Goal: Task Accomplishment & Management: Manage account settings

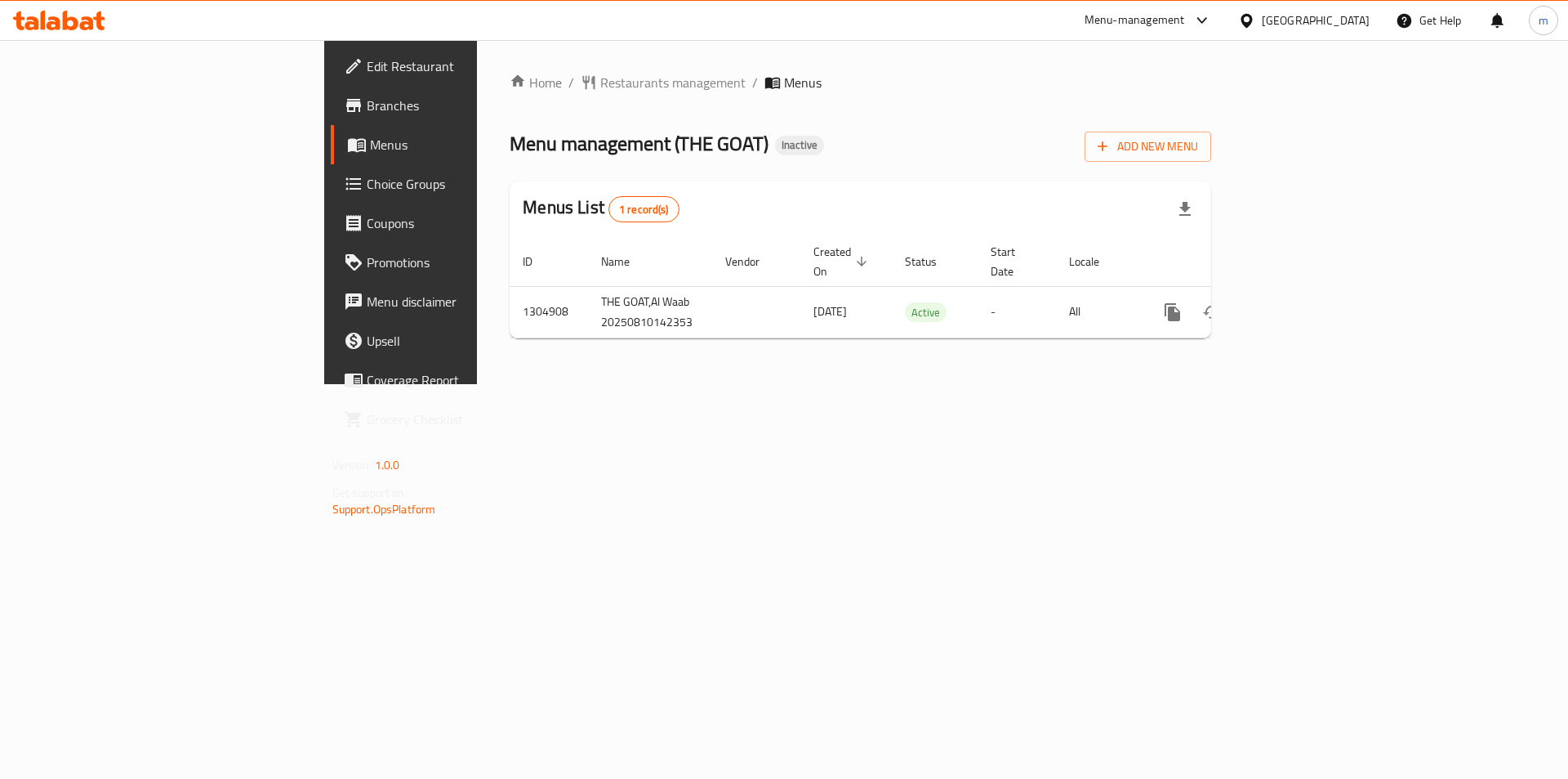
click at [331, 157] on link "Menus" at bounding box center [458, 144] width 256 height 40
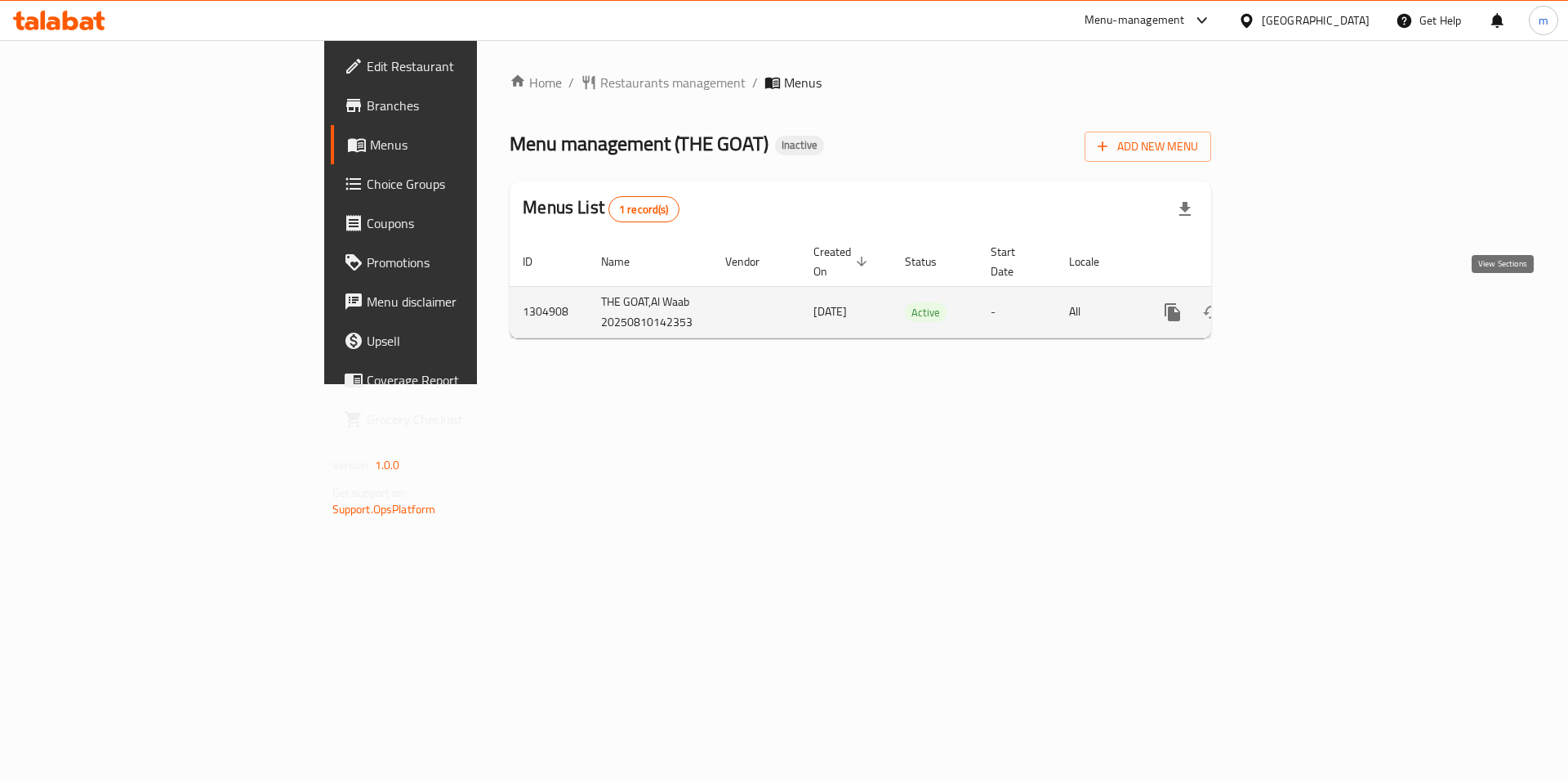
click at [1300, 304] on icon "enhanced table" at bounding box center [1290, 312] width 20 height 20
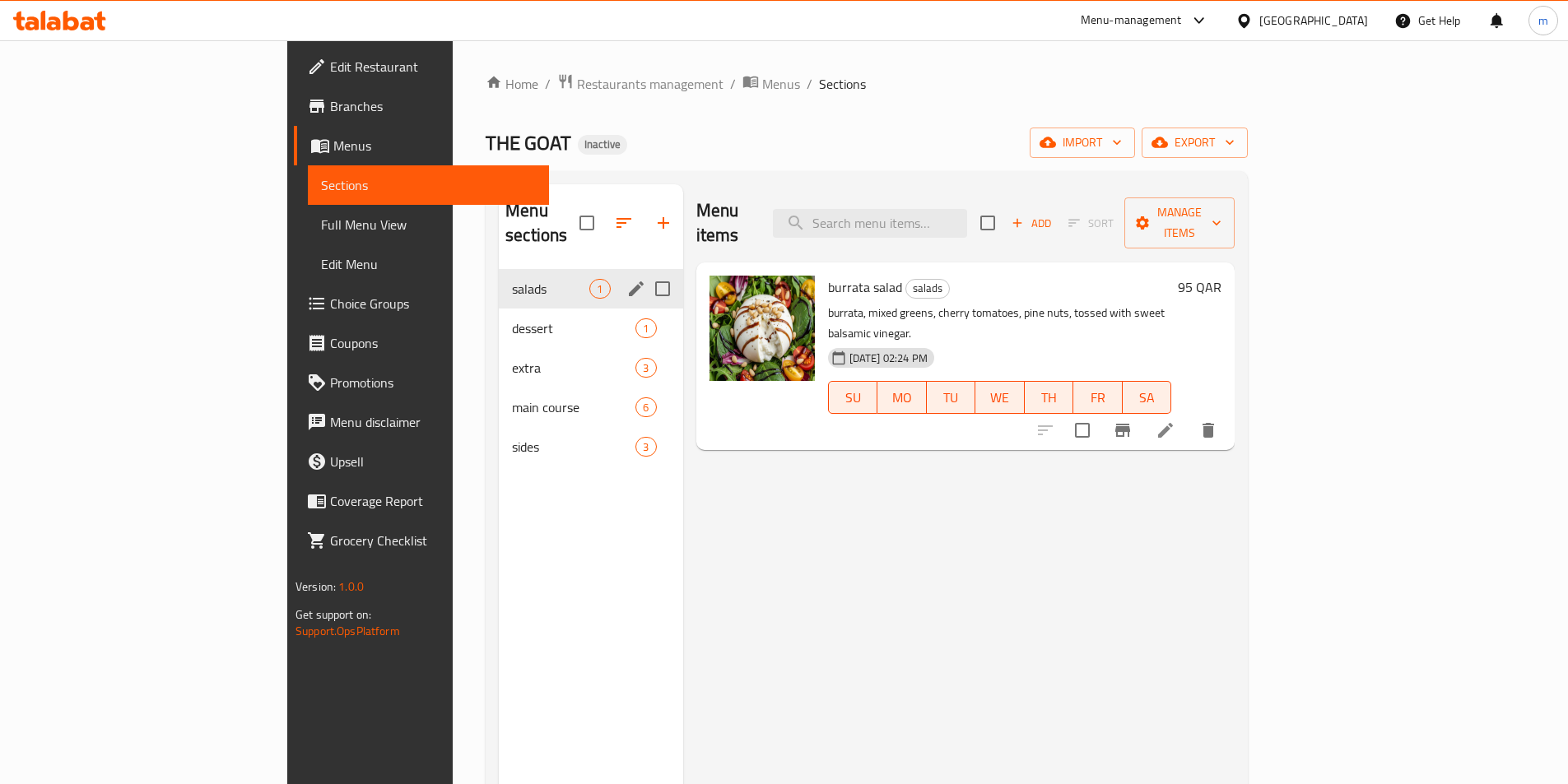
click at [499, 274] on div "salads 1" at bounding box center [590, 289] width 183 height 40
click at [499, 308] on div "dessert 1" at bounding box center [590, 328] width 183 height 40
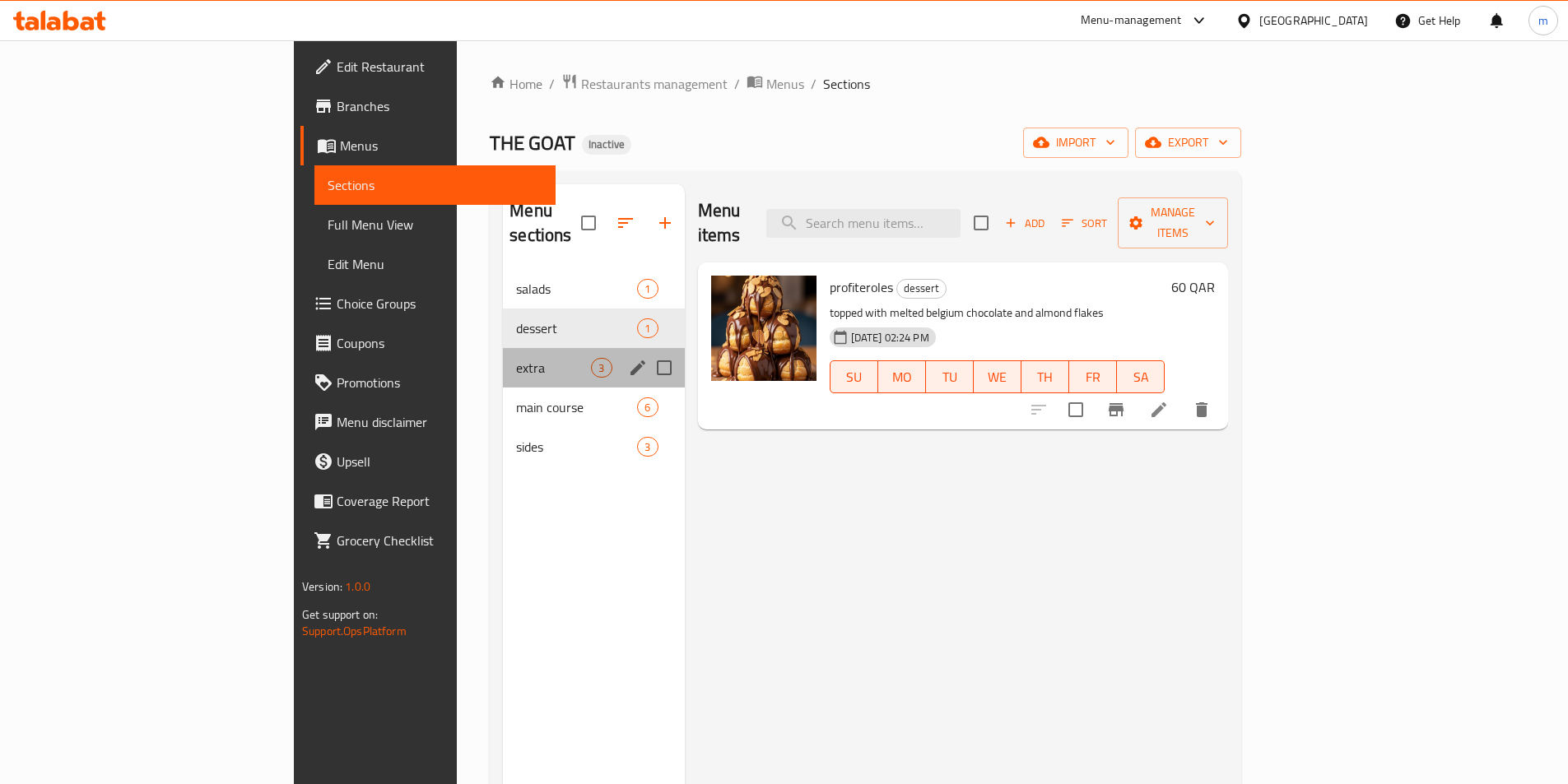
click at [503, 348] on div "extra 3" at bounding box center [593, 368] width 181 height 40
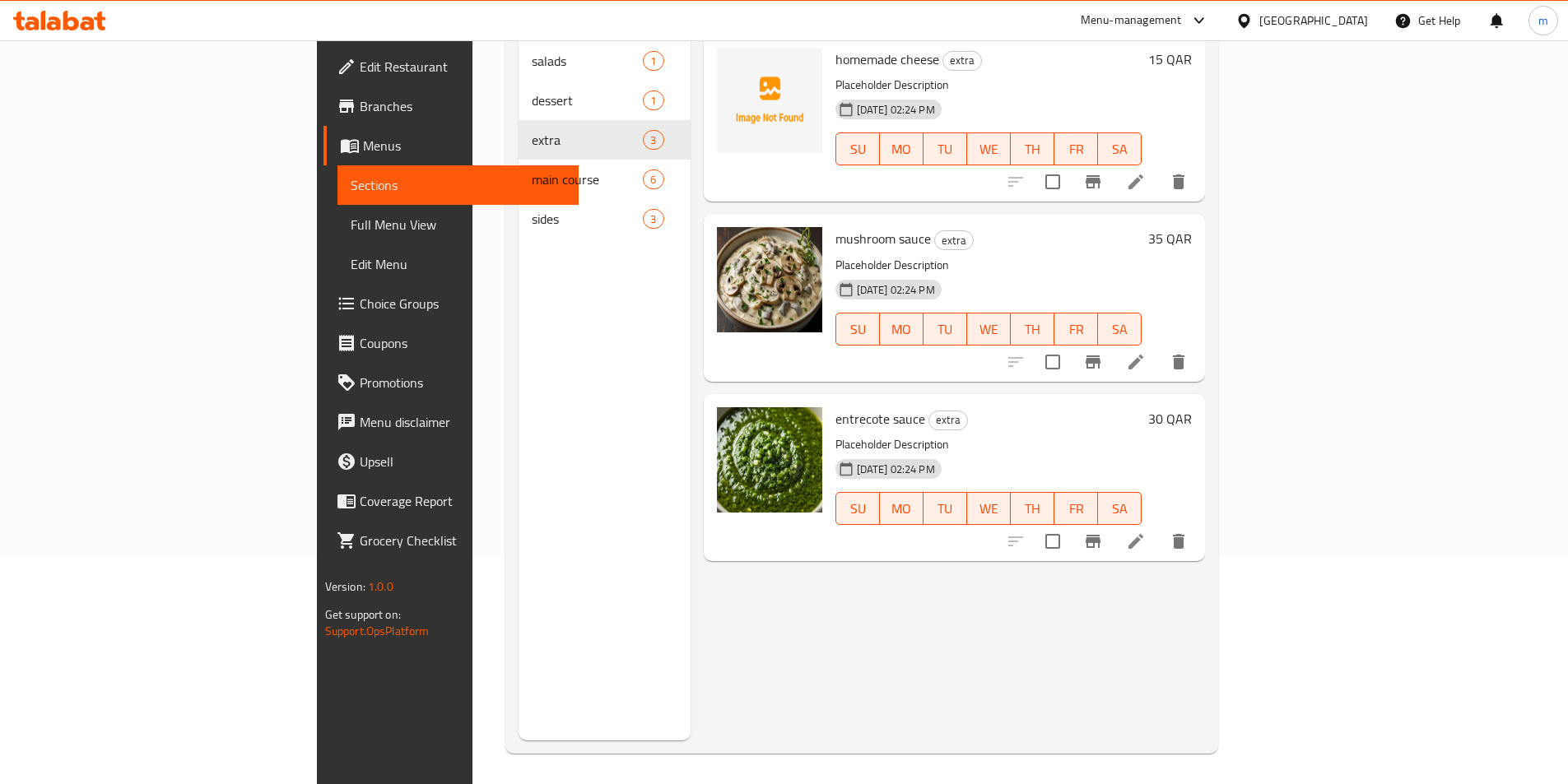
scroll to position [230, 0]
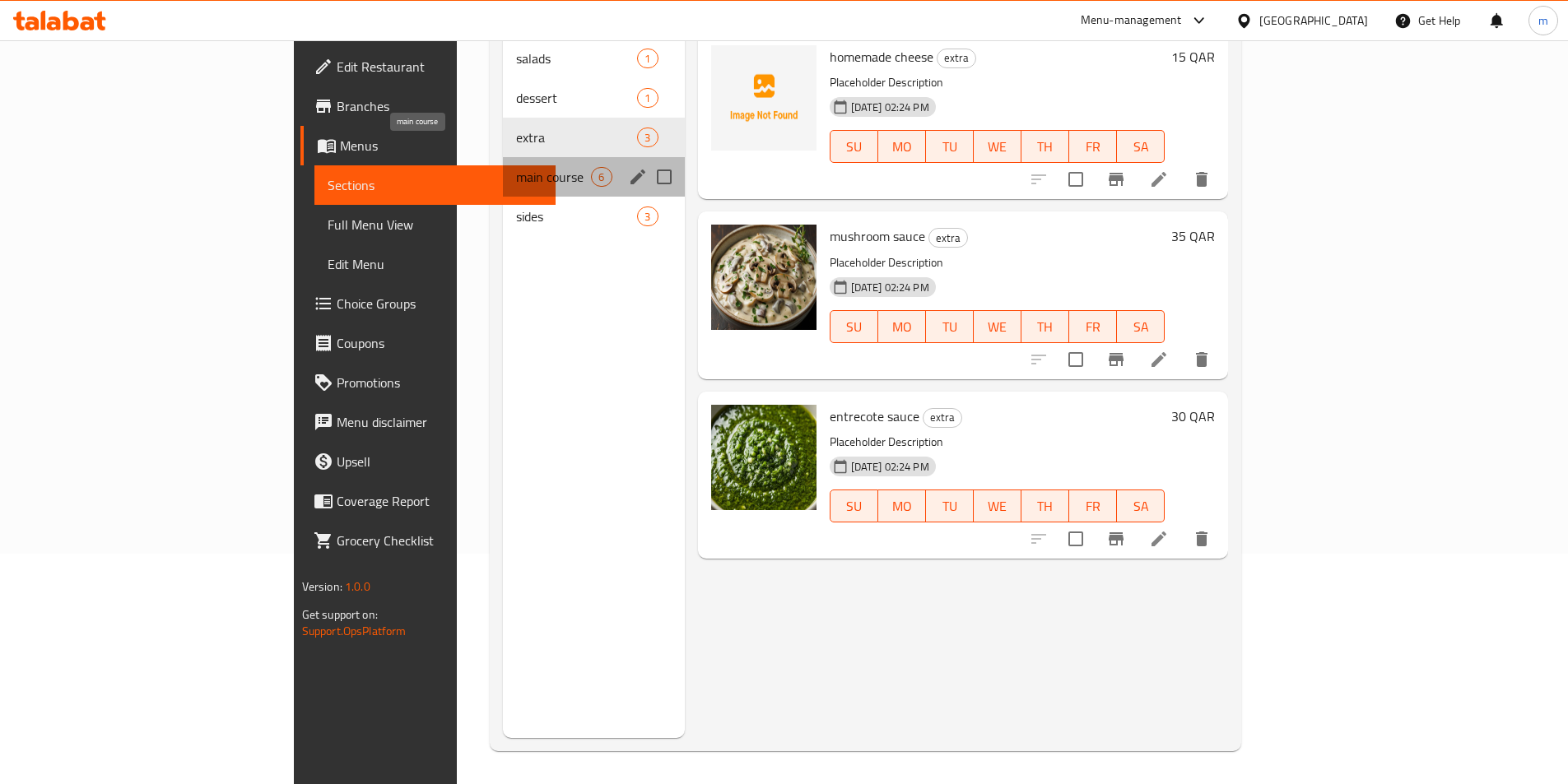
click at [516, 167] on span "main course" at bounding box center [553, 177] width 75 height 20
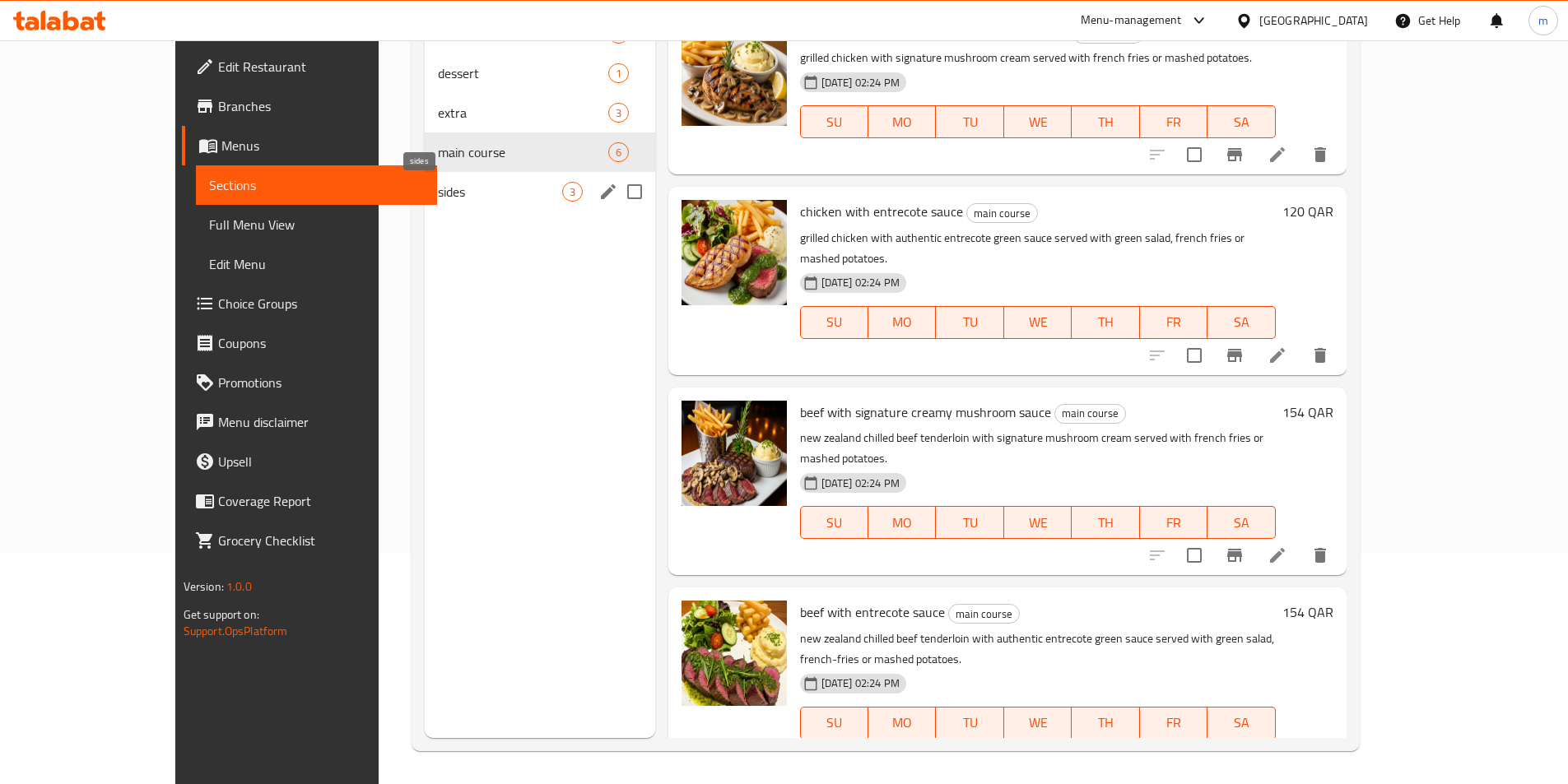
click at [438, 194] on span "sides" at bounding box center [500, 192] width 124 height 20
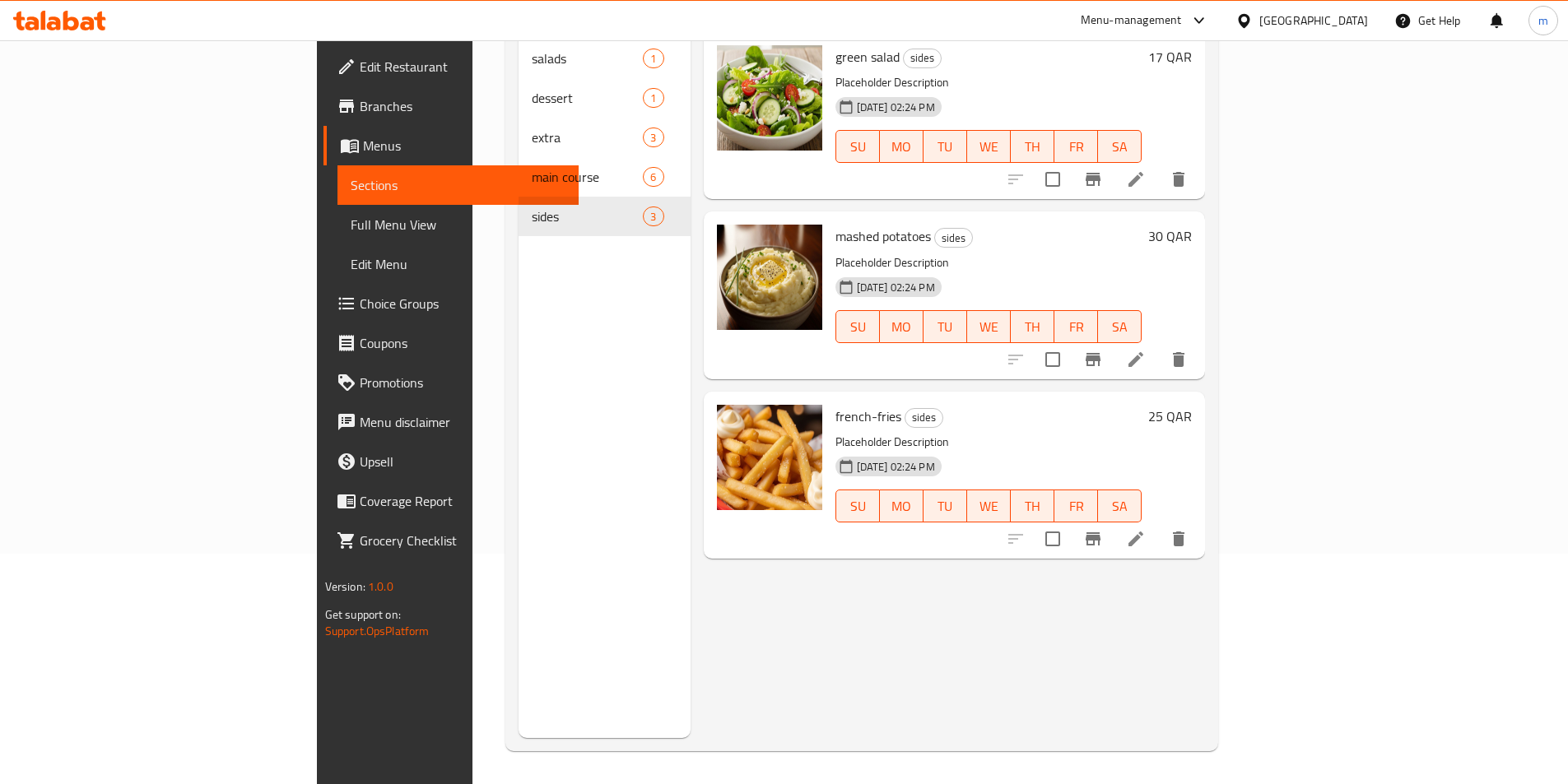
scroll to position [66, 0]
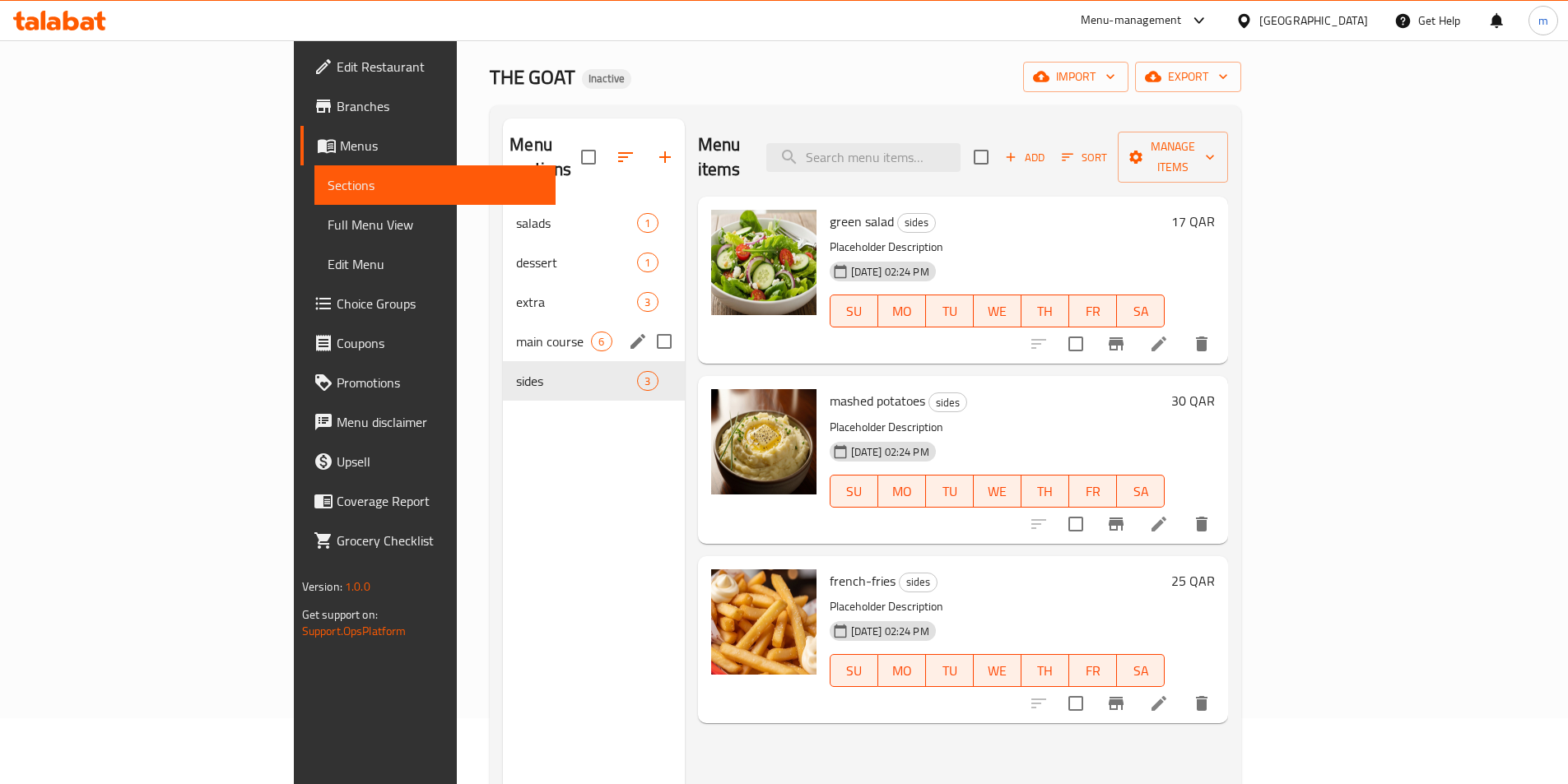
click at [503, 328] on div "main course 6" at bounding box center [593, 341] width 181 height 40
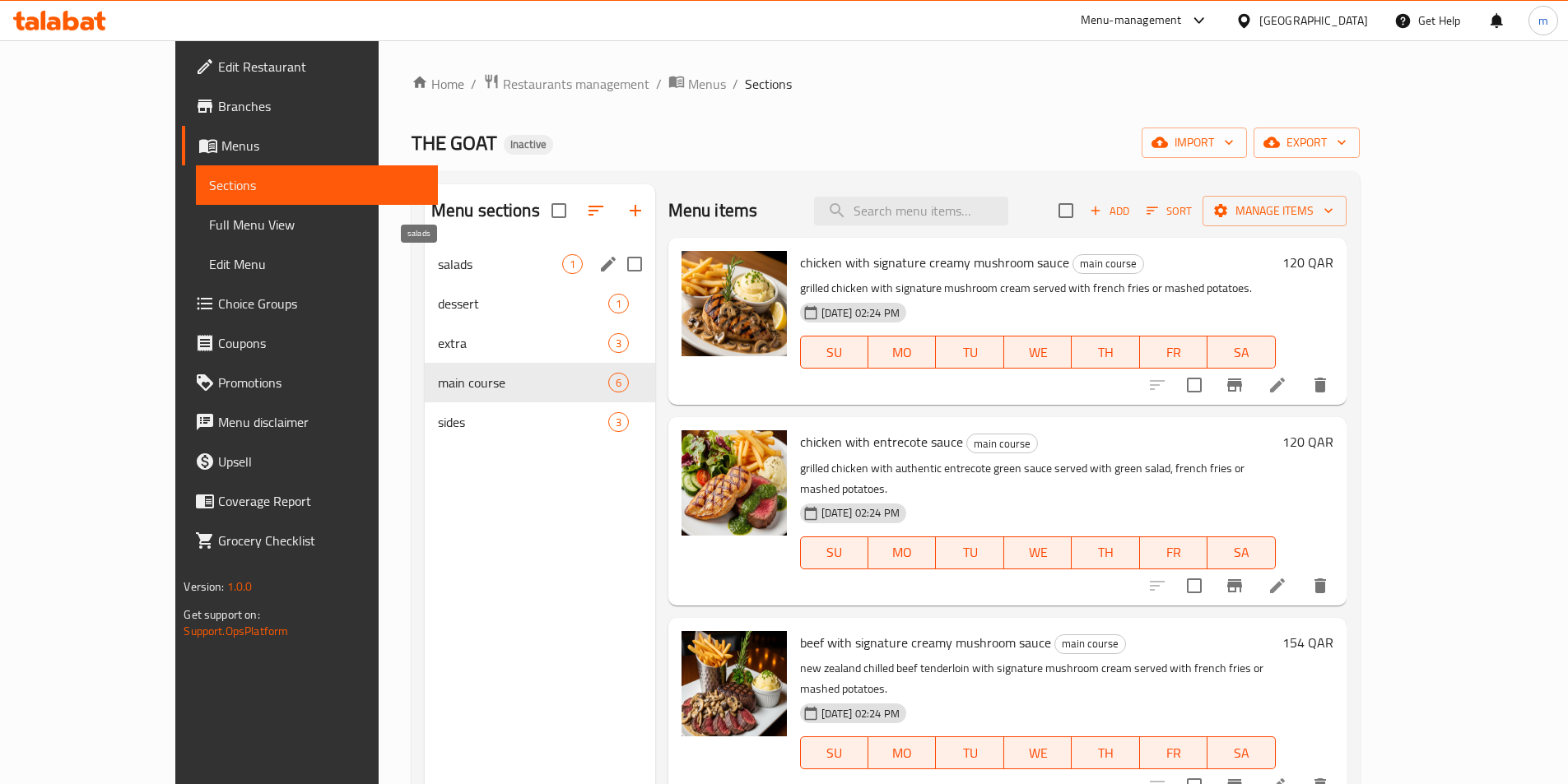
click at [496, 261] on span "salads" at bounding box center [500, 264] width 124 height 20
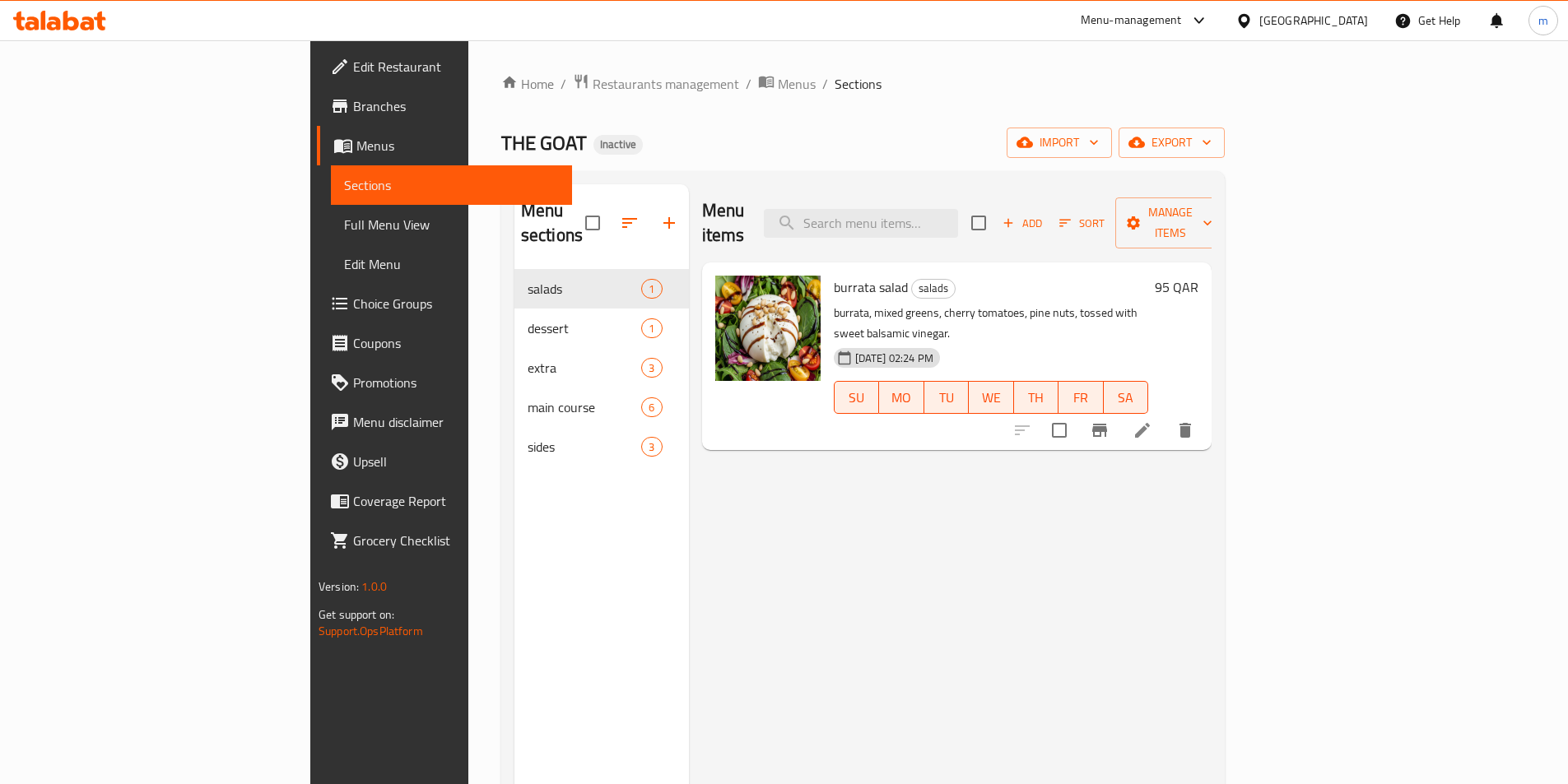
click at [1166, 415] on li at bounding box center [1142, 430] width 46 height 30
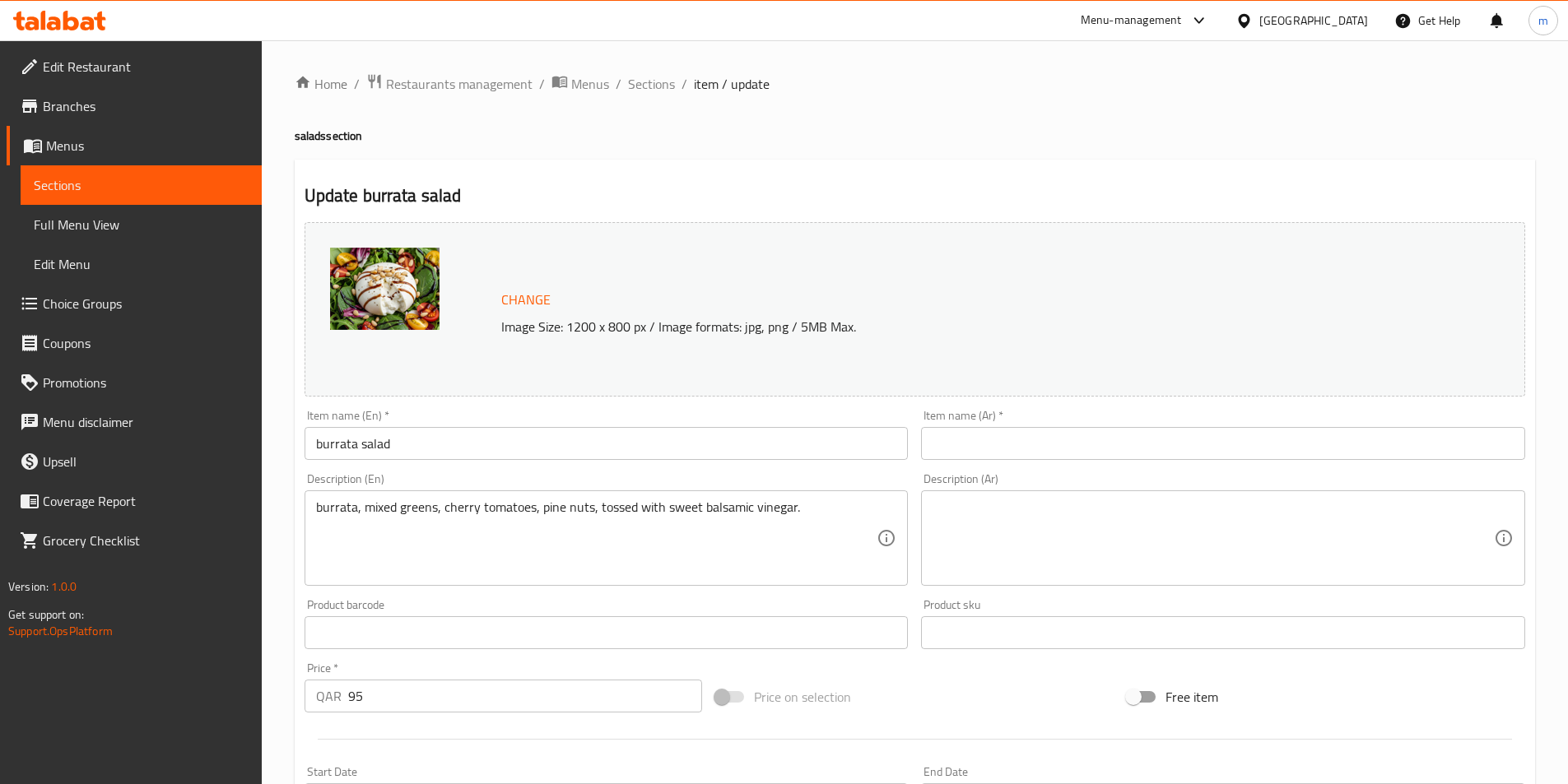
click at [345, 446] on input "burrata salad" at bounding box center [606, 443] width 604 height 33
click at [980, 438] on input "text" at bounding box center [1223, 443] width 604 height 33
paste input "بوراتا"
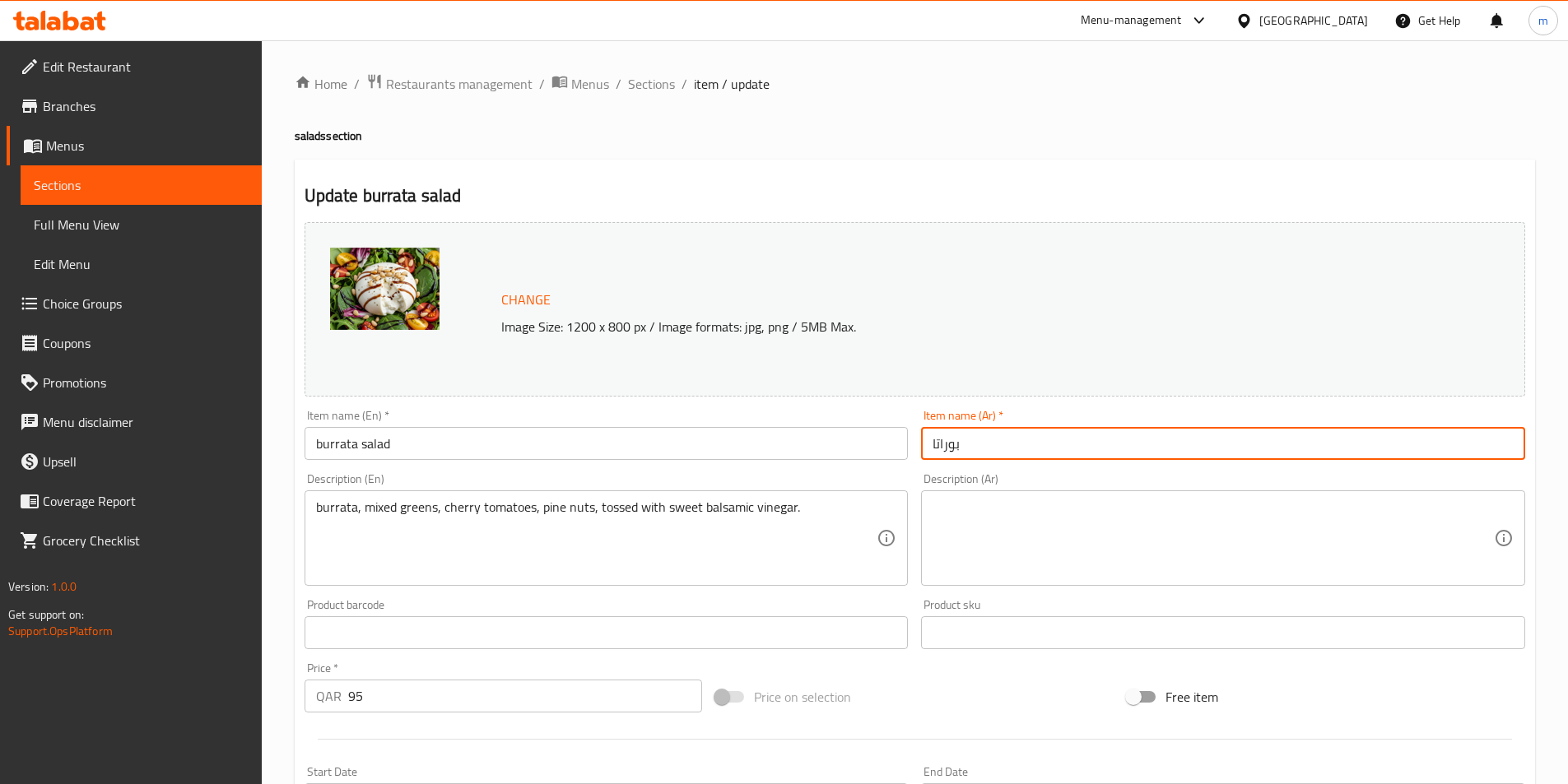
click at [997, 444] on input "بوراتا" at bounding box center [1223, 443] width 604 height 33
type input "سلطة بوراتا"
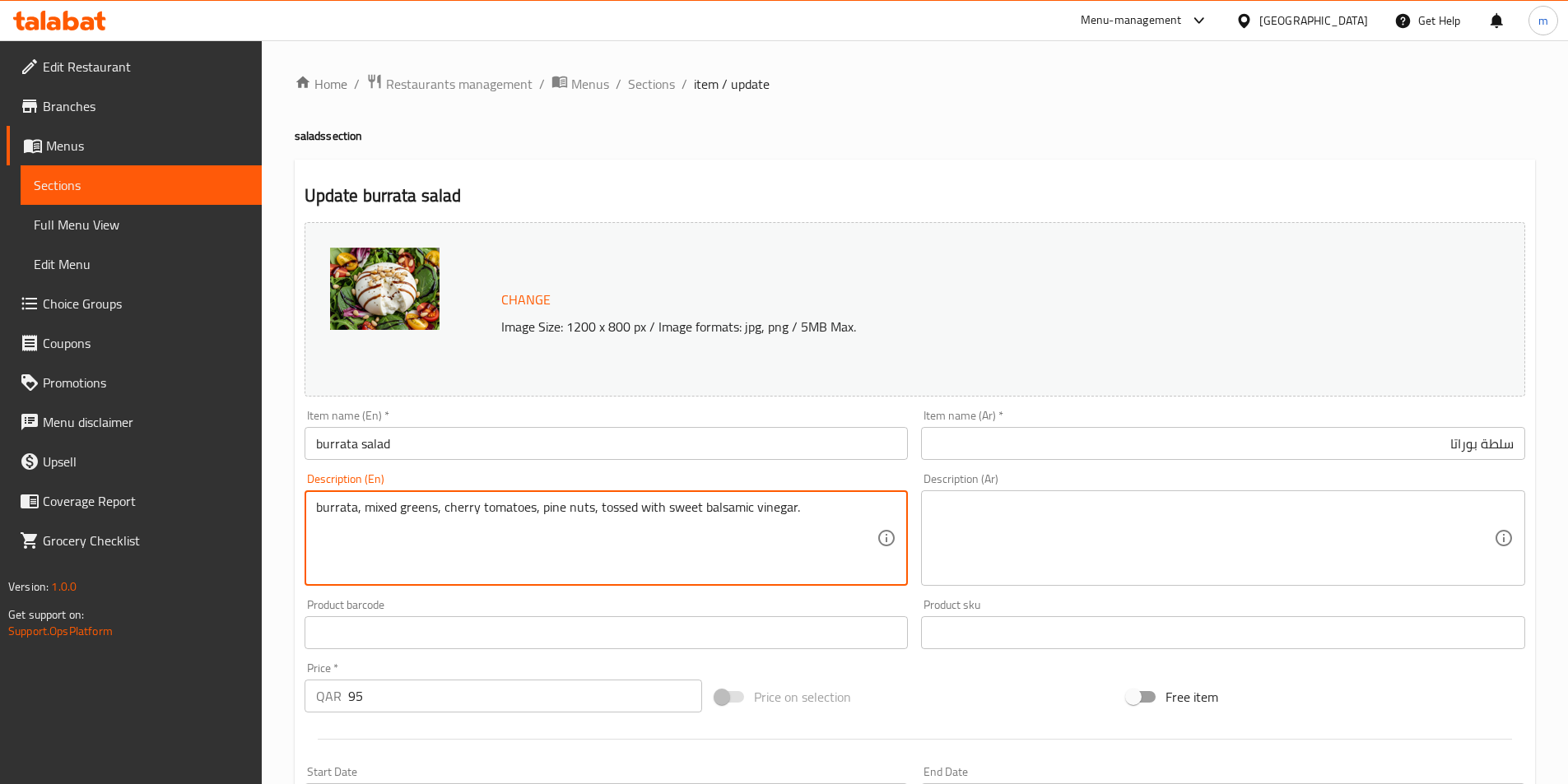
click at [336, 516] on textarea "burrata, mixed greens, cherry tomatoes, pine nuts, tossed with sweet balsamic v…" at bounding box center [596, 538] width 561 height 79
click at [1470, 441] on input "سلطة بوراتا" at bounding box center [1223, 443] width 604 height 33
click at [482, 513] on textarea "burrata, mixed greens, cherry tomatoes, pine nuts, tossed with sweet balsamic v…" at bounding box center [596, 538] width 561 height 79
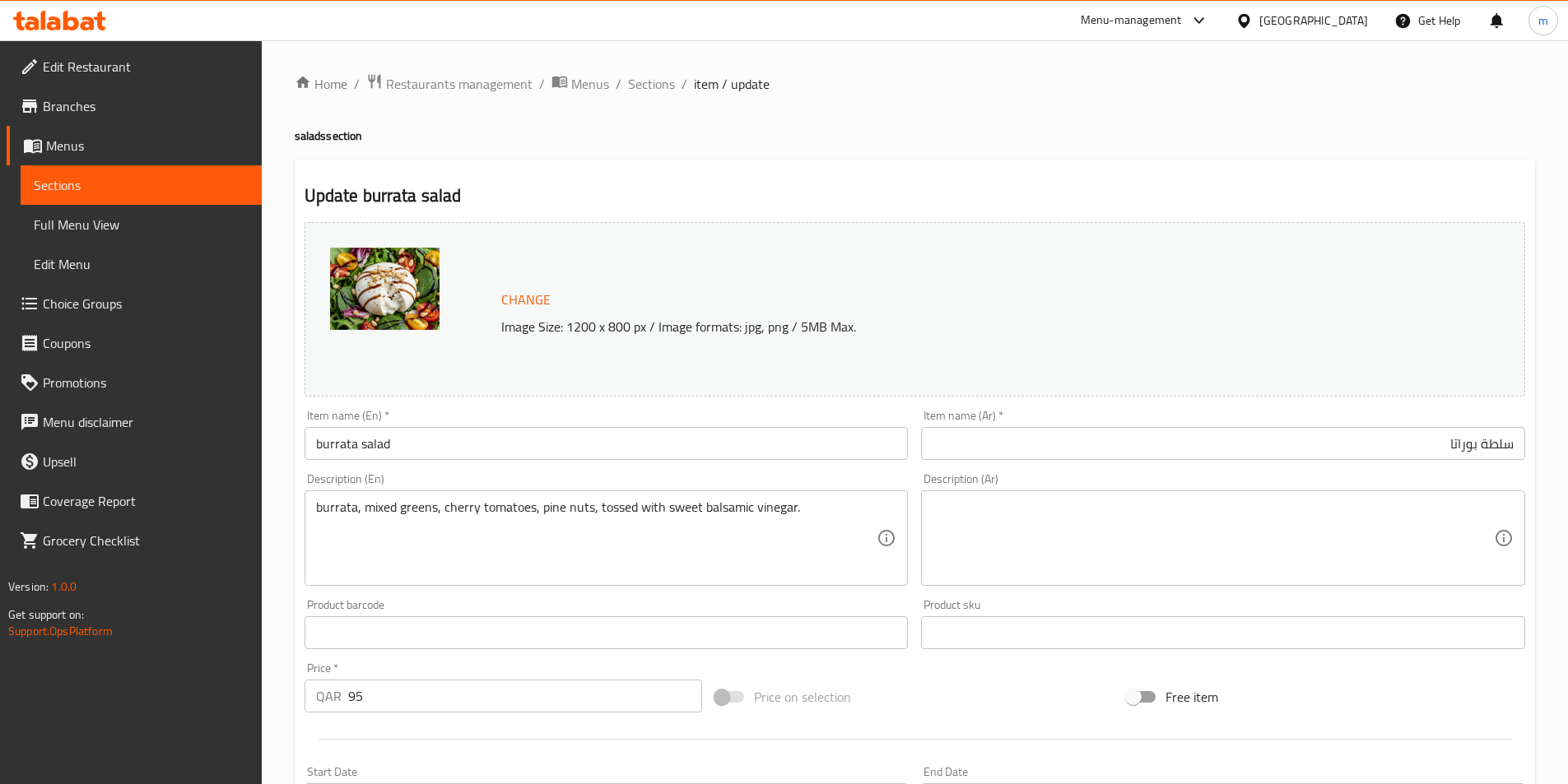
click at [1037, 523] on textarea at bounding box center [1214, 538] width 561 height 79
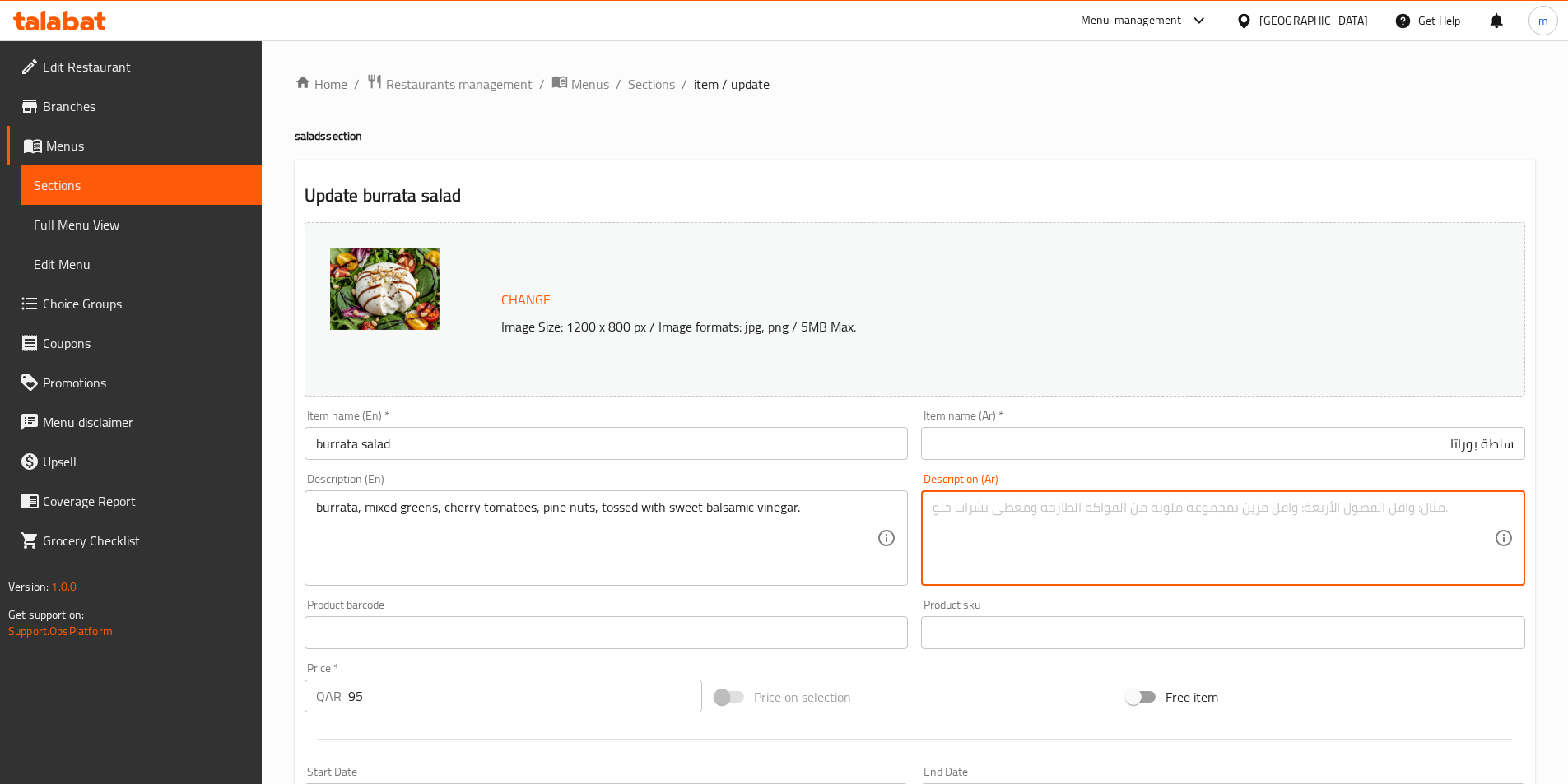
paste textarea "بوراتا، مزيج الخضار الخضراء، الطماطم الكرزية، الصنوبر، ممزوجة بالخل البلسمي الح…"
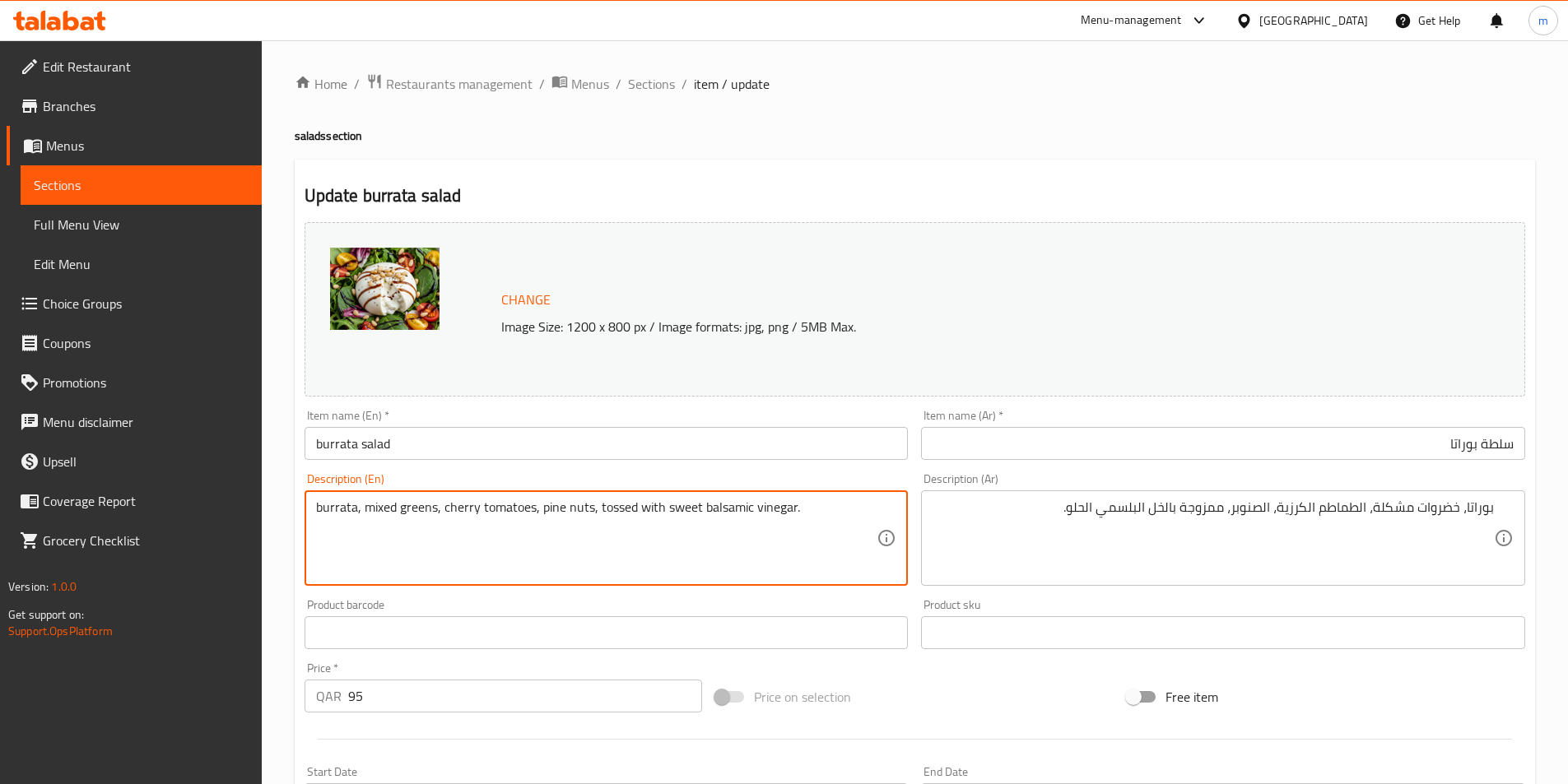
drag, startPoint x: 559, startPoint y: 504, endPoint x: 571, endPoint y: 510, distance: 13.4
click at [571, 510] on textarea "burrata, mixed greens, cherry tomatoes, pine nuts, tossed with sweet balsamic v…" at bounding box center [596, 538] width 561 height 79
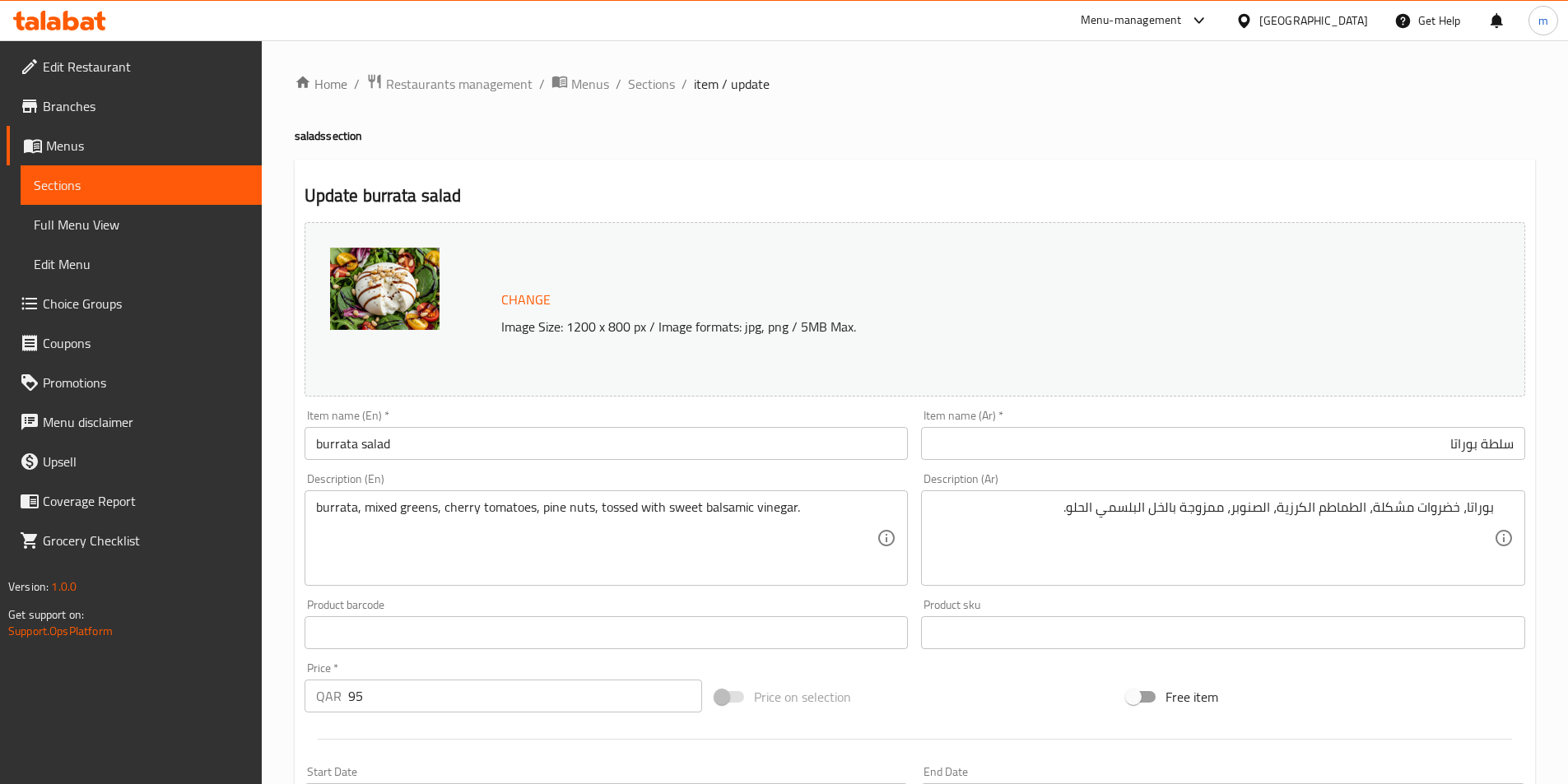
click at [622, 517] on textarea "burrata, mixed greens, cherry tomatoes, pine nuts, tossed with sweet balsamic v…" at bounding box center [596, 538] width 561 height 79
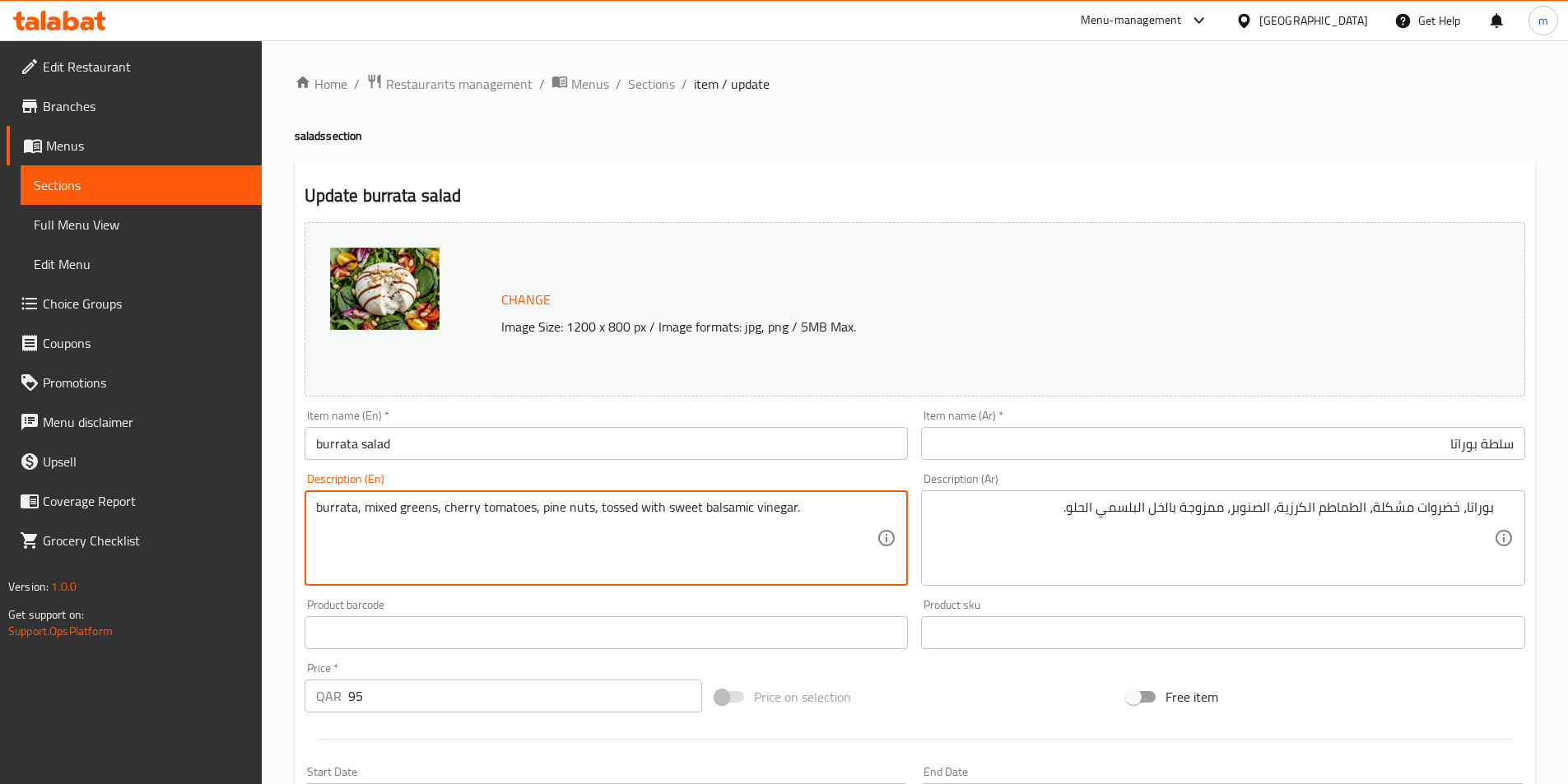
click at [622, 517] on textarea "burrata, mixed greens, cherry tomatoes, pine nuts, tossed with sweet balsamic v…" at bounding box center [596, 538] width 561 height 79
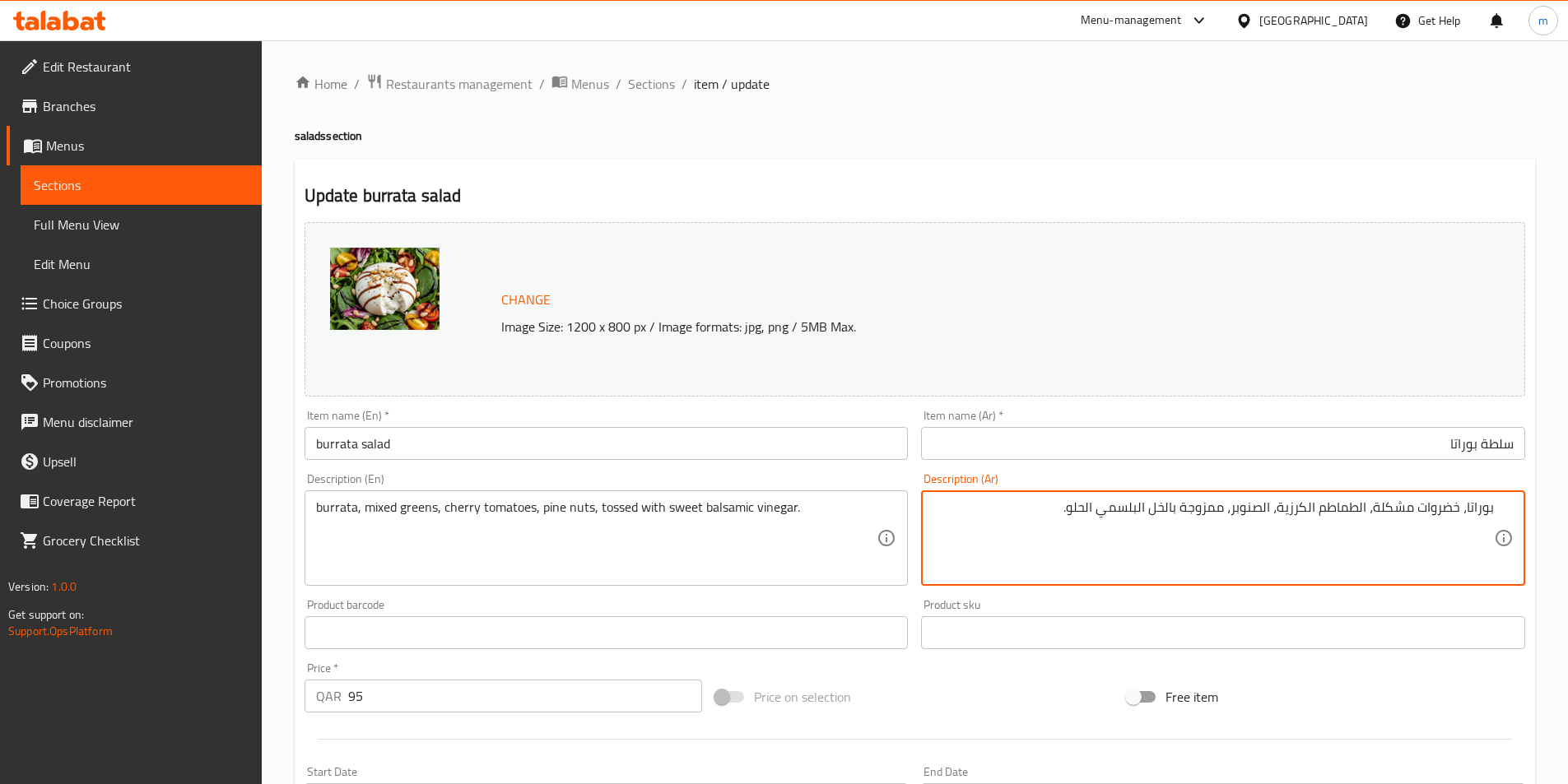
click at [1203, 517] on textarea "بوراتا، خضروات مشكلة، الطماطم الكرزية، الصنوبر، ممزوجة بالخل البلسمي الحلو." at bounding box center [1214, 538] width 561 height 79
type textarea "بوراتا، خضروات مشكلة، الطماطم الكرزية، الصنوبر، توسيد بالخل البلسمي الحلو."
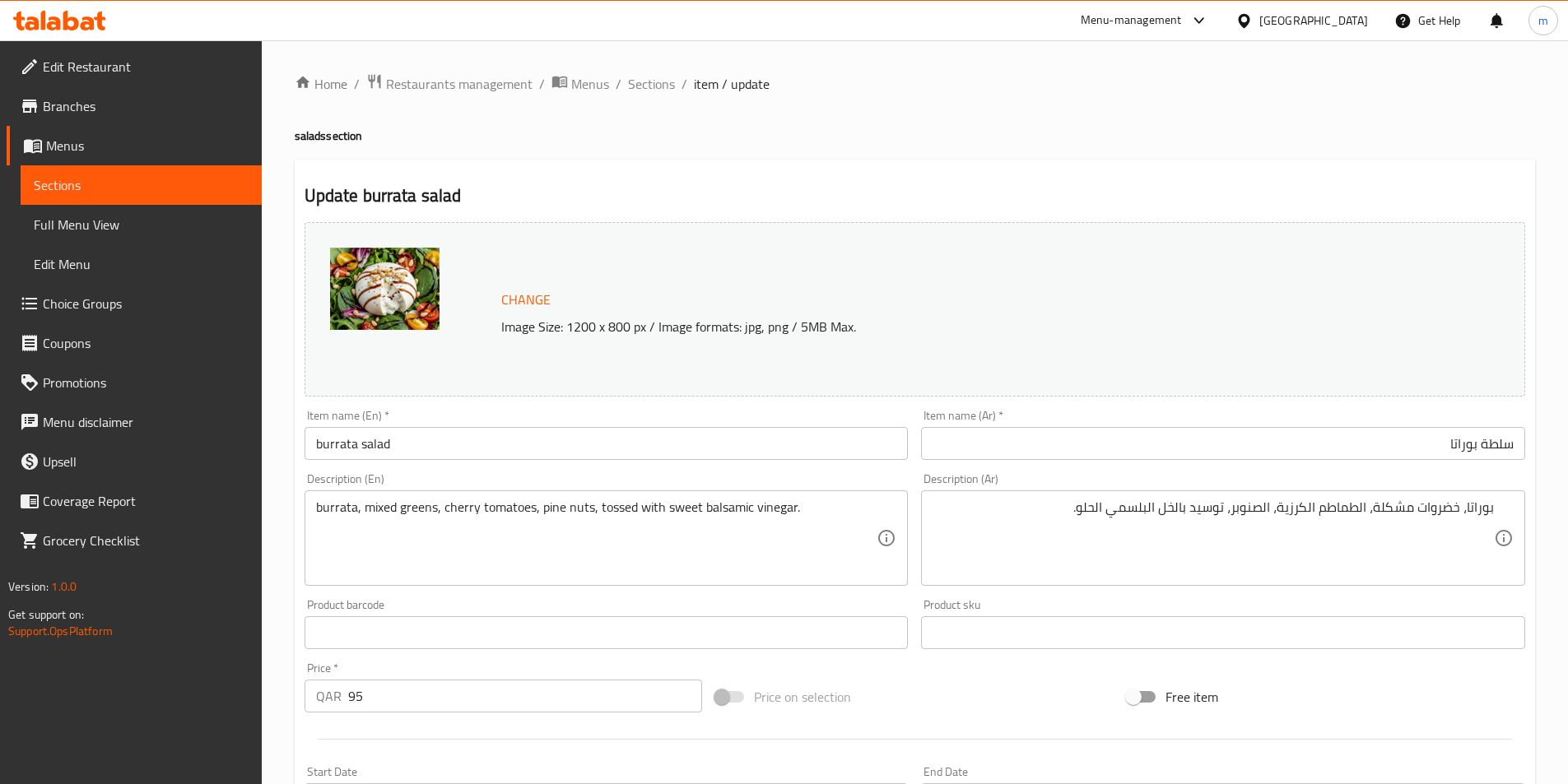
click at [1340, 426] on div "Item name (Ar)   * سلطة بوراتا Item name (Ar) *" at bounding box center [1223, 435] width 604 height 50
click at [1357, 430] on input "سلطة بوراتا" at bounding box center [1223, 443] width 604 height 33
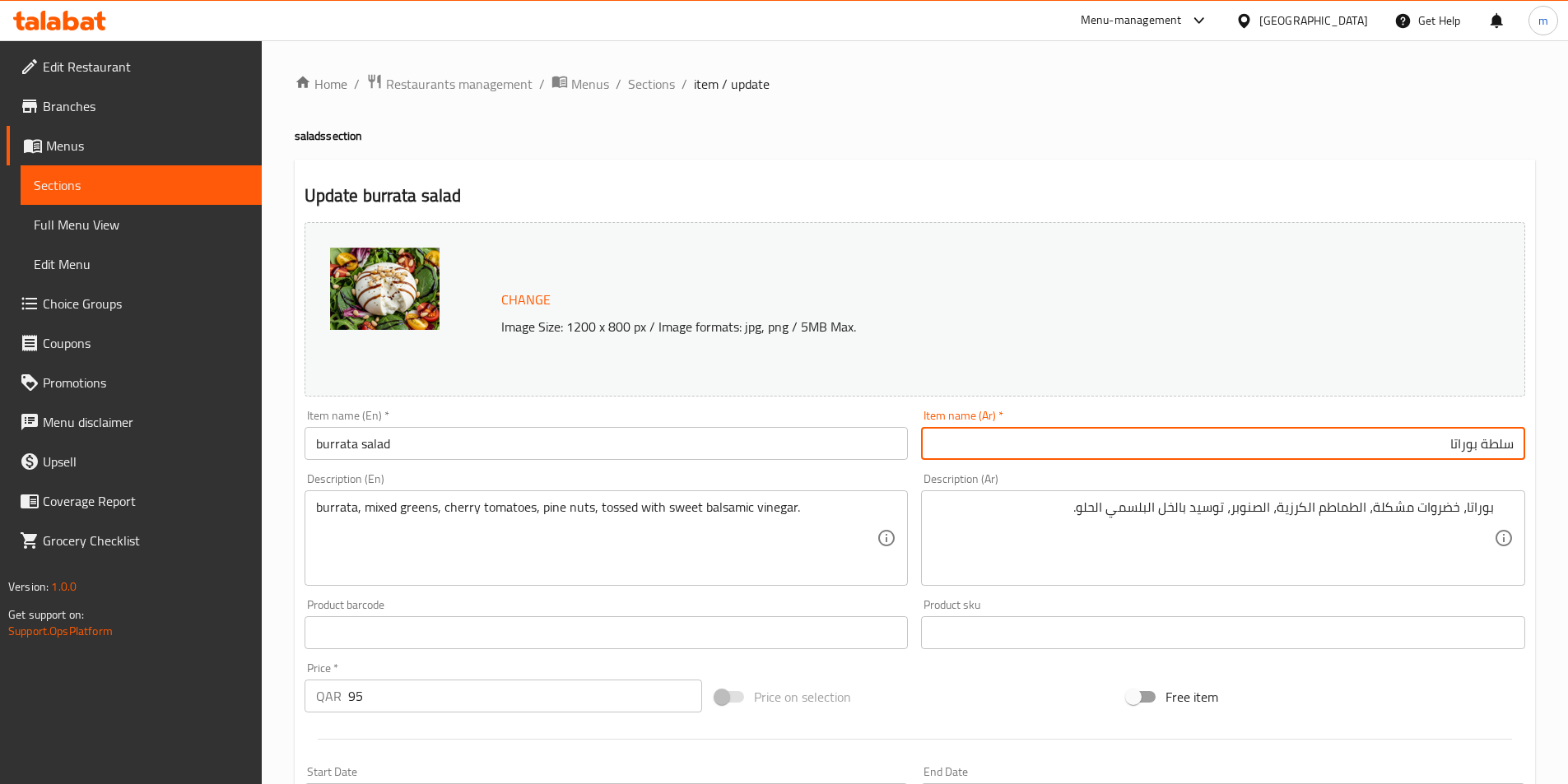
click at [1357, 430] on input "سلطة بوراتا" at bounding box center [1223, 443] width 604 height 33
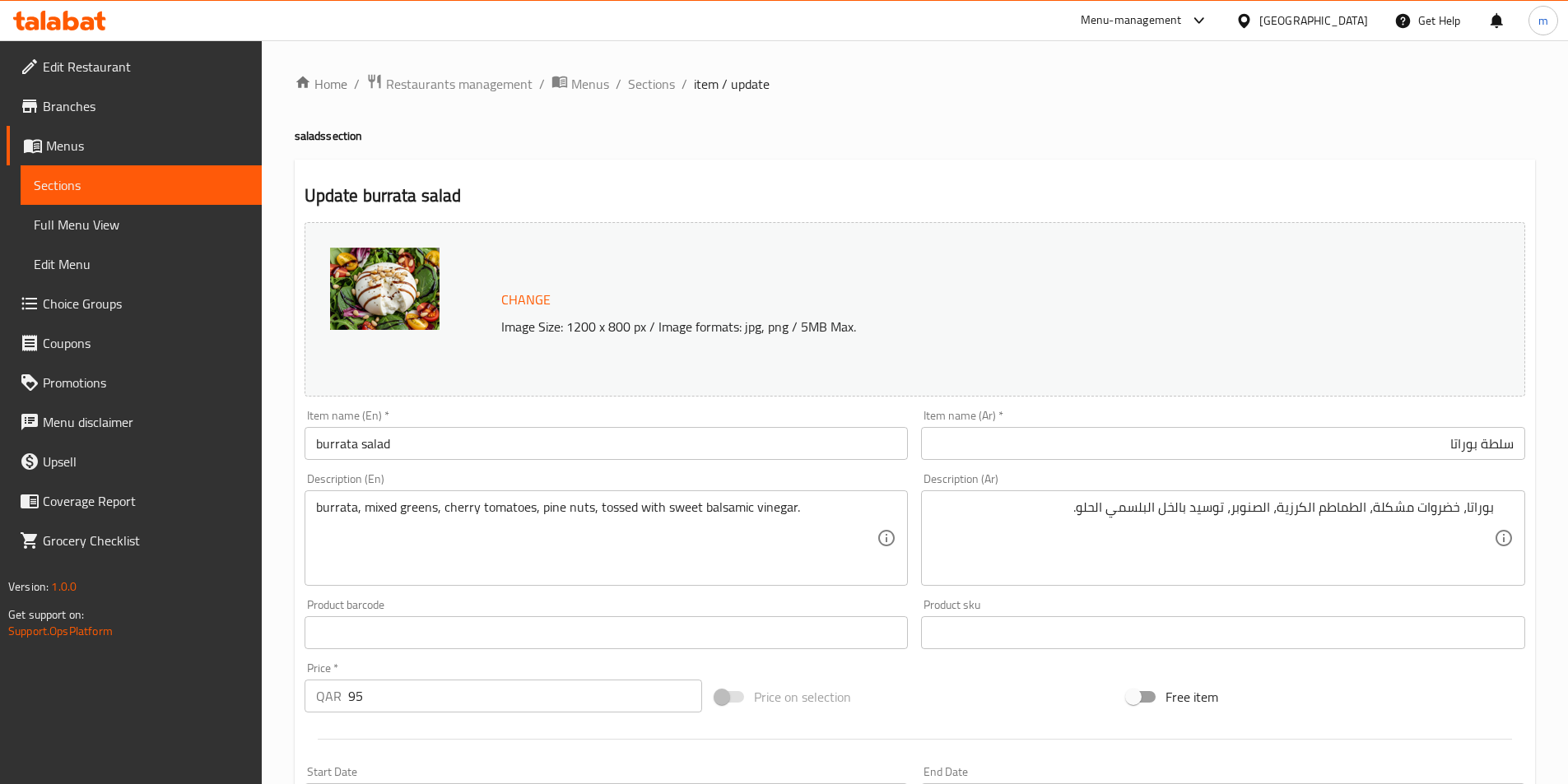
click at [1370, 504] on textarea "بوراتا، خضروات مشكلة، الطماطم الكرزية، الصنوبر، توسيد بالخل البلسمي الحلو." at bounding box center [1214, 538] width 561 height 79
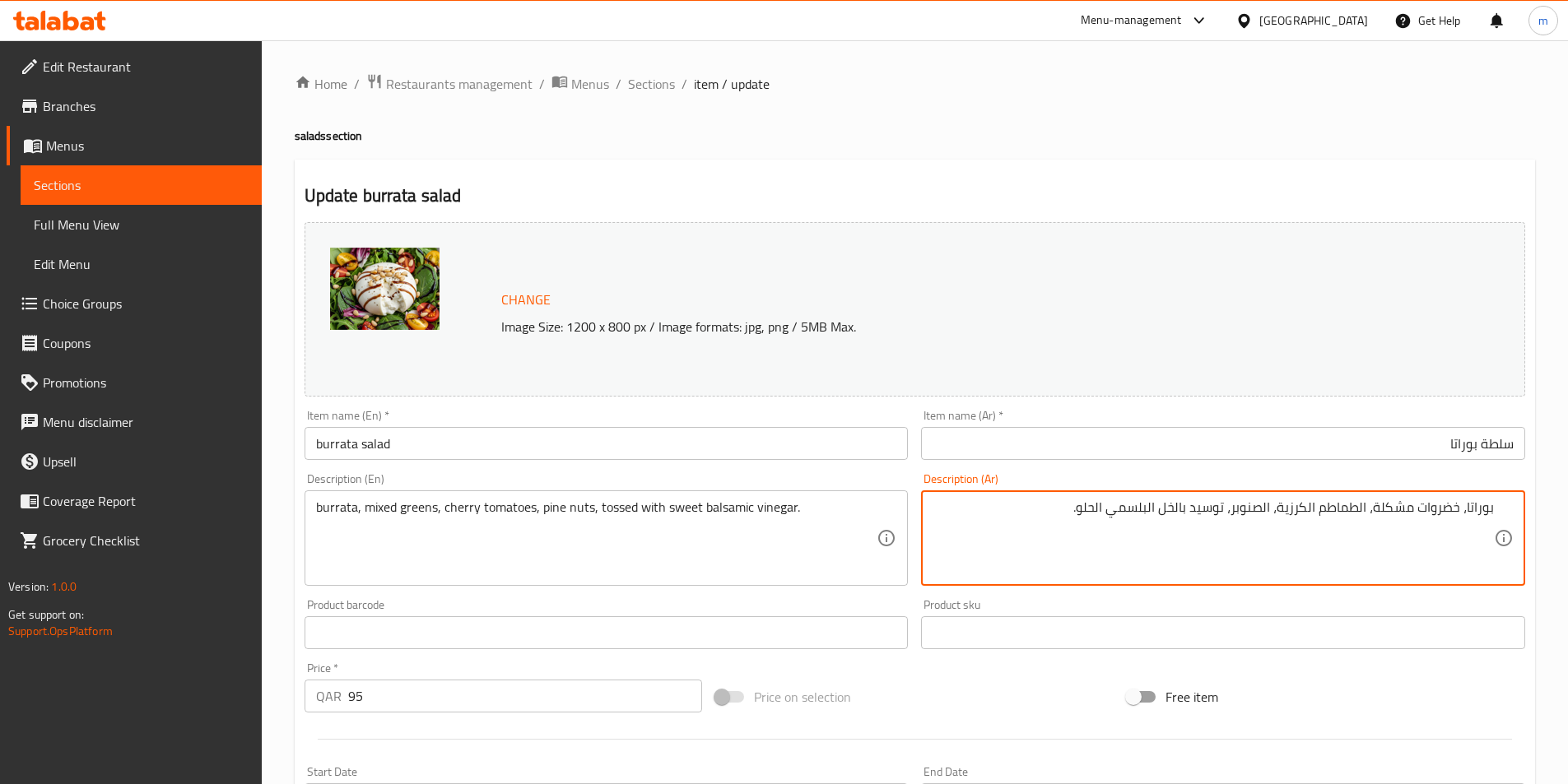
click at [1370, 504] on textarea "بوراتا، خضروات مشكلة، الطماطم الكرزية، الصنوبر، توسيد بالخل البلسمي الحلو." at bounding box center [1214, 538] width 561 height 79
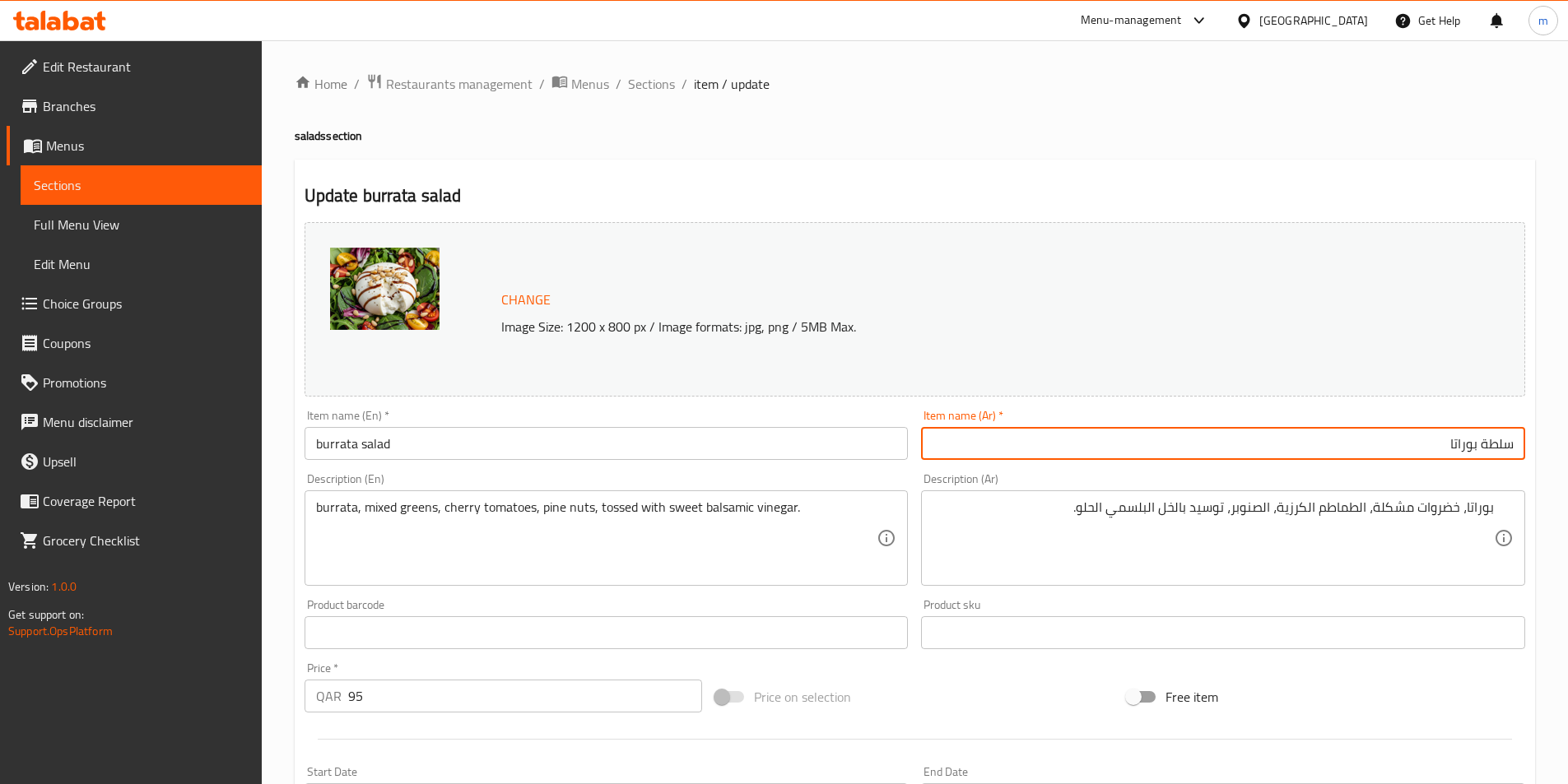
click at [1170, 453] on input "سلطة بوراتا" at bounding box center [1223, 443] width 604 height 33
click at [1193, 485] on div "Description (Ar) بوراتا، خضروات مشكلة، الطماطم الكرزية، الصنوبر، توسيد بالخل ال…" at bounding box center [1223, 529] width 617 height 125
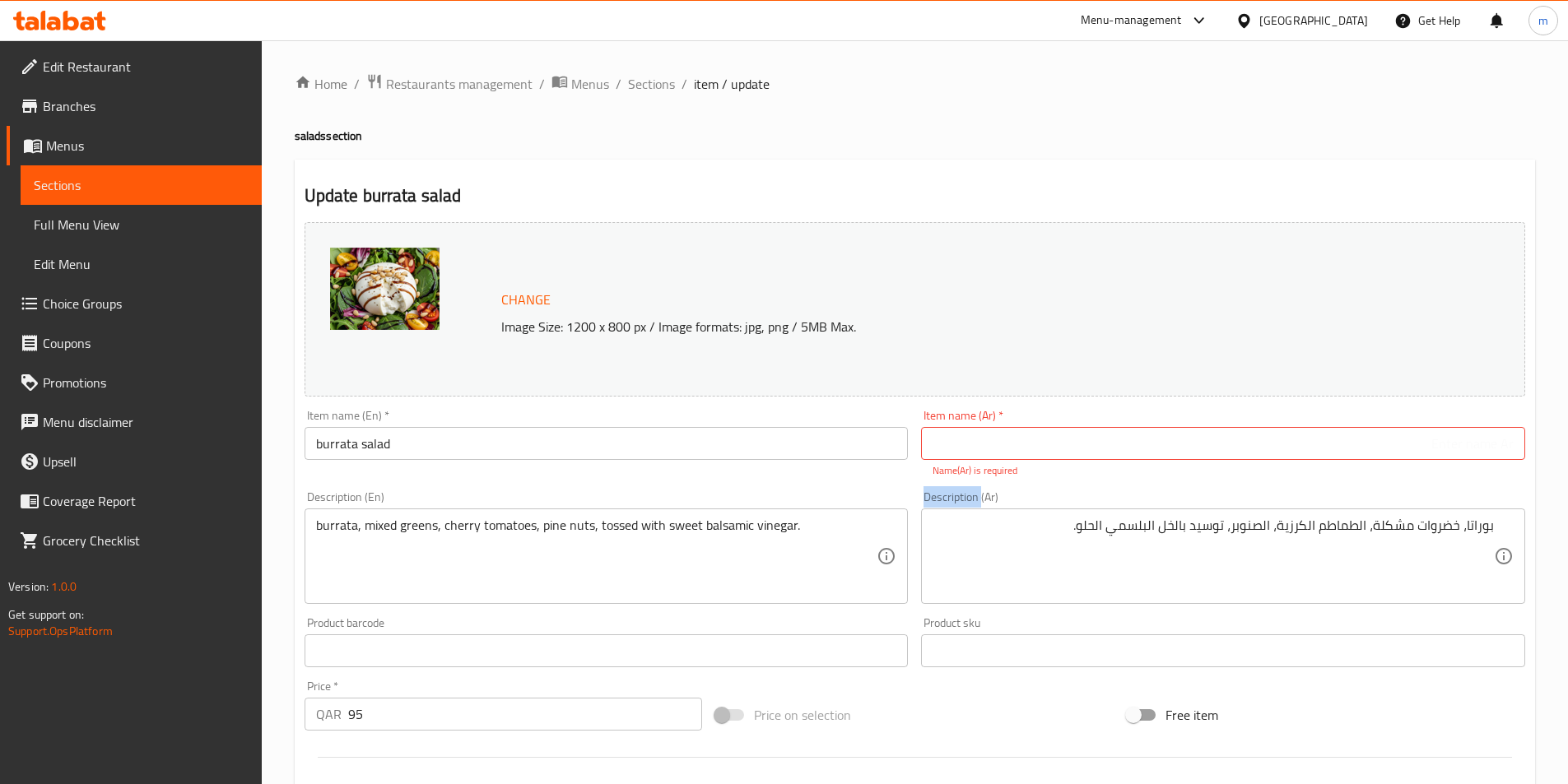
click at [1193, 485] on div "Description (Ar) بوراتا، خضروات مشكلة، الطماطم الكرزية، الصنوبر، توسيد بالخل ال…" at bounding box center [1223, 547] width 617 height 125
click at [1180, 522] on textarea "بوراتا، خضروات مشكلة، الطماطم الكرزية، الصنوبر، توسيد بالخل البلسمي الحلو." at bounding box center [1214, 556] width 561 height 79
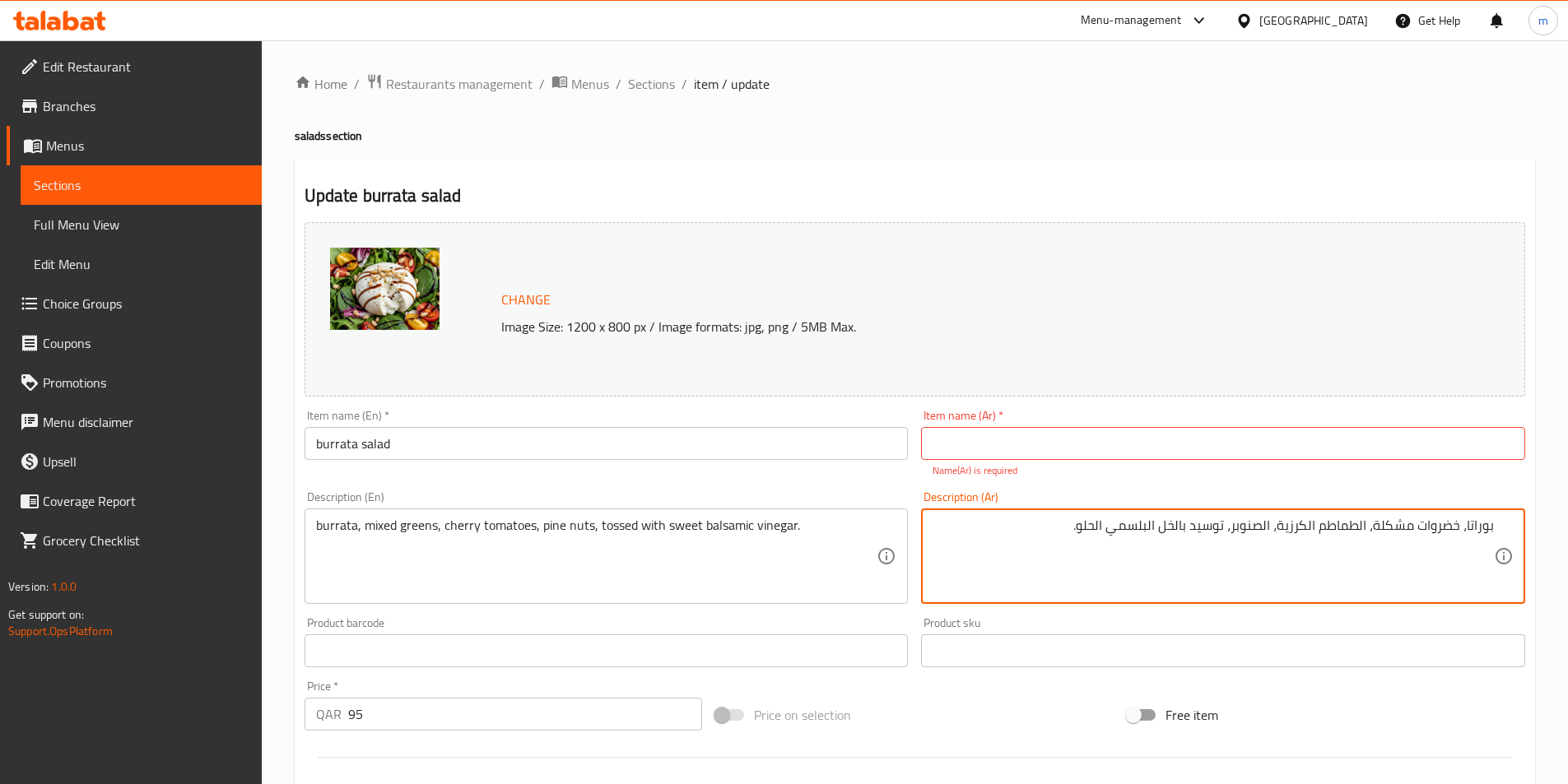
click at [1180, 522] on textarea "بوراتا، خضروات مشكلة، الطماطم الكرزية، الصنوبر، توسيد بالخل البلسمي الحلو." at bounding box center [1214, 556] width 561 height 79
click at [82, 187] on span "Sections" at bounding box center [141, 185] width 215 height 20
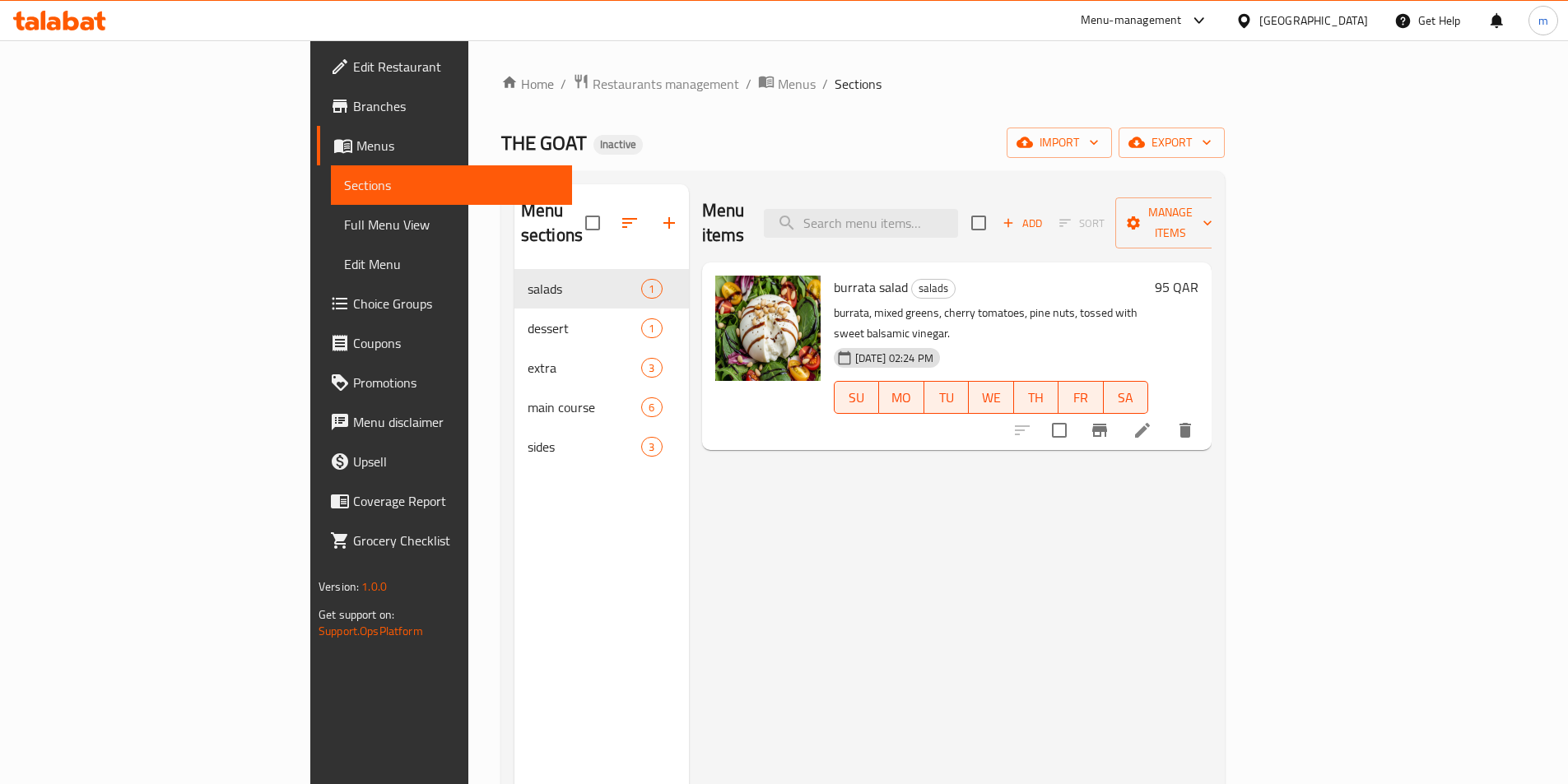
click at [344, 235] on span "Full Menu View" at bounding box center [452, 225] width 215 height 20
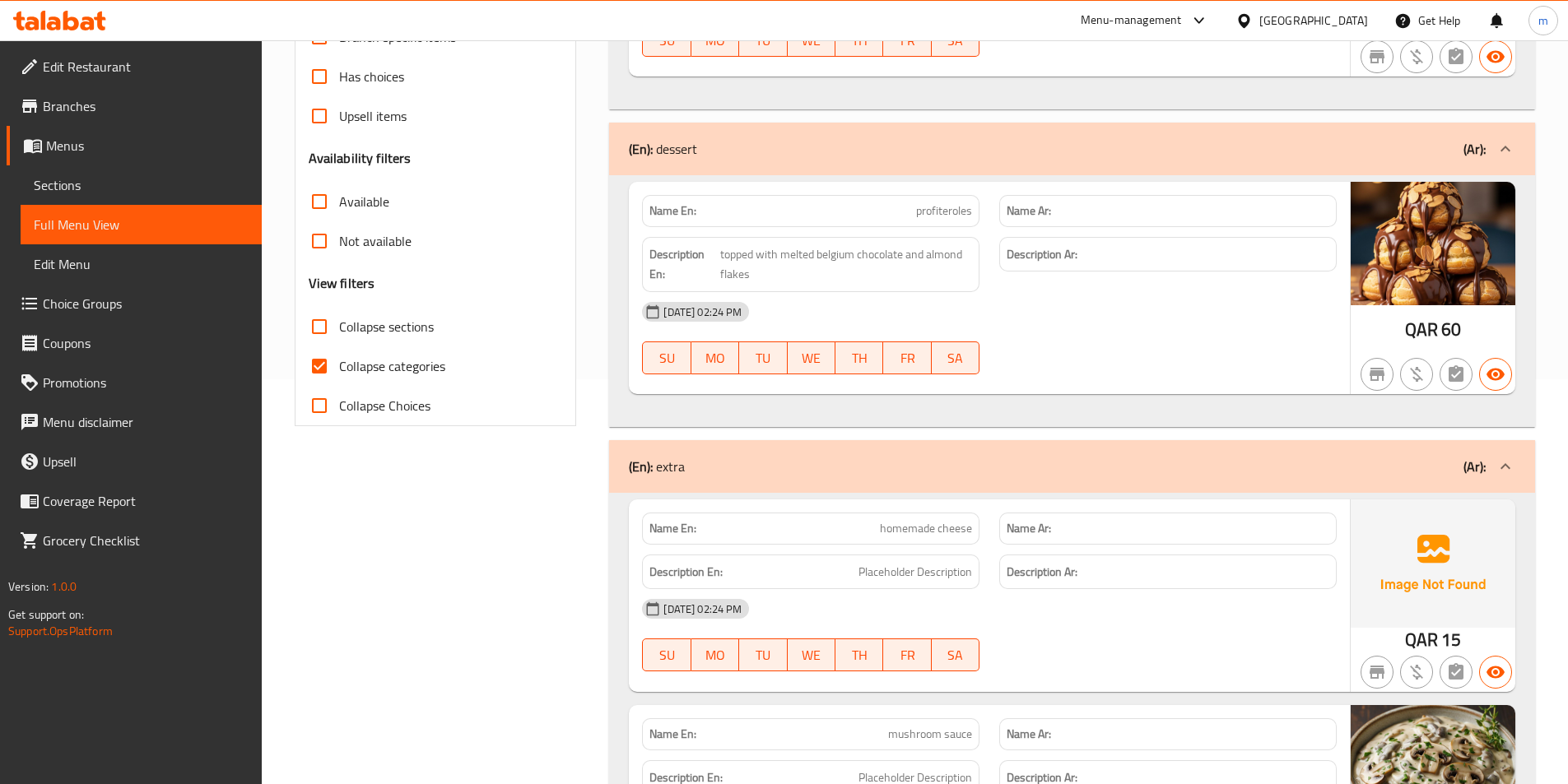
scroll to position [576, 0]
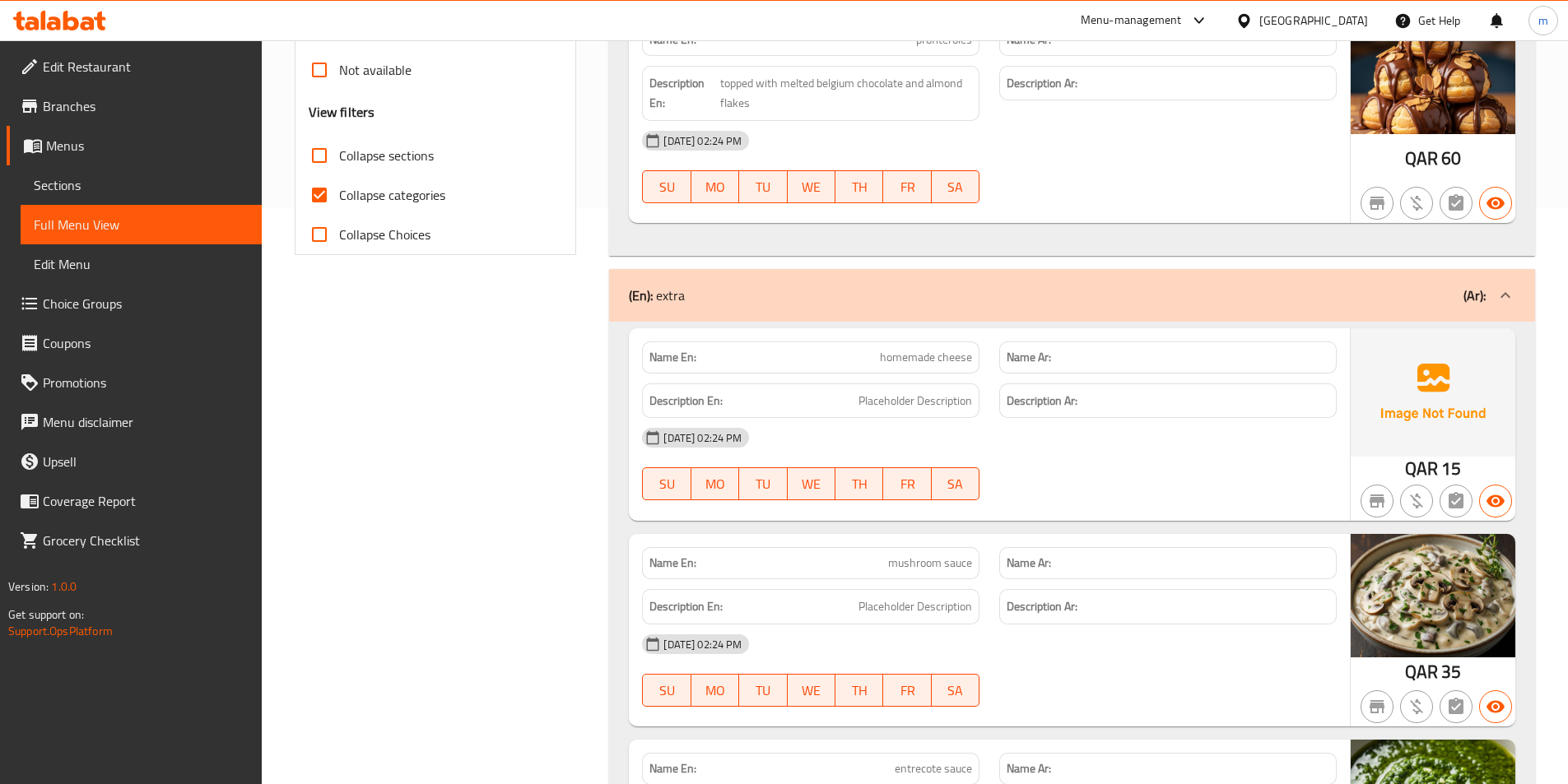
click at [318, 192] on input "Collapse categories" at bounding box center [320, 195] width 40 height 40
checkbox input "false"
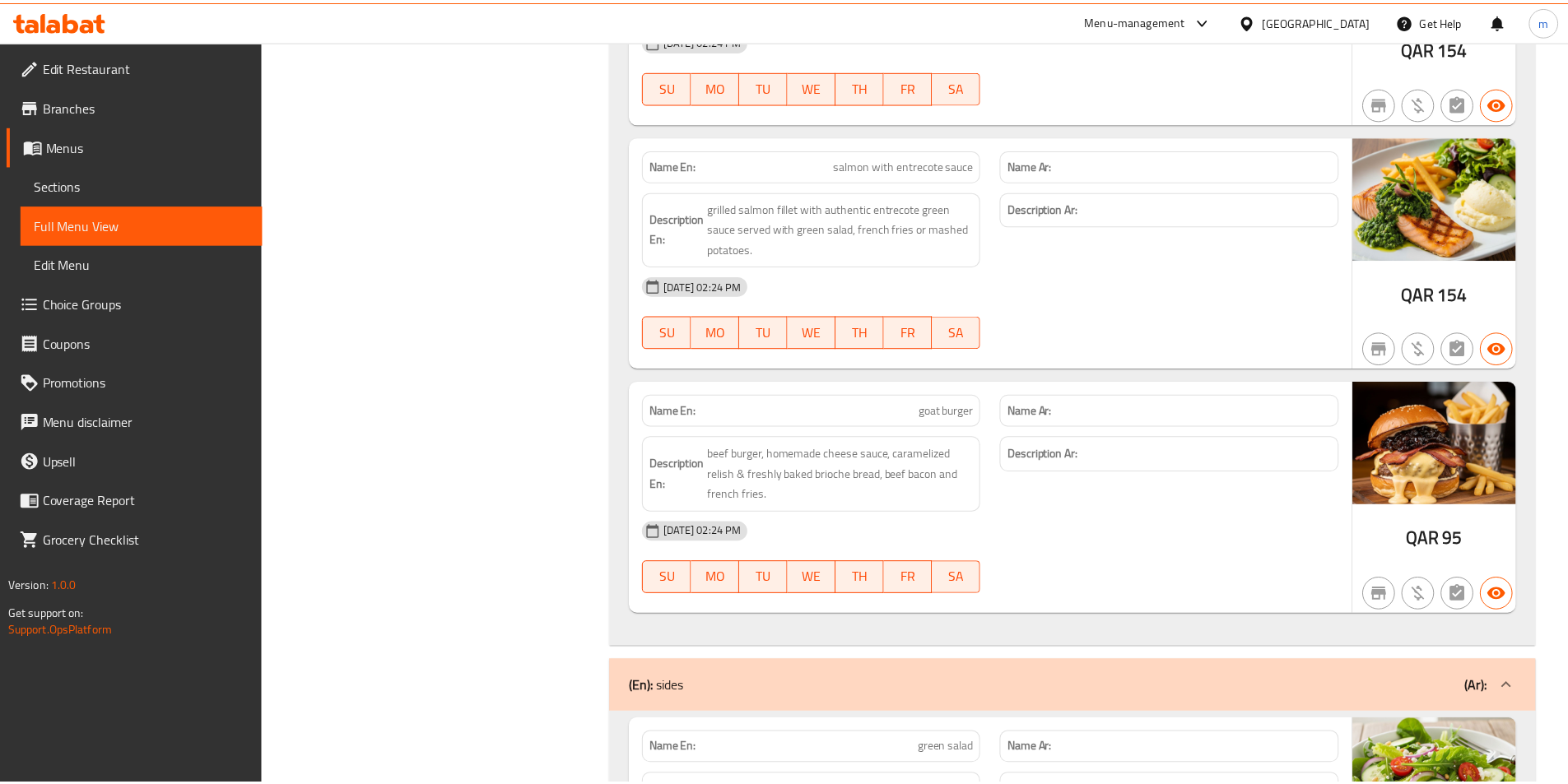
scroll to position [3077, 0]
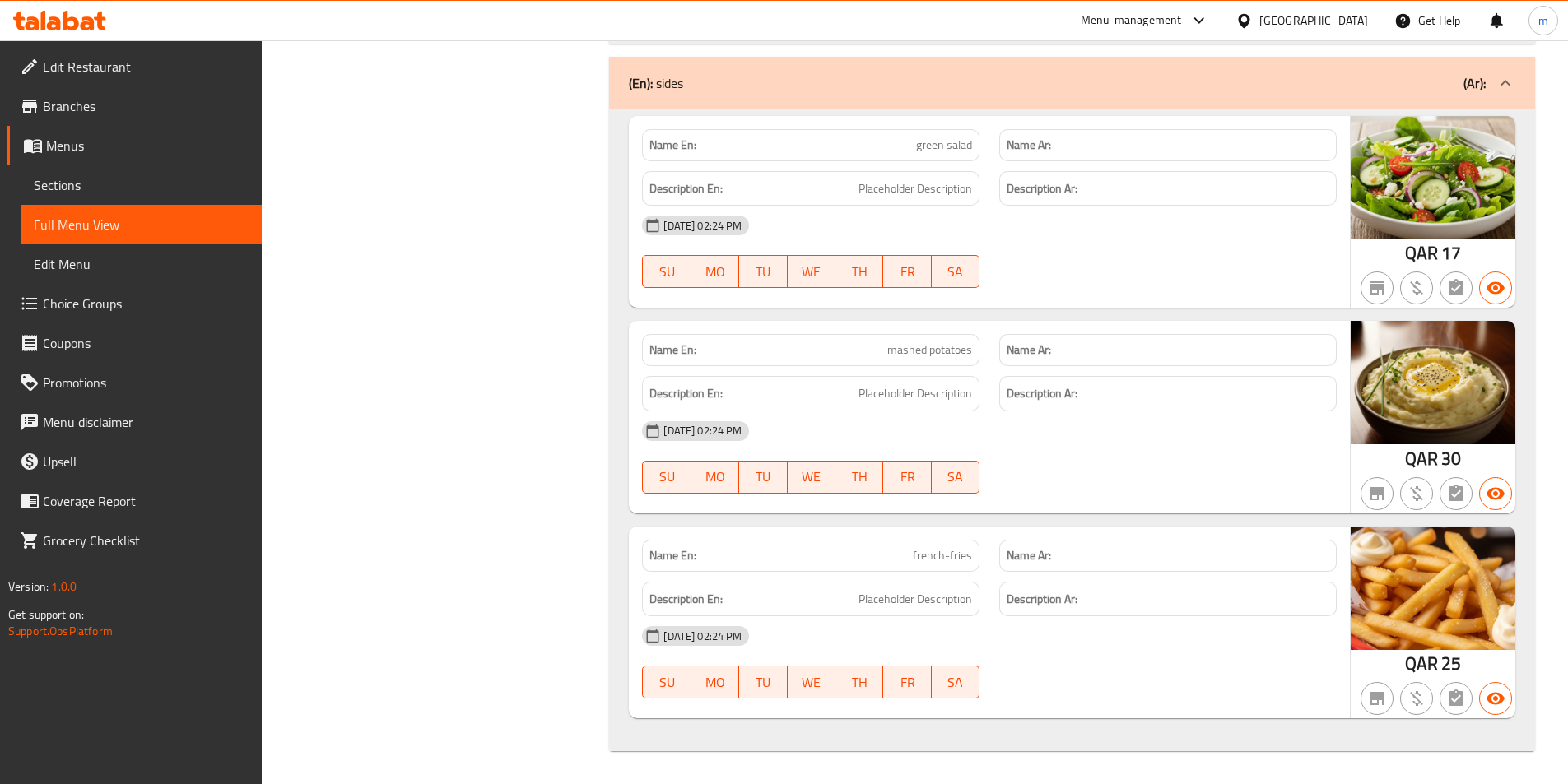
click at [67, 189] on span "Sections" at bounding box center [141, 185] width 215 height 20
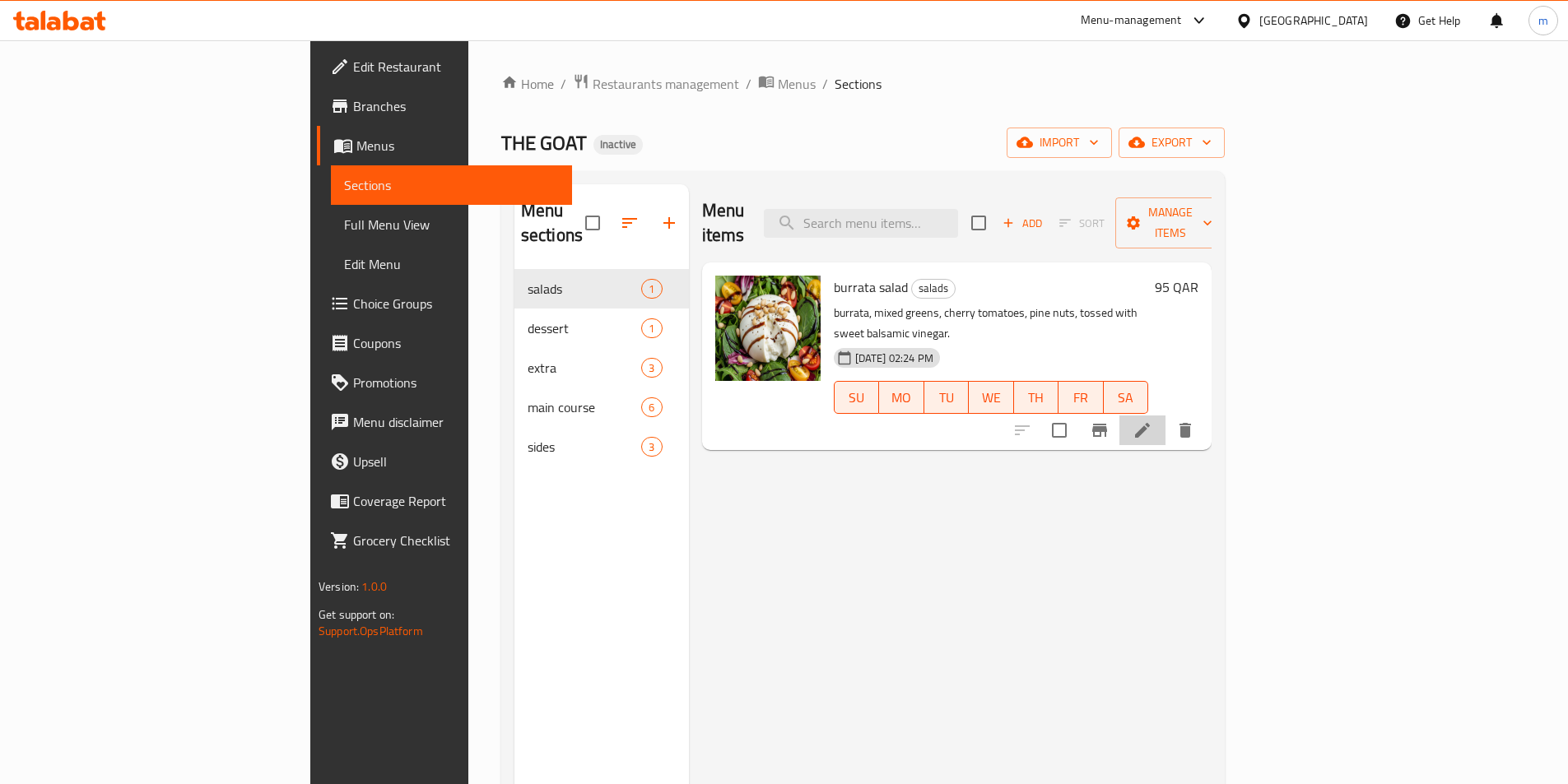
click at [1166, 415] on li at bounding box center [1142, 430] width 46 height 30
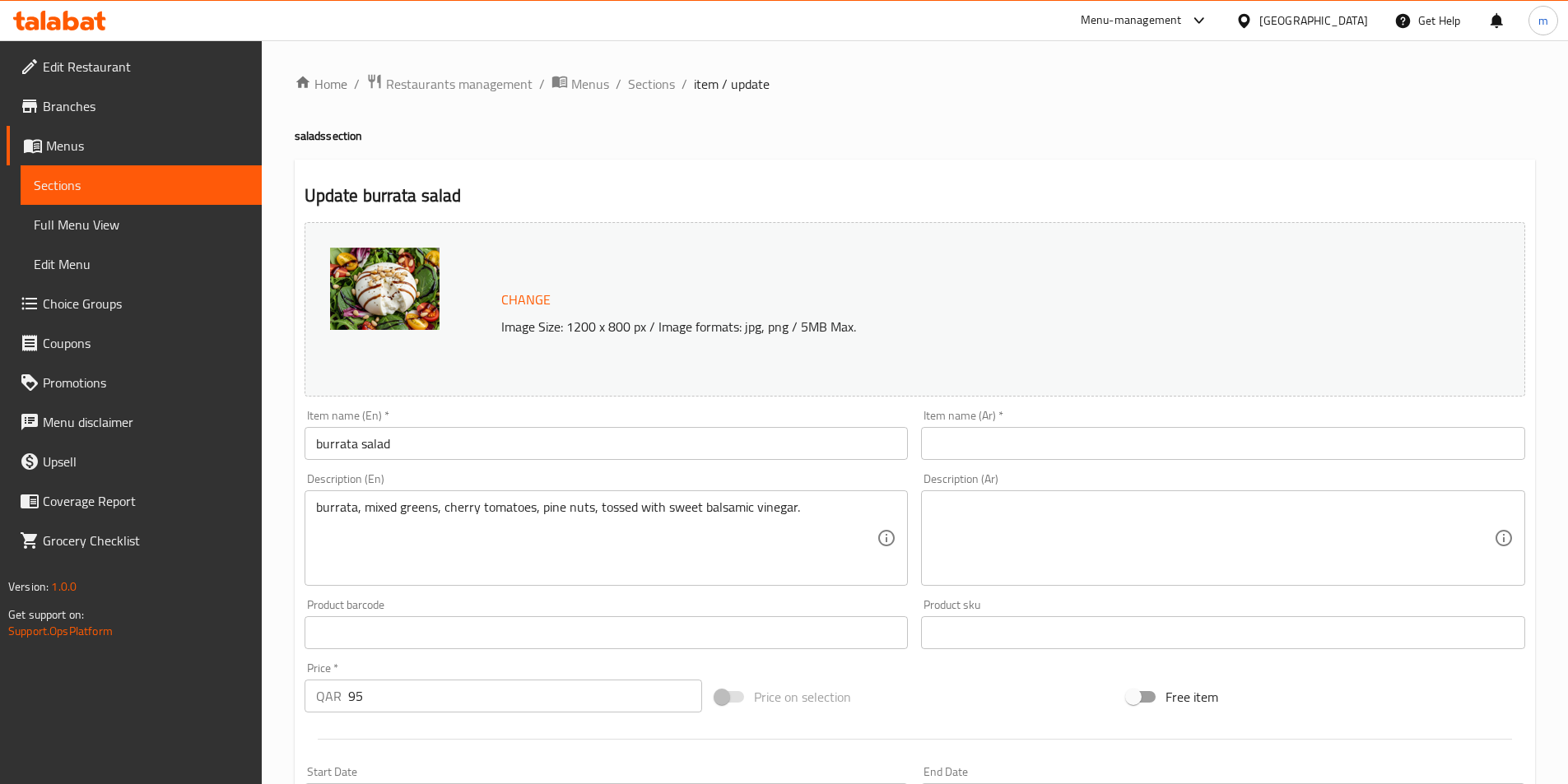
click at [945, 448] on input "text" at bounding box center [1223, 443] width 604 height 33
paste input "سلطة بوراتا"
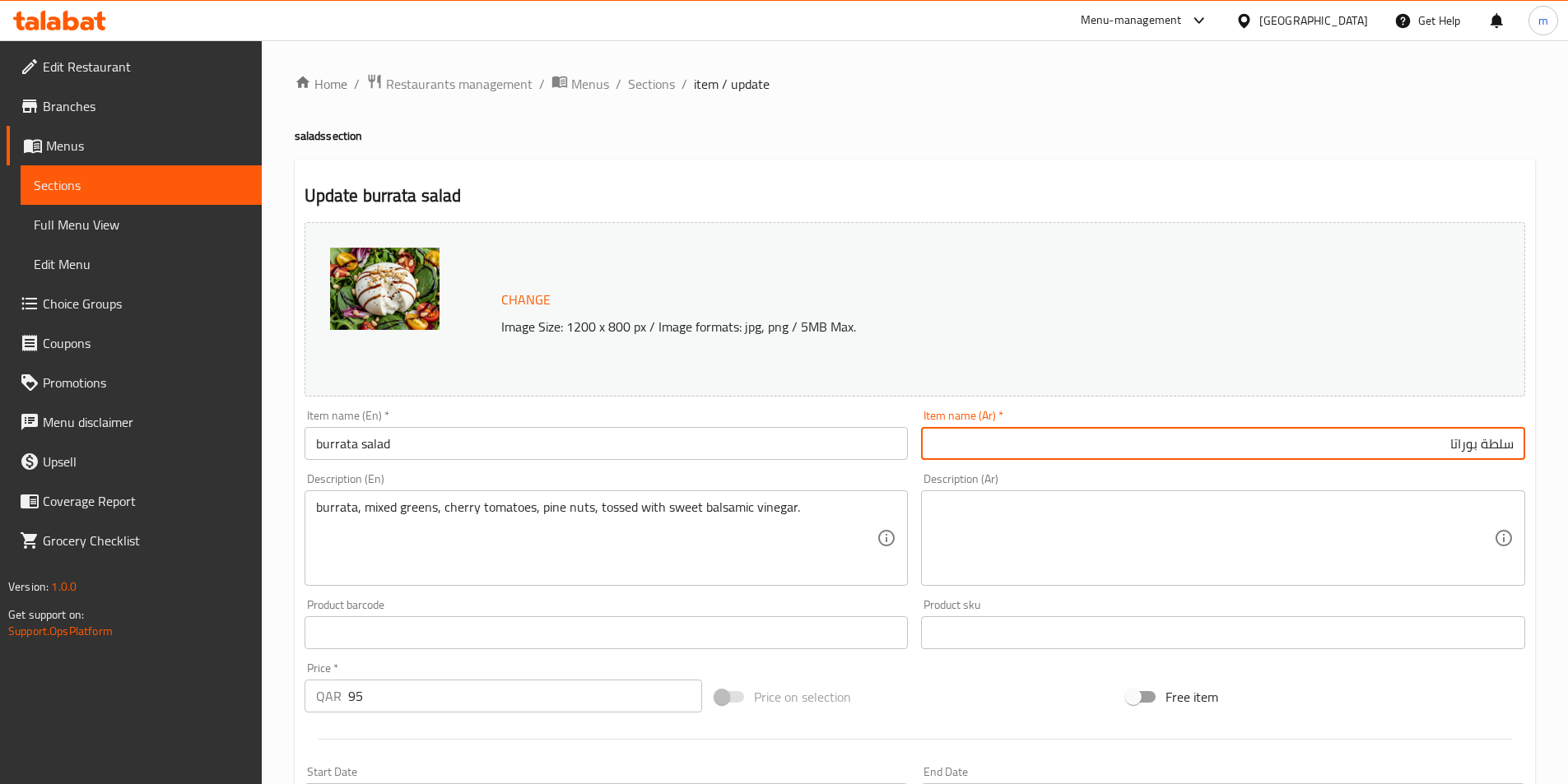
type input "سلطة بوراتا"
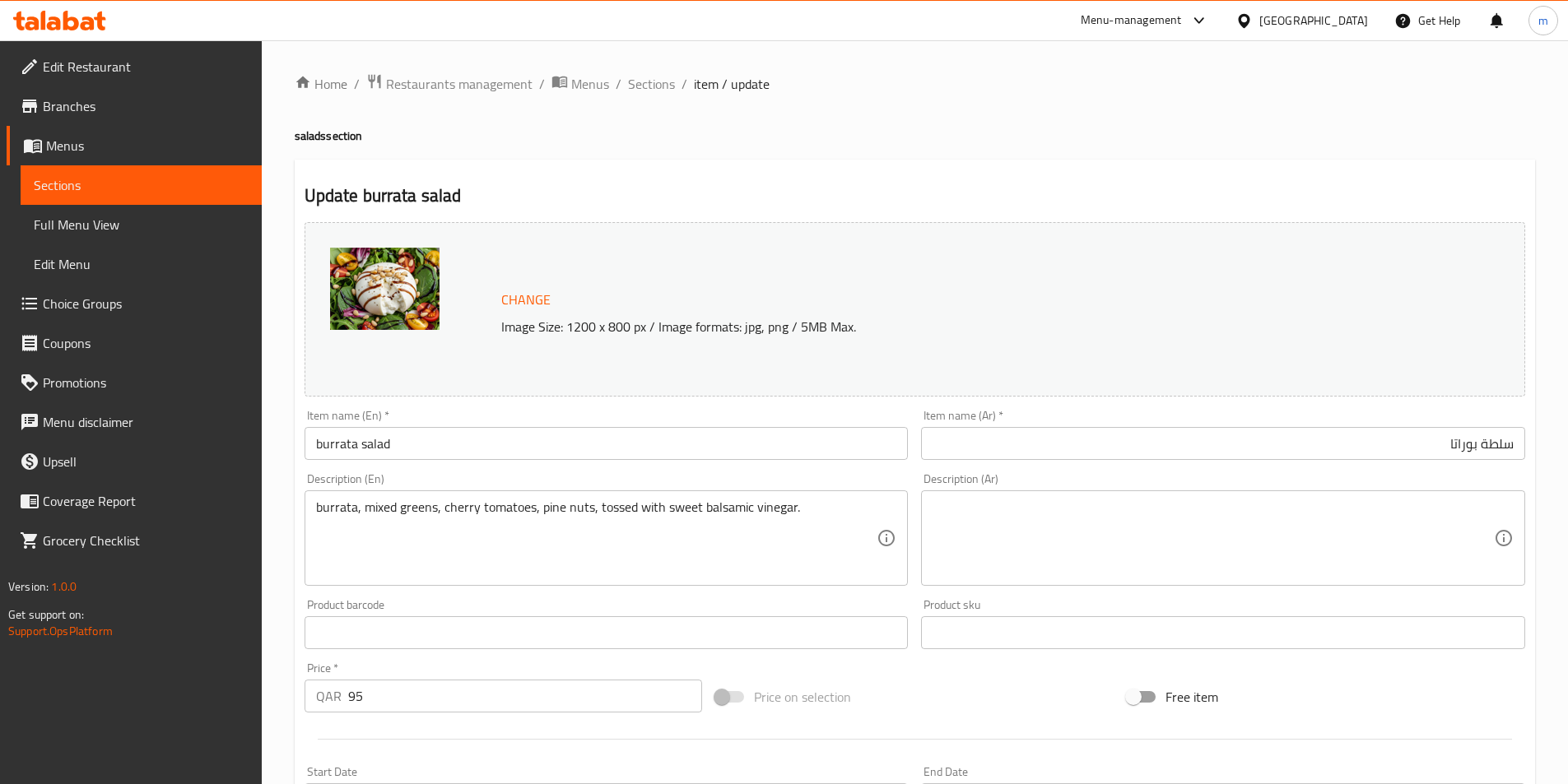
click at [990, 517] on textarea at bounding box center [1214, 538] width 561 height 79
paste textarea "بوراتا، خضروات مشكلة، الطماطم الكرزية، الصنوبر، توسيد بالخل البلسمي الحلو."
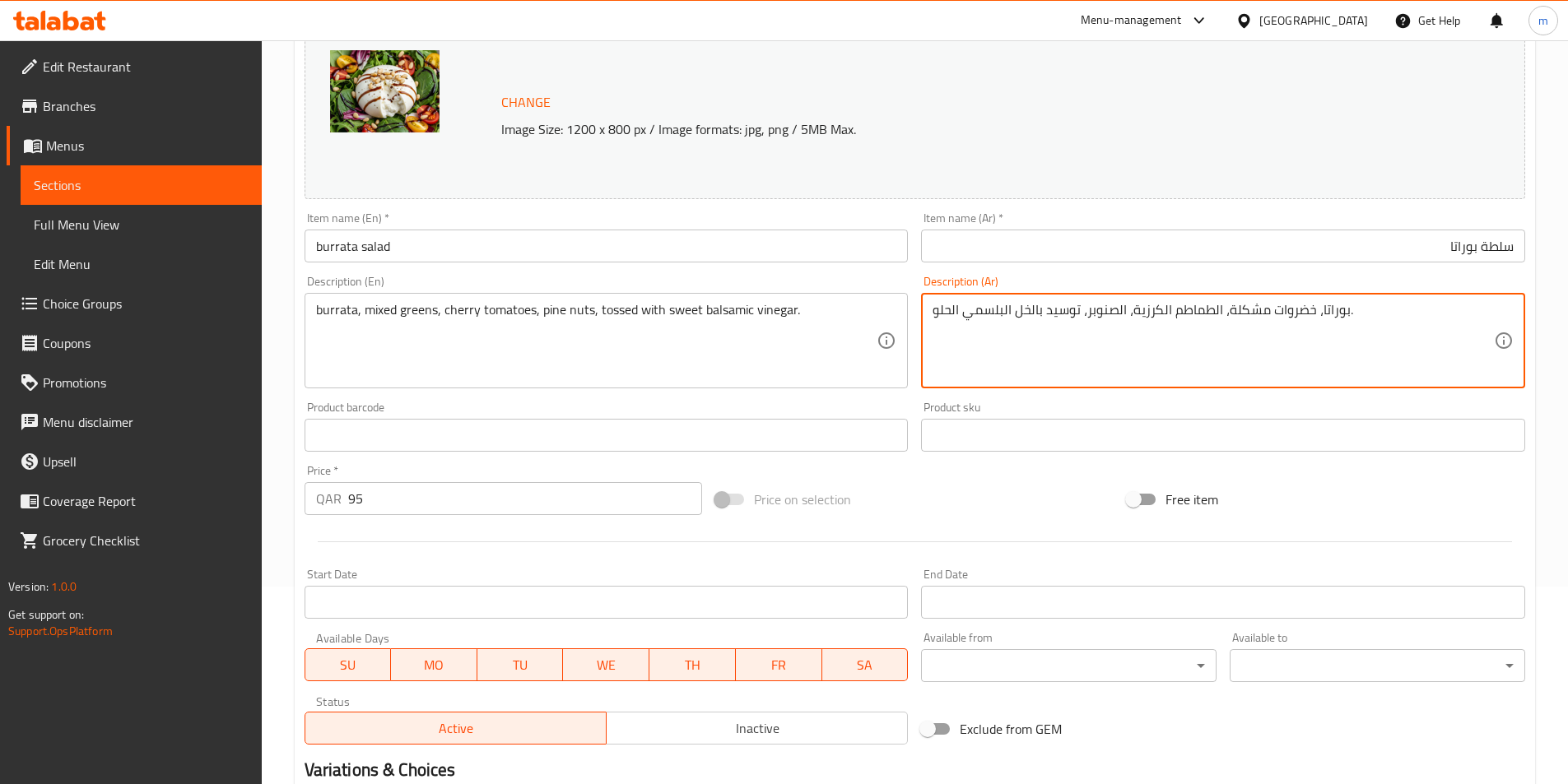
scroll to position [402, 0]
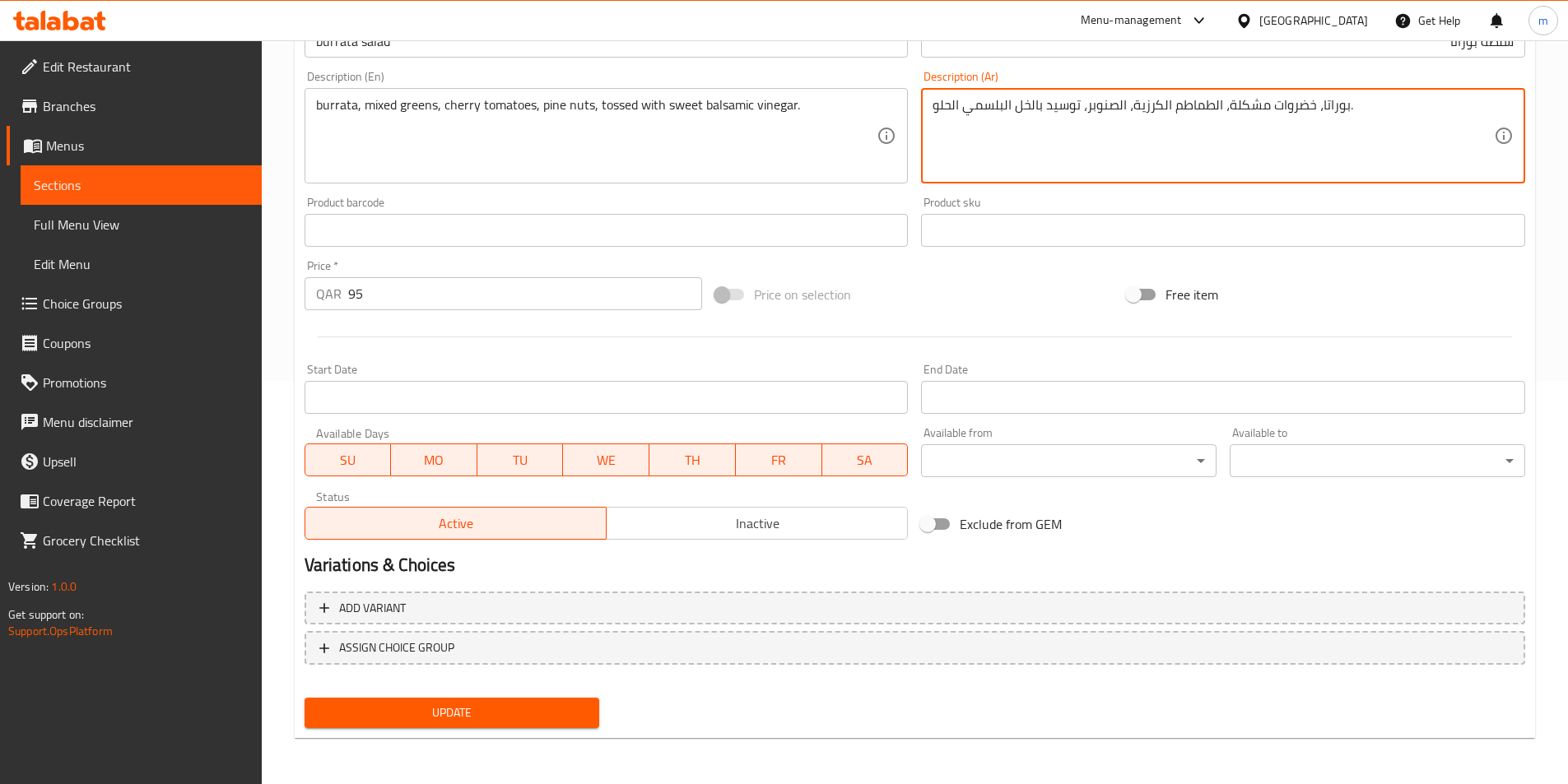
type textarea "بوراتا، خضروات مشكلة، الطماطم الكرزية، الصنوبر، توسيد بالخل البلسمي الحلو."
click at [407, 701] on button "Update" at bounding box center [452, 712] width 296 height 31
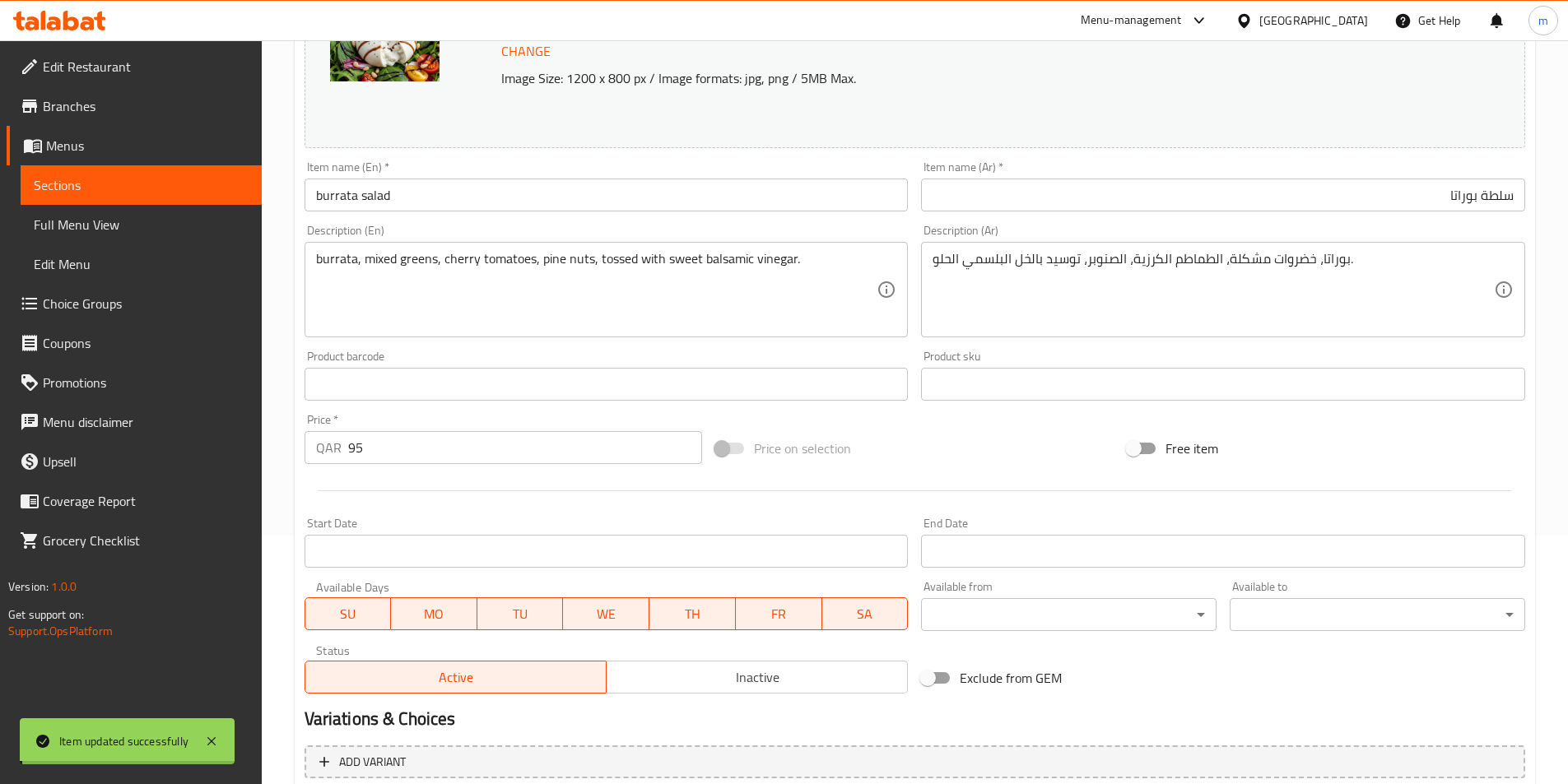
scroll to position [0, 0]
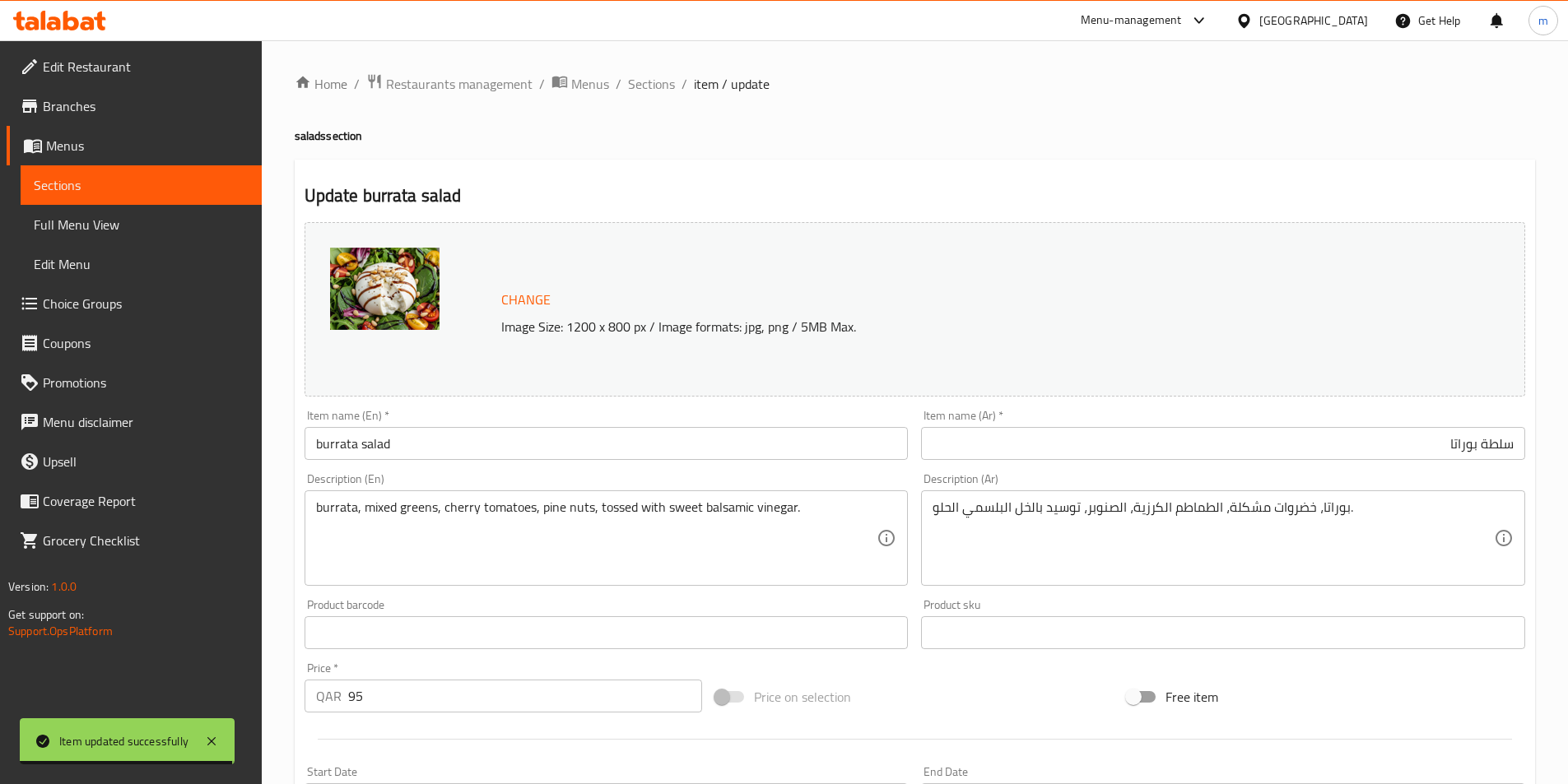
click at [59, 179] on span "Sections" at bounding box center [141, 185] width 215 height 20
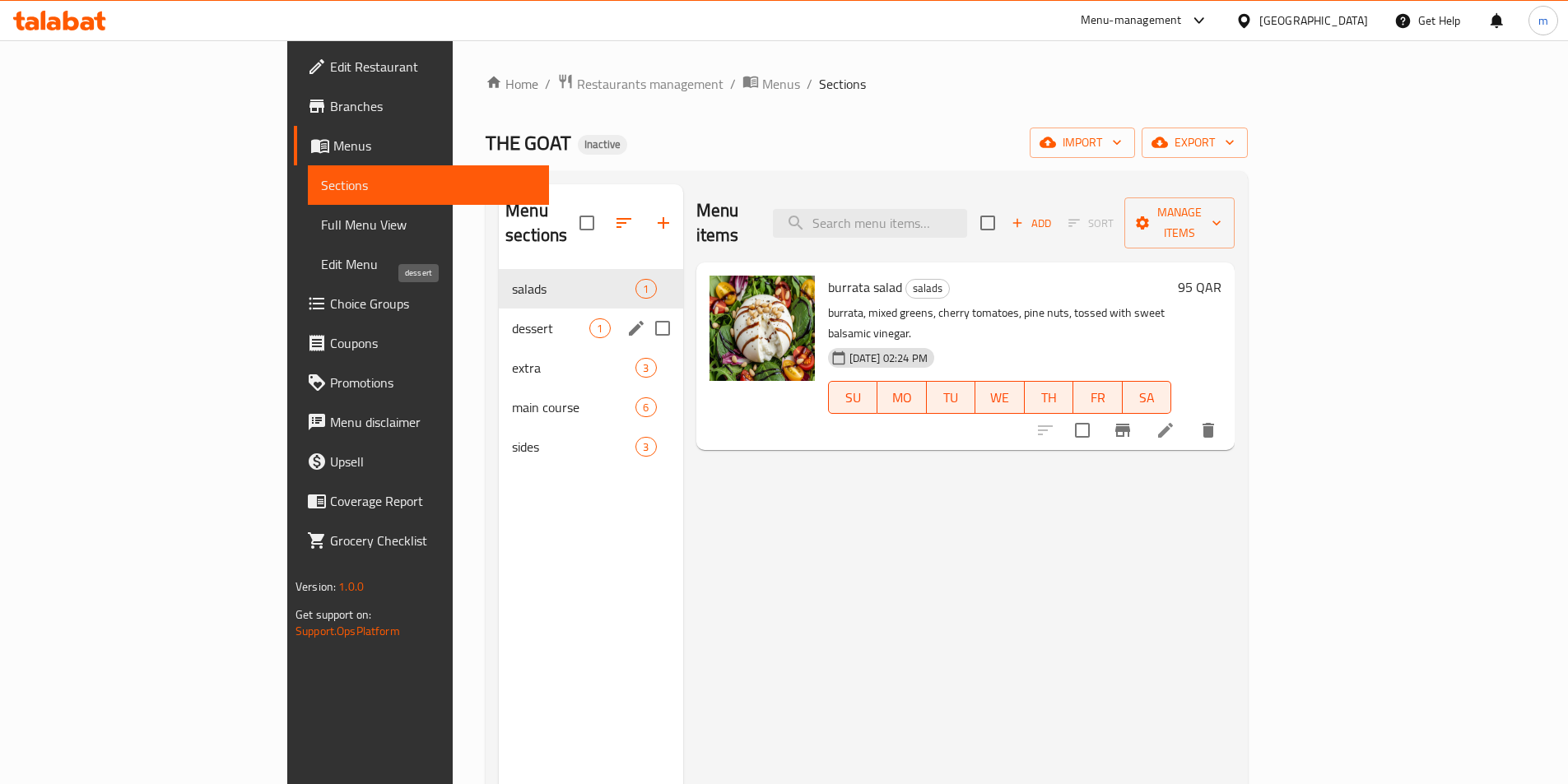
click at [512, 318] on span "dessert" at bounding box center [551, 328] width 78 height 20
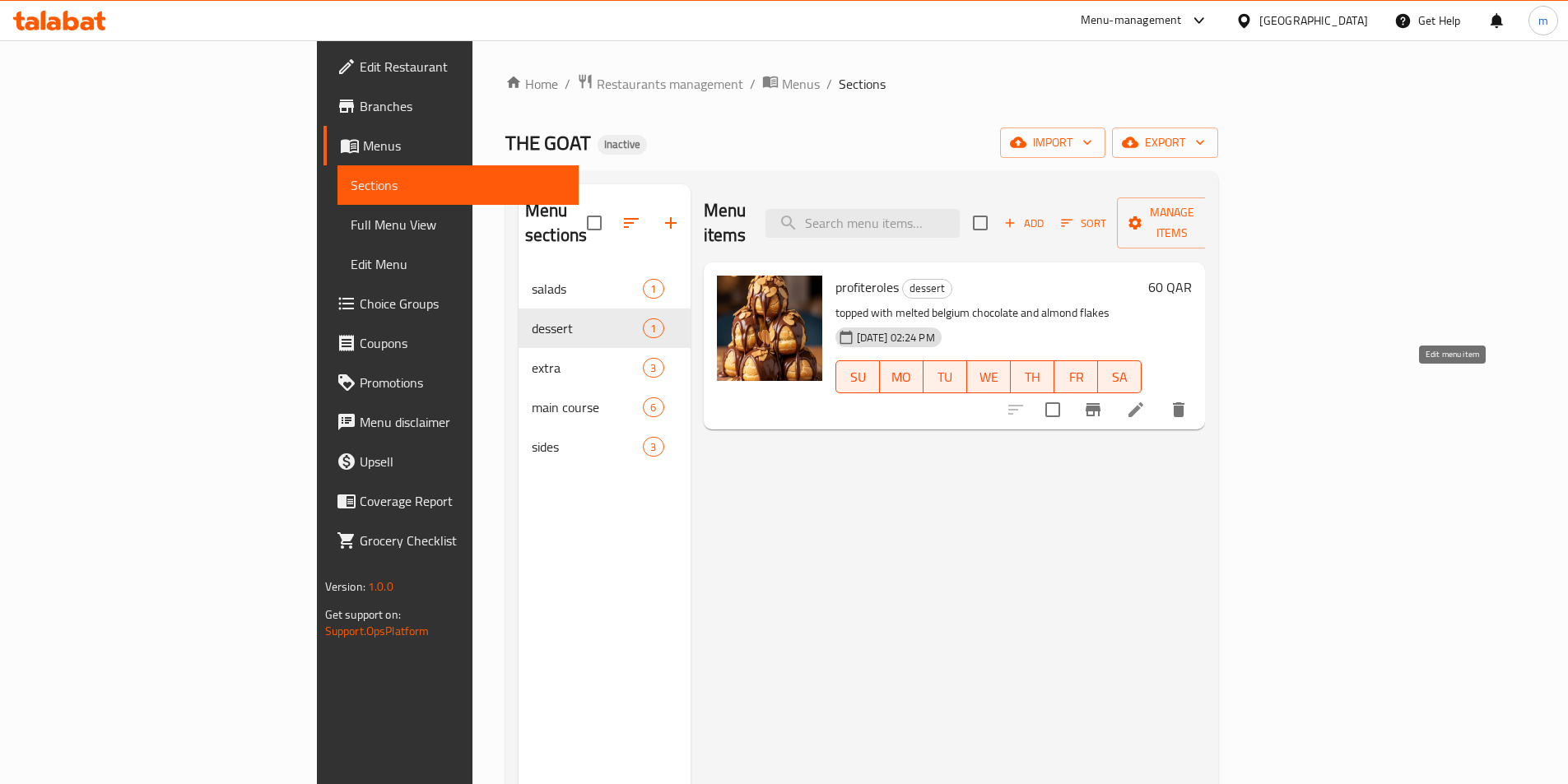
click at [1146, 400] on icon at bounding box center [1136, 410] width 20 height 20
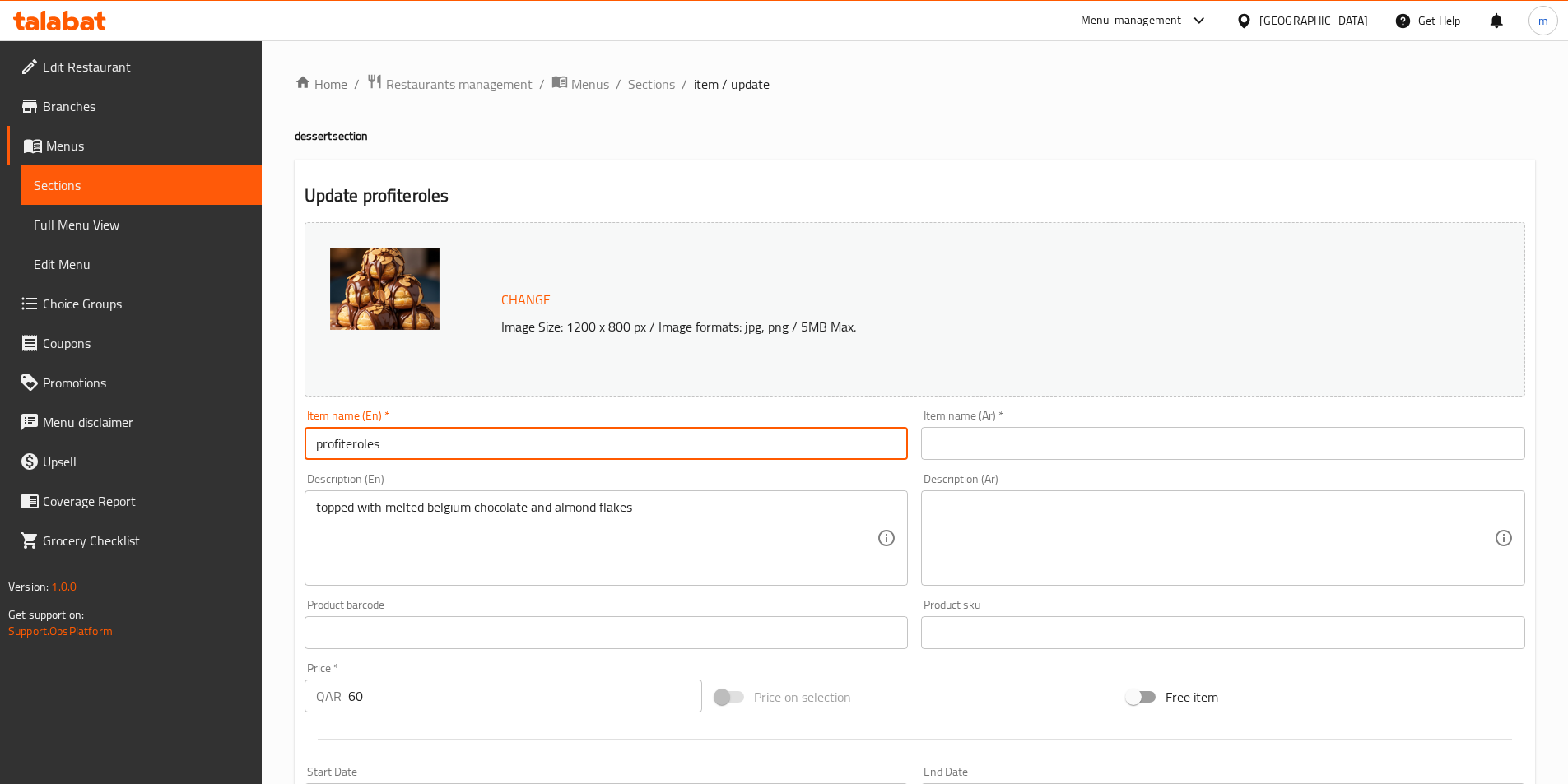
click at [356, 454] on input "profiteroles" at bounding box center [606, 443] width 604 height 33
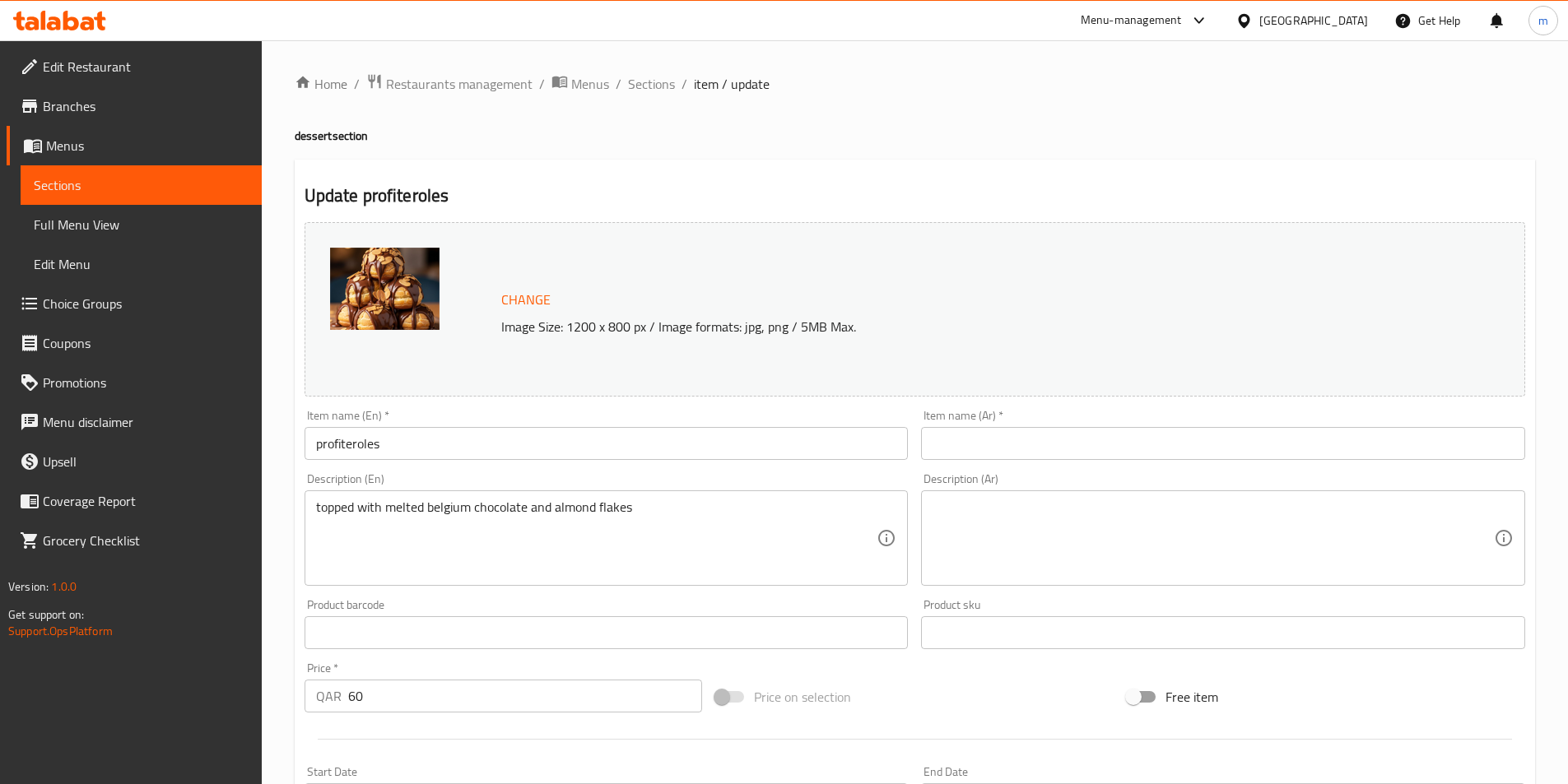
click at [1017, 449] on input "text" at bounding box center [1223, 443] width 604 height 33
paste input "بروفيترول"
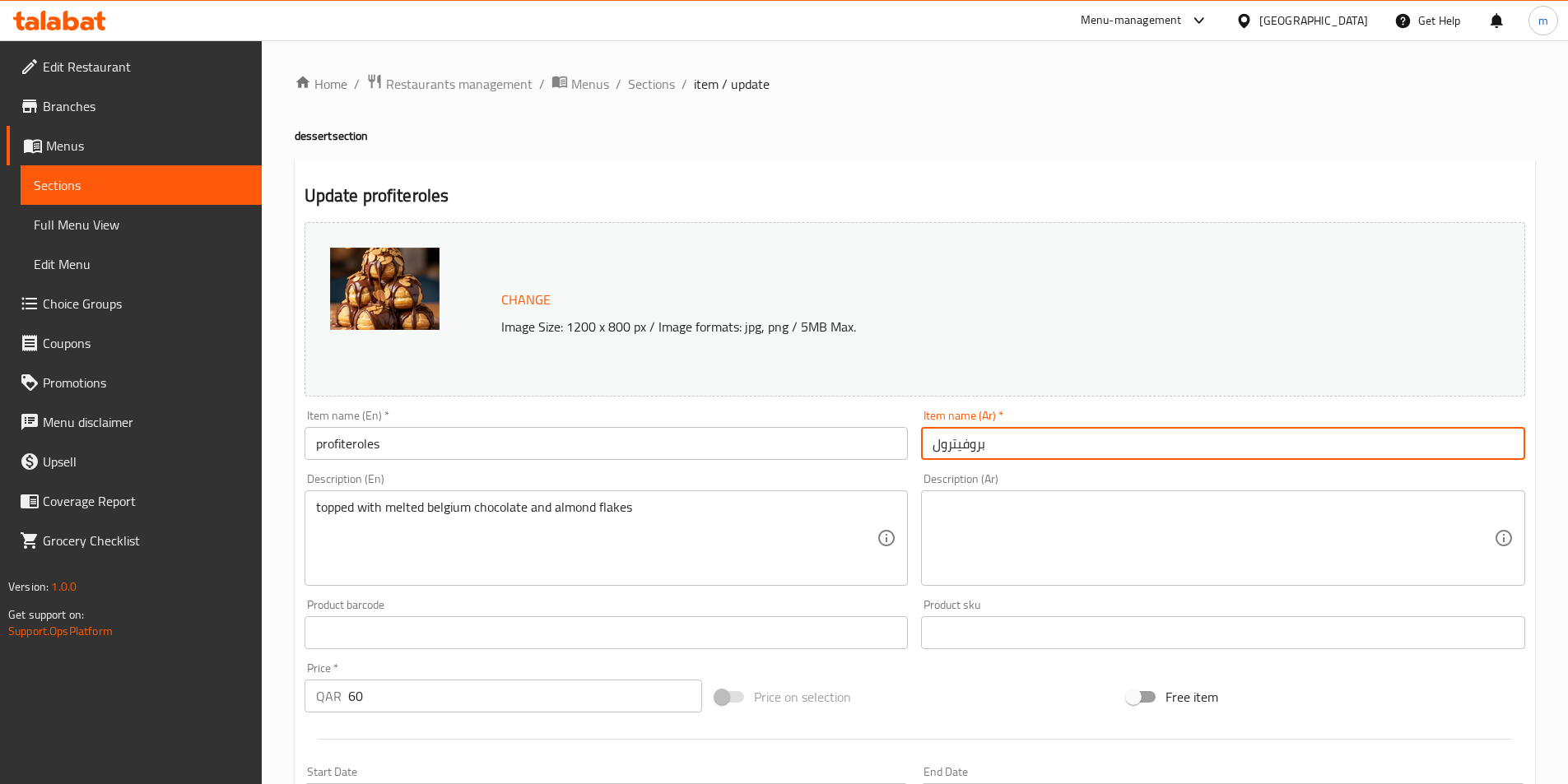
type input "بروفيترول"
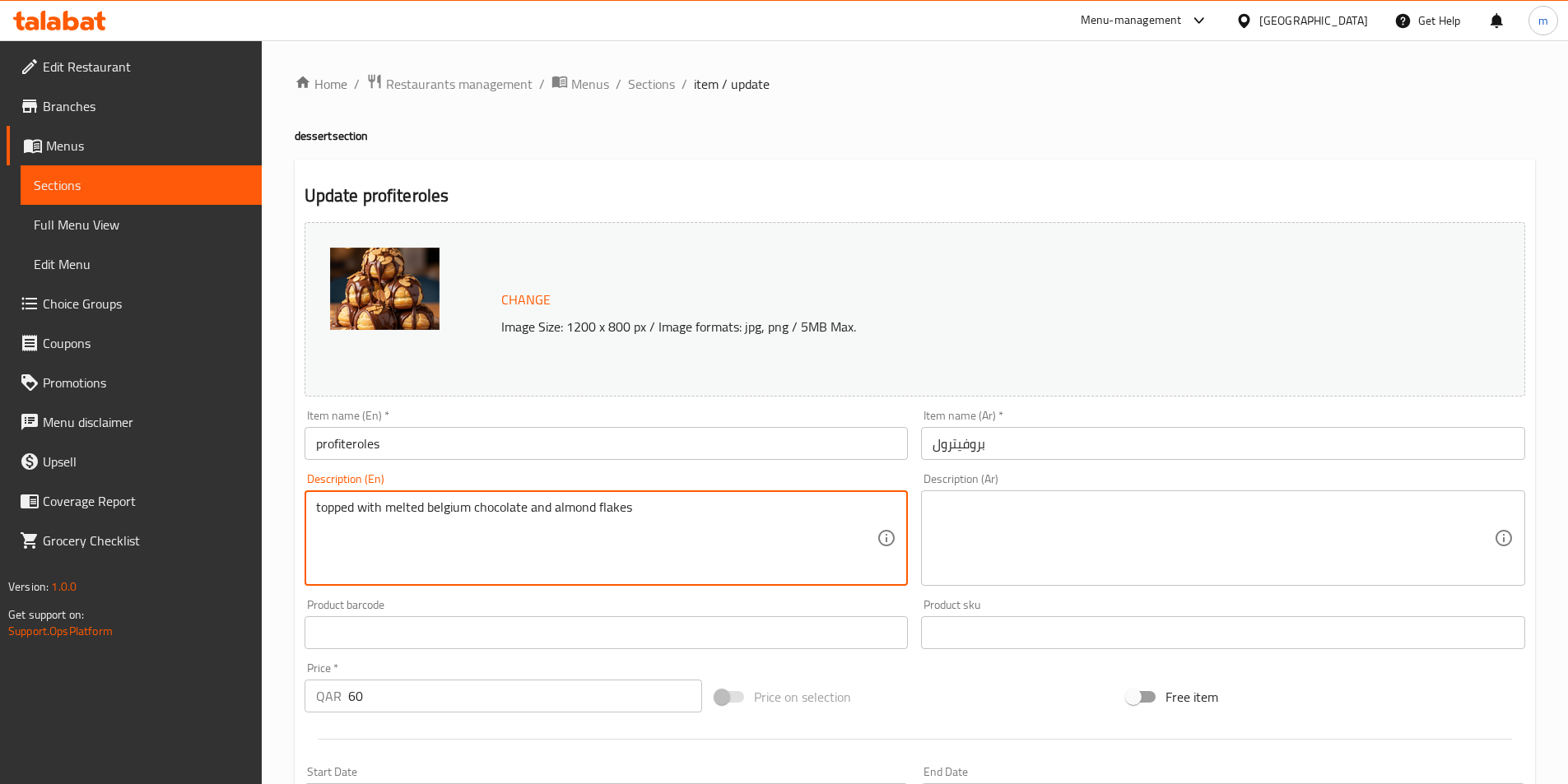
click at [396, 519] on textarea "topped with melted belgium chocolate and almond flakes" at bounding box center [596, 538] width 561 height 79
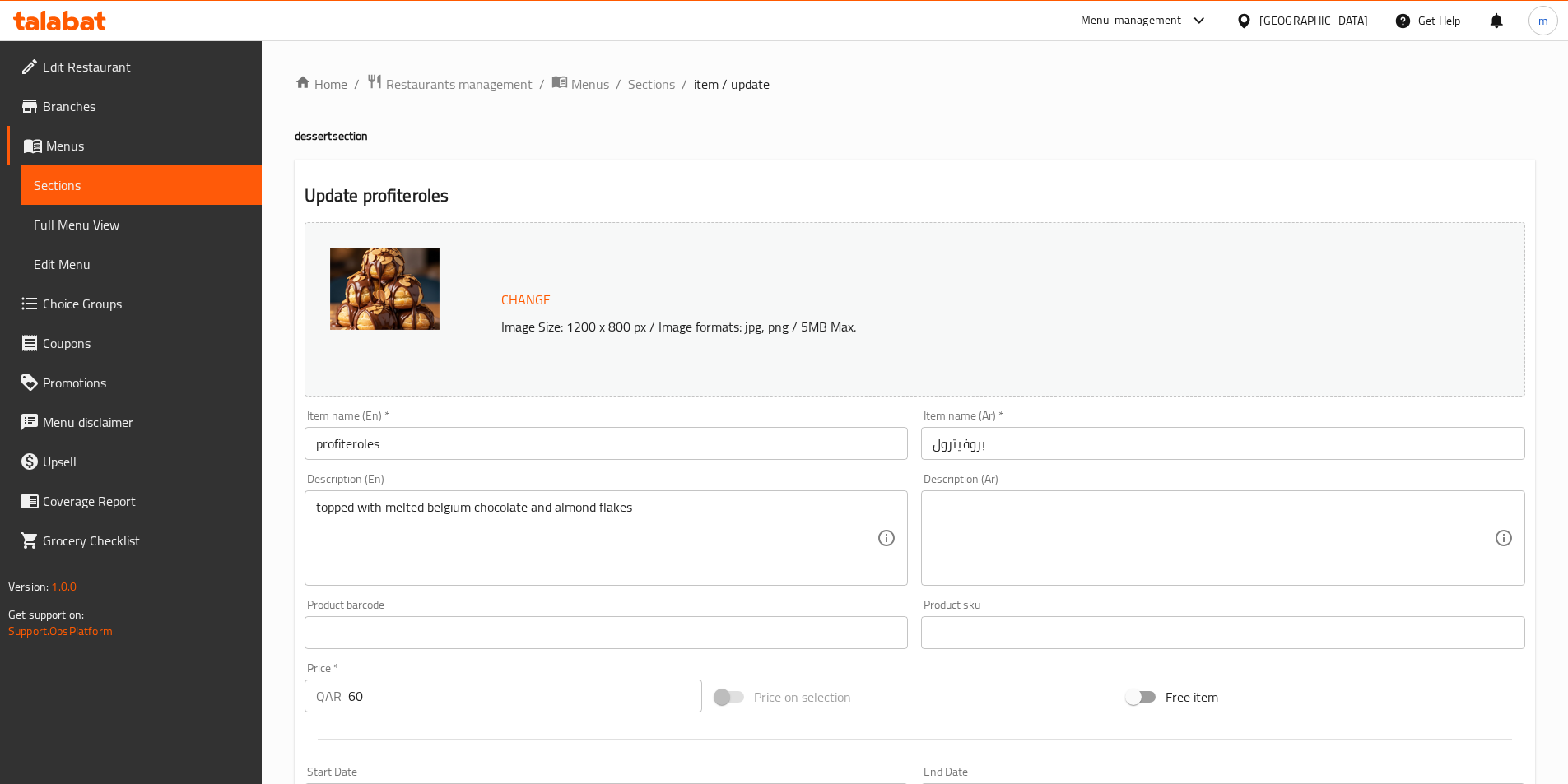
click at [1050, 535] on textarea at bounding box center [1214, 538] width 561 height 79
paste textarea "مغطاة بالشوكولاتة البلجيكية المذابة ورقائق اللوز"
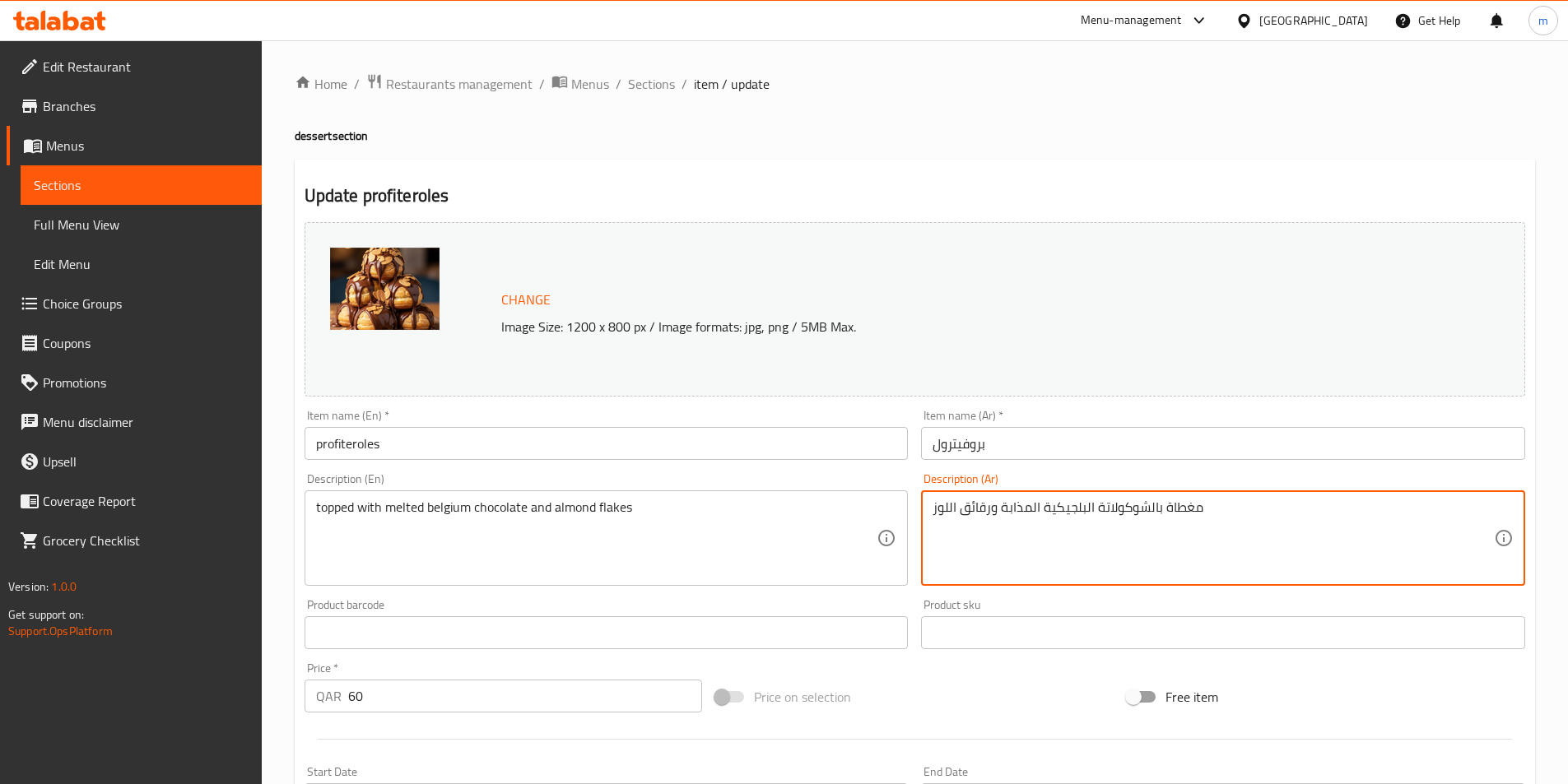
click at [979, 511] on textarea "مغطاة بالشوكولاتة البلجيكية المذابة ورقائق اللوز" at bounding box center [1214, 538] width 561 height 79
click at [981, 510] on textarea "مغطاة بالشوكولاتة البلجيكية المذابة و فلاكز اللوز" at bounding box center [1214, 538] width 561 height 79
paste textarea "يكس"
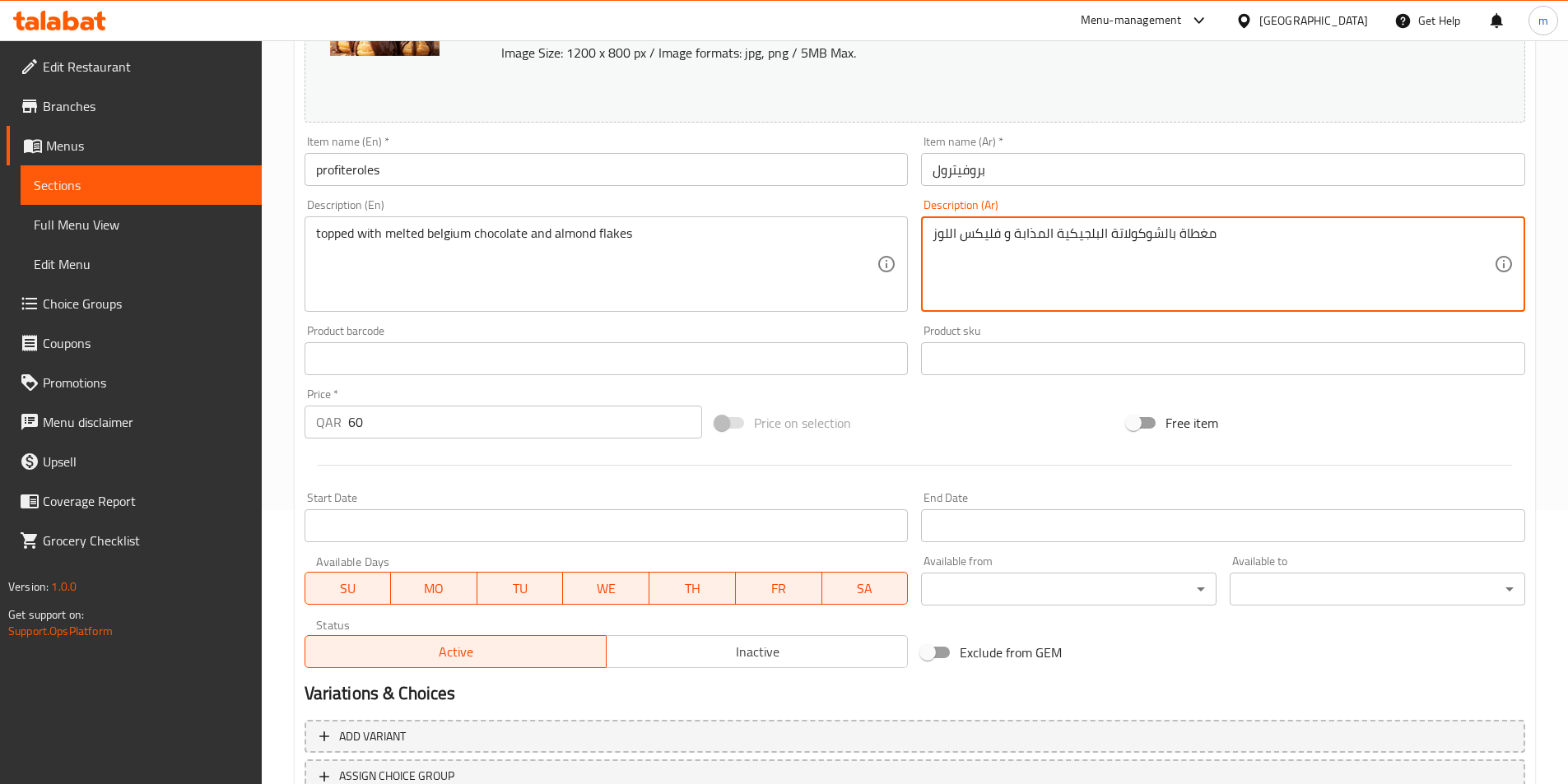
scroll to position [402, 0]
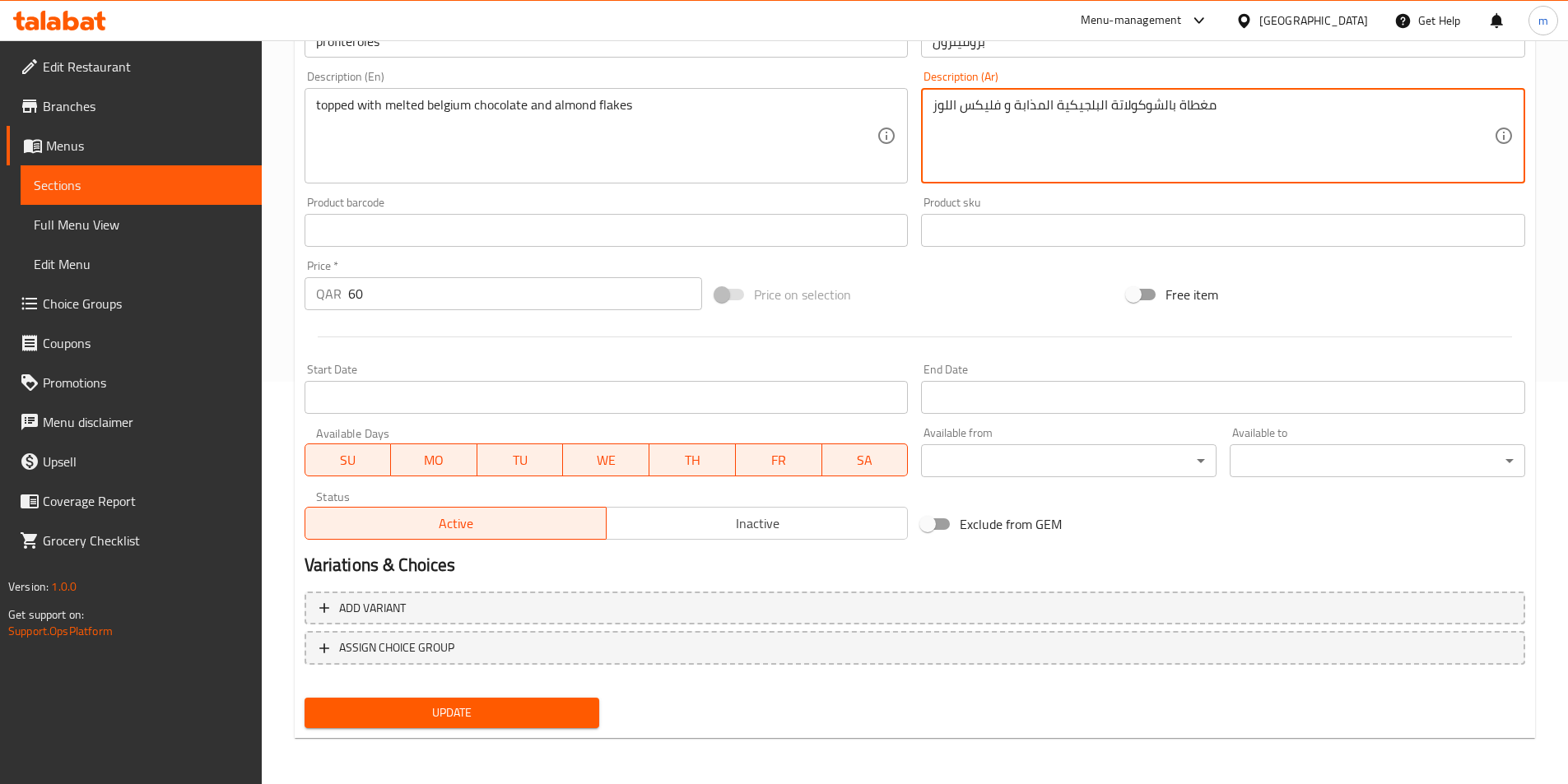
type textarea "مغطاة بالشوكولاتة البلجيكية المذابة و فليكس اللوز"
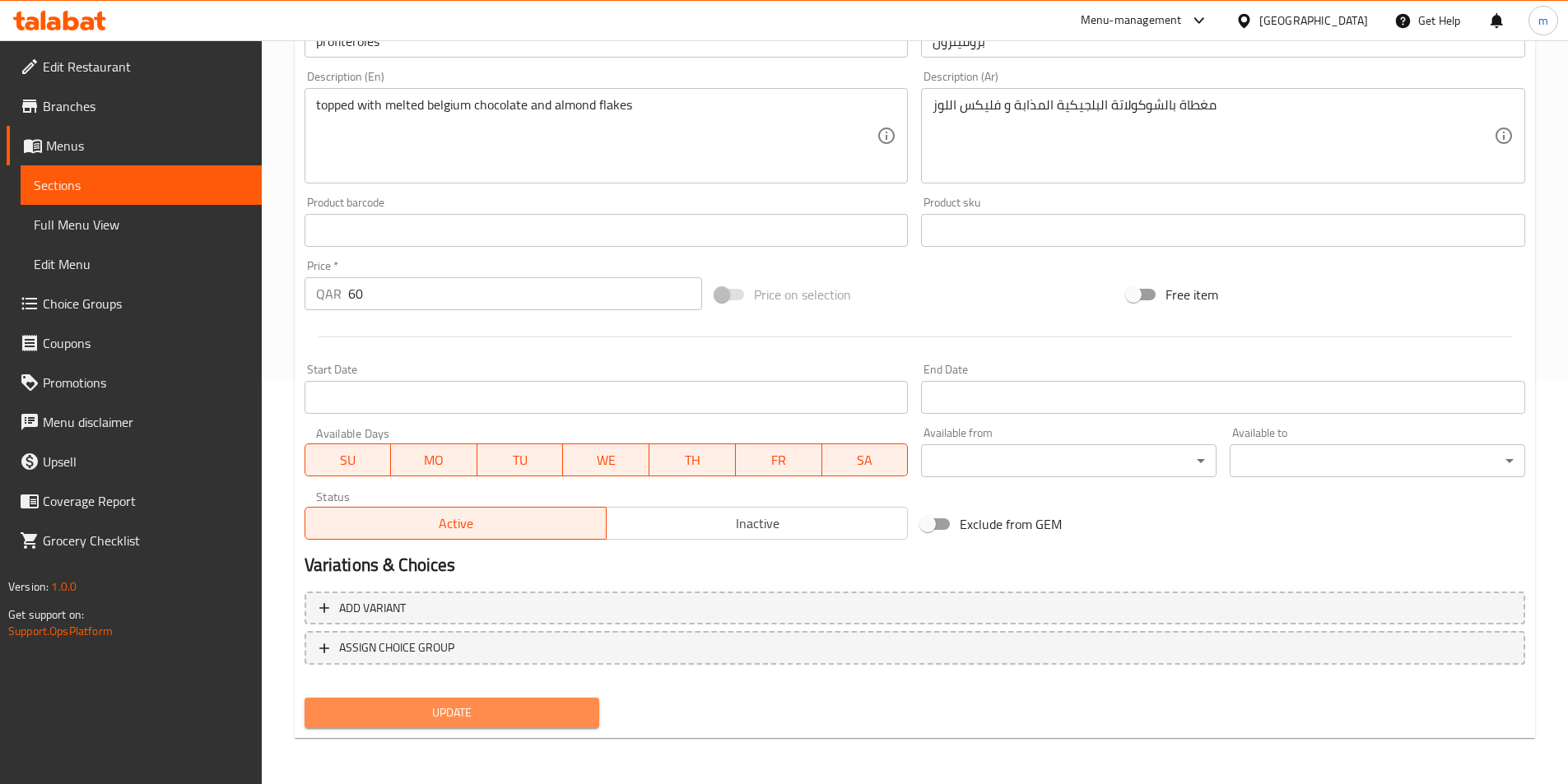
click at [421, 709] on span "Update" at bounding box center [452, 712] width 269 height 21
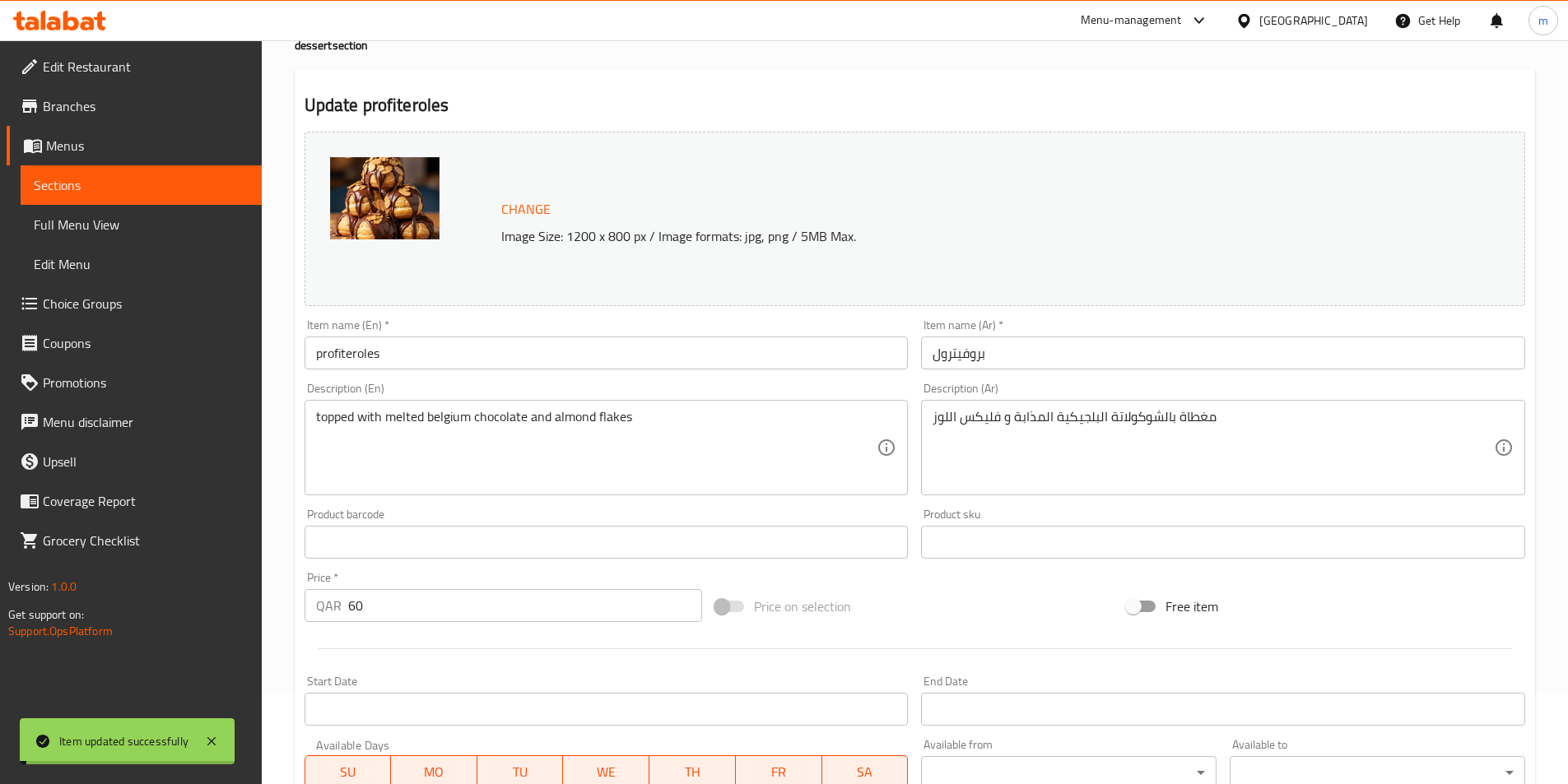
scroll to position [0, 0]
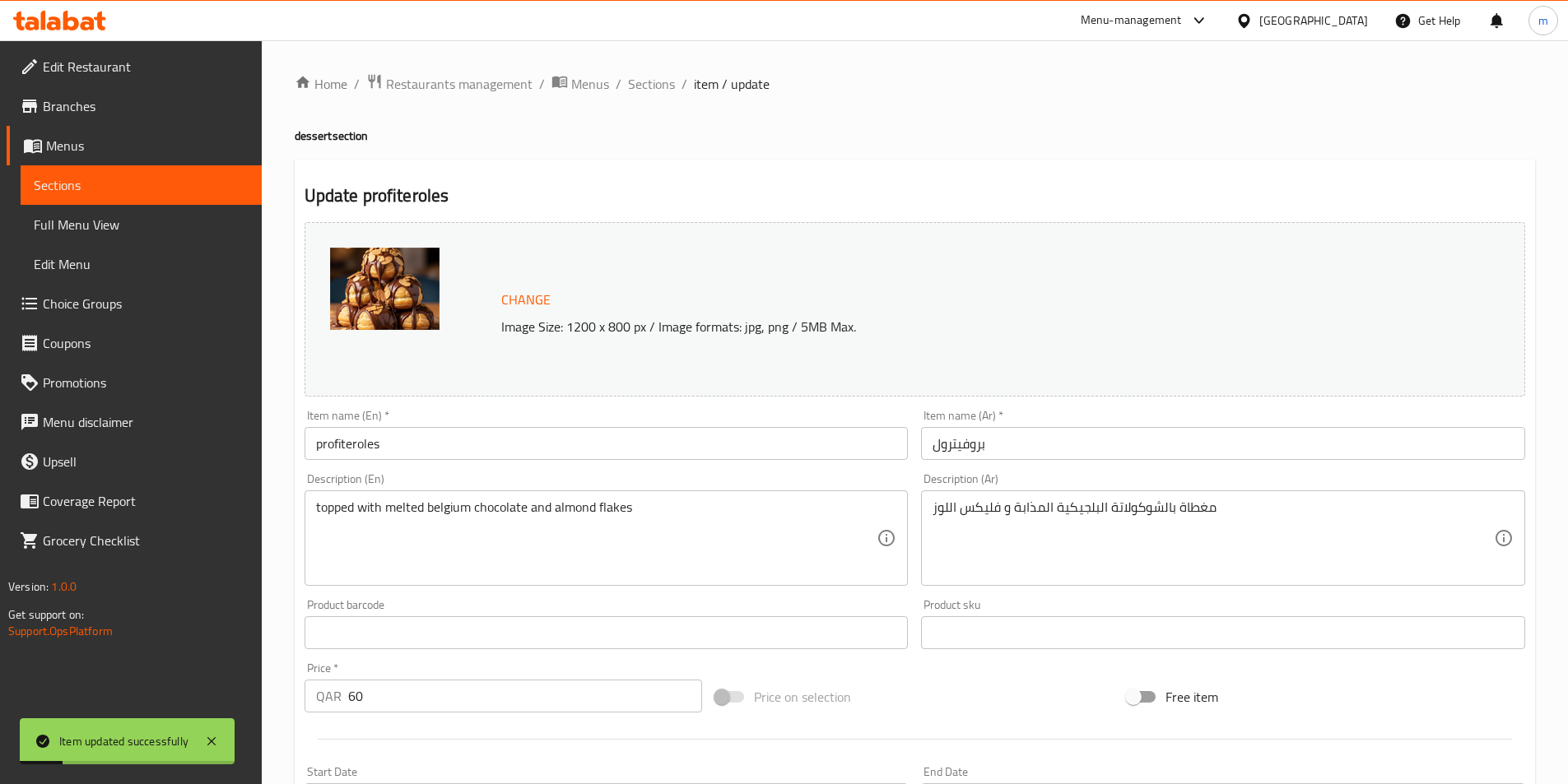
click at [162, 191] on span "Sections" at bounding box center [141, 185] width 215 height 20
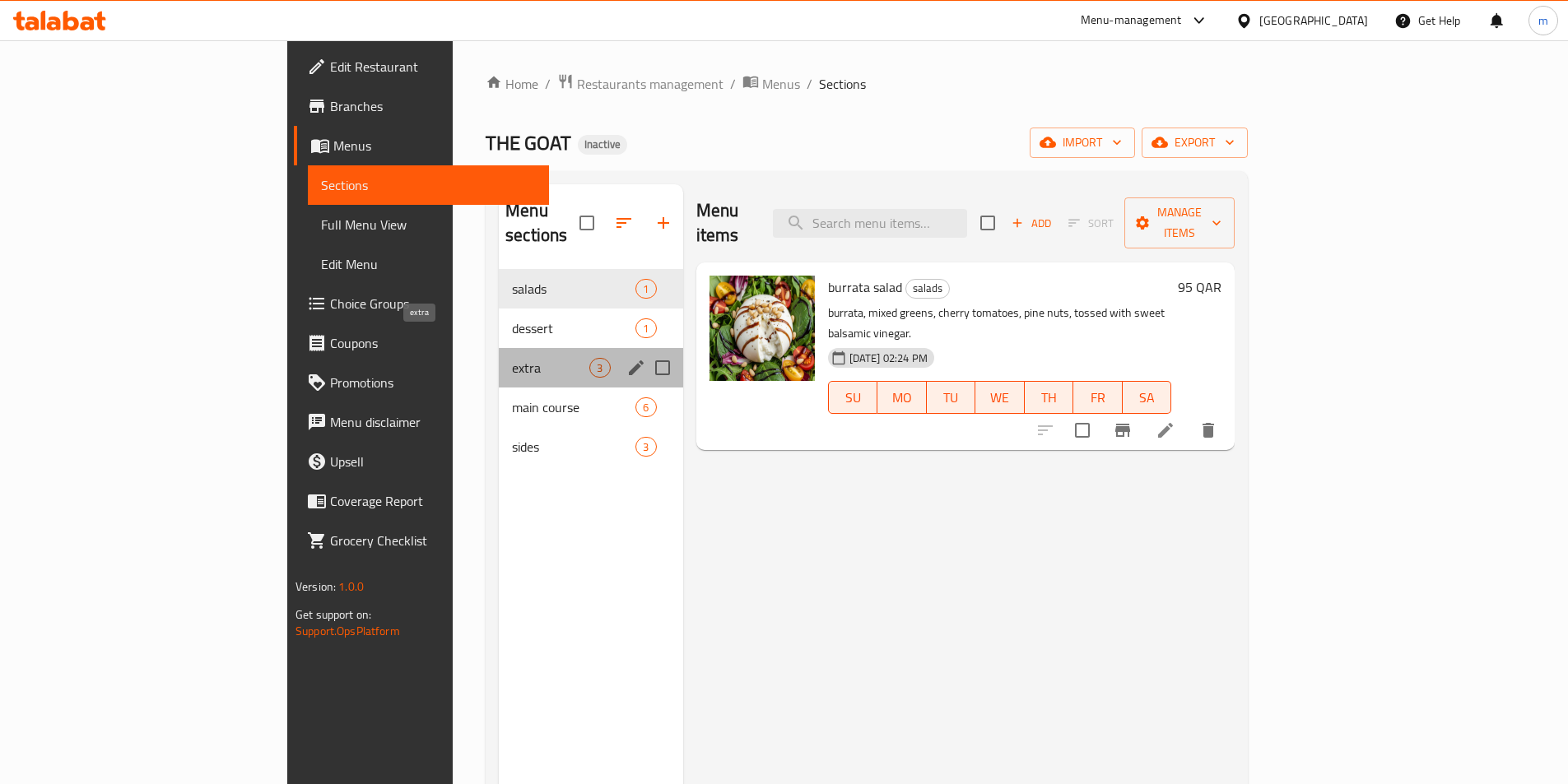
click at [512, 358] on span "extra" at bounding box center [551, 368] width 78 height 20
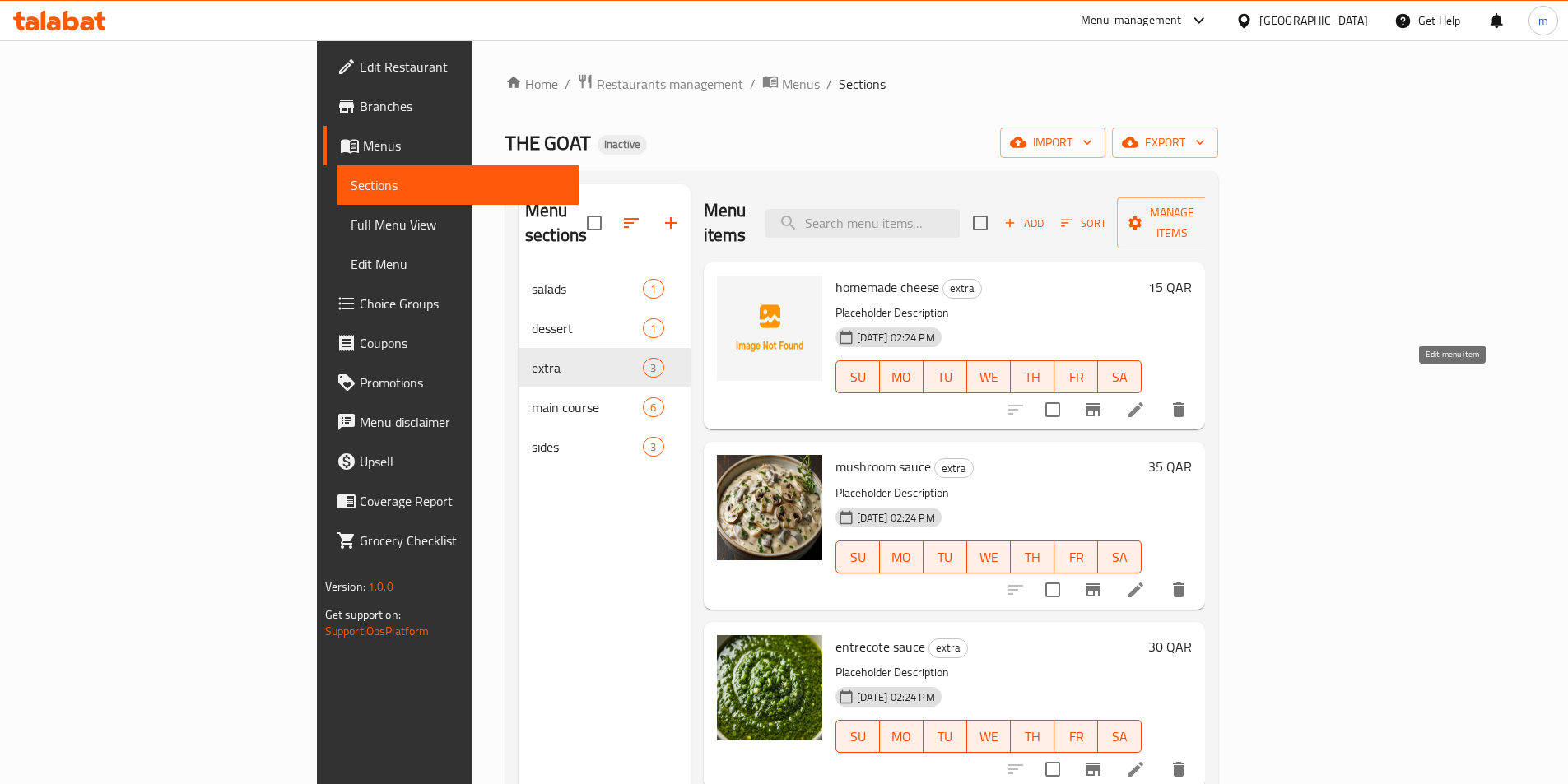
click at [1143, 402] on icon at bounding box center [1135, 409] width 15 height 15
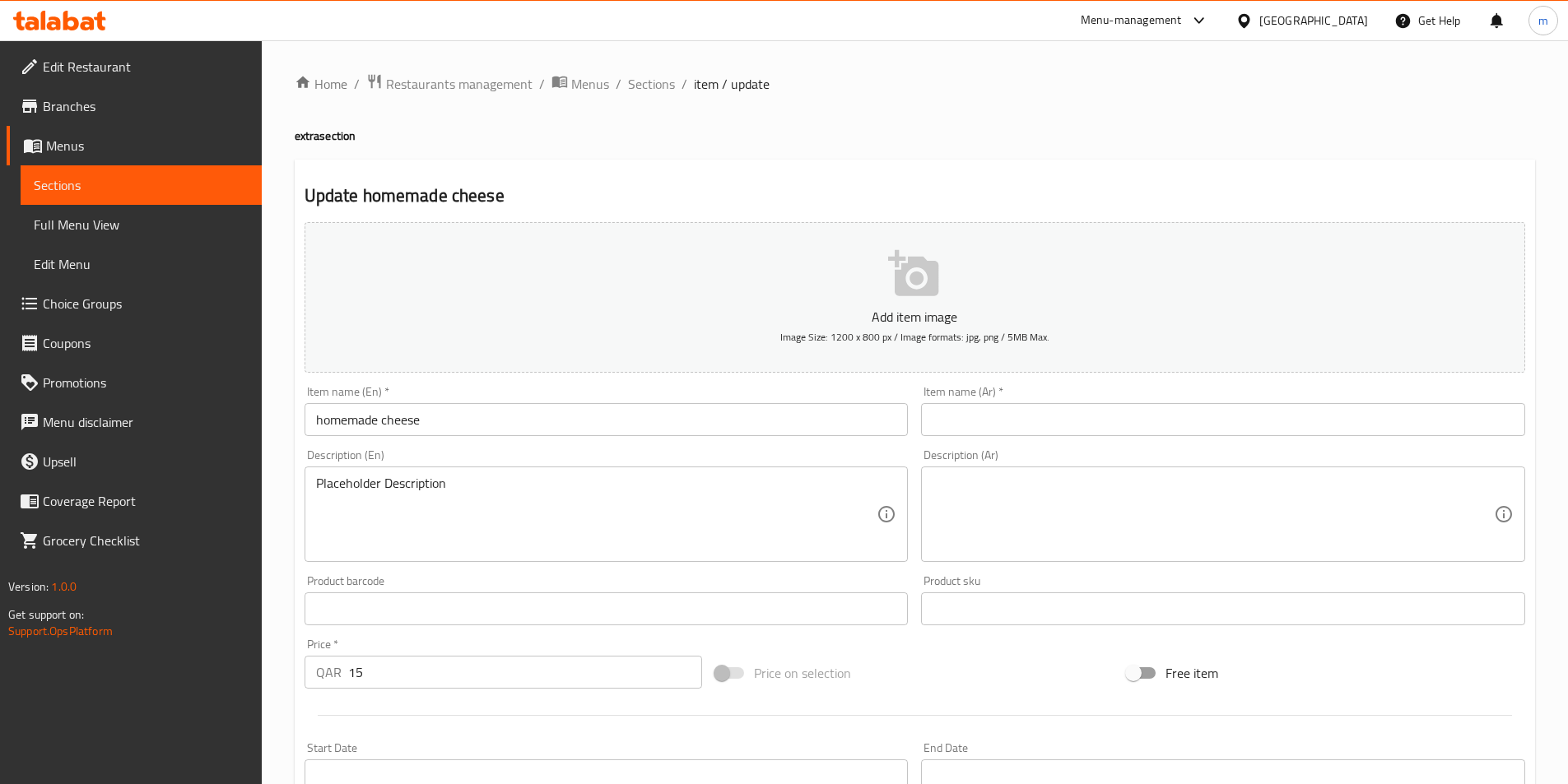
click at [937, 425] on input "text" at bounding box center [1223, 419] width 604 height 33
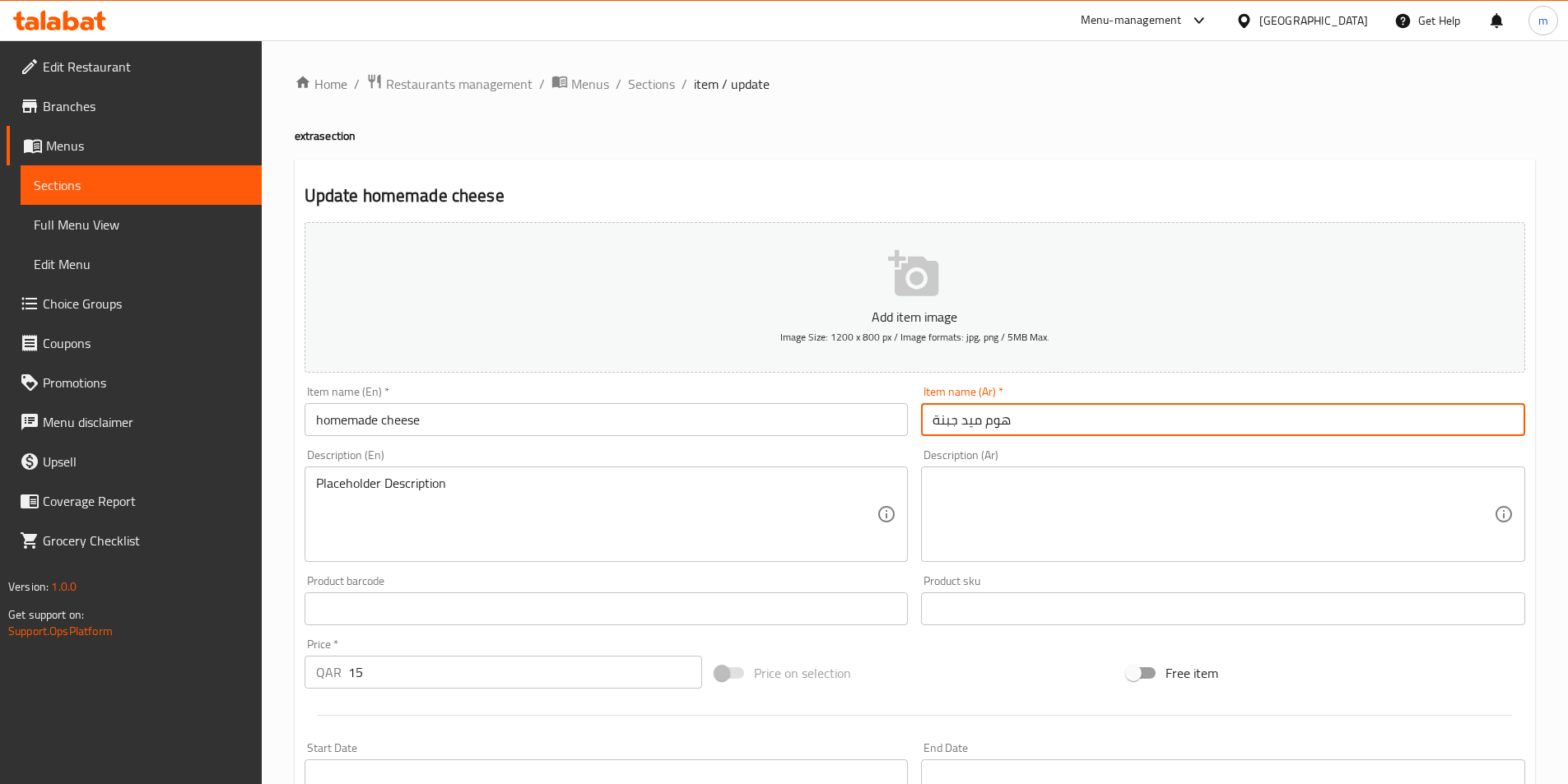
type input "هوم ميد جبنة"
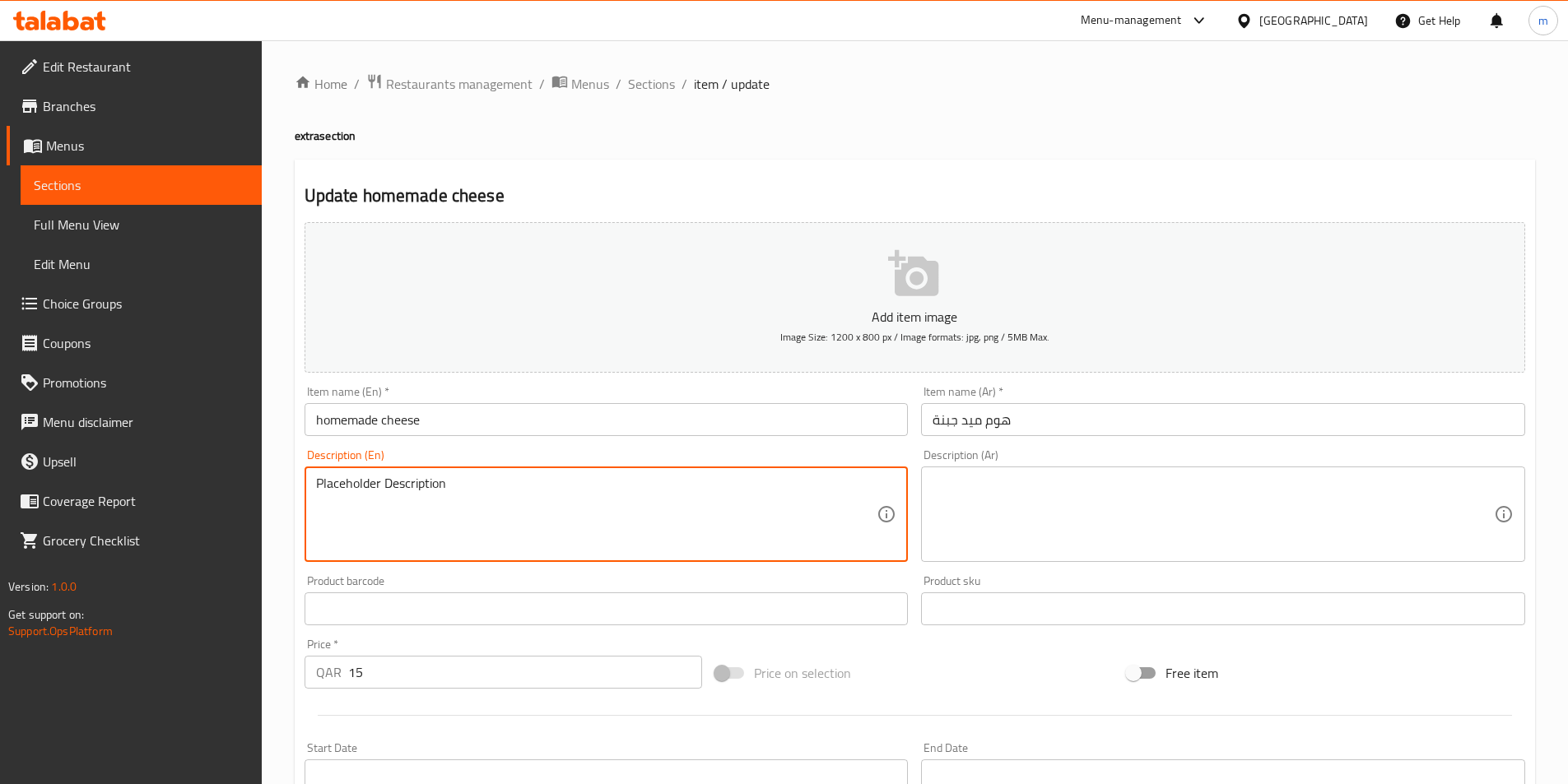
click at [355, 494] on textarea "Placeholder Description" at bounding box center [596, 514] width 561 height 79
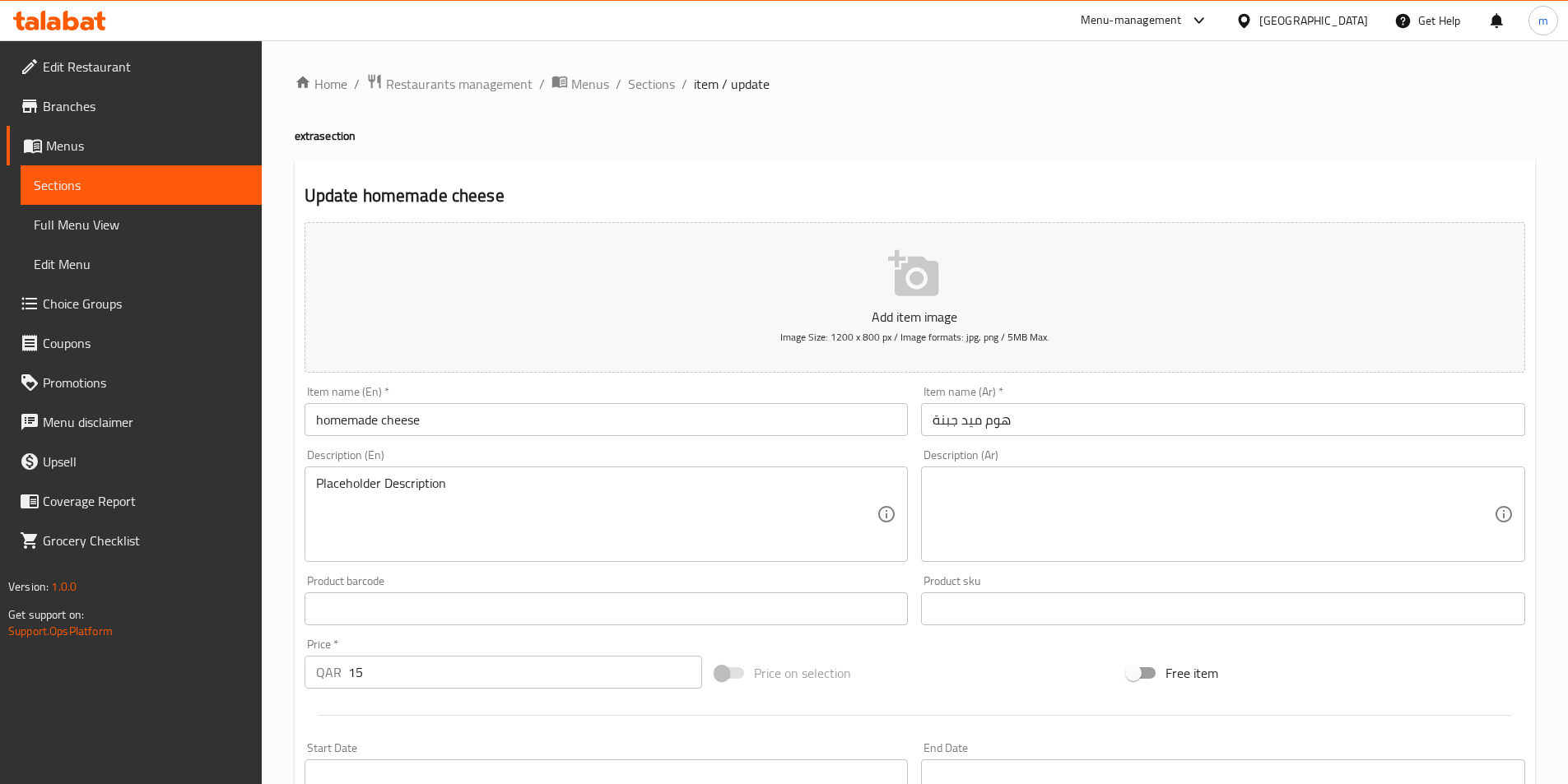
click at [1013, 524] on textarea at bounding box center [1214, 514] width 561 height 79
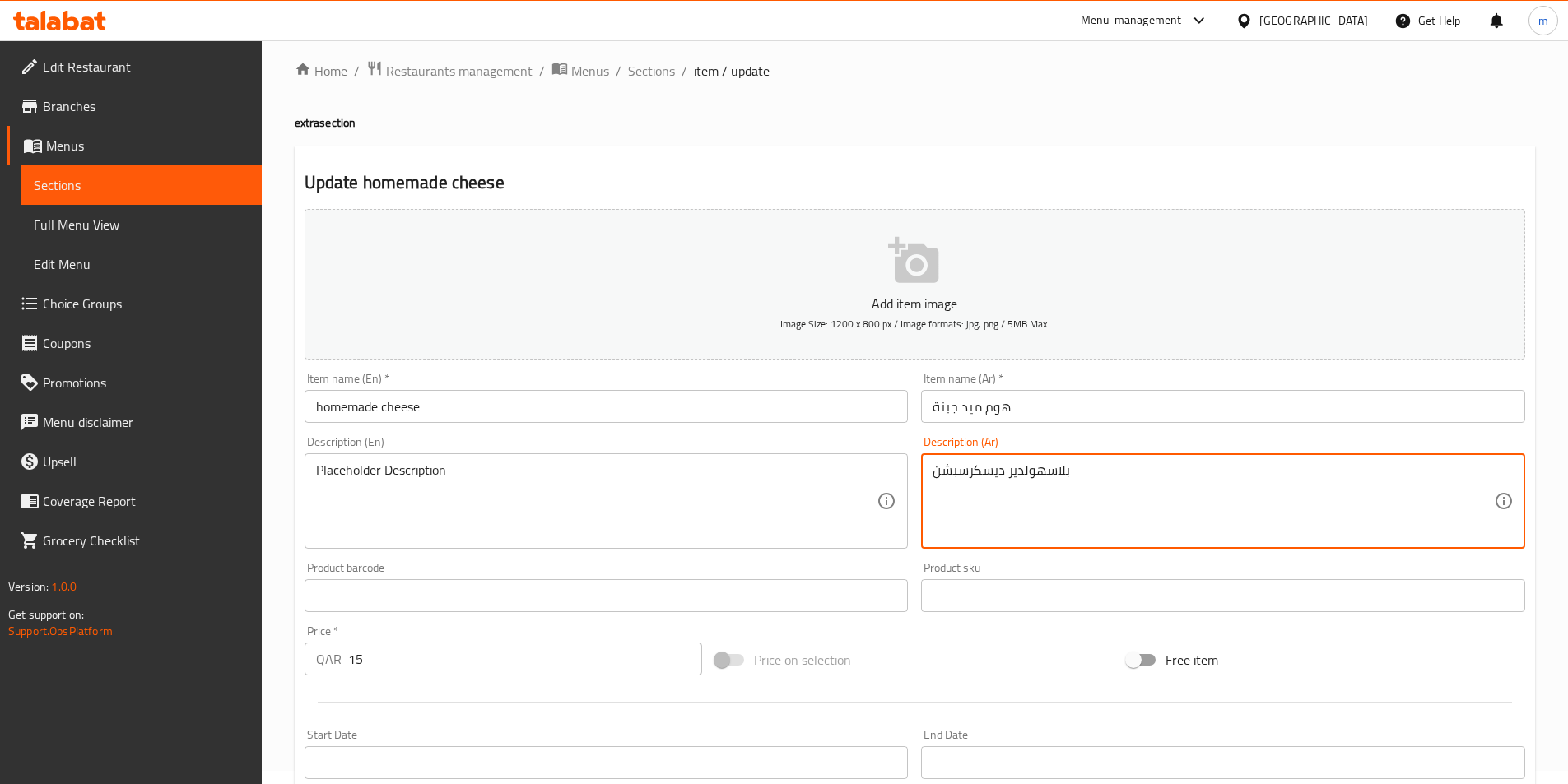
scroll to position [329, 0]
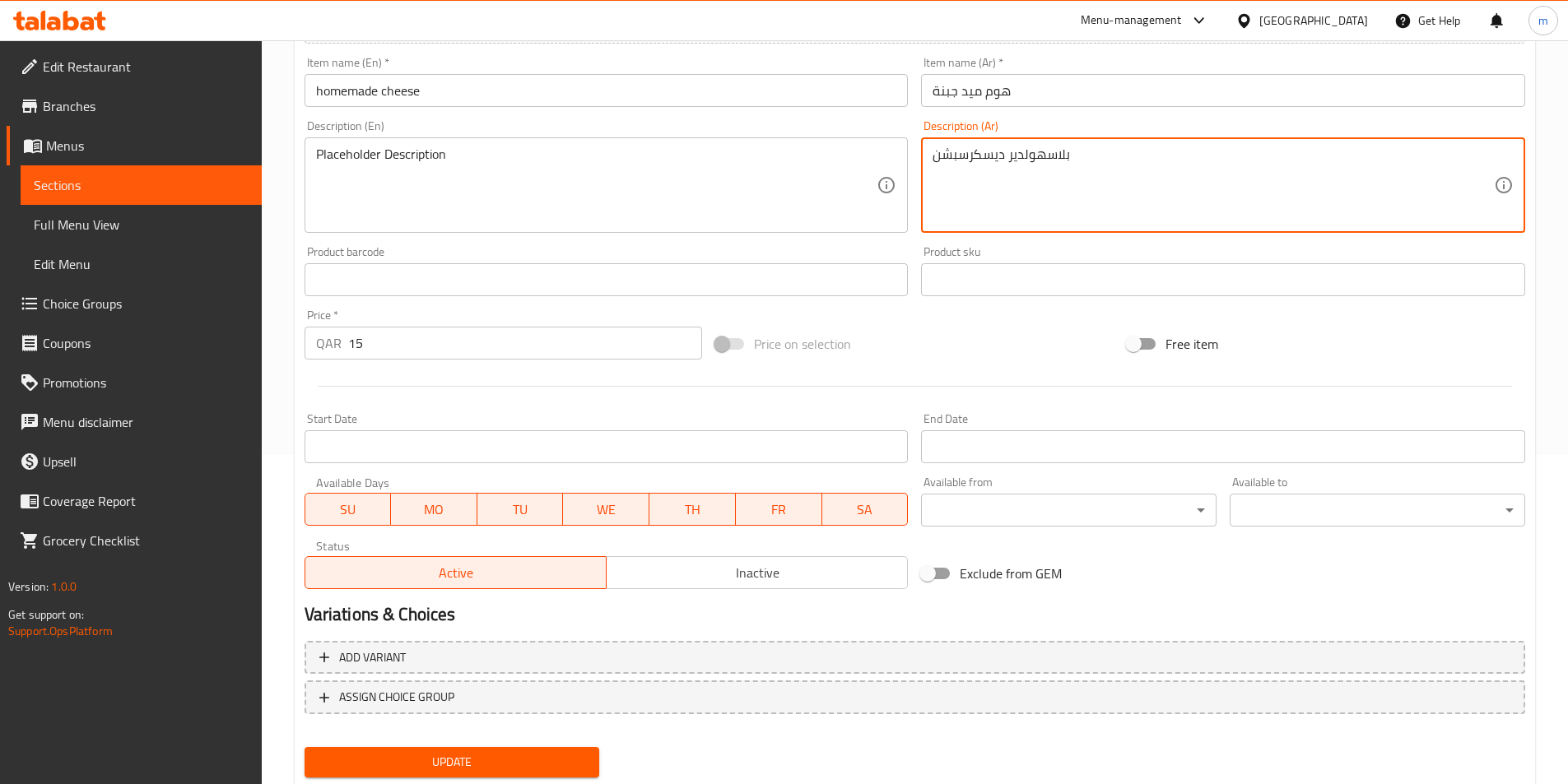
type textarea "بلاسهولدير ديسكرسبشن"
click at [370, 751] on button "Update" at bounding box center [452, 762] width 296 height 31
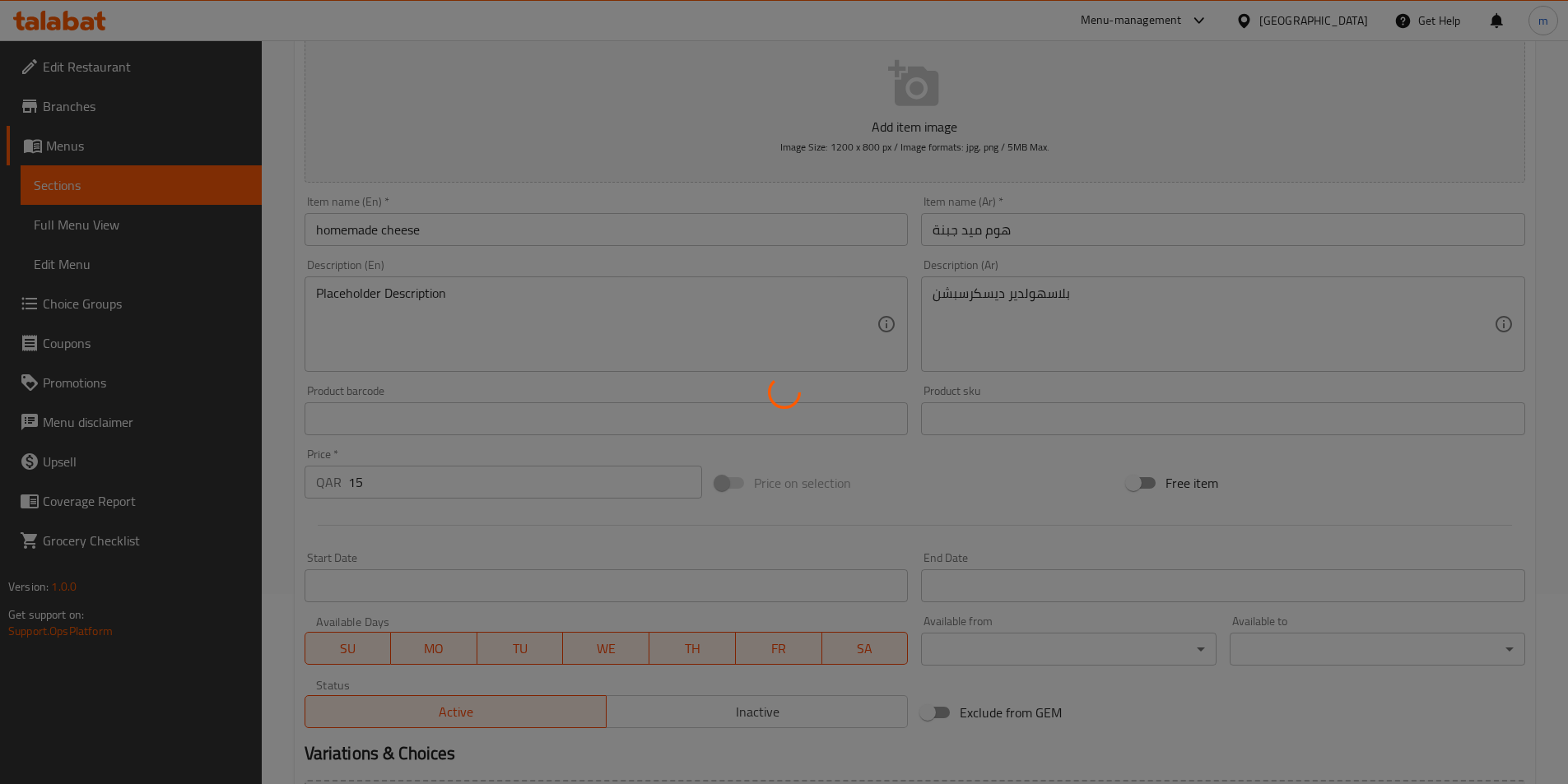
scroll to position [0, 0]
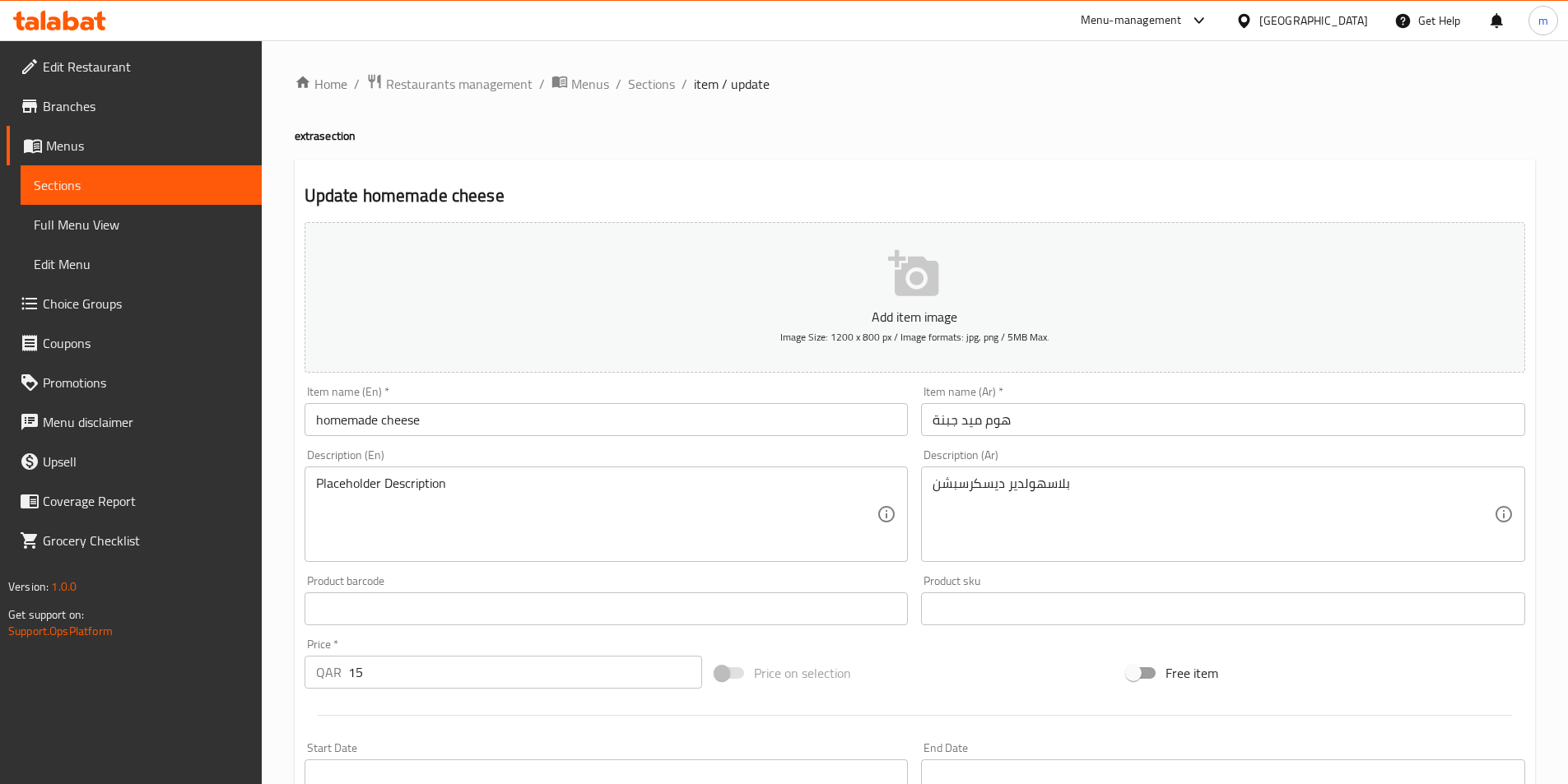
click at [336, 416] on input "homemade cheese" at bounding box center [606, 419] width 604 height 33
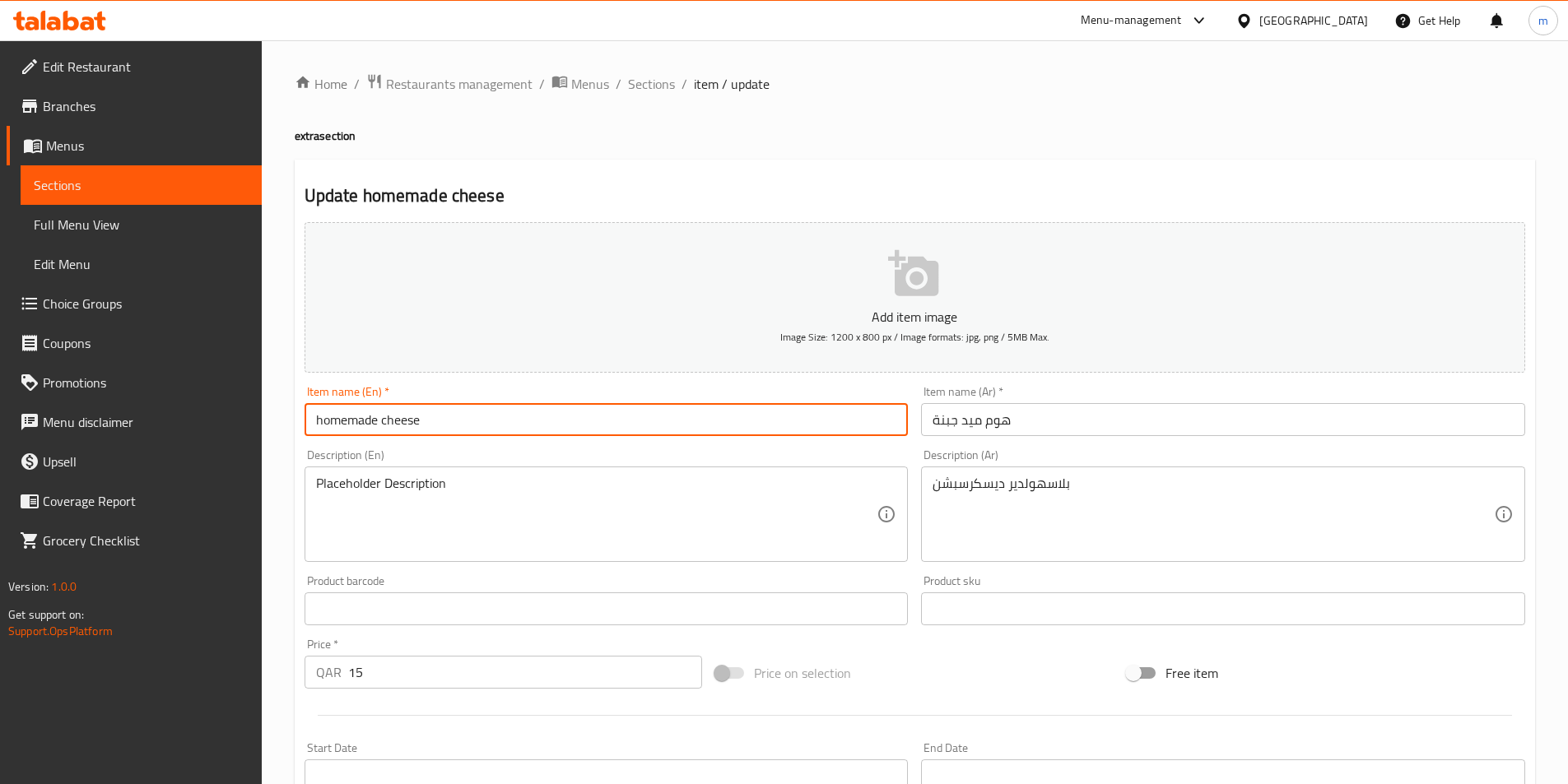
click at [336, 416] on input "homemade cheese" at bounding box center [606, 419] width 604 height 33
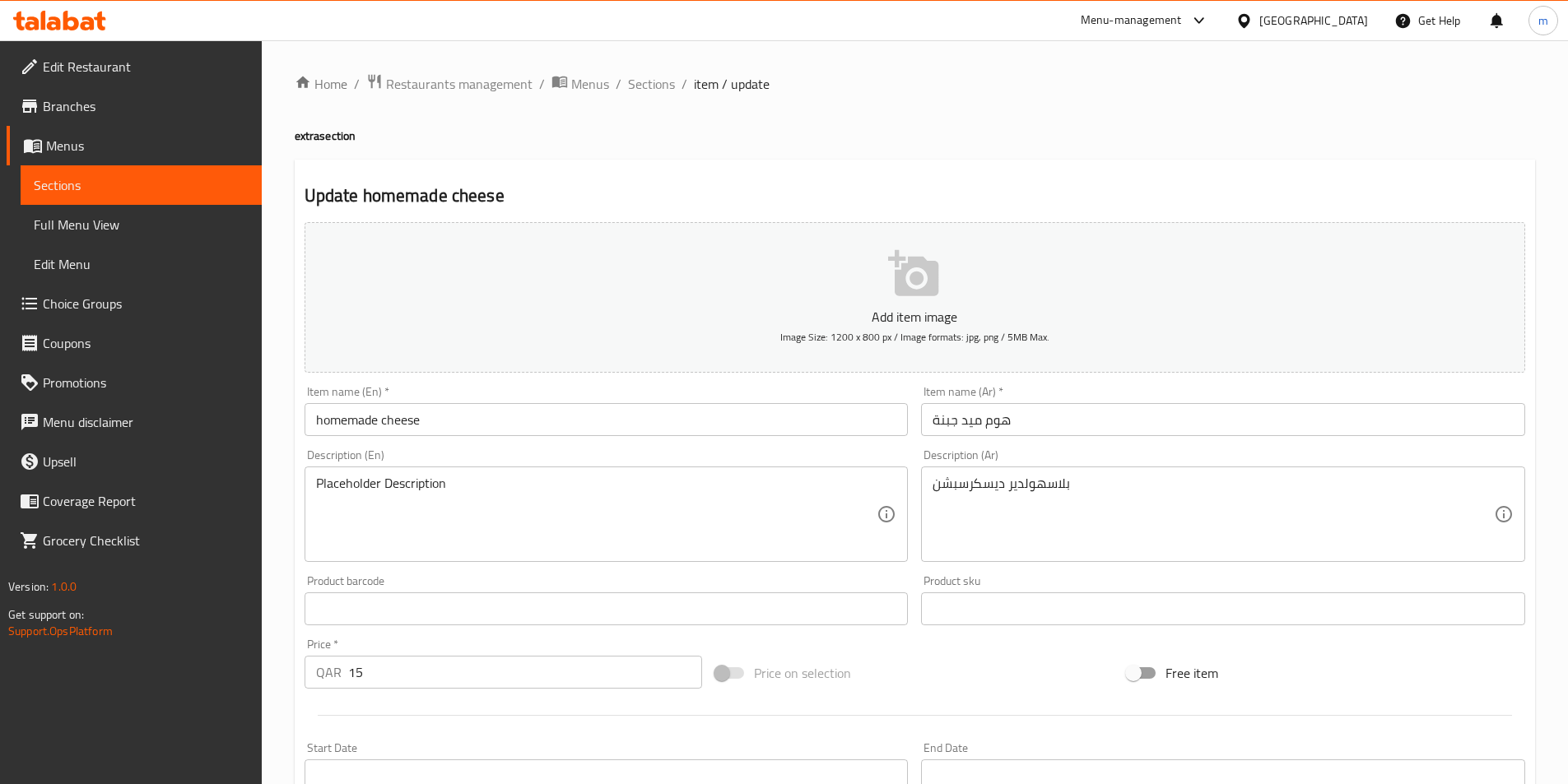
click at [976, 429] on input "هوم ميد جبنة" at bounding box center [1223, 419] width 604 height 33
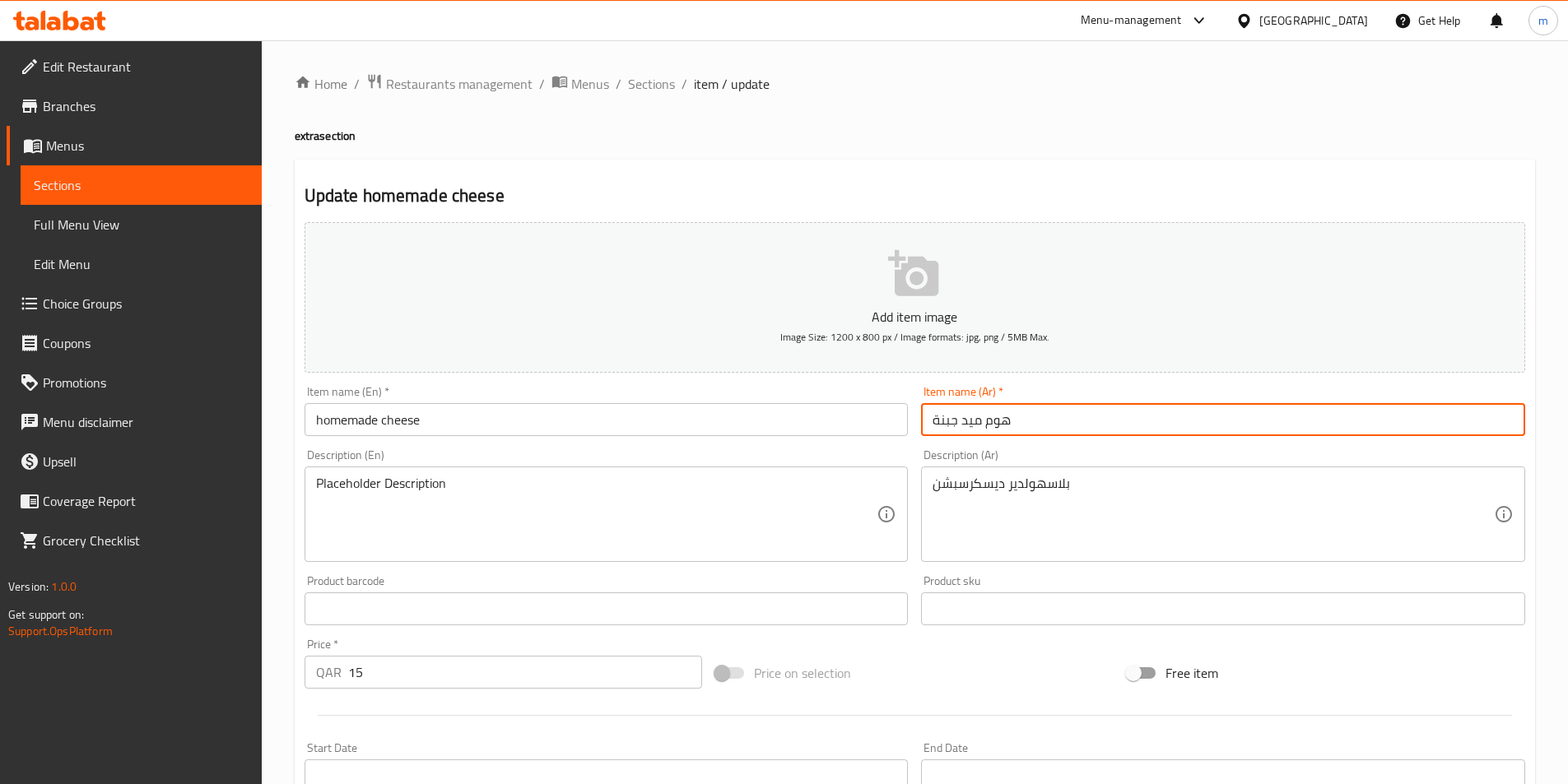
drag, startPoint x: 976, startPoint y: 429, endPoint x: 953, endPoint y: 421, distance: 24.4
click at [953, 421] on input "هوم ميد جبنة" at bounding box center [1223, 419] width 604 height 33
paste input "بيتي"
type input "جبنة بيتي"
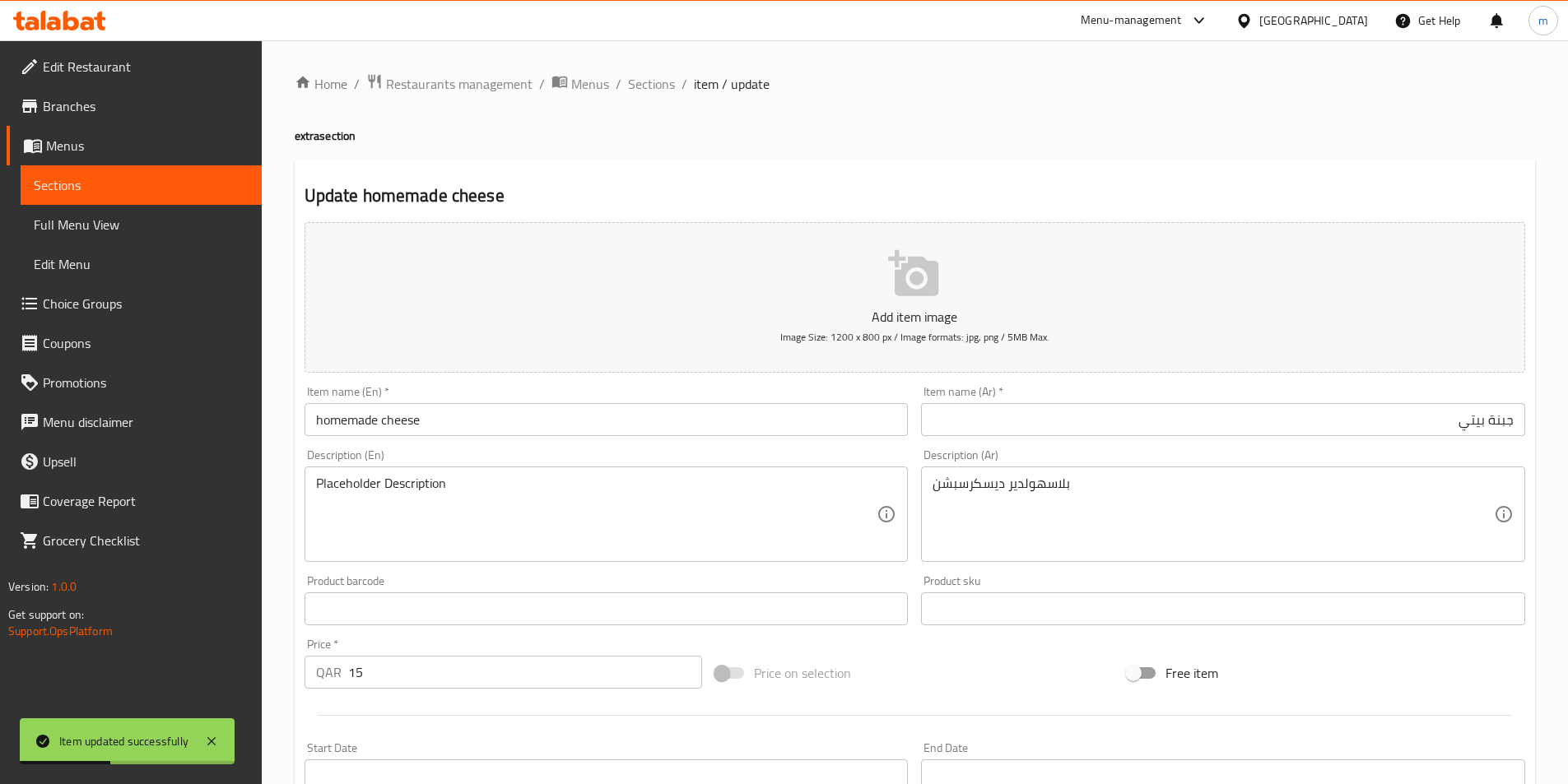
click at [543, 157] on div "Home / Restaurants management / Menus / Sections / item / update extra section …" at bounding box center [915, 601] width 1240 height 1056
click at [662, 149] on div "Home / Restaurants management / Menus / Sections / item / update extra section …" at bounding box center [915, 601] width 1240 height 1056
click at [130, 197] on link "Sections" at bounding box center [141, 185] width 241 height 40
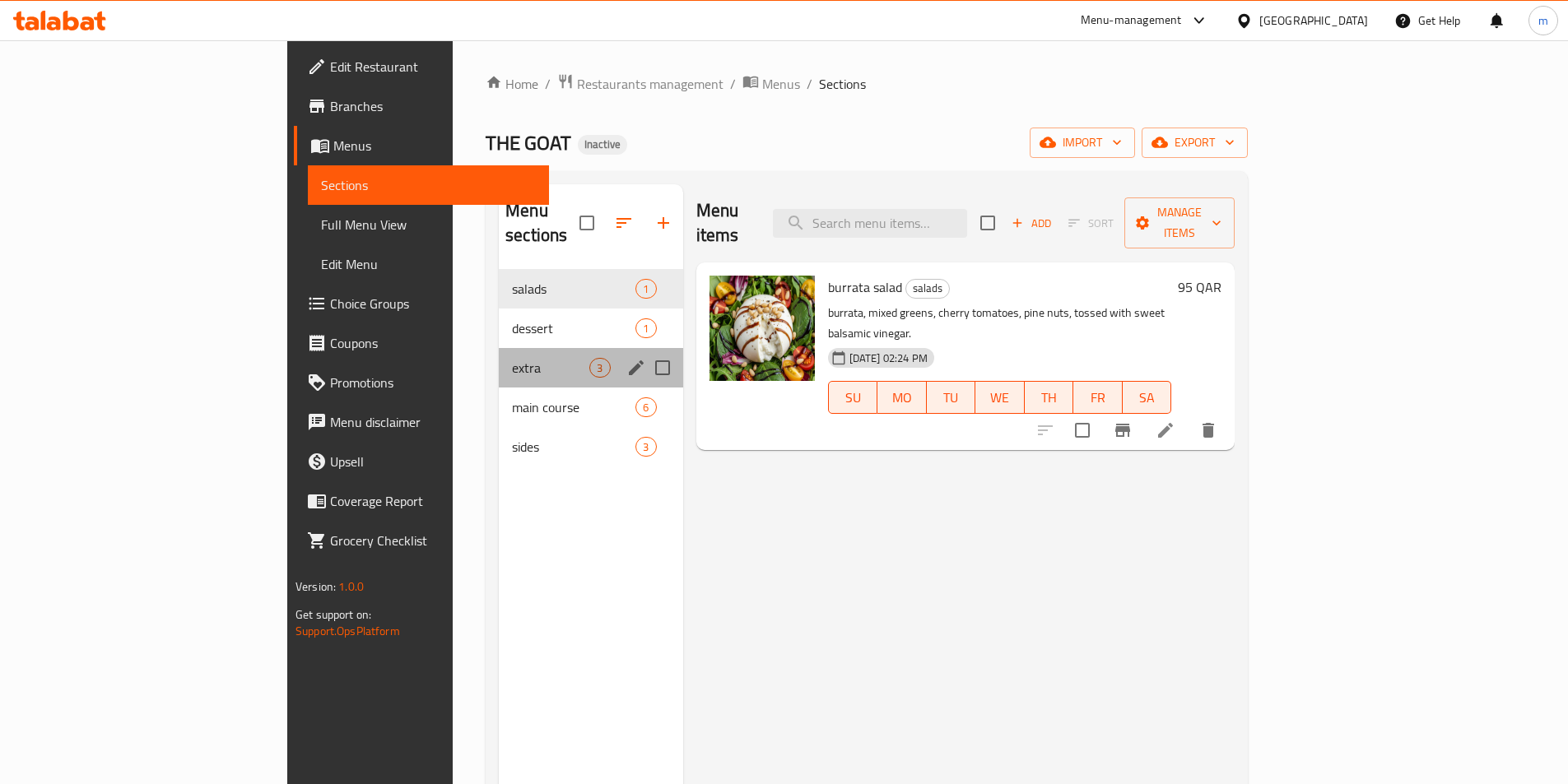
click at [499, 353] on div "extra 3" at bounding box center [590, 368] width 183 height 40
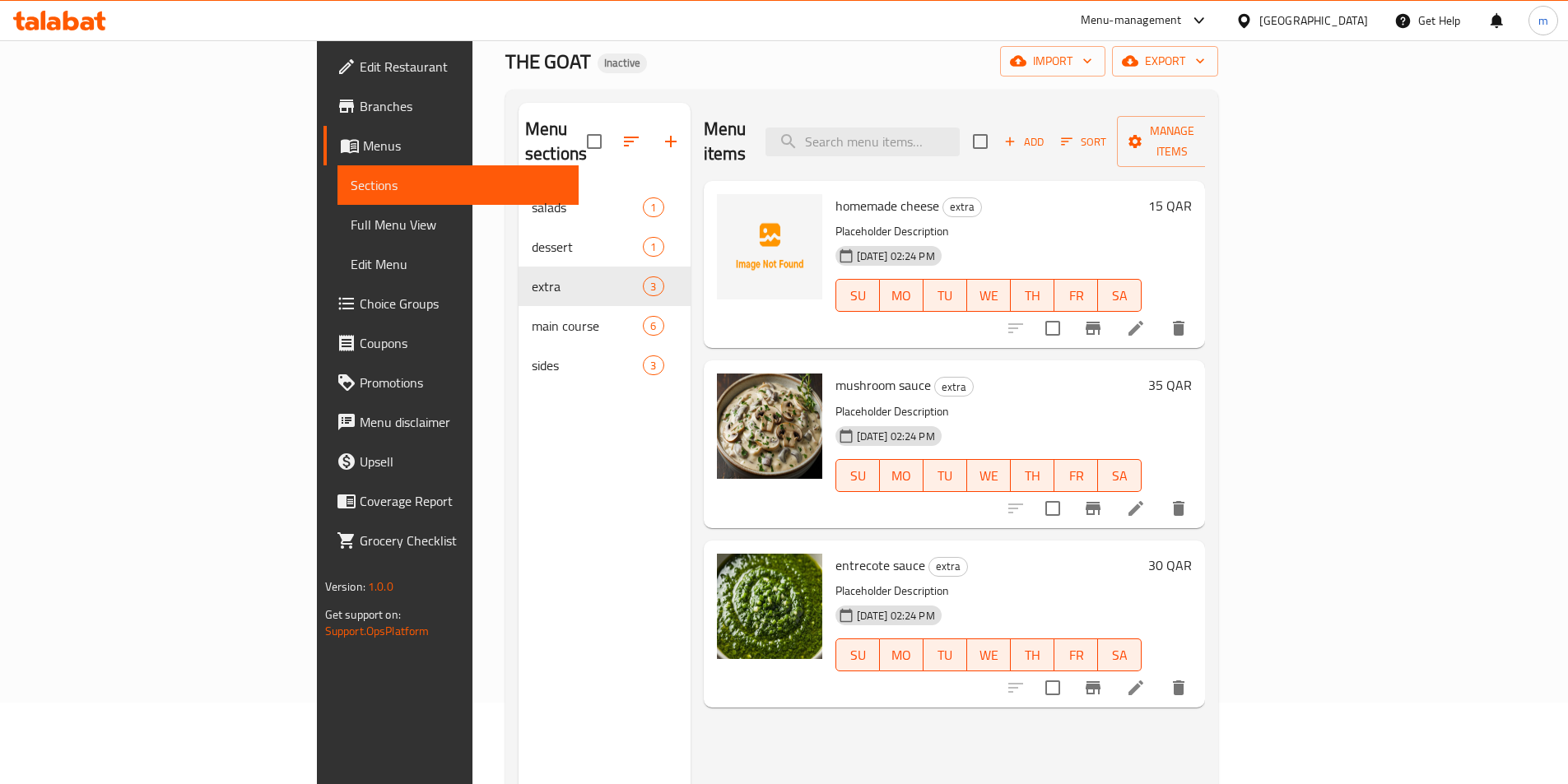
scroll to position [83, 0]
click at [1146, 497] on icon at bounding box center [1136, 507] width 20 height 20
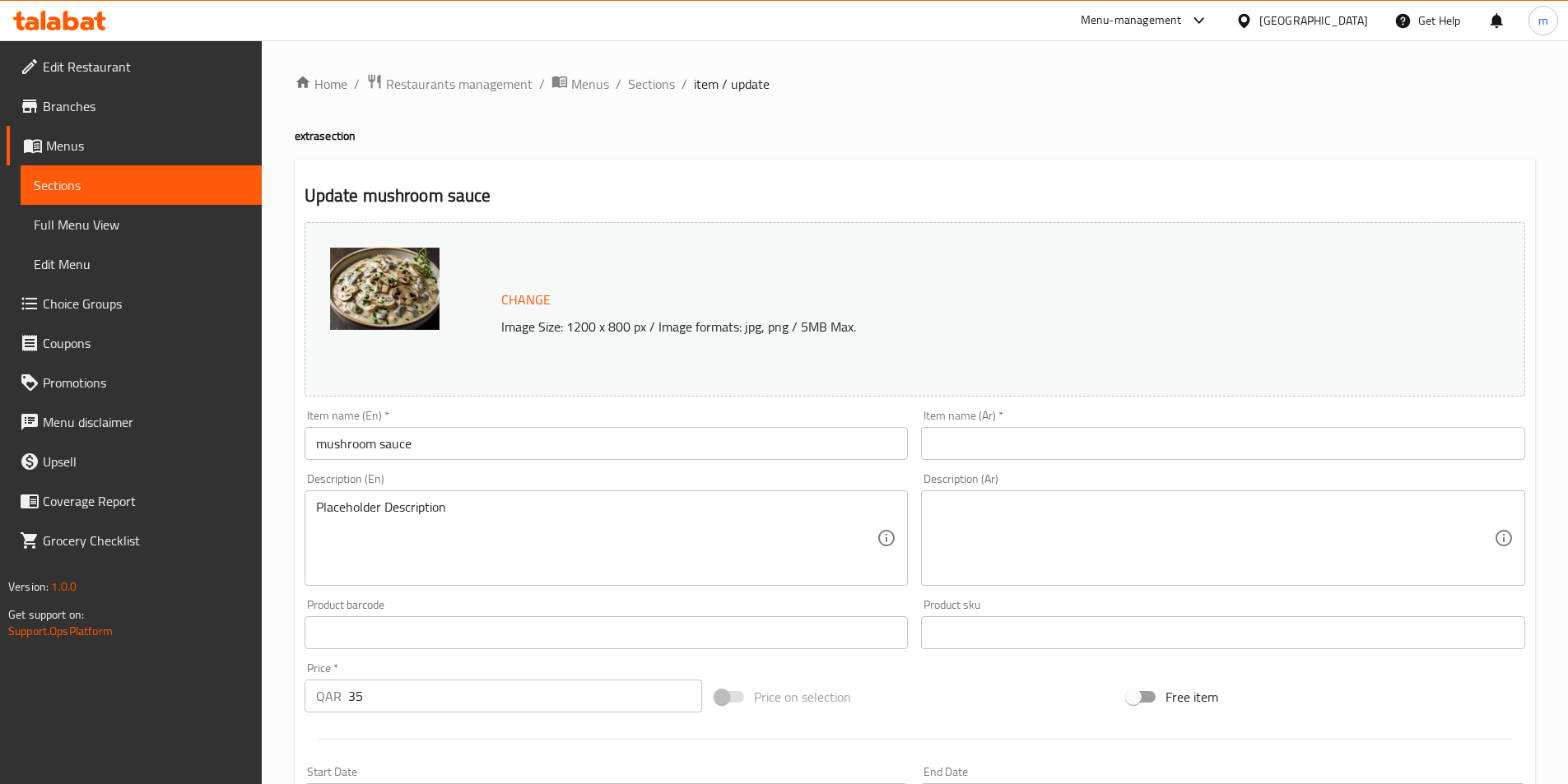
click at [1138, 433] on input "text" at bounding box center [1223, 443] width 604 height 33
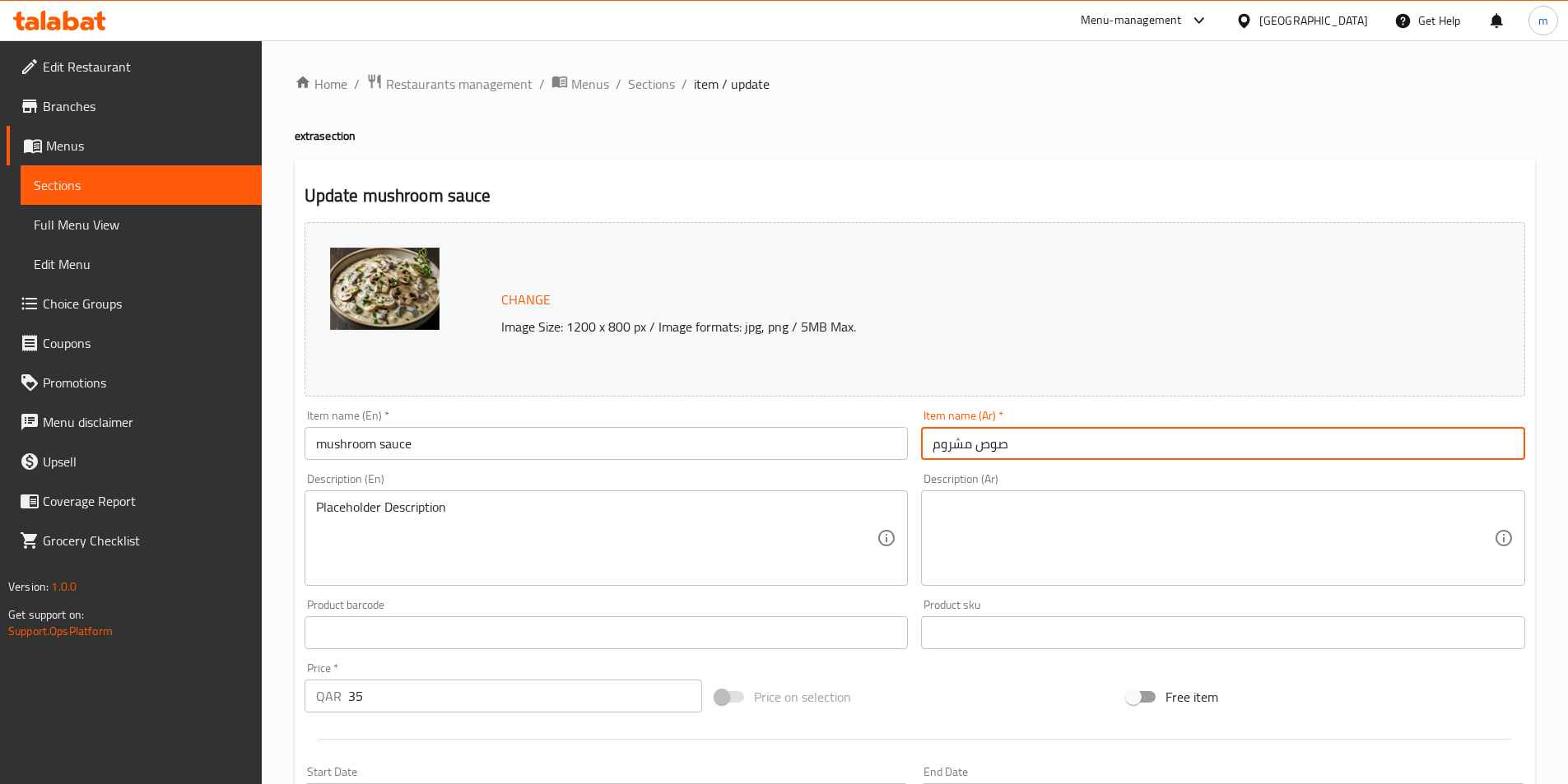
type input "صوص مشروم"
click at [391, 506] on textarea "Placeholder Description" at bounding box center [596, 538] width 561 height 79
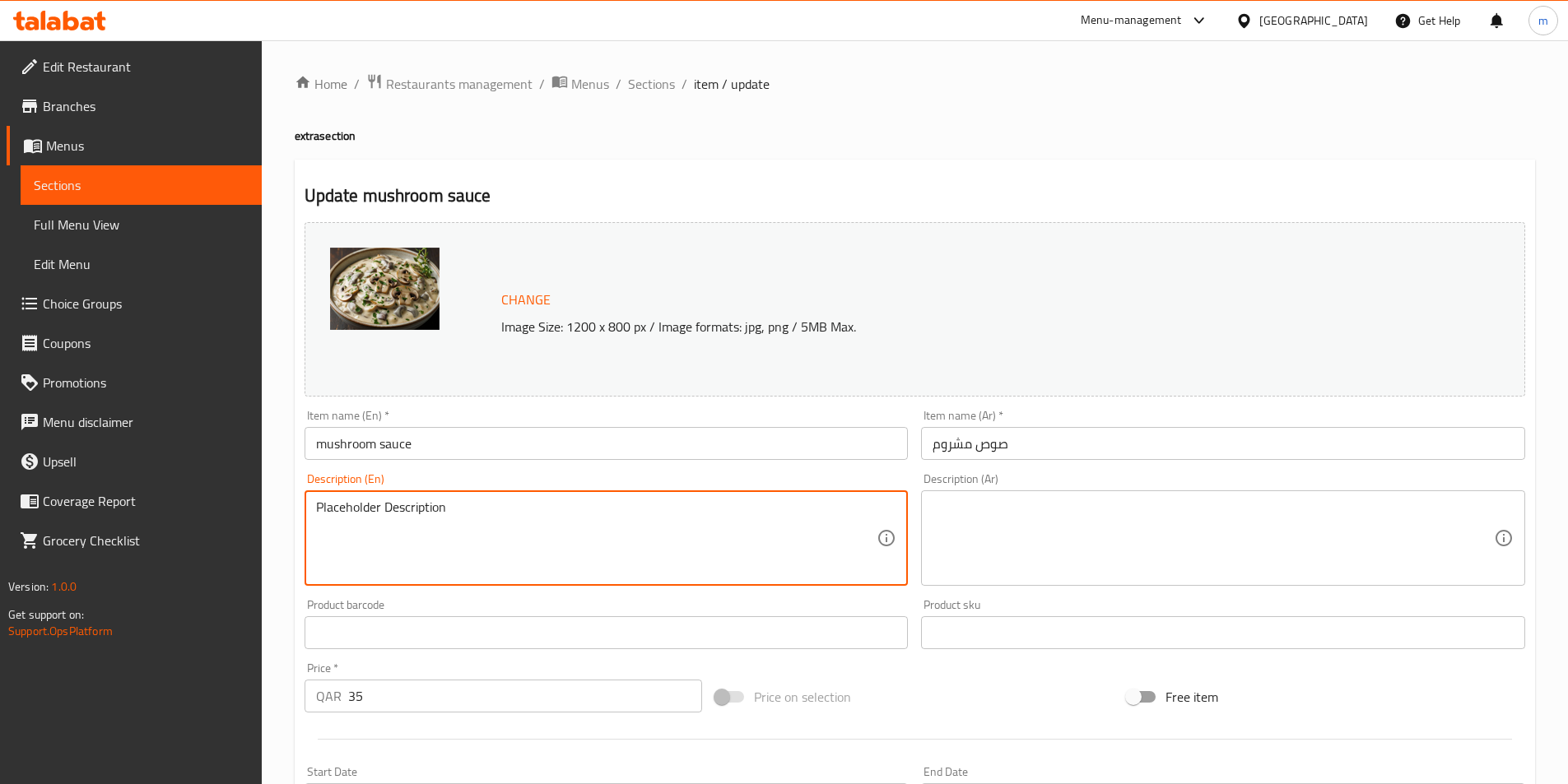
click at [391, 506] on textarea "Placeholder Description" at bounding box center [596, 538] width 561 height 79
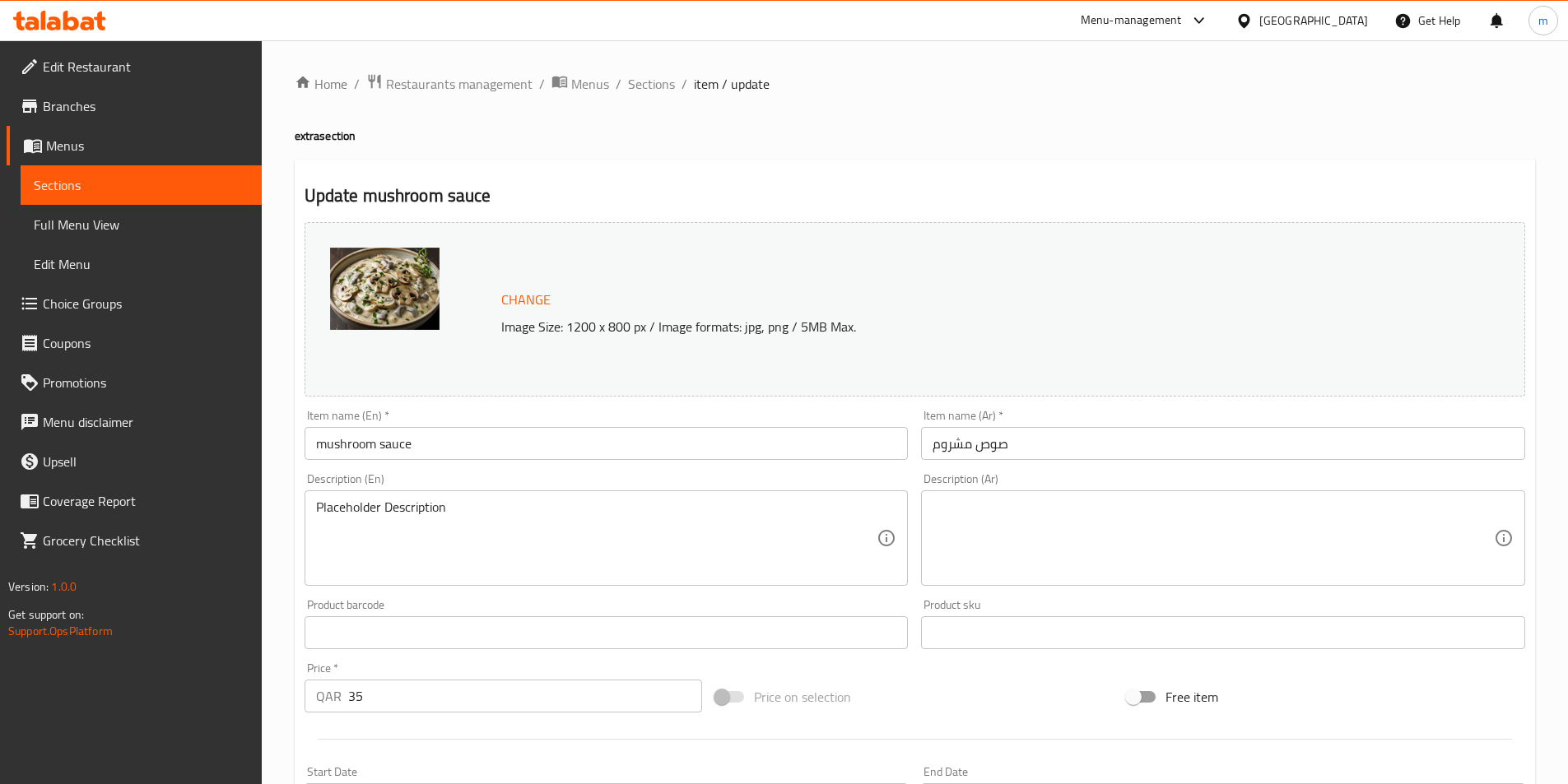
click at [988, 518] on textarea at bounding box center [1214, 538] width 561 height 79
paste textarea "بلاسهولدير ديسكرسبشن"
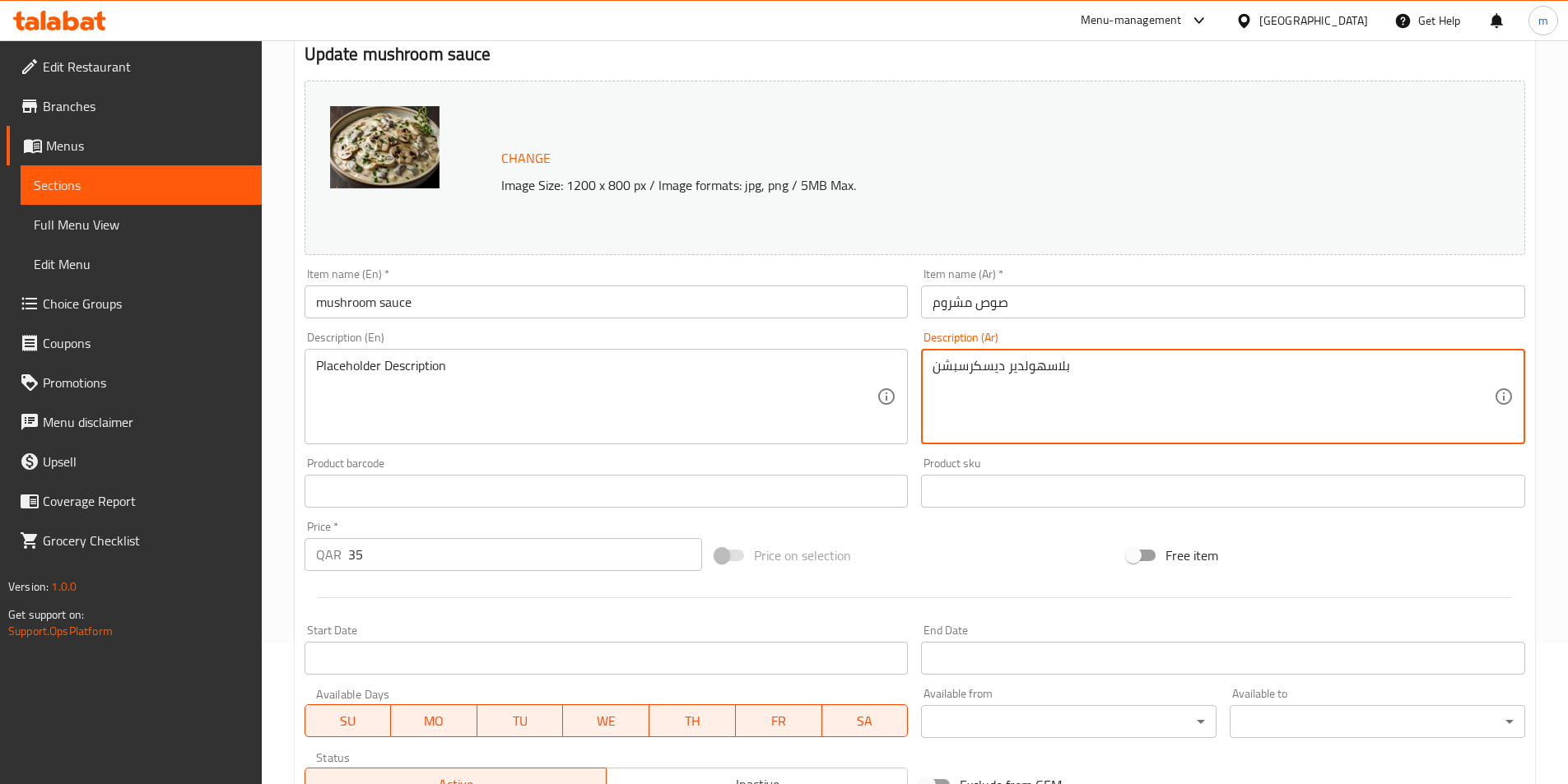
scroll to position [402, 0]
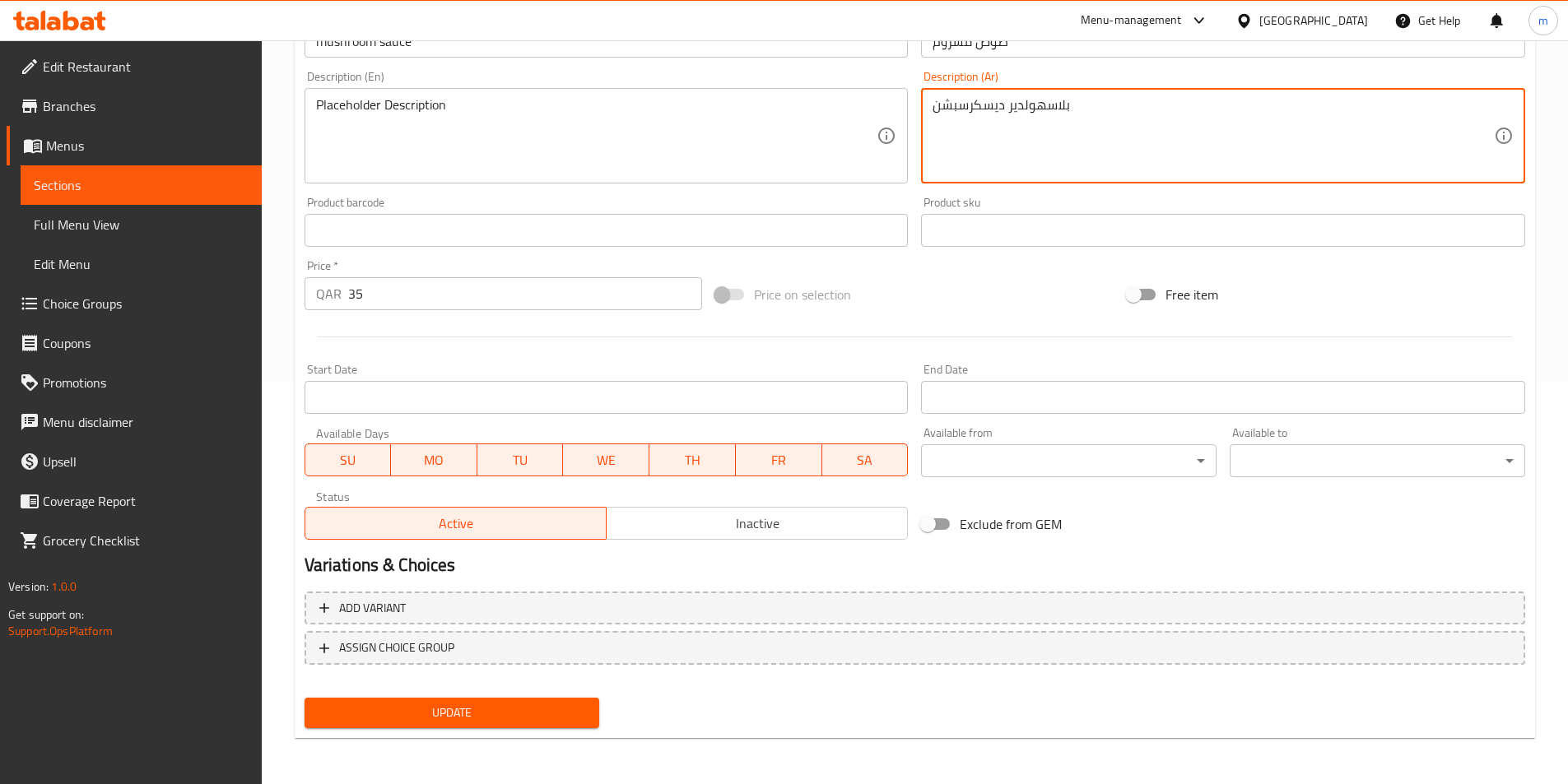
type textarea "بلاسهولدير ديسكرسبشن"
click at [406, 708] on span "Update" at bounding box center [452, 712] width 269 height 21
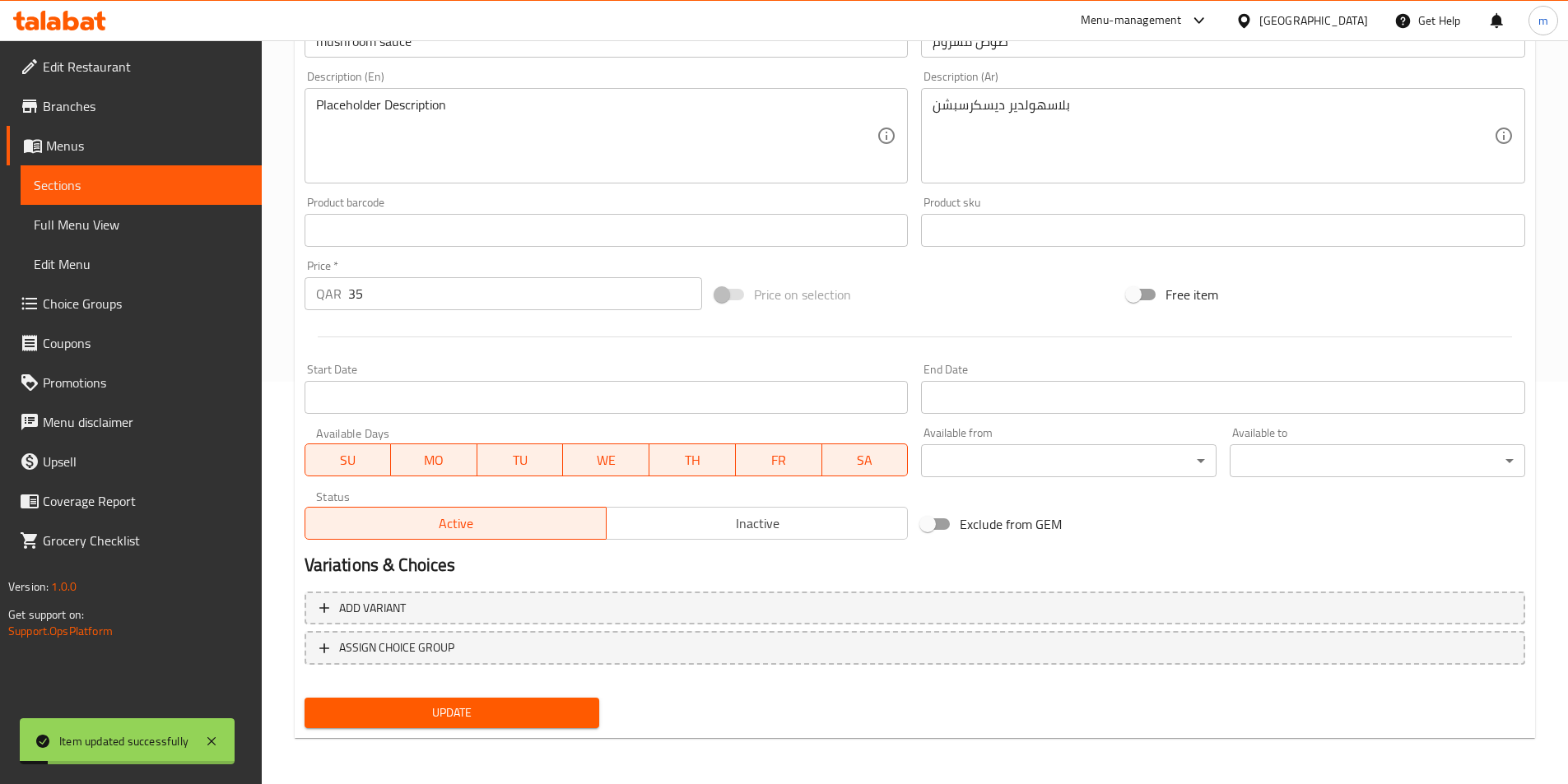
click at [140, 183] on span "Sections" at bounding box center [141, 185] width 215 height 20
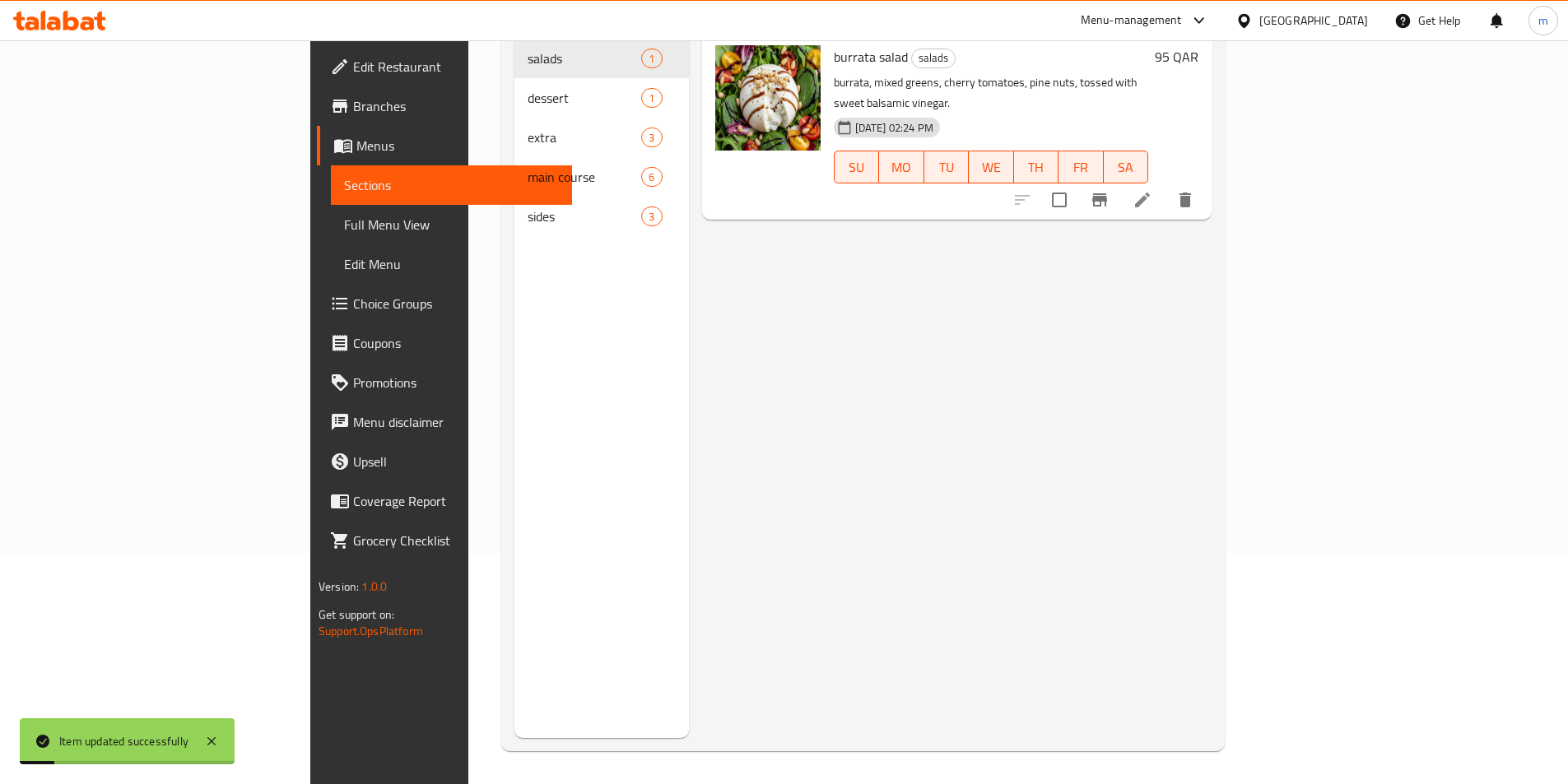
scroll to position [230, 0]
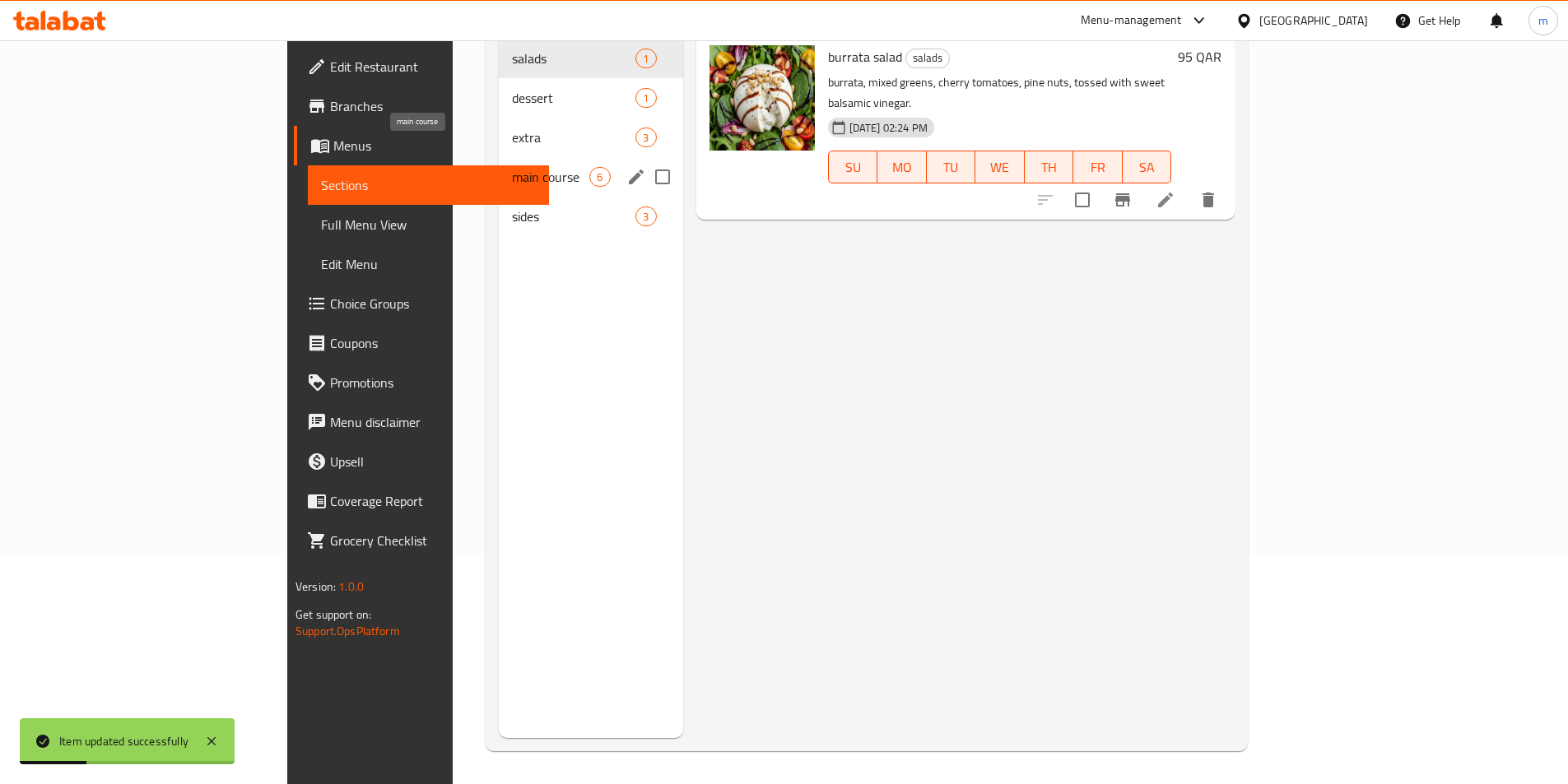
click at [512, 167] on span "main course" at bounding box center [551, 177] width 78 height 20
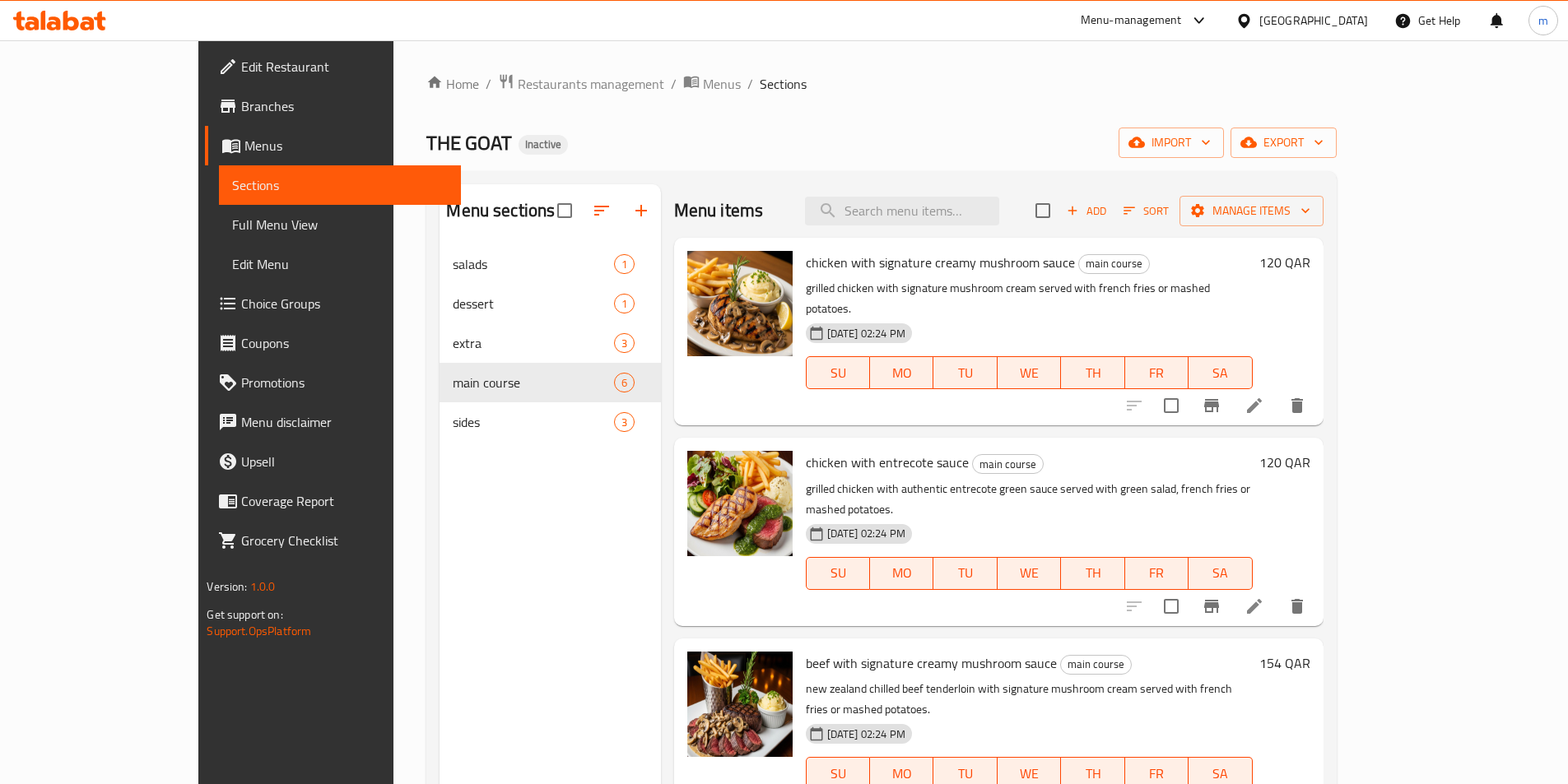
click at [1277, 393] on li at bounding box center [1254, 406] width 46 height 30
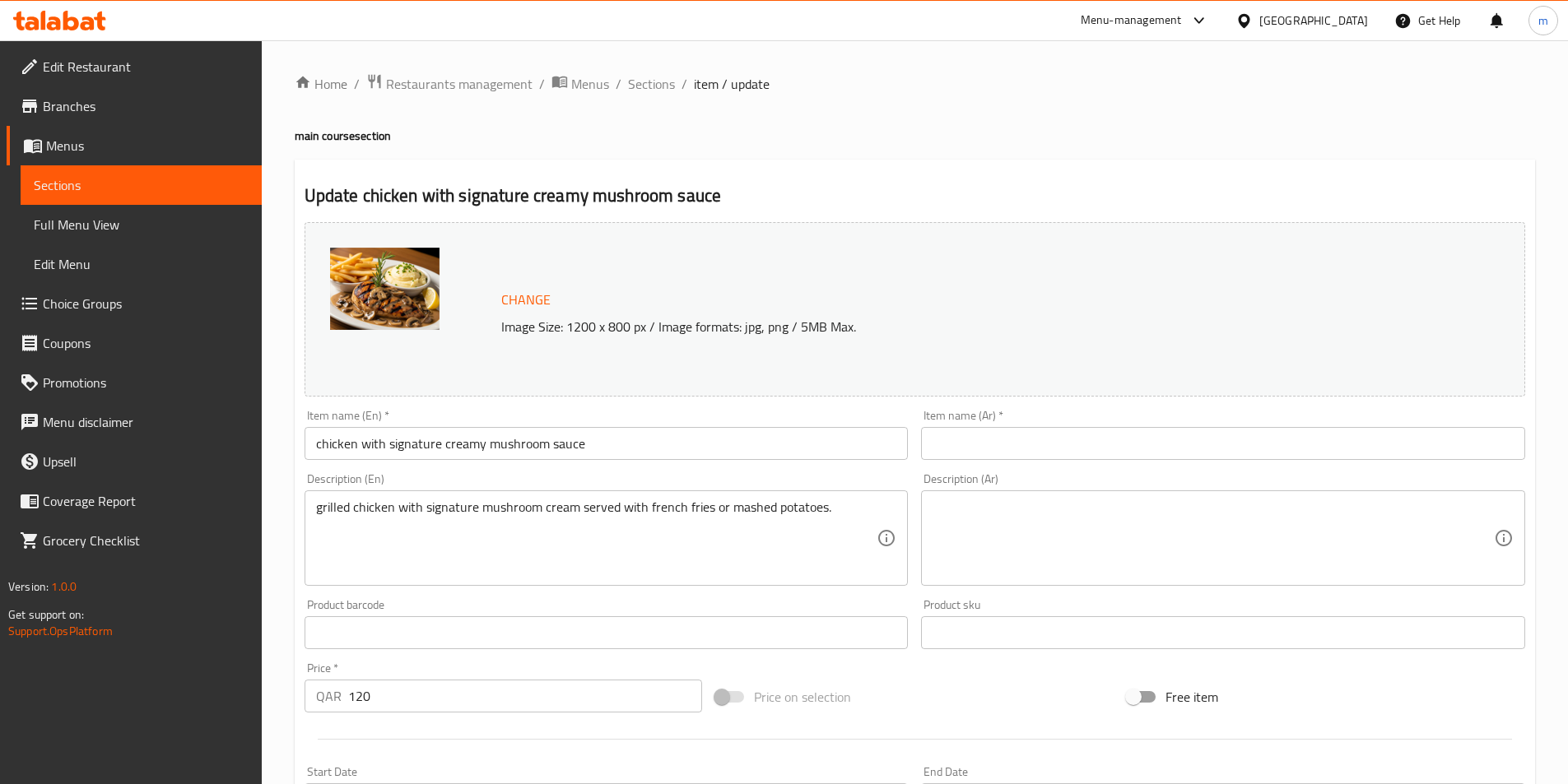
click at [1133, 449] on input "text" at bounding box center [1223, 443] width 604 height 33
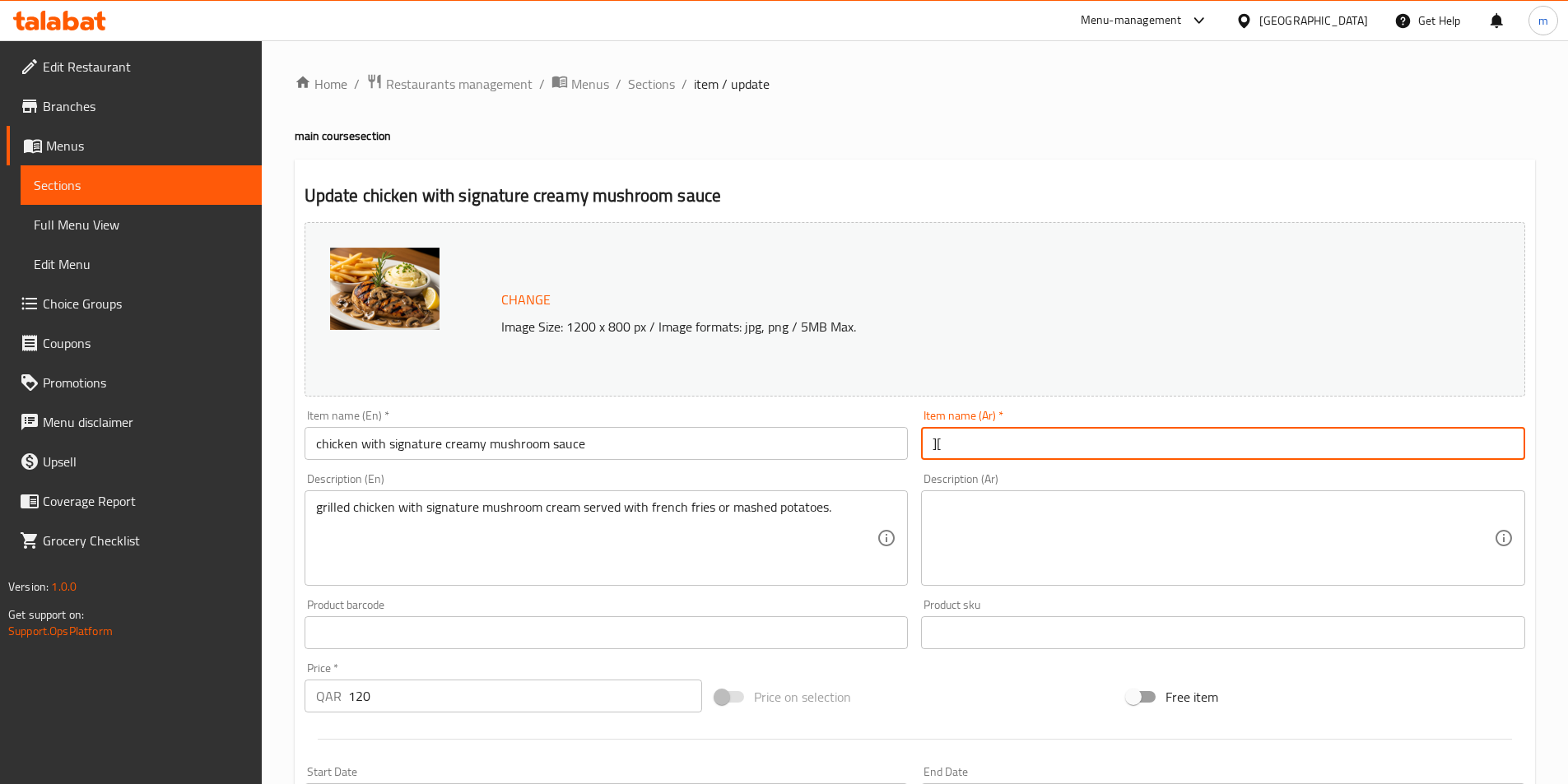
type input "]"
type input "دجاج مع سيجنتشار [PERSON_NAME] صوص"
click at [1043, 529] on textarea at bounding box center [1214, 538] width 561 height 79
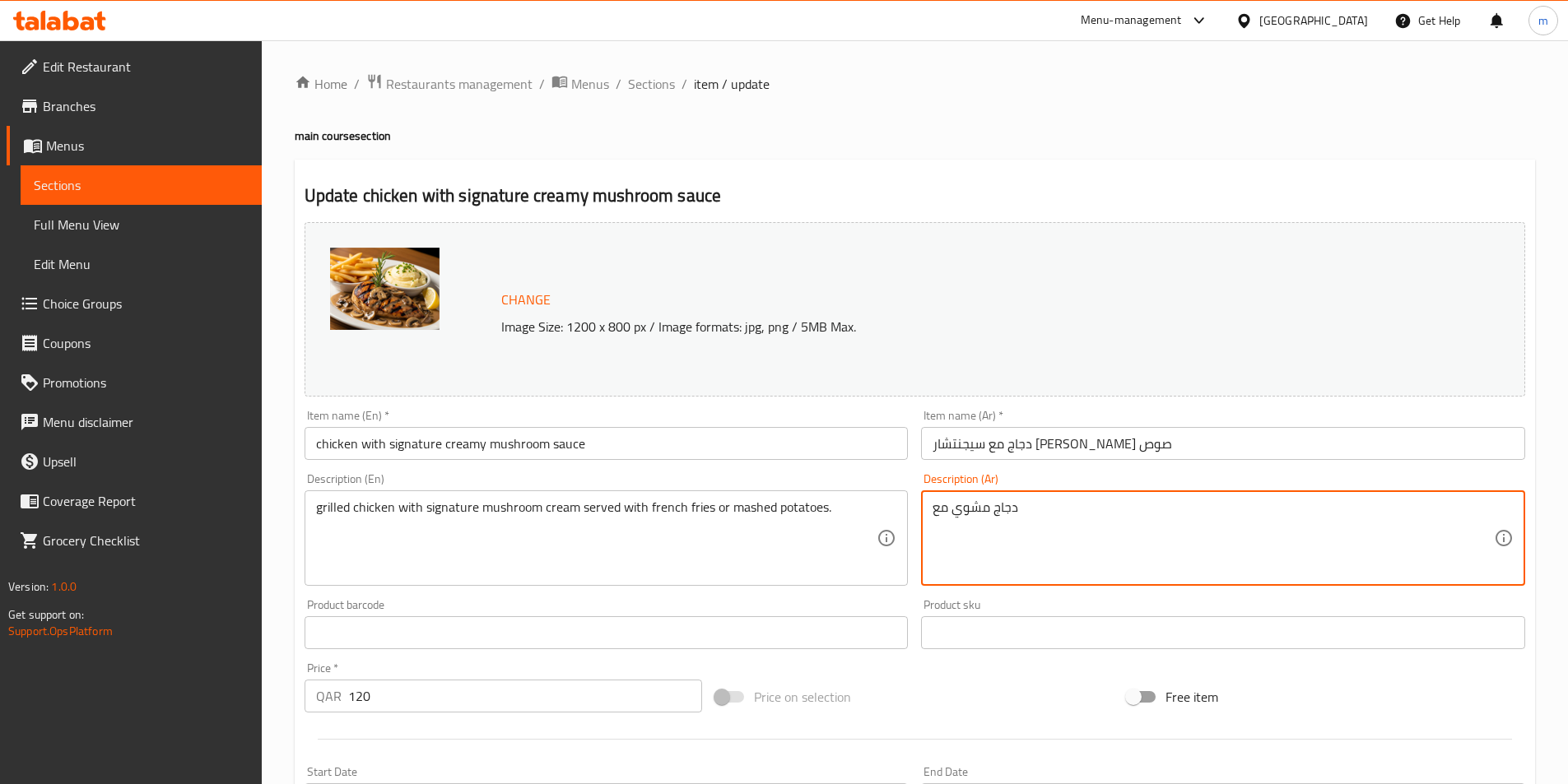
click at [1091, 442] on input "دجاج مع سيجنتشار [PERSON_NAME] صوص" at bounding box center [1223, 443] width 604 height 33
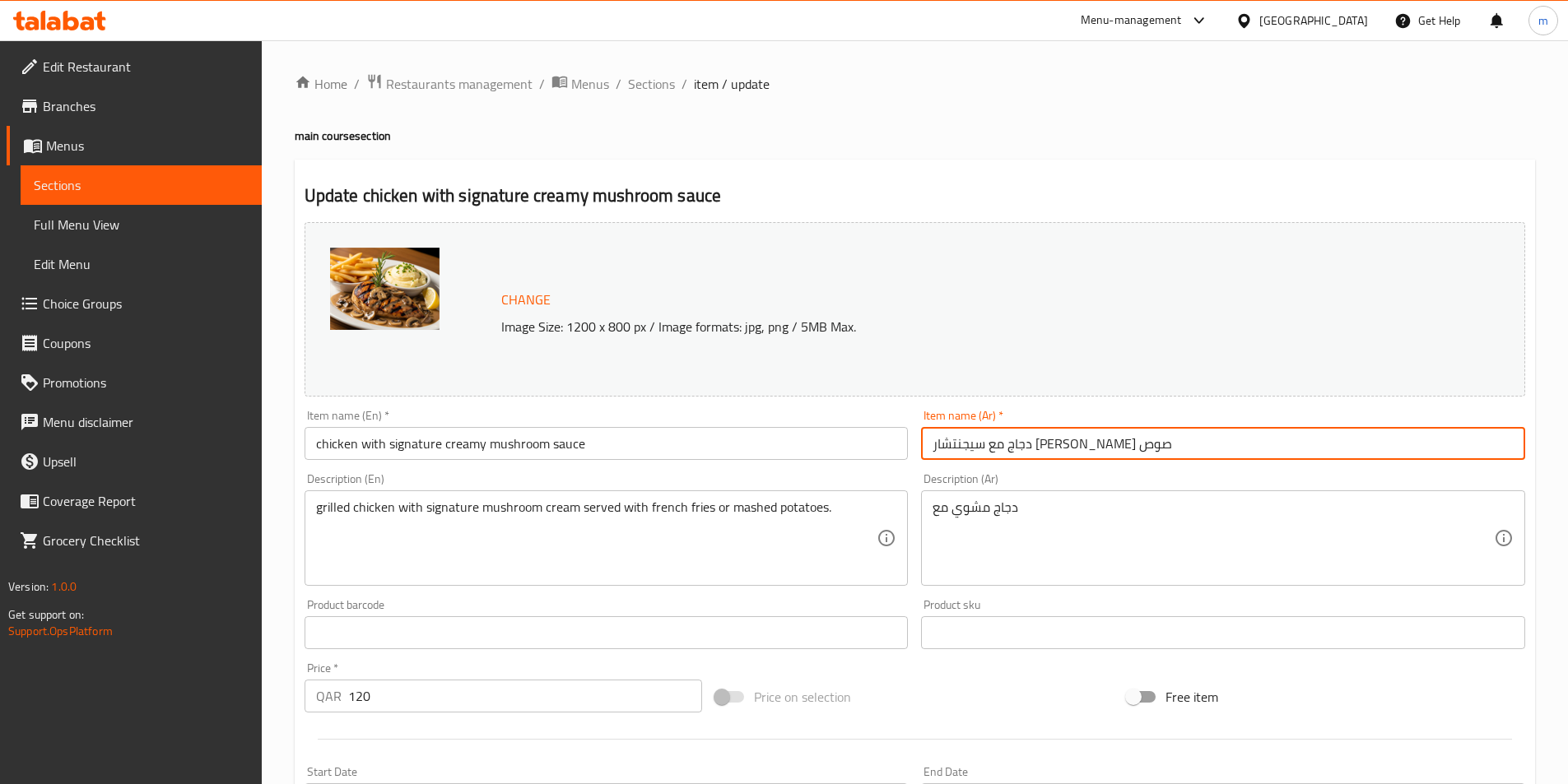
click at [1091, 442] on input "دجاج مع سيجنتشار [PERSON_NAME] صوص" at bounding box center [1223, 443] width 604 height 33
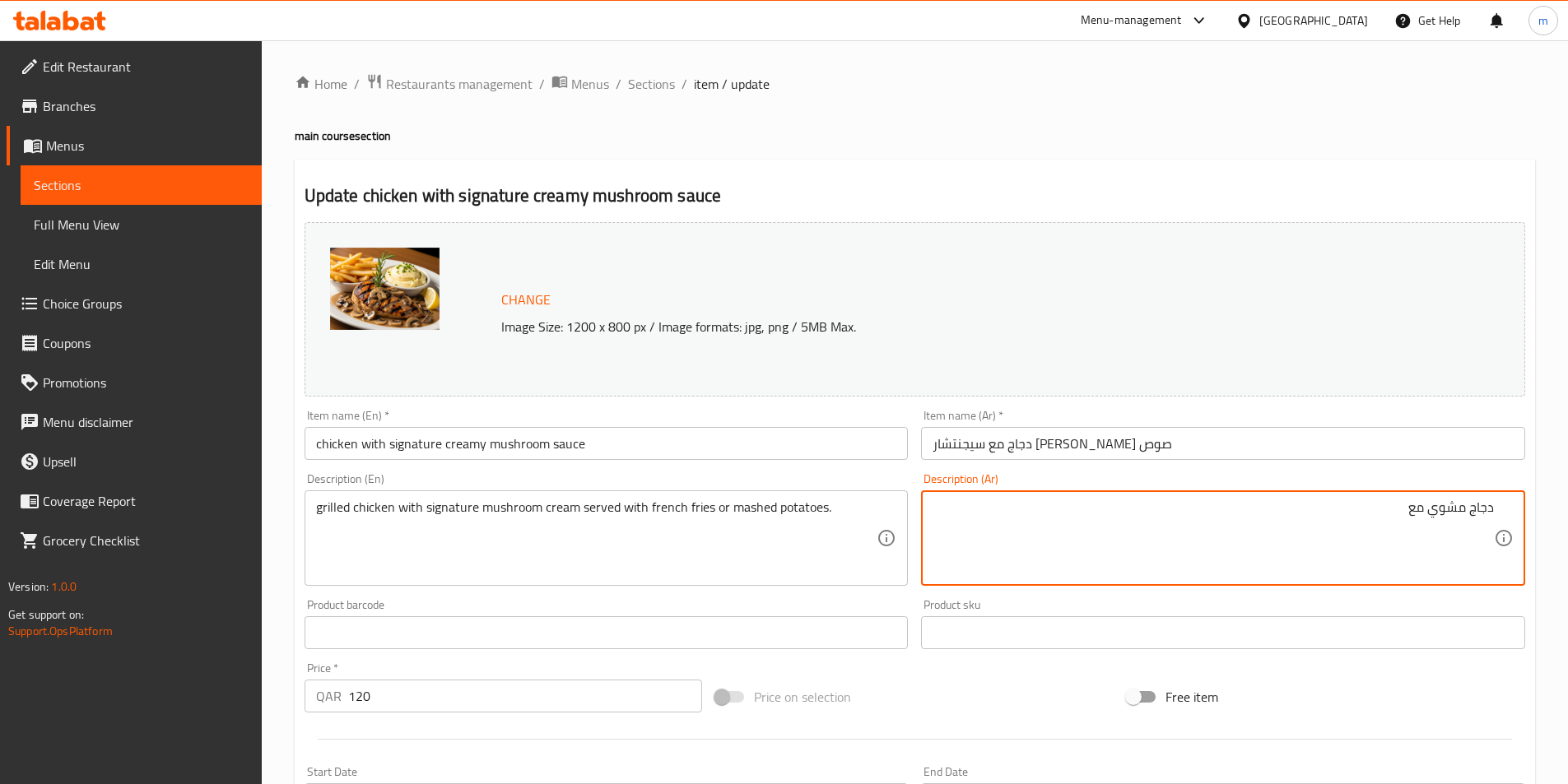
paste textarea "سيجنتشار"
type textarea "دجاج مشوي مع سيجنتشار [PERSON_NAME] تقدم مع بطاطس مقلية او بطاطس مهروسة"
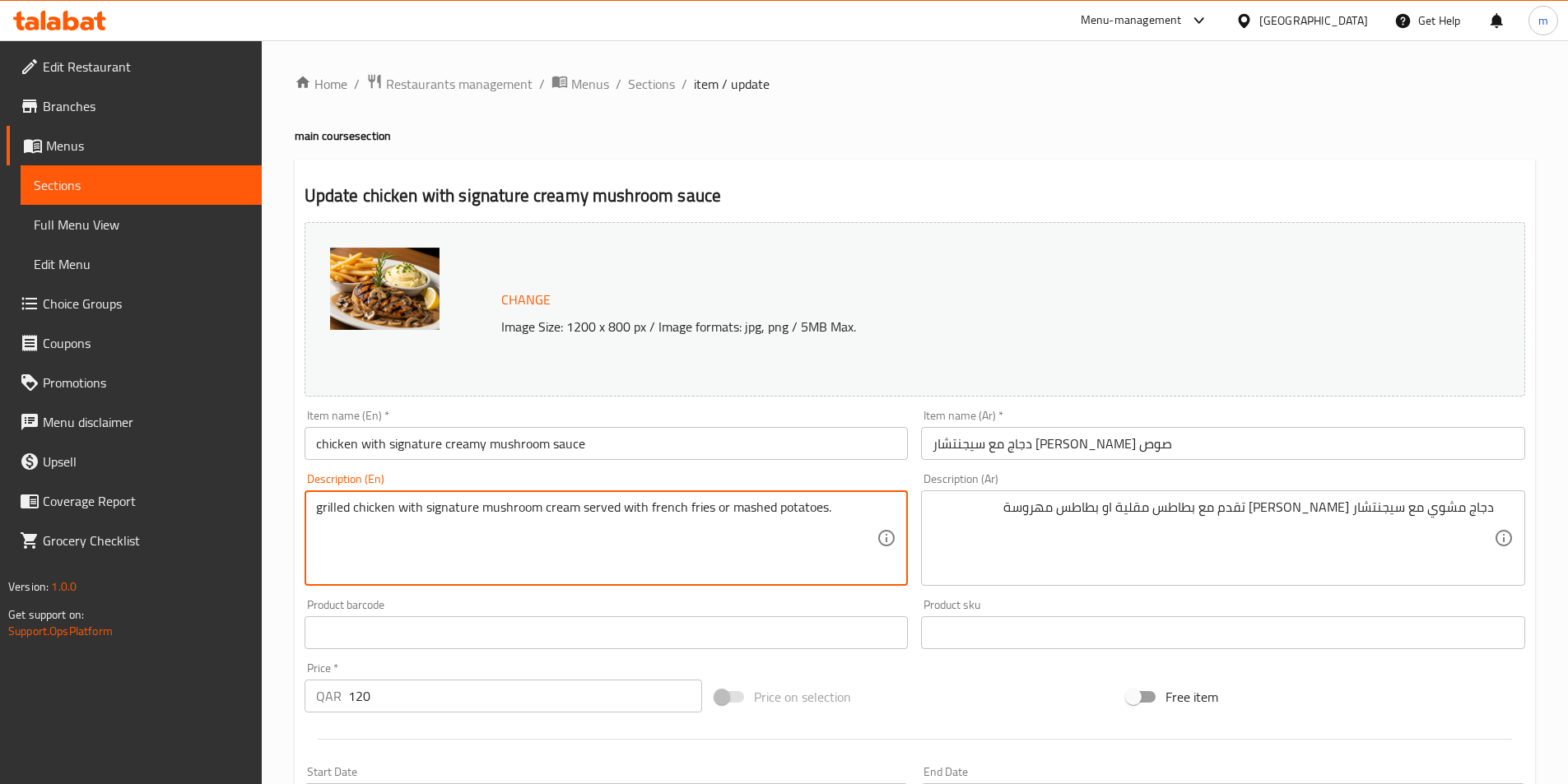
drag, startPoint x: 675, startPoint y: 505, endPoint x: 700, endPoint y: 506, distance: 25.0
click at [700, 506] on textarea "grilled chicken with signature mushroom cream served with french fries or mashe…" at bounding box center [596, 538] width 561 height 79
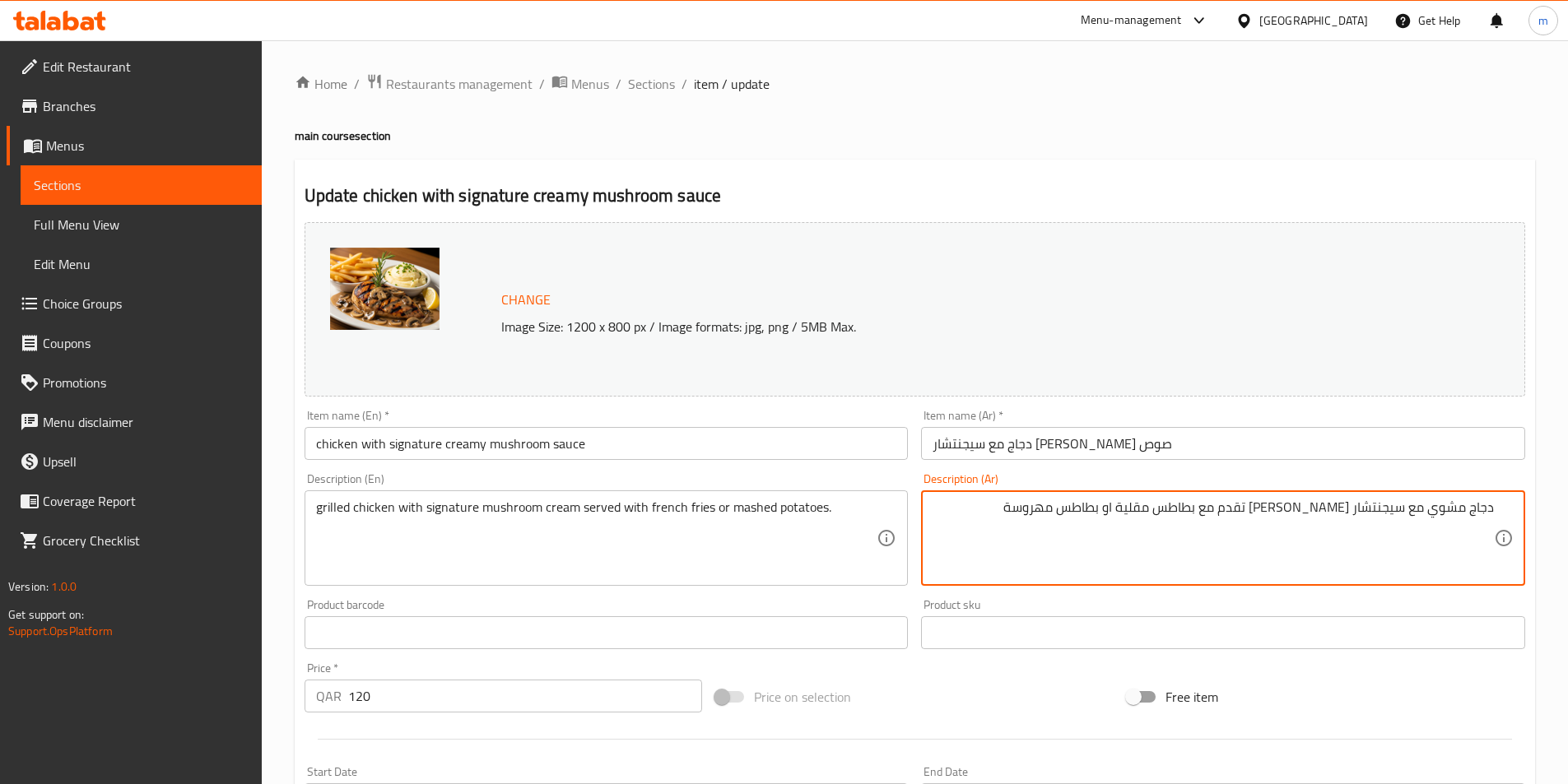
drag, startPoint x: 1199, startPoint y: 510, endPoint x: 1172, endPoint y: 511, distance: 27.0
click at [1172, 511] on textarea "دجاج مشوي مع سيجنتشار [PERSON_NAME] تقدم مع بطاطس مقلية او بطاطس مهروسة" at bounding box center [1214, 538] width 561 height 79
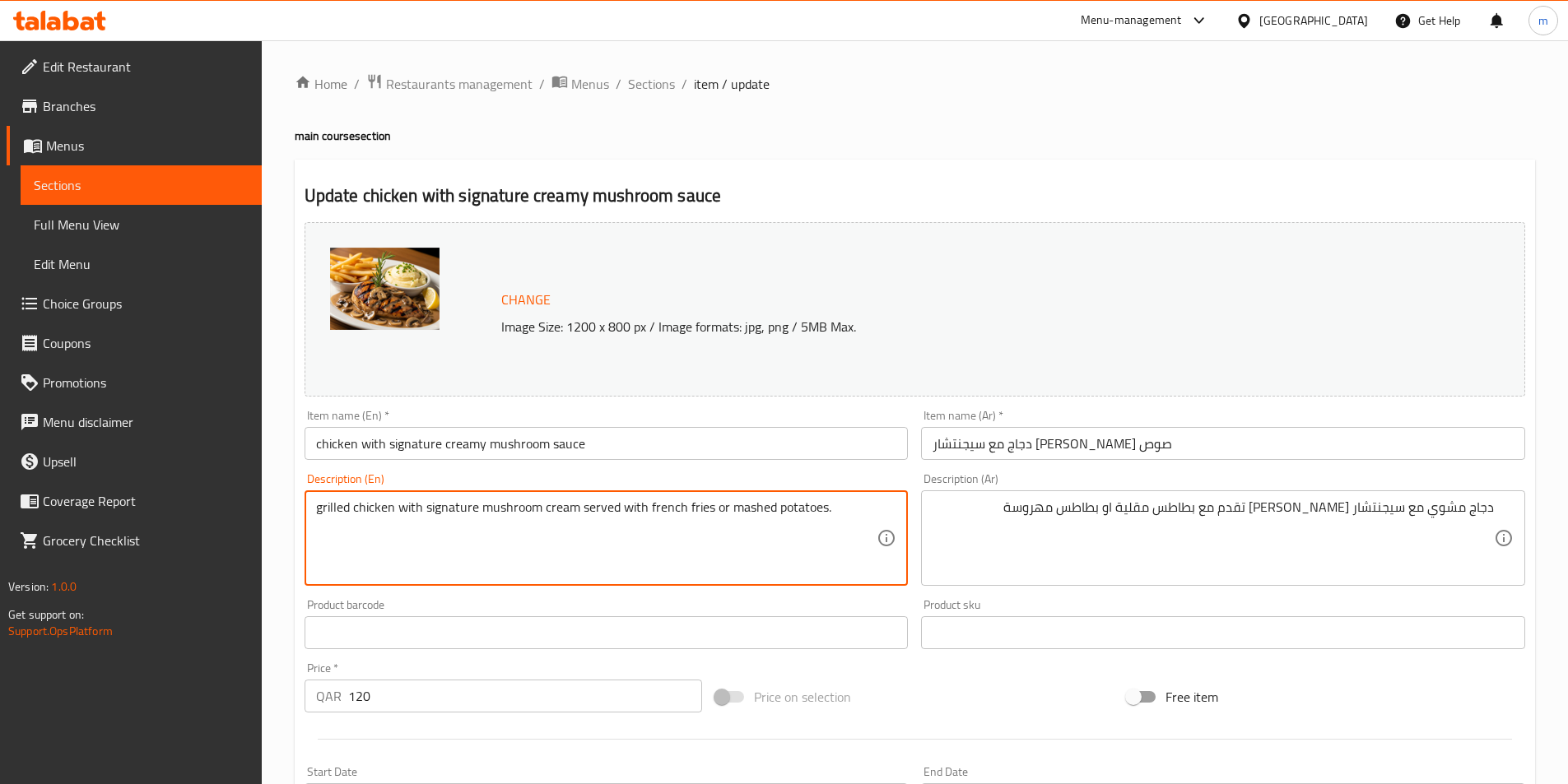
drag, startPoint x: 749, startPoint y: 507, endPoint x: 774, endPoint y: 515, distance: 26.2
click at [774, 515] on textarea "grilled chicken with signature mushroom cream served with french fries or mashe…" at bounding box center [596, 538] width 561 height 79
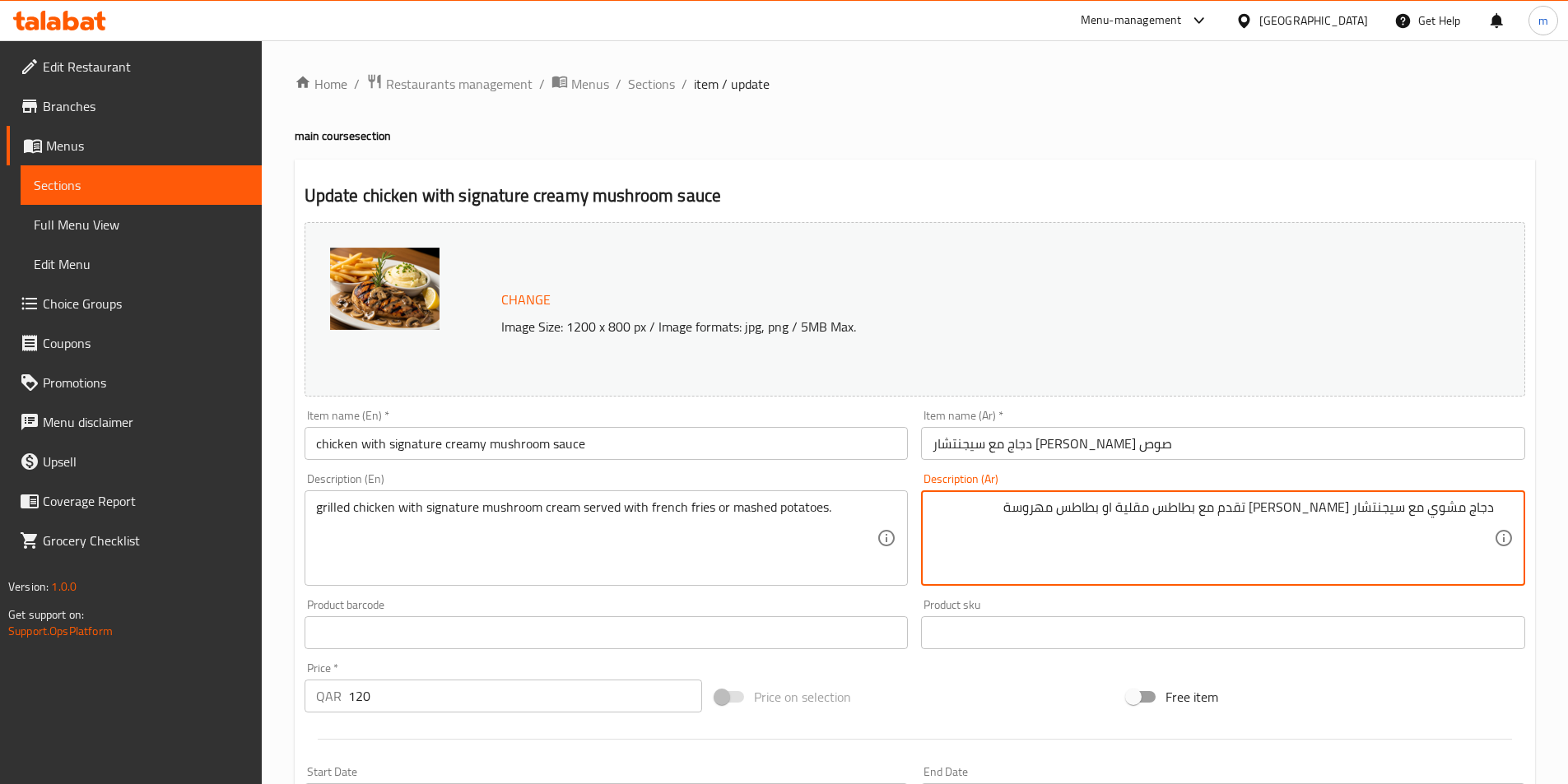
drag, startPoint x: 1105, startPoint y: 505, endPoint x: 1062, endPoint y: 509, distance: 43.2
click at [1062, 509] on textarea "دجاج مشوي مع سيجنتشار [PERSON_NAME] تقدم مع بطاطس مقلية او بطاطس مهروسة" at bounding box center [1214, 538] width 561 height 79
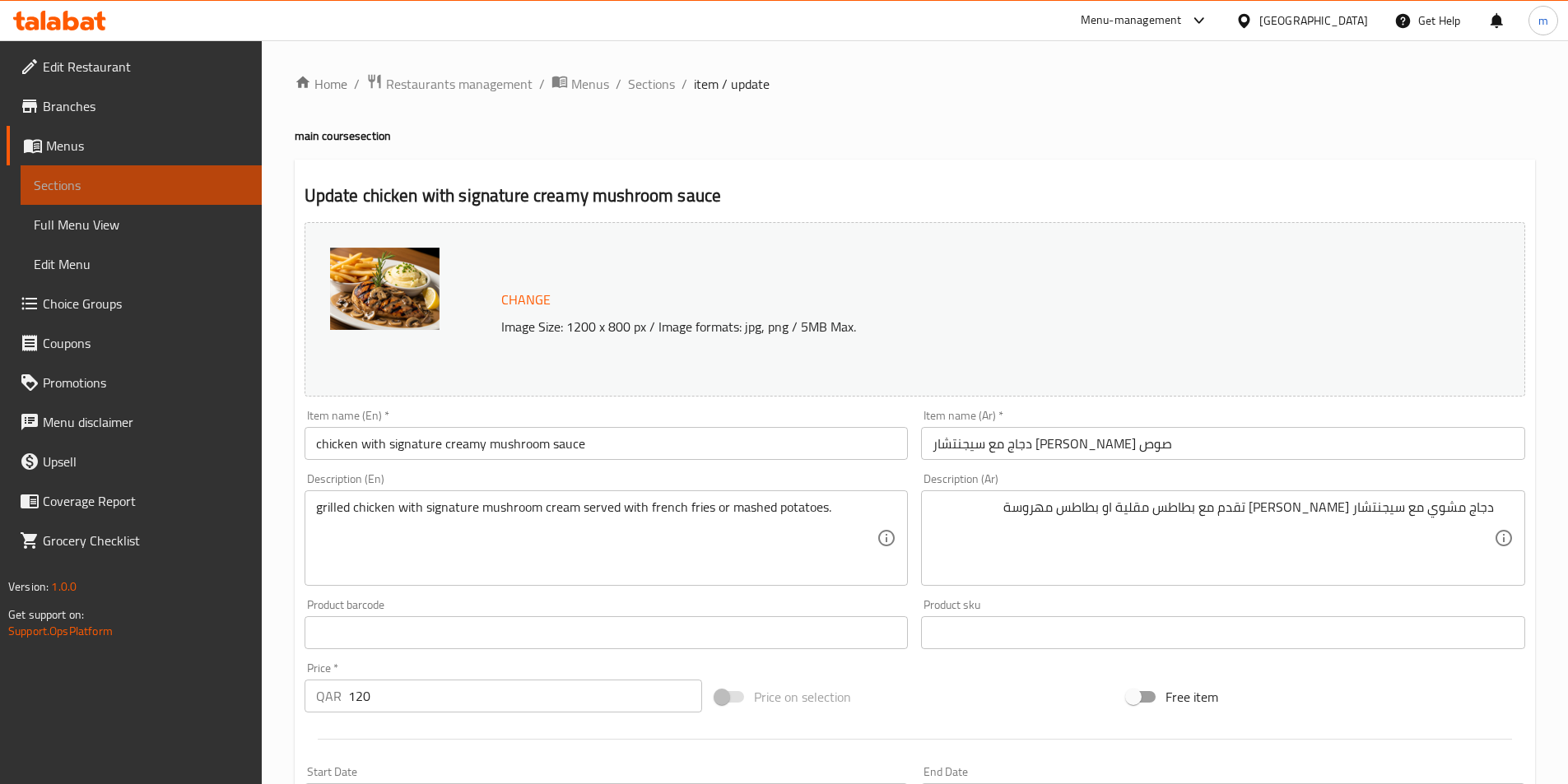
click at [79, 199] on link "Sections" at bounding box center [141, 185] width 241 height 40
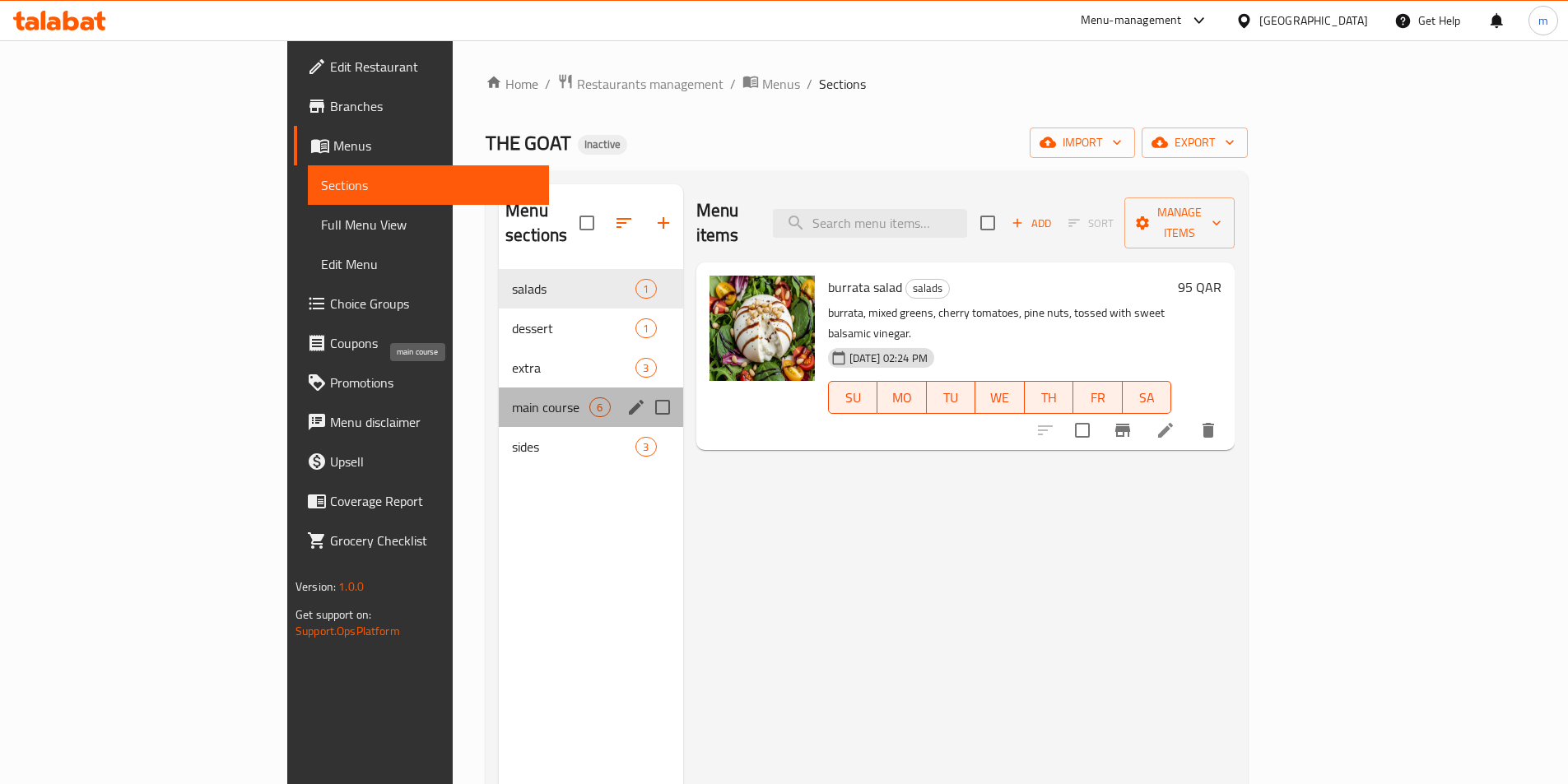
click at [512, 397] on span "main course" at bounding box center [551, 407] width 78 height 20
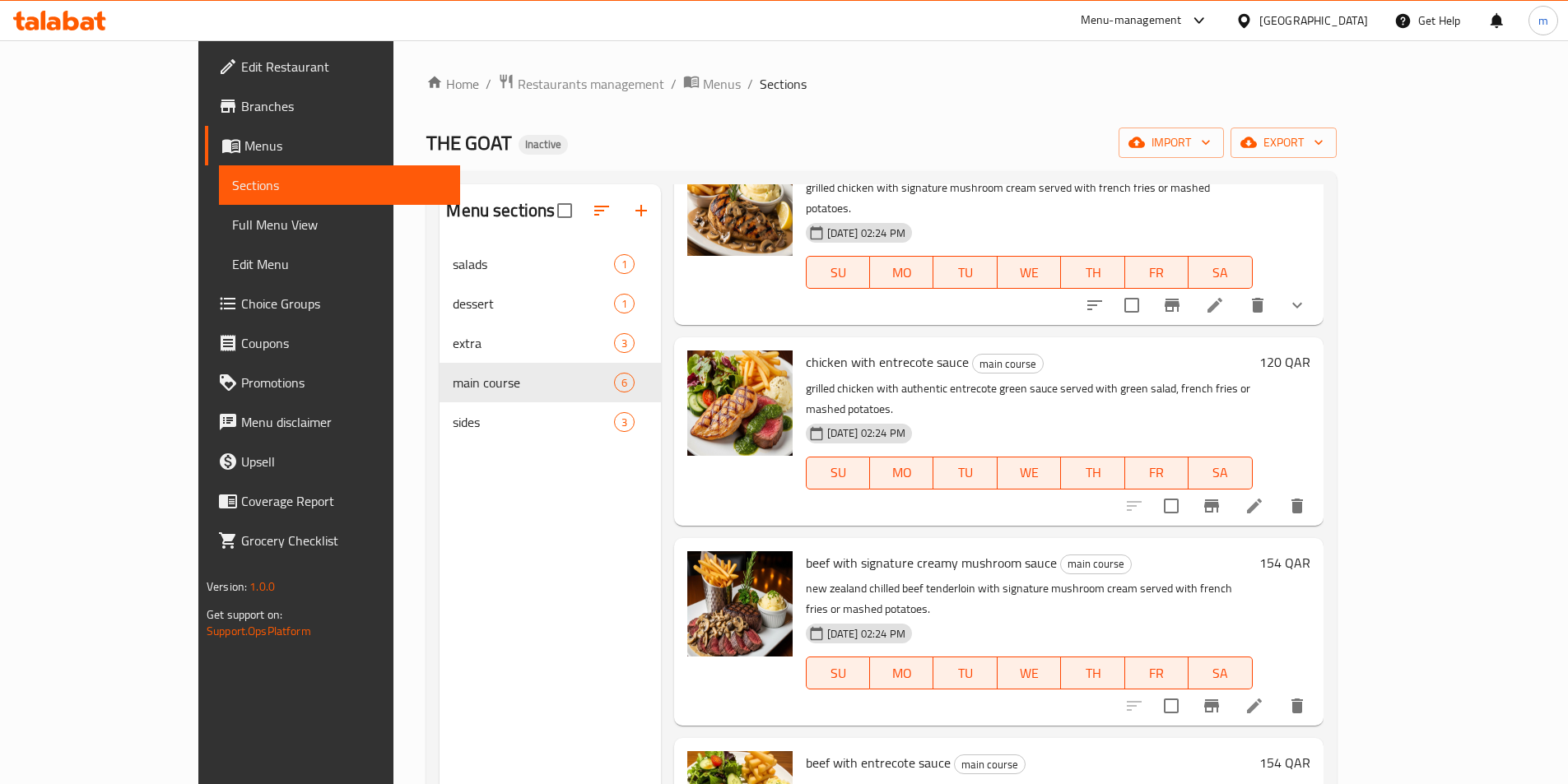
scroll to position [164, 0]
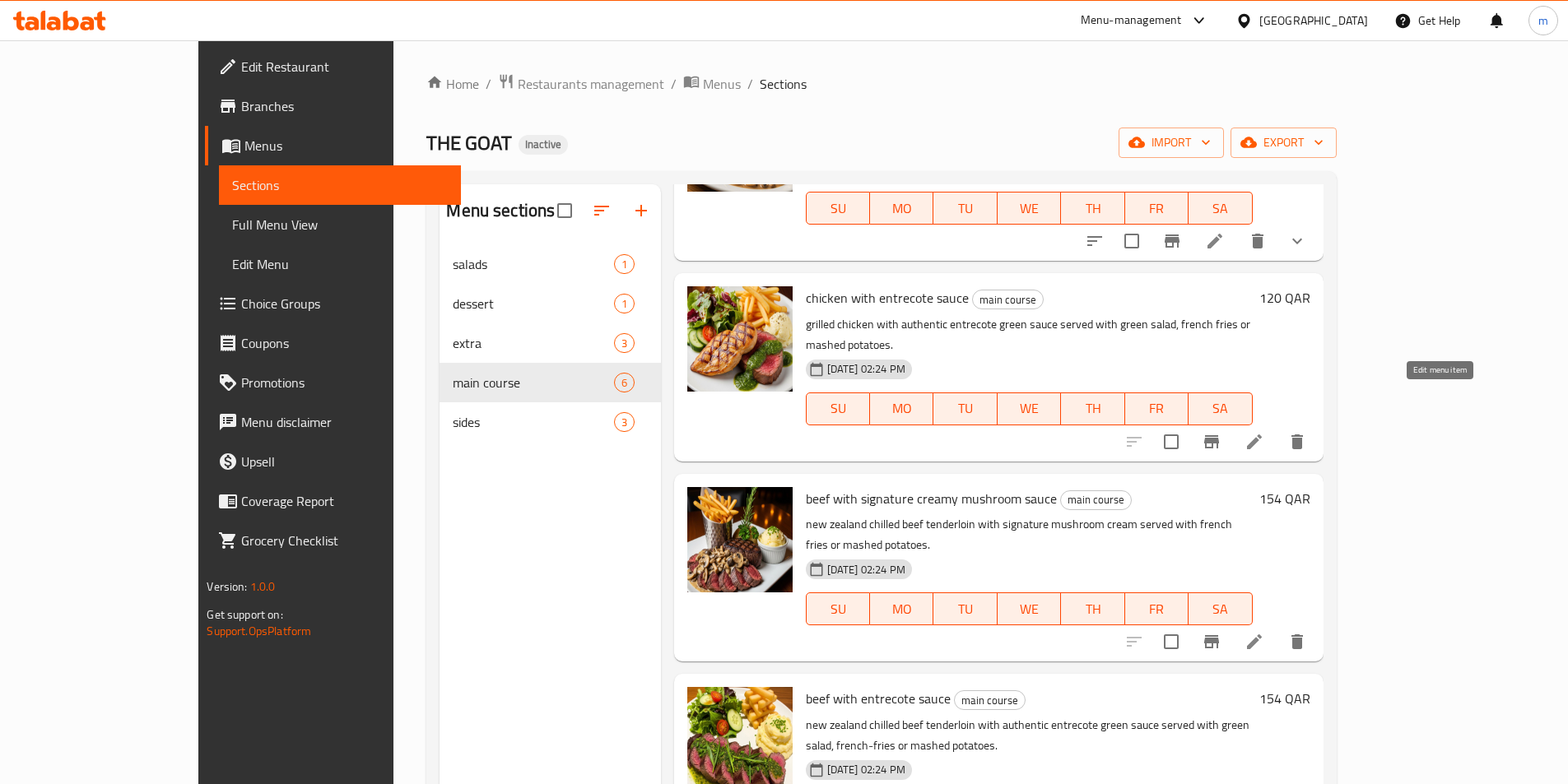
click at [1264, 432] on icon at bounding box center [1254, 442] width 20 height 20
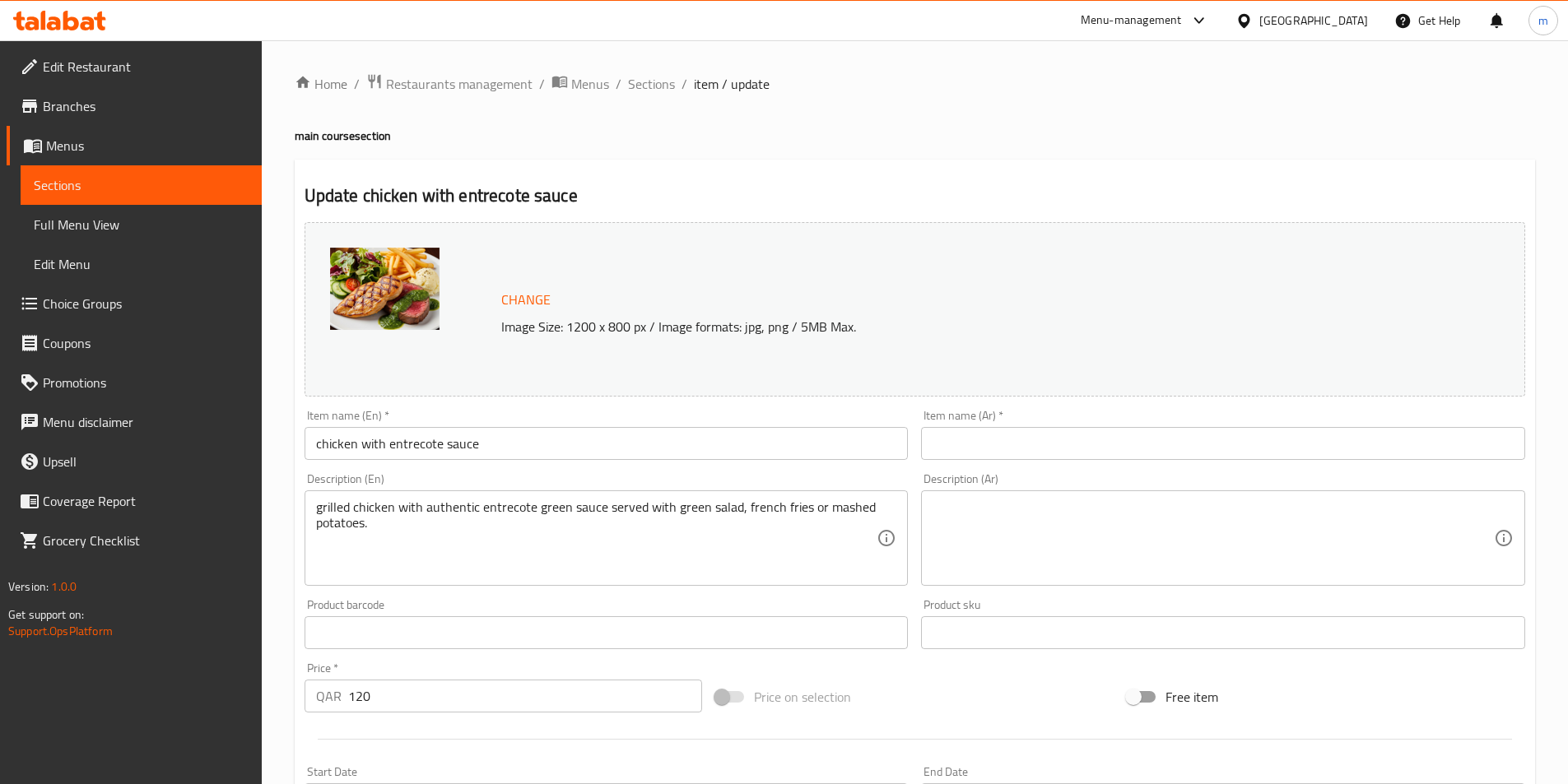
click at [979, 456] on input "text" at bounding box center [1223, 443] width 604 height 33
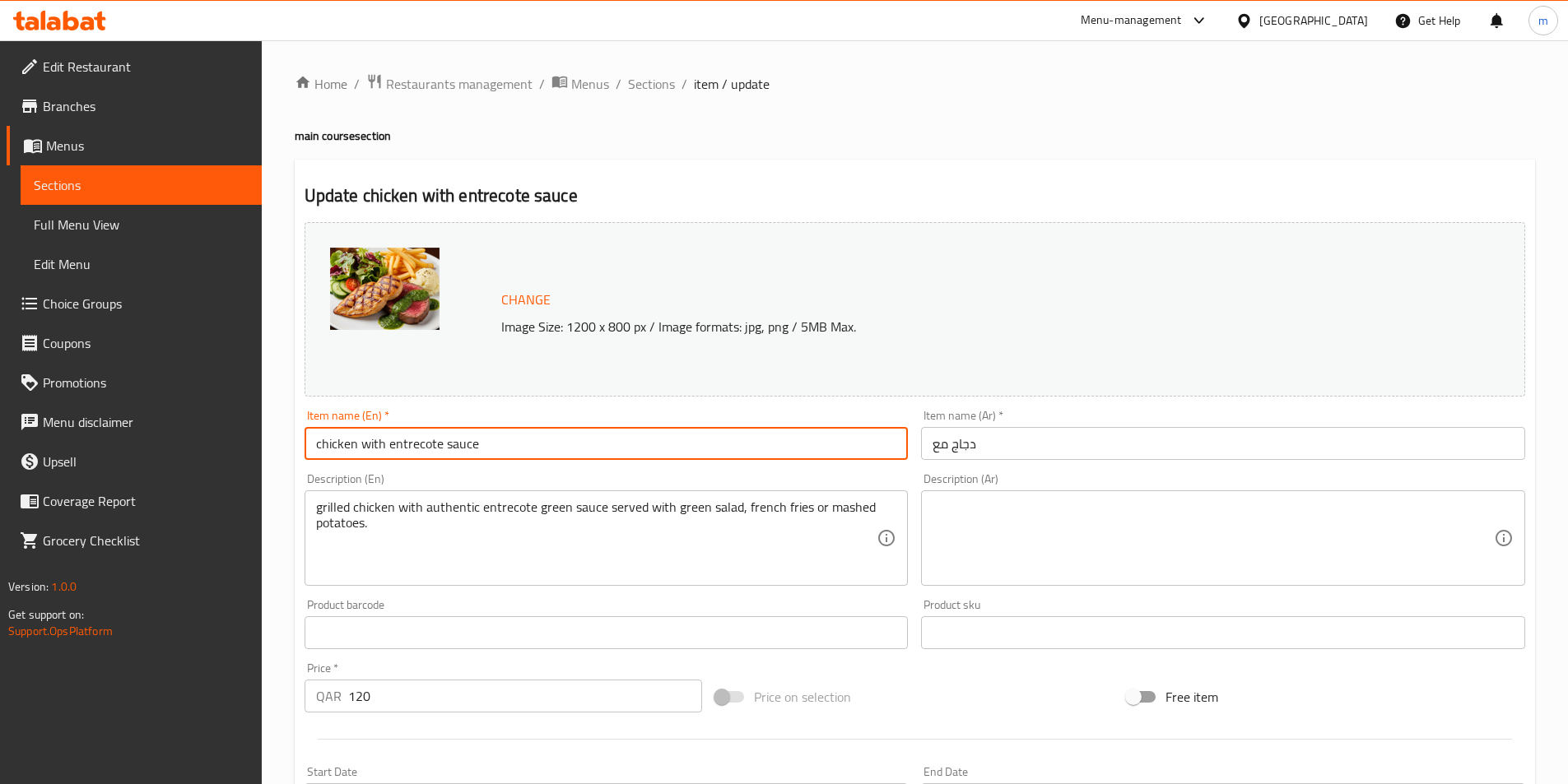
click at [420, 445] on input "chicken with entrecote sauce" at bounding box center [606, 443] width 604 height 33
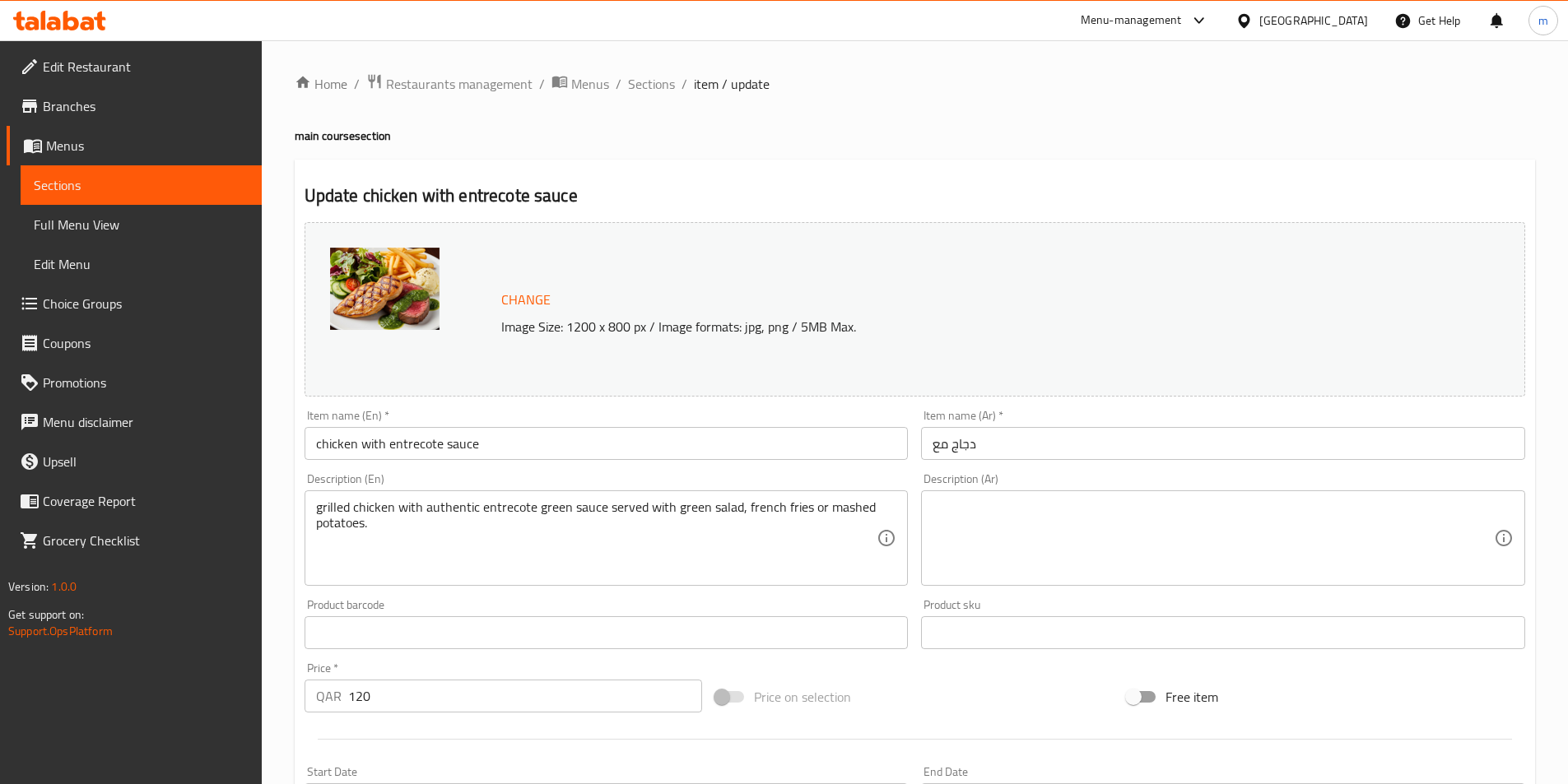
click at [1021, 446] on input "دجاج مع" at bounding box center [1223, 443] width 604 height 33
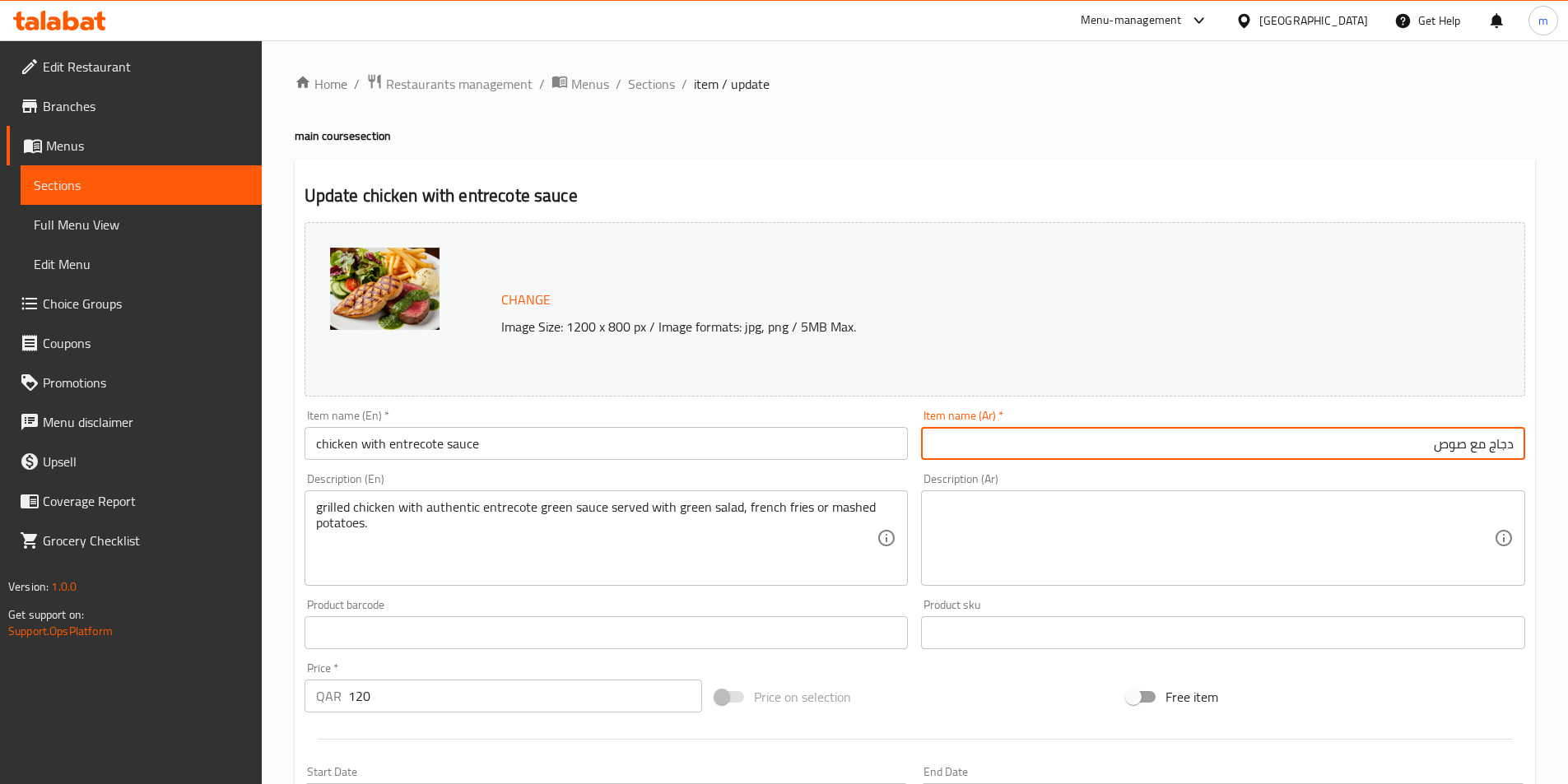
paste input "إنتركوت"
type input "دجاج مع صوص إنتركوت"
click at [1084, 517] on textarea at bounding box center [1214, 538] width 561 height 79
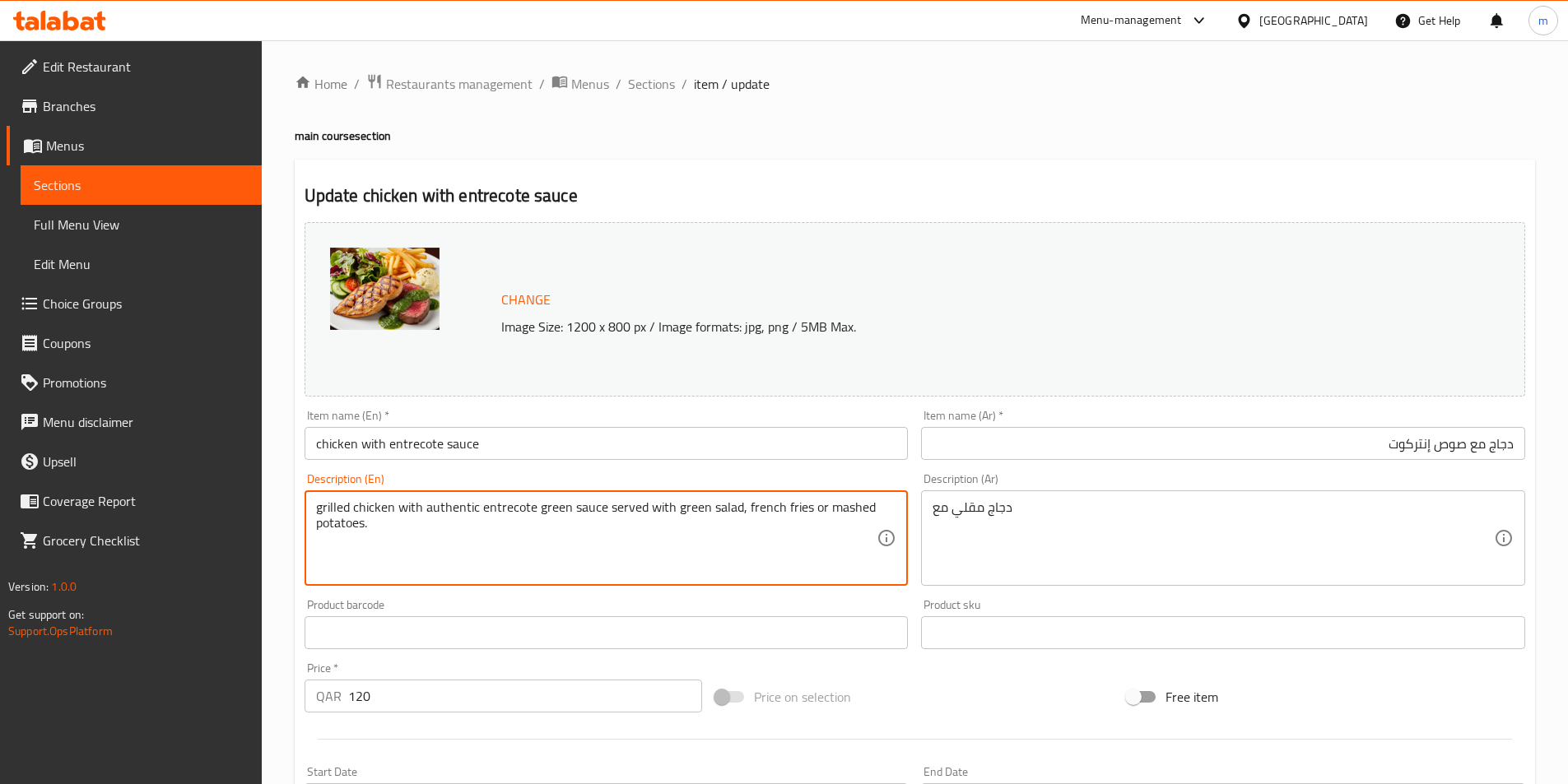
click at [453, 502] on textarea "grilled chicken with authentic entrecote green sauce served with green salad, f…" at bounding box center [596, 538] width 561 height 79
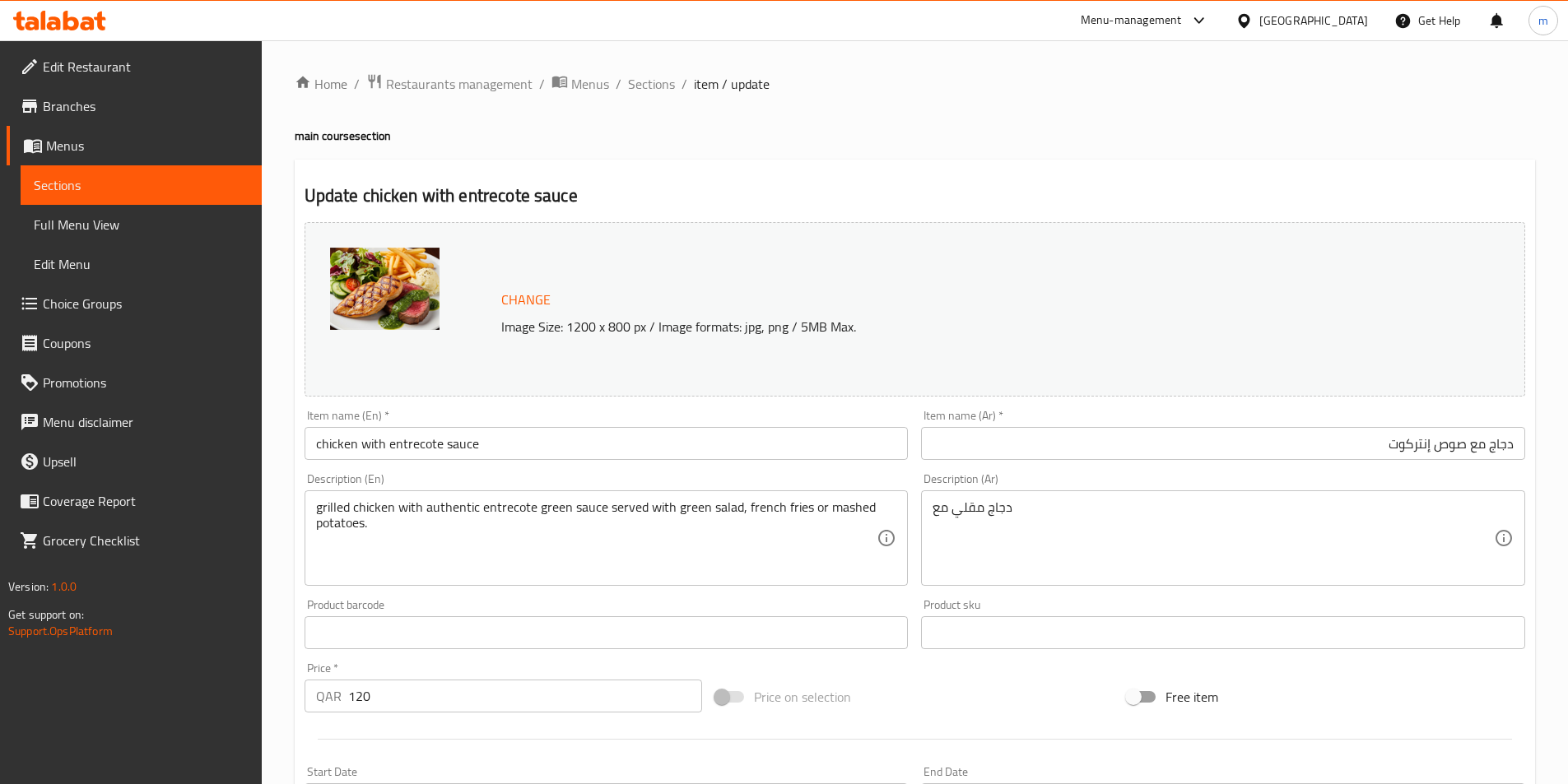
click at [514, 510] on textarea "grilled chicken with authentic entrecote green sauce served with green salad, f…" at bounding box center [596, 538] width 561 height 79
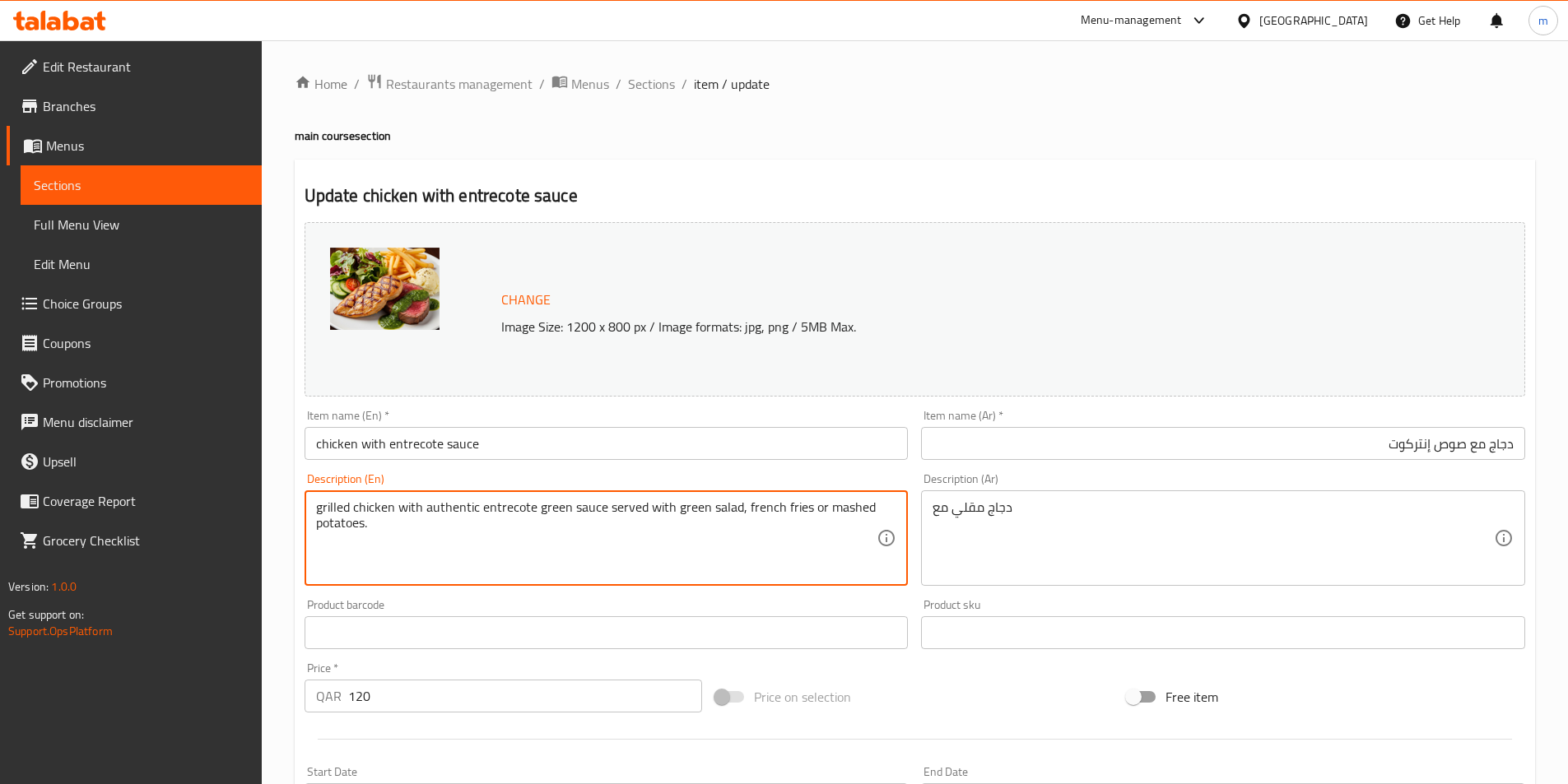
click at [514, 510] on textarea "grilled chicken with authentic entrecote green sauce served with green salad, f…" at bounding box center [596, 538] width 561 height 79
click at [506, 510] on textarea "grilled chicken with authentic entrecote green sauce served with green salad, f…" at bounding box center [596, 538] width 561 height 79
drag, startPoint x: 506, startPoint y: 510, endPoint x: 540, endPoint y: 515, distance: 34.4
click at [540, 515] on textarea "grilled chicken with authentic entrecote green sauce served with green salad, f…" at bounding box center [596, 538] width 561 height 79
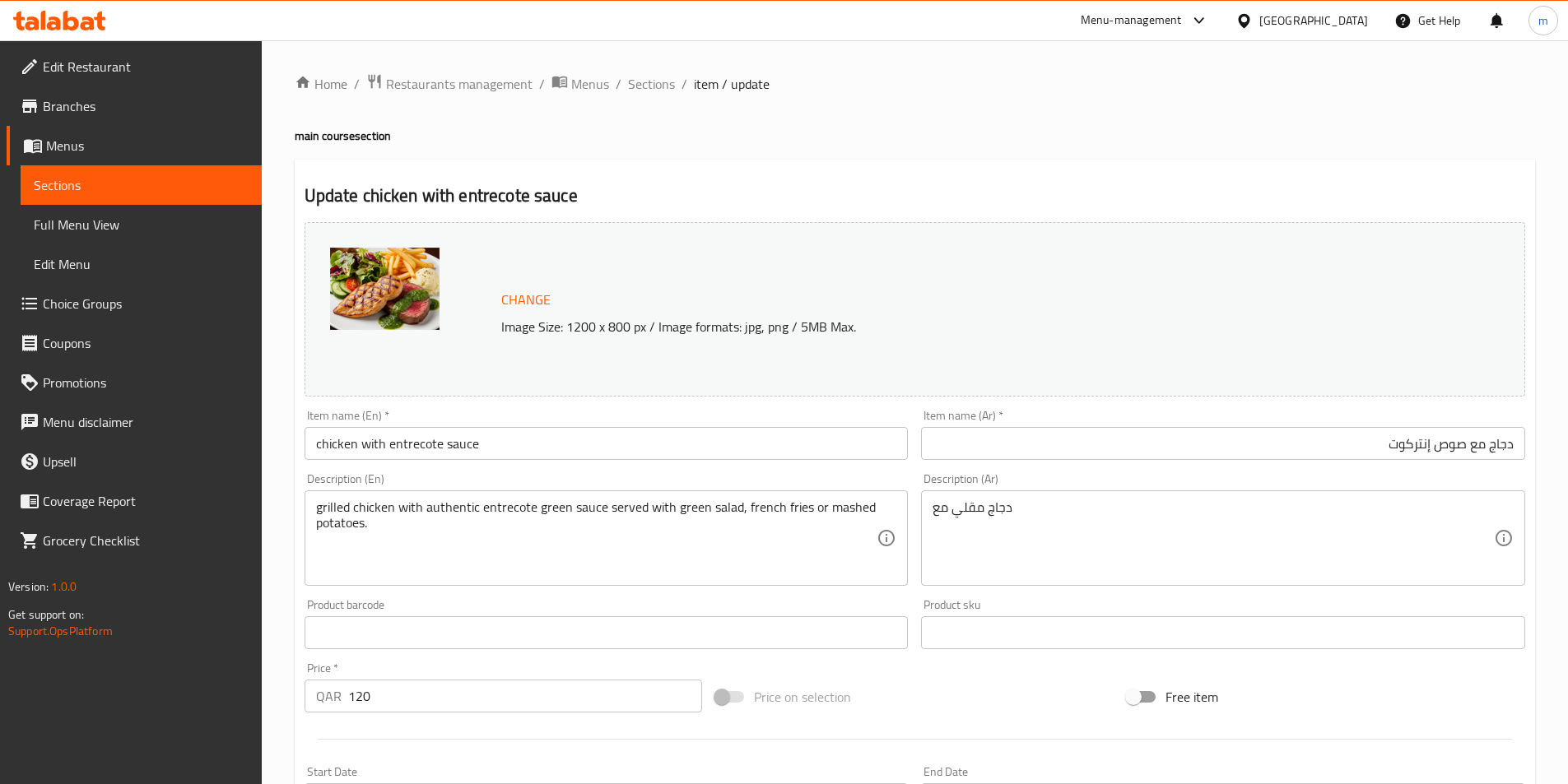
click at [933, 510] on textarea "دجاج مقلي مع" at bounding box center [1214, 538] width 561 height 79
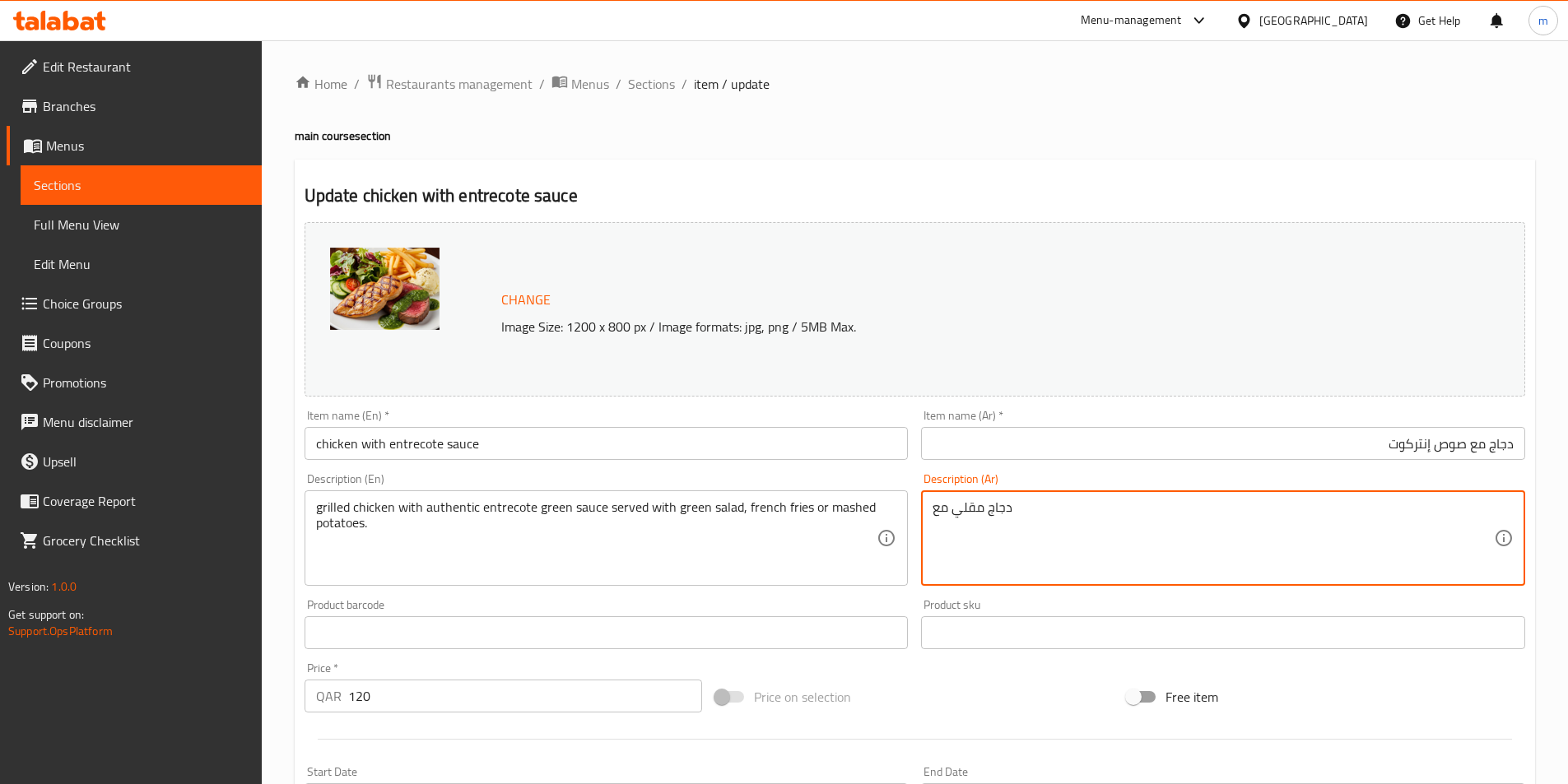
paste textarea "انتريكوت اخضر"
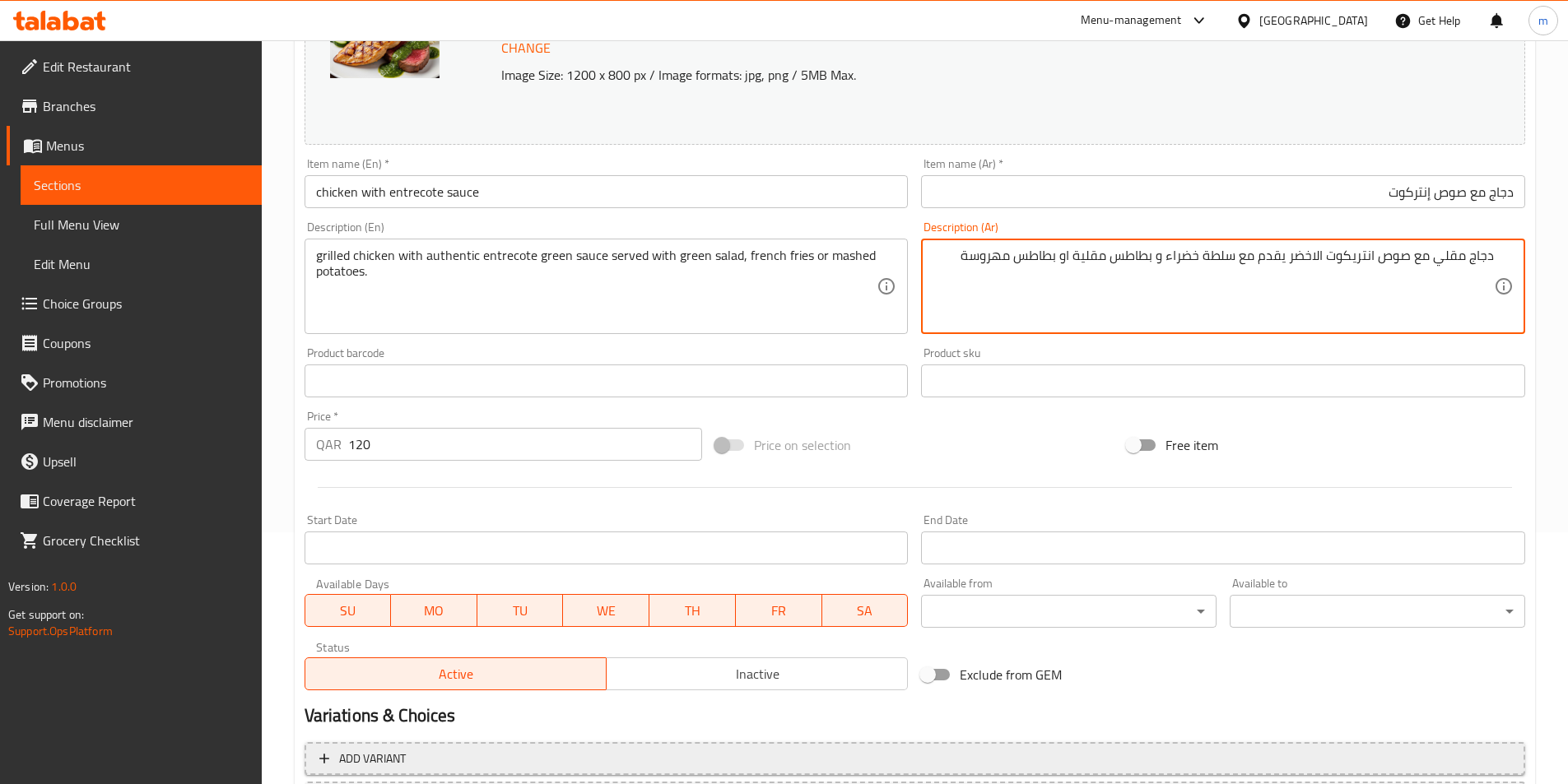
scroll to position [402, 0]
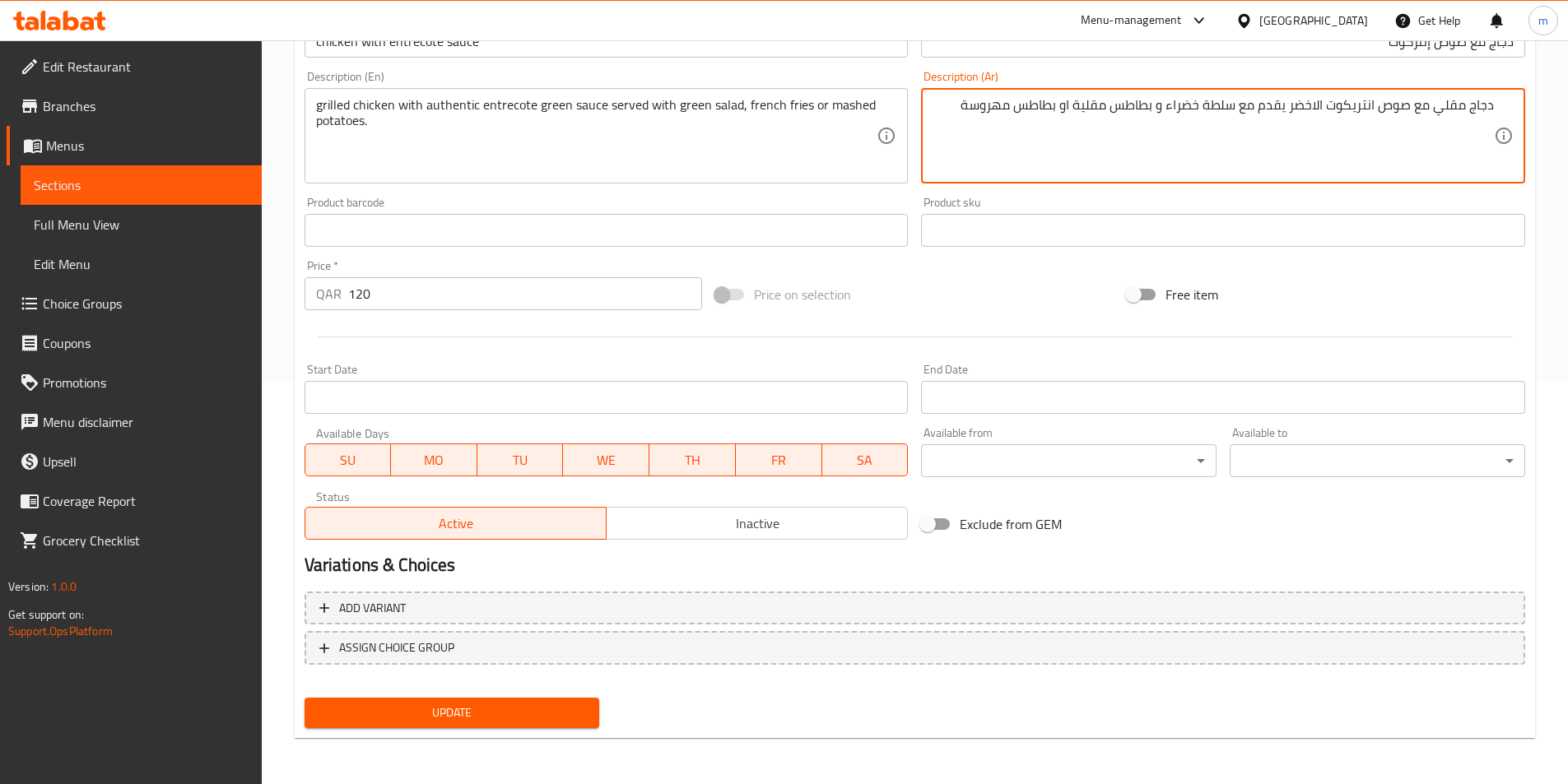
type textarea "دجاج مقلي مع صوص انتريكوت الاخضر يقدم مع سلطة خضراء و بطاطس مقلية او بطاطس مهرو…"
click at [389, 708] on span "Update" at bounding box center [452, 712] width 269 height 21
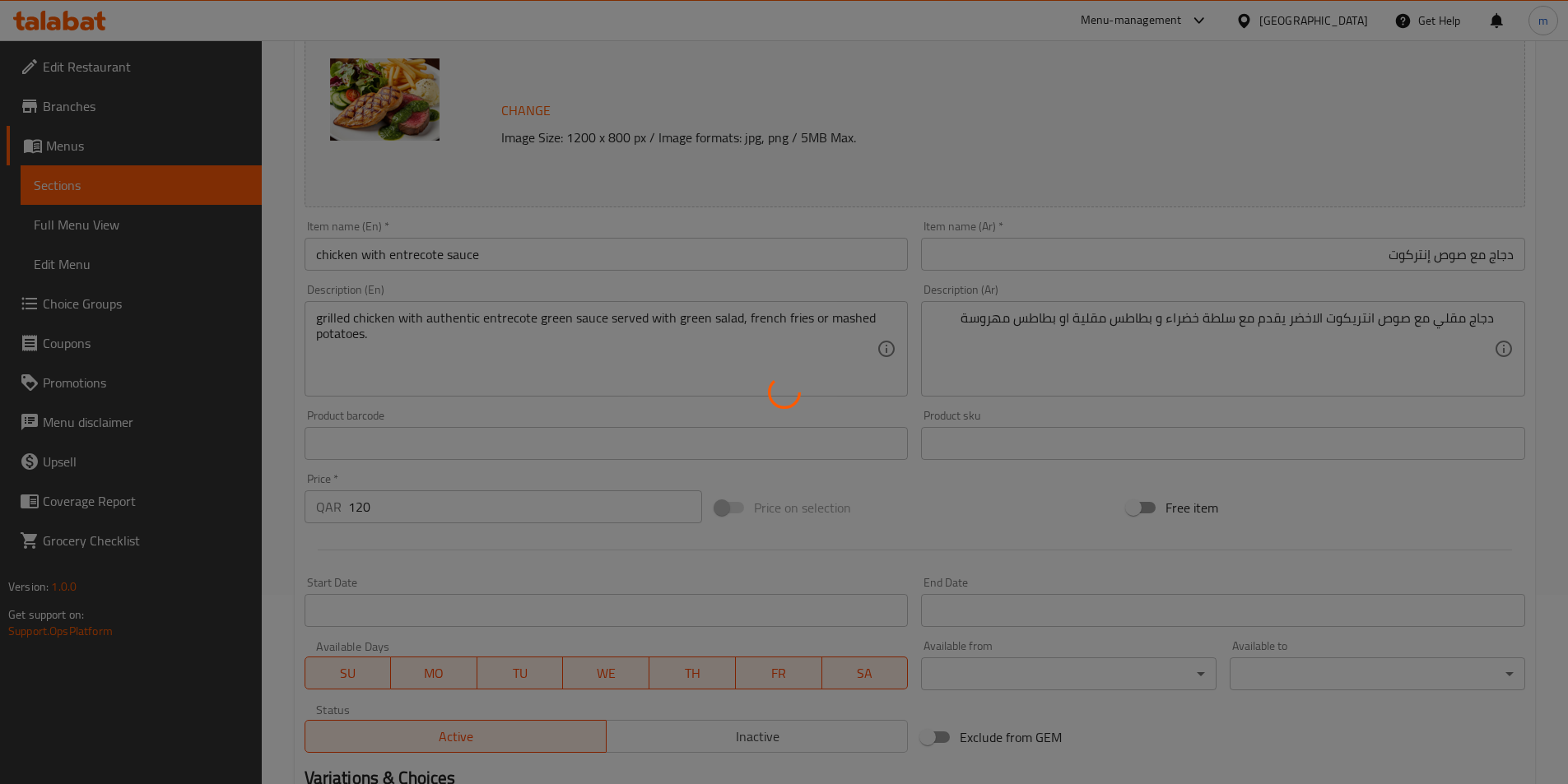
scroll to position [0, 0]
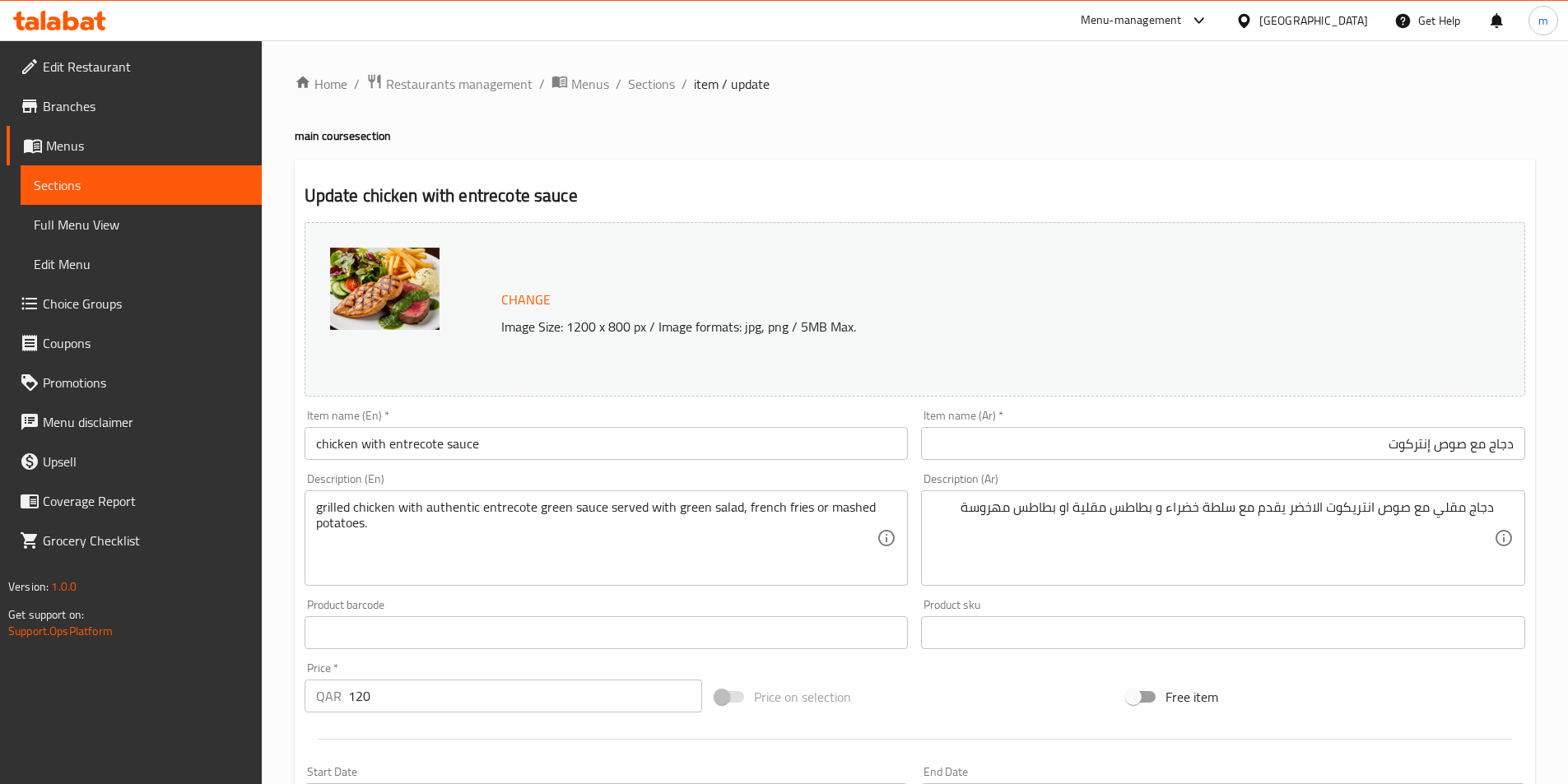
click at [181, 192] on span "Sections" at bounding box center [141, 185] width 215 height 20
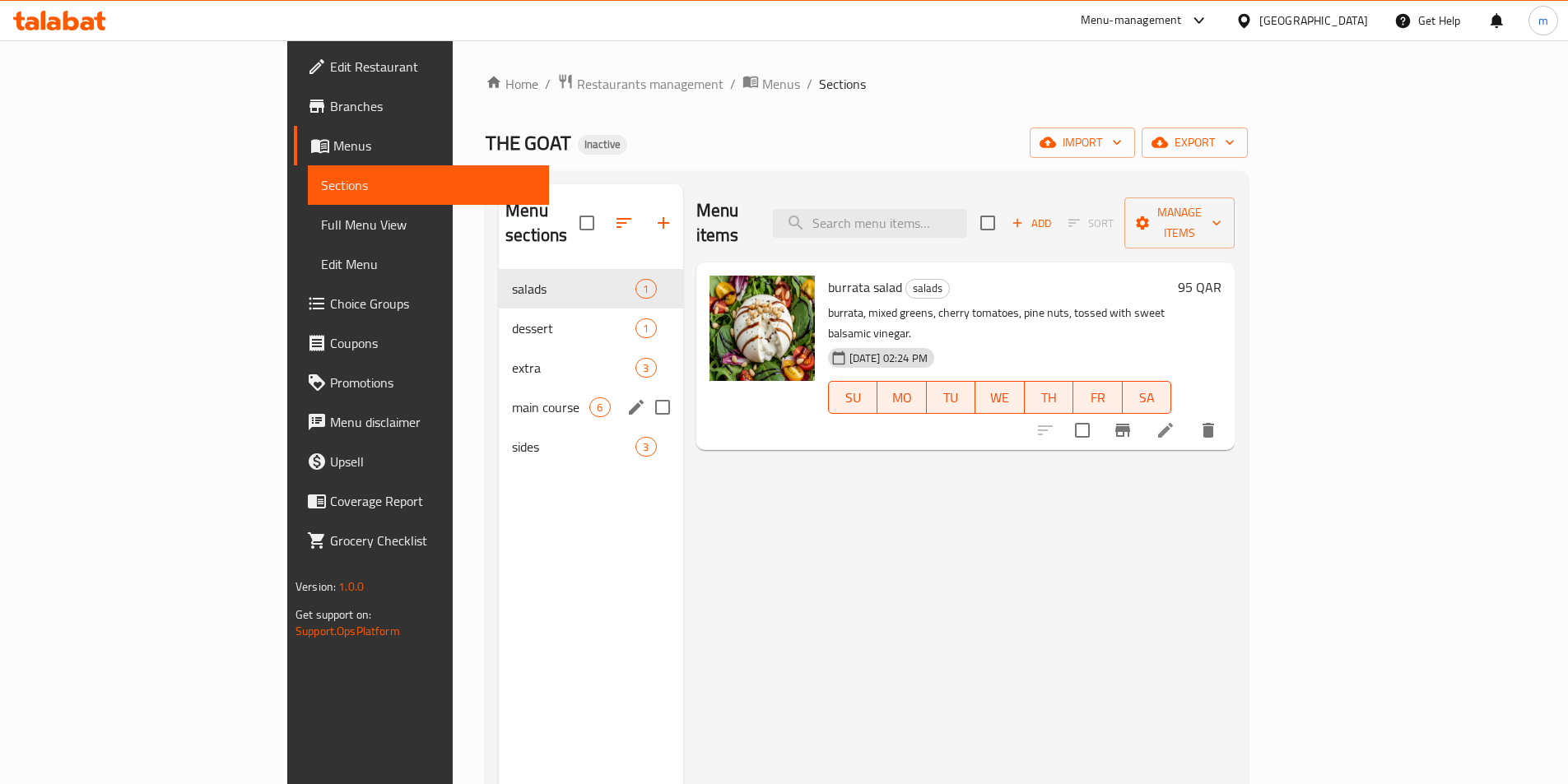
click at [512, 397] on span "main course" at bounding box center [551, 407] width 78 height 20
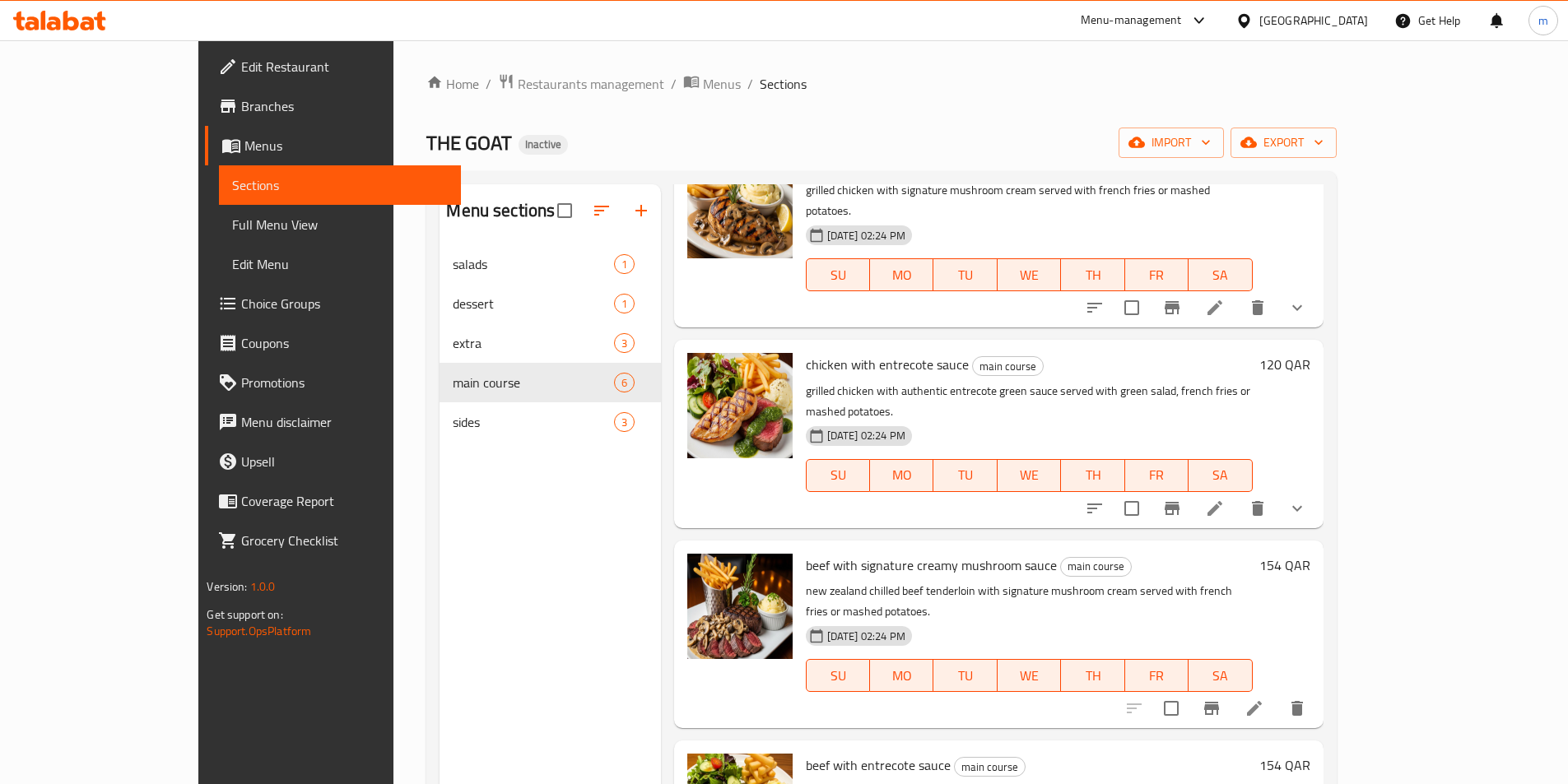
scroll to position [247, 0]
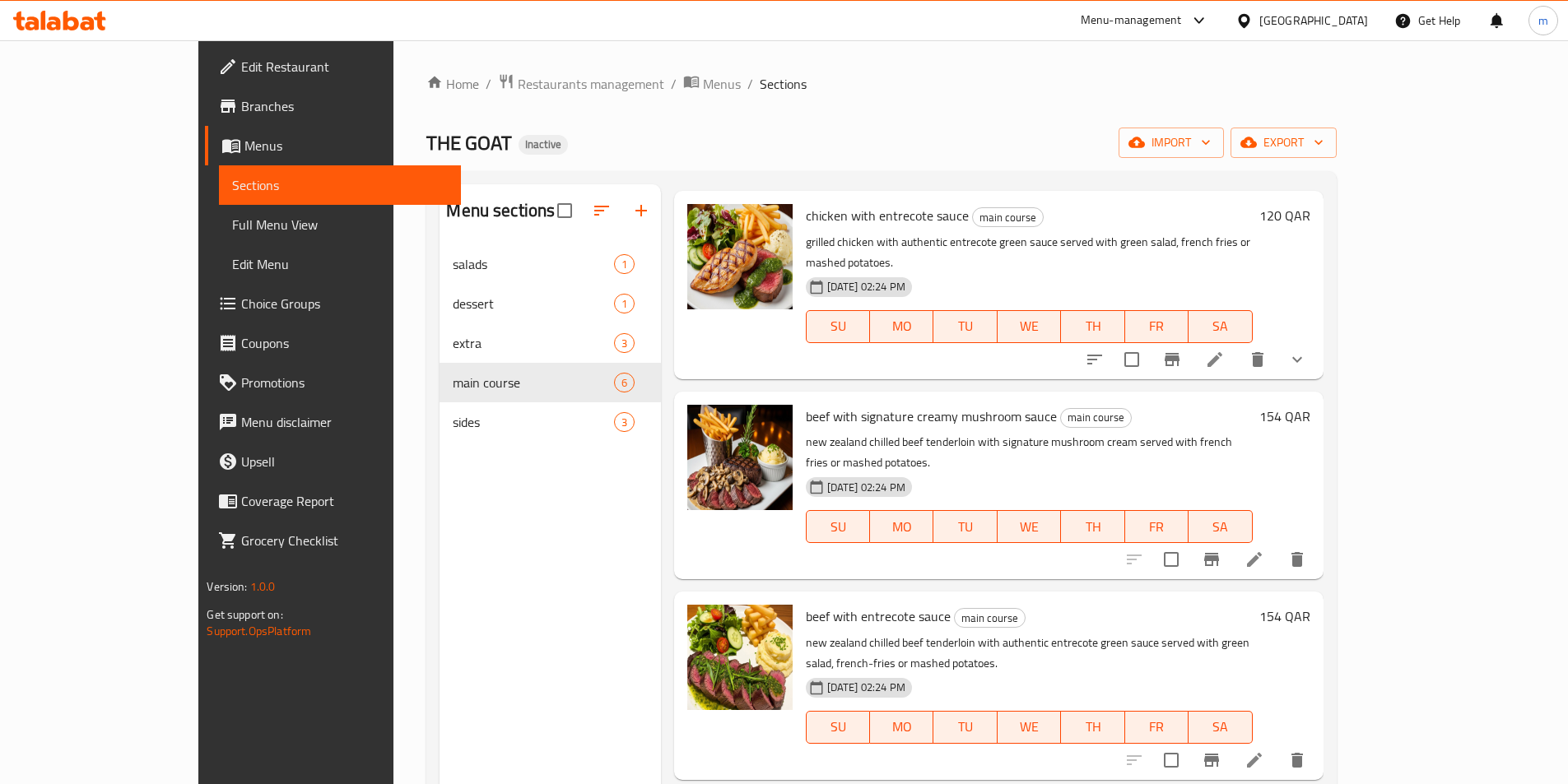
click at [1264, 549] on icon at bounding box center [1254, 559] width 20 height 20
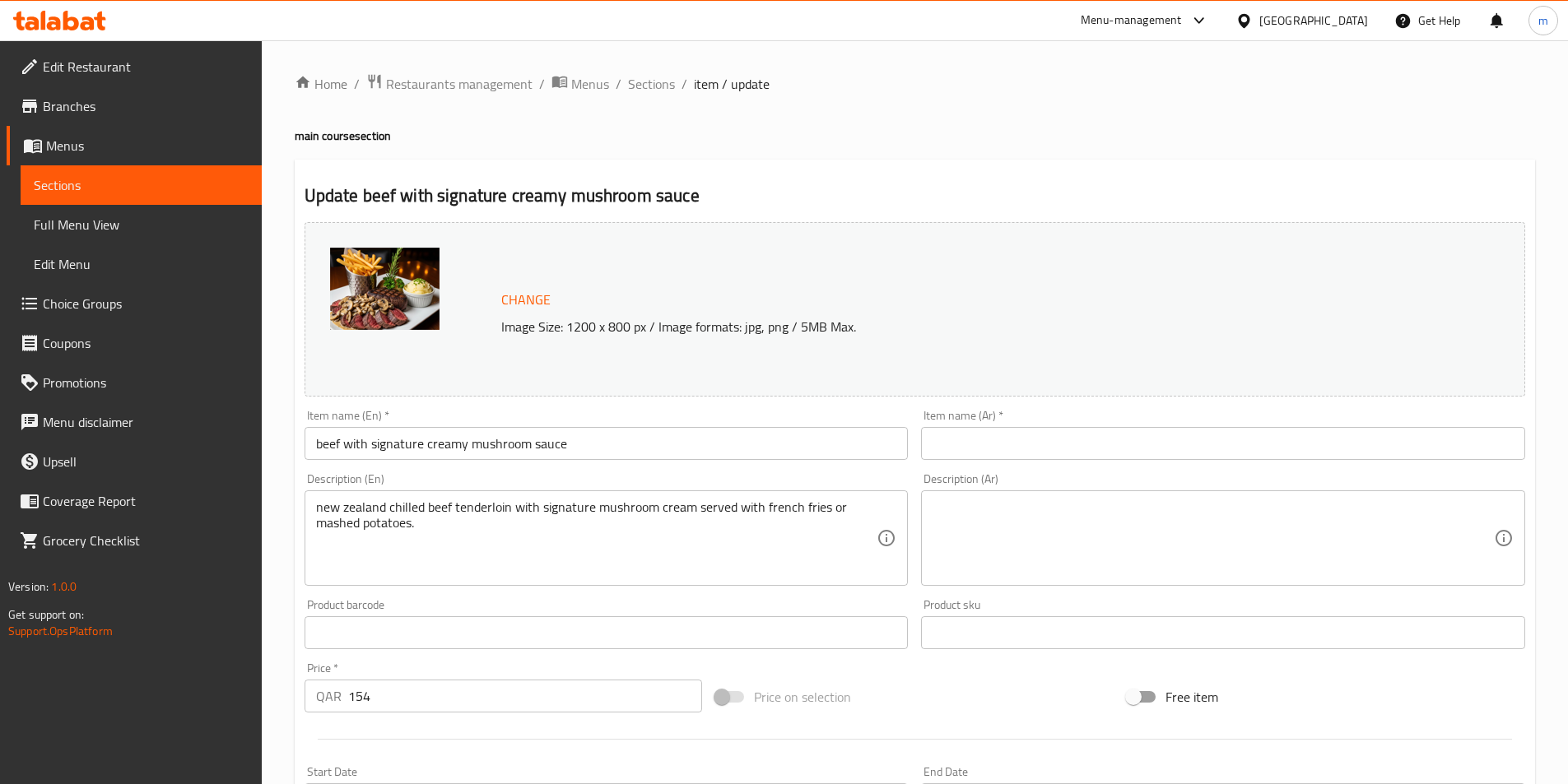
click at [391, 446] on input "beef with signature creamy mushroom sauce" at bounding box center [606, 443] width 604 height 33
click at [392, 446] on input "beef with signature creamy mushroom sauce" at bounding box center [606, 443] width 604 height 33
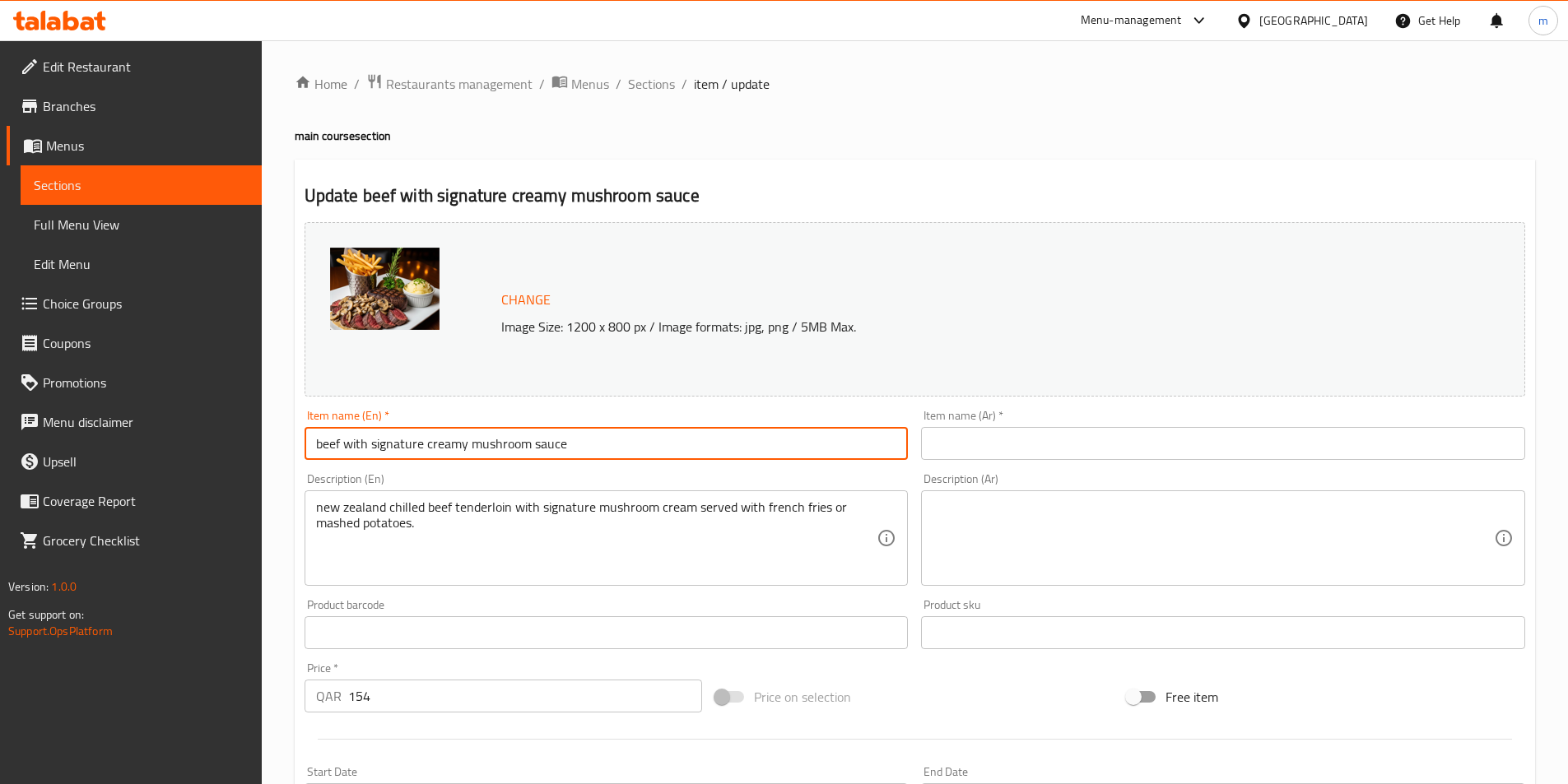
click at [393, 446] on input "beef with signature creamy mushroom sauce" at bounding box center [606, 443] width 604 height 33
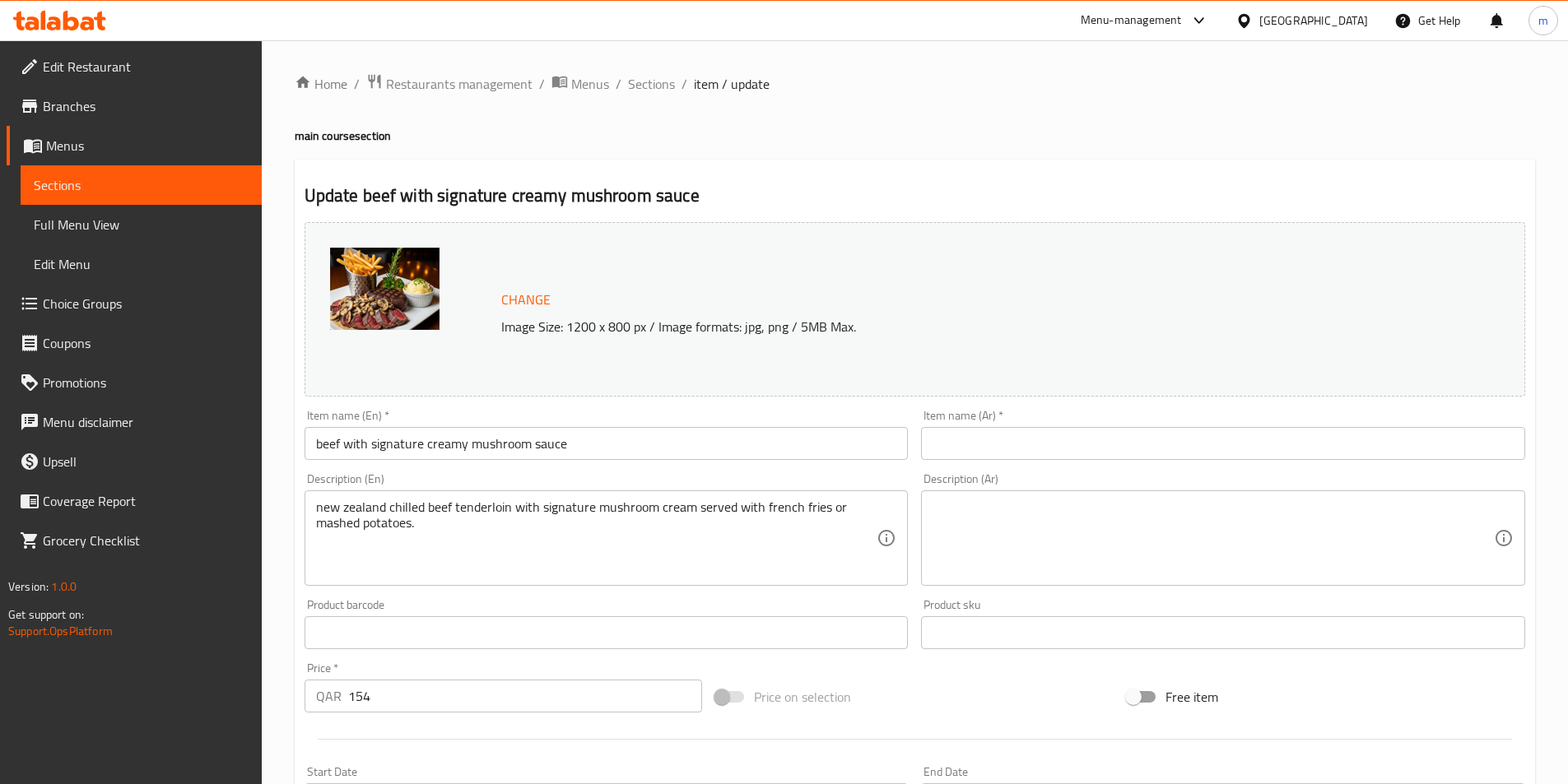
click at [1035, 434] on input "text" at bounding box center [1223, 443] width 604 height 33
paste input "لحم البقر مع صلصة الفطر الكريمية المميزة"
click at [1405, 445] on input "لحم بقري مع سيجنتشار صوص الكريمية المميزة" at bounding box center [1223, 443] width 604 height 33
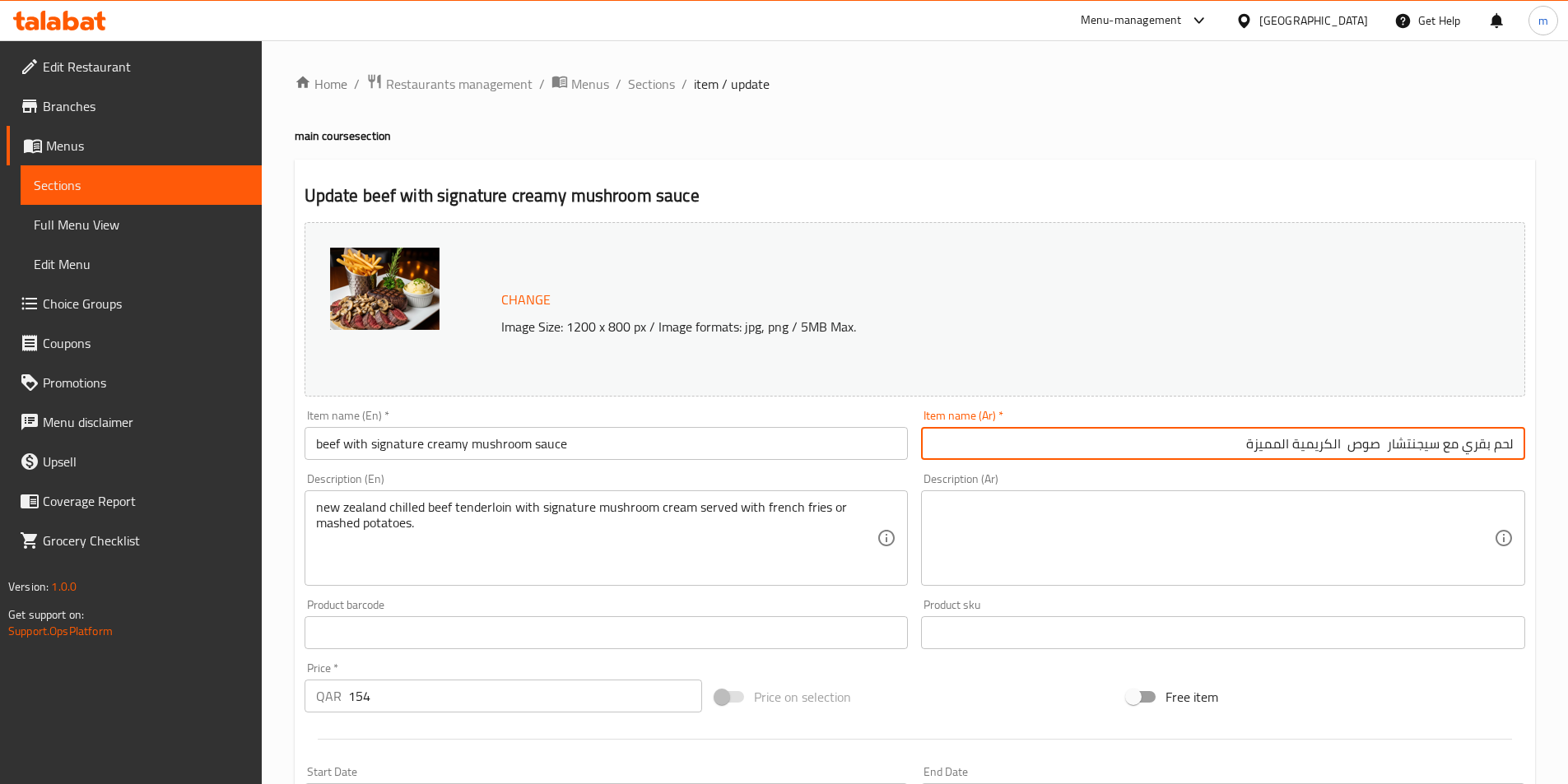
click at [1405, 445] on input "لحم بقري مع سيجنتشار صوص الكريمية المميزة" at bounding box center [1223, 443] width 604 height 33
paste input "text"
click at [1268, 445] on input "لحم بقري مع سيجنتشار صوص الكريمية المميزة" at bounding box center [1223, 443] width 604 height 33
drag, startPoint x: 1268, startPoint y: 445, endPoint x: 1314, endPoint y: 452, distance: 46.5
click at [1314, 452] on input "لحم بقري مع سيجنتشار صوص الكريمية المميزة" at bounding box center [1223, 443] width 604 height 33
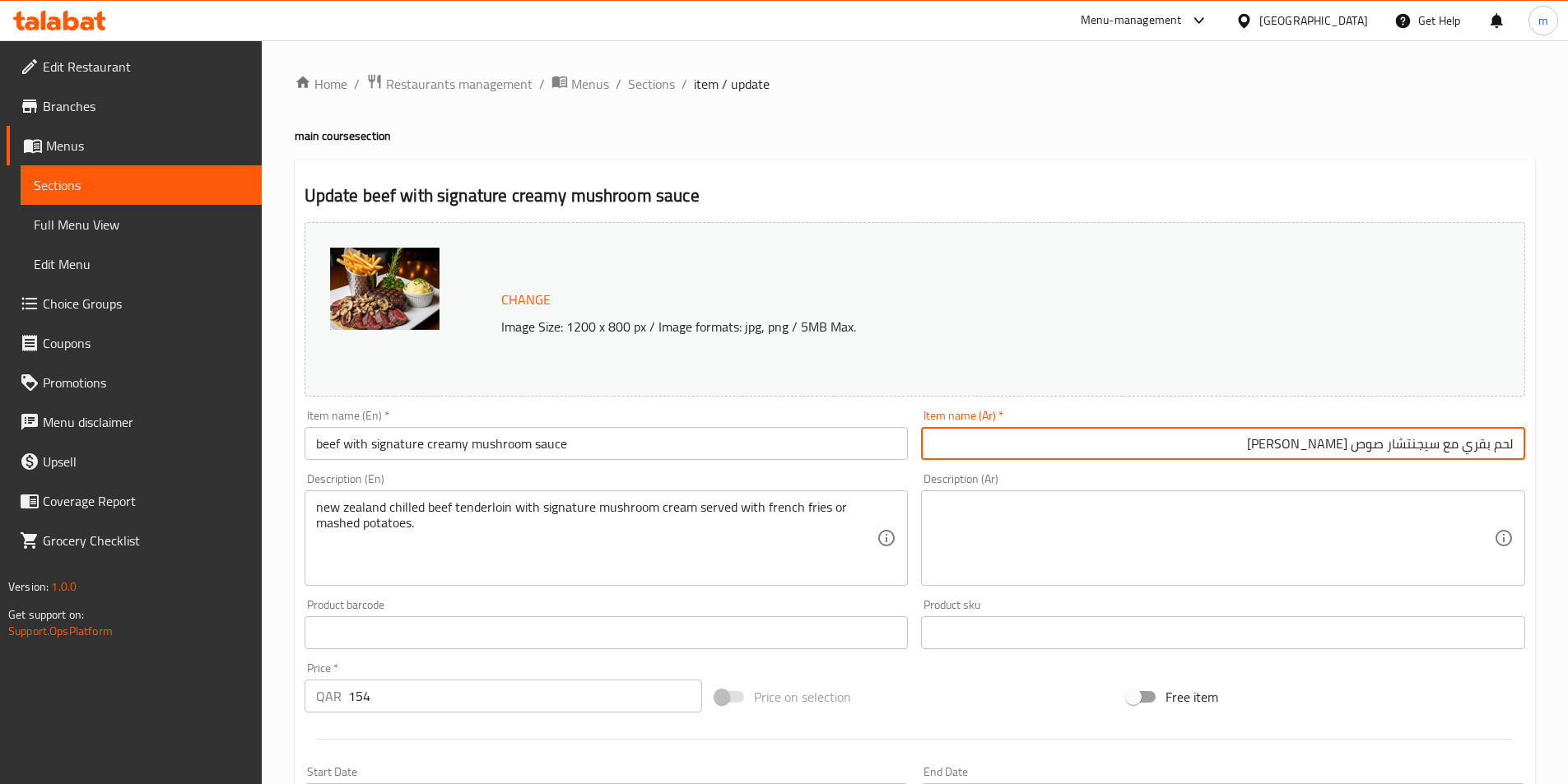
type input "لحم بقري مع سيجنتشار صوص كريمي مشروم"
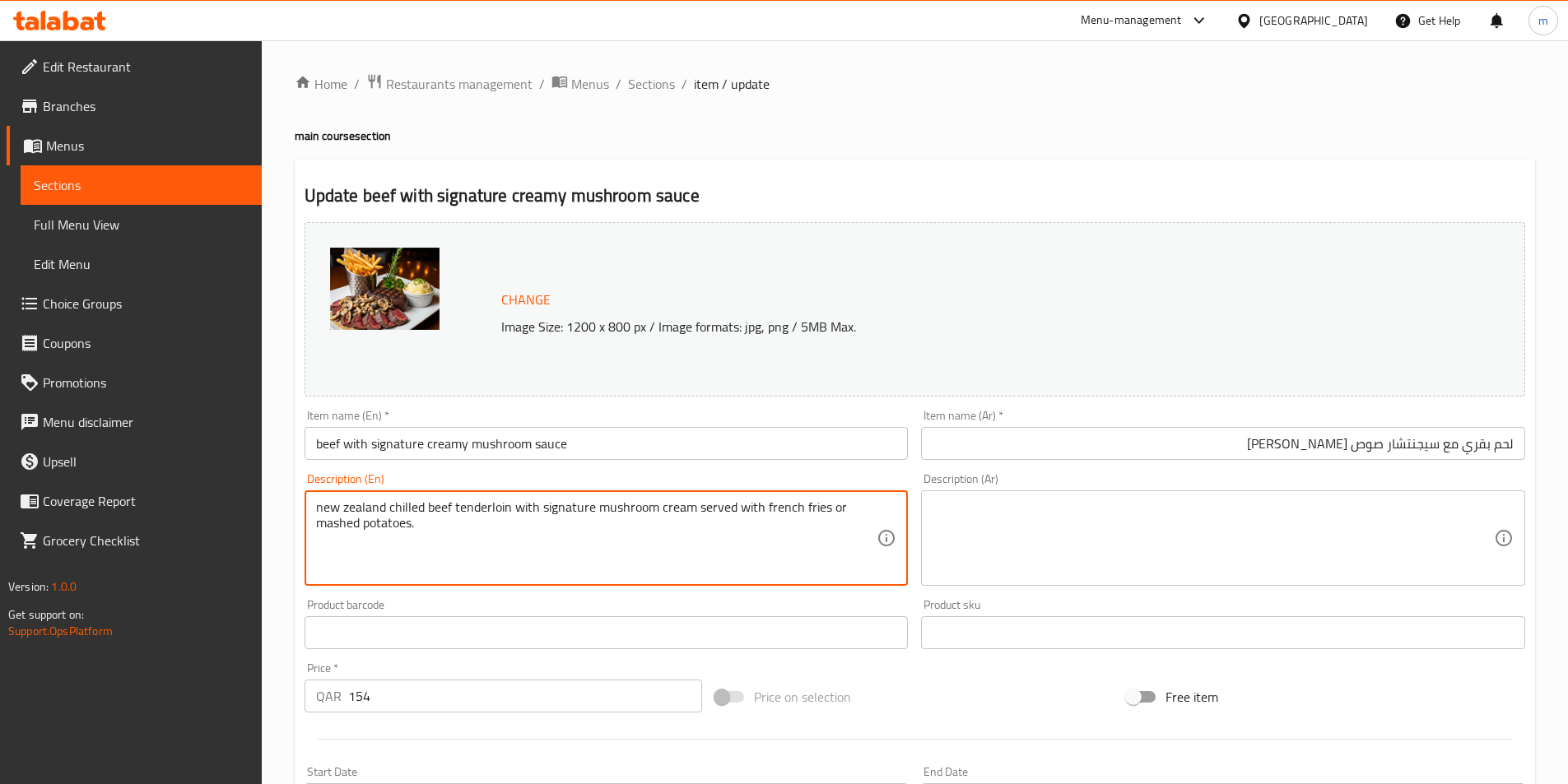
click at [463, 517] on textarea "new zealand chilled beef tenderloin with signature mushroom cream served with f…" at bounding box center [596, 538] width 561 height 79
click at [463, 516] on textarea "new zealand chilled beef tenderloin with signature mushroom cream served with f…" at bounding box center [596, 538] width 561 height 79
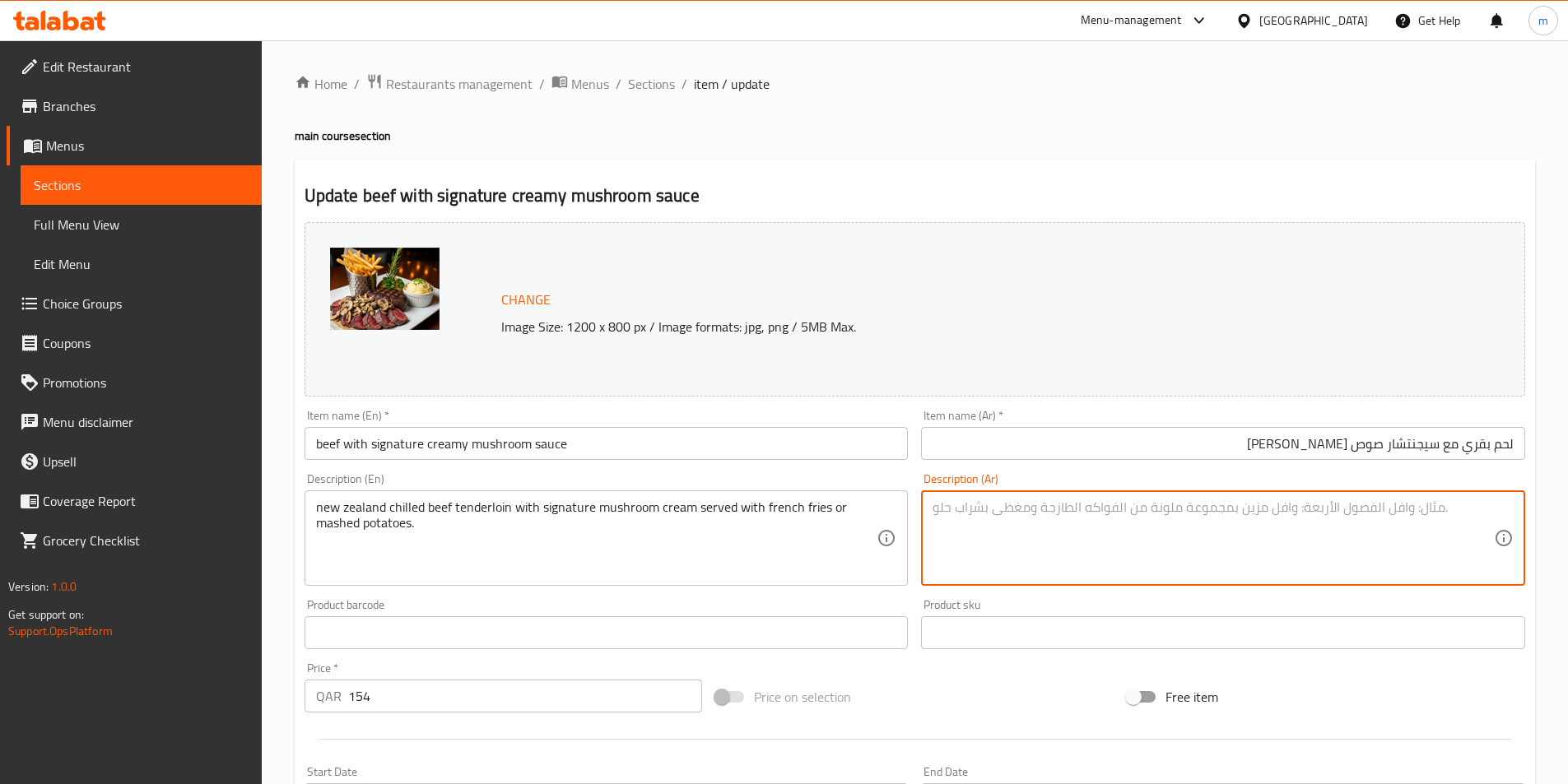
click at [1045, 545] on textarea at bounding box center [1214, 538] width 561 height 79
paste textarea "شريحة لحم بقري مبردة من نيوزيلندا مع كريمة الفطر المميزة تقدم مع البطاطس المقلي…"
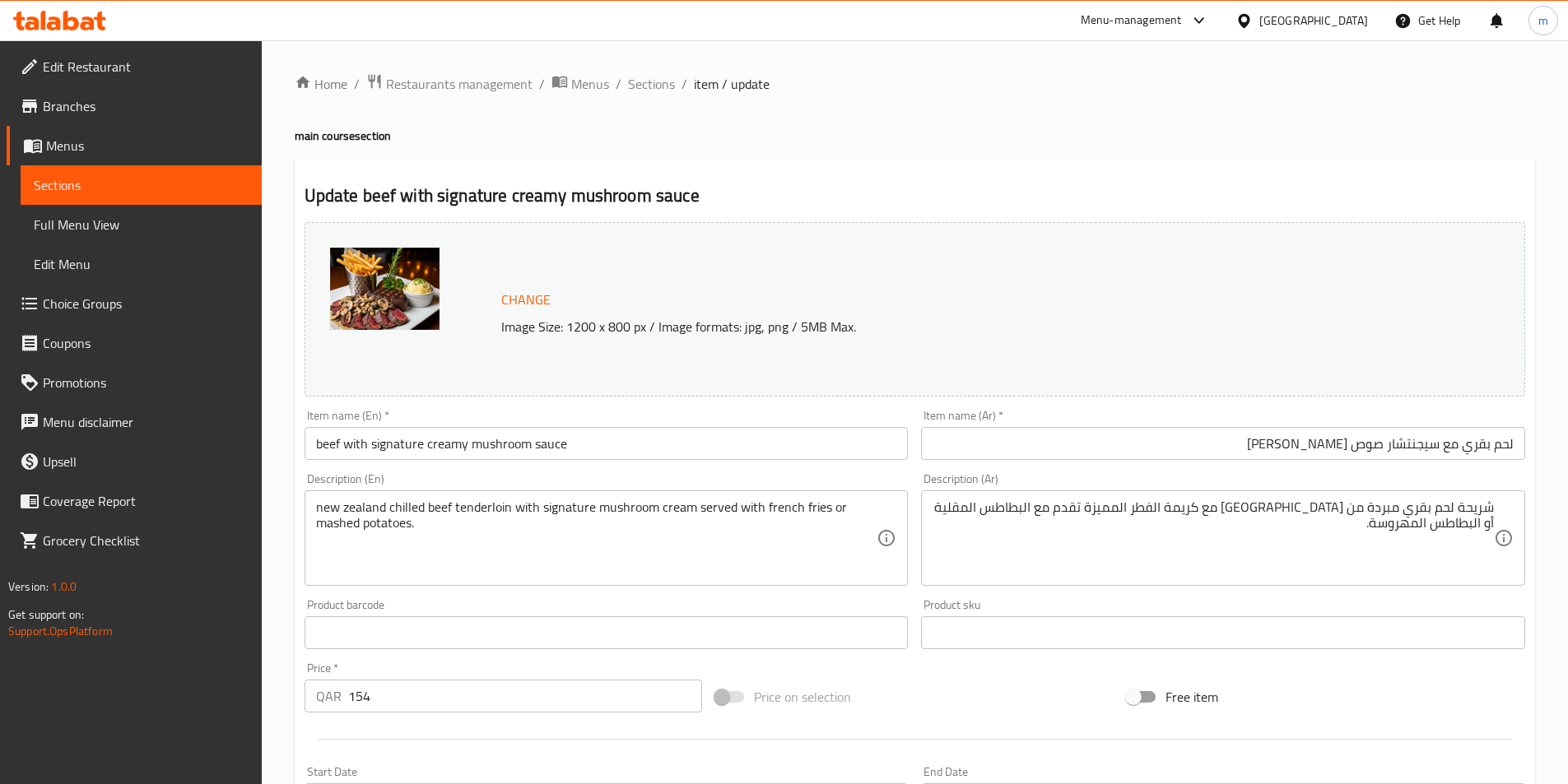
click at [1469, 512] on textarea "شريحة لحم بقري مبردة من نيوزيلندا مع كريمة الفطر المميزة تقدم مع البطاطس المقلي…" at bounding box center [1214, 538] width 561 height 79
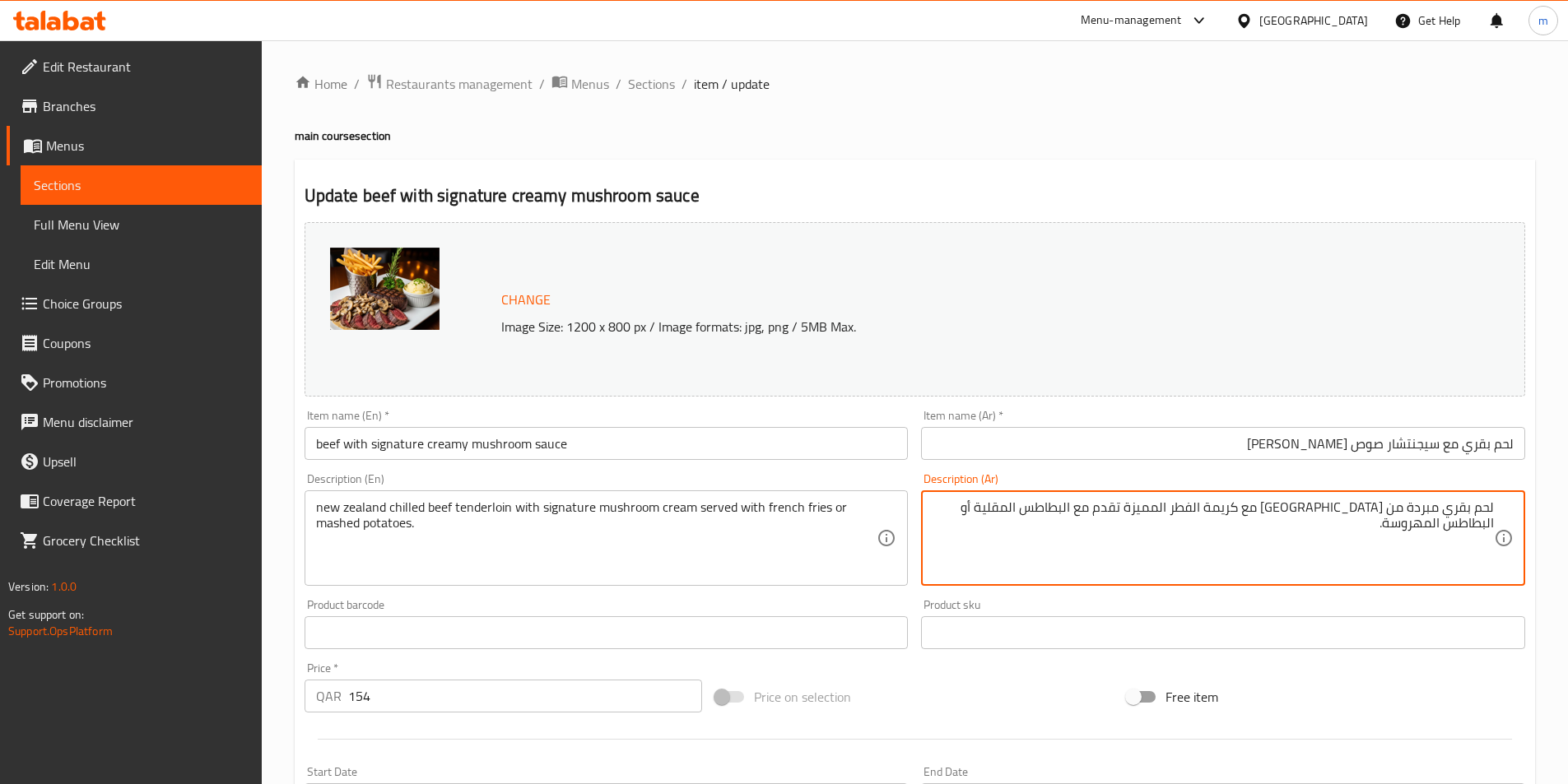
click at [1365, 514] on textarea "لحم بقري مبردة من نيوزيلندا مع كريمة الفطر المميزة تقدم مع البطاطس المقلية أو ا…" at bounding box center [1214, 538] width 561 height 79
click at [1394, 512] on textarea "لحم بقري مبردة من مع كريمة الفطر المميزة تقدم مع البطاطس المقلية أو البطاطس الم…" at bounding box center [1214, 538] width 561 height 79
paste textarea "نيوزيلندا"
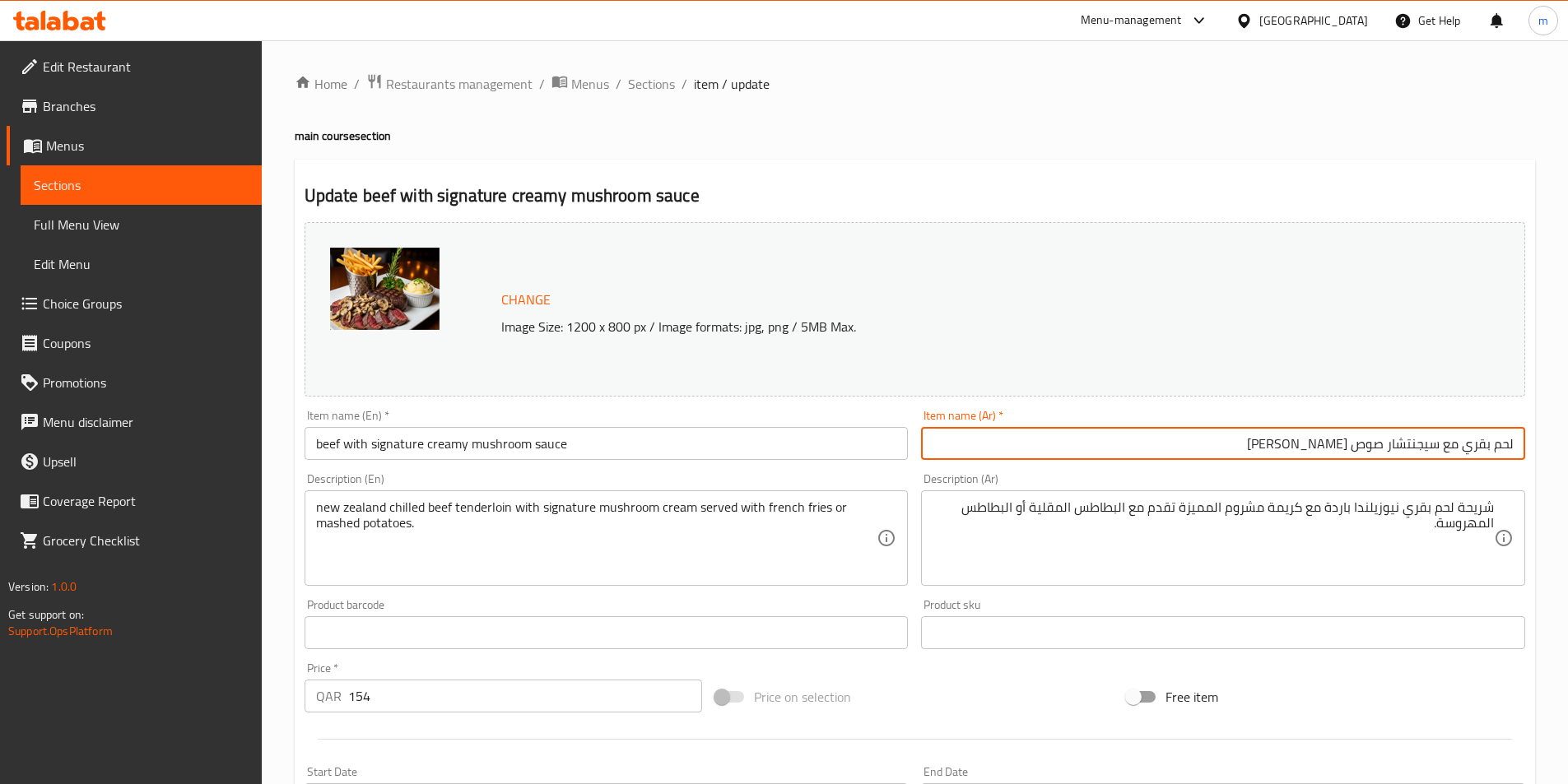
click at [1424, 445] on input "لحم بقري مع سيجنتشار صوص كريمي مشروم" at bounding box center [1223, 443] width 604 height 33
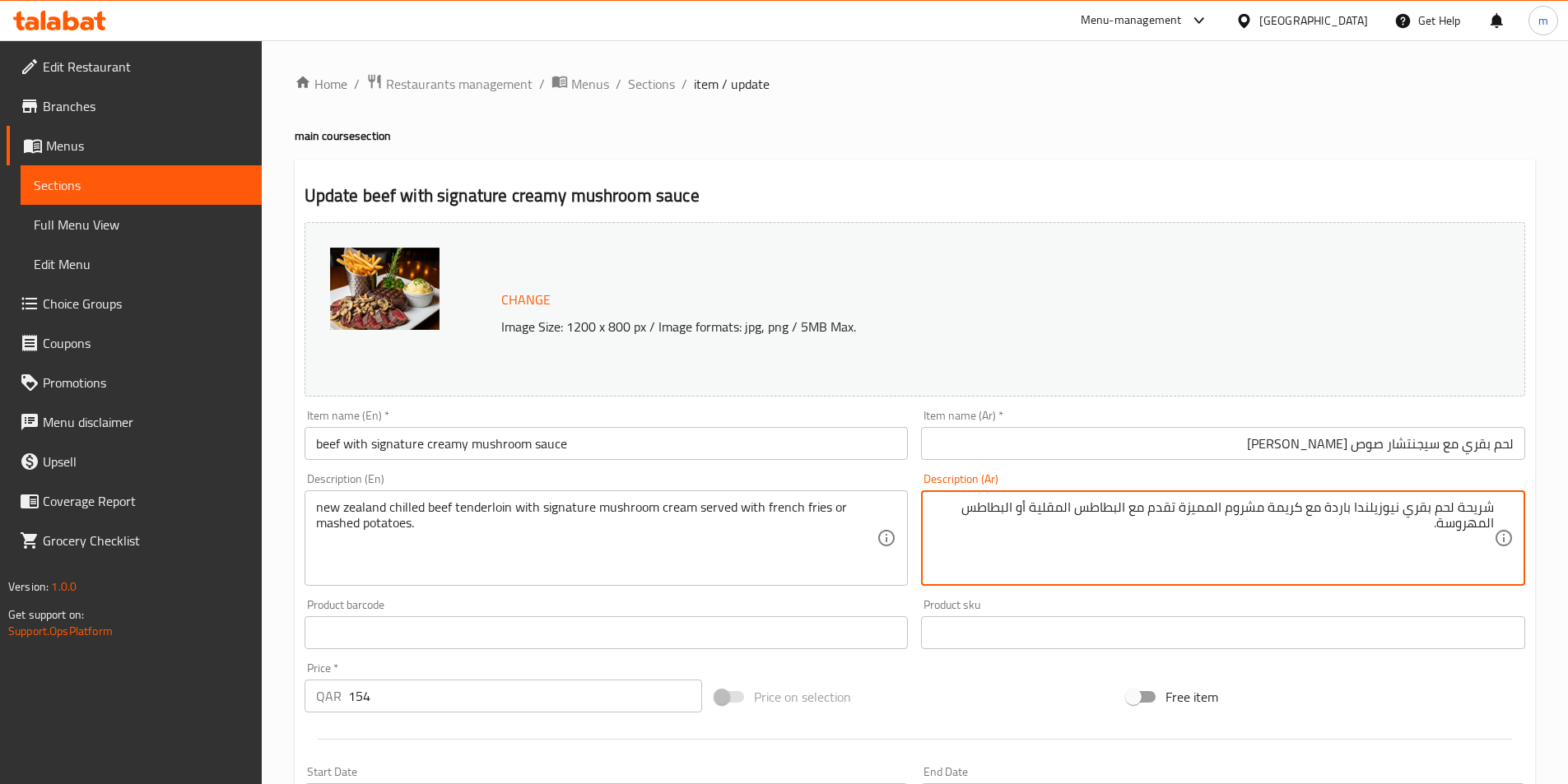
click at [1193, 505] on textarea "شريحة لحم بقري نيوزيلندا باردة مع كريمة مشروم المميزة تقدم مع البطاطس المقلية أ…" at bounding box center [1214, 538] width 561 height 79
paste textarea "يجنتشار"
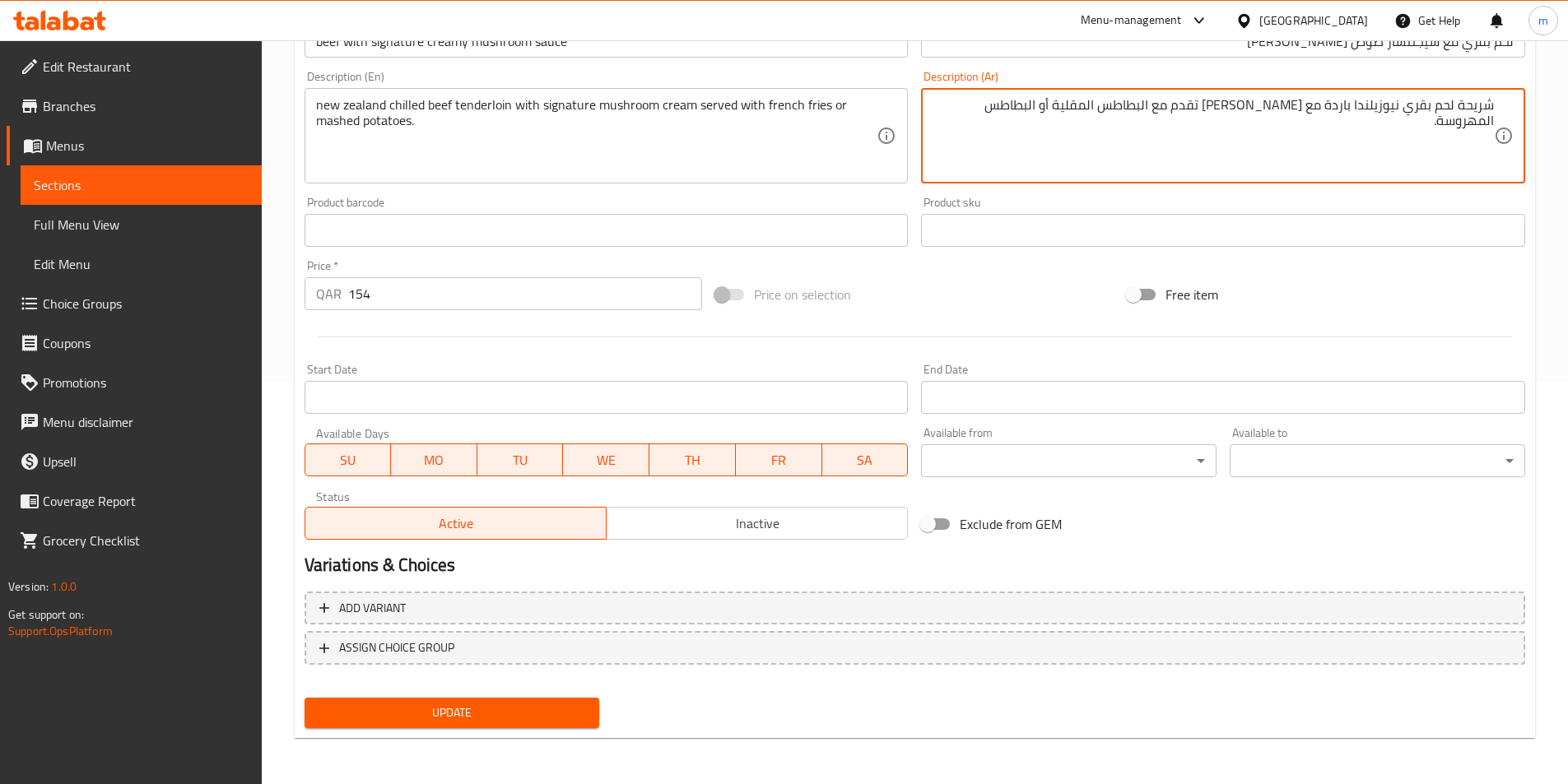
type textarea "شريحة لحم بقري نيوزيلندا باردة مع كريمة مشروم سيجنتشار تقدم مع البطاطس المقلية …"
click at [496, 714] on span "Update" at bounding box center [452, 712] width 269 height 21
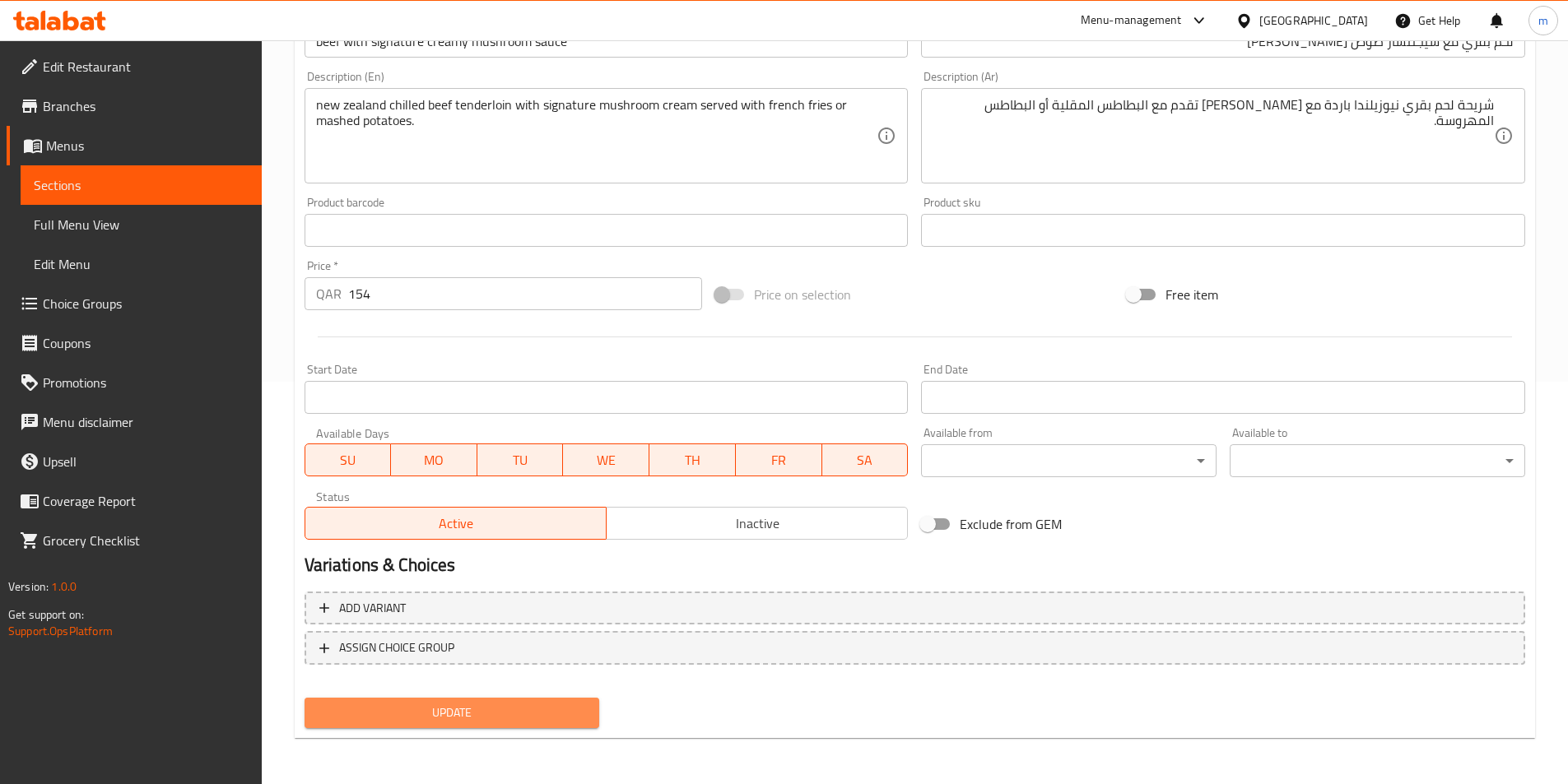
click at [450, 714] on span "Update" at bounding box center [452, 712] width 269 height 21
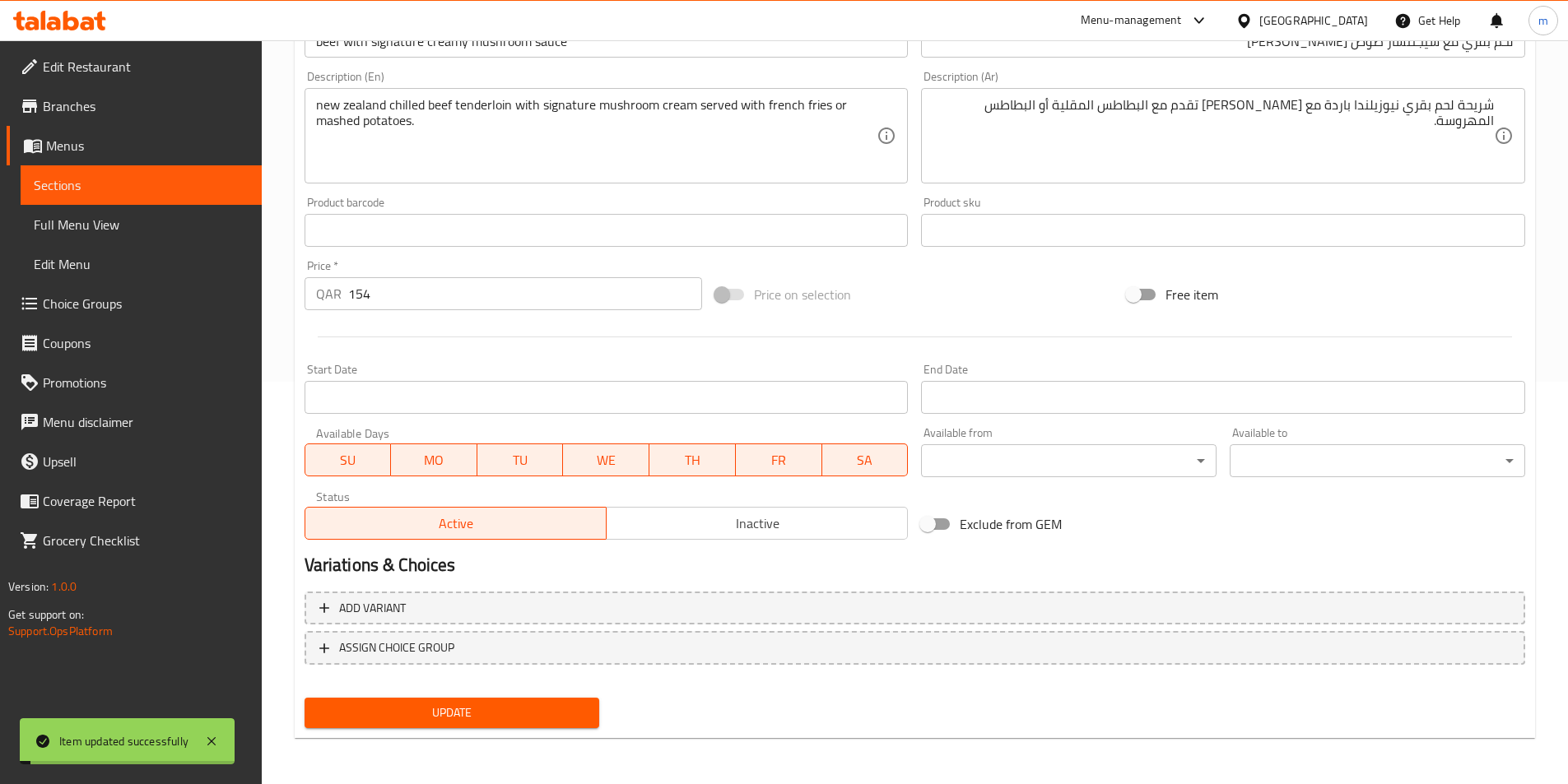
click at [102, 195] on link "Sections" at bounding box center [141, 185] width 241 height 40
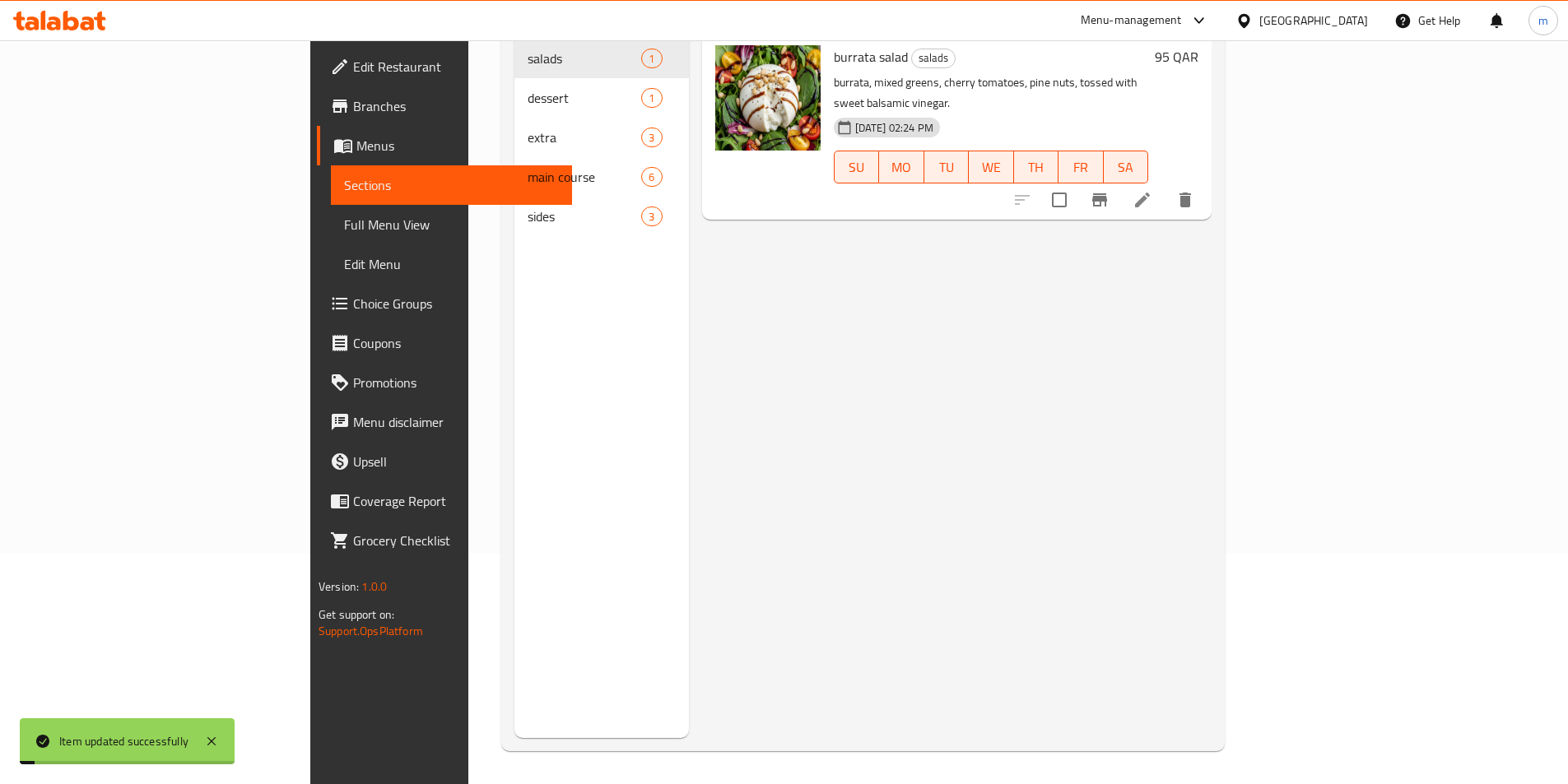
scroll to position [230, 0]
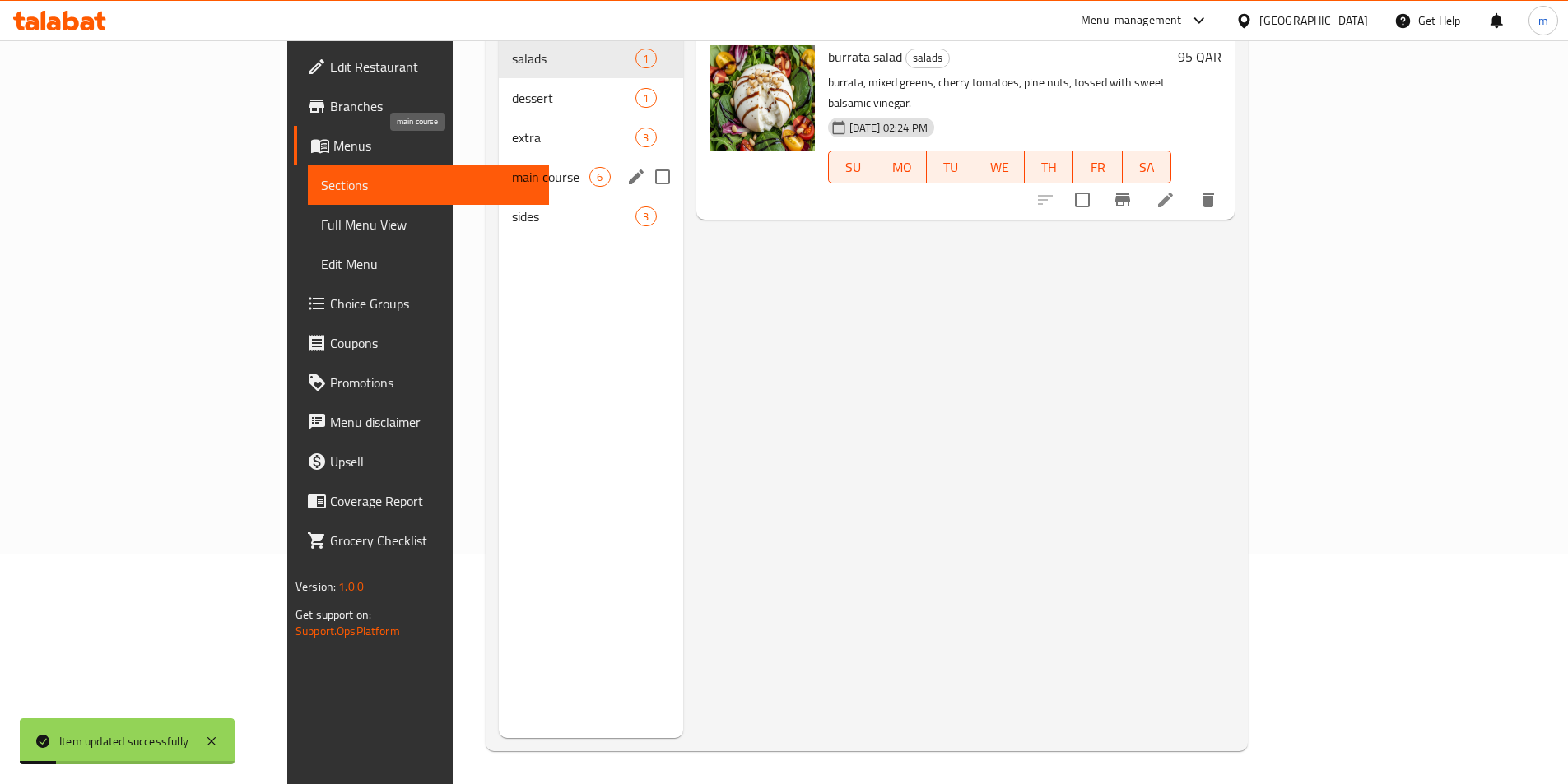
click at [512, 167] on span "main course" at bounding box center [551, 177] width 78 height 20
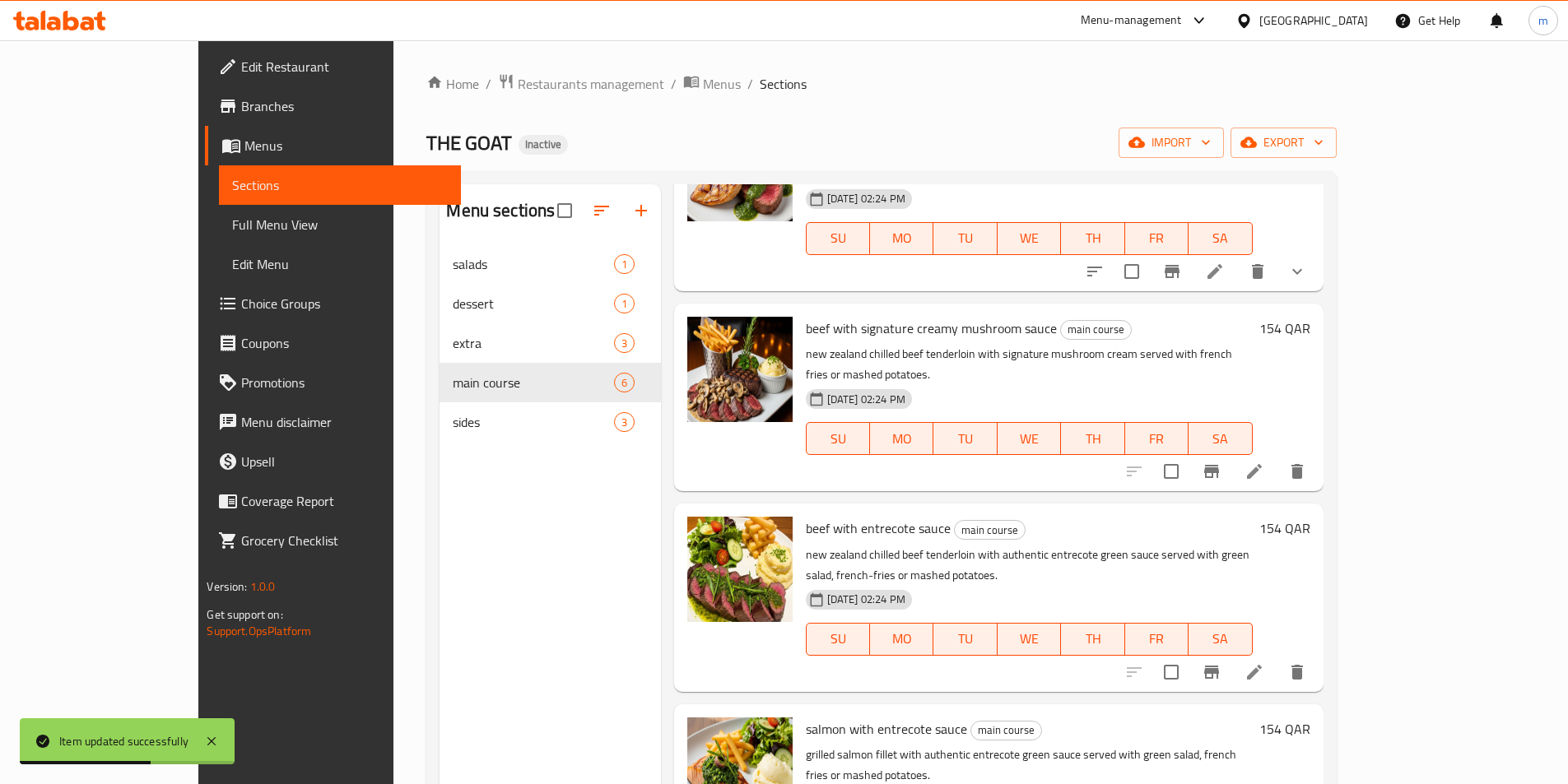
scroll to position [335, 0]
click at [1264, 662] on icon at bounding box center [1254, 672] width 20 height 20
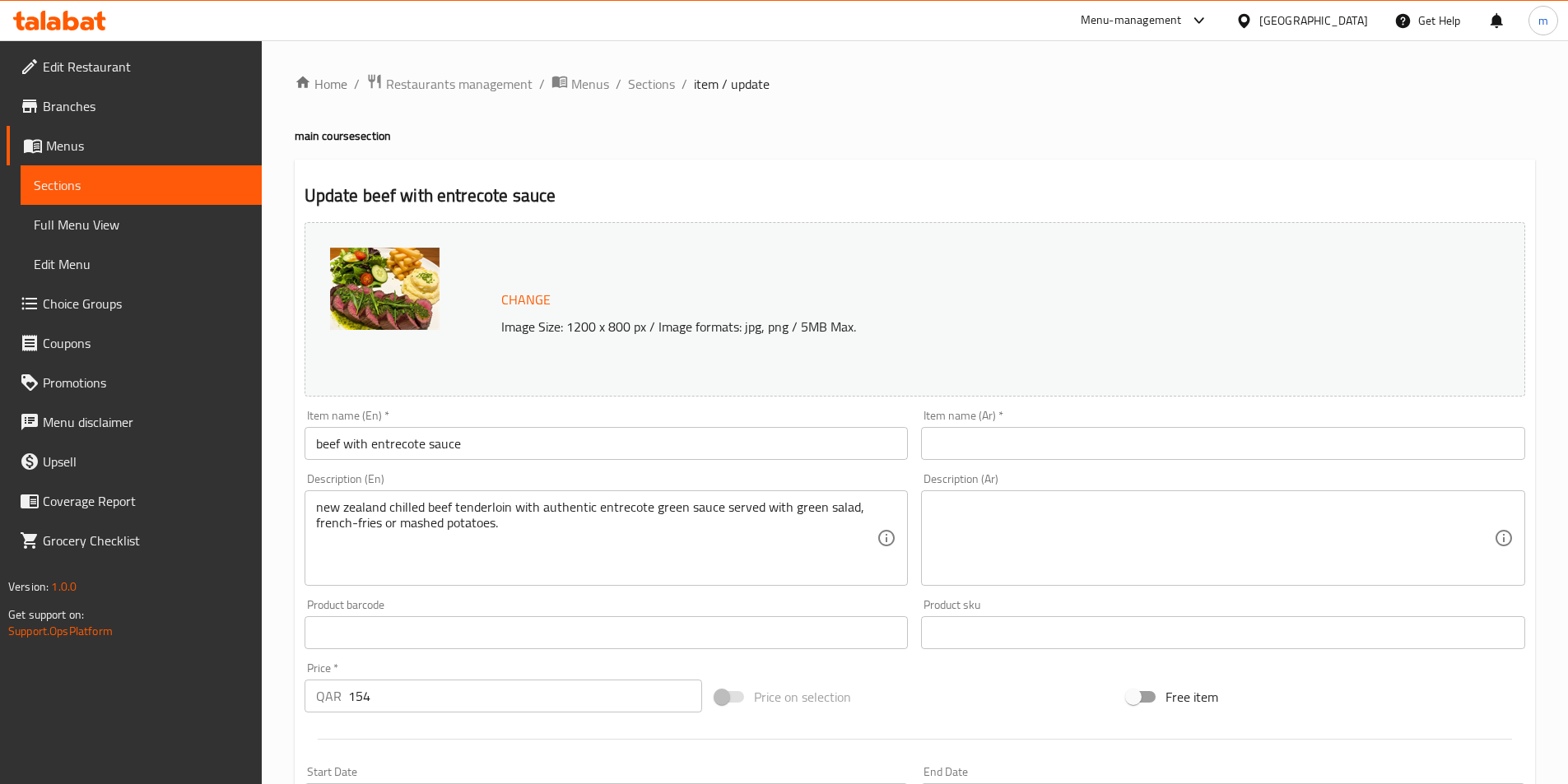
click at [375, 457] on input "beef with entrecote sauce" at bounding box center [606, 443] width 604 height 33
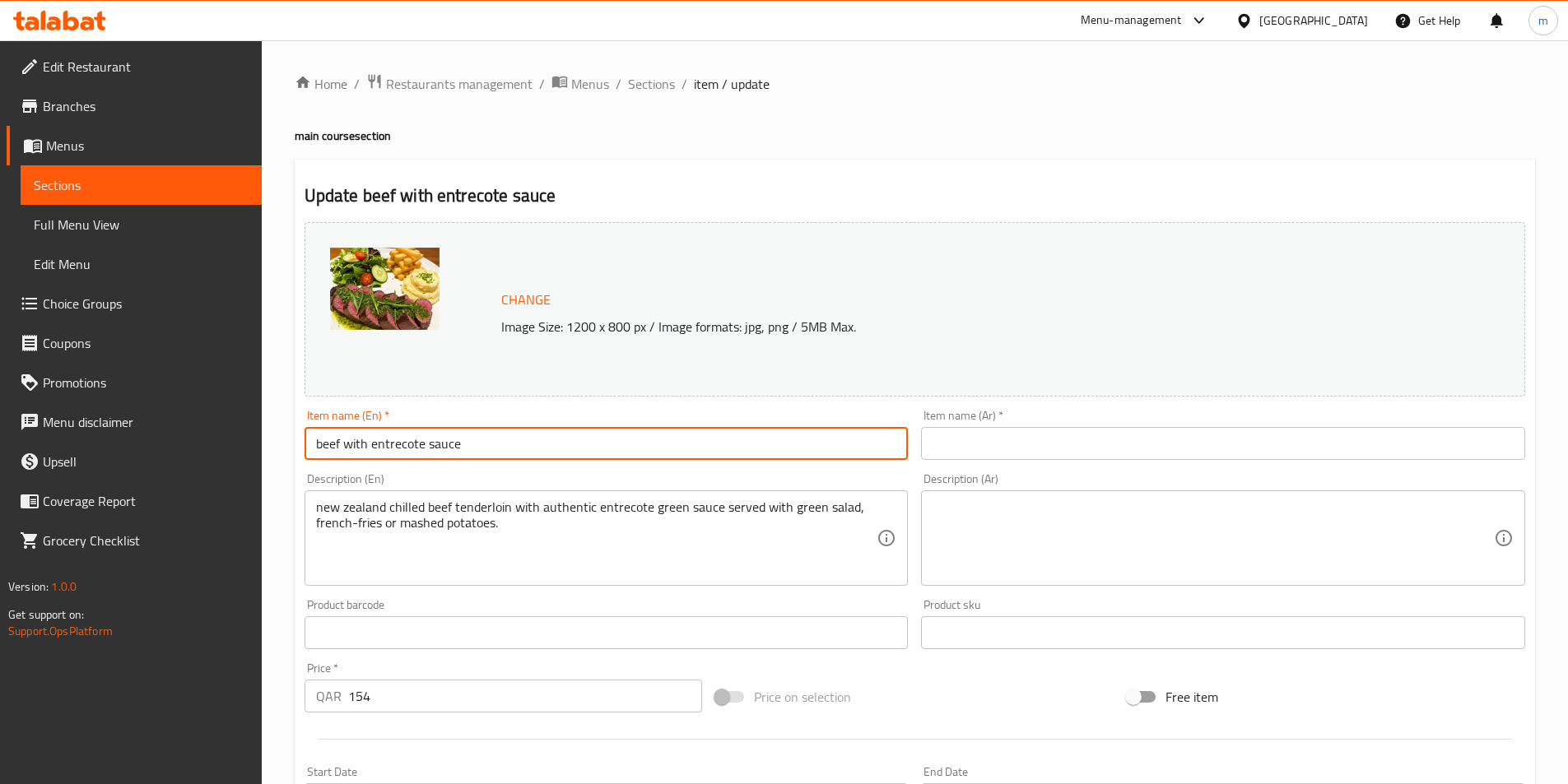
click at [375, 457] on input "beef with entrecote sauce" at bounding box center [606, 443] width 604 height 33
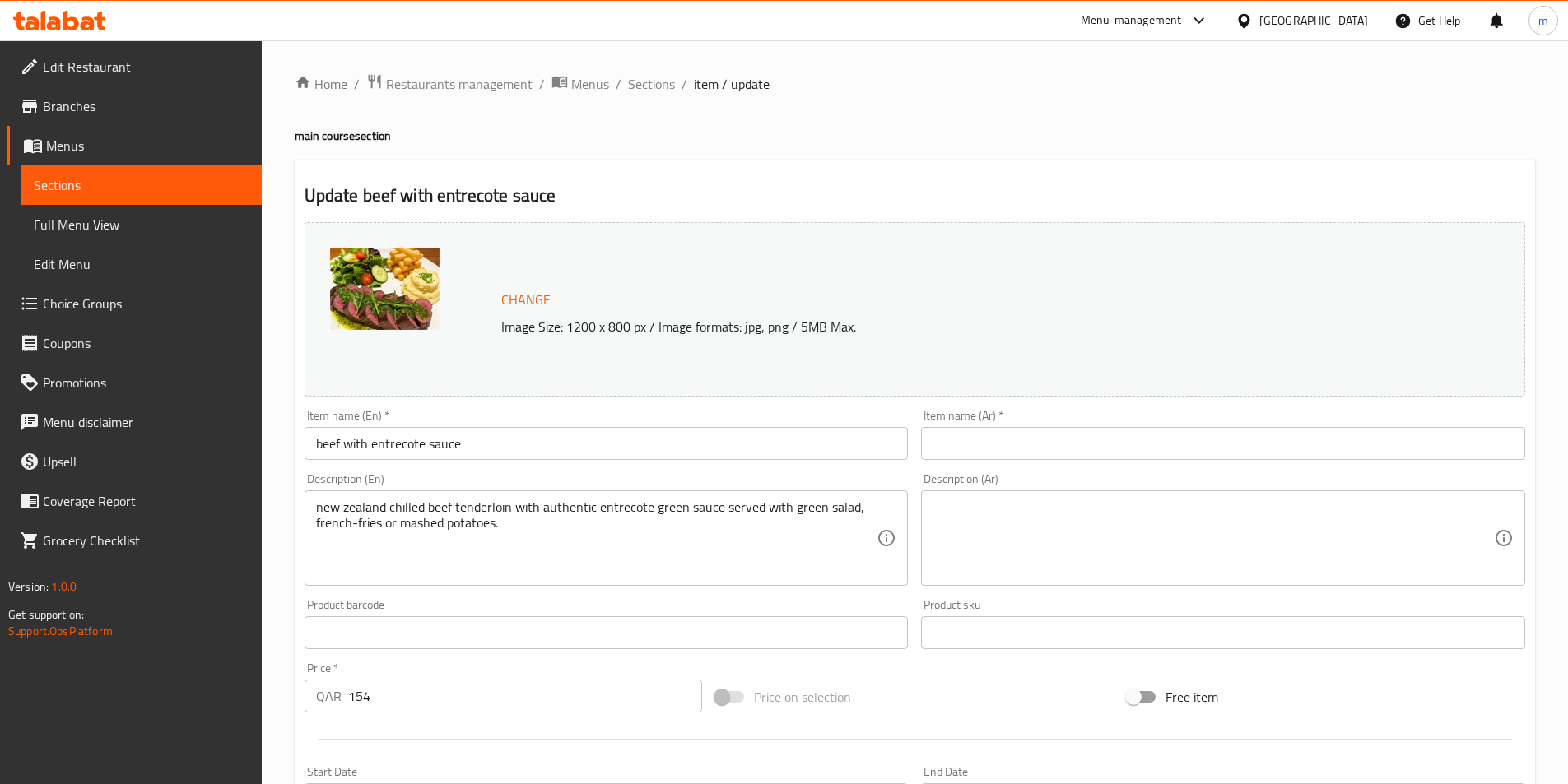
paste input "لحم البقر مع صلصة الانتريكوت"
click at [1017, 447] on input "text" at bounding box center [1223, 443] width 604 height 33
click at [1119, 343] on div "Change Image Size: 1200 x 800 px / Image formats: jpg, png / 5MB Max." at bounding box center [915, 308] width 1221 height 174
click at [1463, 451] on input "لحم البقر مع صلصة الانتريكوت" at bounding box center [1223, 443] width 604 height 33
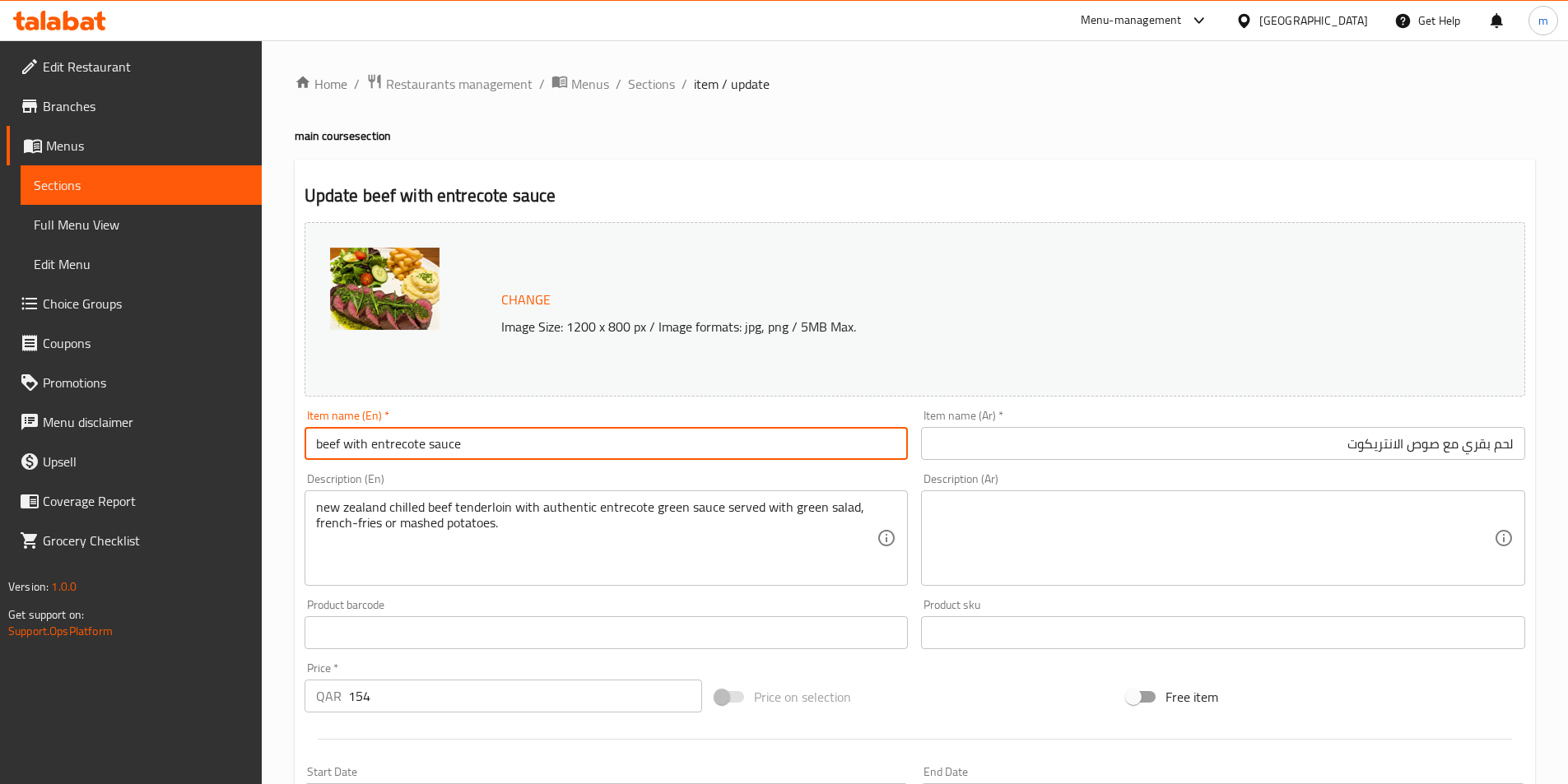
click at [387, 456] on input "beef with entrecote sauce" at bounding box center [606, 443] width 604 height 33
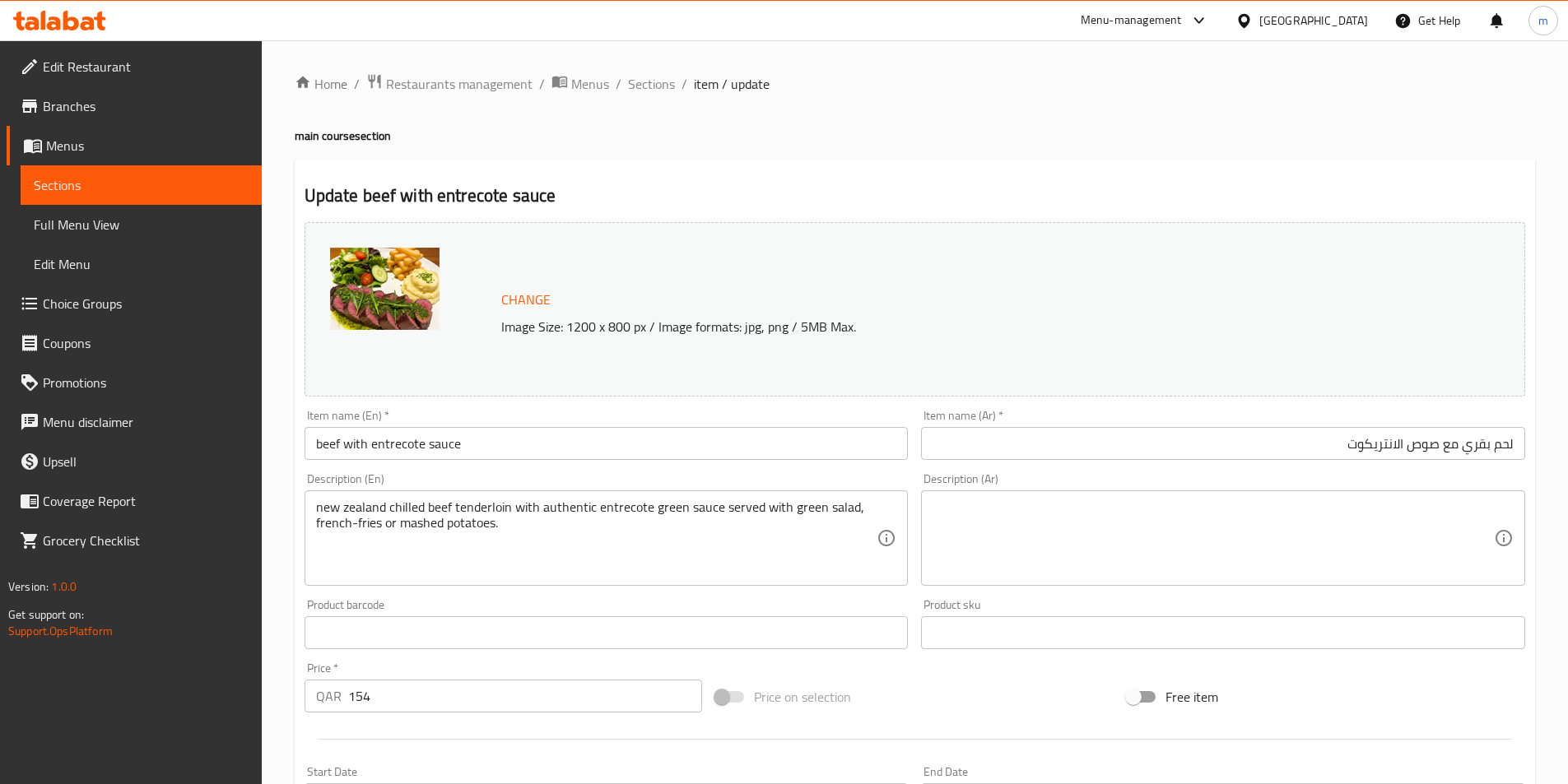
click at [1399, 446] on input "لحم بقري مع صوص الانتريكوت" at bounding box center [1223, 443] width 604 height 33
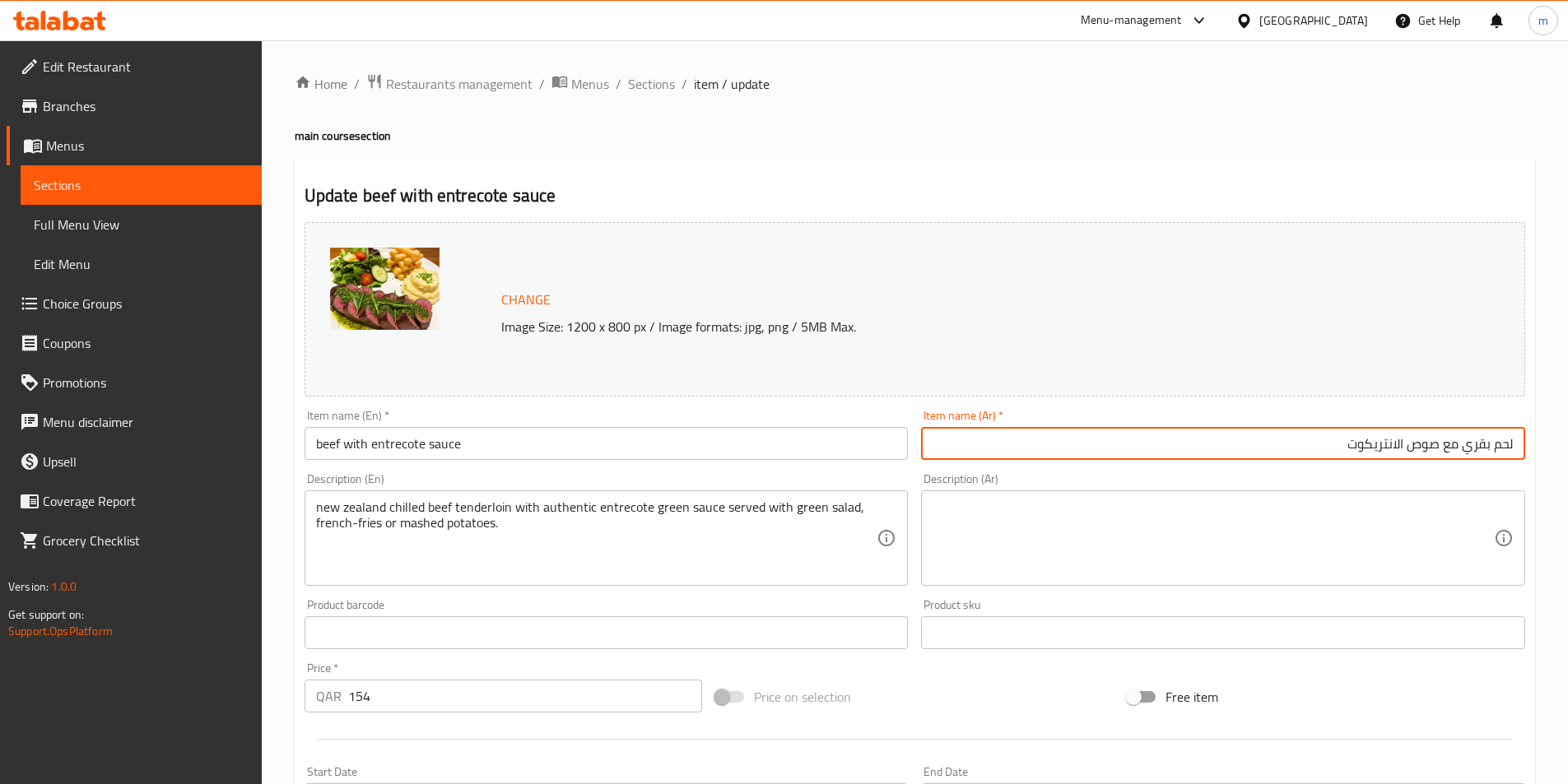
click at [1399, 446] on input "لحم بقري مع صوص الانتريكوت" at bounding box center [1223, 443] width 604 height 33
paste input "إنتركوت"
click at [1378, 444] on input "لحم بقري مع صوص اإنتركوتانتريكوت" at bounding box center [1223, 443] width 604 height 33
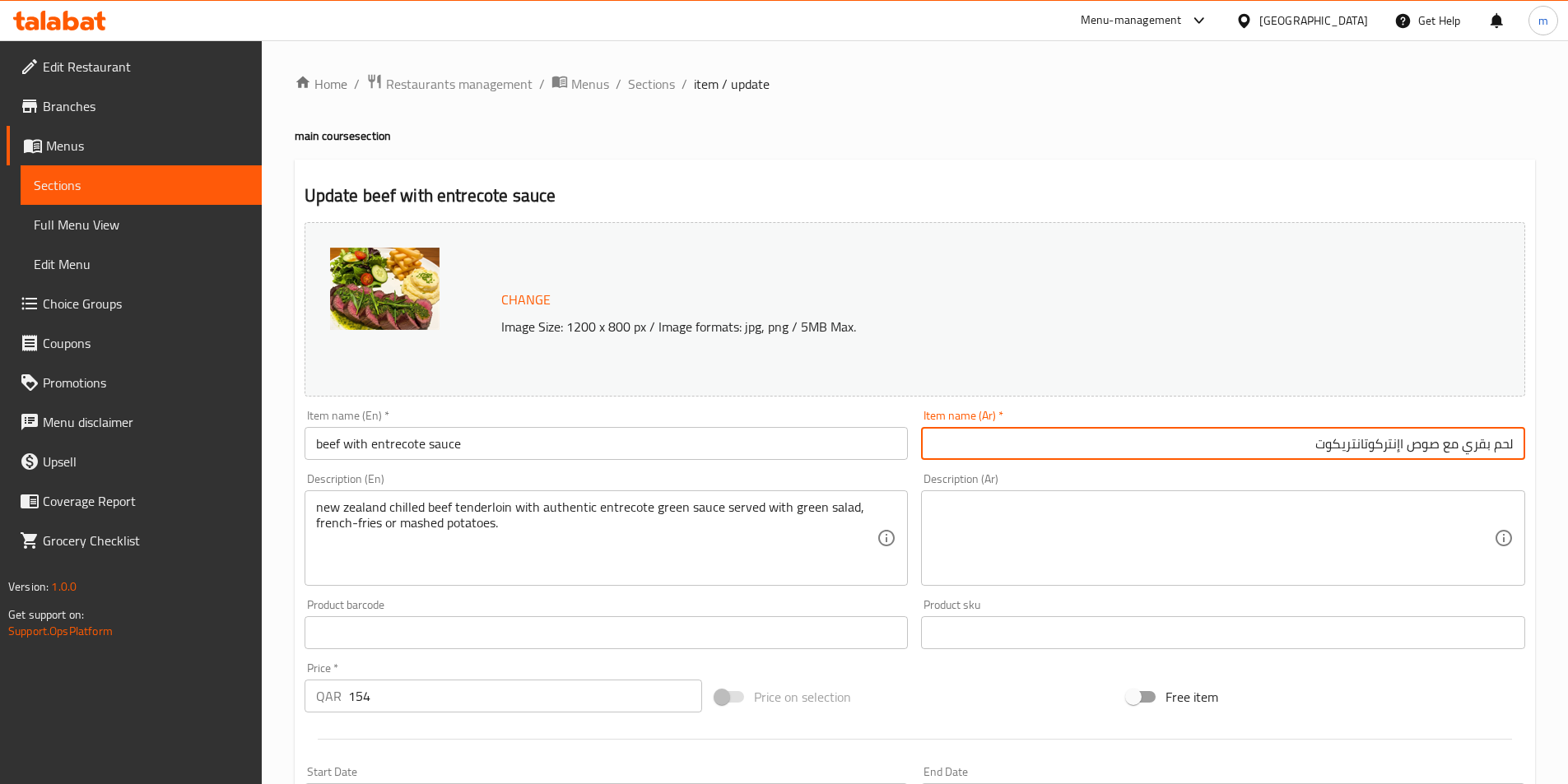
paste input "إنتر"
click at [1360, 446] on input "لحم بقري مع صوص اإنتركوتانتريكوت" at bounding box center [1223, 443] width 604 height 33
paste input "نتر"
type input "لحم بقري مع صوص إنتركوت"
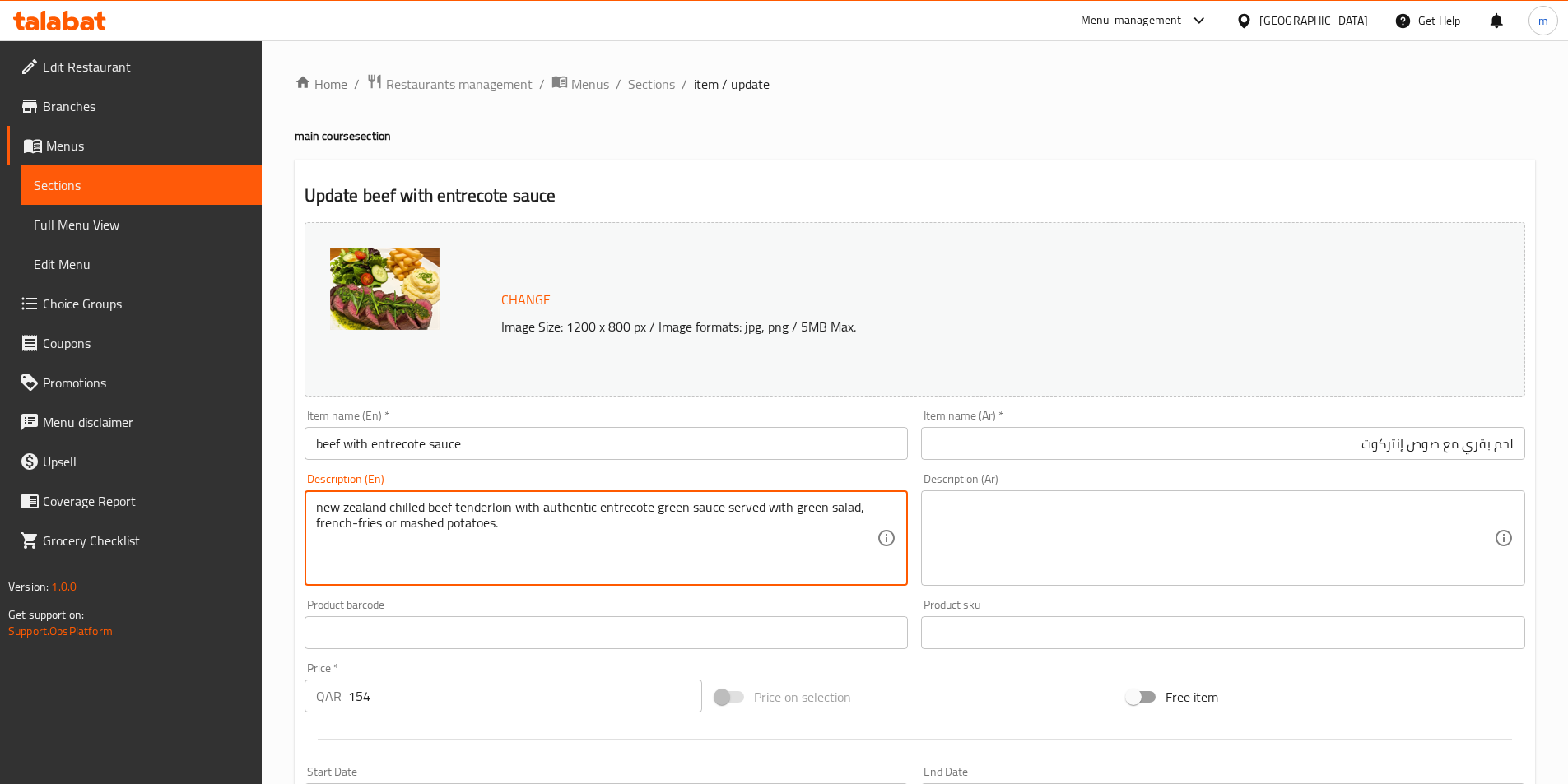
click at [359, 519] on textarea "new zealand chilled beef tenderloin with authentic entrecote green sauce served…" at bounding box center [596, 538] width 561 height 79
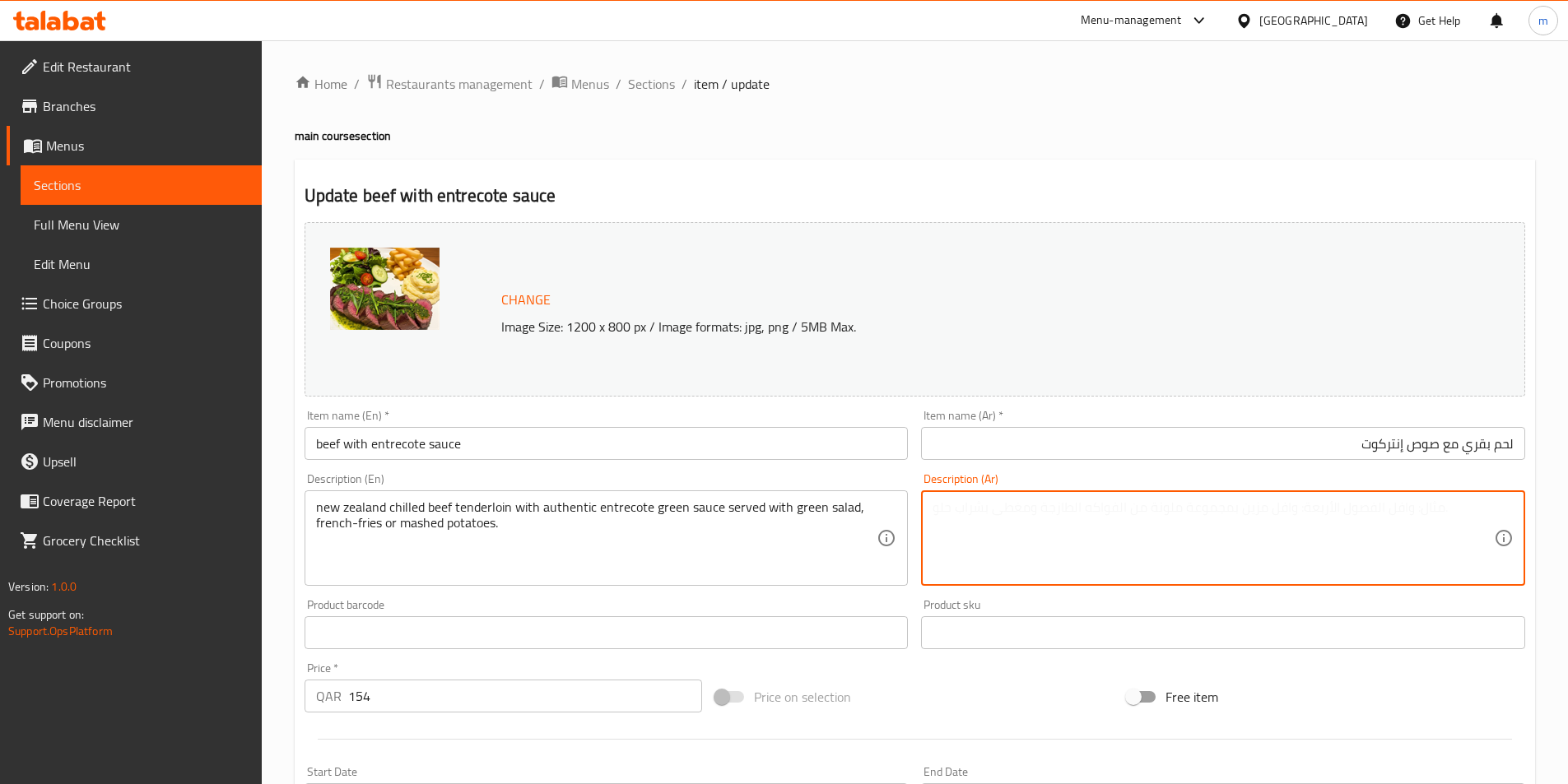
click at [975, 535] on textarea at bounding box center [1214, 538] width 561 height 79
paste textarea "شريحة لحم بقري مبردة من نيوزيلندا مع صلصة إنتريكوت خضراء أصلية تقدم مع سلطة خضر…"
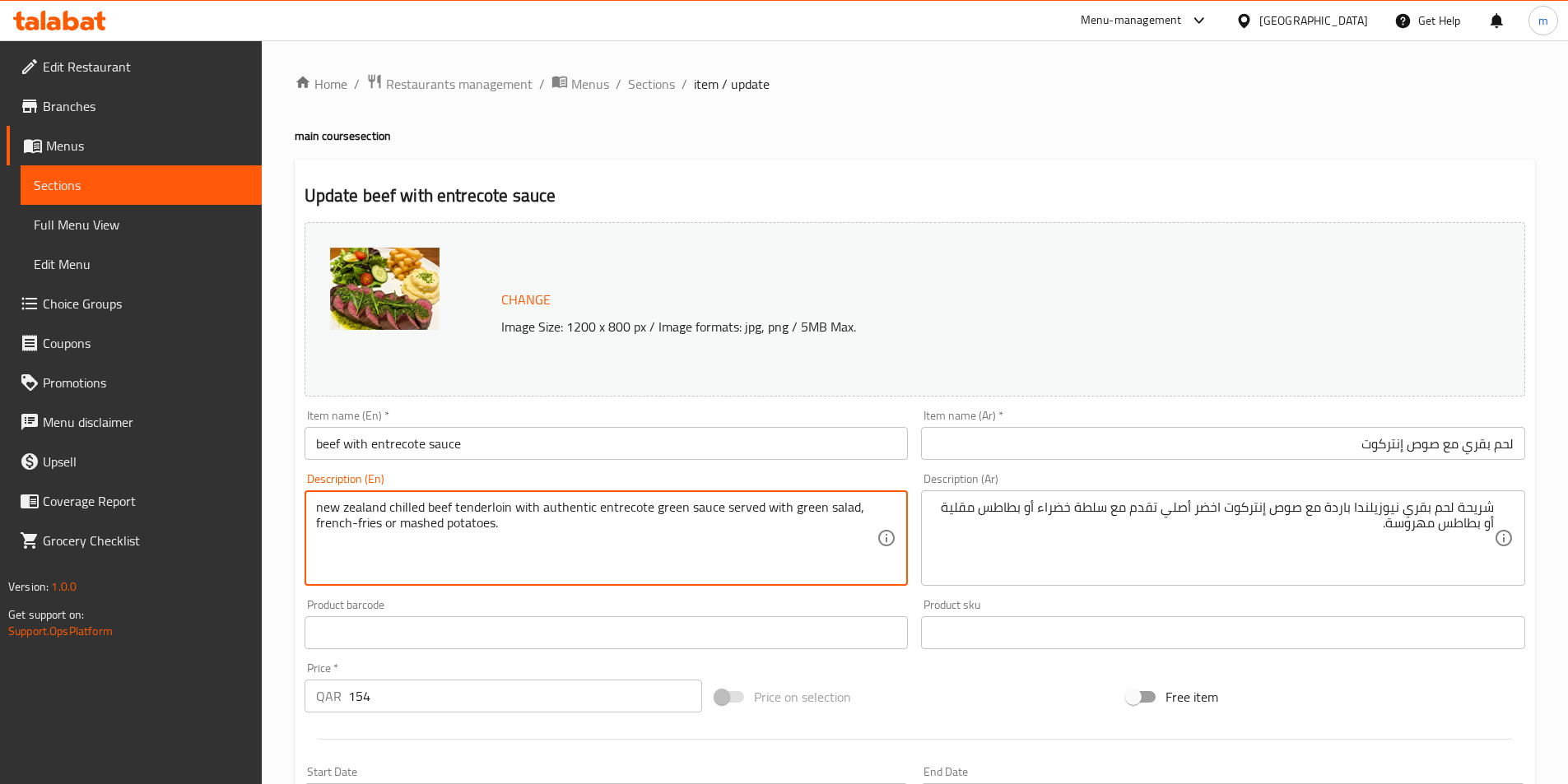
drag, startPoint x: 795, startPoint y: 507, endPoint x: 824, endPoint y: 506, distance: 29.0
click at [824, 506] on textarea "new zealand chilled beef tenderloin with authentic entrecote green sauce served…" at bounding box center [596, 538] width 561 height 79
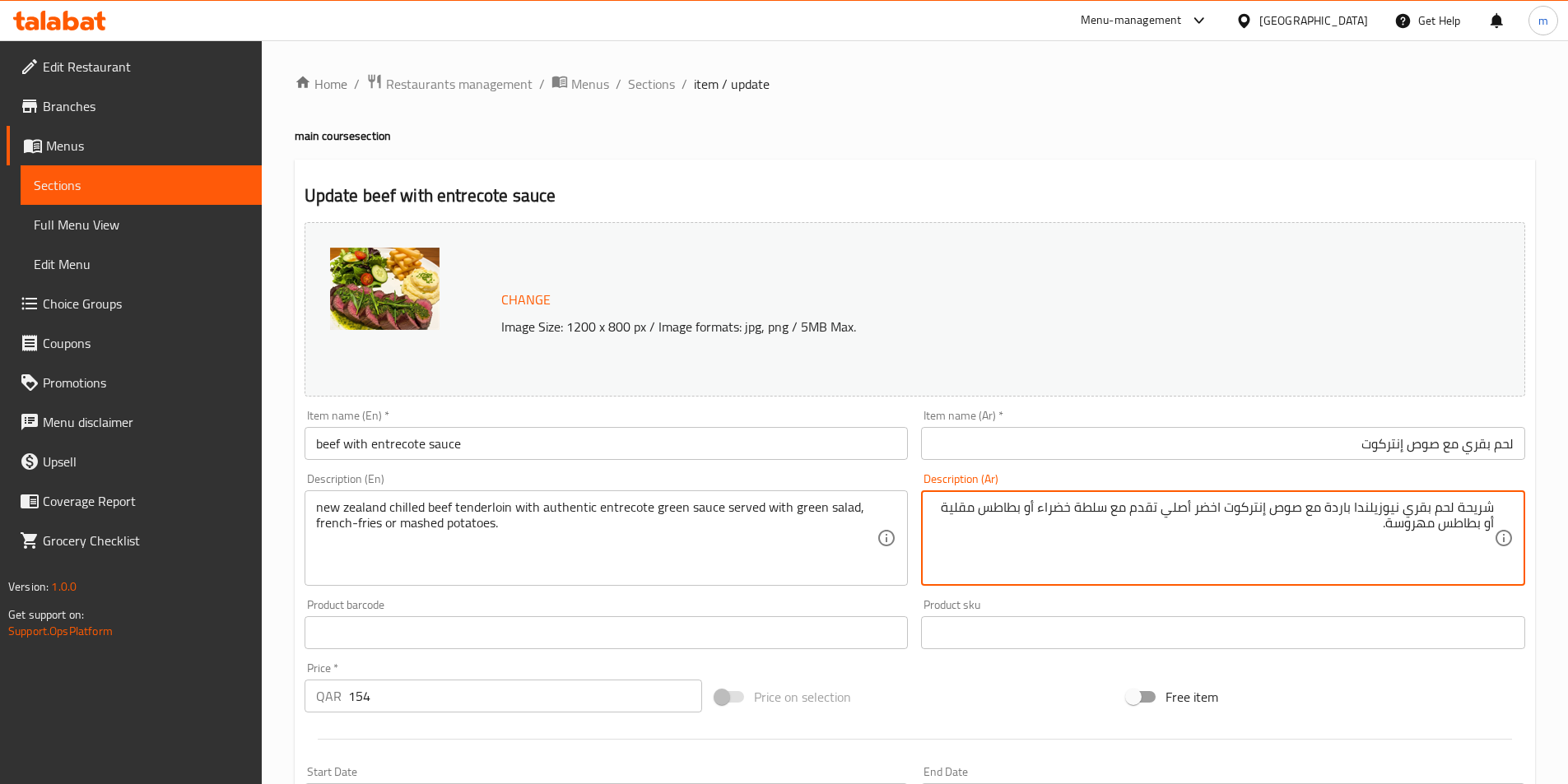
drag, startPoint x: 1062, startPoint y: 507, endPoint x: 1085, endPoint y: 510, distance: 23.2
click at [1085, 510] on textarea "شريحة لحم بقري نيوزيلندا باردة مع صوص إنتركوت اخضر أصلي تقدم مع سلطة خضراء أو ب…" at bounding box center [1214, 538] width 561 height 79
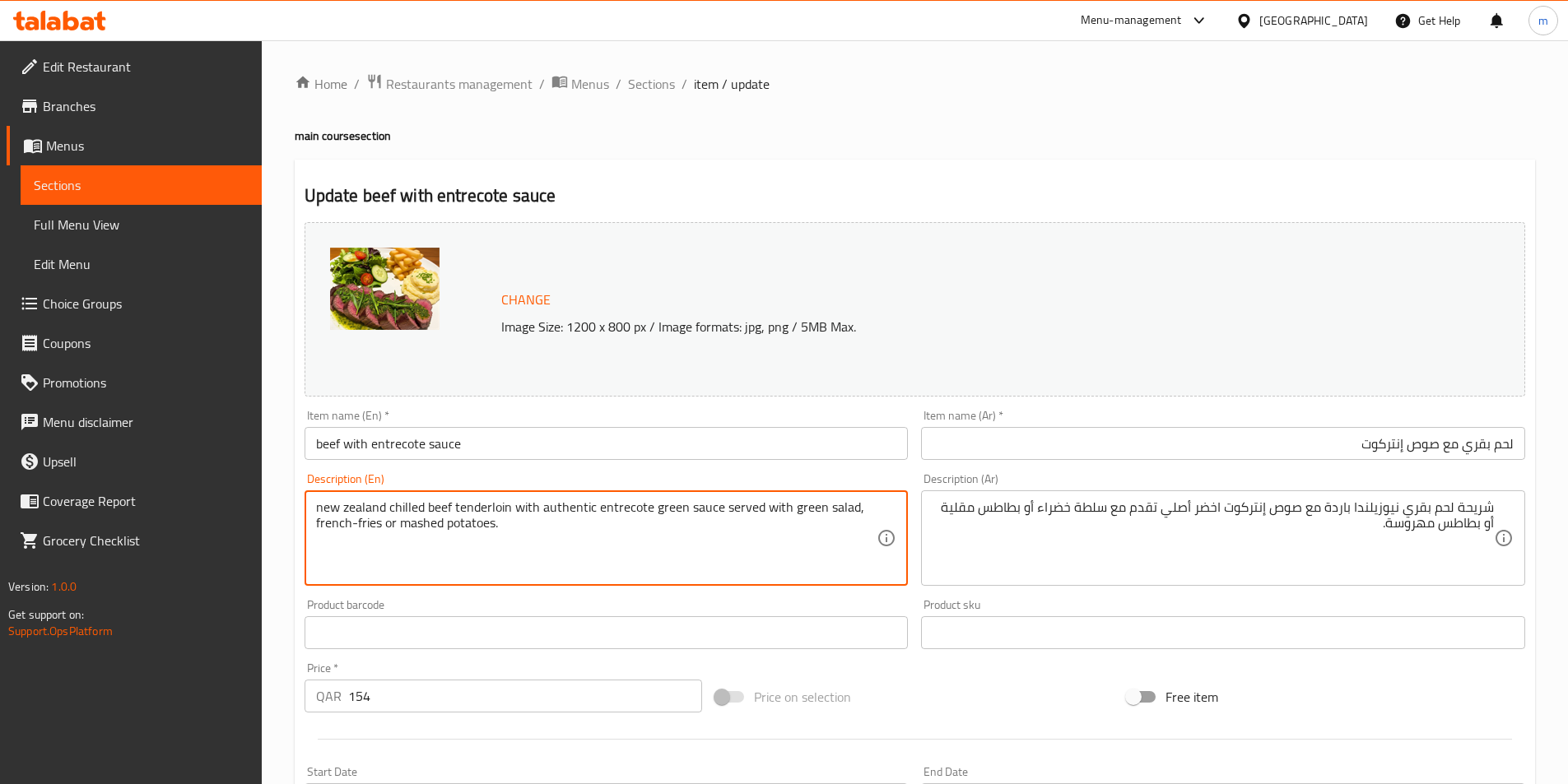
drag, startPoint x: 329, startPoint y: 524, endPoint x: 369, endPoint y: 525, distance: 40.0
click at [369, 525] on textarea "new zealand chilled beef tenderloin with authentic entrecote green sauce served…" at bounding box center [596, 538] width 561 height 79
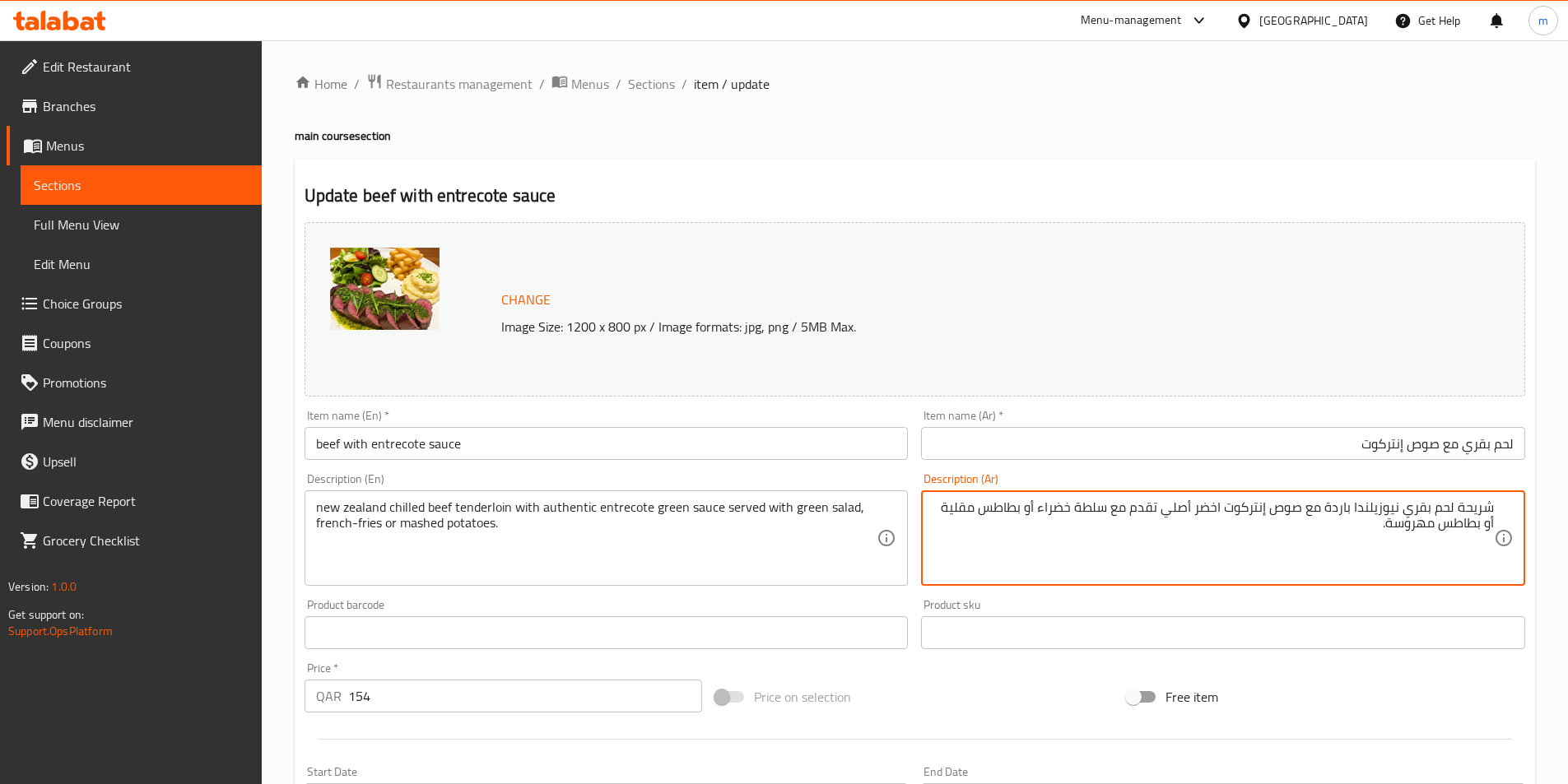
drag, startPoint x: 1007, startPoint y: 505, endPoint x: 976, endPoint y: 505, distance: 31.0
click at [976, 505] on textarea "شريحة لحم بقري نيوزيلندا باردة مع صوص إنتركوت اخضر أصلي تقدم مع سلطة خضراء أو ب…" at bounding box center [1214, 538] width 561 height 79
paste textarea "french-fries"
type textarea "شريحة لحم بقري نيوزيلندا باردة مع صوص إنتركوت اخضر أصلي تقدم مع سلطة خضراء أو ب…"
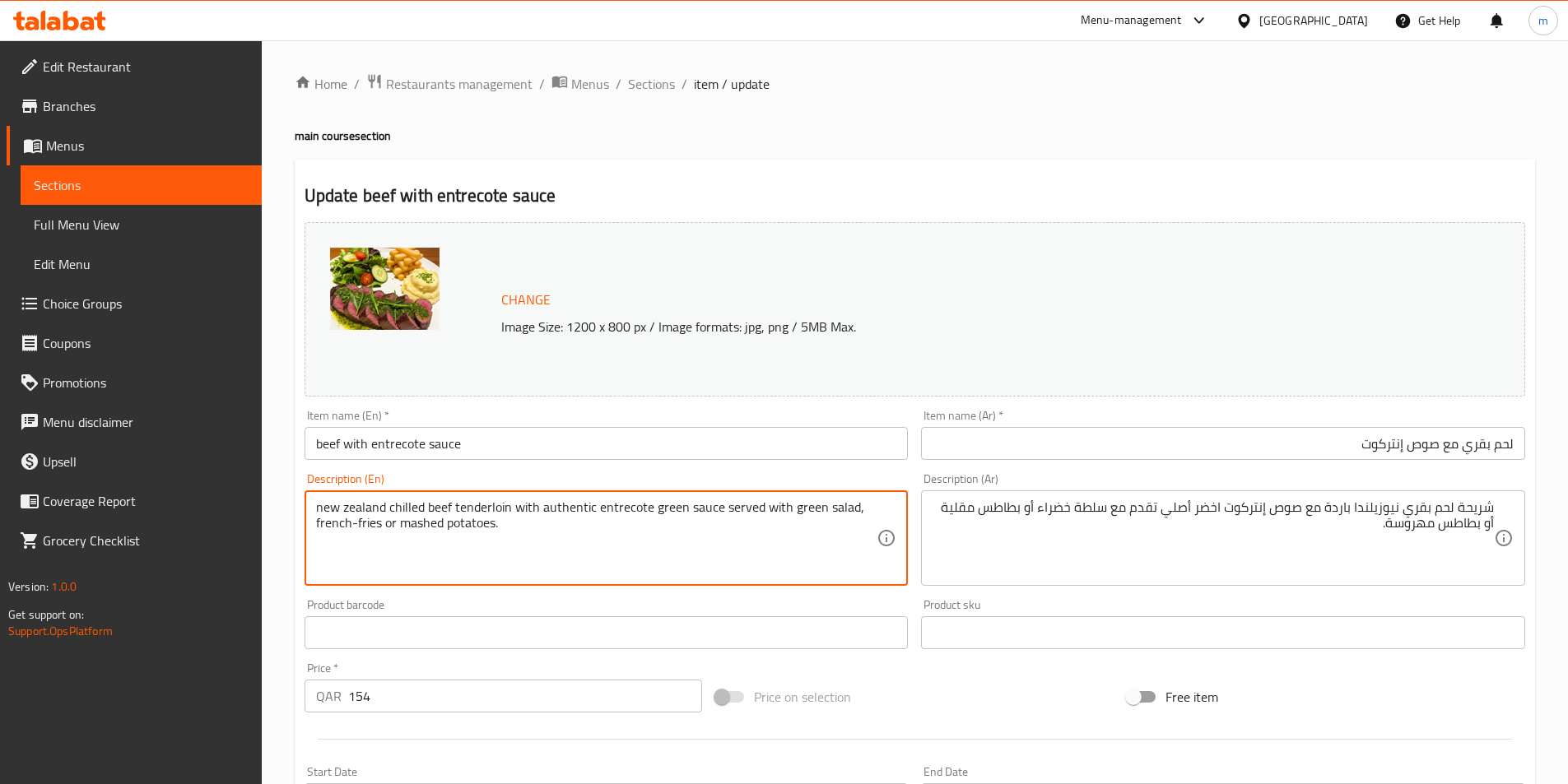
drag, startPoint x: 428, startPoint y: 527, endPoint x: 458, endPoint y: 531, distance: 30.3
click at [458, 531] on textarea "new zealand chilled beef tenderloin with authentic entrecote green sauce served…" at bounding box center [596, 538] width 561 height 79
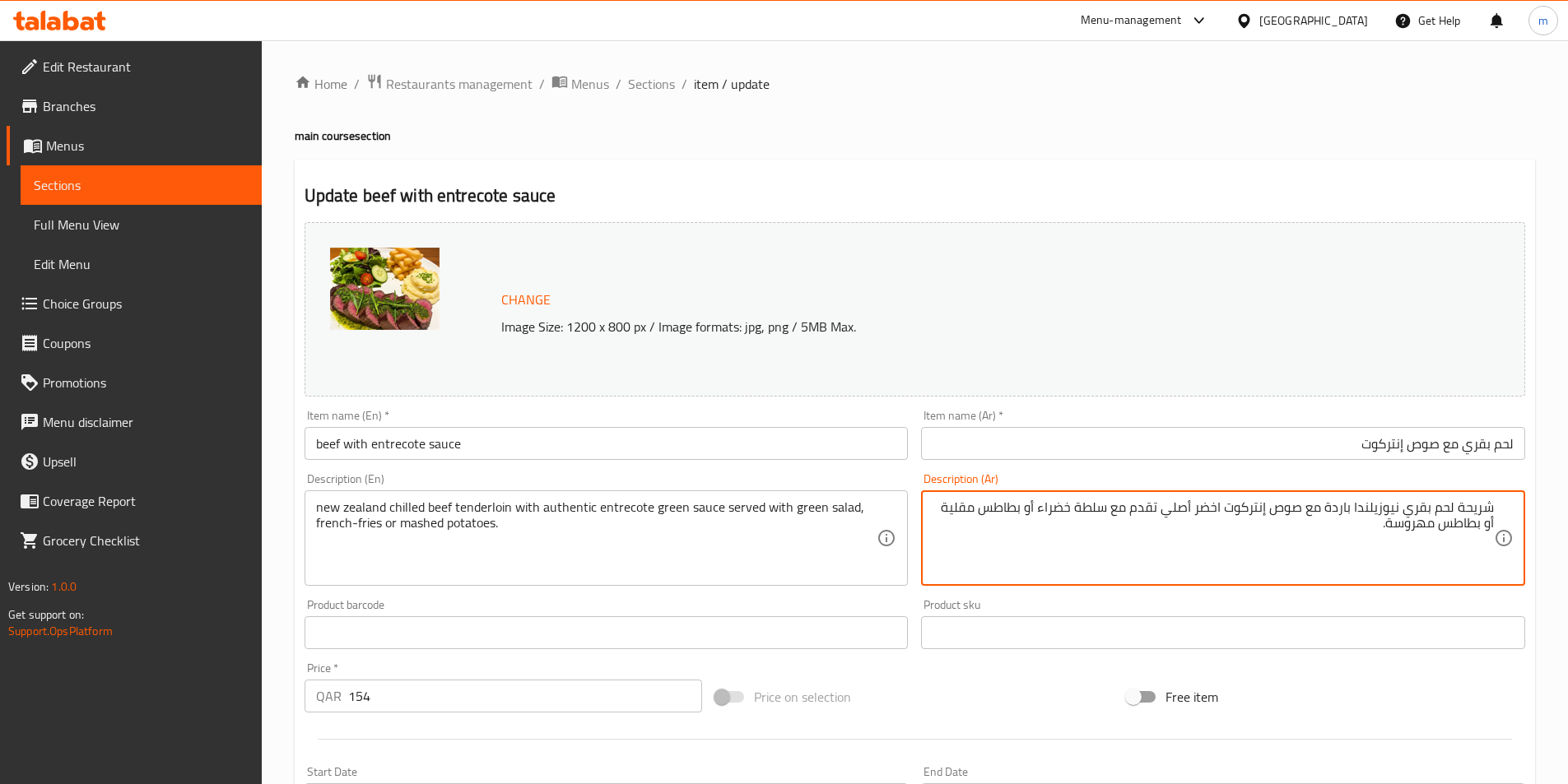
drag, startPoint x: 1464, startPoint y: 528, endPoint x: 1431, endPoint y: 527, distance: 33.0
click at [1431, 527] on textarea "شريحة لحم بقري نيوزيلندا باردة مع صوص إنتركوت اخضر أصلي تقدم مع سلطة خضراء أو ب…" at bounding box center [1214, 538] width 561 height 79
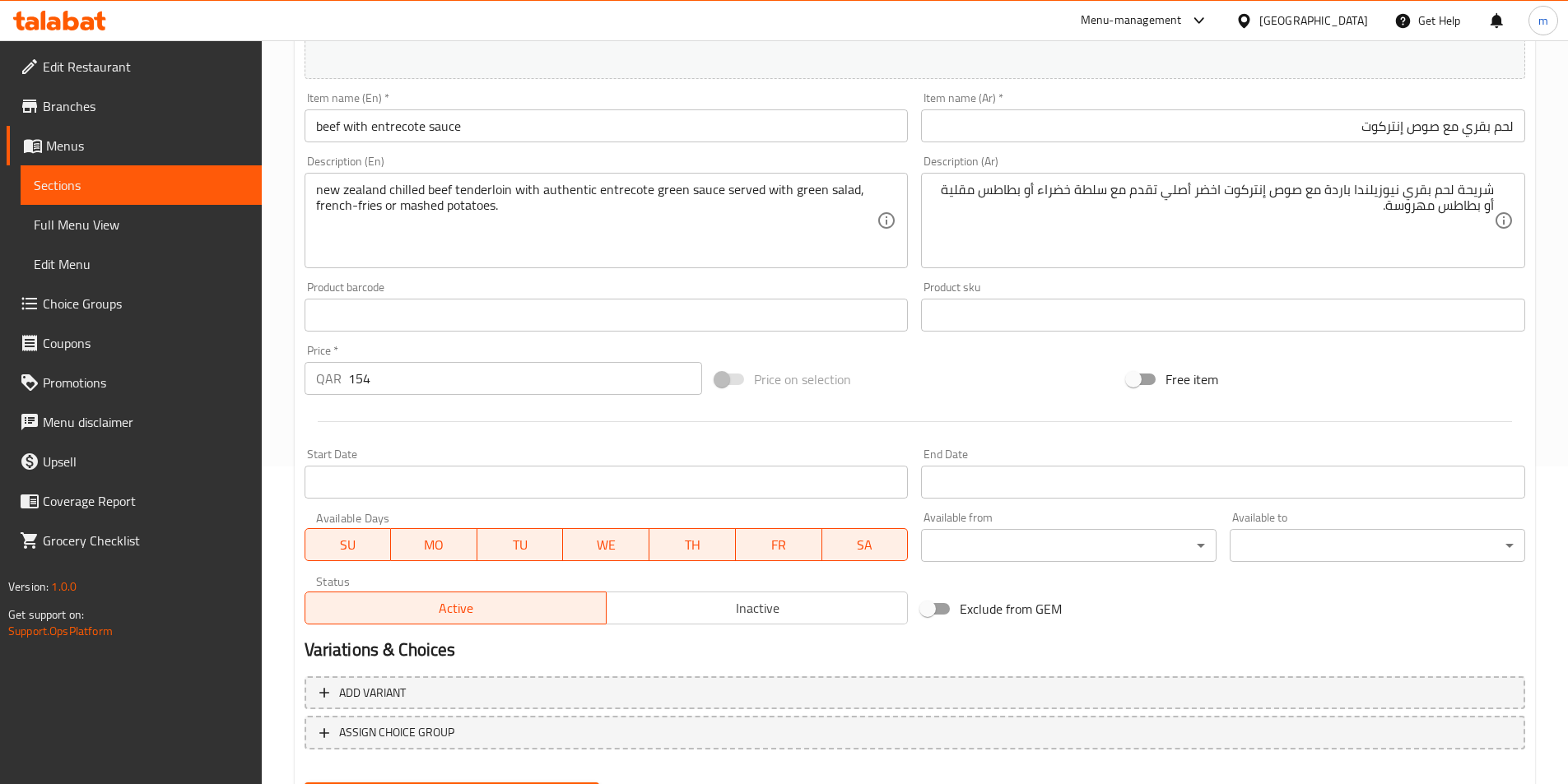
scroll to position [238, 0]
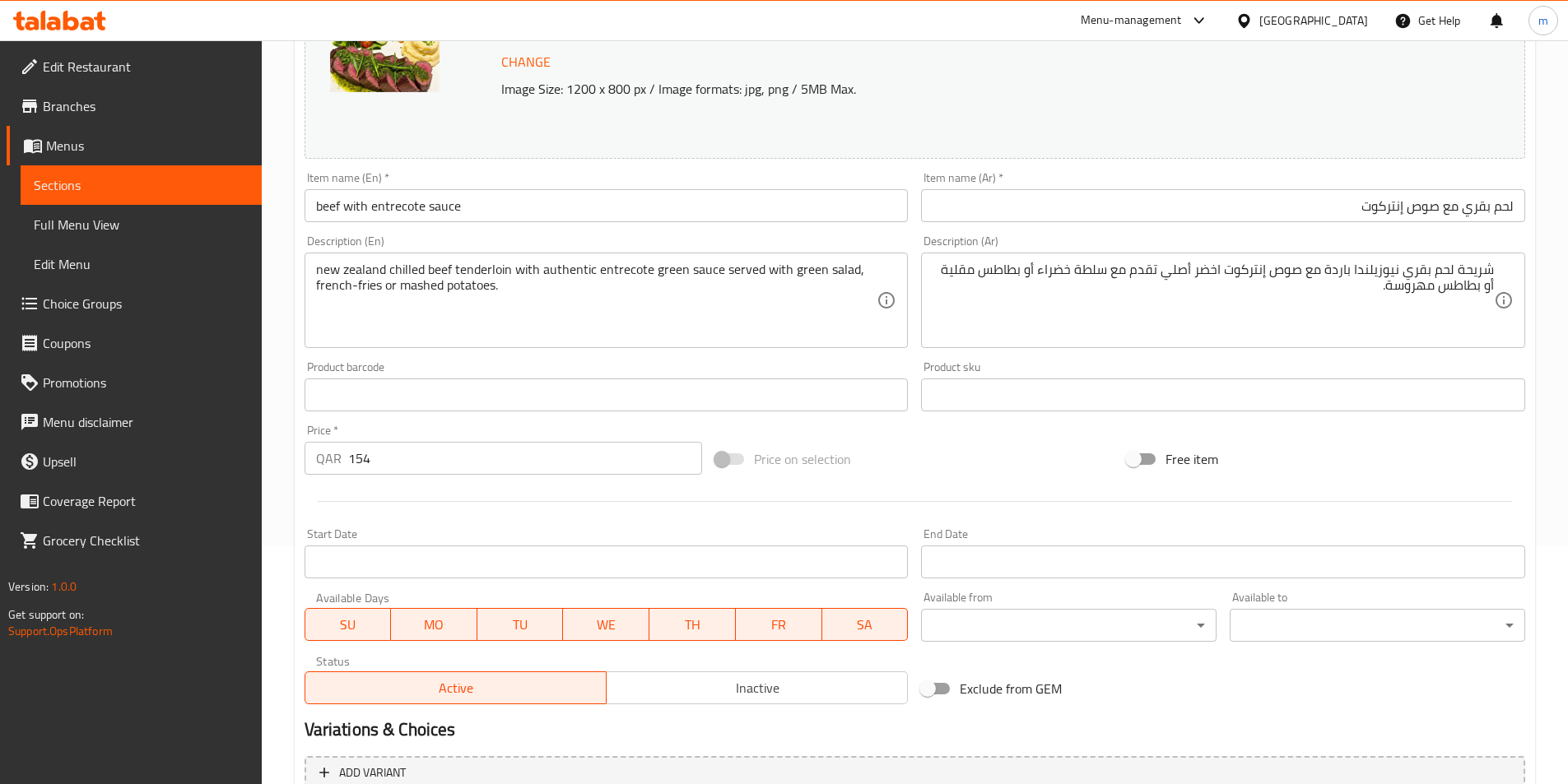
click at [1209, 306] on textarea "شريحة لحم بقري نيوزيلندا باردة مع صوص إنتركوت اخضر أصلي تقدم مع سلطة خضراء أو ب…" at bounding box center [1214, 300] width 561 height 79
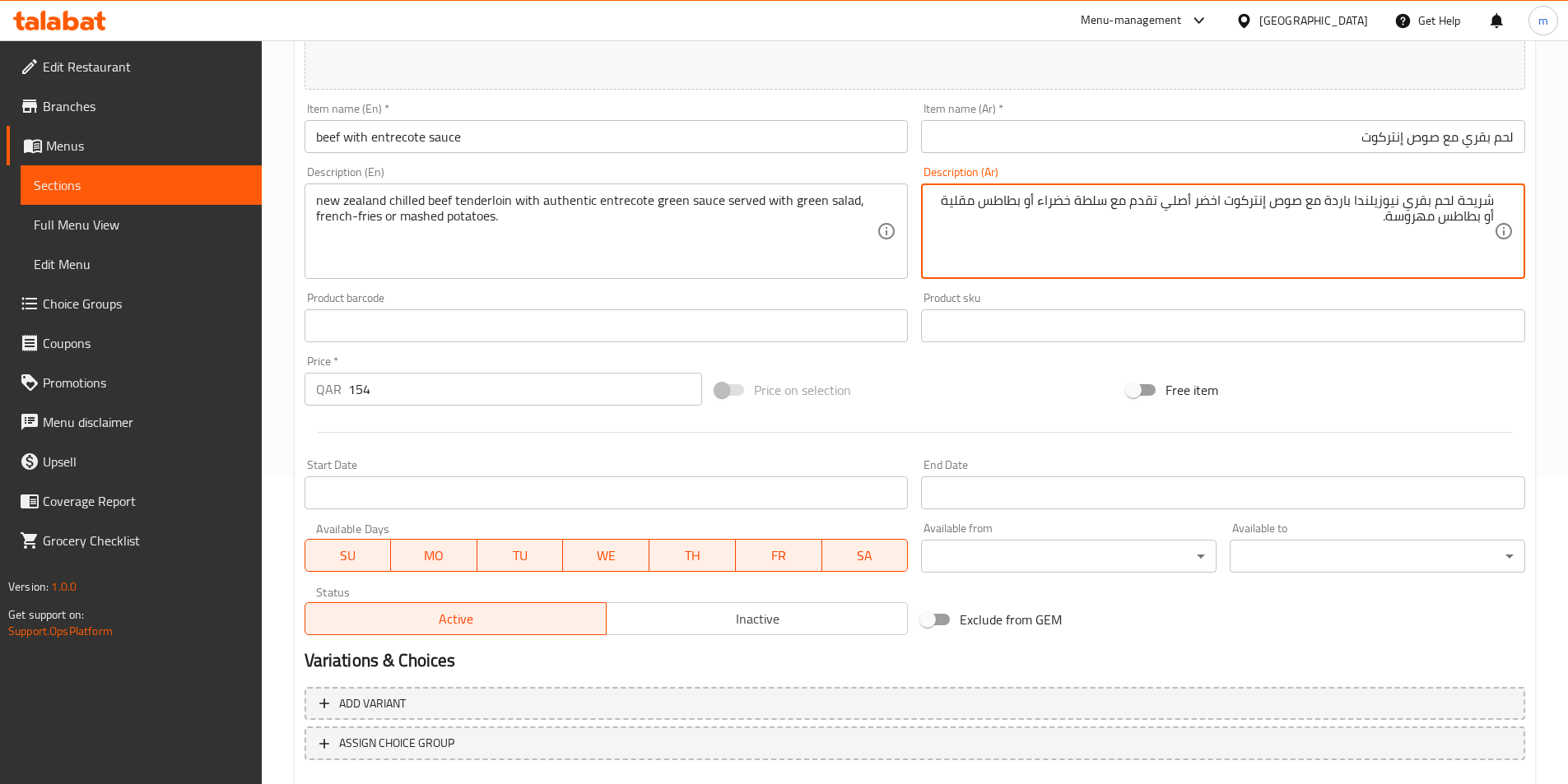
scroll to position [402, 0]
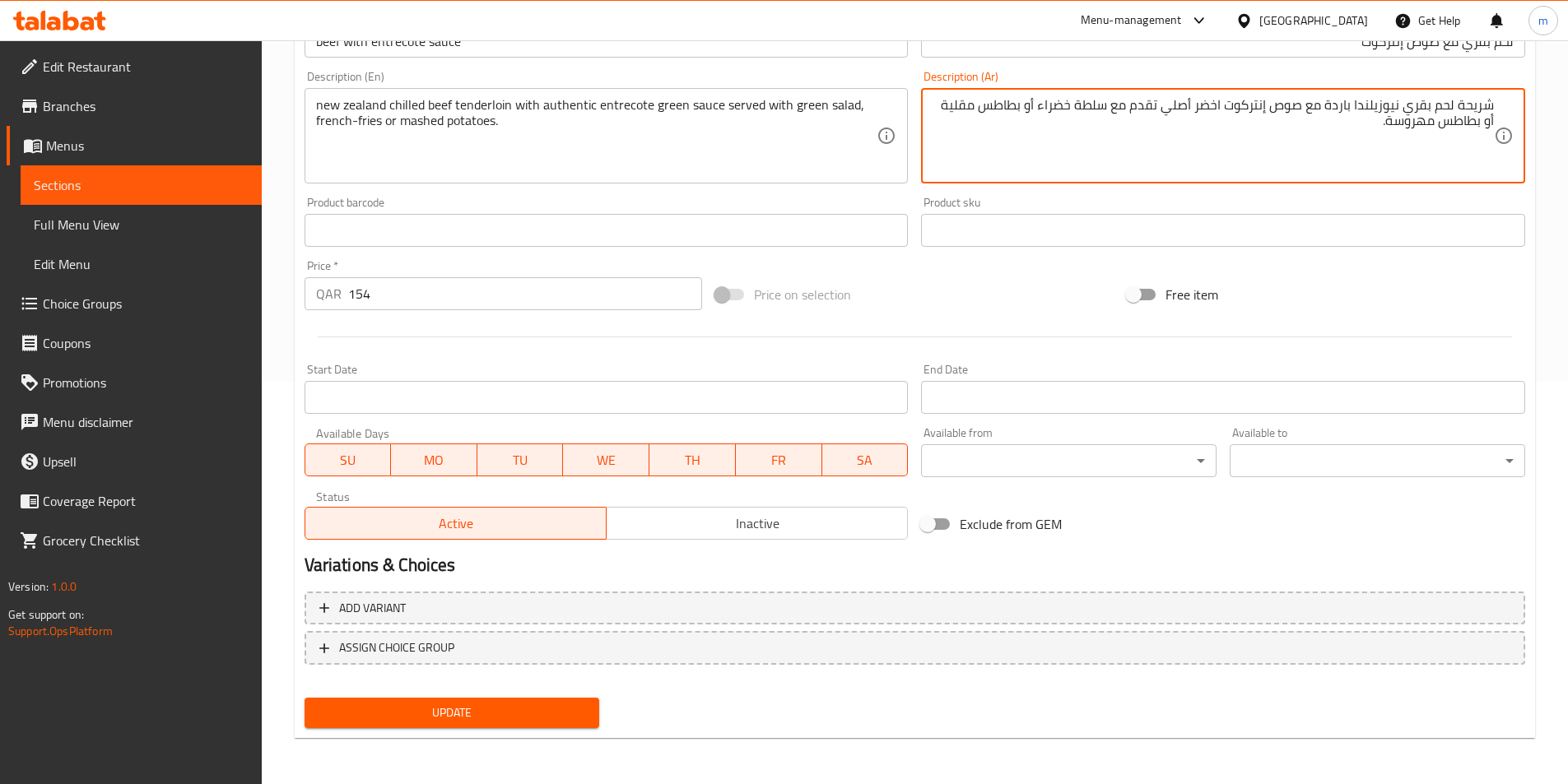
click at [379, 693] on div "Update" at bounding box center [452, 712] width 309 height 44
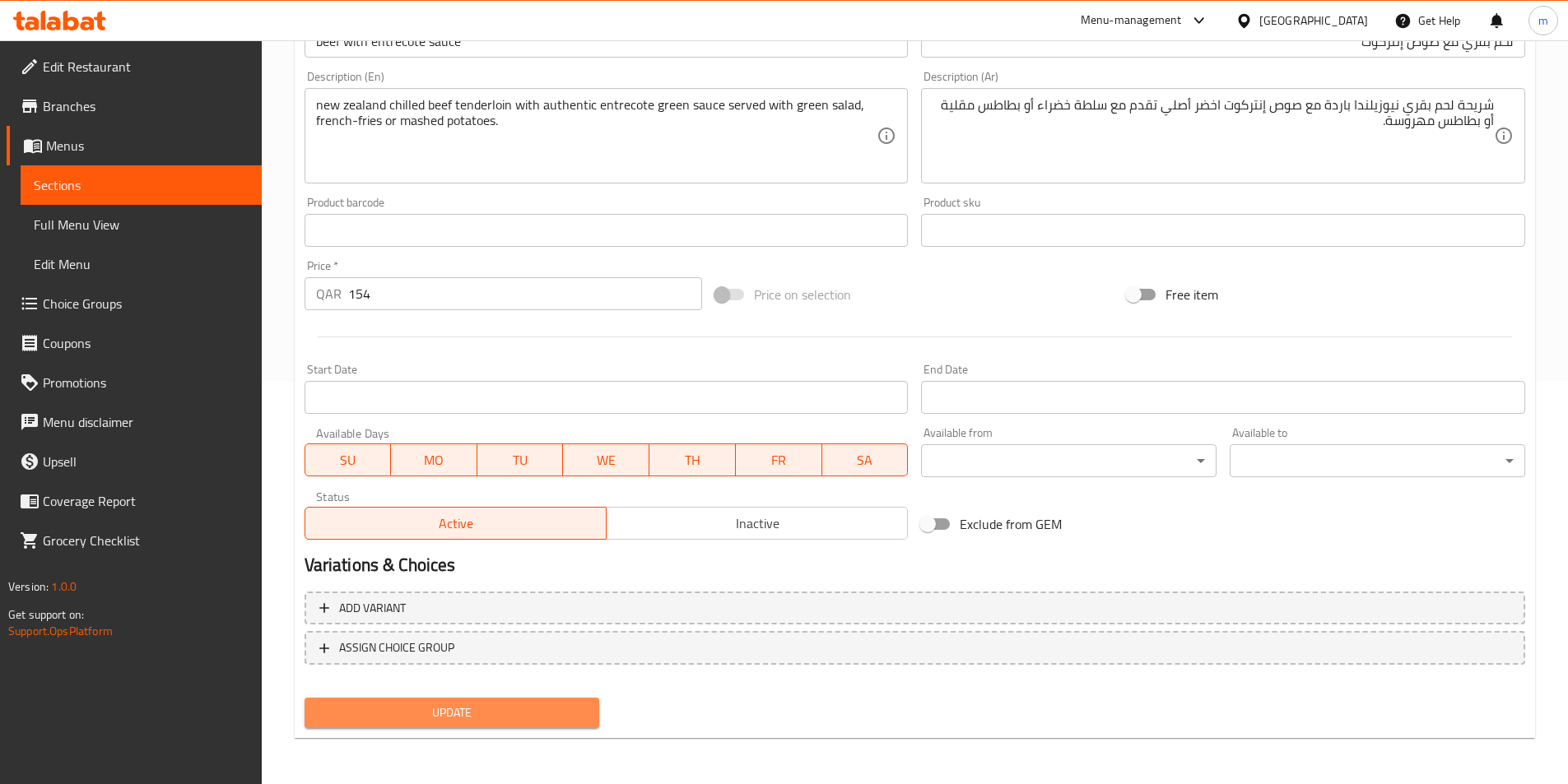
click at [381, 701] on button "Update" at bounding box center [452, 712] width 296 height 31
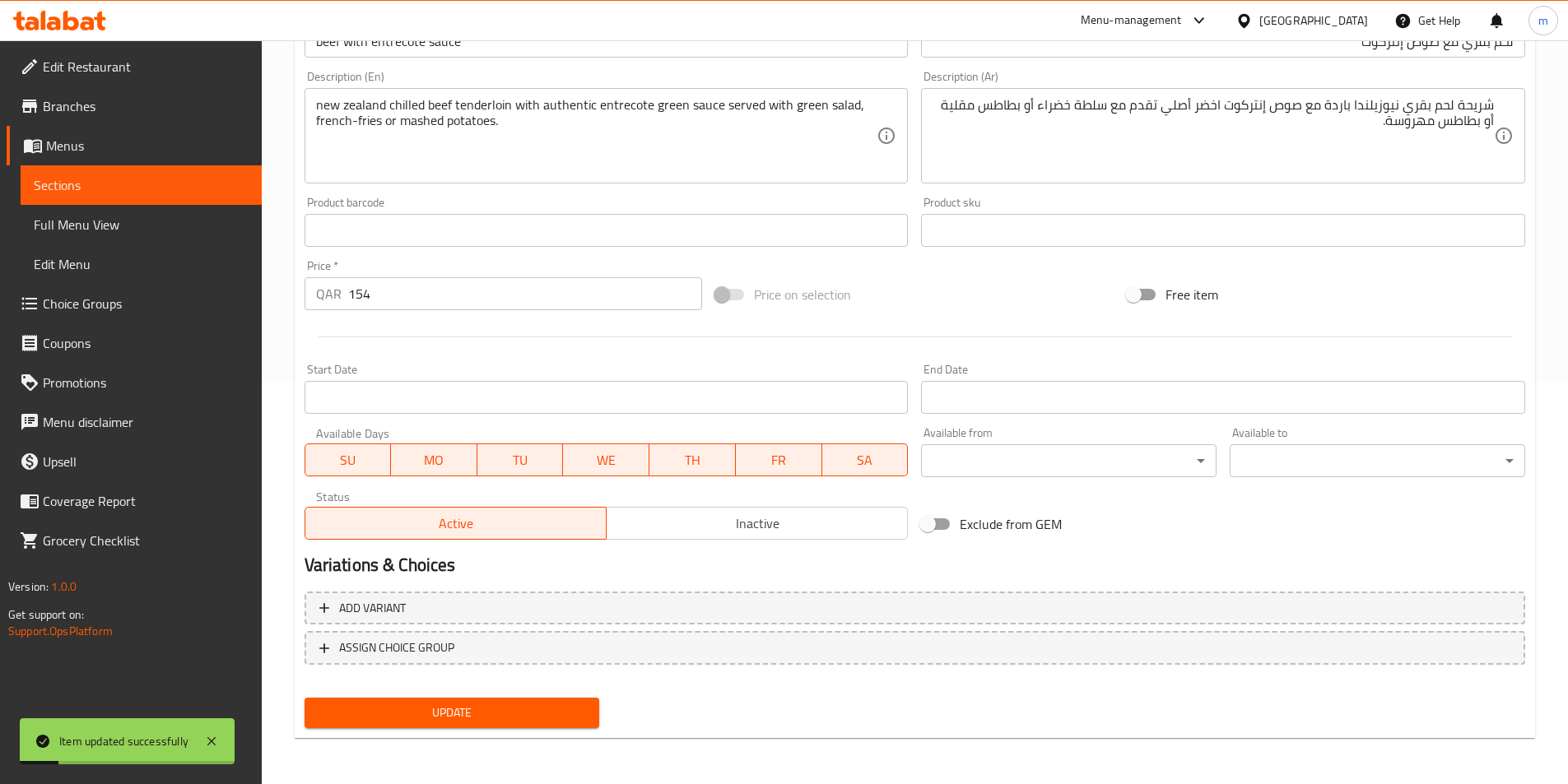
click at [189, 190] on span "Sections" at bounding box center [141, 185] width 215 height 20
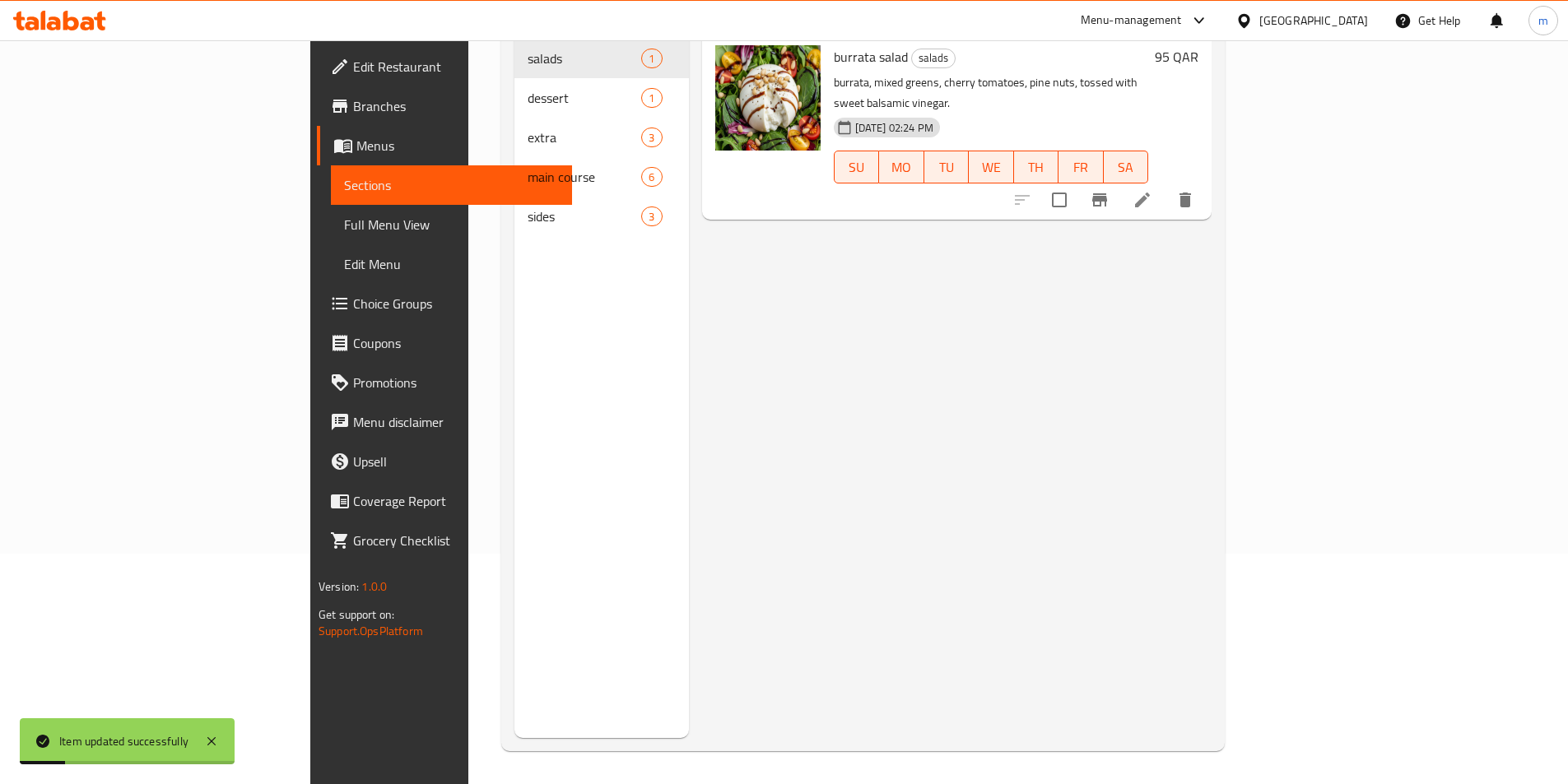
scroll to position [230, 0]
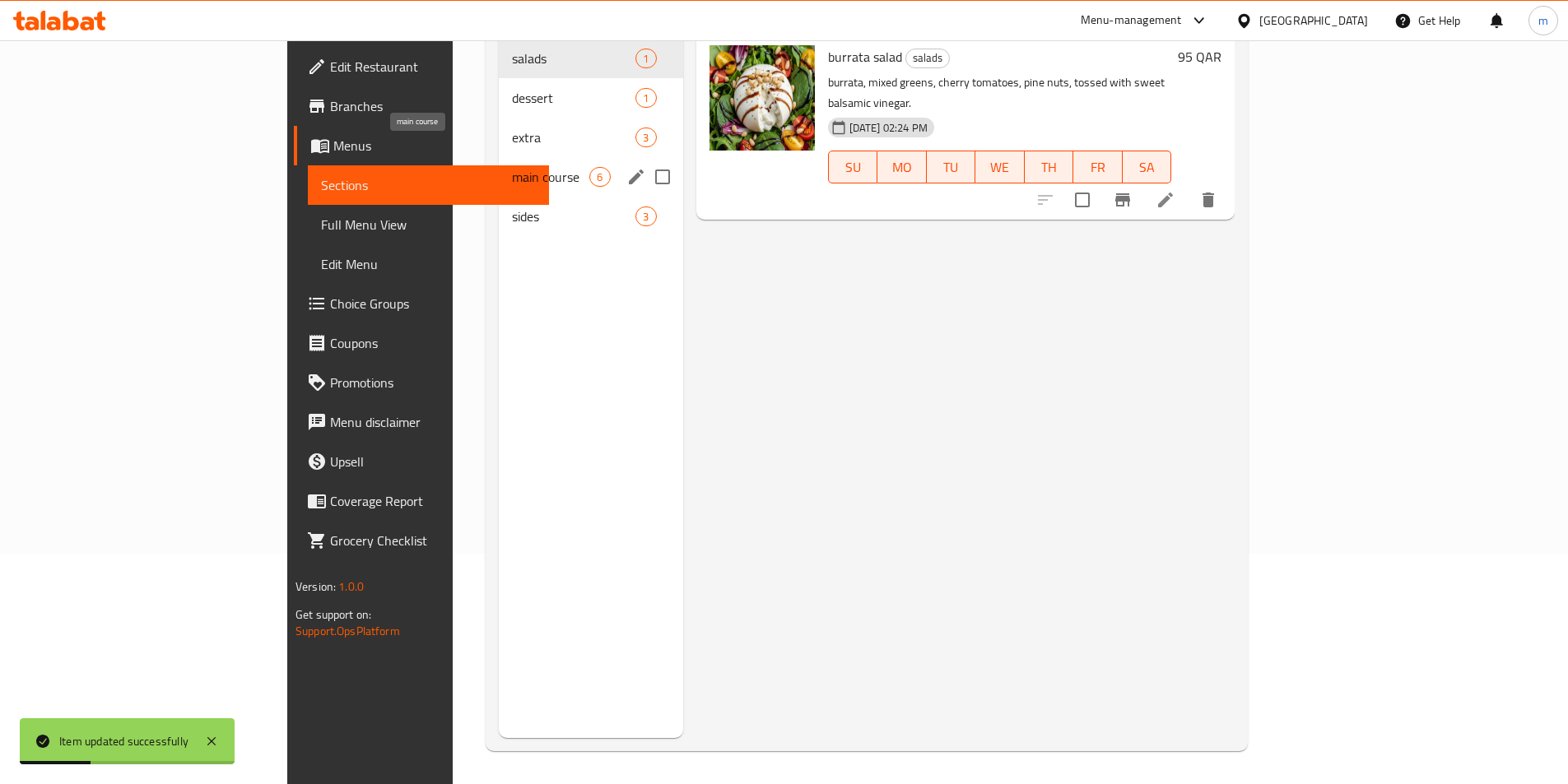
click at [512, 167] on span "main course" at bounding box center [551, 177] width 78 height 20
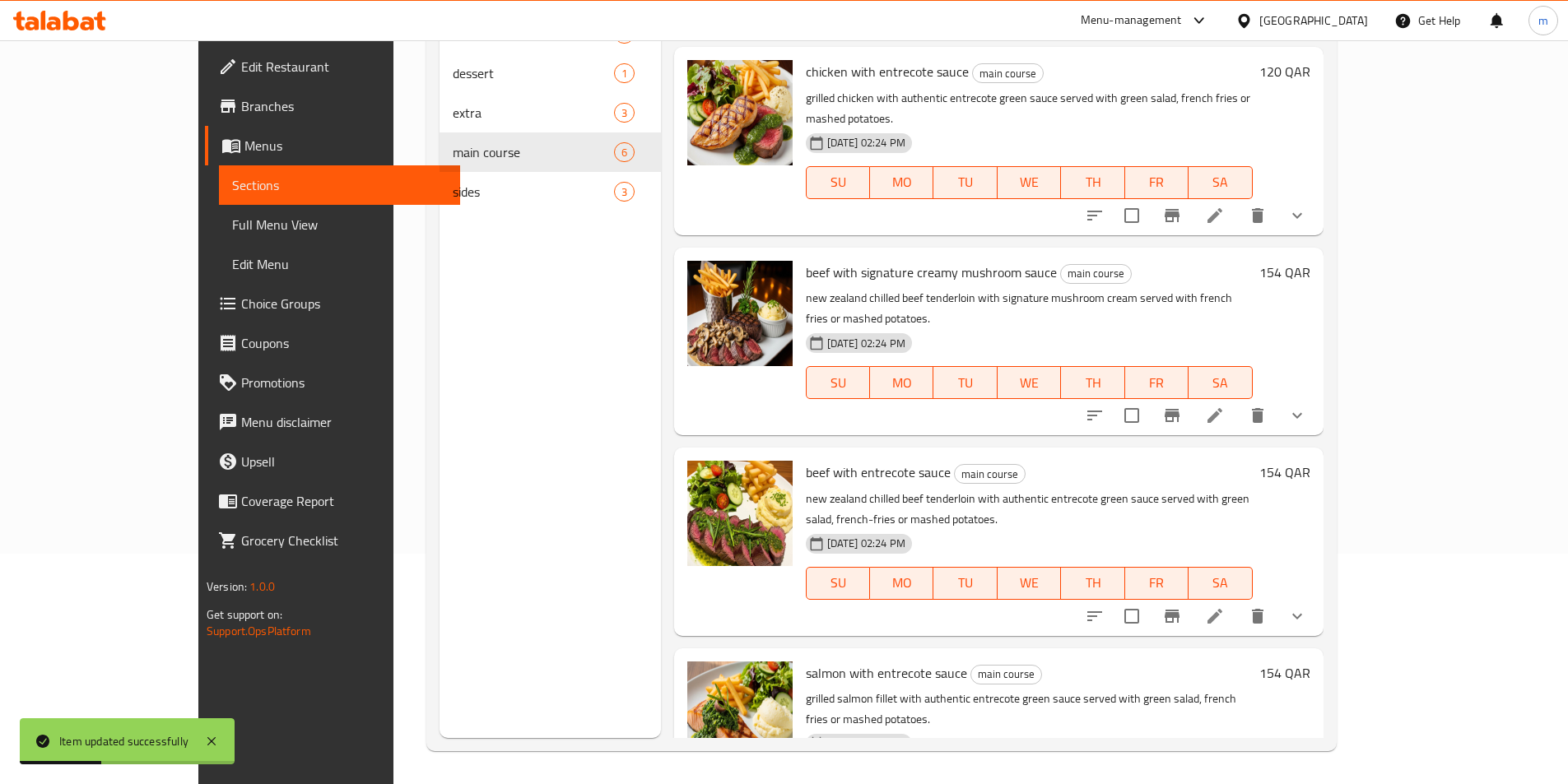
scroll to position [335, 0]
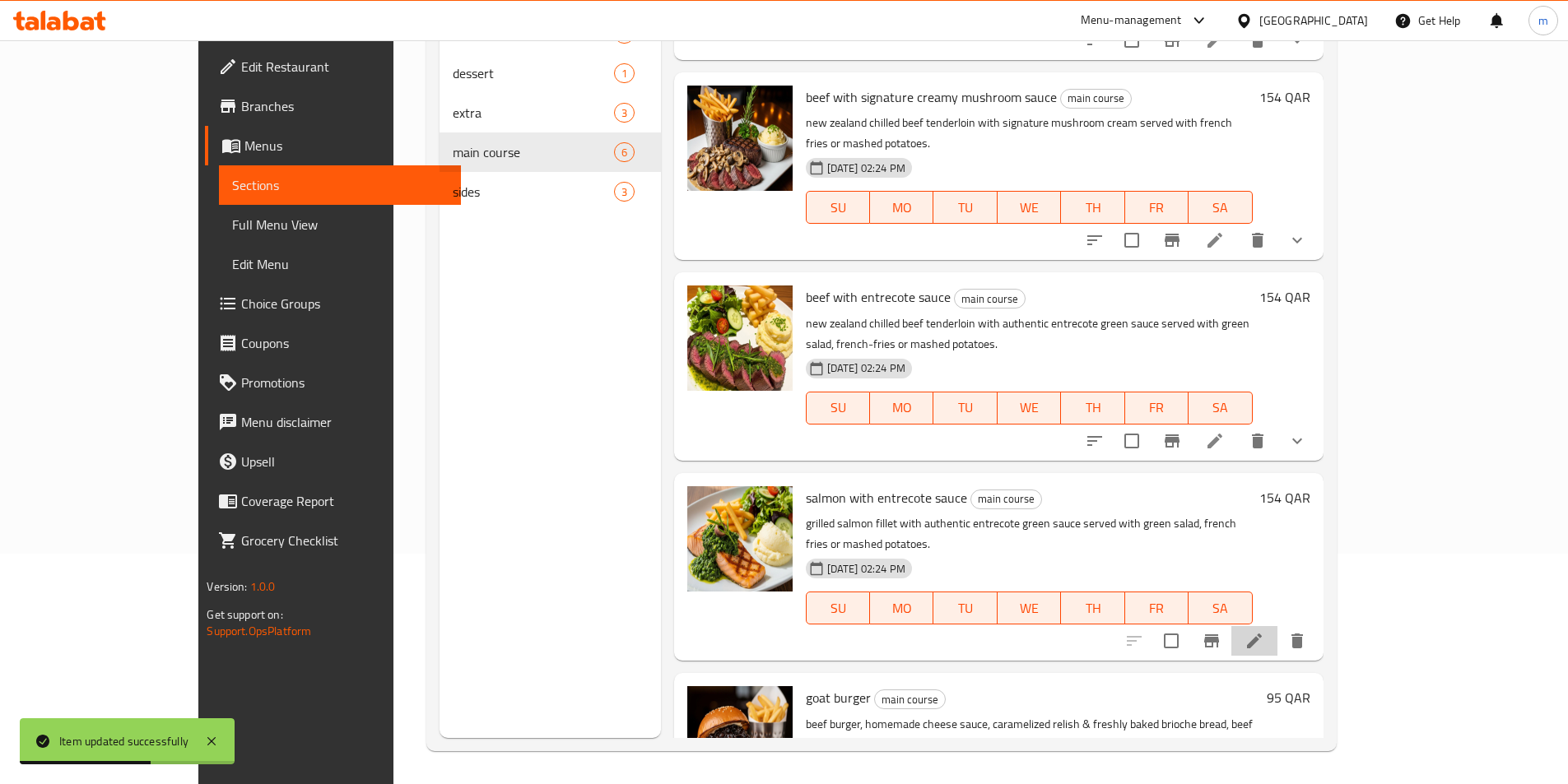
click at [1277, 626] on li at bounding box center [1254, 641] width 46 height 30
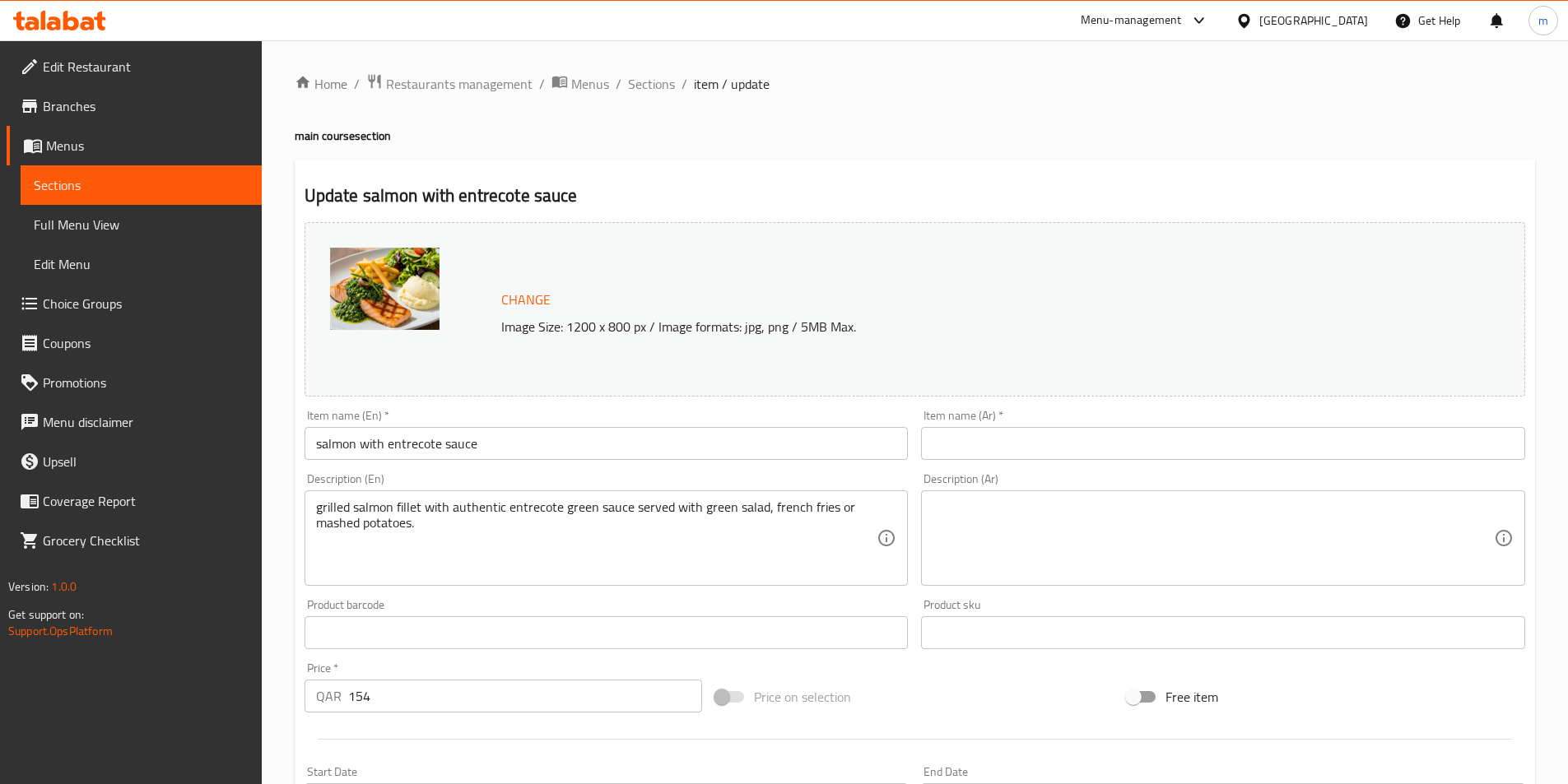
click at [158, 177] on span "Sections" at bounding box center [141, 185] width 215 height 20
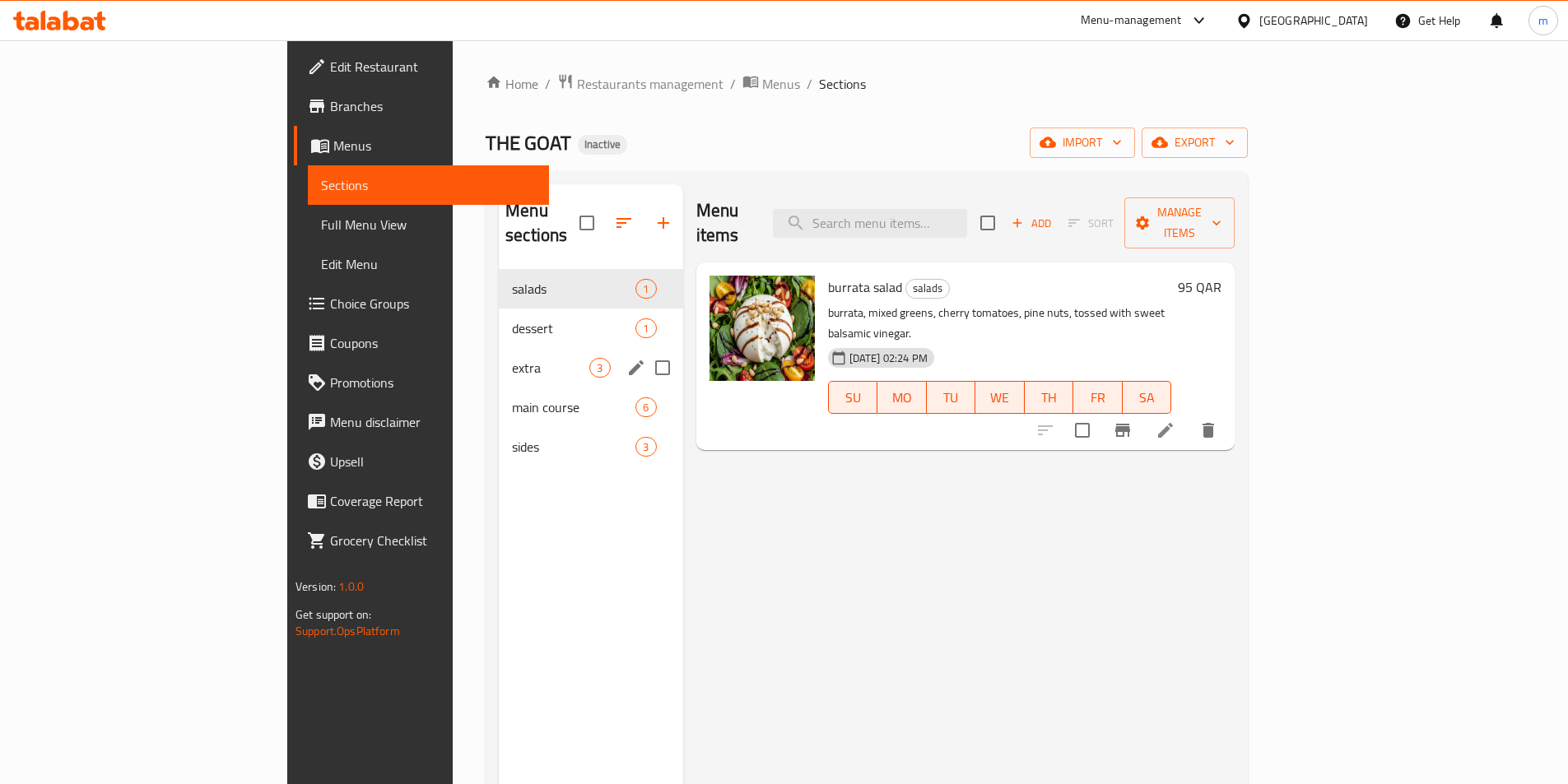
click at [499, 348] on div "extra 3" at bounding box center [590, 368] width 183 height 40
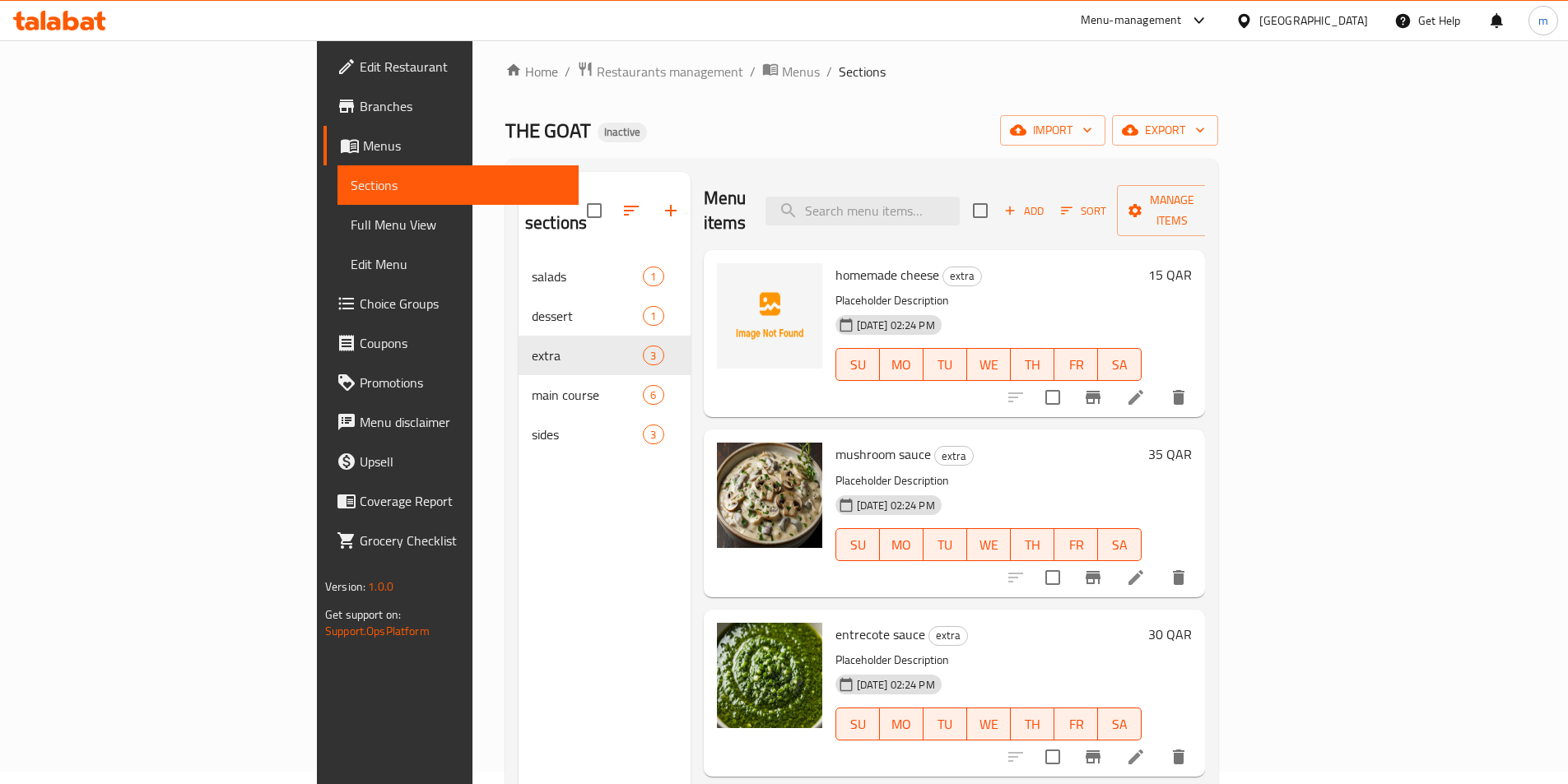
scroll to position [230, 0]
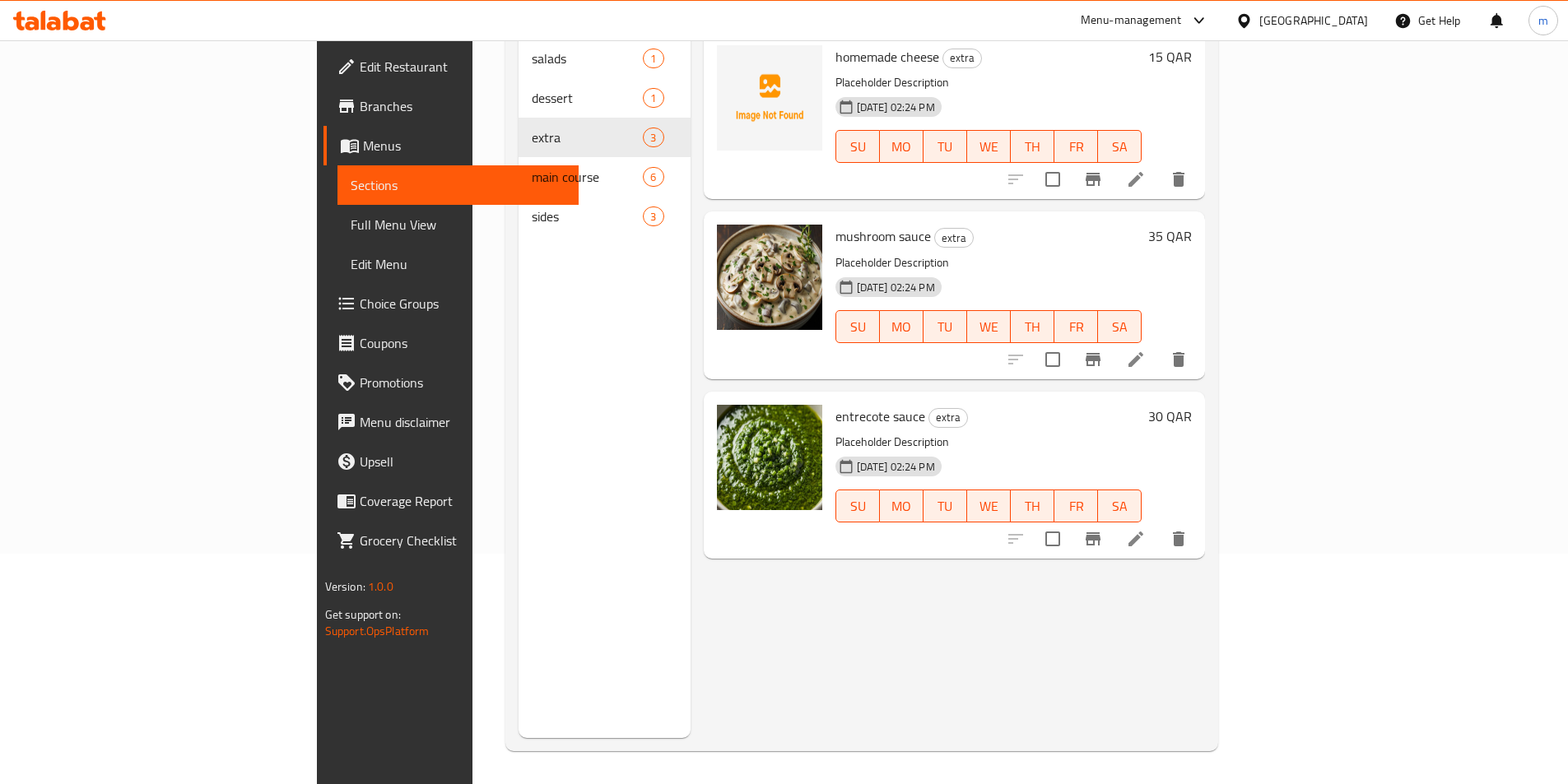
click at [1143, 531] on icon at bounding box center [1135, 538] width 15 height 15
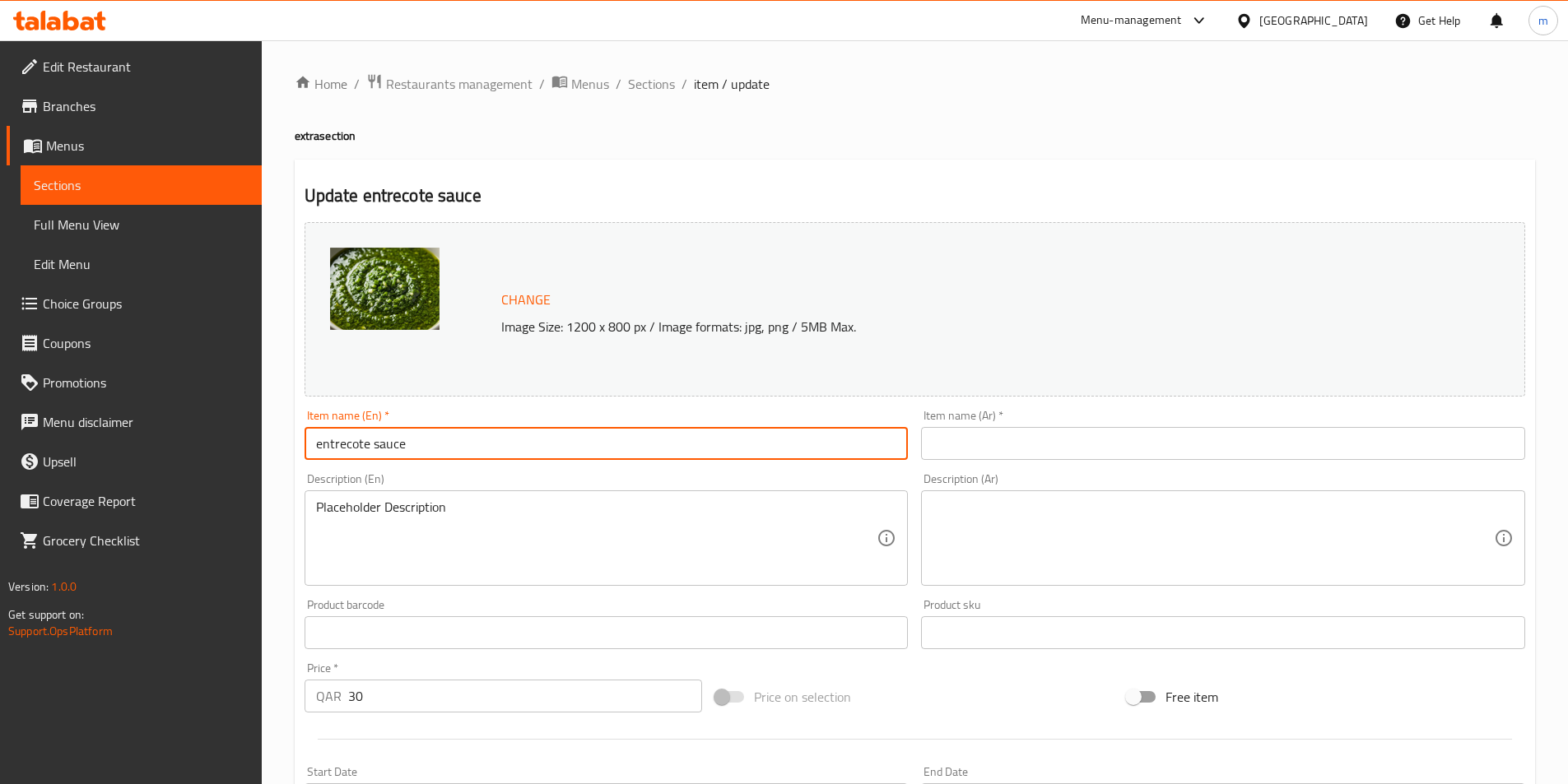
click at [343, 447] on input "entrecote sauce" at bounding box center [606, 443] width 604 height 33
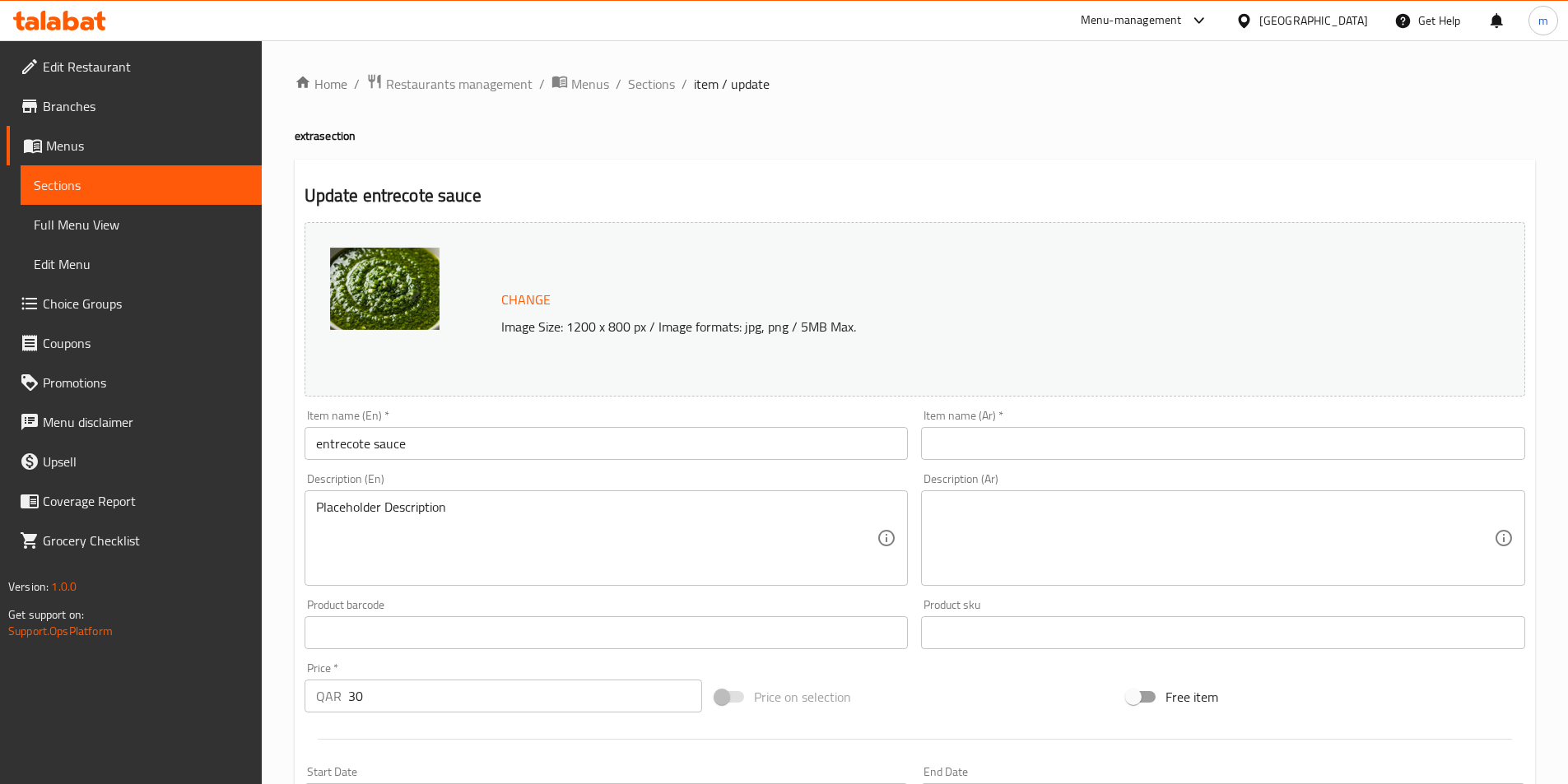
click at [978, 432] on input "text" at bounding box center [1223, 443] width 604 height 33
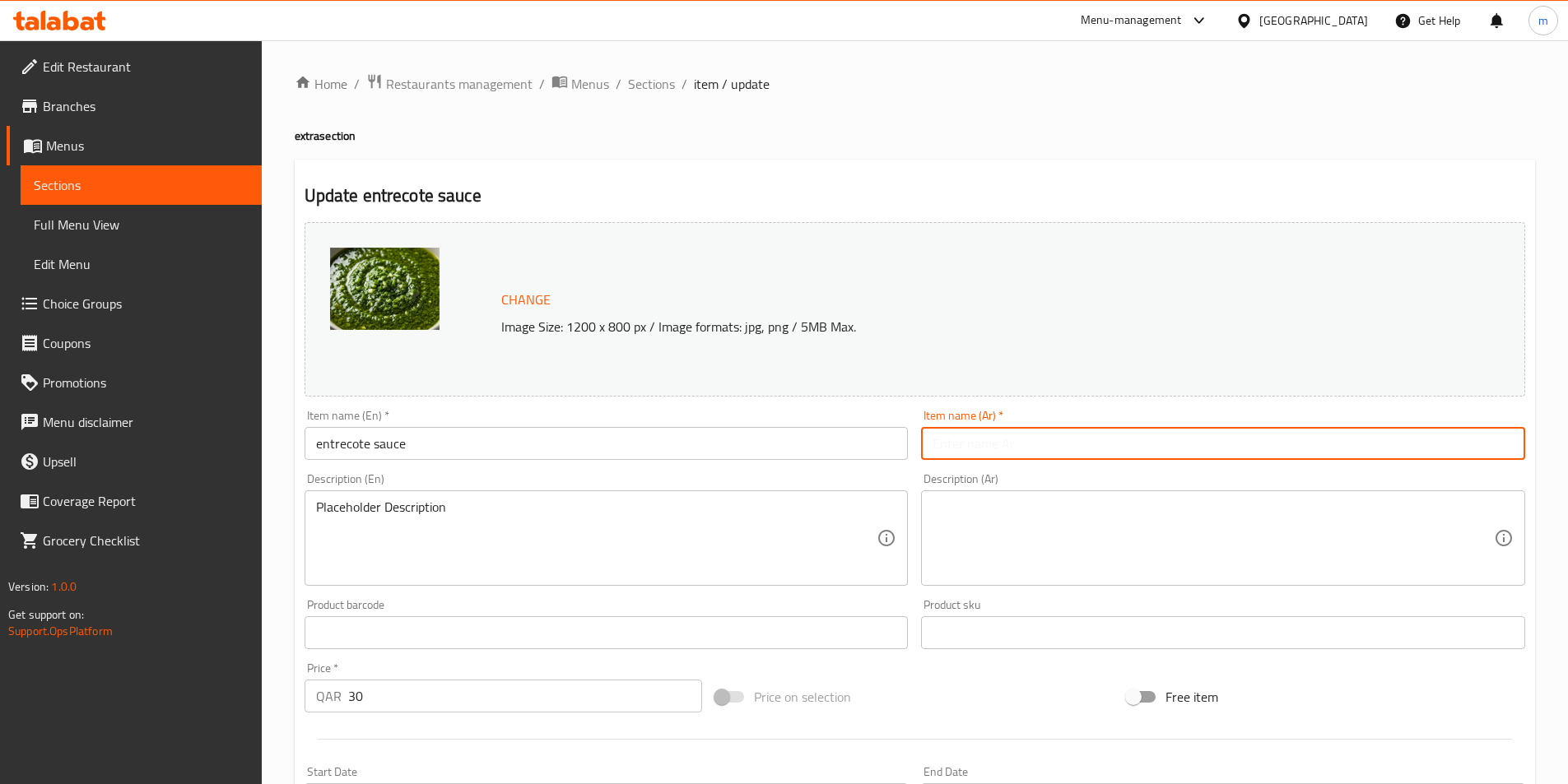
paste input "إنتركوت"
type input "إنتركوت صوص"
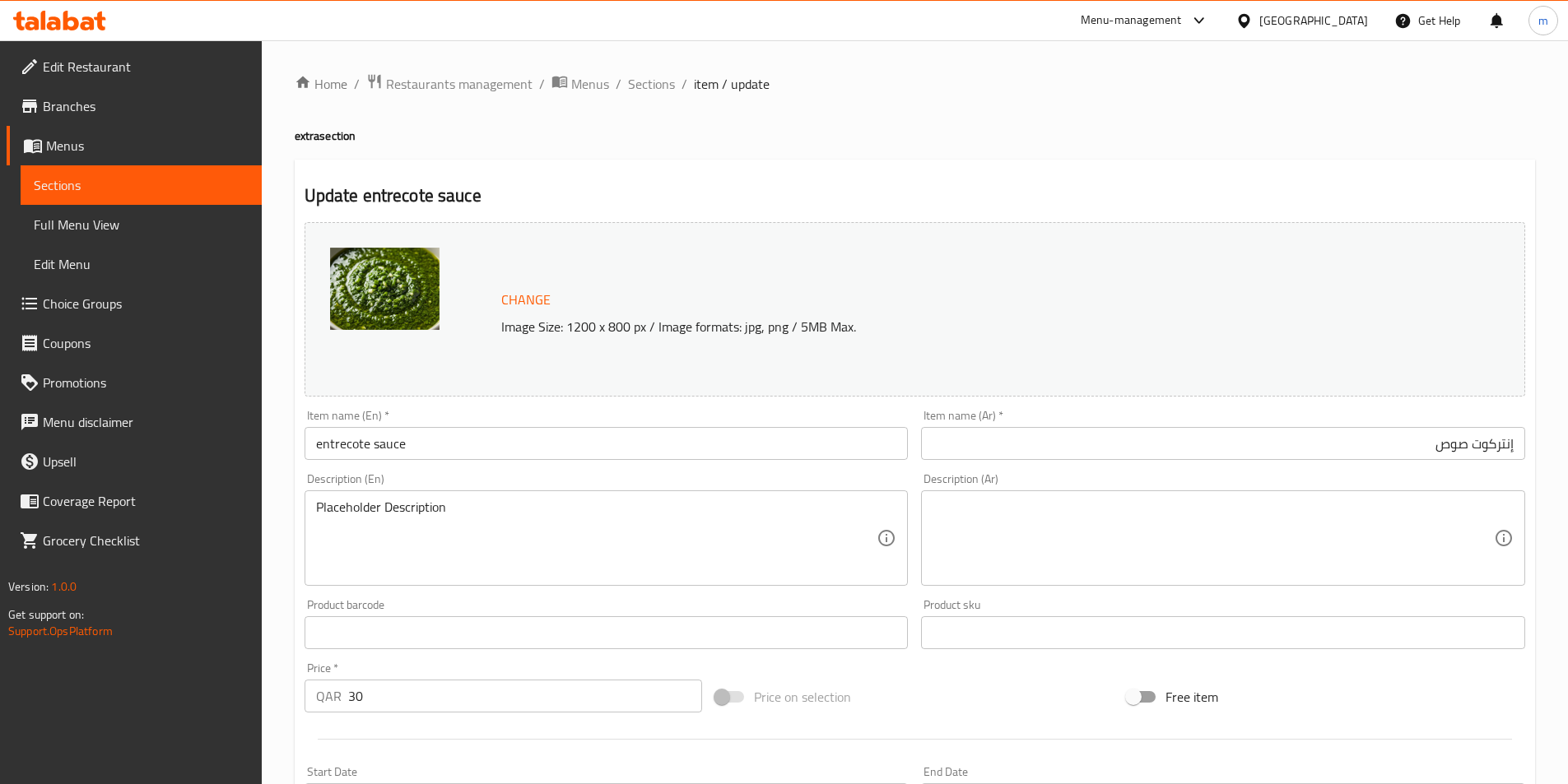
click at [1074, 534] on textarea at bounding box center [1214, 538] width 561 height 79
paste textarea "بلاسهولدير ديسكرسبشن"
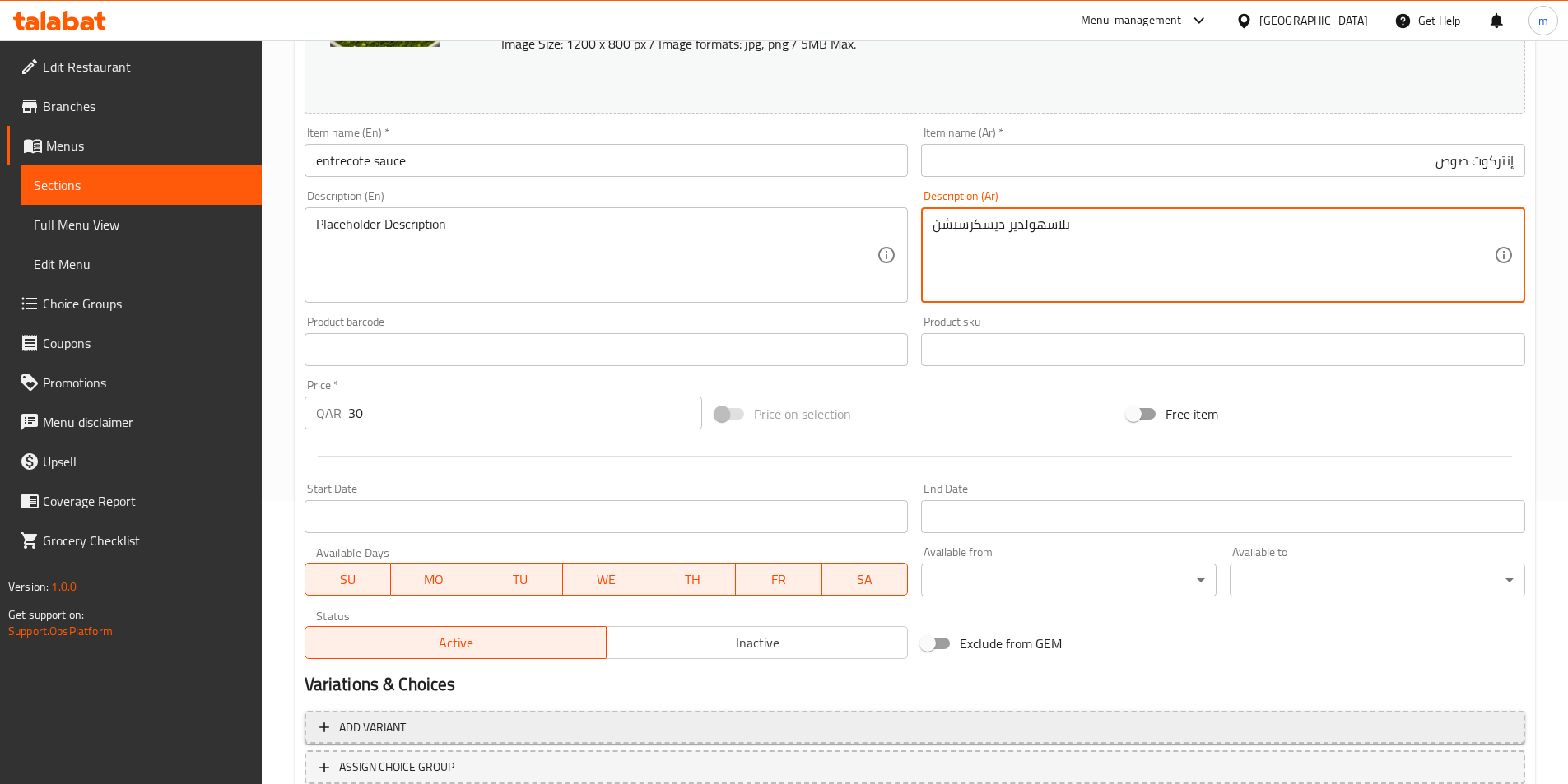
scroll to position [402, 0]
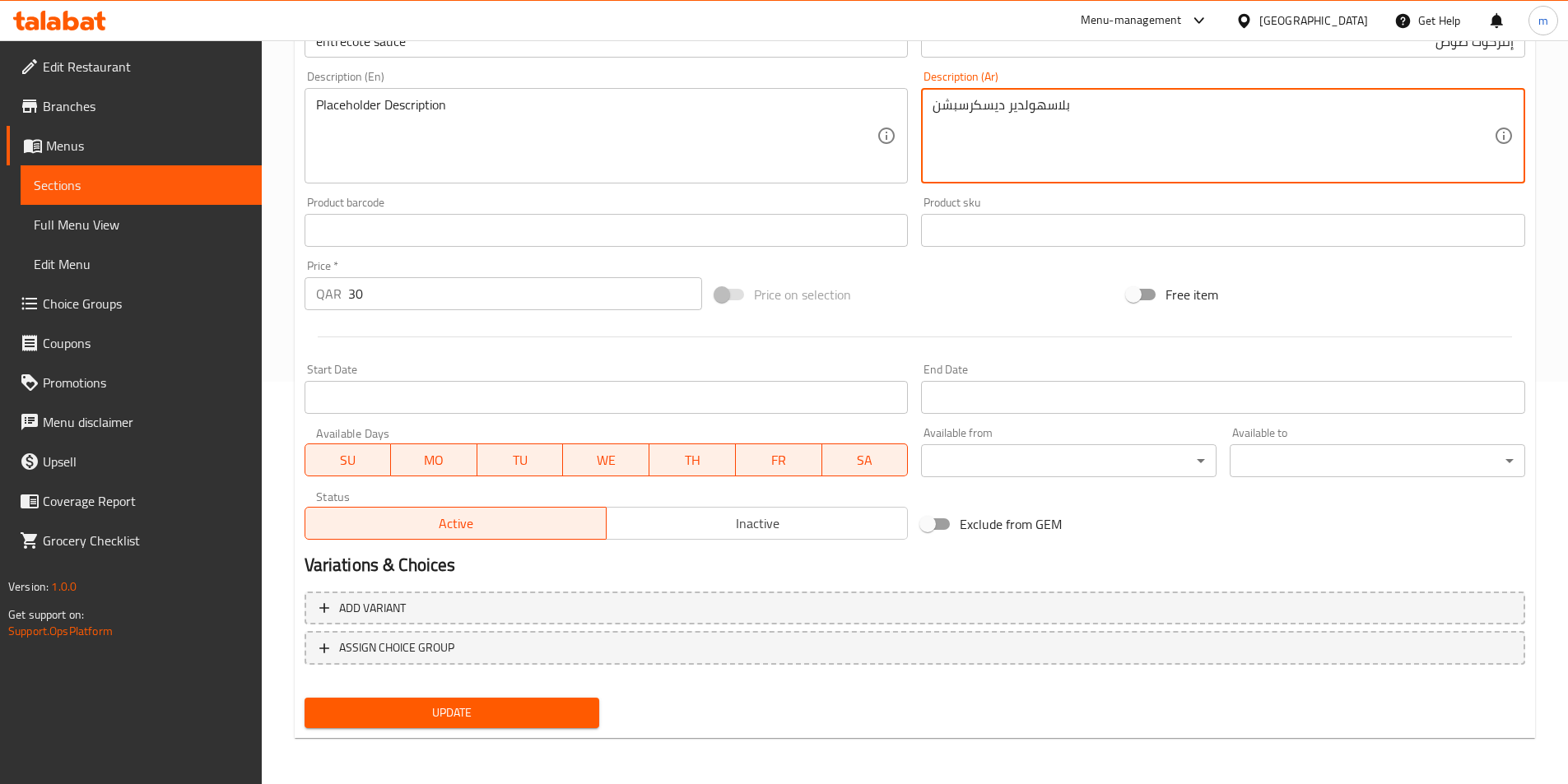
type textarea "بلاسهولدير ديسكرسبشن"
click at [436, 699] on button "Update" at bounding box center [452, 712] width 296 height 31
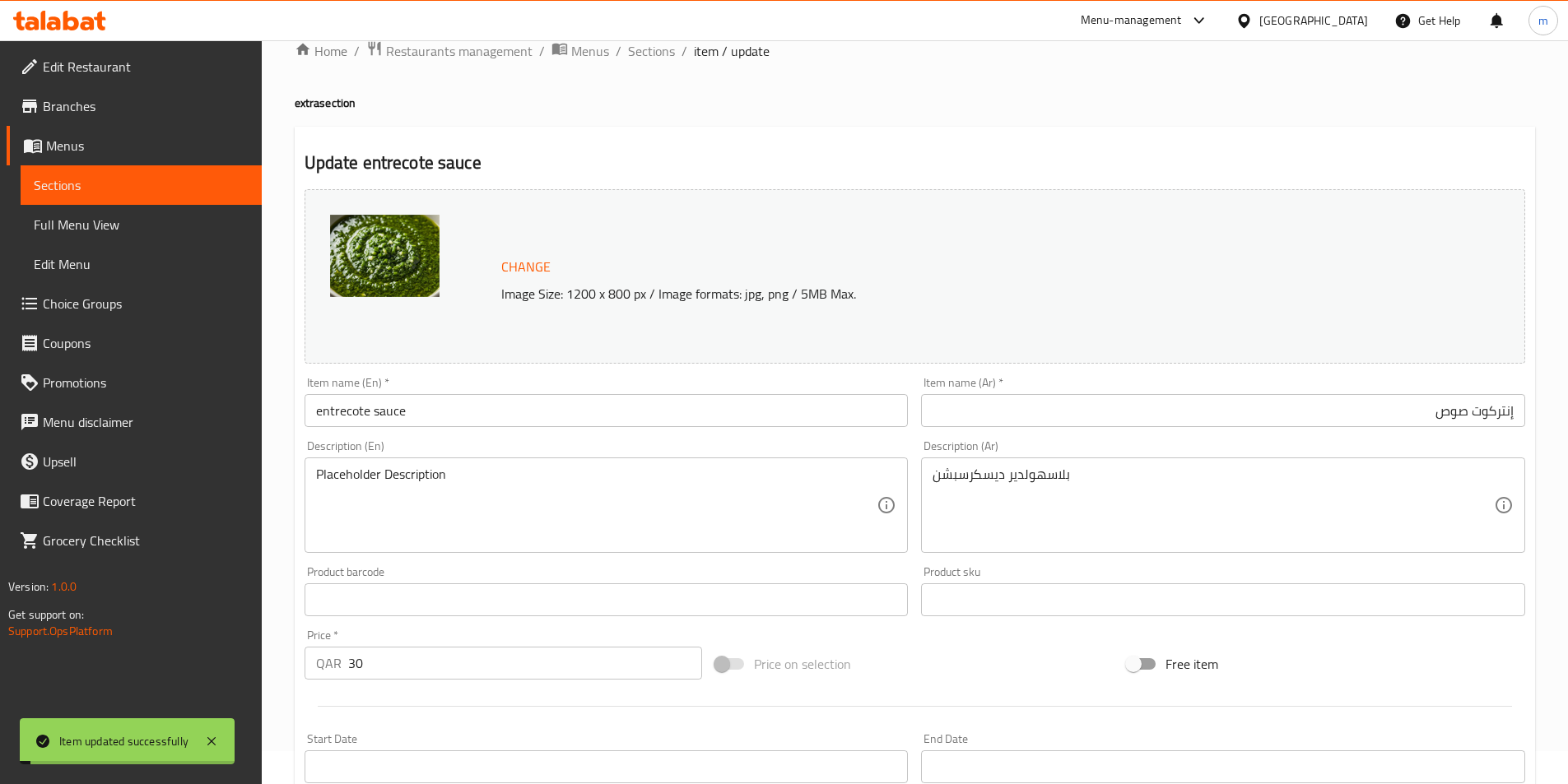
scroll to position [0, 0]
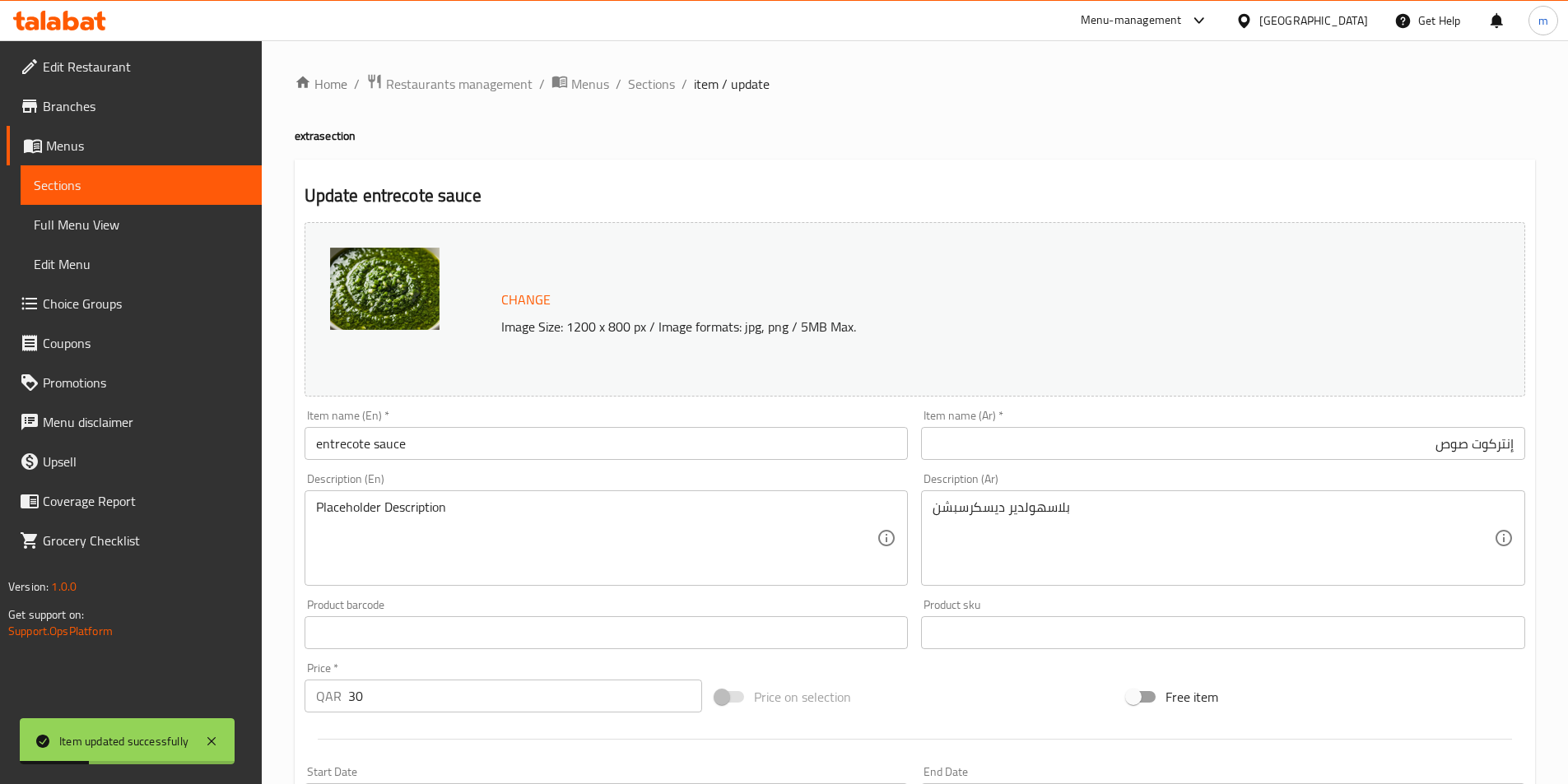
click at [140, 197] on link "Sections" at bounding box center [141, 185] width 241 height 40
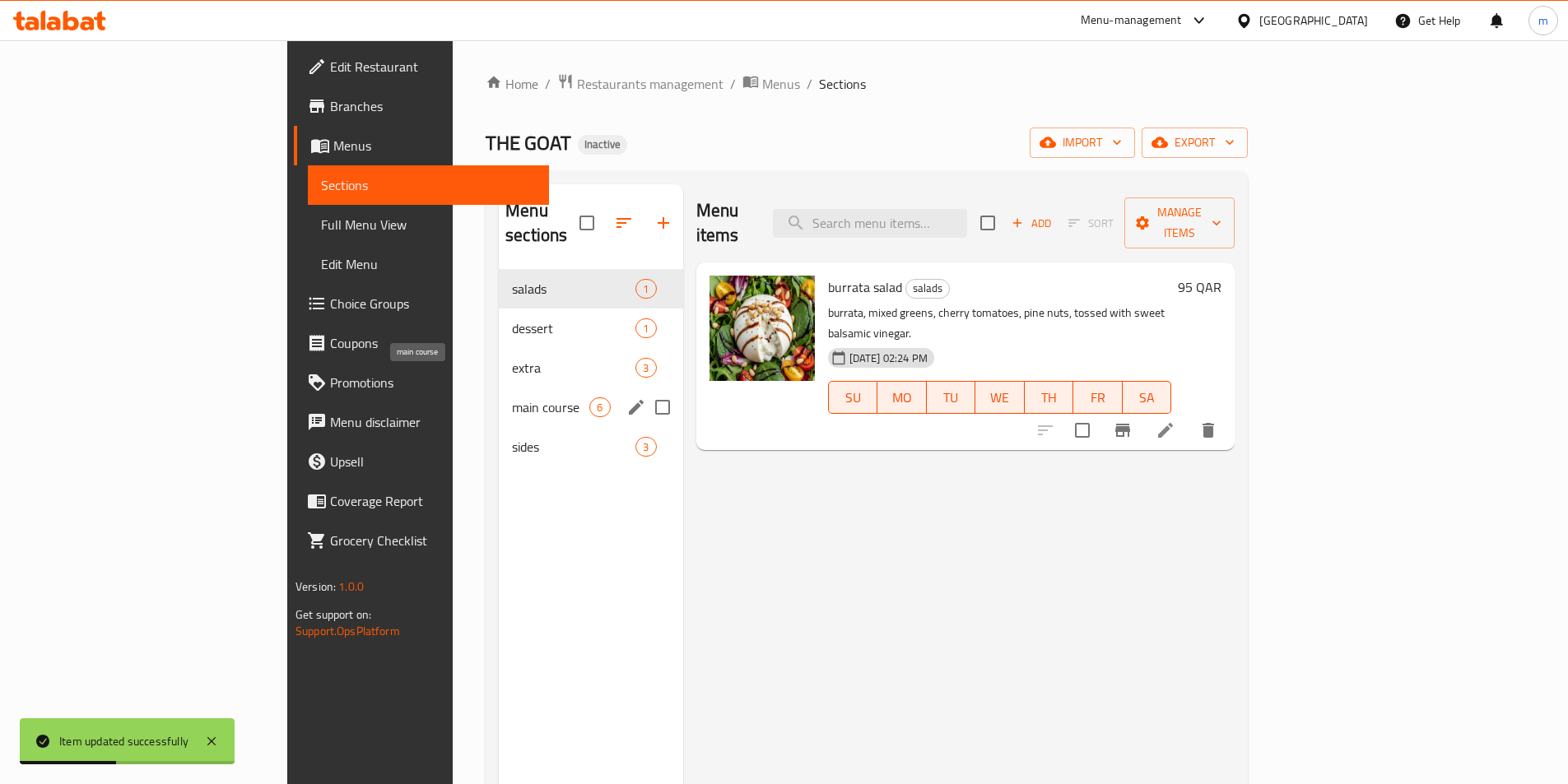
click at [512, 397] on span "main course" at bounding box center [551, 407] width 78 height 20
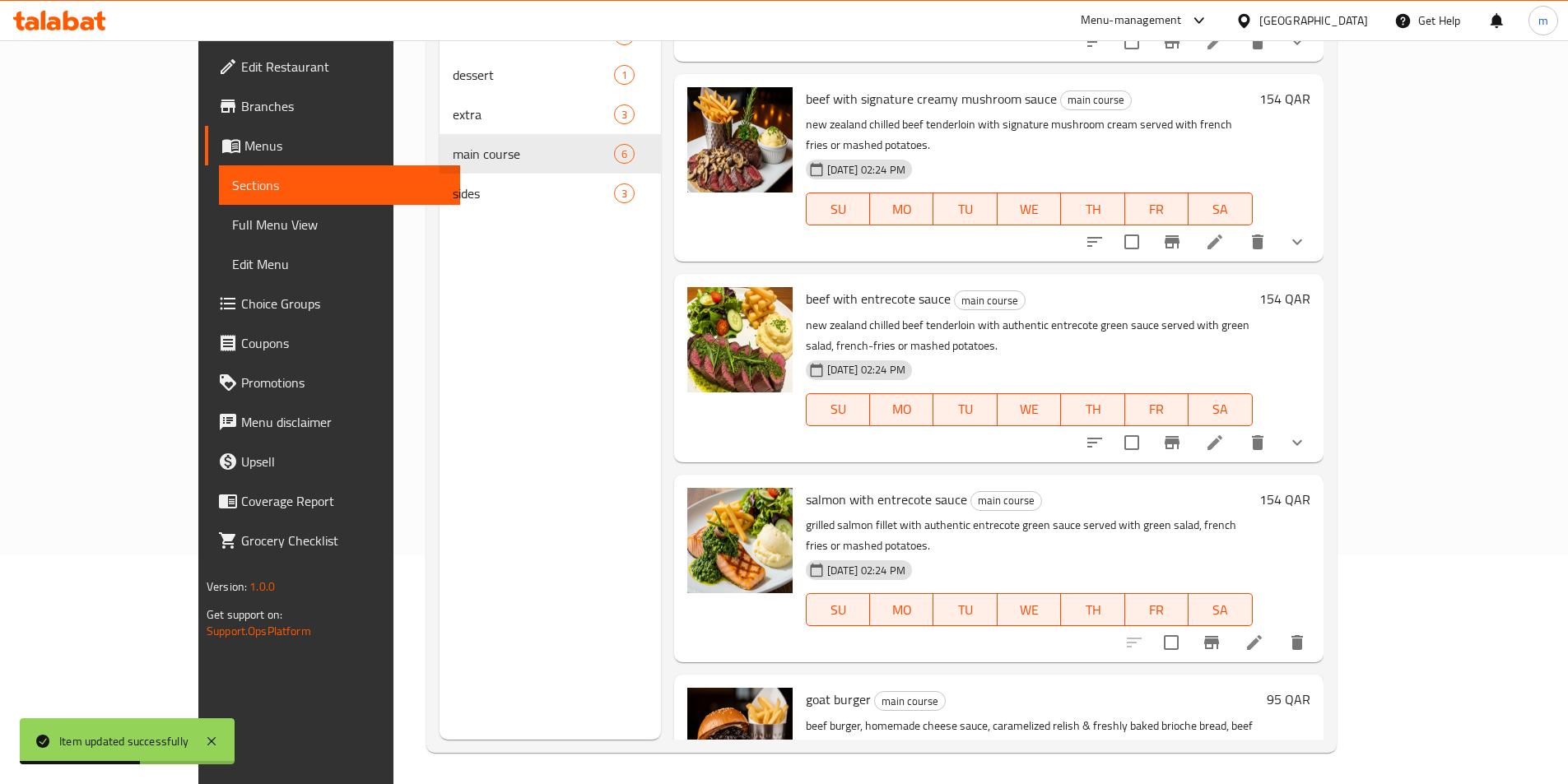
scroll to position [230, 0]
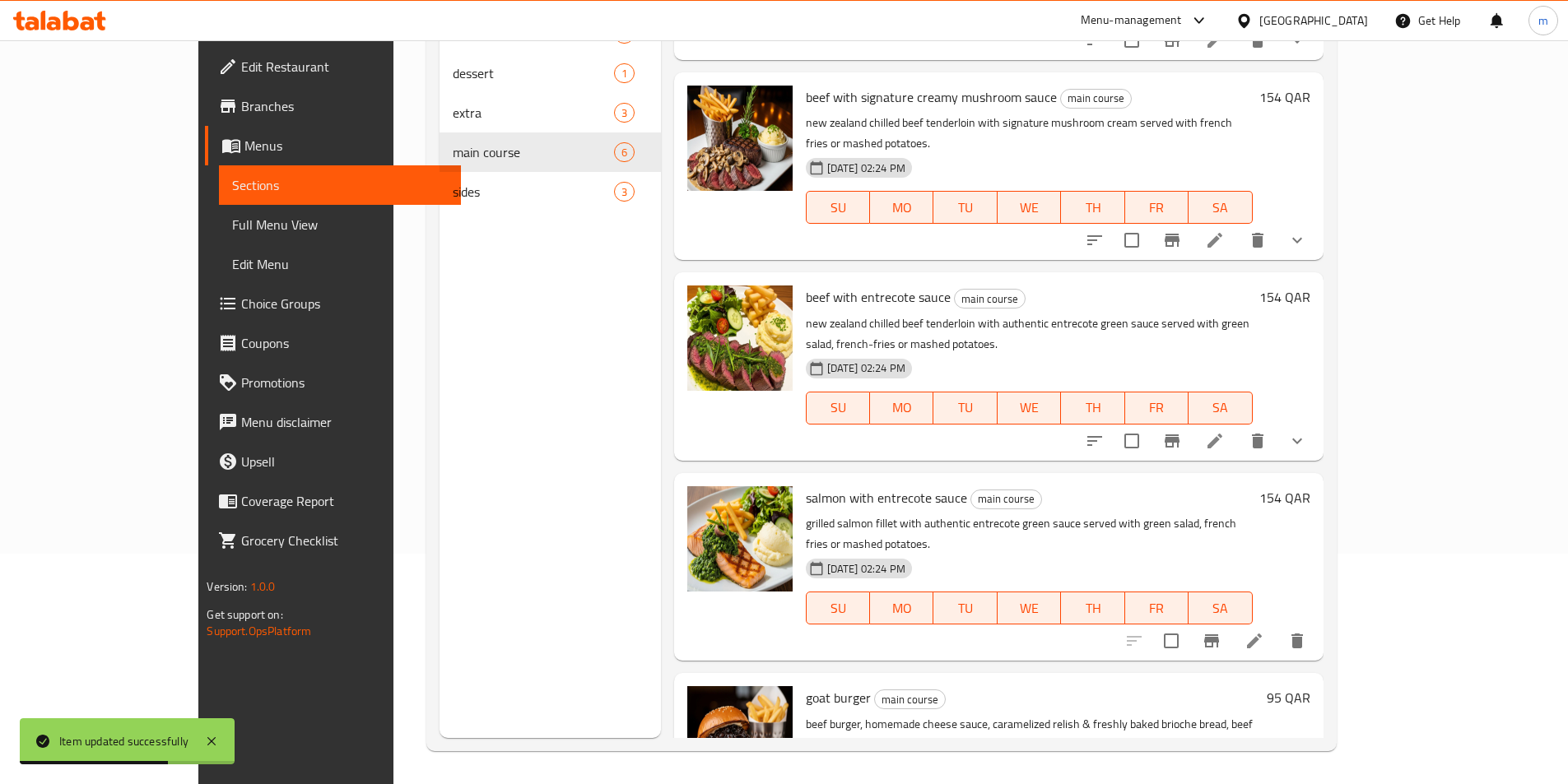
click at [1261, 634] on icon at bounding box center [1253, 641] width 15 height 15
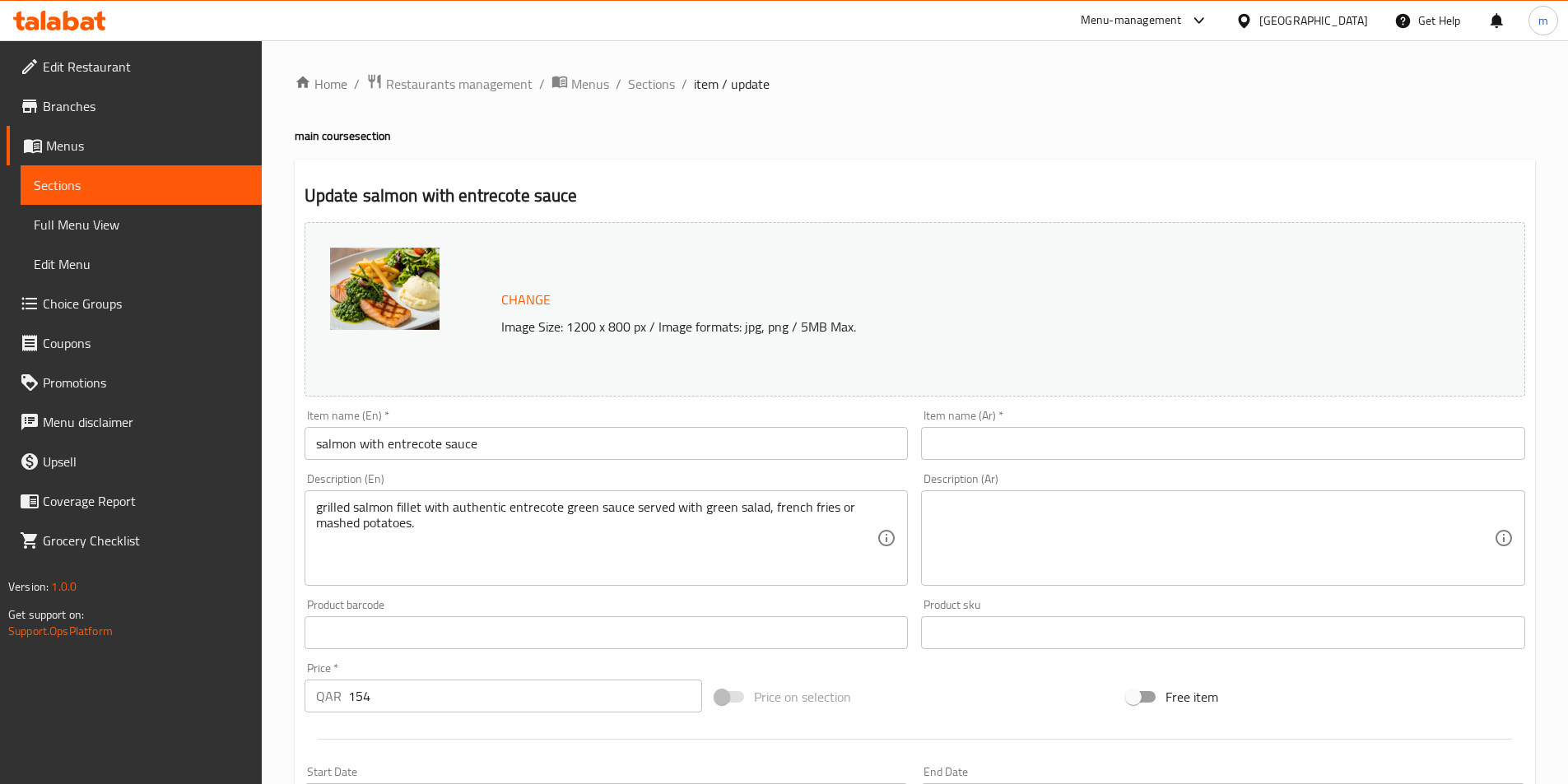
click at [1183, 456] on input "text" at bounding box center [1223, 443] width 604 height 33
paste input "دجاج مع صوص إنتركوت"
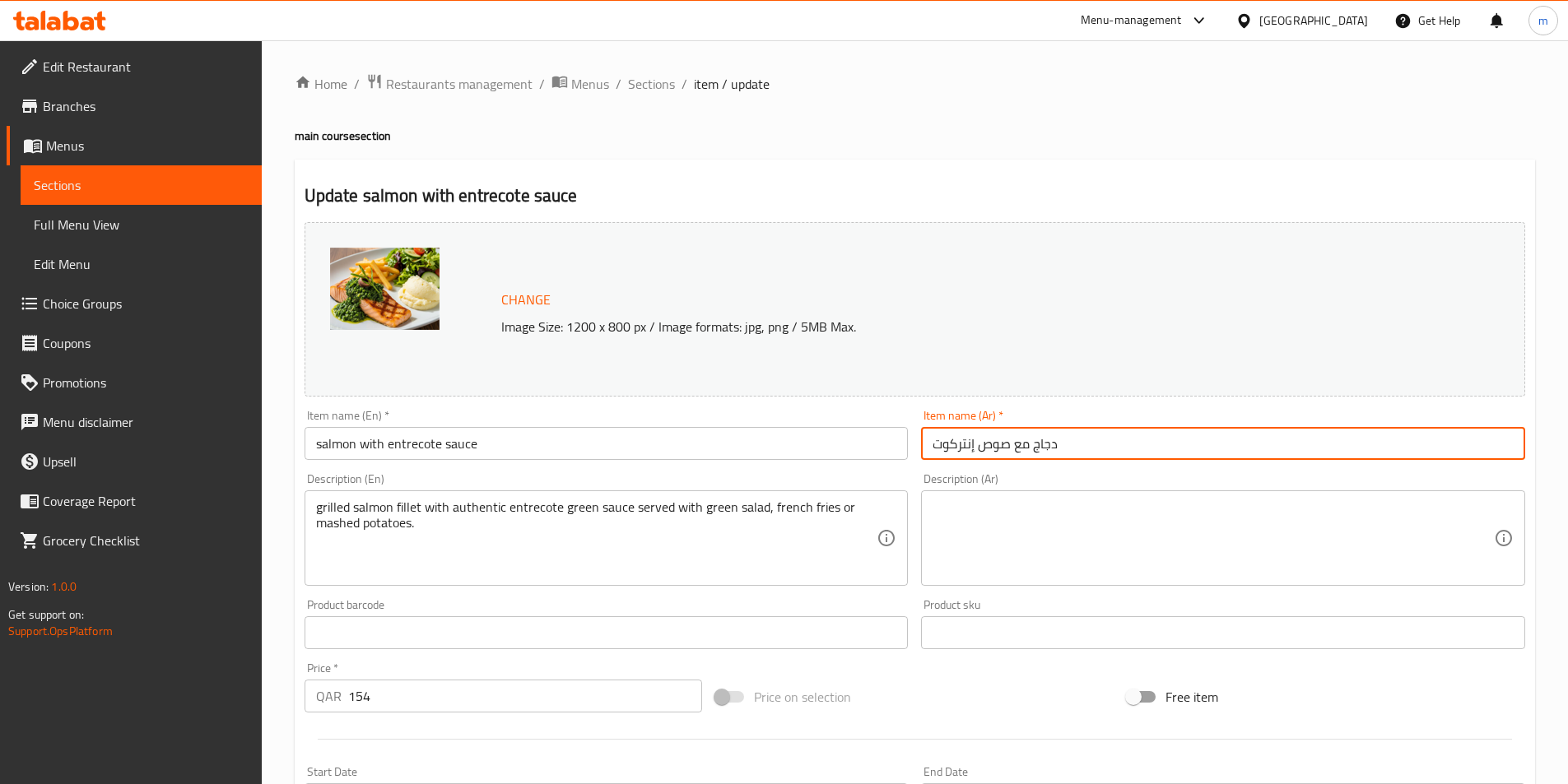
click at [340, 444] on input "salmon with entrecote sauce" at bounding box center [606, 443] width 604 height 33
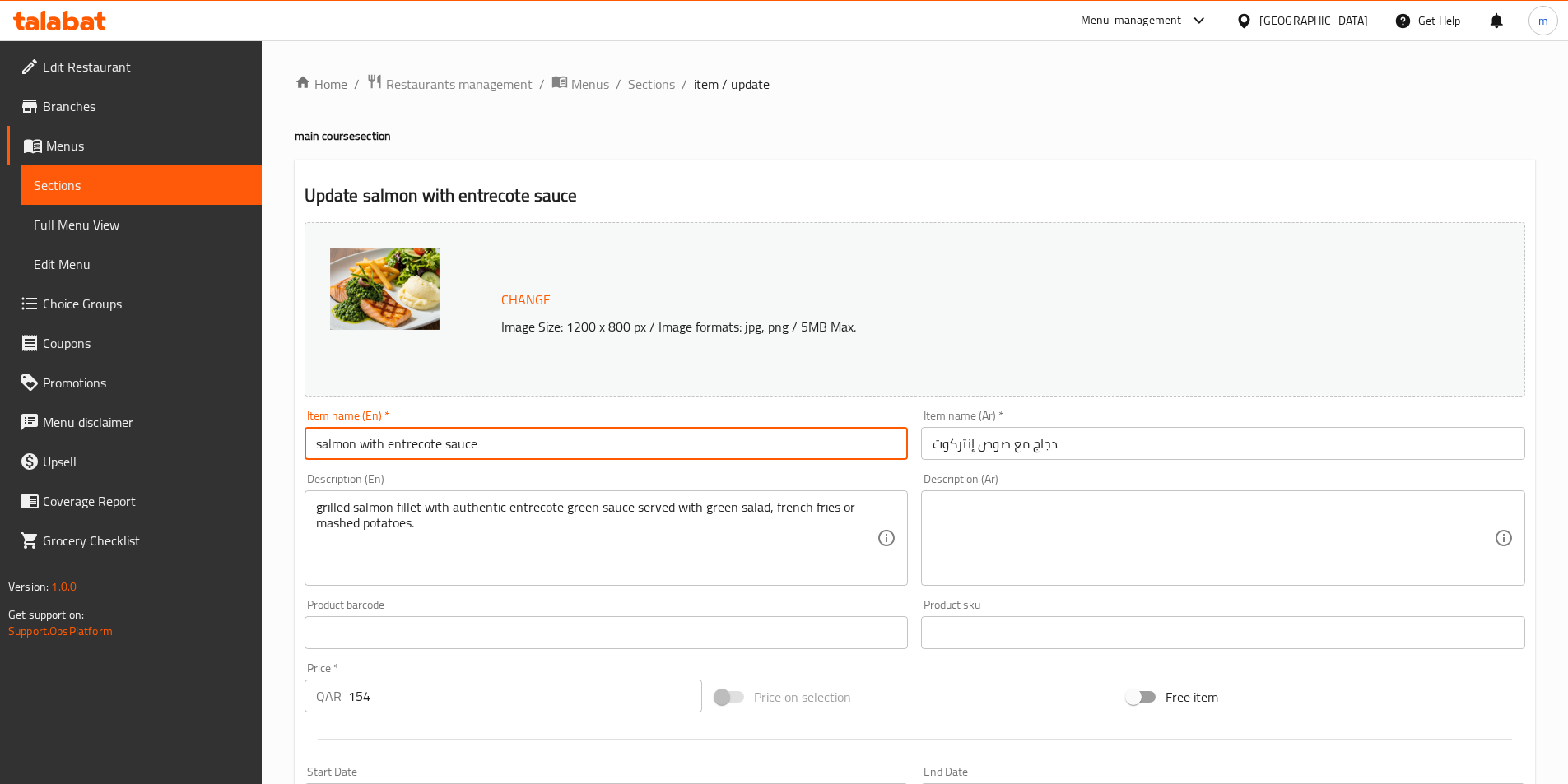
click at [341, 444] on input "salmon with entrecote sauce" at bounding box center [606, 443] width 604 height 33
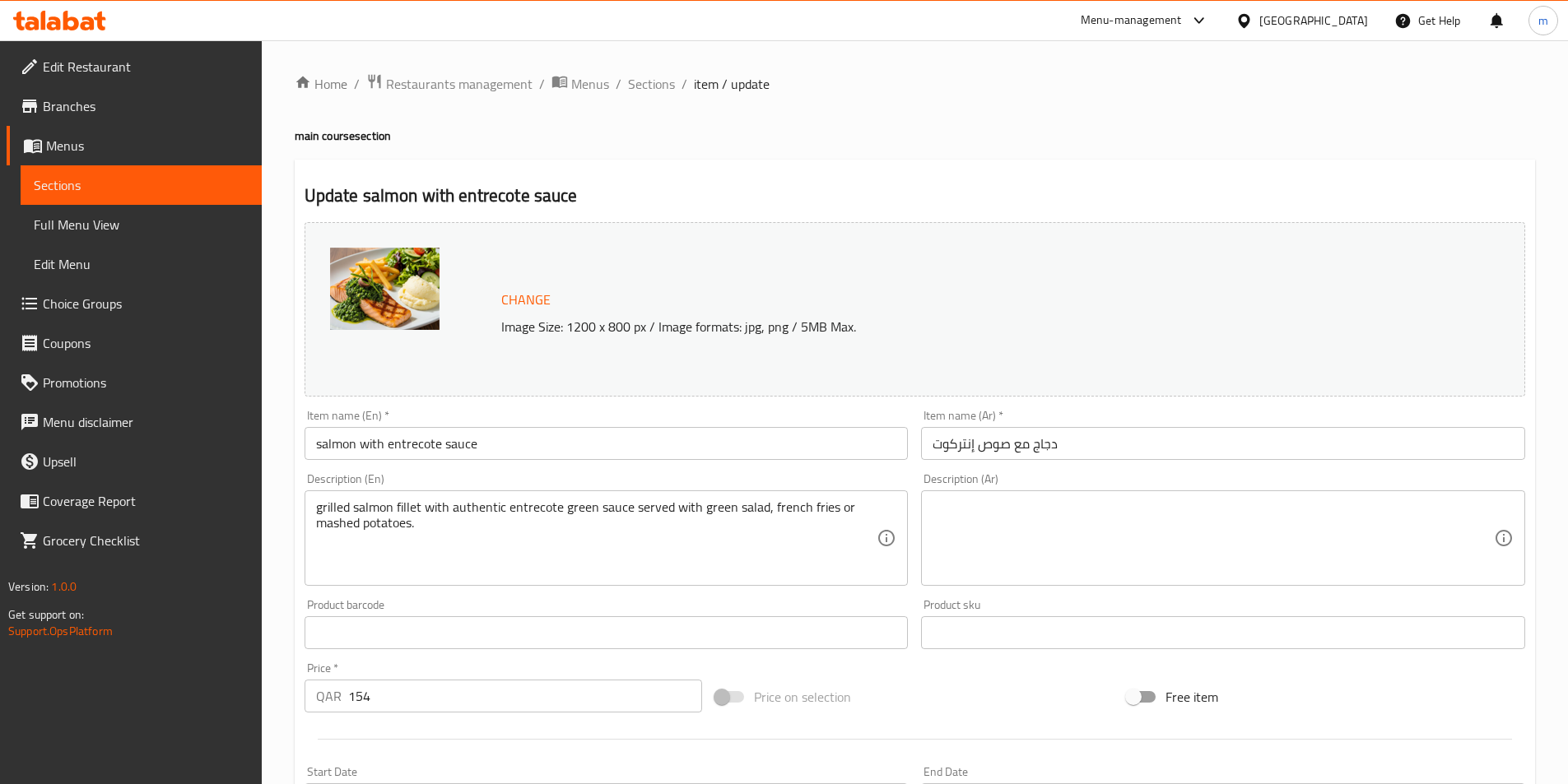
click at [1049, 442] on input "دجاج مع صوص إنتركوت" at bounding box center [1223, 443] width 604 height 33
paste input "لمون"
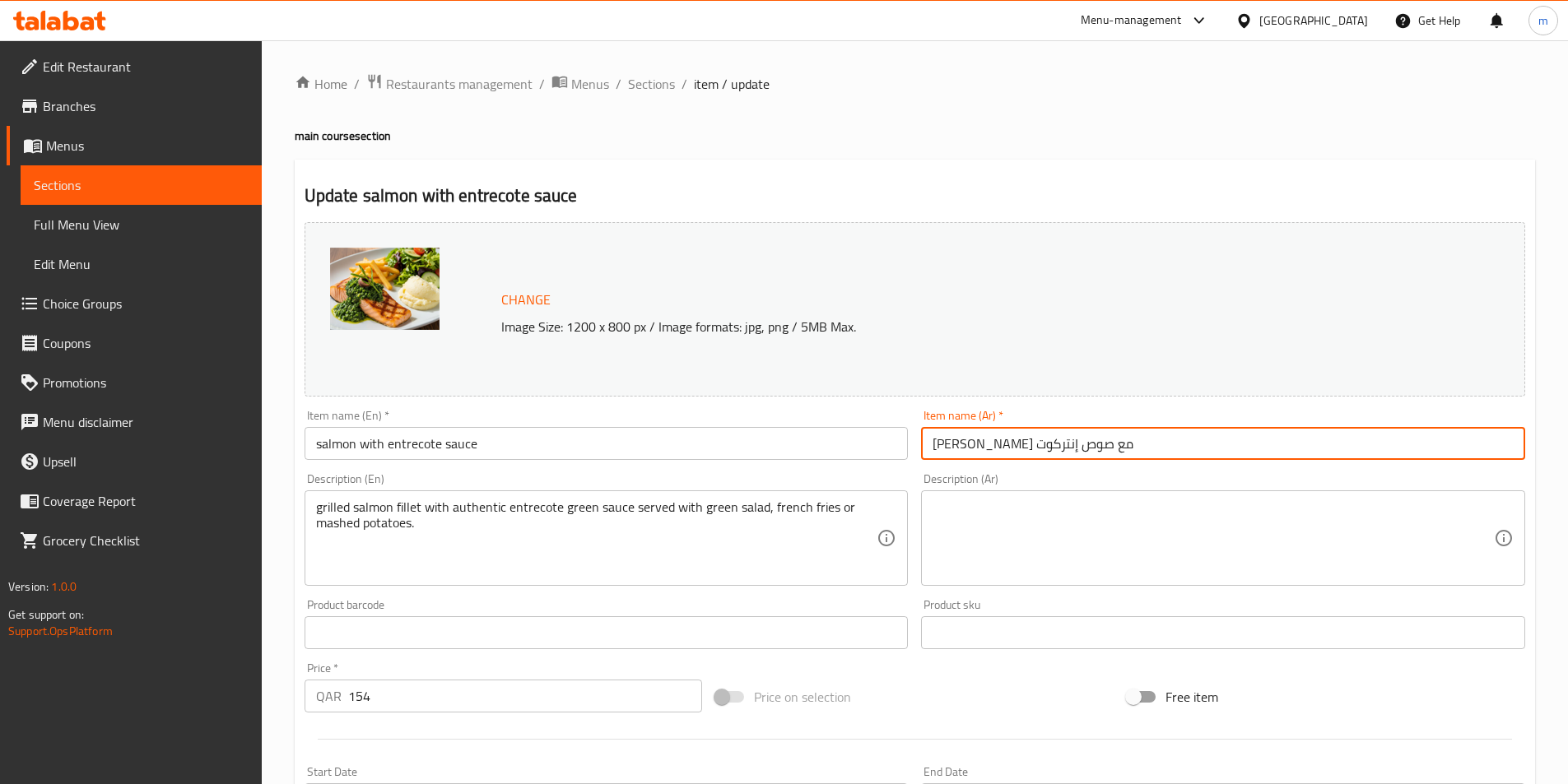
type input "[PERSON_NAME] مع صوص إنتركوت"
click at [359, 522] on textarea "grilled salmon fillet with authentic entrecote green sauce served with green sa…" at bounding box center [596, 538] width 561 height 79
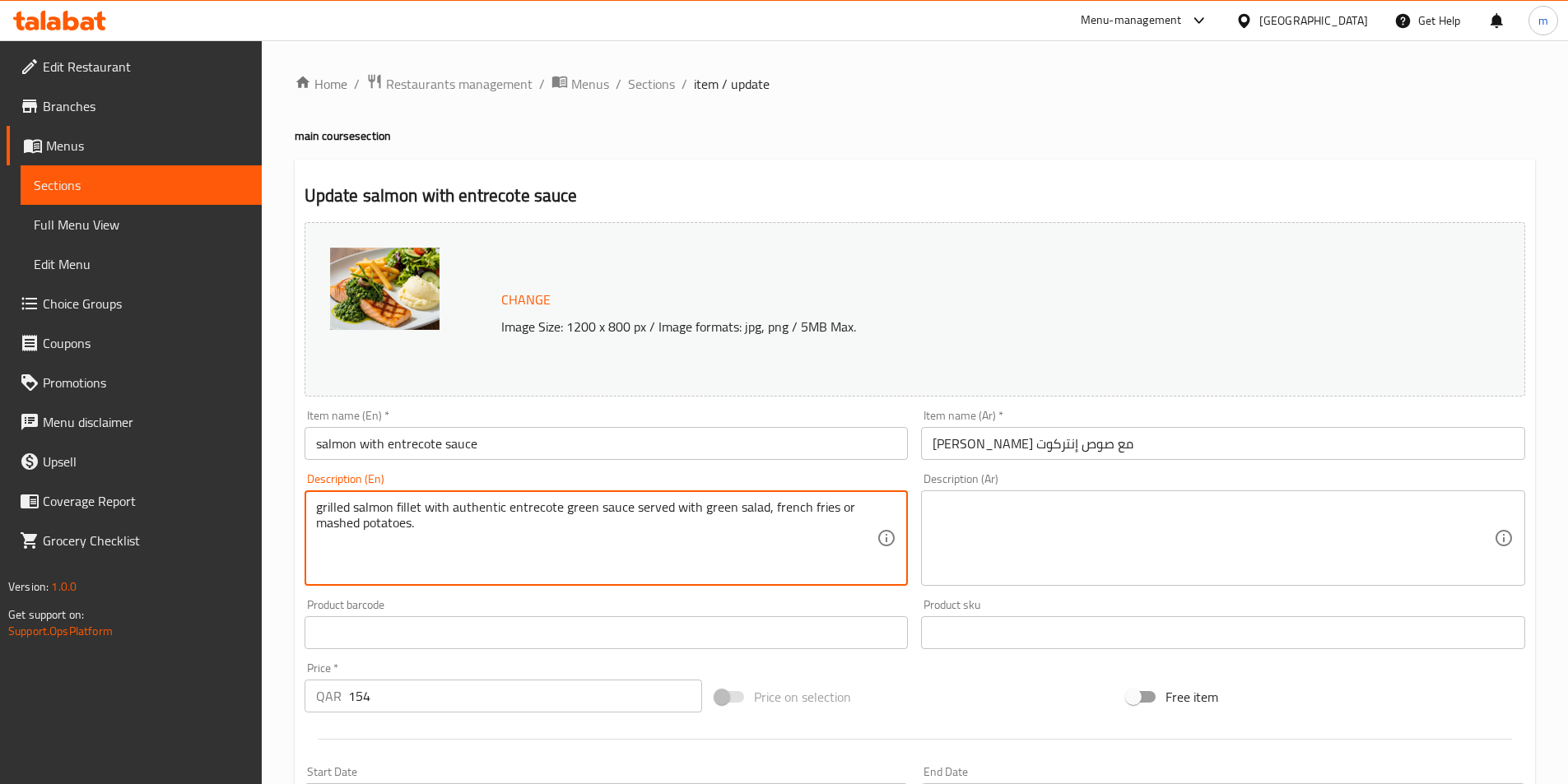
click at [359, 522] on textarea "grilled salmon fillet with authentic entrecote green sauce served with green sa…" at bounding box center [596, 538] width 561 height 79
click at [527, 558] on textarea "grilled salmon fillet with authentic entrecote green sauce served with green sa…" at bounding box center [596, 538] width 561 height 79
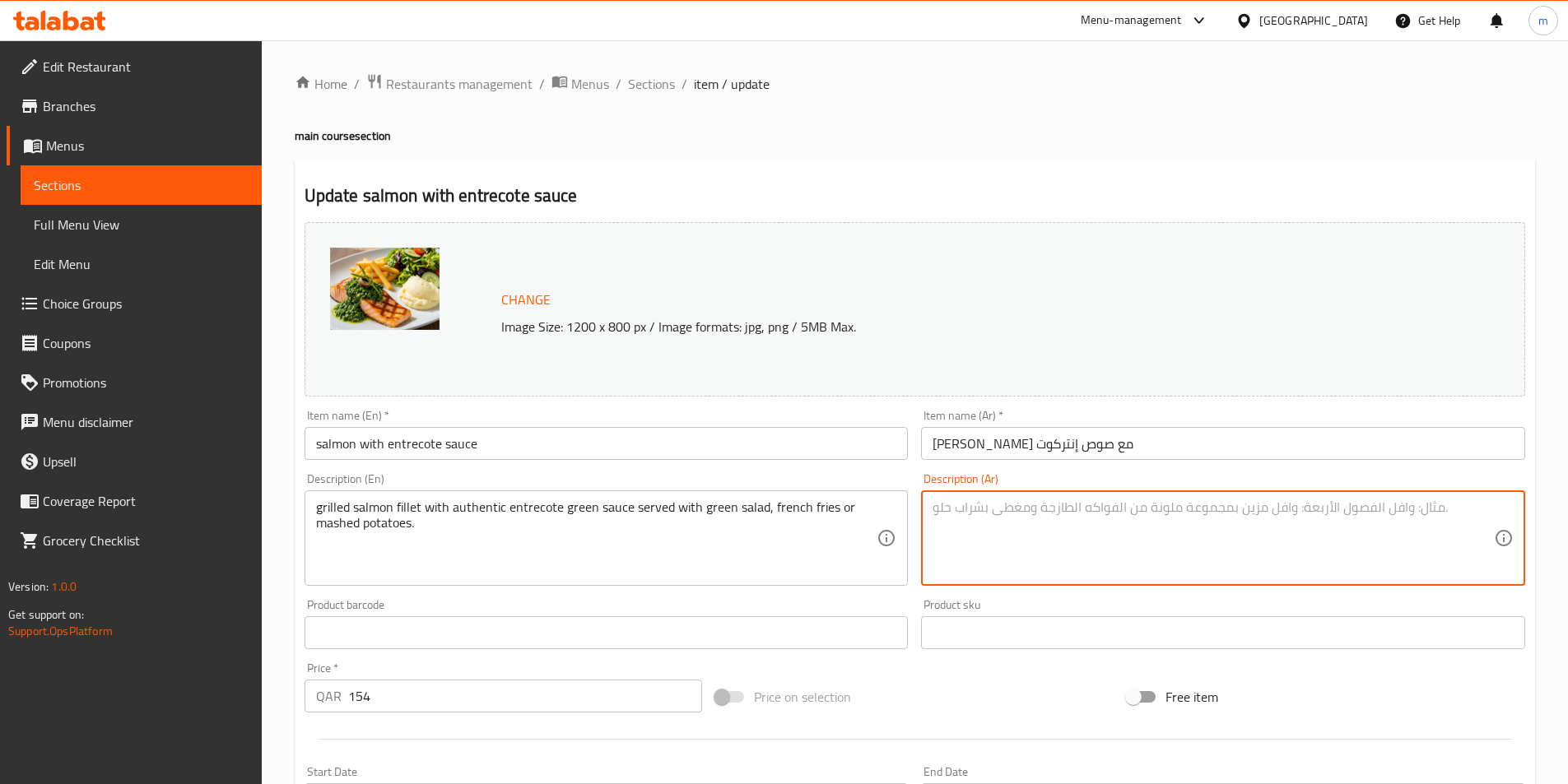
click at [962, 510] on textarea at bounding box center [1214, 538] width 561 height 79
paste textarea "grilled chicken with authentic entrecote green sauce served with green salad, f…"
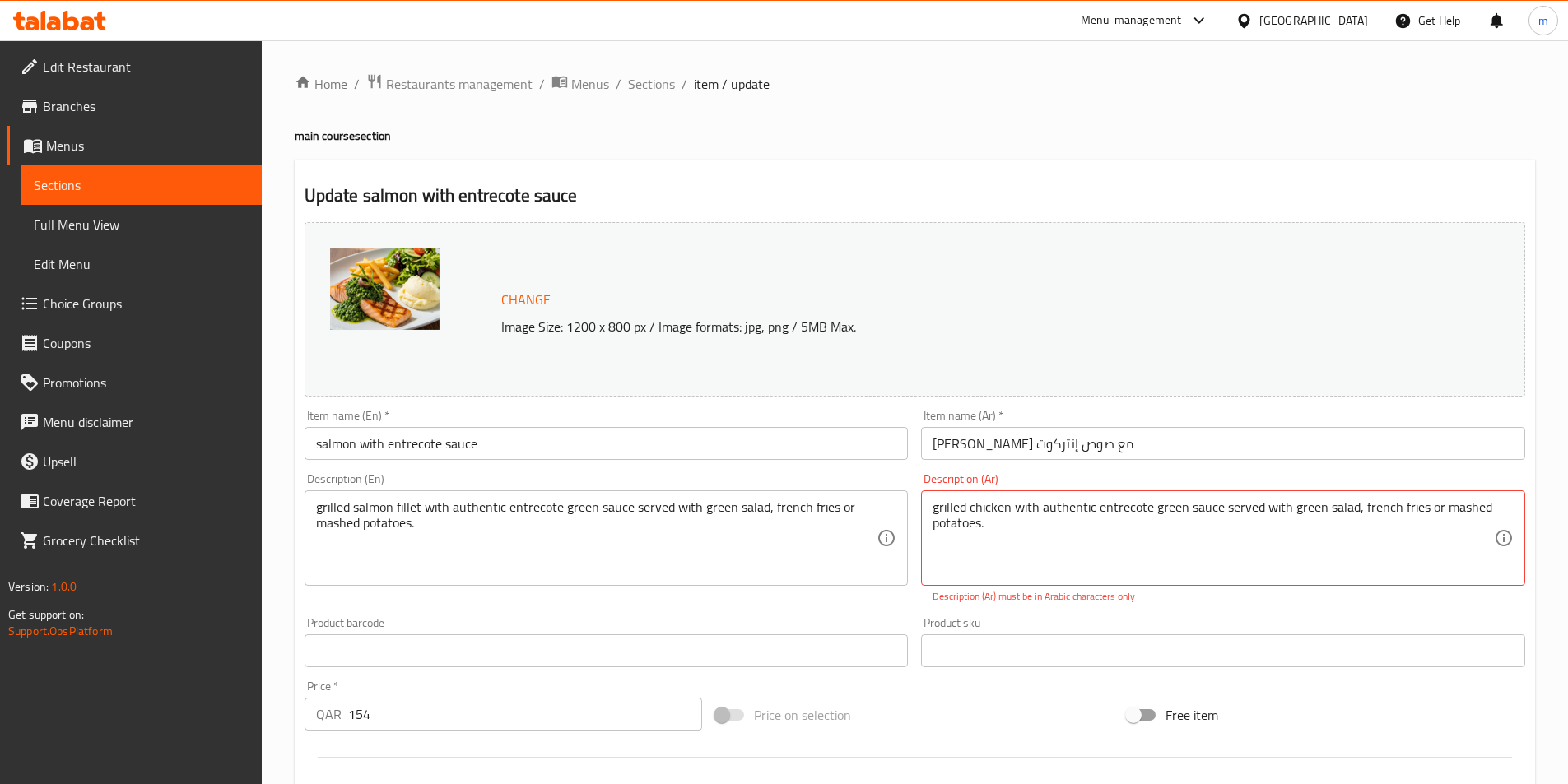
click at [1086, 515] on textarea "grilled chicken with authentic entrecote green sauce served with green salad, f…" at bounding box center [1214, 538] width 561 height 79
paste textarea "دجاج مقلي مع صوص انتريكوت الاخضر يقدم مع سلطة خضراء و بطاطس مقلية او بطاطس مهرو…"
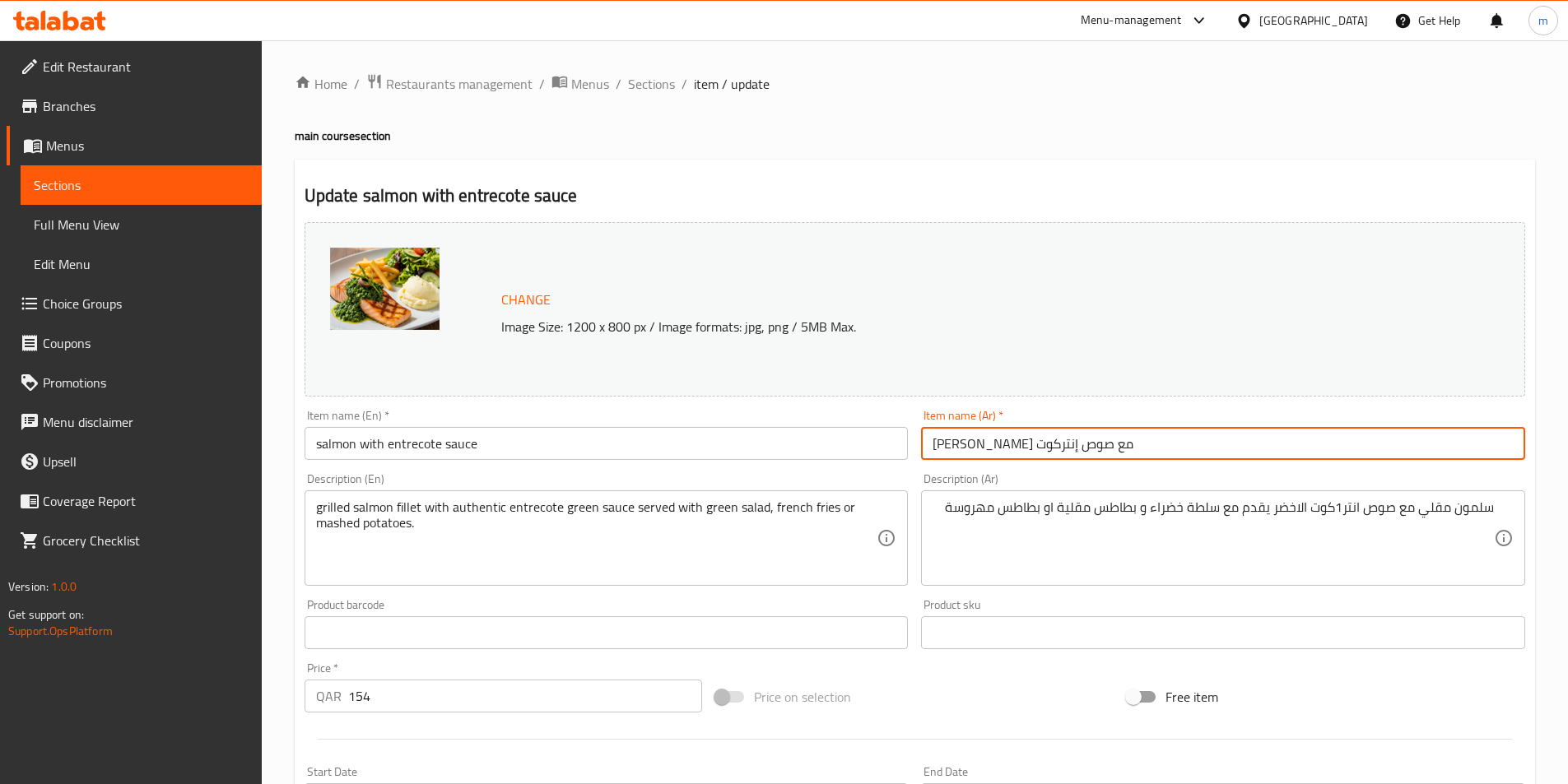
click at [964, 449] on input "[PERSON_NAME] مع صوص إنتركوت" at bounding box center [1223, 443] width 604 height 33
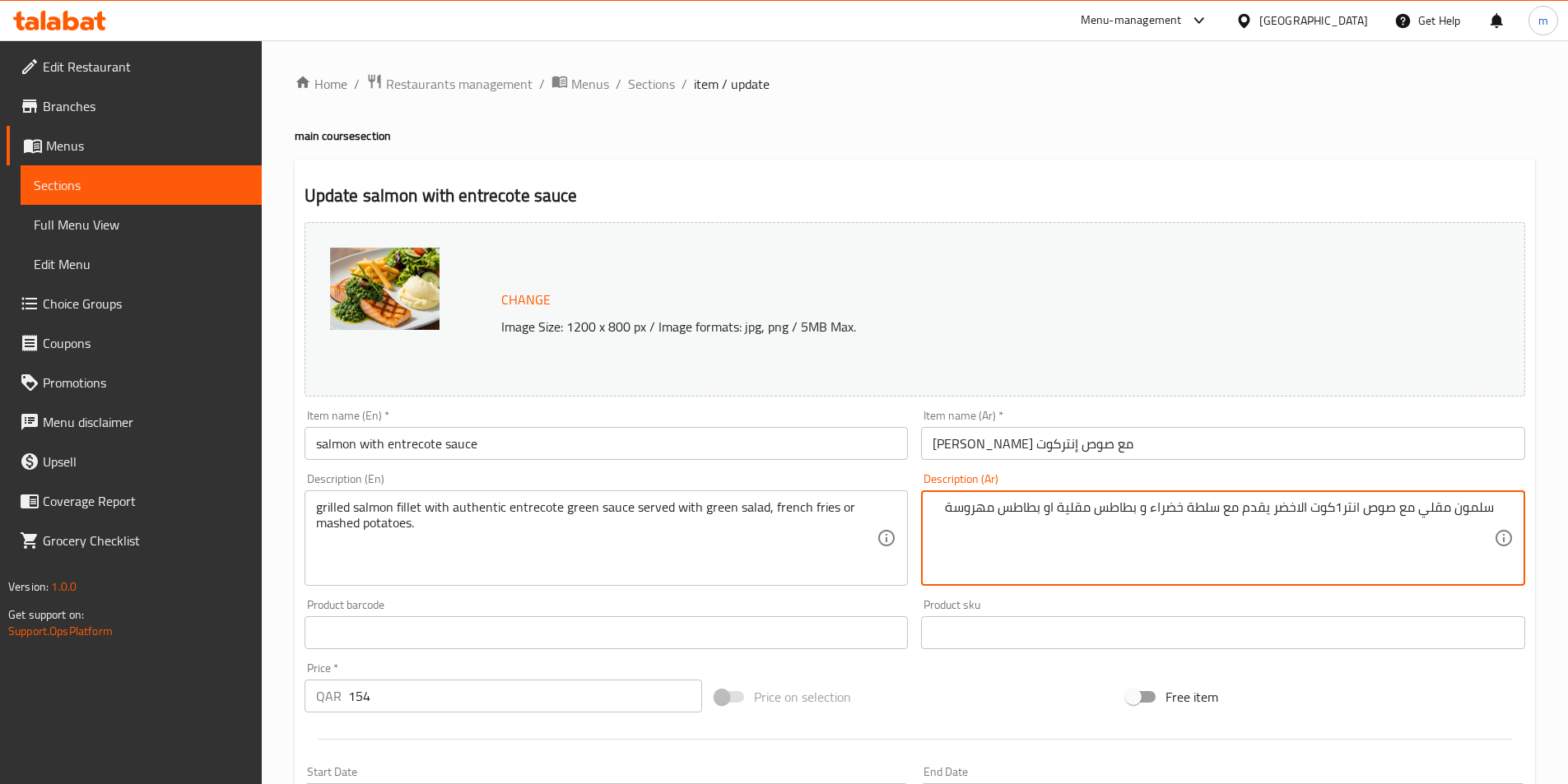
click at [1327, 506] on textarea "سلمون مقلي مع صوص انتر1كوت الاخضر يقدم مع سلطة خضراء و بطاطس مقلية او بطاطس مهر…" at bounding box center [1214, 538] width 561 height 79
paste textarea "نتركوت"
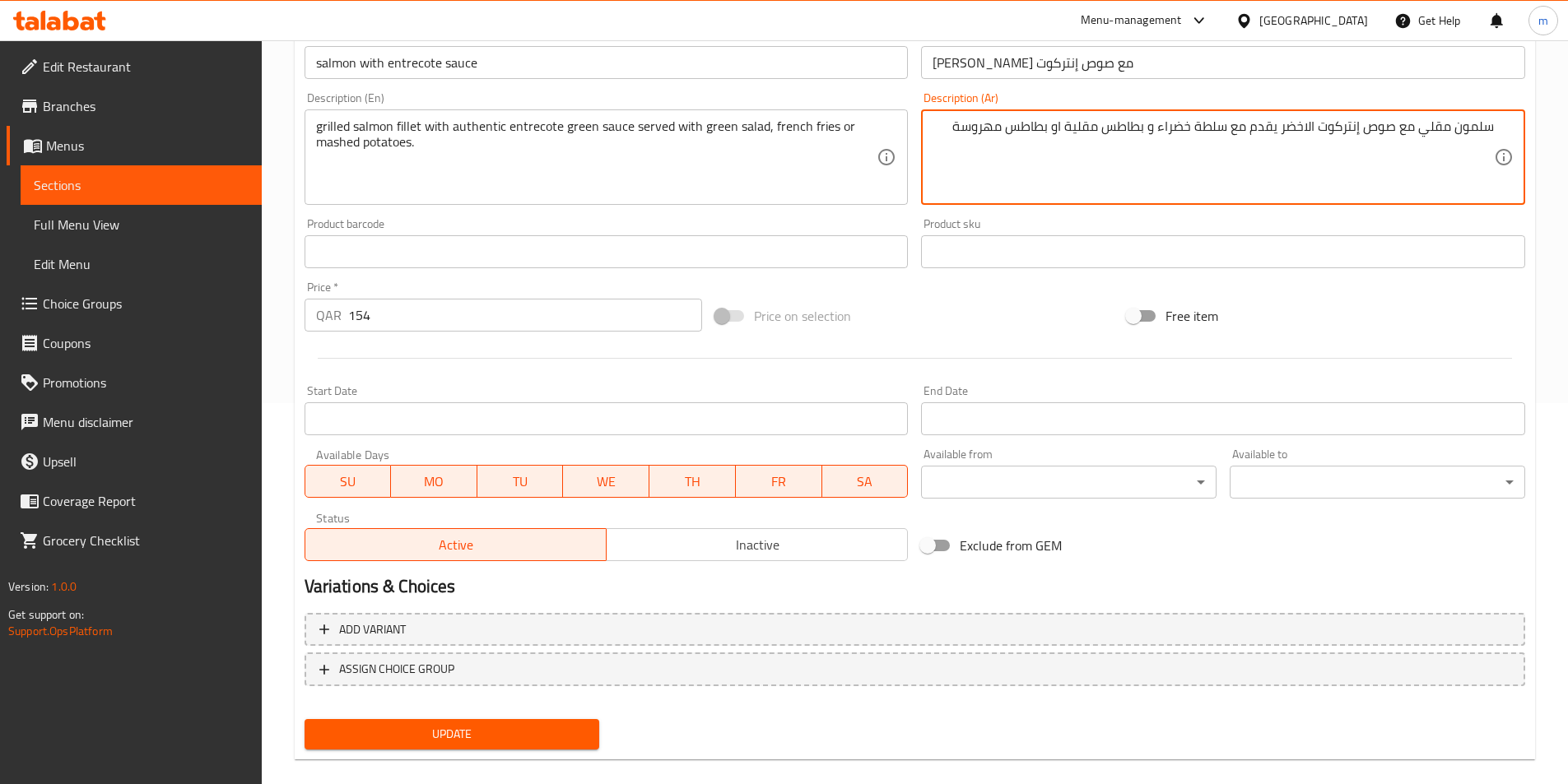
scroll to position [402, 0]
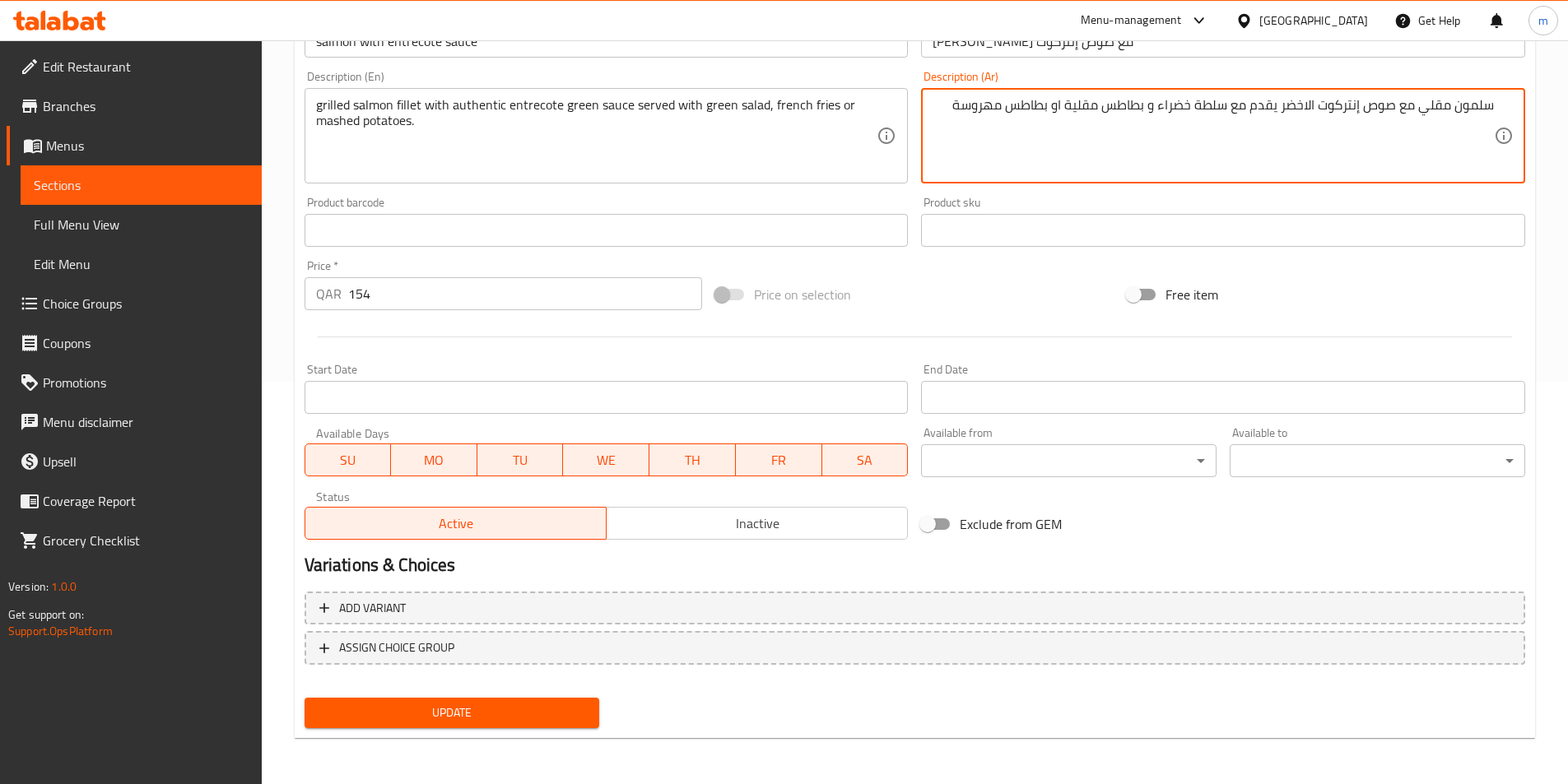
type textarea "سلمون مقلي مع صوص إنتركوت الاخضر يقدم مع سلطة خضراء و بطاطس مقلية او بطاطس مهرو…"
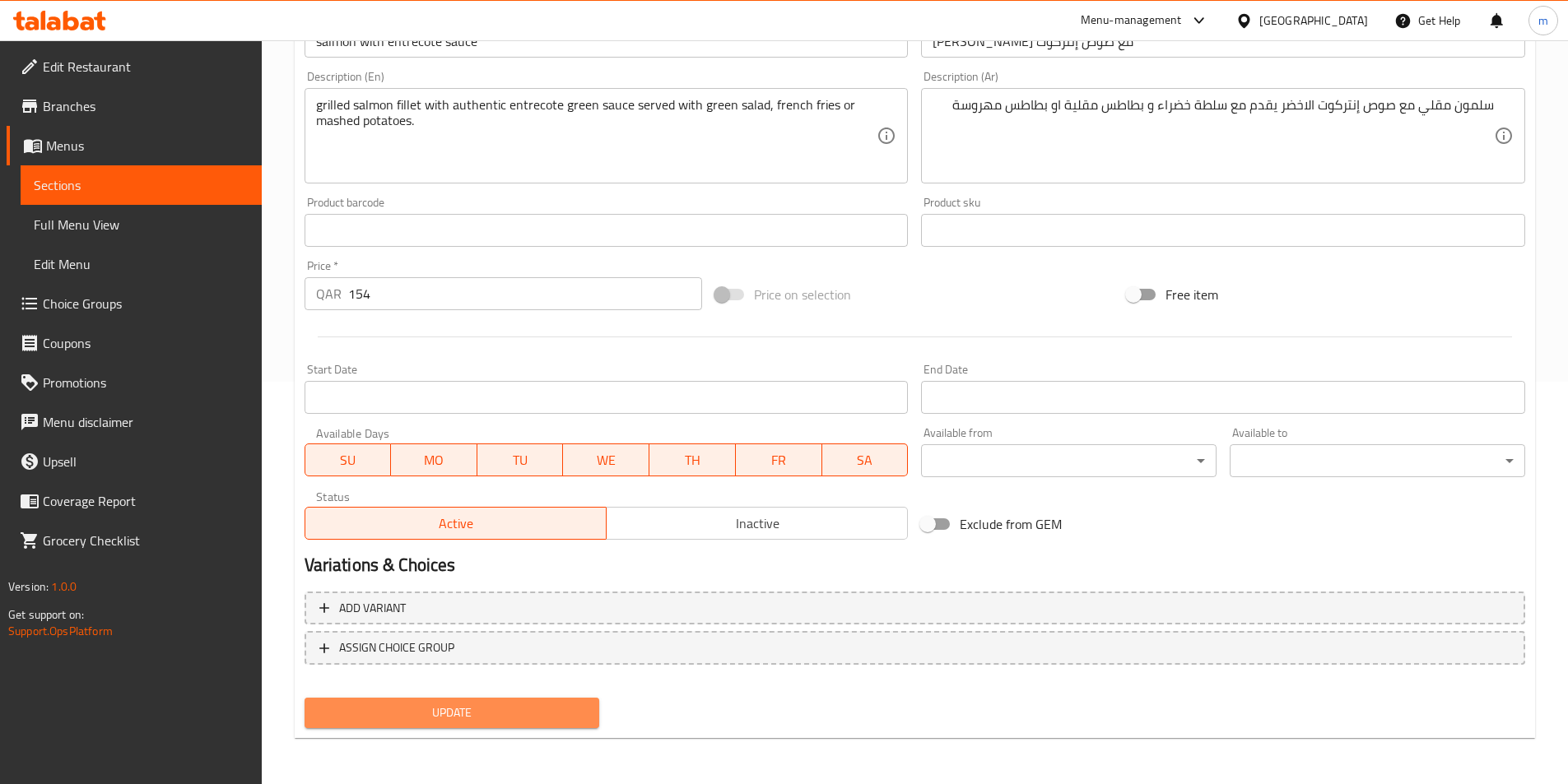
click at [442, 707] on span "Update" at bounding box center [452, 712] width 269 height 21
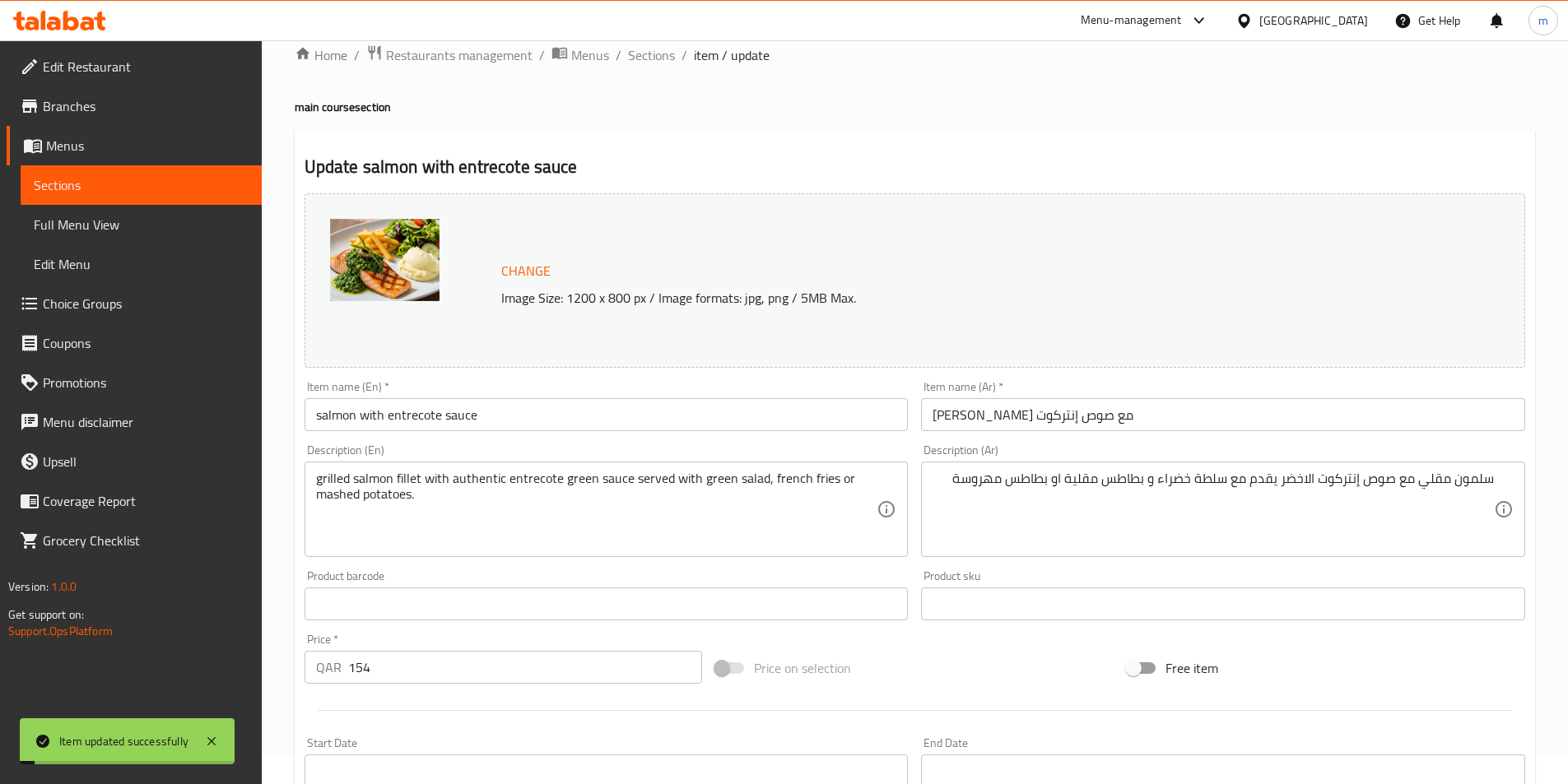
scroll to position [0, 0]
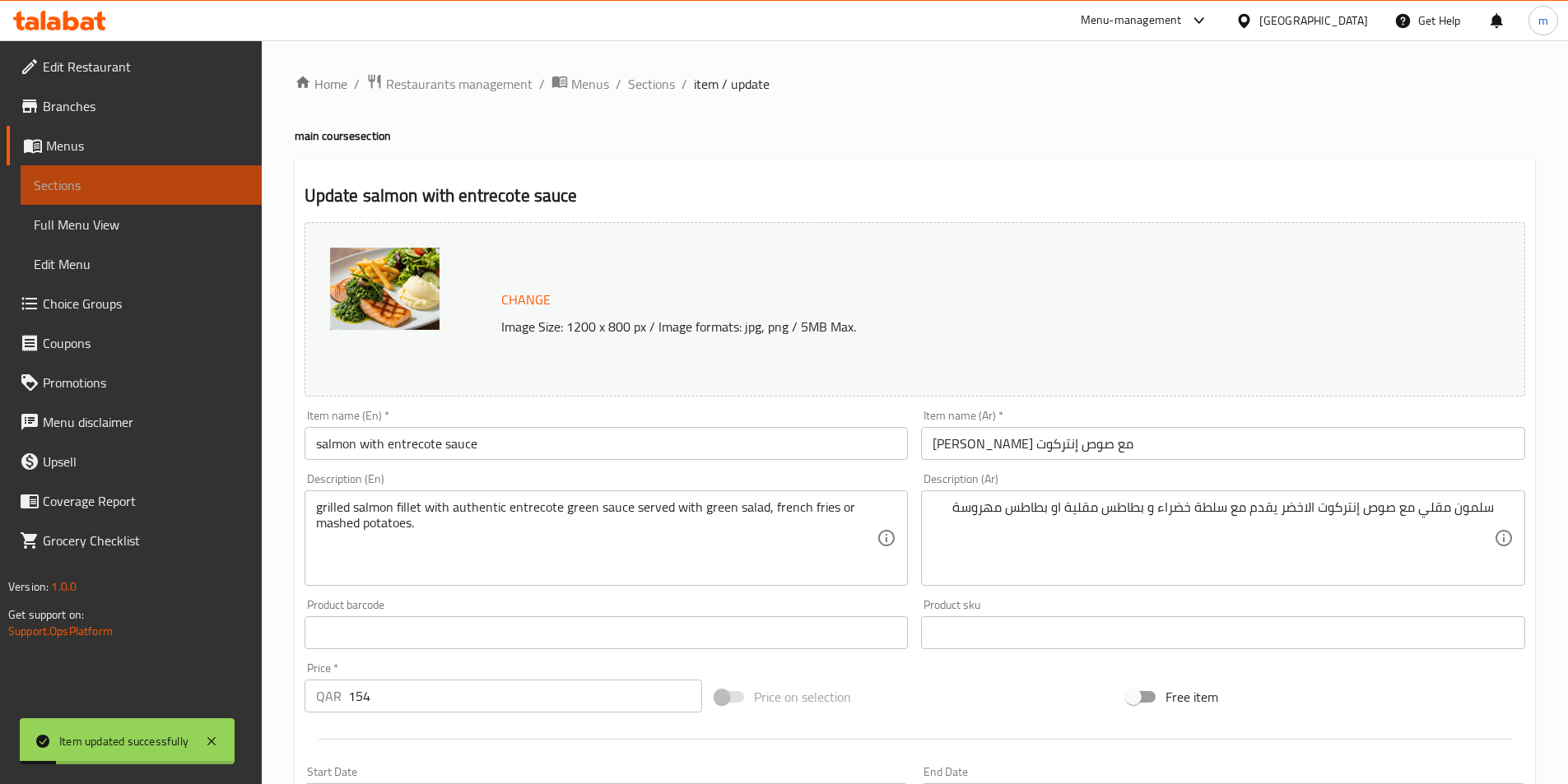
click at [116, 197] on link "Sections" at bounding box center [141, 185] width 241 height 40
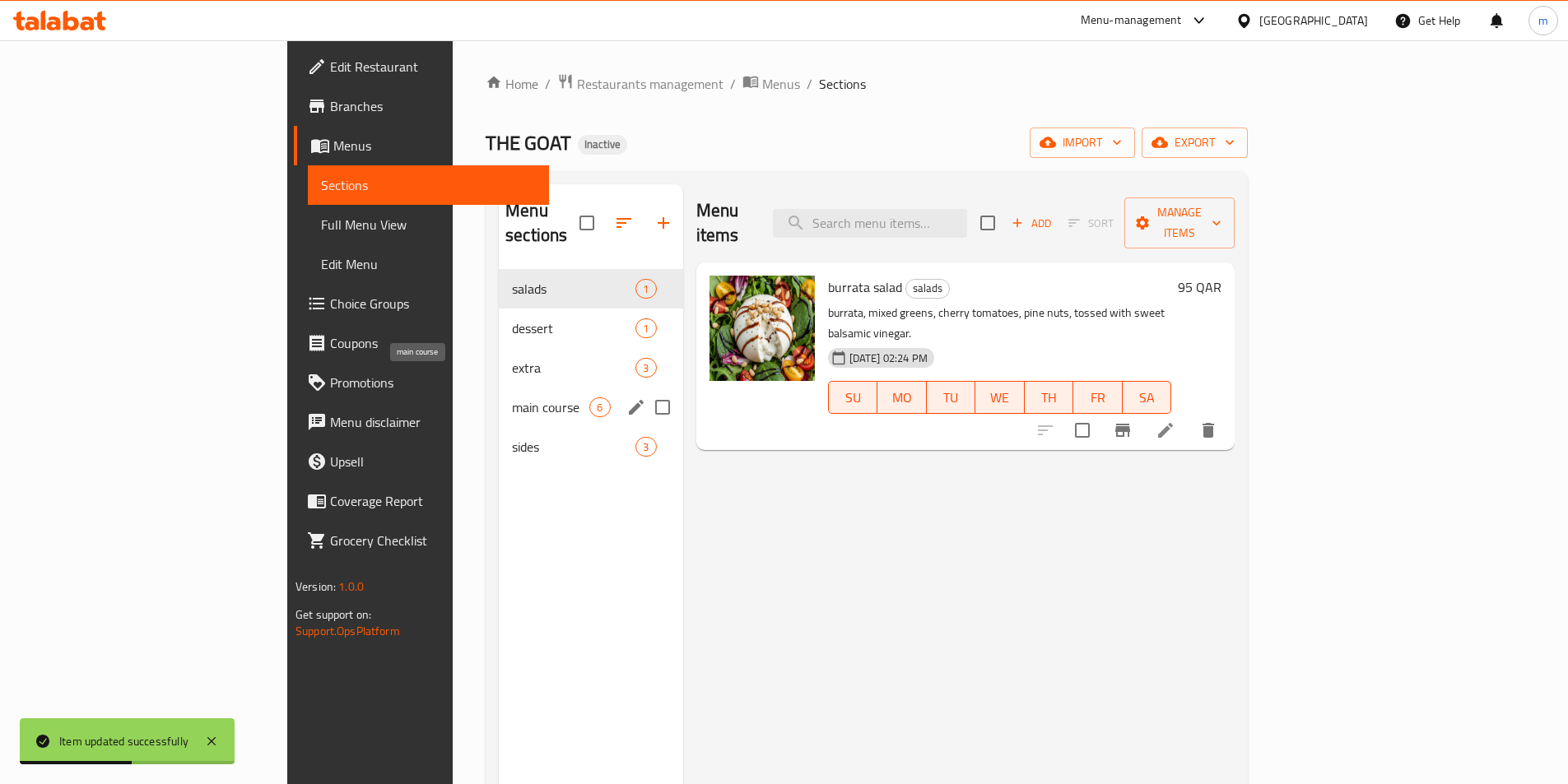
click at [512, 397] on span "main course" at bounding box center [551, 407] width 78 height 20
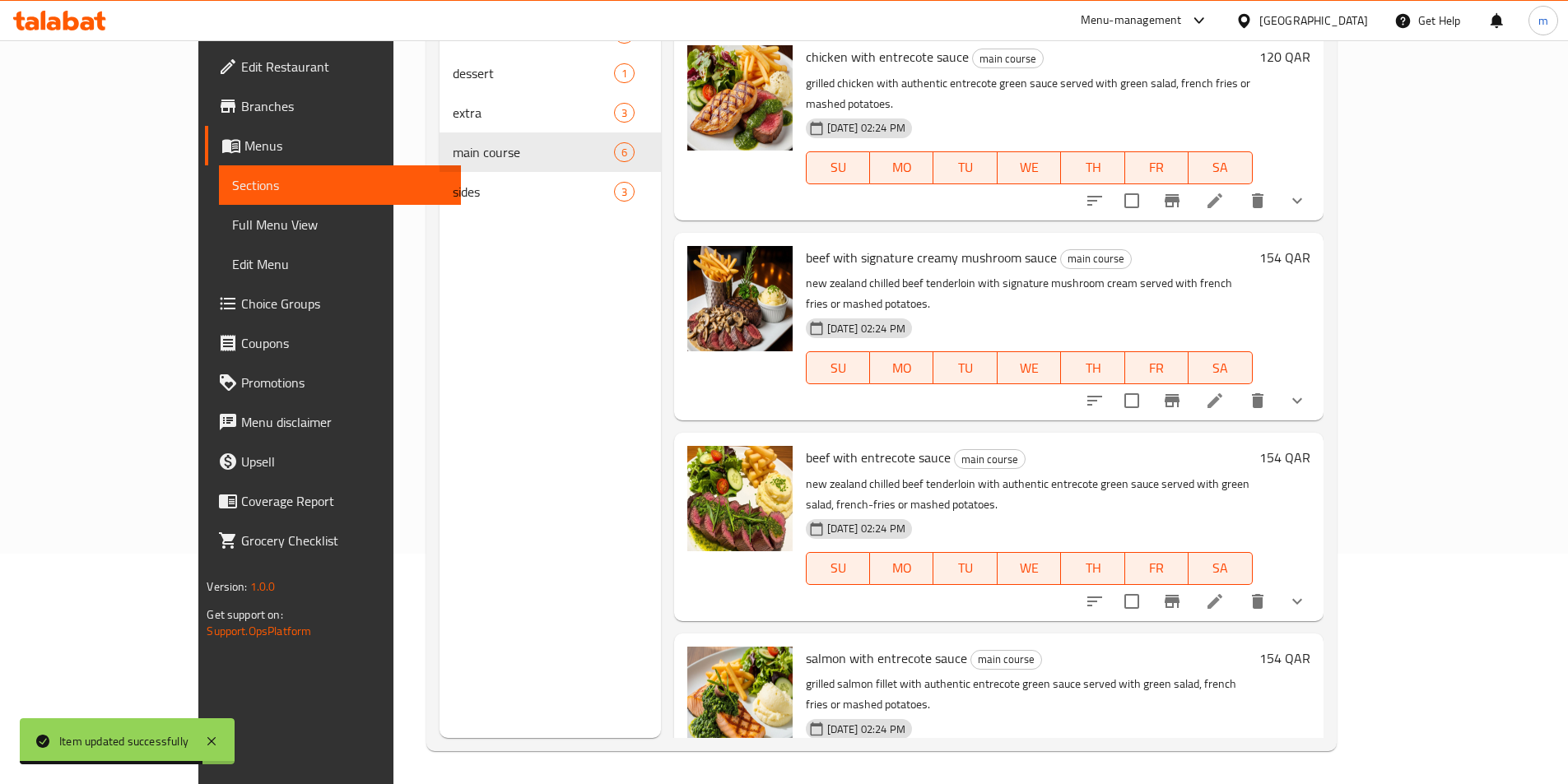
scroll to position [7, 0]
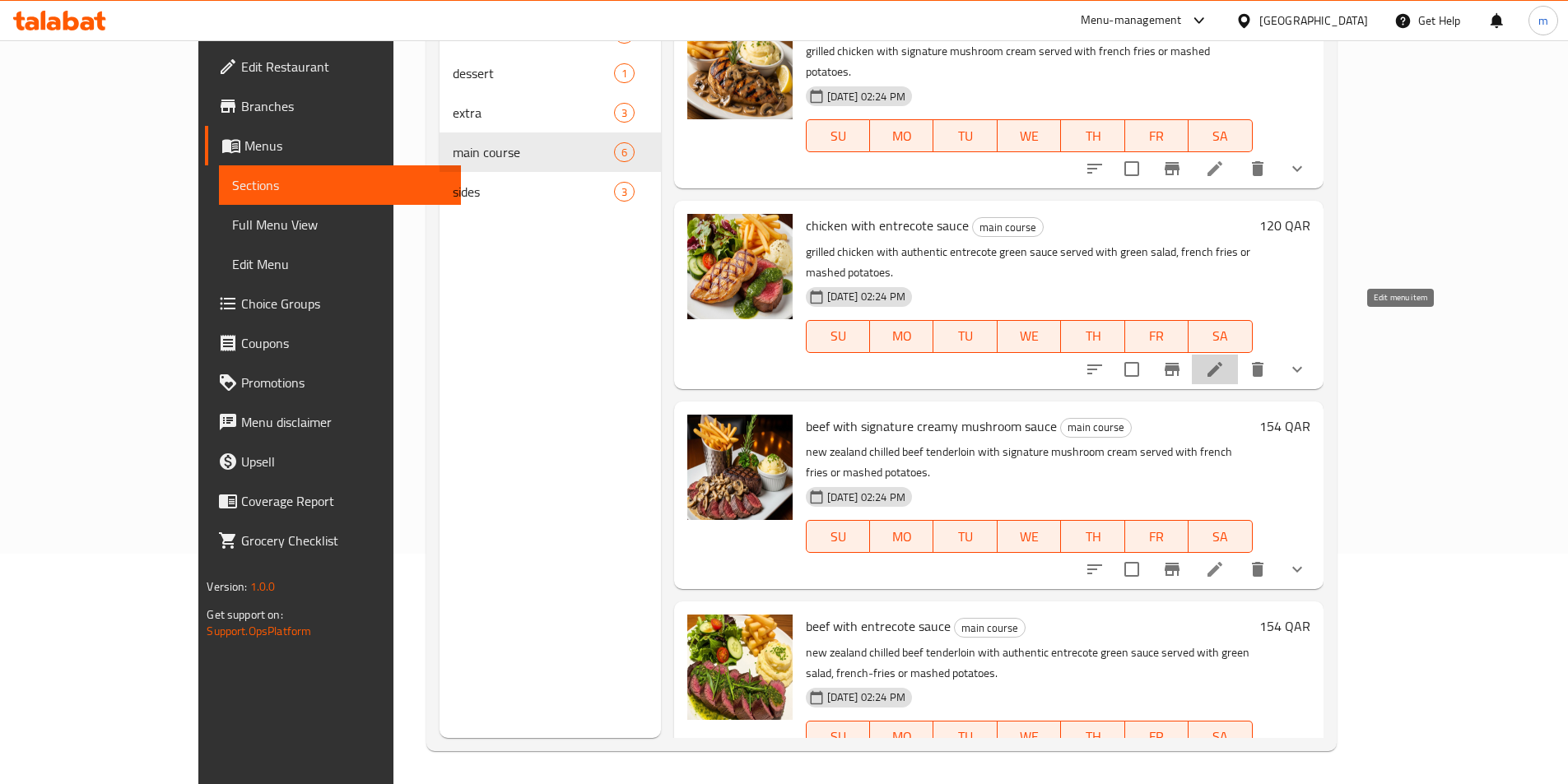
click at [1225, 359] on icon at bounding box center [1215, 369] width 20 height 20
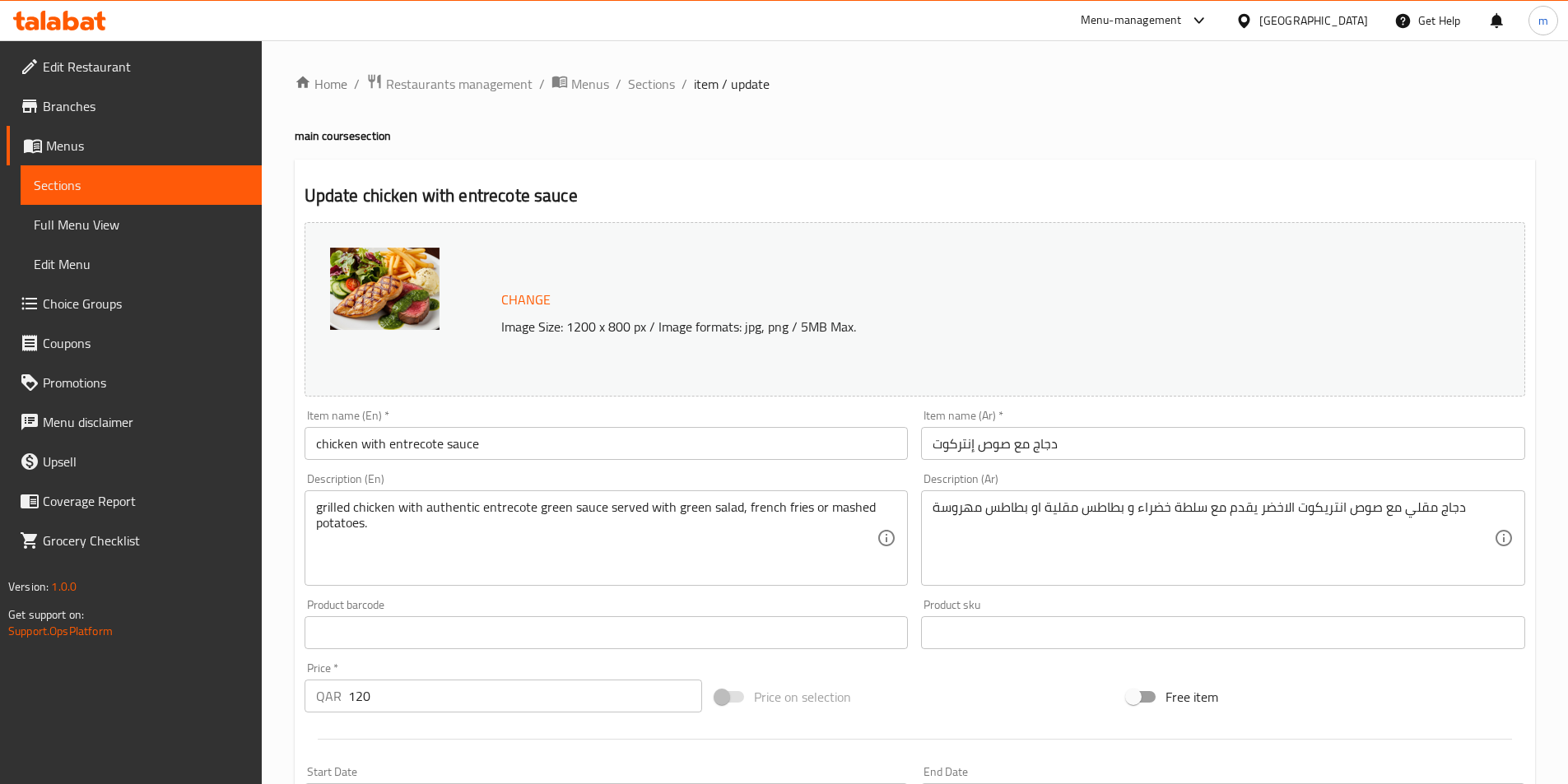
click at [940, 443] on input "دجاج مع صوص إنتركوت" at bounding box center [1223, 443] width 604 height 33
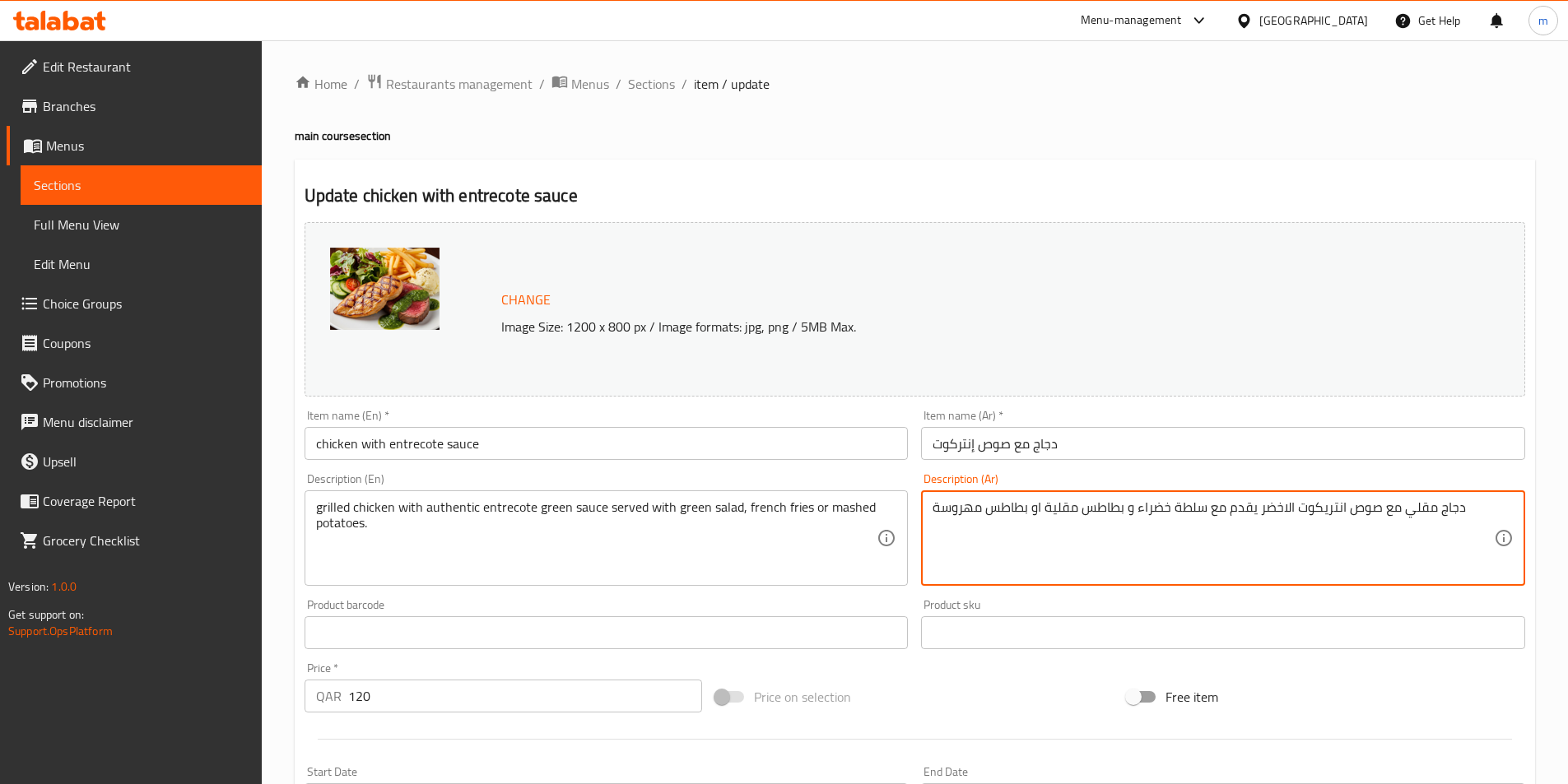
click at [1325, 510] on textarea "دجاج مقلي مع صوص انتريكوت الاخضر يقدم مع سلطة خضراء و بطاطس مقلية او بطاطس مهرو…" at bounding box center [1214, 538] width 561 height 79
paste textarea "نتركوت"
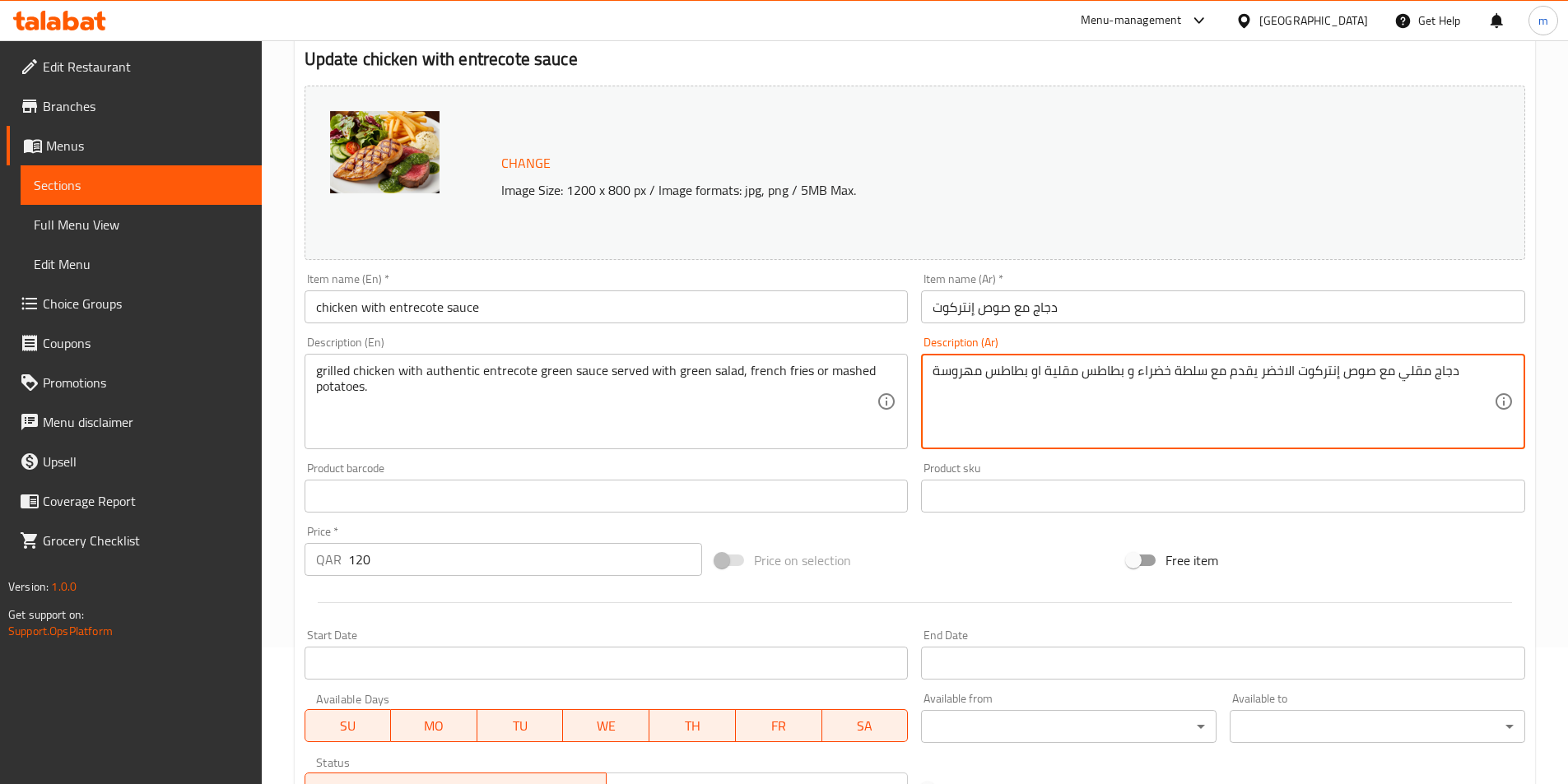
scroll to position [430, 0]
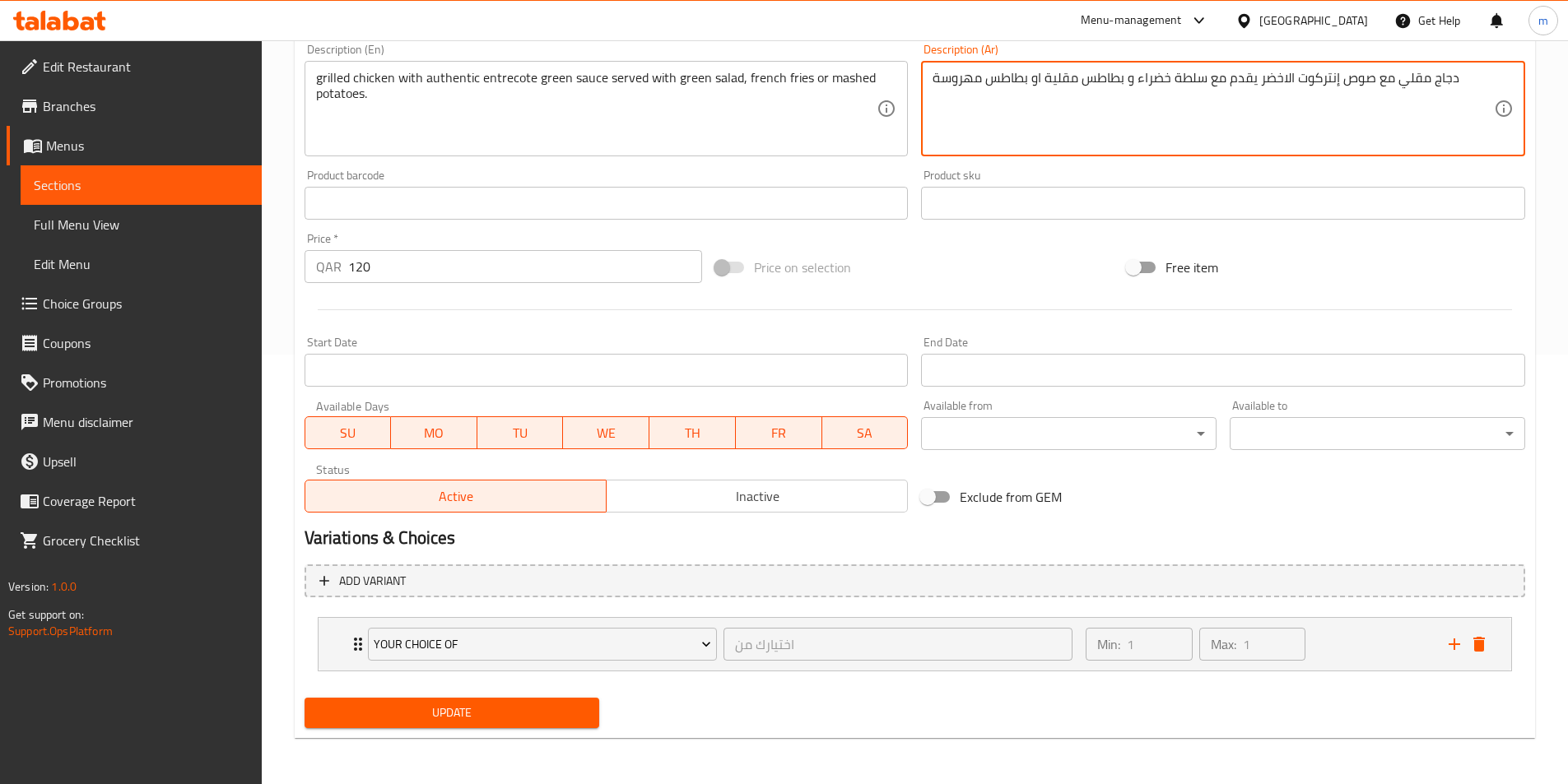
type textarea "دجاج مقلي مع صوص إنتركوت الاخضر يقدم مع سلطة خضراء و بطاطس مقلية او بطاطس مهروسة"
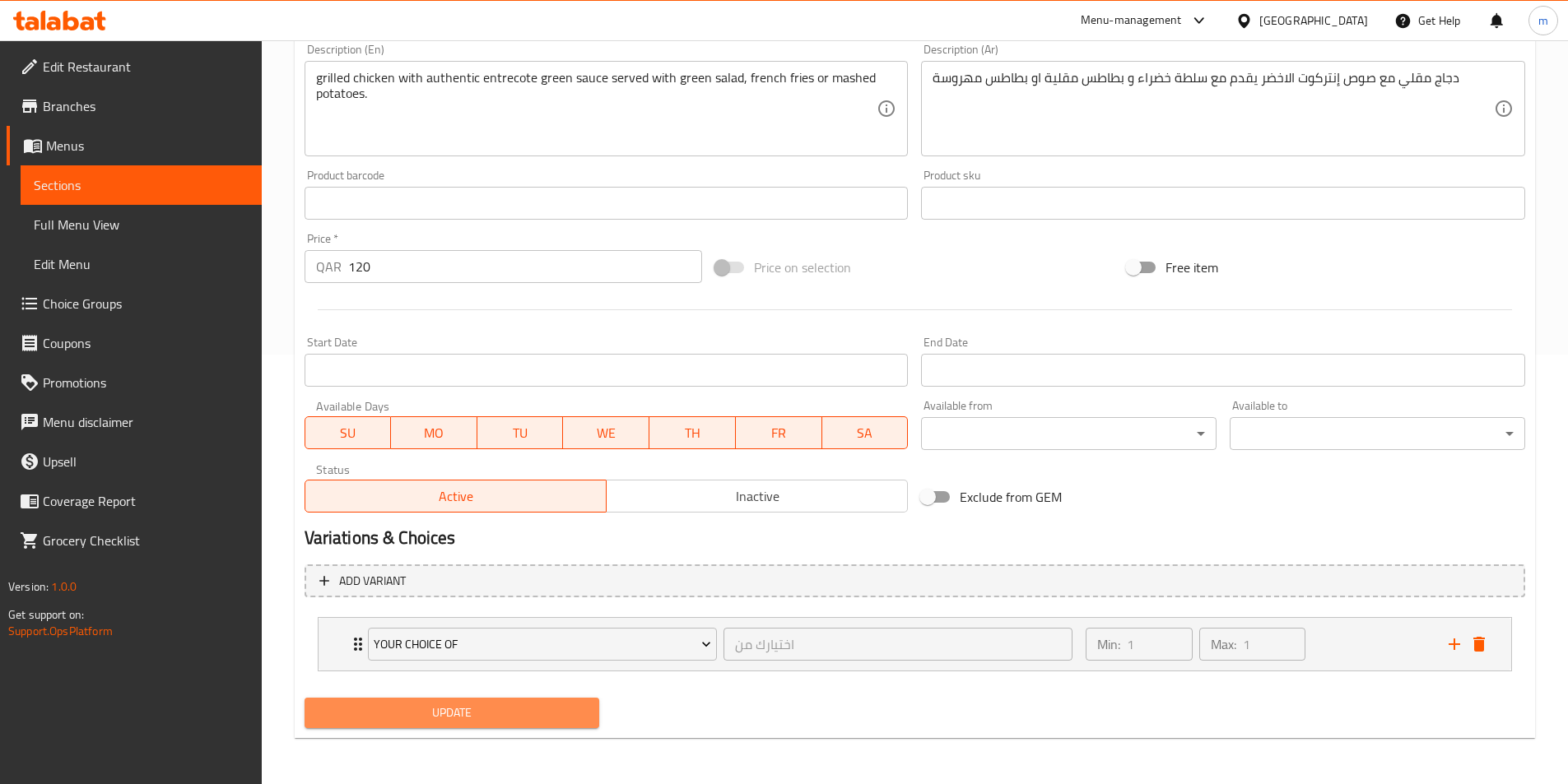
click at [431, 709] on span "Update" at bounding box center [452, 712] width 269 height 21
click at [94, 197] on link "Sections" at bounding box center [141, 185] width 241 height 40
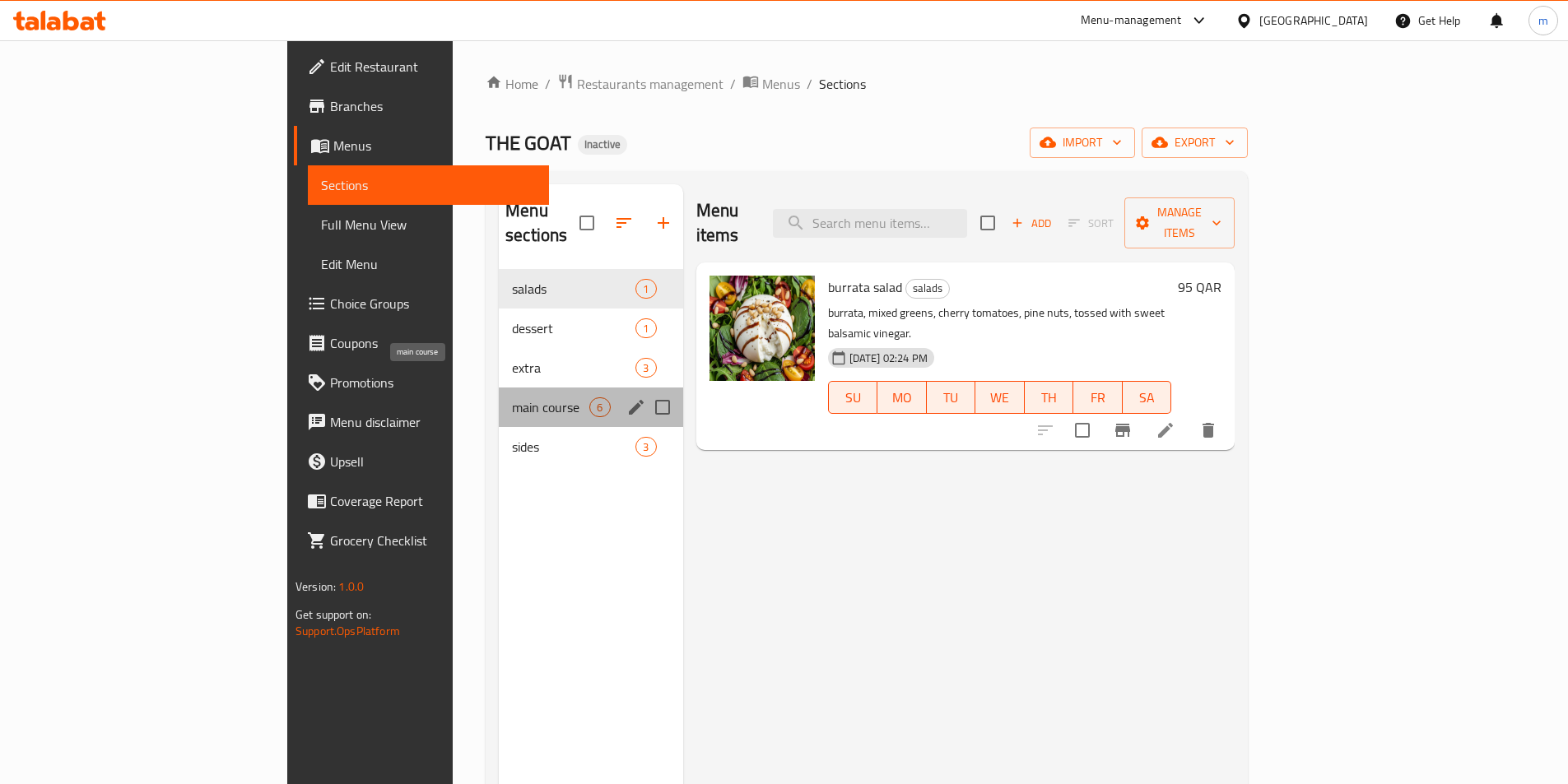
click at [512, 397] on span "main course" at bounding box center [551, 407] width 78 height 20
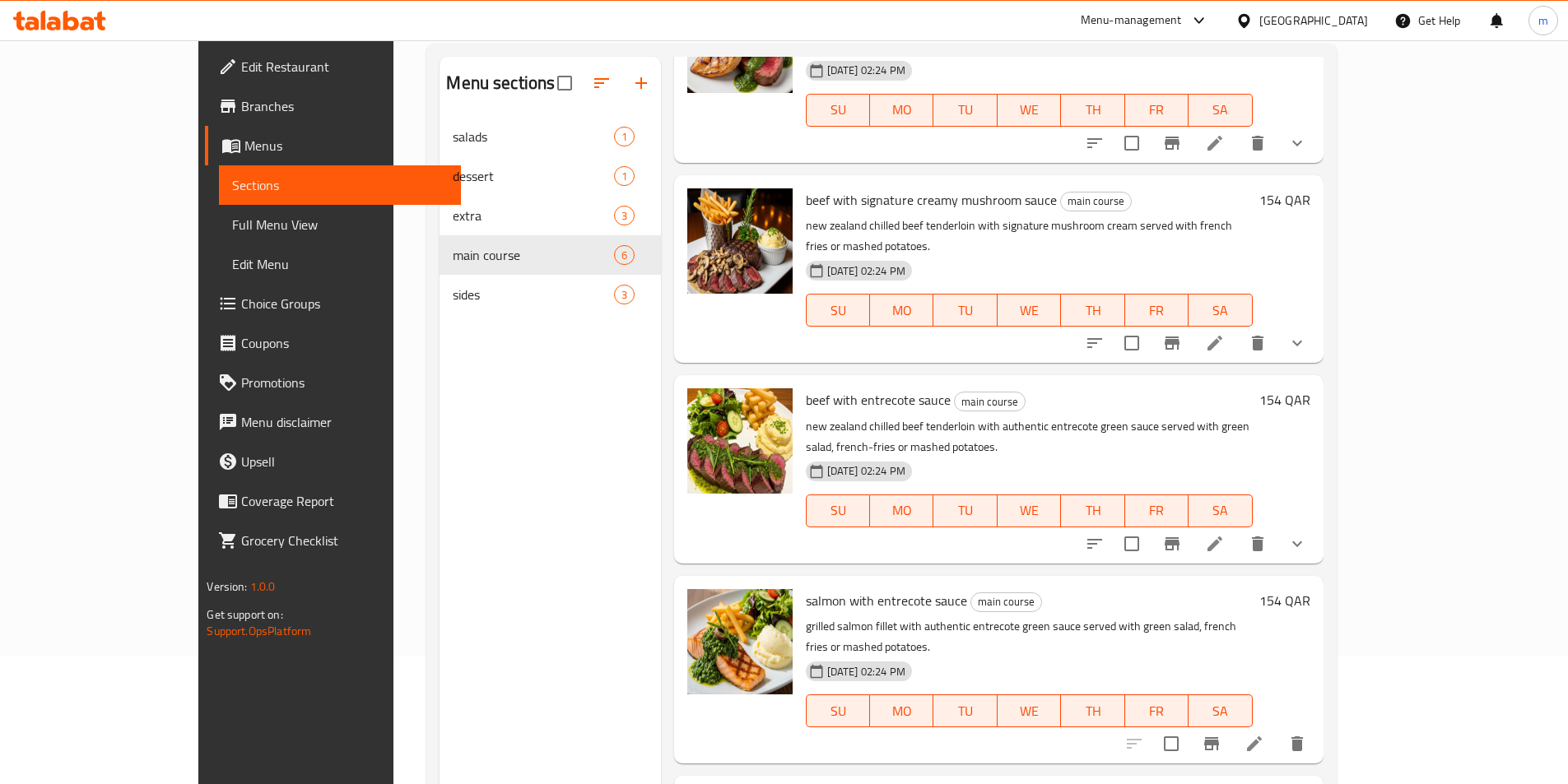
scroll to position [230, 0]
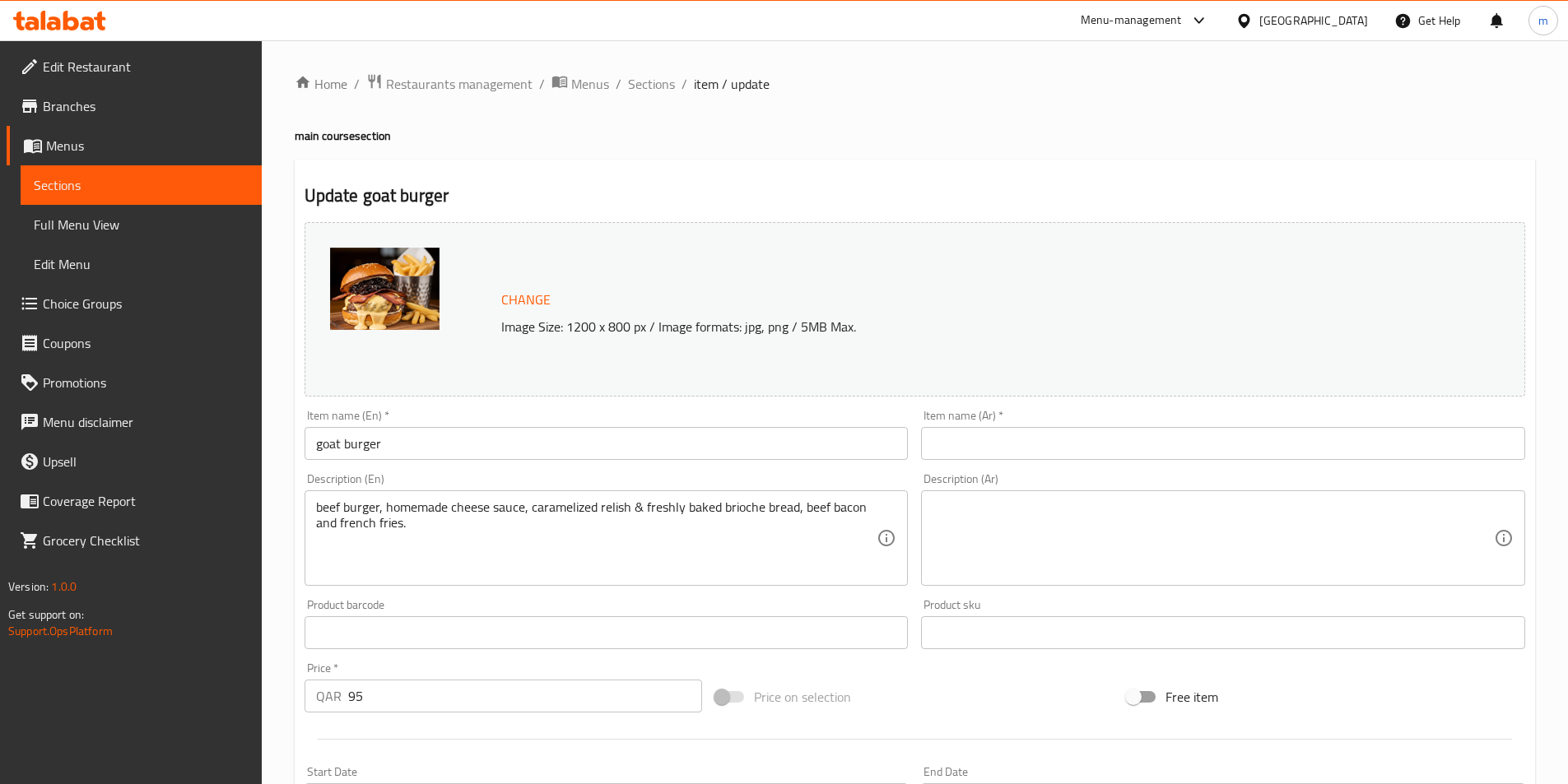
click at [370, 438] on input "goat burger" at bounding box center [606, 443] width 604 height 33
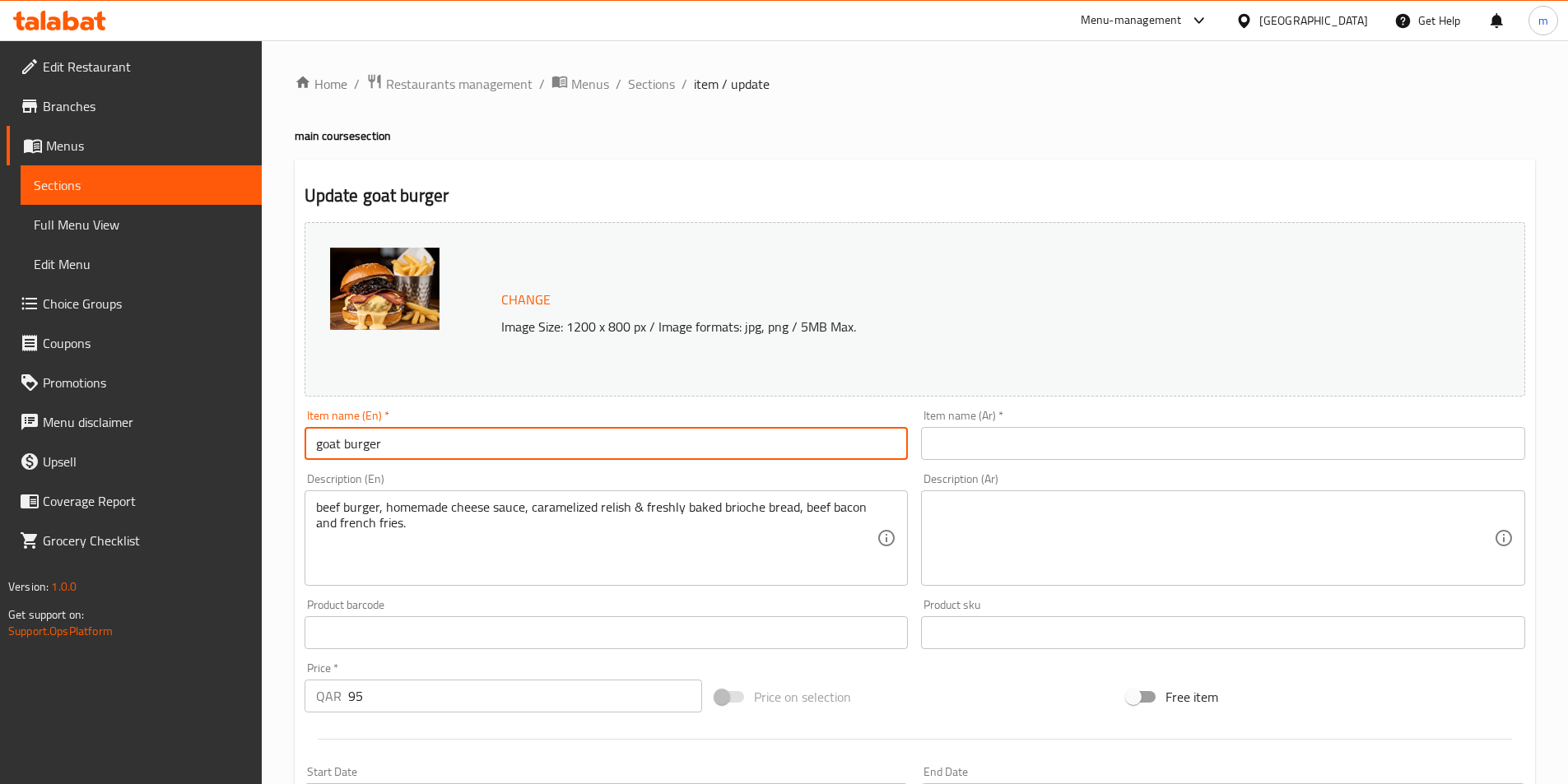
click at [370, 438] on input "goat burger" at bounding box center [606, 443] width 604 height 33
click at [1032, 456] on input "text" at bounding box center [1223, 443] width 604 height 33
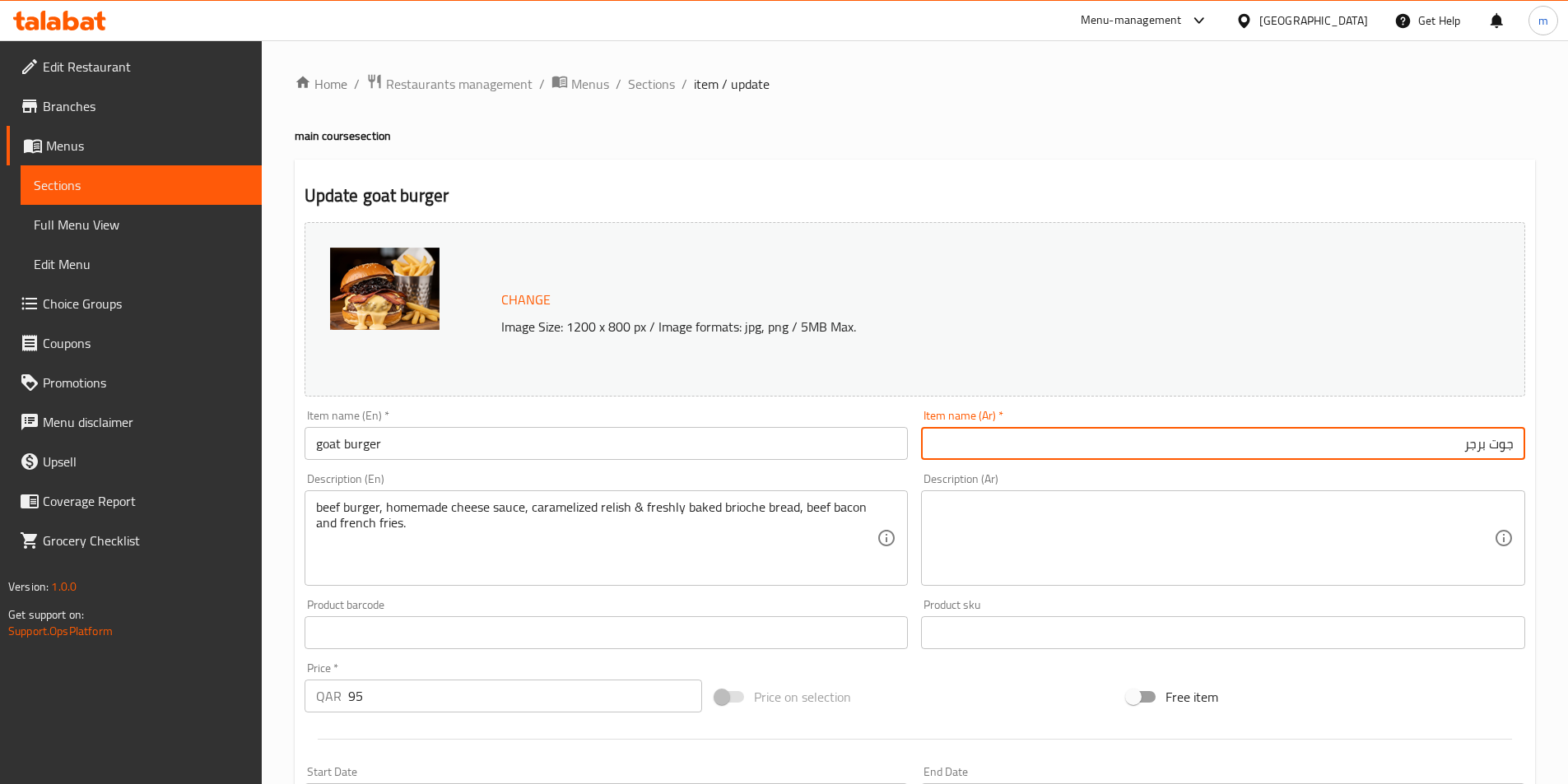
type input "جوت برجر"
click at [996, 534] on textarea at bounding box center [1214, 538] width 561 height 79
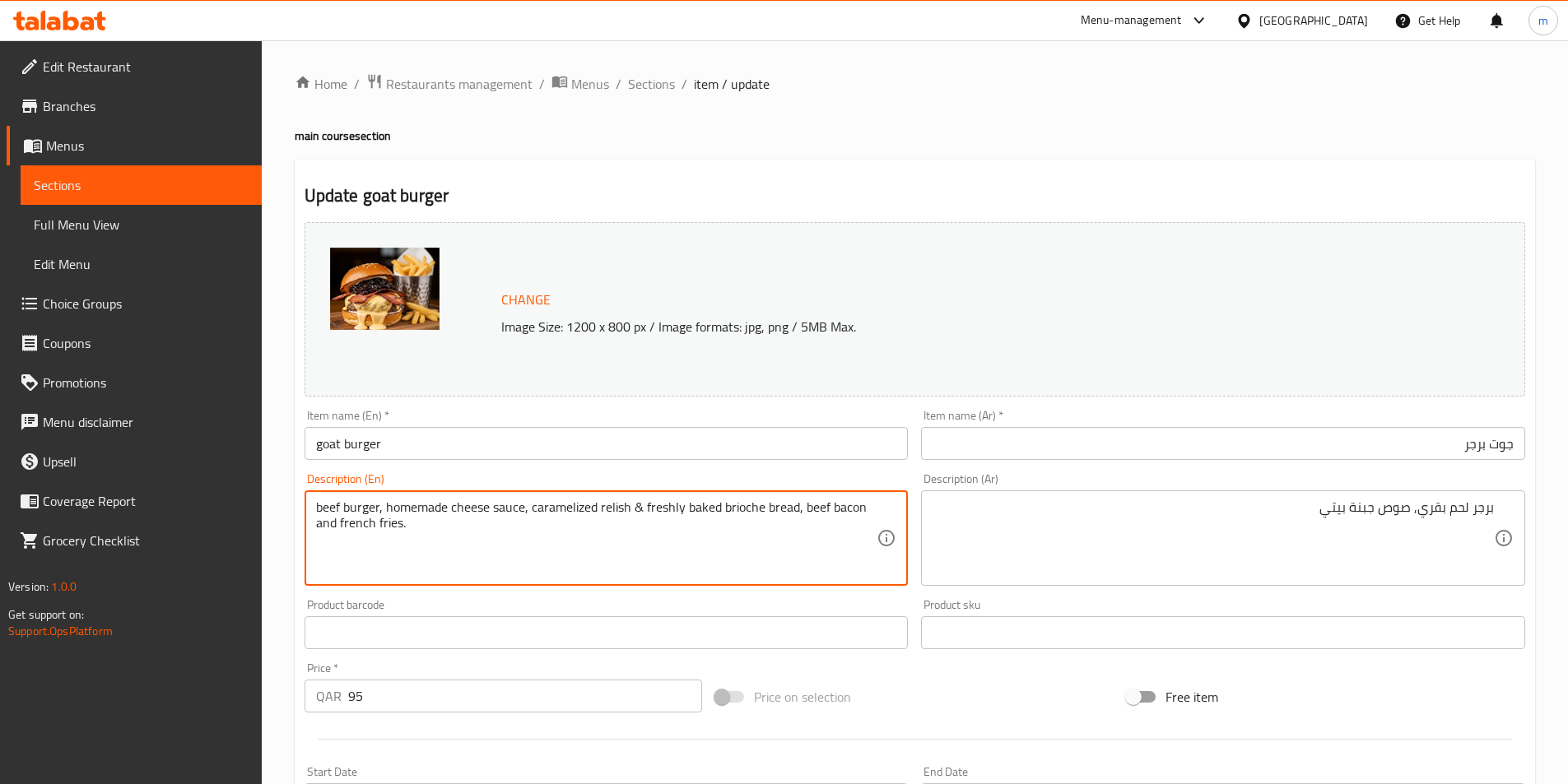
drag, startPoint x: 559, startPoint y: 516, endPoint x: 611, endPoint y: 501, distance: 54.1
click at [611, 501] on textarea "beef burger, homemade cheese sauce, caramelized relish & freshly baked brioche …" at bounding box center [596, 538] width 561 height 79
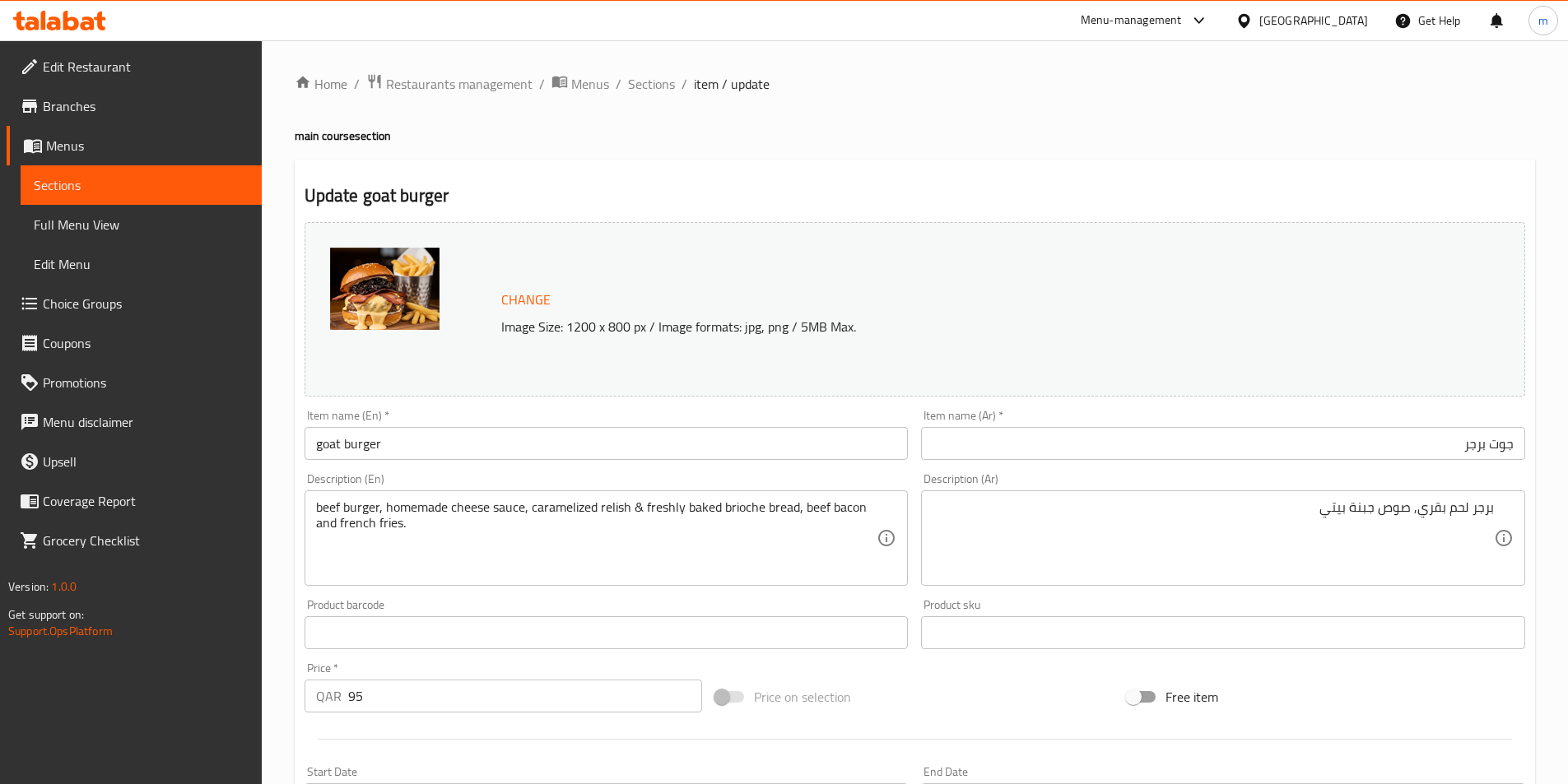
click at [1301, 497] on div "برجر لحم بقري, صوص جبنة بيتي Description (Ar)" at bounding box center [1223, 538] width 604 height 96
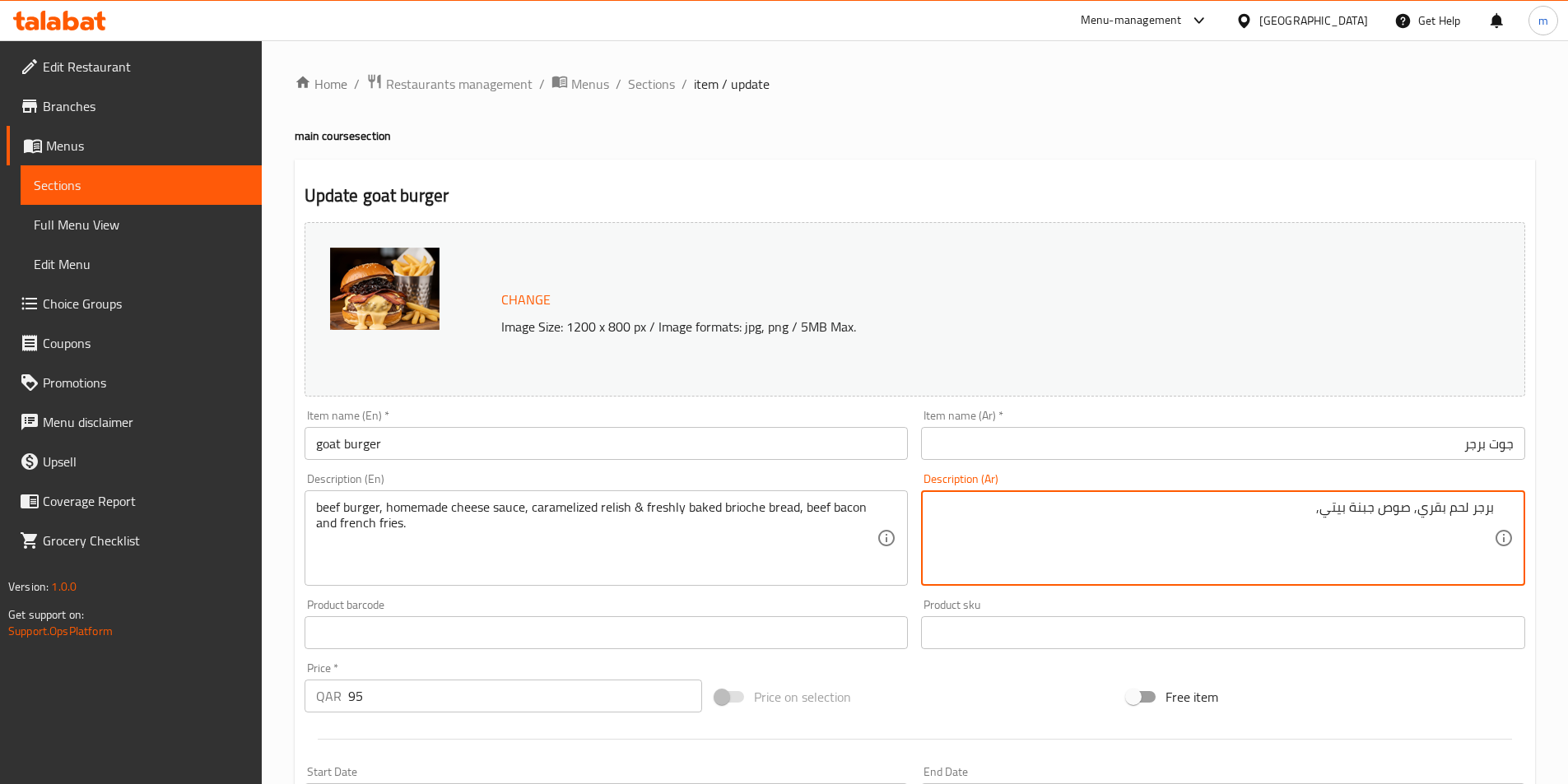
paste textarea "مخلل بالكراميل"
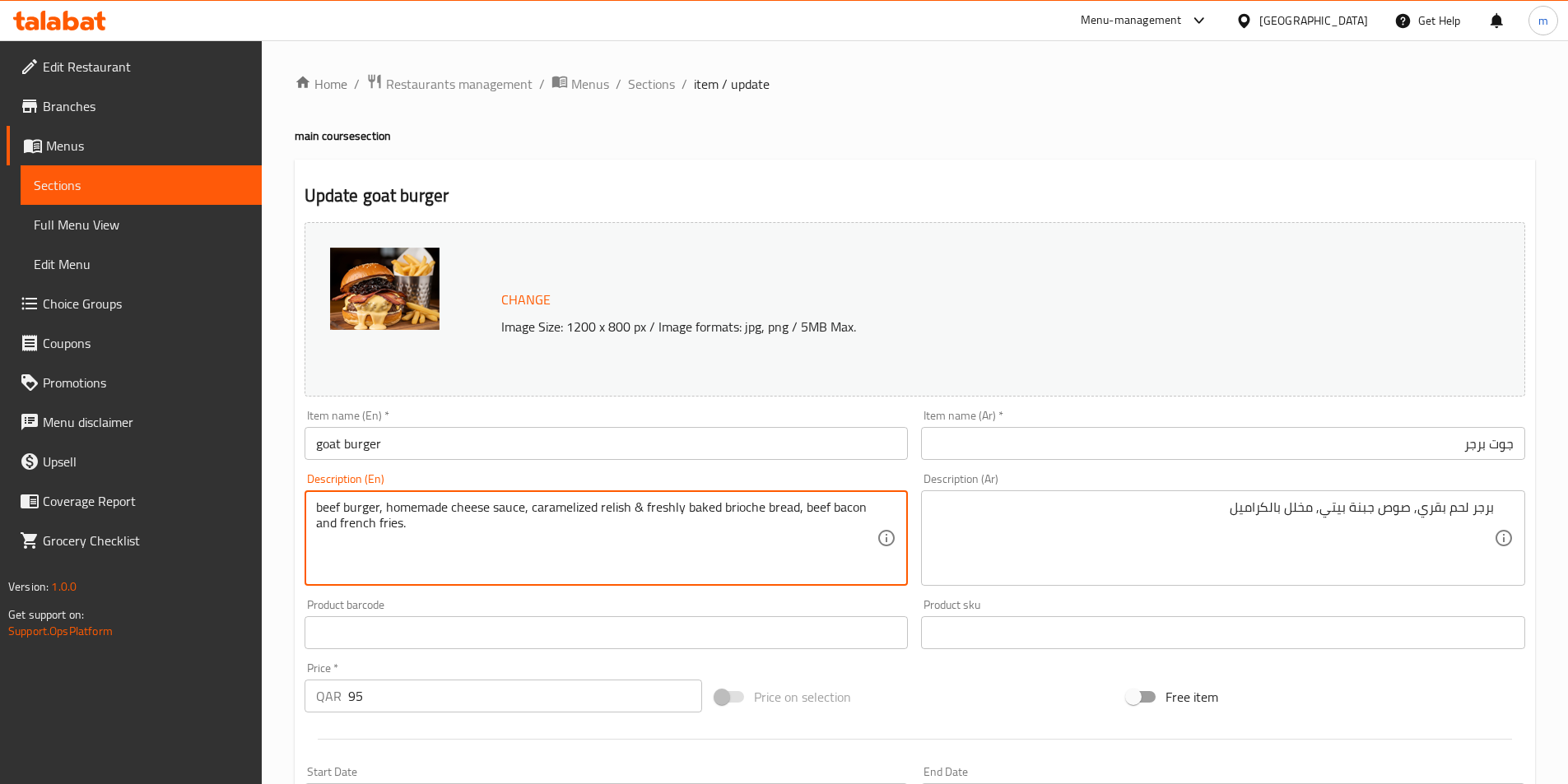
drag, startPoint x: 668, startPoint y: 506, endPoint x: 767, endPoint y: 511, distance: 99.1
click at [767, 511] on textarea "beef burger, homemade cheese sauce, caramelized relish & freshly baked brioche …" at bounding box center [596, 538] width 561 height 79
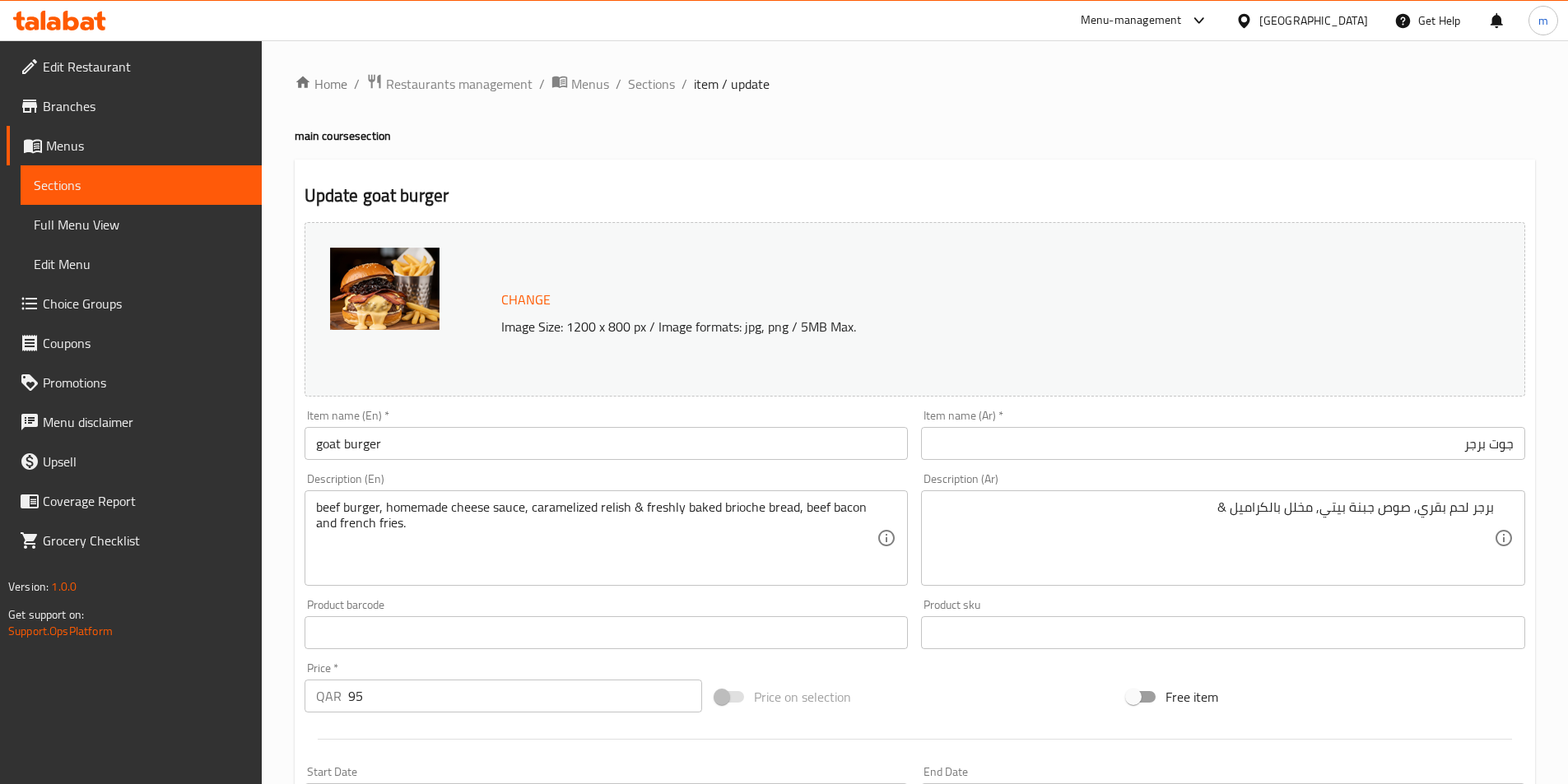
click at [1174, 527] on textarea "برجر لحم بقري, صوص جبنة بيتي, مخلل بالكراميل &" at bounding box center [1214, 538] width 561 height 79
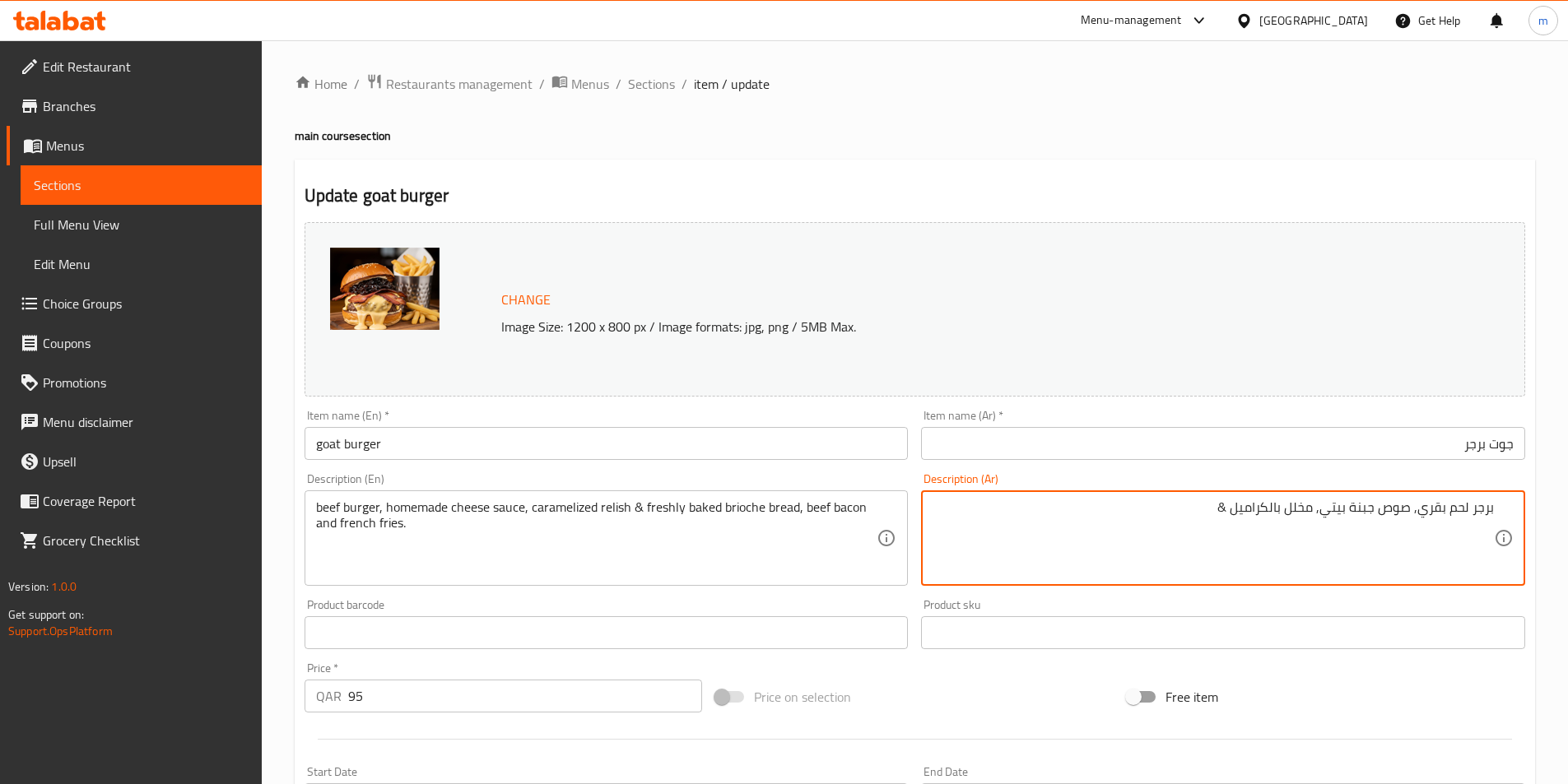
paste textarea "خبز البريوش الطازج"
click at [1221, 505] on textarea "برجر لحم بقري, صوص جبنة بيتي, مخلل بالكراميل &خبز البريوش الطازج" at bounding box center [1214, 538] width 561 height 79
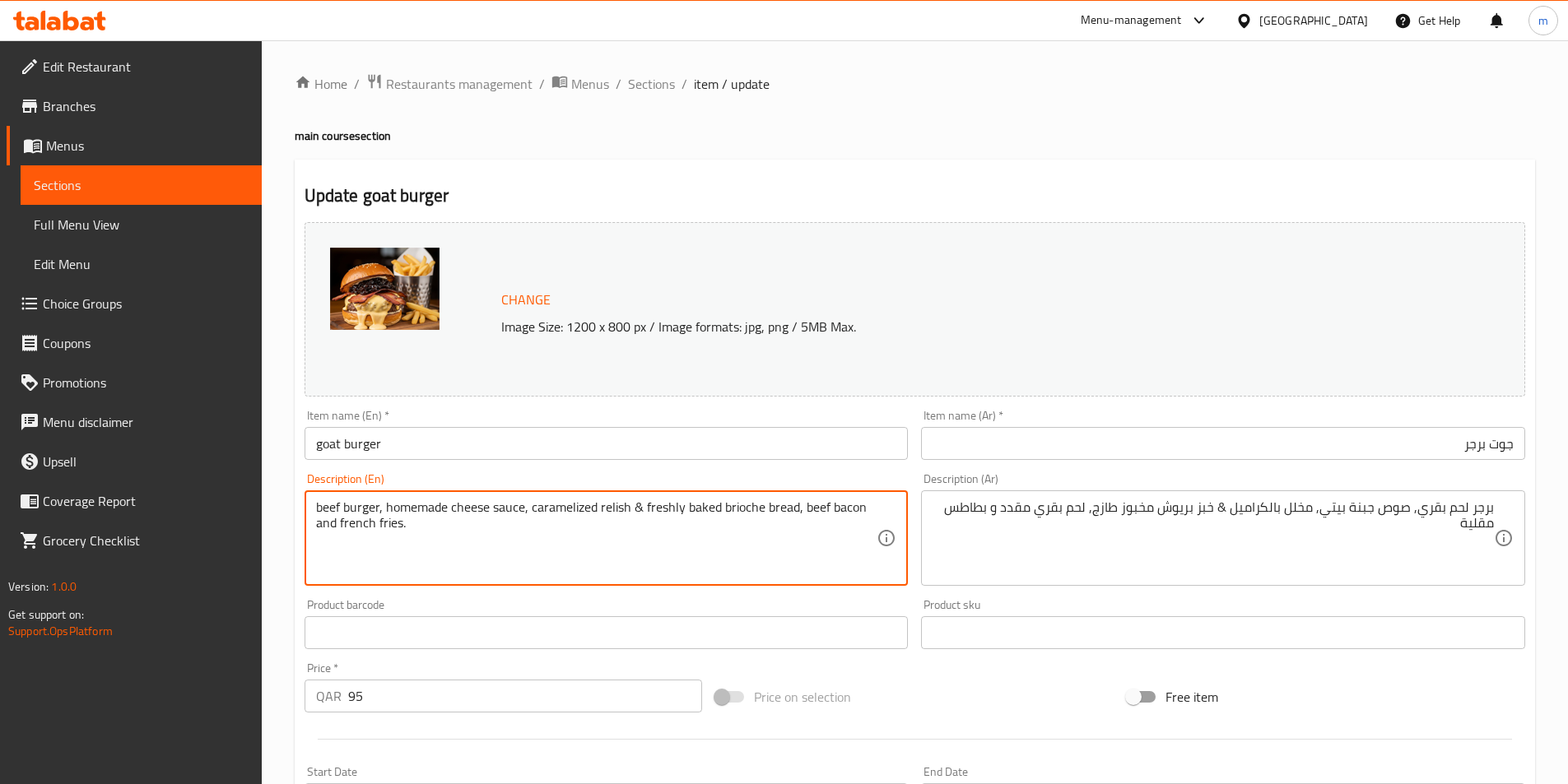
click at [606, 510] on textarea "beef burger, homemade cheese sauce, caramelized relish & freshly baked brioche …" at bounding box center [596, 538] width 561 height 79
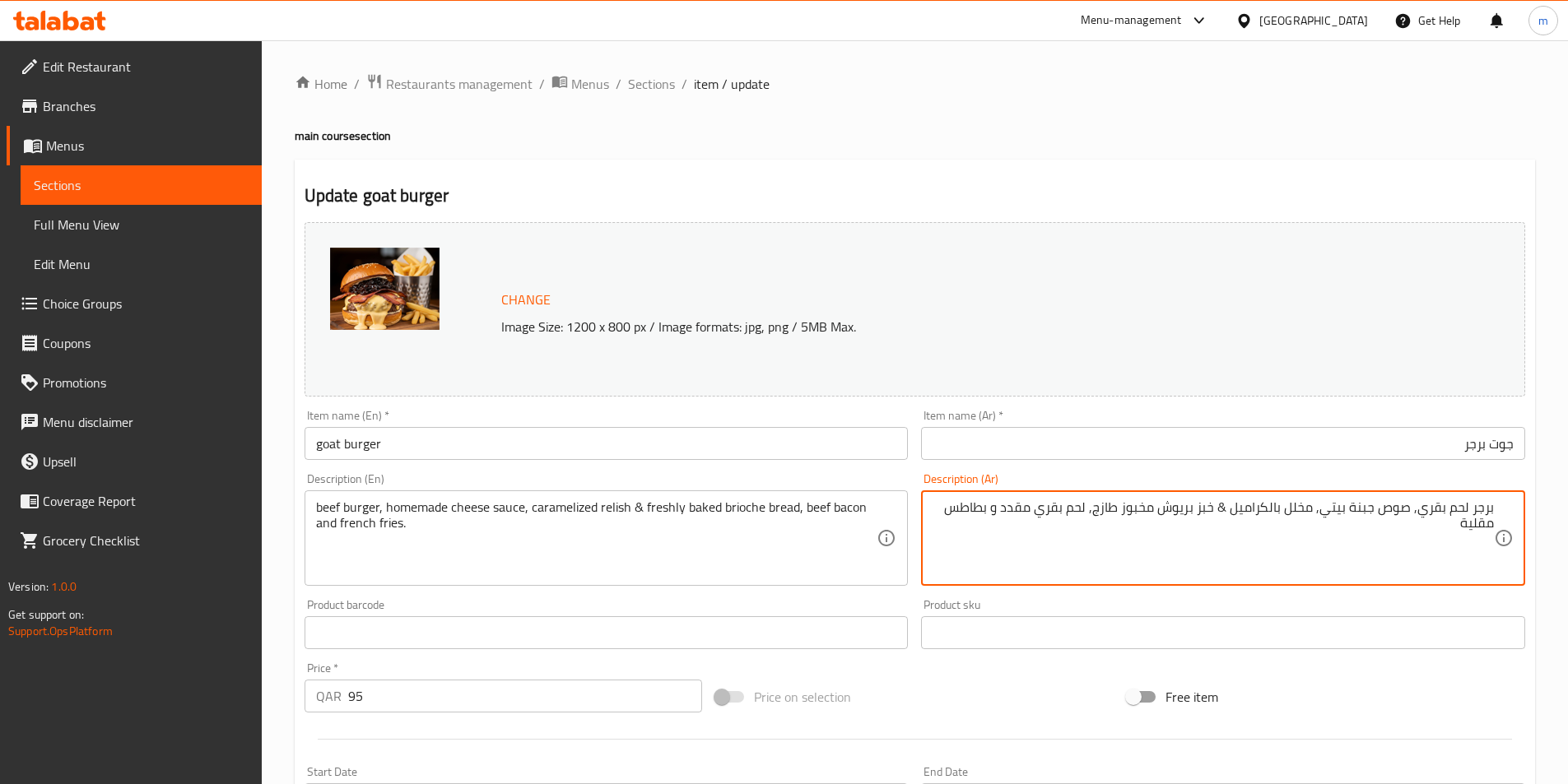
click at [1293, 507] on textarea "برجر لحم بقري, صوص جبنة بيتي, مخلل بالكراميل & خبز بريوش مخبوز طازج, لحم بقري م…" at bounding box center [1214, 538] width 561 height 79
paste textarea "ريليش"
click at [1244, 505] on textarea "برجر لحم بقري, صوص جبنة بيتي, ريليش بالكراميل & خبز بريوش مخبوز طازج, لحم بقري …" at bounding box center [1214, 538] width 561 height 79
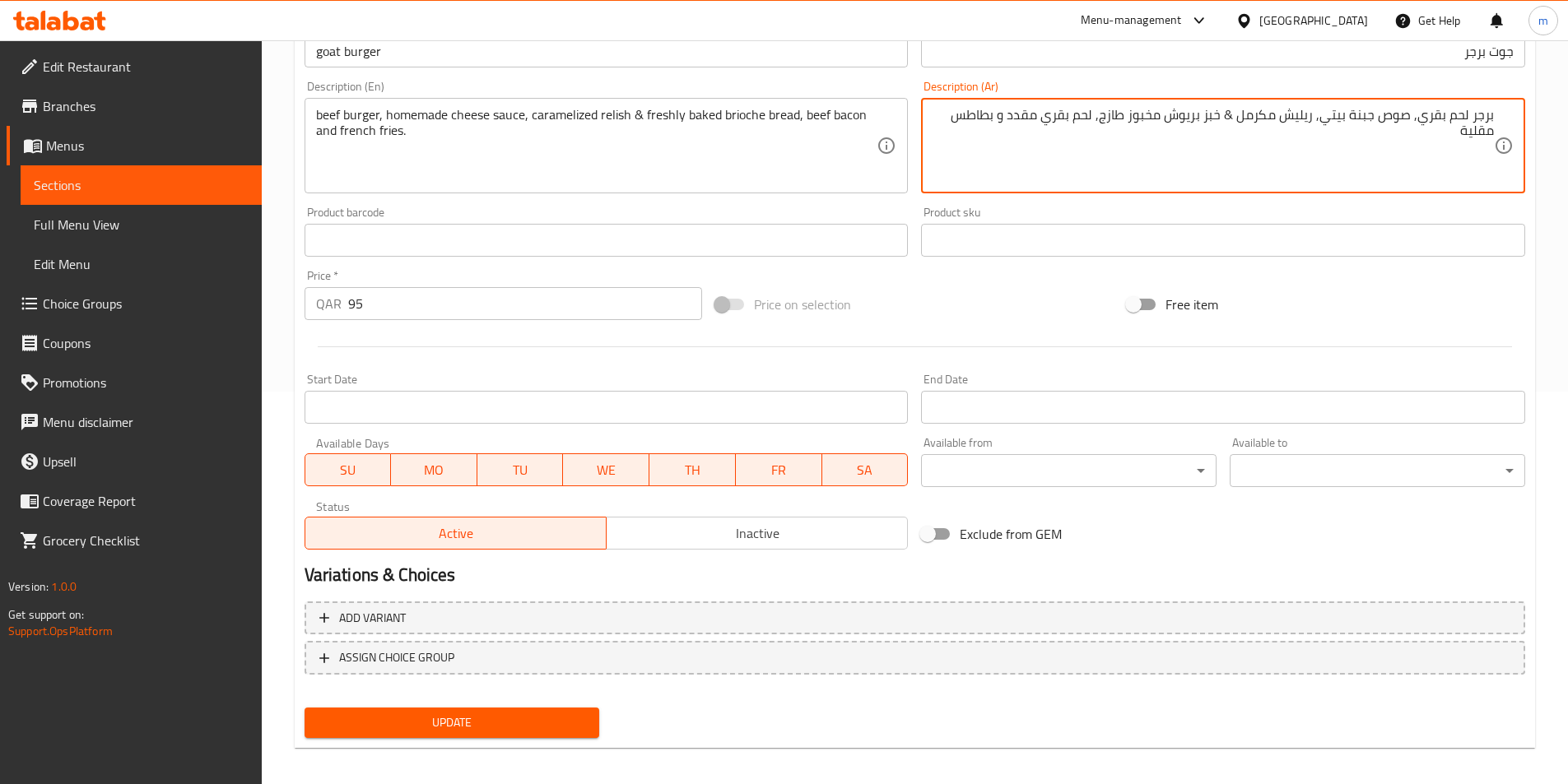
scroll to position [402, 0]
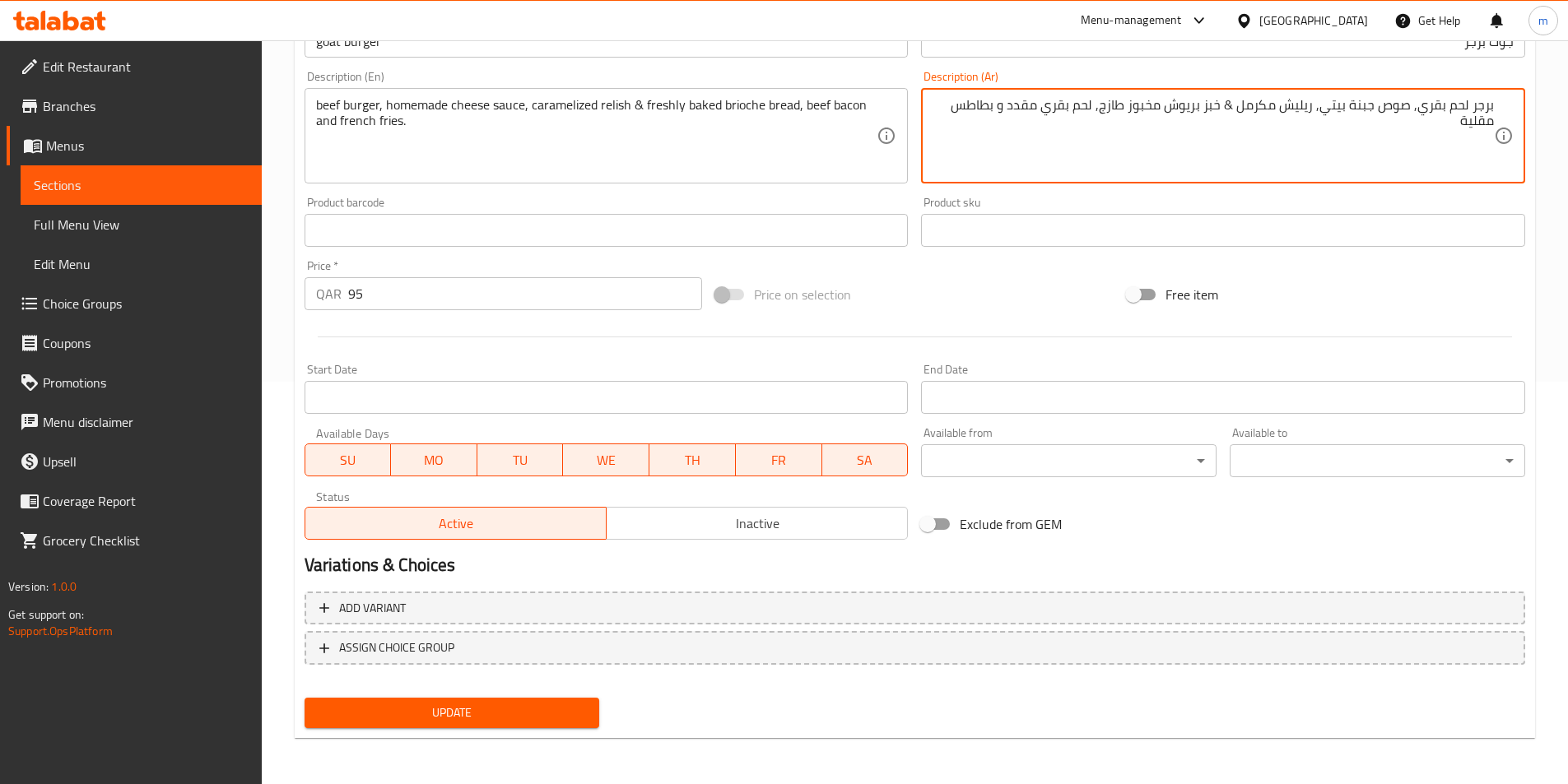
type textarea "برجر لحم بقري, صوص جبنة بيتي, ريليش مكرمل & خبز بريوش مخبوز طازج, لحم بقري مقدد…"
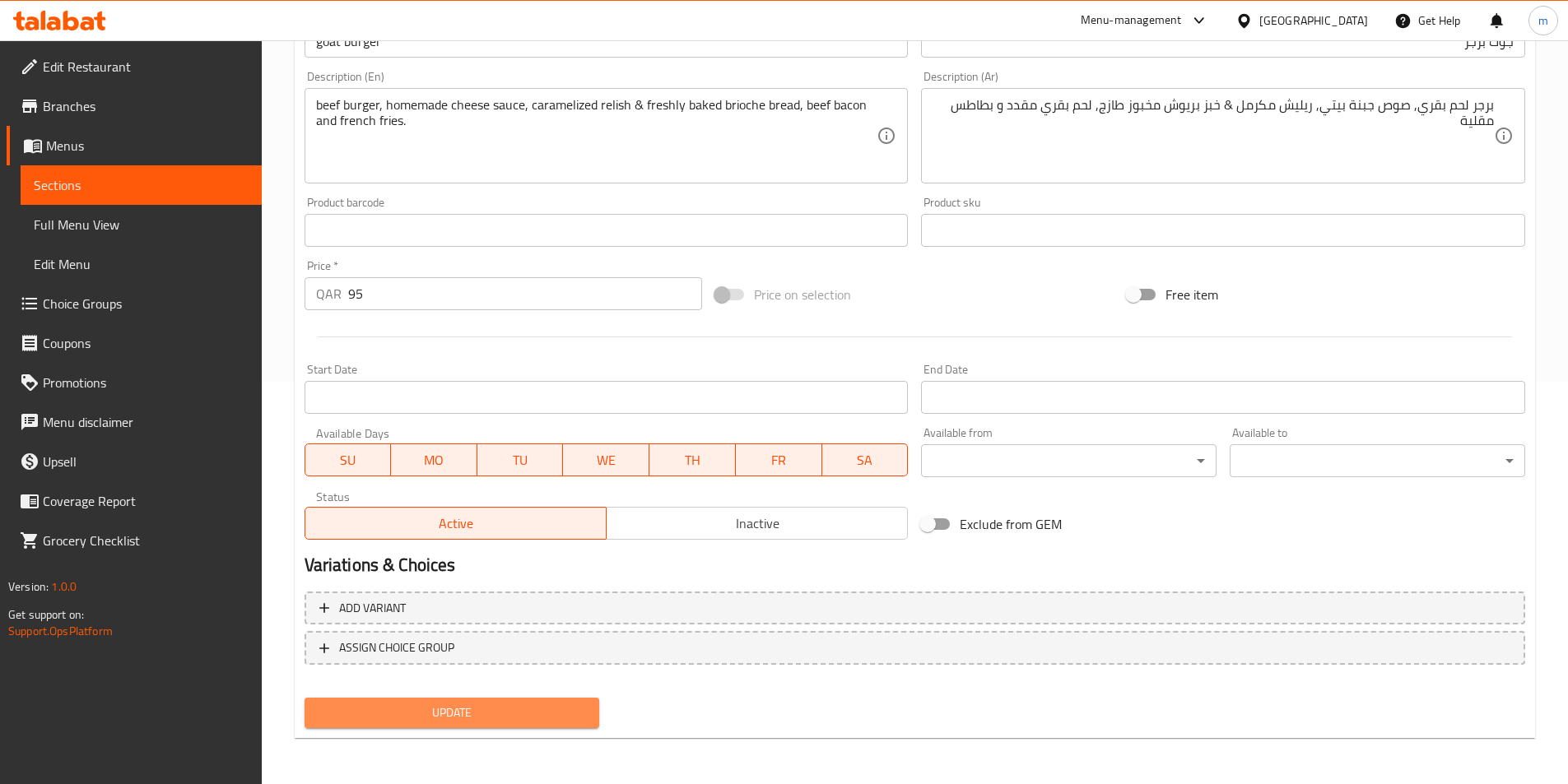
click at [420, 712] on span "Update" at bounding box center [452, 712] width 269 height 21
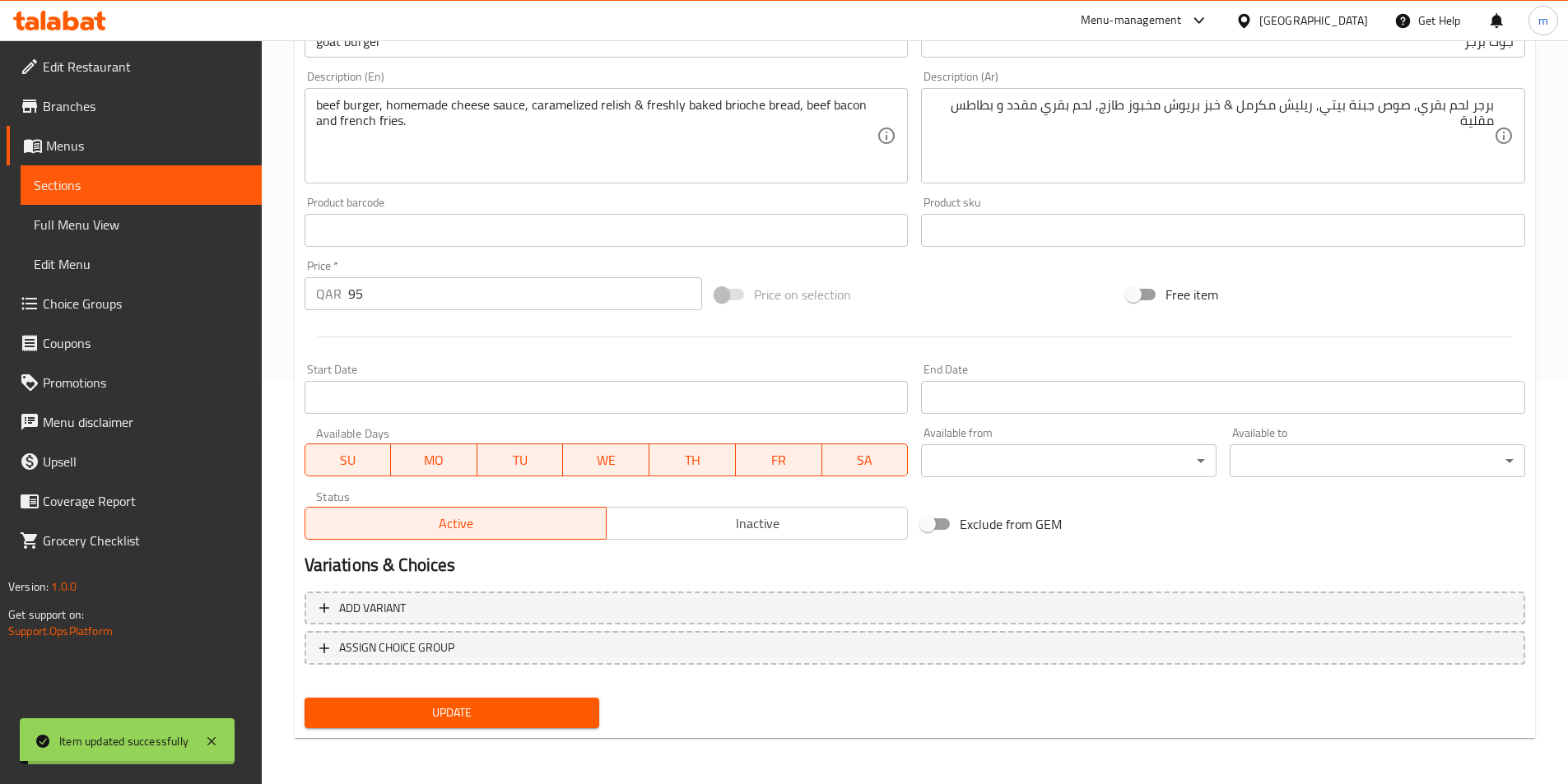
click at [120, 183] on span "Sections" at bounding box center [141, 185] width 215 height 20
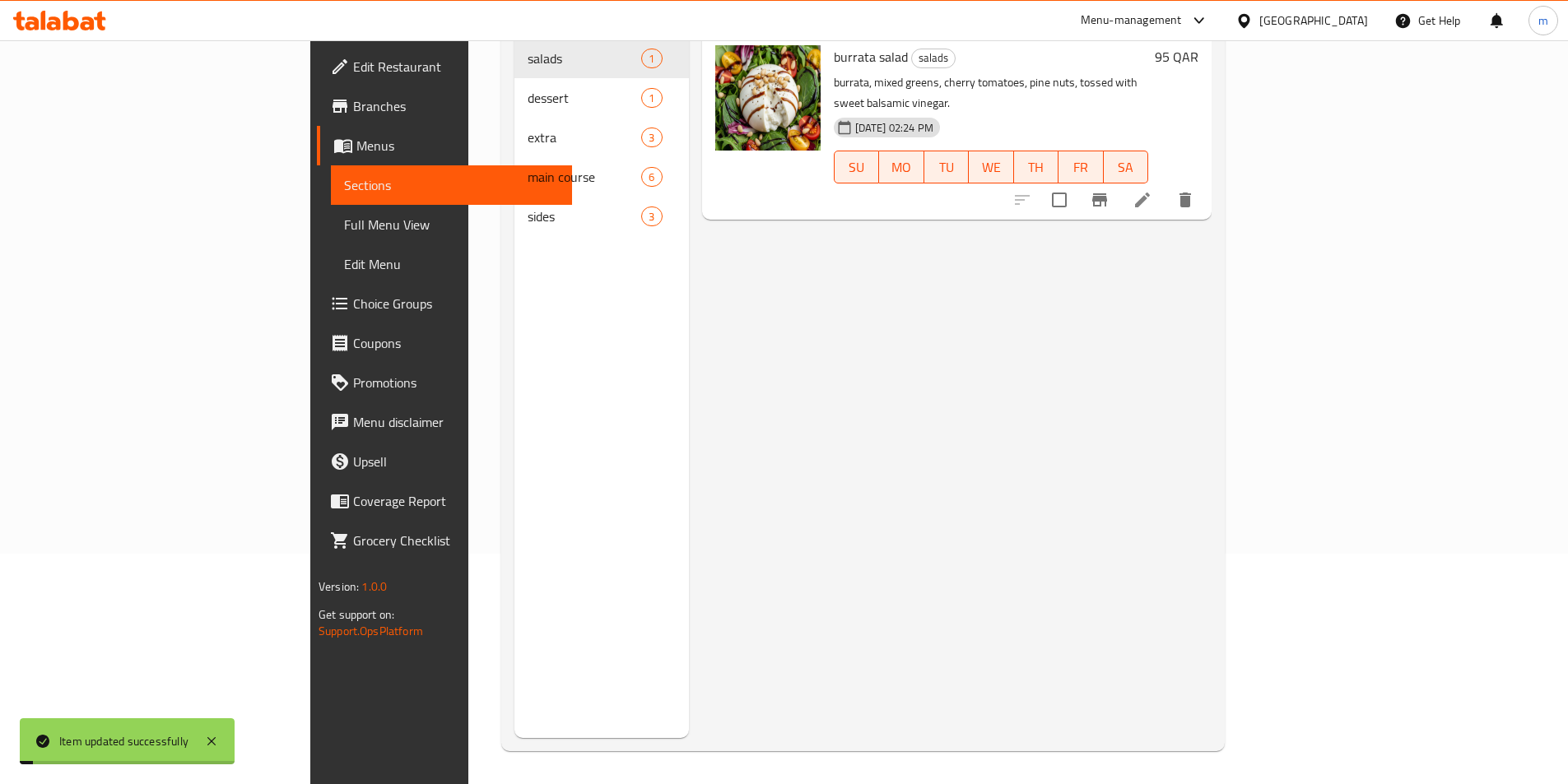
scroll to position [230, 0]
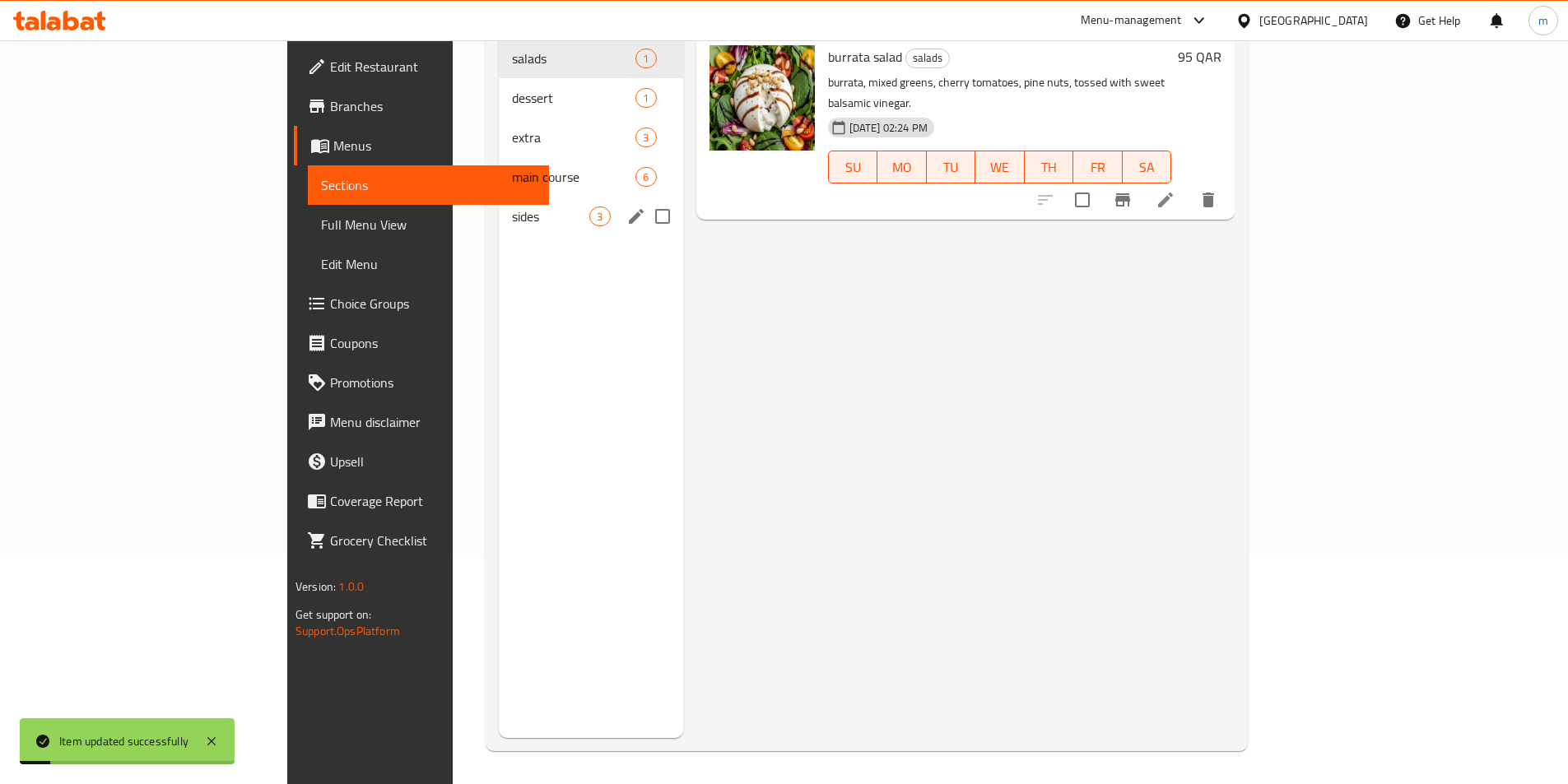
click at [512, 206] on span "sides" at bounding box center [551, 216] width 78 height 20
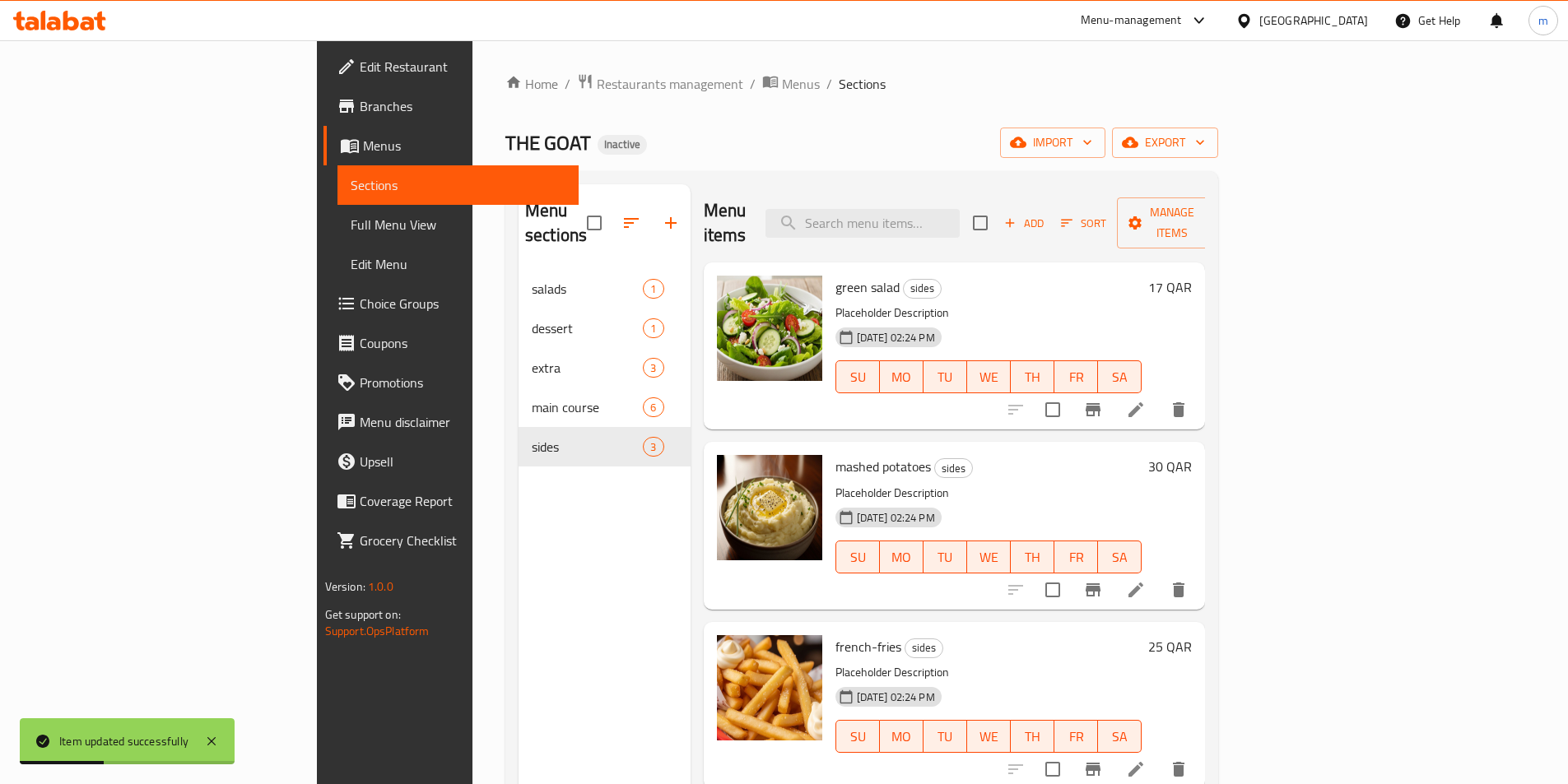
click at [1159, 395] on li at bounding box center [1136, 410] width 46 height 30
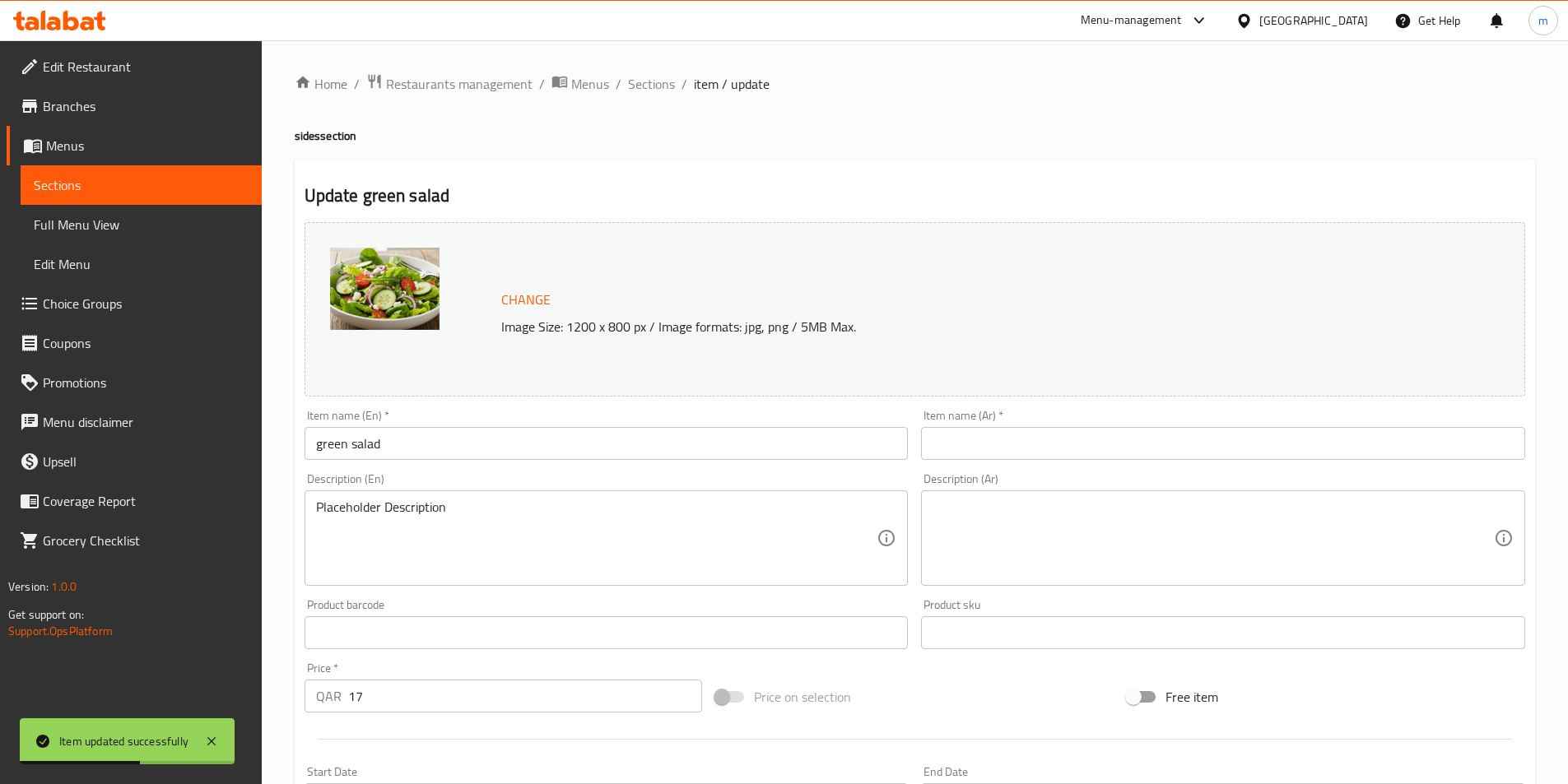
click at [1057, 458] on input "text" at bounding box center [1223, 443] width 604 height 33
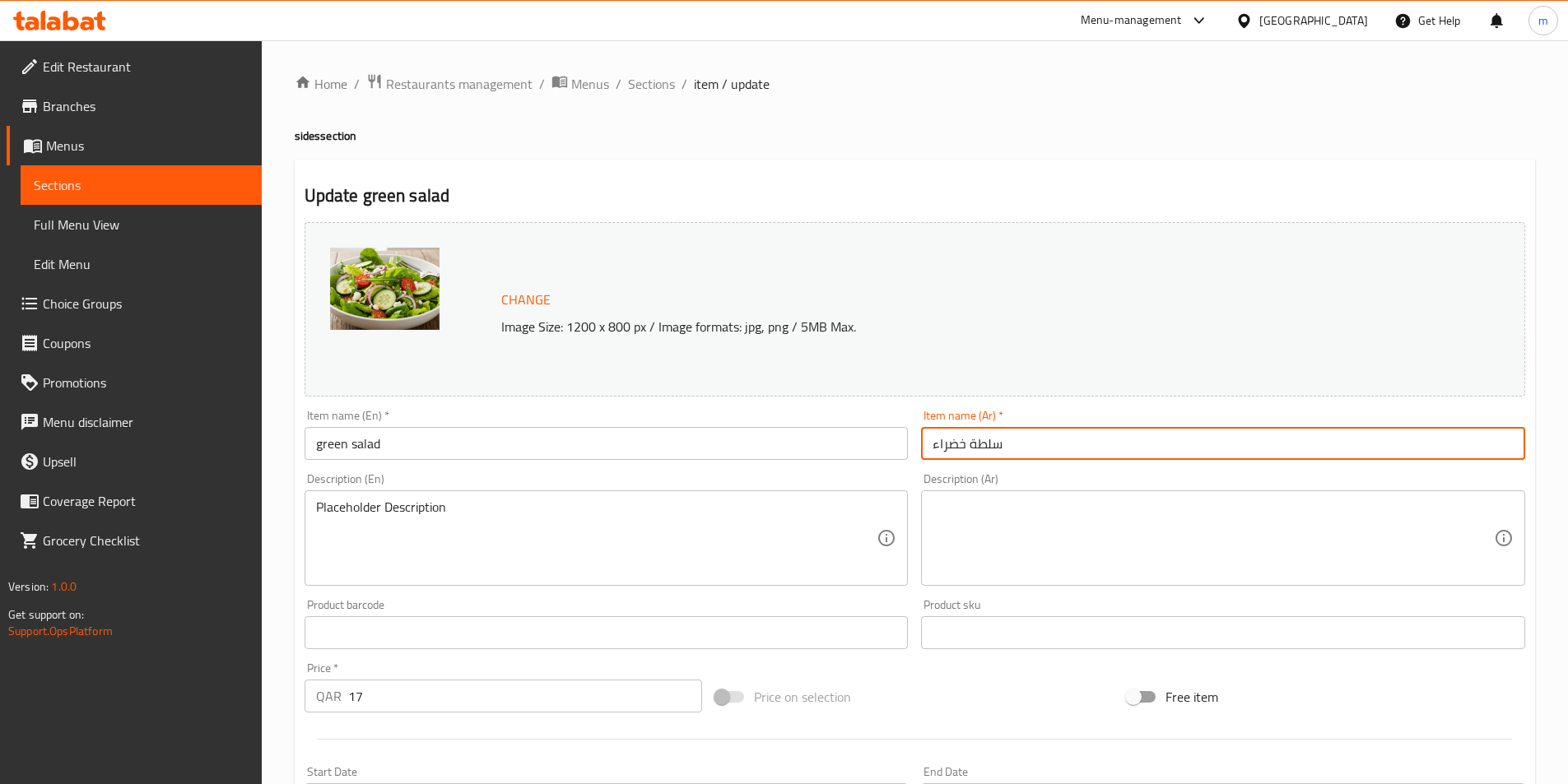
type input "سلطة خضراء"
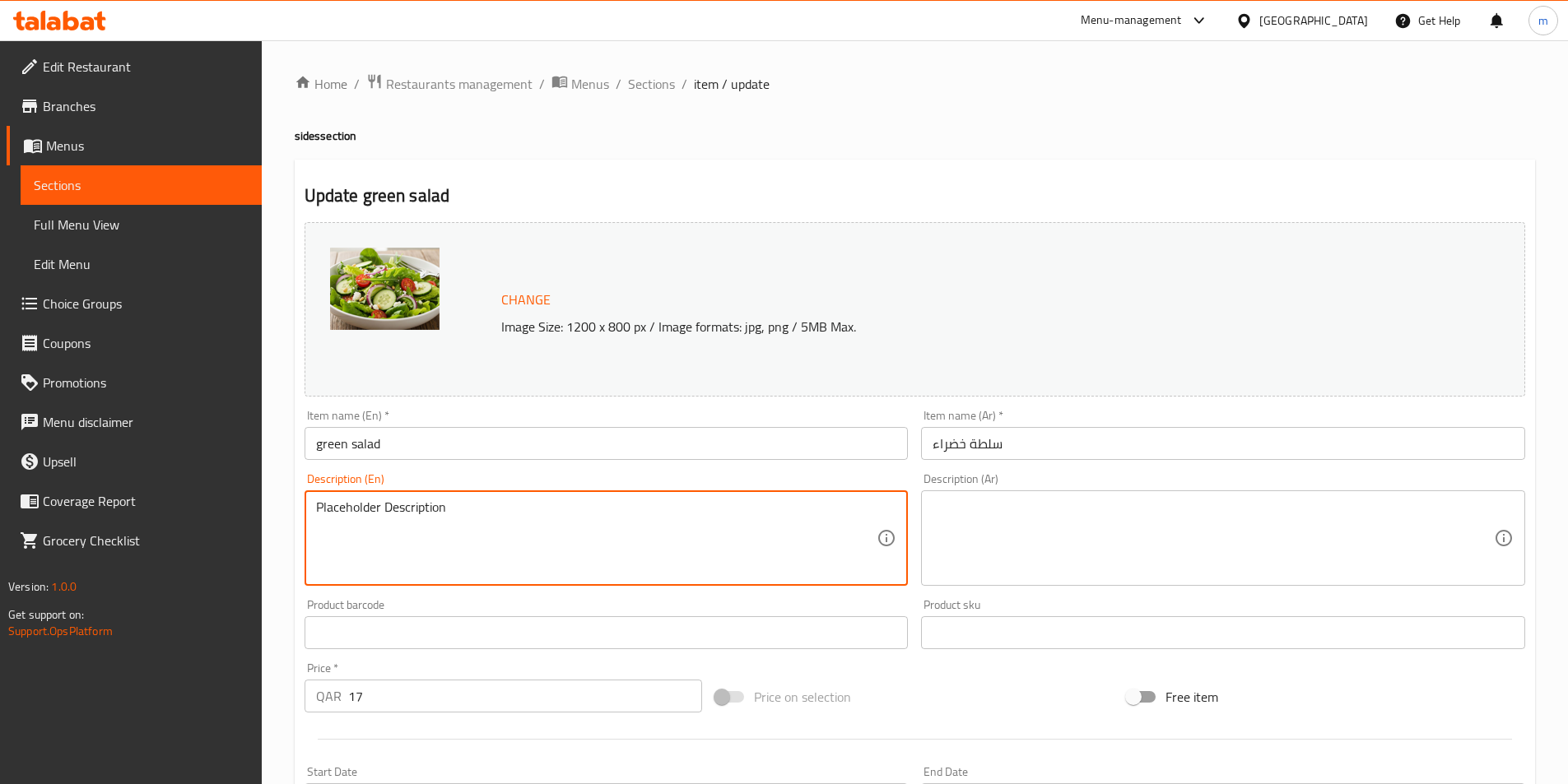
click at [509, 505] on textarea "Placeholder Description" at bounding box center [596, 538] width 561 height 79
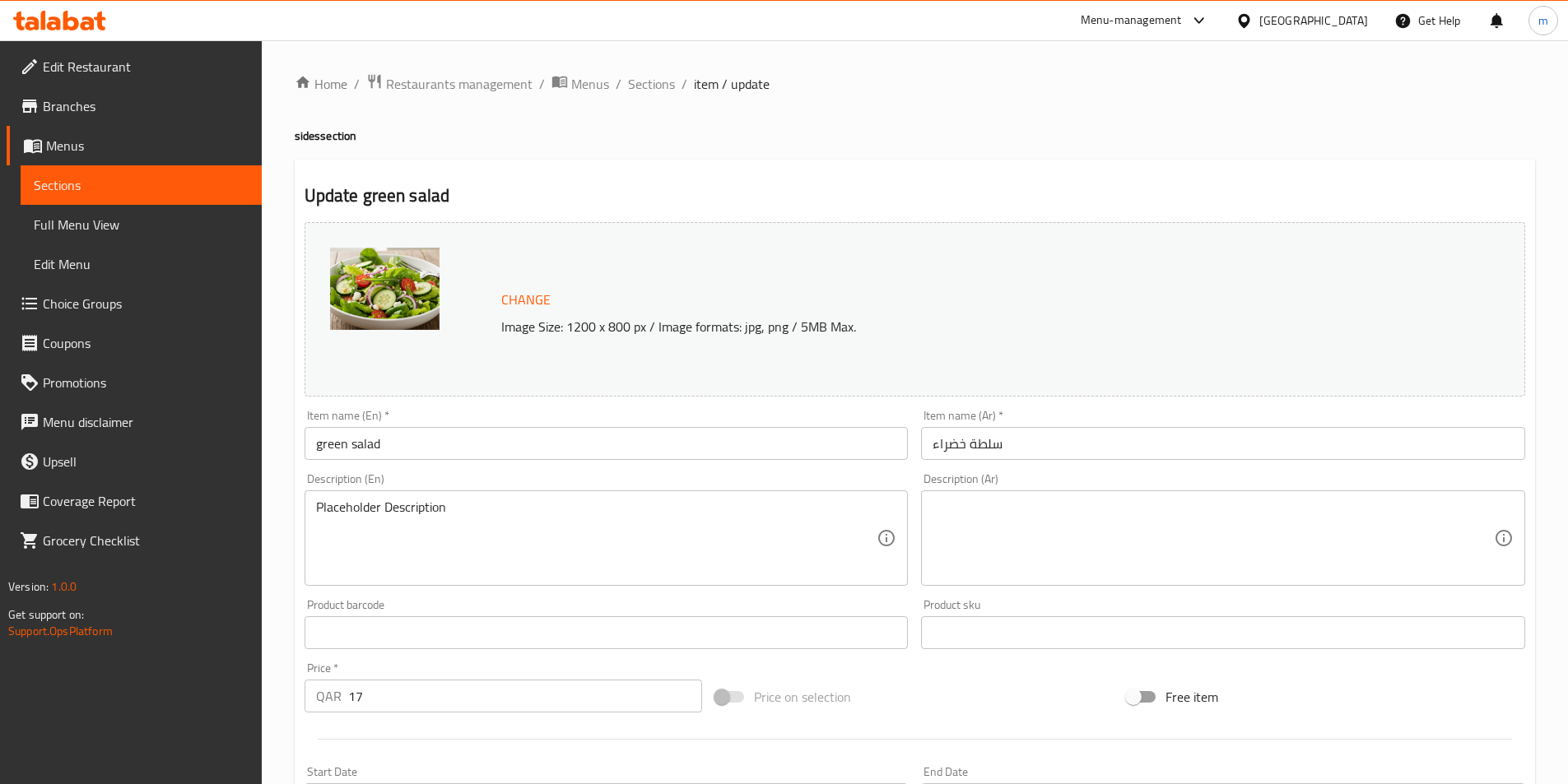
click at [998, 515] on textarea at bounding box center [1214, 538] width 561 height 79
paste textarea "بلاسهولدير ديسكرسبشن"
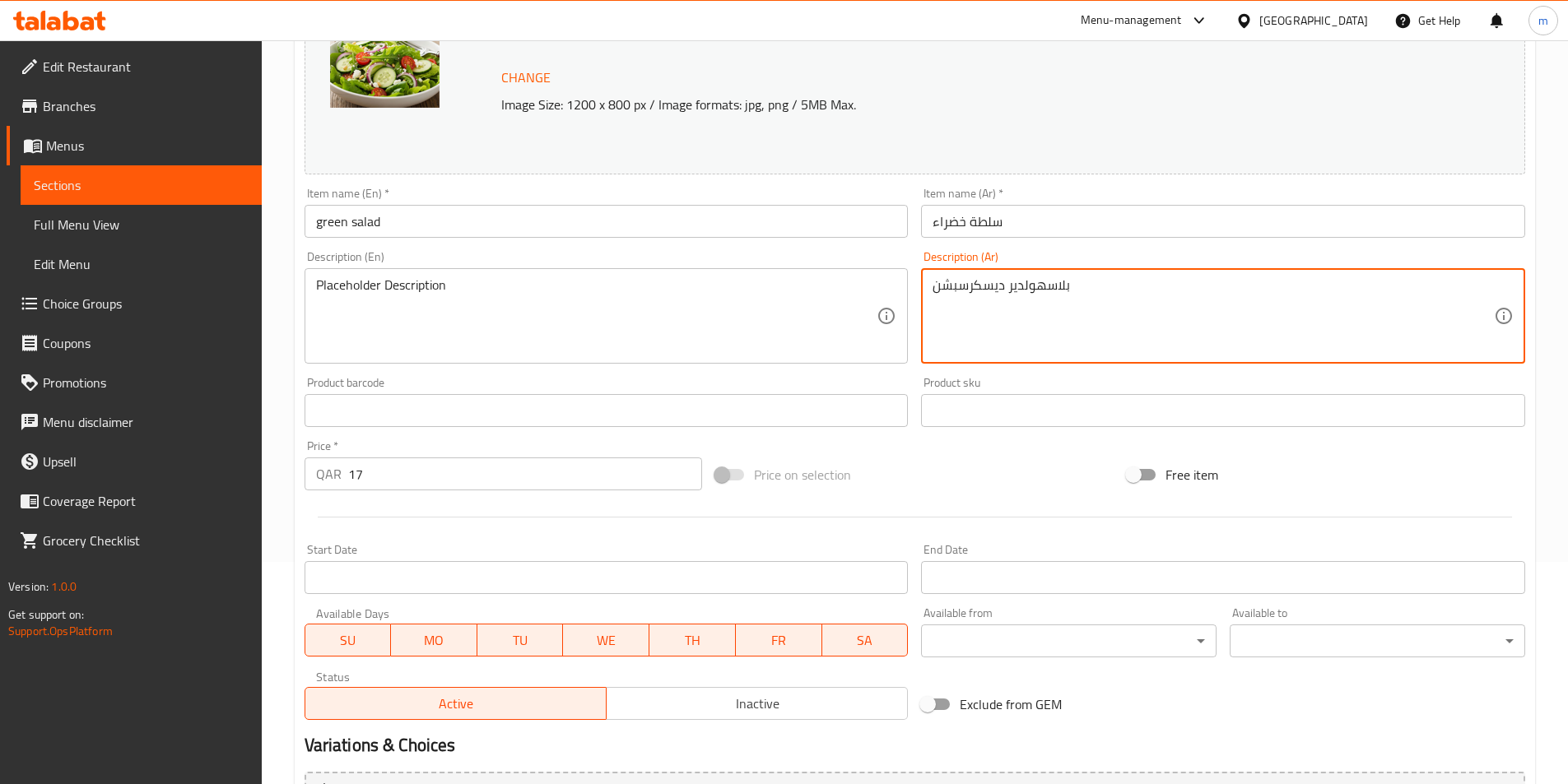
scroll to position [402, 0]
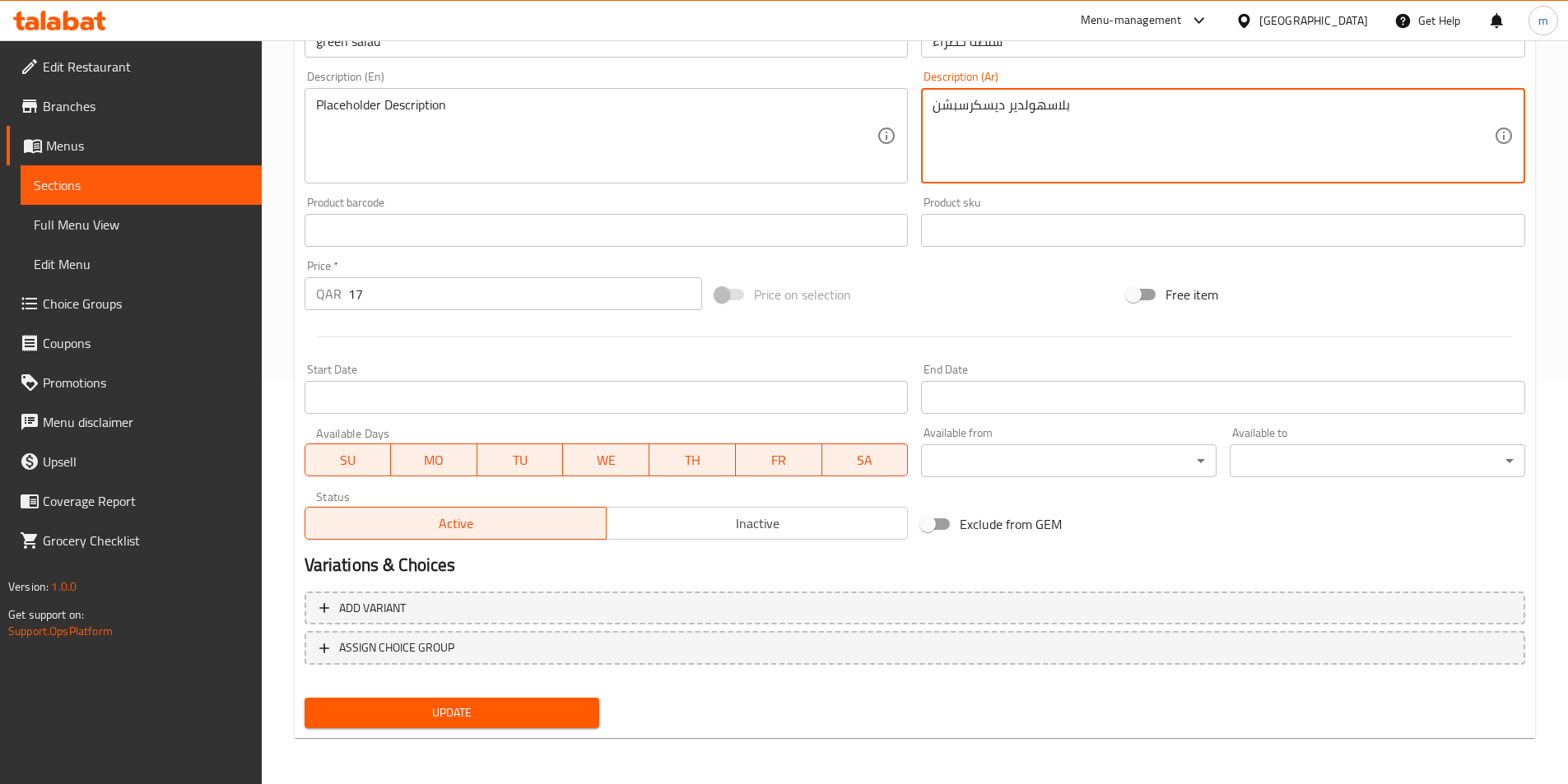
type textarea "بلاسهولدير ديسكرسبشن"
click at [442, 725] on button "Update" at bounding box center [452, 712] width 296 height 31
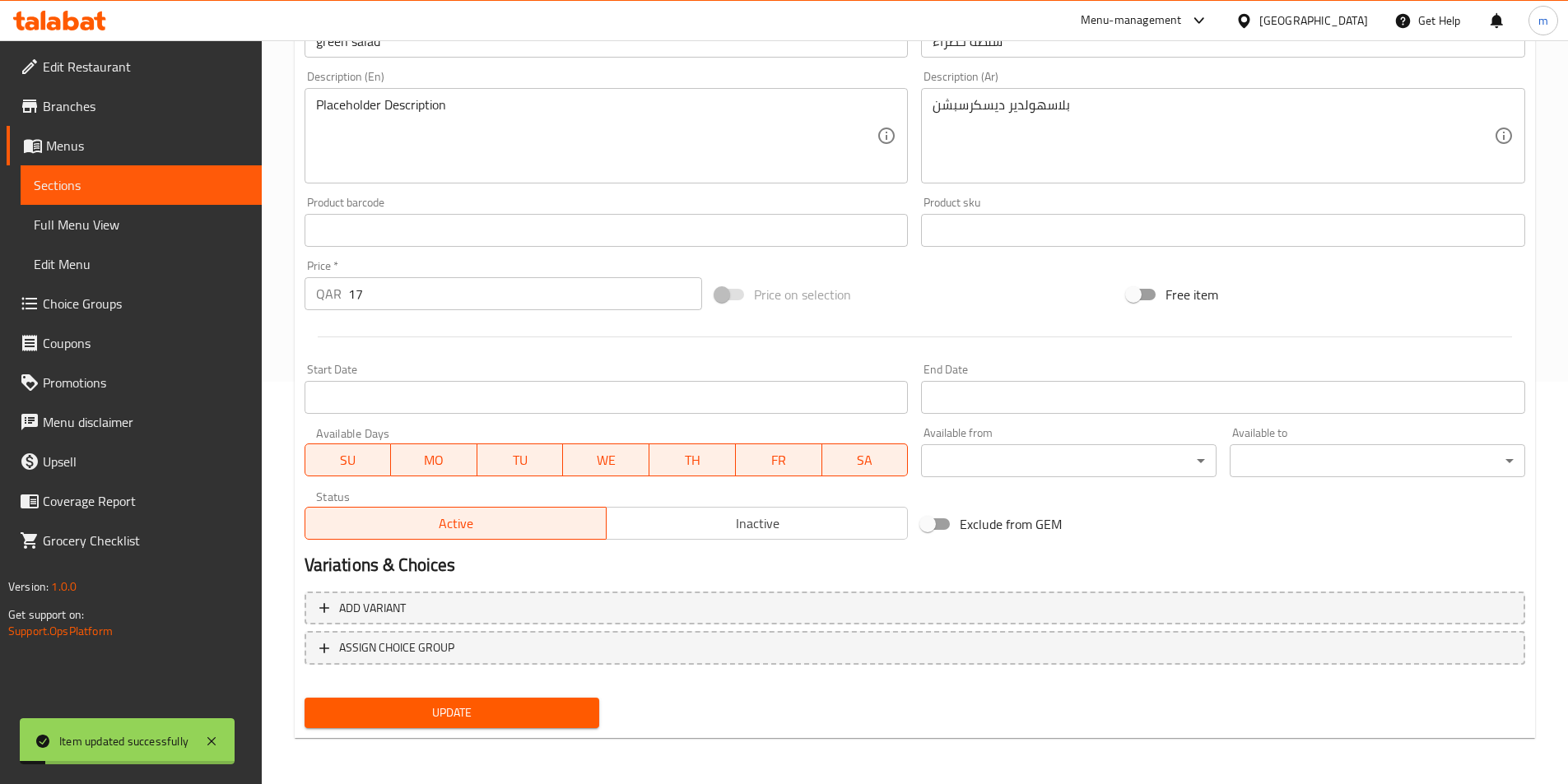
click at [106, 188] on span "Sections" at bounding box center [141, 185] width 215 height 20
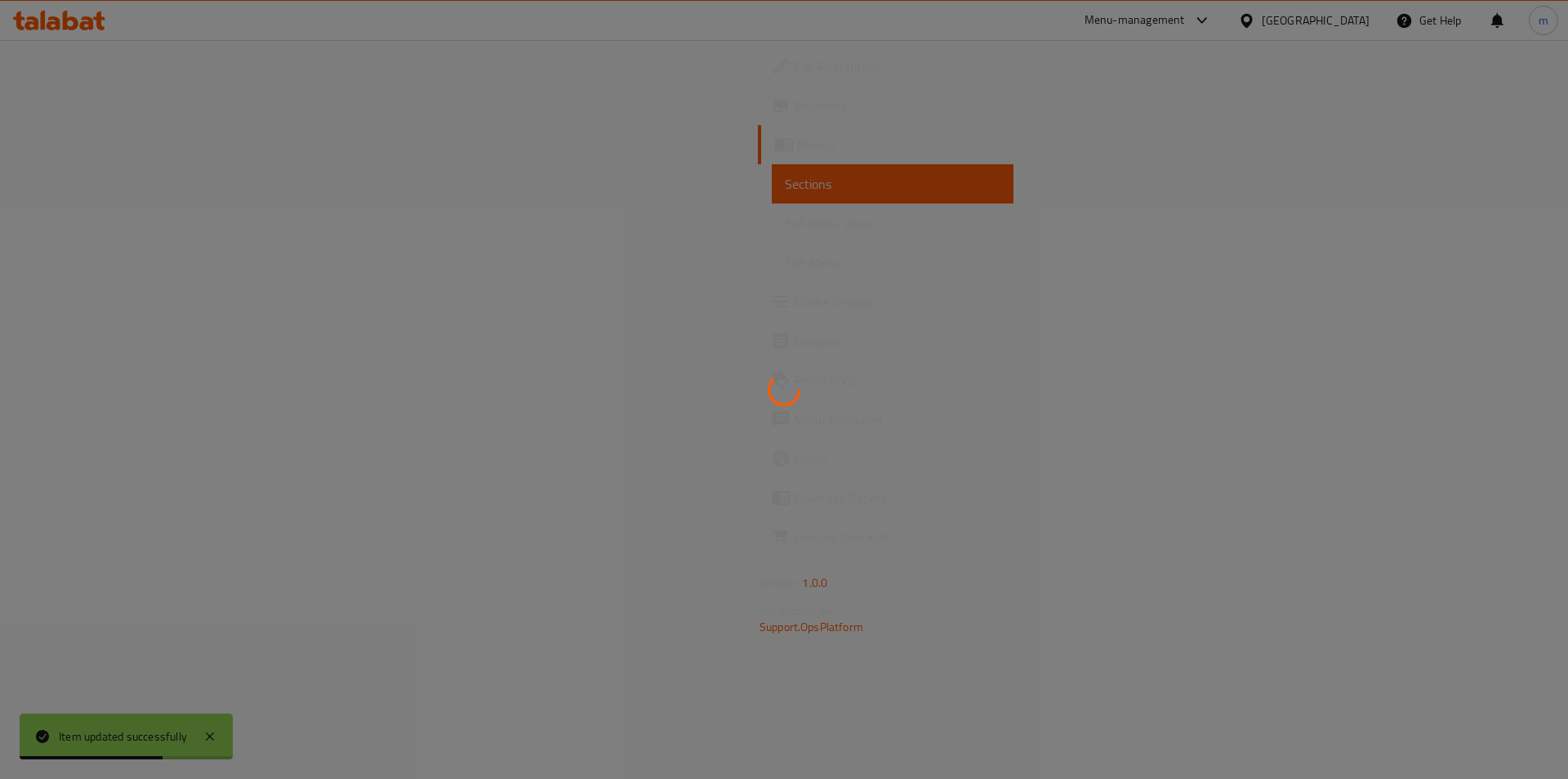
click at [63, 182] on div at bounding box center [784, 390] width 1568 height 779
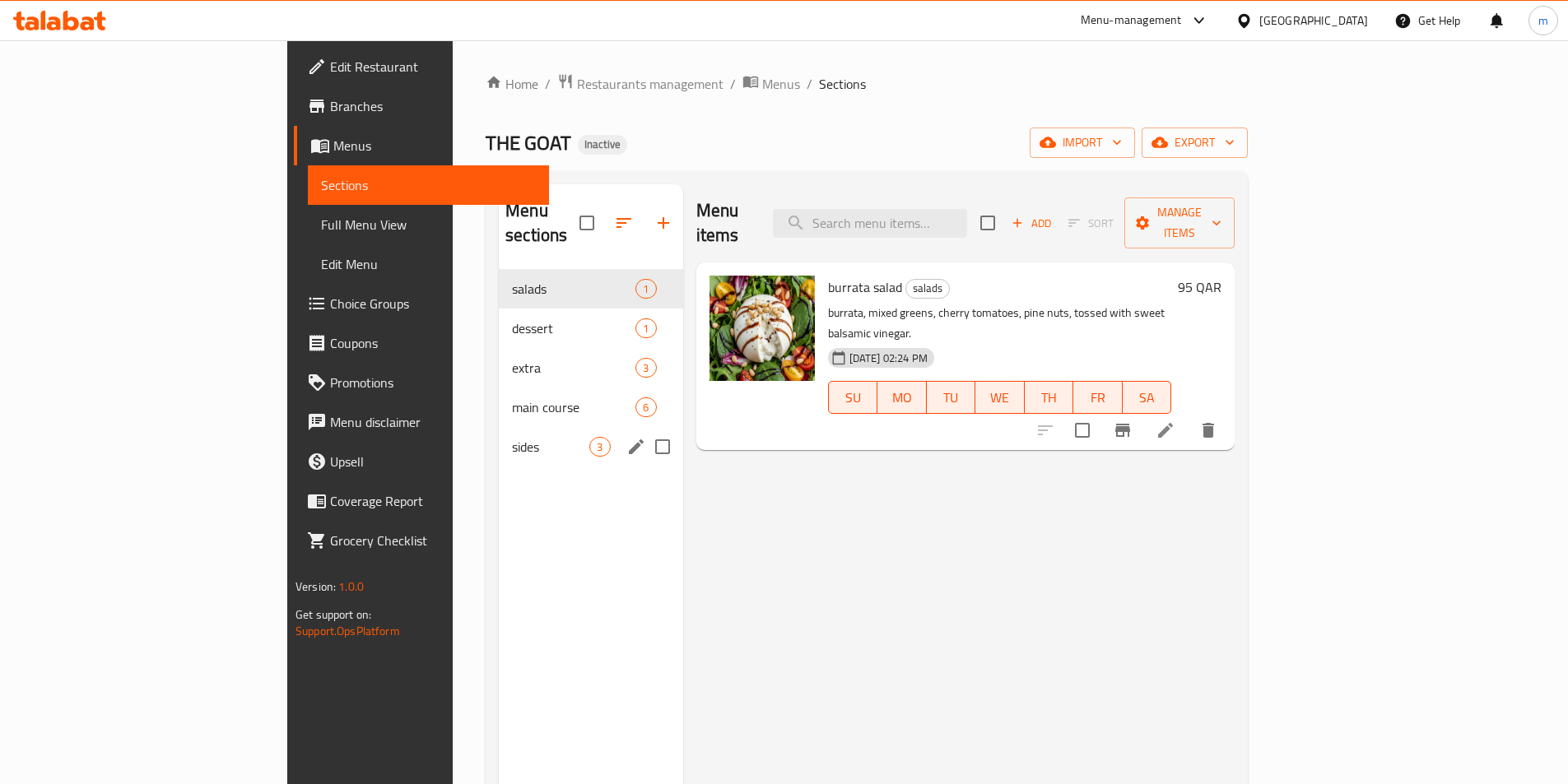
click at [512, 437] on span "sides" at bounding box center [551, 447] width 78 height 20
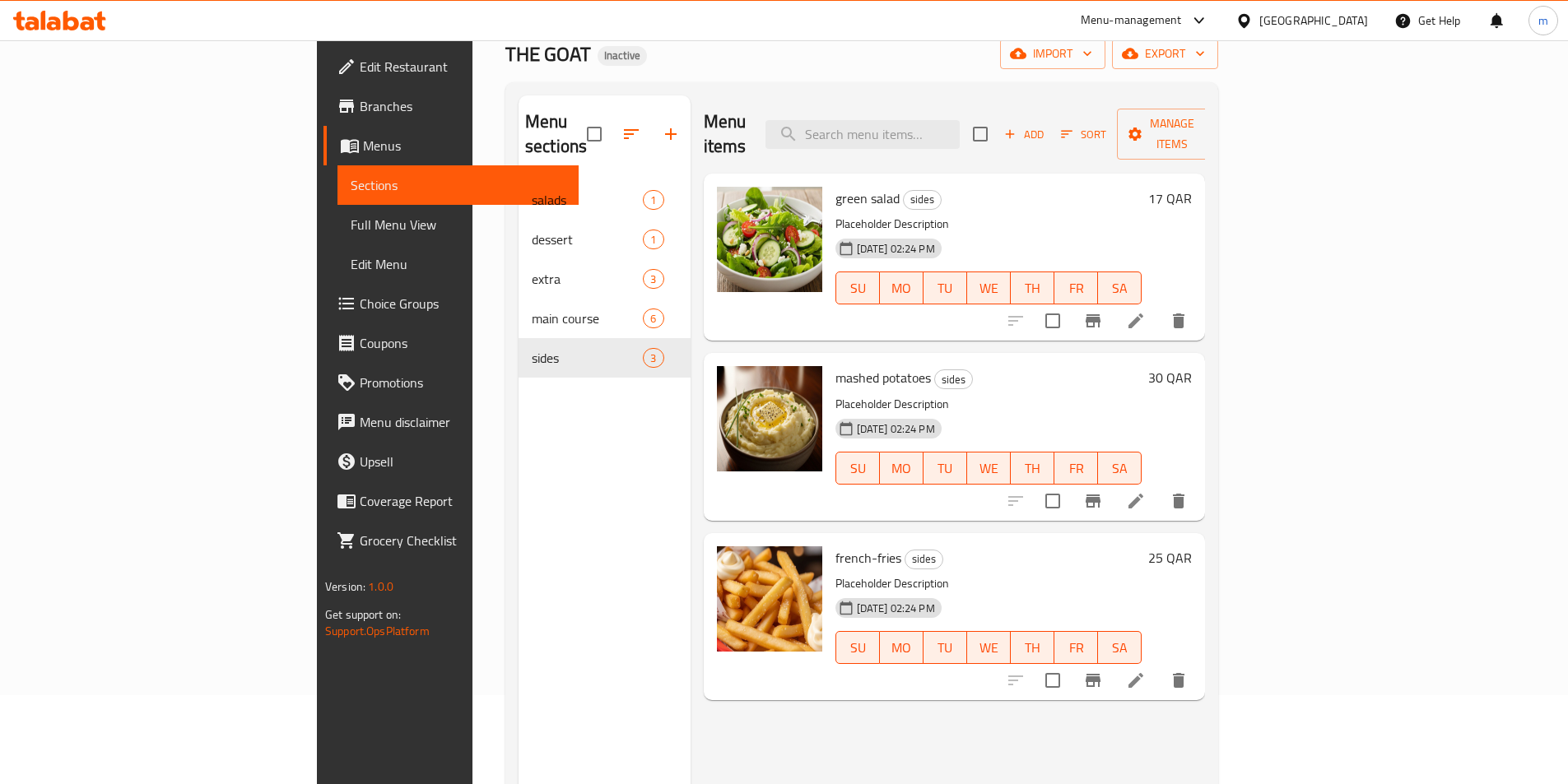
scroll to position [164, 0]
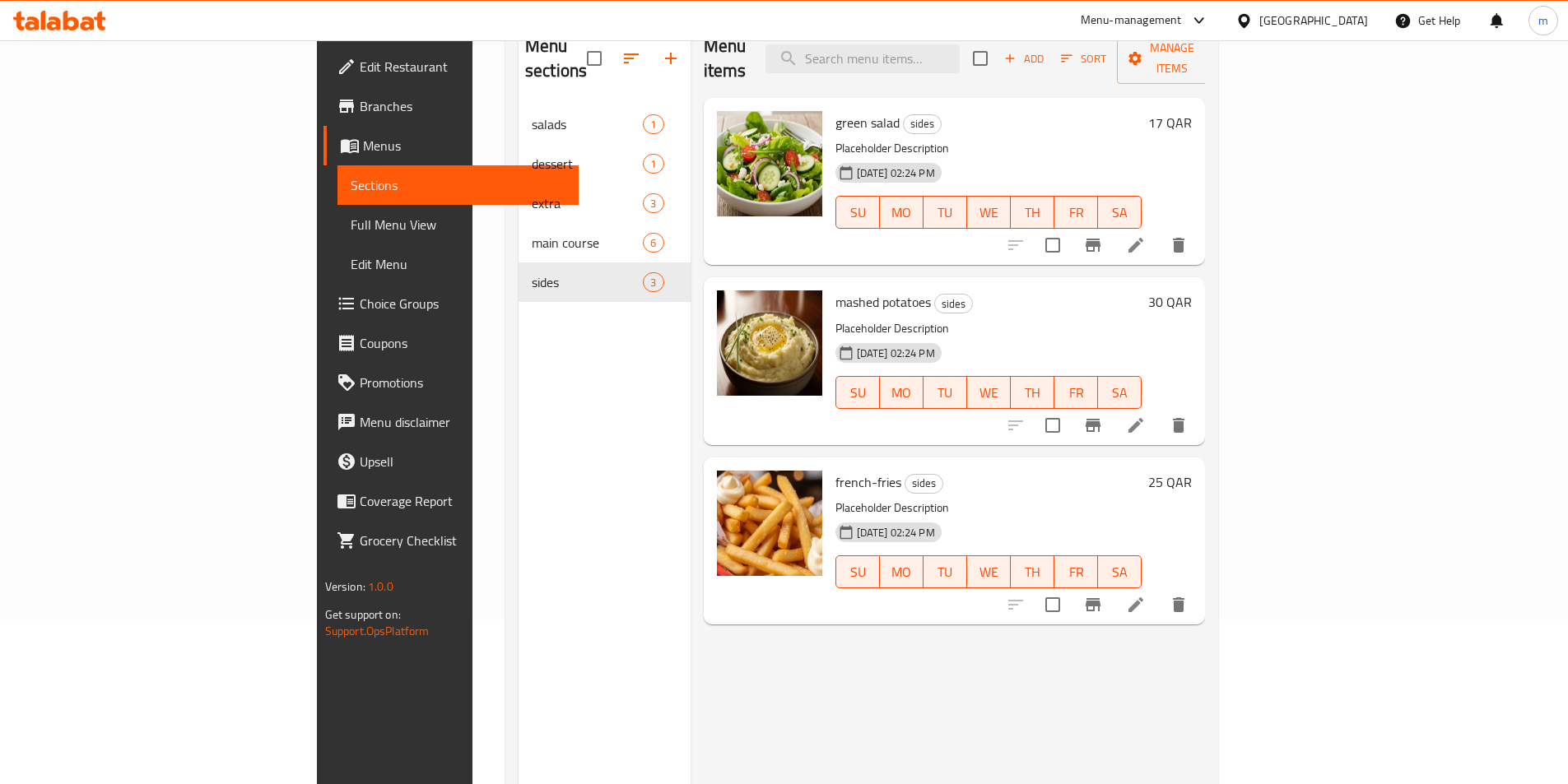
click at [1159, 411] on li at bounding box center [1136, 426] width 46 height 30
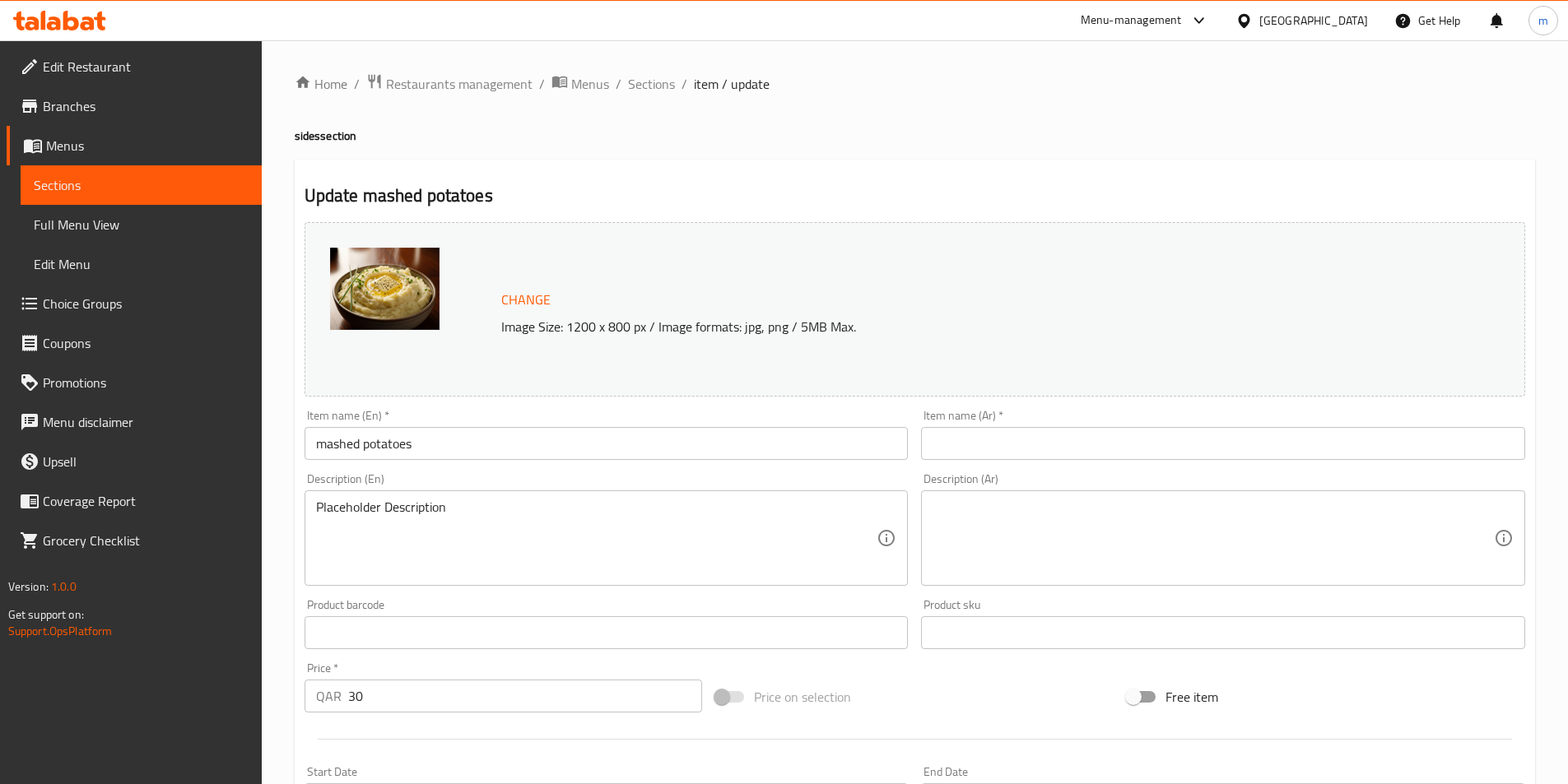
click at [1084, 432] on input "text" at bounding box center [1223, 443] width 604 height 33
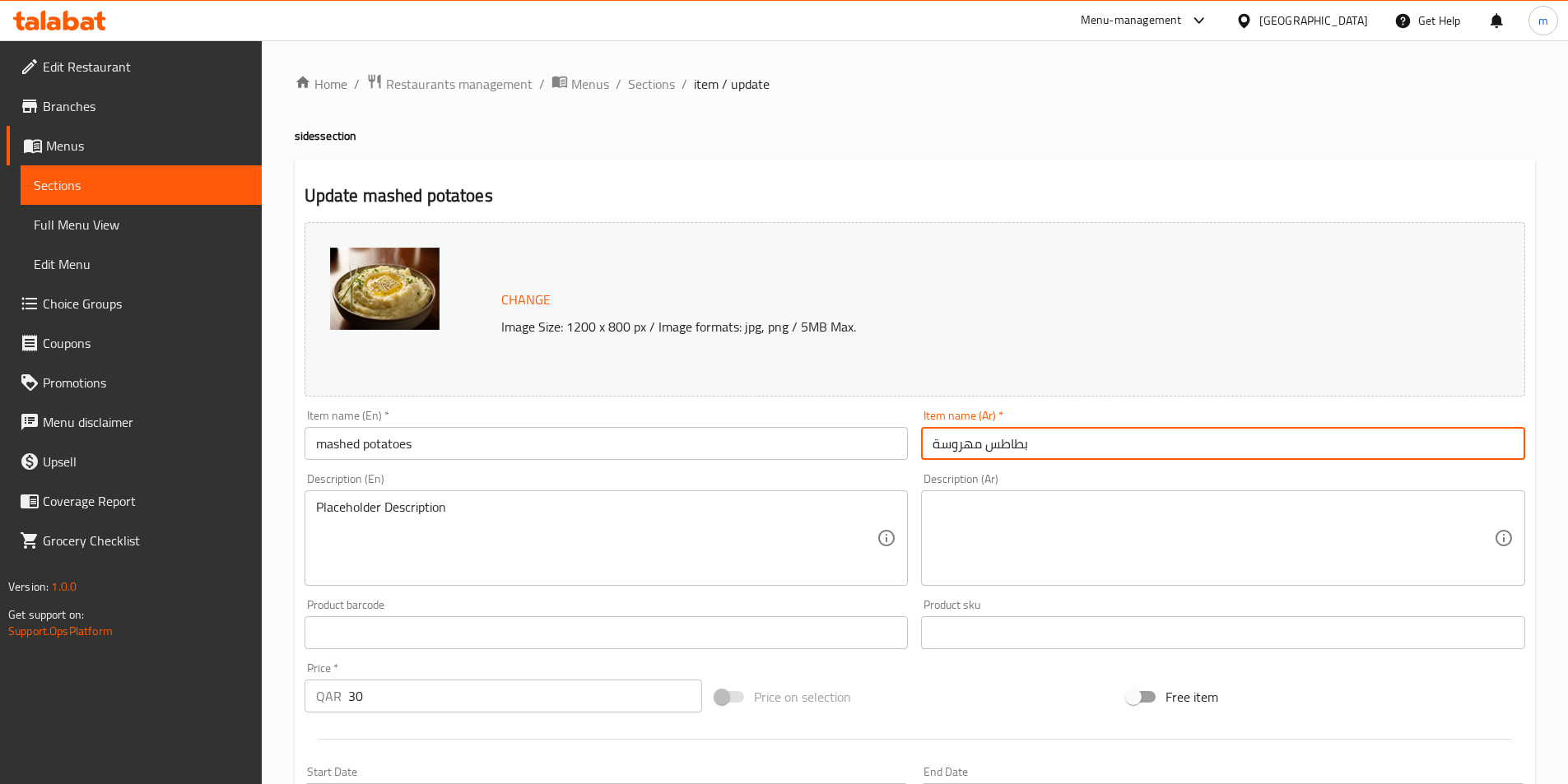
type input "بطاطس مهروسة"
click at [1098, 487] on div "Description (Ar) Description (Ar)" at bounding box center [1223, 528] width 604 height 112
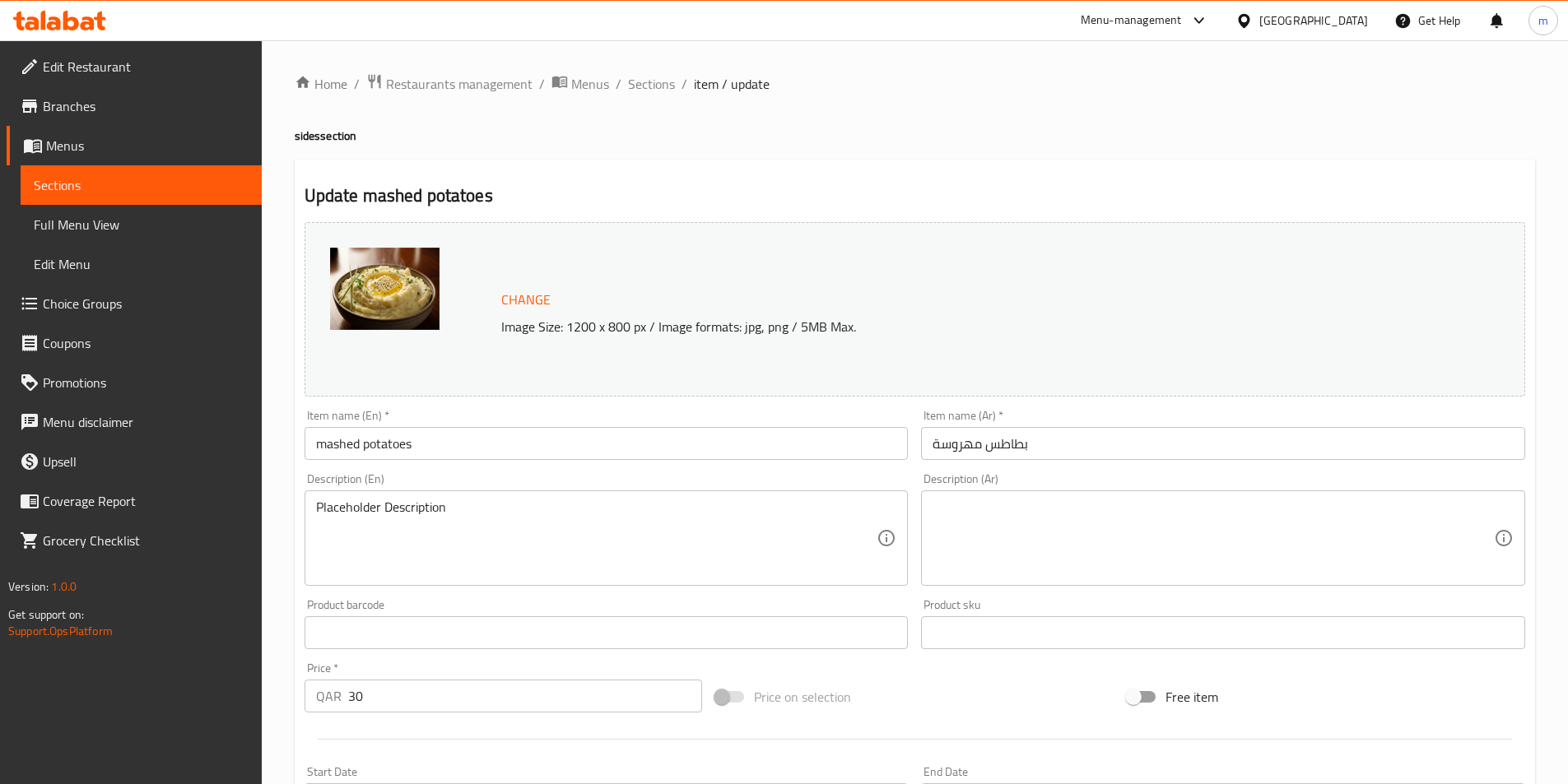
click at [1086, 509] on textarea at bounding box center [1214, 538] width 561 height 79
paste textarea "بلاسهولدير ديسكرسبشن"
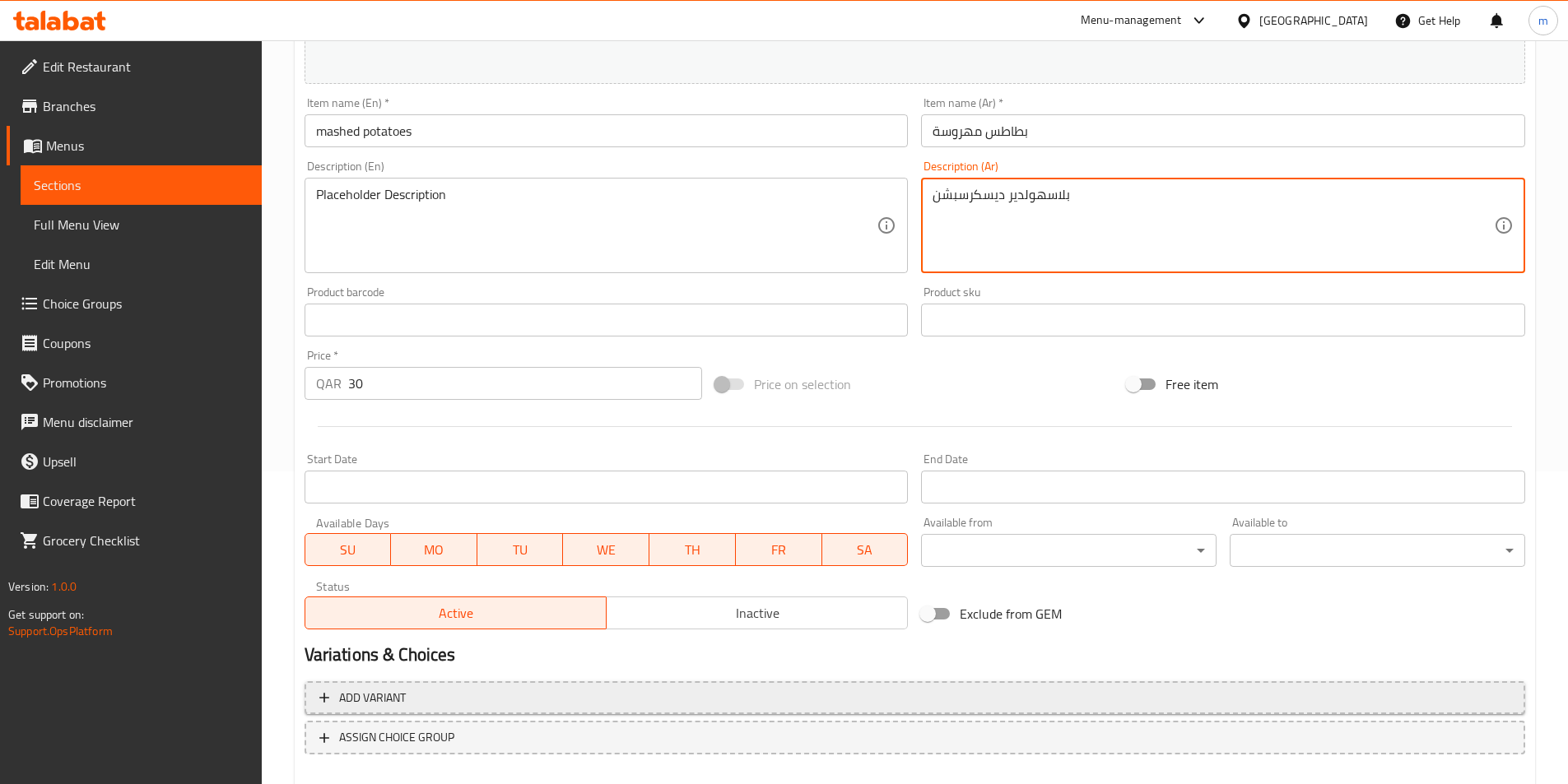
scroll to position [402, 0]
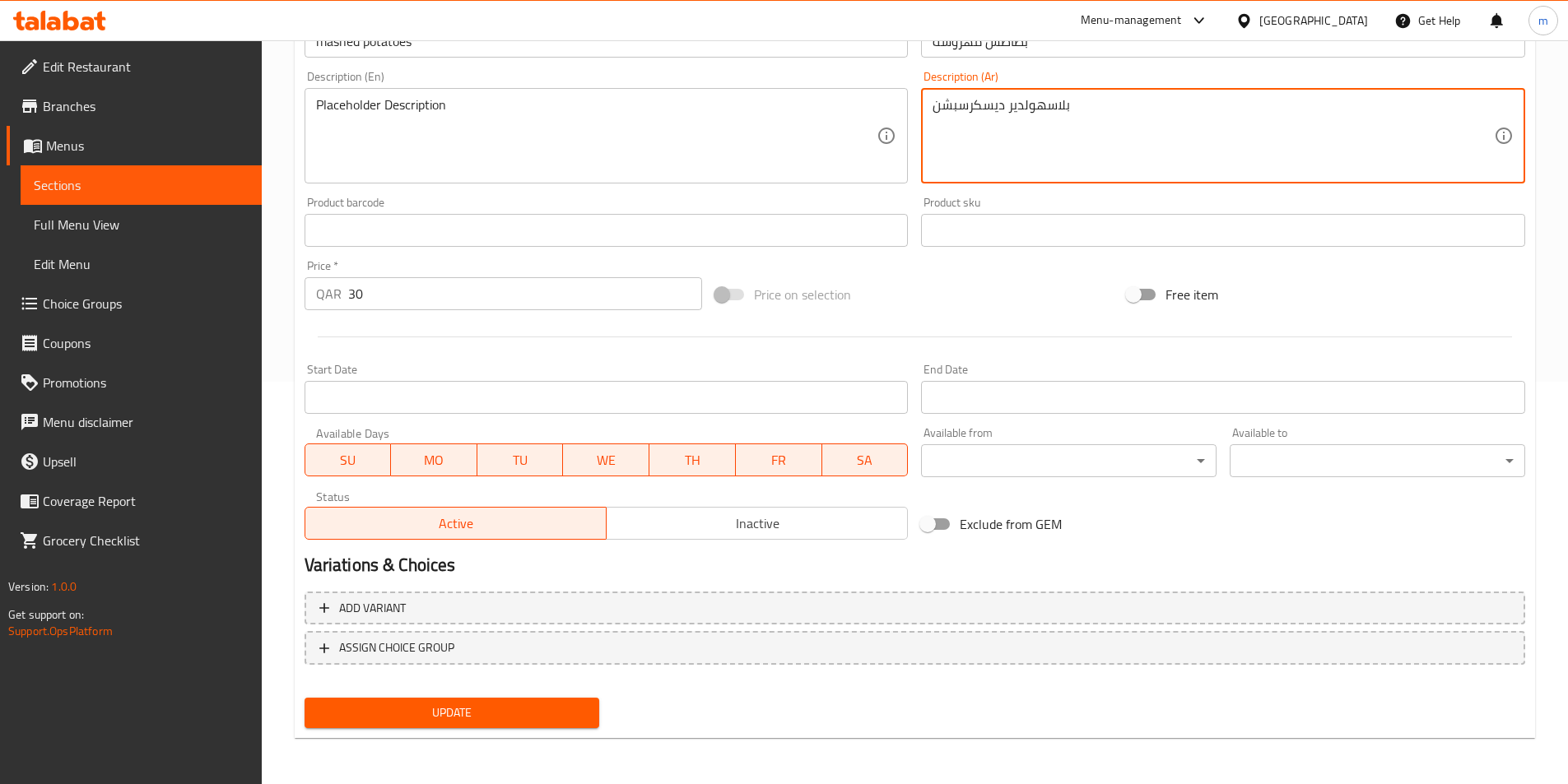
click at [520, 720] on span "Update" at bounding box center [452, 712] width 269 height 21
type textarea "بلاسهولدير ديسكربشن"
click at [375, 719] on span "Update" at bounding box center [452, 712] width 269 height 21
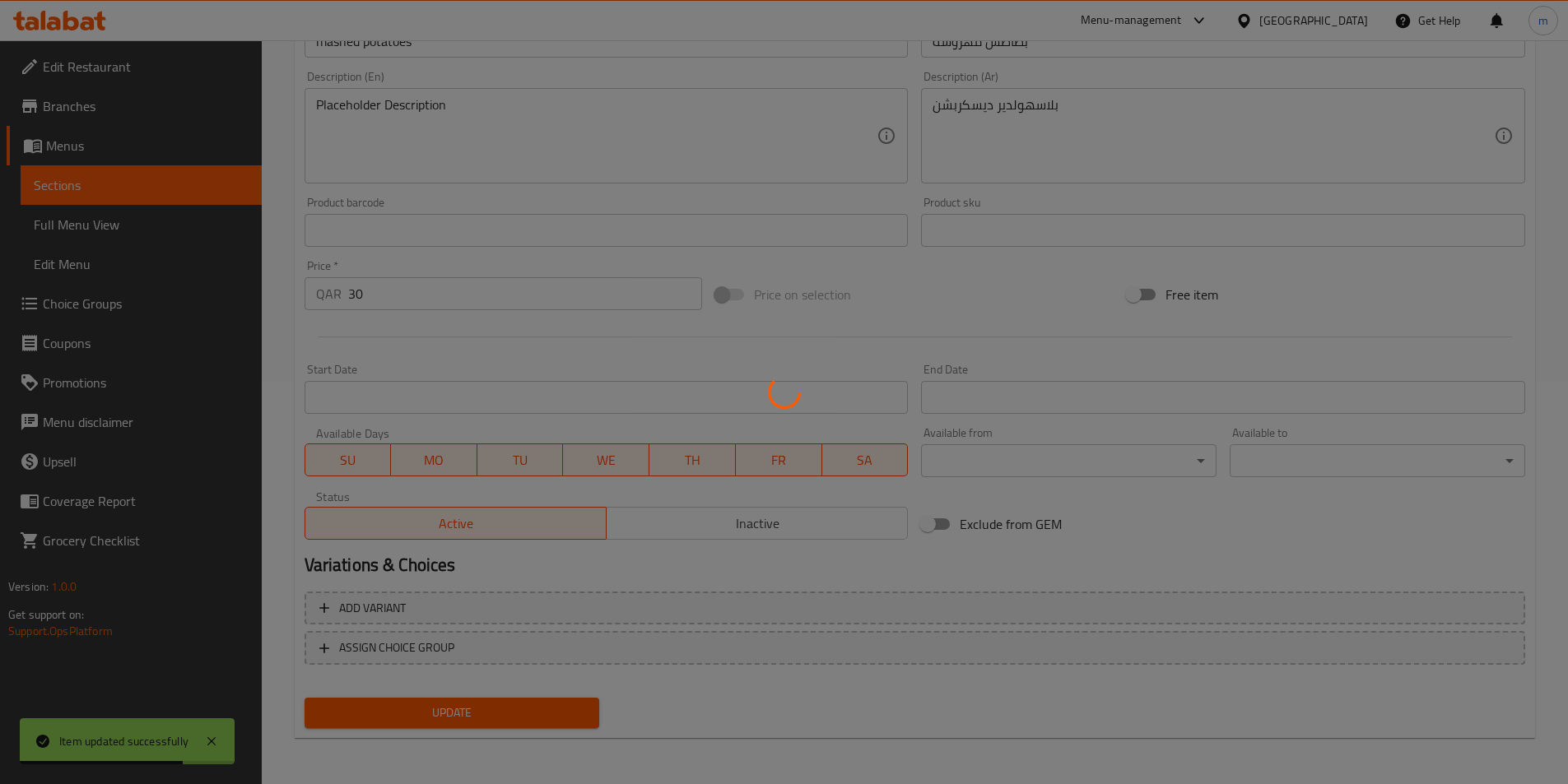
scroll to position [0, 0]
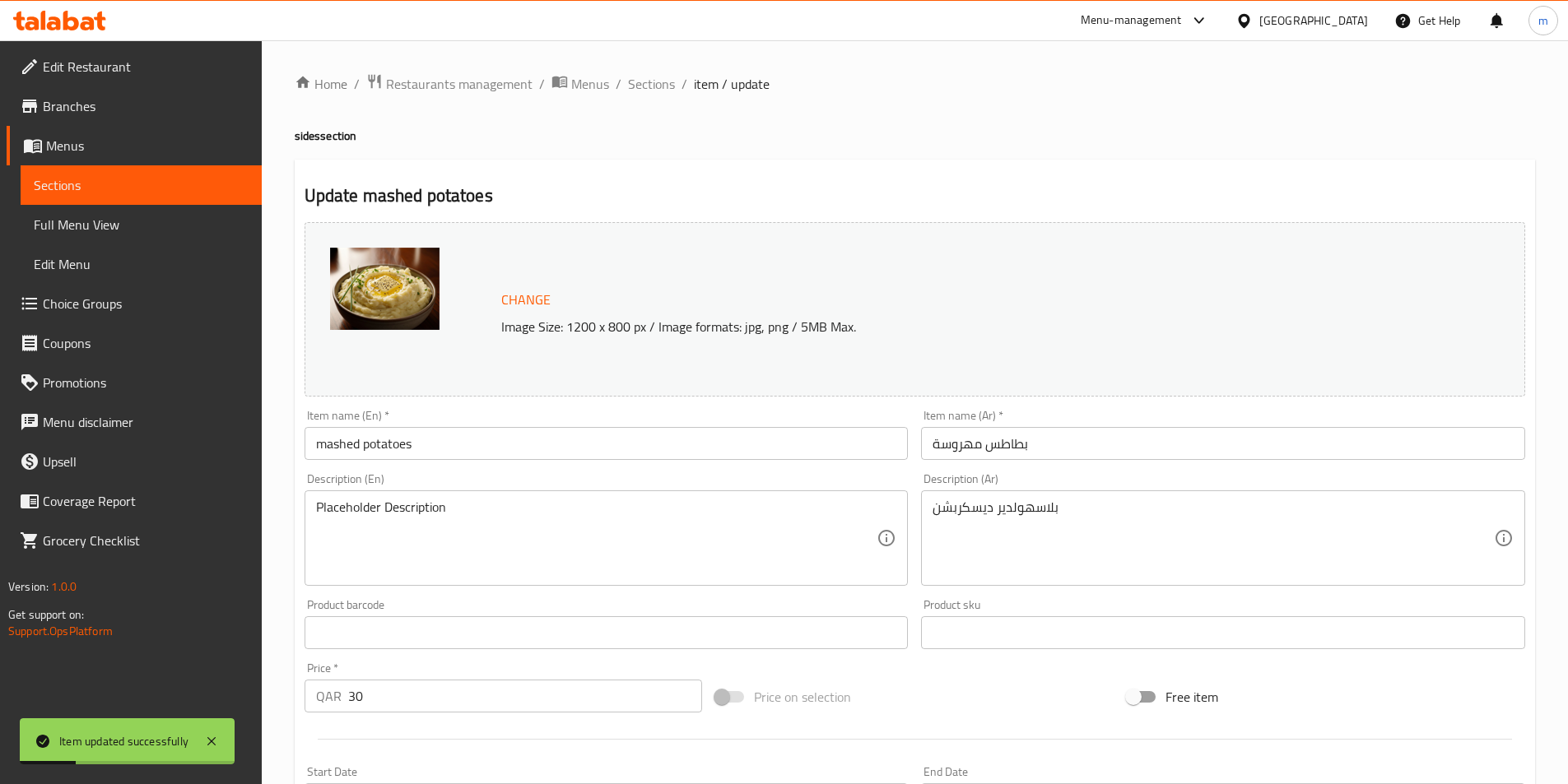
click at [152, 201] on link "Sections" at bounding box center [141, 185] width 241 height 40
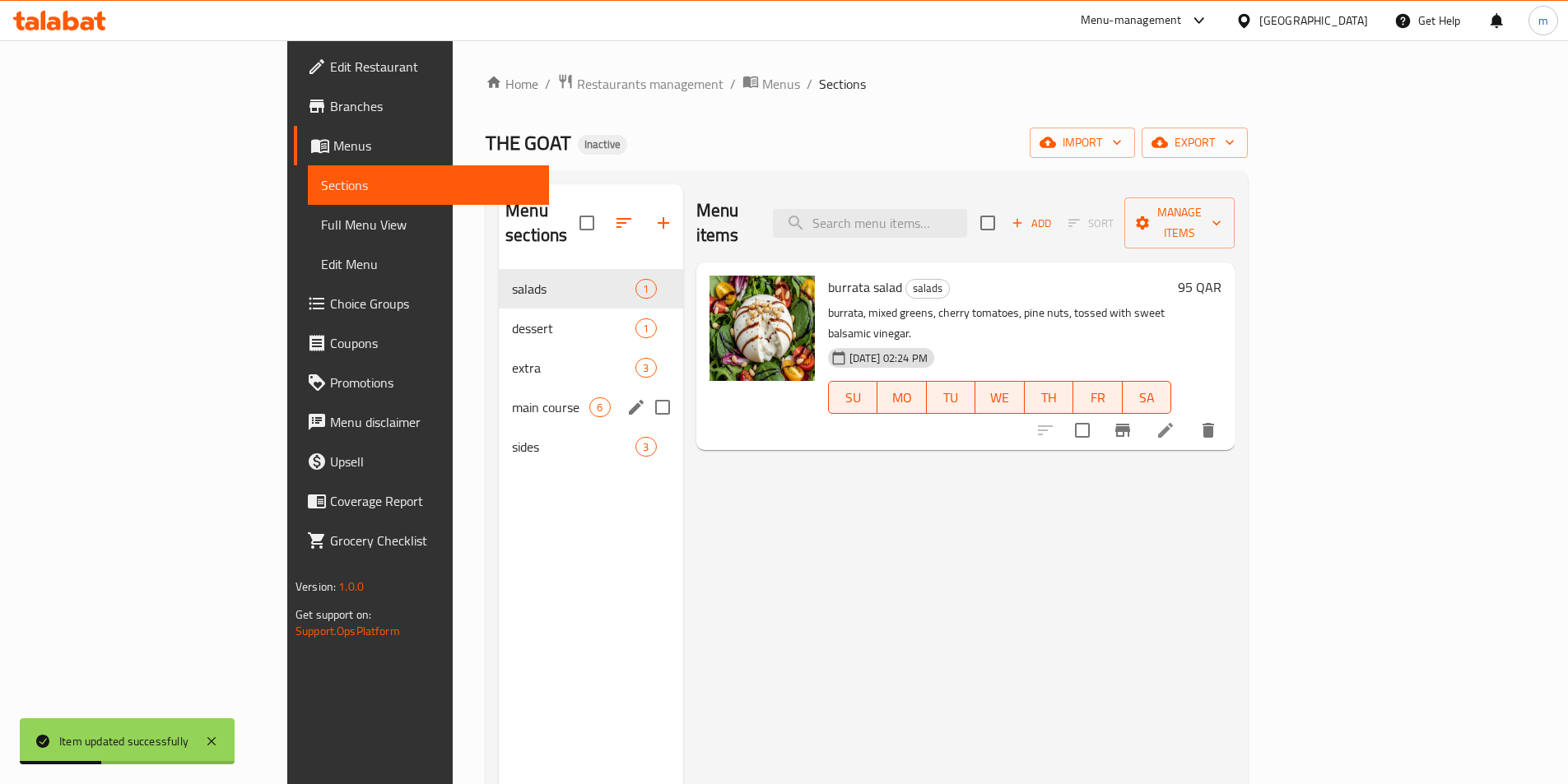
click at [512, 397] on span "main course" at bounding box center [551, 407] width 78 height 20
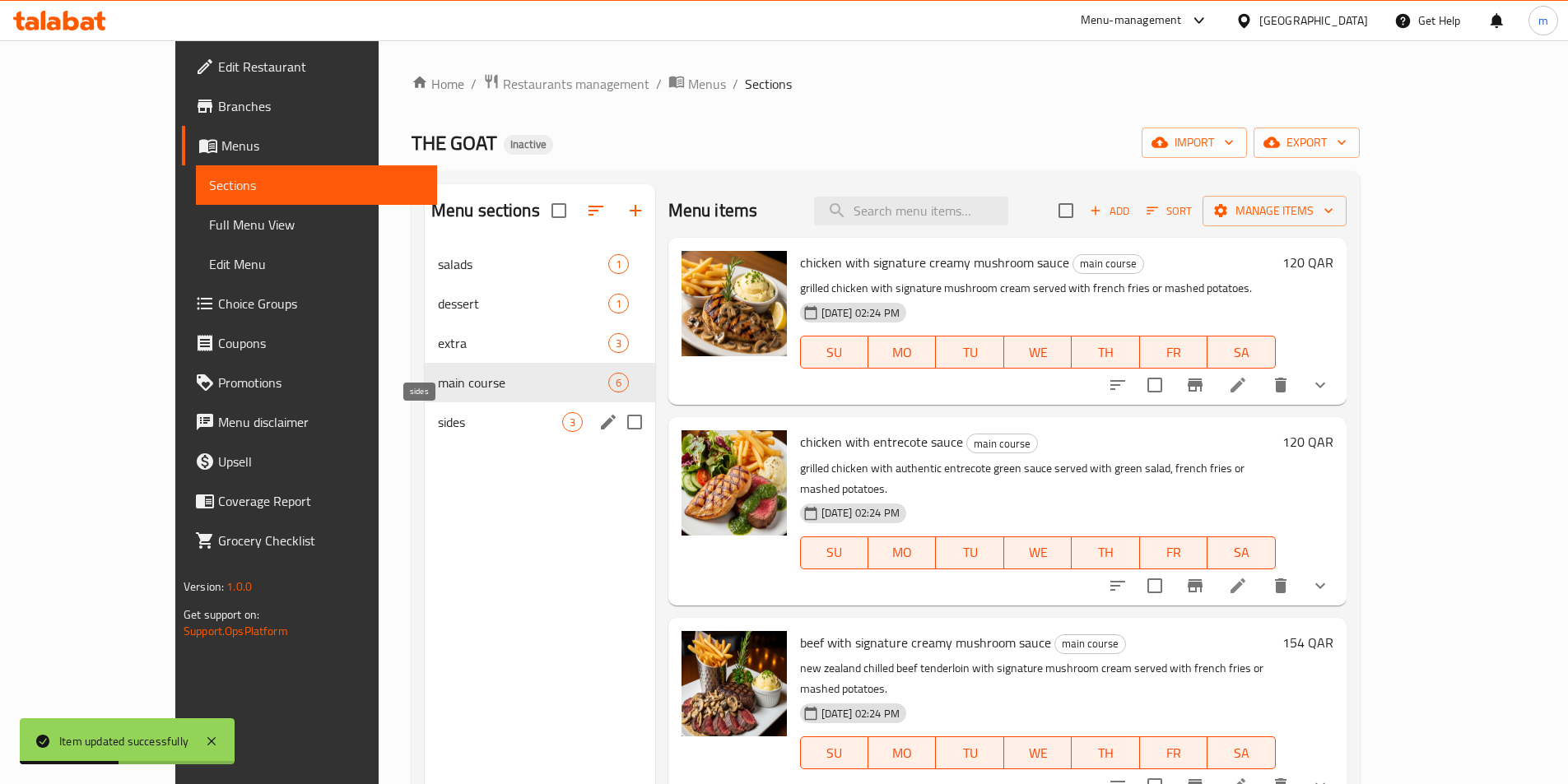
click at [438, 425] on span "sides" at bounding box center [500, 422] width 124 height 20
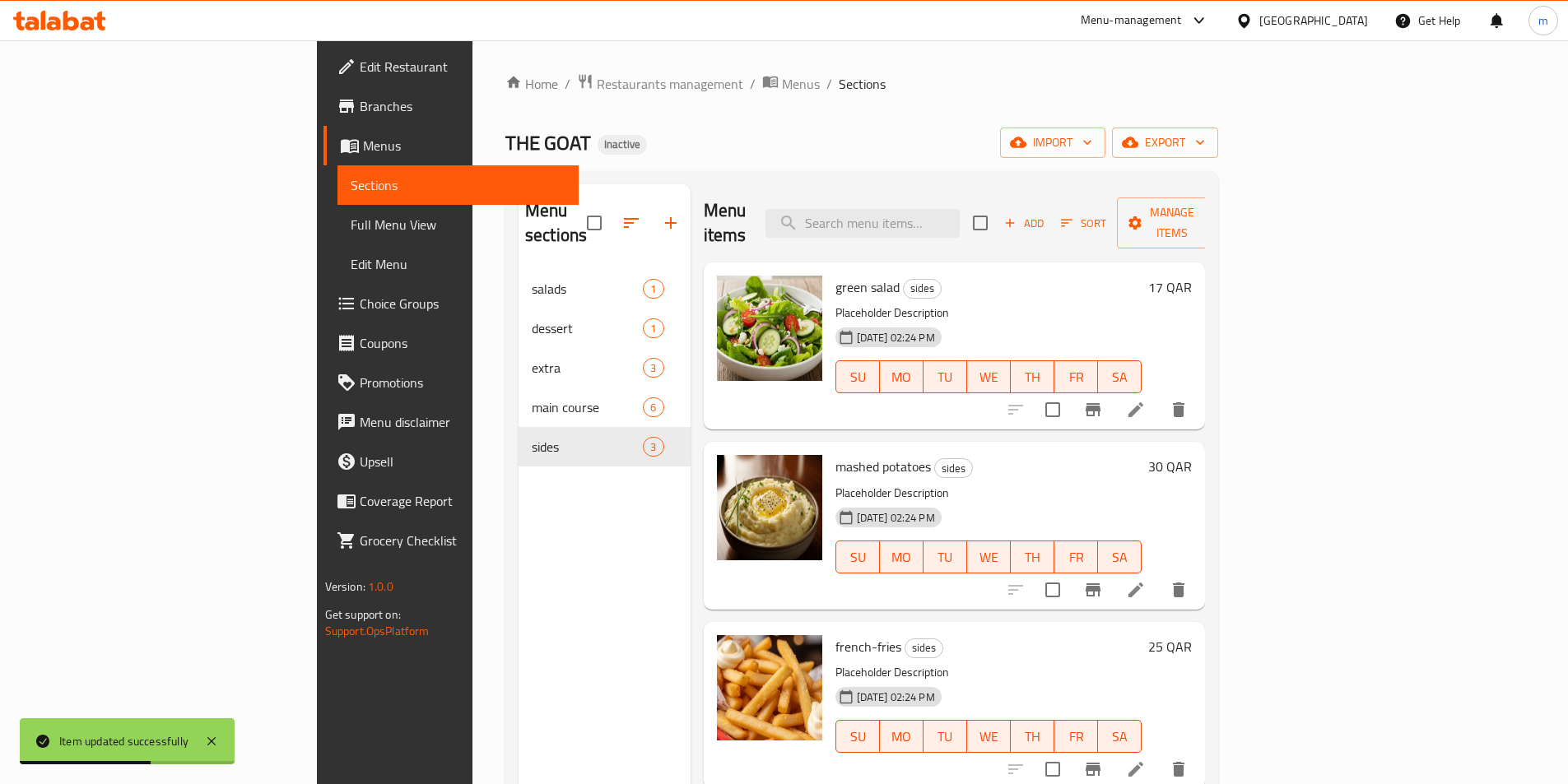
click at [1146, 400] on icon at bounding box center [1136, 410] width 20 height 20
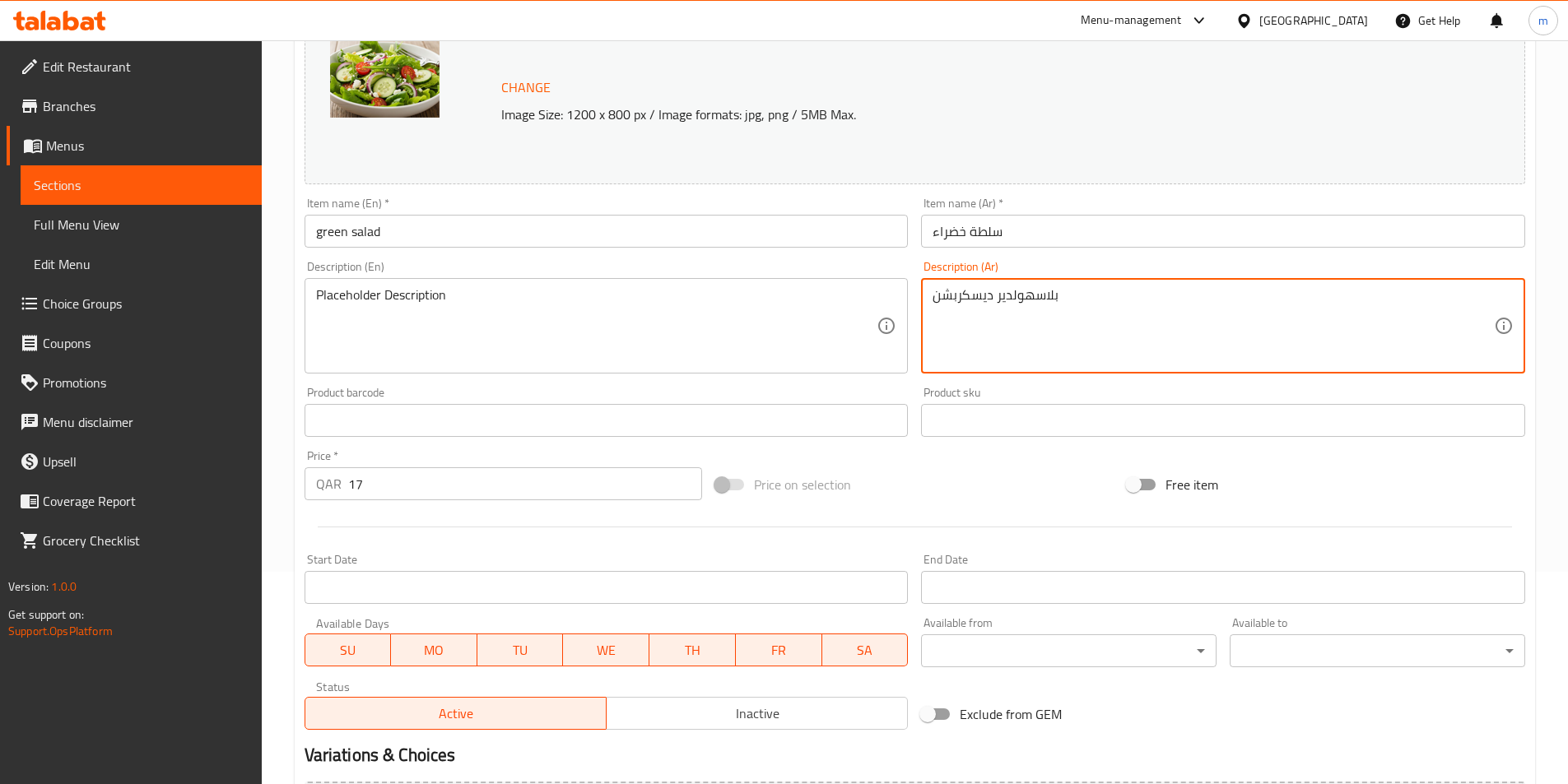
scroll to position [402, 0]
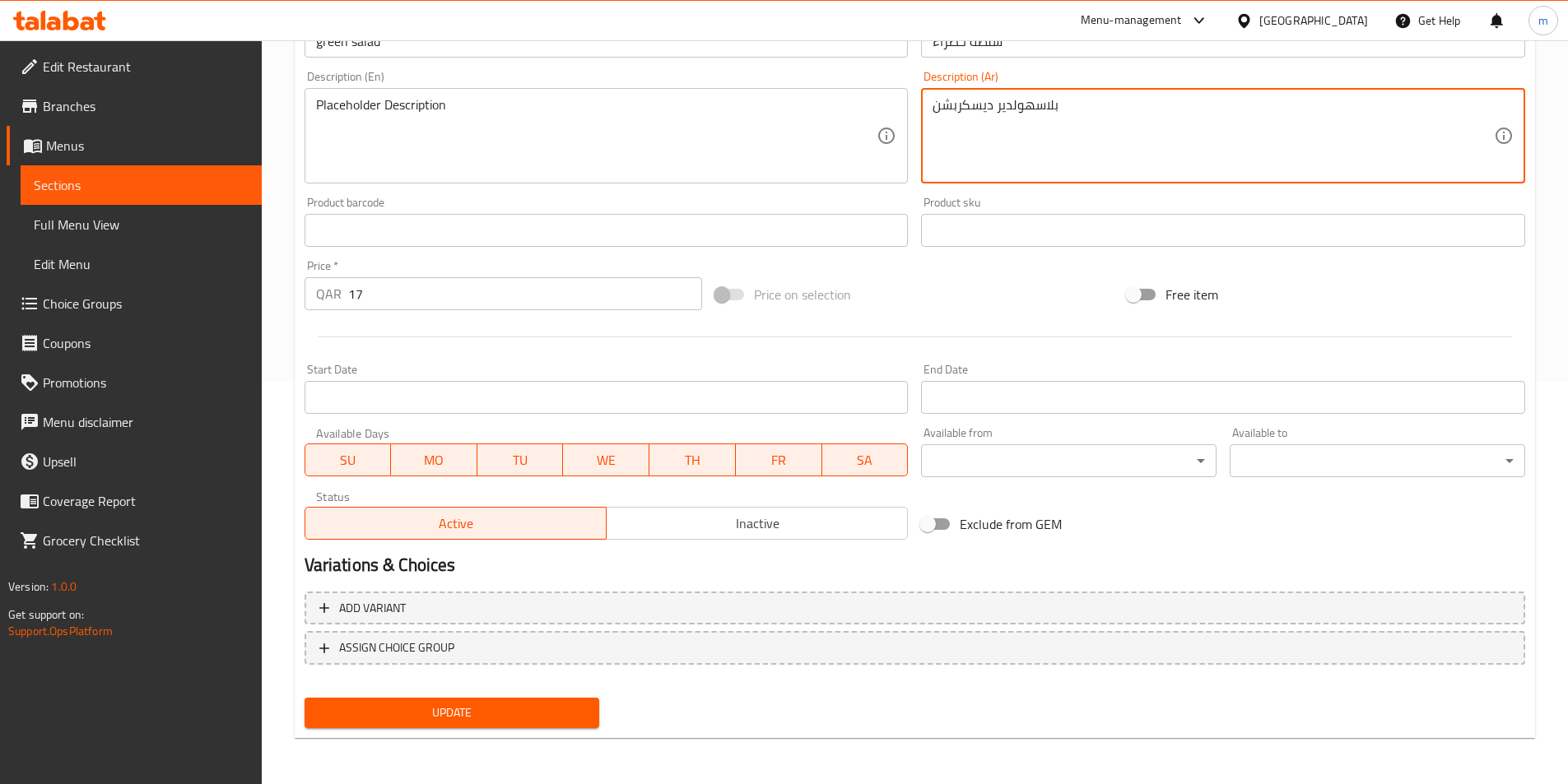
type textarea "بلاسهولدير ديسكربشن"
click at [428, 701] on button "Update" at bounding box center [452, 712] width 296 height 31
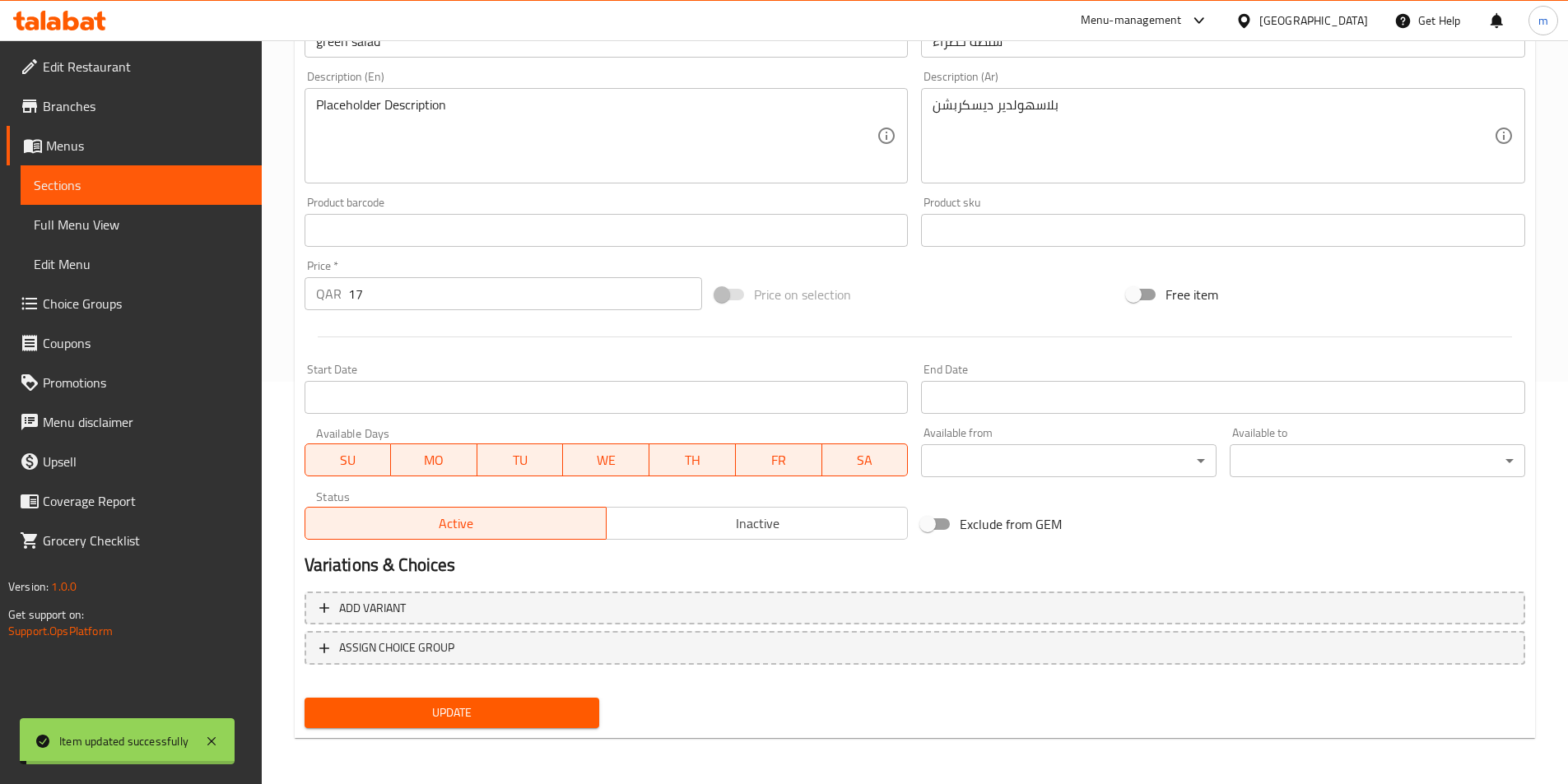
click at [75, 175] on span "Sections" at bounding box center [141, 185] width 215 height 20
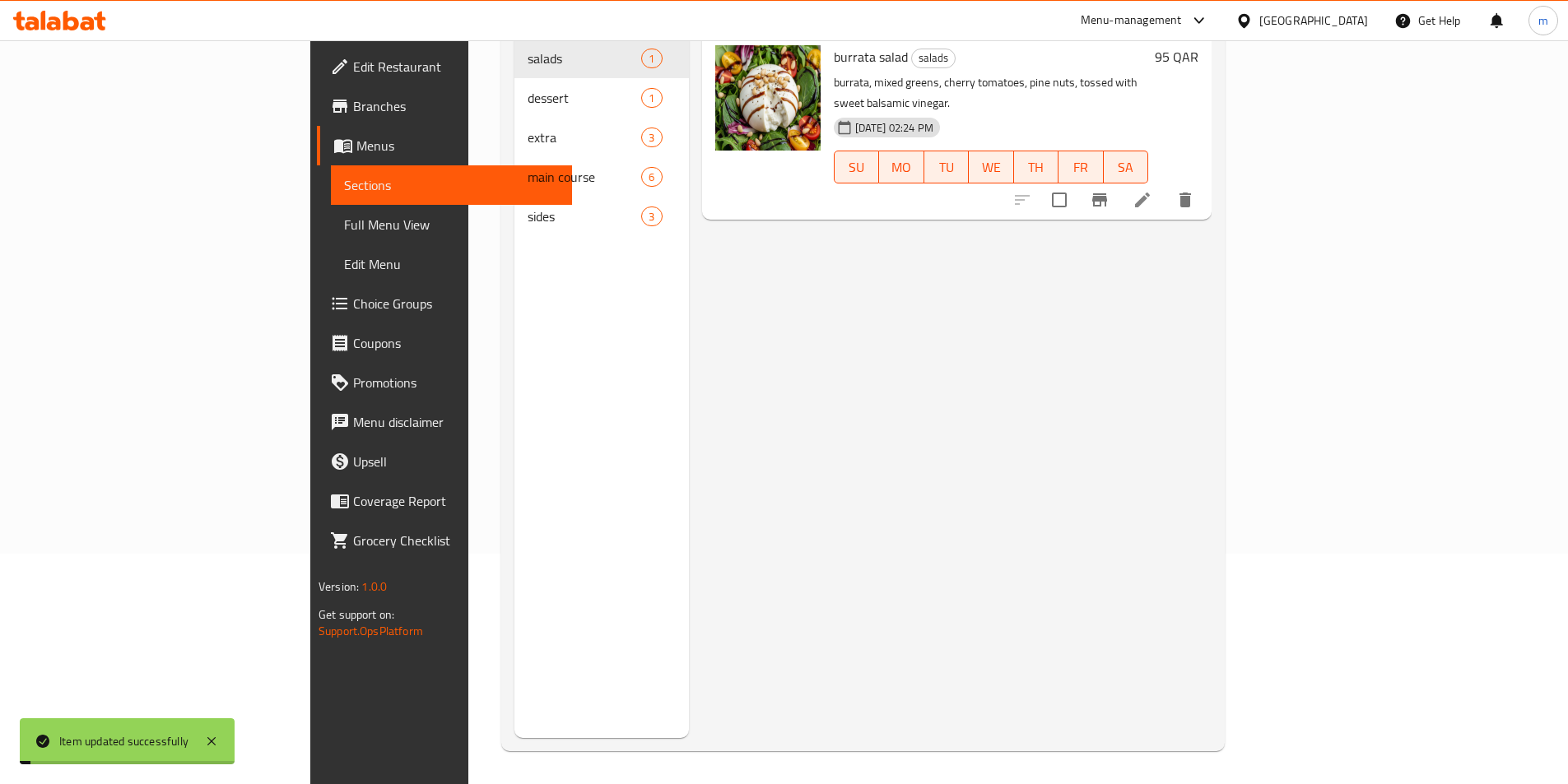
scroll to position [230, 0]
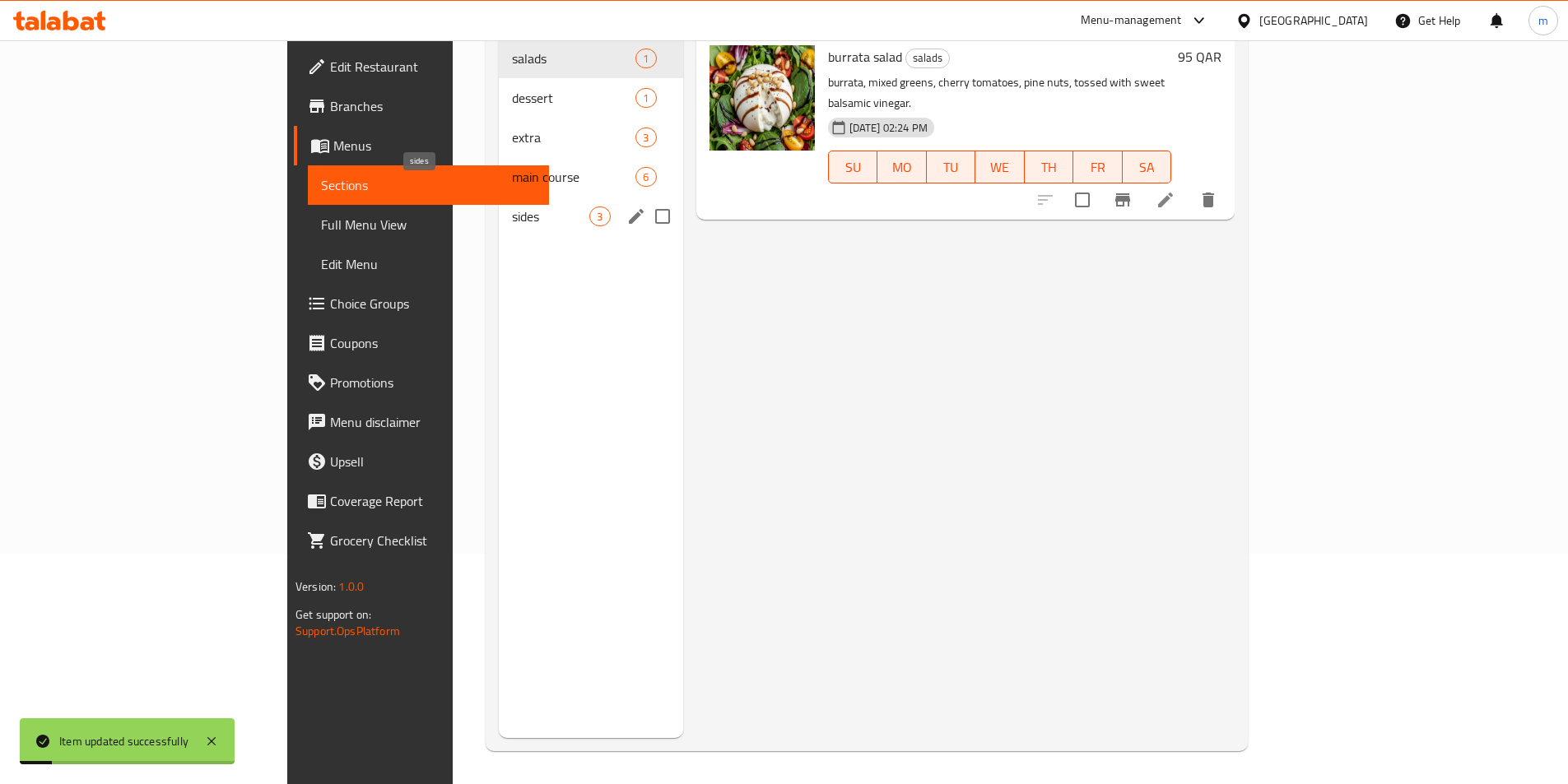
click at [512, 206] on span "sides" at bounding box center [551, 216] width 78 height 20
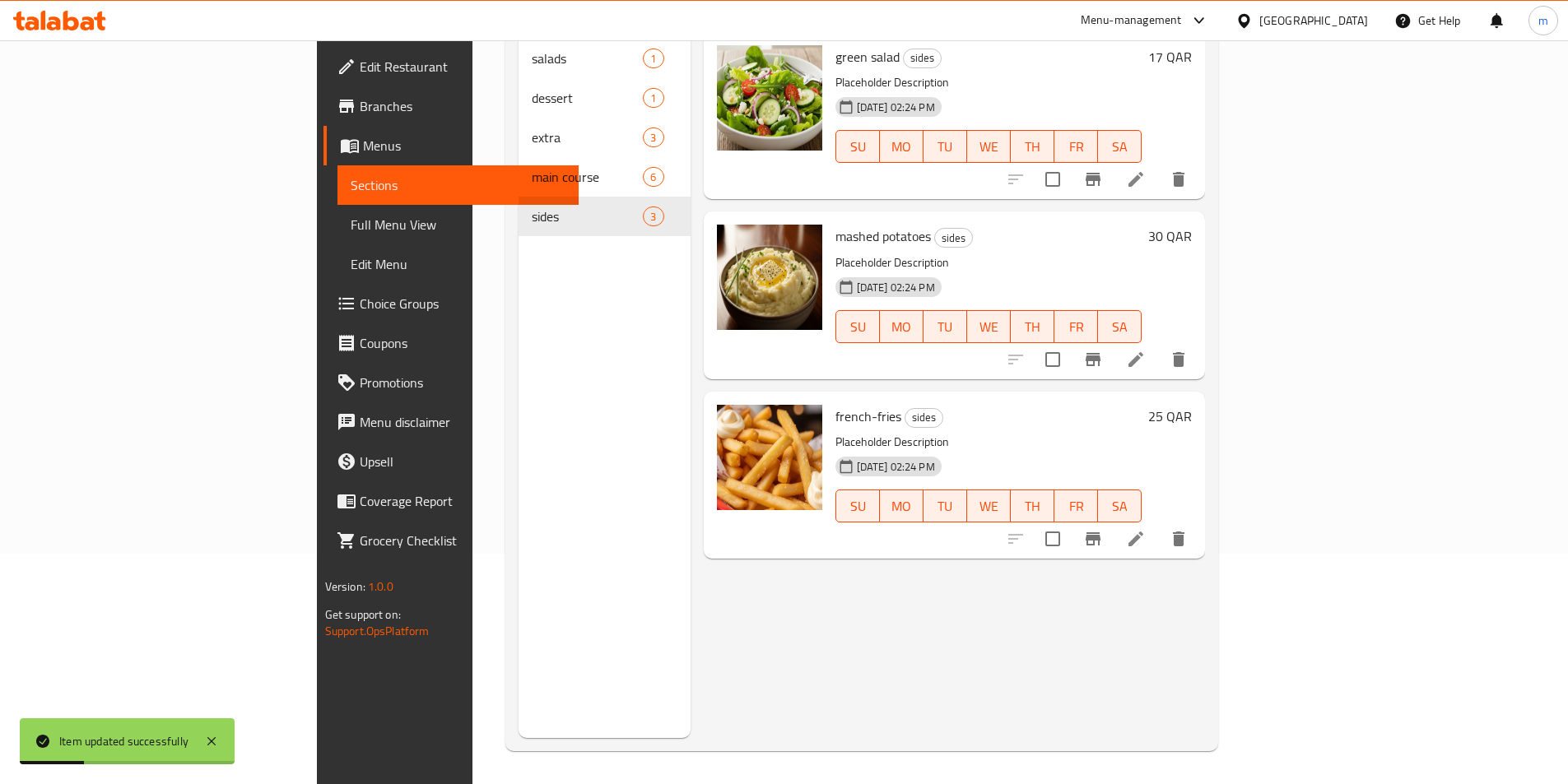
click at [1159, 524] on li at bounding box center [1136, 539] width 46 height 30
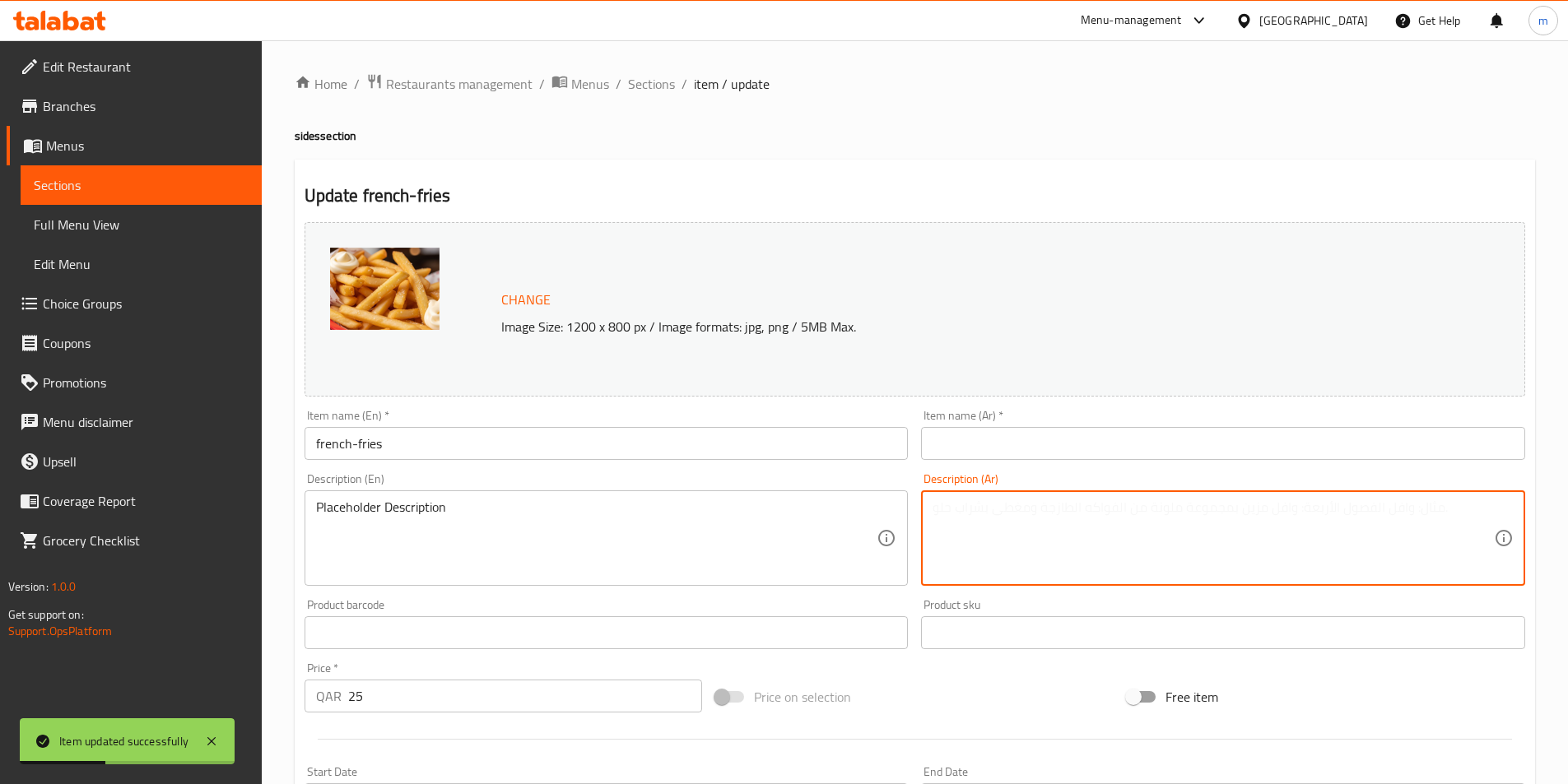
click at [1003, 508] on textarea at bounding box center [1214, 538] width 561 height 79
paste textarea "بلاسهولدير ديسكرسبشن"
click at [959, 506] on textarea "بلاسهولدير ديسكرسبشن" at bounding box center [1214, 538] width 561 height 79
type textarea "بلاسهولدير ديسكربشن"
click at [1033, 444] on input "text" at bounding box center [1223, 443] width 604 height 33
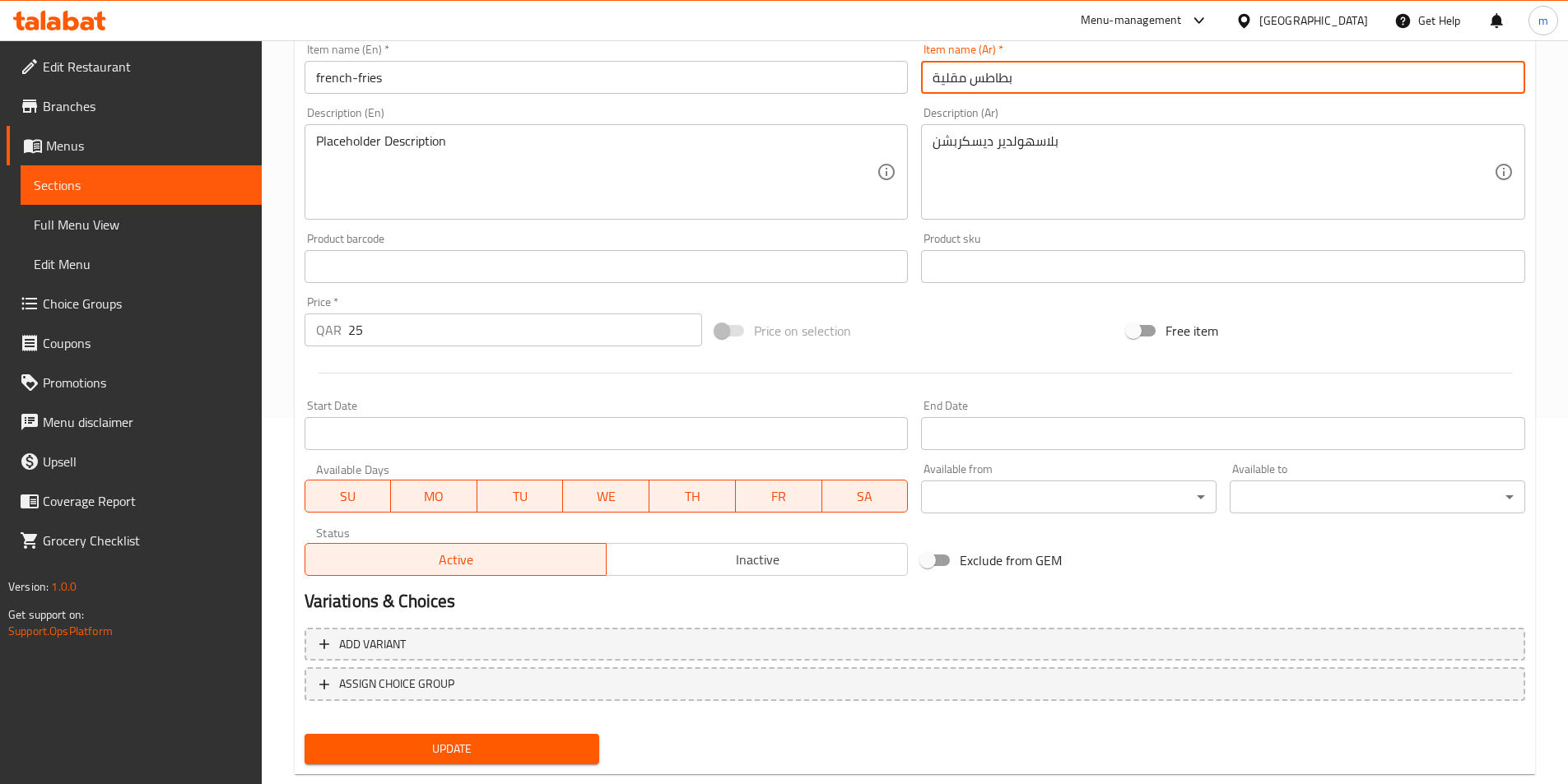
scroll to position [402, 0]
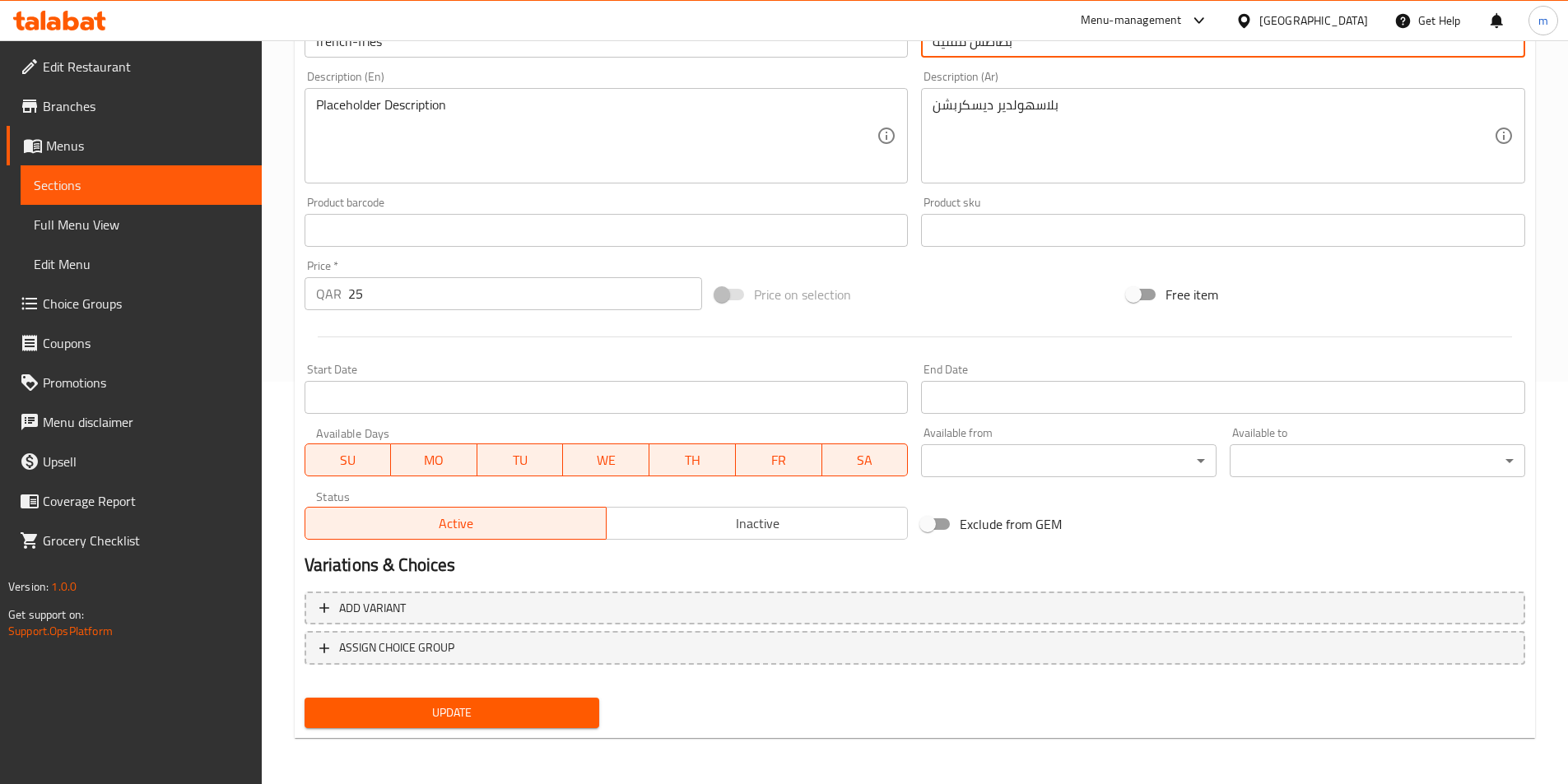
type input "بطاطس مقلية"
click at [498, 689] on div "Add variant ASSIGN CHOICE GROUP" at bounding box center [914, 638] width 1233 height 106
click at [498, 701] on button "Update" at bounding box center [452, 712] width 296 height 31
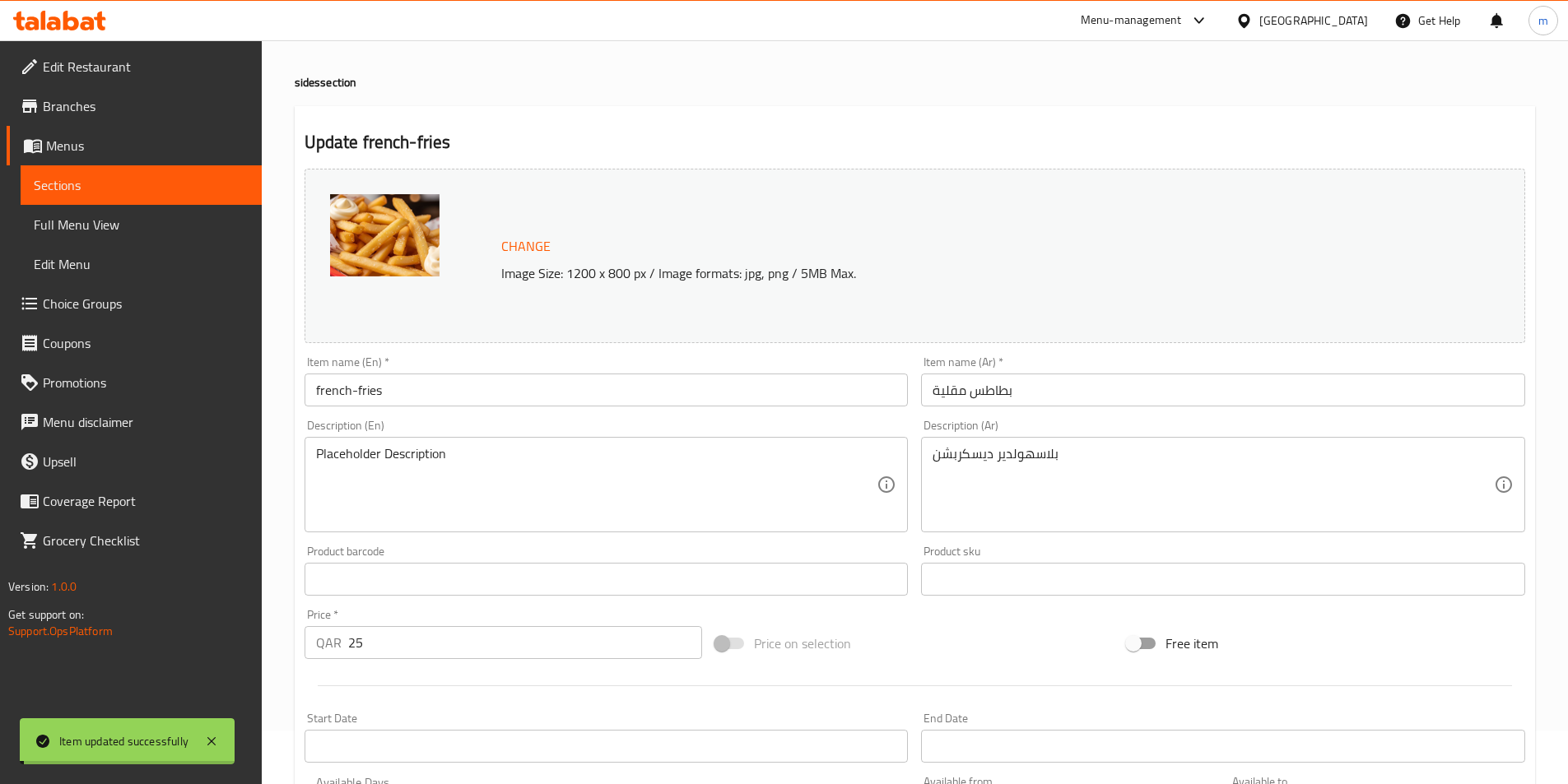
scroll to position [83, 0]
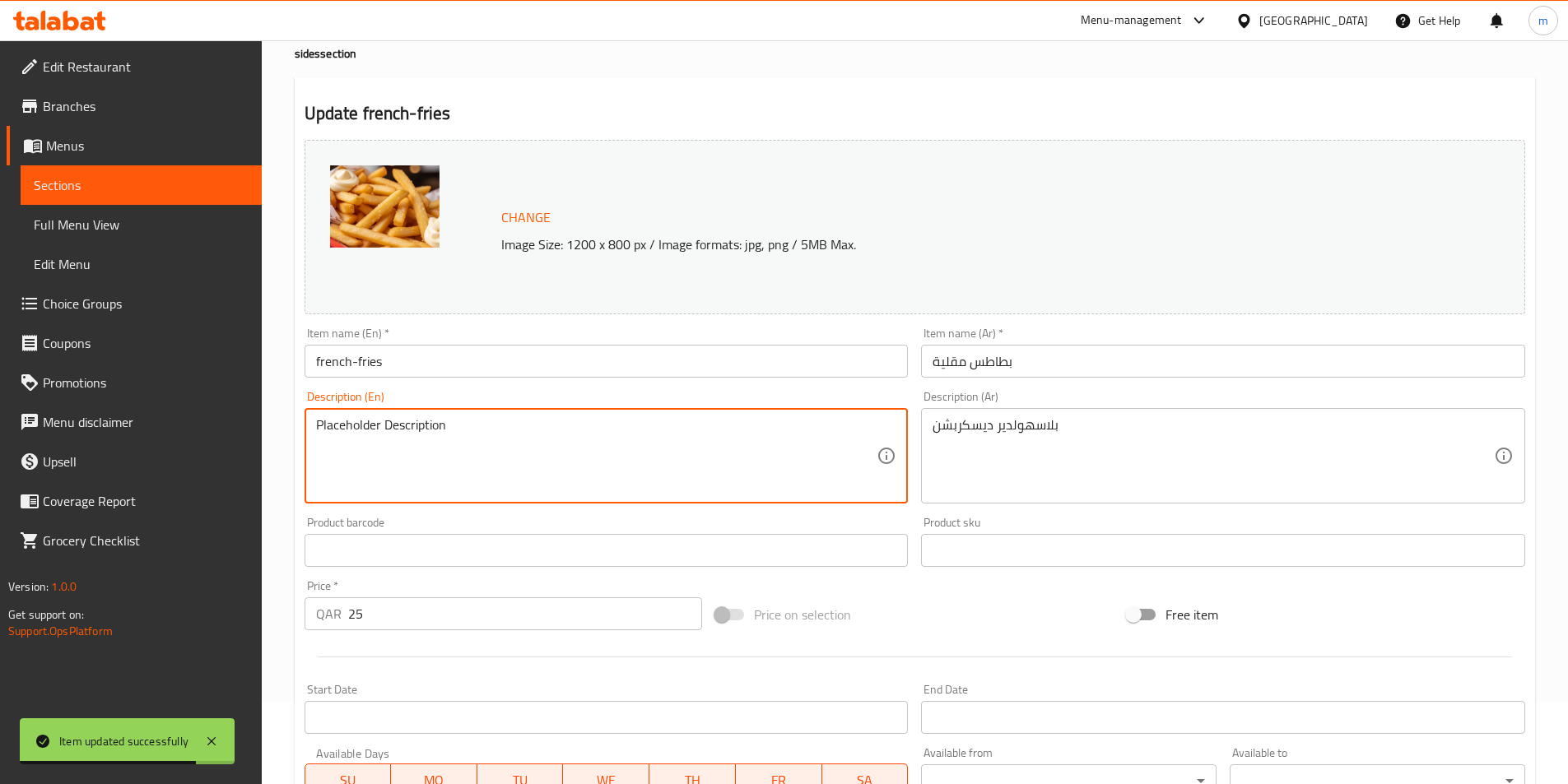
click at [335, 434] on textarea "Placeholder Description" at bounding box center [596, 456] width 561 height 79
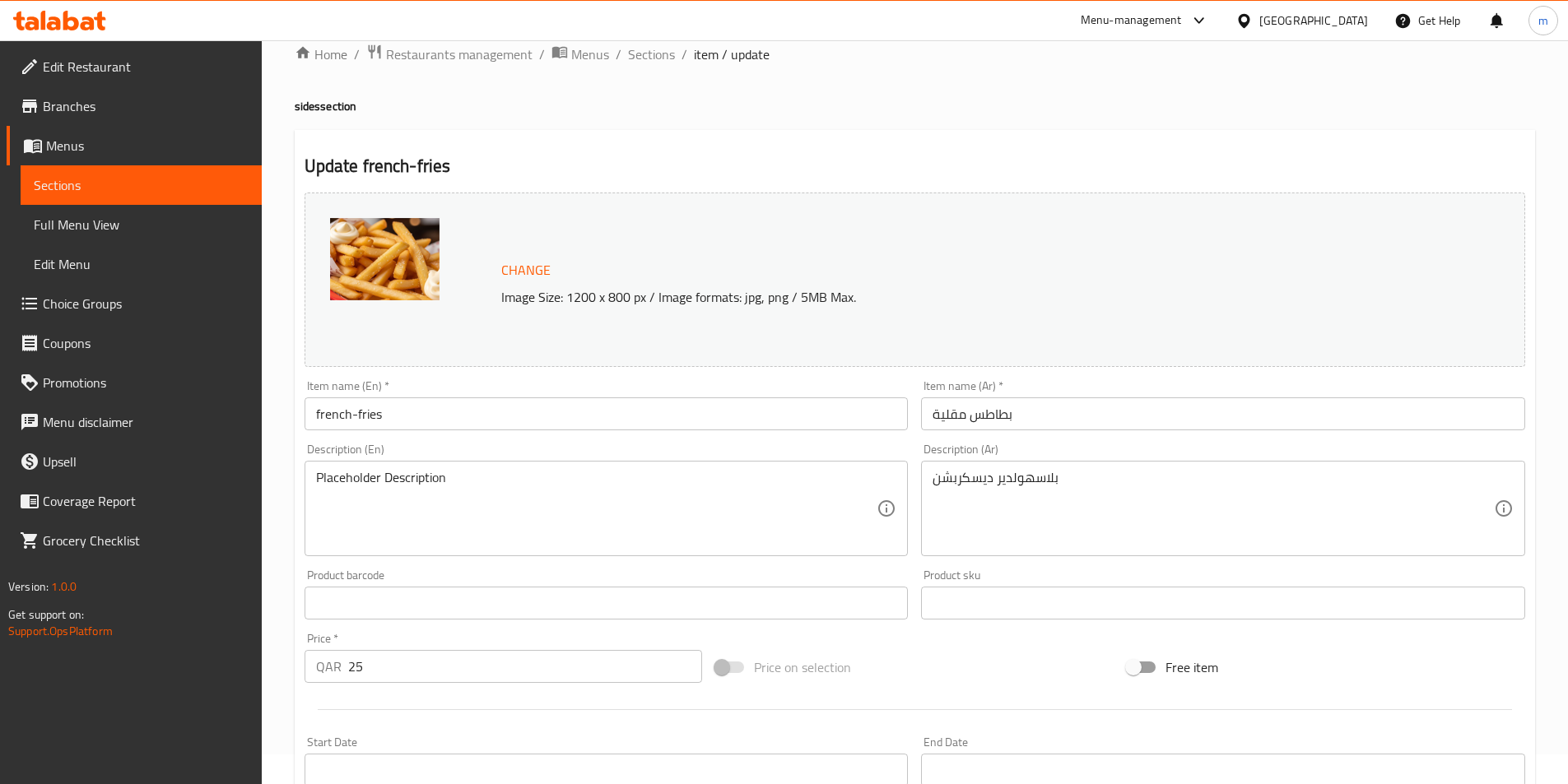
scroll to position [0, 0]
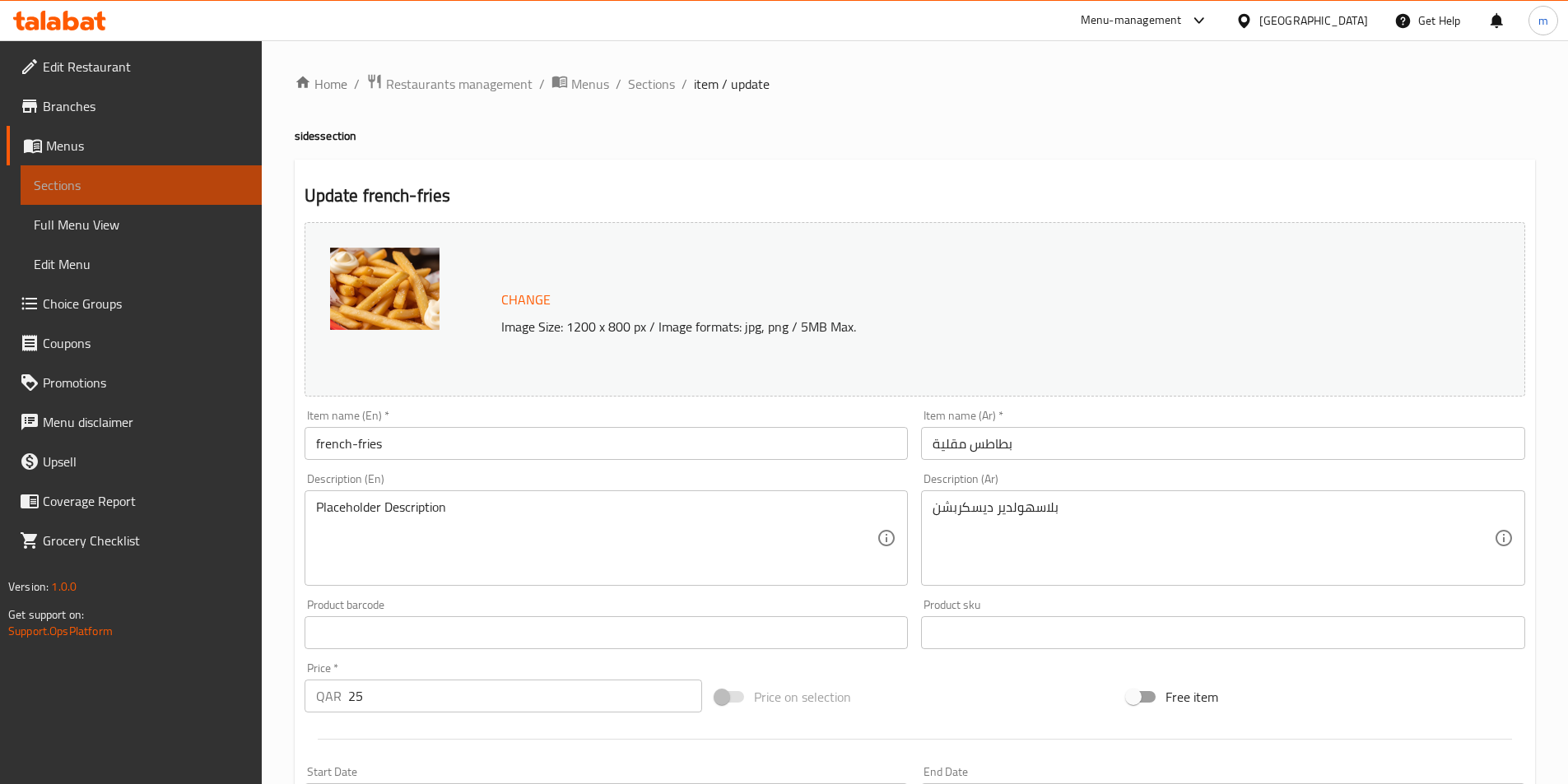
click at [91, 173] on link "Sections" at bounding box center [141, 185] width 241 height 40
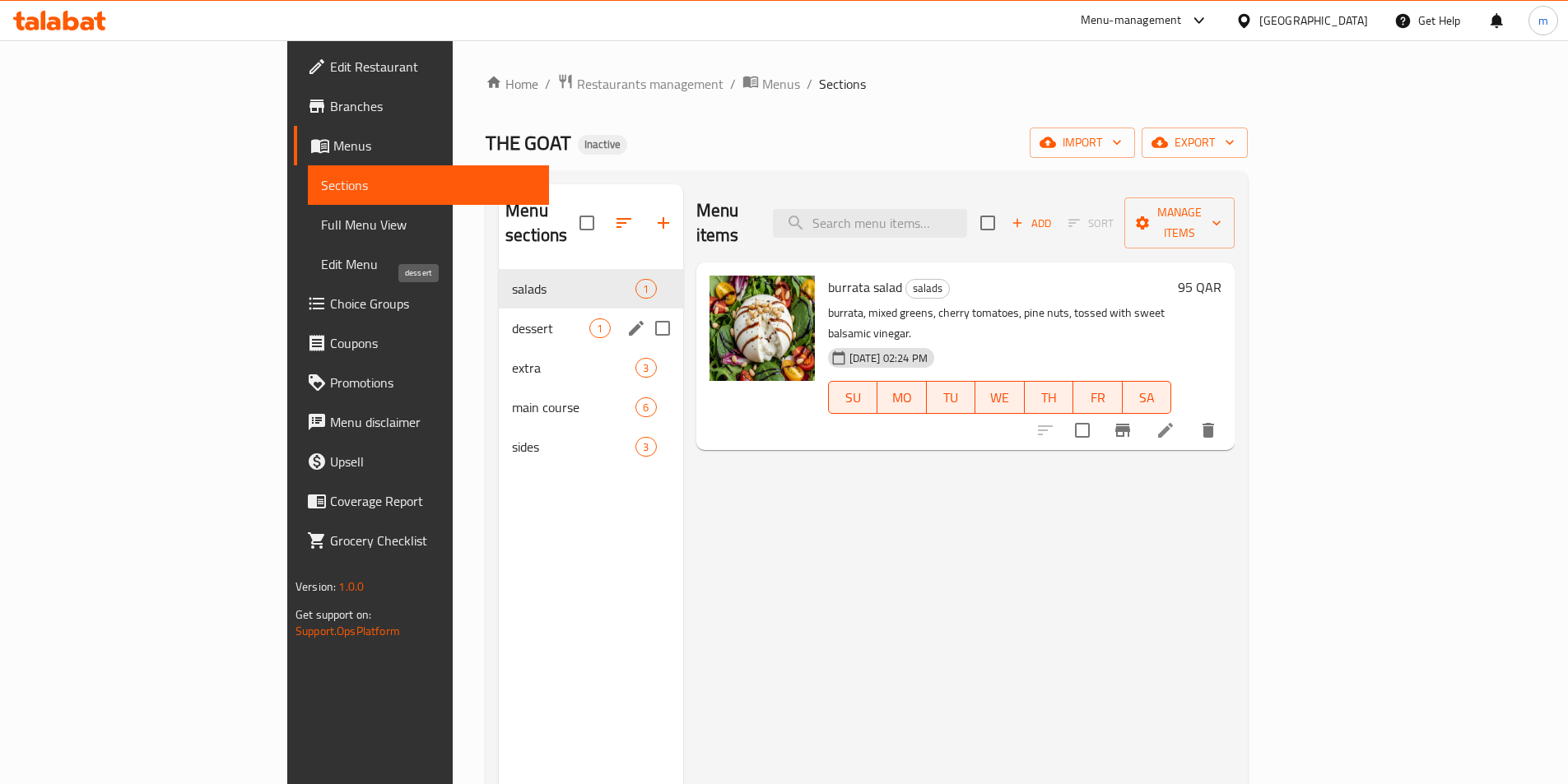
click at [512, 318] on span "dessert" at bounding box center [551, 328] width 78 height 20
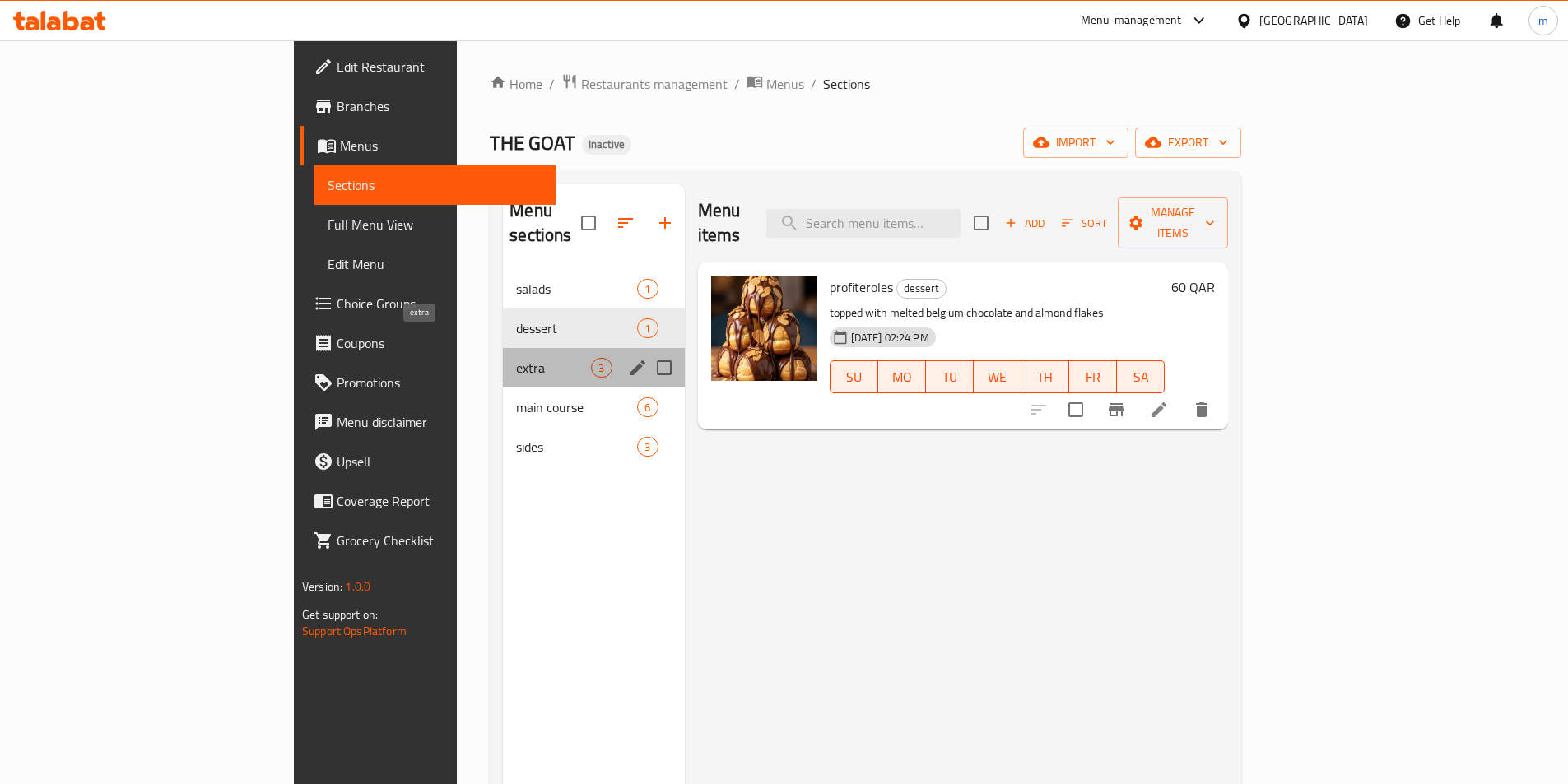
drag, startPoint x: 383, startPoint y: 342, endPoint x: 411, endPoint y: 345, distance: 28.2
click at [516, 358] on span "extra" at bounding box center [553, 368] width 75 height 20
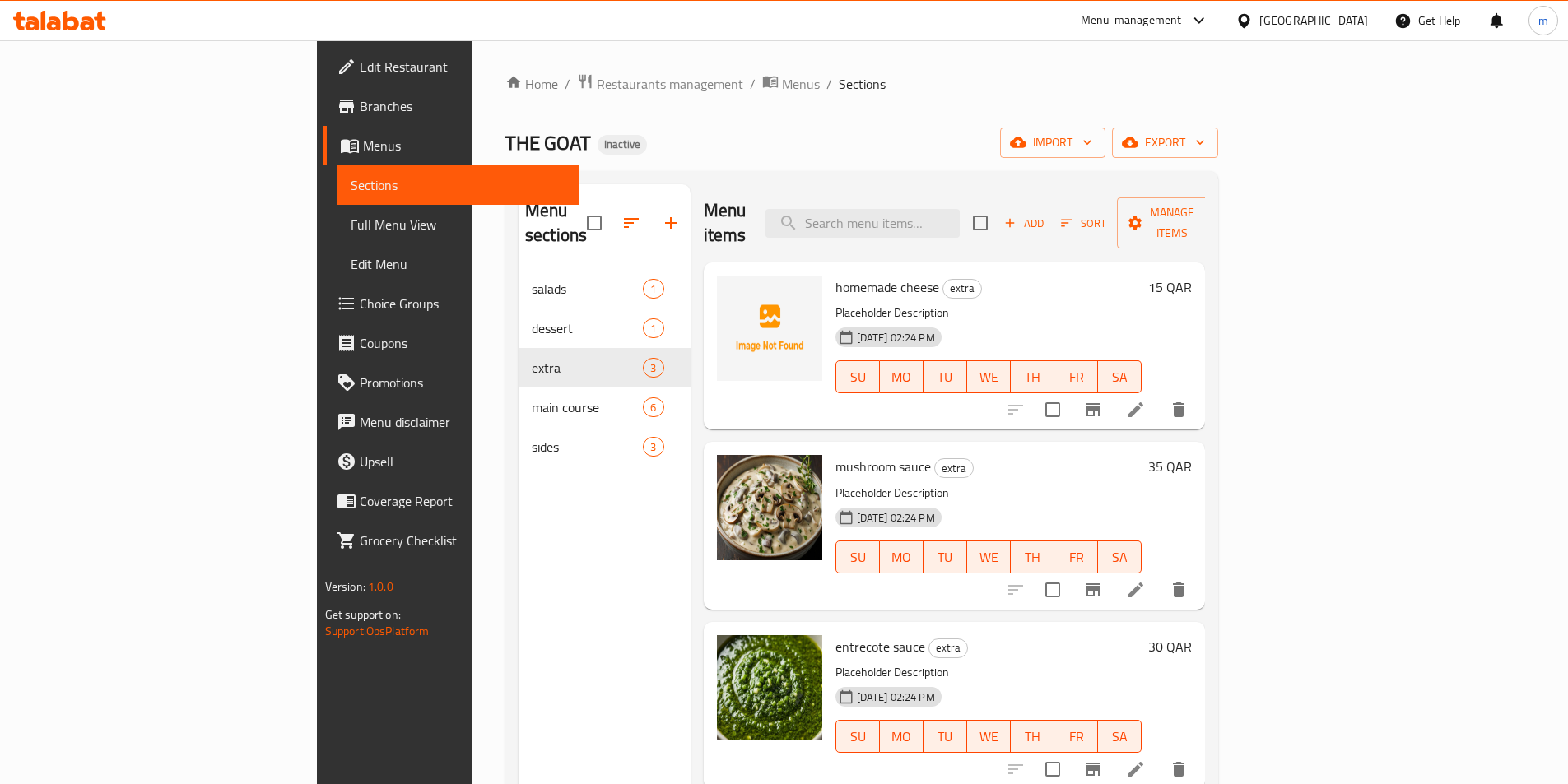
click at [1159, 395] on li at bounding box center [1136, 410] width 46 height 30
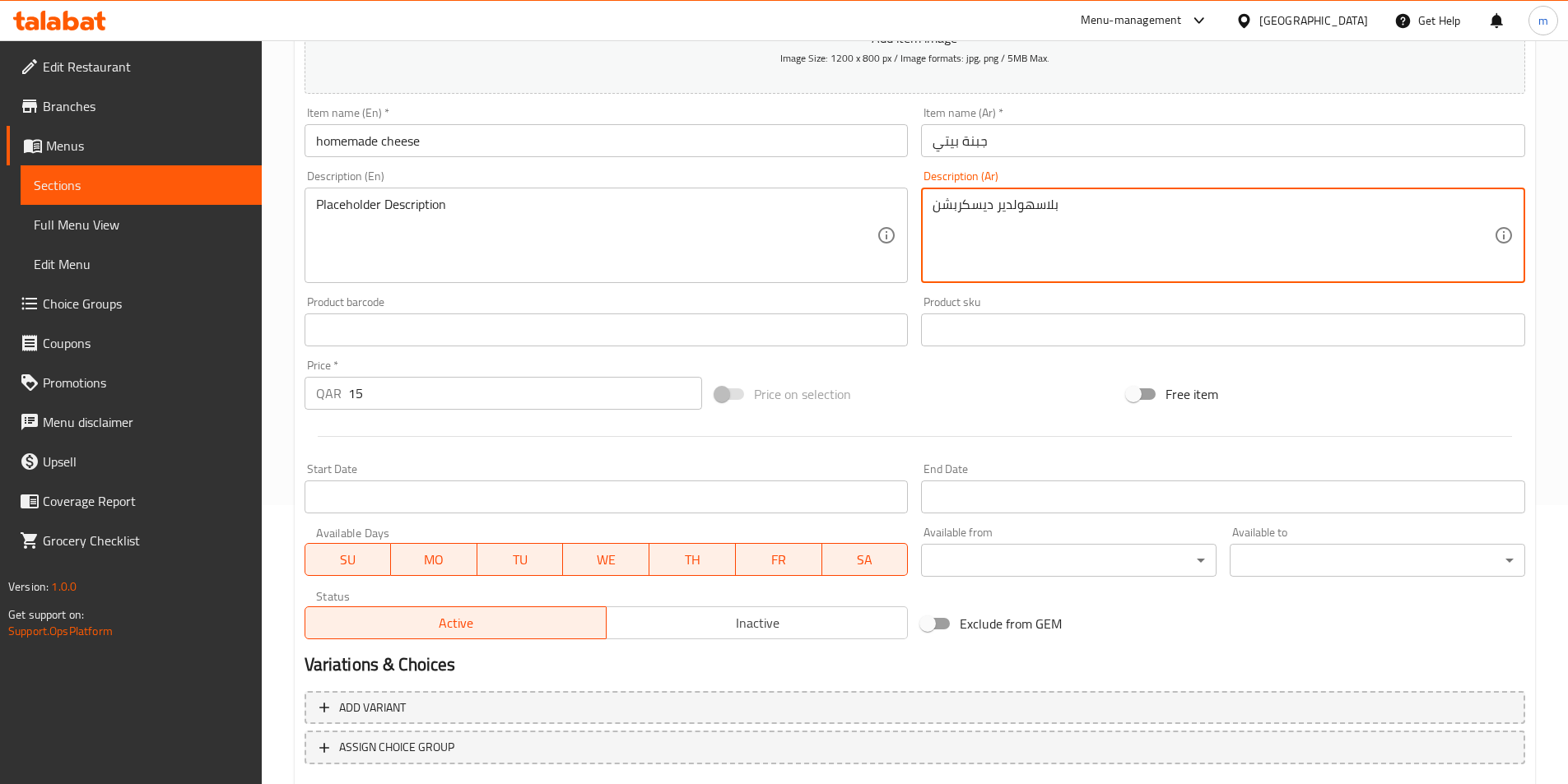
scroll to position [378, 0]
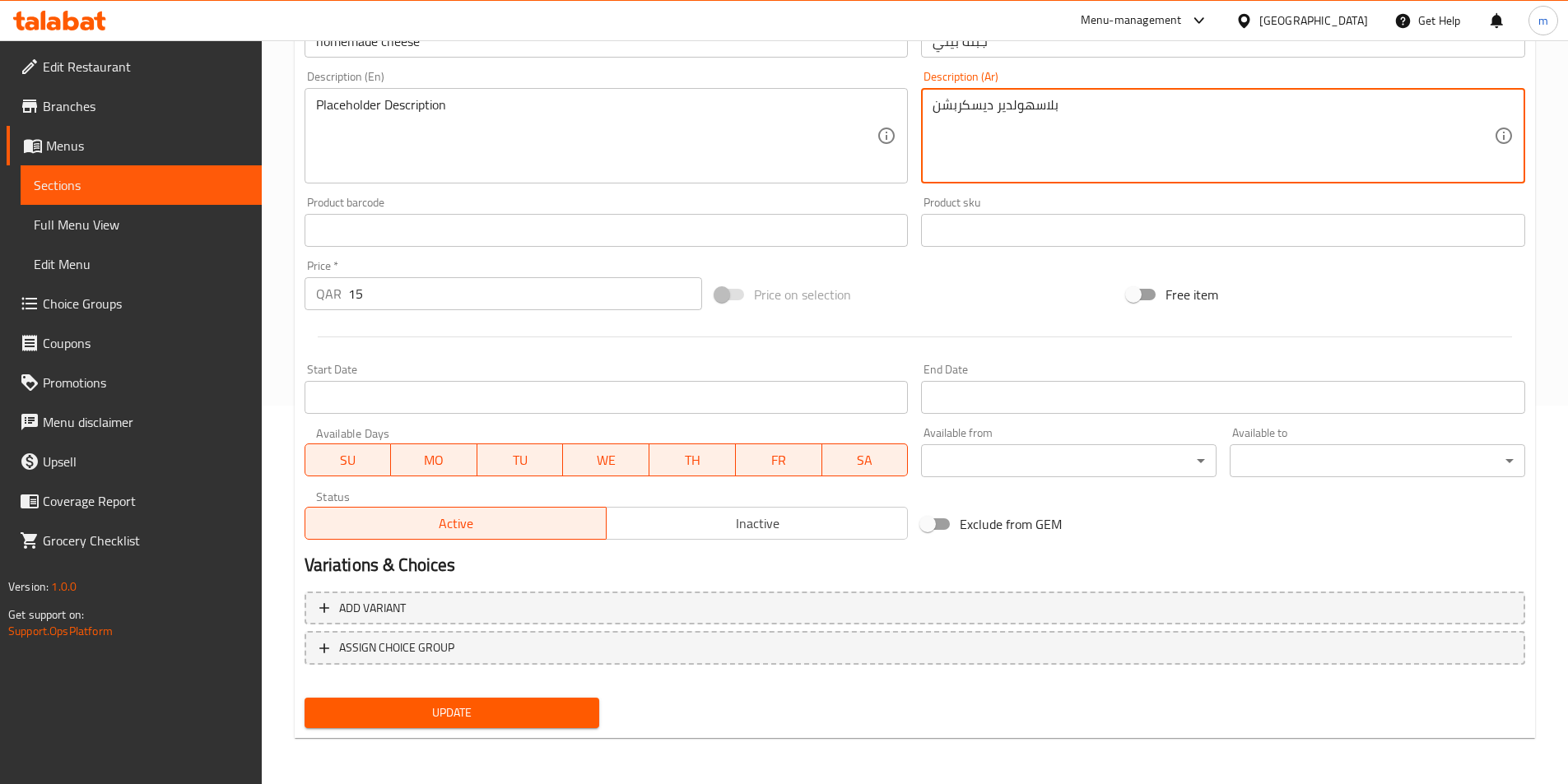
type textarea "بلاسهولدير ديسكربشن"
click at [378, 699] on button "Update" at bounding box center [452, 712] width 296 height 31
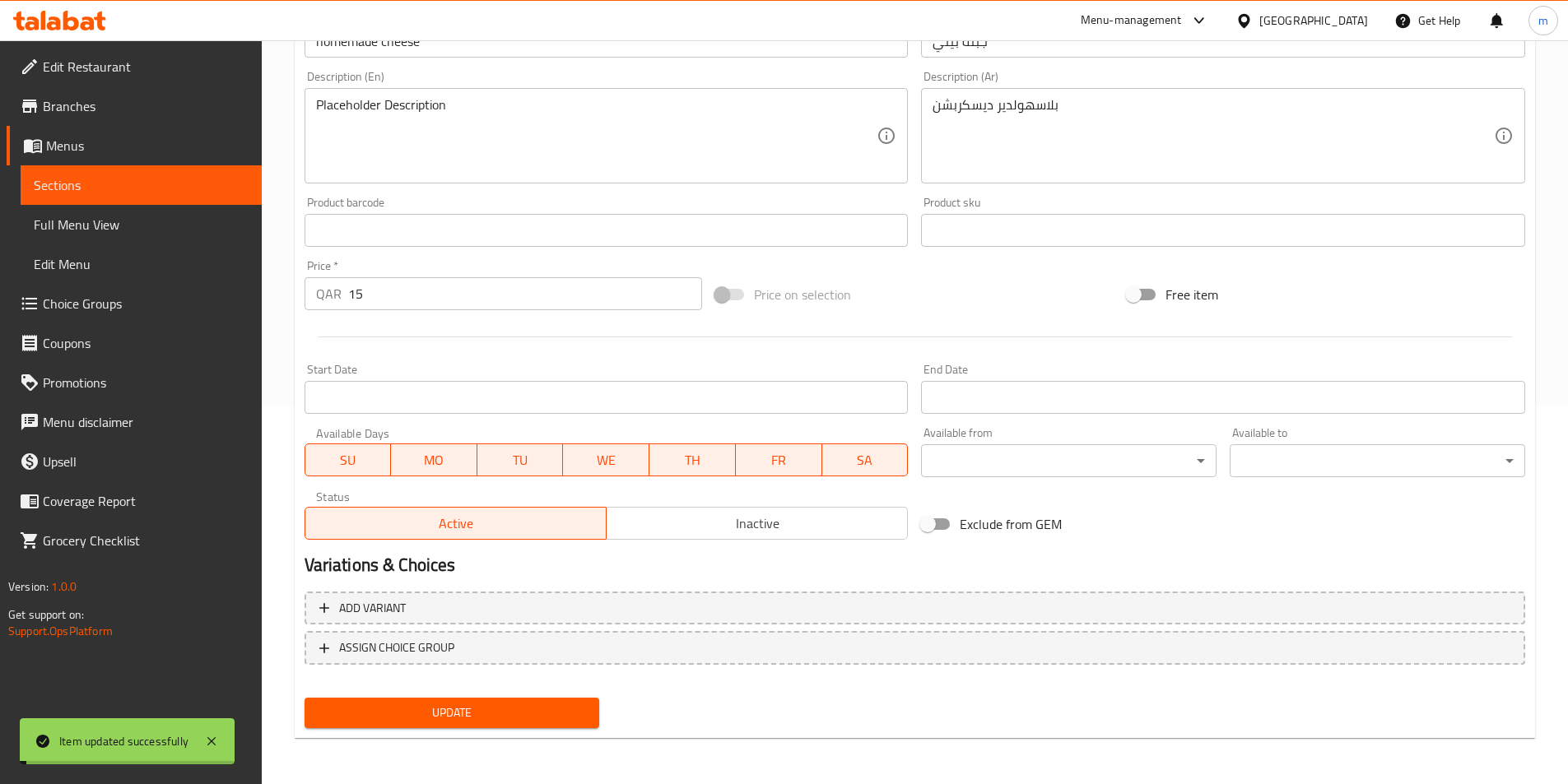
click at [98, 190] on span "Sections" at bounding box center [141, 185] width 215 height 20
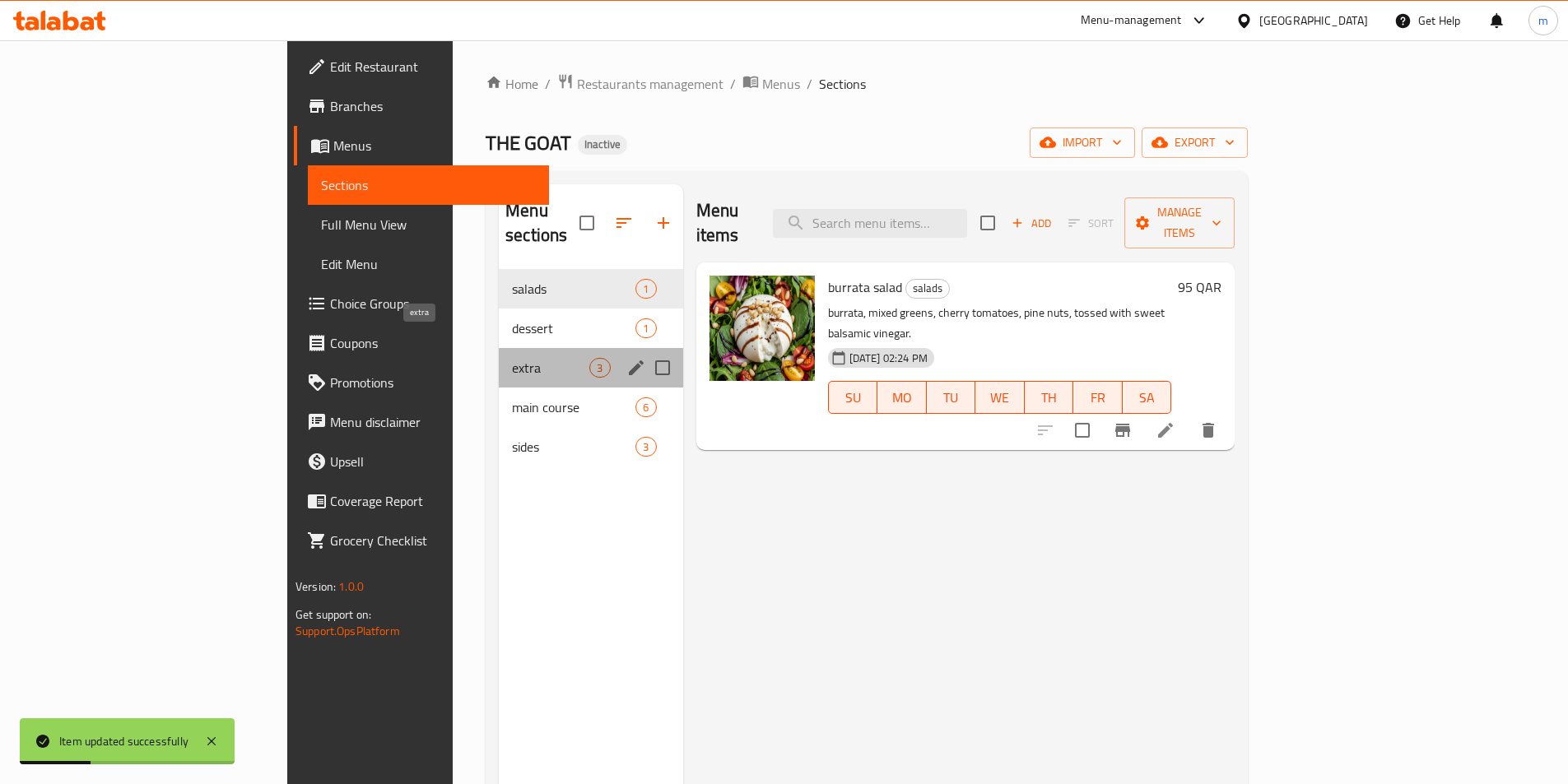
click at [512, 358] on span "extra" at bounding box center [551, 368] width 78 height 20
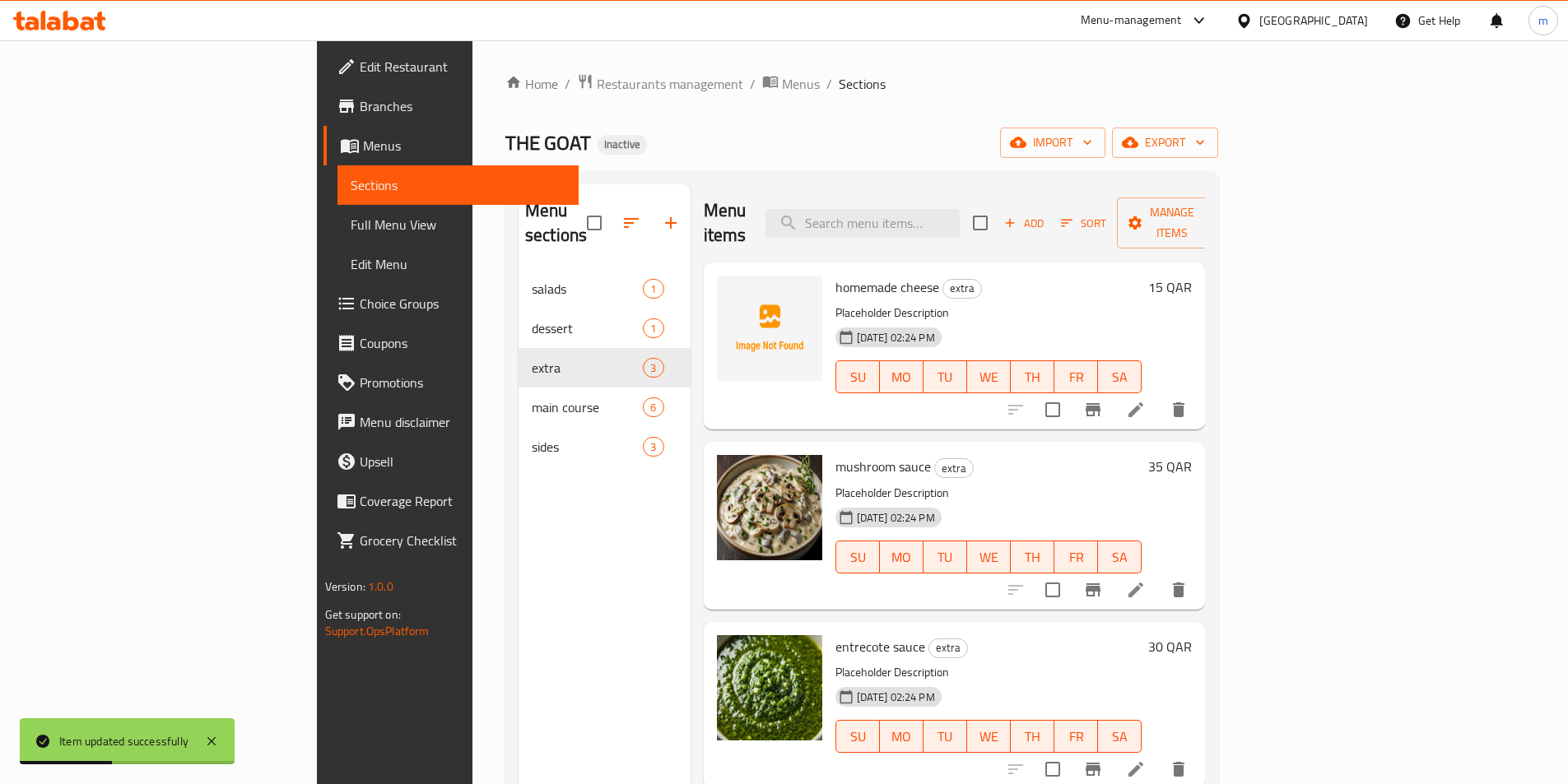
click at [1159, 575] on li at bounding box center [1136, 590] width 46 height 30
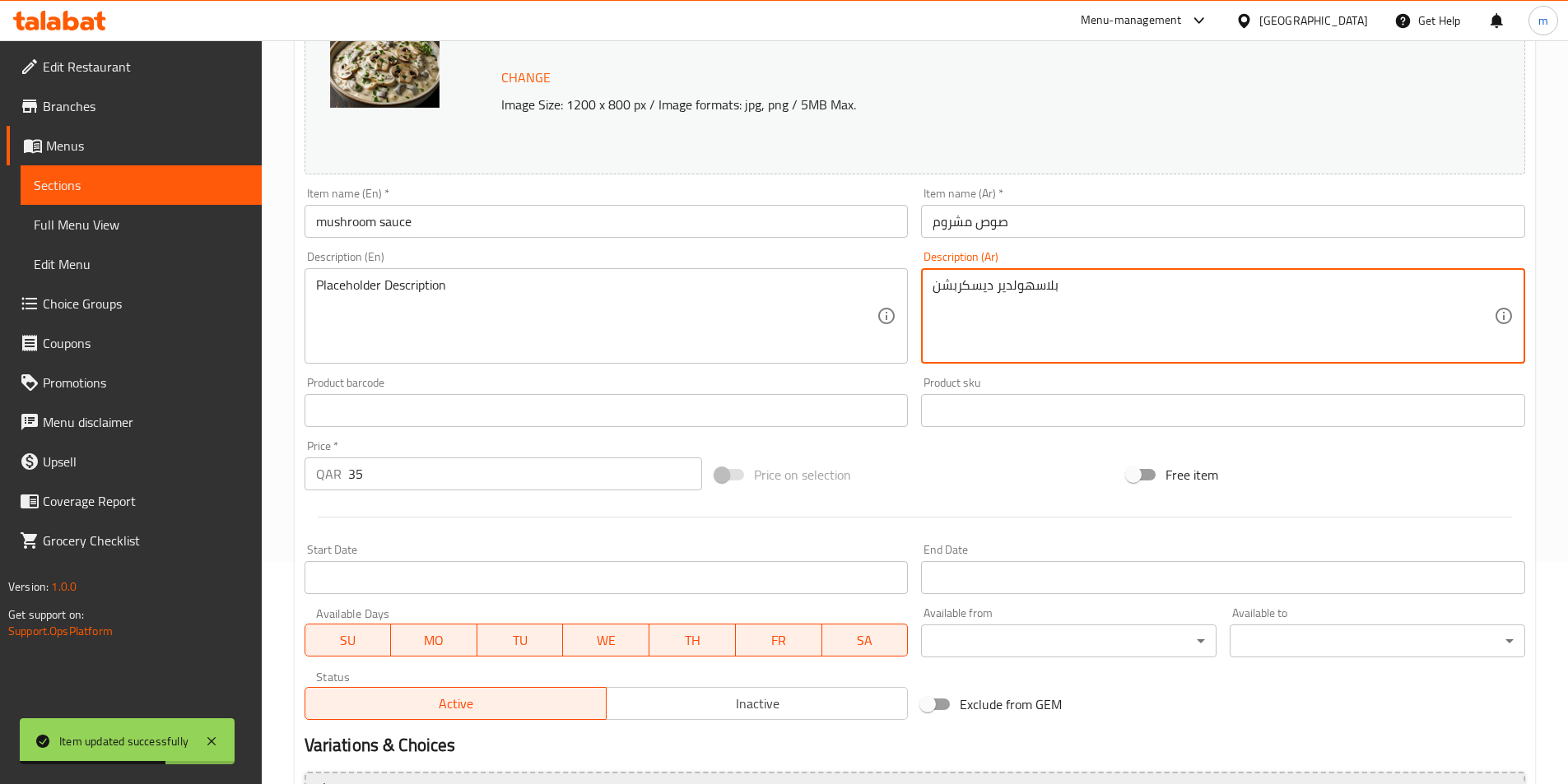
scroll to position [402, 0]
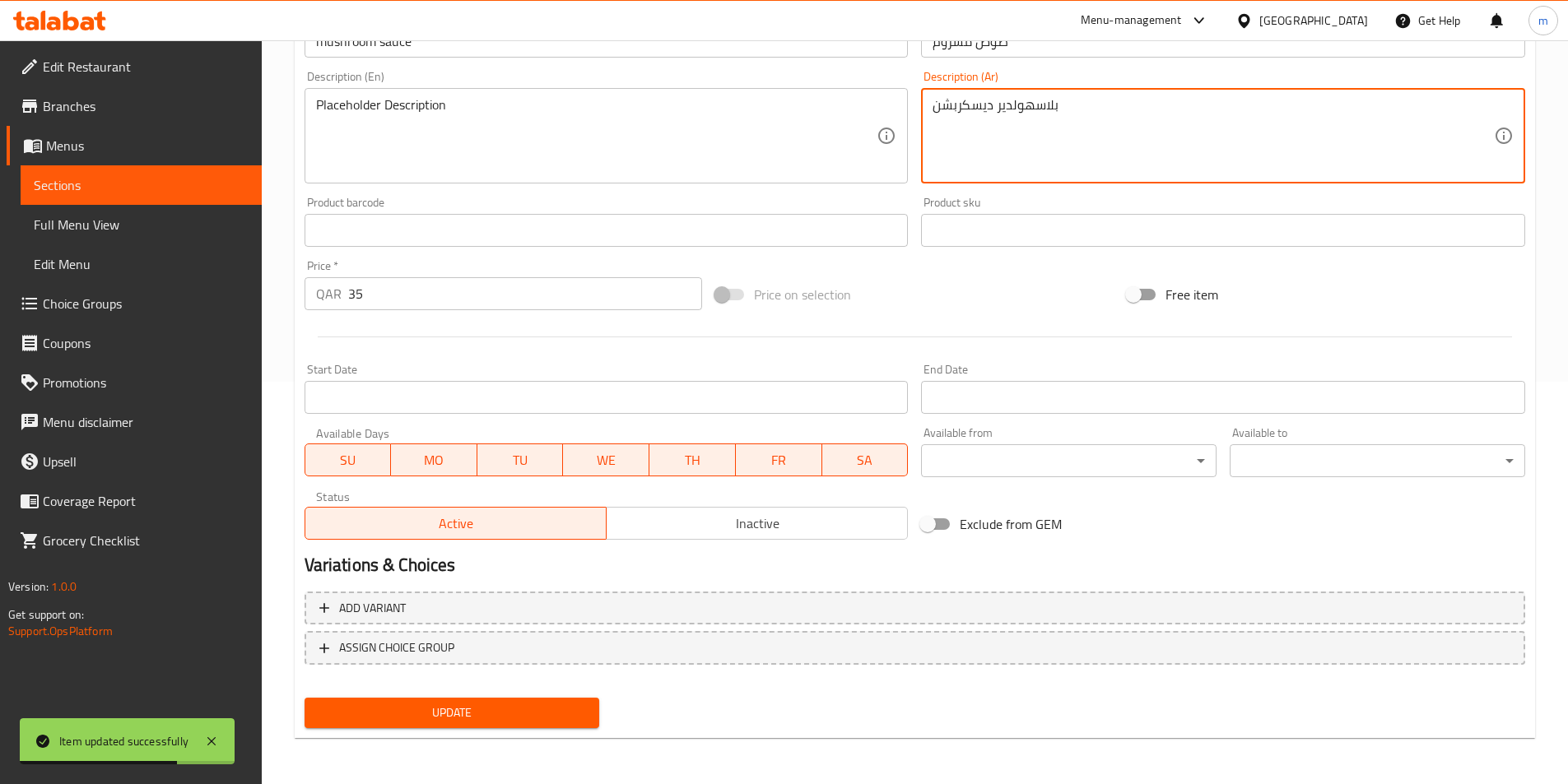
type textarea "بلاسهولدير ديسكربشن"
click at [385, 707] on span "Update" at bounding box center [452, 712] width 269 height 21
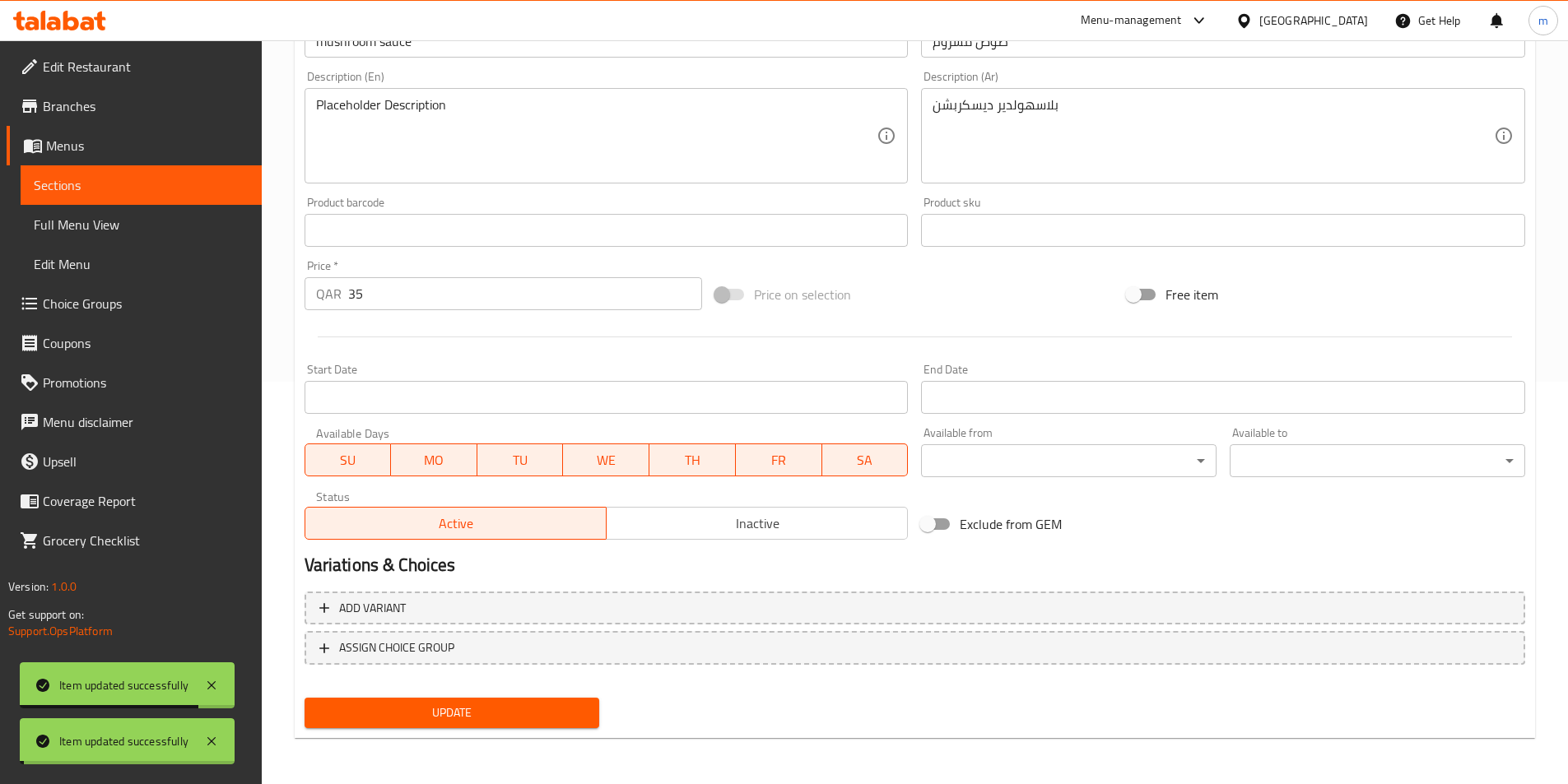
click at [84, 199] on link "Sections" at bounding box center [141, 185] width 241 height 40
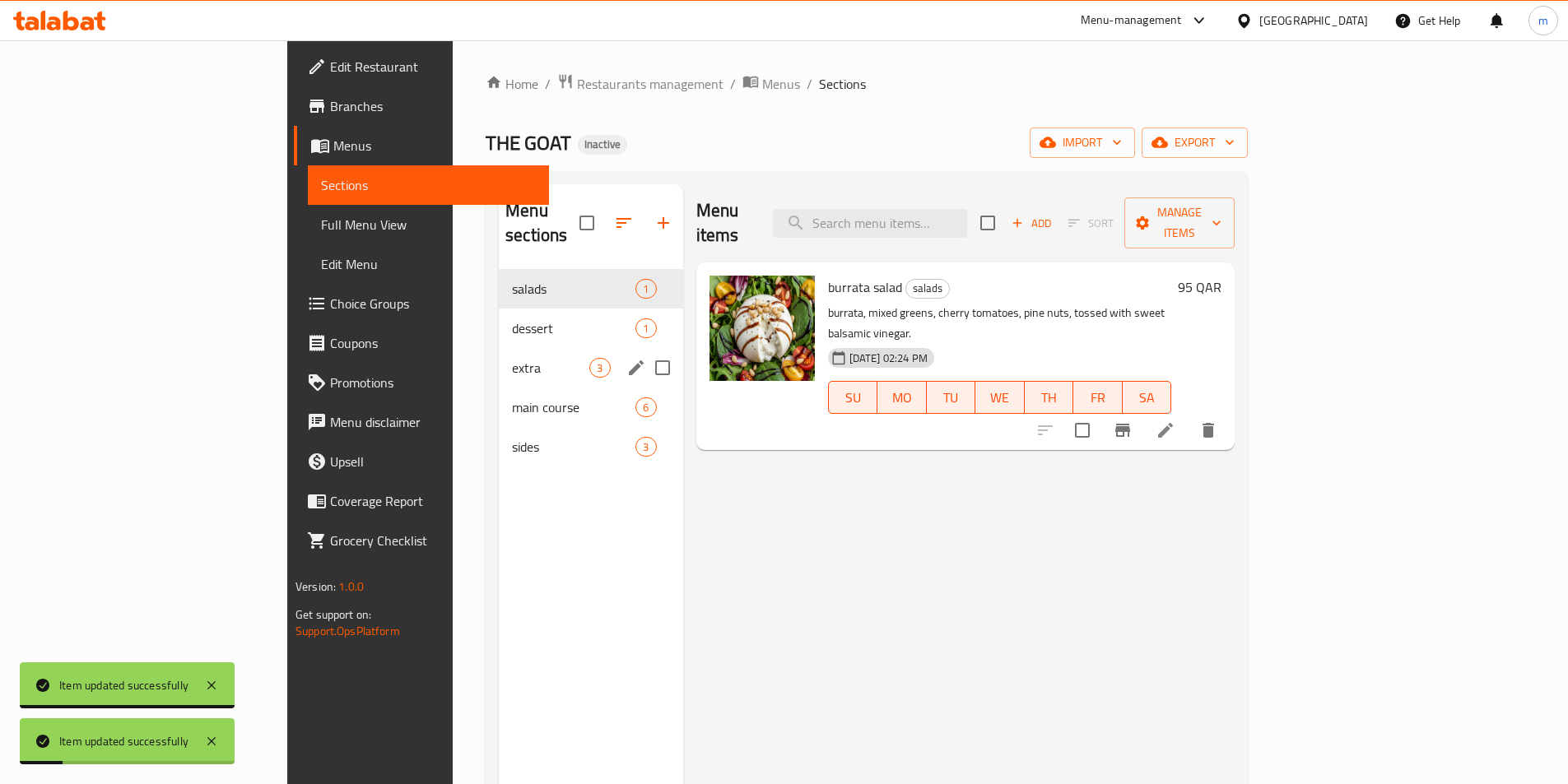
click at [512, 358] on span "extra" at bounding box center [551, 368] width 78 height 20
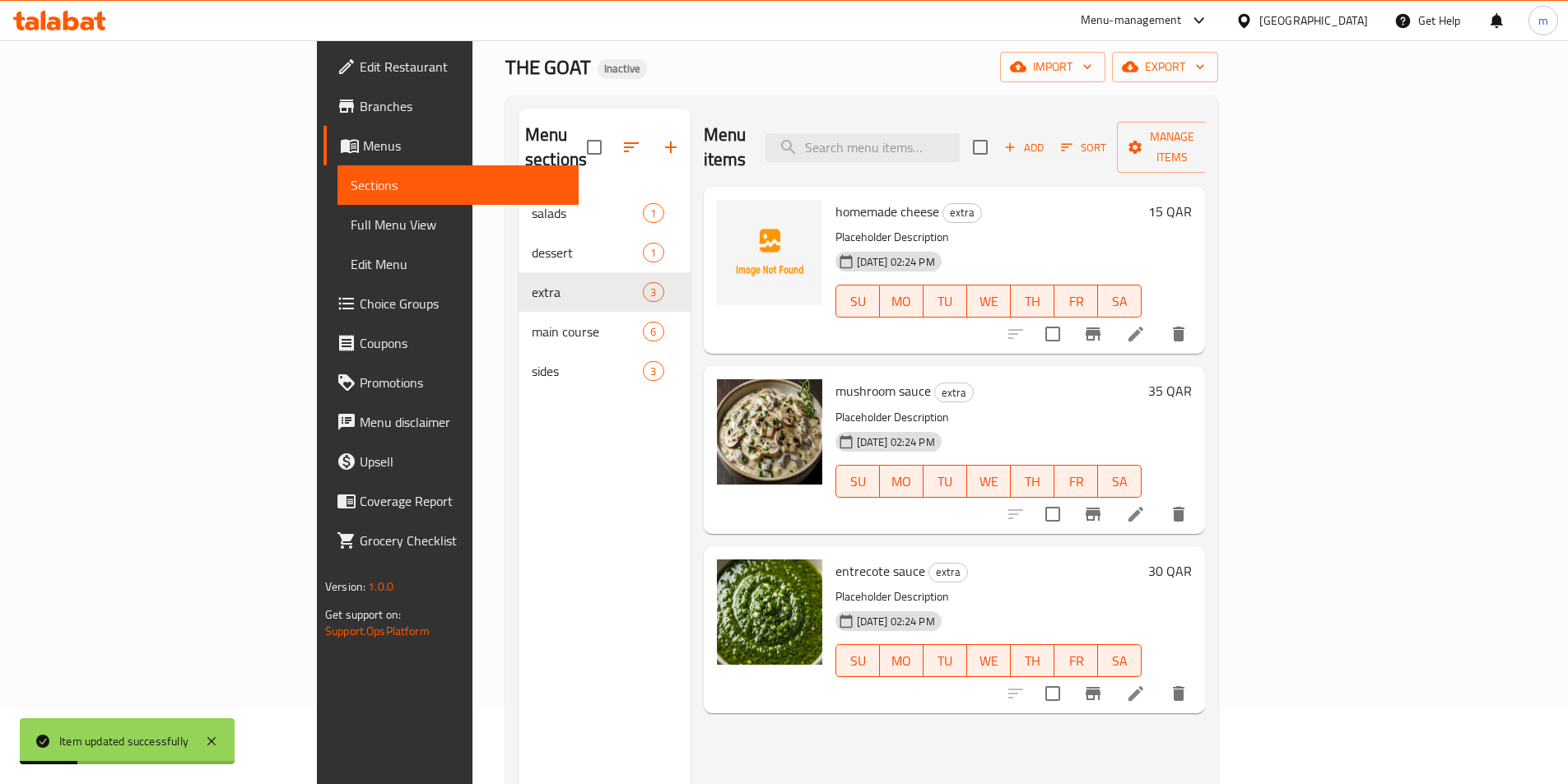
scroll to position [230, 0]
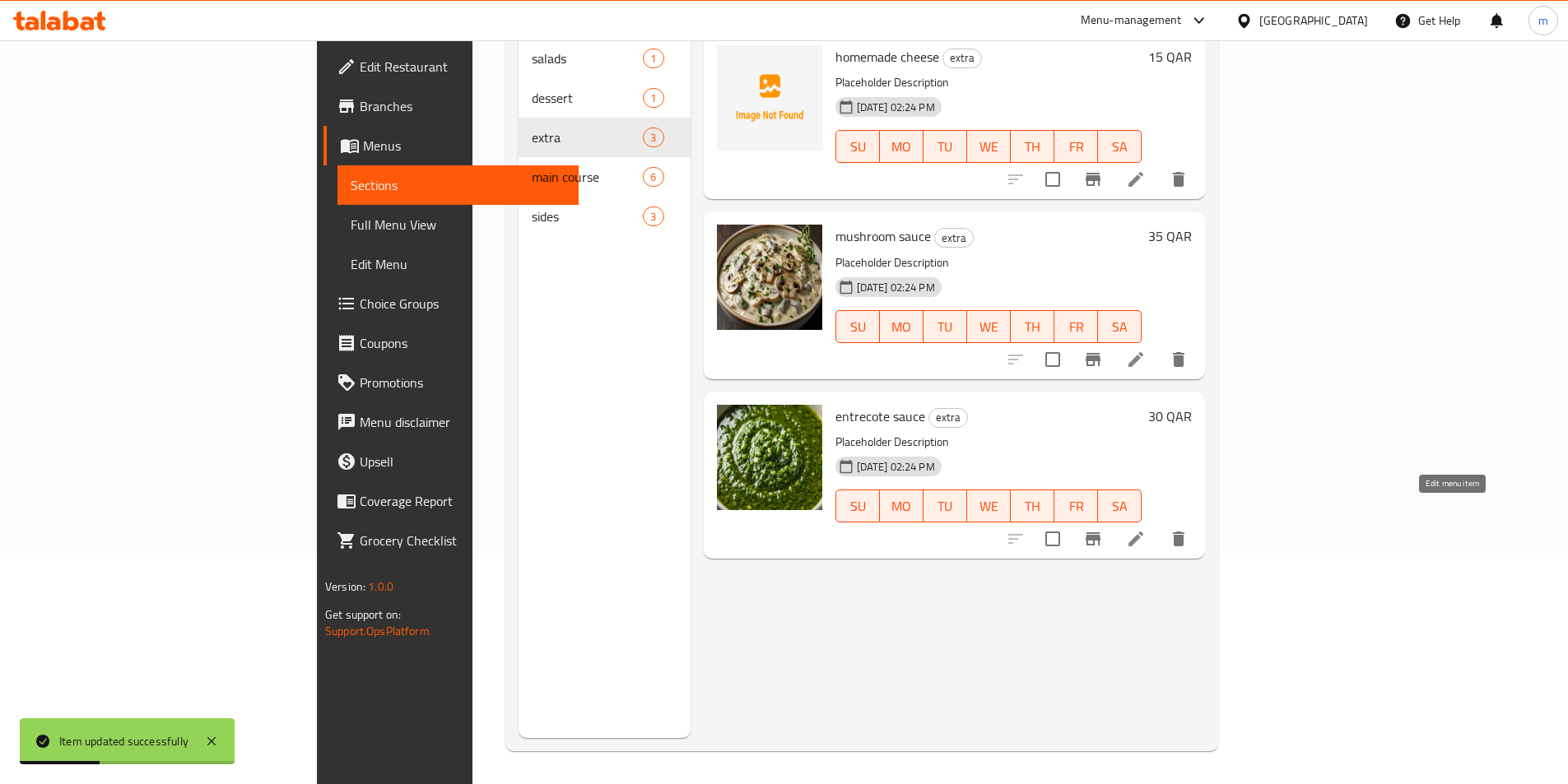
click at [1146, 529] on icon at bounding box center [1136, 539] width 20 height 20
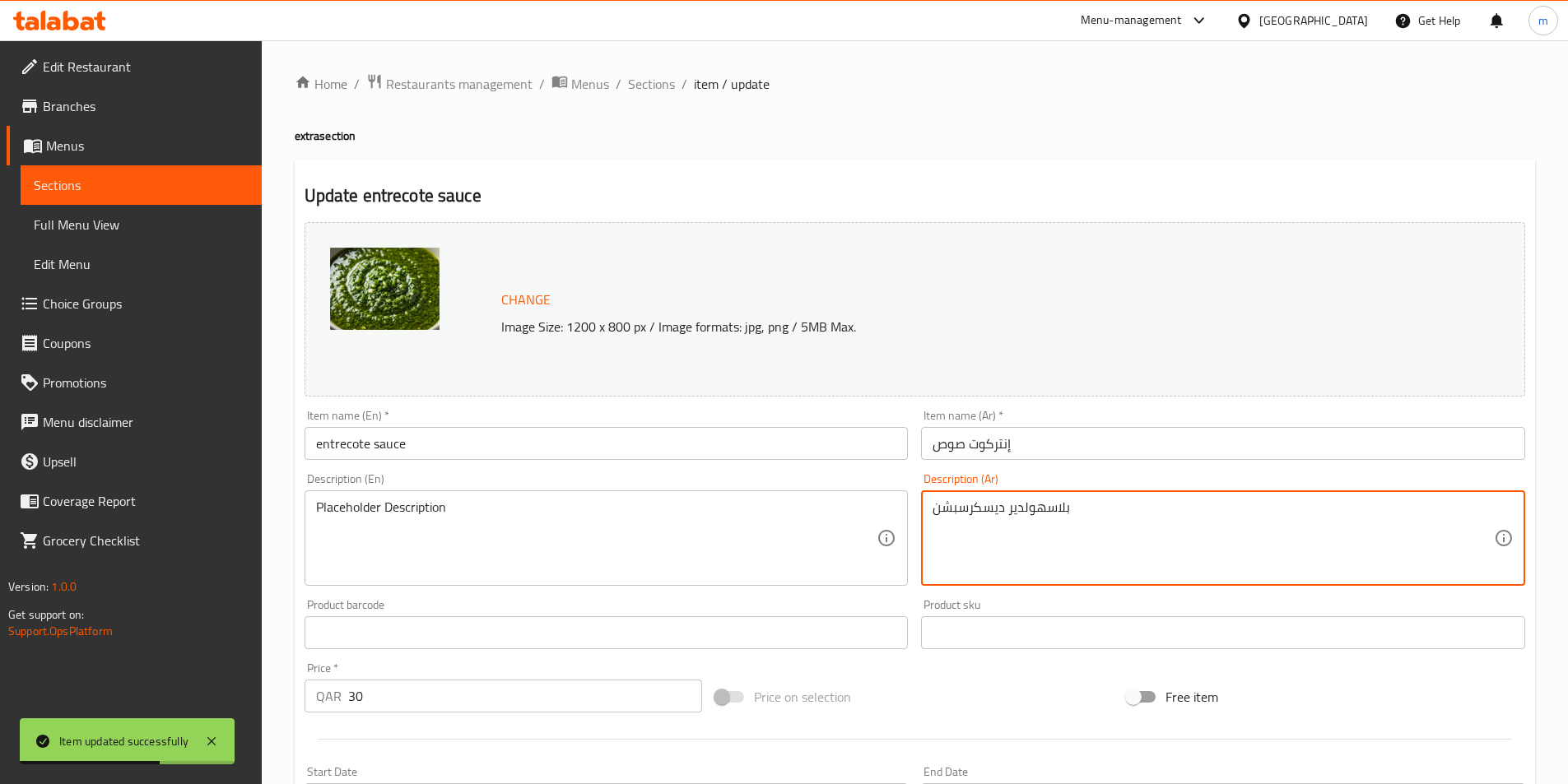
click at [961, 507] on textarea "بلاسهولدير ديسكرسبشن" at bounding box center [1214, 538] width 561 height 79
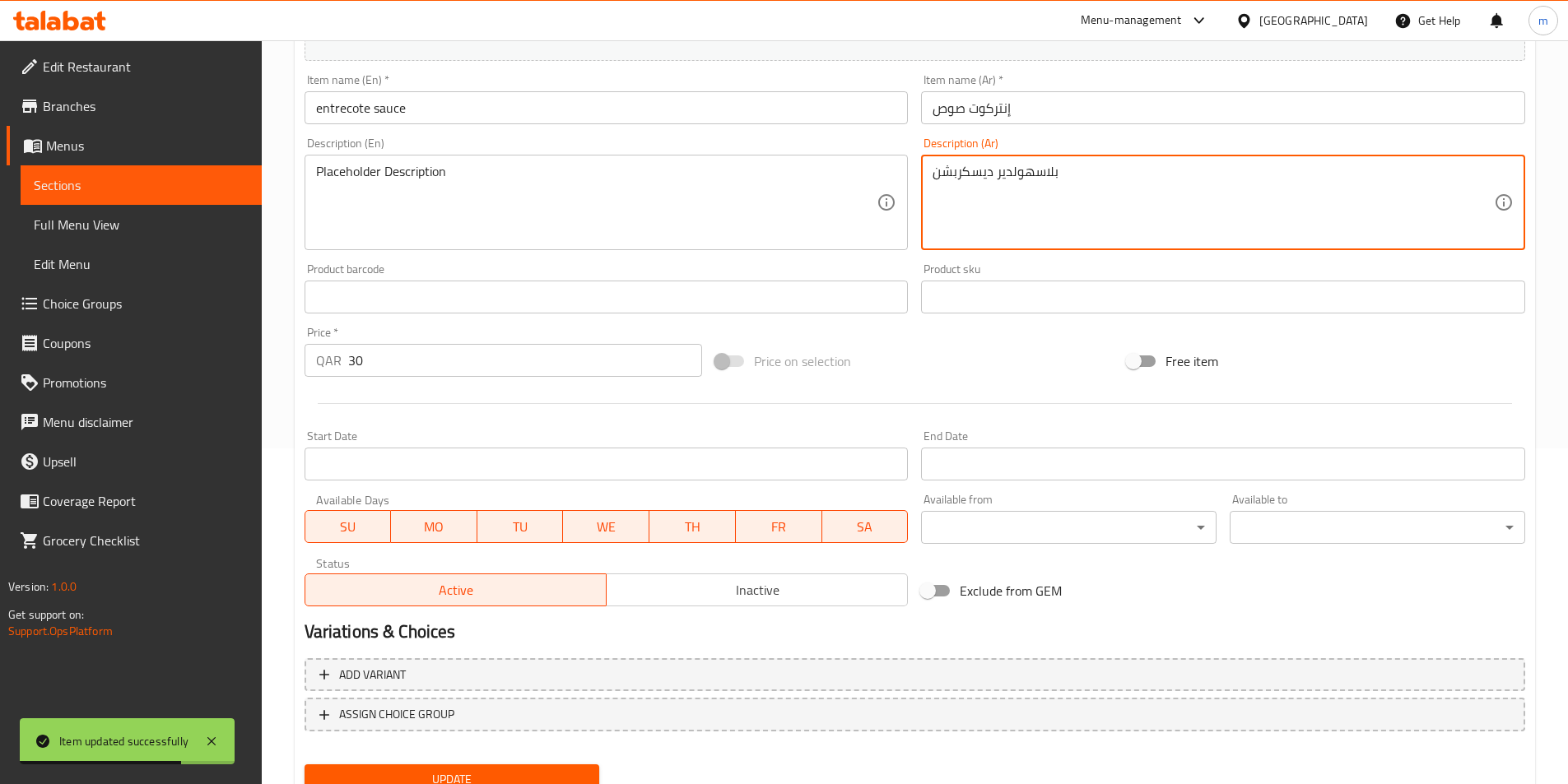
scroll to position [402, 0]
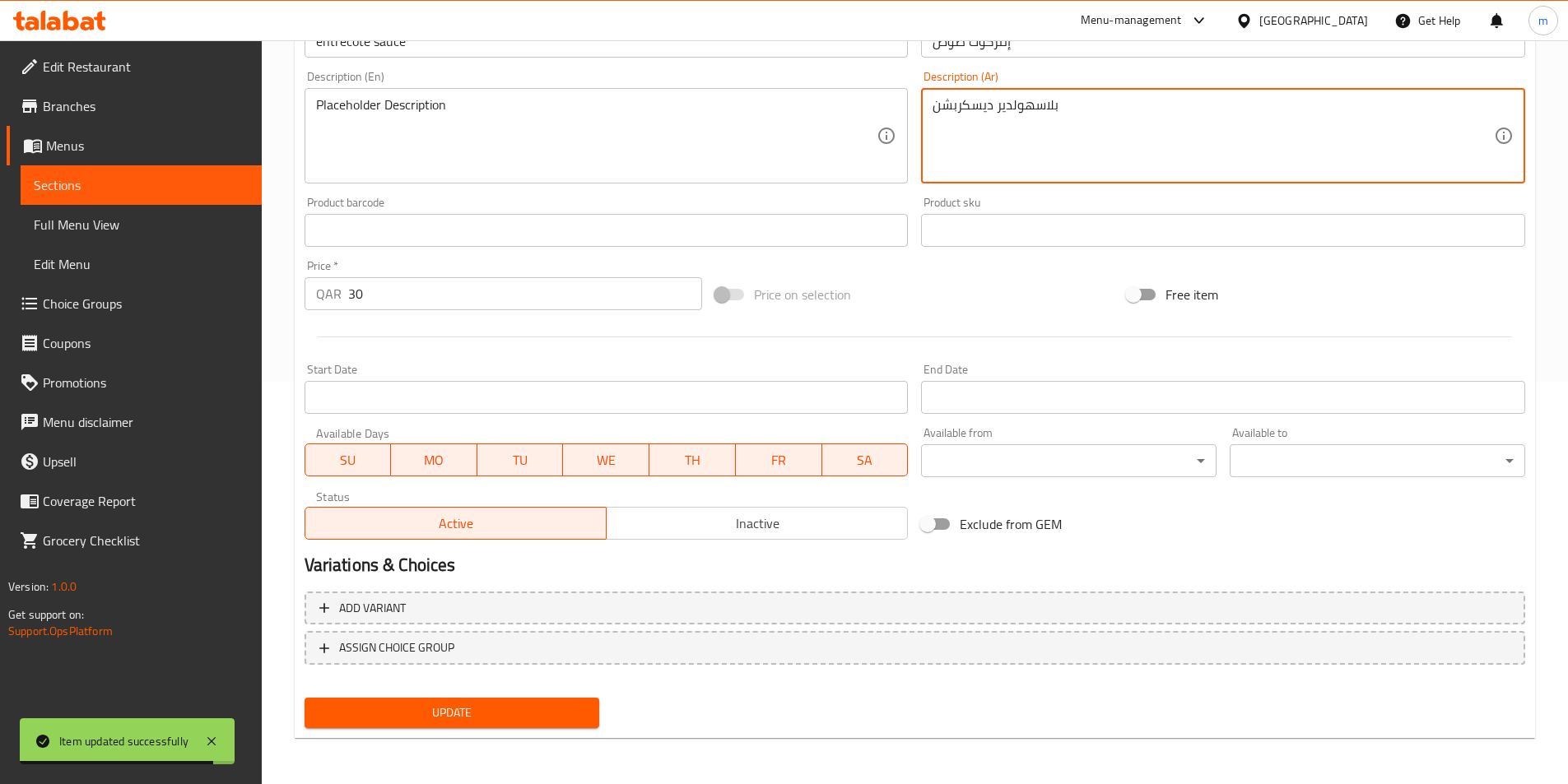
type textarea "بلاسهولدير ديسكربشن"
click at [403, 700] on button "Update" at bounding box center [452, 712] width 296 height 31
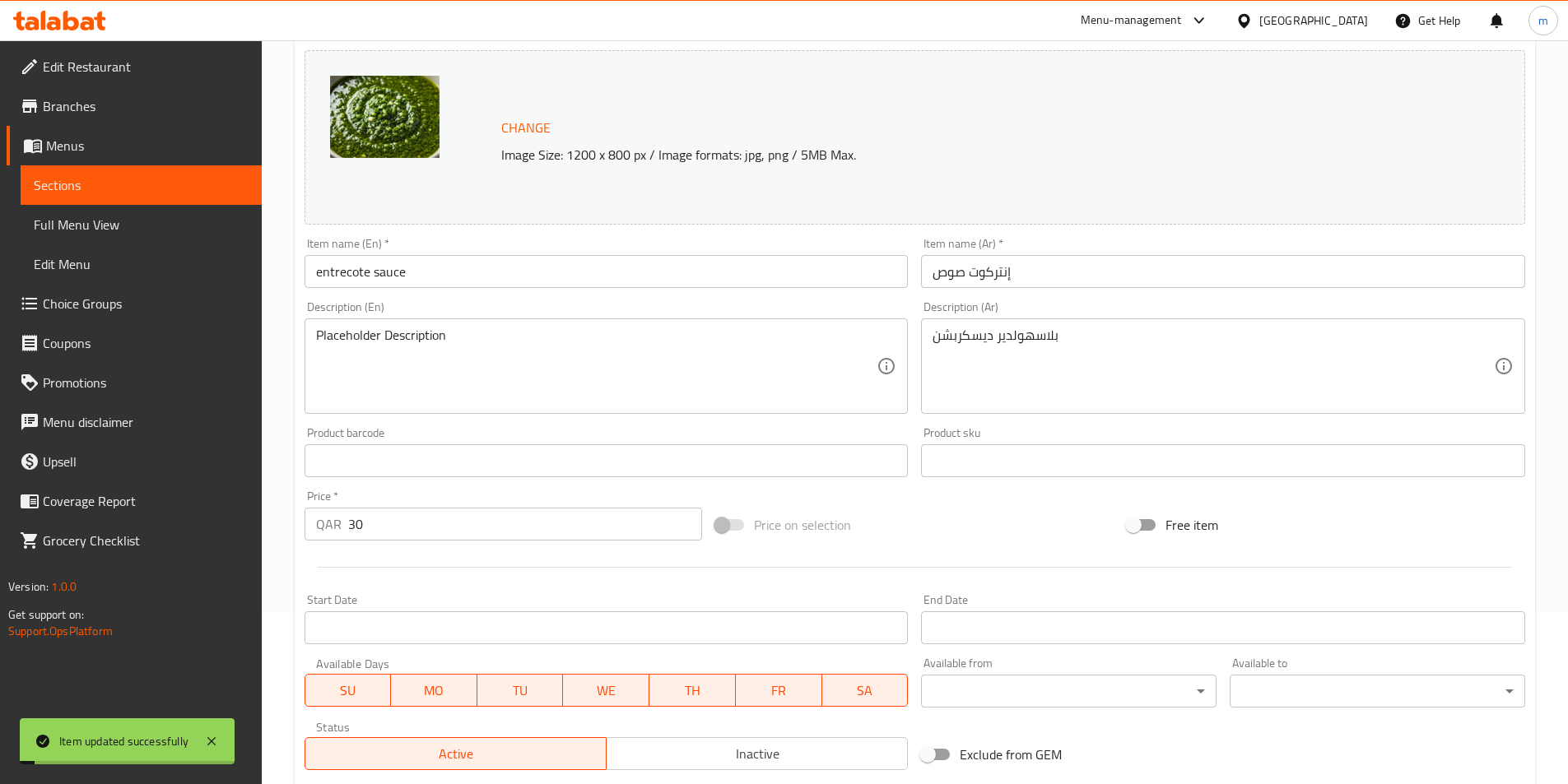
scroll to position [0, 0]
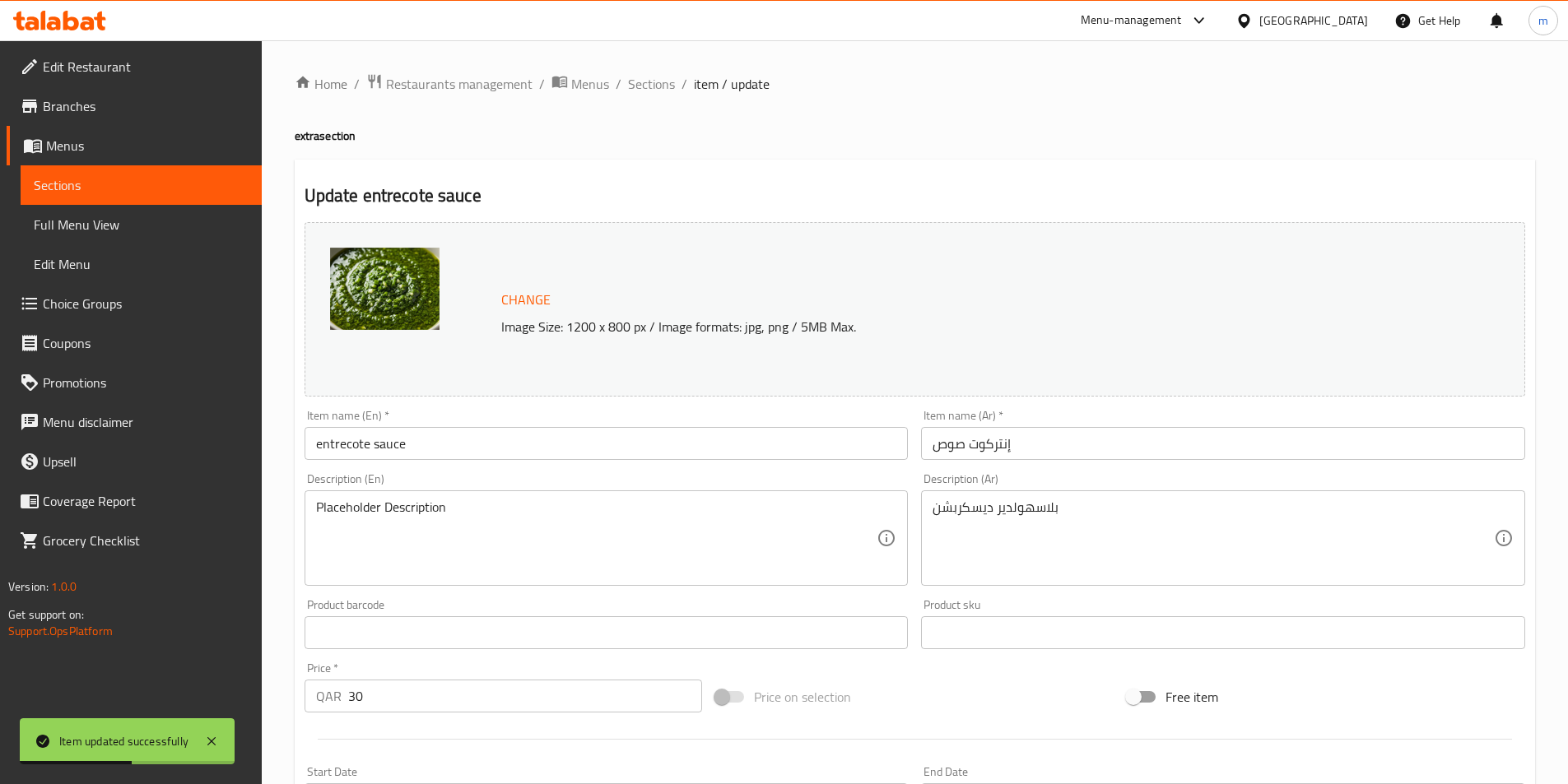
click at [81, 135] on span "Menus" at bounding box center [146, 145] width 202 height 20
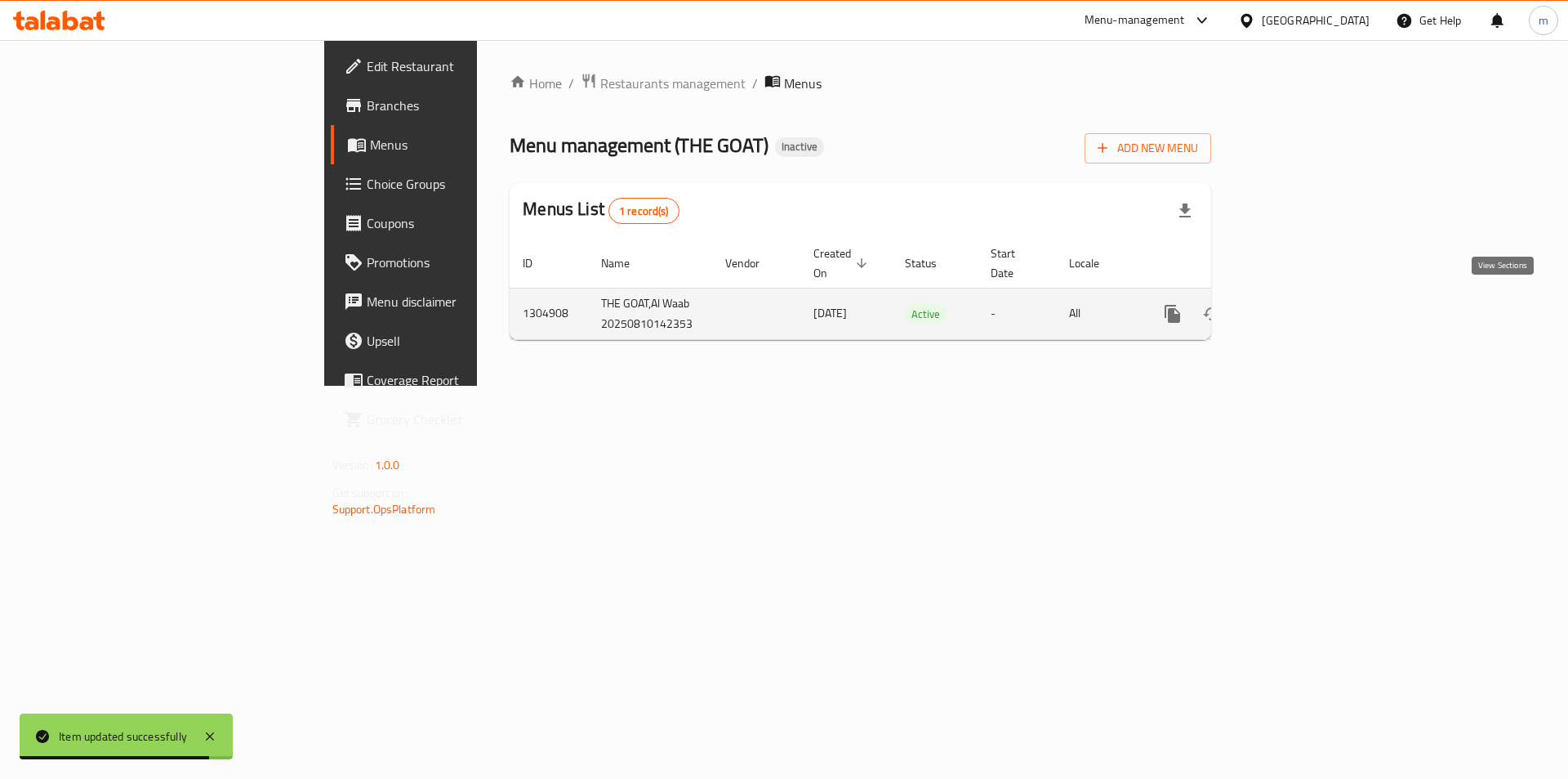
click at [1300, 313] on icon "enhanced table" at bounding box center [1290, 314] width 20 height 20
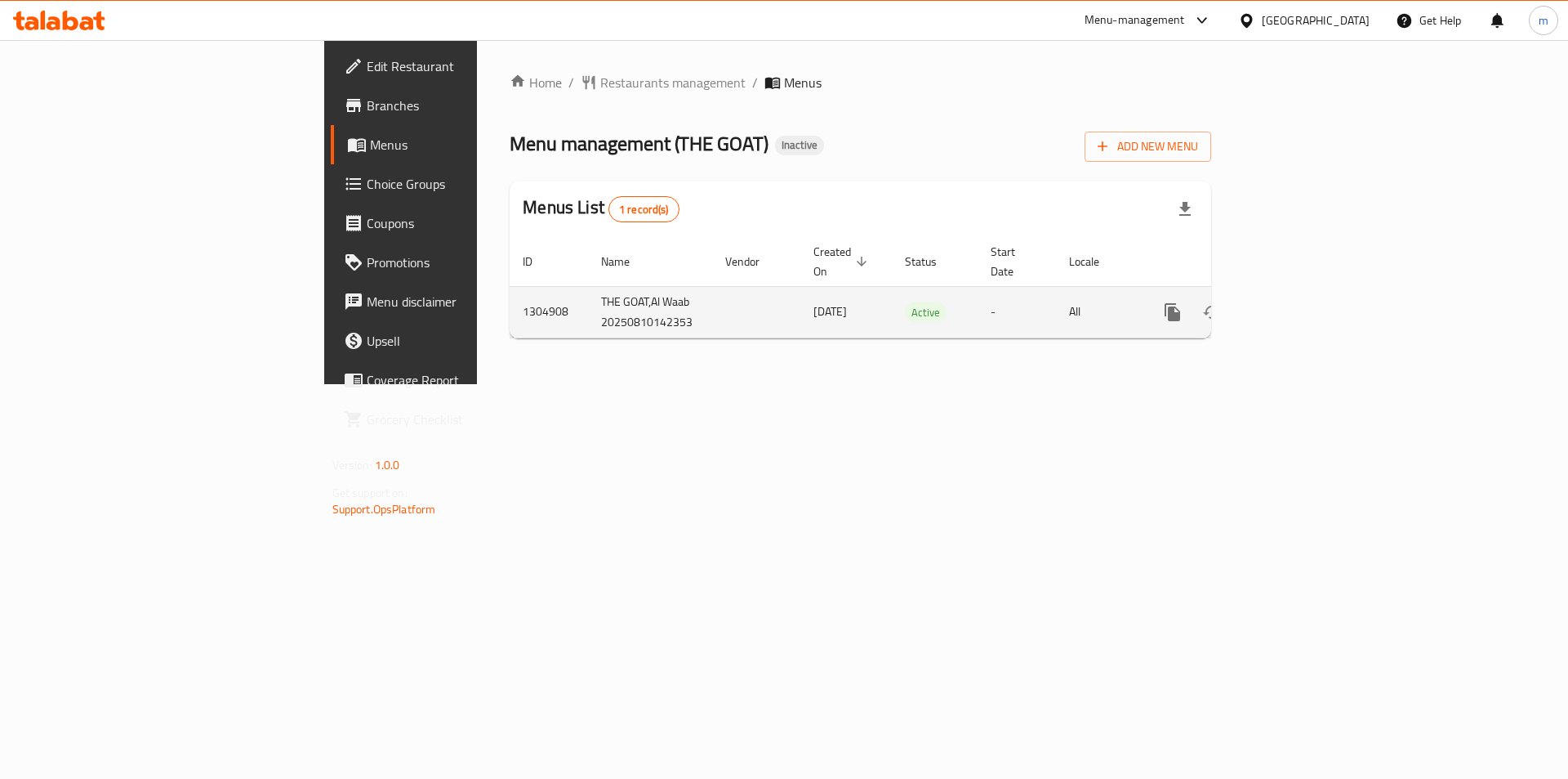
click at [1298, 308] on icon "enhanced table" at bounding box center [1290, 311] width 15 height 15
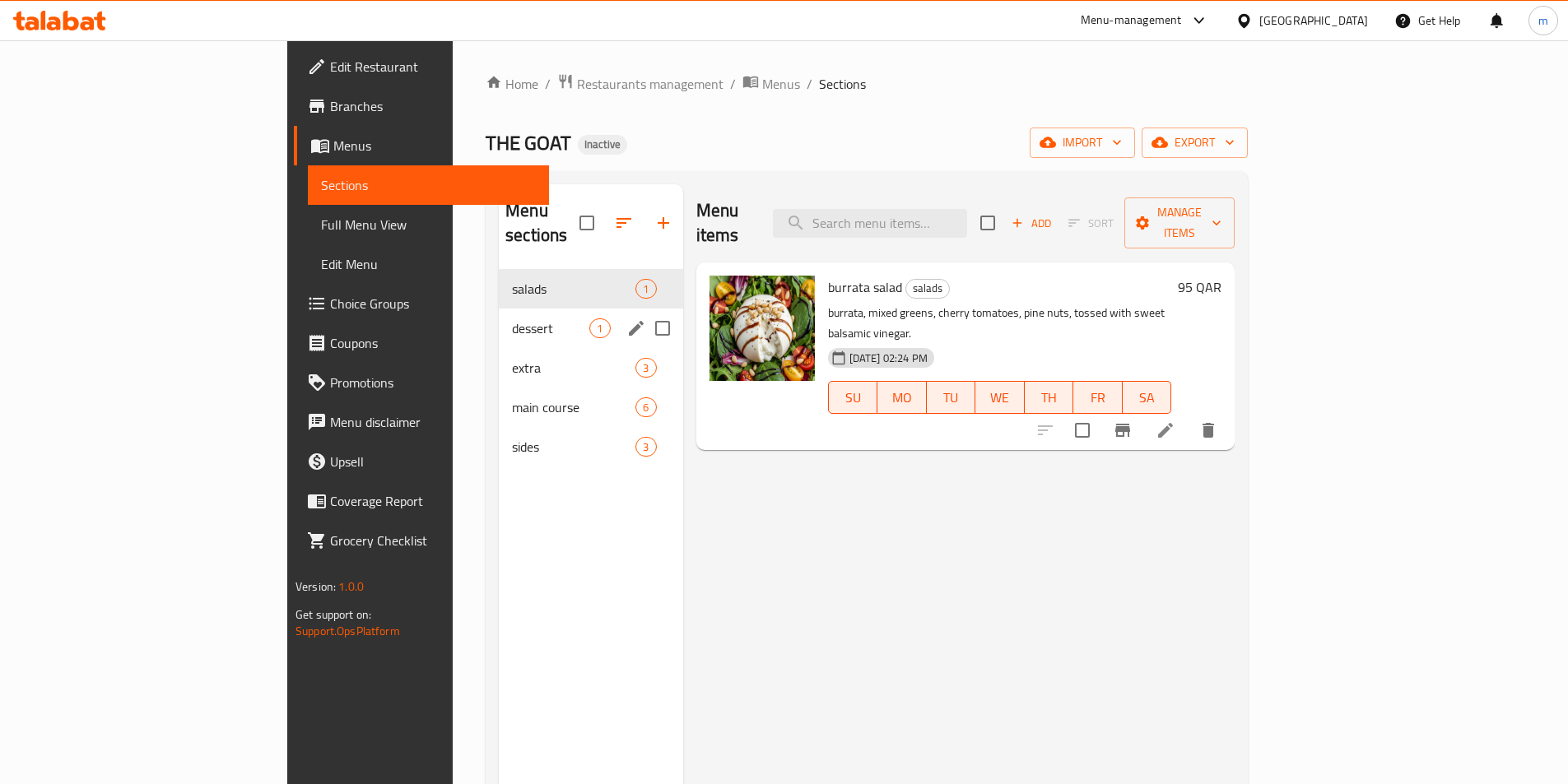
click at [512, 358] on span "extra" at bounding box center [573, 368] width 123 height 20
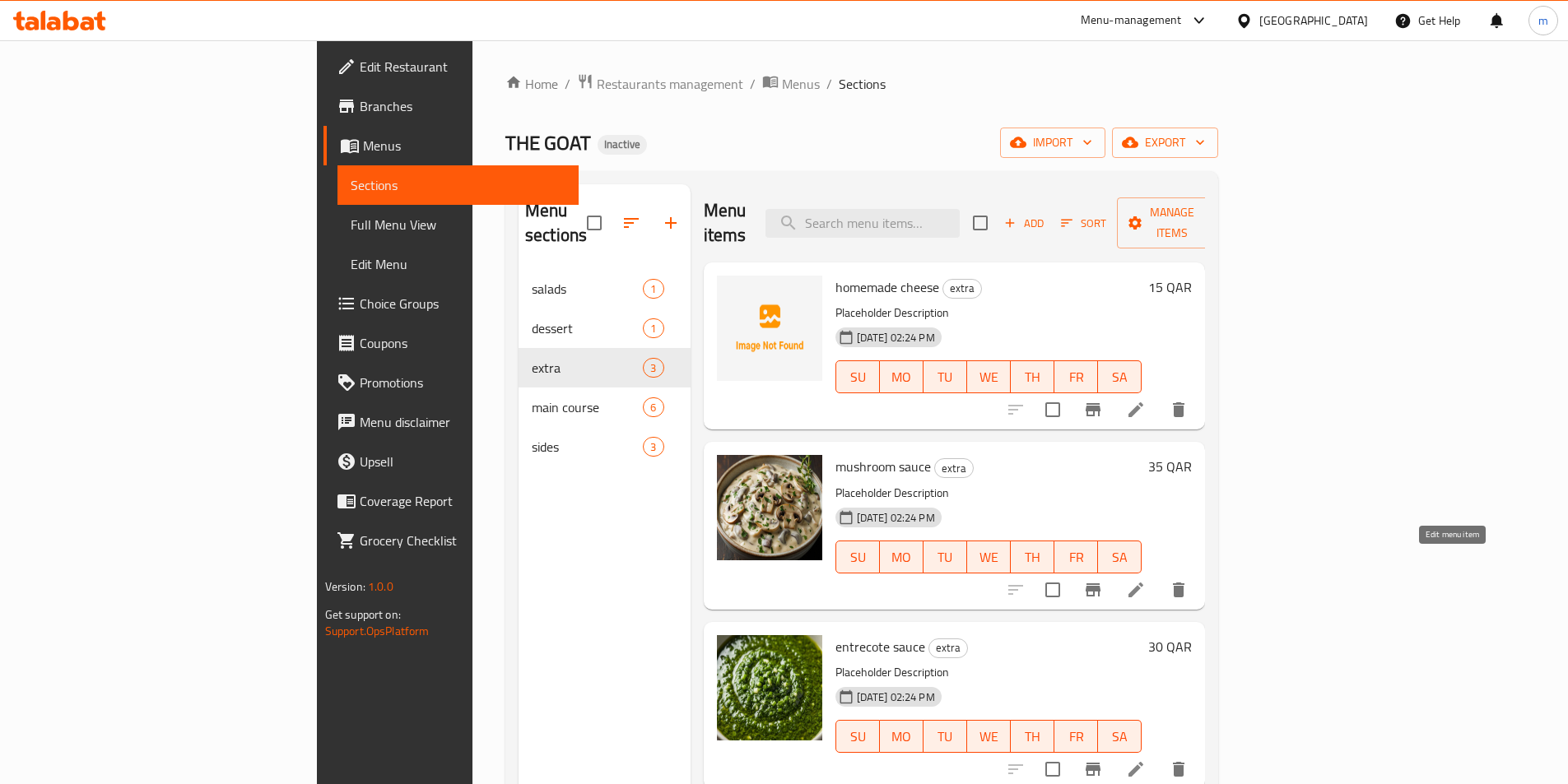
click at [1146, 580] on icon at bounding box center [1136, 590] width 20 height 20
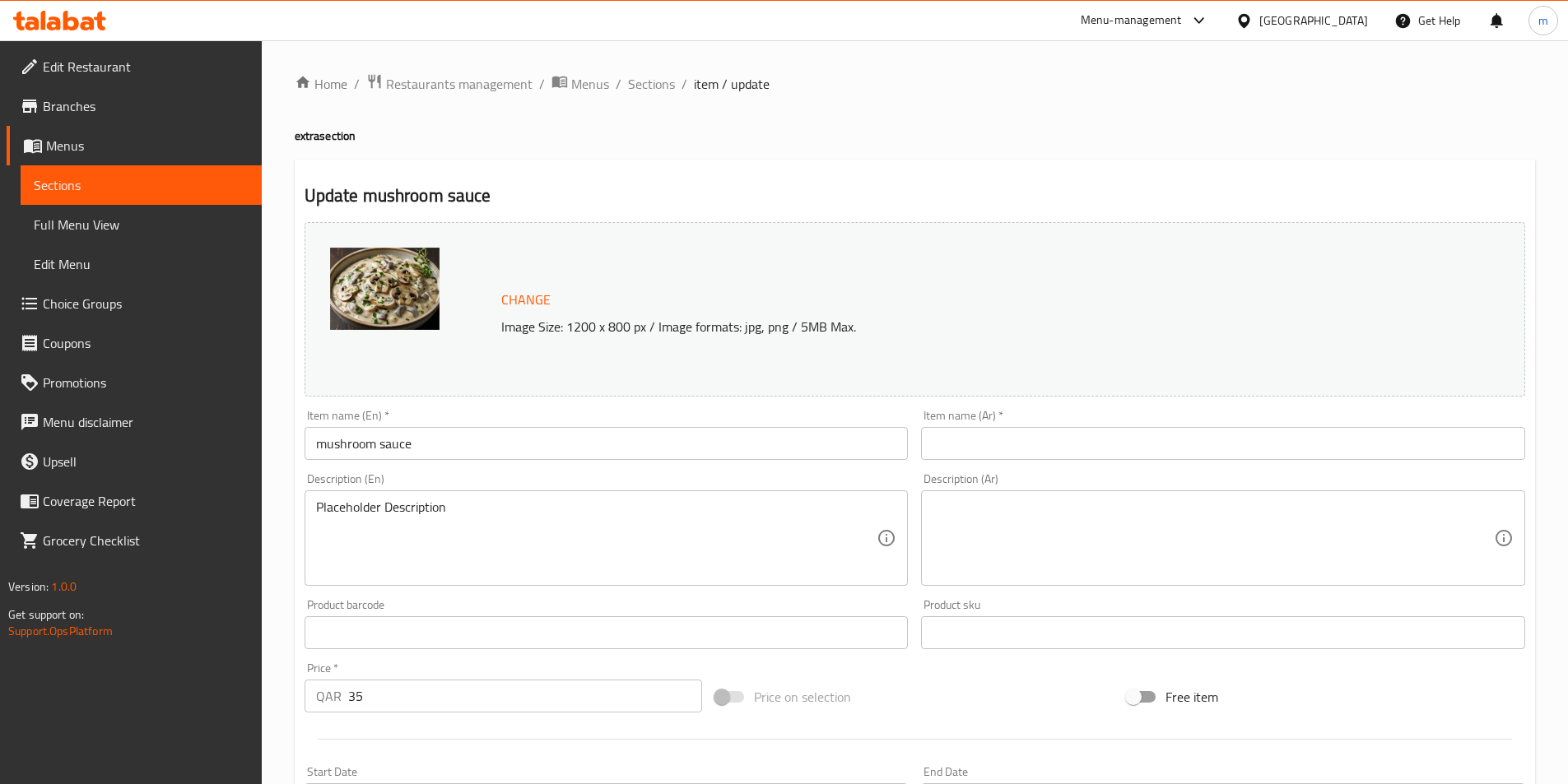
click at [134, 183] on span "Sections" at bounding box center [141, 185] width 215 height 20
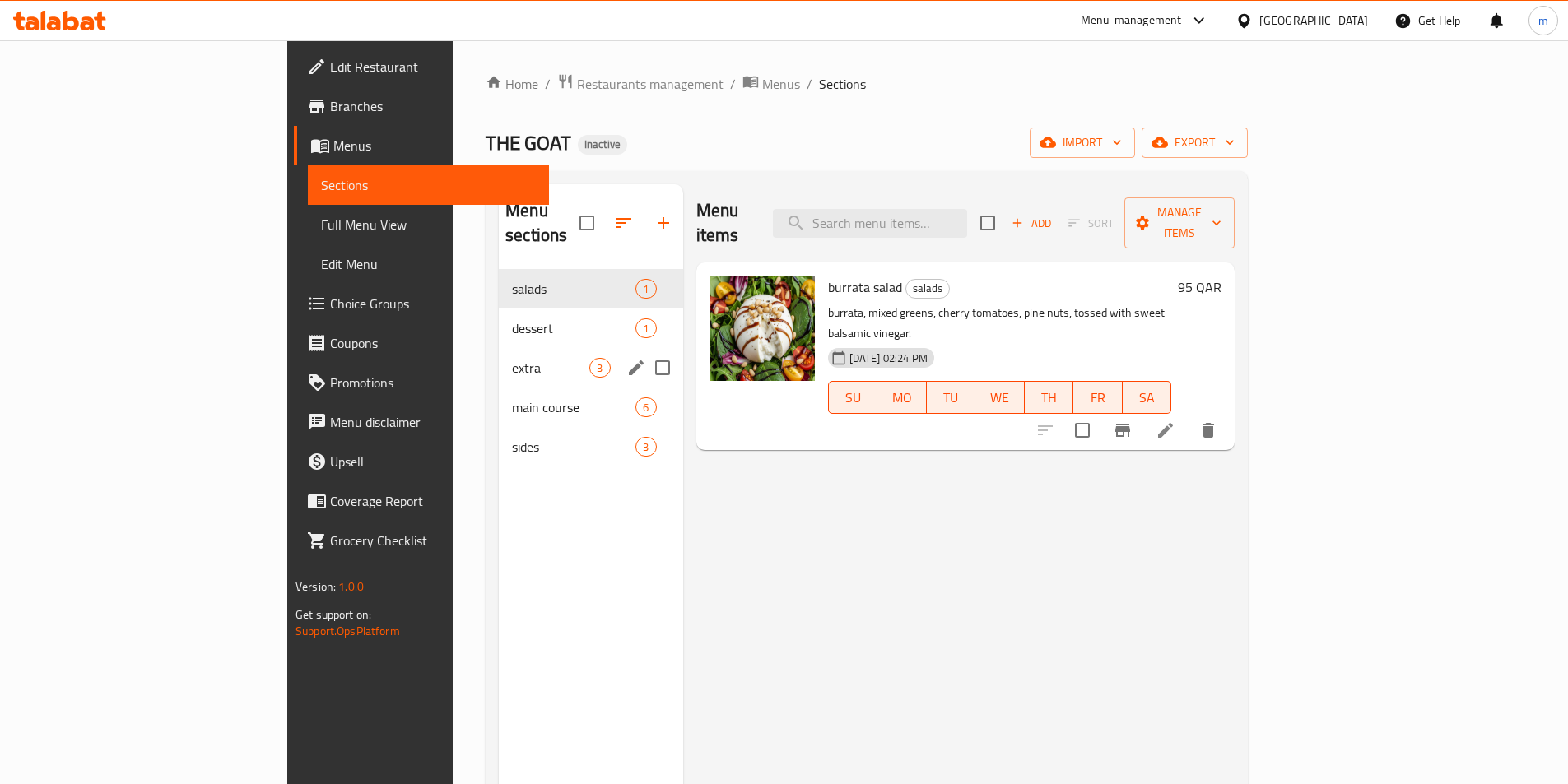
click at [512, 358] on span "extra" at bounding box center [551, 368] width 78 height 20
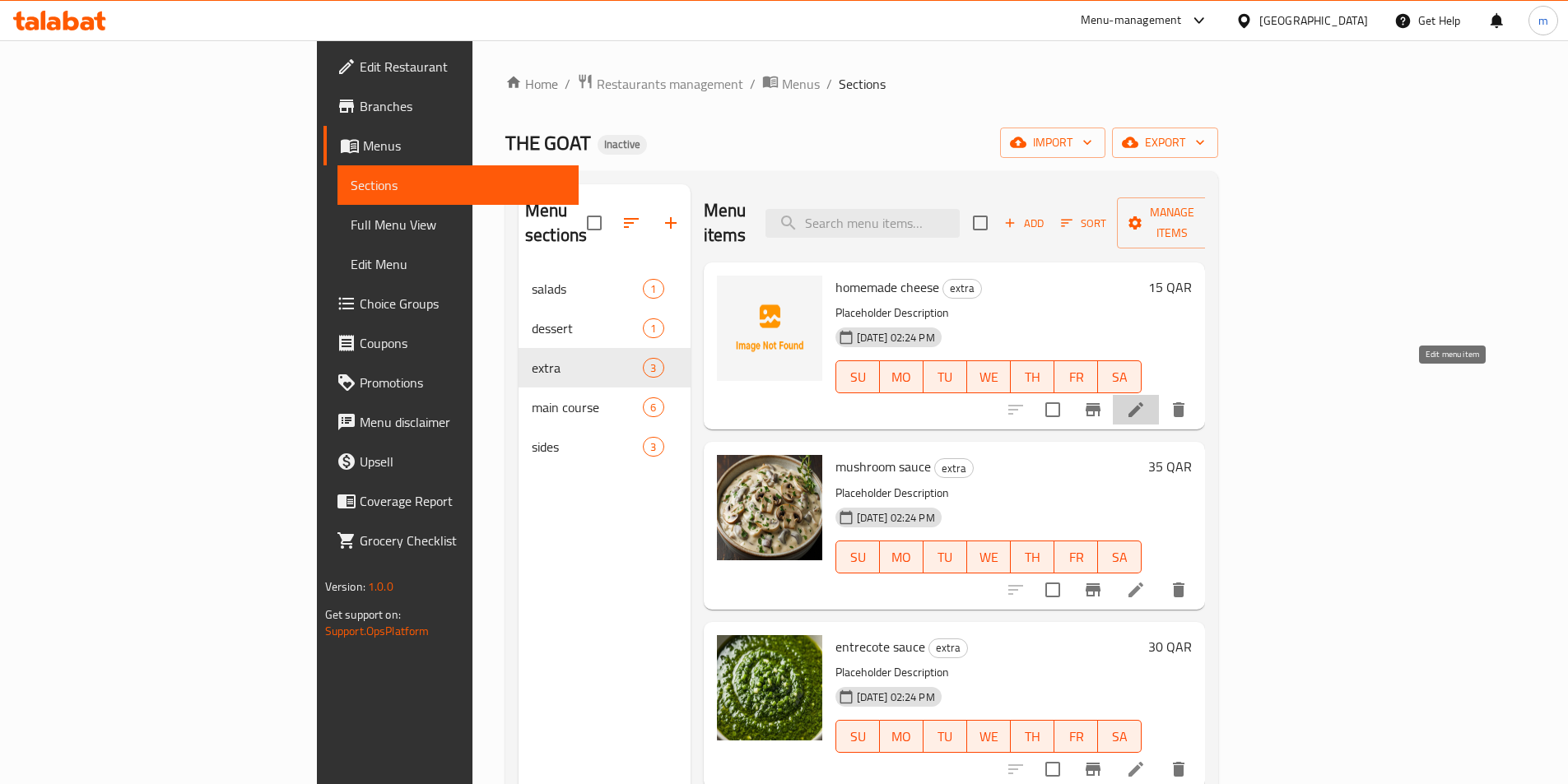
click at [1146, 400] on icon at bounding box center [1136, 410] width 20 height 20
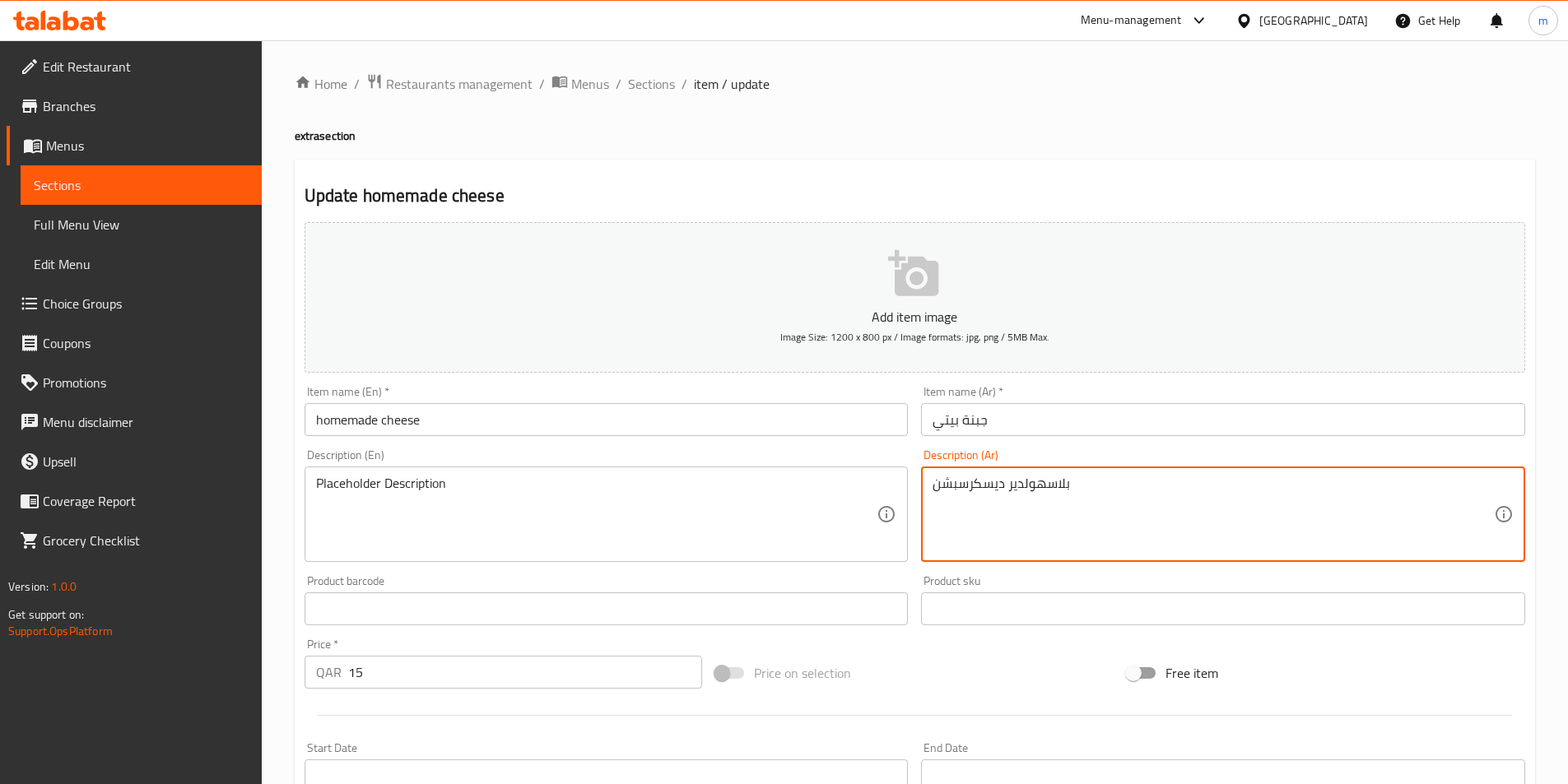
click at [1023, 490] on textarea "بلاسهولدير ديسكرسبشن" at bounding box center [1214, 514] width 561 height 79
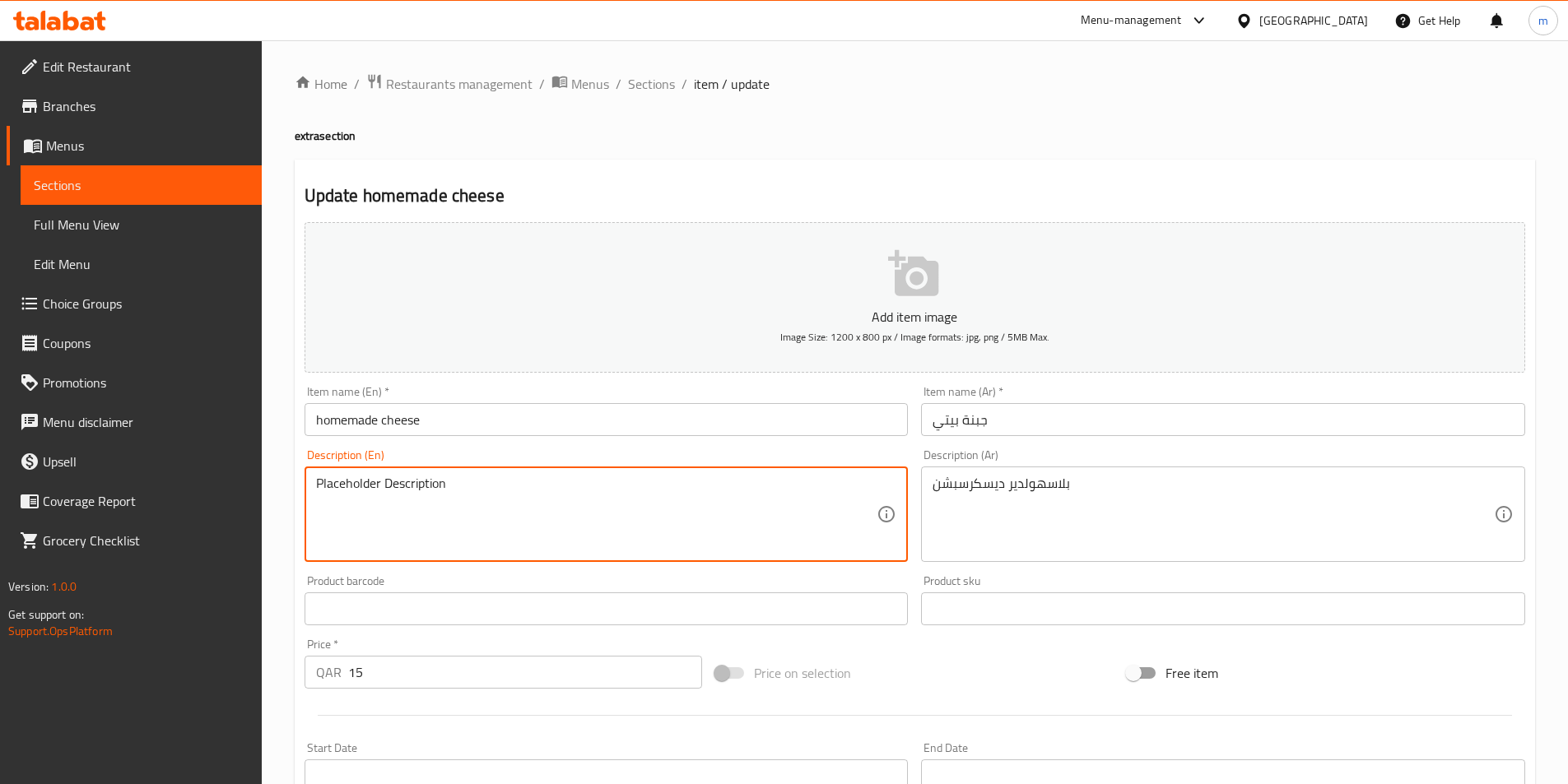
click at [366, 490] on textarea "Placeholder Description" at bounding box center [596, 514] width 561 height 79
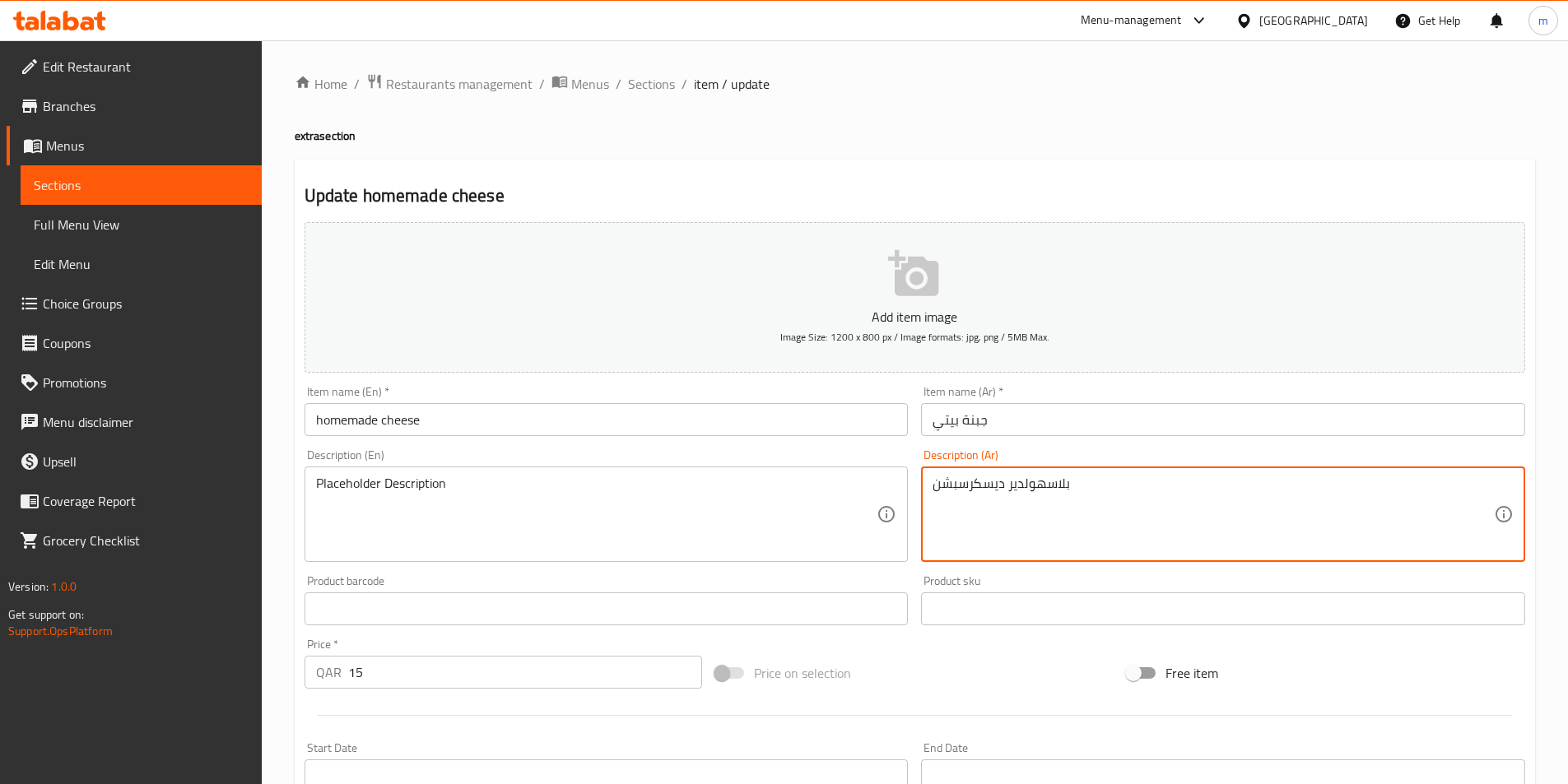
click at [968, 500] on textarea "بلاسهولدير ديسكرسبشن" at bounding box center [1214, 514] width 561 height 79
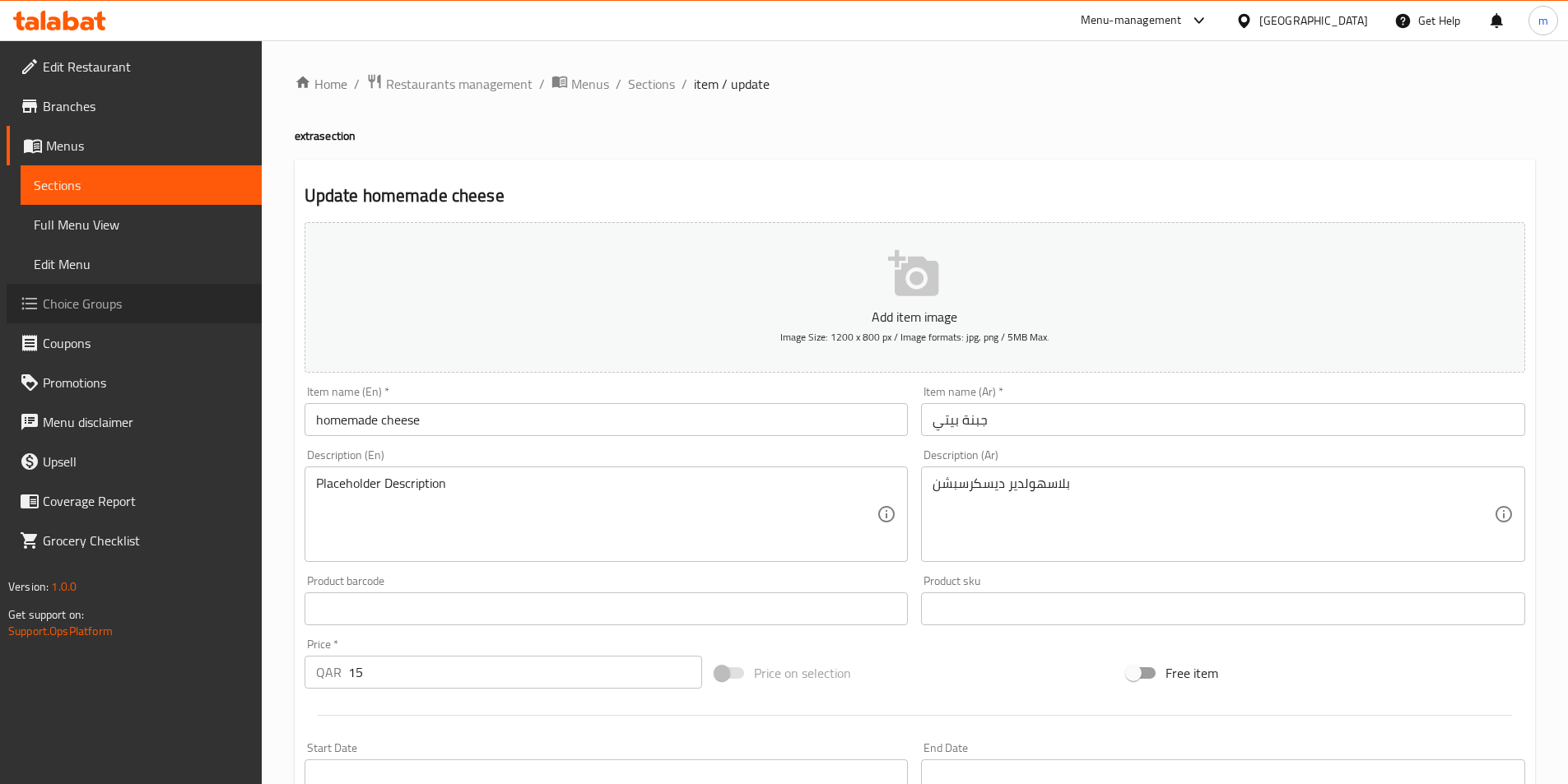
click at [87, 289] on link "Choice Groups" at bounding box center [134, 303] width 255 height 40
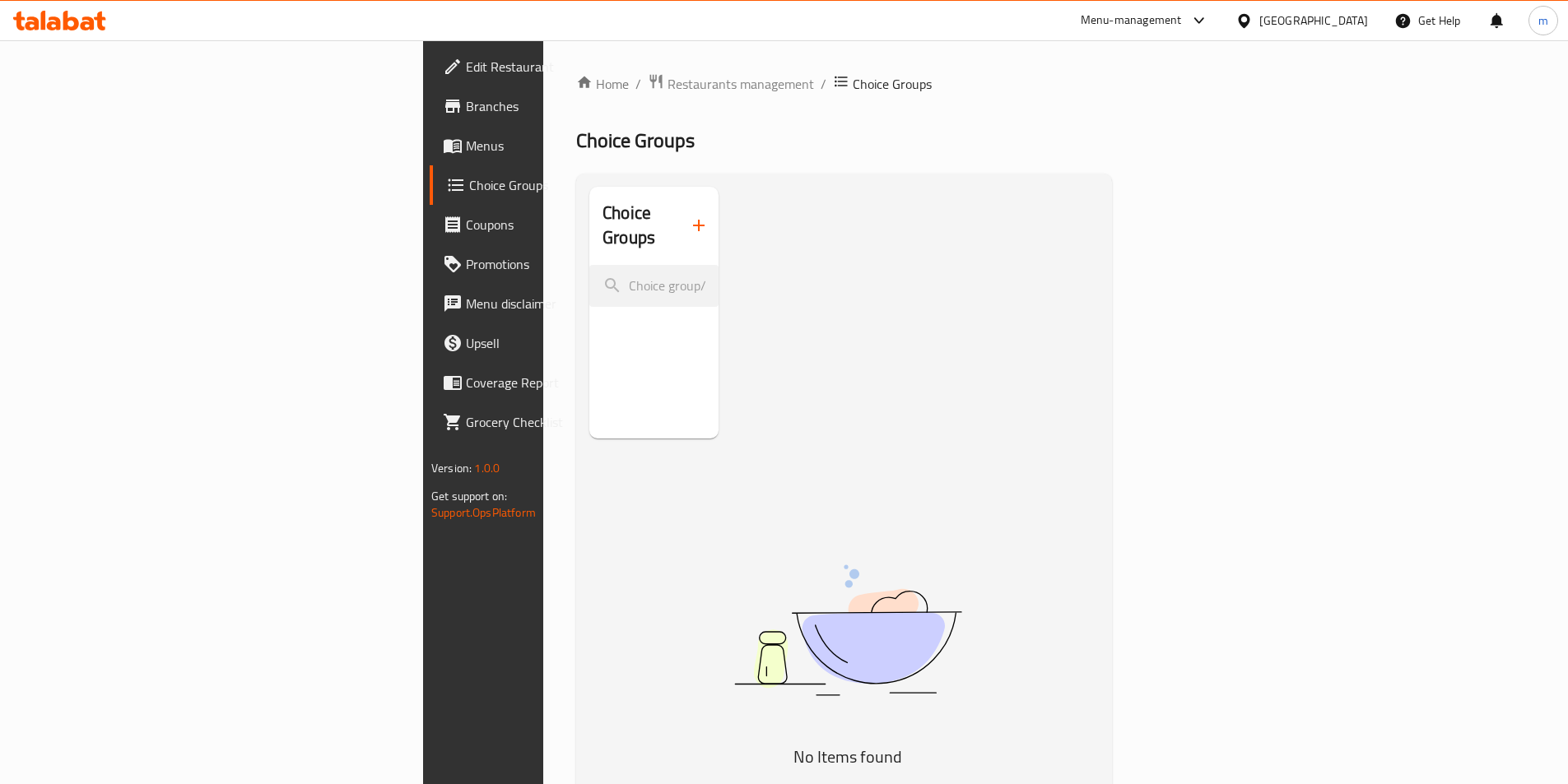
click at [689, 220] on icon "button" at bounding box center [699, 226] width 20 height 20
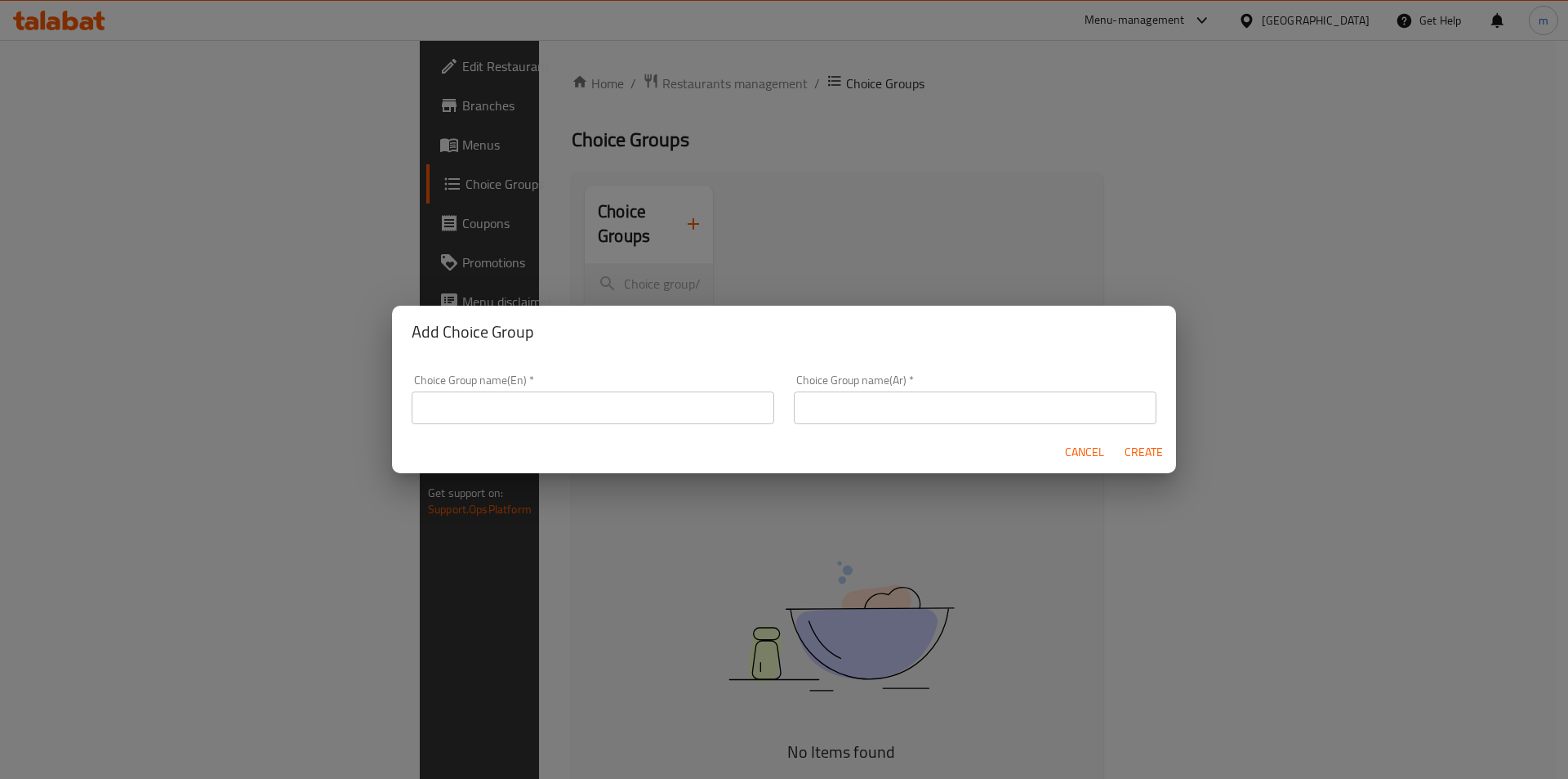
click at [675, 429] on div "Choice Group name(En)   * Choice Group name(En) *" at bounding box center [593, 399] width 382 height 69
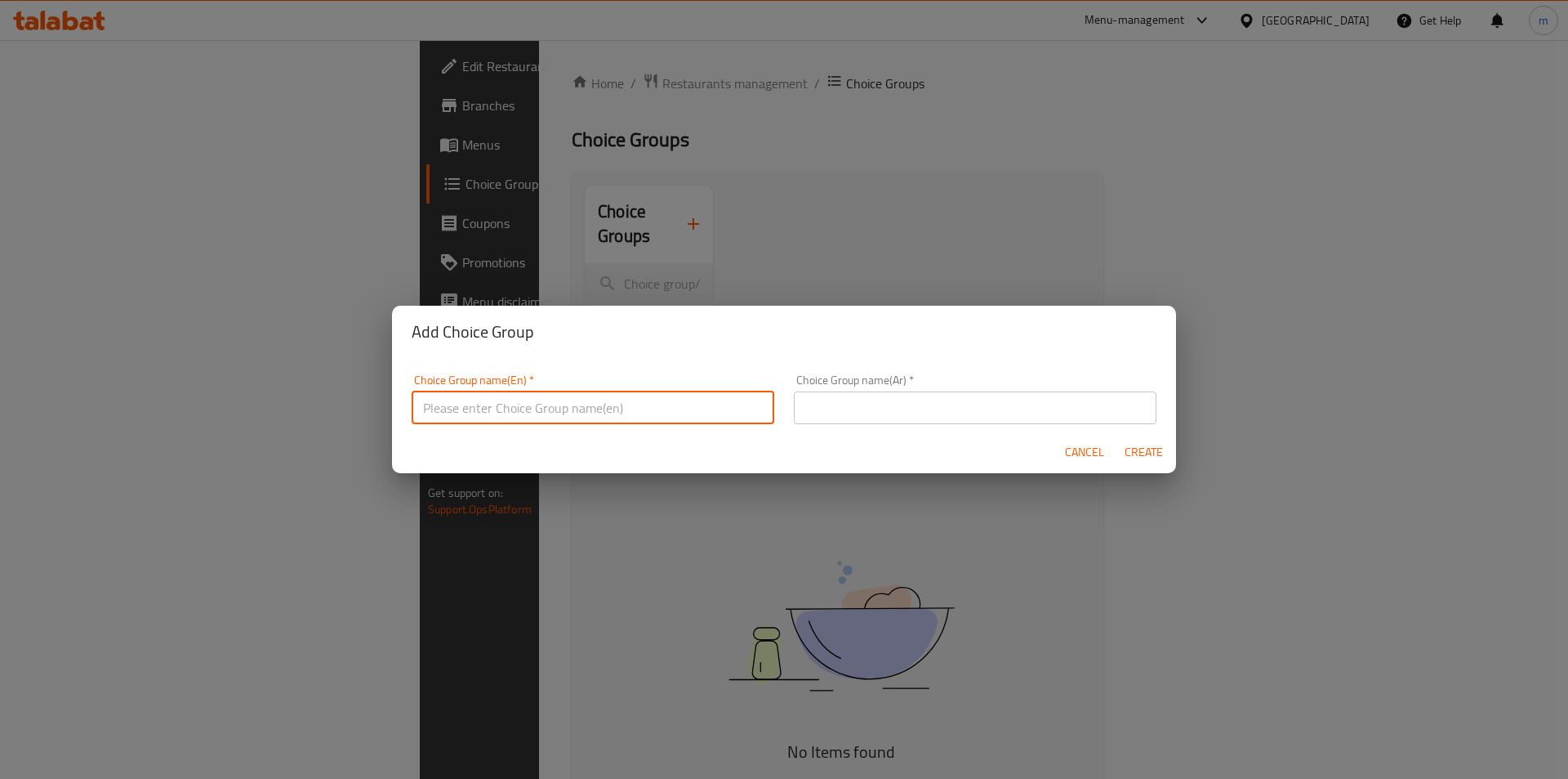
click at [653, 412] on input "text" at bounding box center [593, 407] width 363 height 33
type input "Your Choice Of"
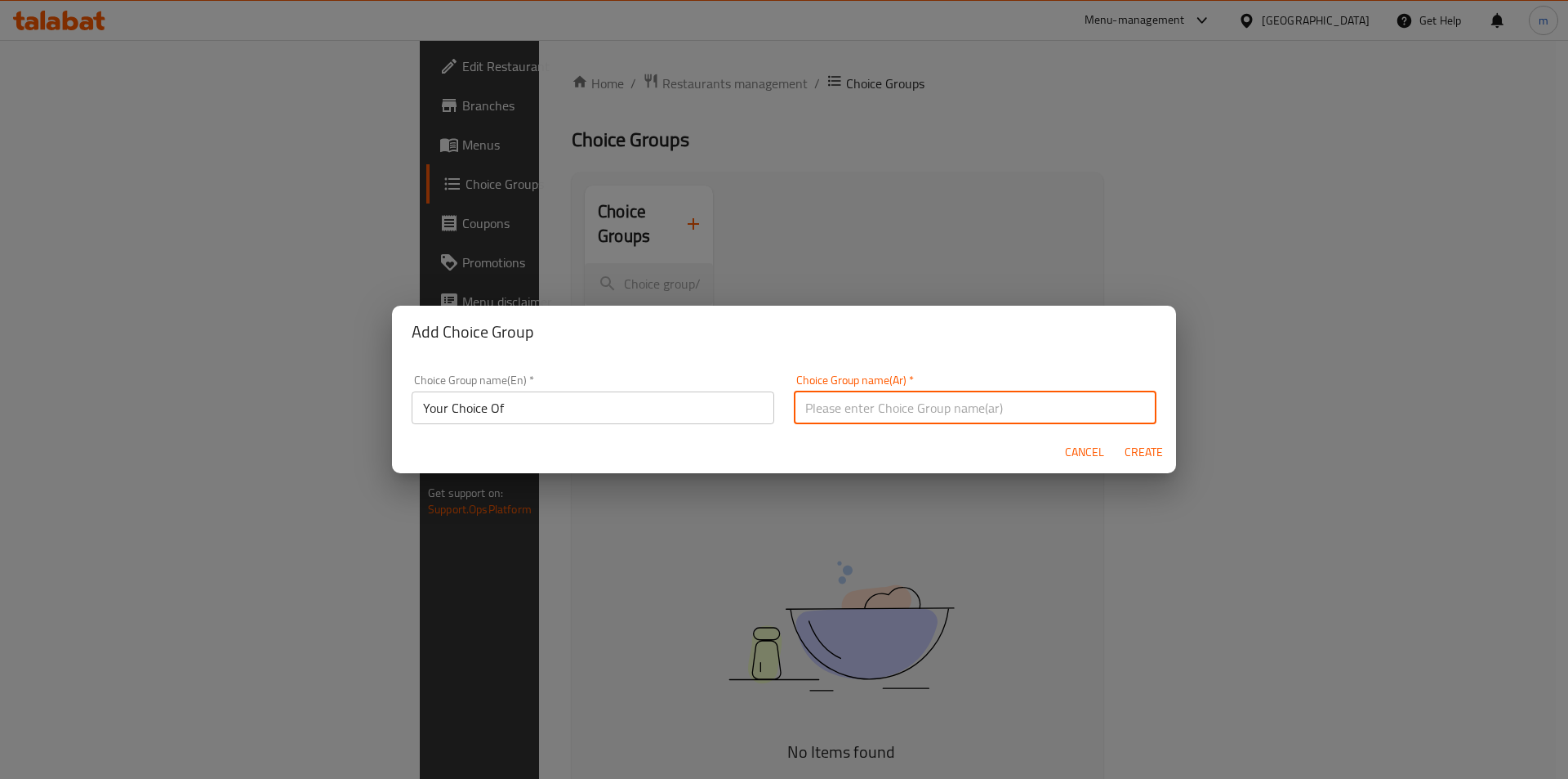
click at [840, 411] on input "text" at bounding box center [975, 407] width 363 height 33
type input "اختيارك من"
click at [1143, 450] on span "Create" at bounding box center [1143, 452] width 40 height 21
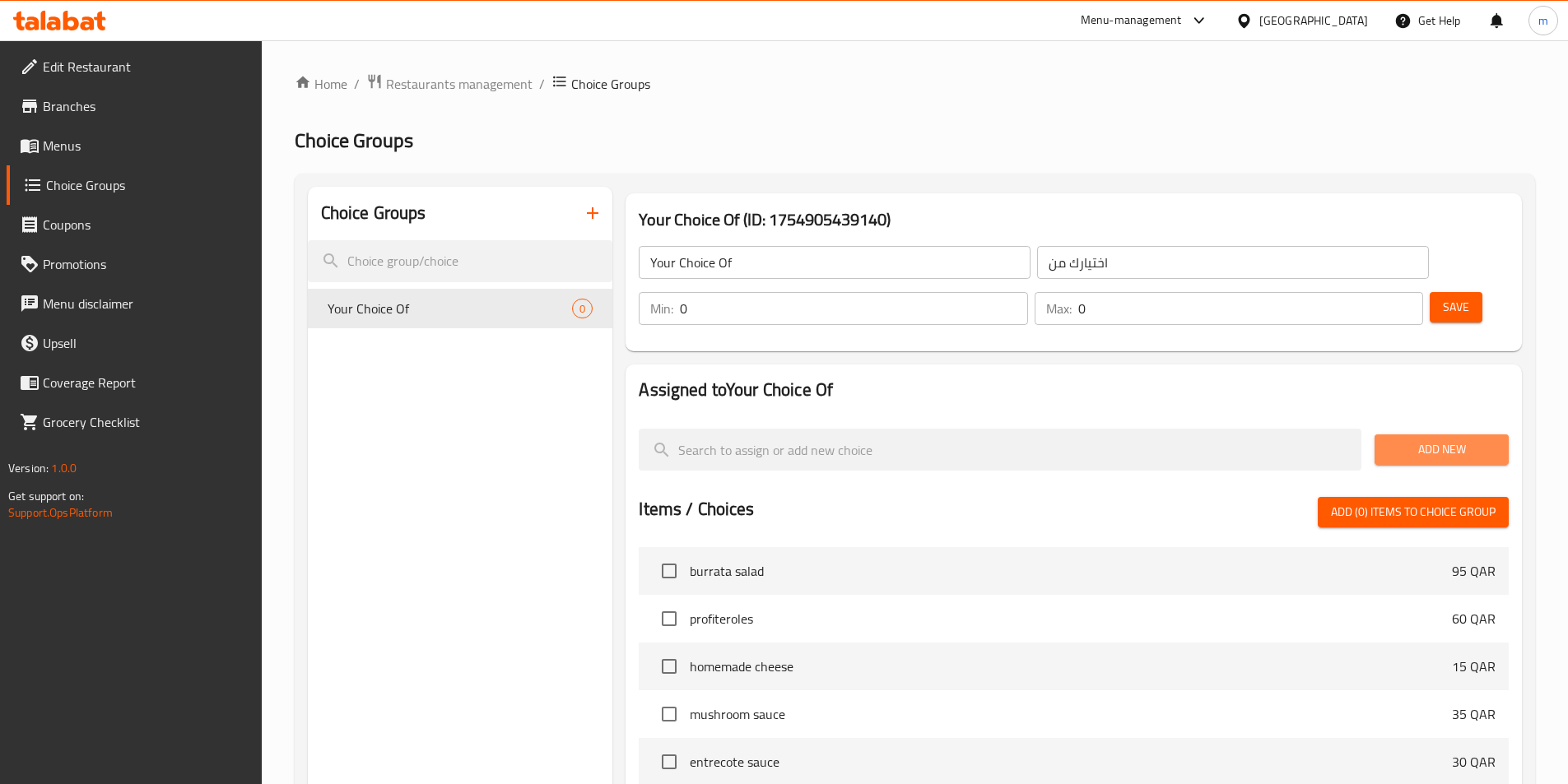
click at [1417, 434] on button "Add New" at bounding box center [1442, 449] width 134 height 31
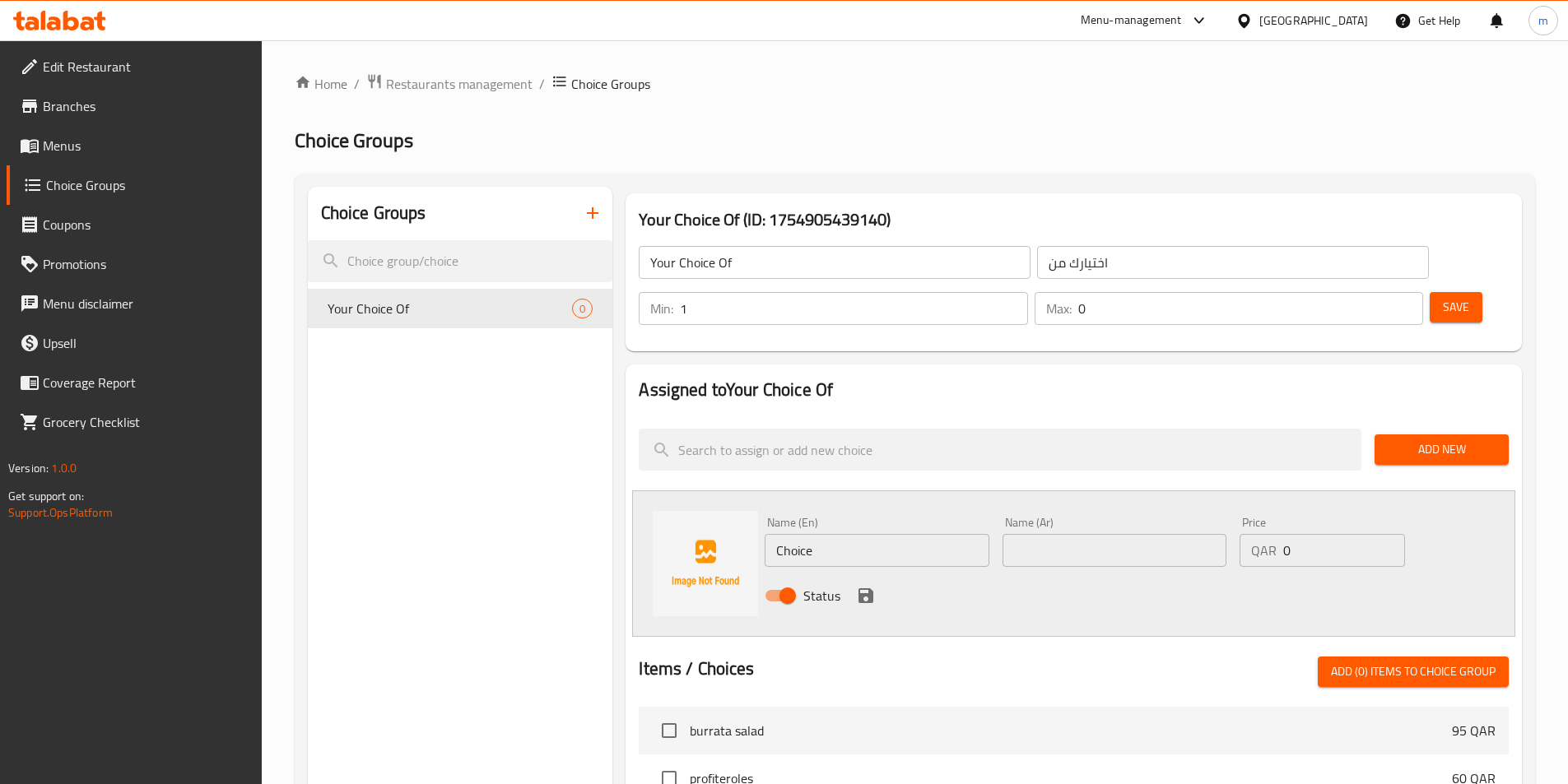
type input "1"
click at [1027, 292] on input "1" at bounding box center [853, 307] width 347 height 33
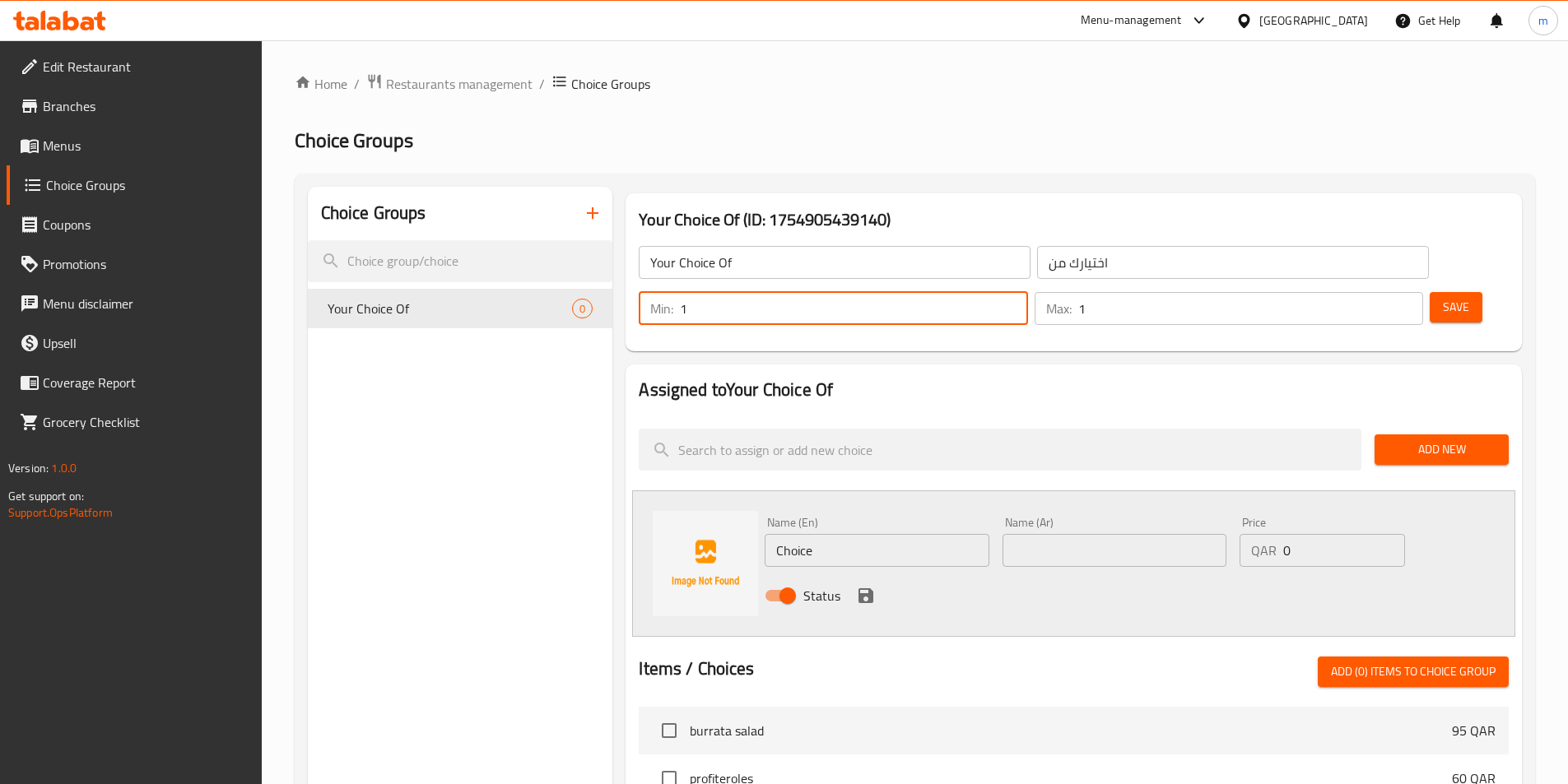
type input "1"
click at [1377, 292] on input "1" at bounding box center [1250, 307] width 344 height 33
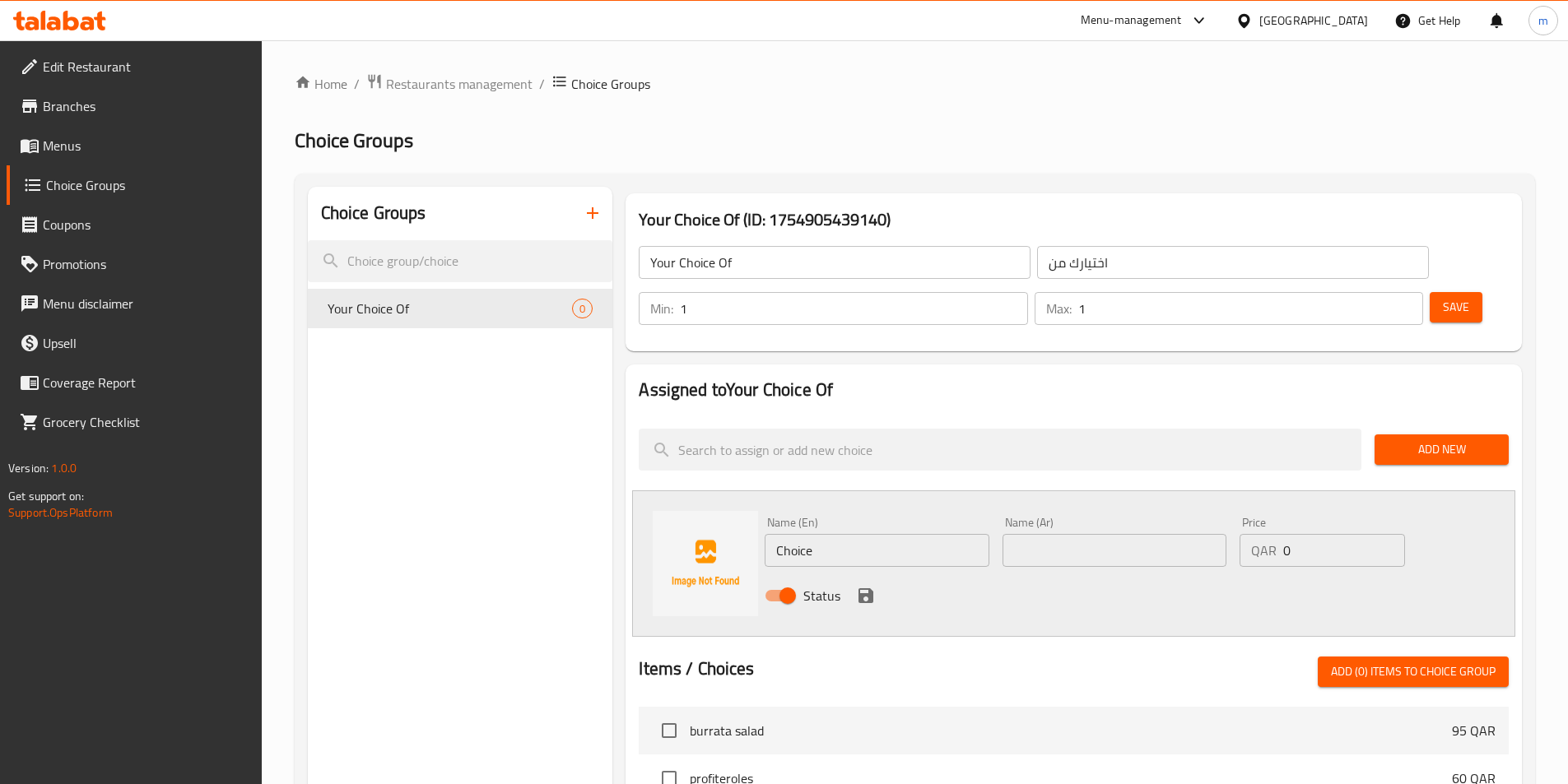
click at [871, 534] on input "Choice" at bounding box center [876, 550] width 224 height 33
paste input "french fries"
click at [871, 534] on input "french fries" at bounding box center [876, 550] width 224 height 33
type input "french fries"
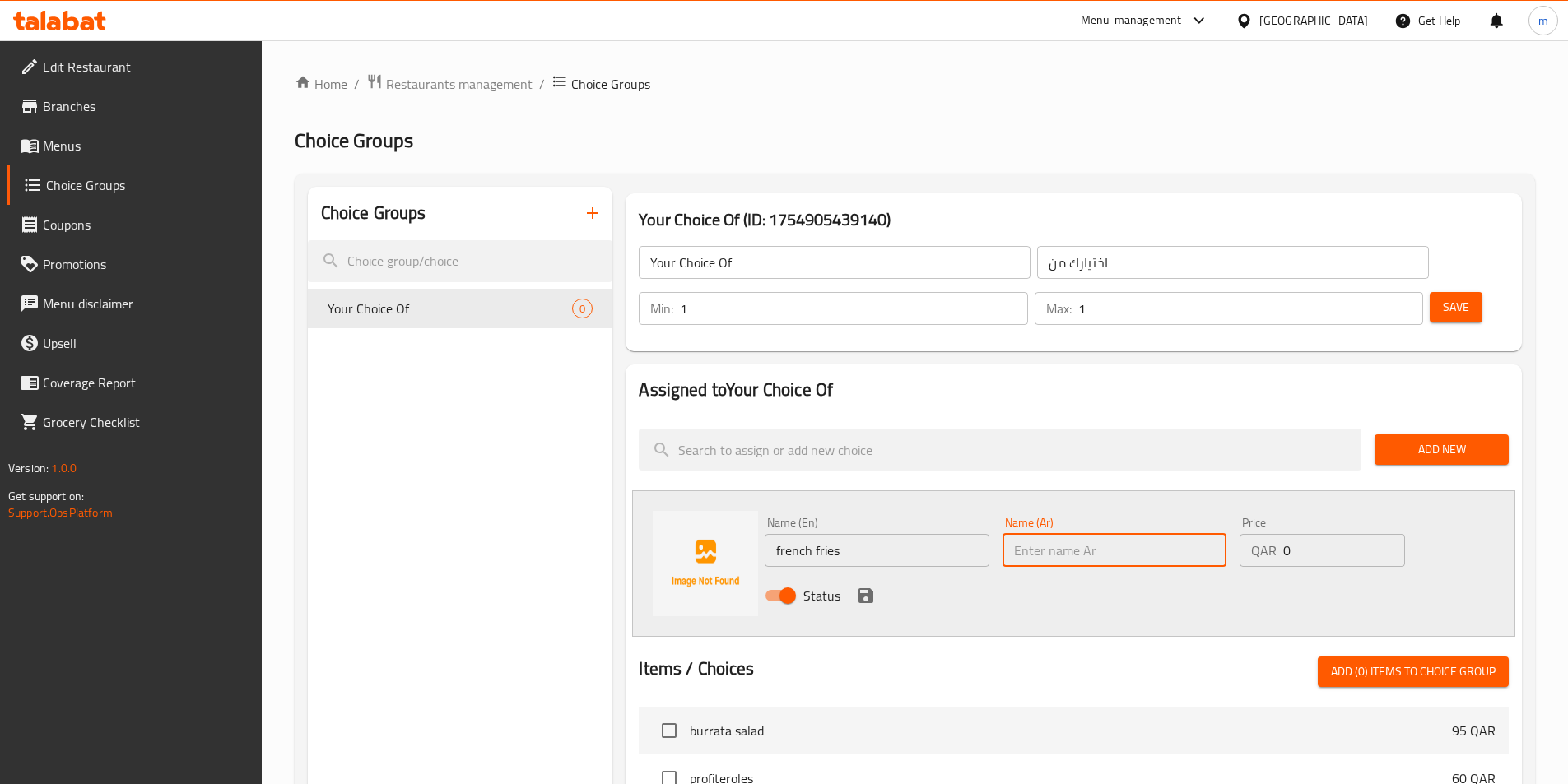
click at [1087, 534] on input "text" at bounding box center [1114, 550] width 224 height 33
paste input "بطاطس مقلية"
type input "بطاطس مقلية"
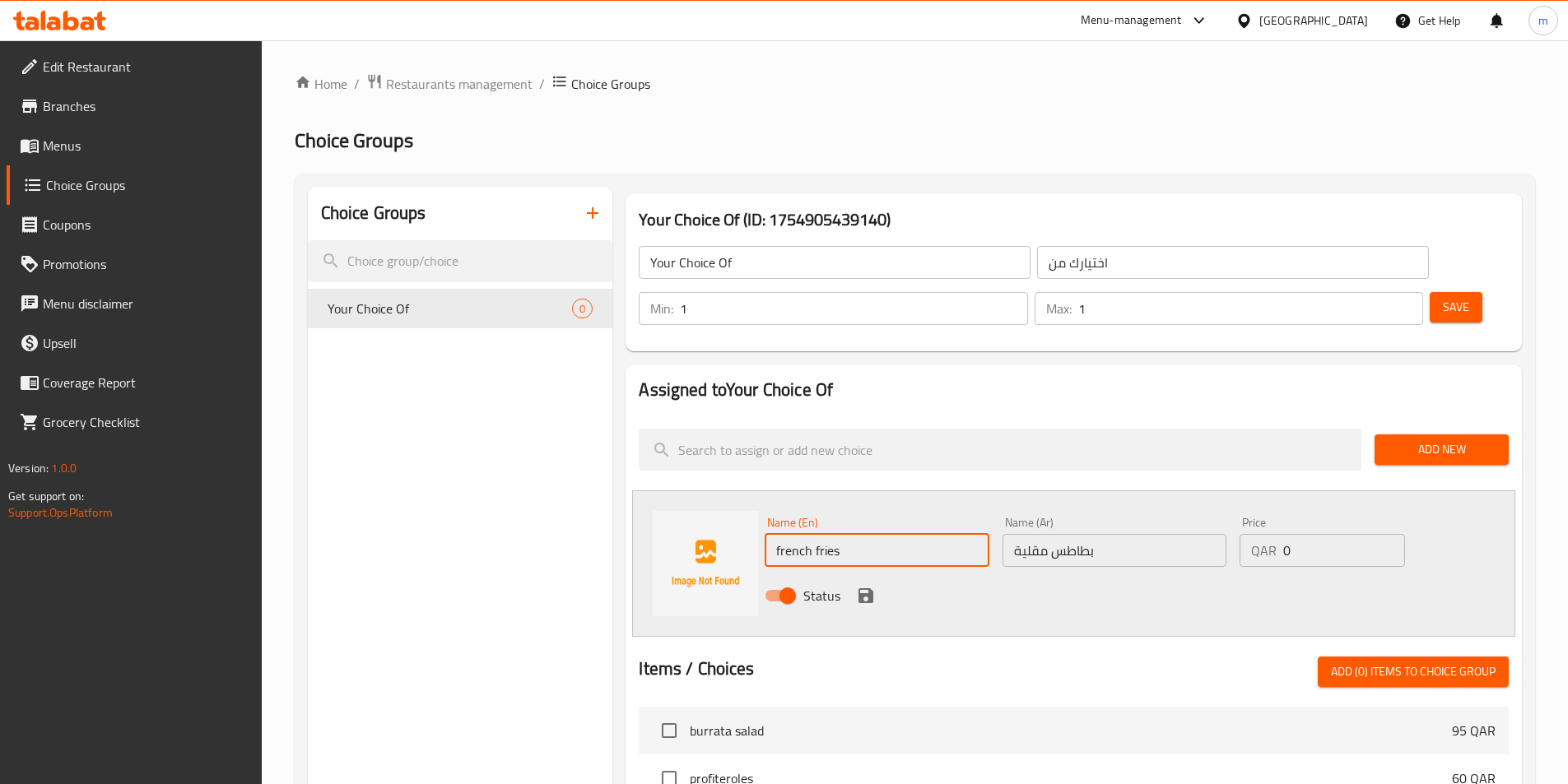
click at [807, 534] on input "french fries" at bounding box center [876, 550] width 224 height 33
type input "French Fries"
click at [1053, 490] on div "Name (En) French Fries Name (En) Name (Ar) بطاطس مقلية Name (Ar) Price QAR 0 Pr…" at bounding box center [1073, 563] width 883 height 146
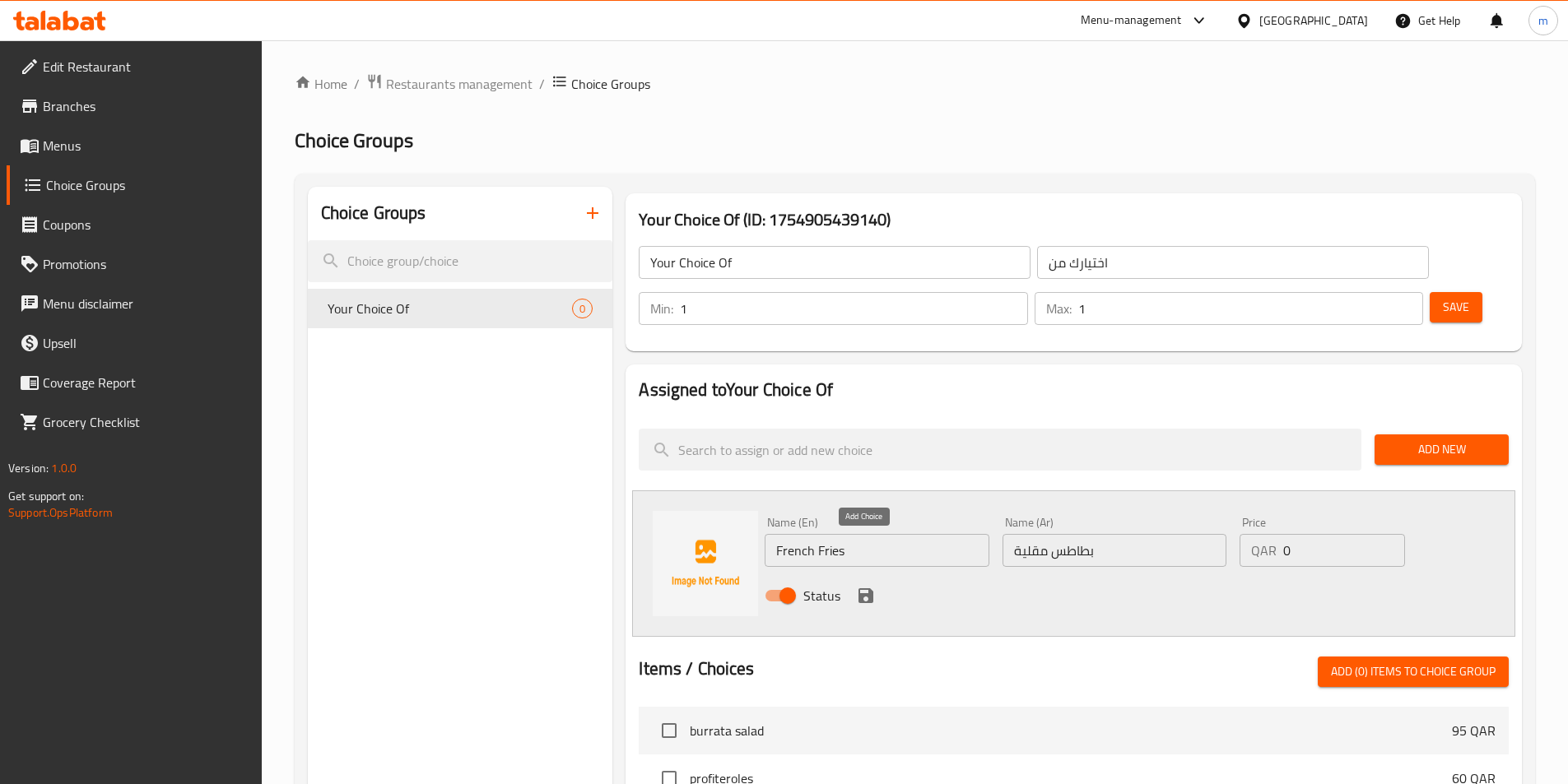
click at [872, 588] on icon "save" at bounding box center [865, 595] width 15 height 15
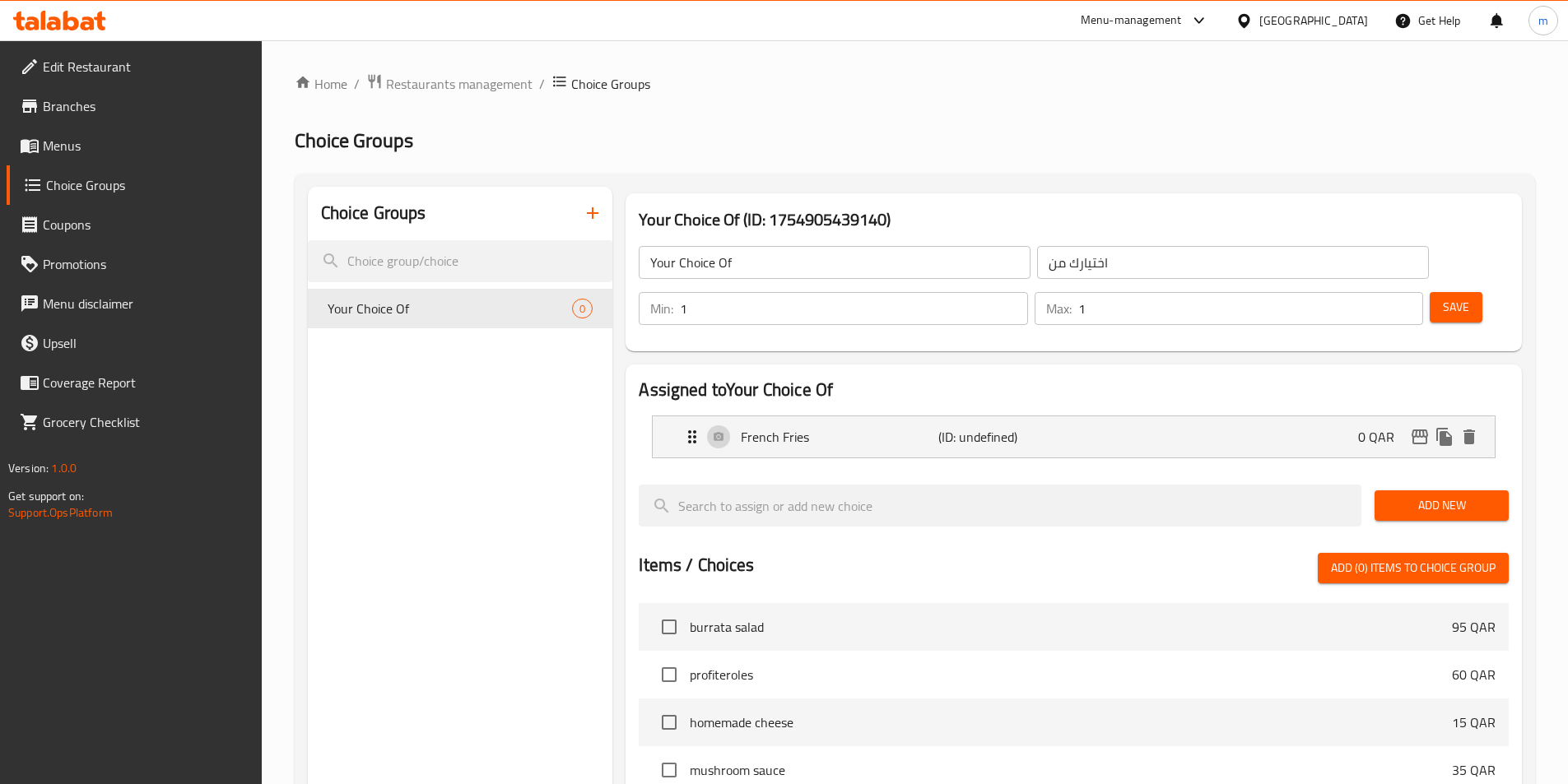
click at [1413, 495] on span "Add New" at bounding box center [1442, 505] width 108 height 21
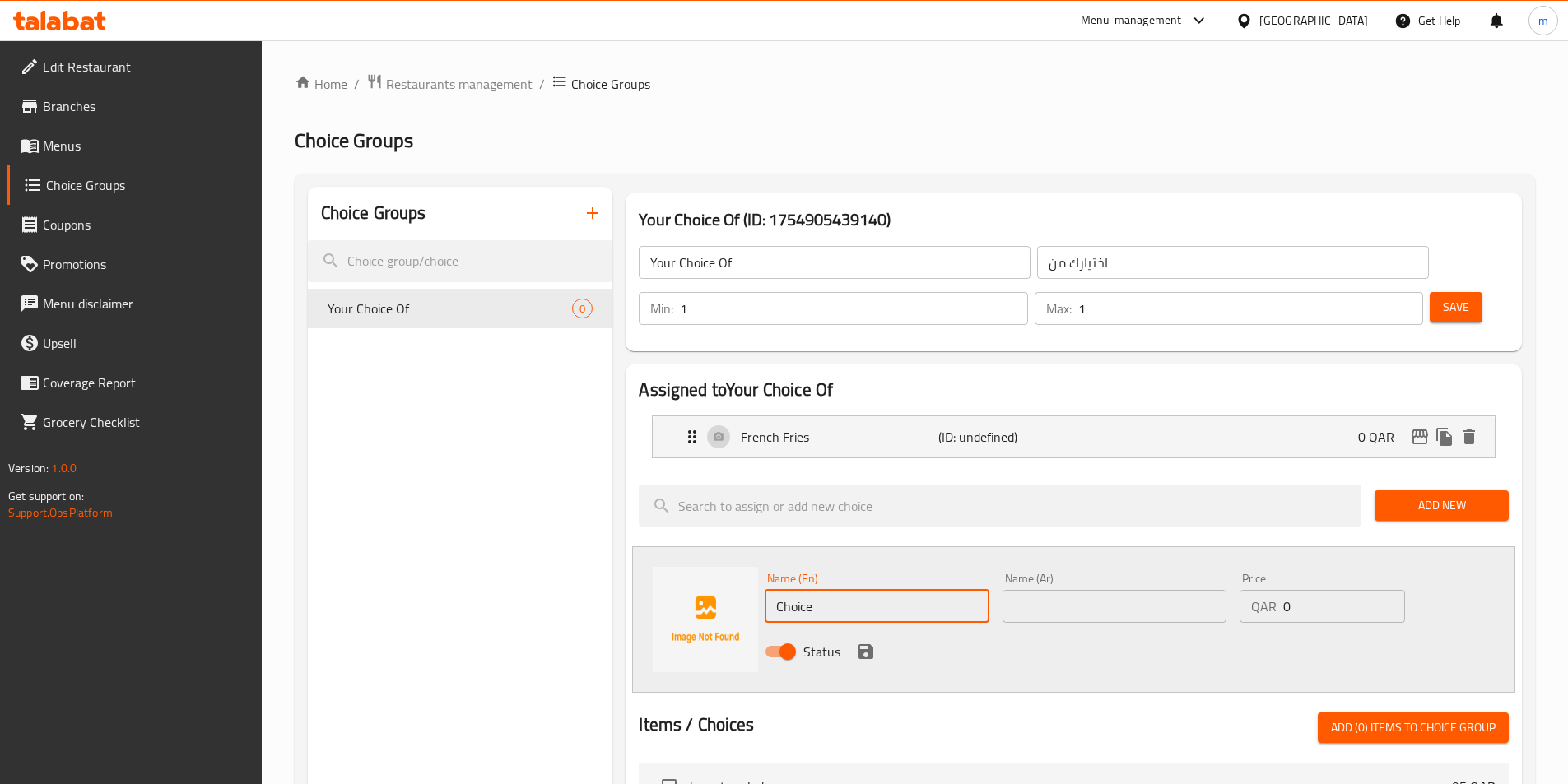
click at [812, 590] on input "Choice" at bounding box center [876, 606] width 224 height 33
paste input "mashed potatoes"
type input "Mashed Potatoes"
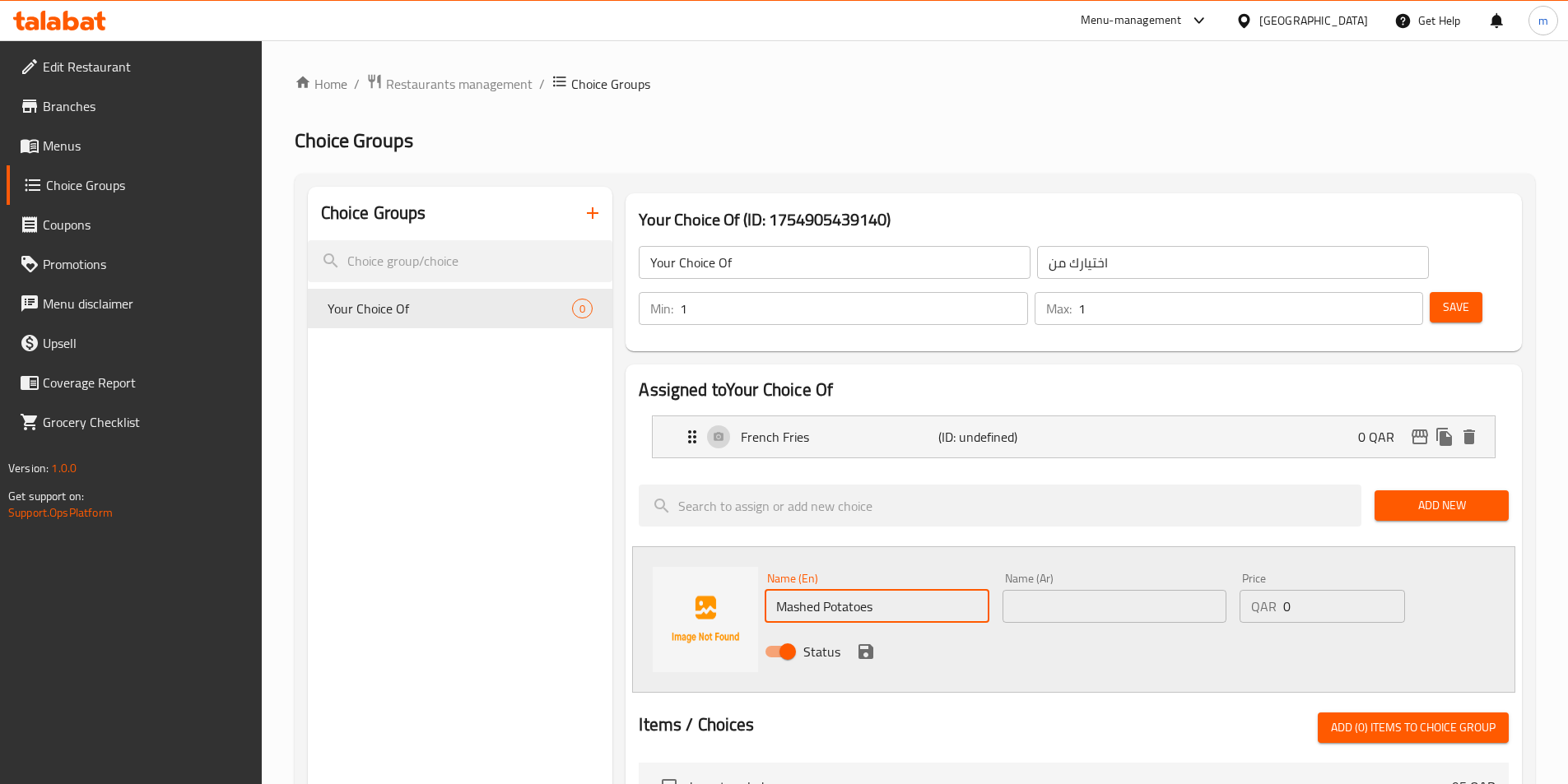
click at [1090, 590] on input "text" at bounding box center [1114, 606] width 224 height 33
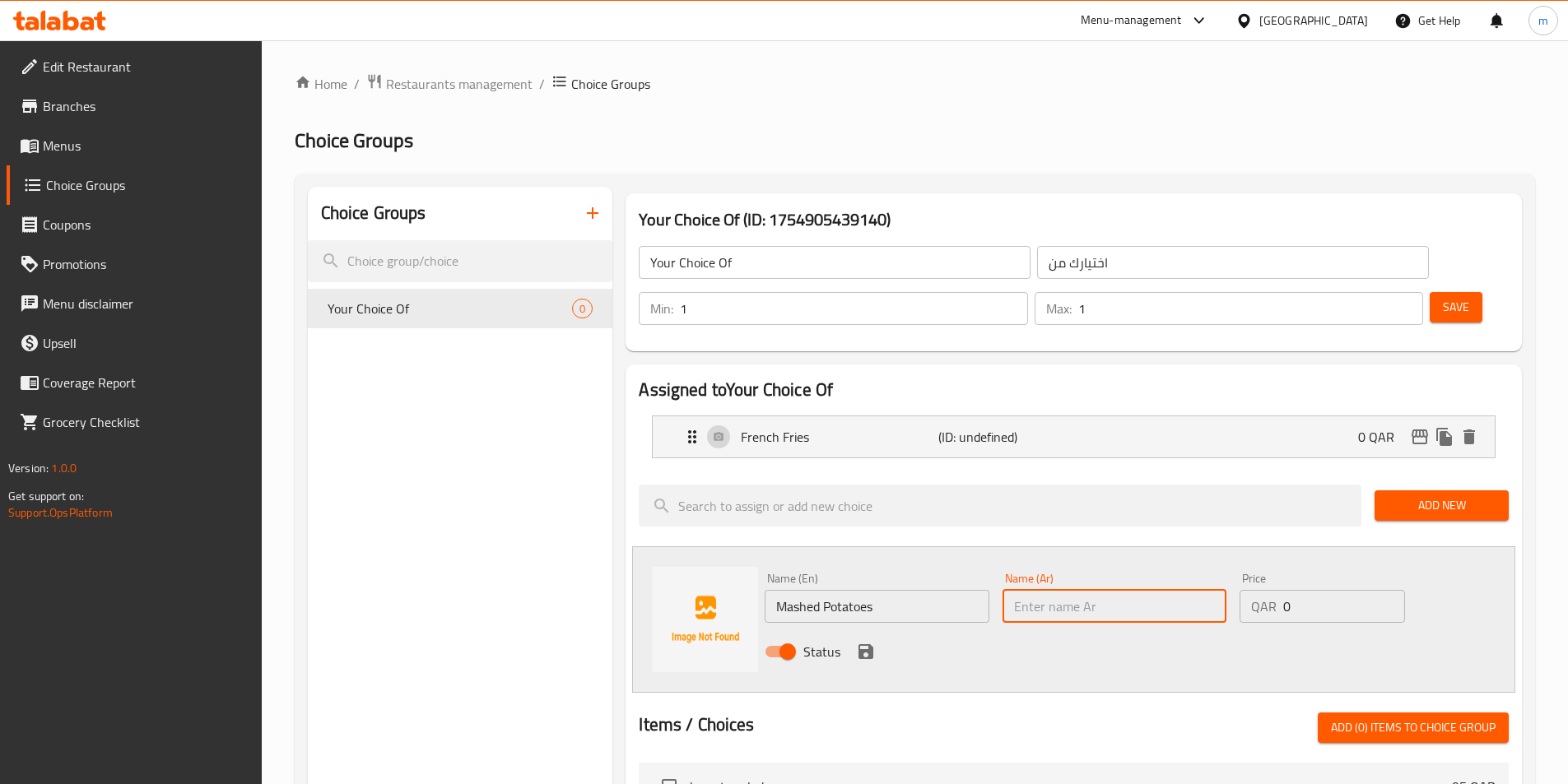
click at [1118, 590] on input "text" at bounding box center [1114, 606] width 224 height 33
paste input "بطاطس مهروسة"
type input "بطاطس مهروسة"
click at [860, 644] on icon "save" at bounding box center [865, 651] width 15 height 15
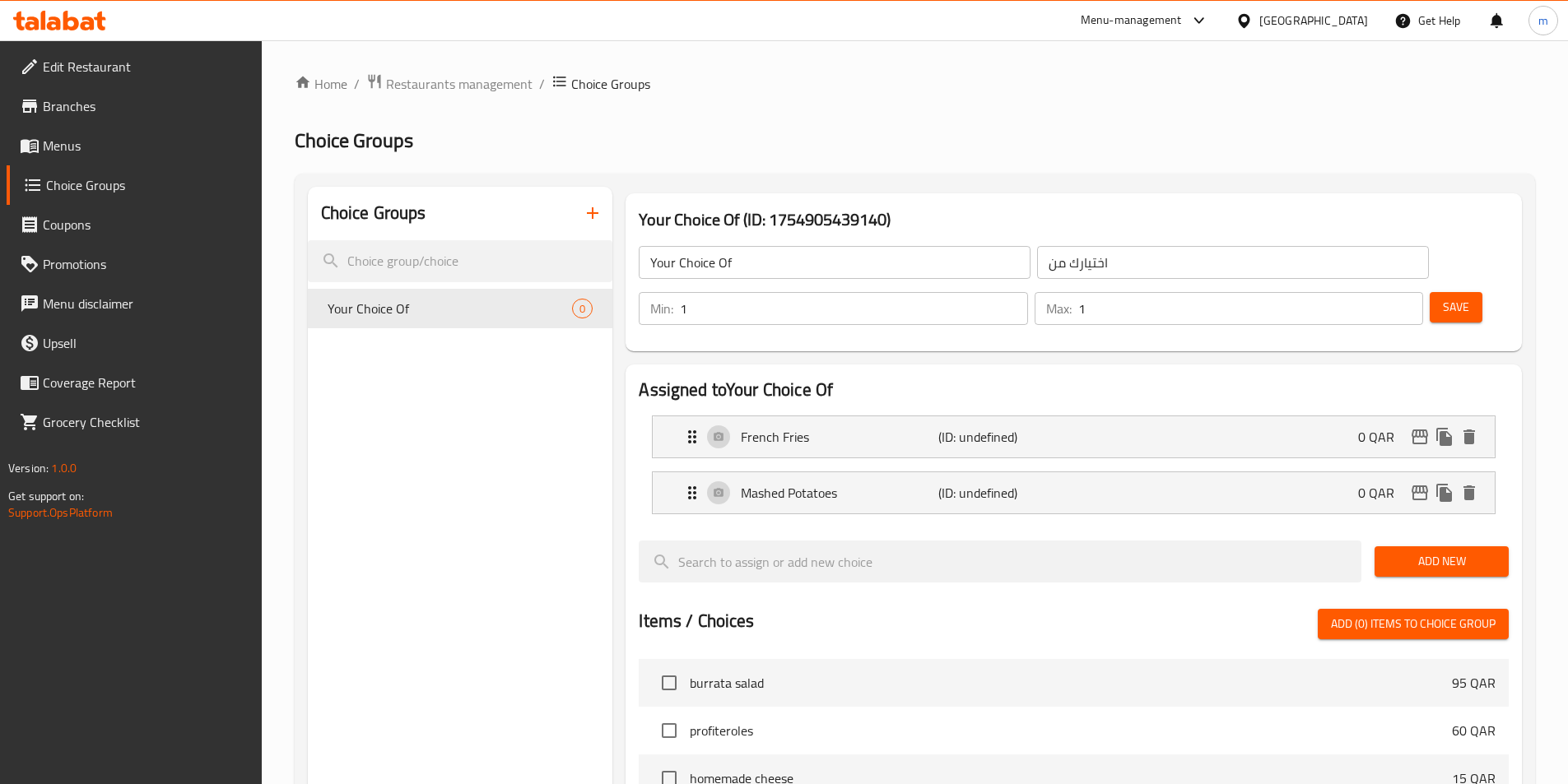
click at [1443, 296] on span "Save" at bounding box center [1456, 306] width 26 height 21
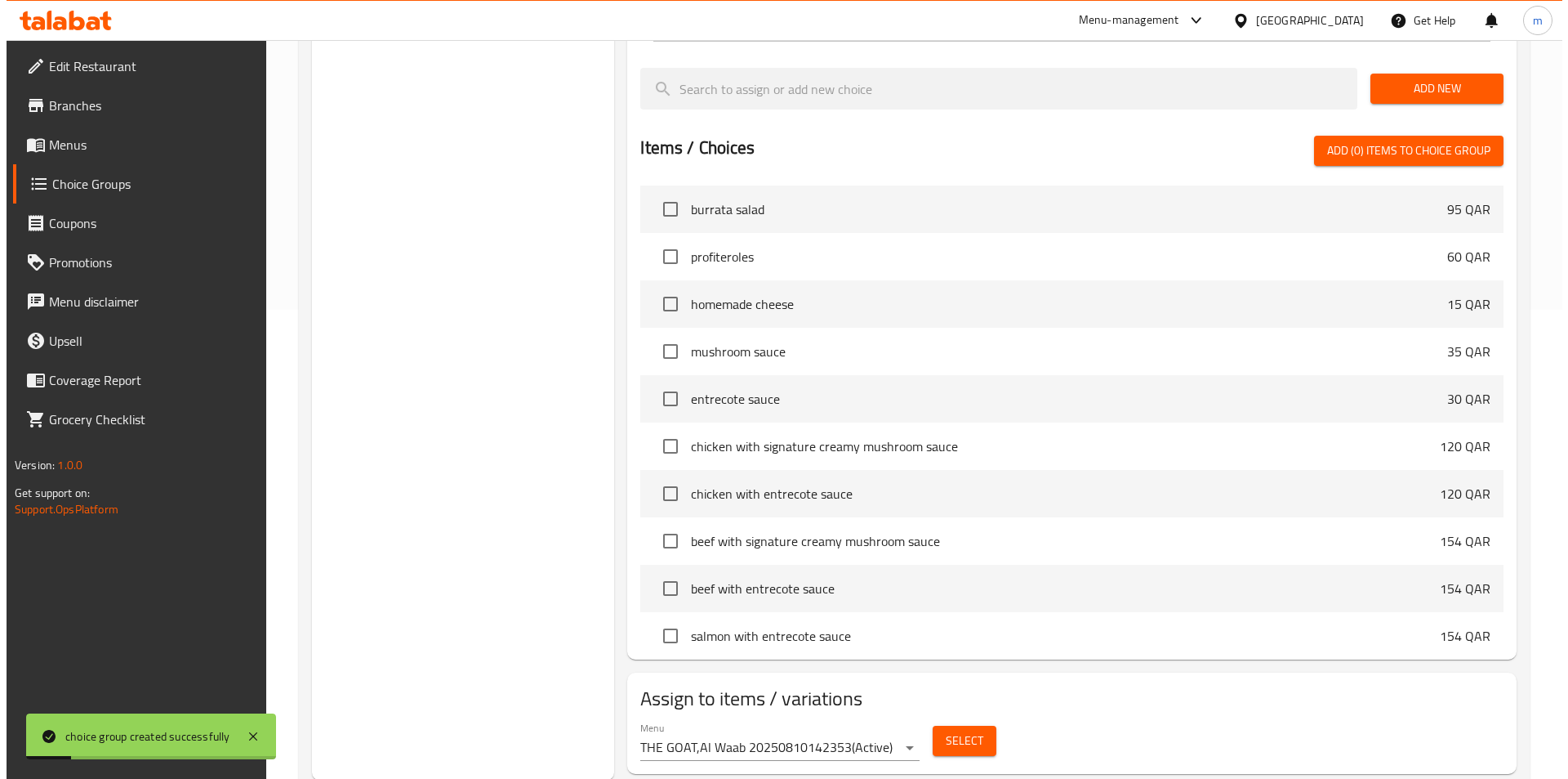
scroll to position [471, 0]
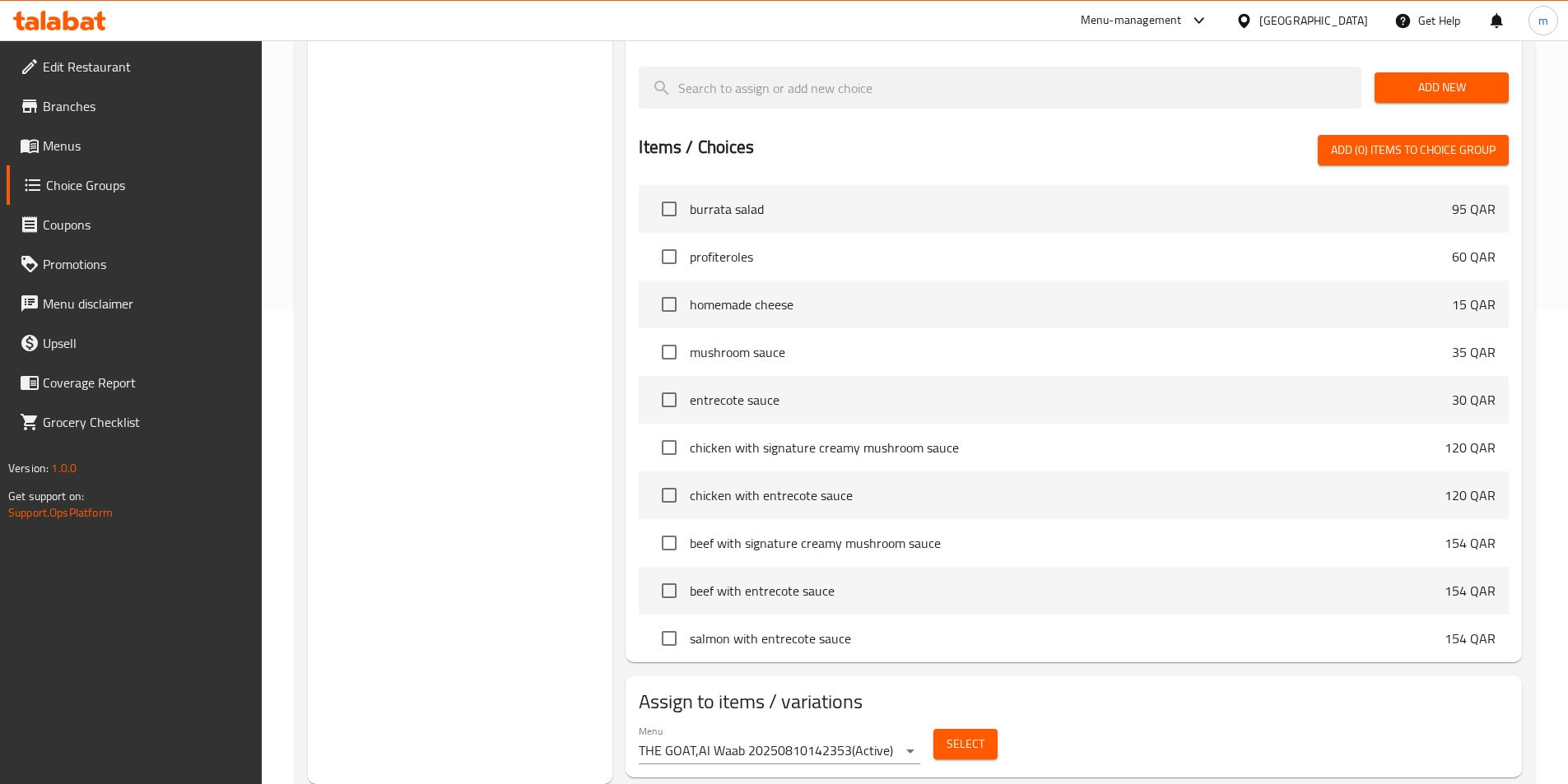
click at [947, 733] on span "Select" at bounding box center [966, 743] width 38 height 21
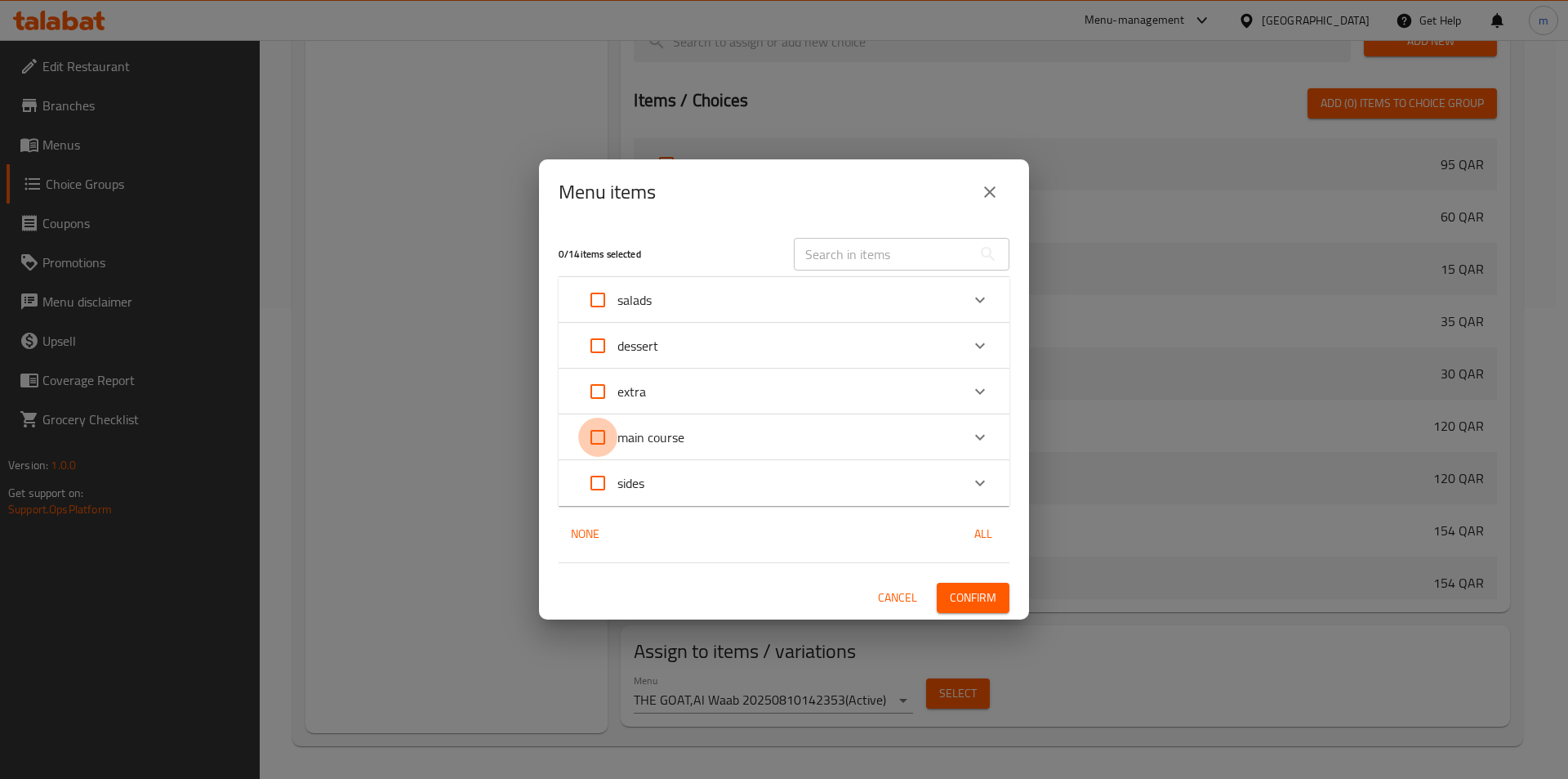
click at [616, 436] on input "Expand" at bounding box center [598, 437] width 40 height 40
checkbox input "true"
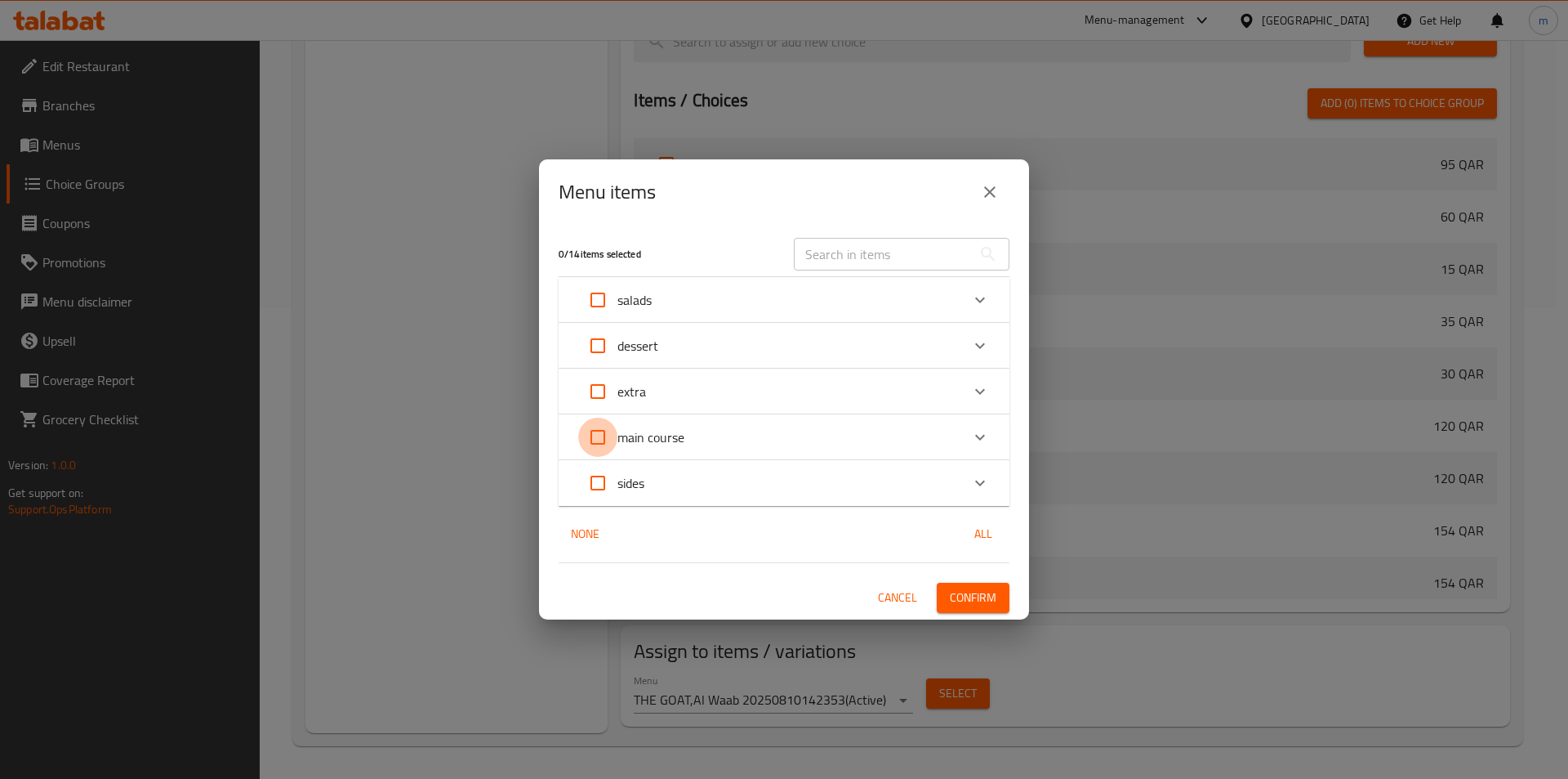
checkbox input "true"
click at [616, 436] on input "Expand" at bounding box center [598, 437] width 40 height 40
checkbox input "false"
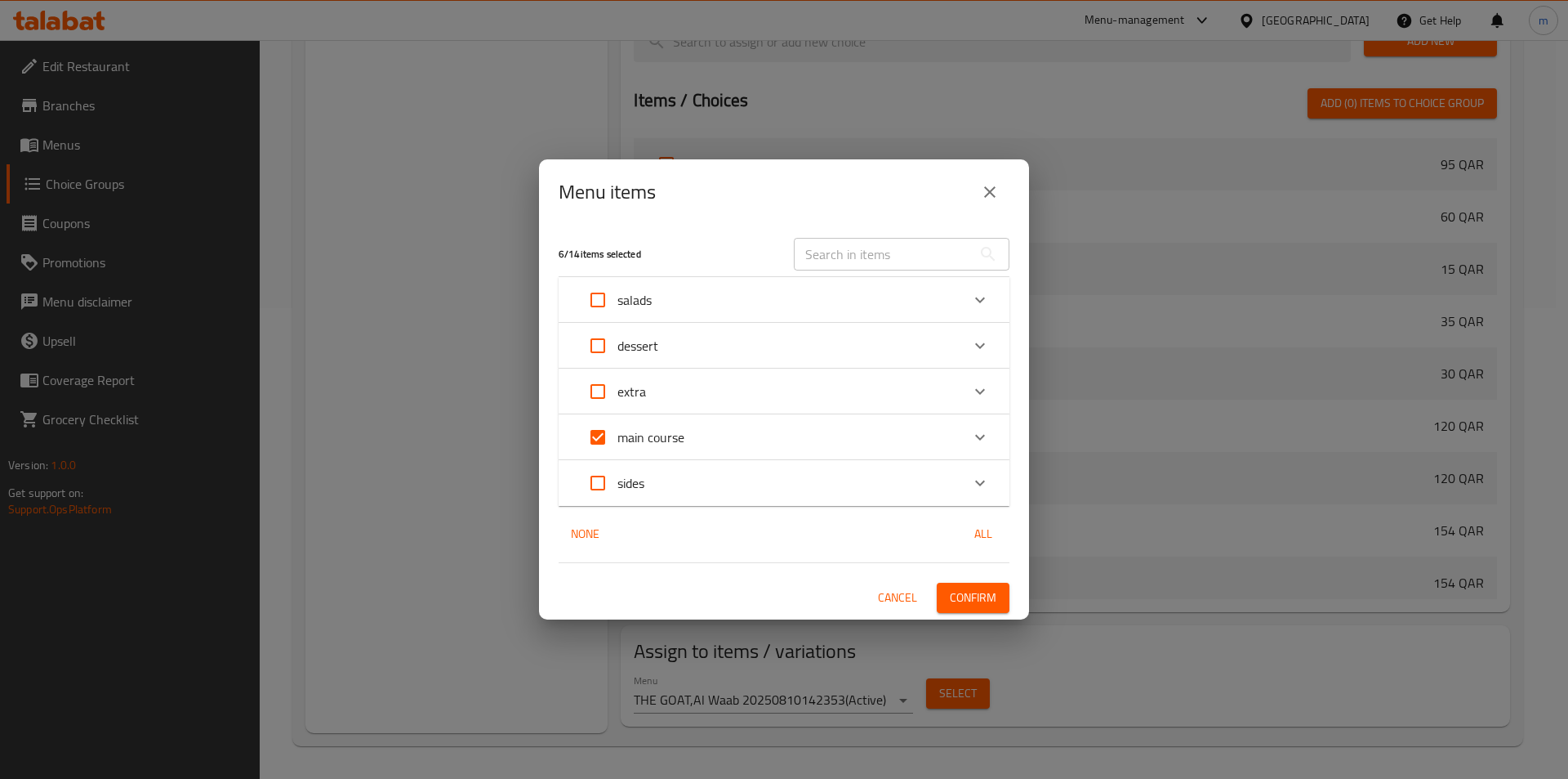
checkbox input "false"
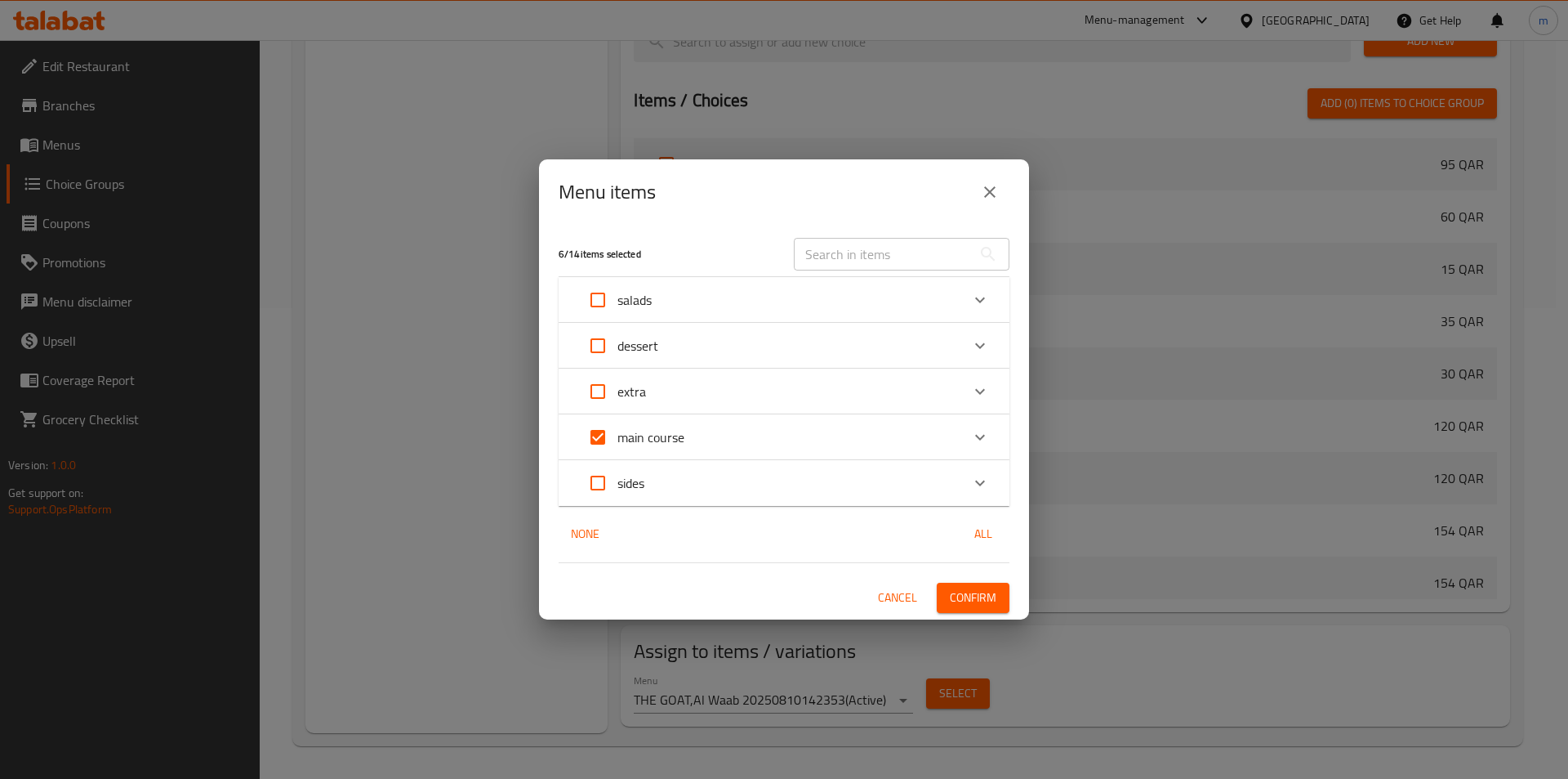
checkbox input "false"
click at [638, 435] on p "main course" at bounding box center [651, 437] width 67 height 20
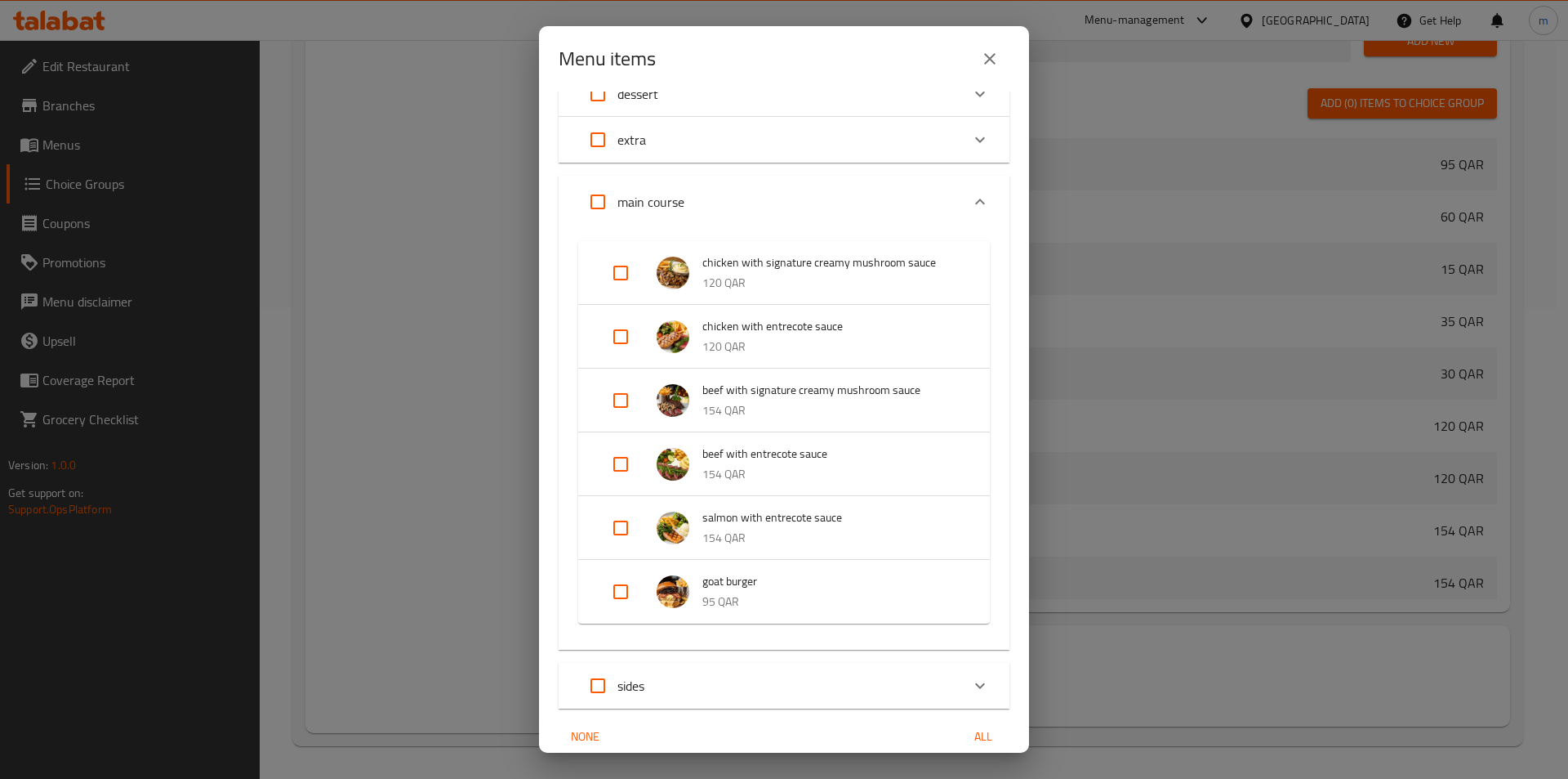
scroll to position [187, 0]
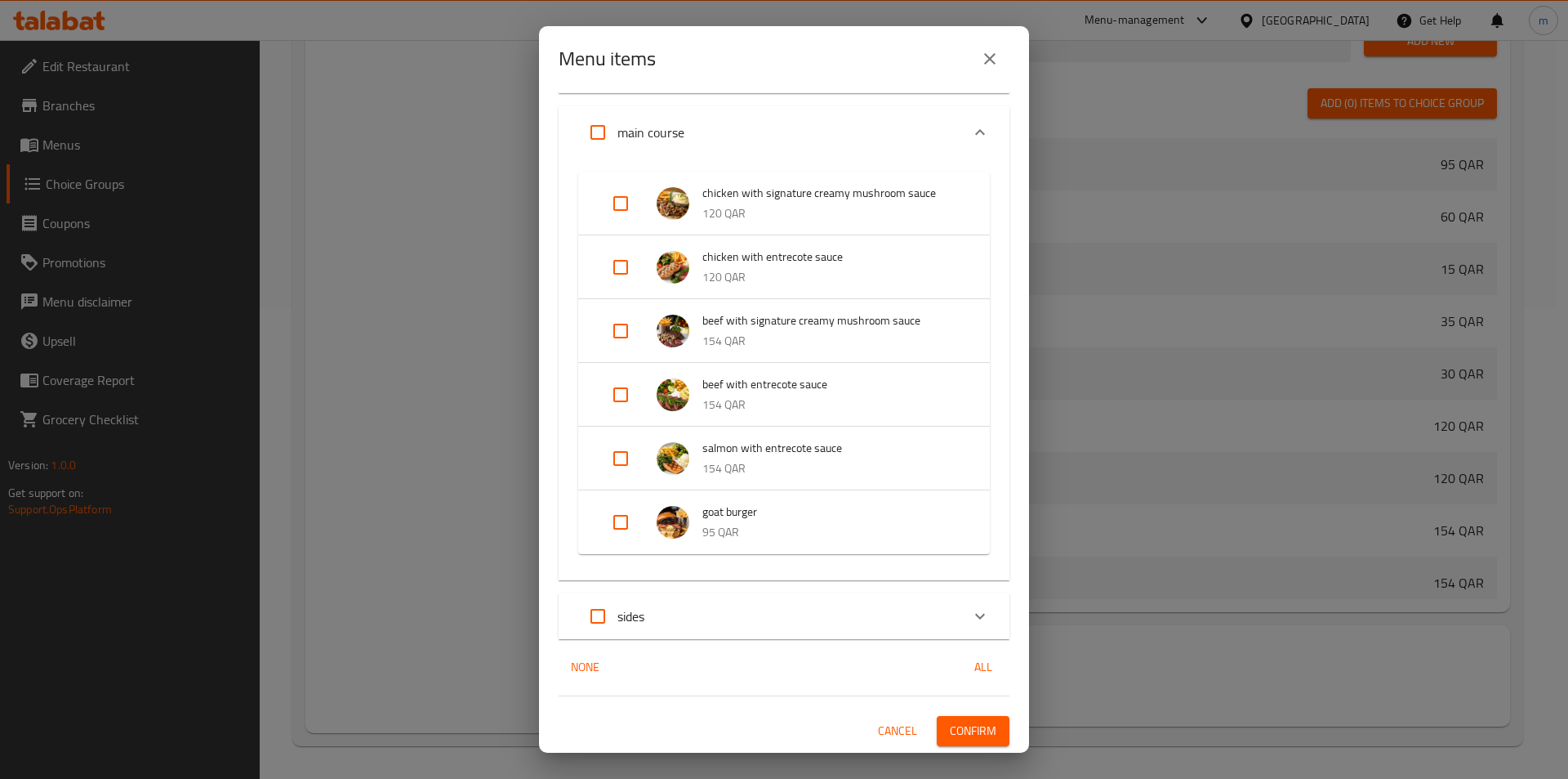
click at [634, 203] on input "Expand" at bounding box center [620, 204] width 40 height 40
checkbox input "true"
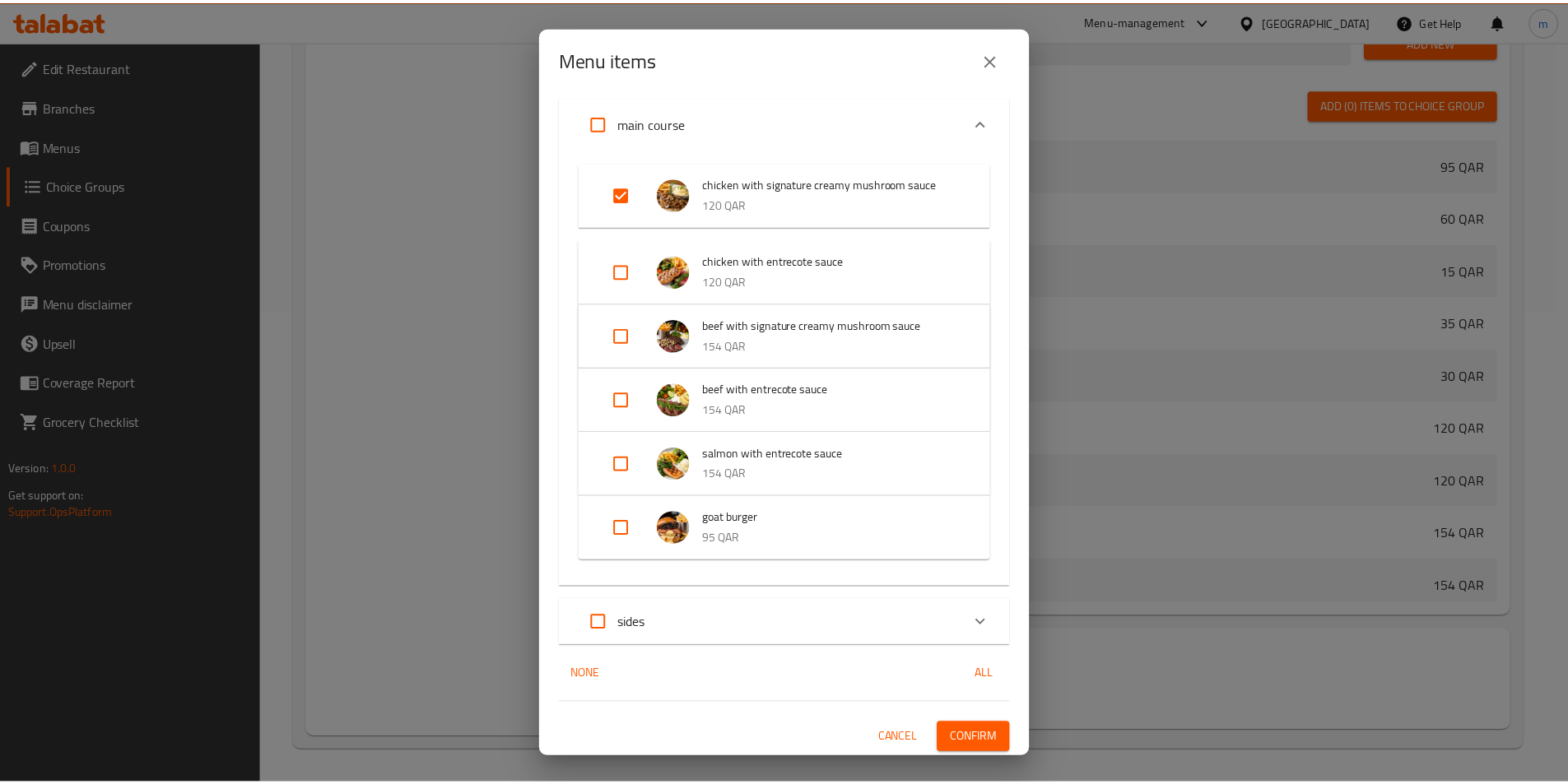
scroll to position [202, 0]
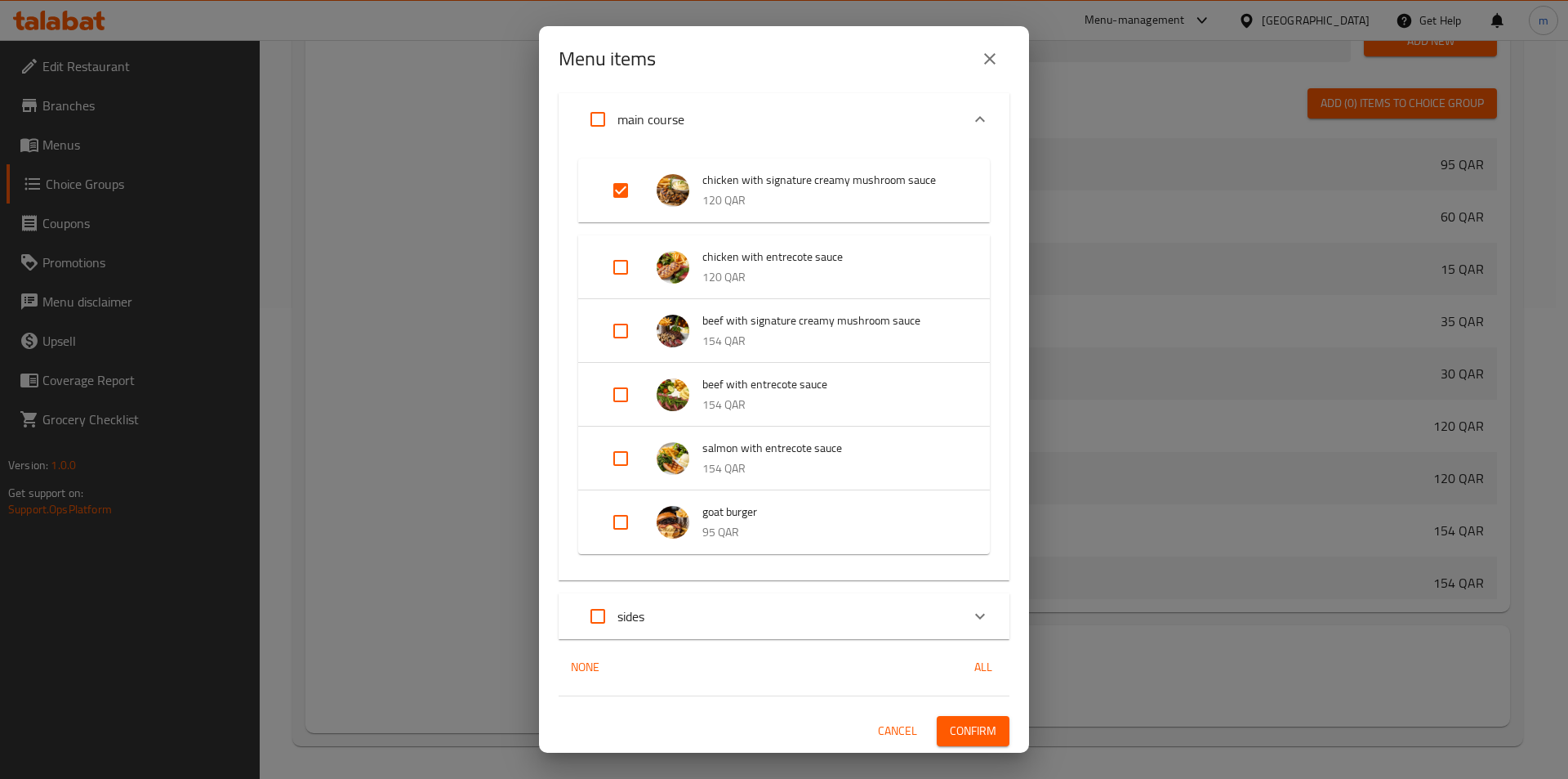
click at [963, 724] on span "Confirm" at bounding box center [972, 731] width 46 height 21
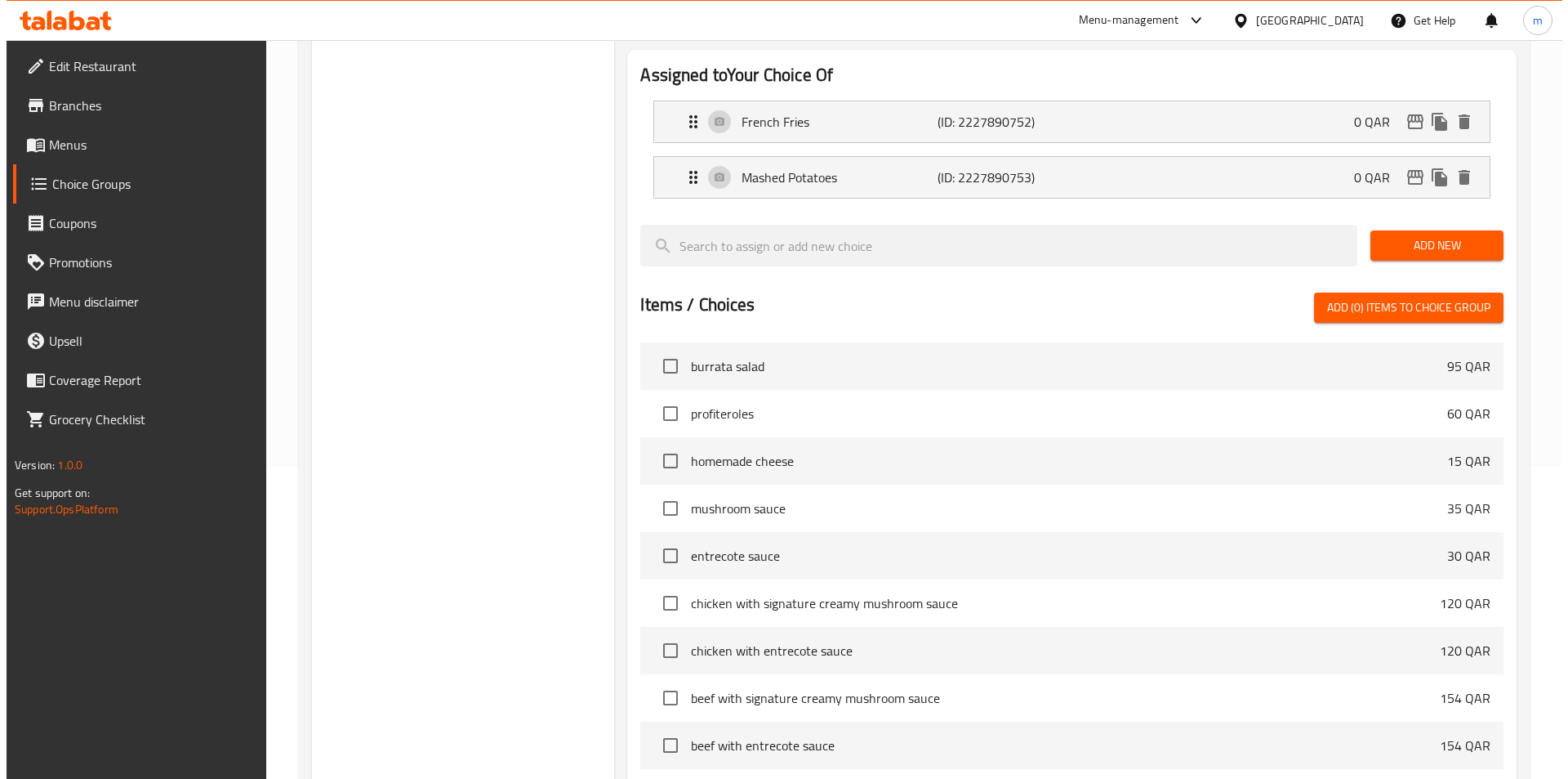
scroll to position [471, 0]
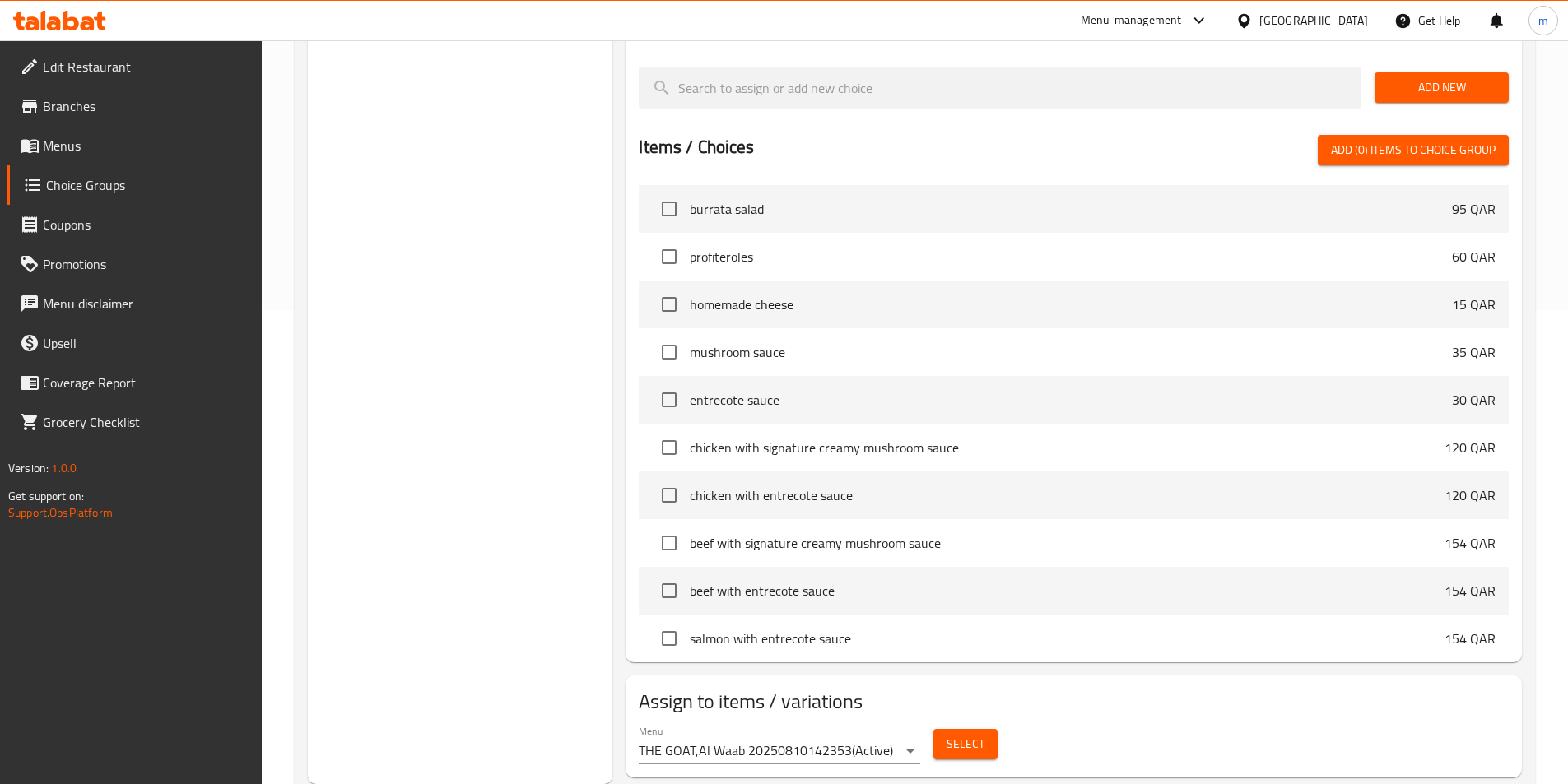
click at [940, 718] on div "Menu THE GOAT,Al Waab 20250810142353 ( Active ) Select" at bounding box center [1073, 744] width 883 height 53
click at [940, 728] on button "Select" at bounding box center [965, 743] width 64 height 31
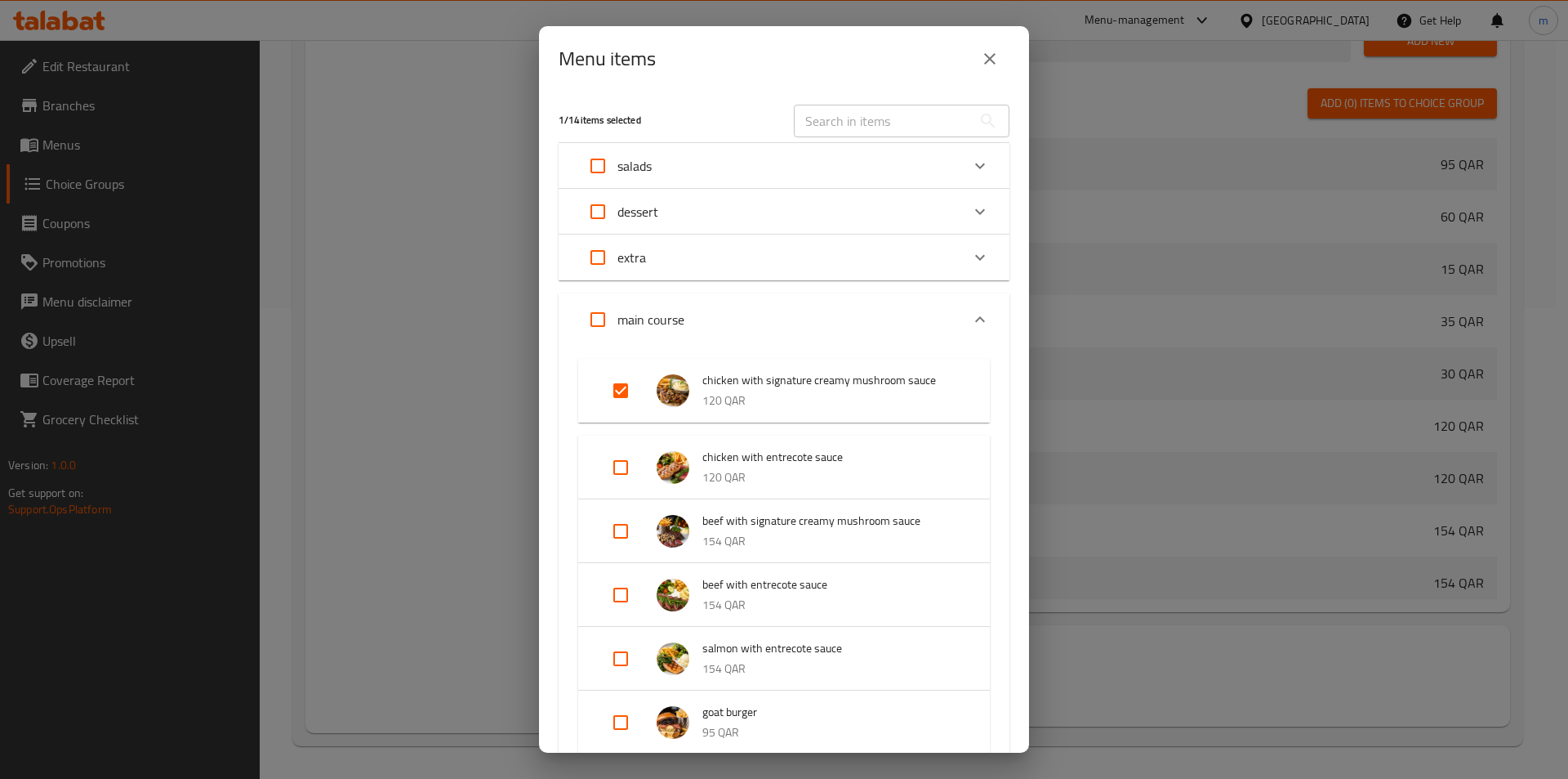
click at [649, 472] on div "Expand" at bounding box center [633, 468] width 45 height 40
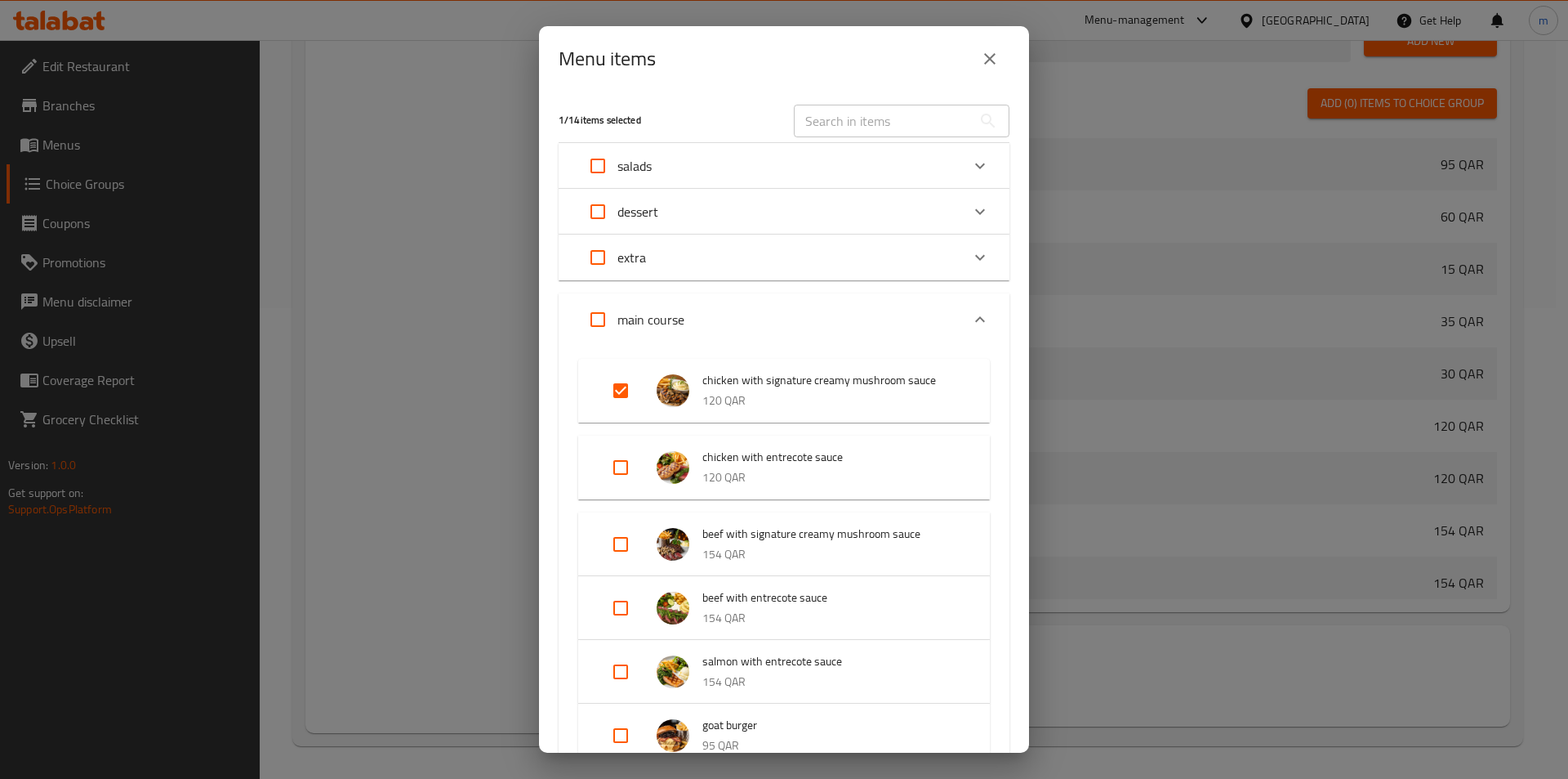
click at [619, 465] on input "Expand" at bounding box center [620, 468] width 40 height 40
checkbox input "true"
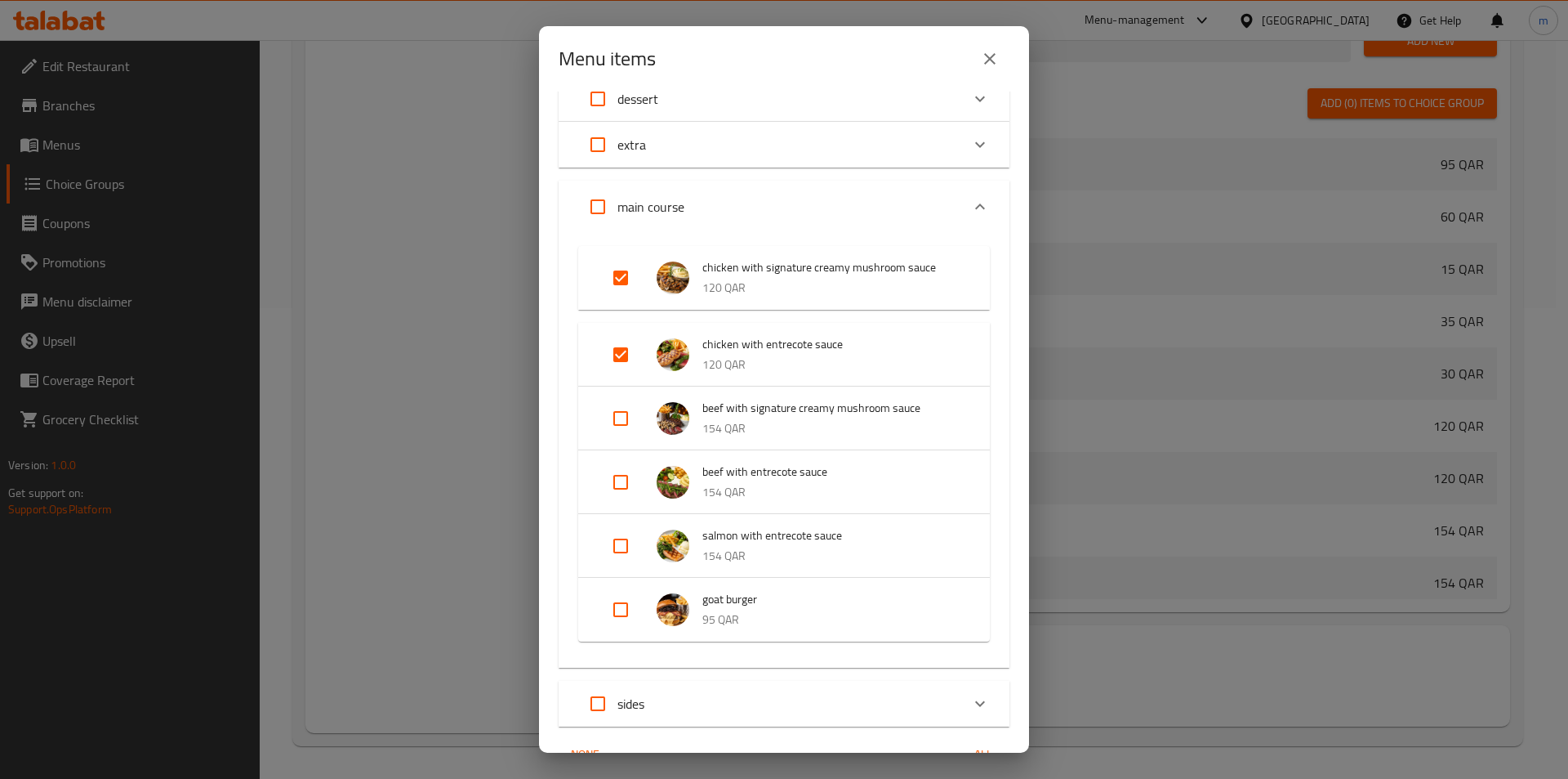
scroll to position [201, 0]
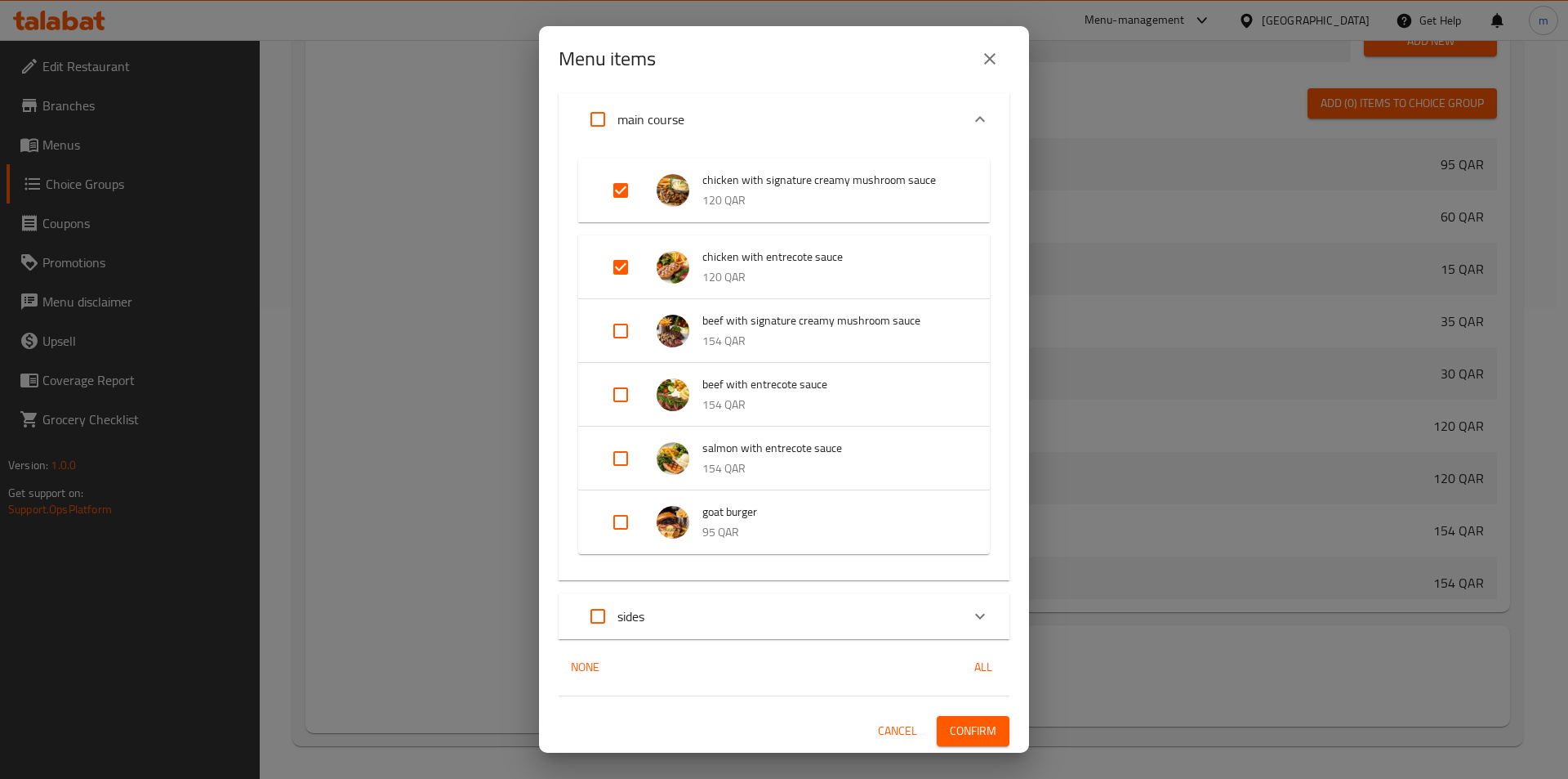
click at [760, 650] on div "2 / 14 items selected ​ salads burrata salad 95 QAR dessert profiteroles 60 QAR…" at bounding box center [784, 422] width 490 height 661
click at [714, 622] on div "sides" at bounding box center [769, 616] width 382 height 40
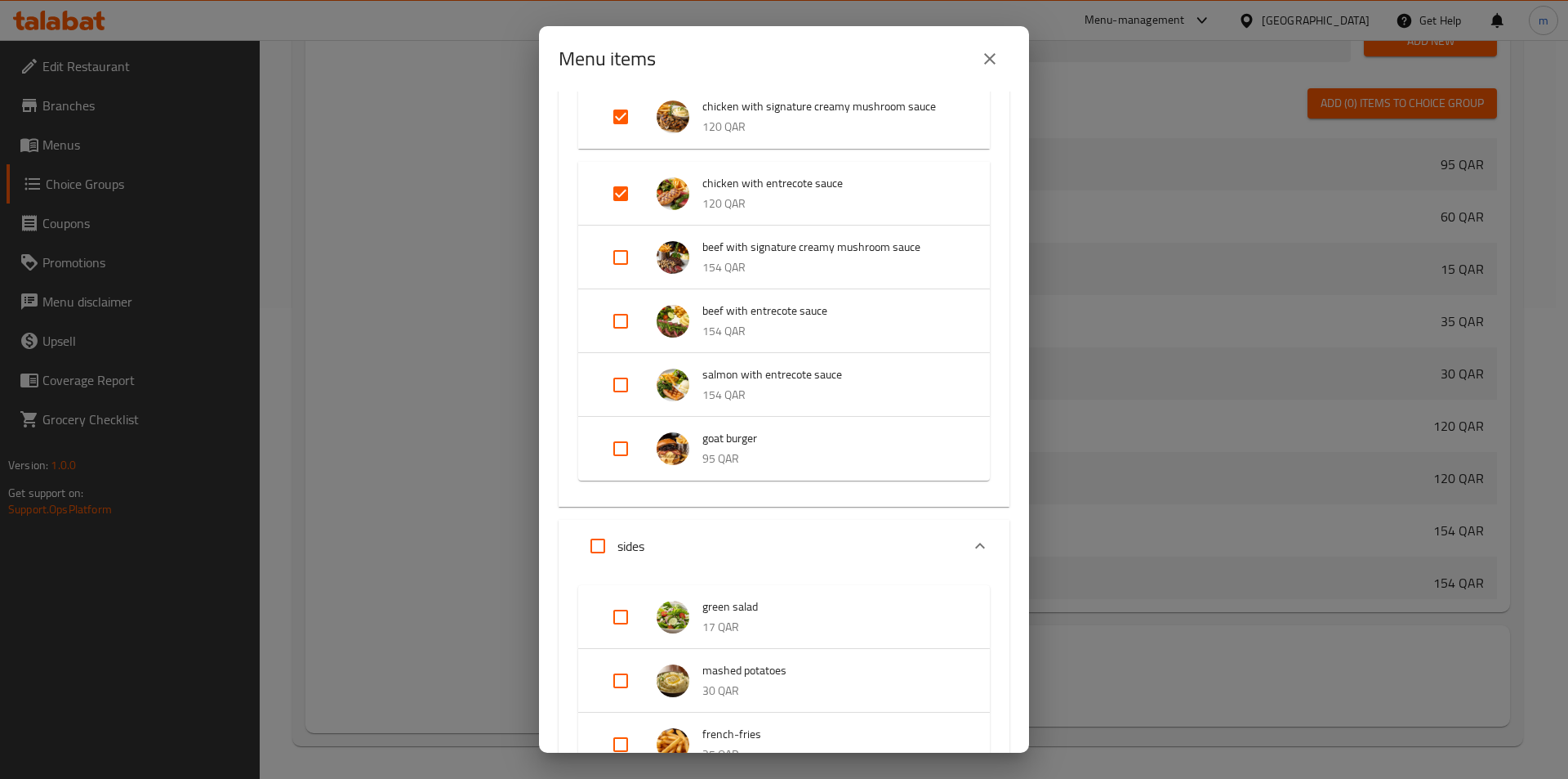
click at [640, 542] on p "sides" at bounding box center [630, 546] width 27 height 20
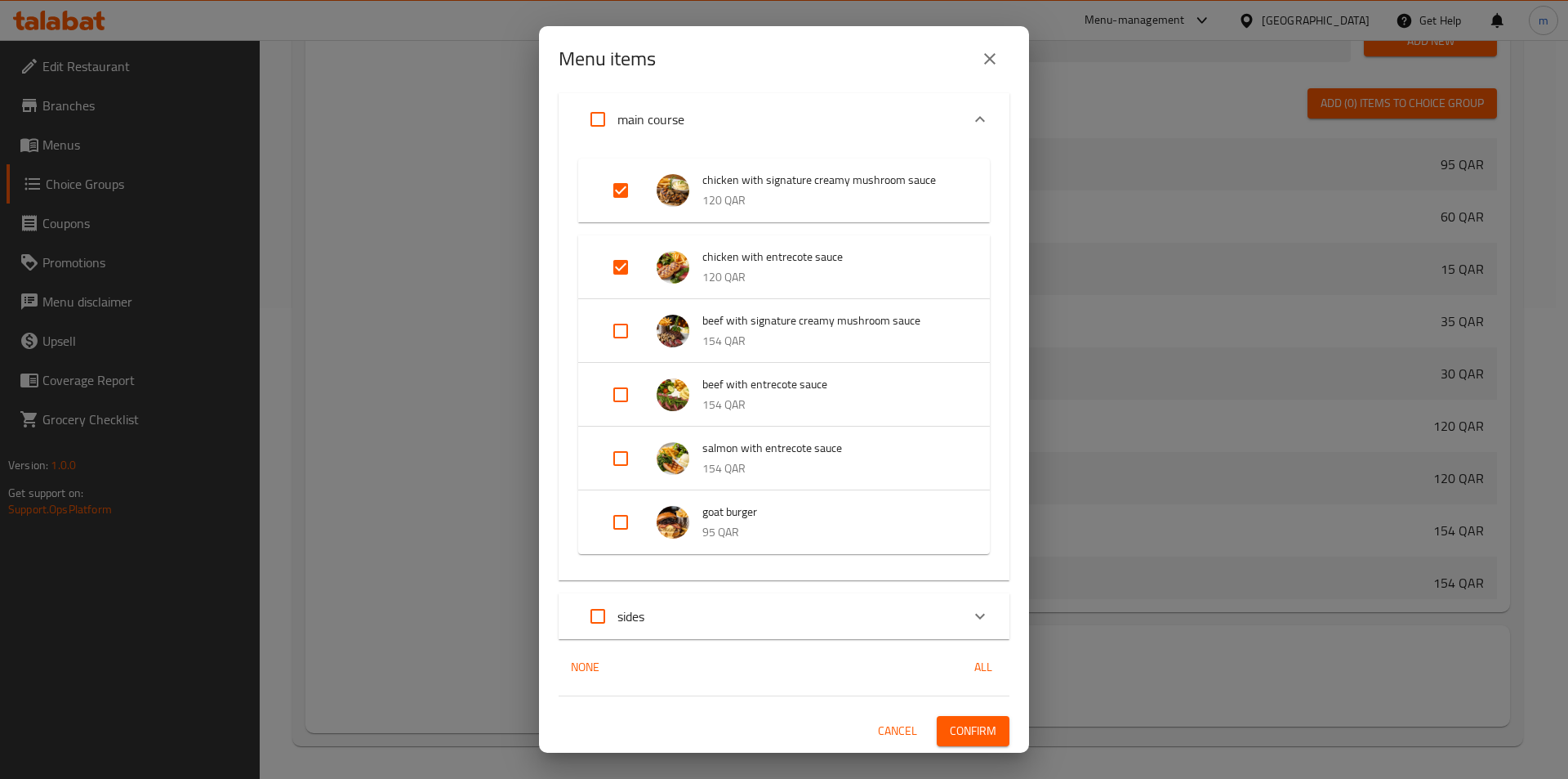
click at [937, 717] on button "Confirm" at bounding box center [973, 731] width 73 height 31
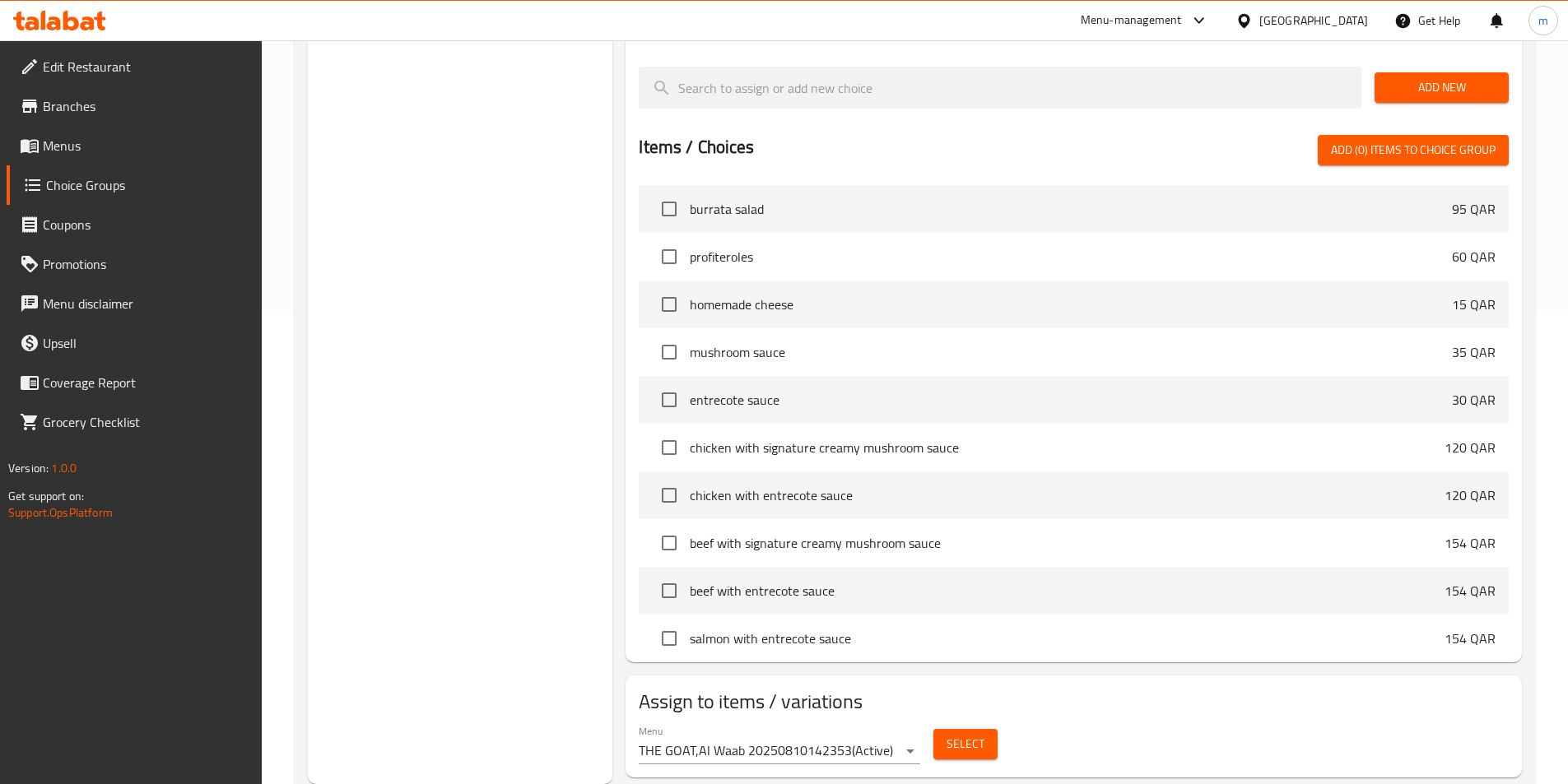
click at [83, 140] on span "Menus" at bounding box center [145, 145] width 206 height 20
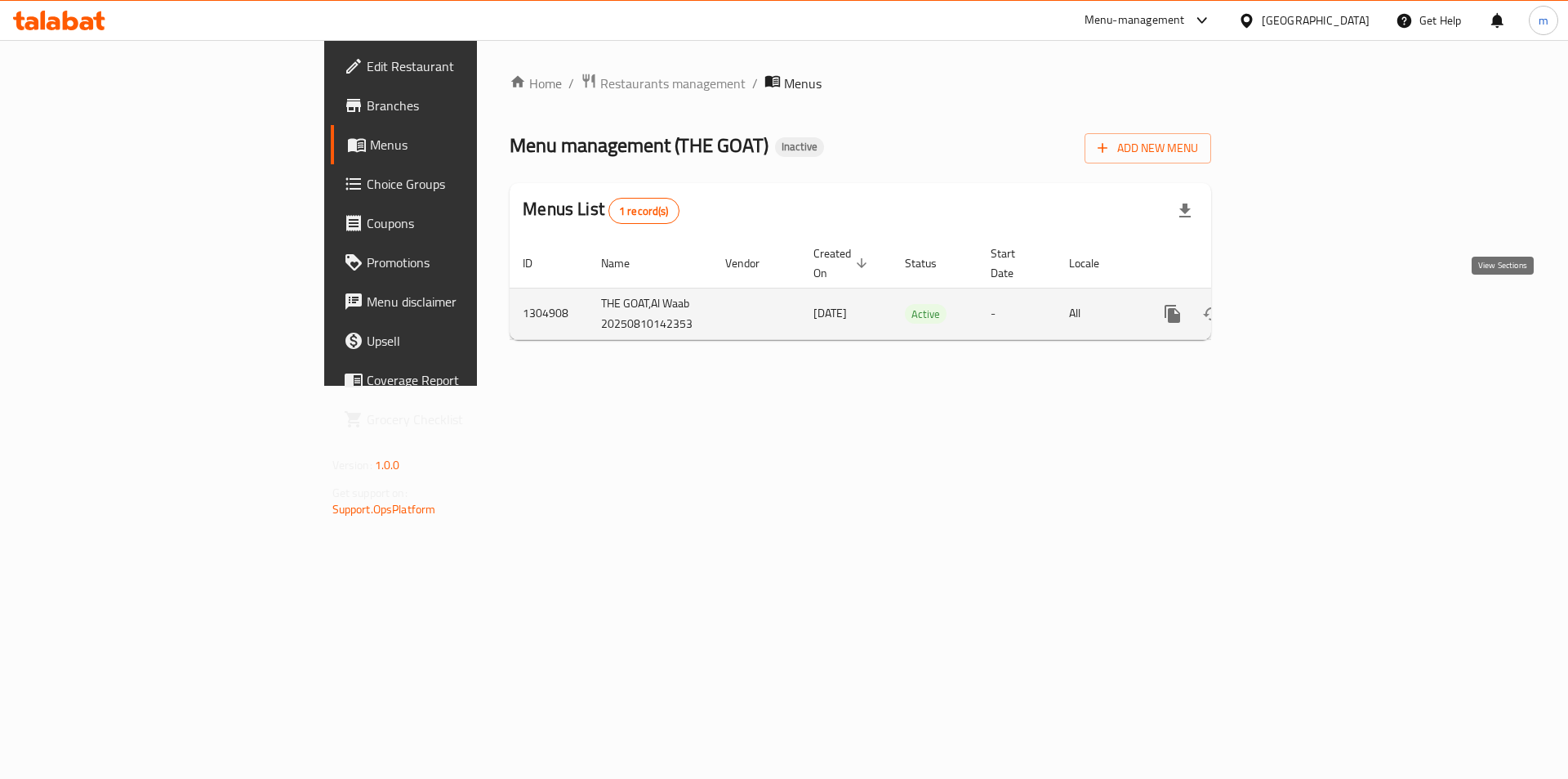
click at [1298, 306] on icon "enhanced table" at bounding box center [1290, 313] width 15 height 15
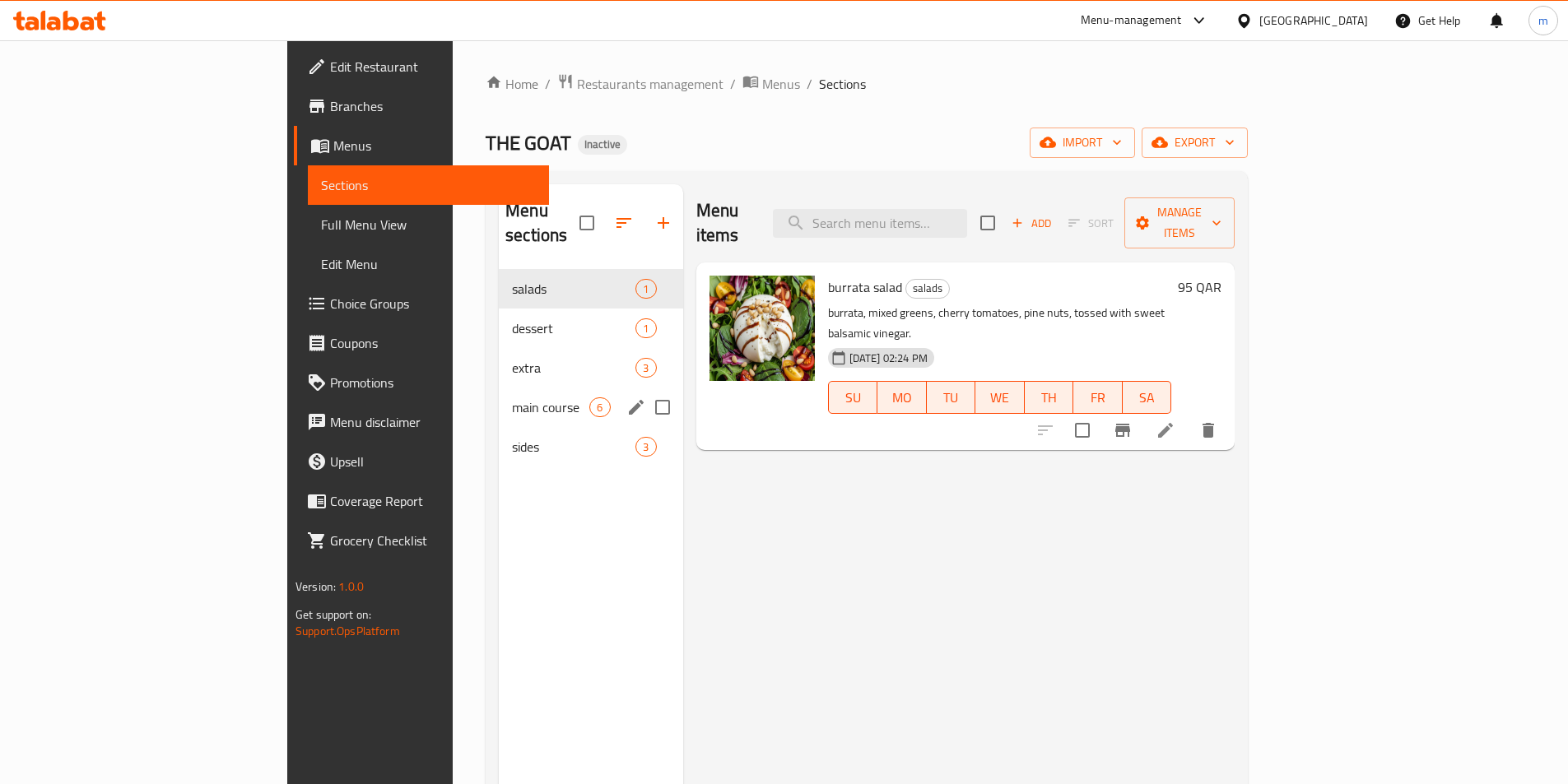
click at [512, 397] on span "main course" at bounding box center [551, 407] width 78 height 20
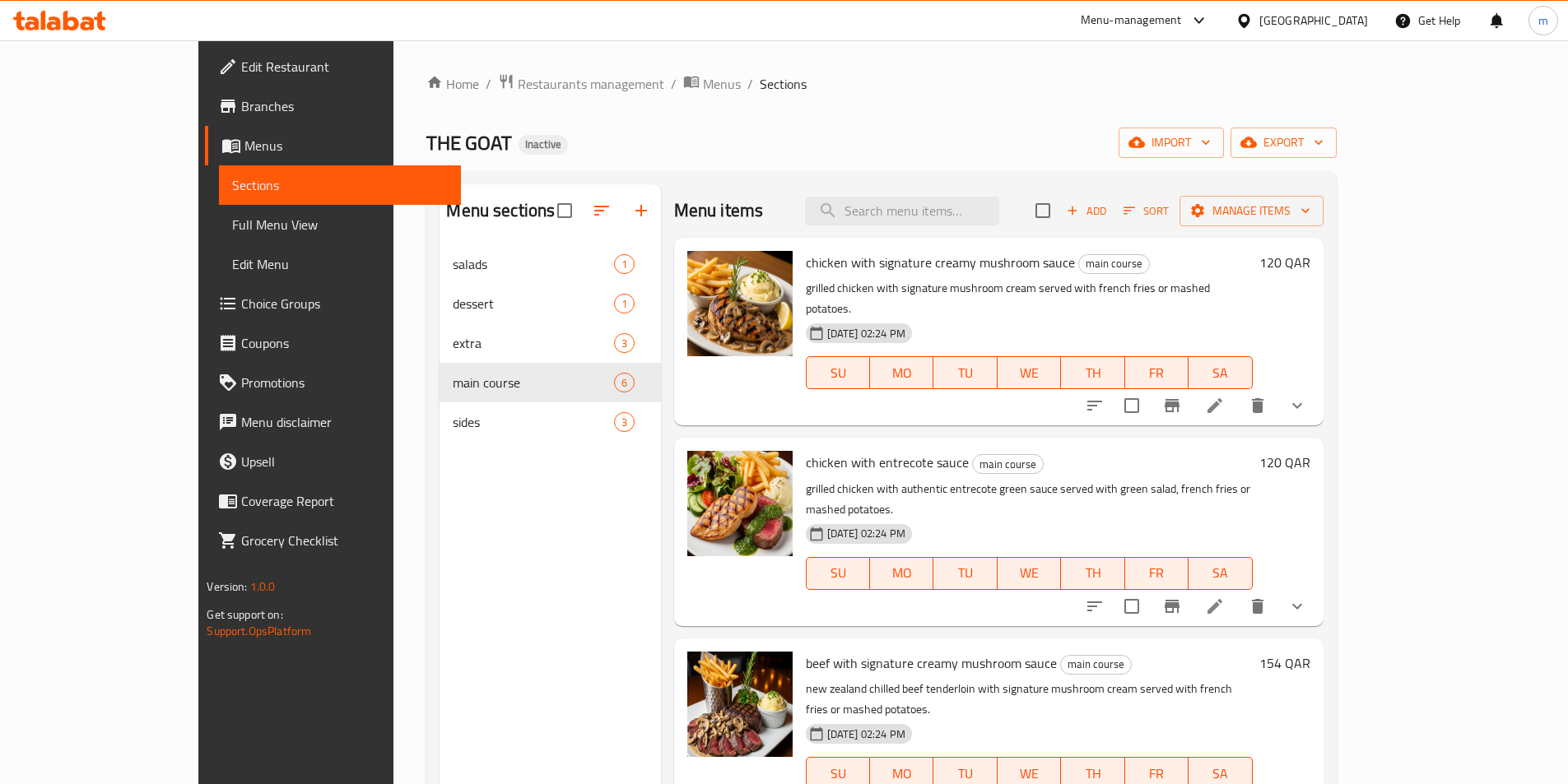
scroll to position [164, 0]
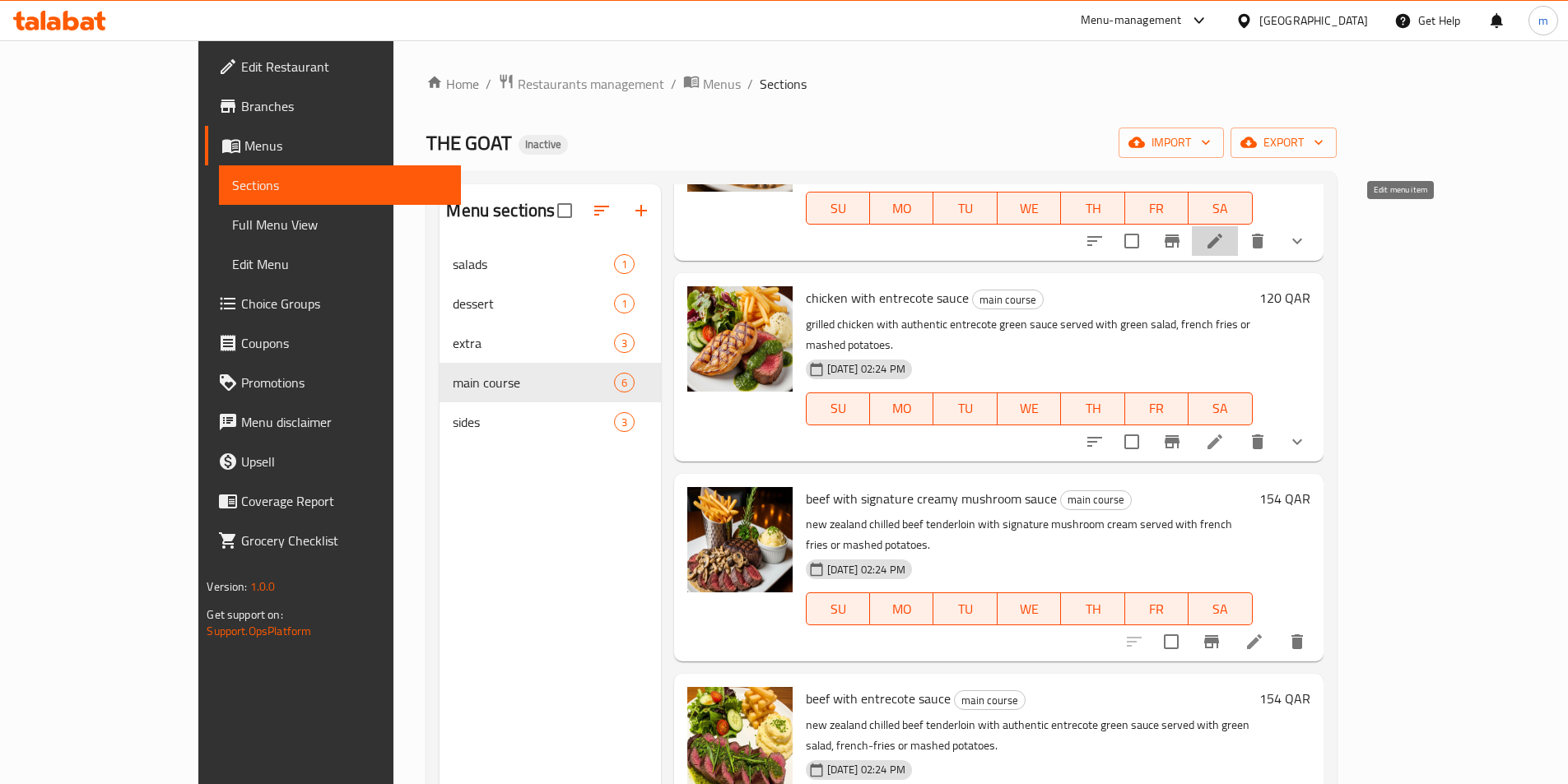
click at [1223, 234] on icon at bounding box center [1215, 241] width 15 height 15
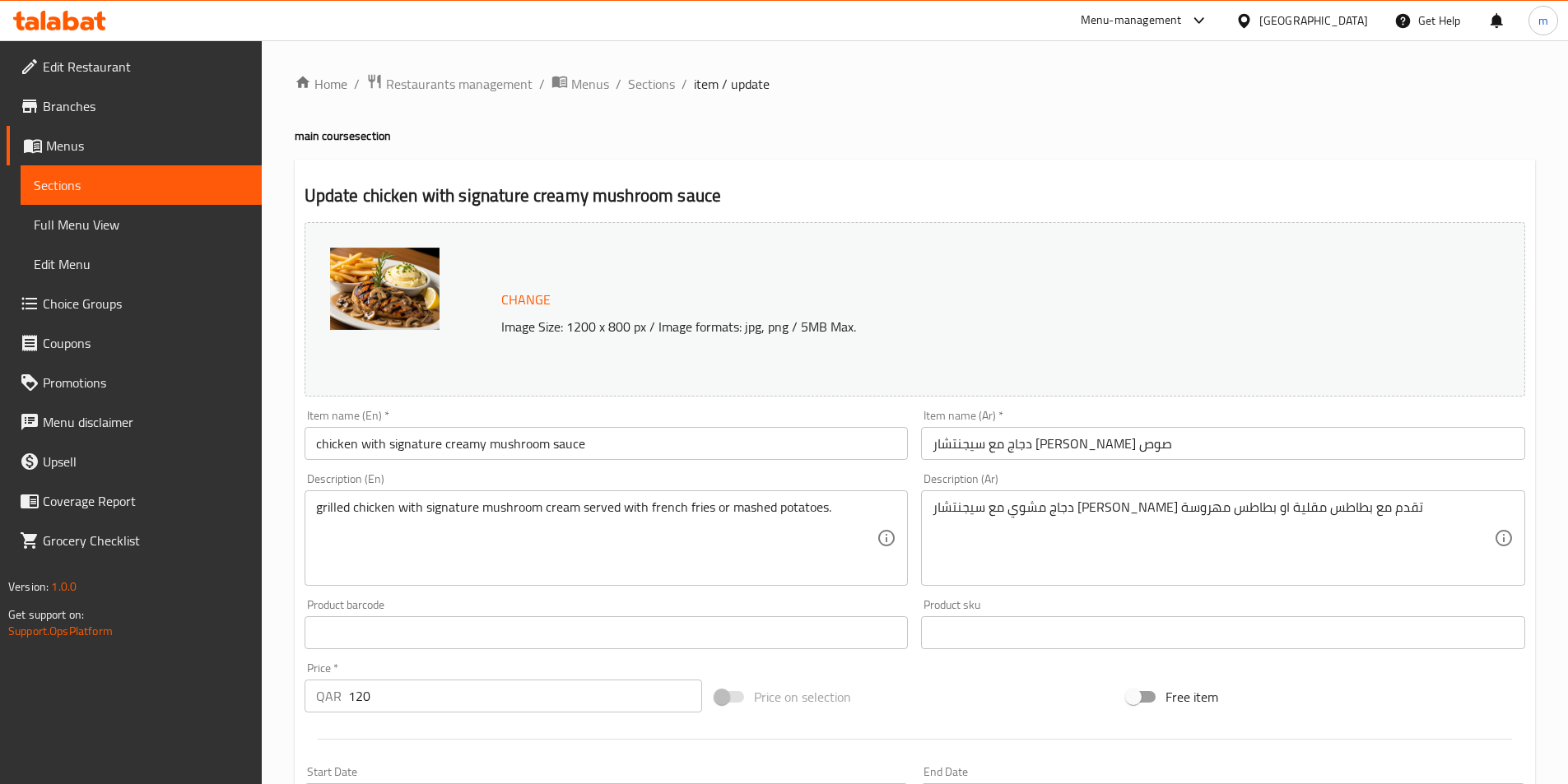
click at [1071, 450] on input "دجاج مع سيجنتشار [PERSON_NAME] صوص" at bounding box center [1223, 443] width 604 height 33
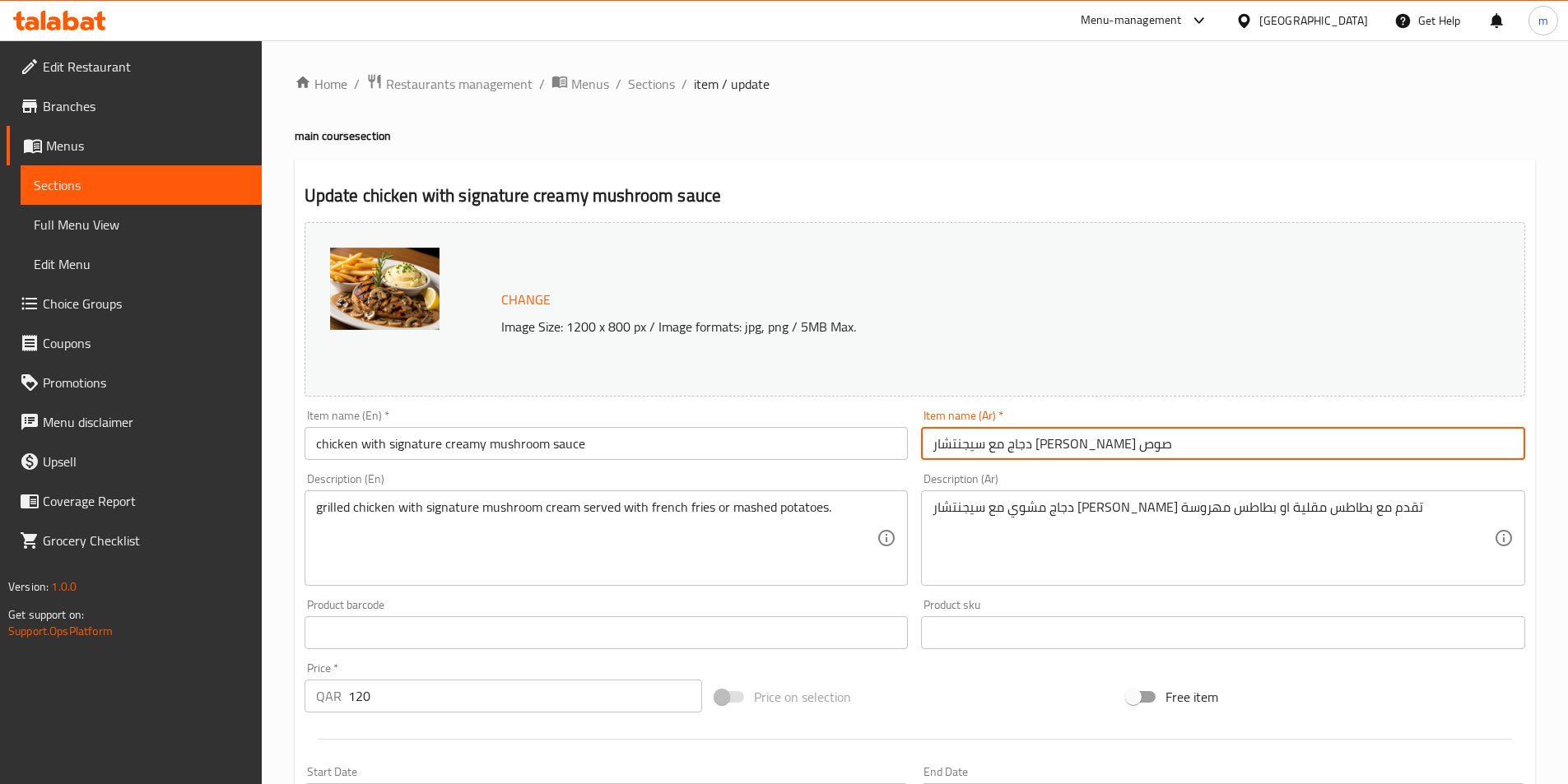
click at [1071, 450] on input "دجاج مع سيجنتشار [PERSON_NAME] صوص" at bounding box center [1223, 443] width 604 height 33
click at [67, 296] on span "Choice Groups" at bounding box center [145, 303] width 206 height 20
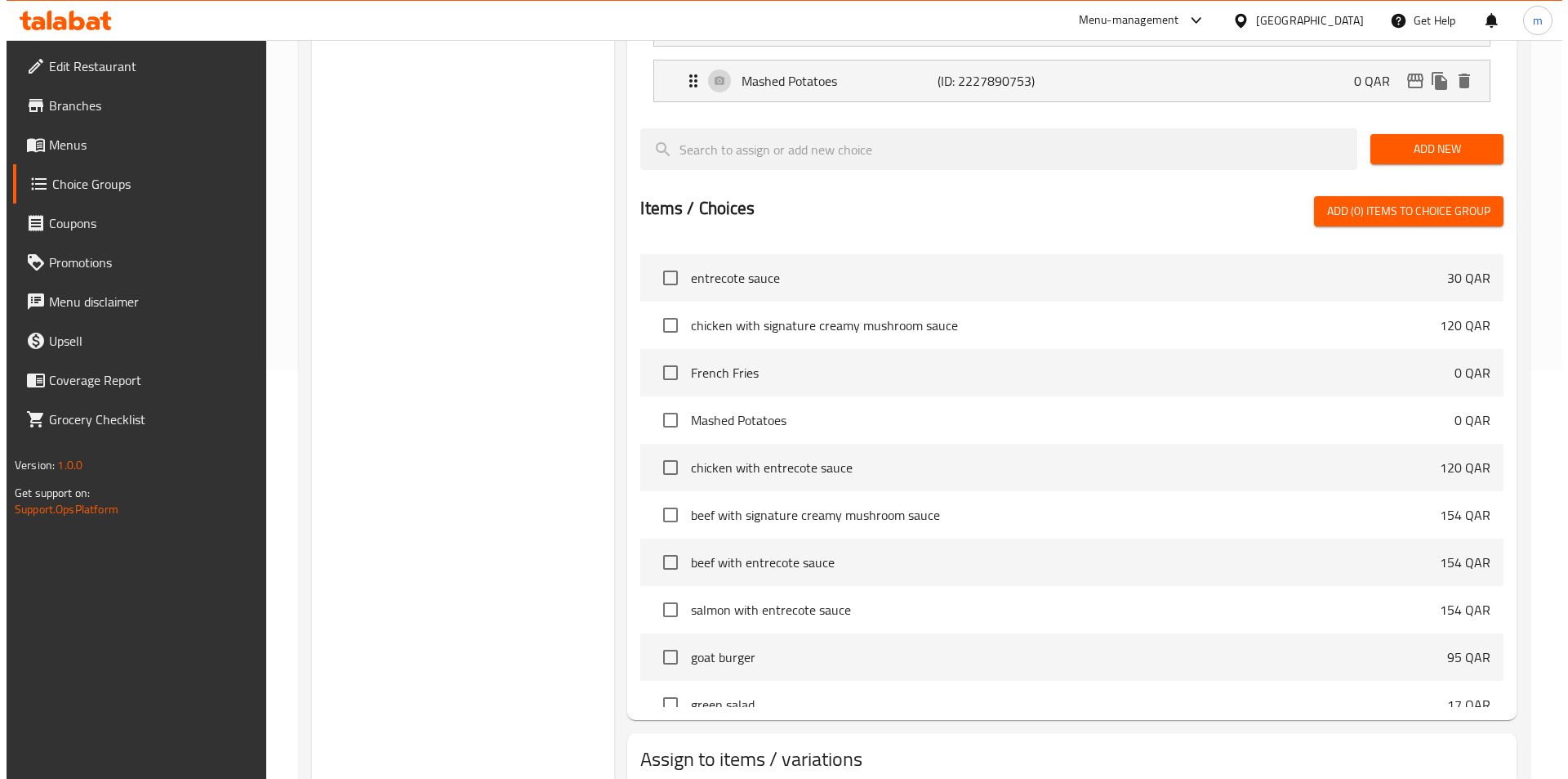
scroll to position [304, 0]
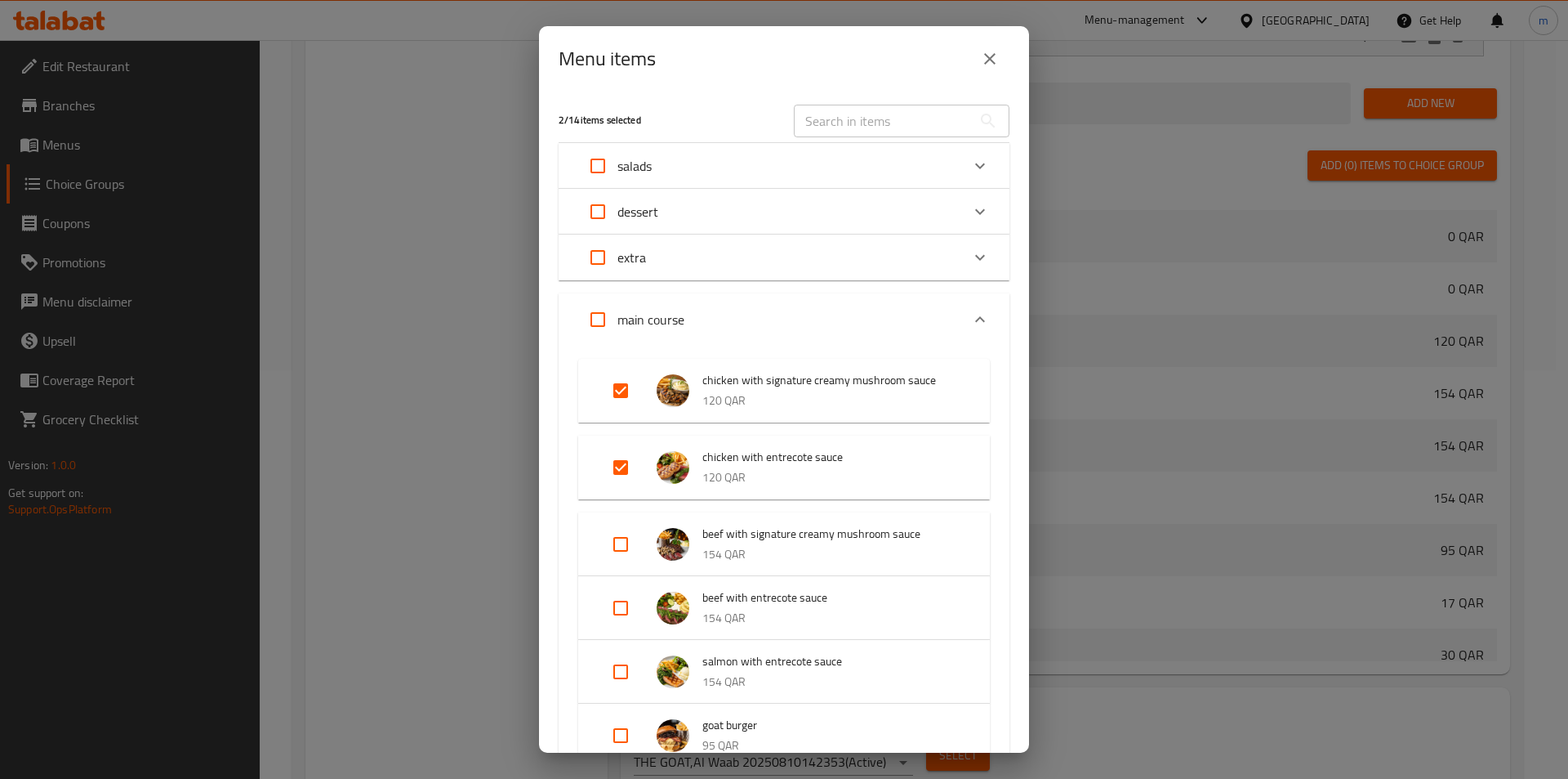
click at [629, 547] on input "Expand" at bounding box center [620, 545] width 40 height 40
checkbox input "true"
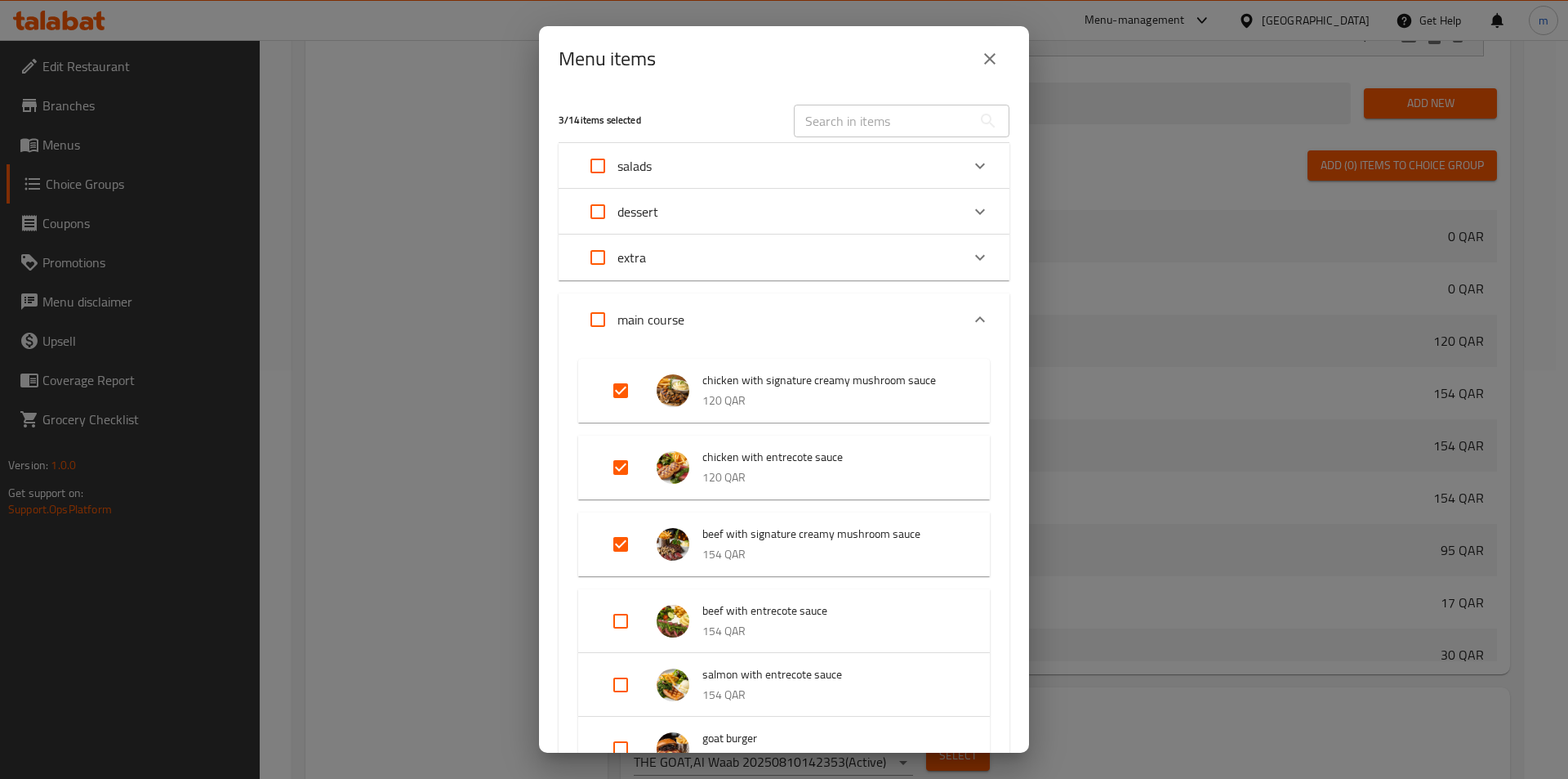
click at [622, 625] on input "Expand" at bounding box center [620, 621] width 40 height 40
checkbox input "true"
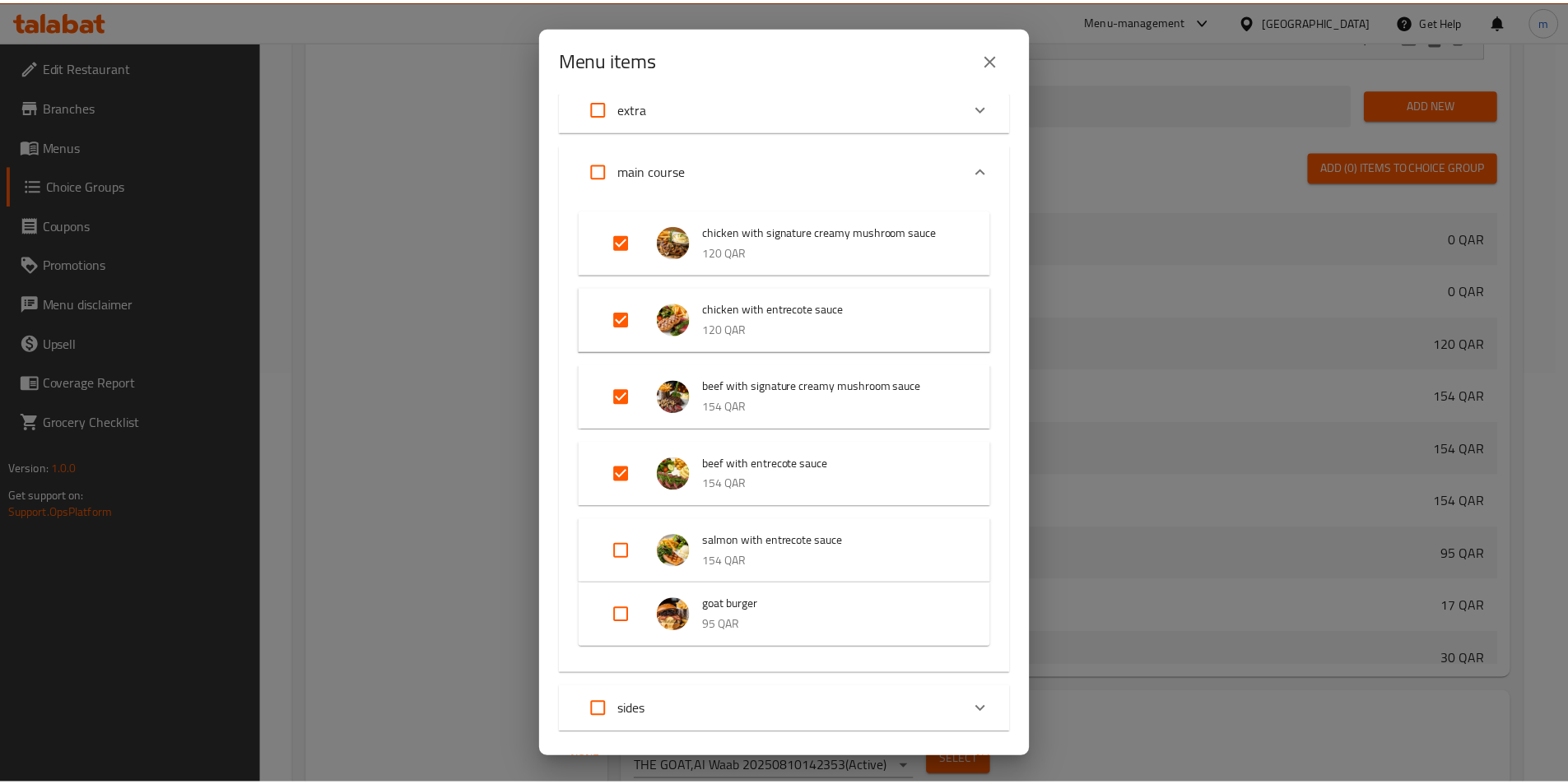
scroll to position [241, 0]
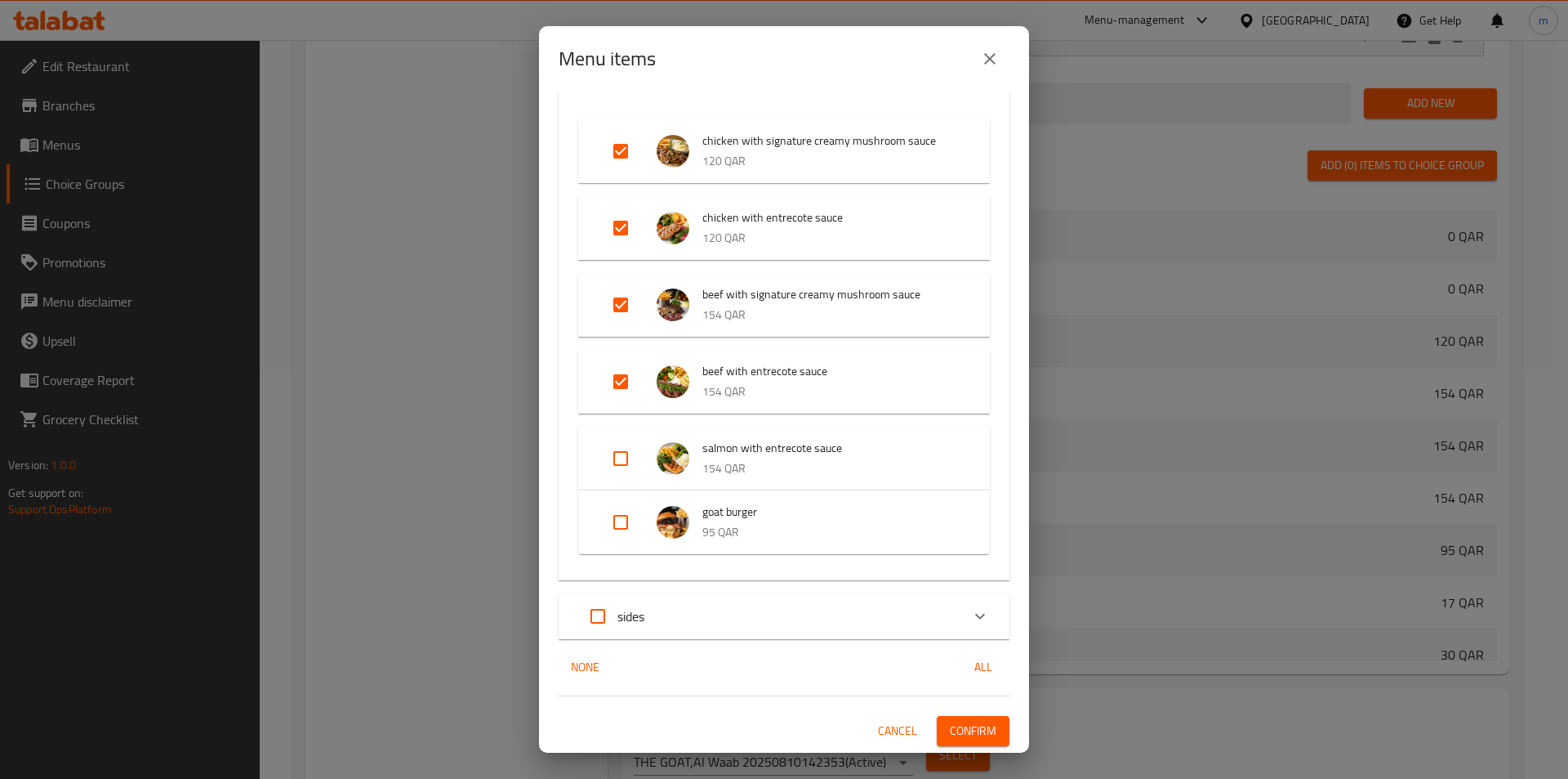
click at [949, 732] on span "Confirm" at bounding box center [972, 731] width 46 height 21
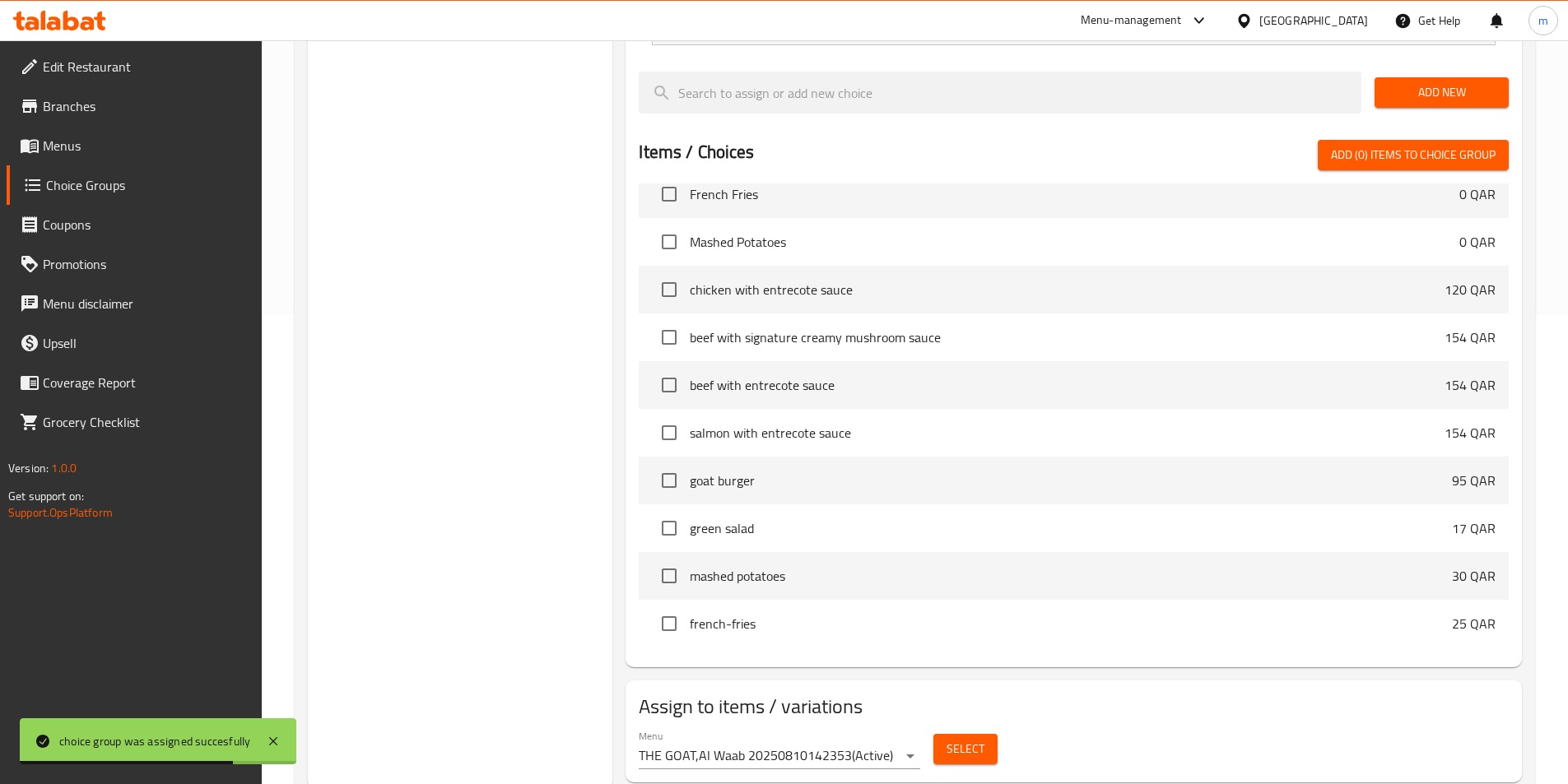
click at [956, 738] on span "Select" at bounding box center [966, 748] width 38 height 21
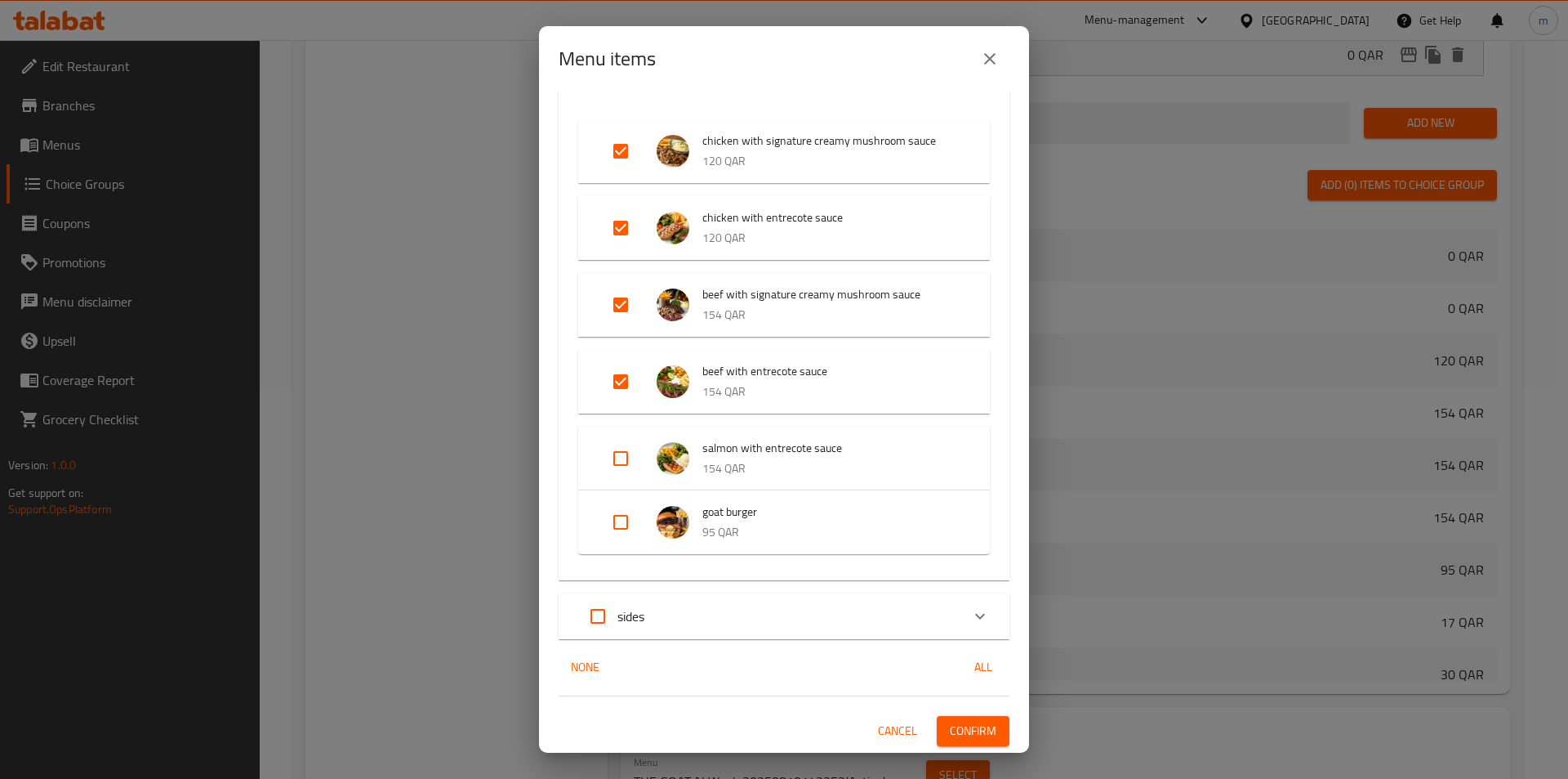
click at [611, 383] on input "Expand" at bounding box center [620, 382] width 40 height 40
checkbox input "false"
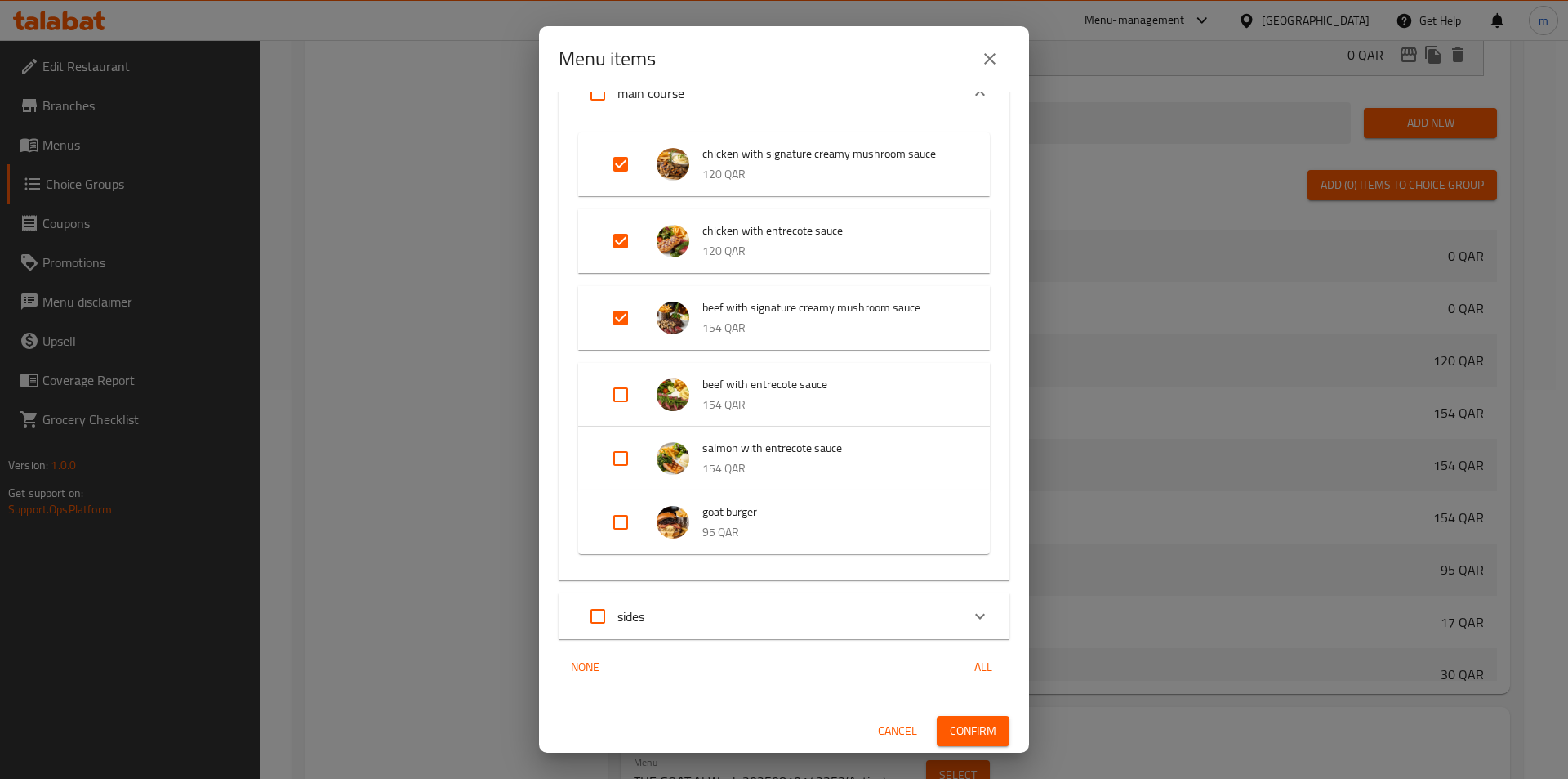
click at [949, 724] on span "Confirm" at bounding box center [972, 731] width 46 height 21
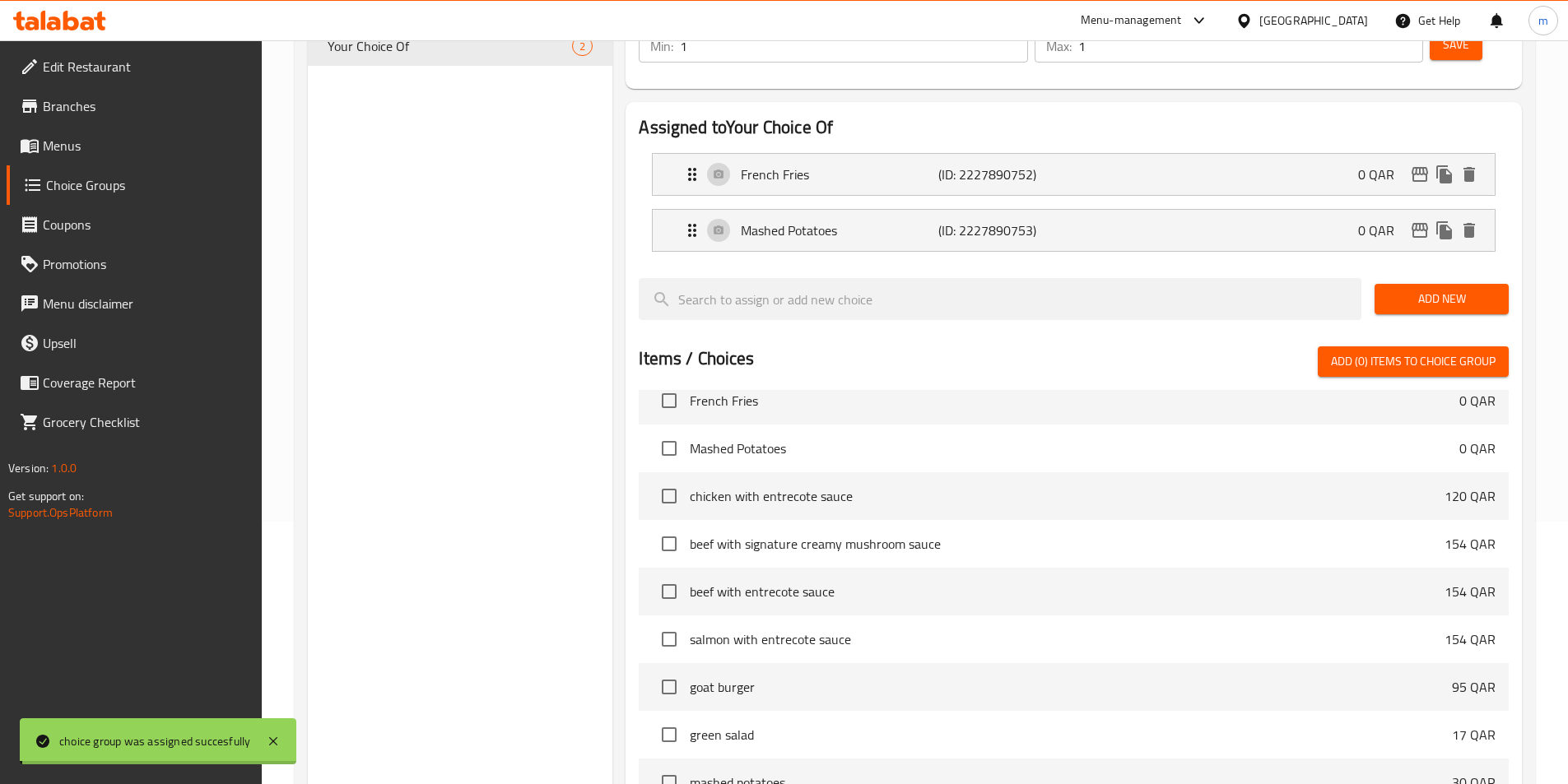
scroll to position [0, 0]
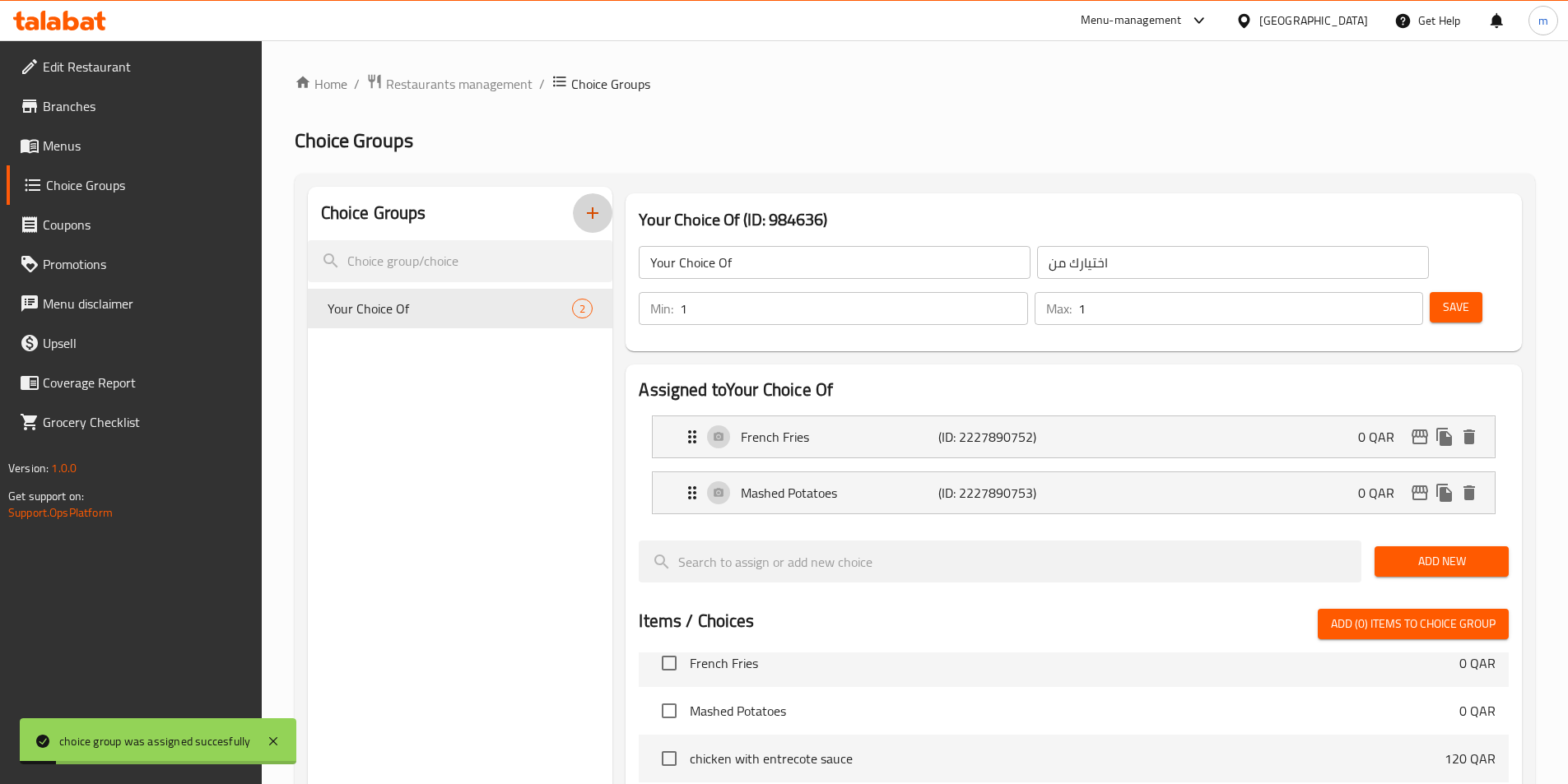
click at [586, 221] on icon "button" at bounding box center [592, 213] width 20 height 20
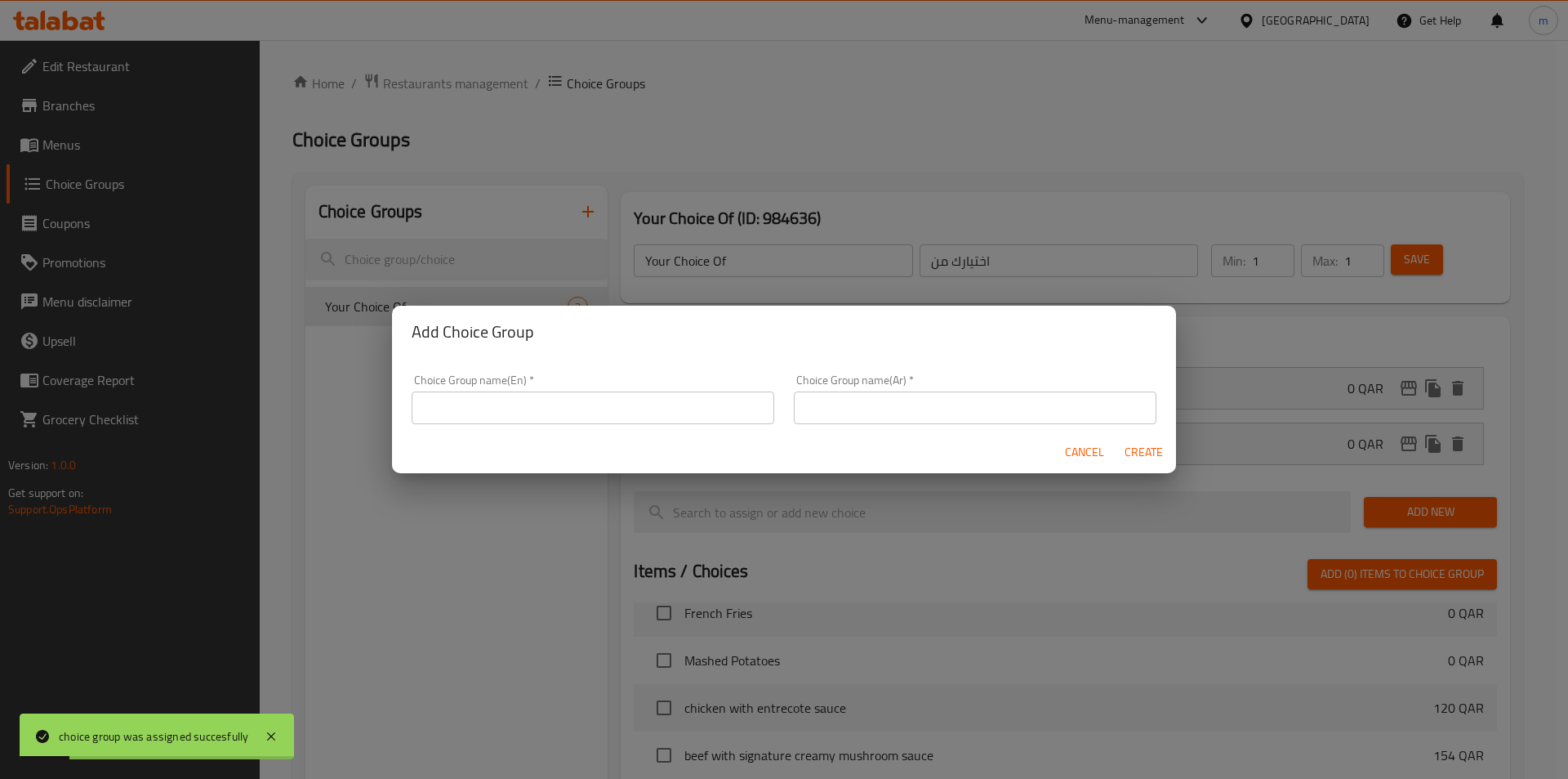
click at [567, 405] on input "text" at bounding box center [593, 407] width 363 height 33
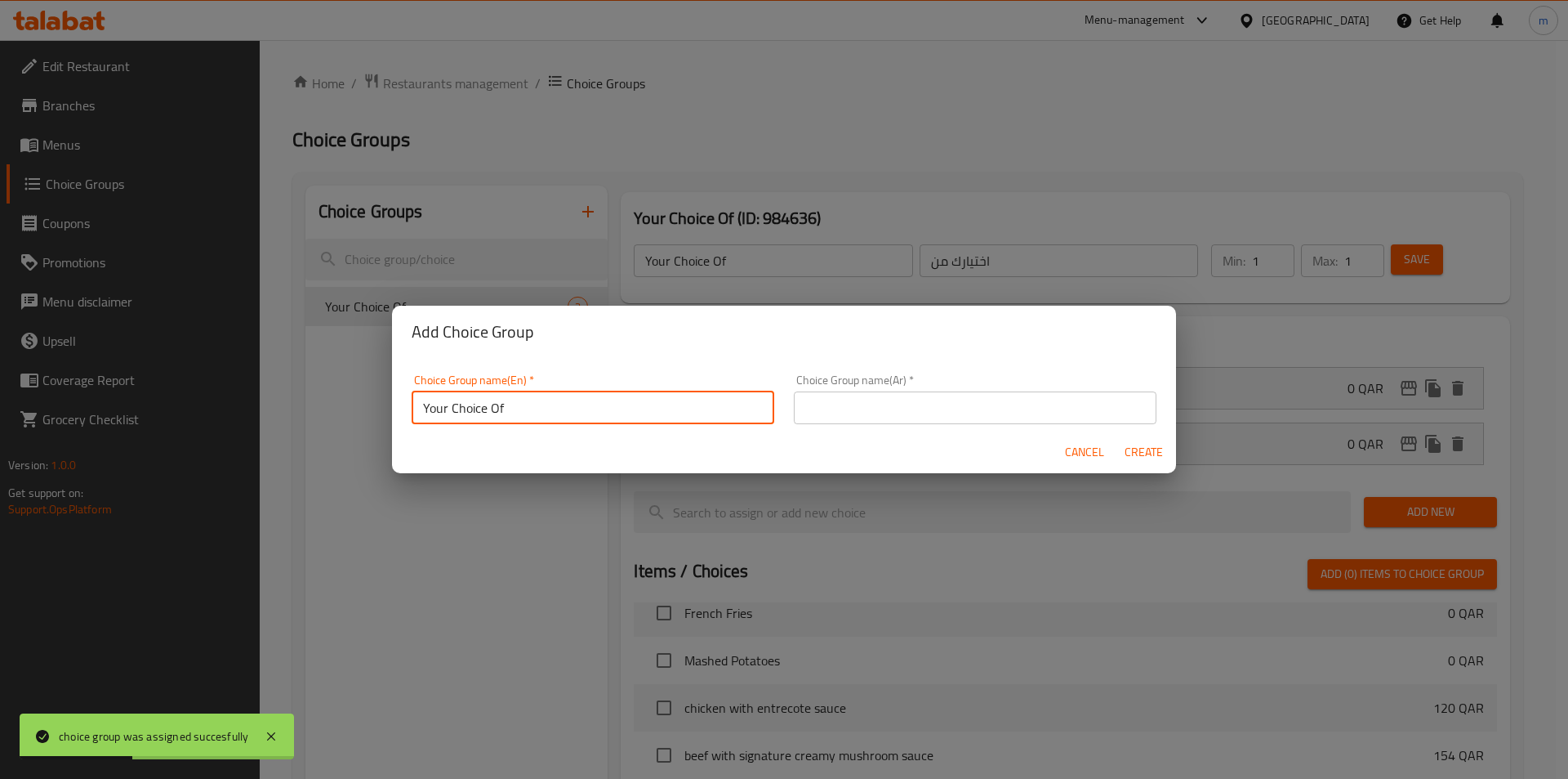
type input "Your Choice Of"
drag, startPoint x: 845, startPoint y: 407, endPoint x: 875, endPoint y: 423, distance: 34.0
click at [845, 407] on input "text" at bounding box center [975, 407] width 363 height 33
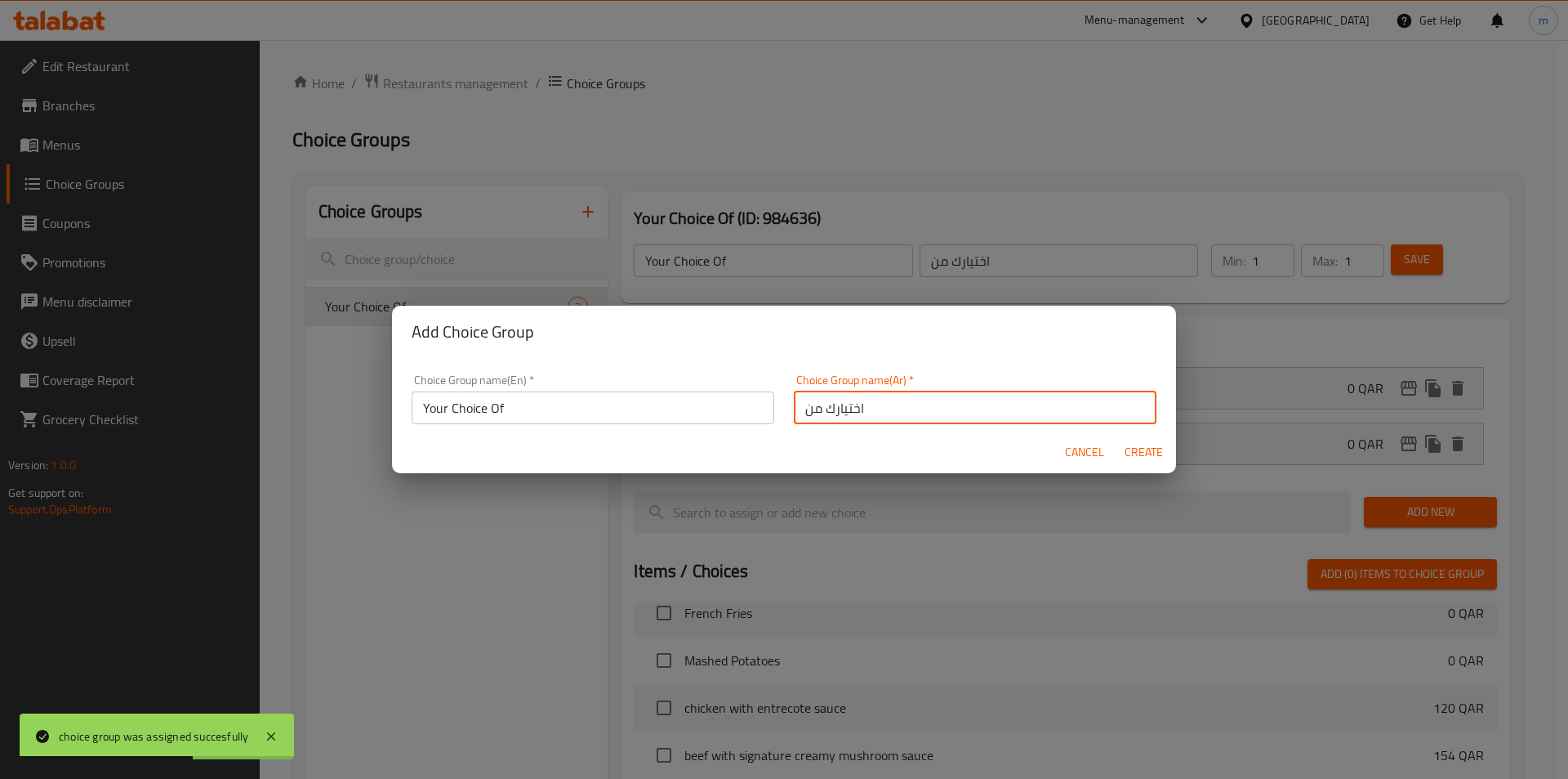
type input "اختيارك من"
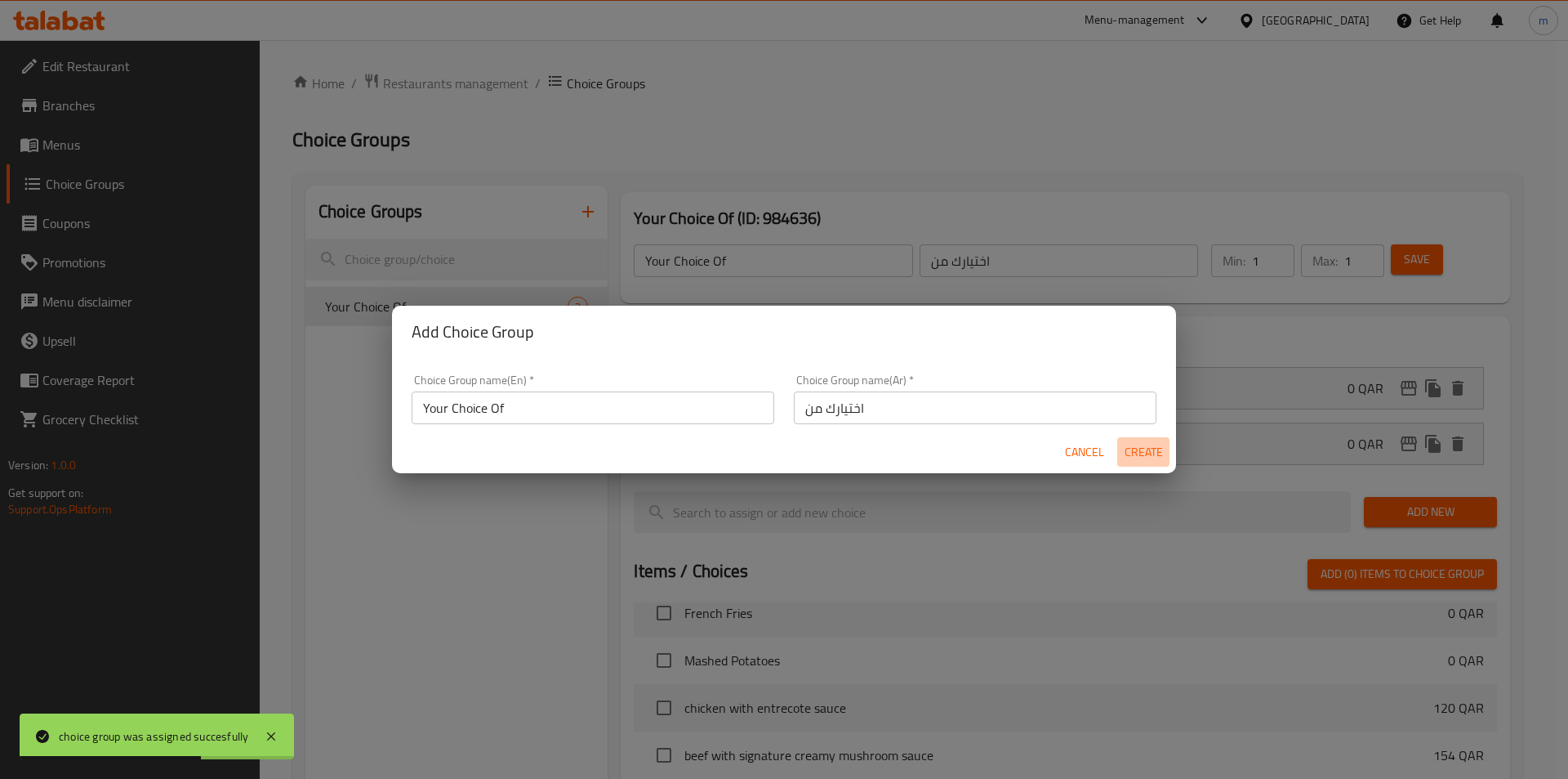
click at [1136, 455] on span "Create" at bounding box center [1143, 452] width 40 height 21
type input "Your Choice Of"
type input "اختيارك من"
type input "0"
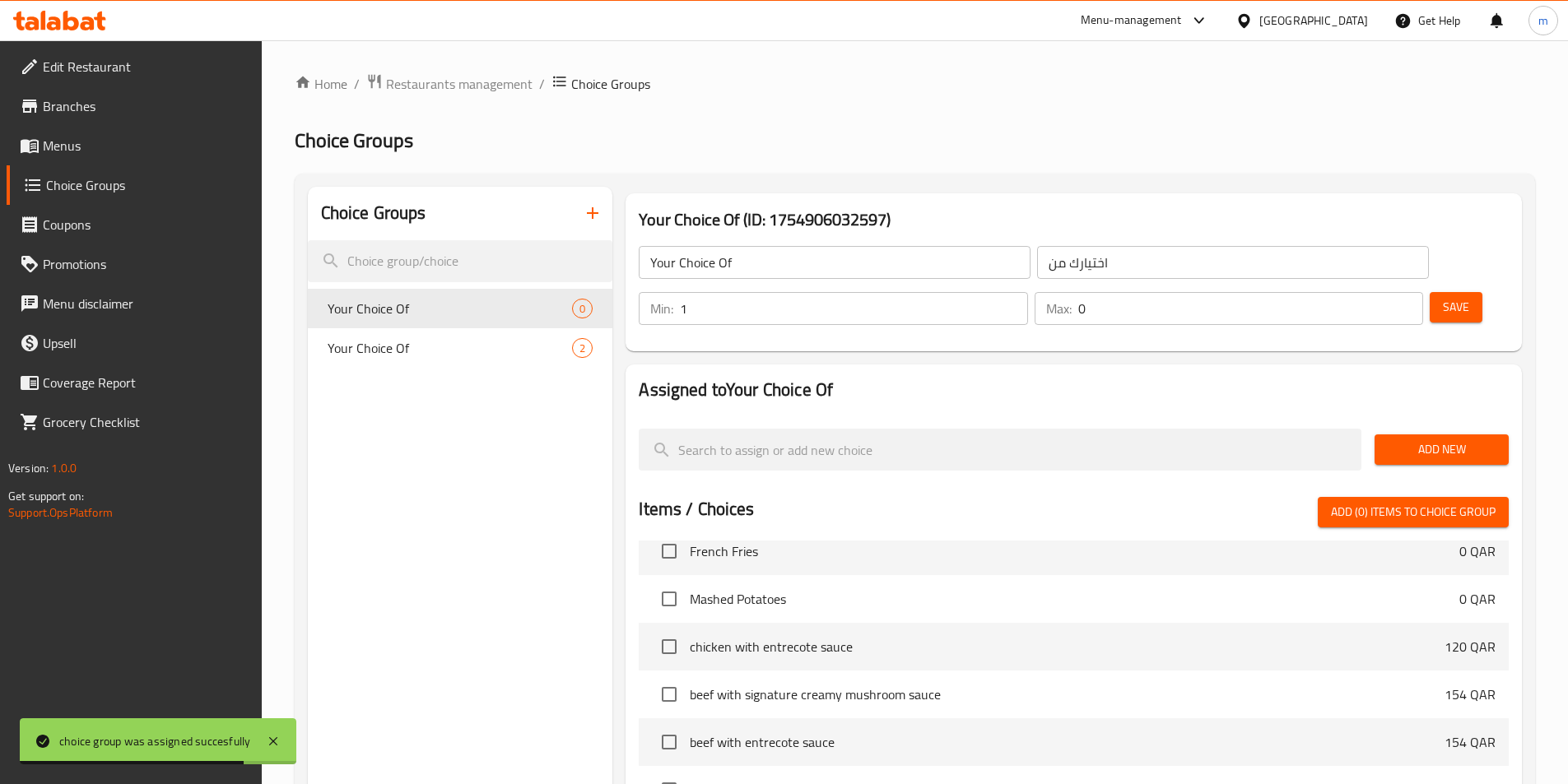
type input "1"
click at [1027, 292] on input "1" at bounding box center [853, 307] width 347 height 33
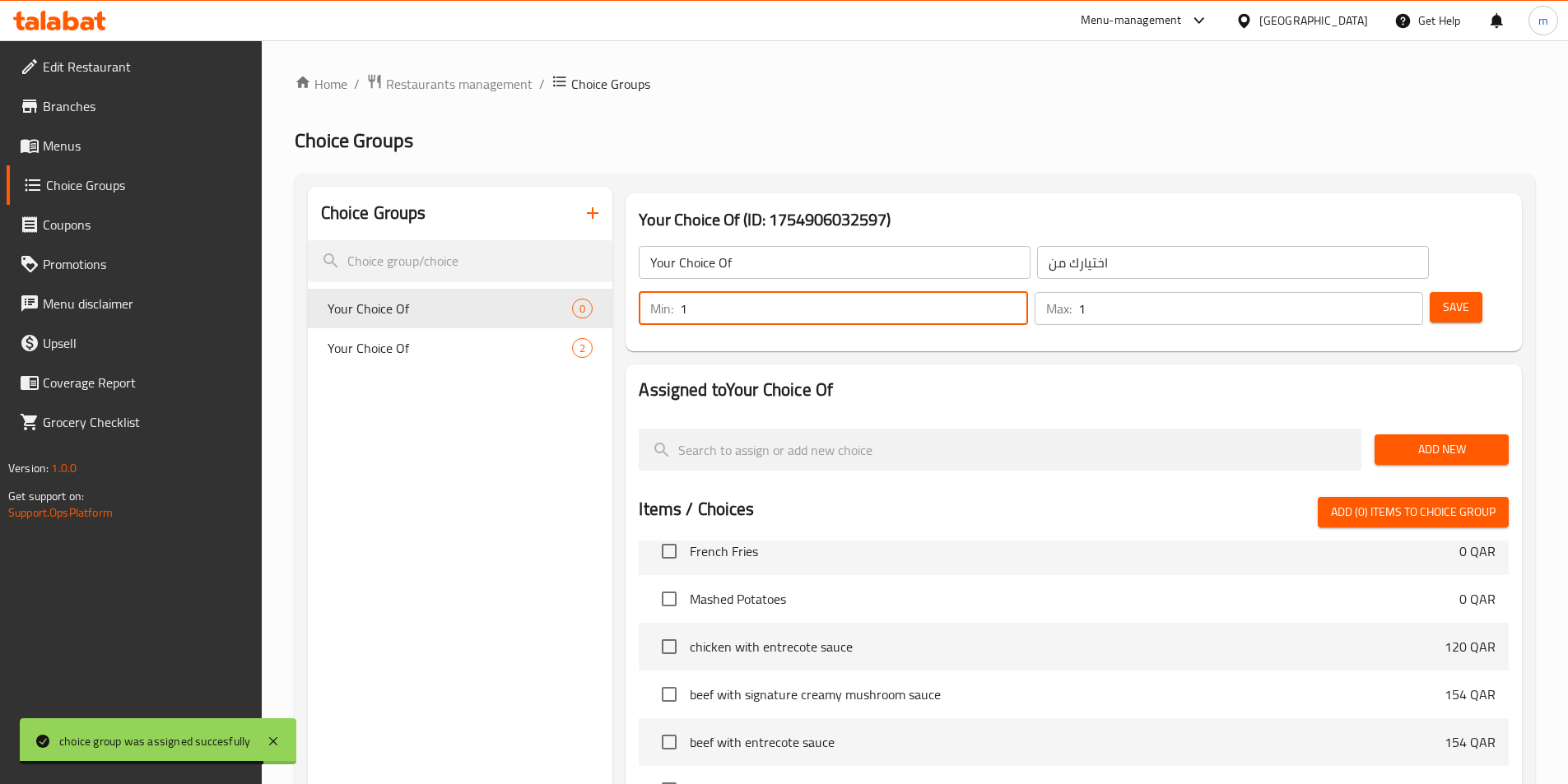
type input "1"
click at [1375, 292] on input "1" at bounding box center [1250, 307] width 344 height 33
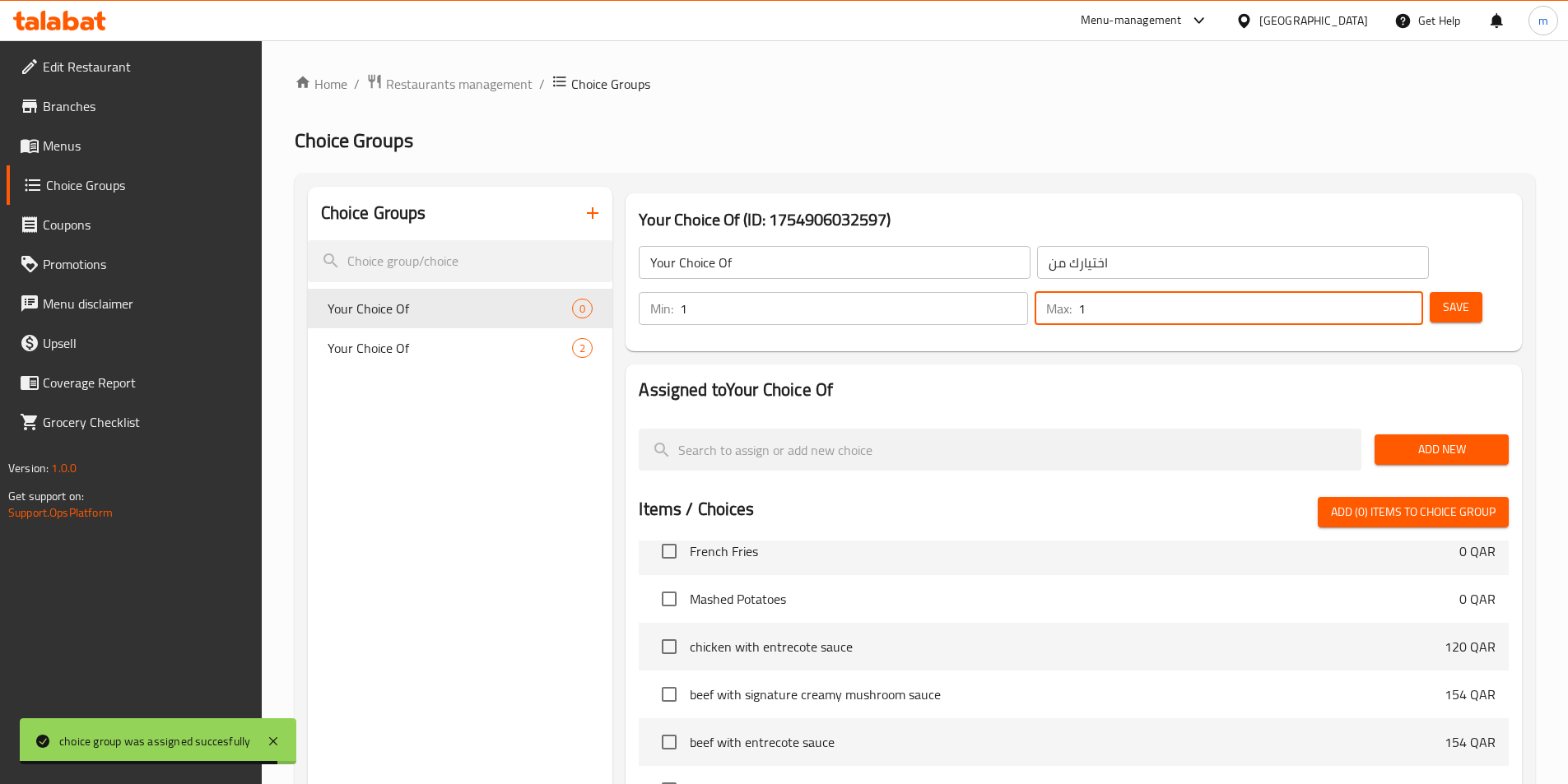
click at [1443, 434] on button "Add New" at bounding box center [1442, 449] width 134 height 31
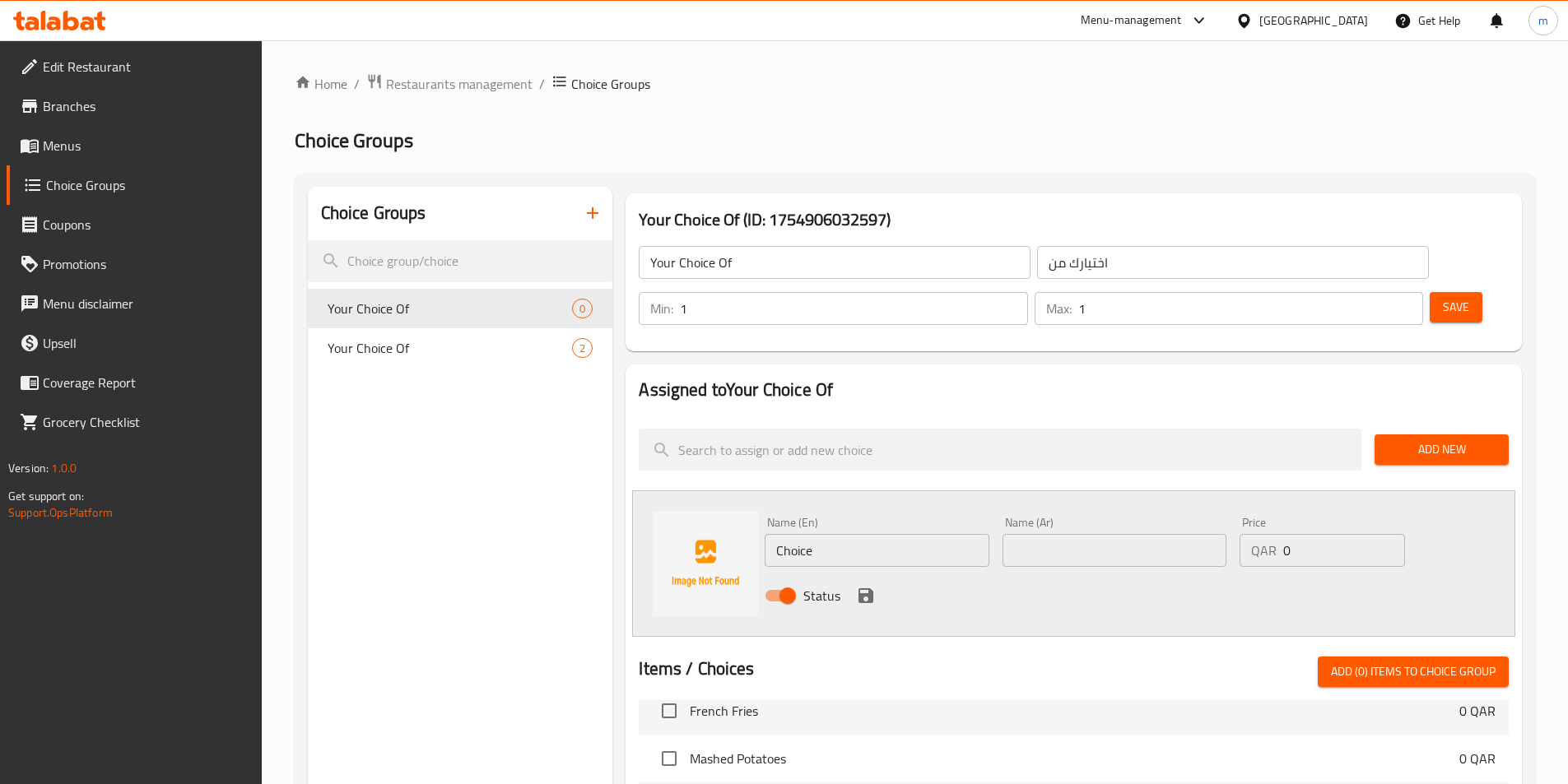
click at [914, 534] on input "Choice" at bounding box center [876, 550] width 224 height 33
paste input "green salad"
type input "Green Salad"
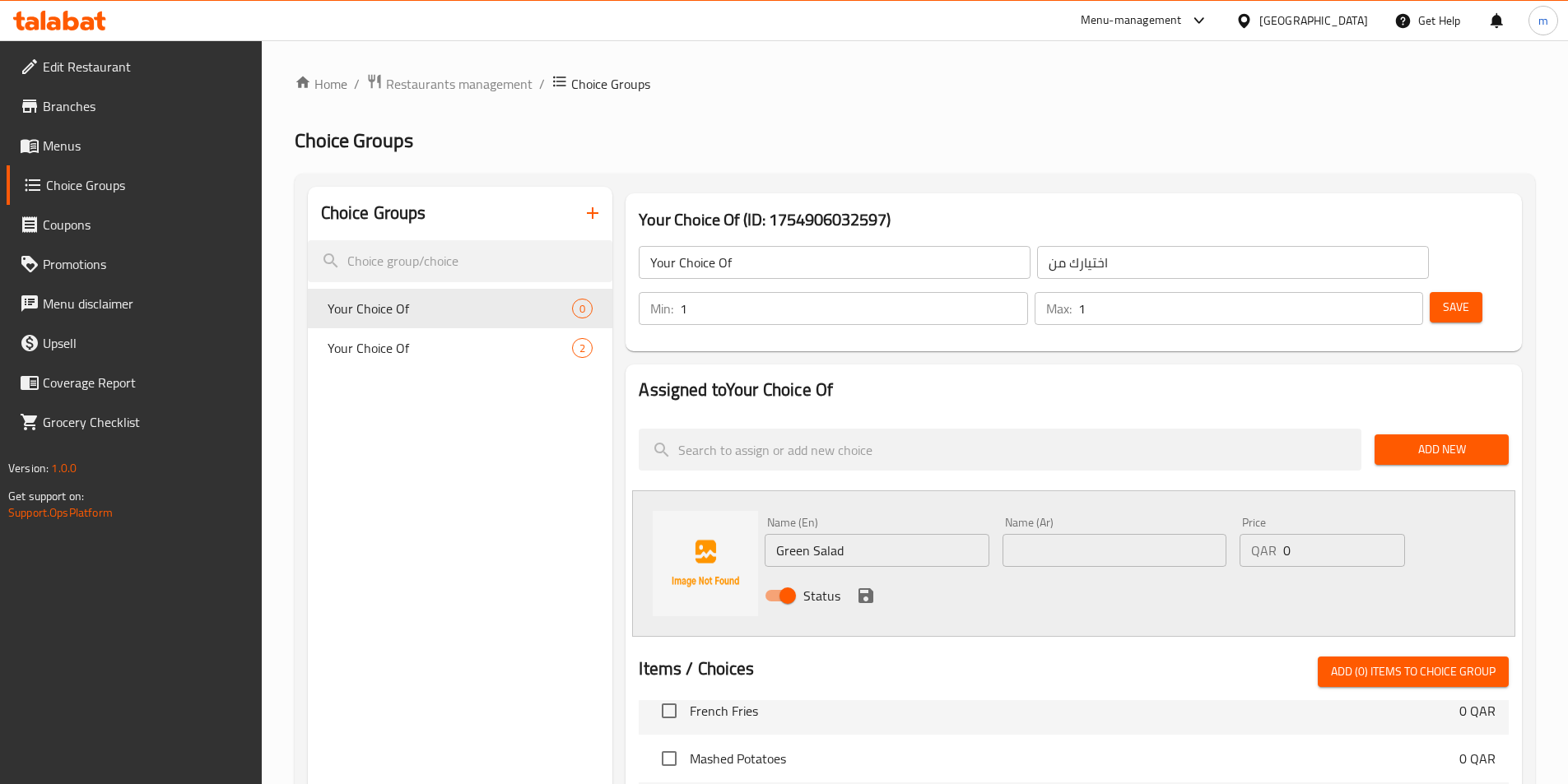
click at [1070, 534] on input "text" at bounding box center [1114, 550] width 224 height 33
paste input "سلطة خضراء"
type input "سلطة خضراء"
click at [871, 588] on icon "save" at bounding box center [865, 595] width 15 height 15
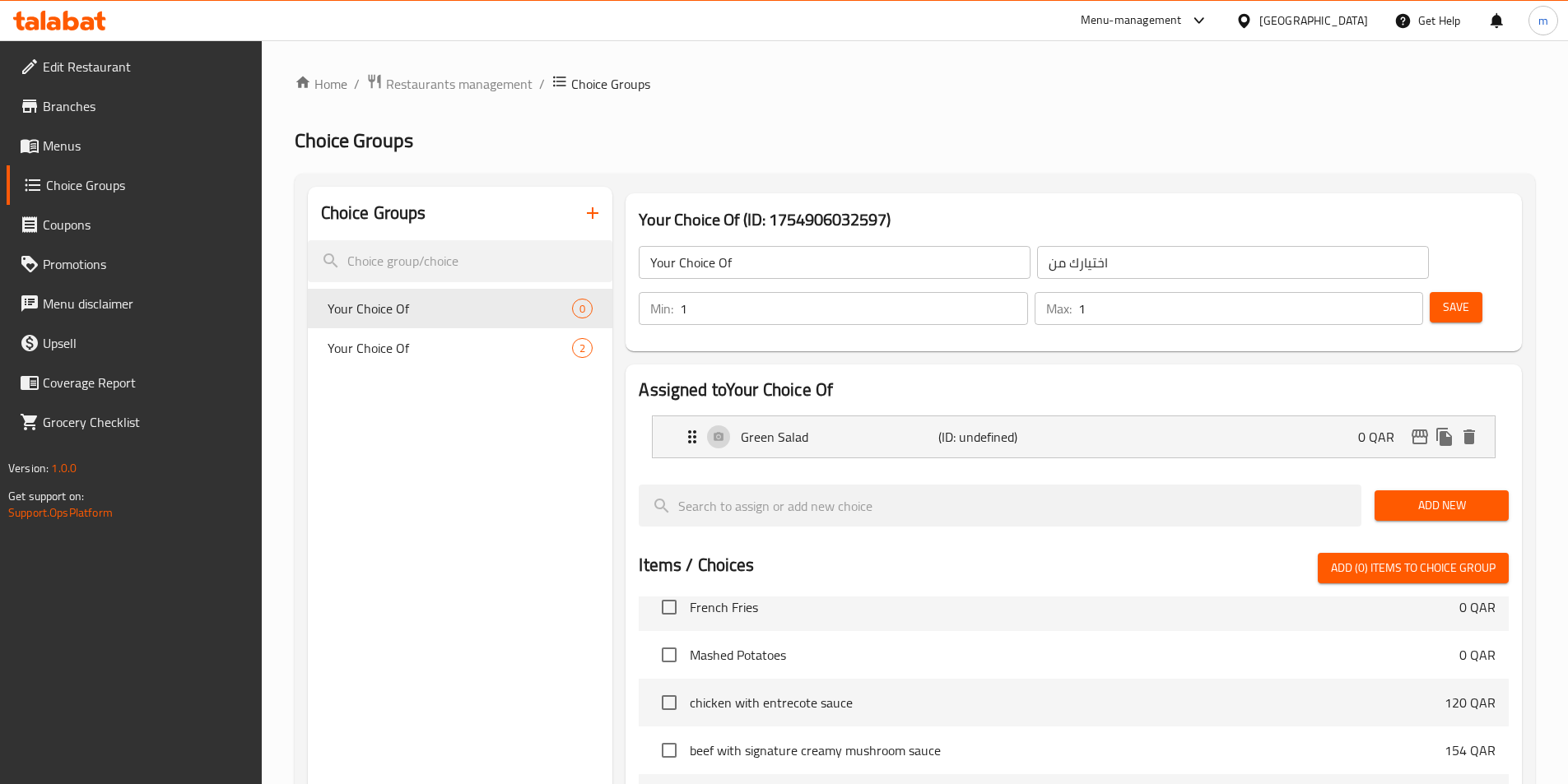
click at [1413, 490] on button "Add New" at bounding box center [1442, 505] width 134 height 31
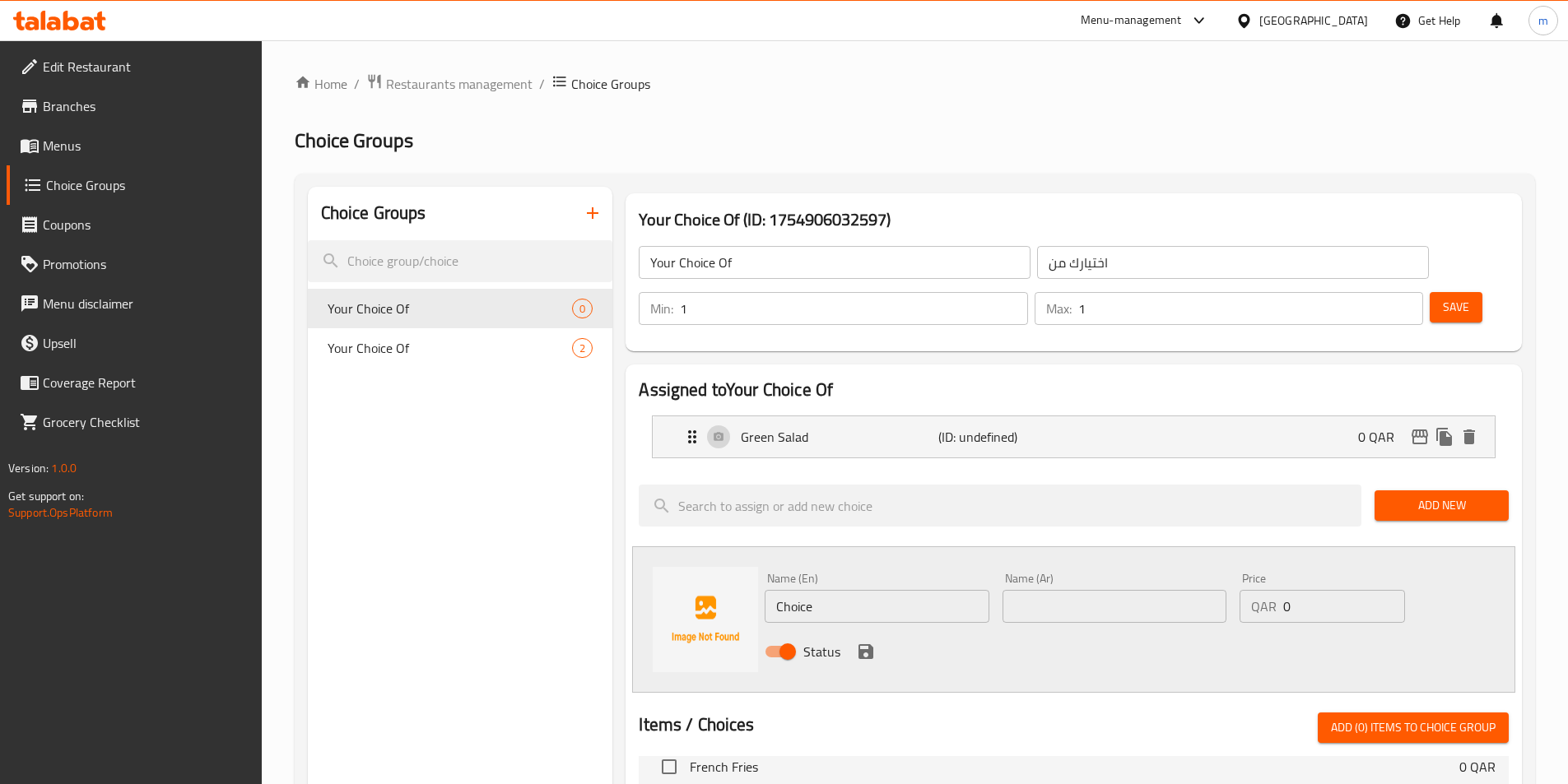
click at [825, 590] on input "Choice" at bounding box center [876, 606] width 224 height 33
paste input "french-fries"
type input "French-fries"
click at [1173, 590] on input "text" at bounding box center [1114, 606] width 224 height 33
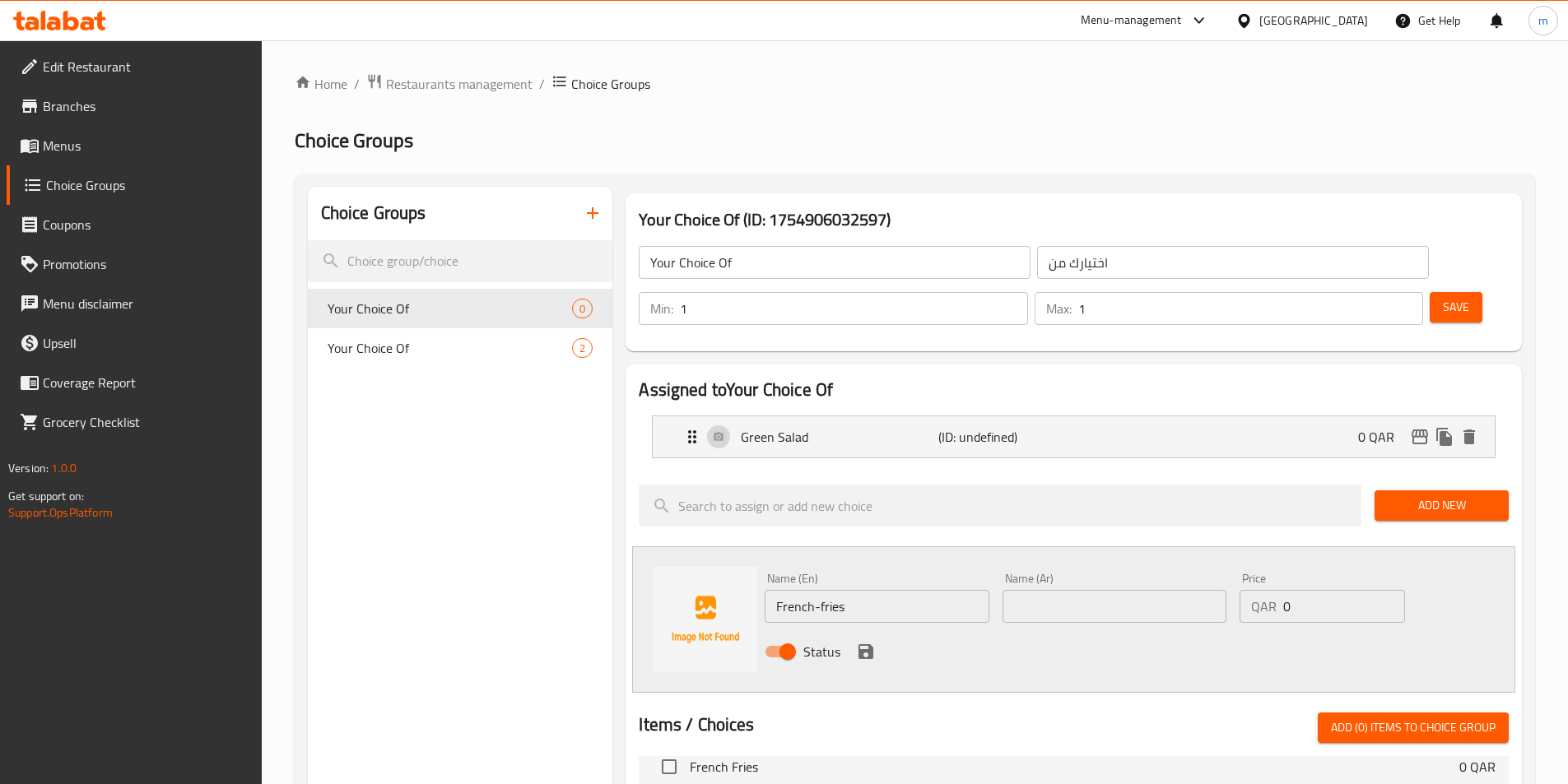
paste input "بطاطس مقلية"
type input "بطاطس مقلية"
click at [863, 644] on icon "save" at bounding box center [865, 651] width 15 height 15
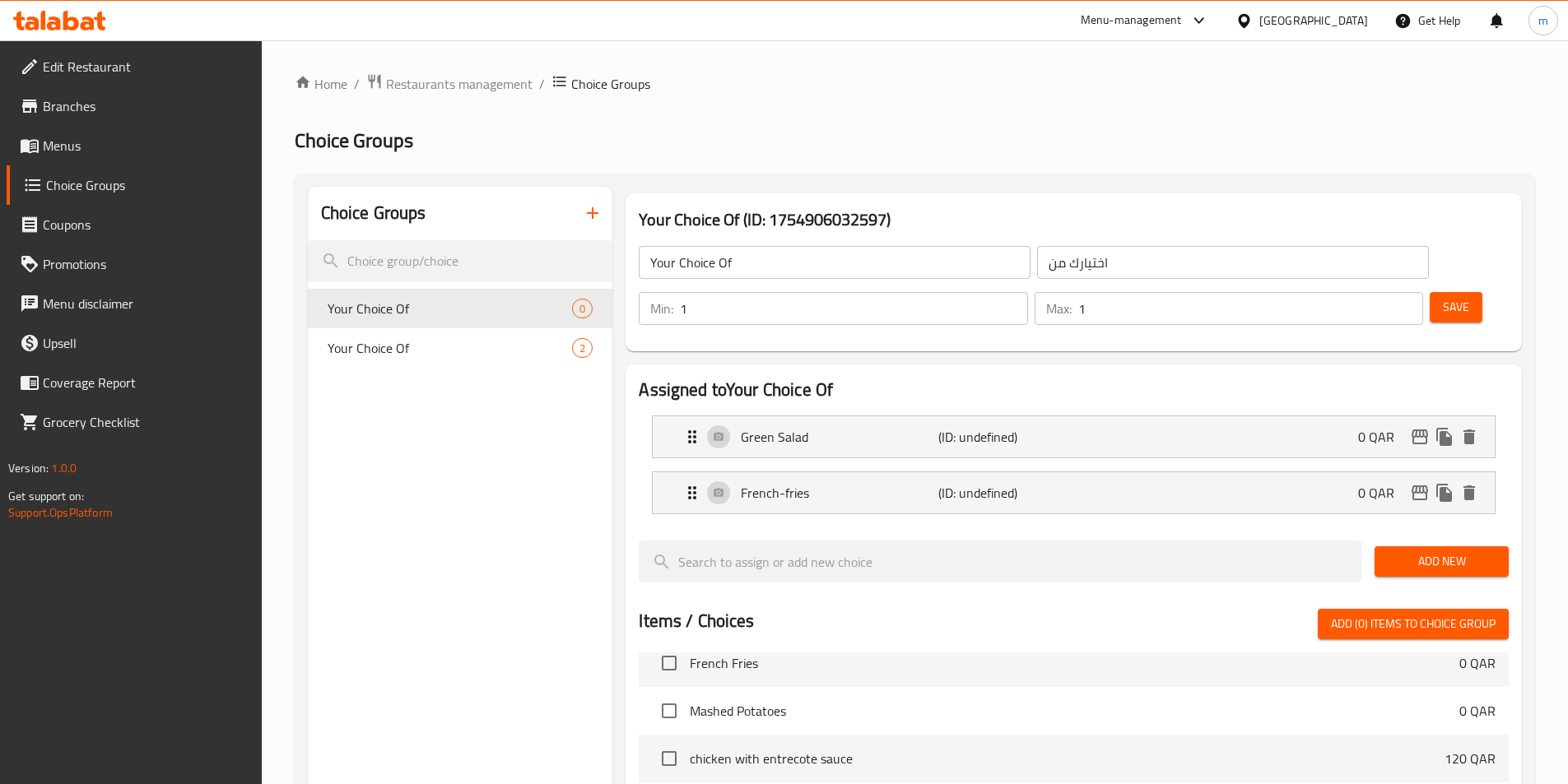
click at [1401, 551] on span "Add New" at bounding box center [1442, 561] width 108 height 21
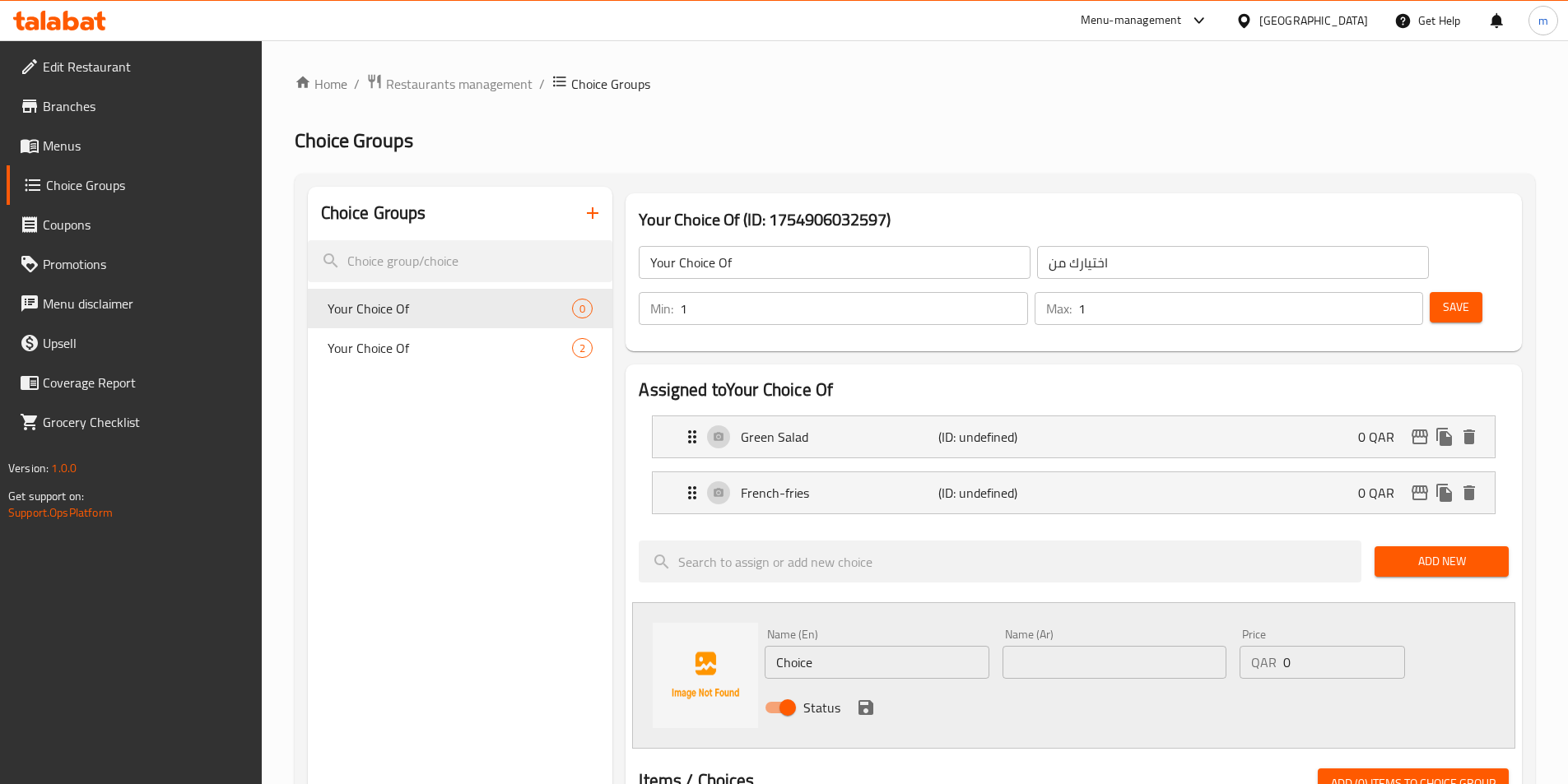
click at [800, 646] on input "Choice" at bounding box center [876, 662] width 224 height 33
paste input "mashed potatoes"
type input "Mashed Potatoes"
click at [1104, 646] on input "text" at bounding box center [1114, 662] width 224 height 33
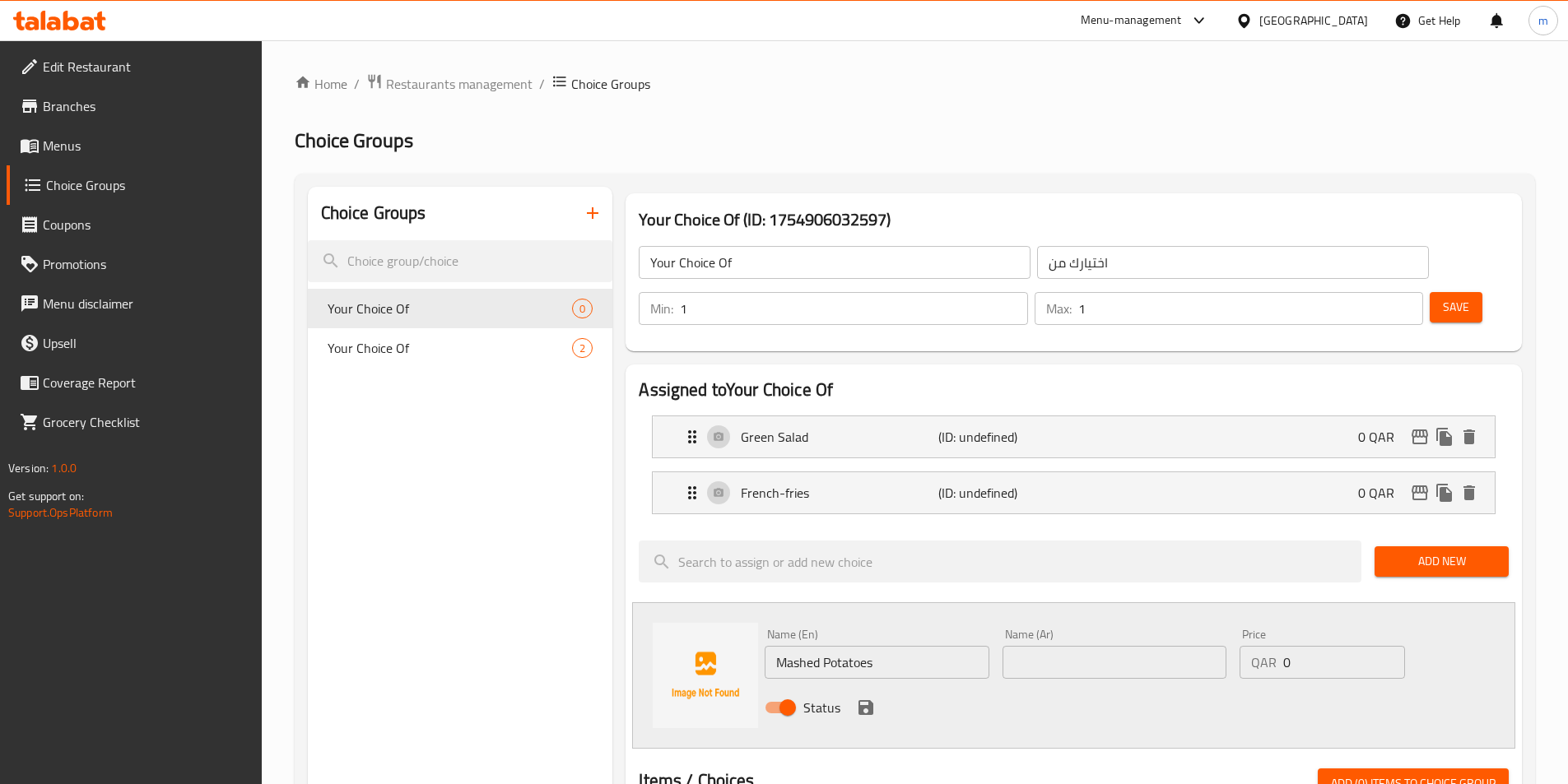
paste input "بطاطس مهروسة"
type input "بطاطس مهروسة"
click at [869, 699] on icon "save" at bounding box center [865, 706] width 15 height 15
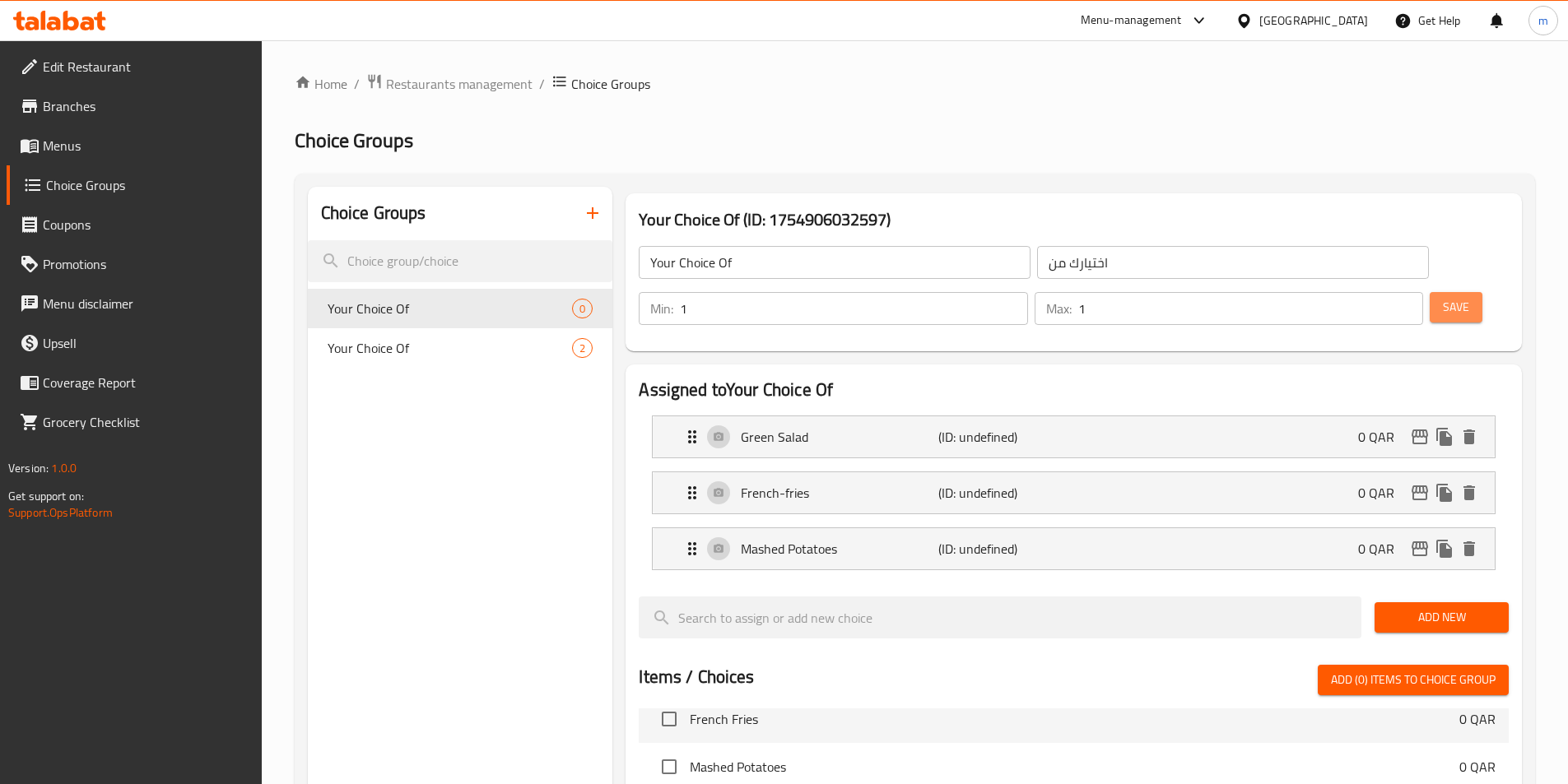
click at [1443, 296] on span "Save" at bounding box center [1456, 306] width 26 height 21
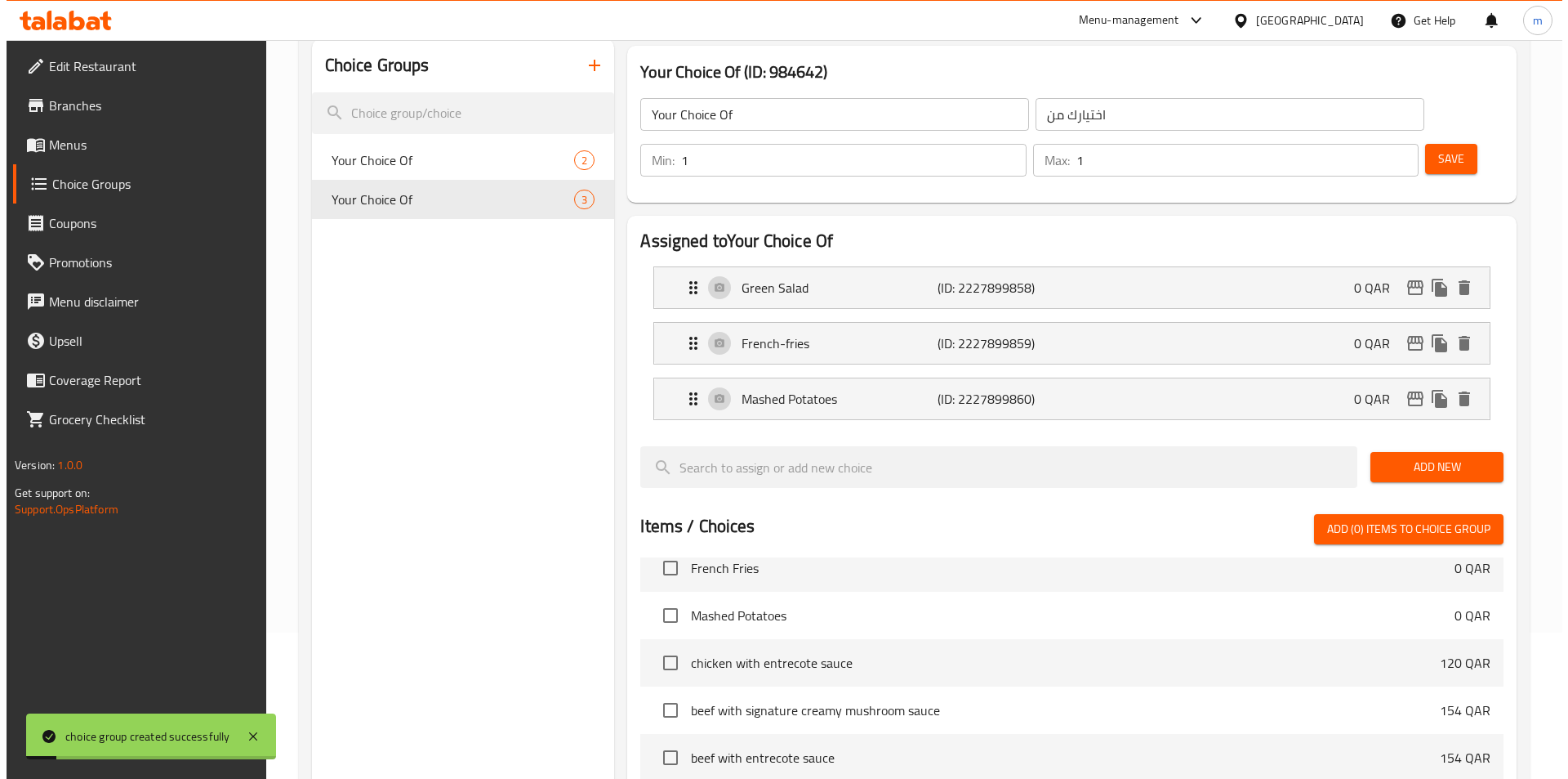
scroll to position [526, 0]
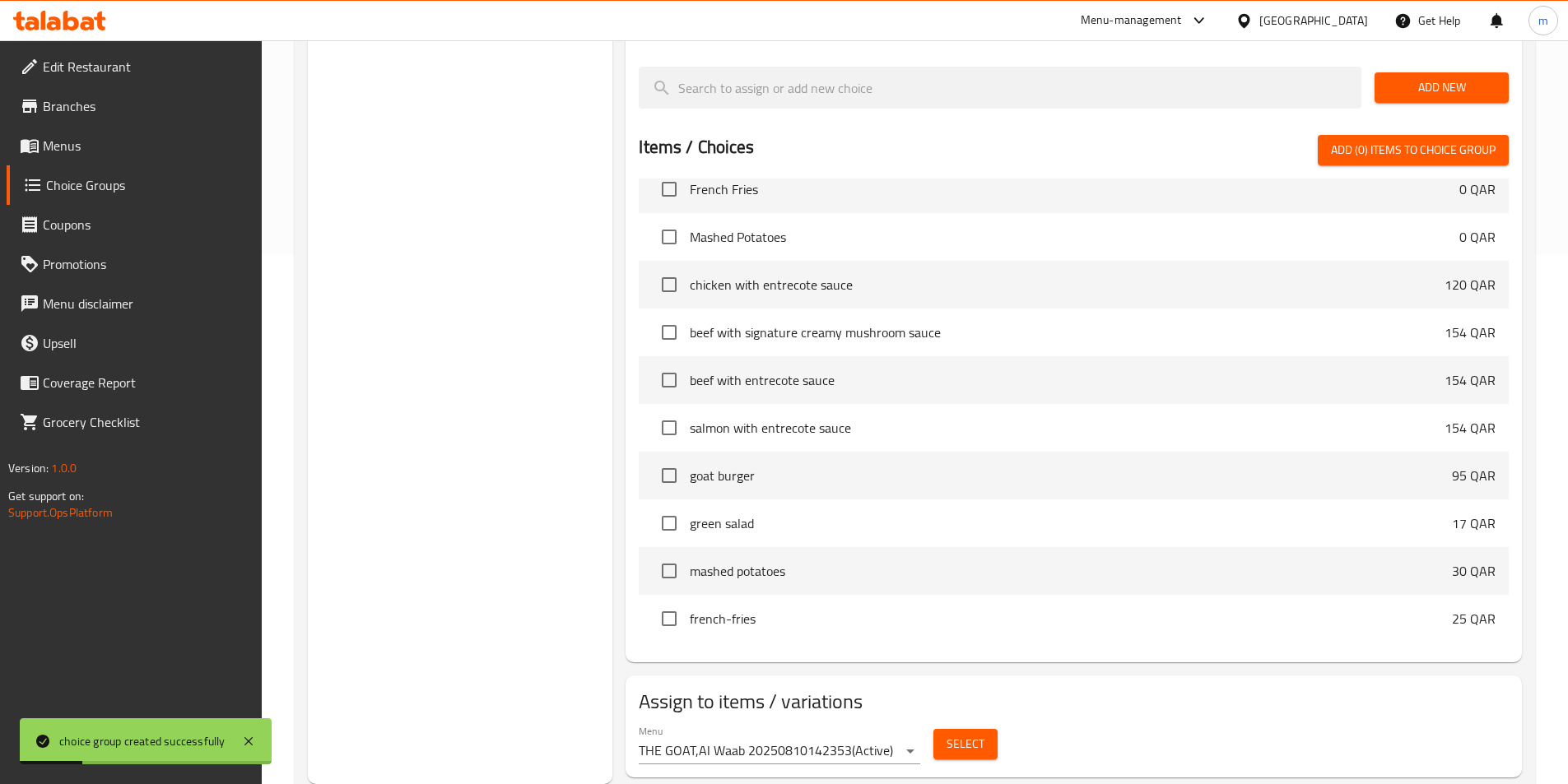
click at [963, 722] on div "Select" at bounding box center [966, 744] width 78 height 44
click at [960, 733] on span "Select" at bounding box center [966, 743] width 38 height 21
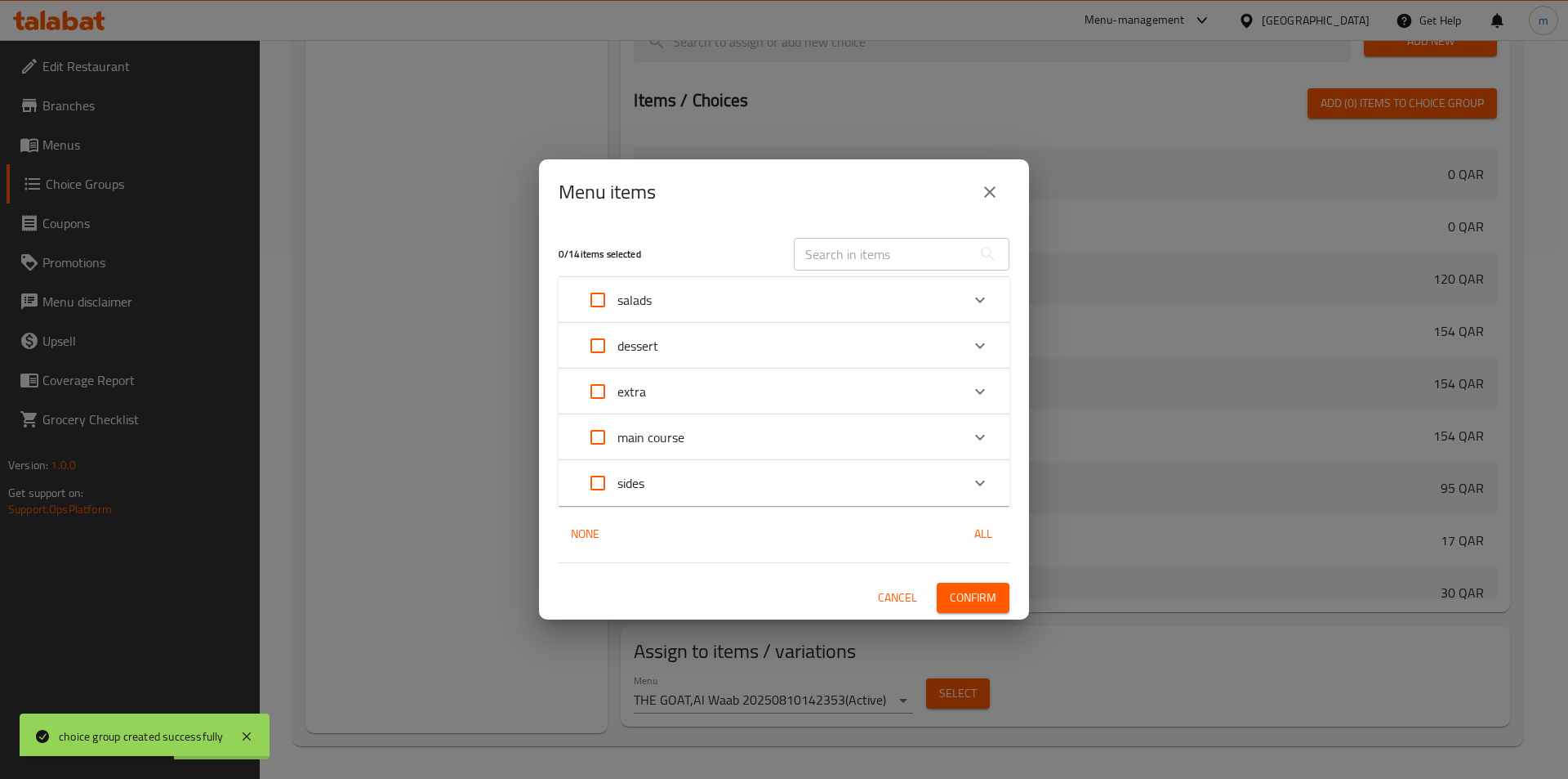
click at [641, 445] on p "main course" at bounding box center [651, 437] width 67 height 20
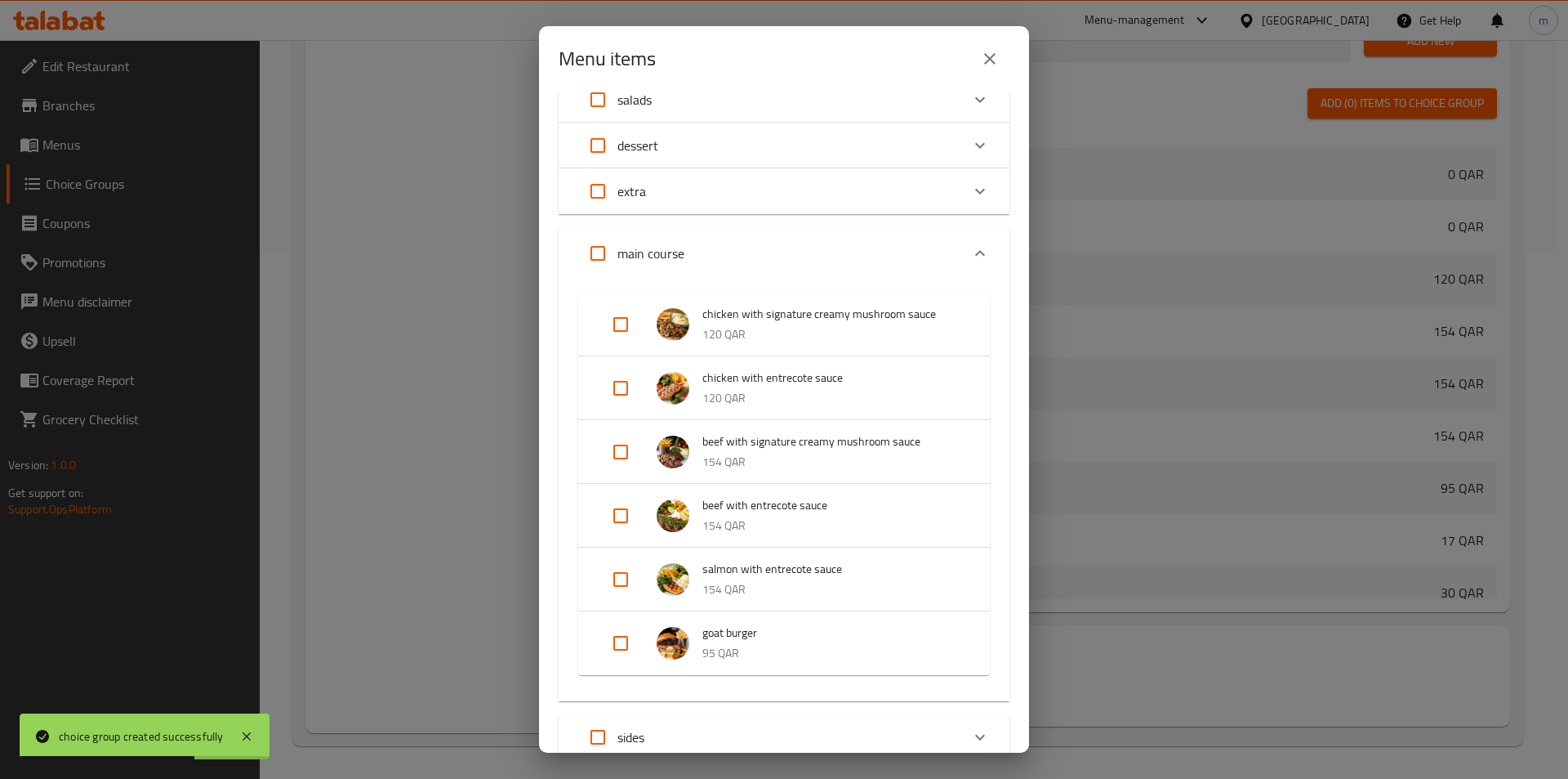
scroll to position [187, 0]
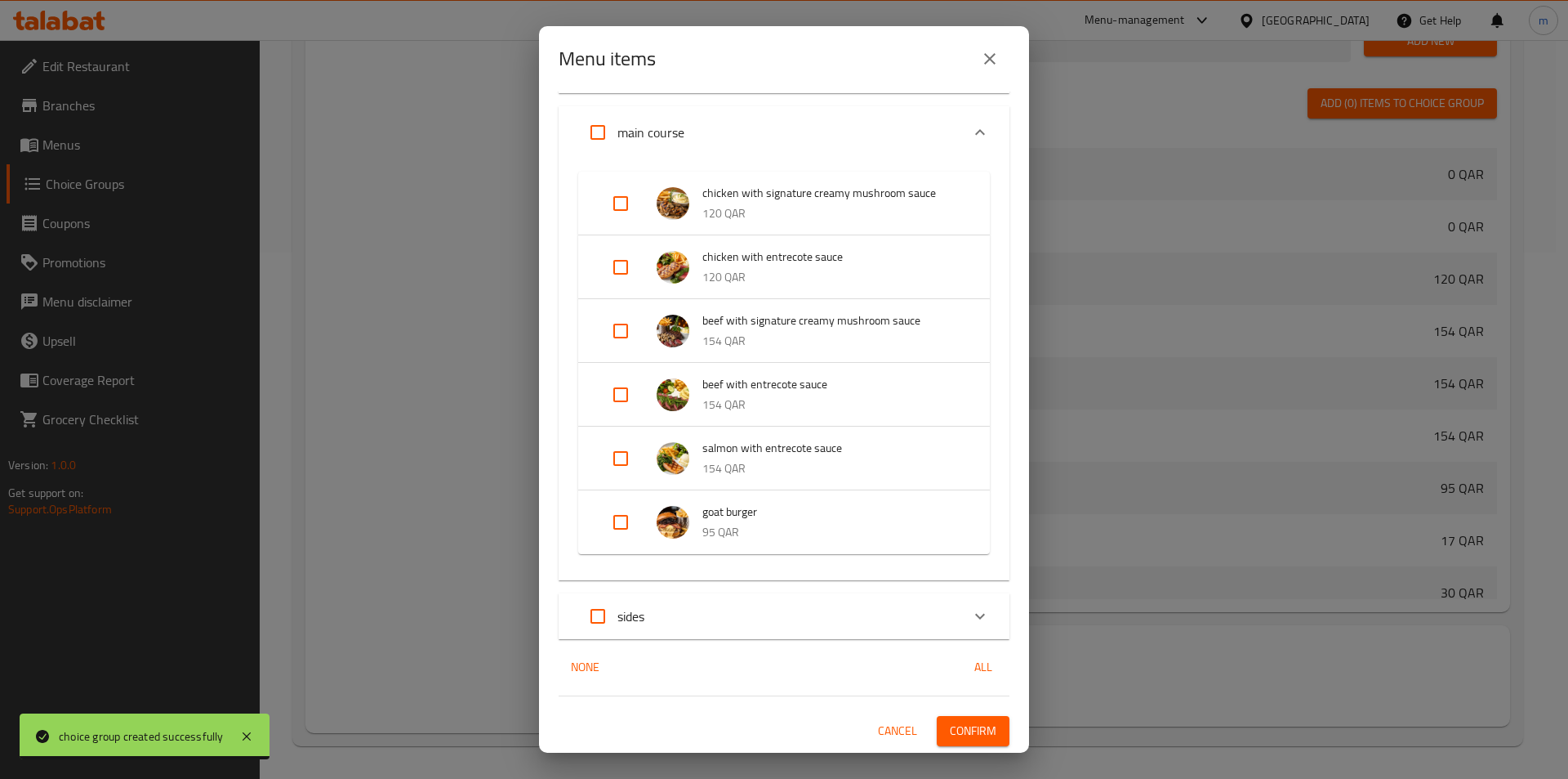
click at [624, 393] on input "Expand" at bounding box center [620, 394] width 40 height 40
checkbox input "true"
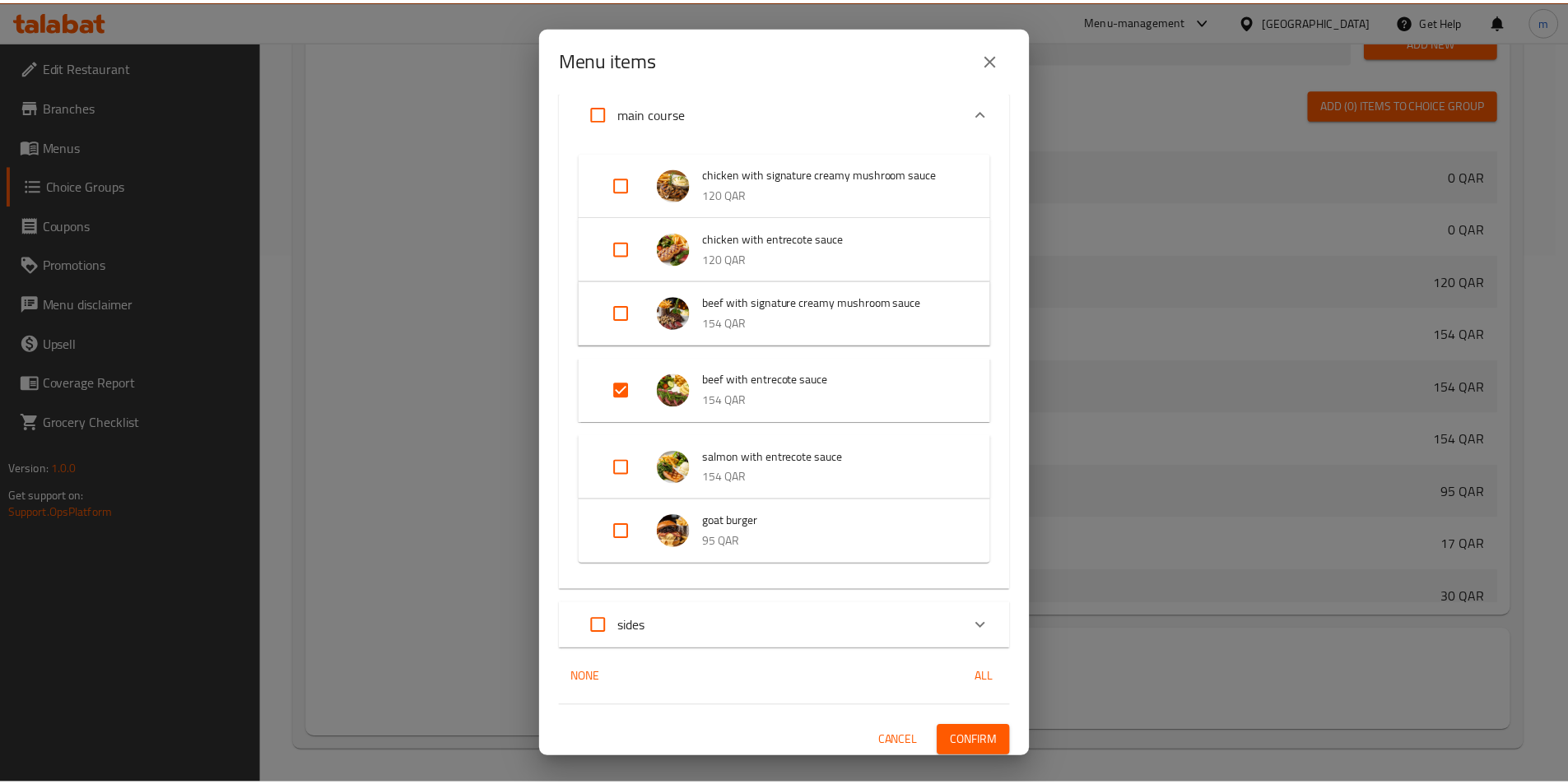
scroll to position [215, 0]
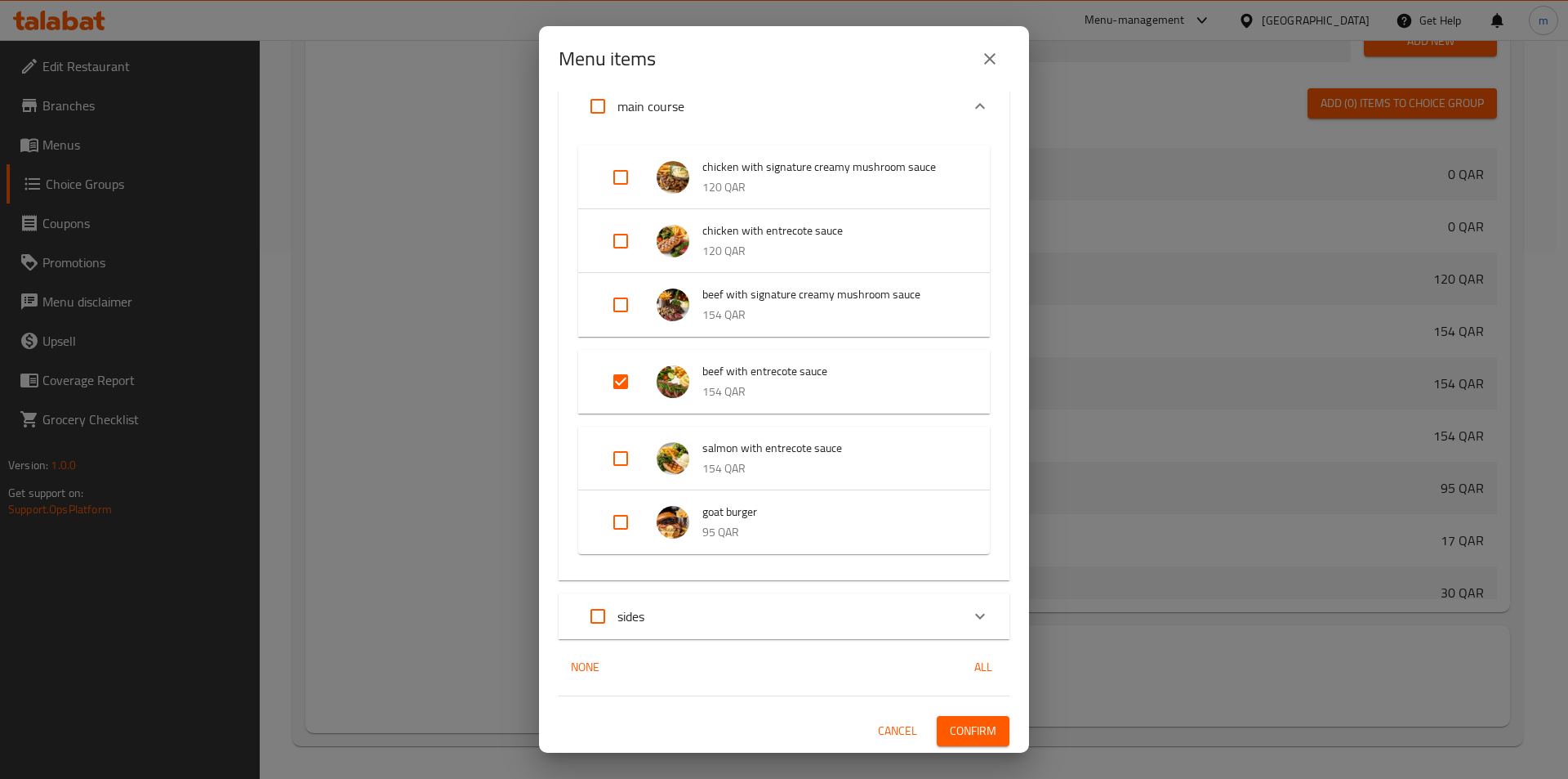
click at [949, 730] on span "Confirm" at bounding box center [972, 731] width 46 height 21
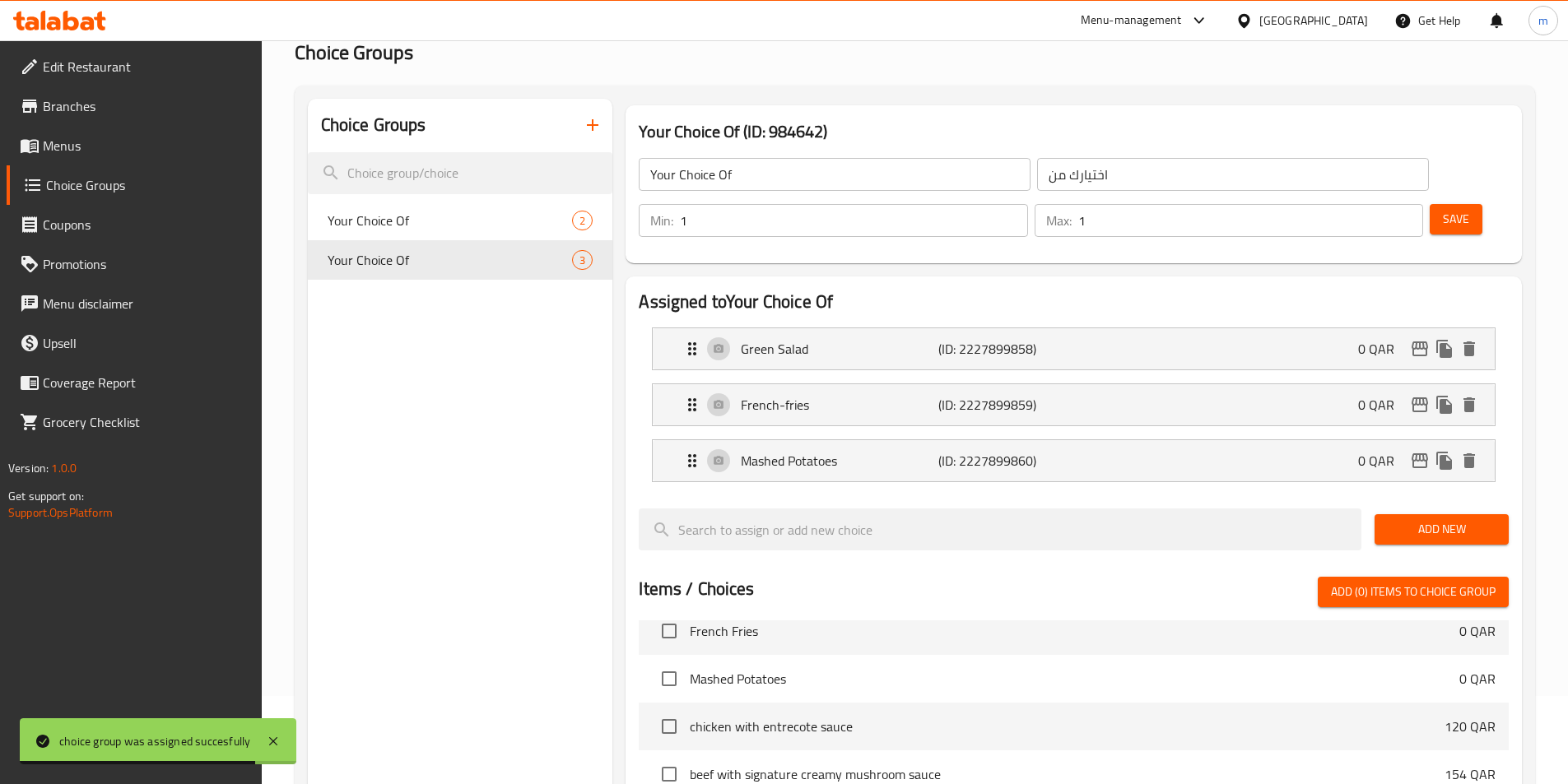
scroll to position [0, 0]
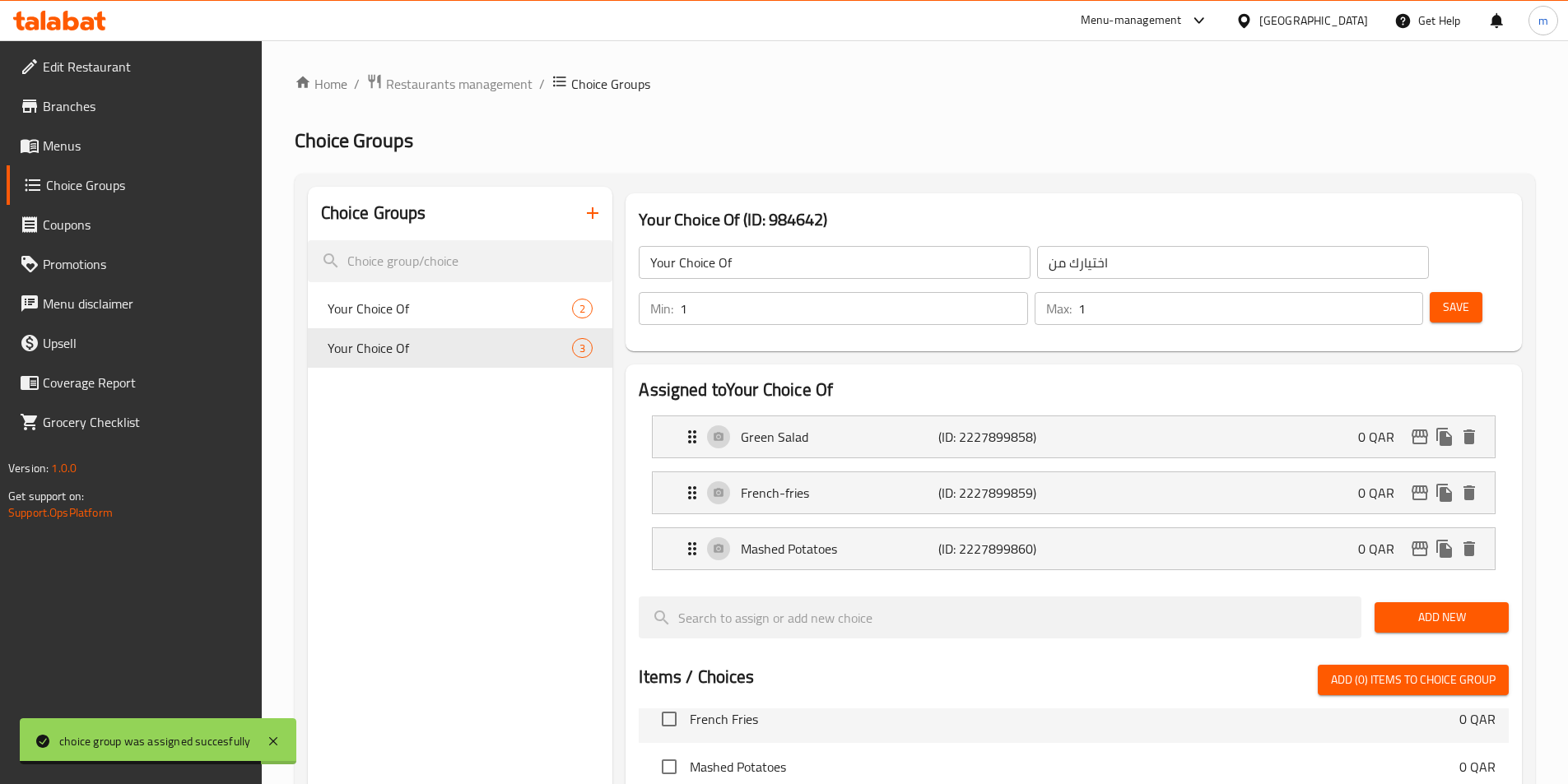
click at [123, 146] on span "Menus" at bounding box center [145, 145] width 206 height 20
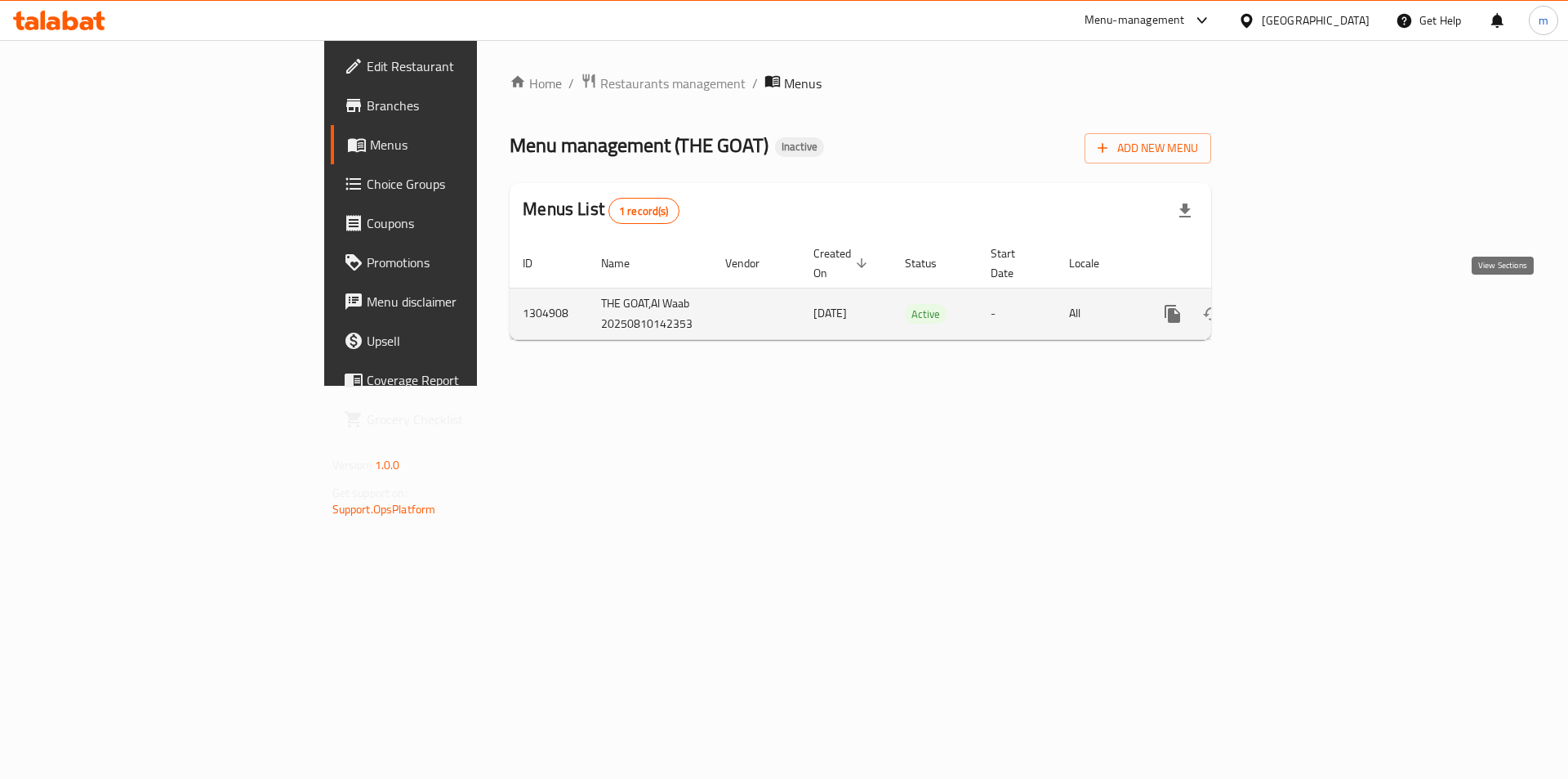
click at [1298, 308] on icon "enhanced table" at bounding box center [1290, 313] width 15 height 15
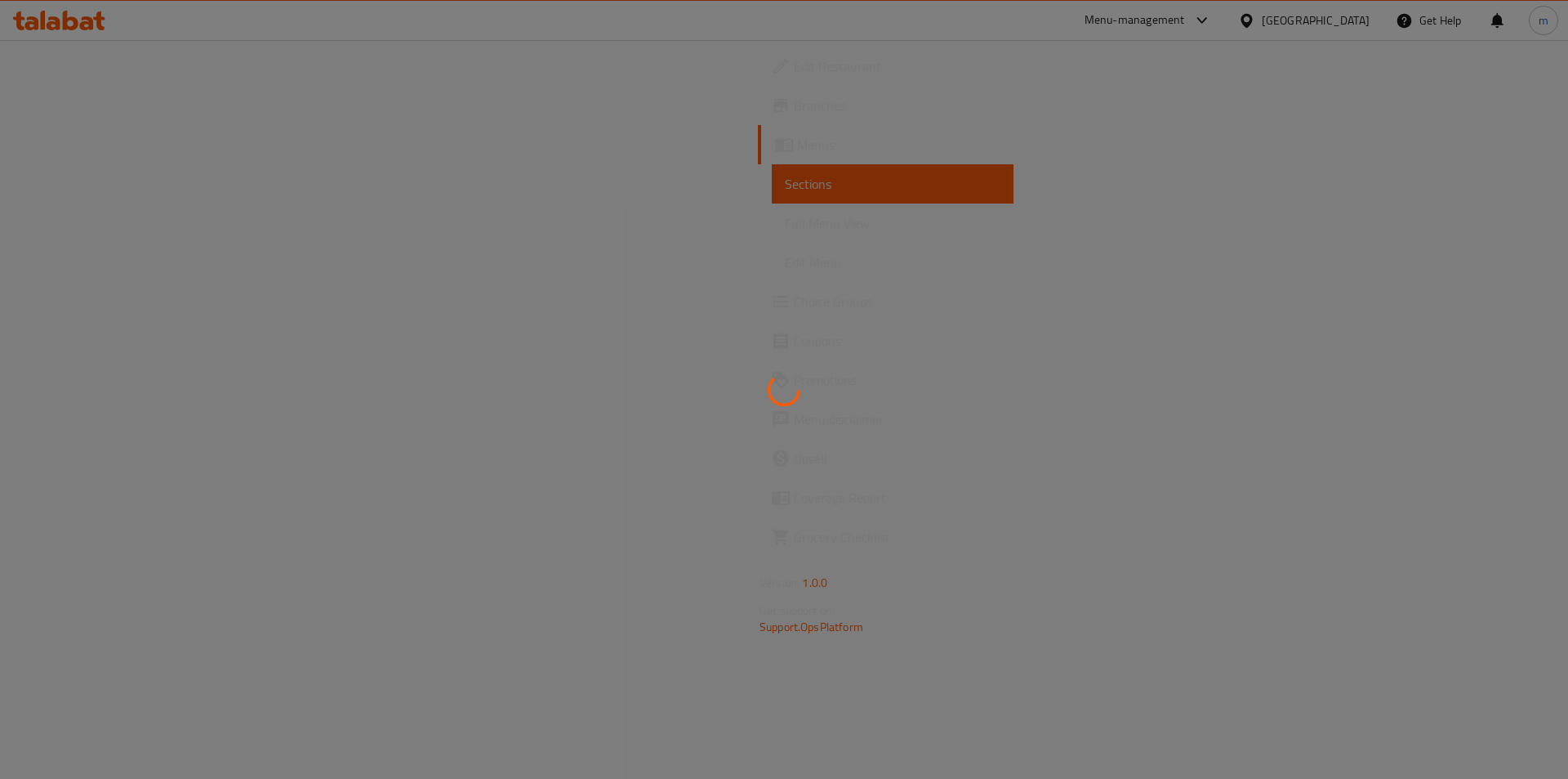
click at [97, 228] on div at bounding box center [784, 390] width 1568 height 779
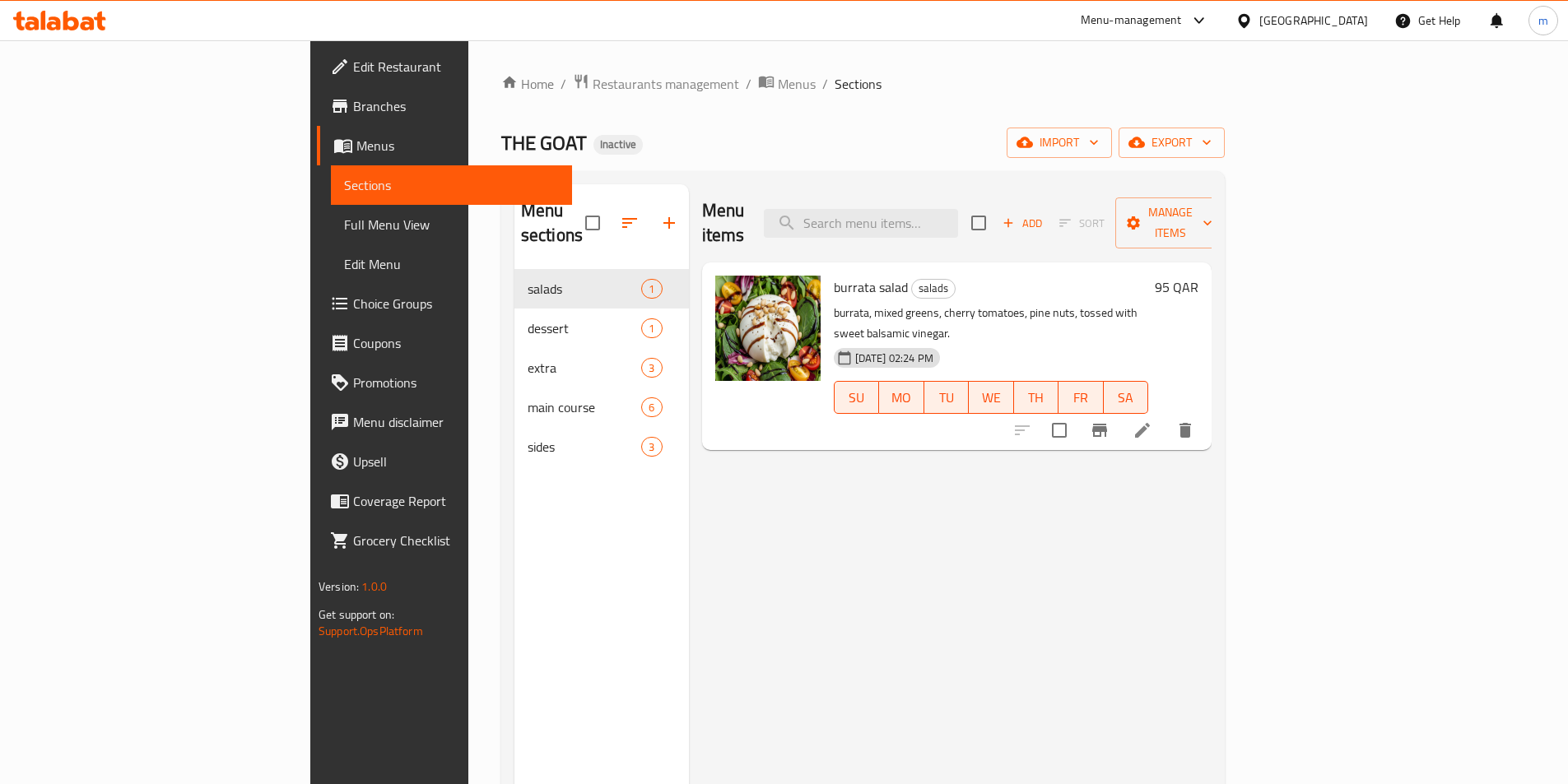
click at [344, 230] on span "Full Menu View" at bounding box center [452, 225] width 215 height 20
click at [344, 229] on span "Full Menu View" at bounding box center [452, 225] width 215 height 20
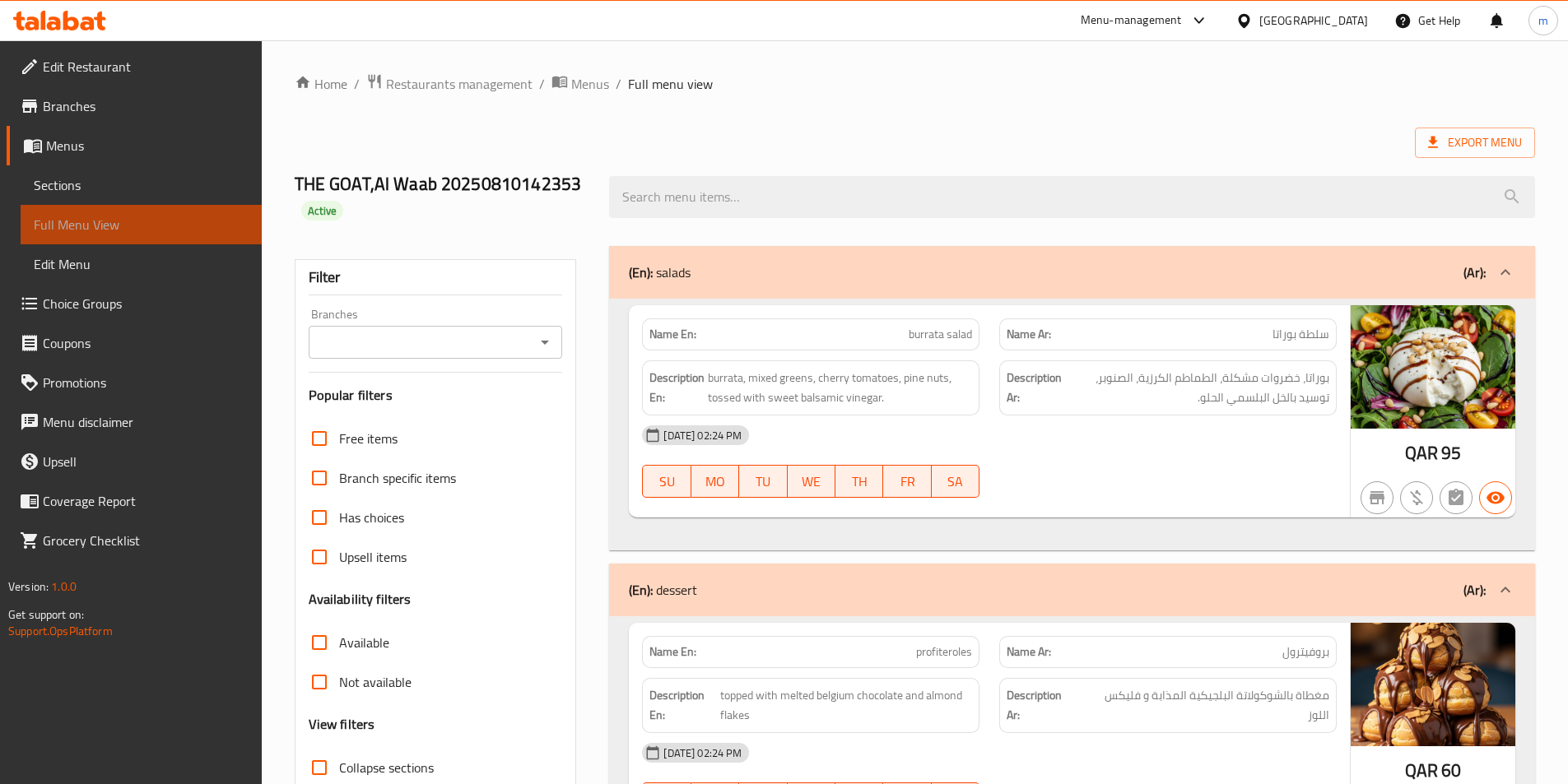
click at [98, 229] on span "Full Menu View" at bounding box center [141, 225] width 215 height 20
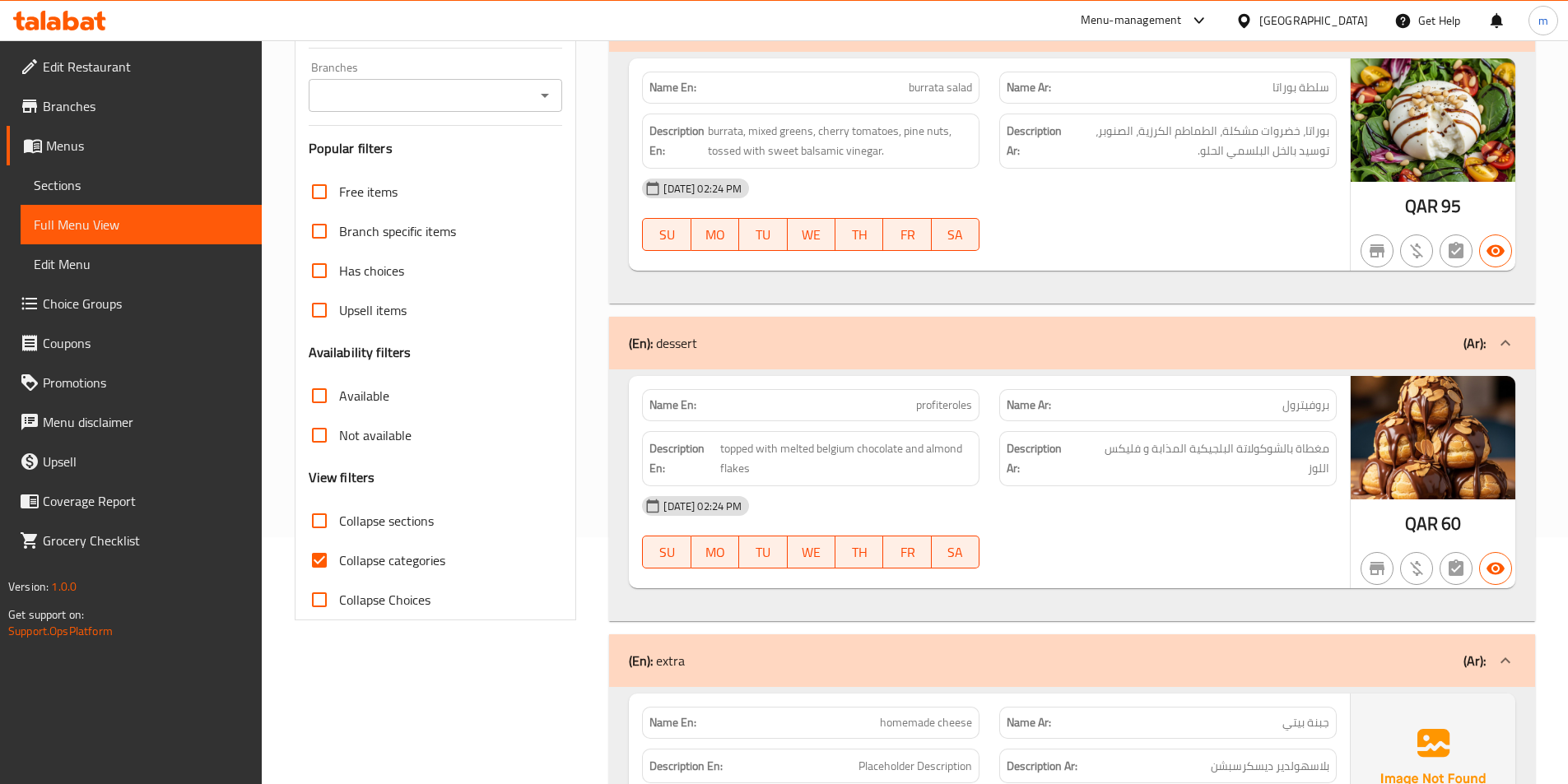
click at [323, 558] on input "Collapse categories" at bounding box center [320, 560] width 40 height 40
checkbox input "false"
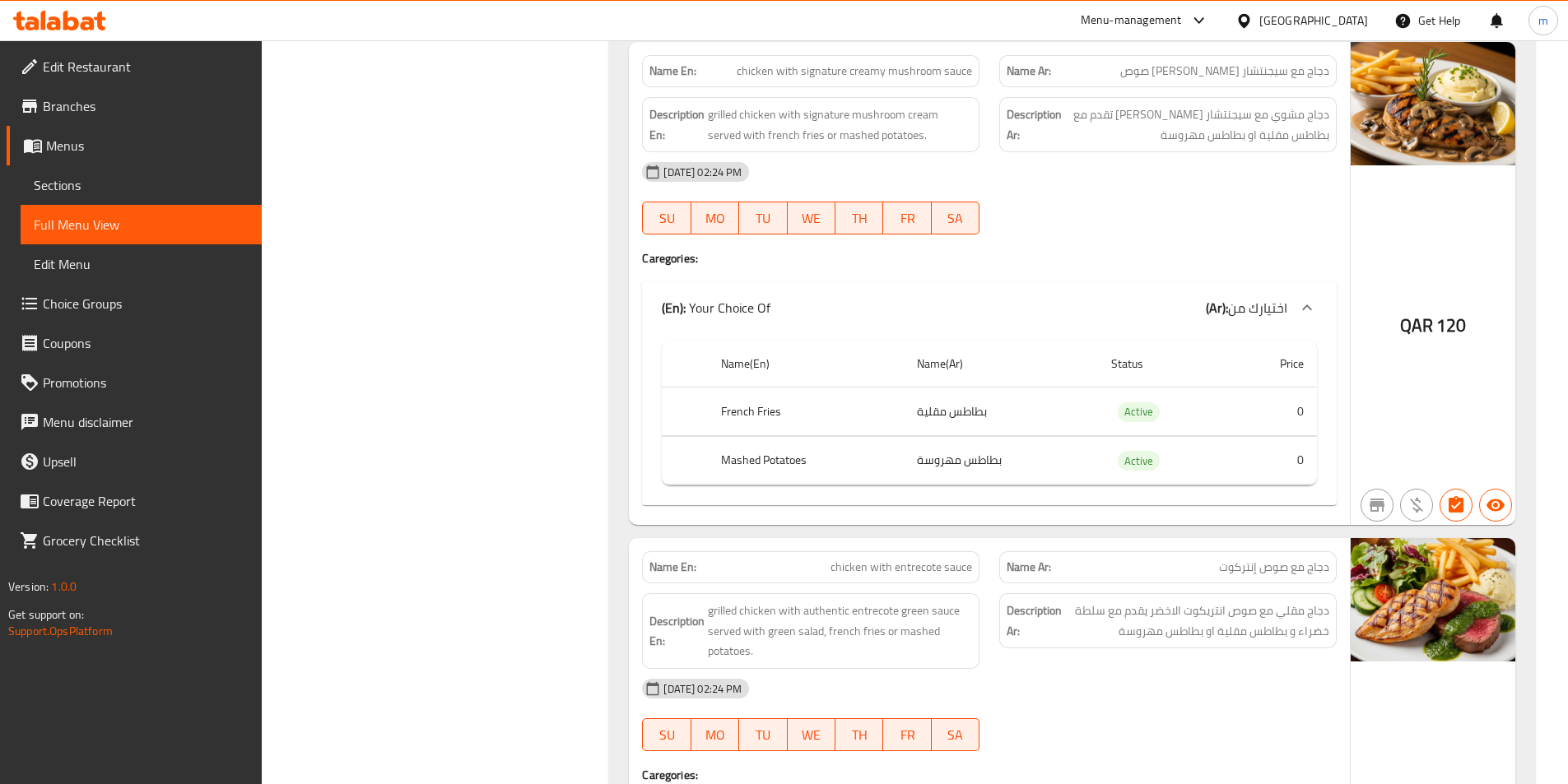
scroll to position [1810, 0]
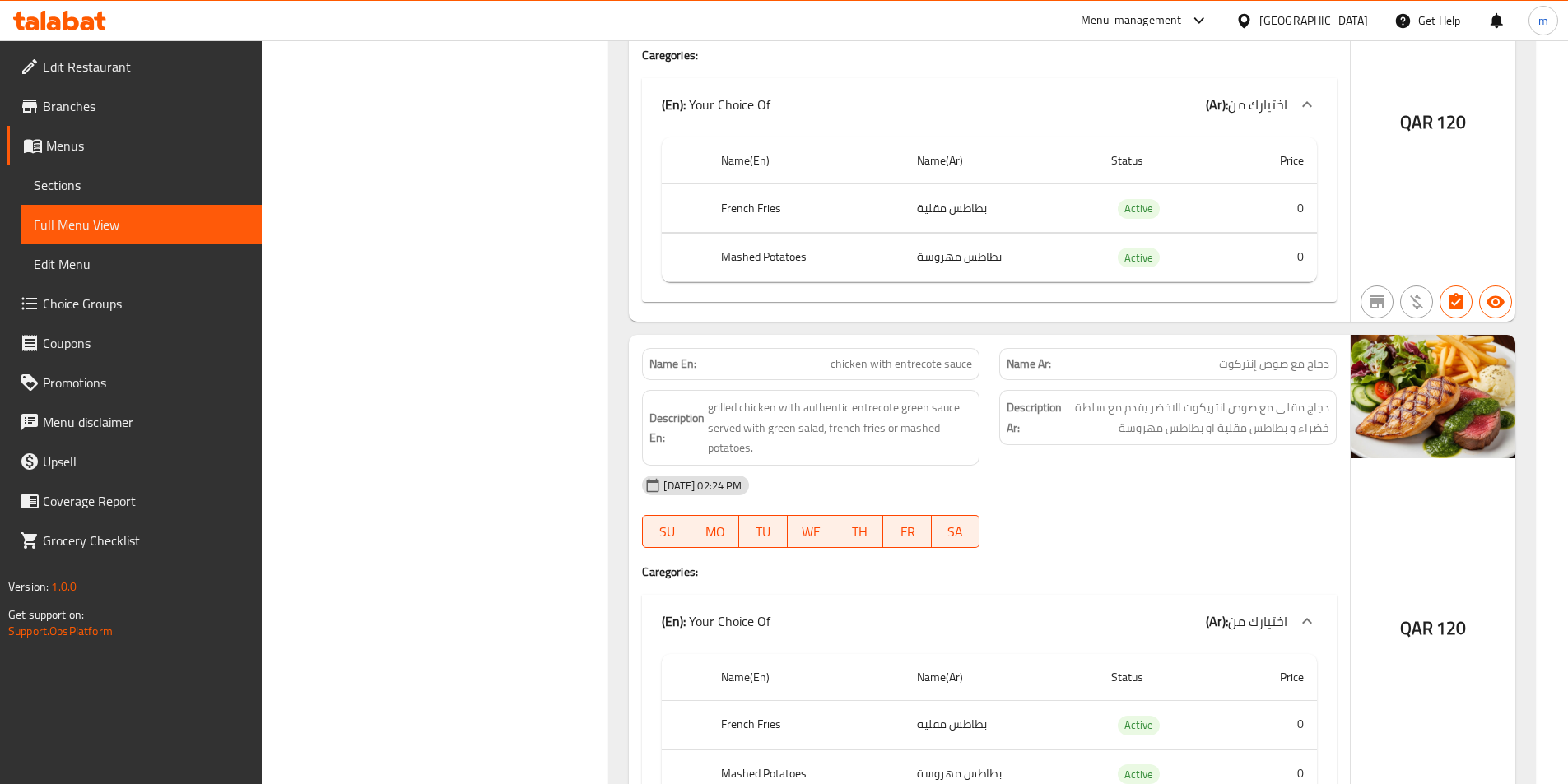
copy span "إنتركوت"
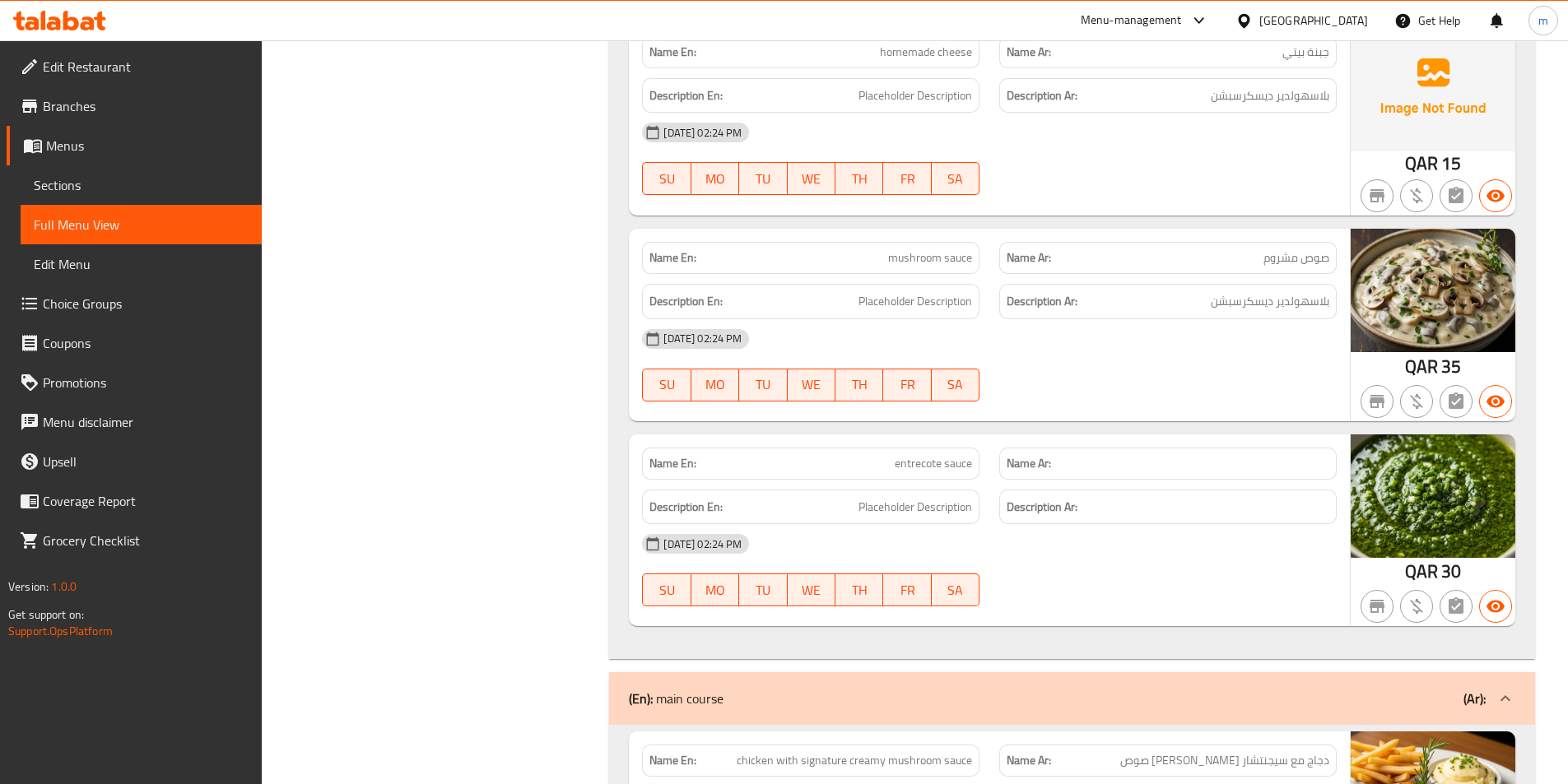
scroll to position [823, 0]
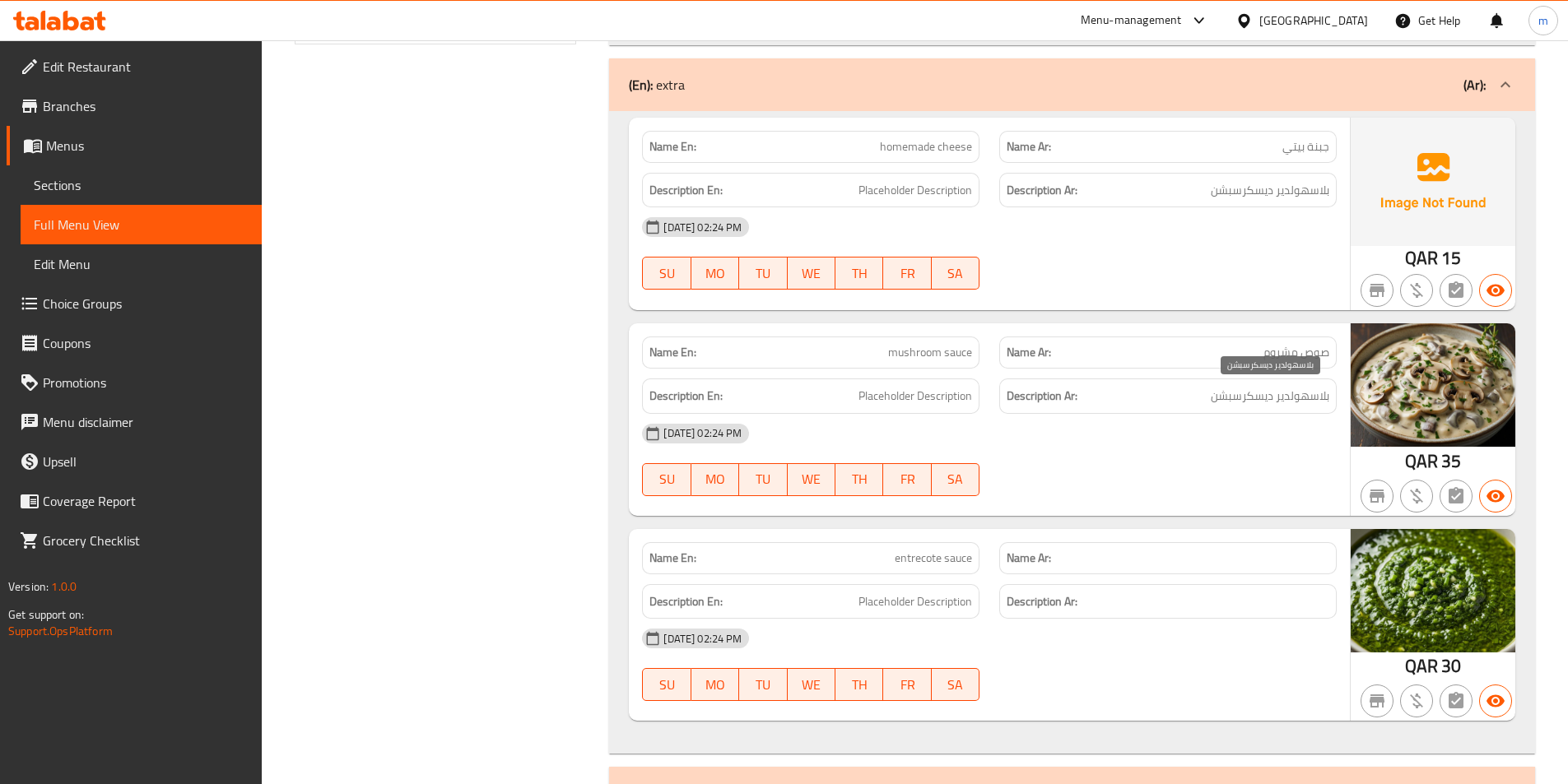
click at [1301, 399] on span "بلاسهولدير ديسكرسبشن" at bounding box center [1269, 396] width 118 height 21
copy div "بلاسهولدير ديسكرسبشن"
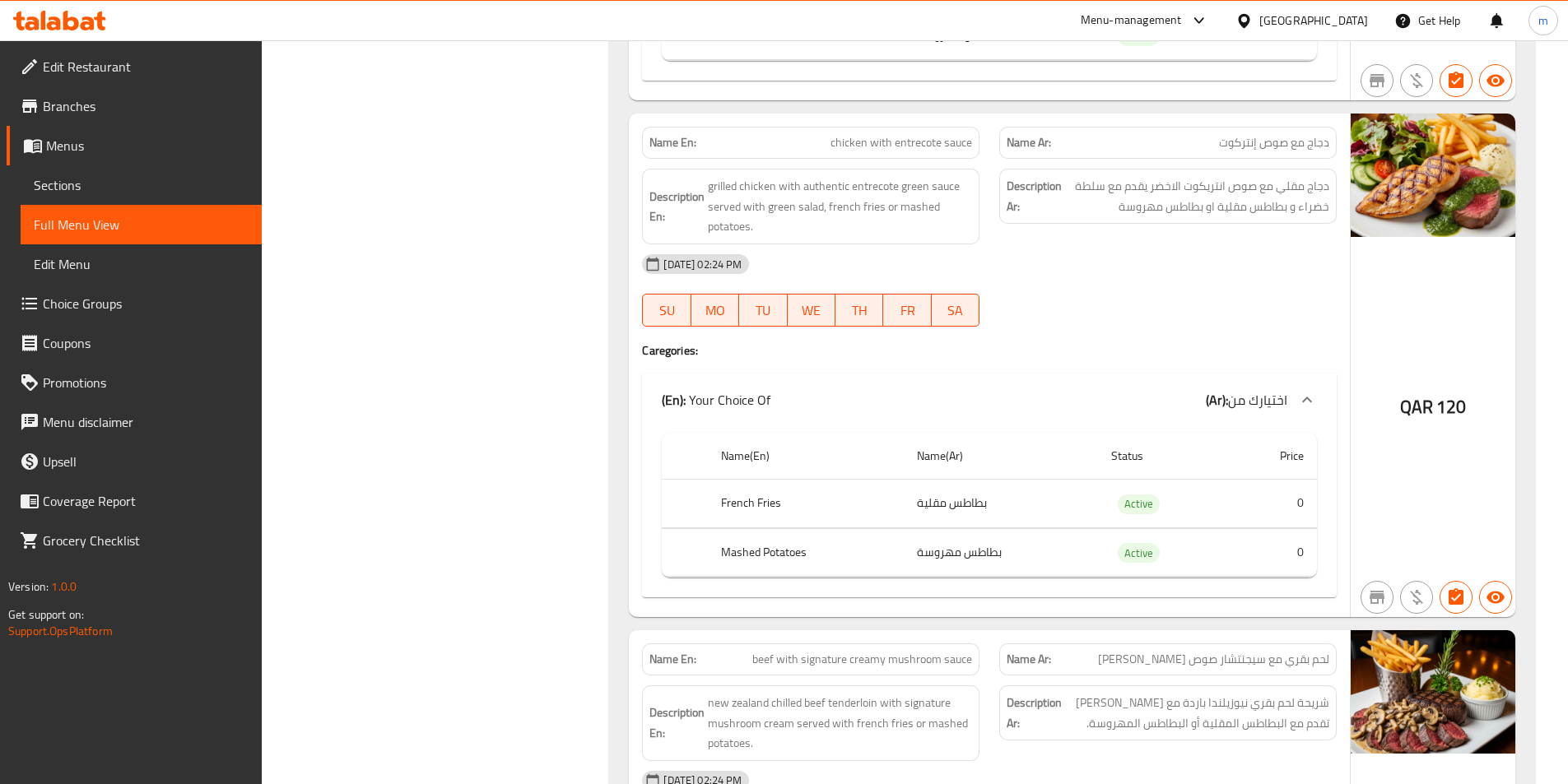
scroll to position [1891, 0]
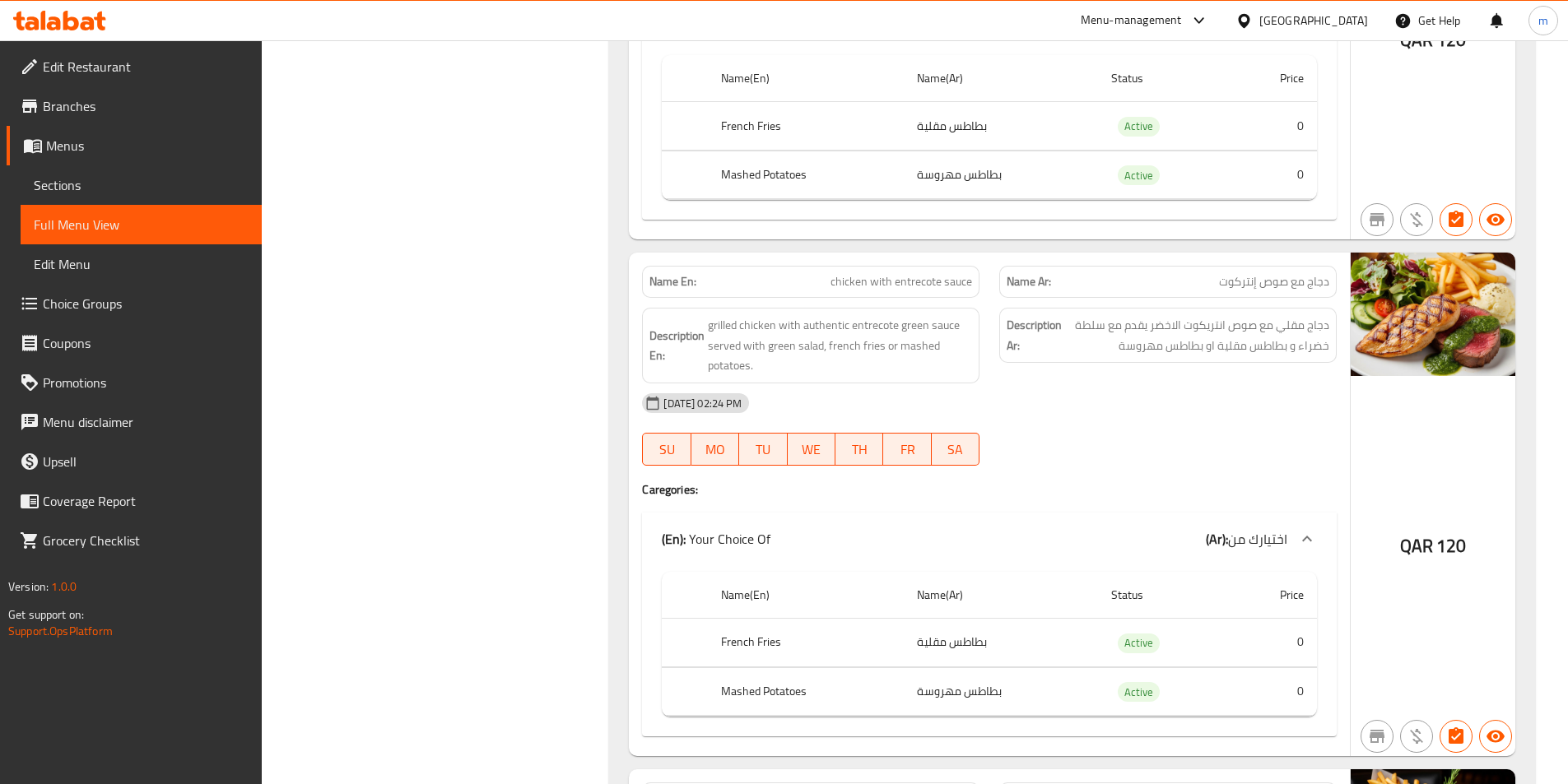
copy span "دجاج مع صوص إنتركوت"
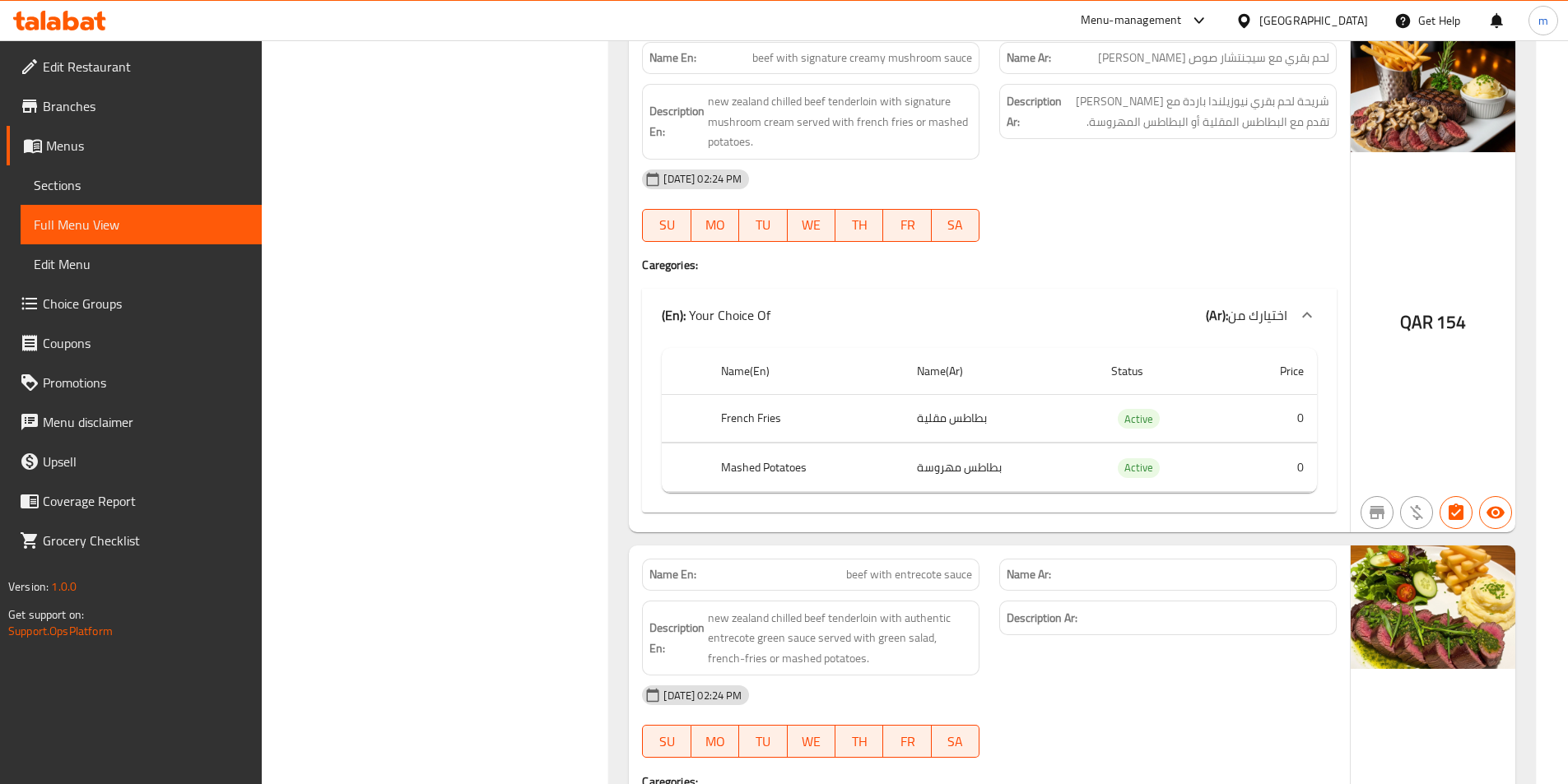
scroll to position [2138, 0]
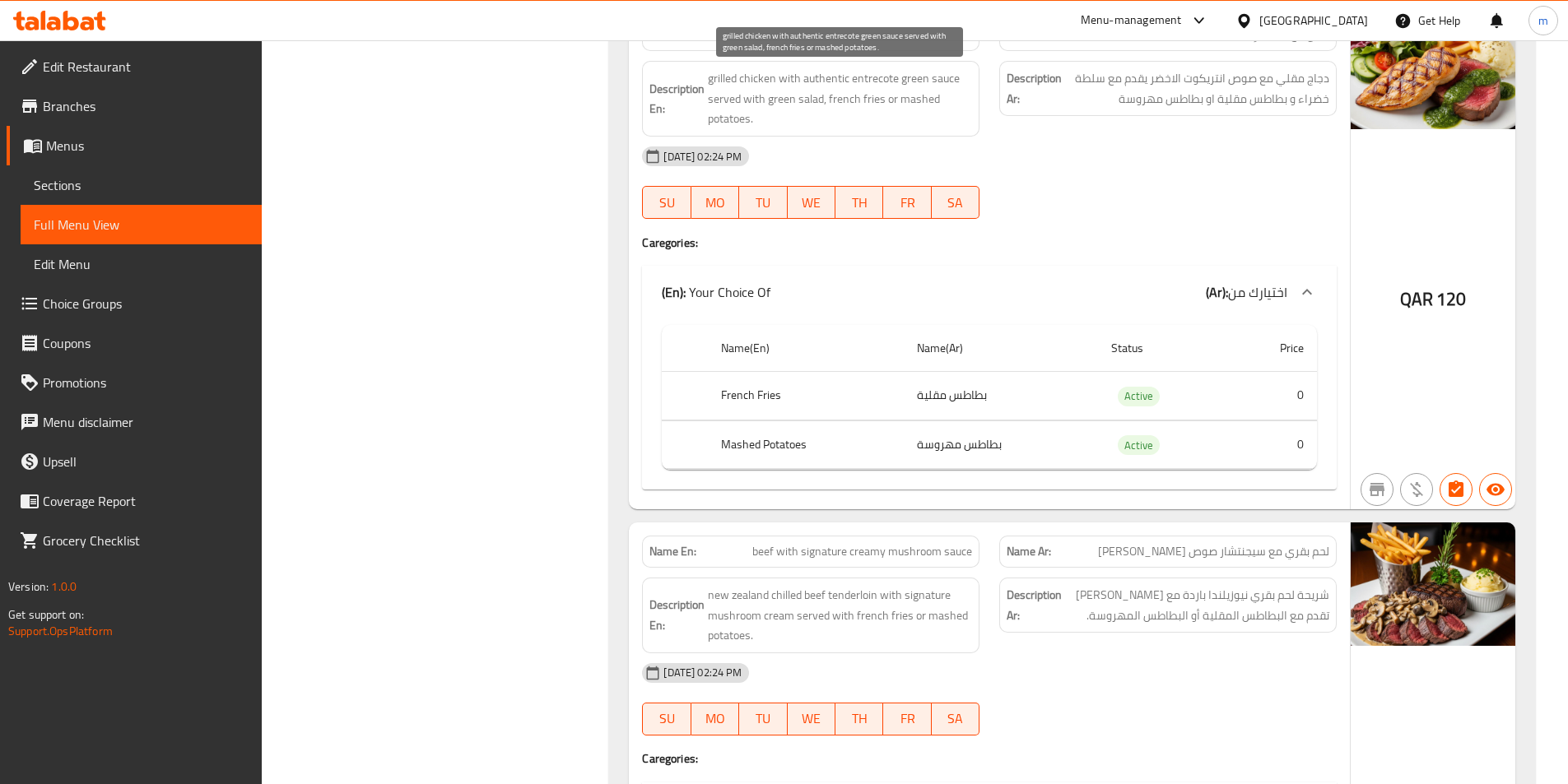
click at [744, 106] on span "grilled chicken with authentic entrecote green sauce served with green salad, f…" at bounding box center [839, 98] width 264 height 61
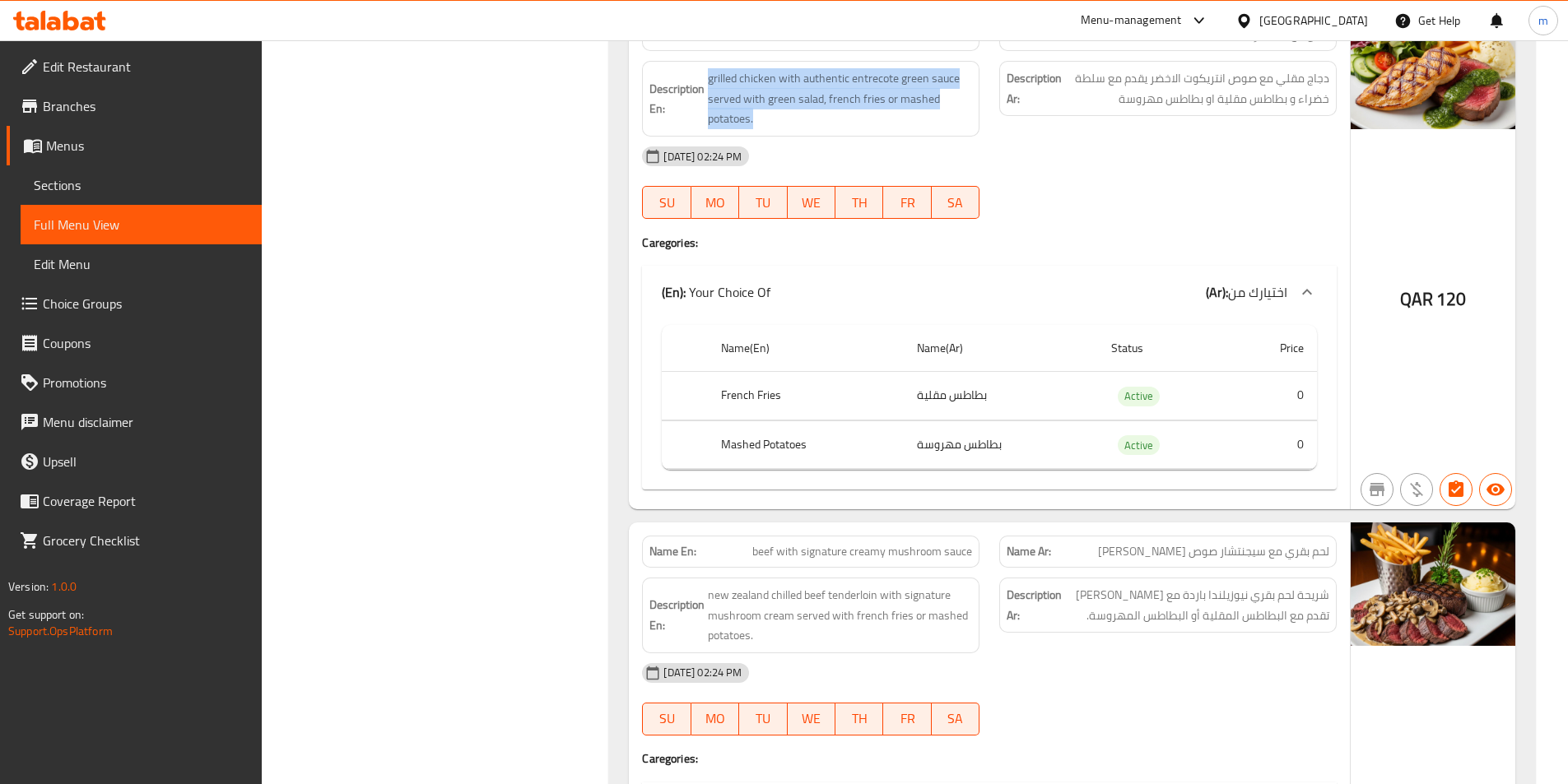
copy span "grilled chicken with authentic entrecote green sauce served with green salad, f…"
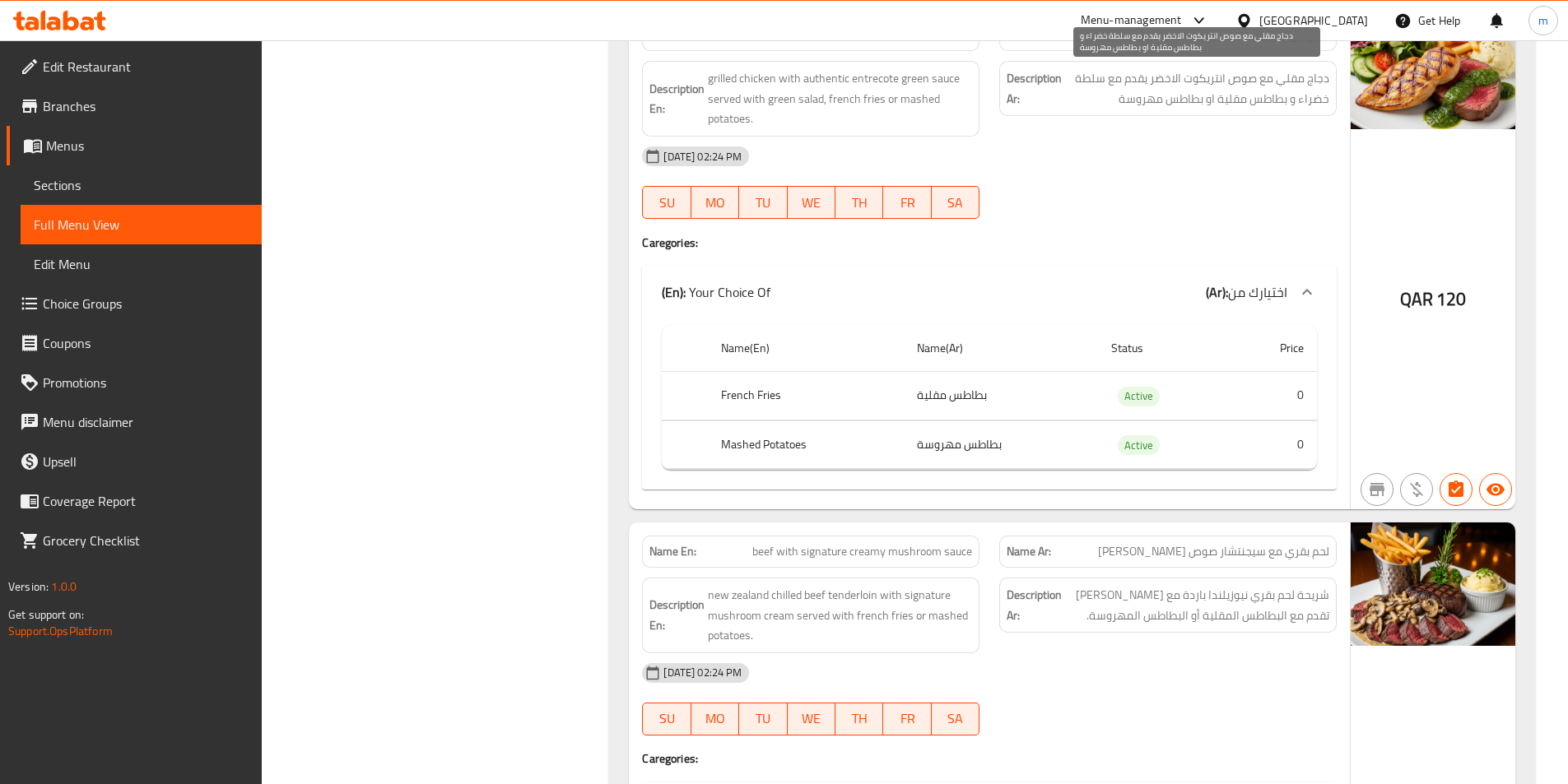
click at [1128, 92] on span "دجاج مقلي مع صوص انتريكوت الاخضر يقدم مع سلطة خضراء و بطاطس مقلية او بطاطس مهرو…" at bounding box center [1197, 89] width 264 height 41
copy div "دجاج مقلي مع صوص انتريكوت الاخضر يقدم مع سلطة خضراء و بطاطس مقلية او بطاطس مهرو…"
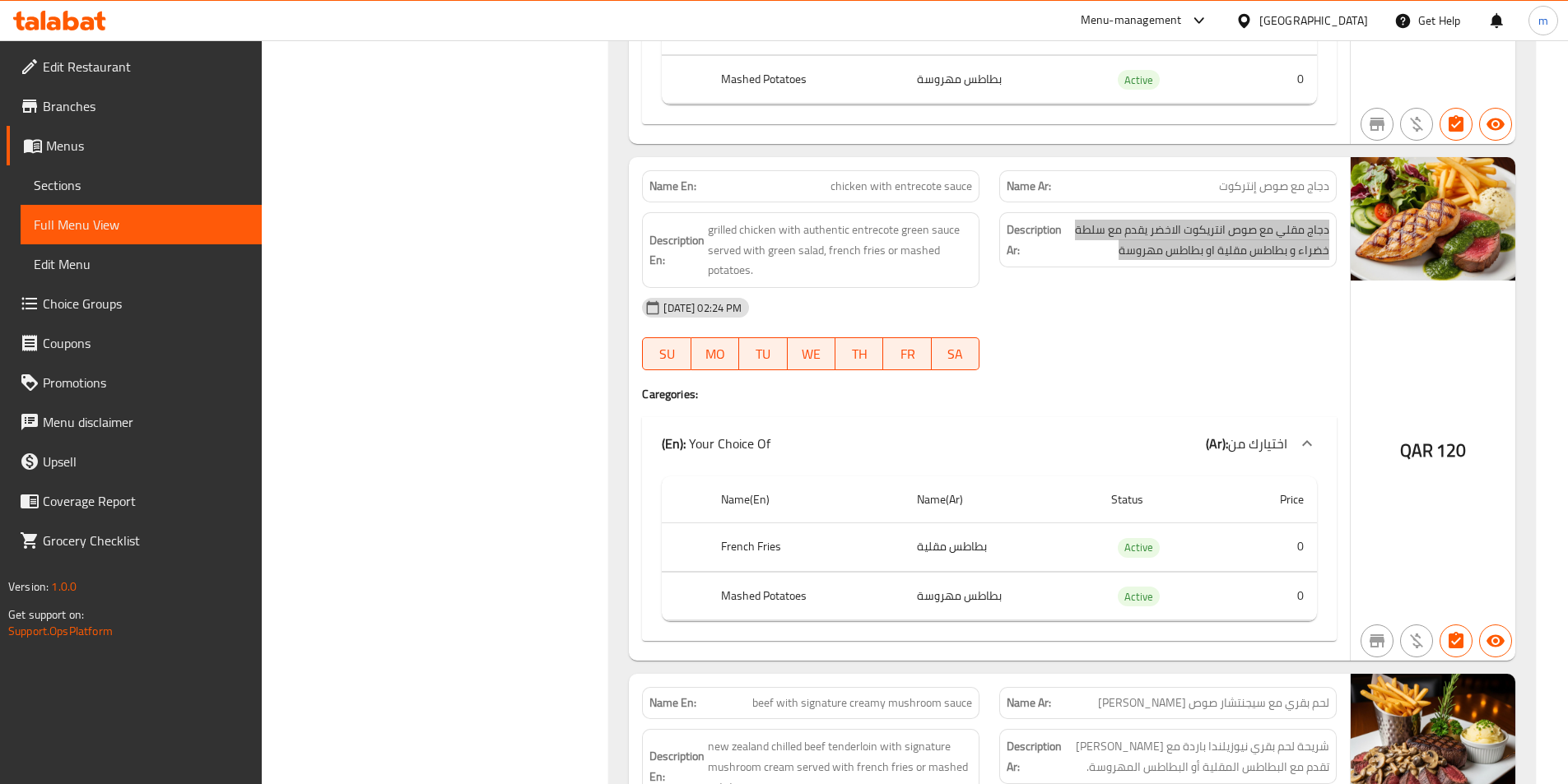
scroll to position [1891, 0]
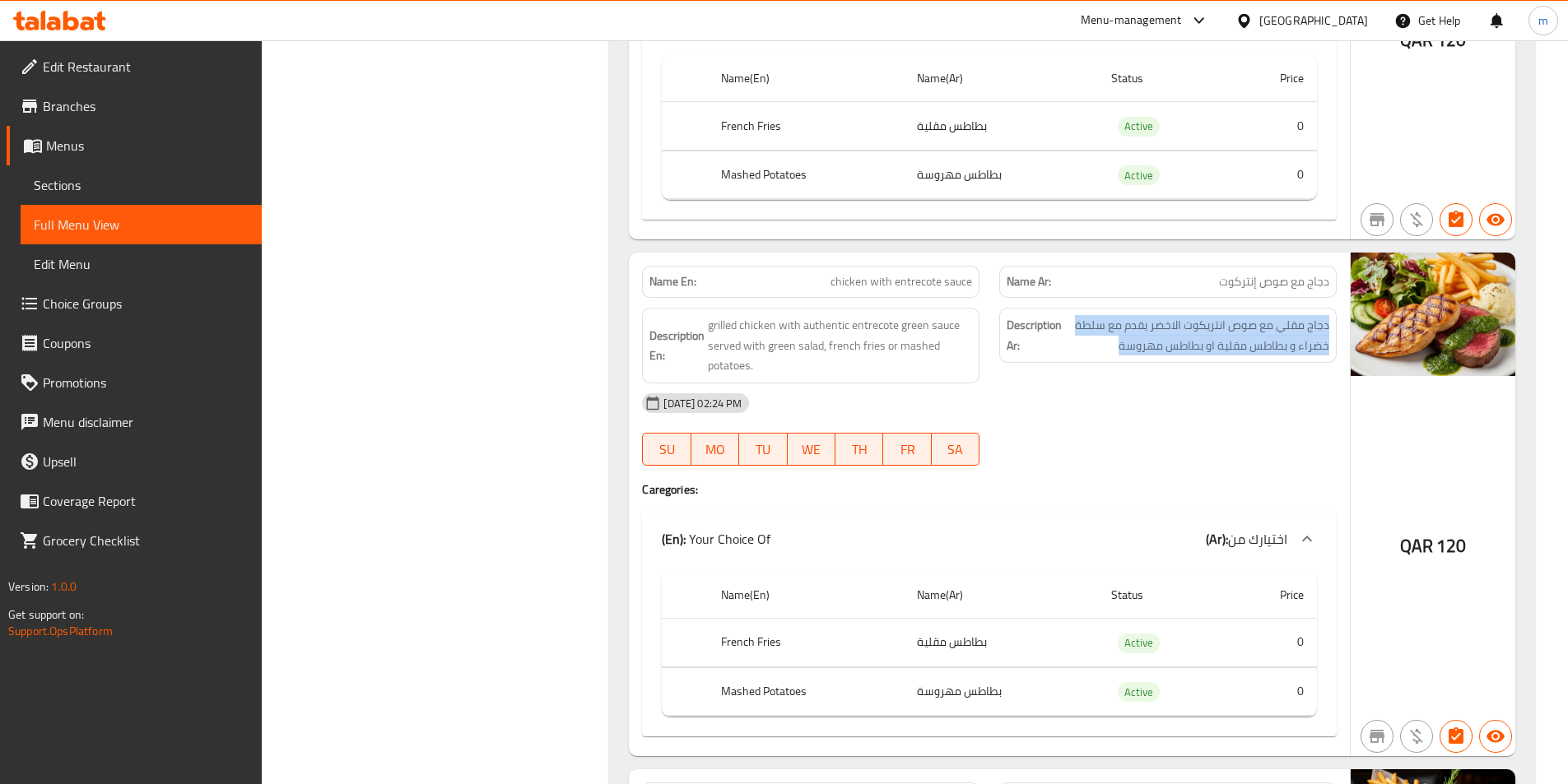
click at [97, 296] on span "Choice Groups" at bounding box center [145, 303] width 206 height 20
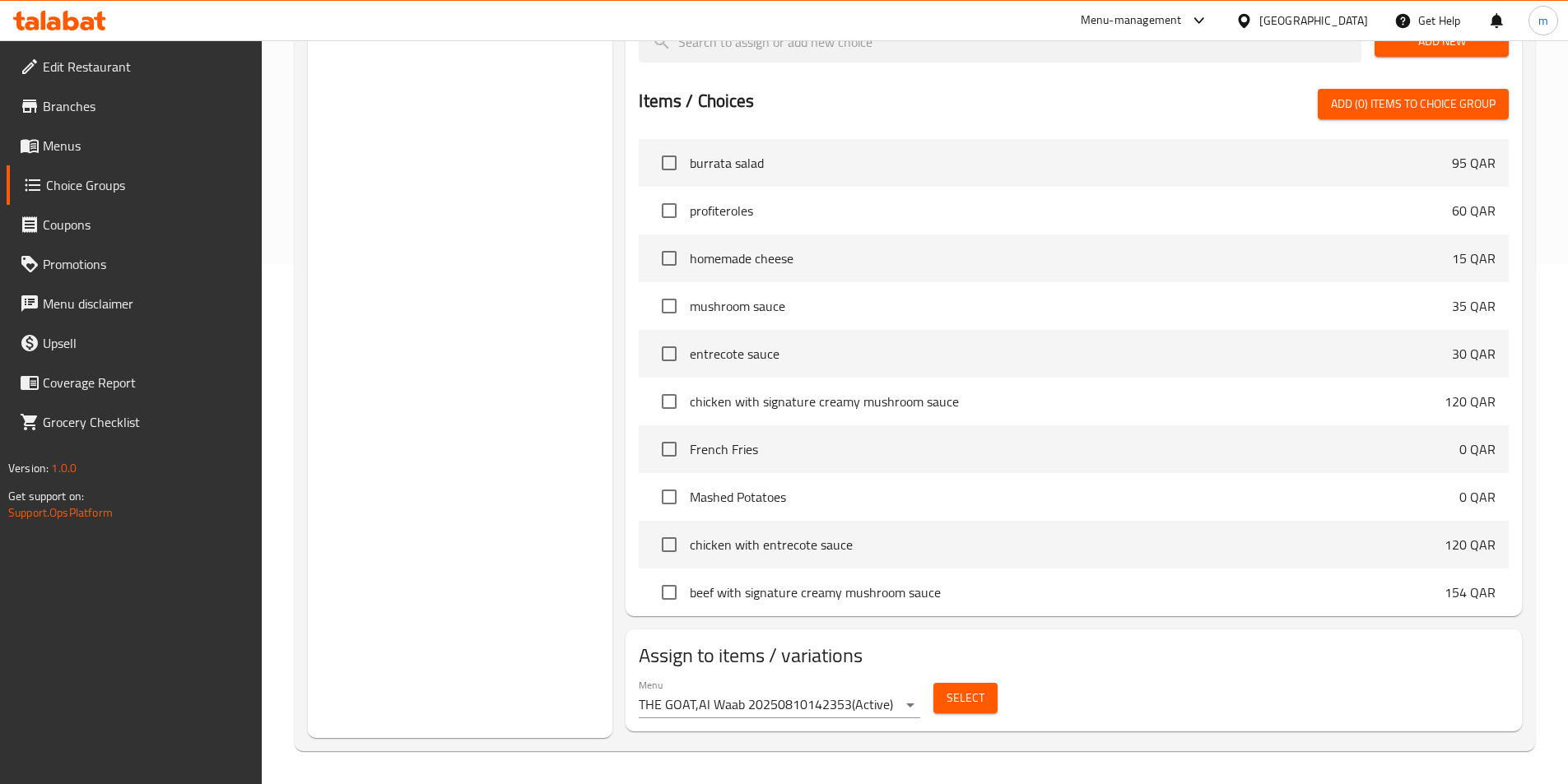
scroll to position [233, 0]
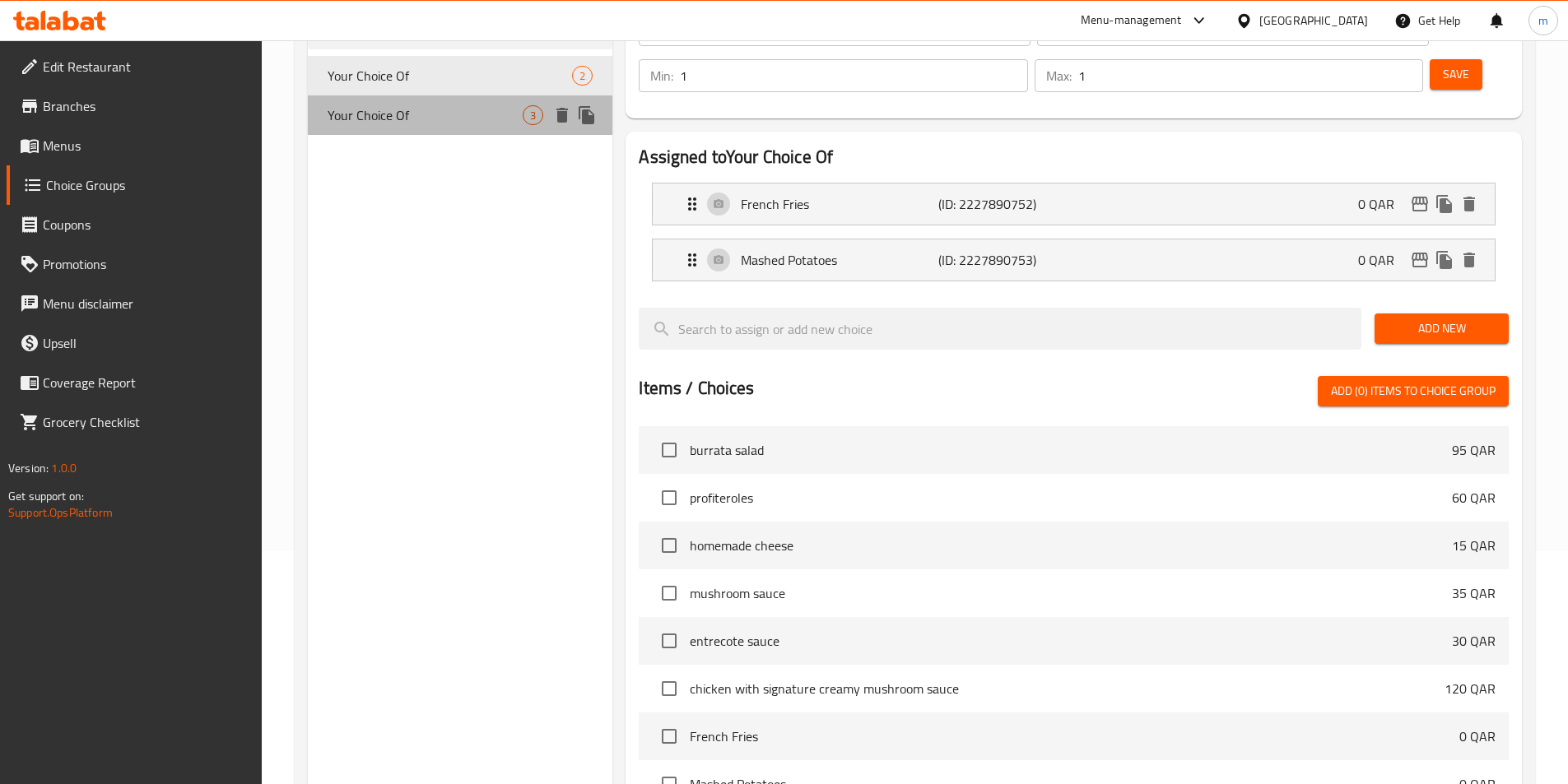
click at [382, 110] on span "Your Choice Of" at bounding box center [425, 115] width 196 height 20
type input "Your Choice Of"
type input "اختيارك من"
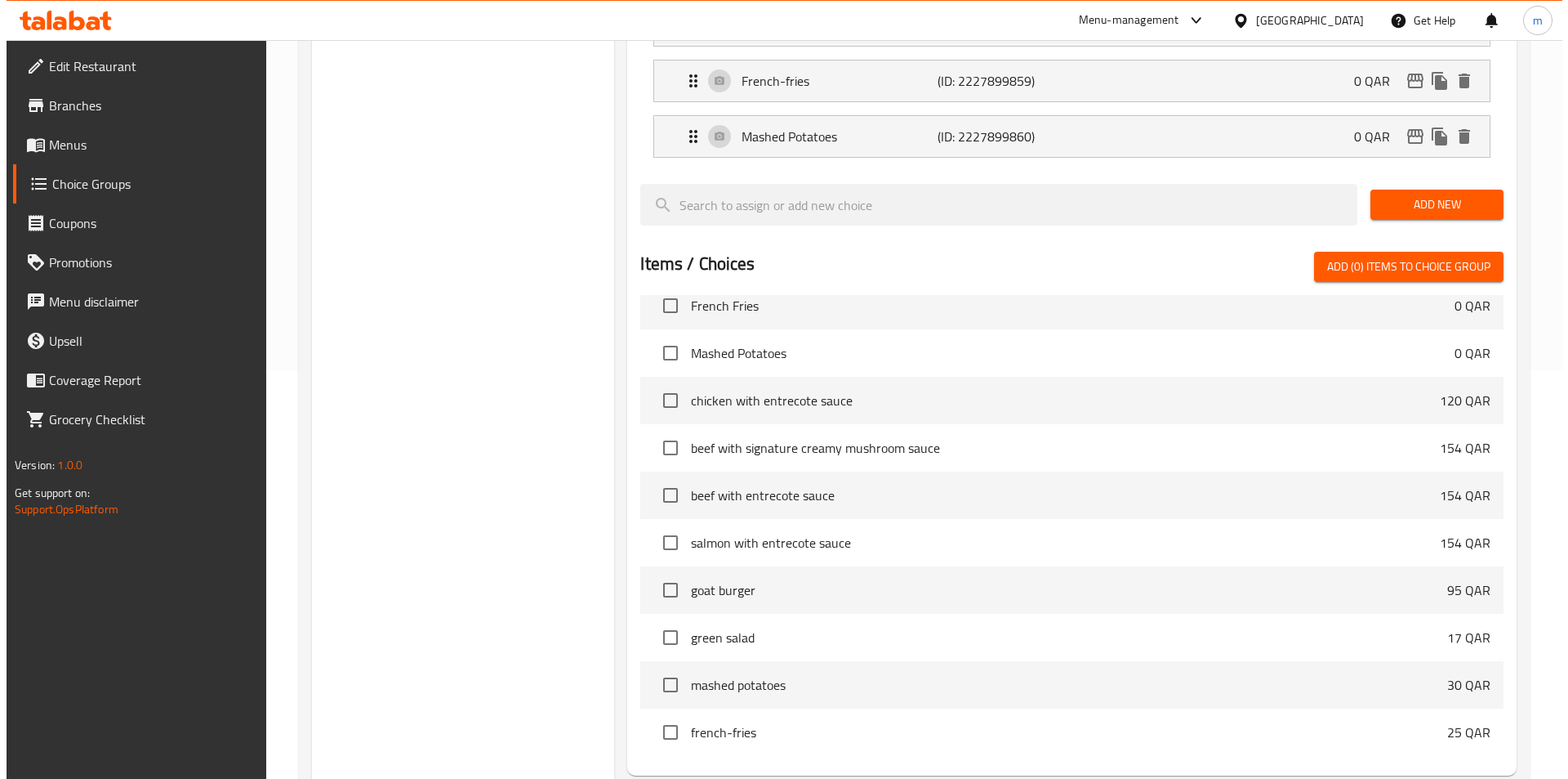
scroll to position [526, 0]
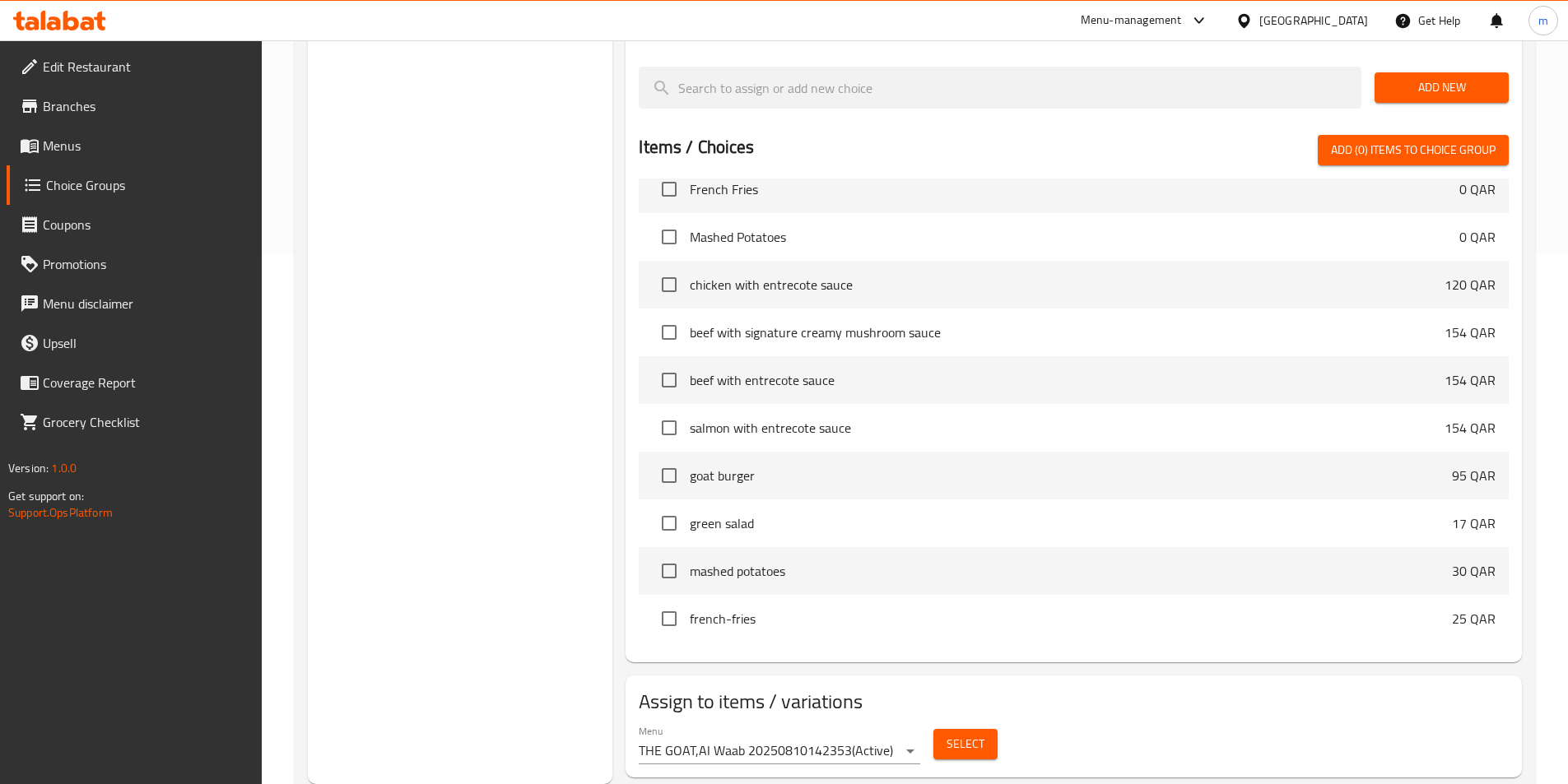
click at [966, 733] on span "Select" at bounding box center [966, 743] width 38 height 21
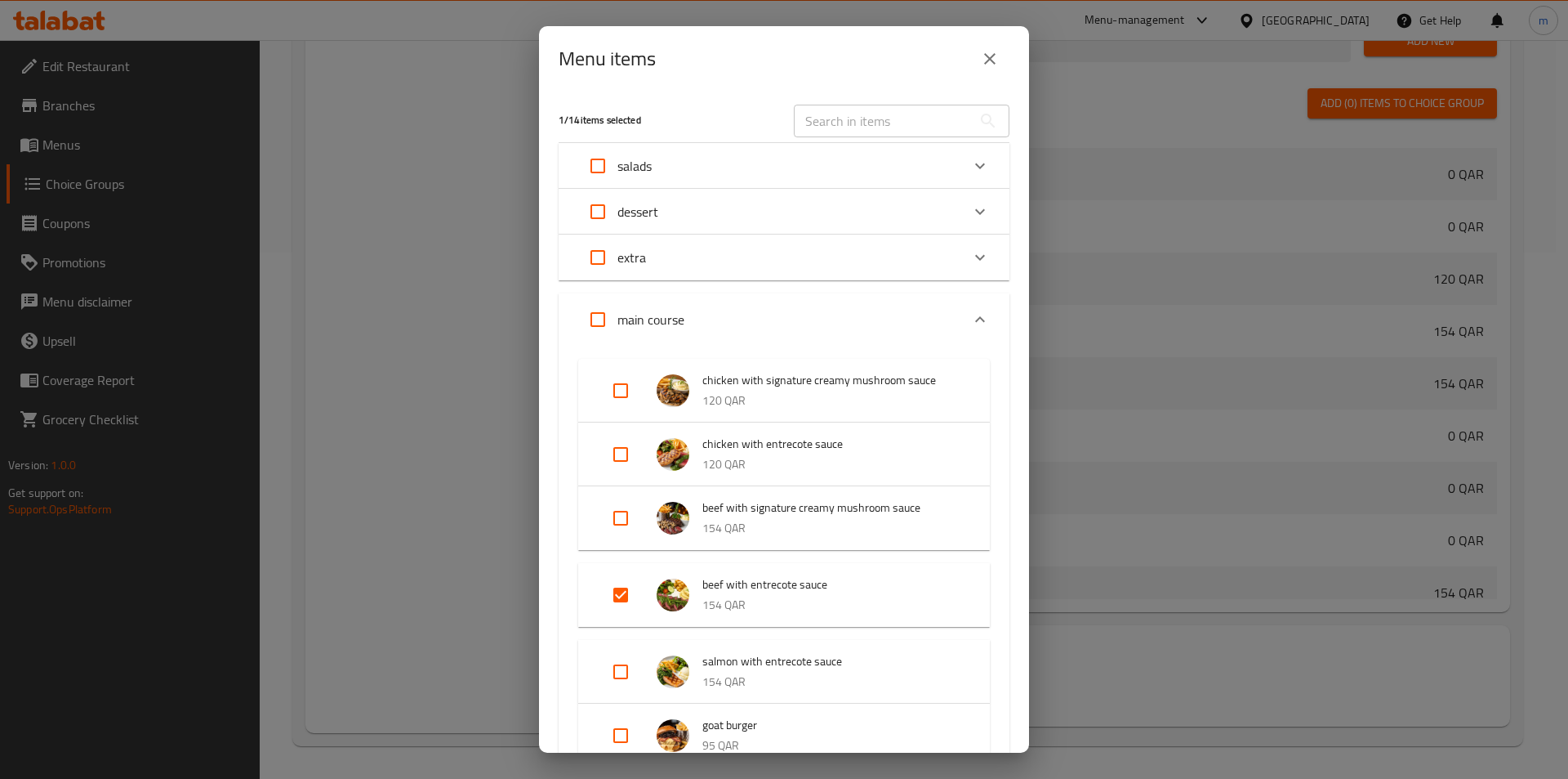
scroll to position [82, 0]
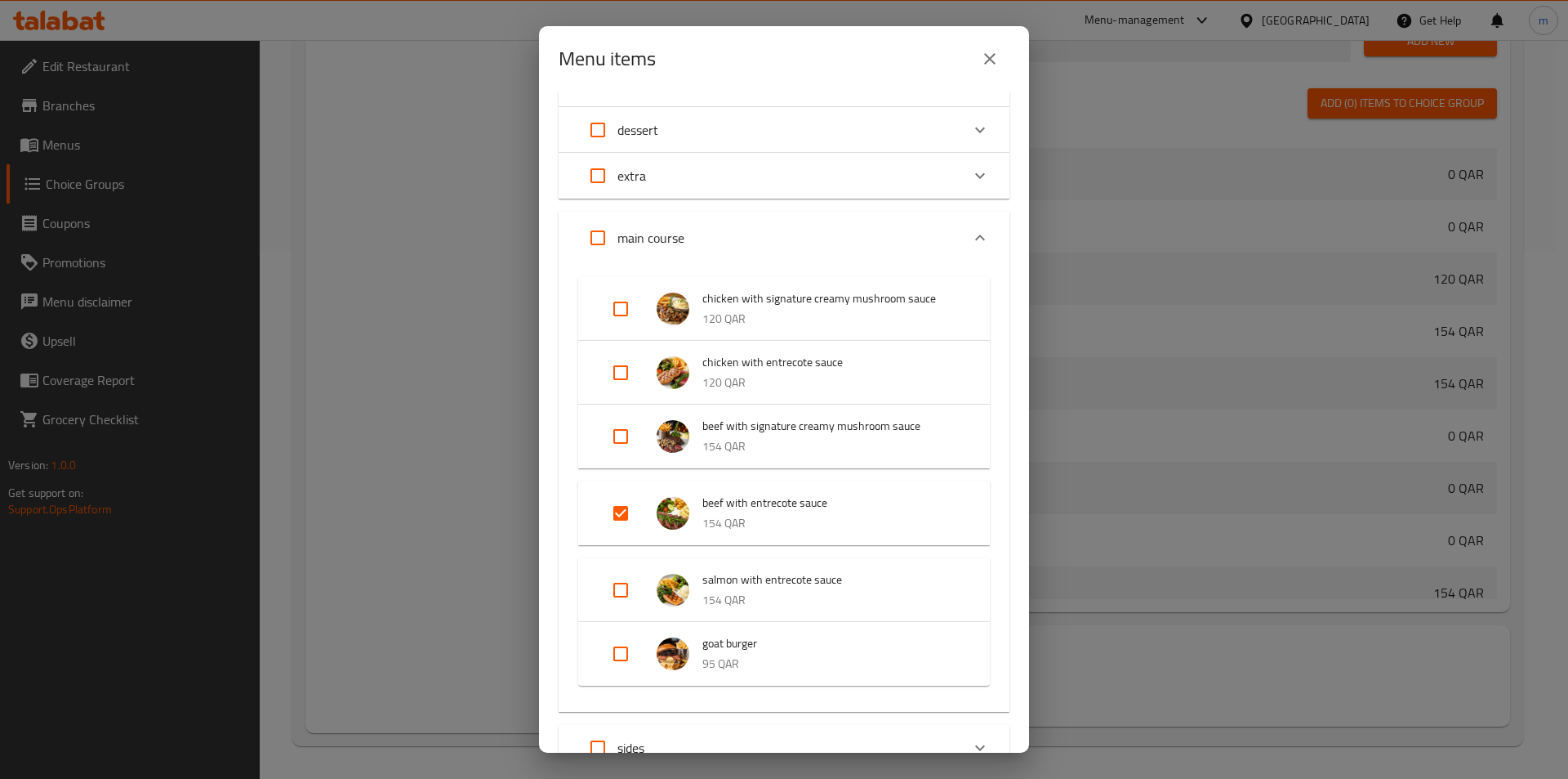
click at [624, 382] on input "Expand" at bounding box center [620, 373] width 40 height 40
checkbox input "true"
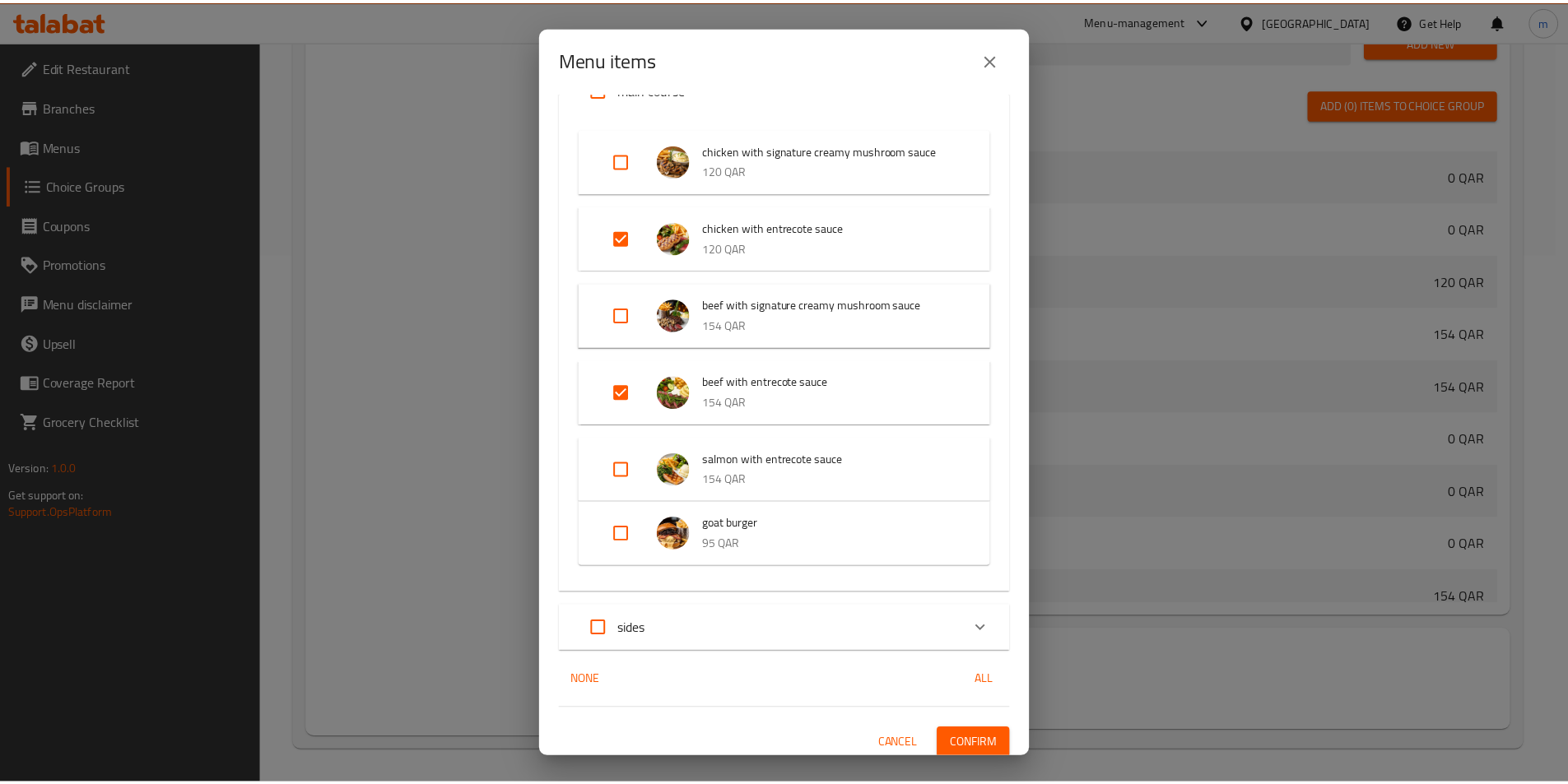
scroll to position [241, 0]
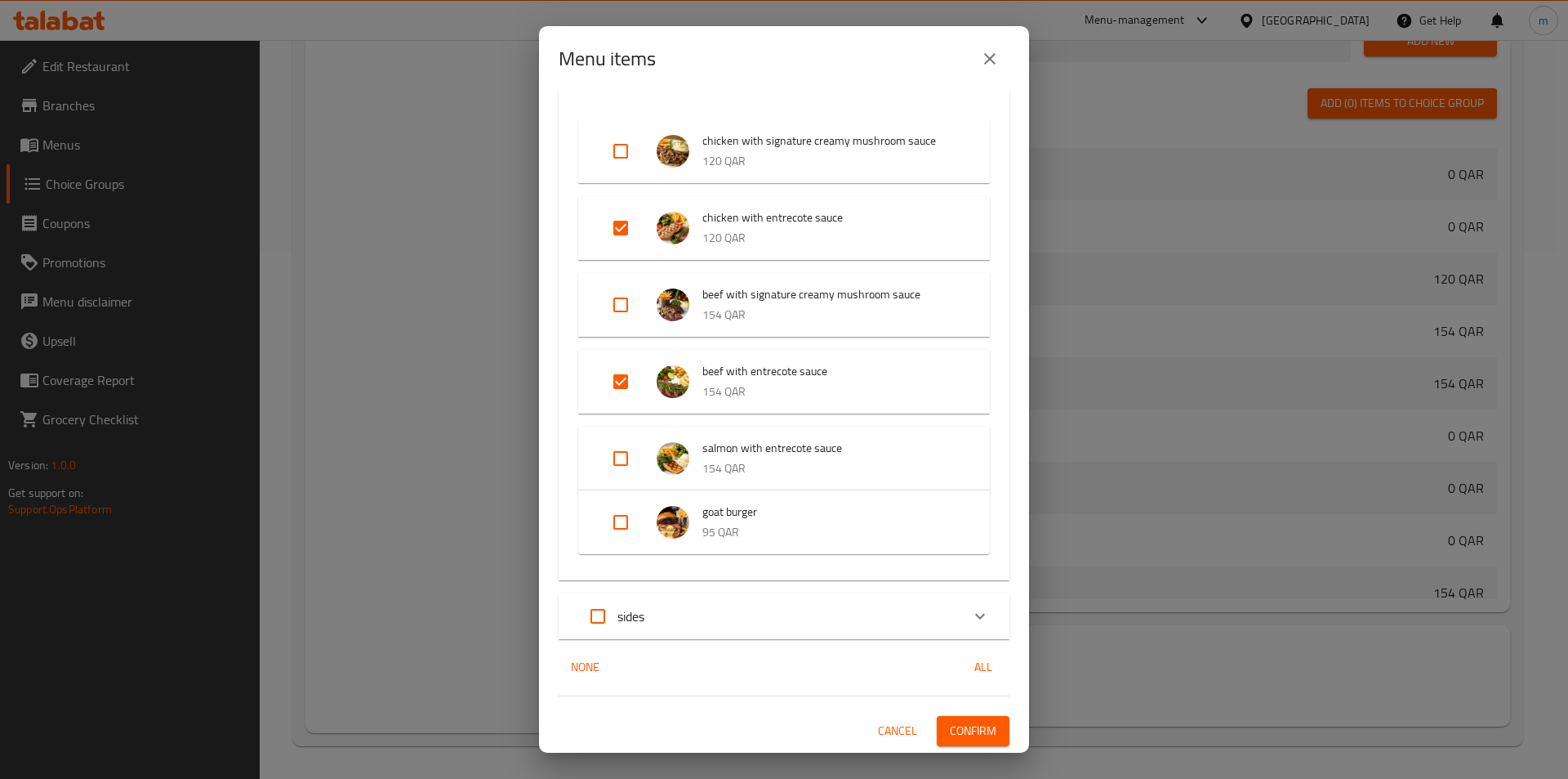
click at [937, 725] on button "Confirm" at bounding box center [973, 731] width 73 height 31
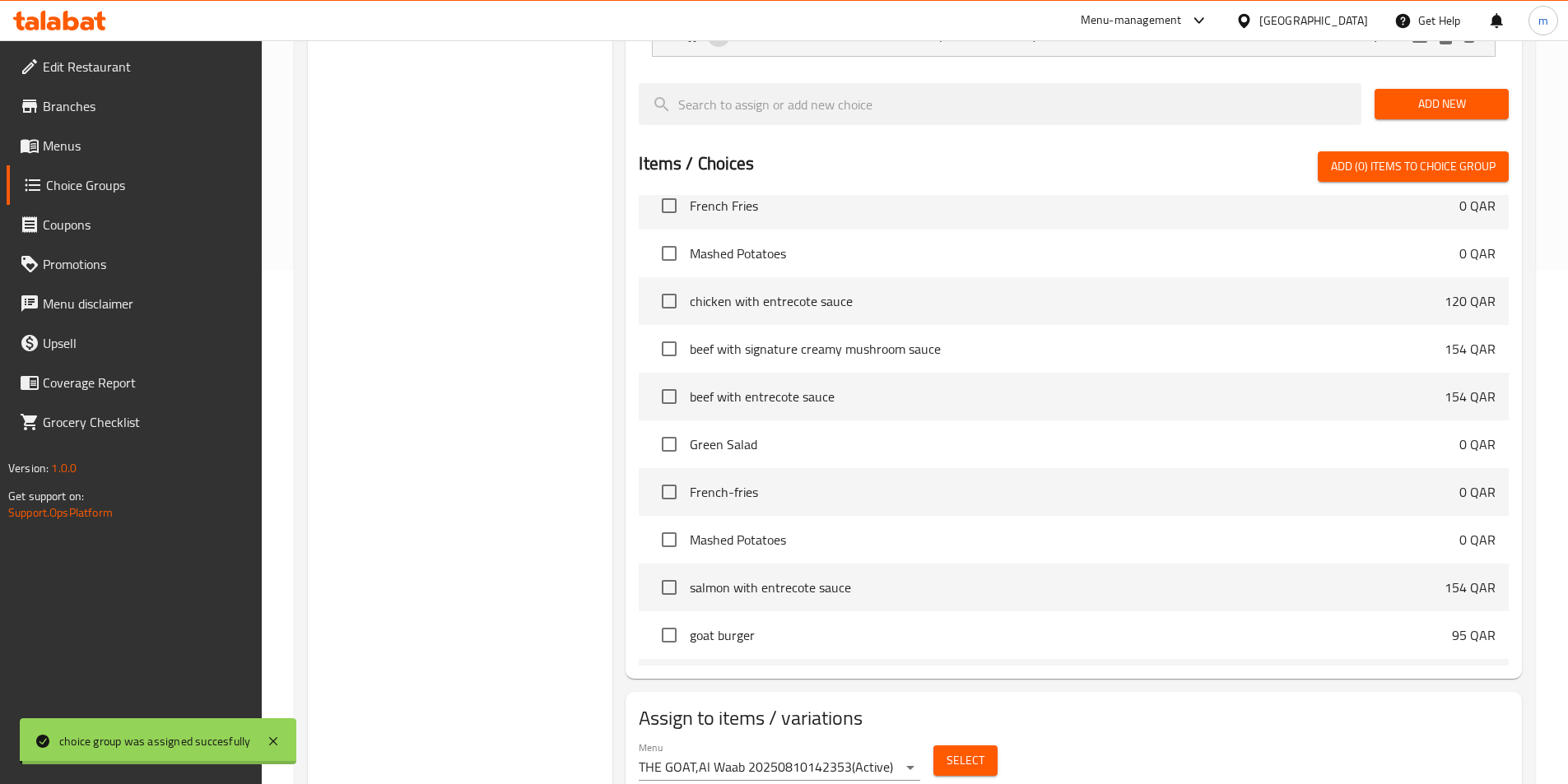
scroll to position [0, 0]
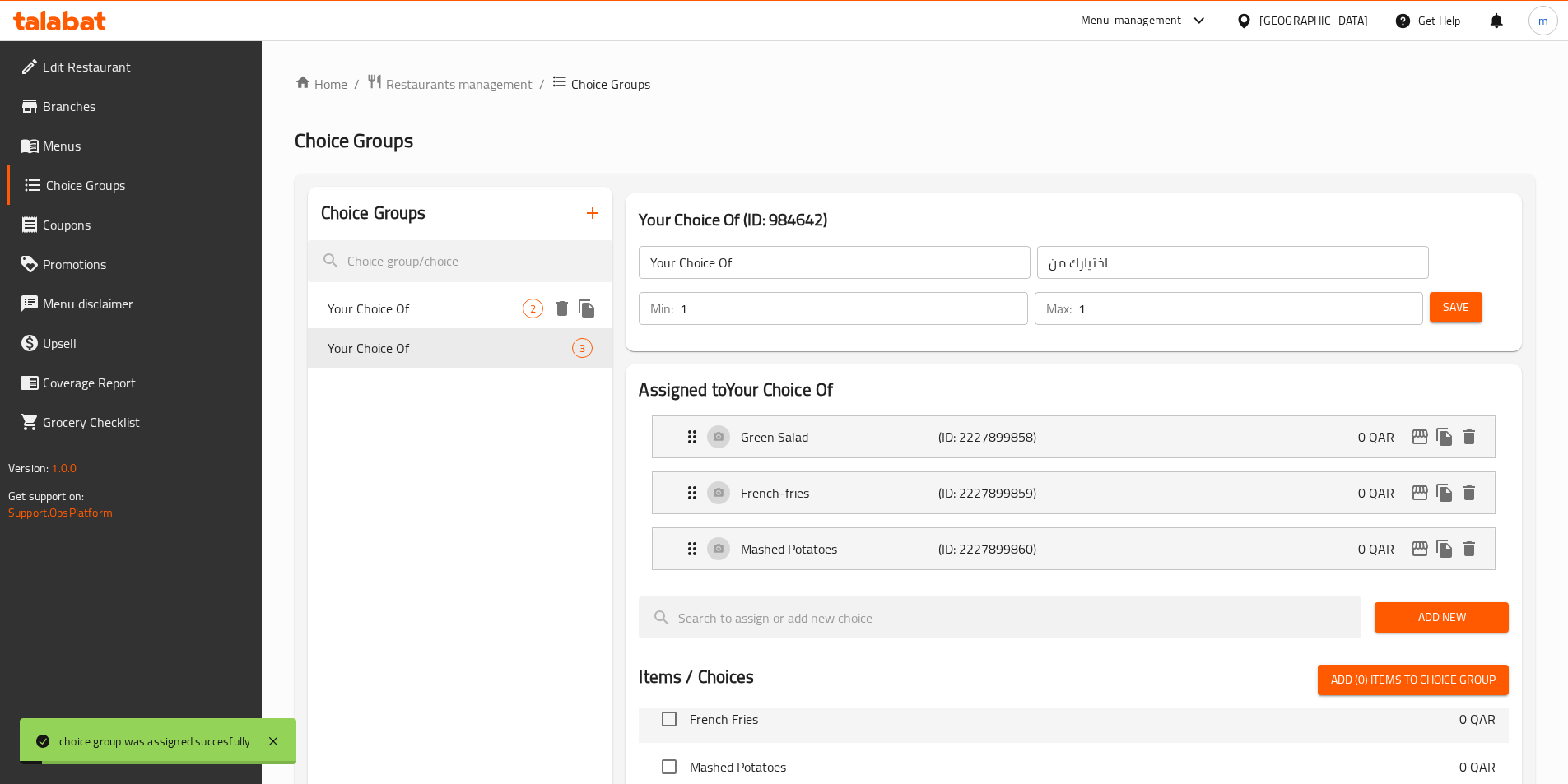
click at [458, 305] on span "Your Choice Of" at bounding box center [425, 308] width 196 height 20
type input "Your Choice Of"
type input "اختيارك من"
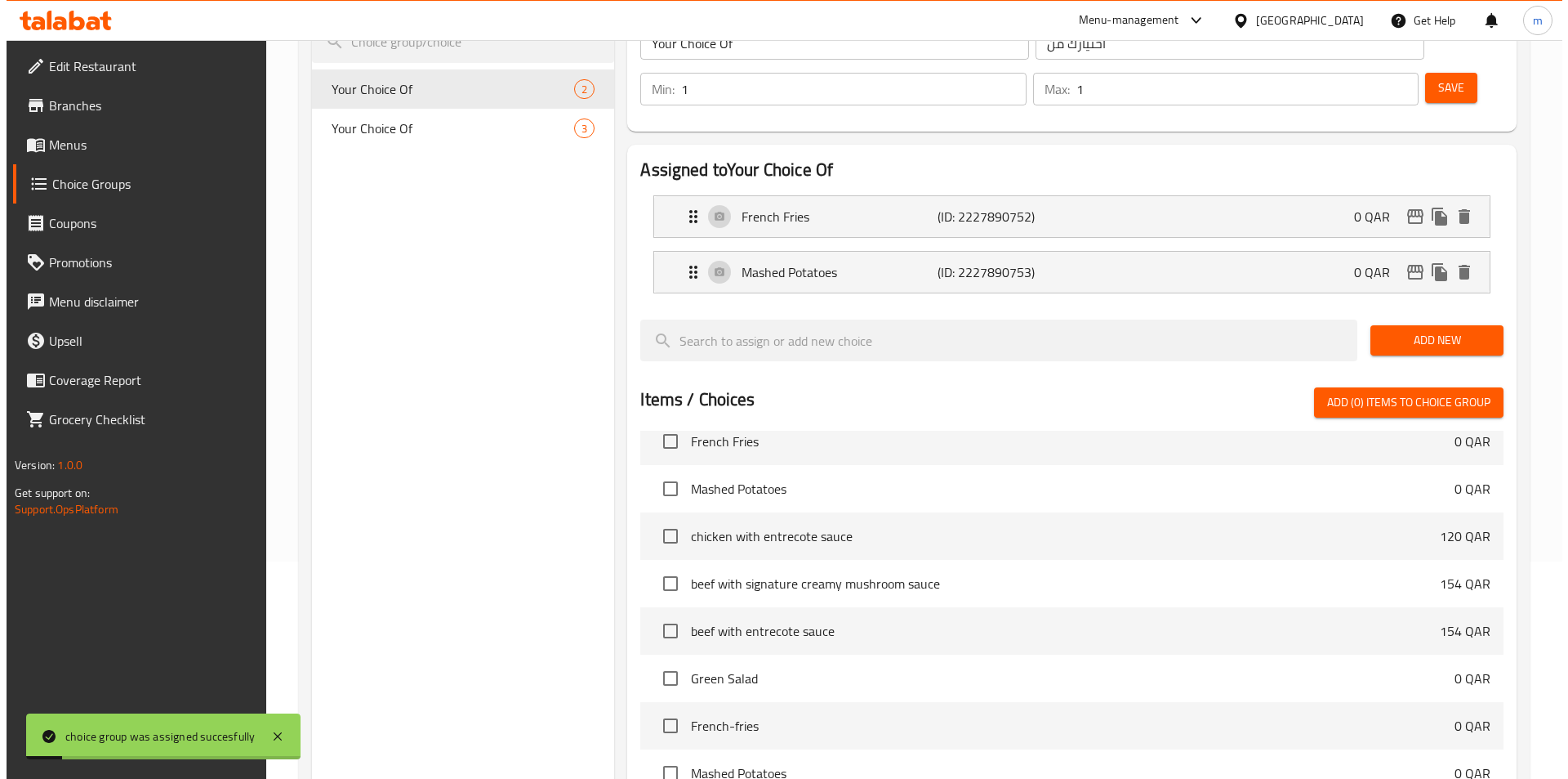
scroll to position [471, 0]
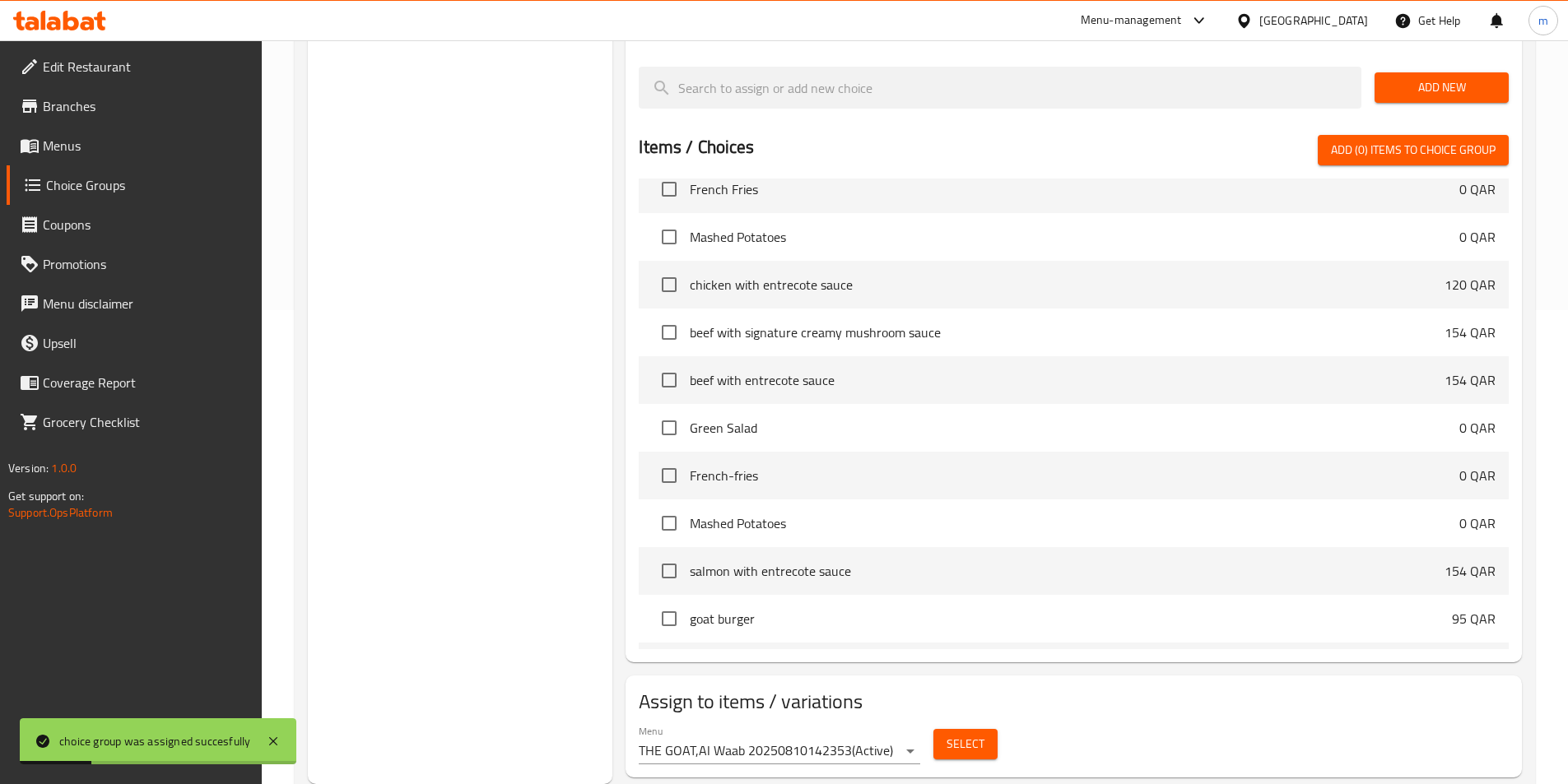
click at [937, 722] on div "Select" at bounding box center [966, 744] width 78 height 44
click at [944, 728] on button "Select" at bounding box center [965, 743] width 64 height 31
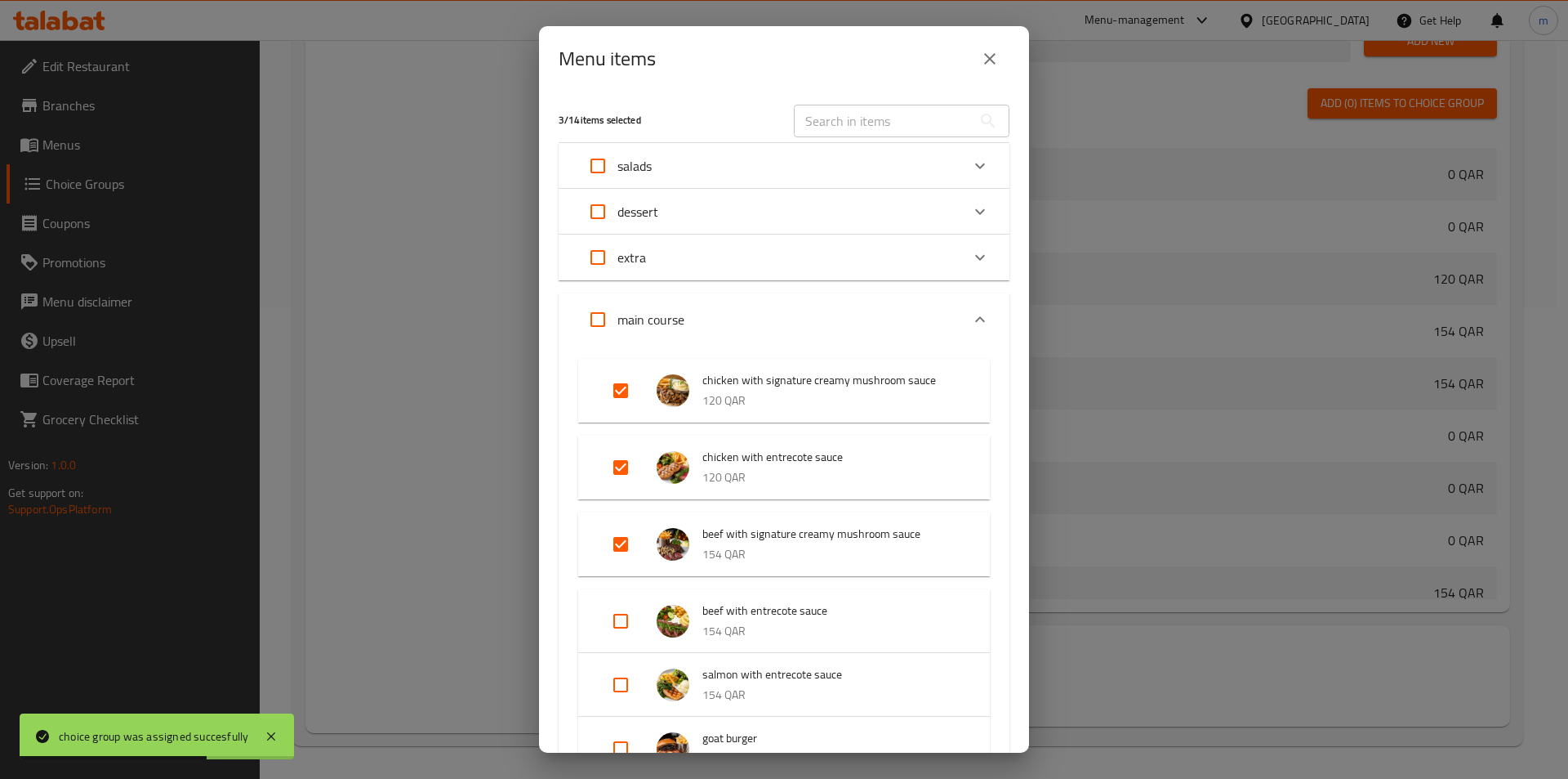
click at [623, 469] on input "Expand" at bounding box center [620, 468] width 40 height 40
checkbox input "false"
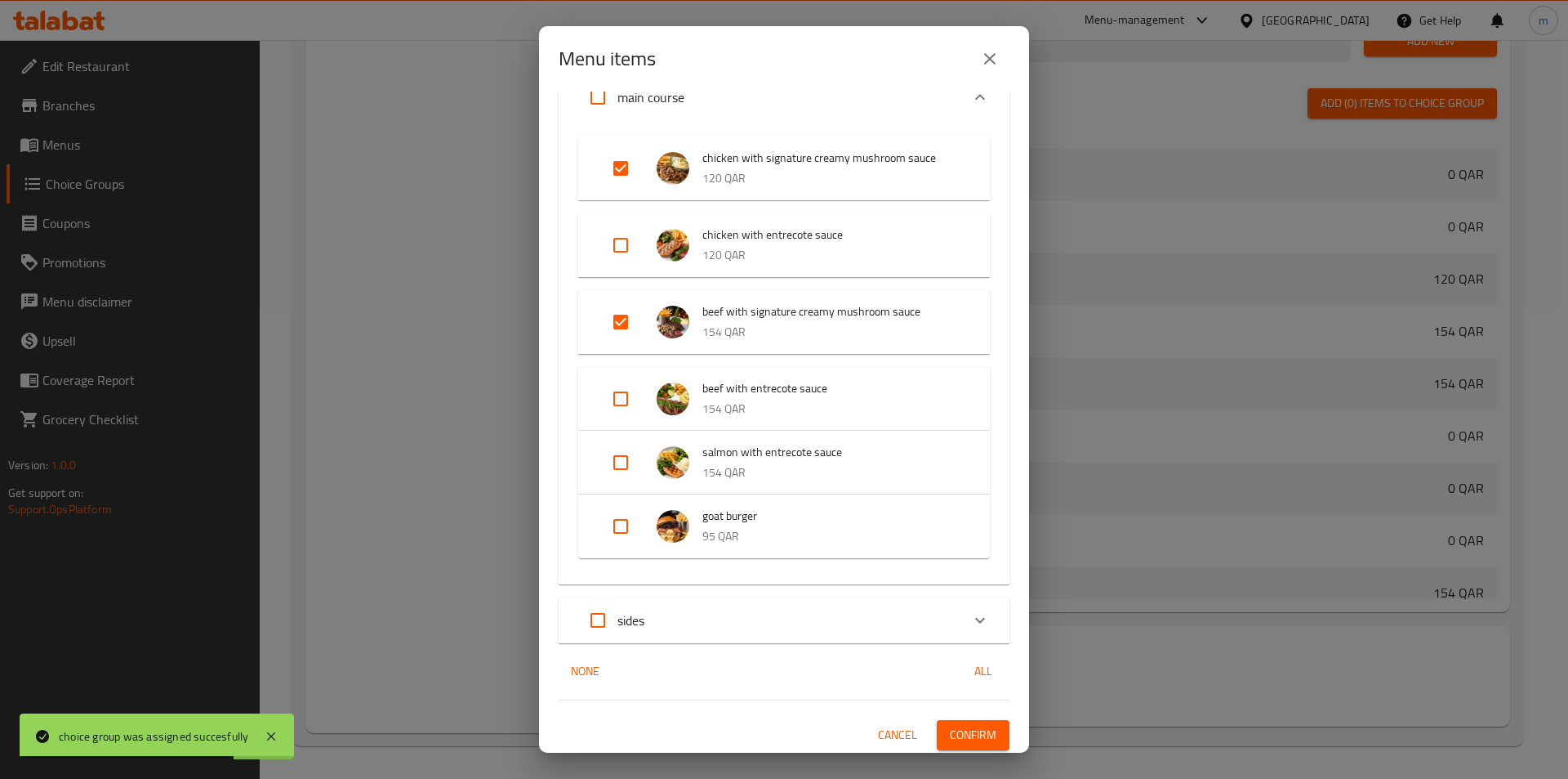
scroll to position [226, 0]
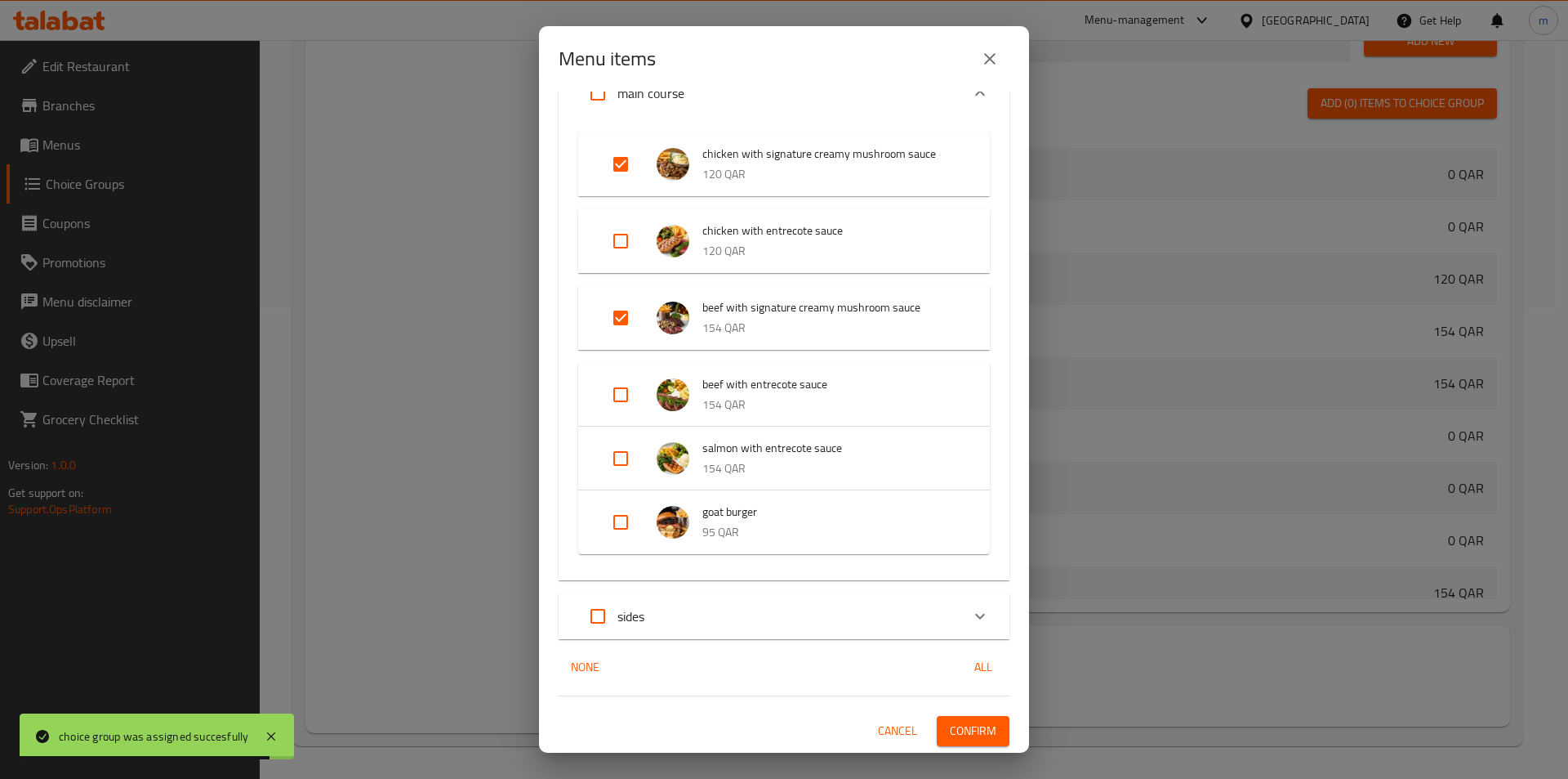
click at [949, 718] on button "Confirm" at bounding box center [973, 731] width 73 height 31
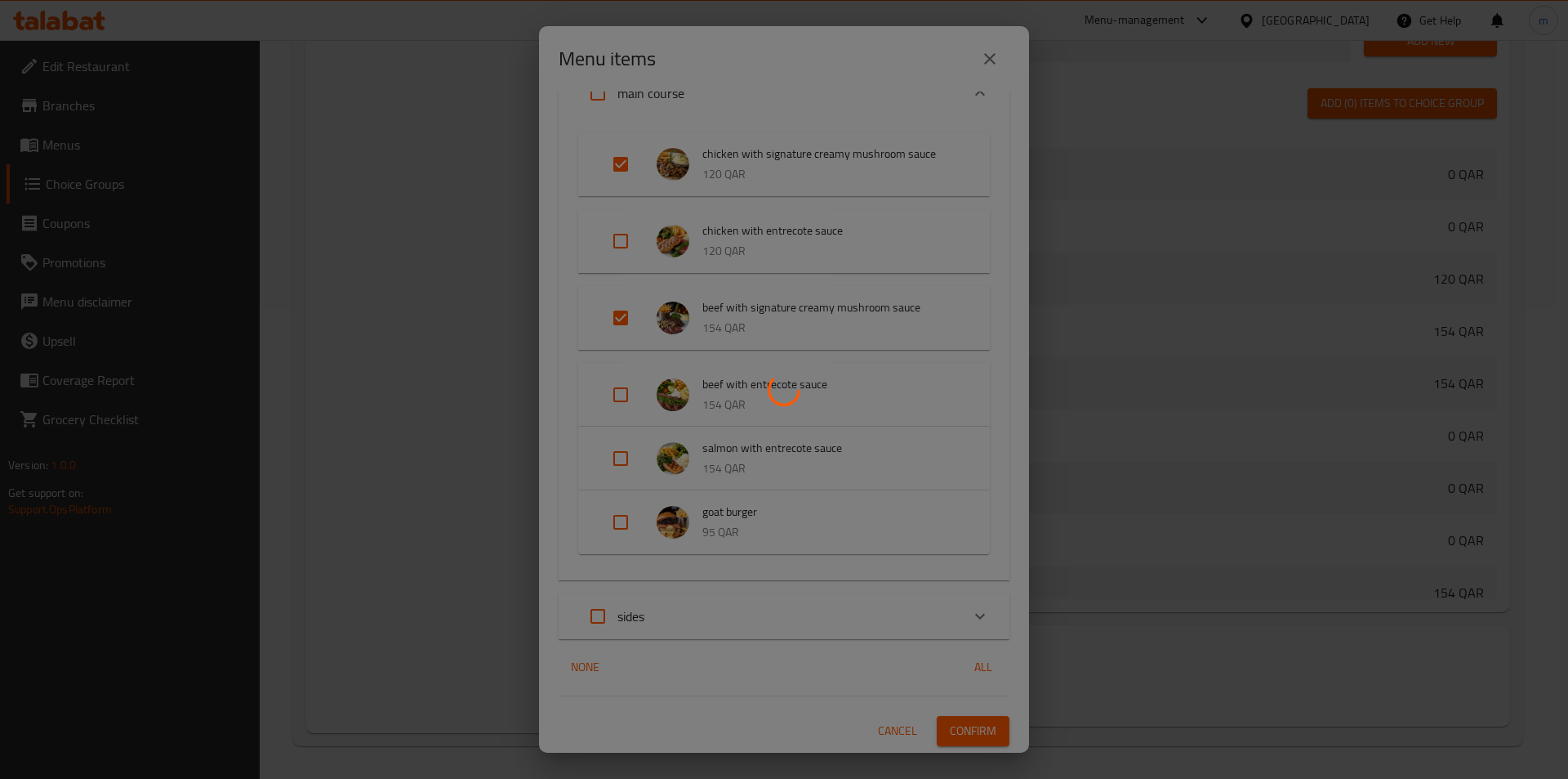
click at [423, 431] on div at bounding box center [784, 390] width 1568 height 779
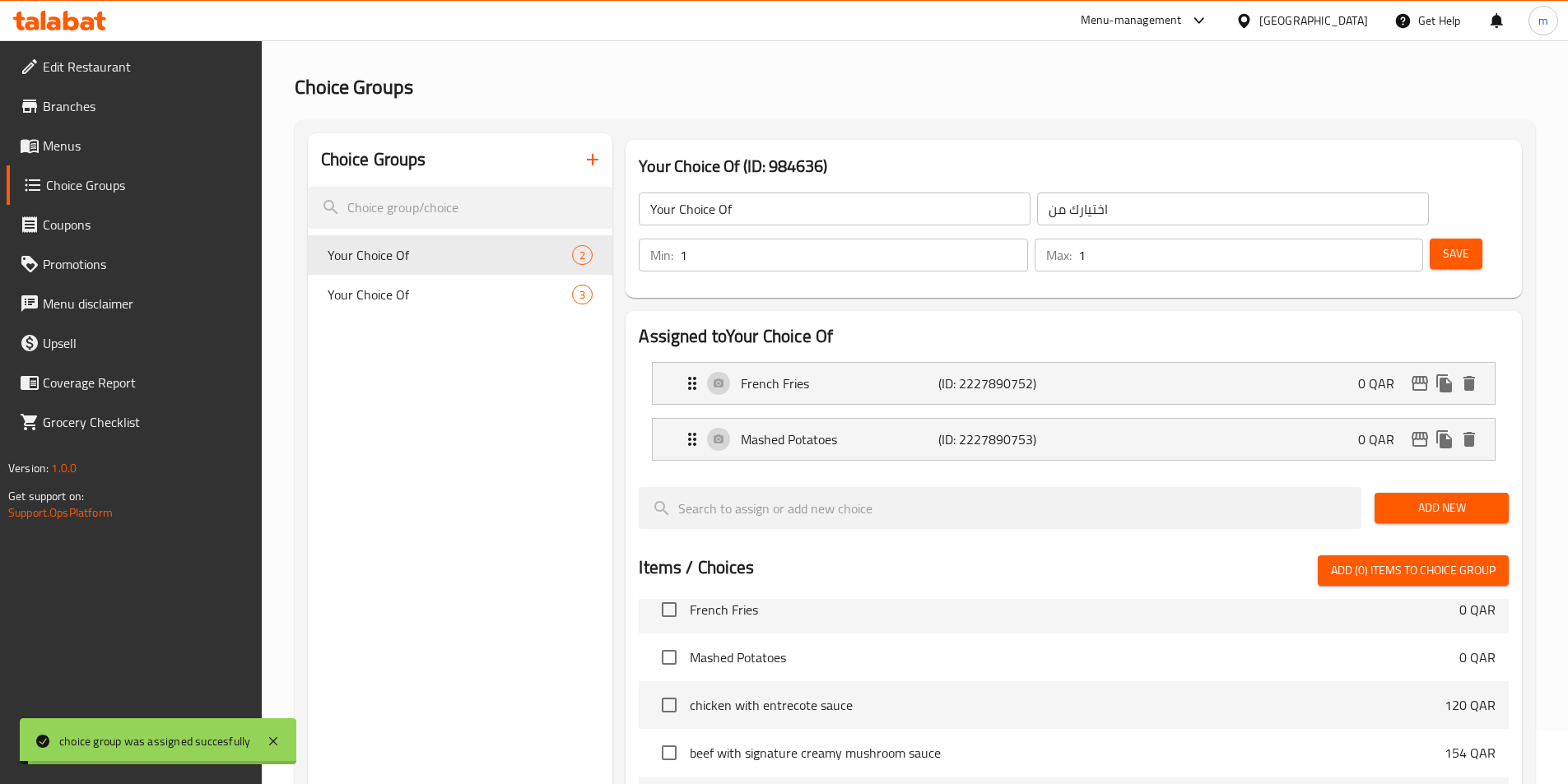
scroll to position [0, 0]
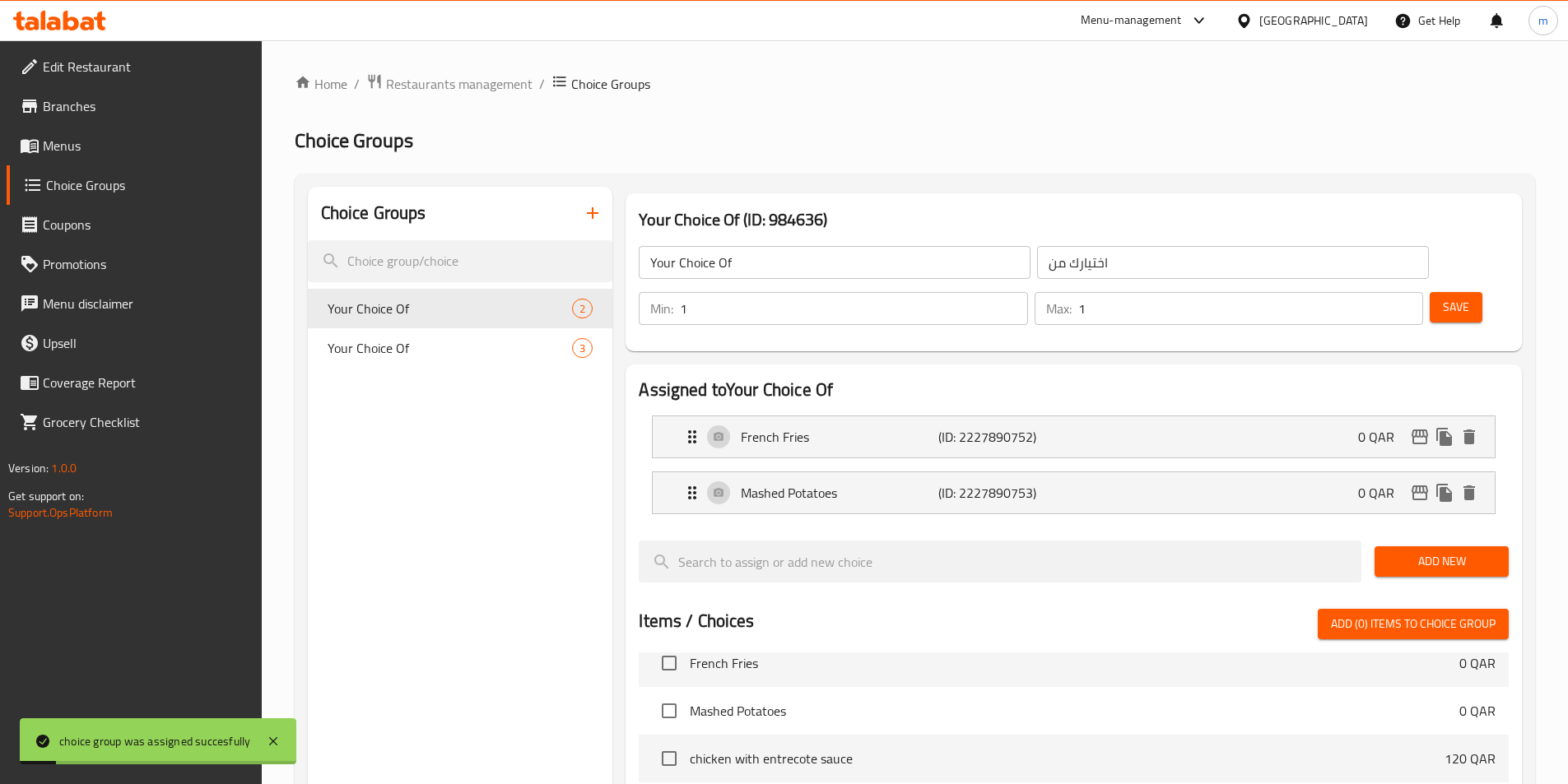
click at [93, 195] on span "Choice Groups" at bounding box center [146, 185] width 202 height 20
click at [77, 153] on span "Menus" at bounding box center [145, 145] width 206 height 20
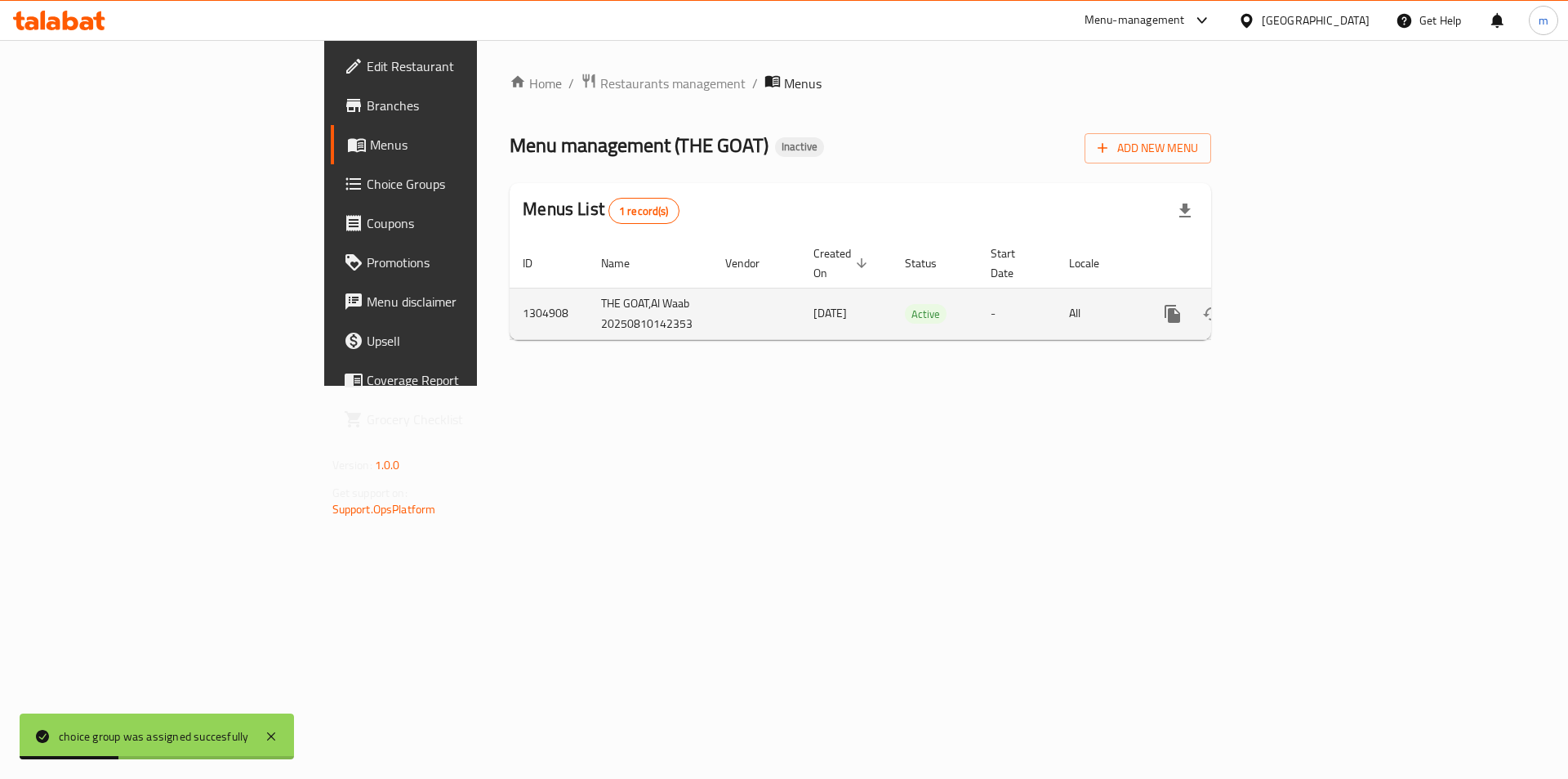
click at [1300, 304] on icon "enhanced table" at bounding box center [1290, 314] width 20 height 20
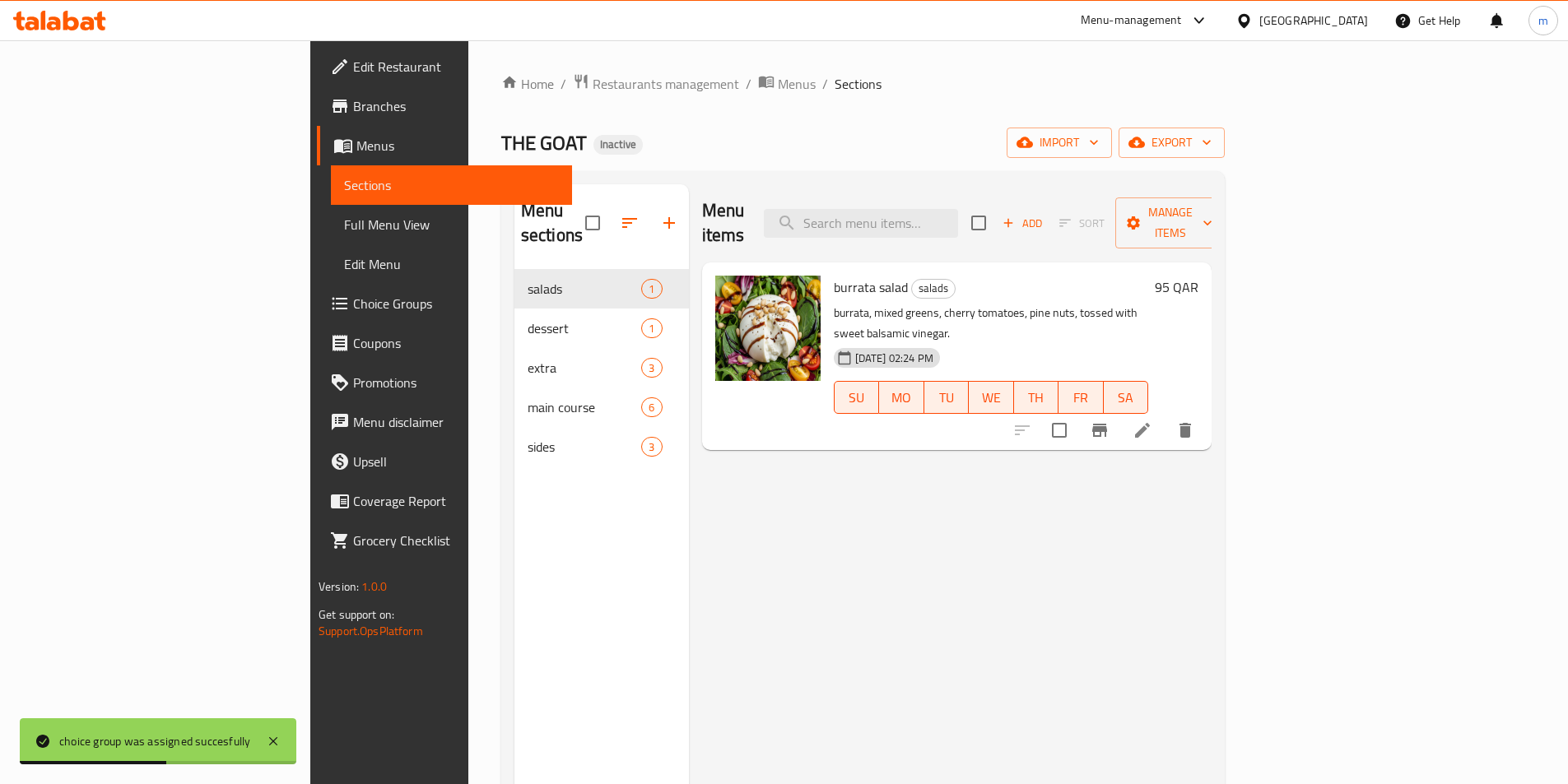
click at [344, 231] on span "Full Menu View" at bounding box center [452, 225] width 215 height 20
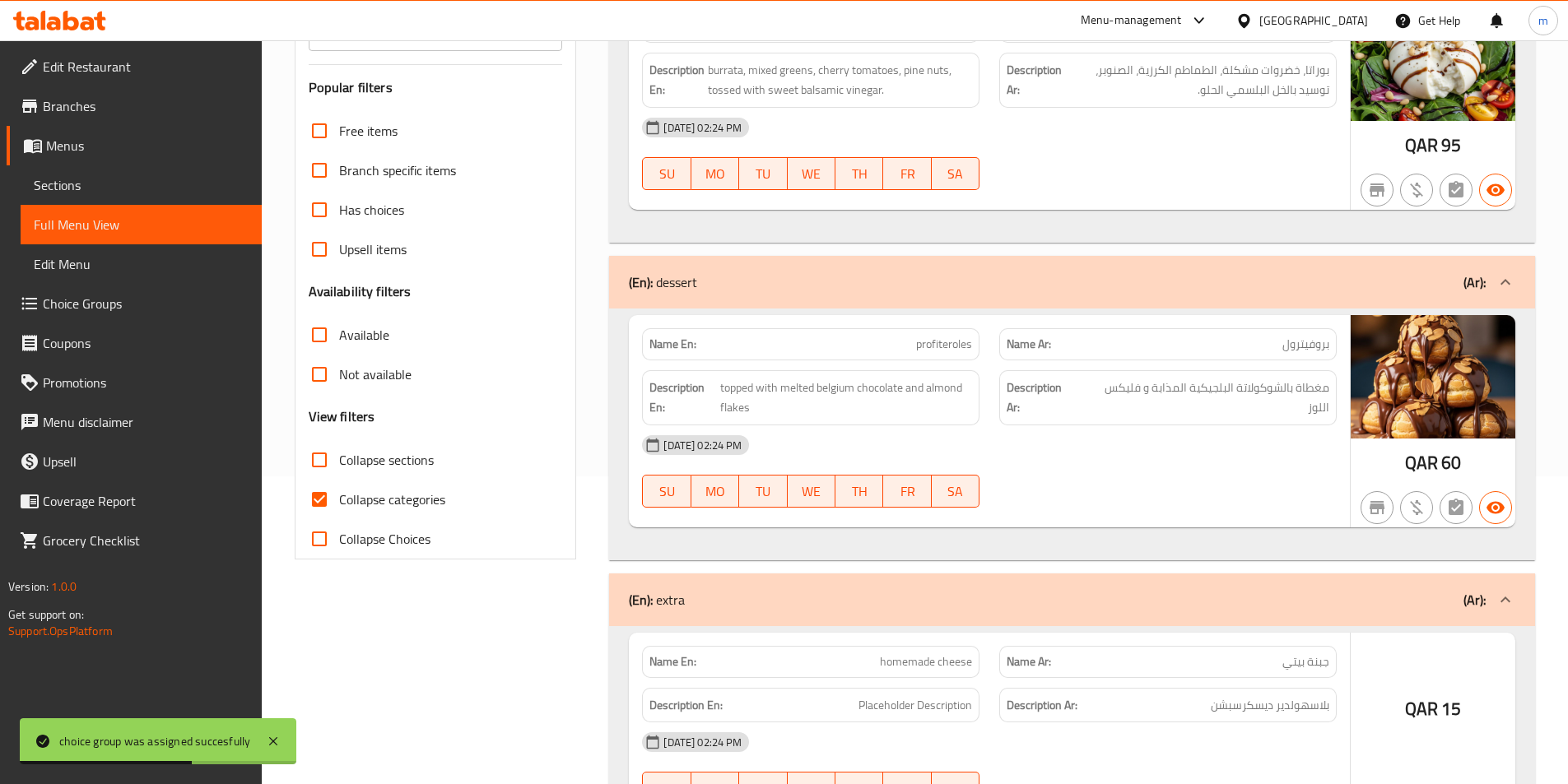
scroll to position [329, 0]
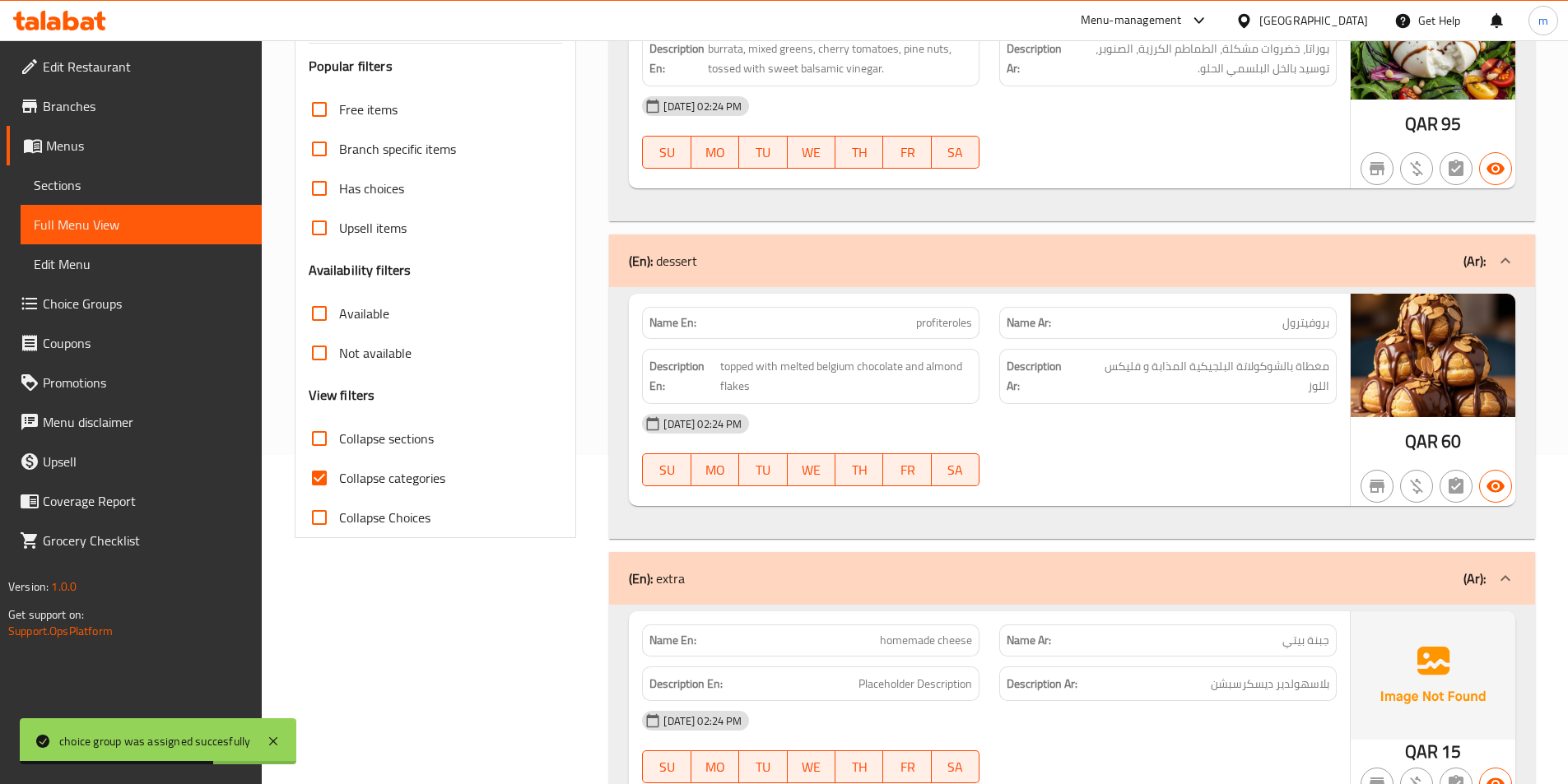
click at [319, 464] on input "Collapse categories" at bounding box center [320, 478] width 40 height 40
checkbox input "false"
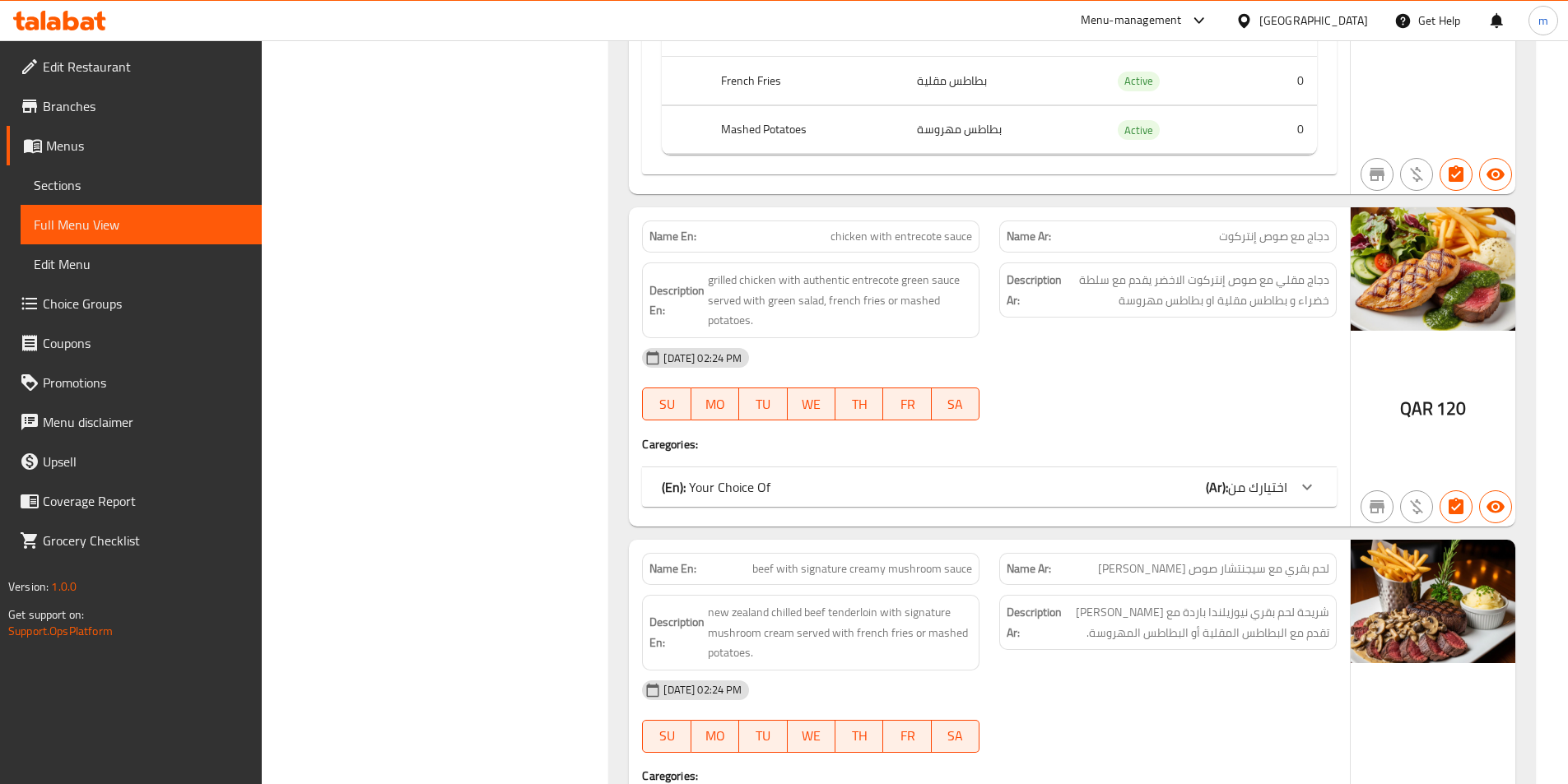
scroll to position [1974, 0]
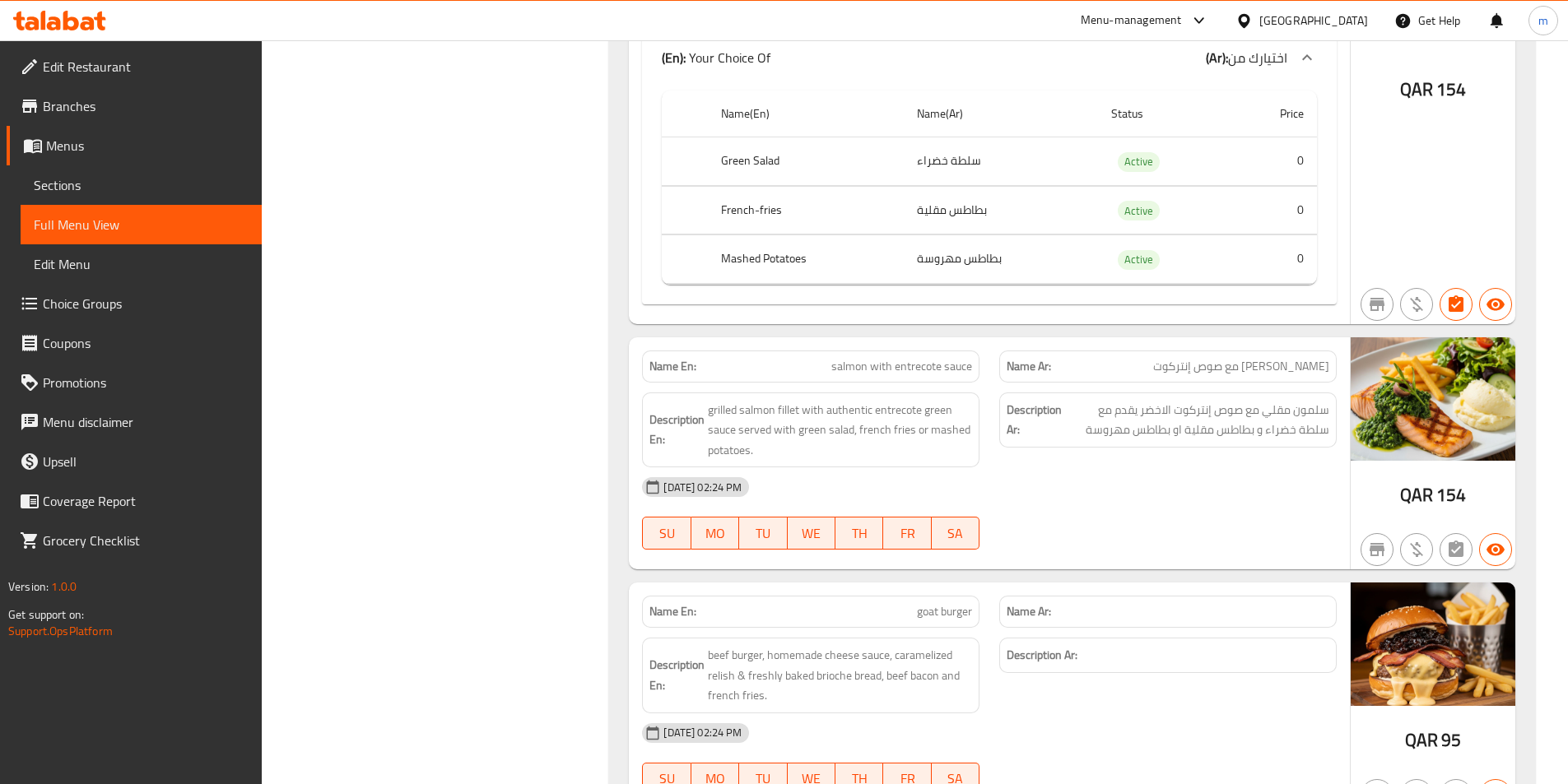
scroll to position [3619, 0]
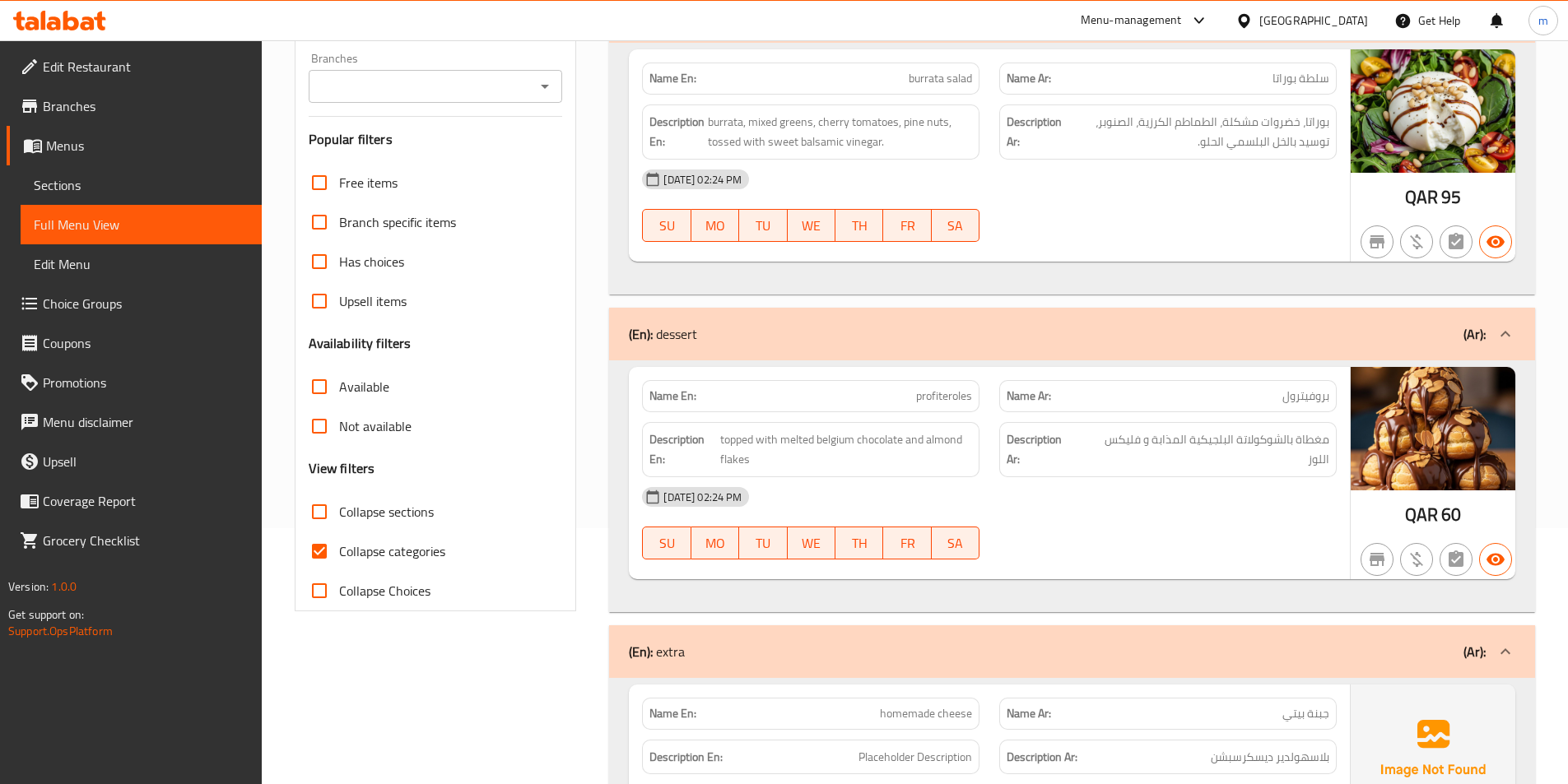
scroll to position [411, 0]
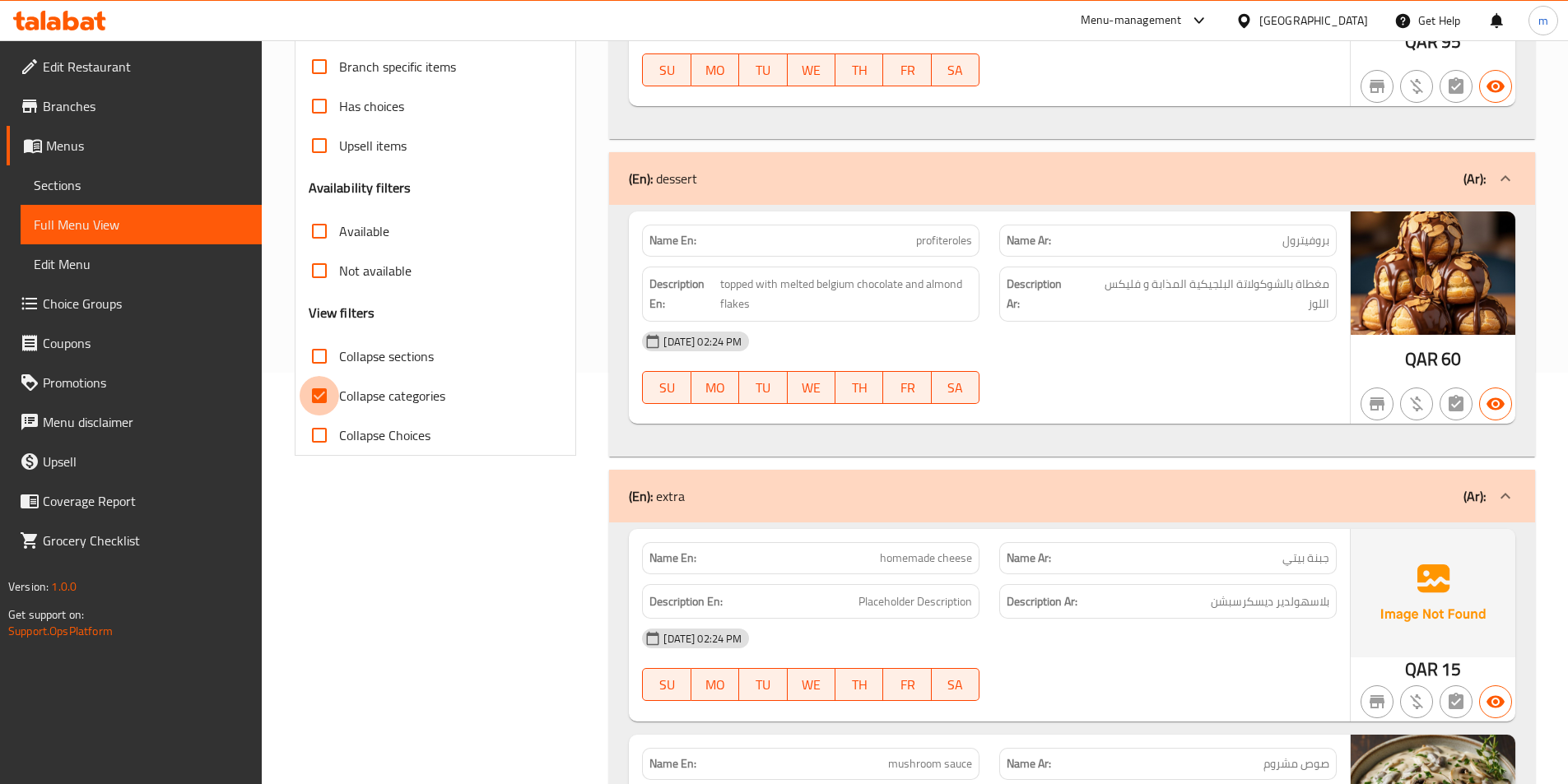
click at [317, 401] on input "Collapse categories" at bounding box center [320, 396] width 40 height 40
checkbox input "false"
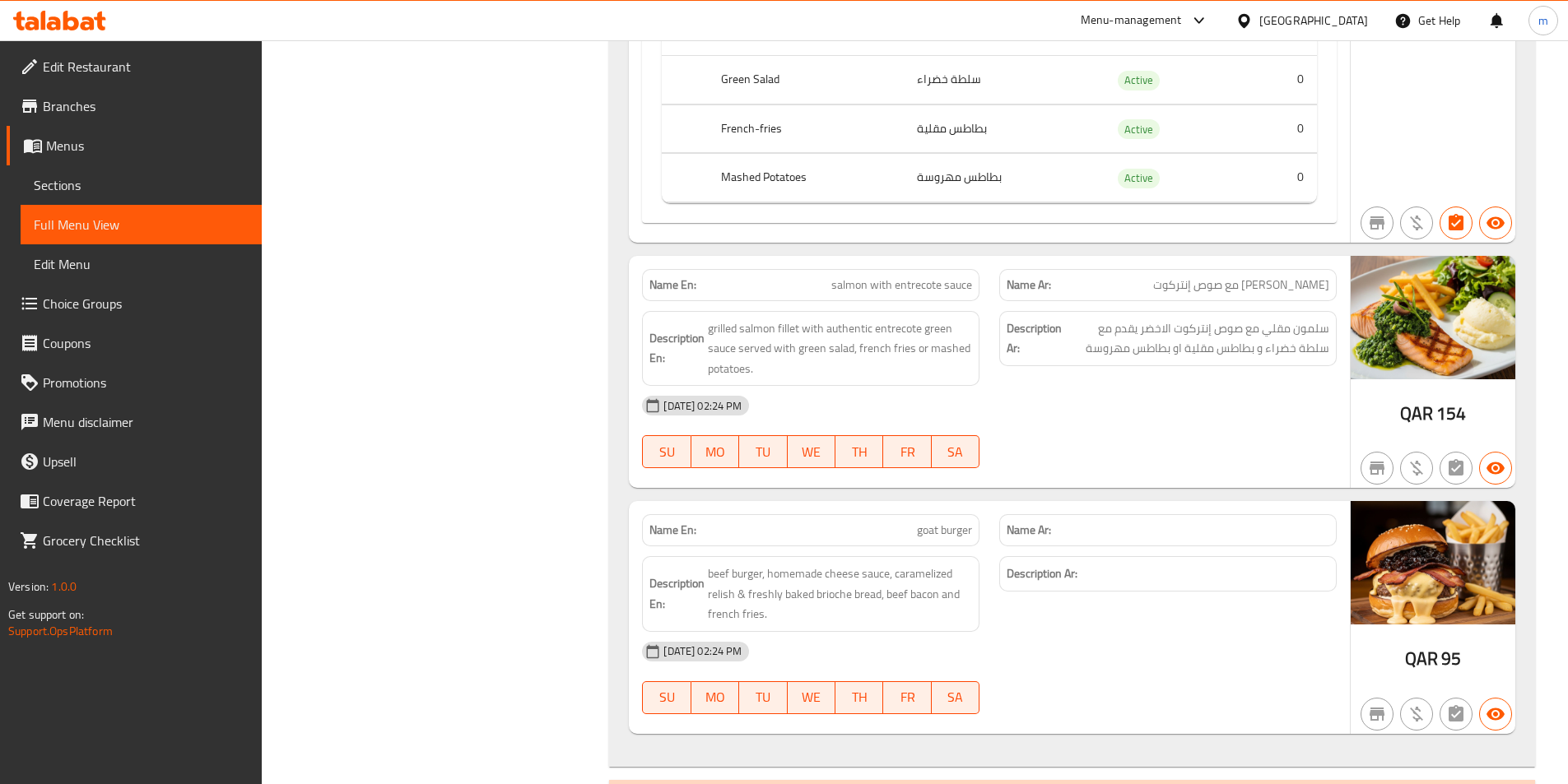
scroll to position [3537, 0]
click at [66, 298] on span "Choice Groups" at bounding box center [145, 303] width 206 height 20
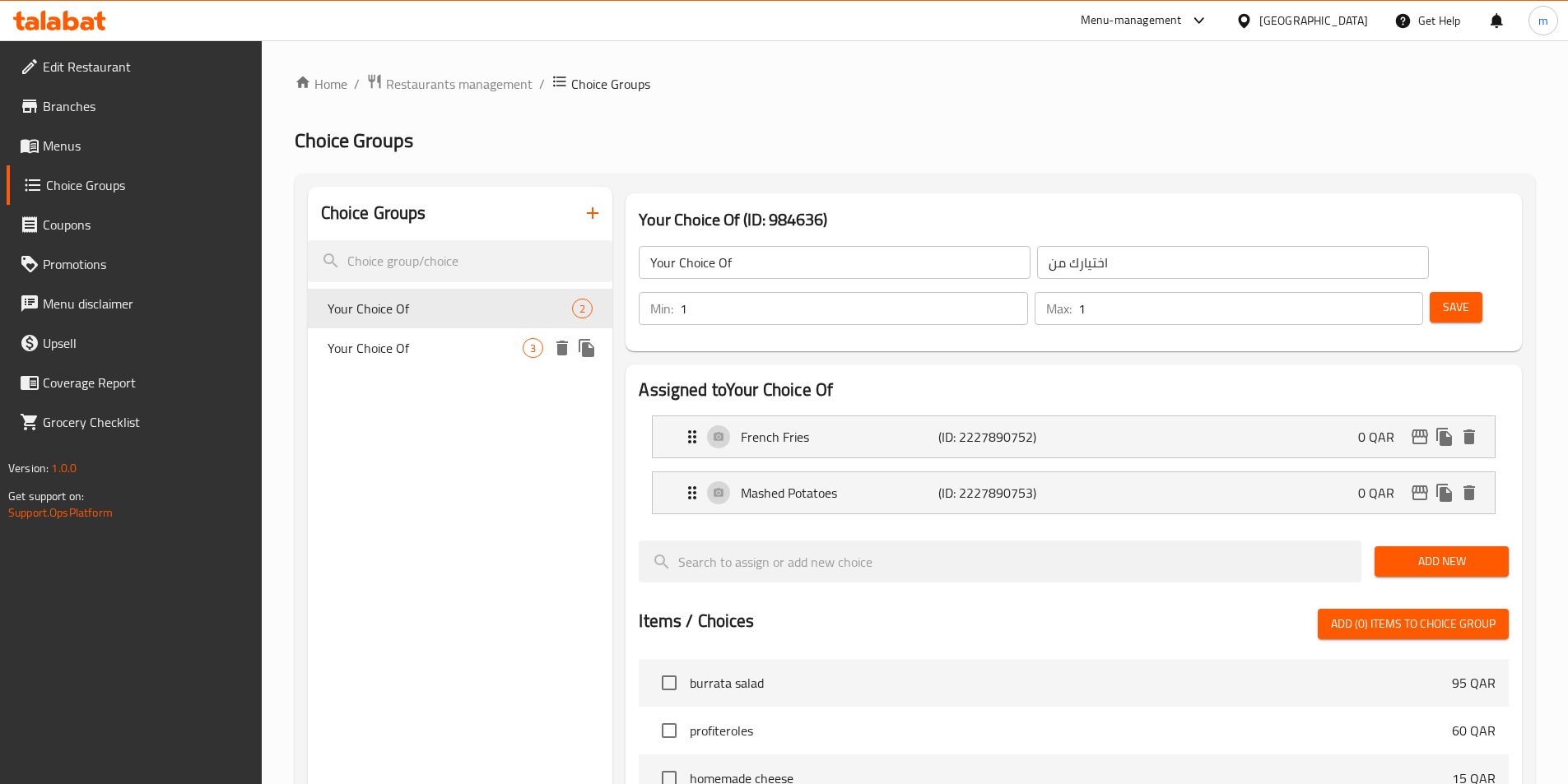
click at [497, 338] on span "Your Choice Of" at bounding box center [425, 348] width 196 height 20
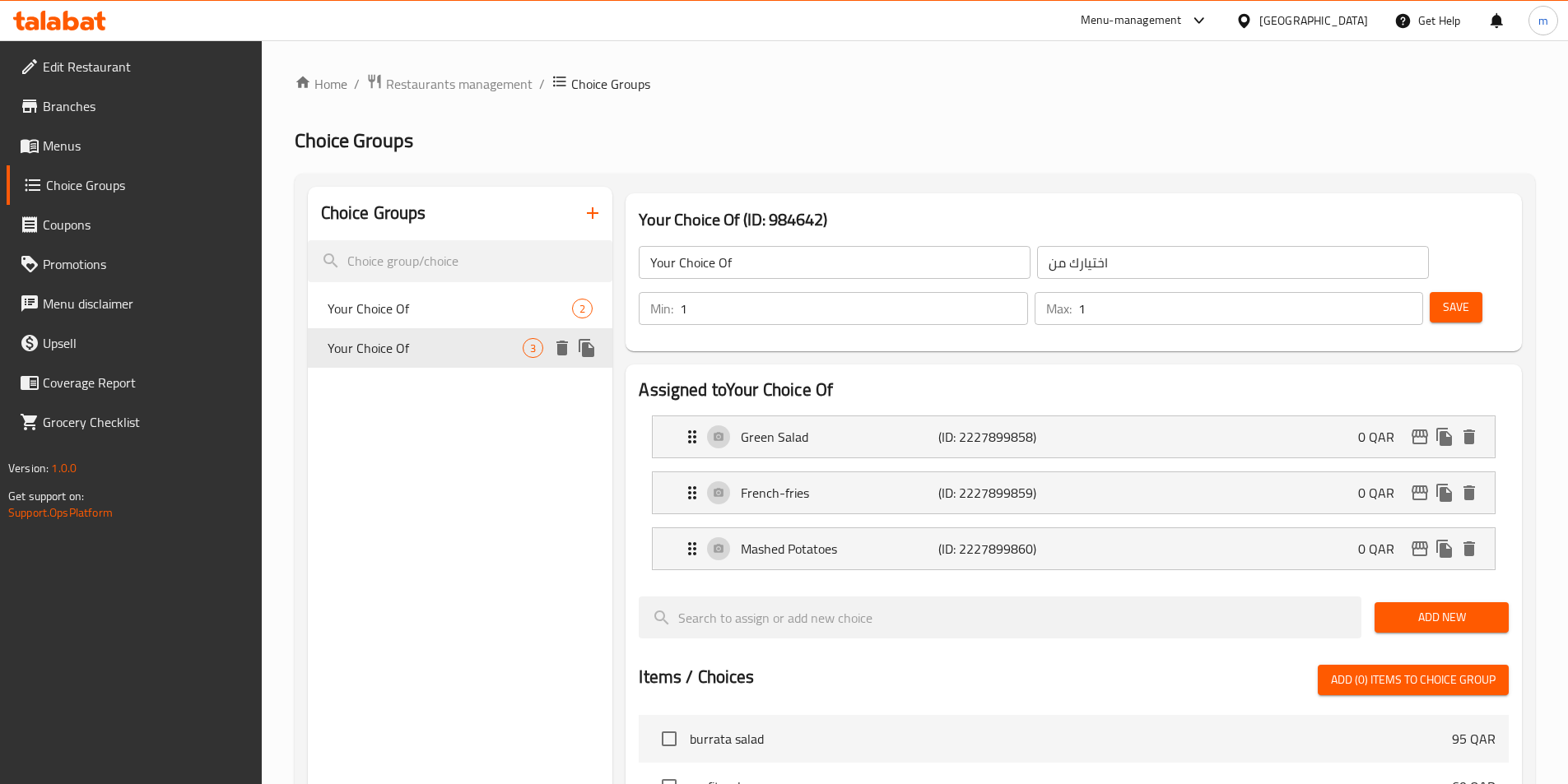
type input "Your Choice Of"
type input "اختيارك من"
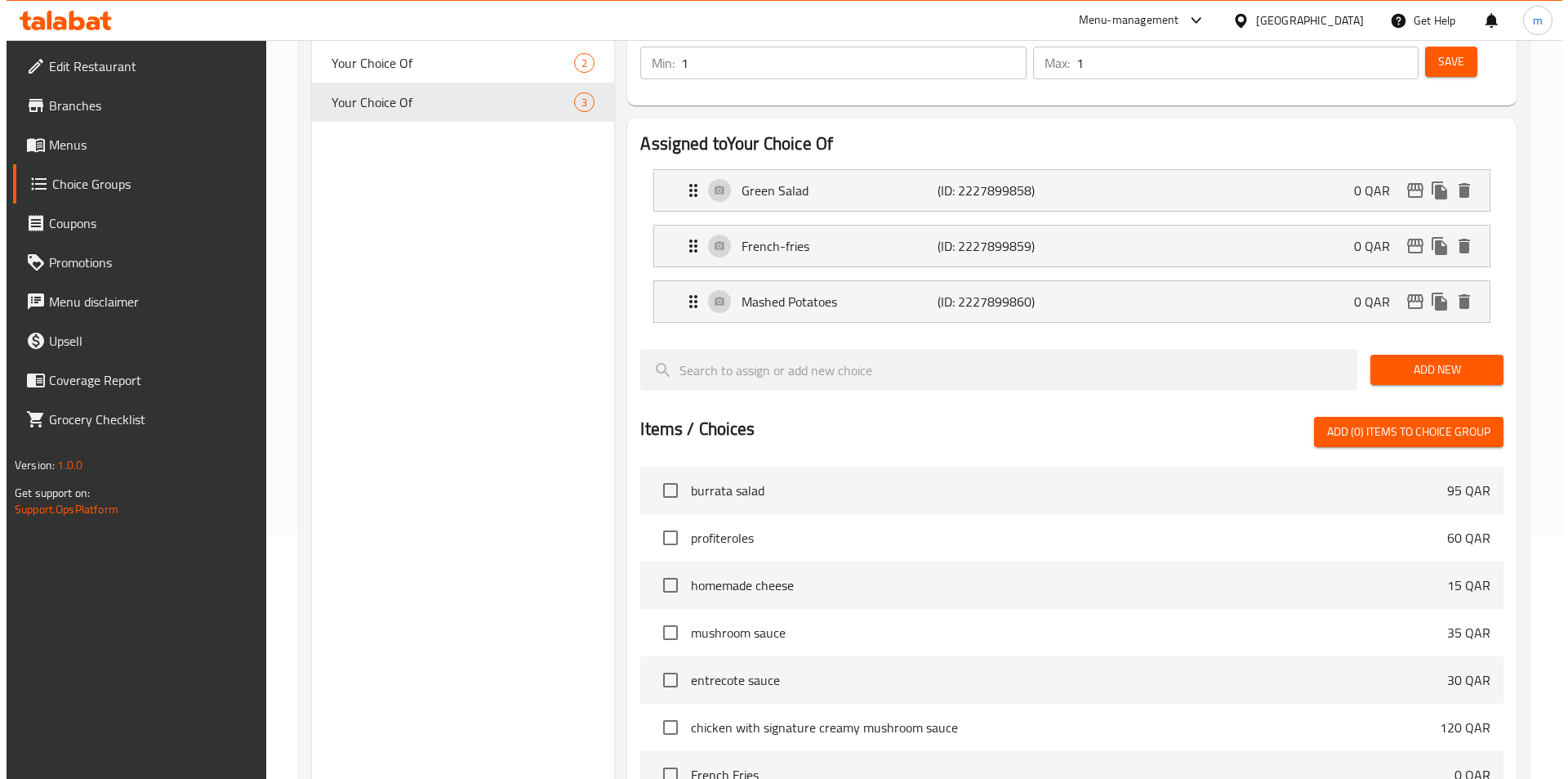
scroll to position [526, 0]
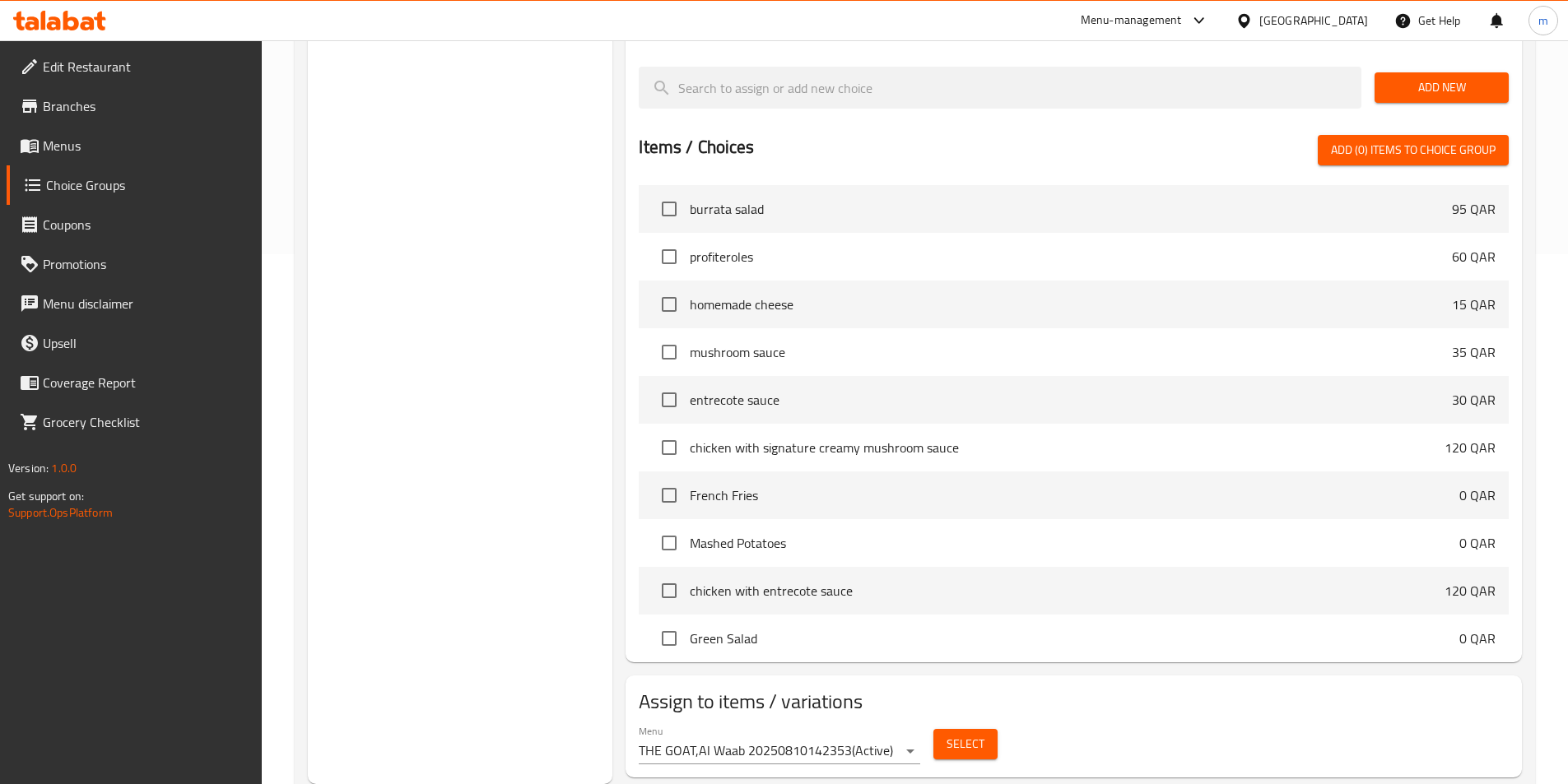
click at [957, 733] on span "Select" at bounding box center [966, 743] width 38 height 21
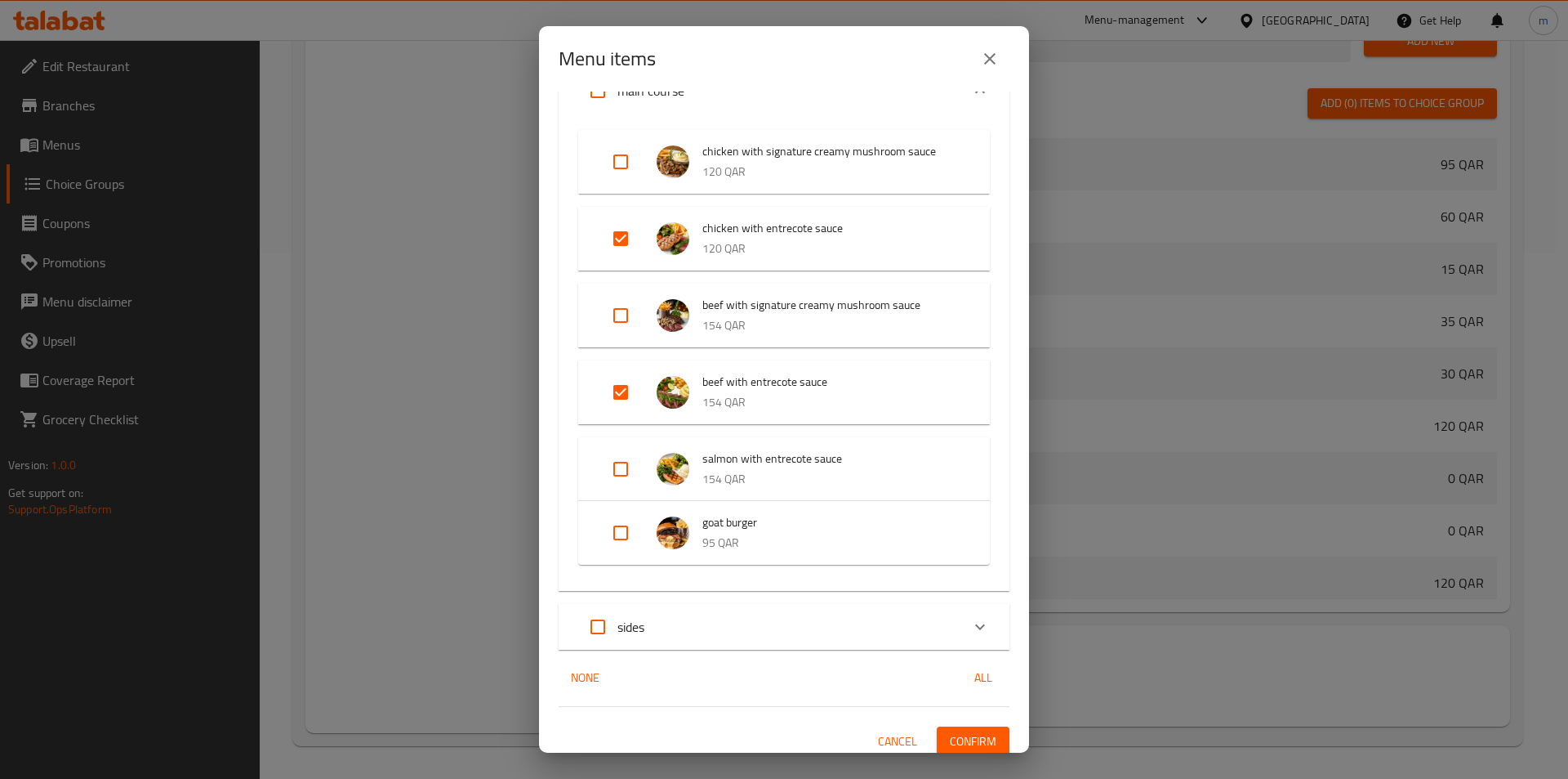
scroll to position [239, 0]
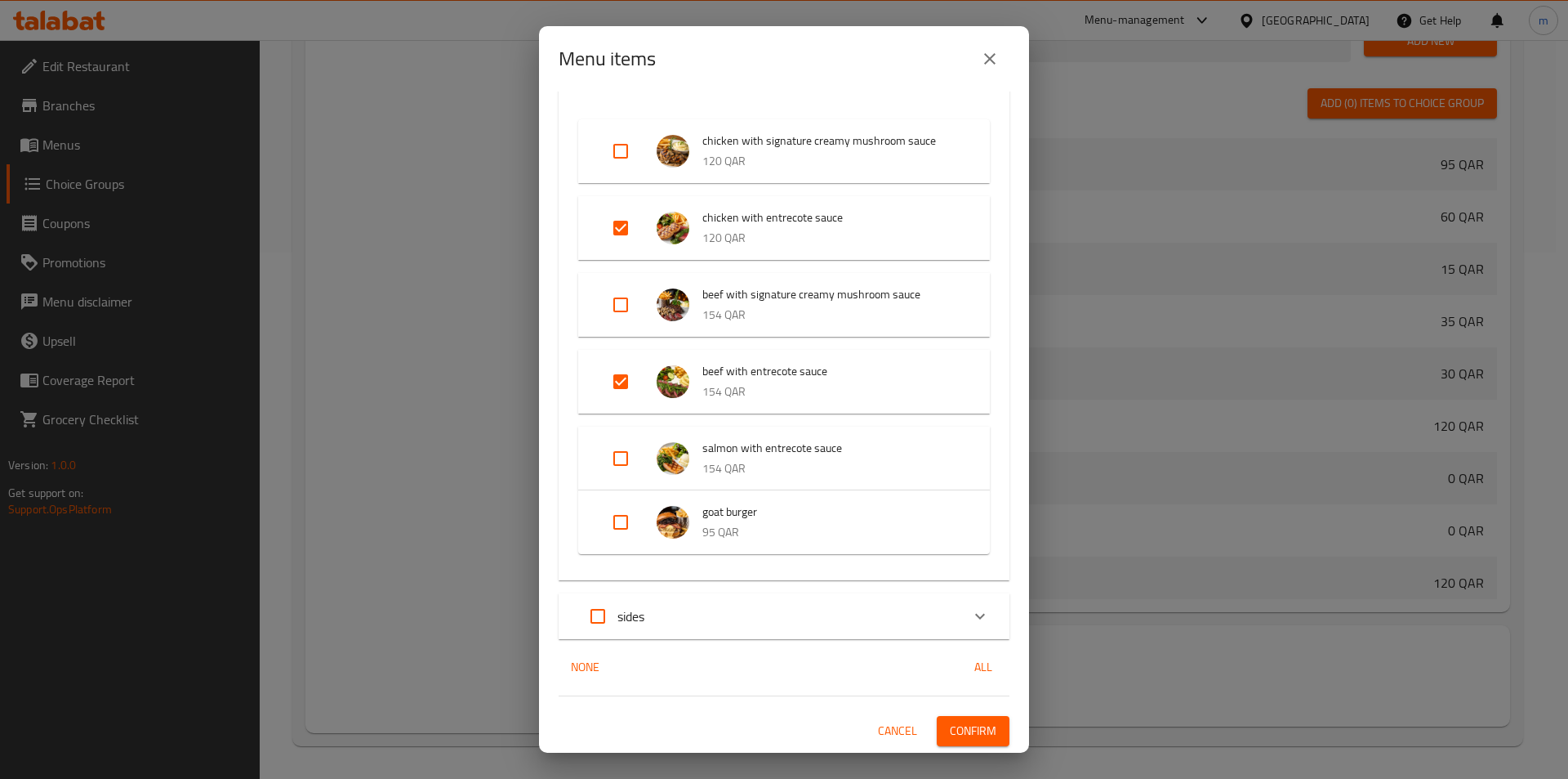
click at [633, 457] on input "Expand" at bounding box center [620, 459] width 40 height 40
checkbox input "true"
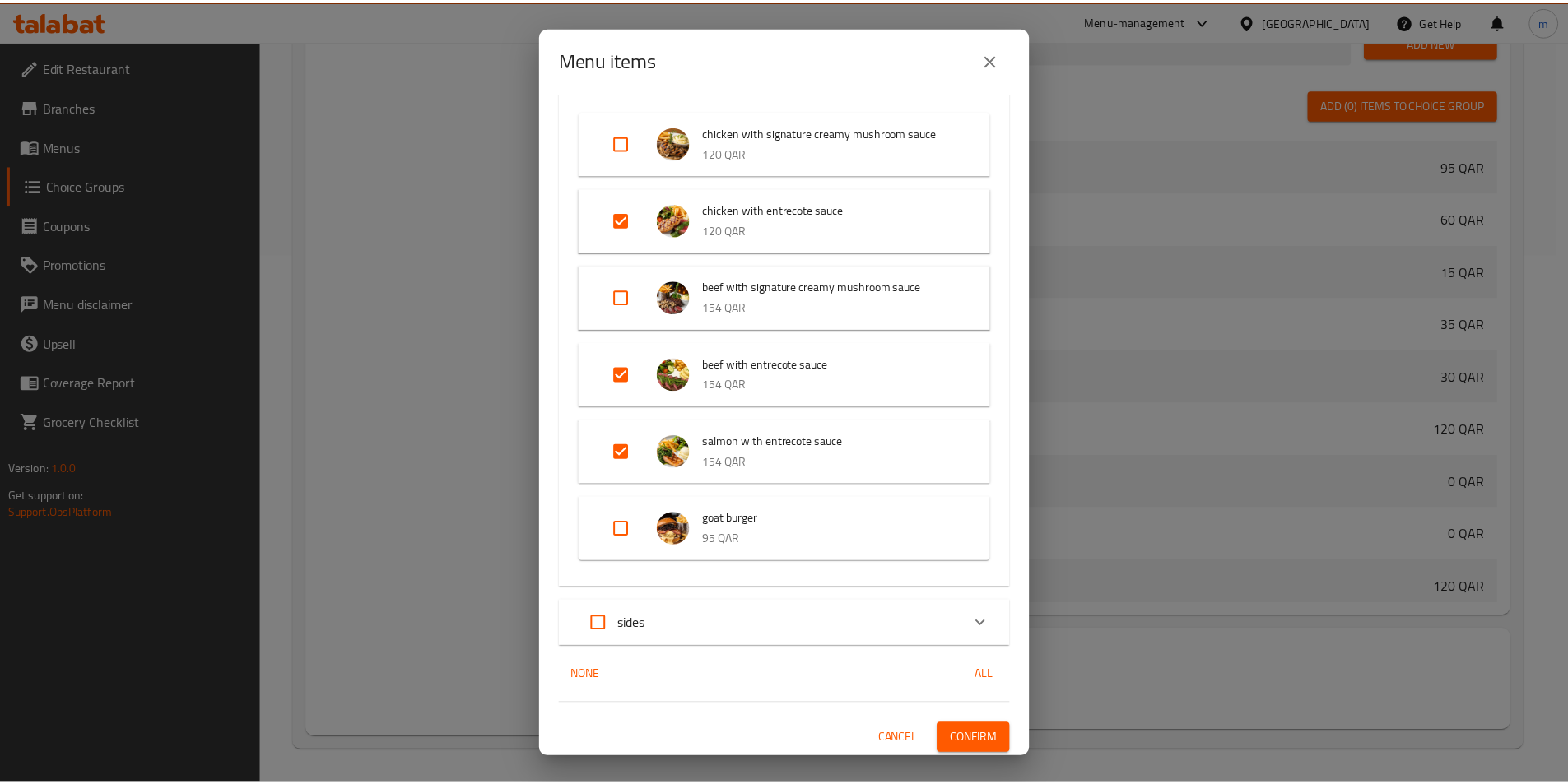
scroll to position [254, 0]
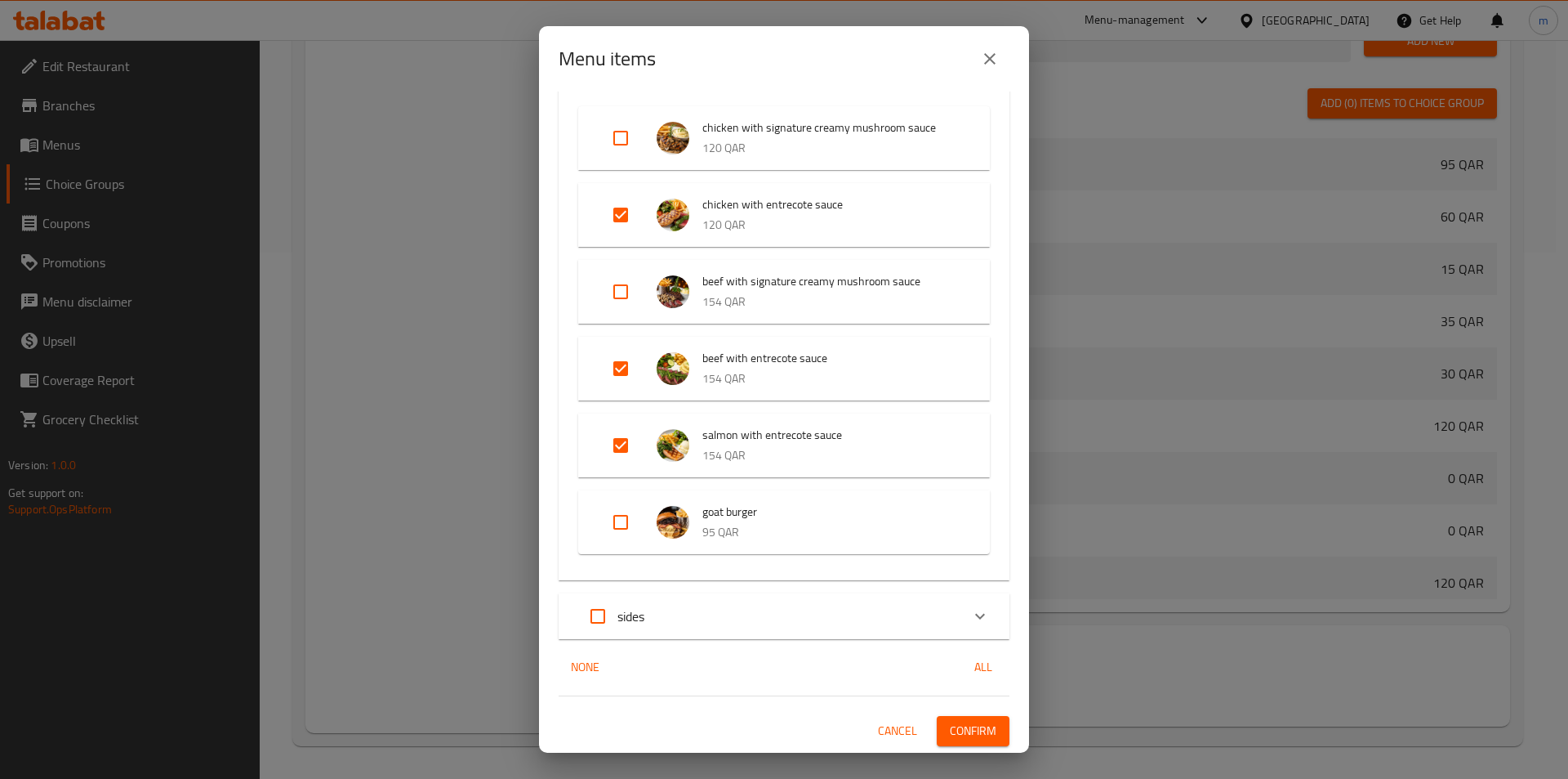
click at [954, 725] on span "Confirm" at bounding box center [972, 731] width 46 height 21
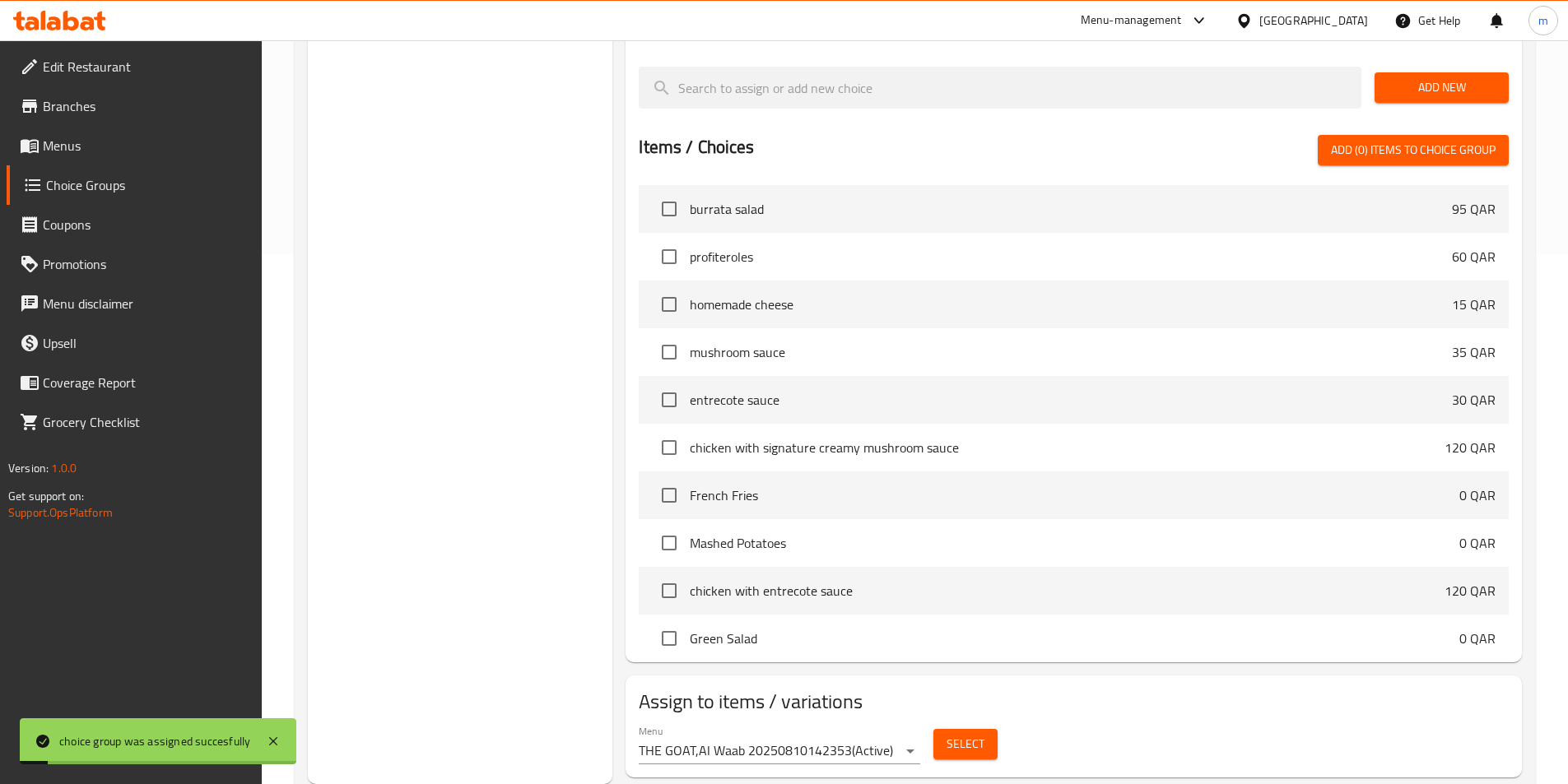
click at [97, 135] on link "Menus" at bounding box center [134, 145] width 255 height 40
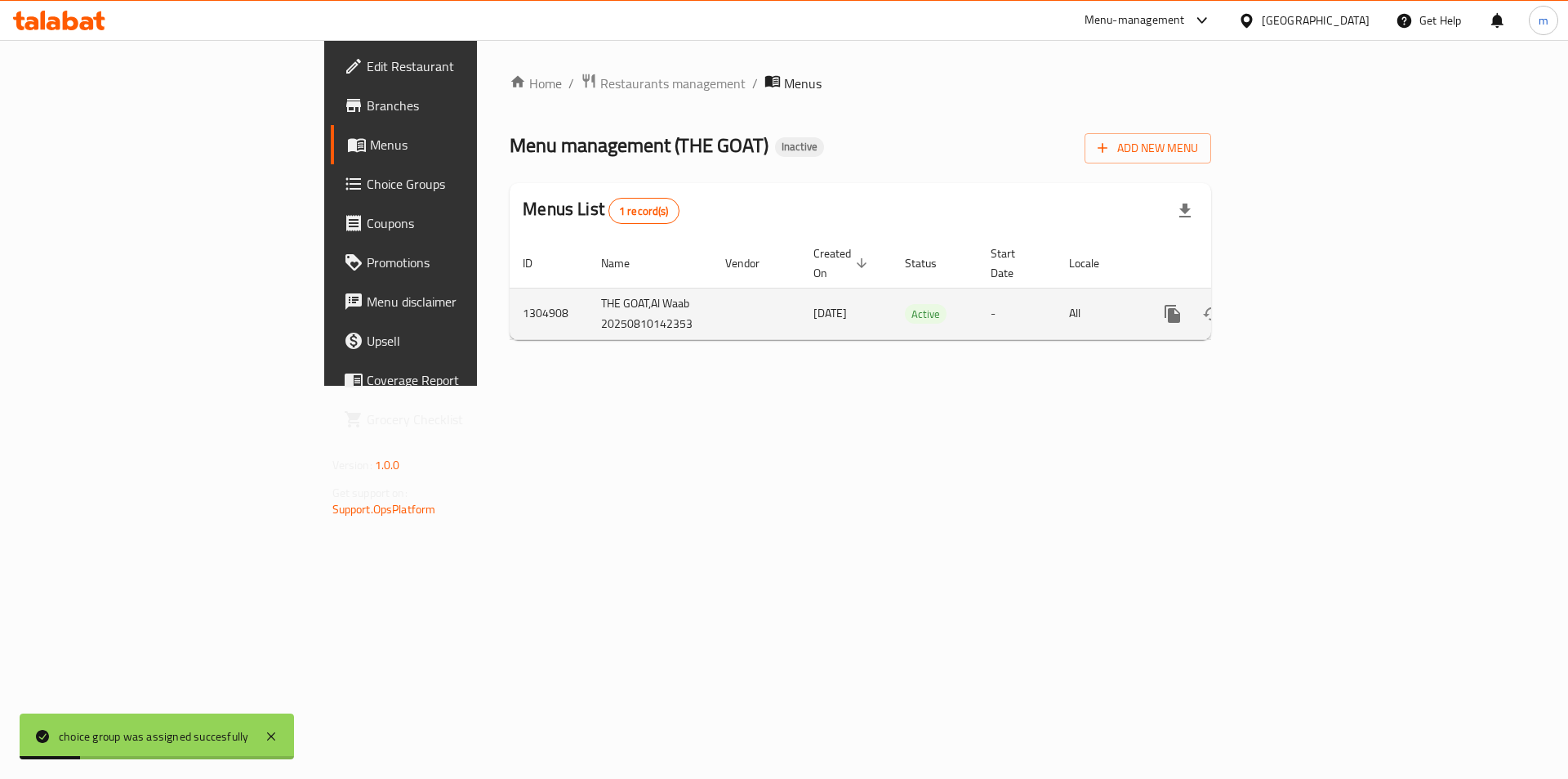
click at [1298, 306] on icon "enhanced table" at bounding box center [1290, 313] width 15 height 15
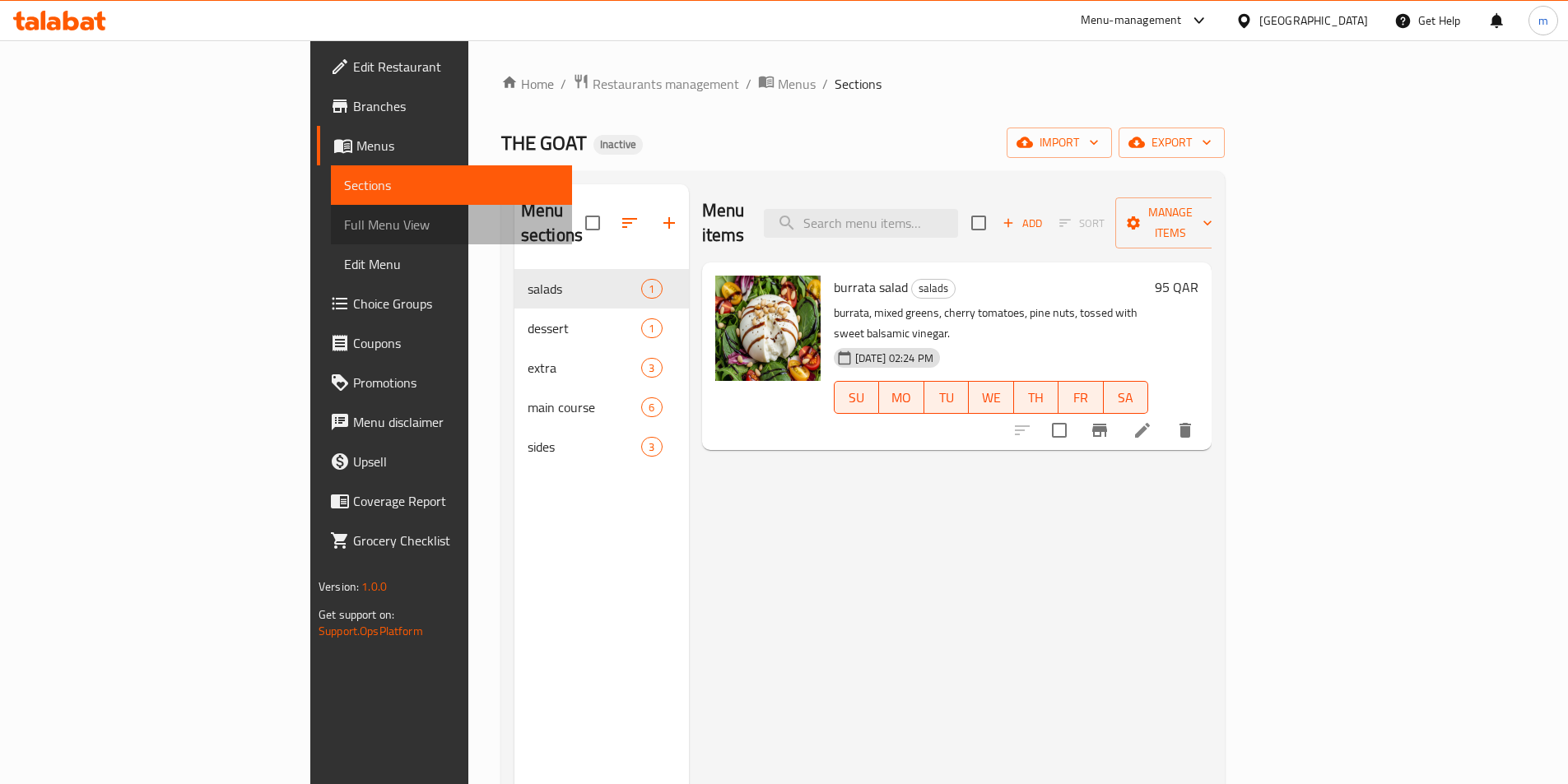
click at [344, 228] on span "Full Menu View" at bounding box center [452, 225] width 215 height 20
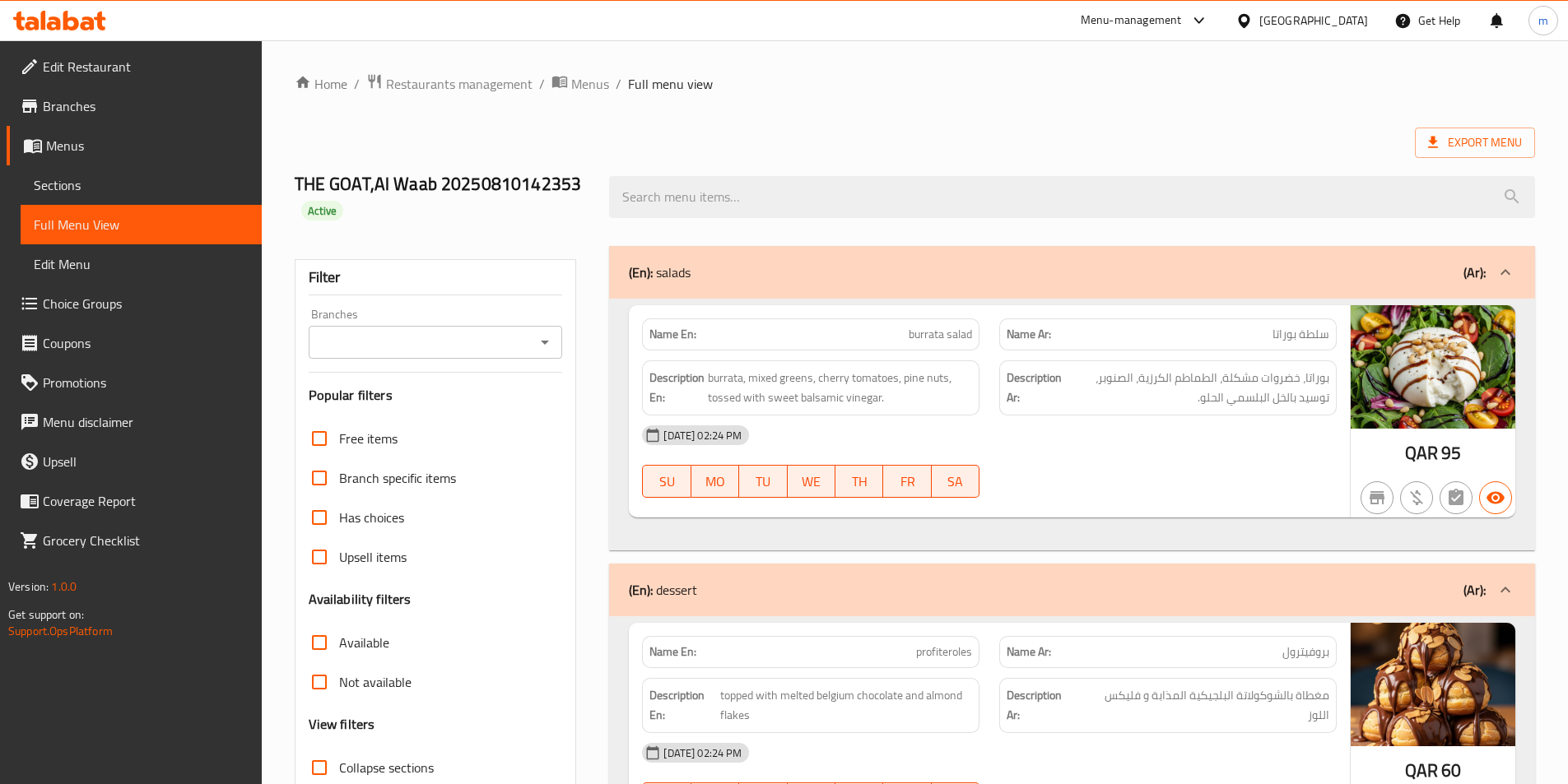
scroll to position [493, 0]
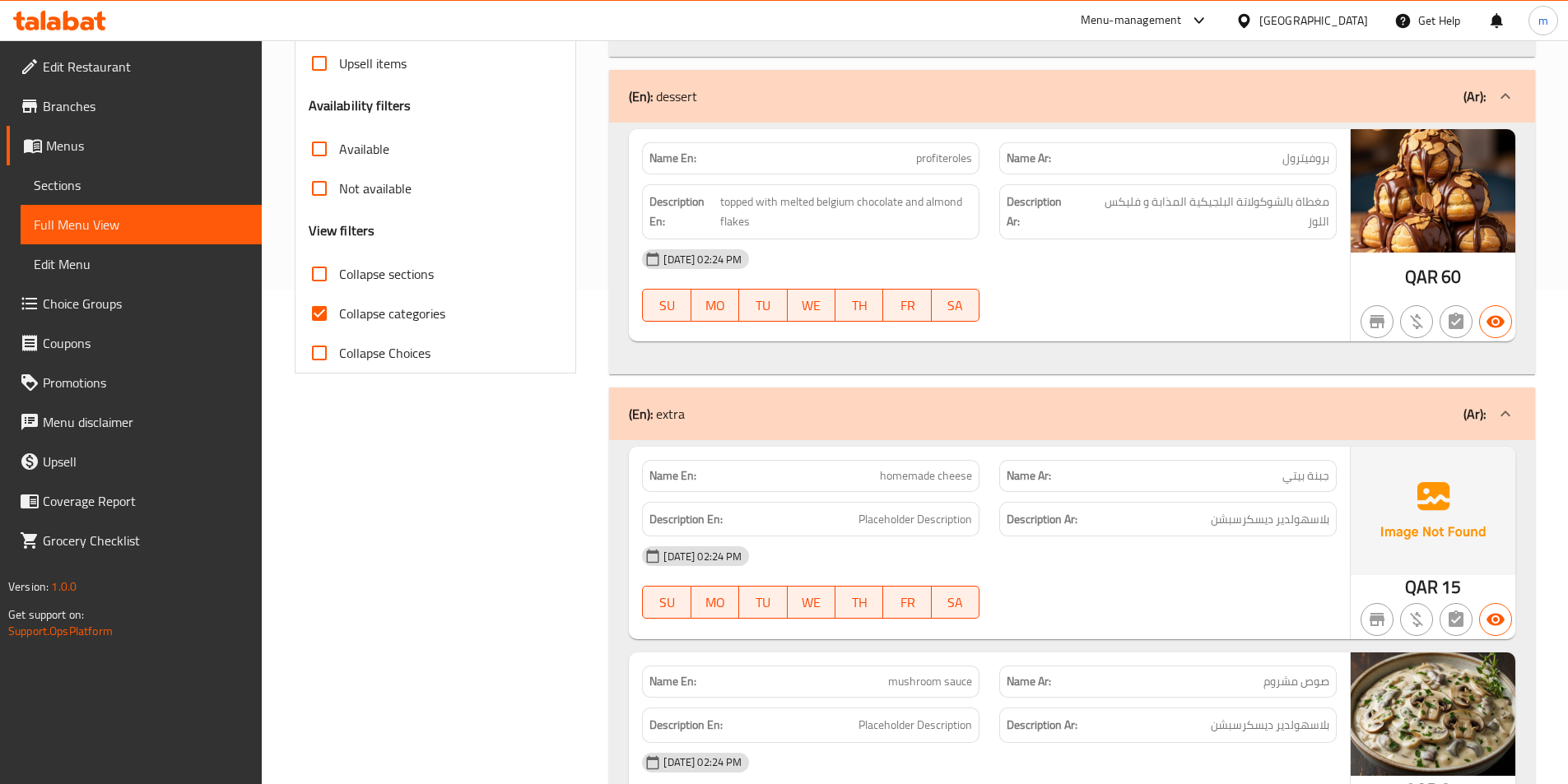
click at [330, 306] on input "Collapse categories" at bounding box center [320, 313] width 40 height 40
checkbox input "false"
click at [1242, 511] on span "بلاسهولدير ديسكرسبشن" at bounding box center [1269, 519] width 118 height 21
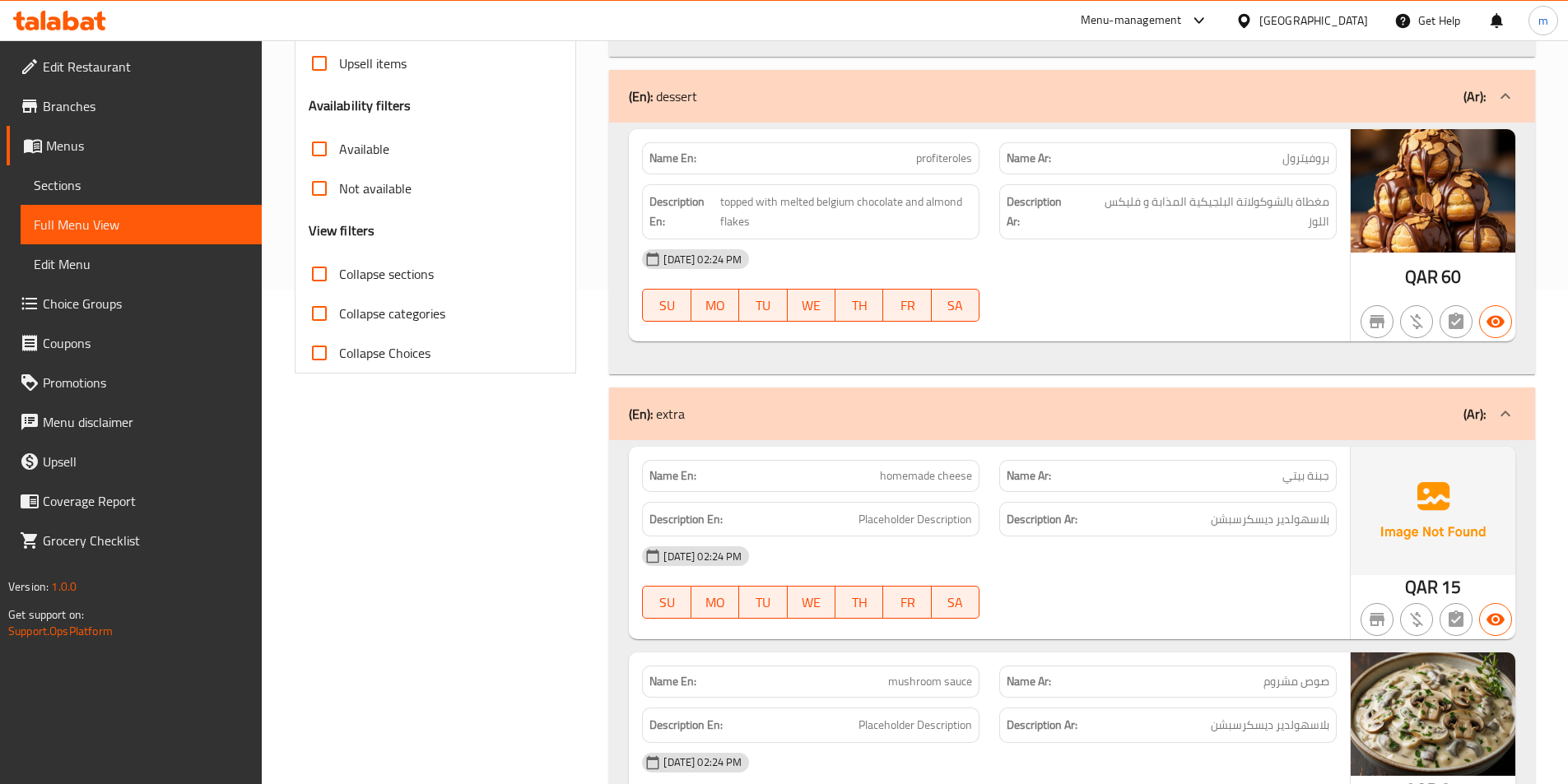
copy div "بلاسهولدير ديسكرسبشن"
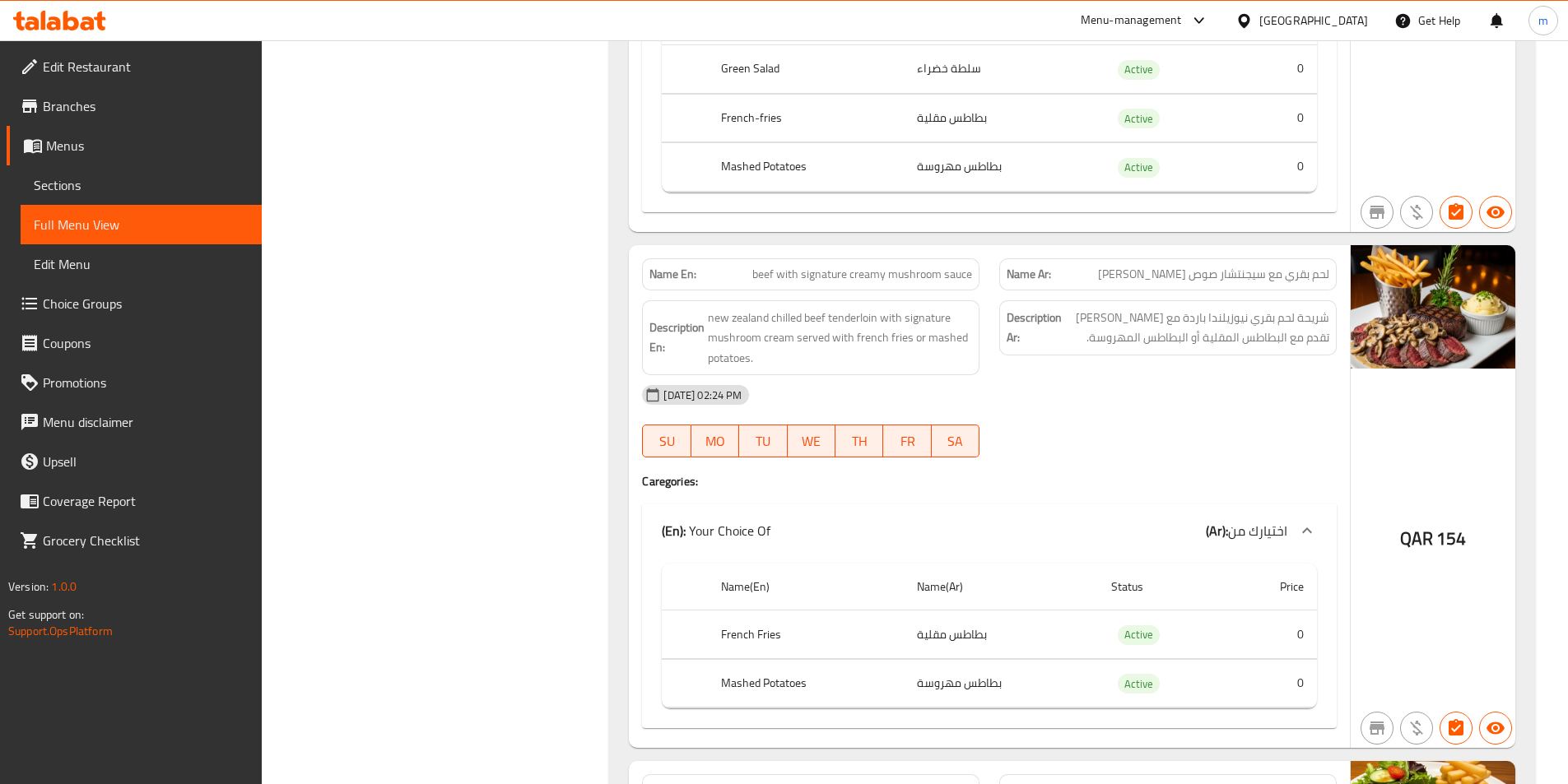
scroll to position [2467, 0]
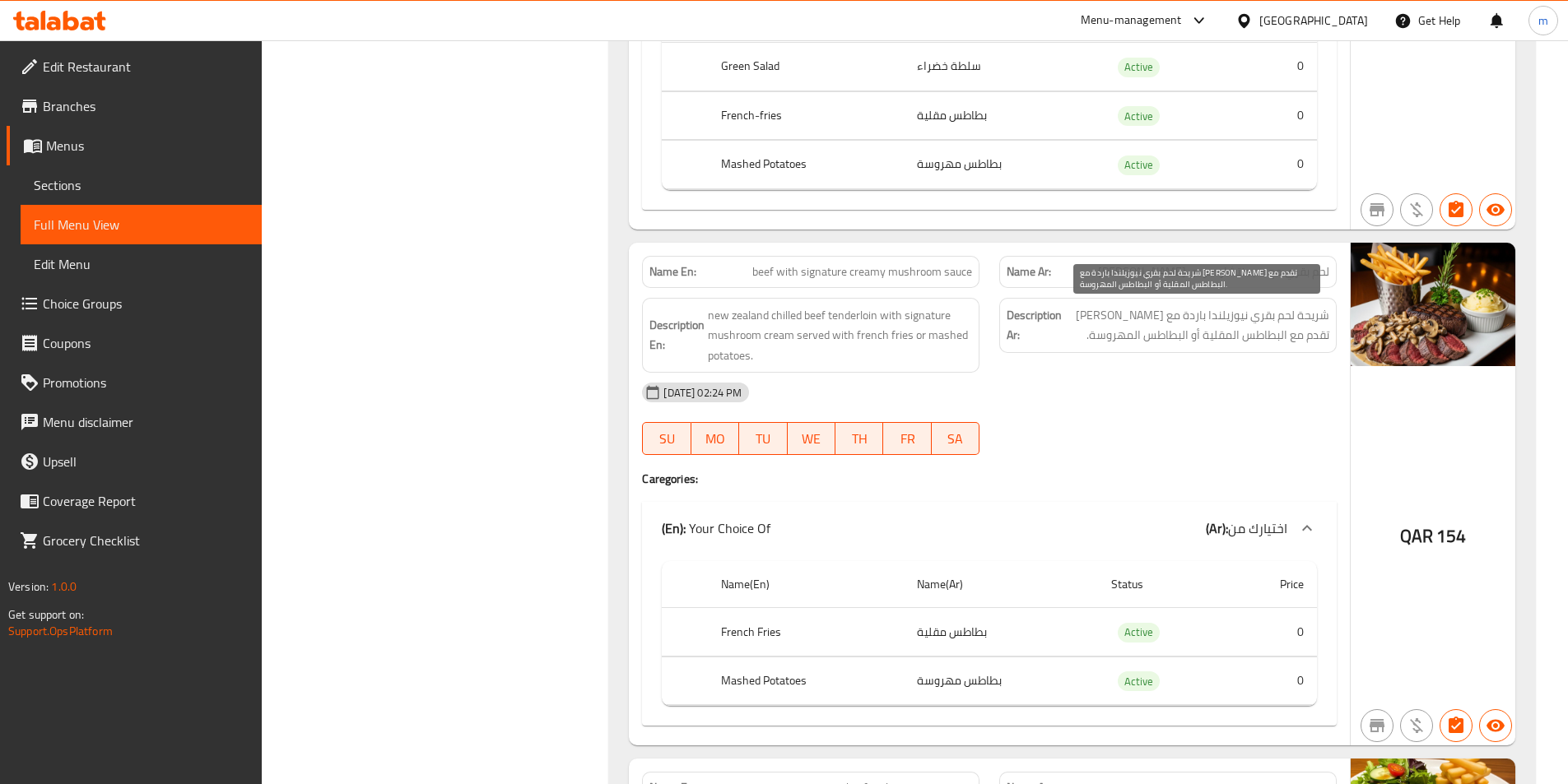
click at [1251, 335] on span "شريحة لحم بقري نيوزيلندا باردة مع [PERSON_NAME] تقدم مع البطاطس المقلية أو البط…" at bounding box center [1197, 325] width 264 height 41
copy div "شريحة لحم بقري نيوزيلندا باردة مع [PERSON_NAME] تقدم مع البطاطس المقلية أو البط…"
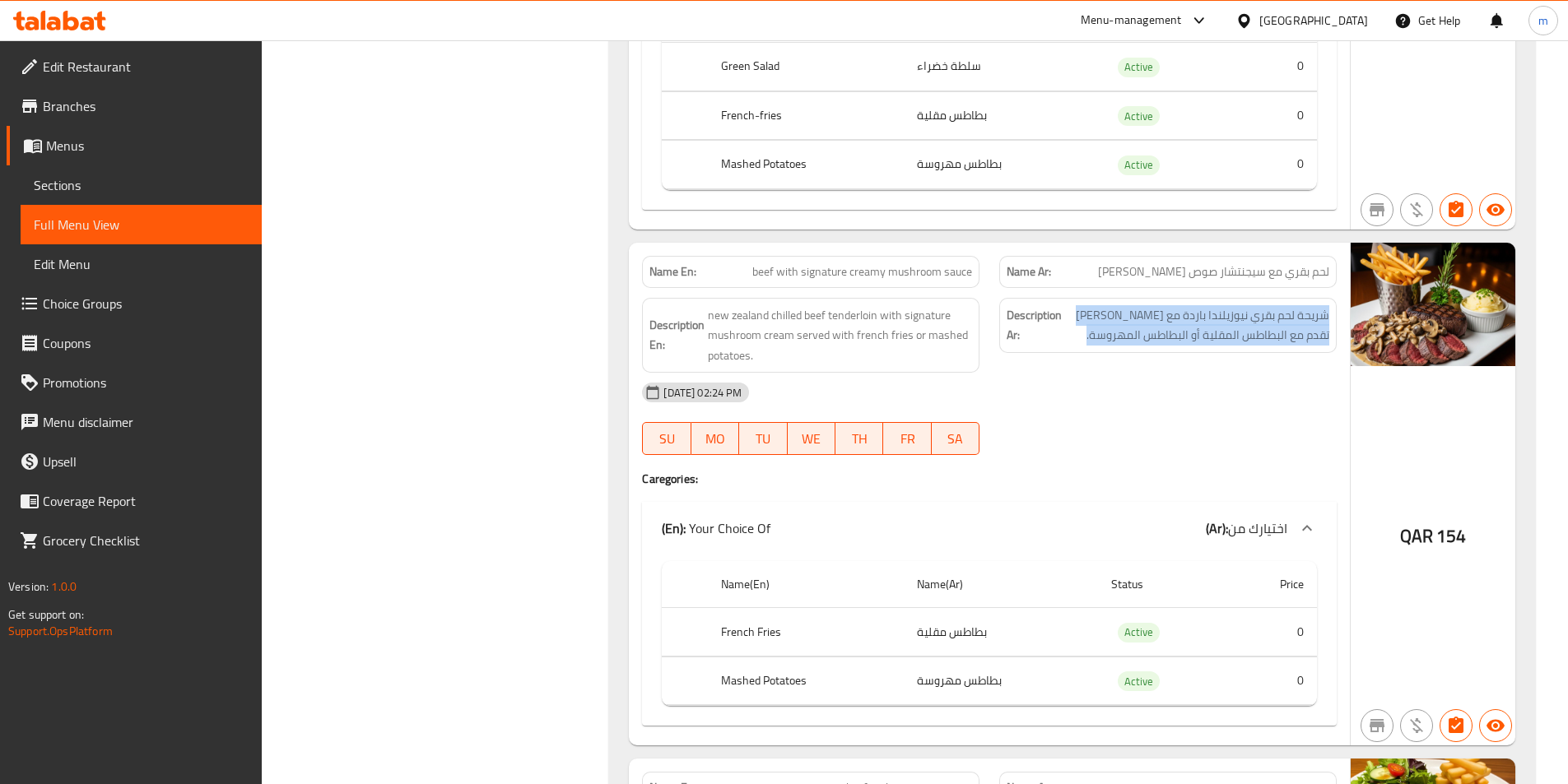
click at [103, 190] on span "Sections" at bounding box center [141, 185] width 215 height 20
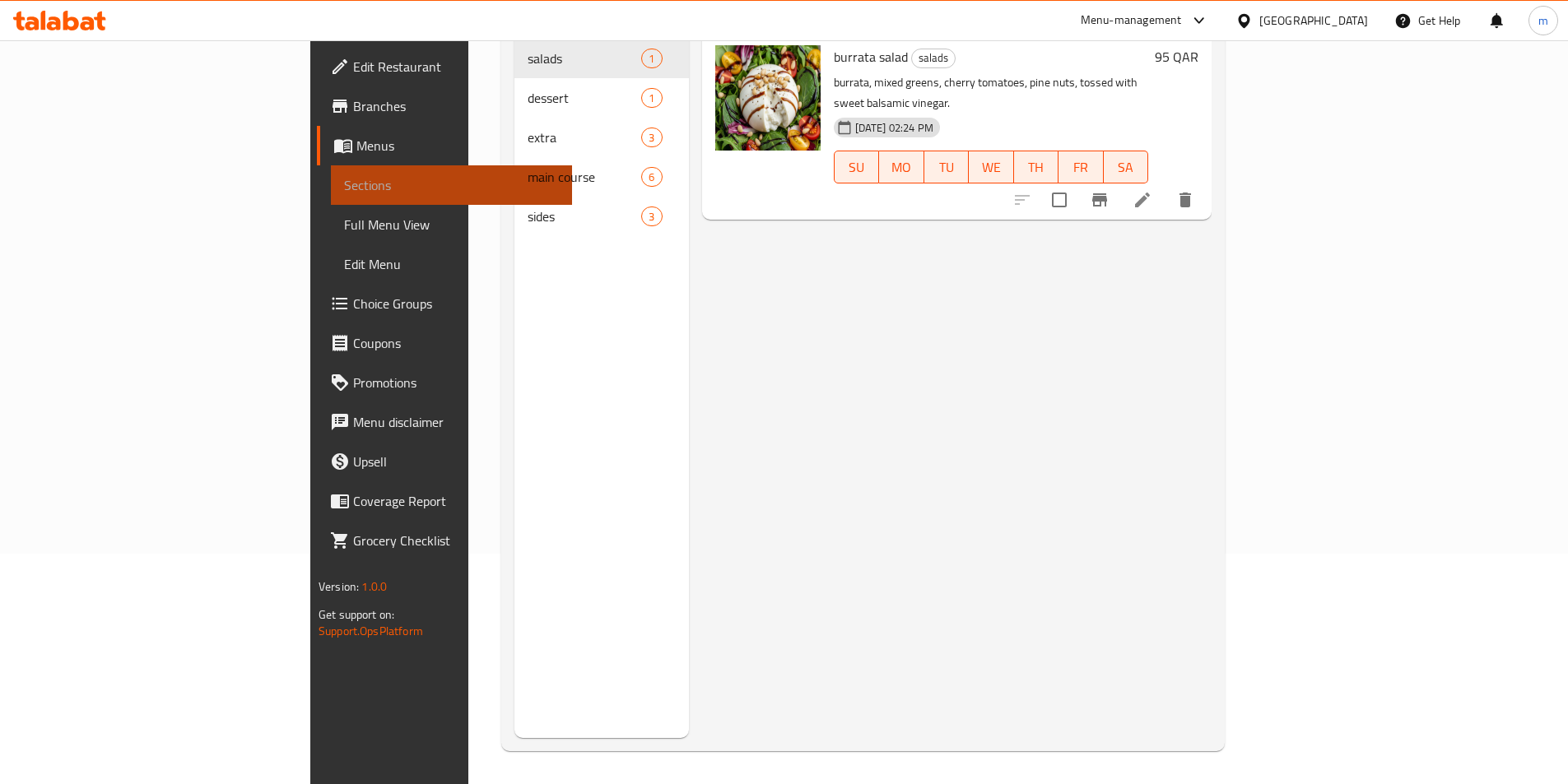
scroll to position [230, 0]
click at [344, 190] on span "Sections" at bounding box center [452, 185] width 215 height 20
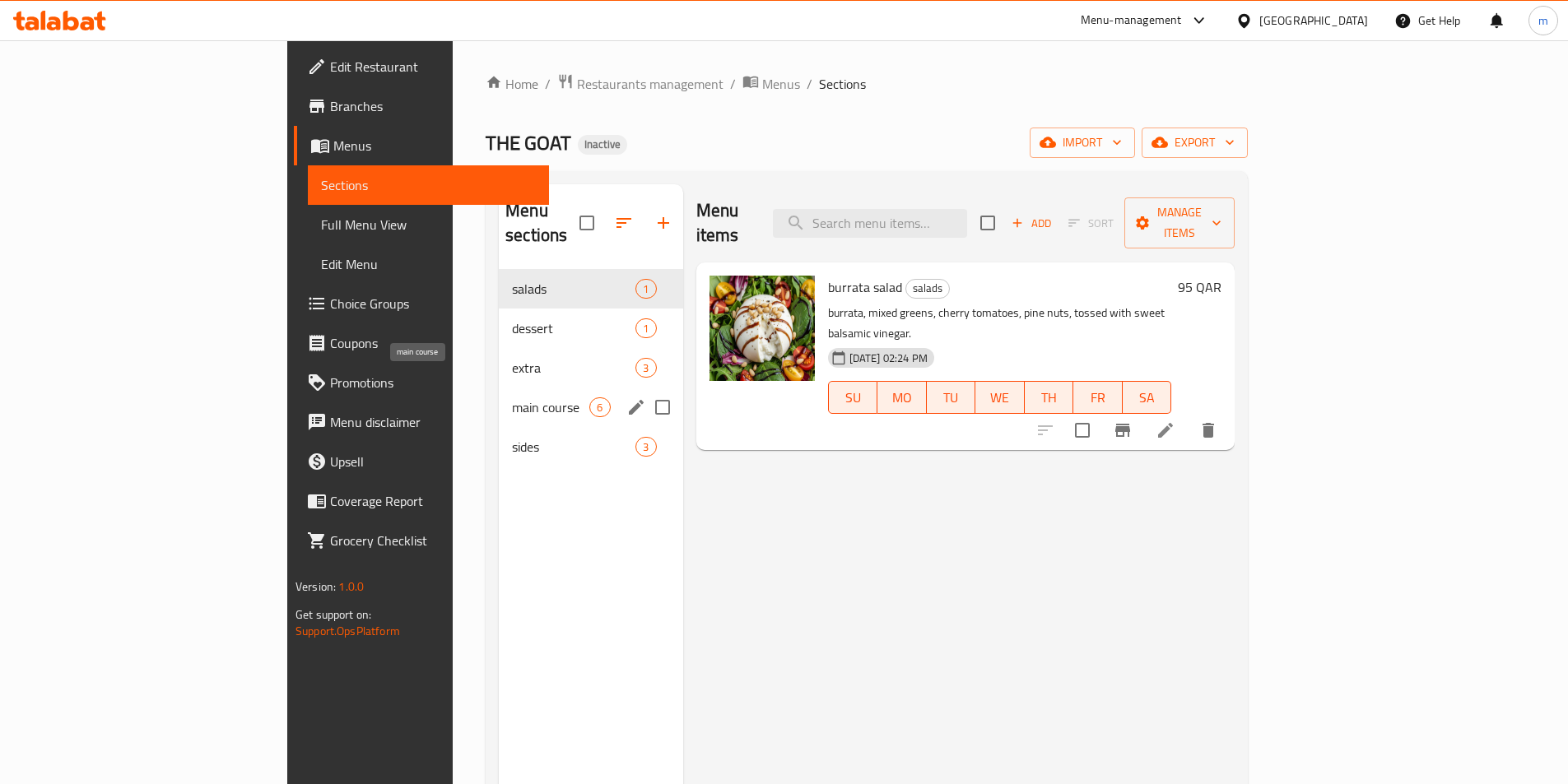
click at [512, 397] on span "main course" at bounding box center [551, 407] width 78 height 20
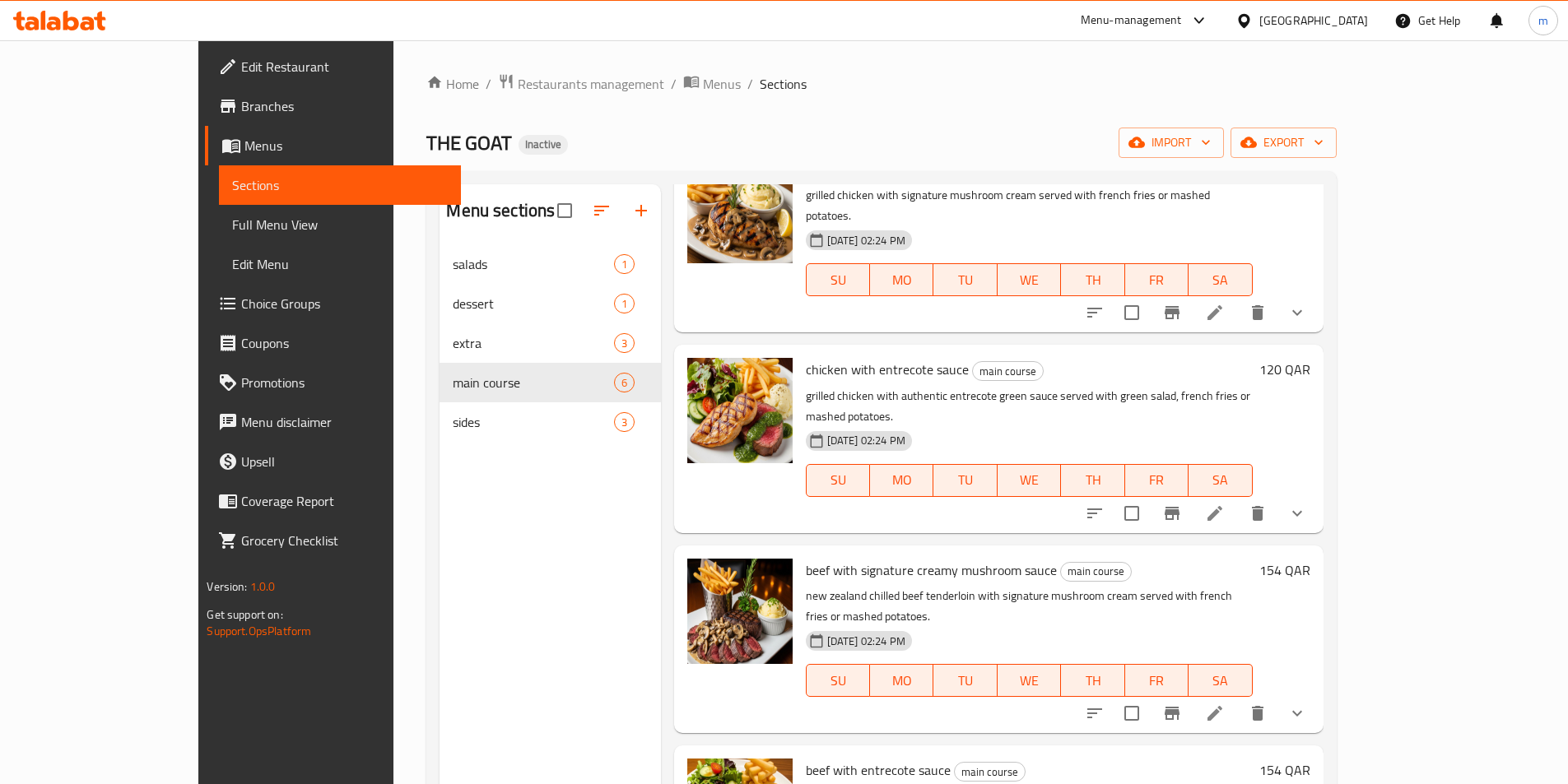
scroll to position [89, 0]
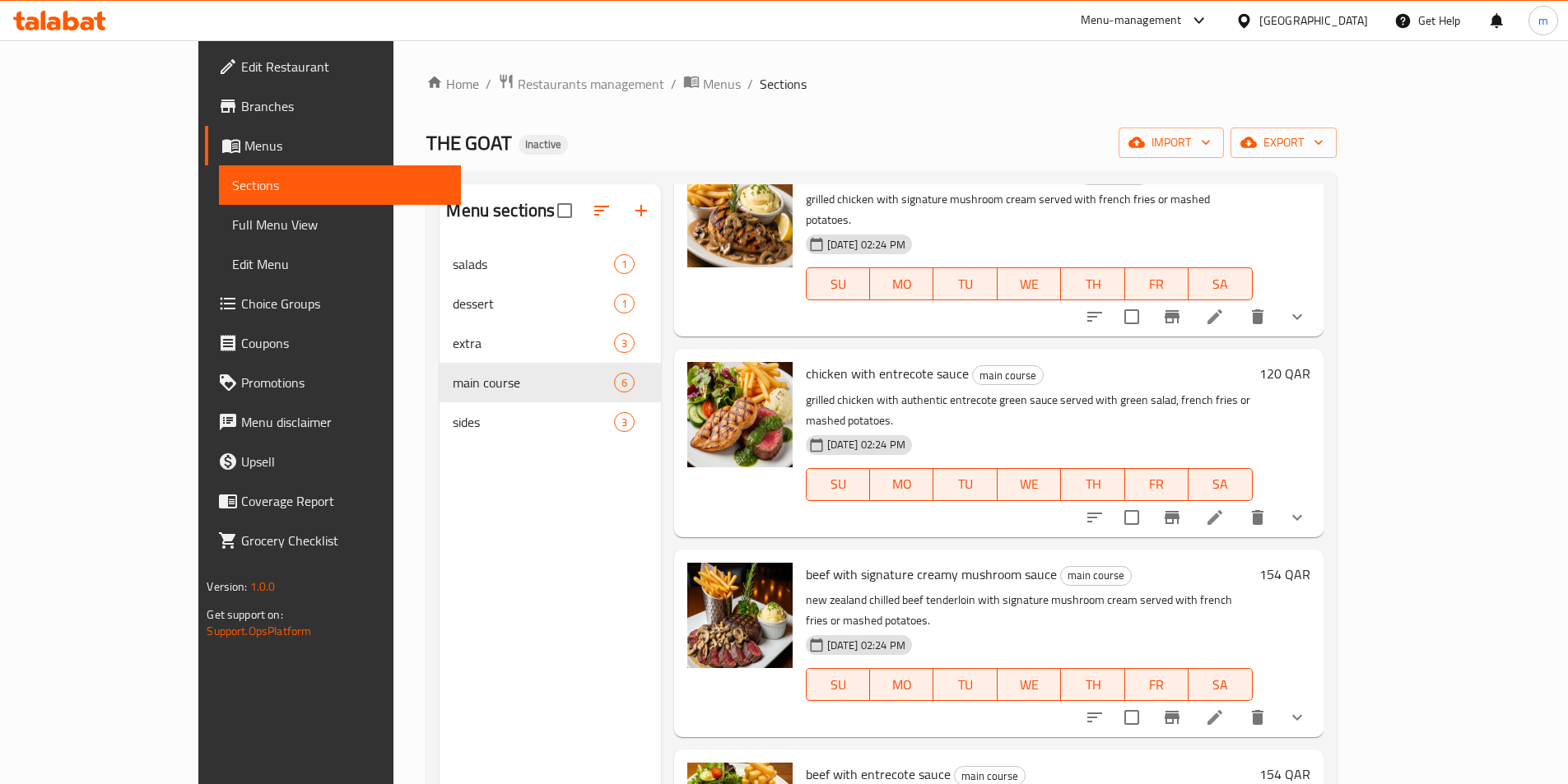
click at [1225, 507] on icon at bounding box center [1215, 517] width 20 height 20
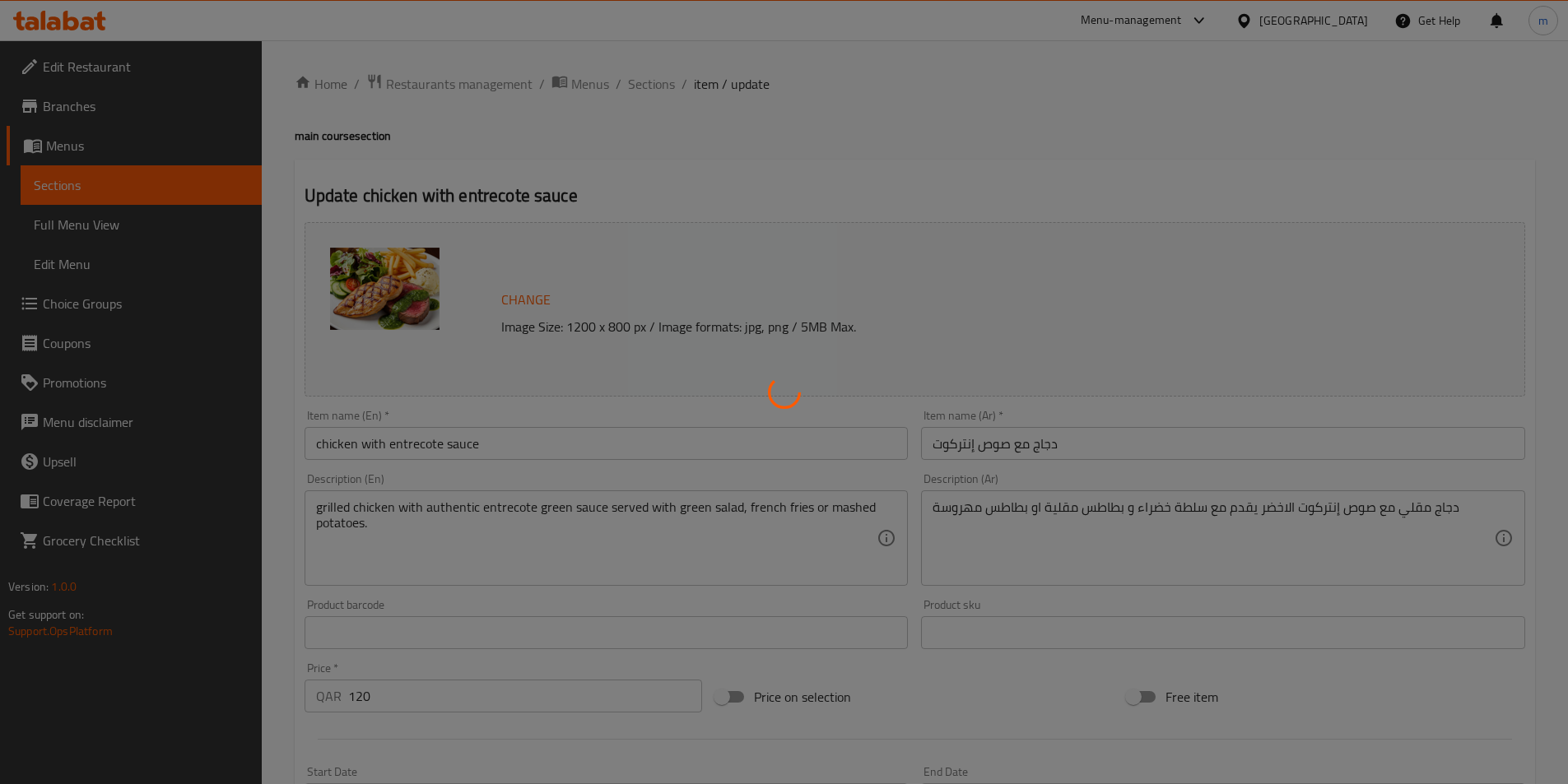
click at [1405, 501] on div at bounding box center [784, 392] width 1568 height 784
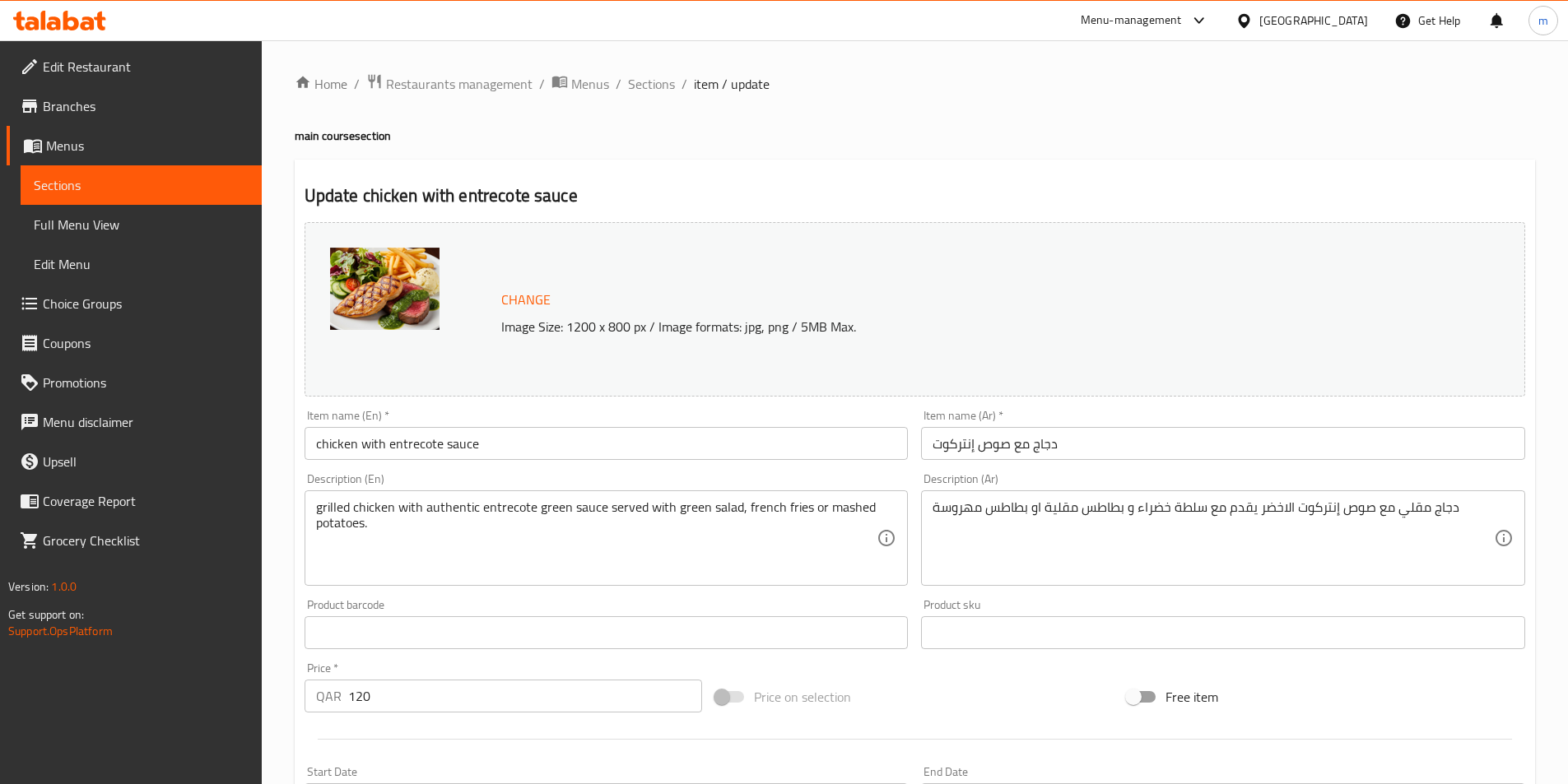
click at [1415, 522] on div at bounding box center [784, 392] width 1568 height 784
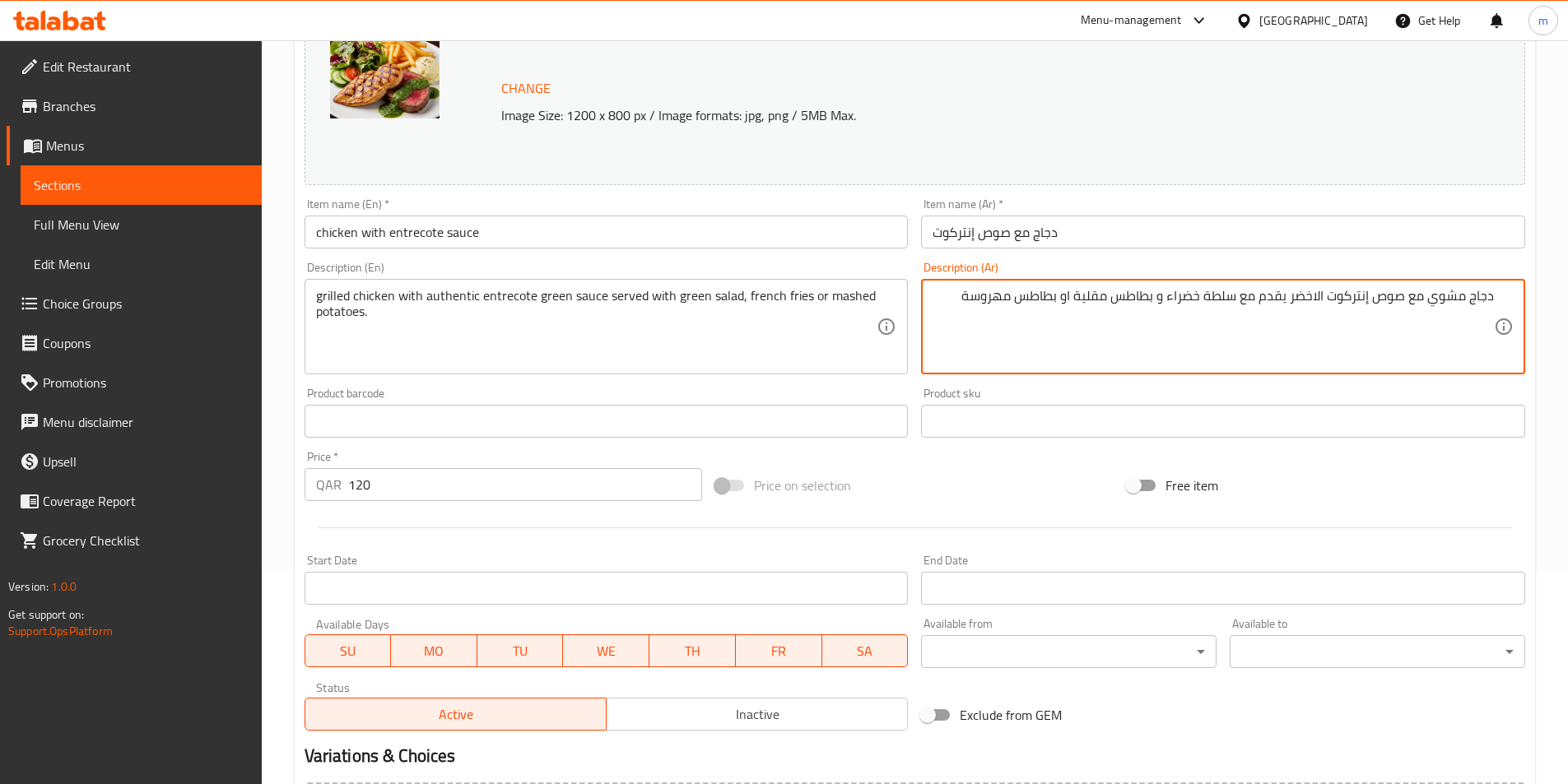
scroll to position [430, 0]
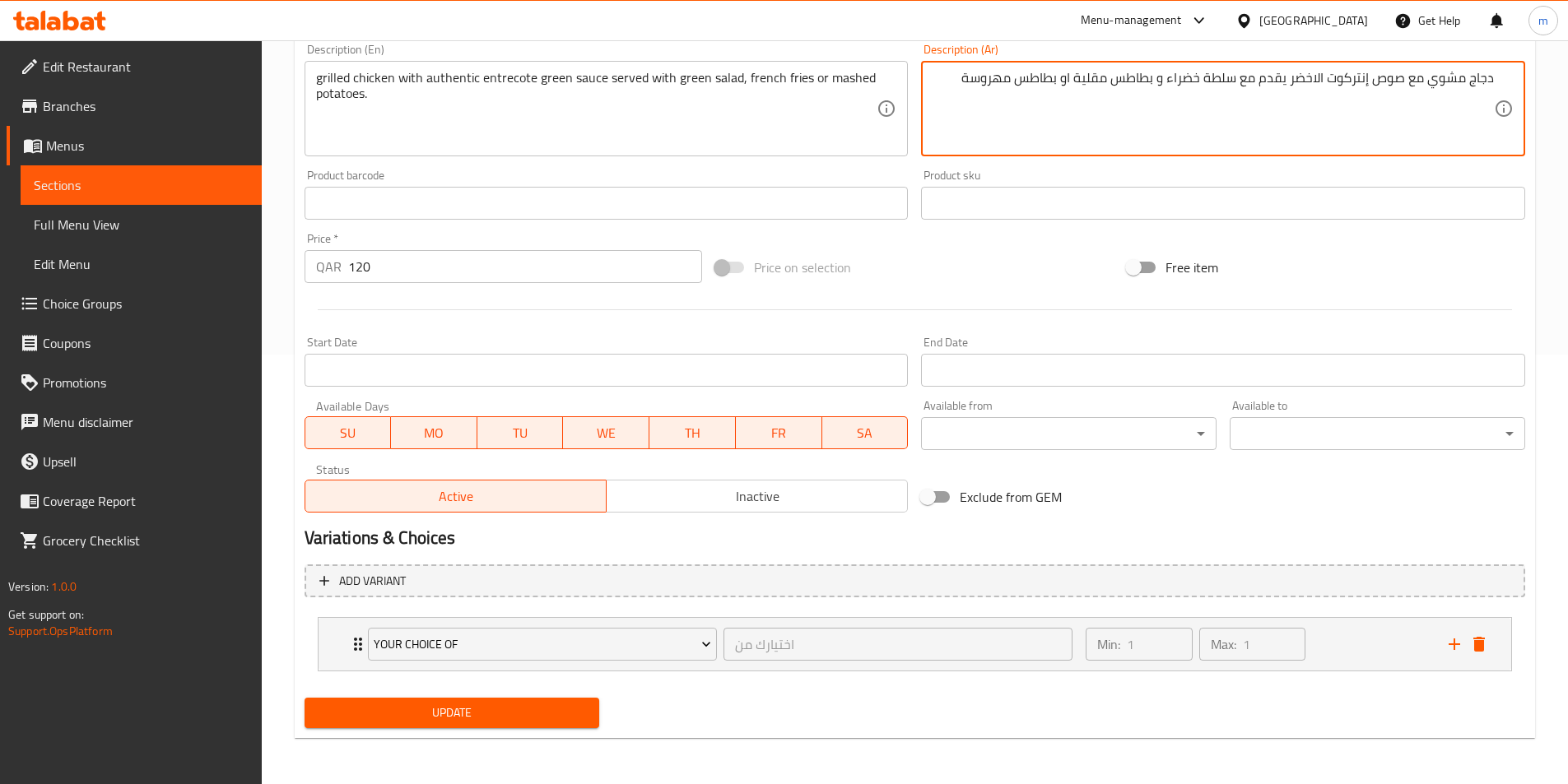
type textarea "دجاج مشوي مع صوص إنتركوت الاخضر يقدم مع سلطة خضراء و بطاطس مقلية او بطاطس مهروسة"
click at [464, 715] on span "Update" at bounding box center [452, 712] width 269 height 21
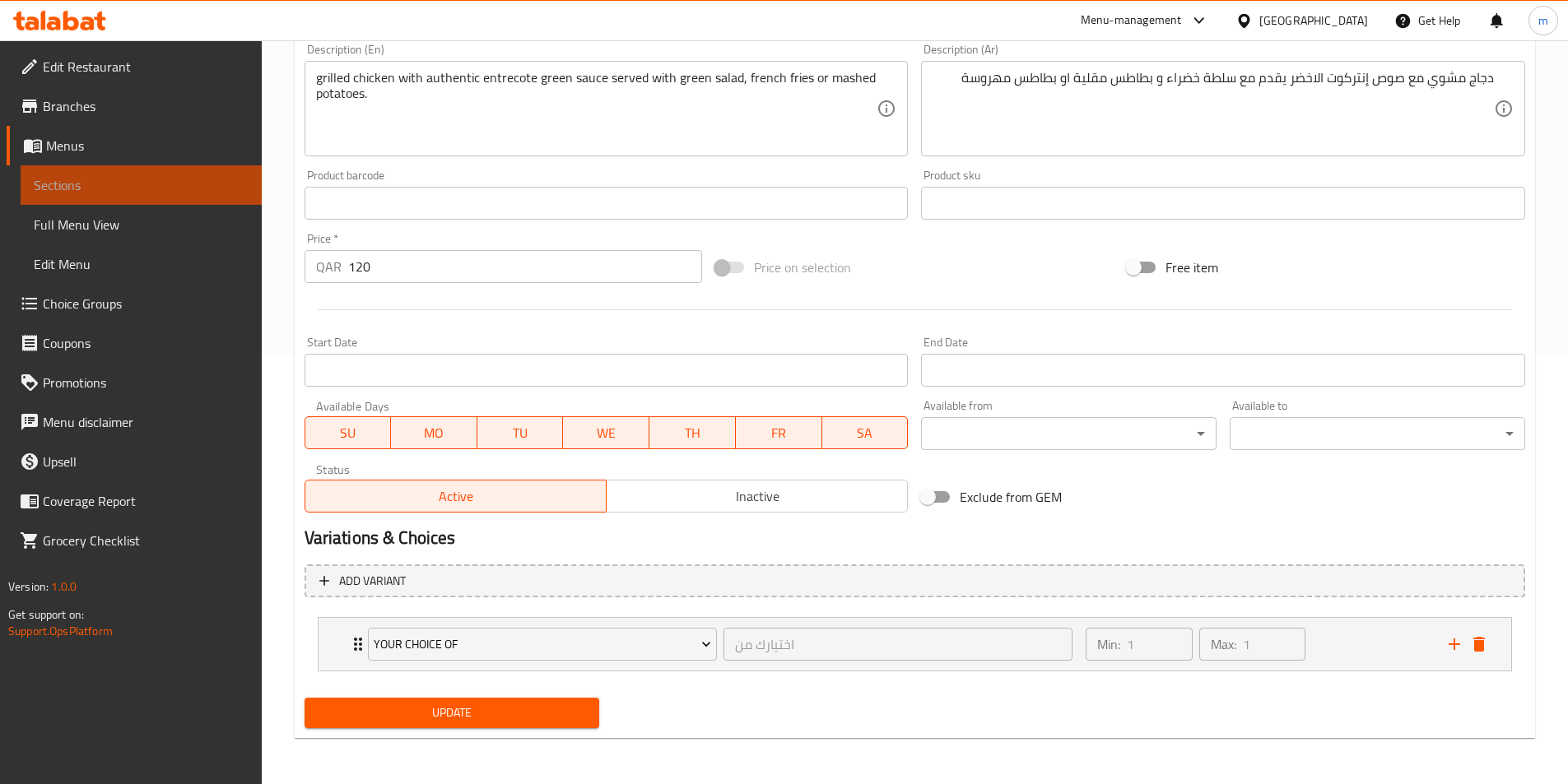
click at [149, 187] on span "Sections" at bounding box center [141, 185] width 215 height 20
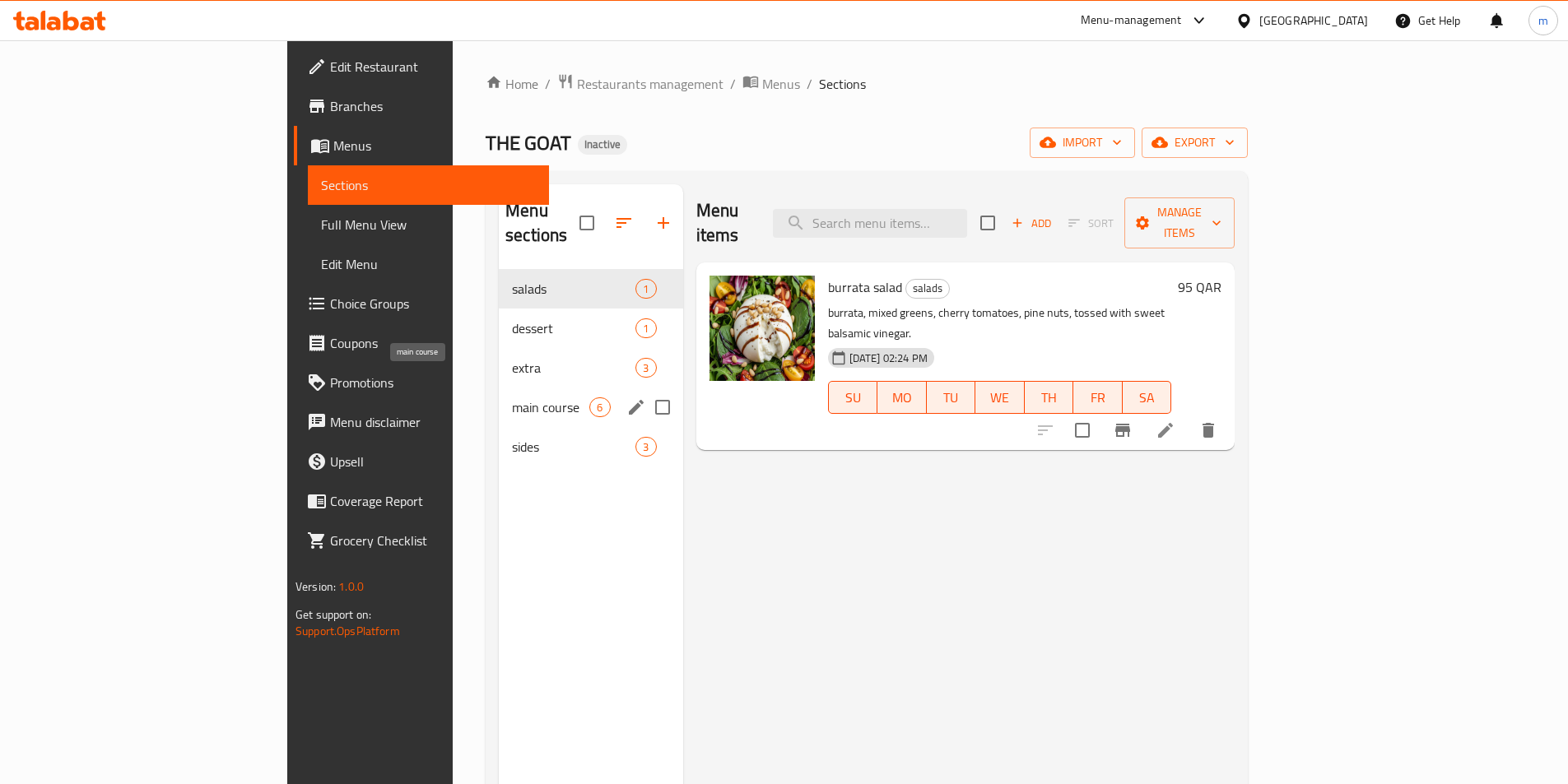
click at [499, 393] on div "main course 6" at bounding box center [590, 407] width 183 height 40
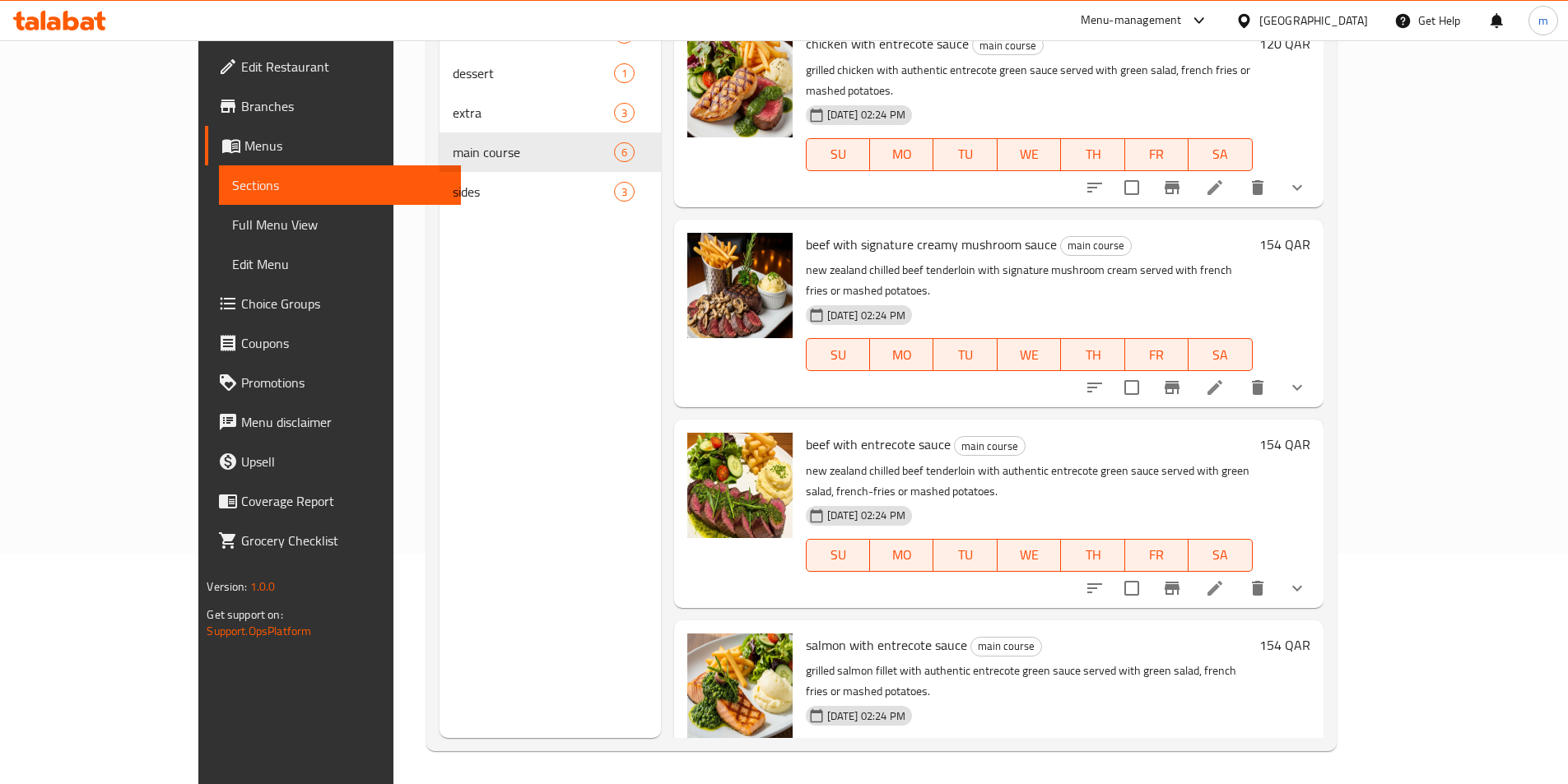
scroll to position [329, 0]
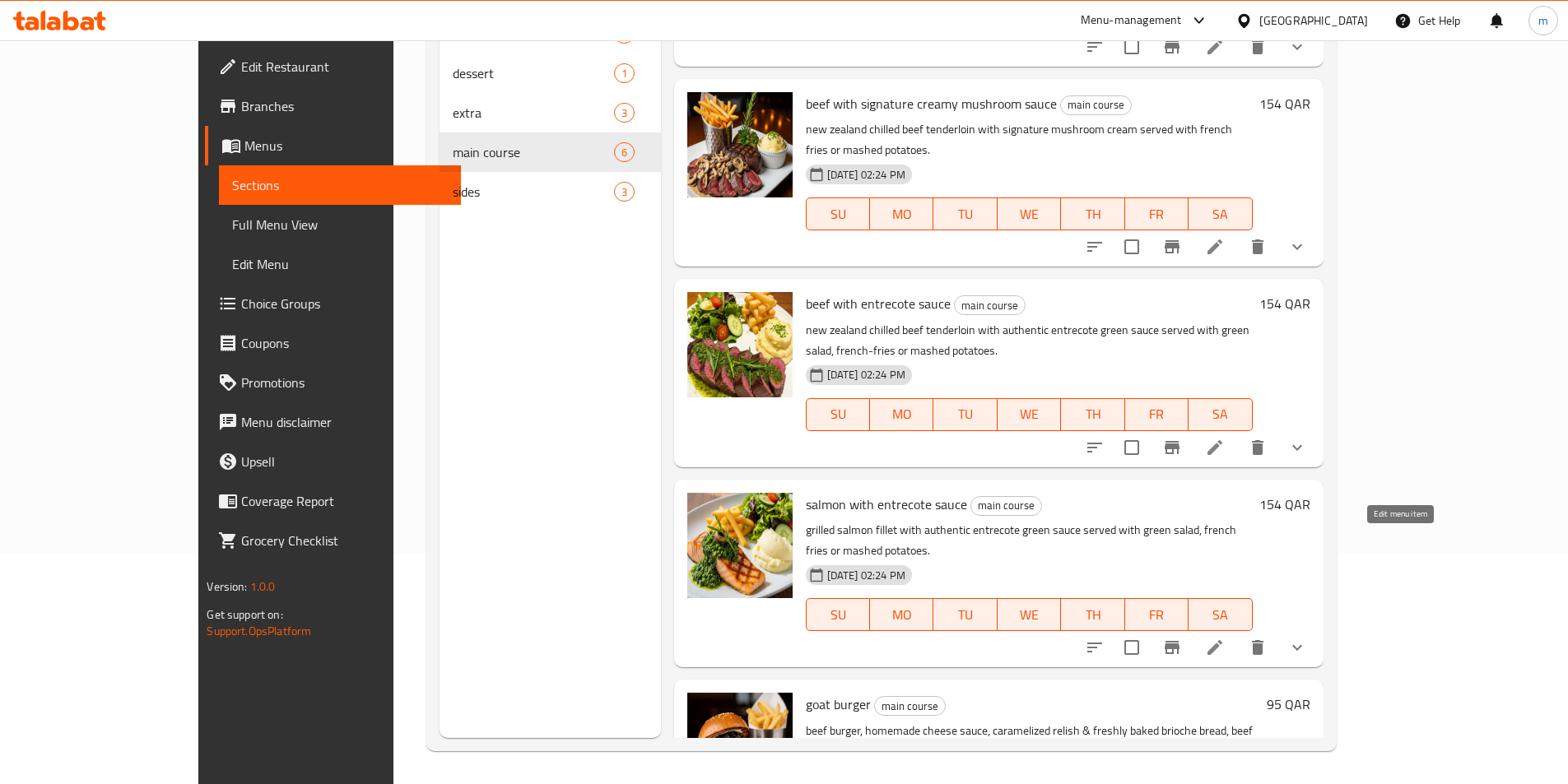
click at [1225, 638] on icon at bounding box center [1215, 648] width 20 height 20
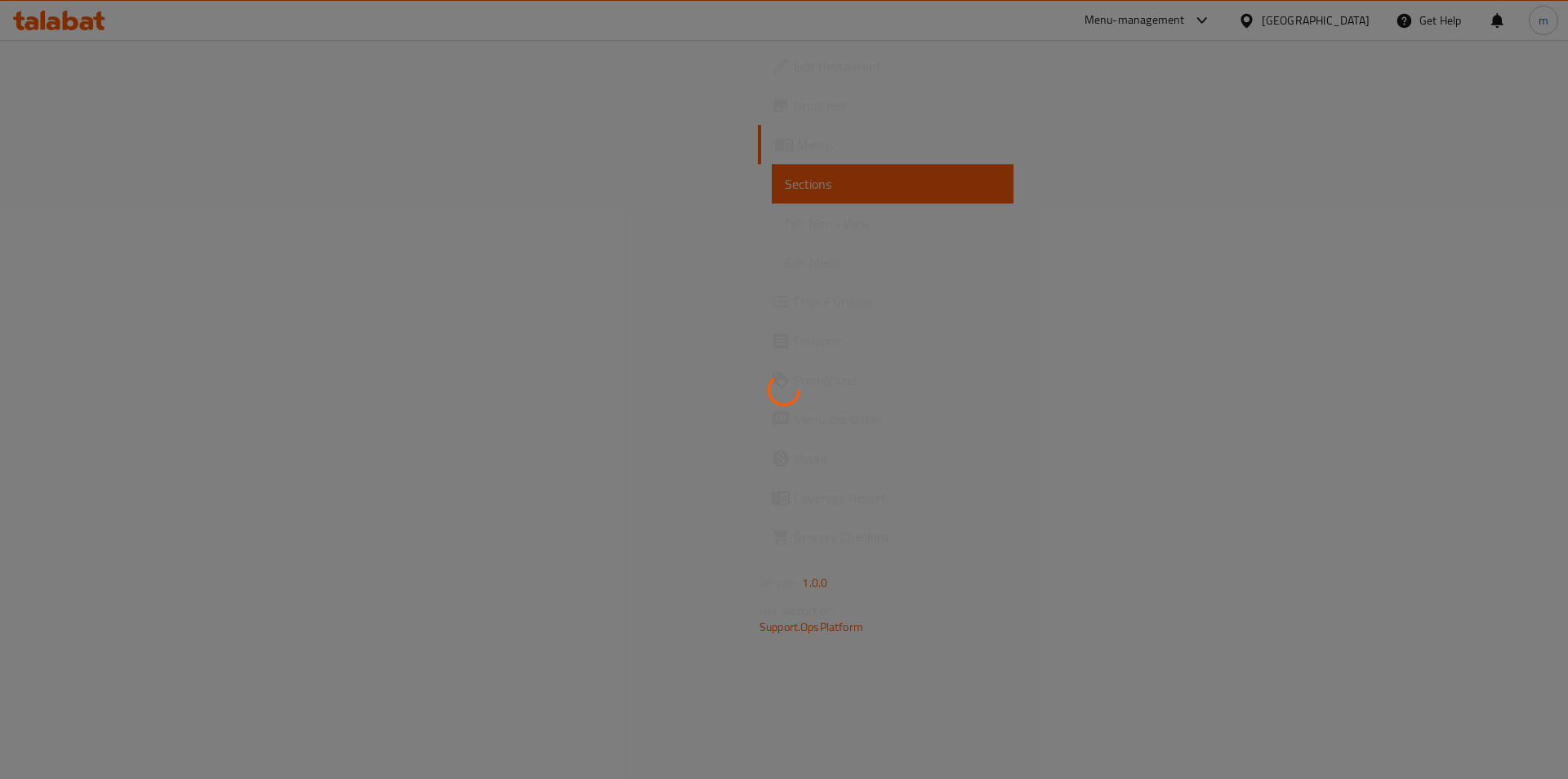
click at [1415, 276] on div at bounding box center [784, 390] width 1568 height 779
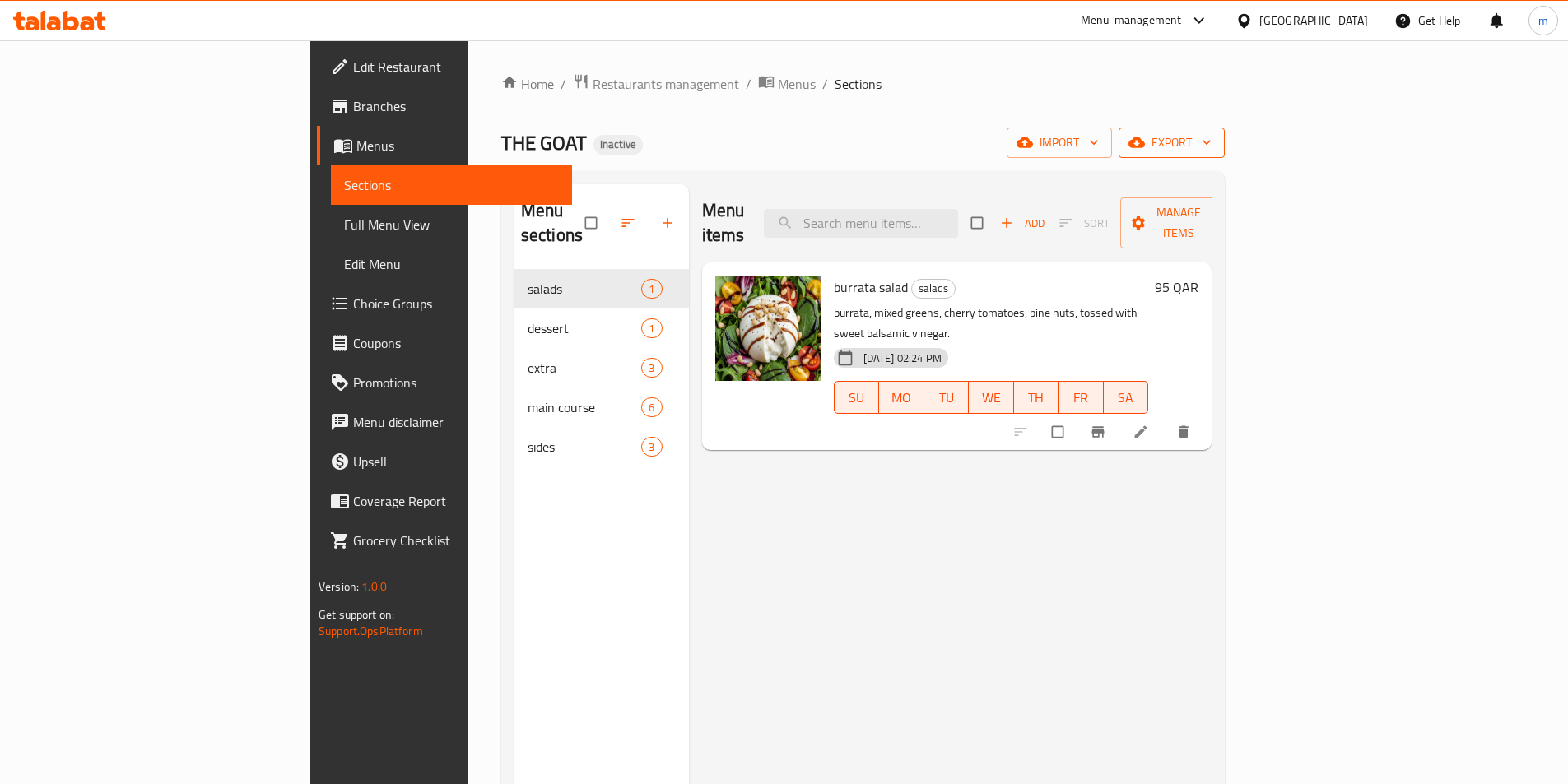
click at [1212, 133] on span "export" at bounding box center [1172, 142] width 80 height 21
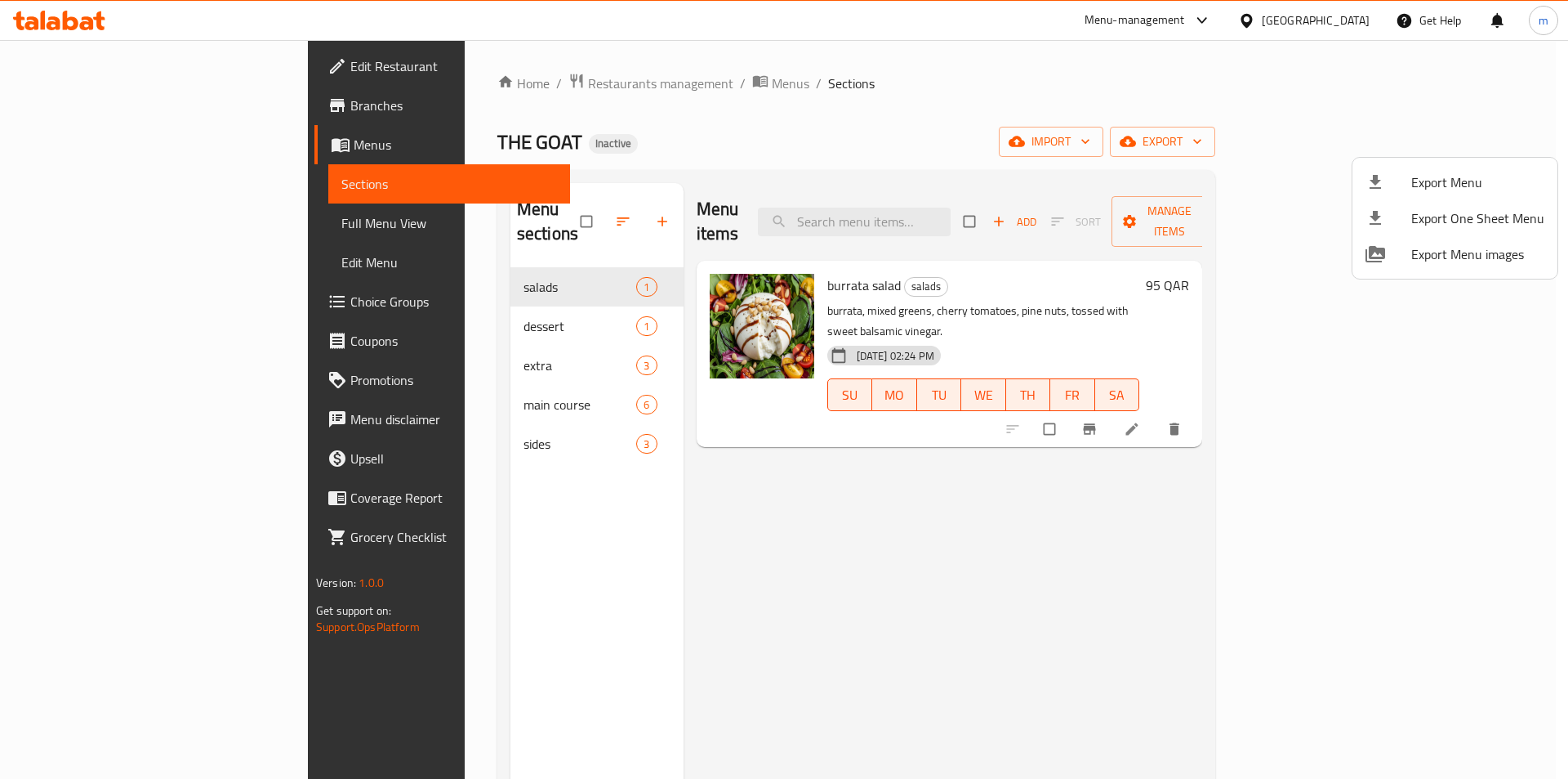
click at [1399, 178] on div at bounding box center [1388, 182] width 45 height 20
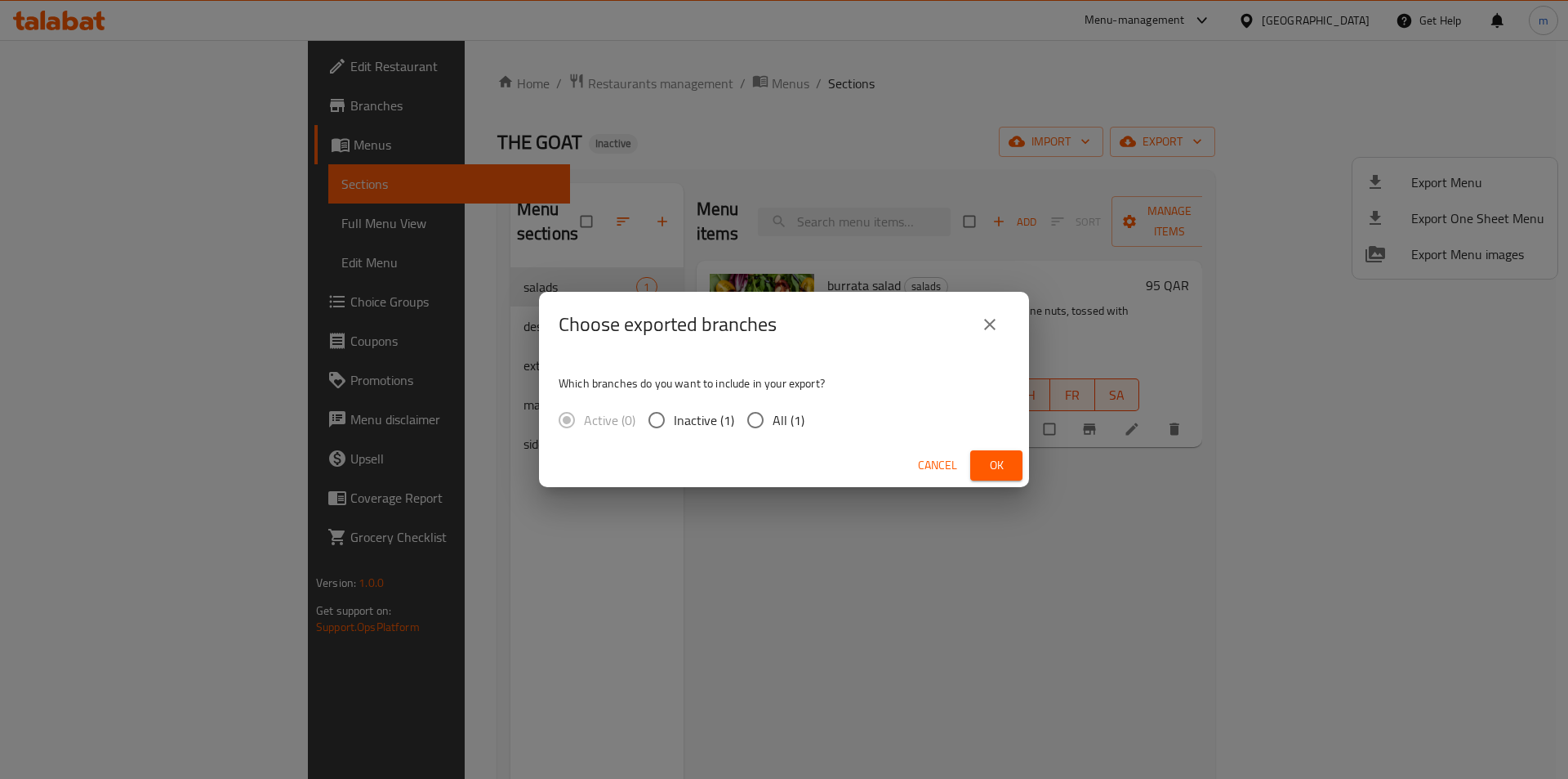
click at [810, 409] on div "Active (0) Inactive (1) All (1)" at bounding box center [688, 420] width 259 height 35
click at [797, 412] on span "All (1)" at bounding box center [788, 420] width 32 height 20
click at [773, 412] on input "All (1)" at bounding box center [755, 420] width 35 height 35
radio input "true"
click at [1011, 474] on button "Ok" at bounding box center [996, 465] width 52 height 31
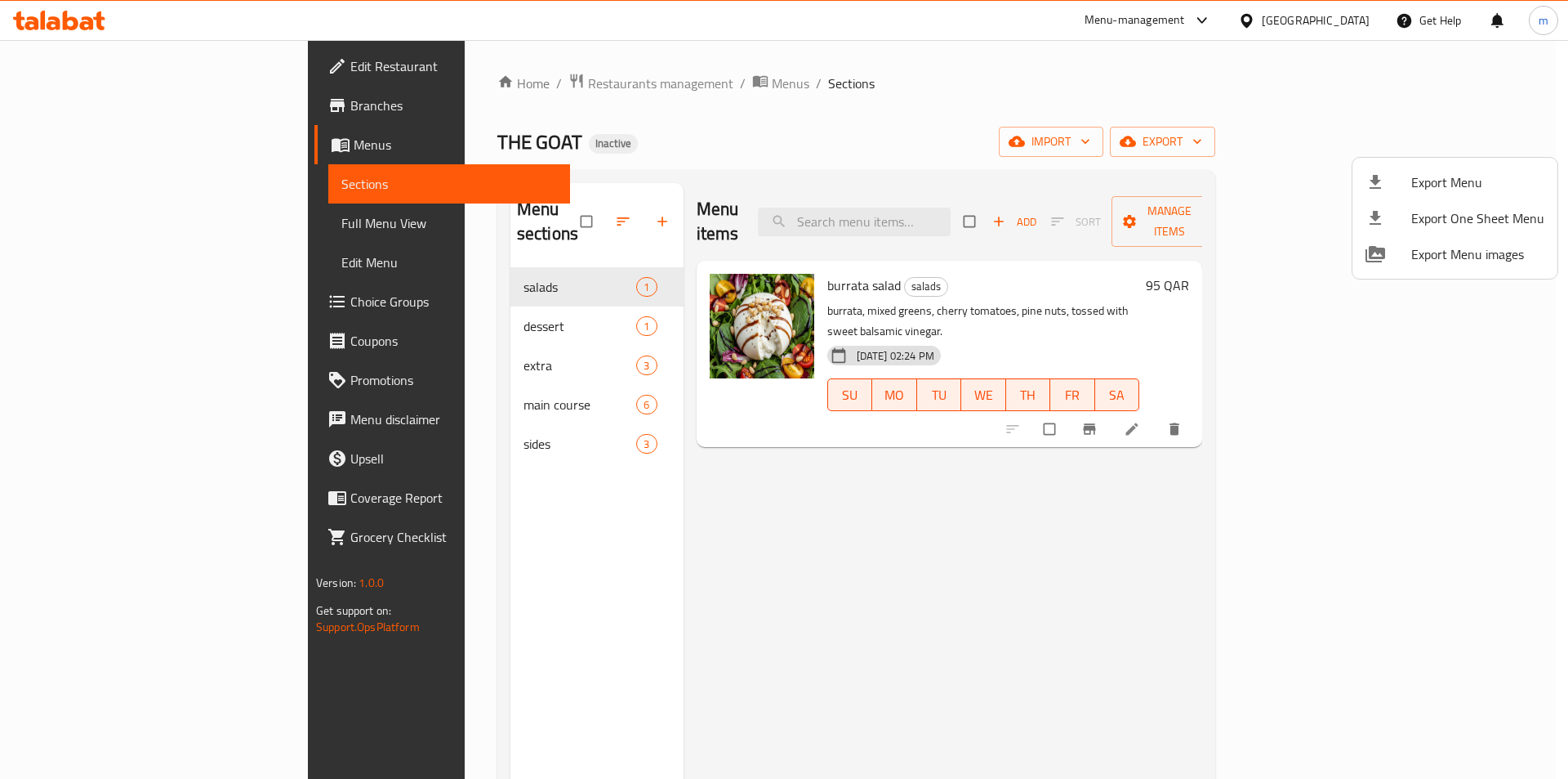
click at [97, 215] on div at bounding box center [784, 390] width 1568 height 779
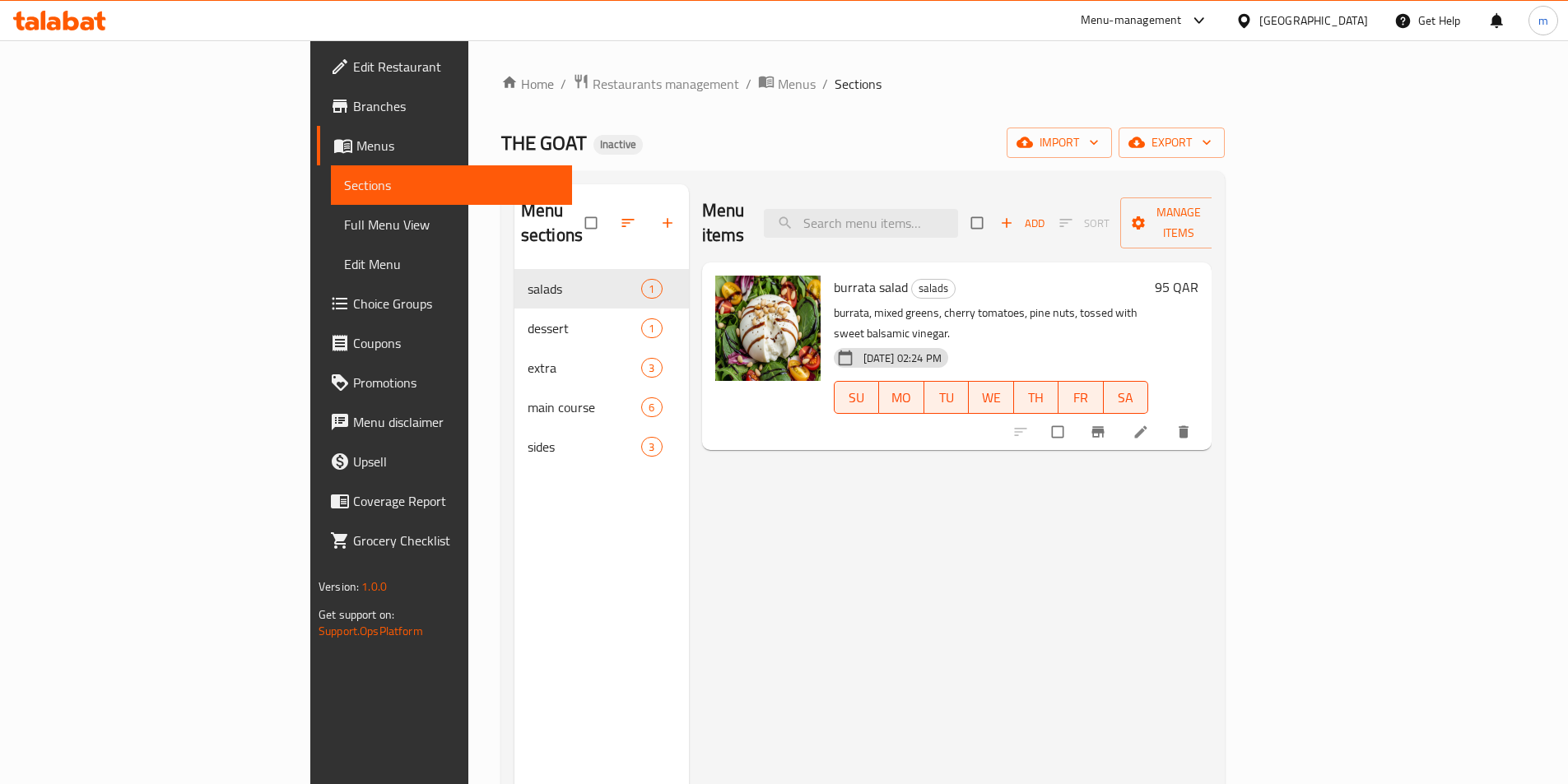
click at [344, 220] on span "Full Menu View" at bounding box center [452, 225] width 215 height 20
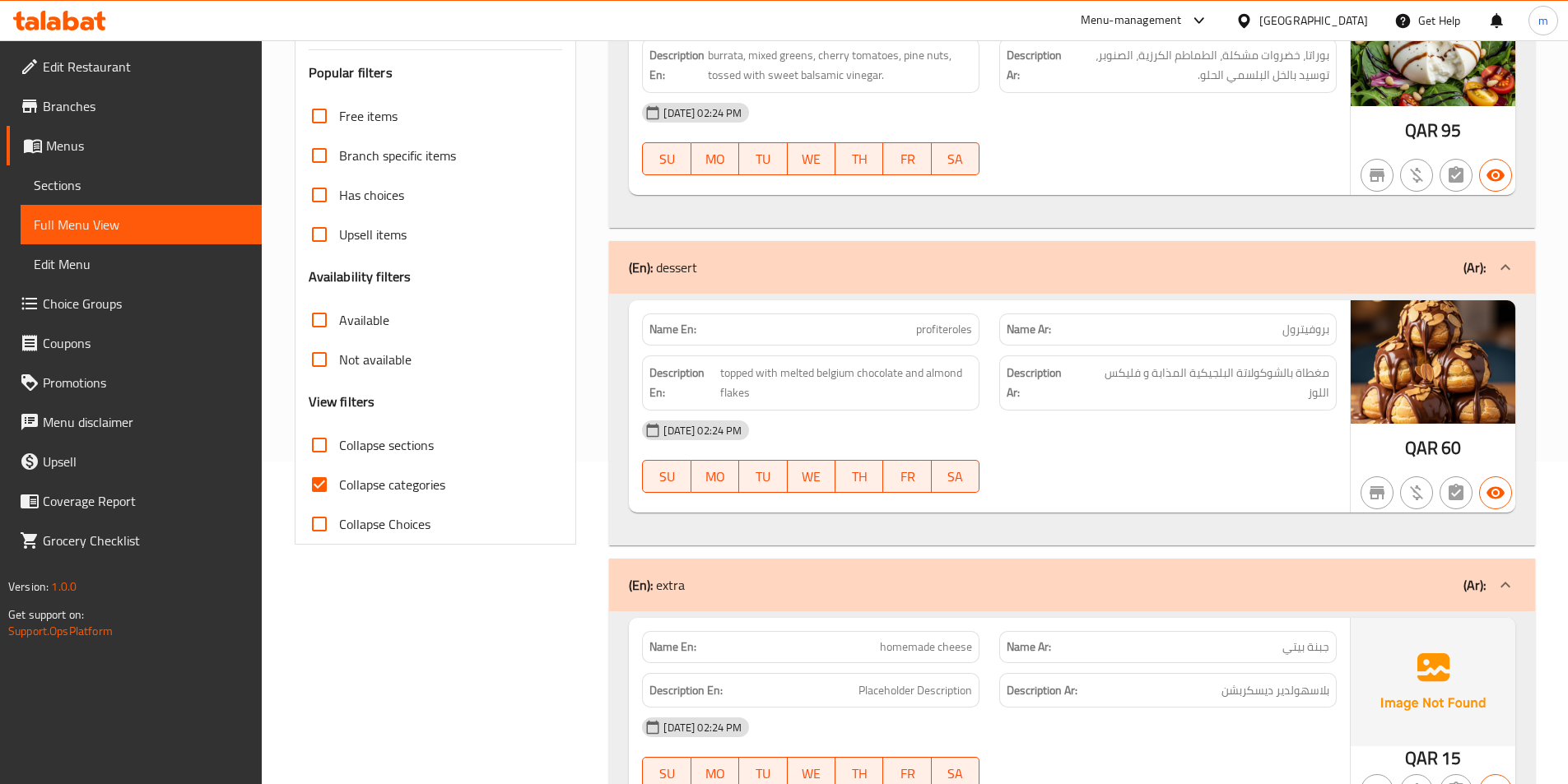
scroll to position [411, 0]
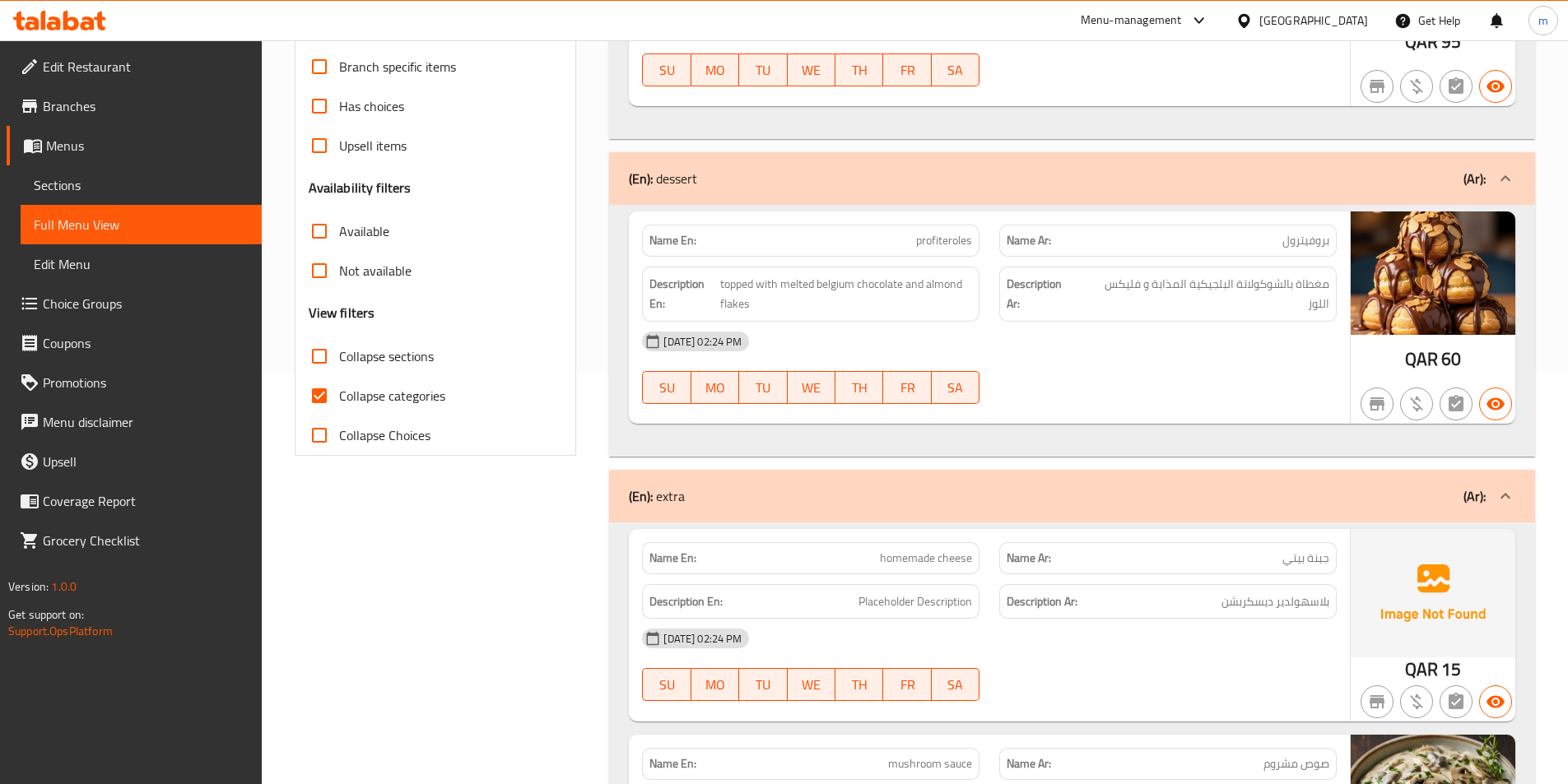
click at [330, 401] on input "Collapse categories" at bounding box center [320, 396] width 40 height 40
checkbox input "false"
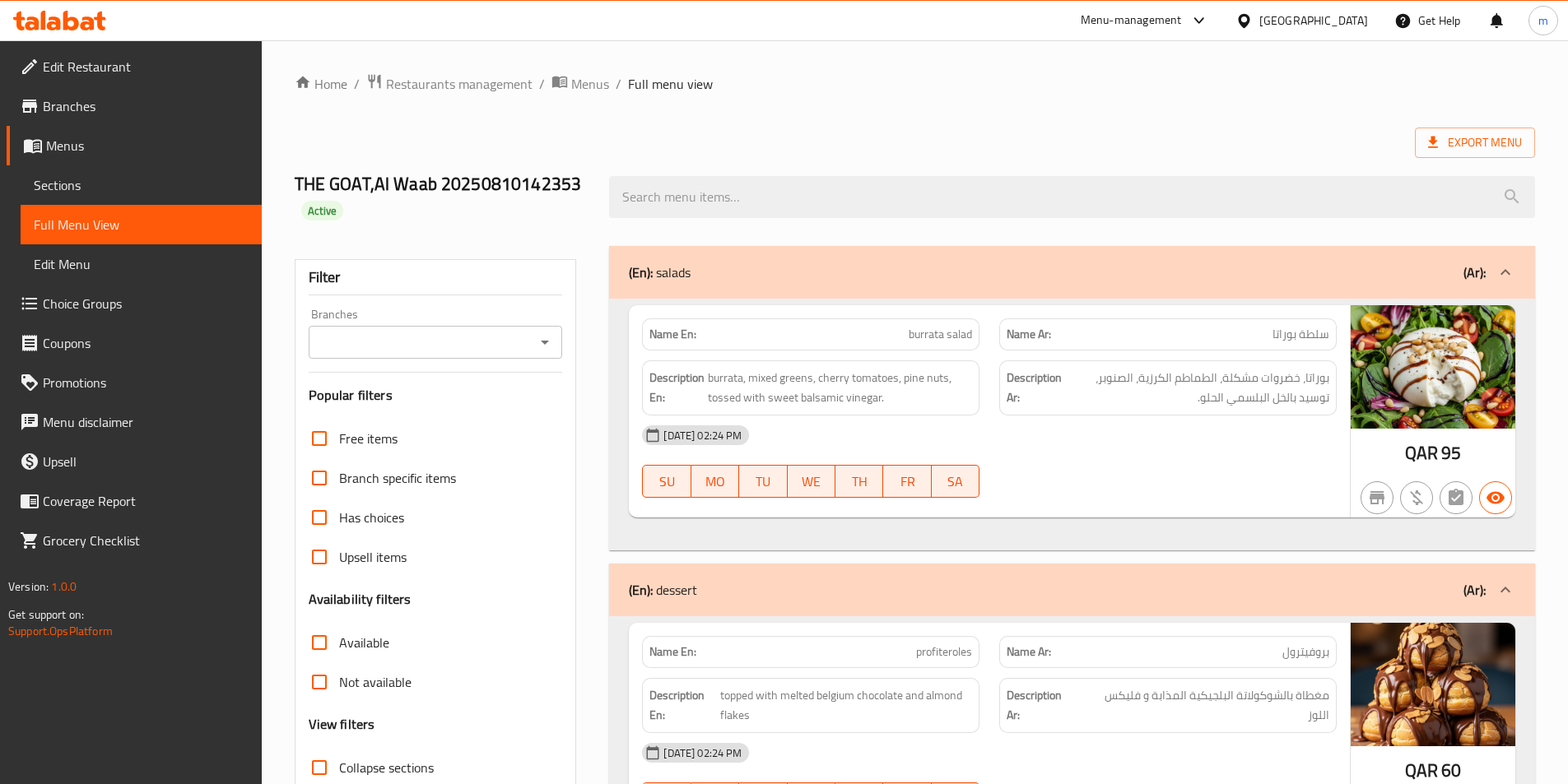
scroll to position [83, 0]
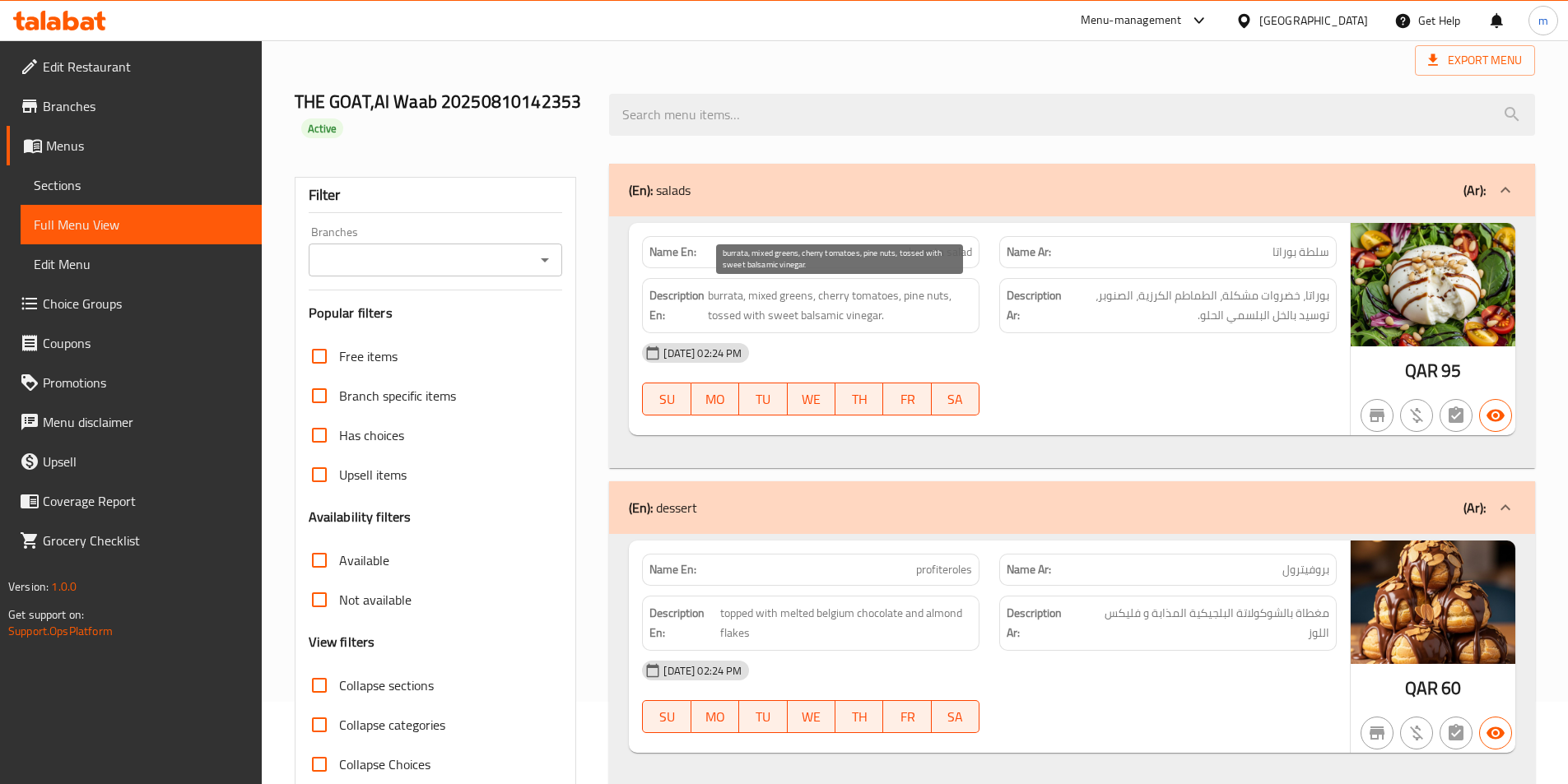
click at [726, 322] on span "burrata, mixed greens, cherry tomatoes, pine nuts, tossed with sweet balsamic v…" at bounding box center [839, 305] width 264 height 41
copy span "tossed"
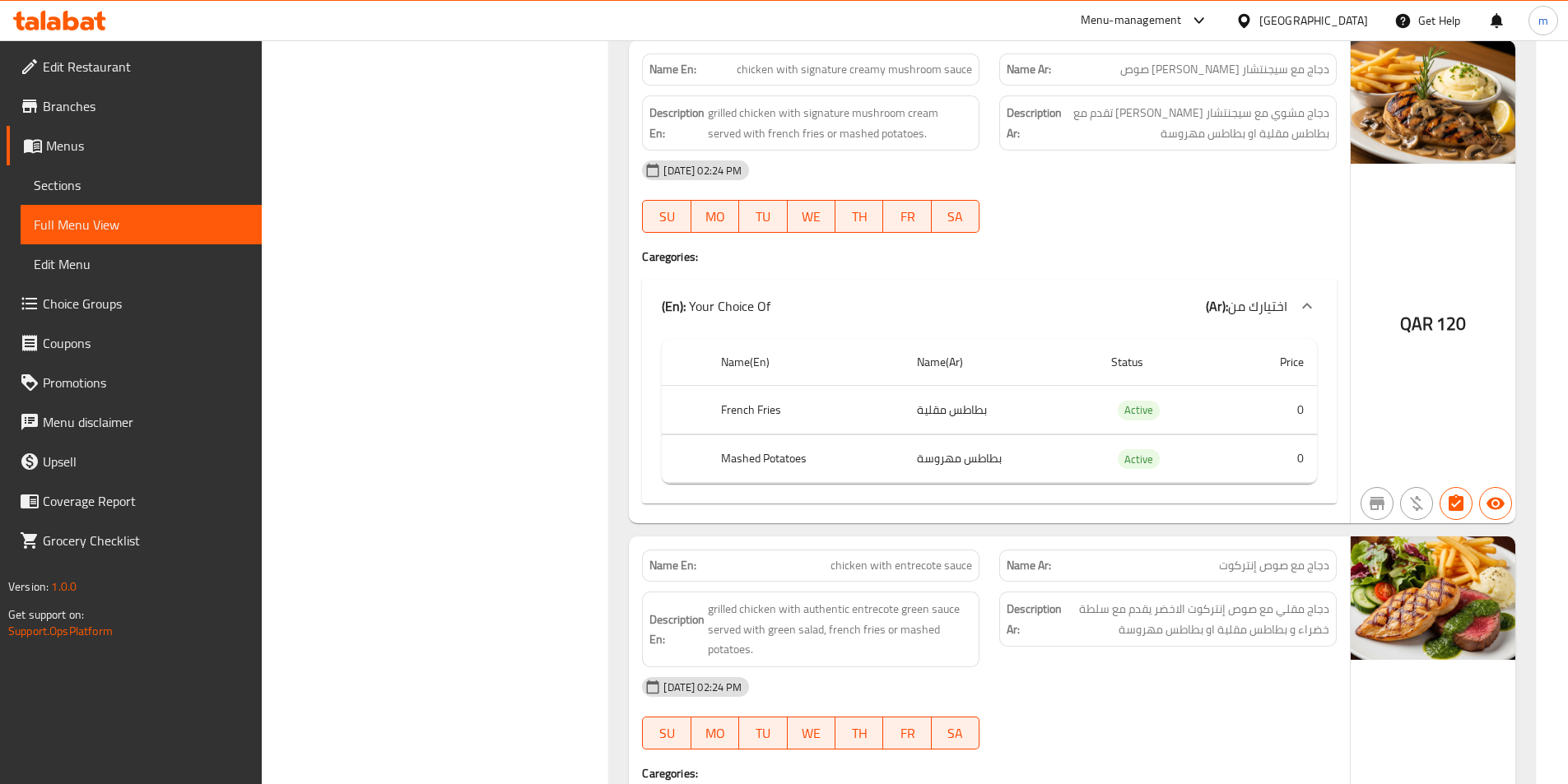
scroll to position [1480, 0]
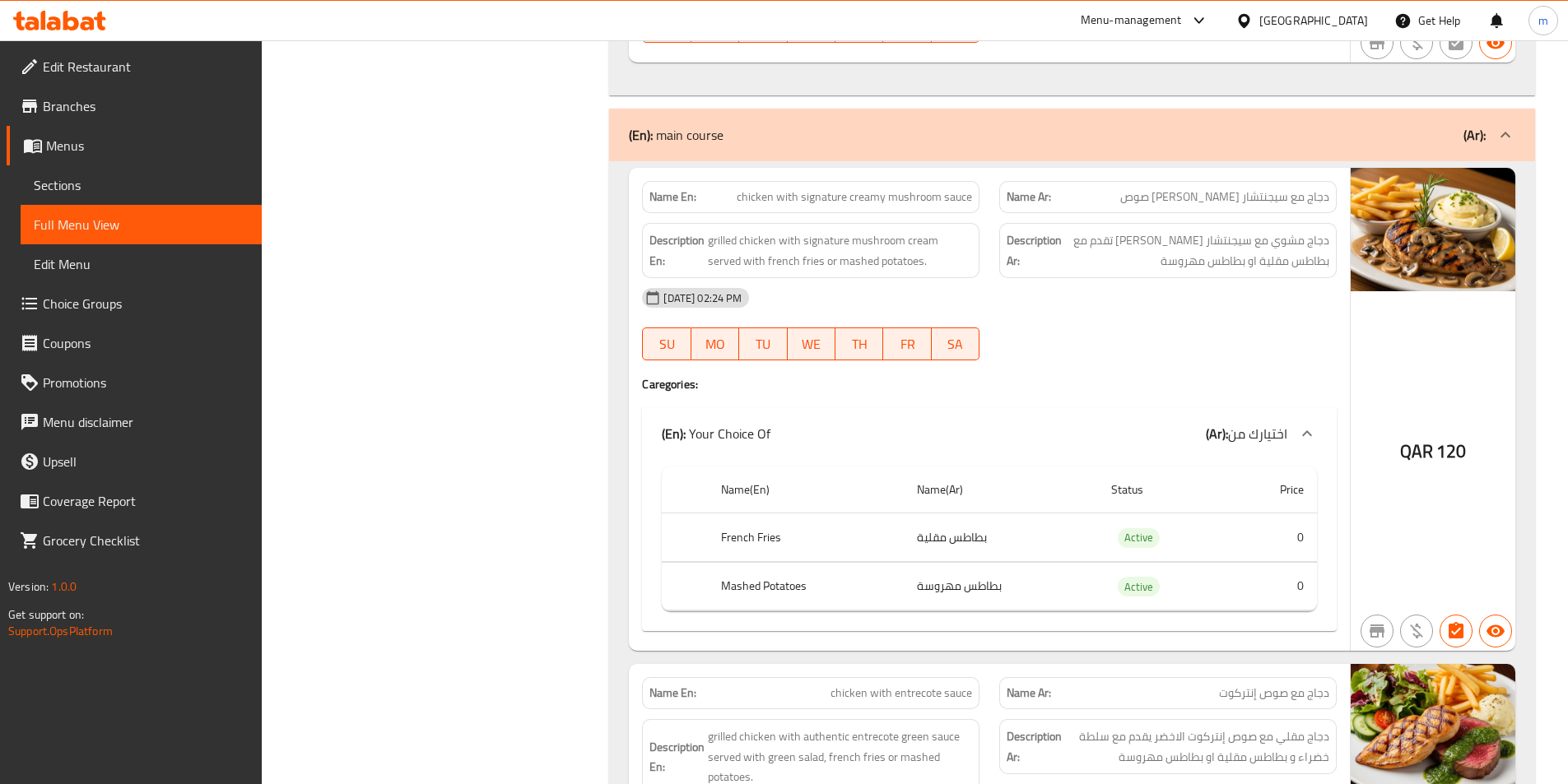
copy span "chicken with signature creamy mushroom sauce"
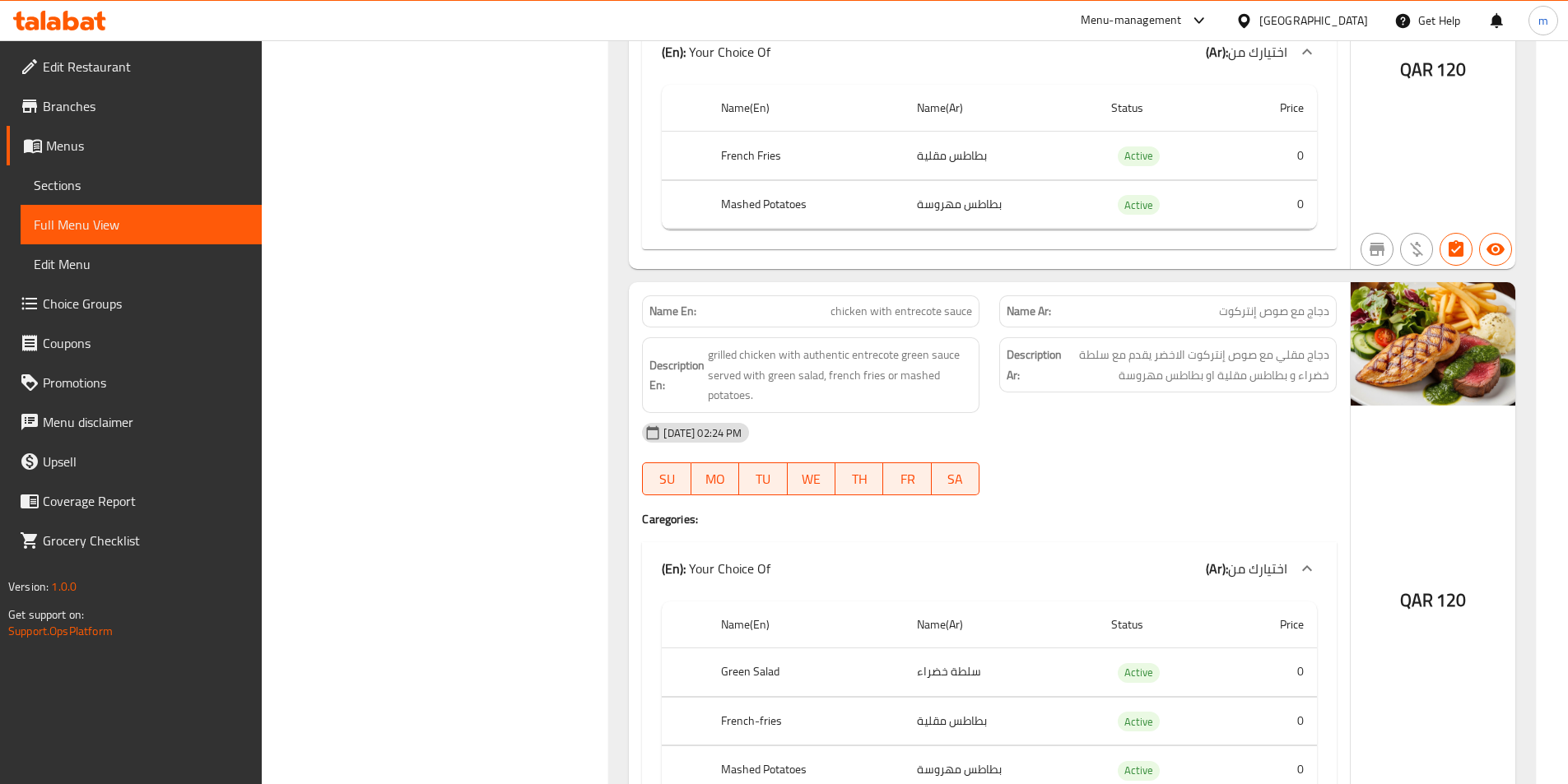
scroll to position [1891, 0]
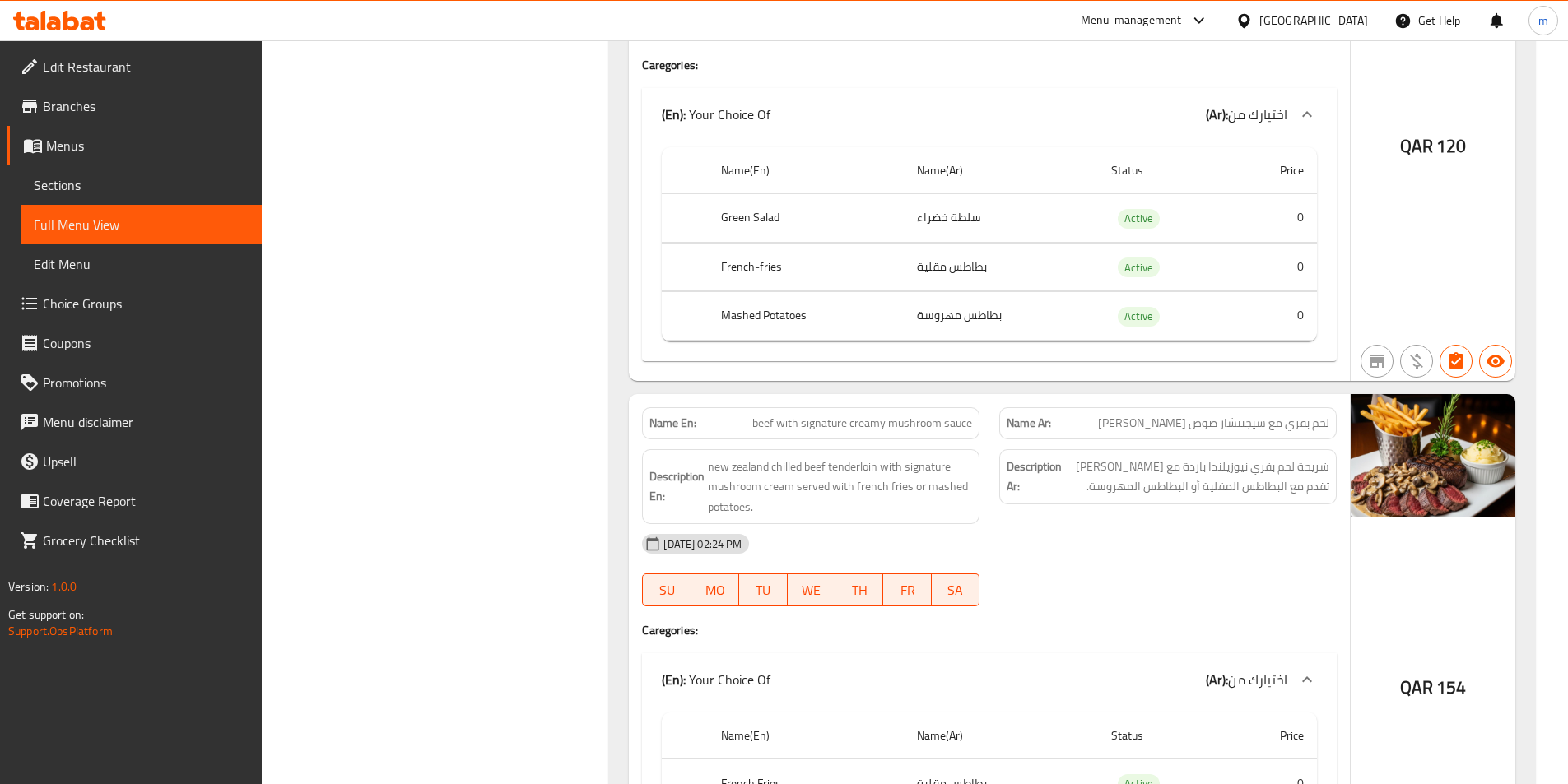
scroll to position [2467, 0]
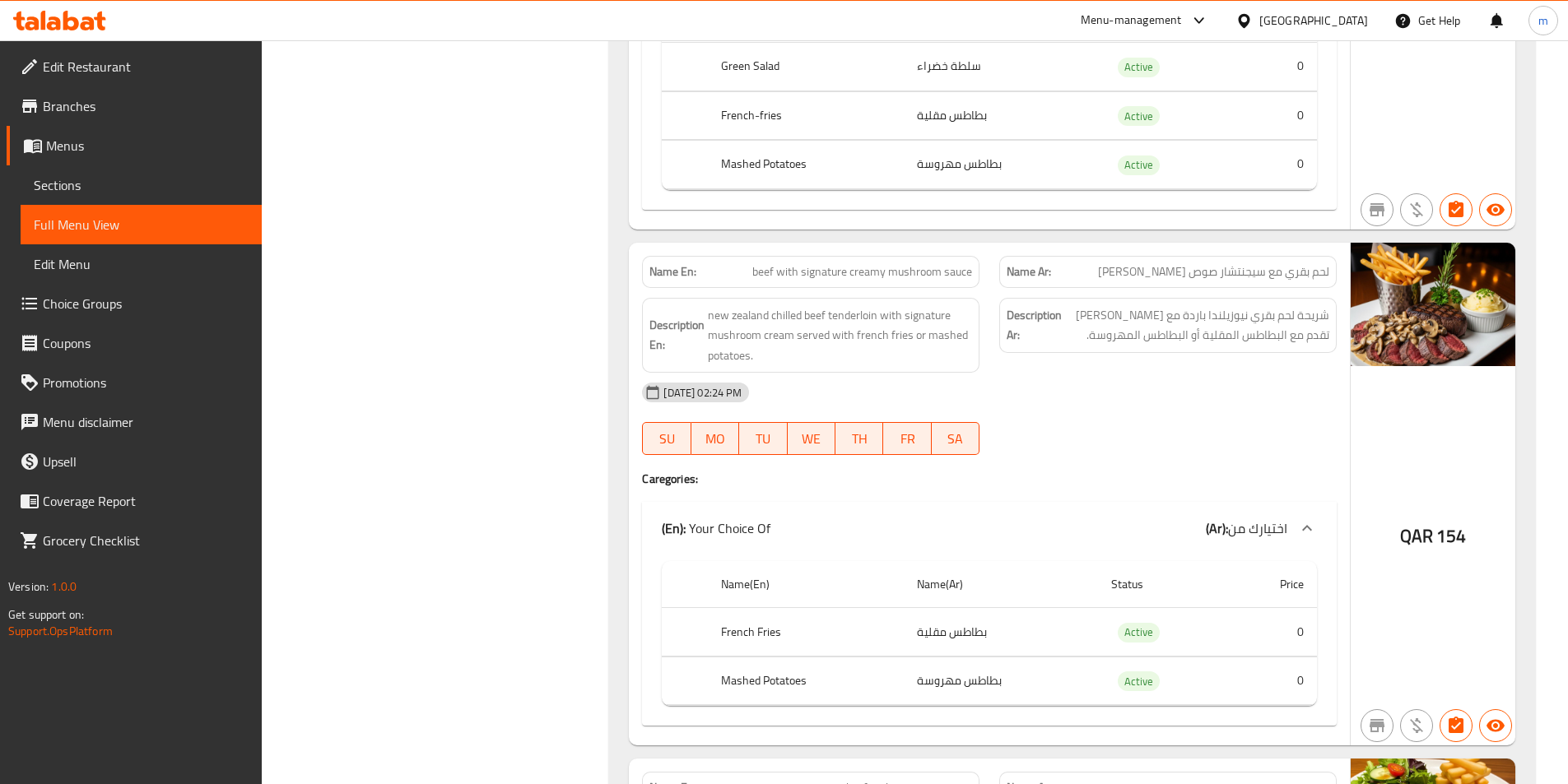
copy span "beef with signature creamy mushroom sauce"
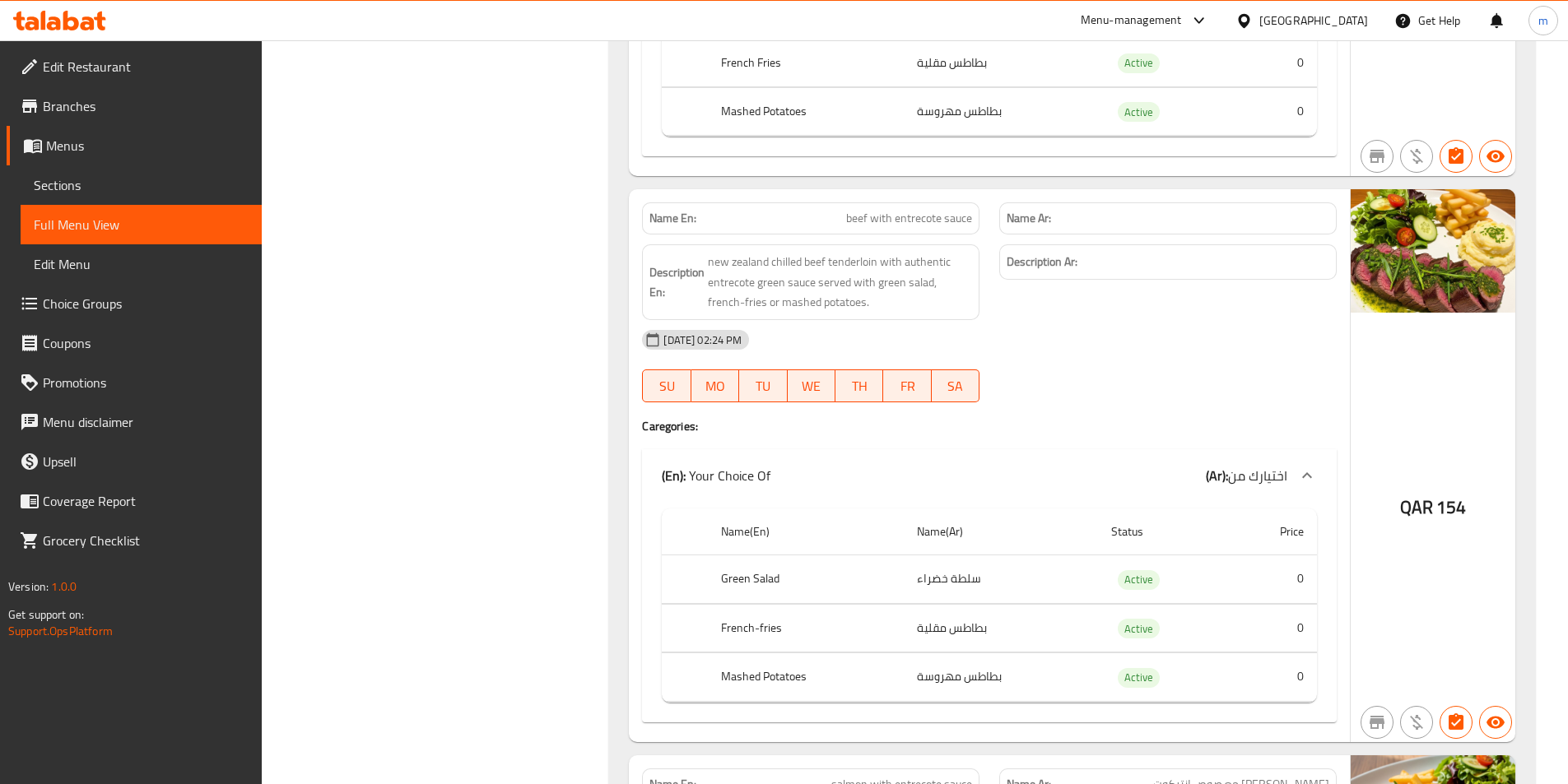
scroll to position [3043, 0]
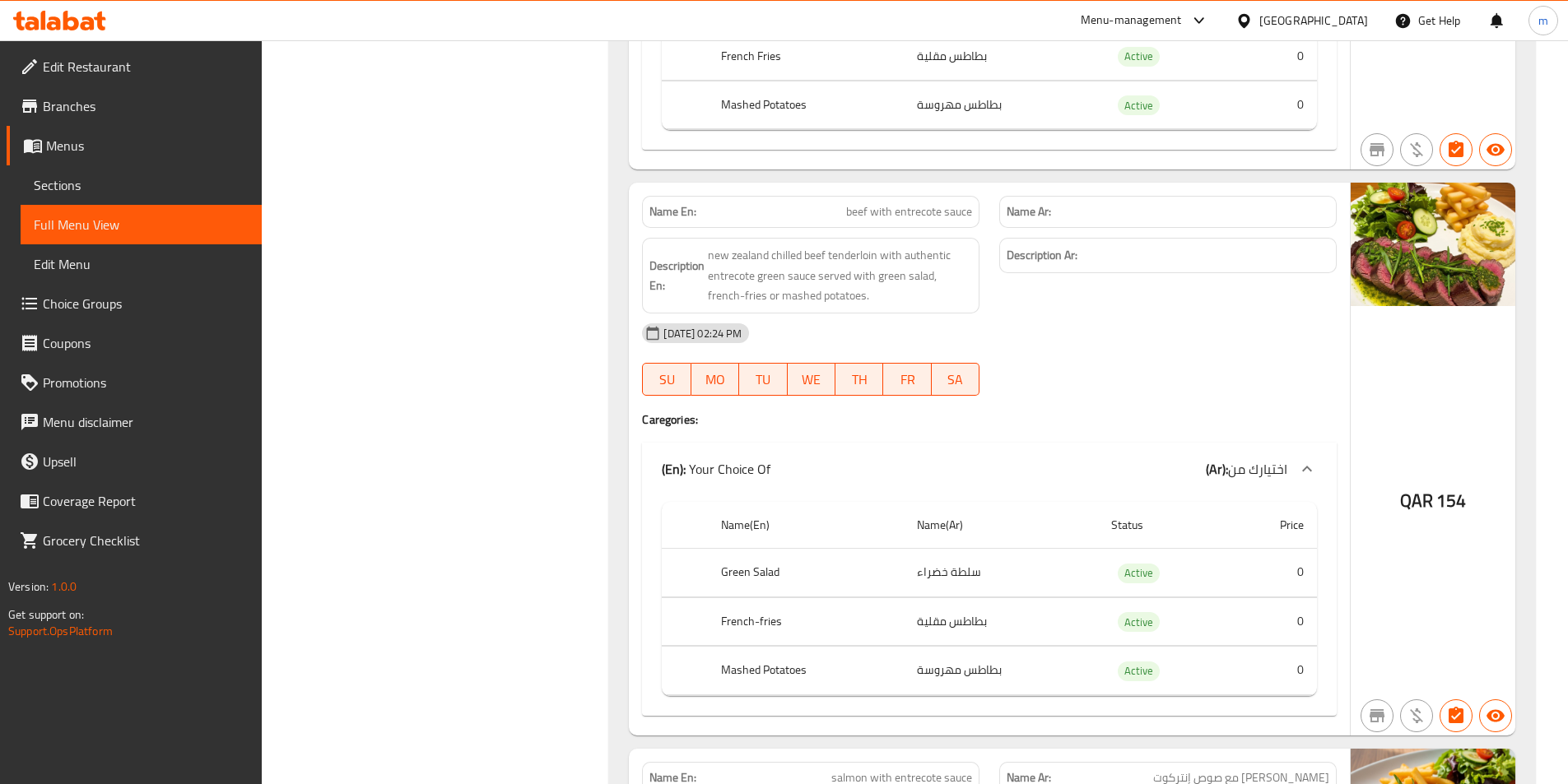
click at [899, 209] on span "beef with entrecote sauce" at bounding box center [909, 211] width 125 height 17
copy span "beef with entrecote sauce"
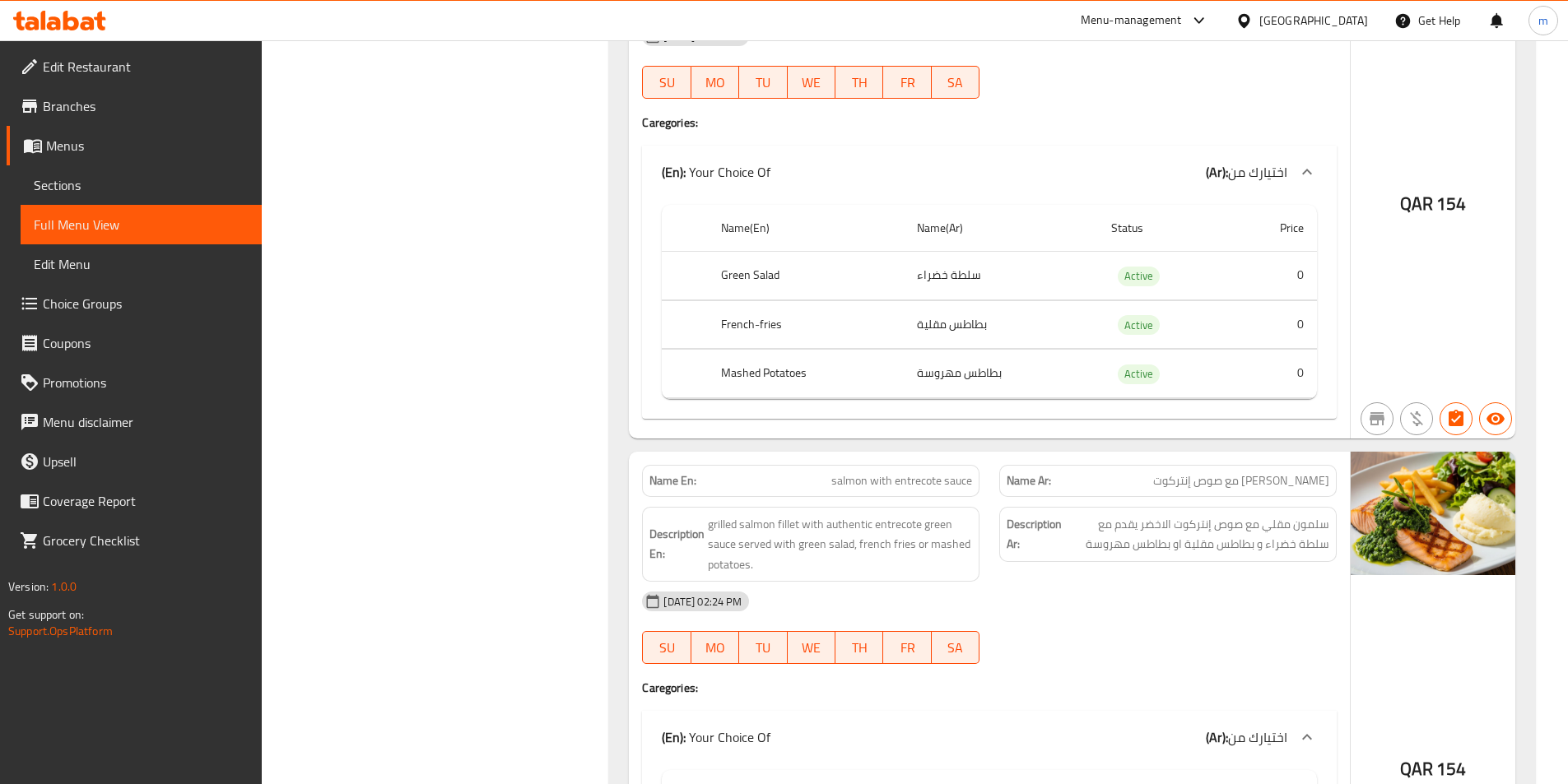
scroll to position [3454, 0]
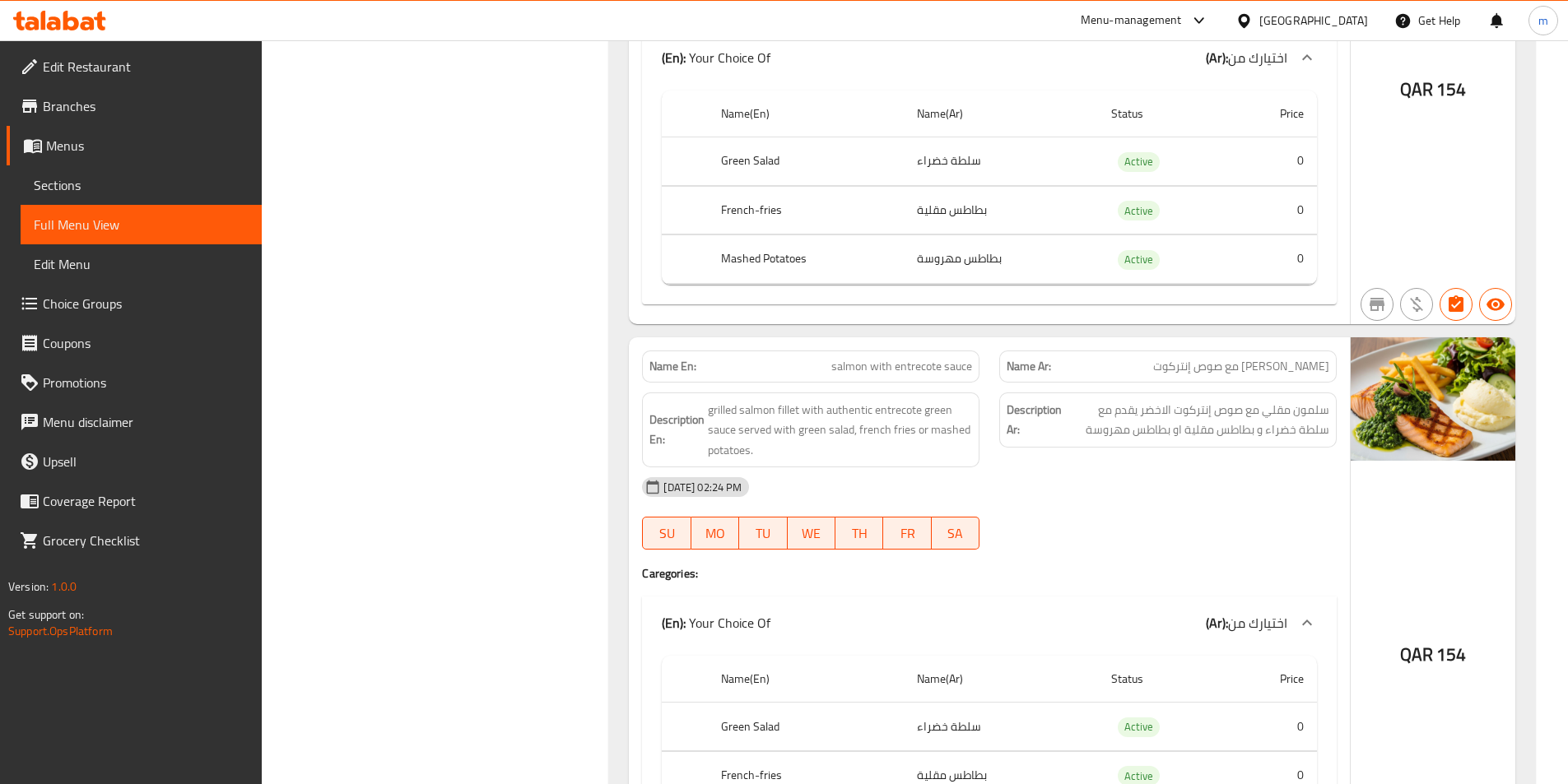
click at [866, 373] on span "salmon with entrecote sauce" at bounding box center [901, 366] width 140 height 17
copy span "salmon with entrecote sauce"
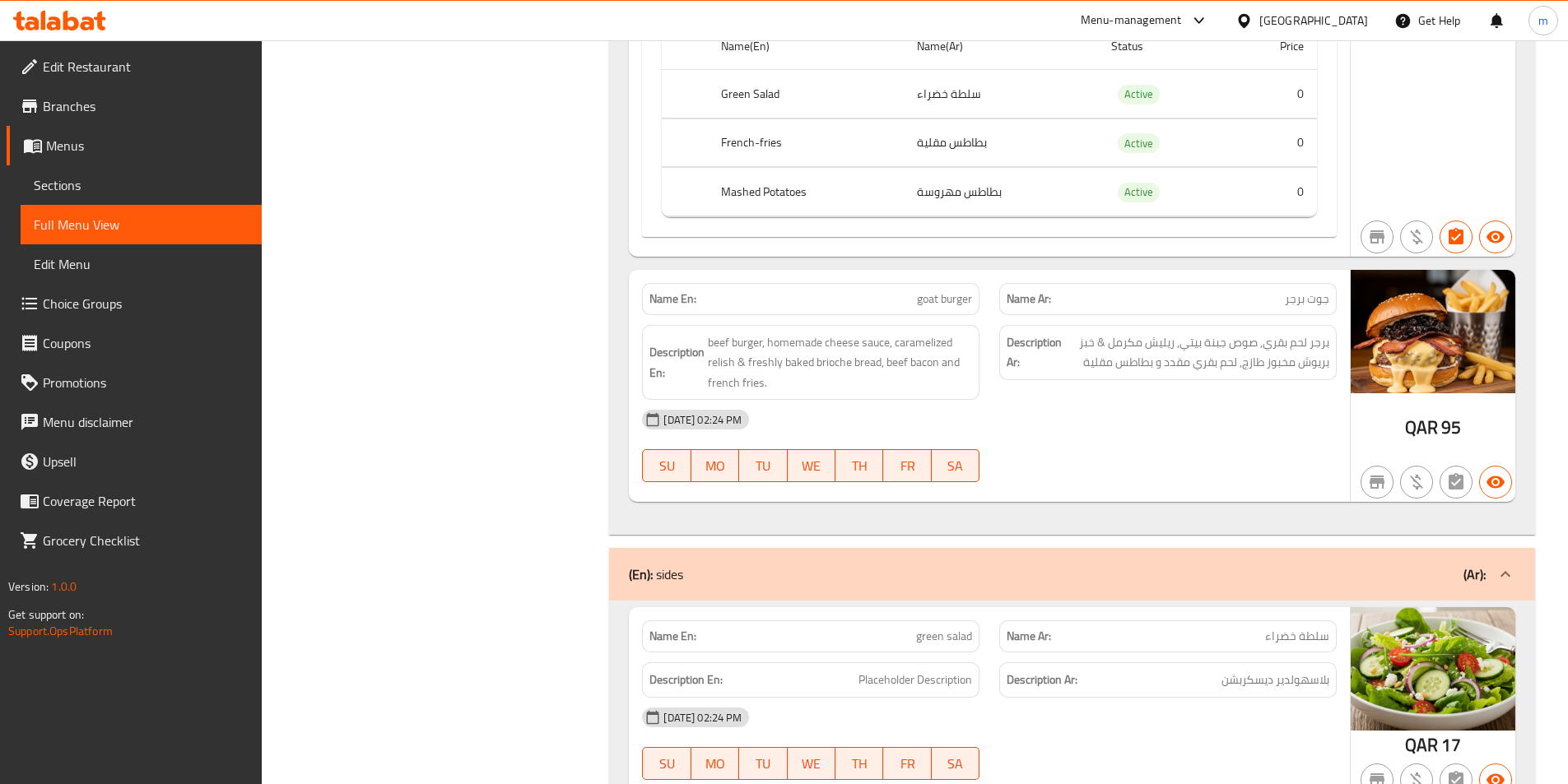
scroll to position [4112, 0]
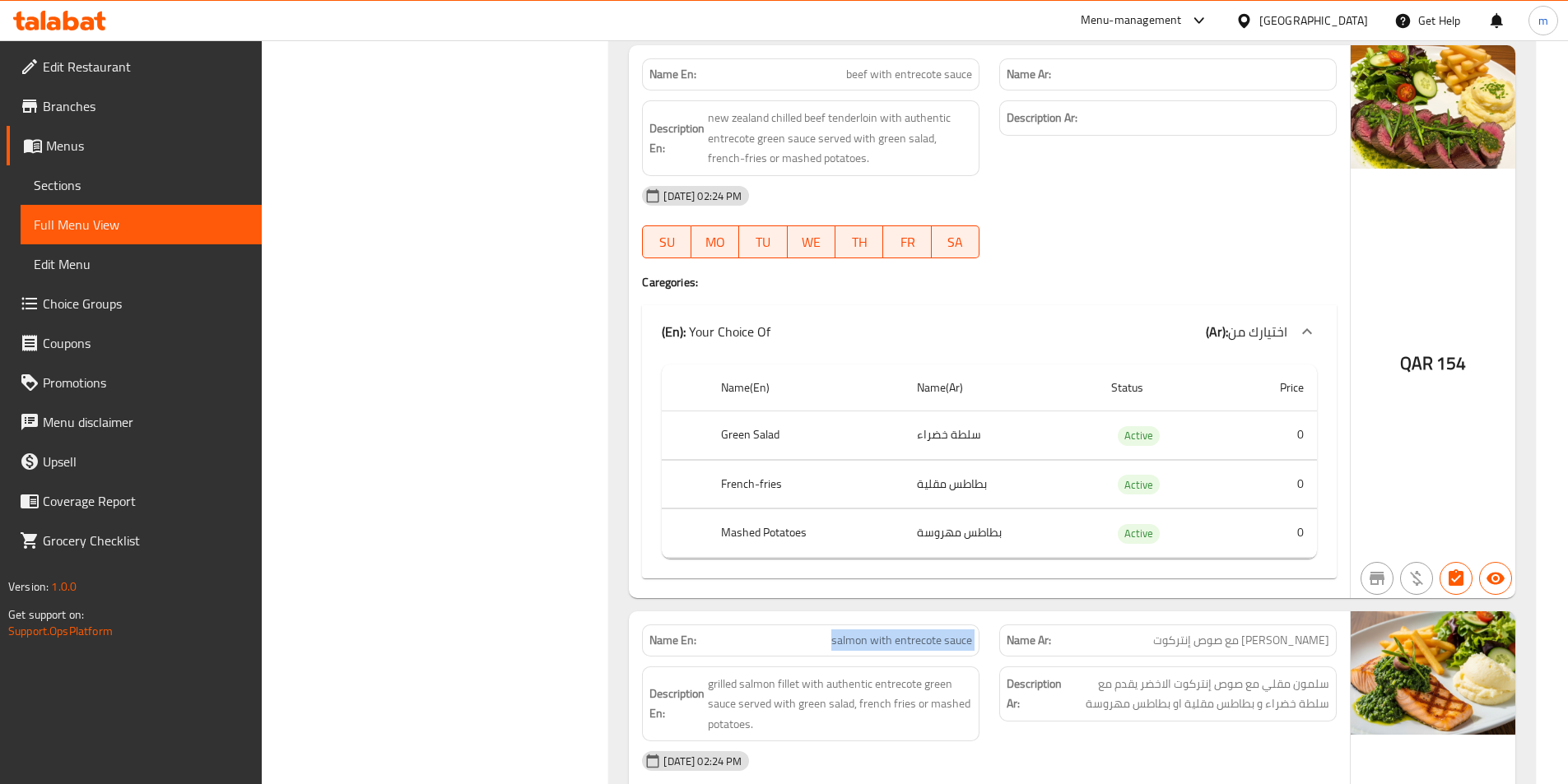
click at [69, 190] on span "Sections" at bounding box center [141, 185] width 215 height 20
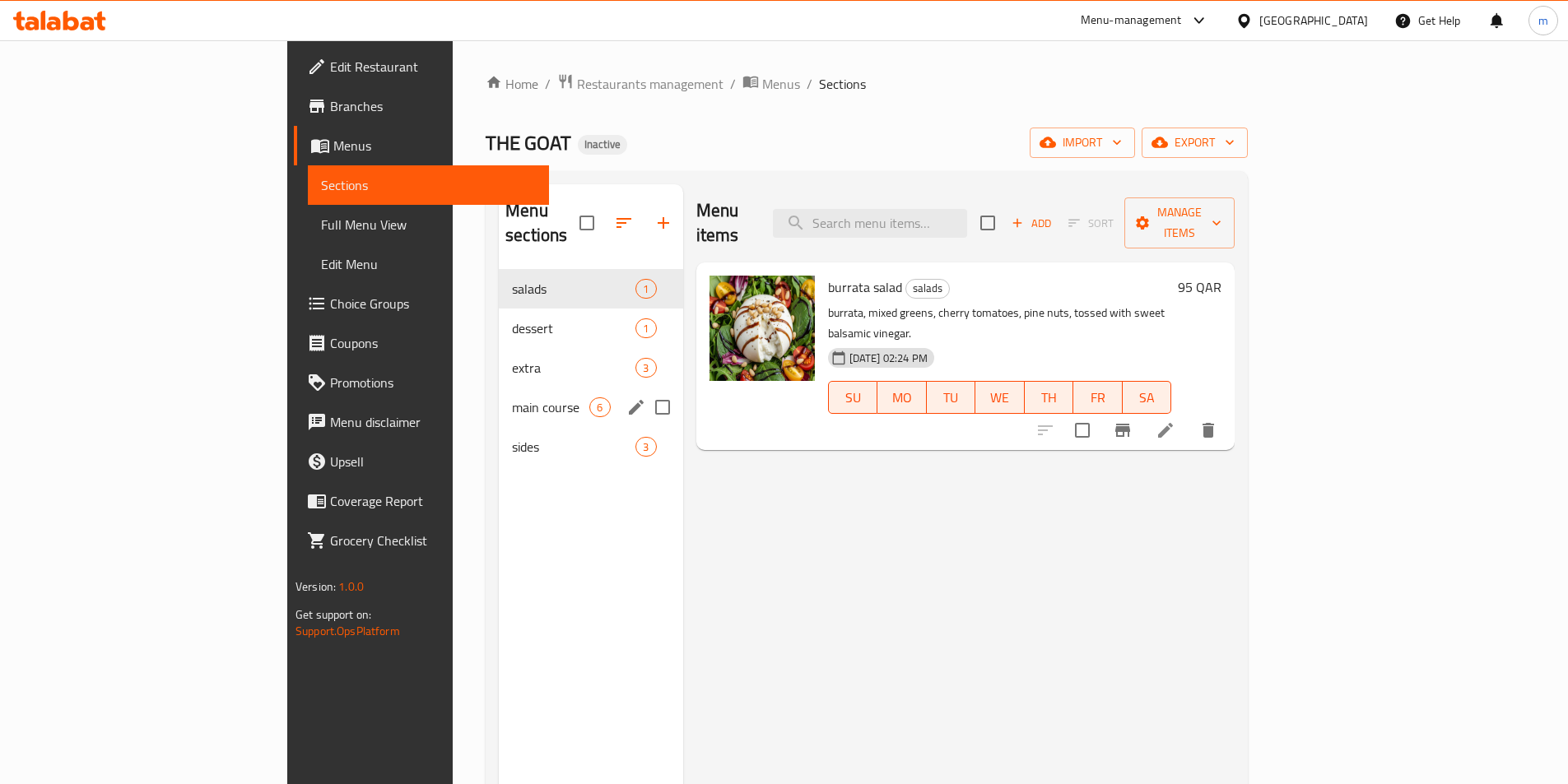
click at [499, 399] on div "main course 6" at bounding box center [590, 407] width 183 height 40
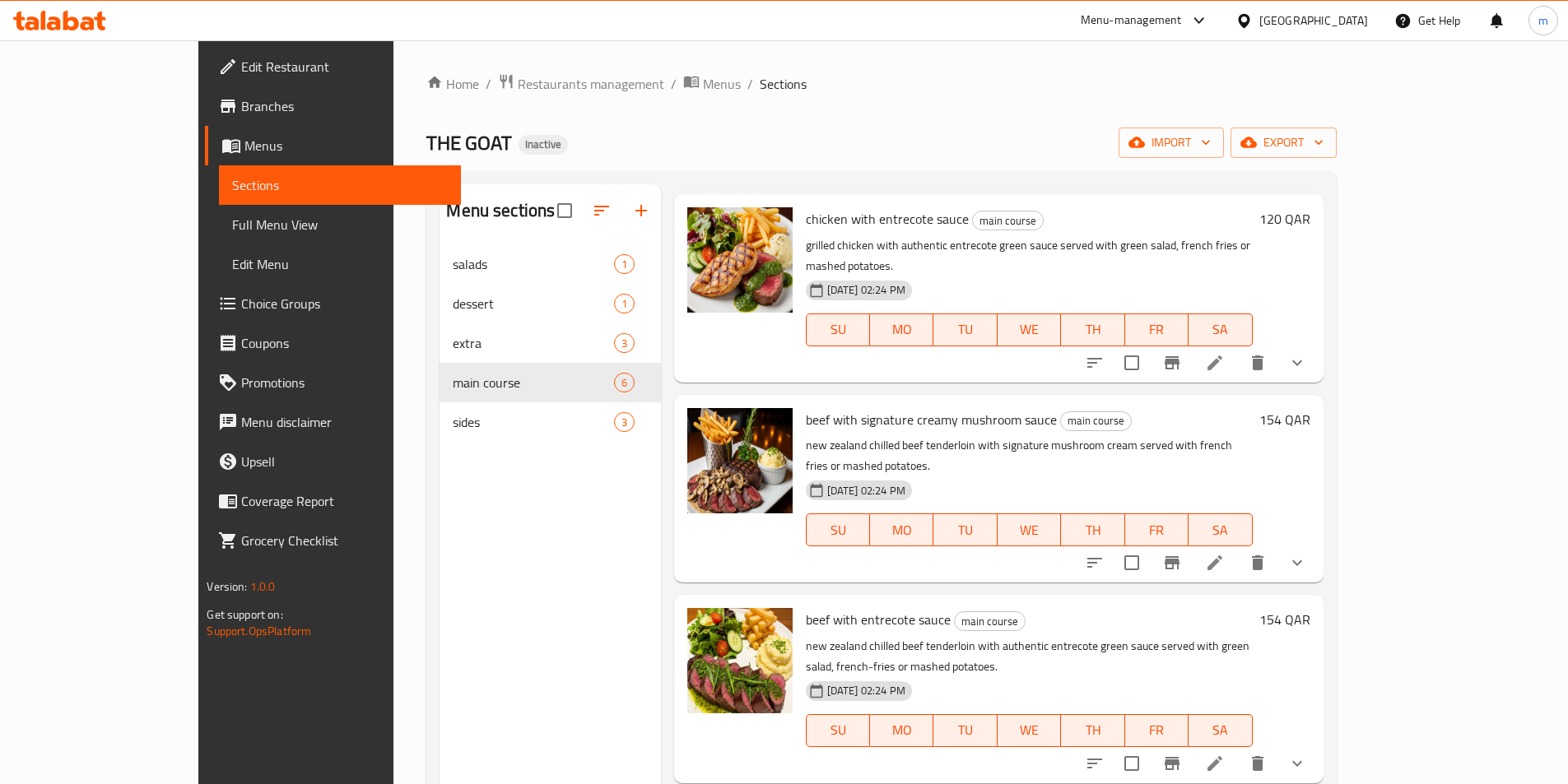
scroll to position [247, 0]
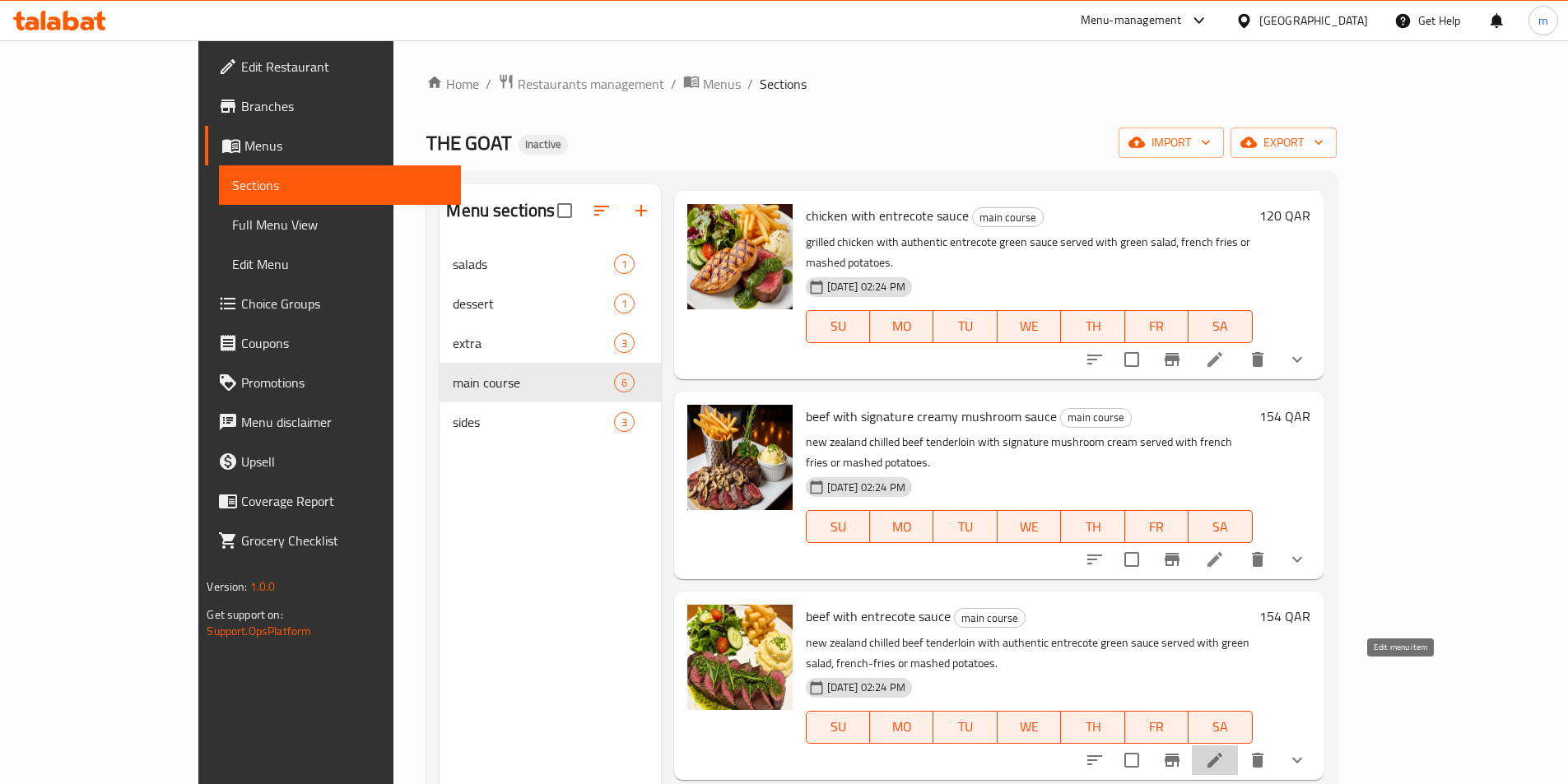
click at [1223, 752] on icon at bounding box center [1215, 759] width 15 height 15
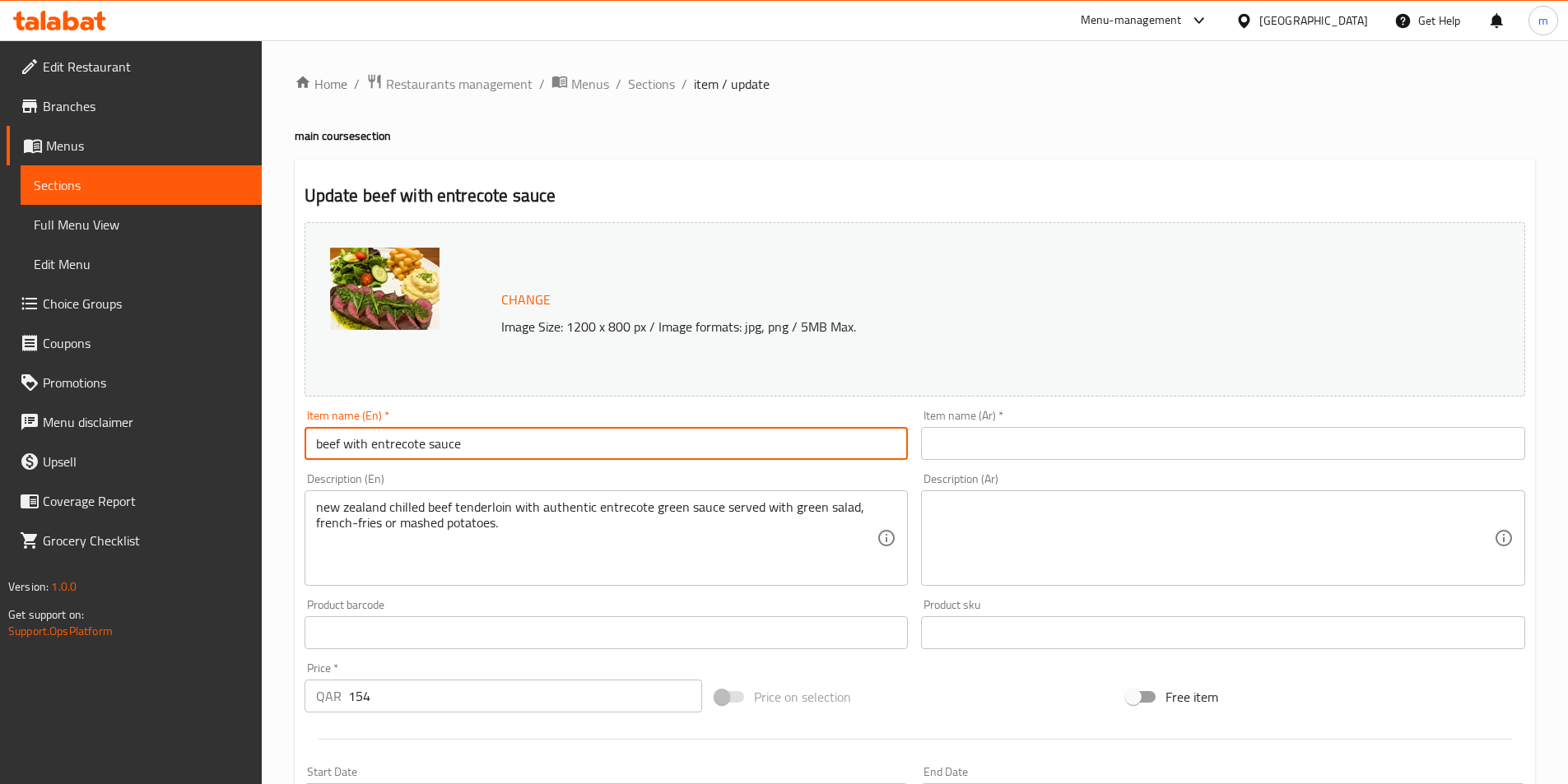
click at [430, 453] on input "beef with entrecote sauce" at bounding box center [606, 443] width 604 height 33
click at [1044, 454] on input "text" at bounding box center [1223, 443] width 604 height 33
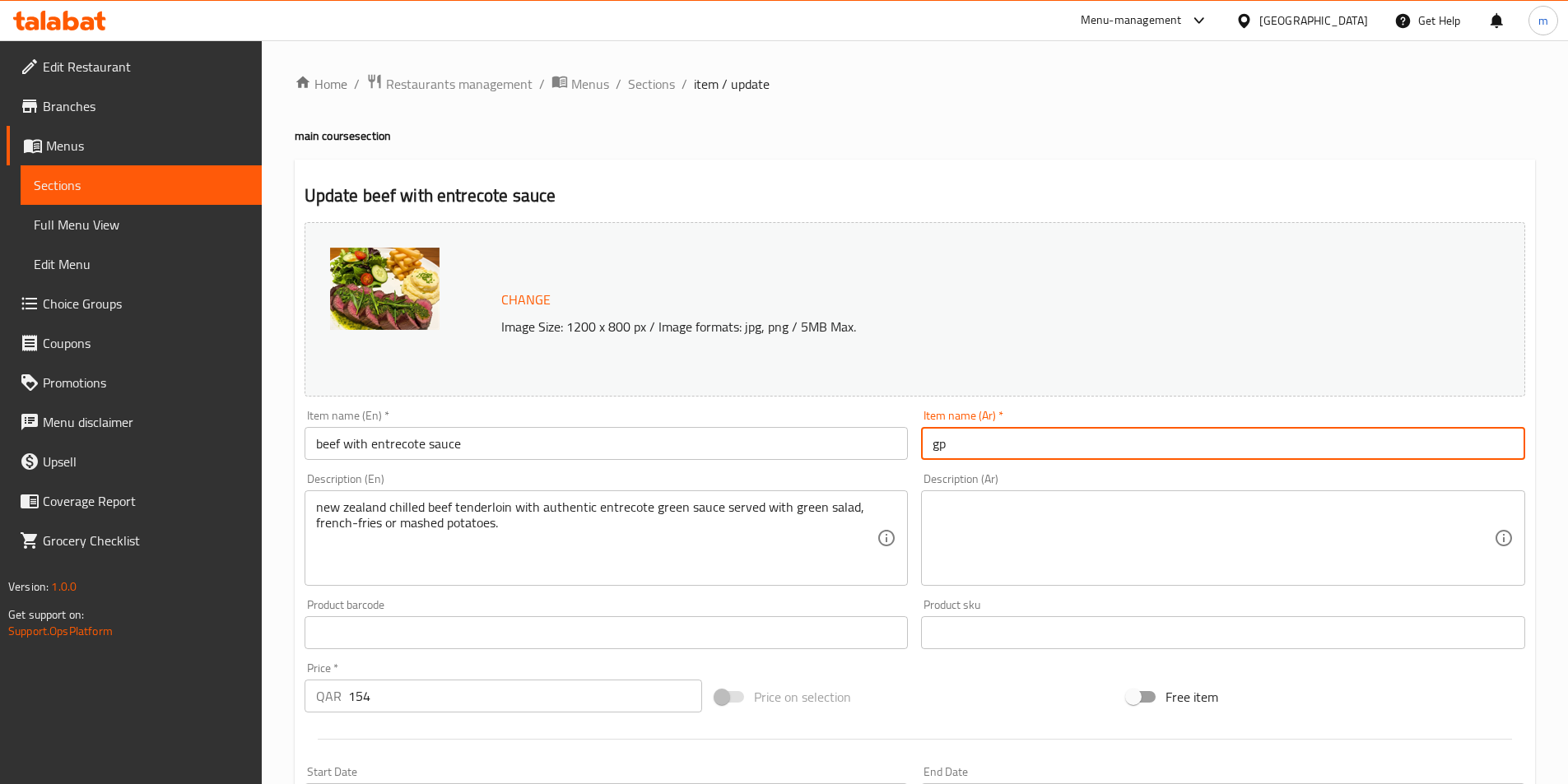
type input "g"
type input "لحم بقري مع إنتركوت صوص"
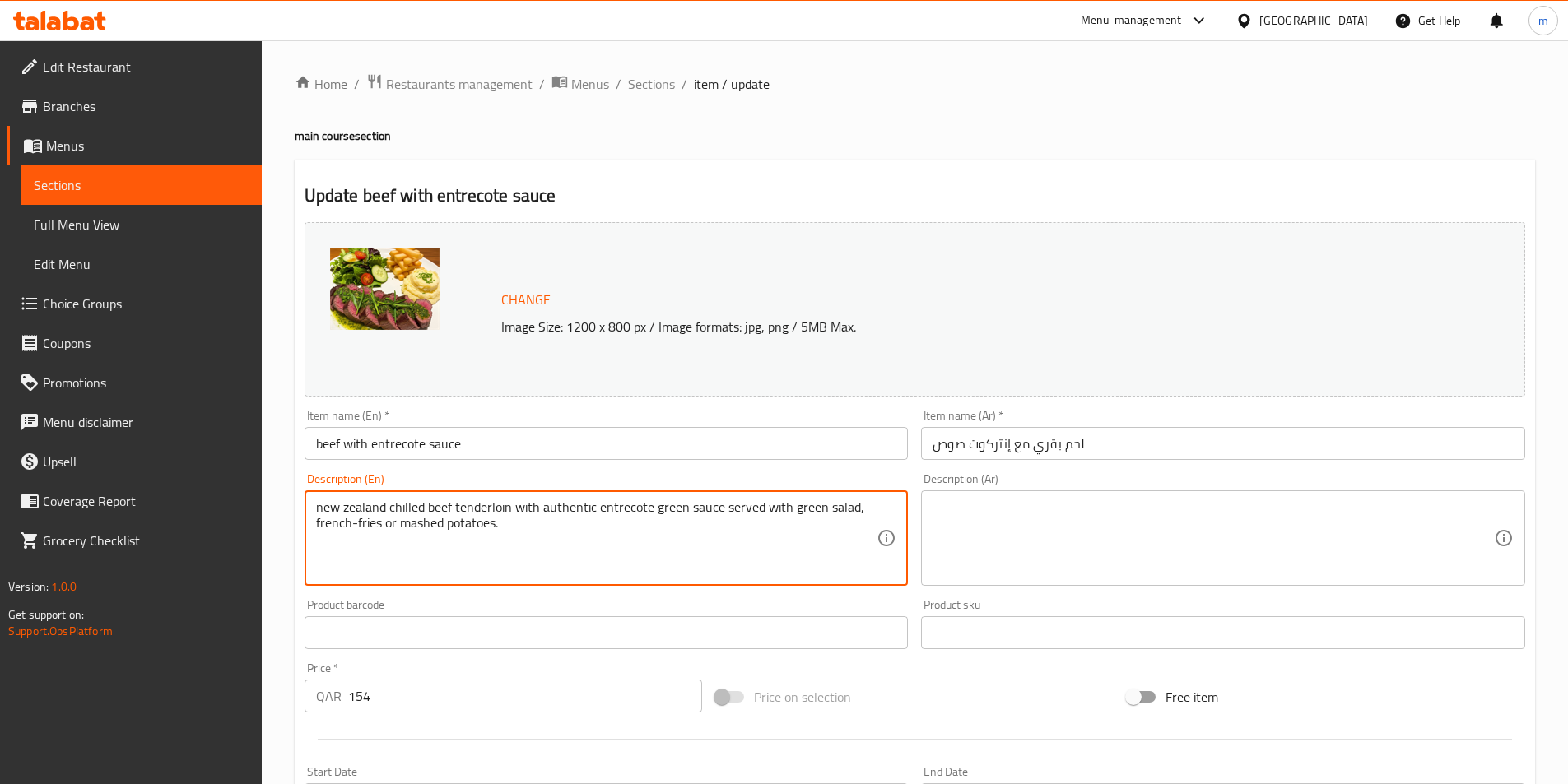
click at [469, 529] on textarea "new zealand chilled beef tenderloin with authentic entrecote green sauce served…" at bounding box center [596, 538] width 561 height 79
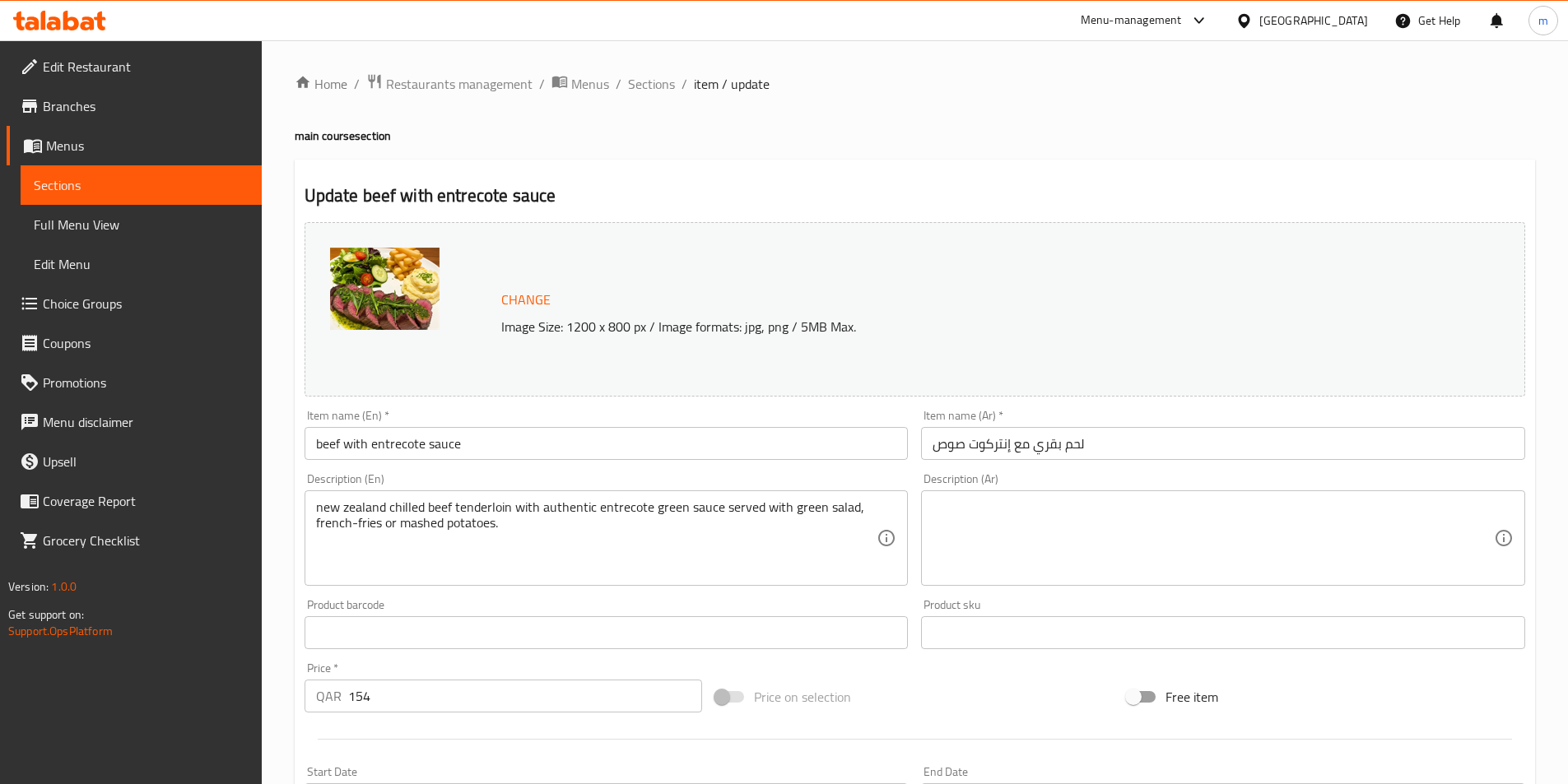
click at [1005, 532] on textarea at bounding box center [1214, 538] width 561 height 79
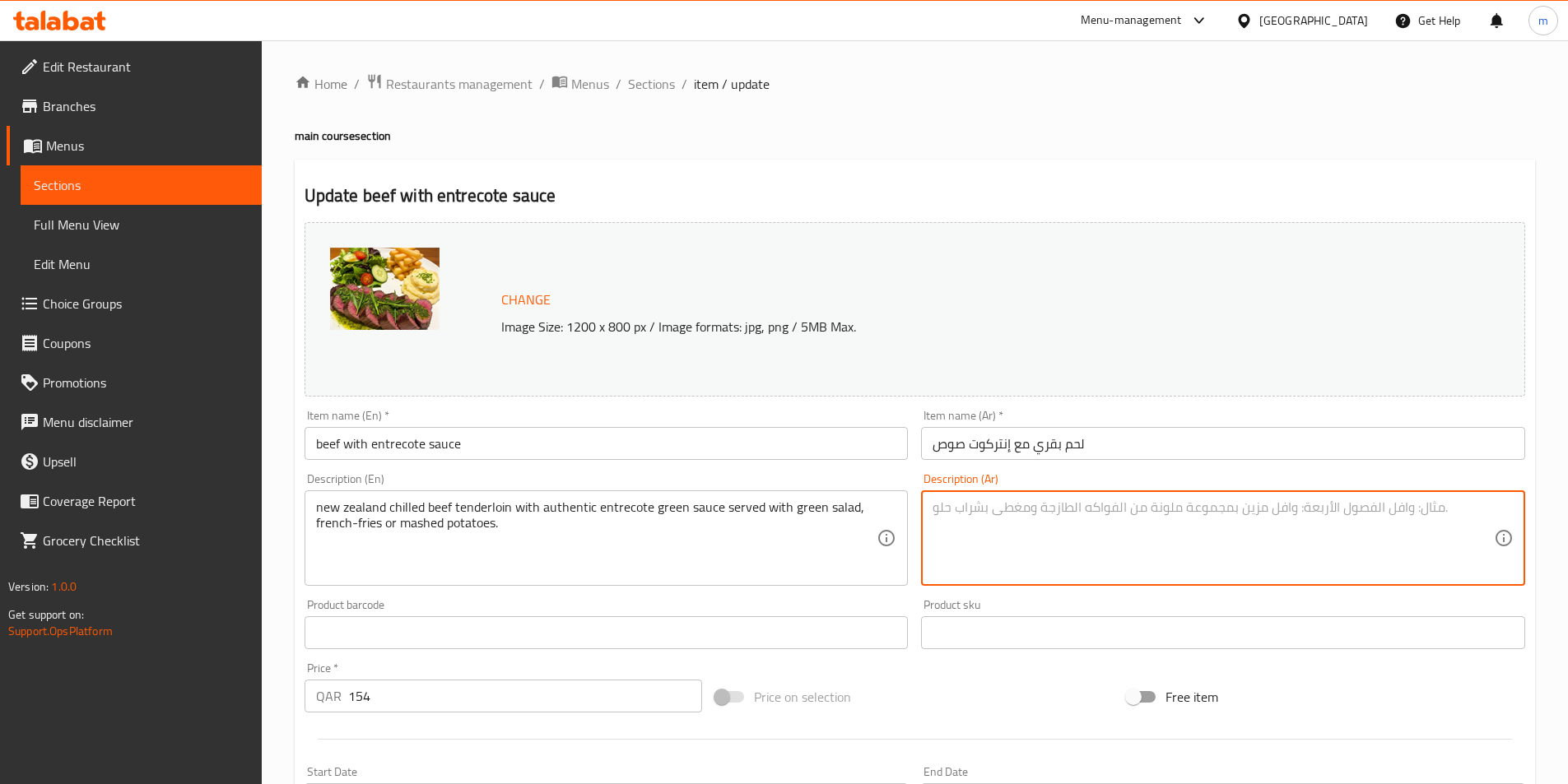
paste textarea "شريحة لحم بقري نيوزيلندا باردة مع [PERSON_NAME] تقدم مع البطاطس المقلية أو البط…"
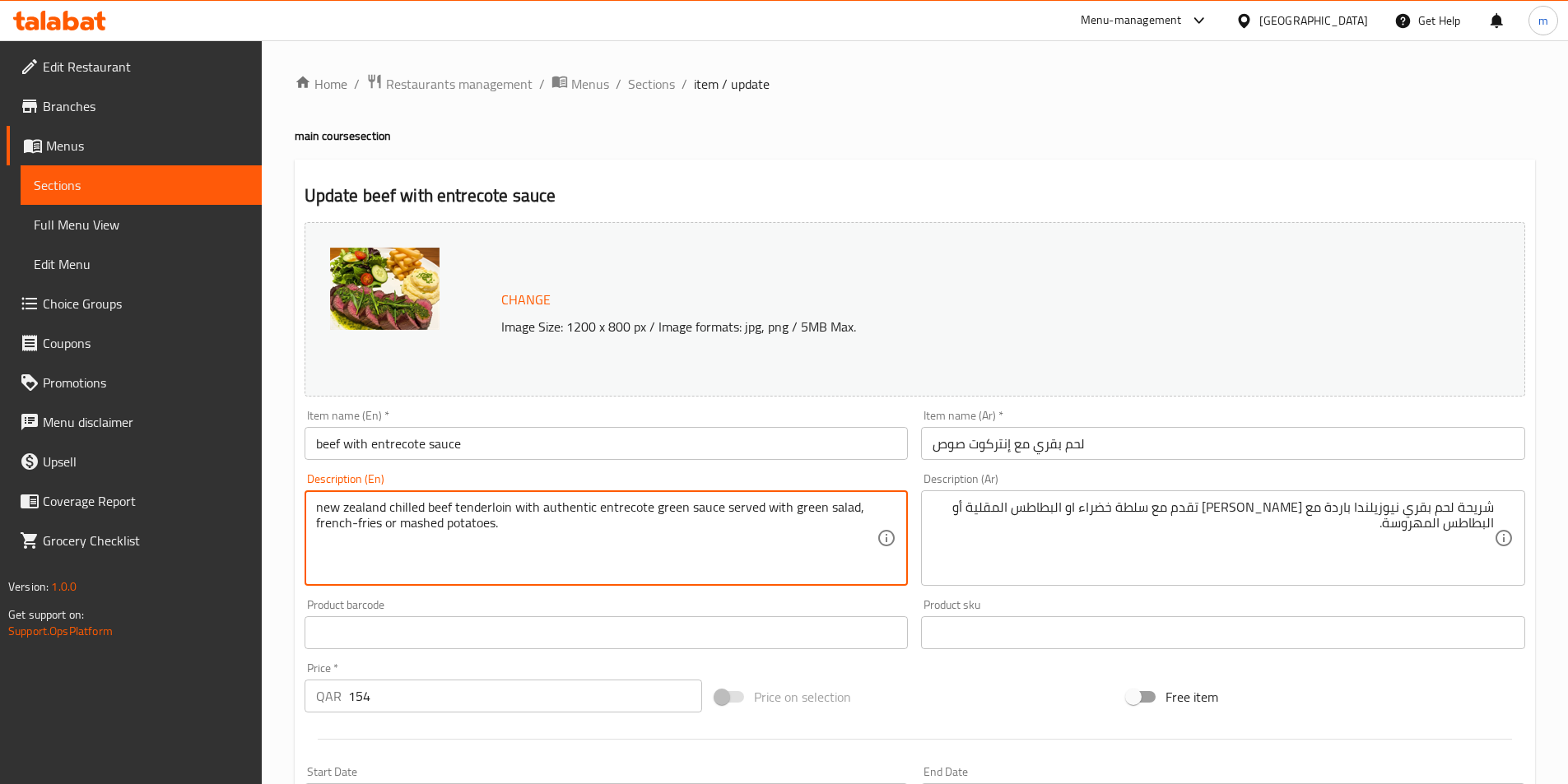
drag, startPoint x: 546, startPoint y: 505, endPoint x: 717, endPoint y: 514, distance: 171.2
click at [717, 514] on textarea "new zealand chilled beef tenderloin with authentic entrecote green sauce served…" at bounding box center [596, 538] width 561 height 79
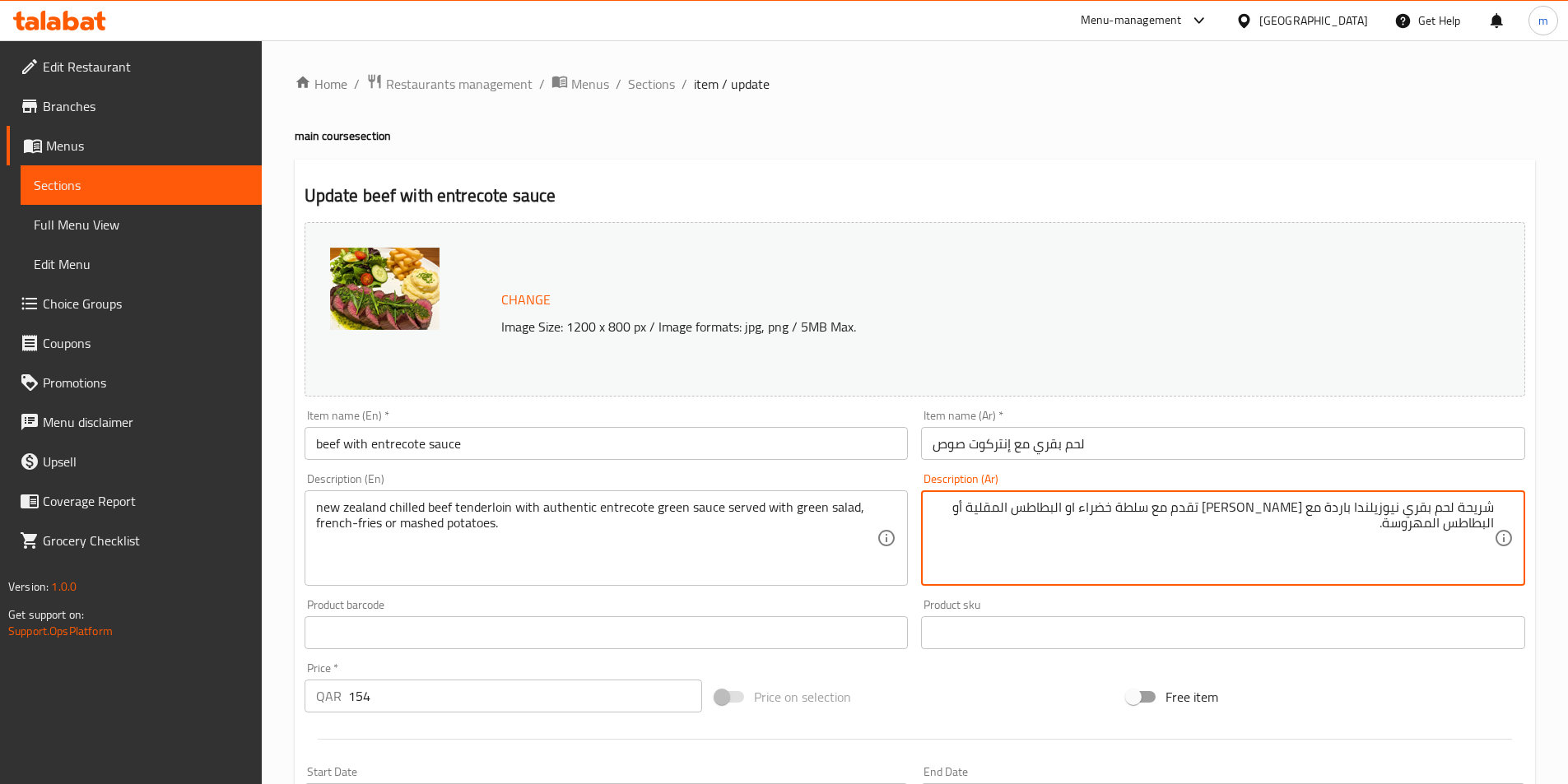
drag, startPoint x: 1279, startPoint y: 507, endPoint x: 1204, endPoint y: 498, distance: 75.5
click at [1204, 499] on textarea "شريحة لحم بقري نيوزيلندا باردة مع كريمة مشروم سيجنتشار تقدم مع سلطة خضراء او ال…" at bounding box center [1214, 538] width 561 height 79
paste textarea "صلصة إنتريكوت الخضراء الأصيلة"
click at [1281, 508] on textarea "شريحة لحم بقري نيوزيلندا باردة مع صلصة إنتريكوت الخضراء الأصيلة تقدم مع سلطة خض…" at bounding box center [1214, 538] width 561 height 79
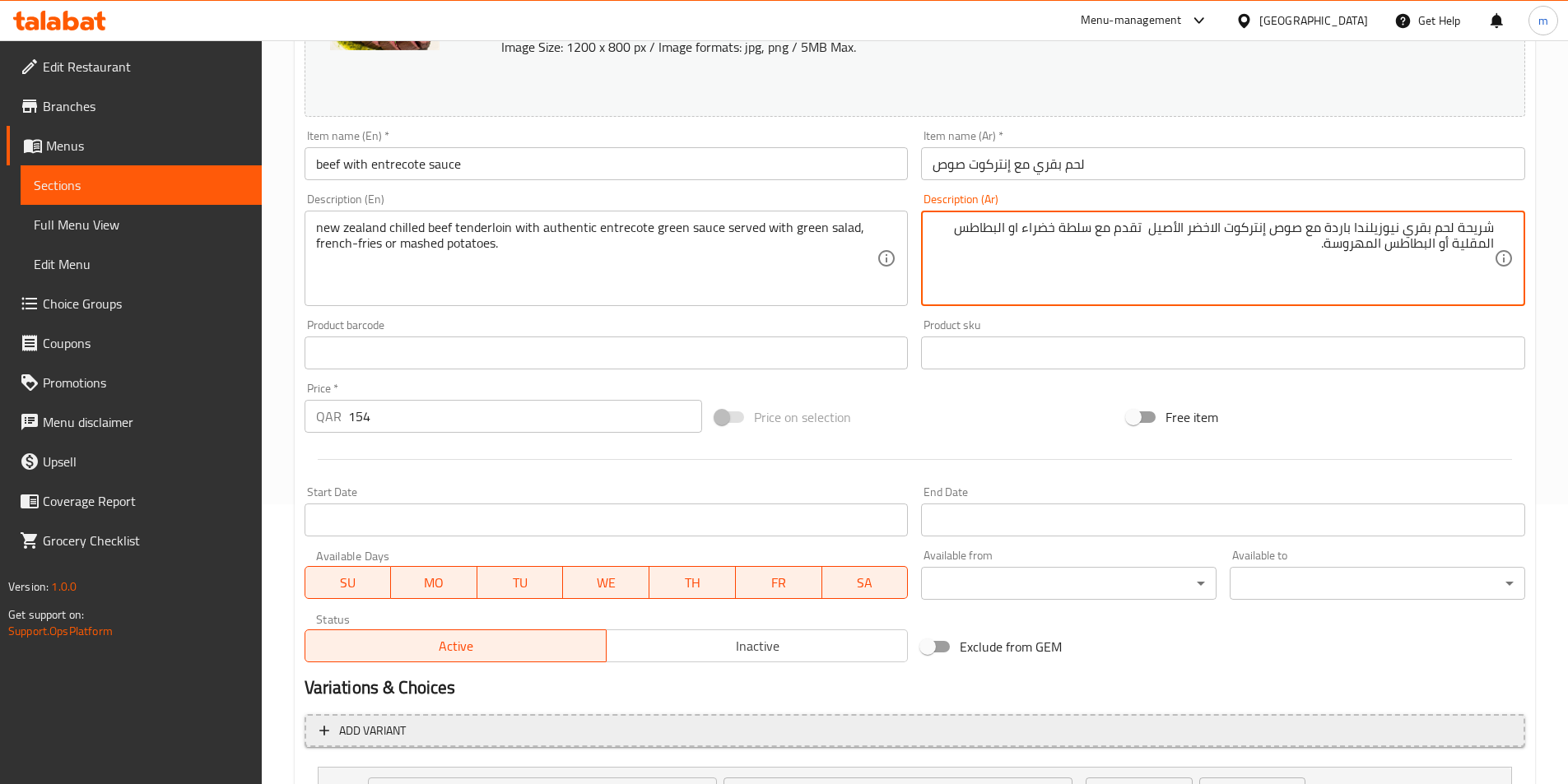
scroll to position [430, 0]
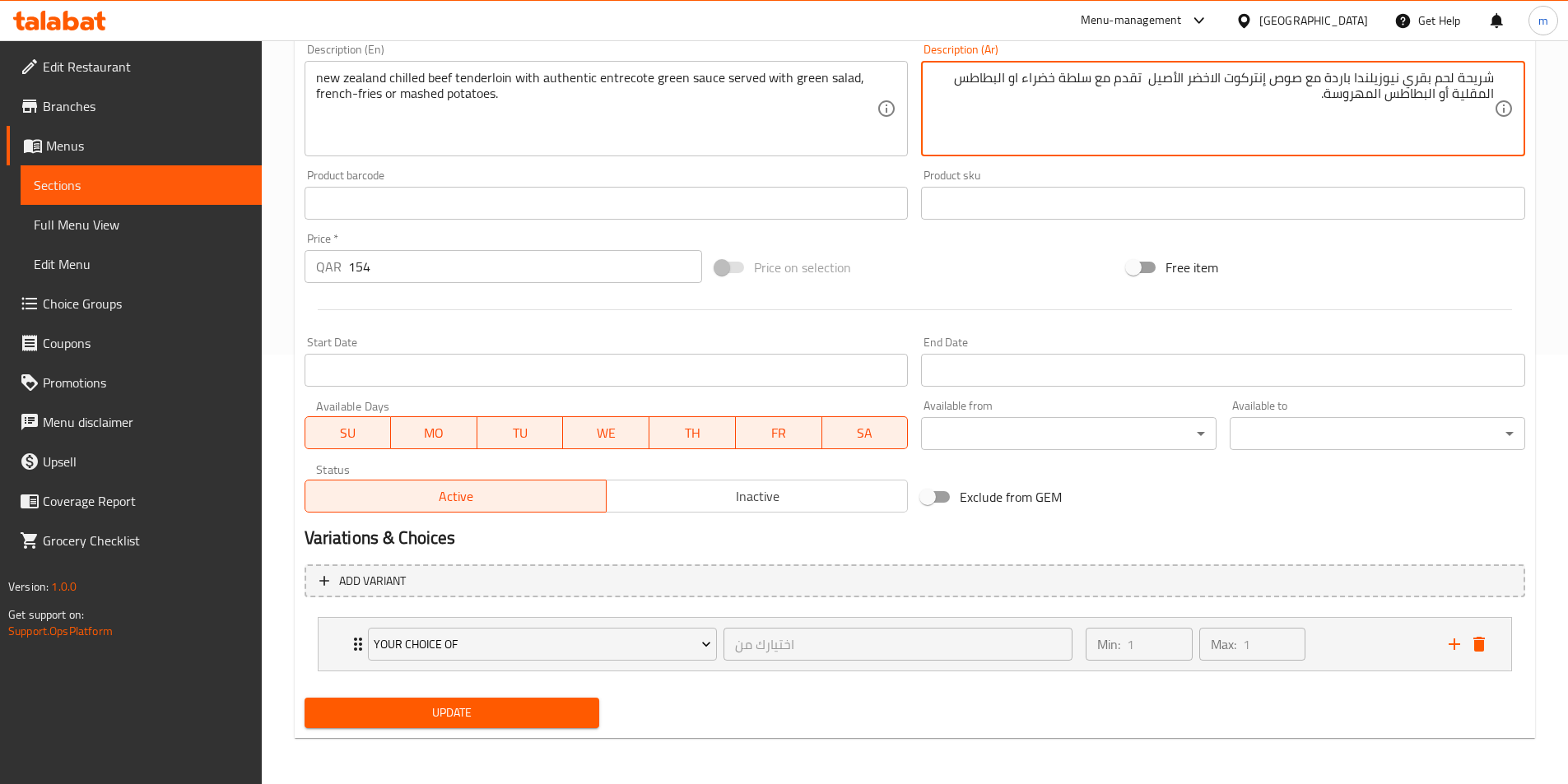
type textarea "شريحة لحم بقري نيوزيلندا باردة مع صوص إنتركوت الاخضر الأصيل تقدم مع سلطة خضراء …"
click at [505, 714] on span "Update" at bounding box center [452, 712] width 269 height 21
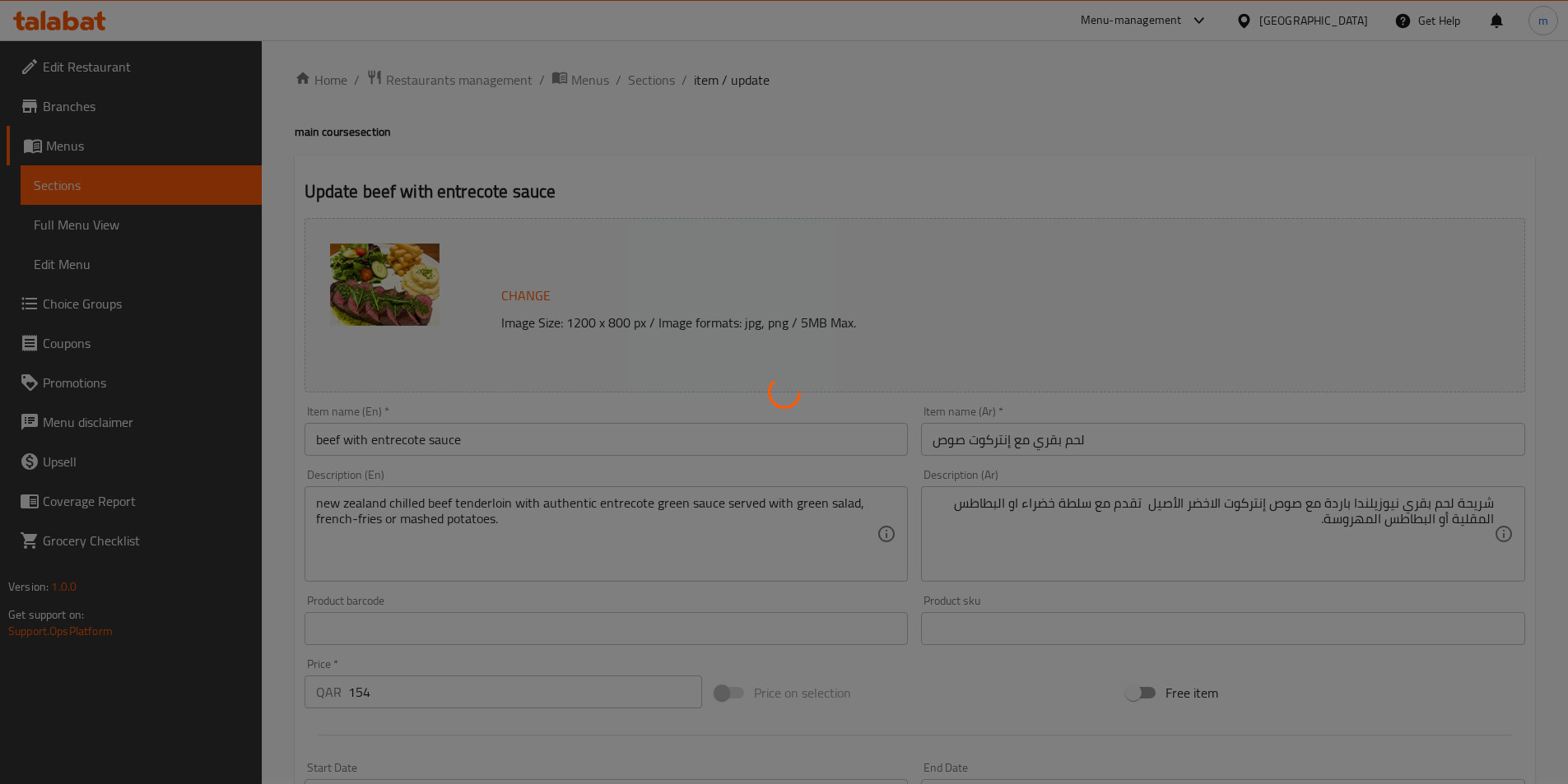
scroll to position [0, 0]
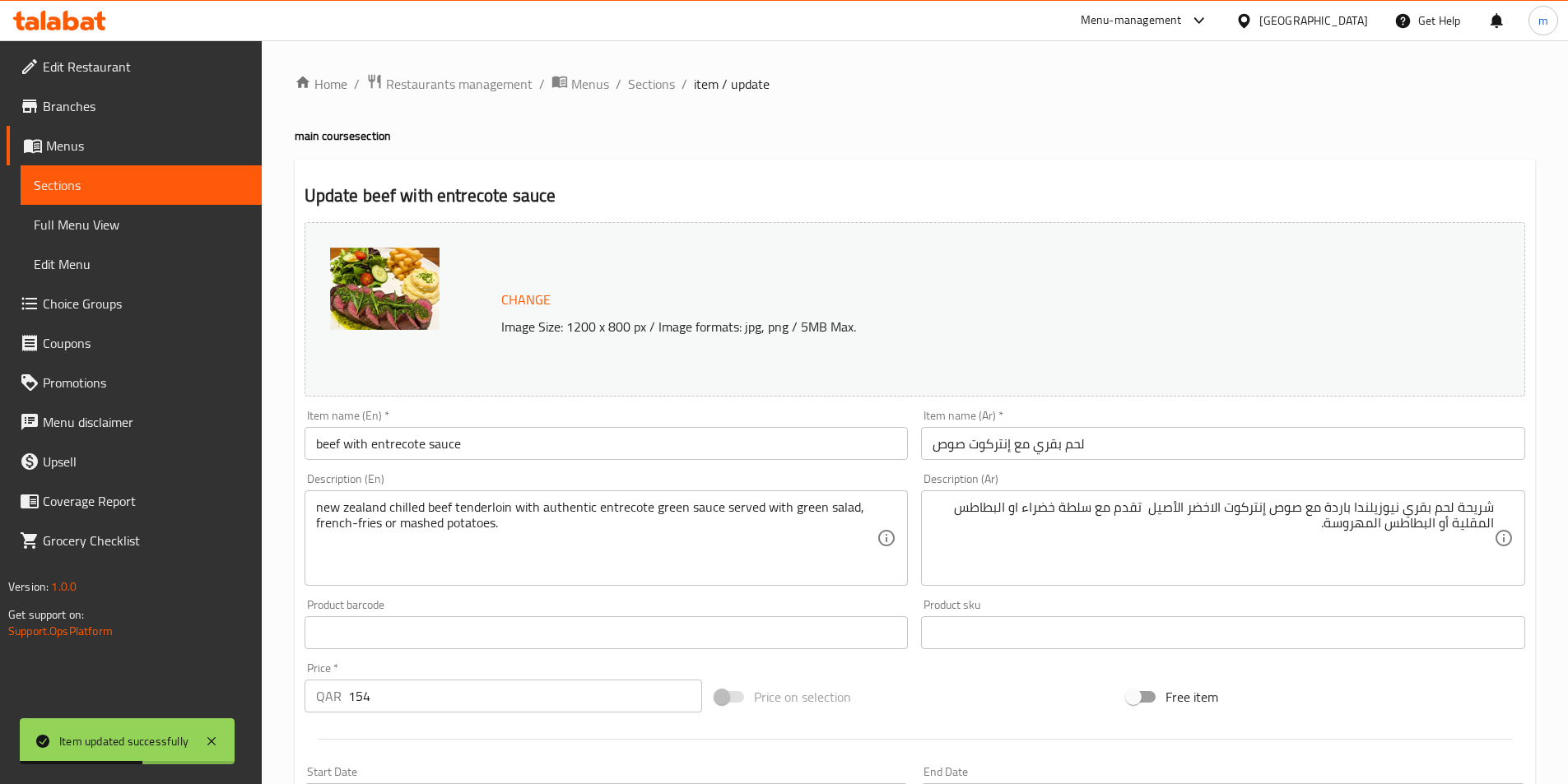
drag, startPoint x: 97, startPoint y: 181, endPoint x: 57, endPoint y: 176, distance: 40.3
click at [97, 181] on span "Sections" at bounding box center [141, 185] width 215 height 20
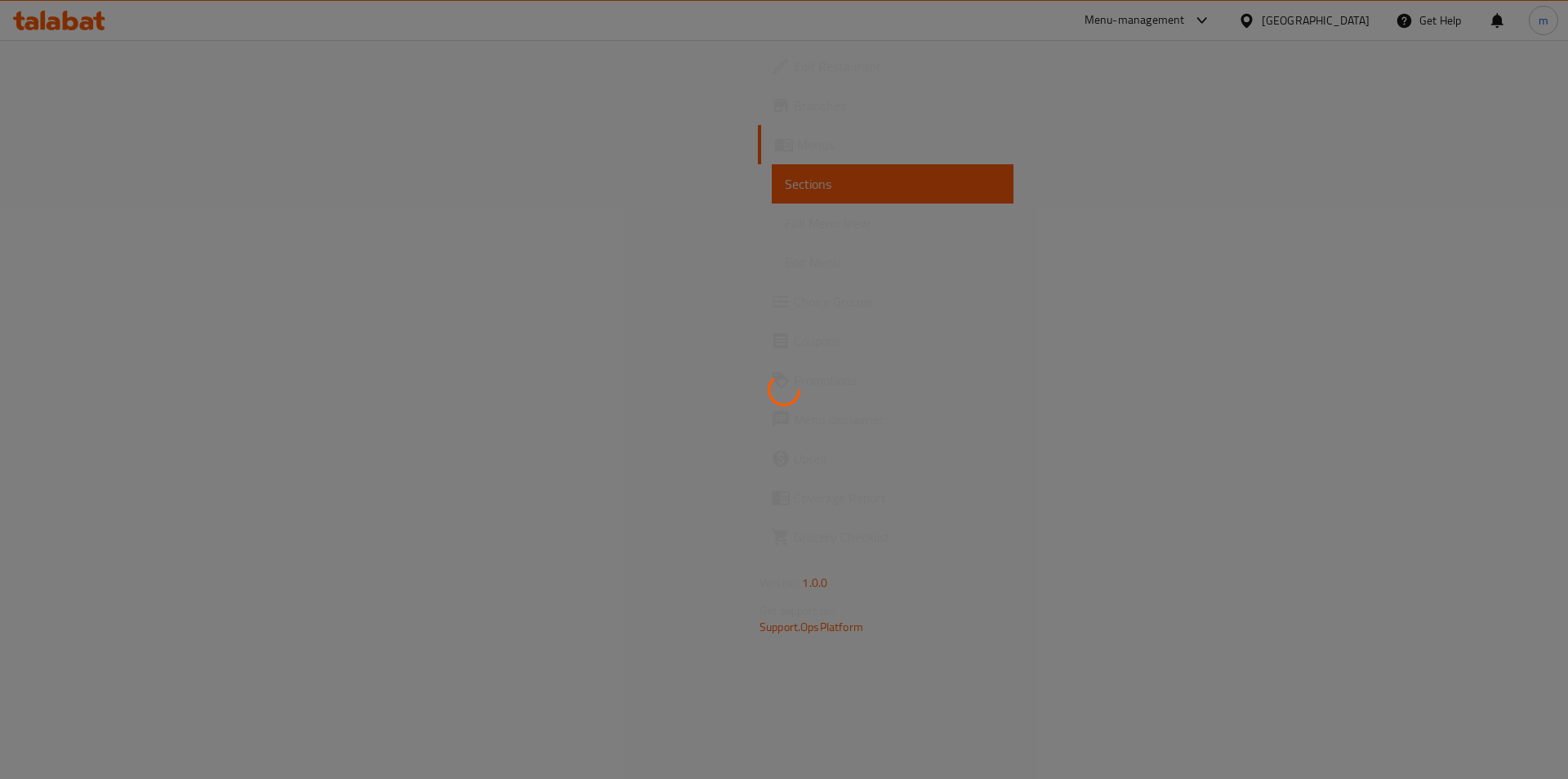
click at [997, 146] on div at bounding box center [784, 390] width 1568 height 779
click at [784, 73] on div at bounding box center [784, 73] width 0 height 0
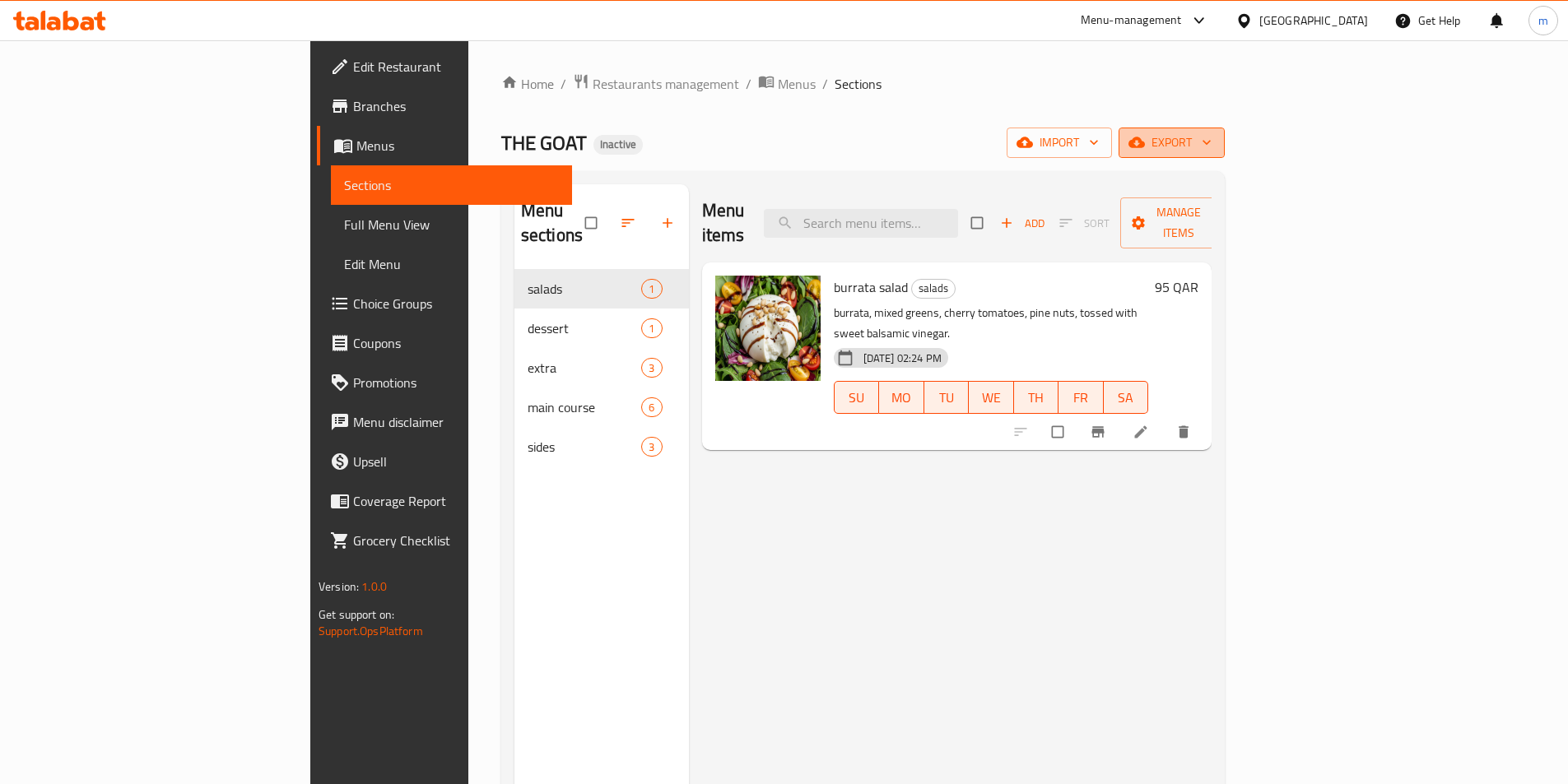
click at [1212, 134] on span "export" at bounding box center [1172, 142] width 80 height 21
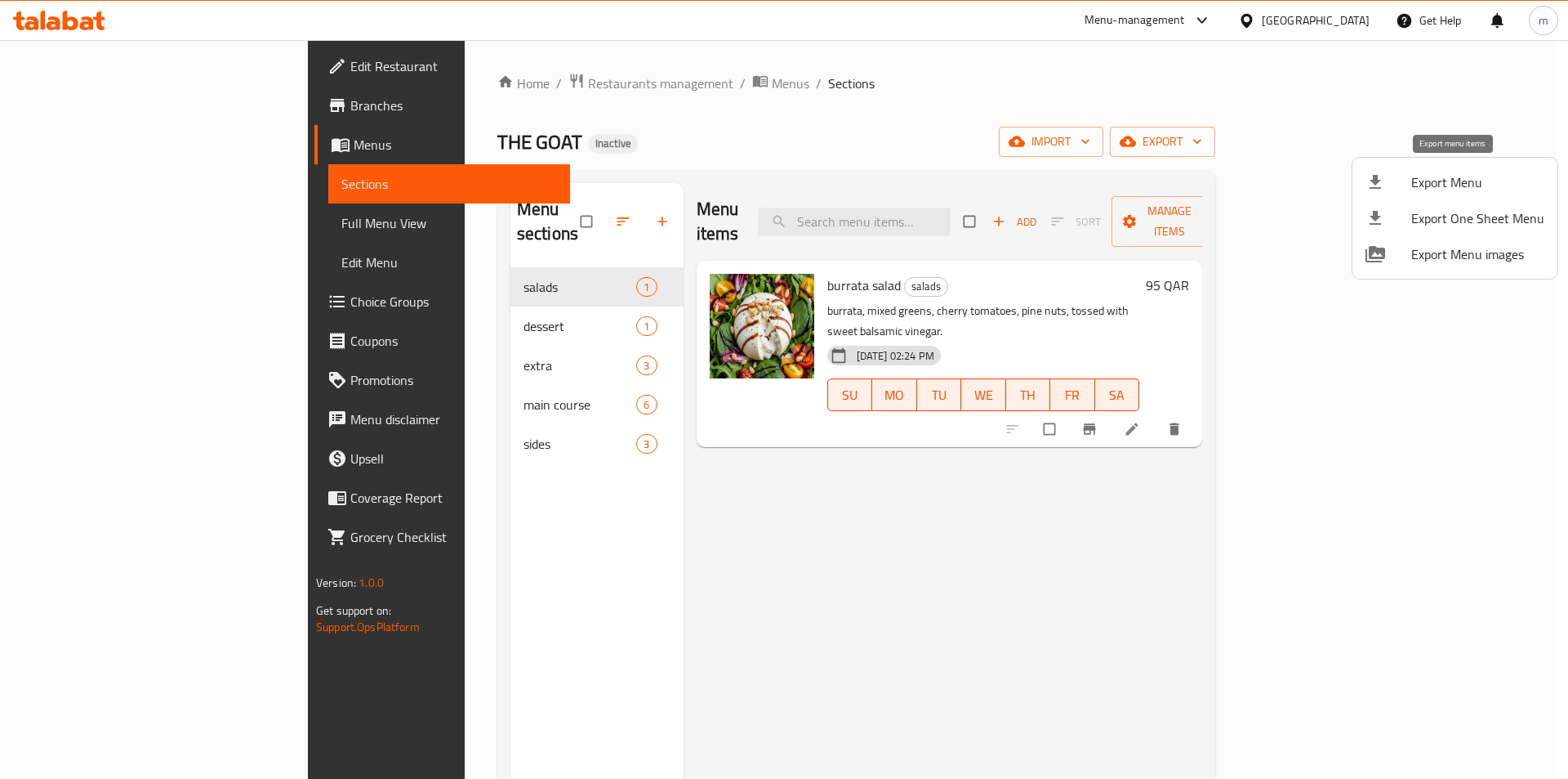
click at [1460, 172] on span "Export Menu" at bounding box center [1477, 182] width 133 height 20
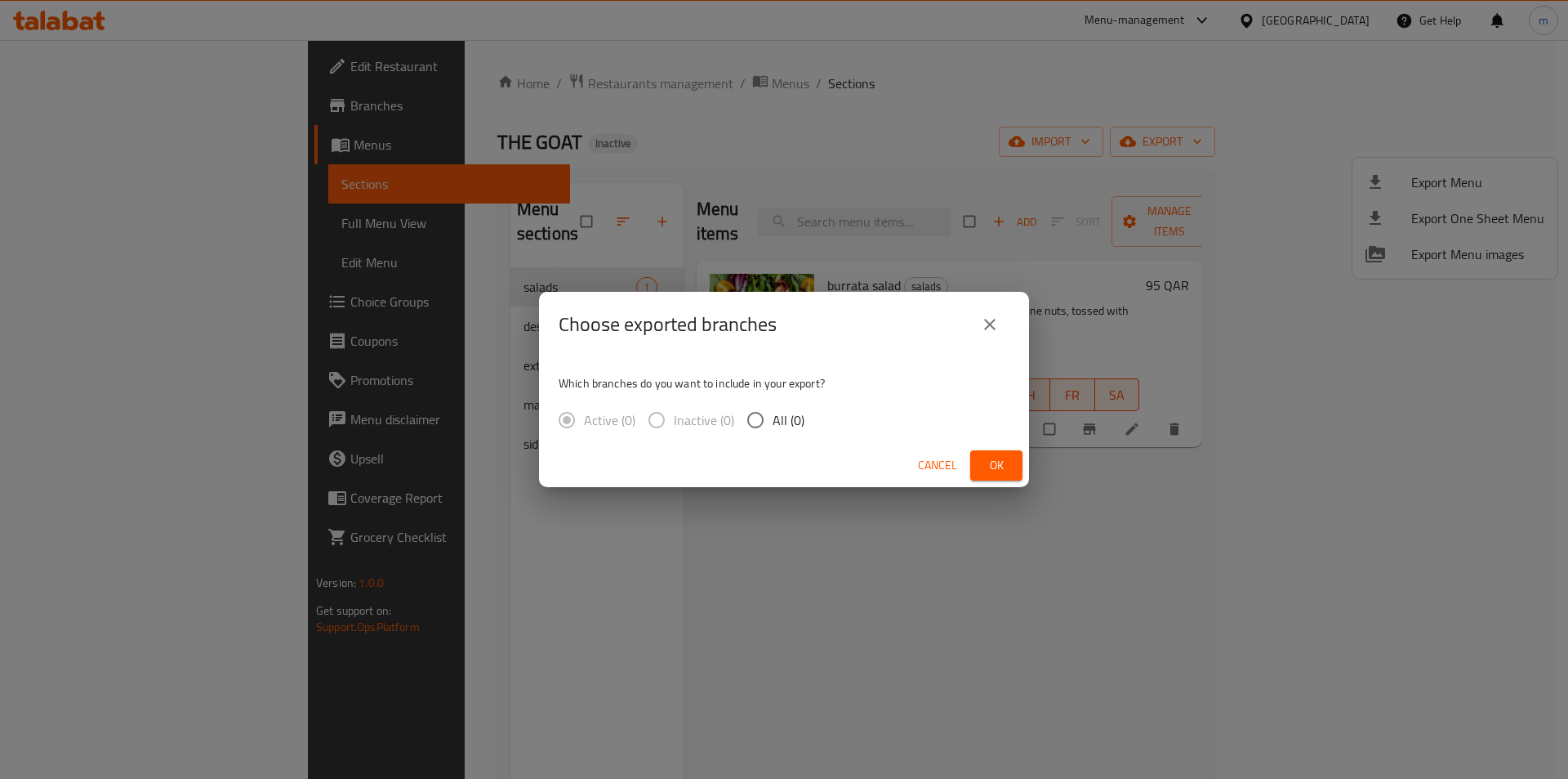
click at [756, 415] on input "All (0)" at bounding box center [755, 420] width 35 height 35
radio input "true"
click at [674, 125] on div "Choose exported branches Which branches do you want to include in your export? …" at bounding box center [784, 390] width 1568 height 779
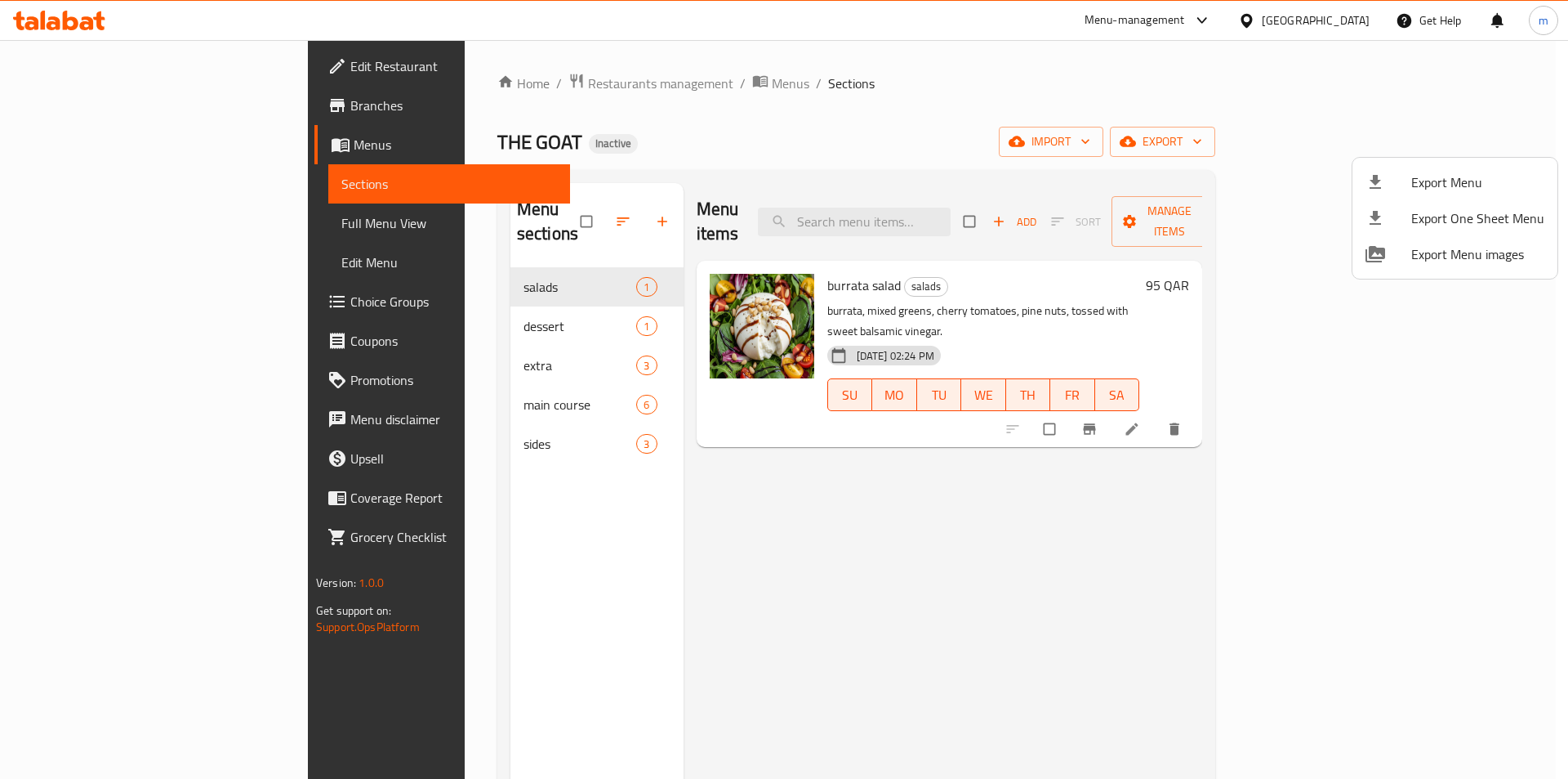
click at [62, 192] on div at bounding box center [784, 390] width 1568 height 779
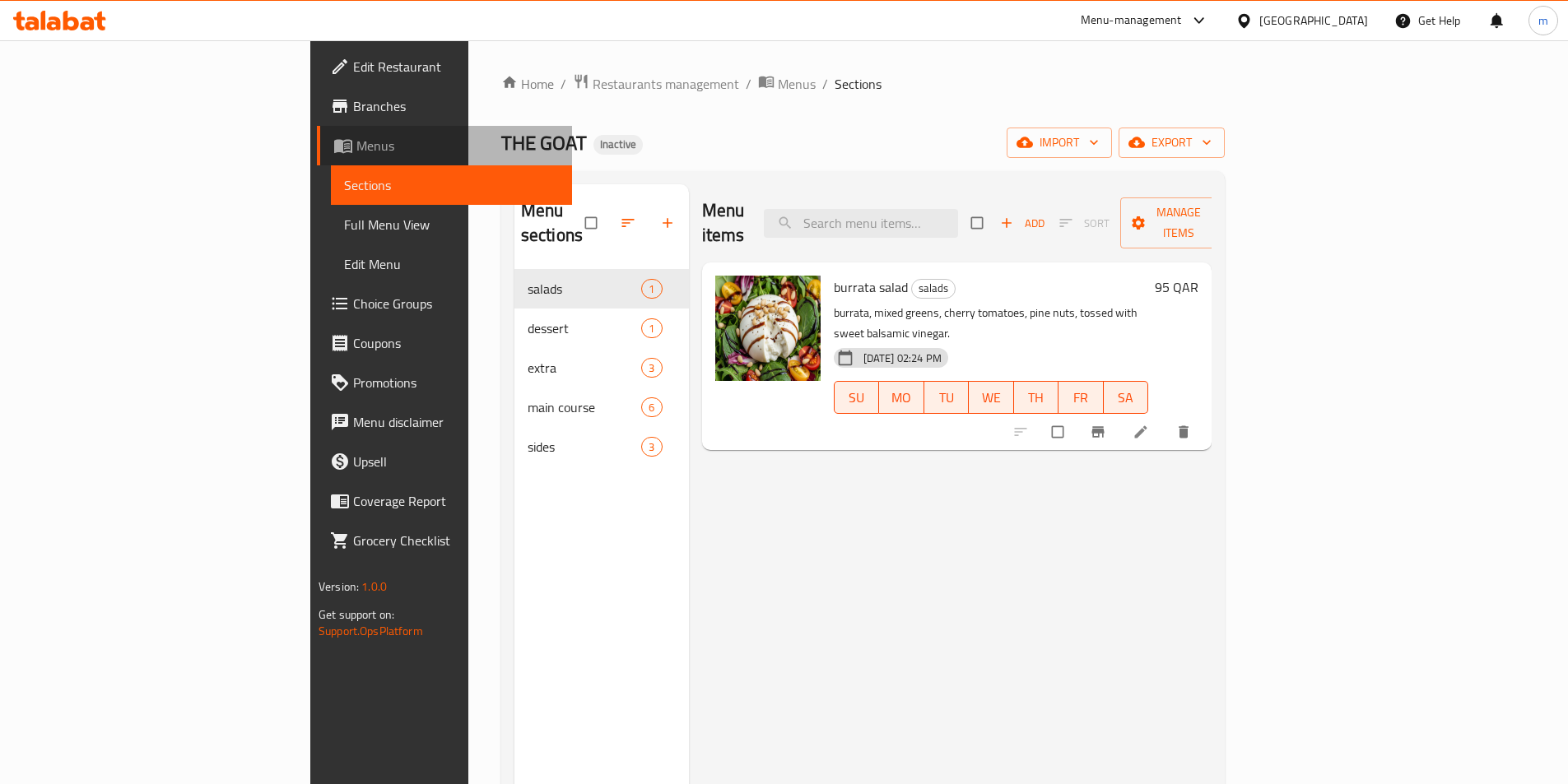
click at [317, 126] on link "Menus" at bounding box center [444, 145] width 255 height 40
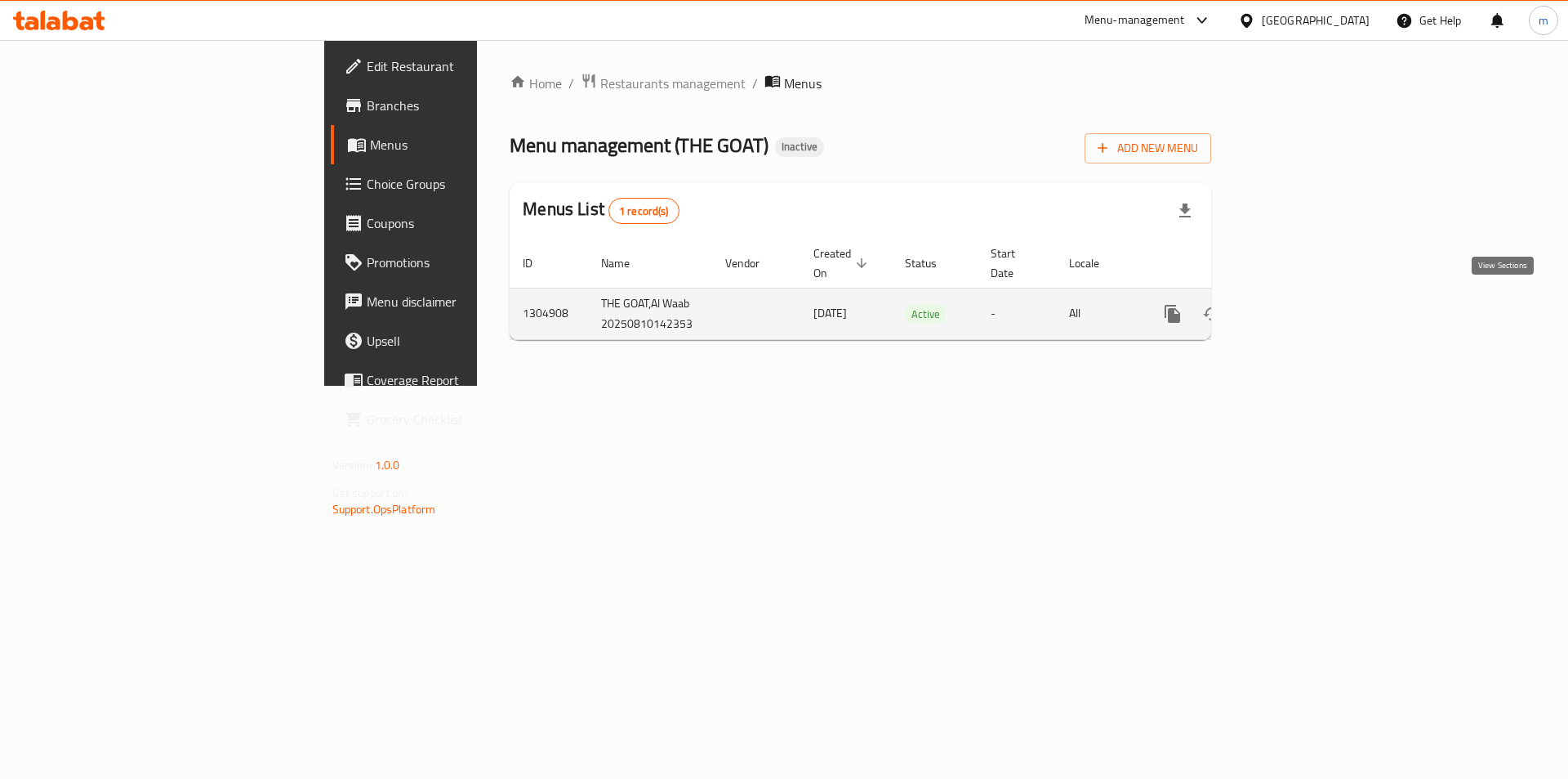
click at [1300, 304] on icon "enhanced table" at bounding box center [1290, 314] width 20 height 20
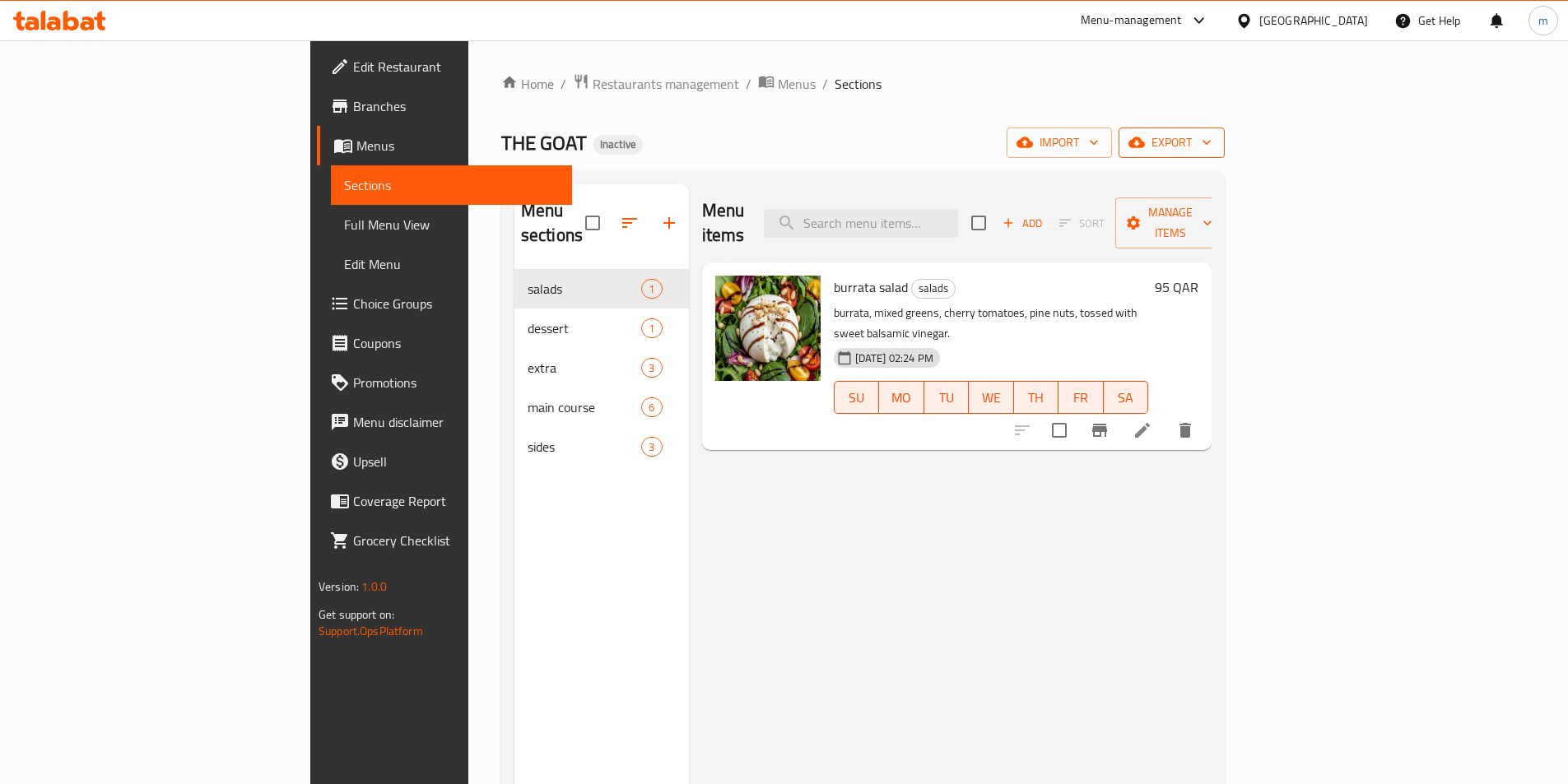
click at [1212, 149] on span "export" at bounding box center [1172, 142] width 80 height 21
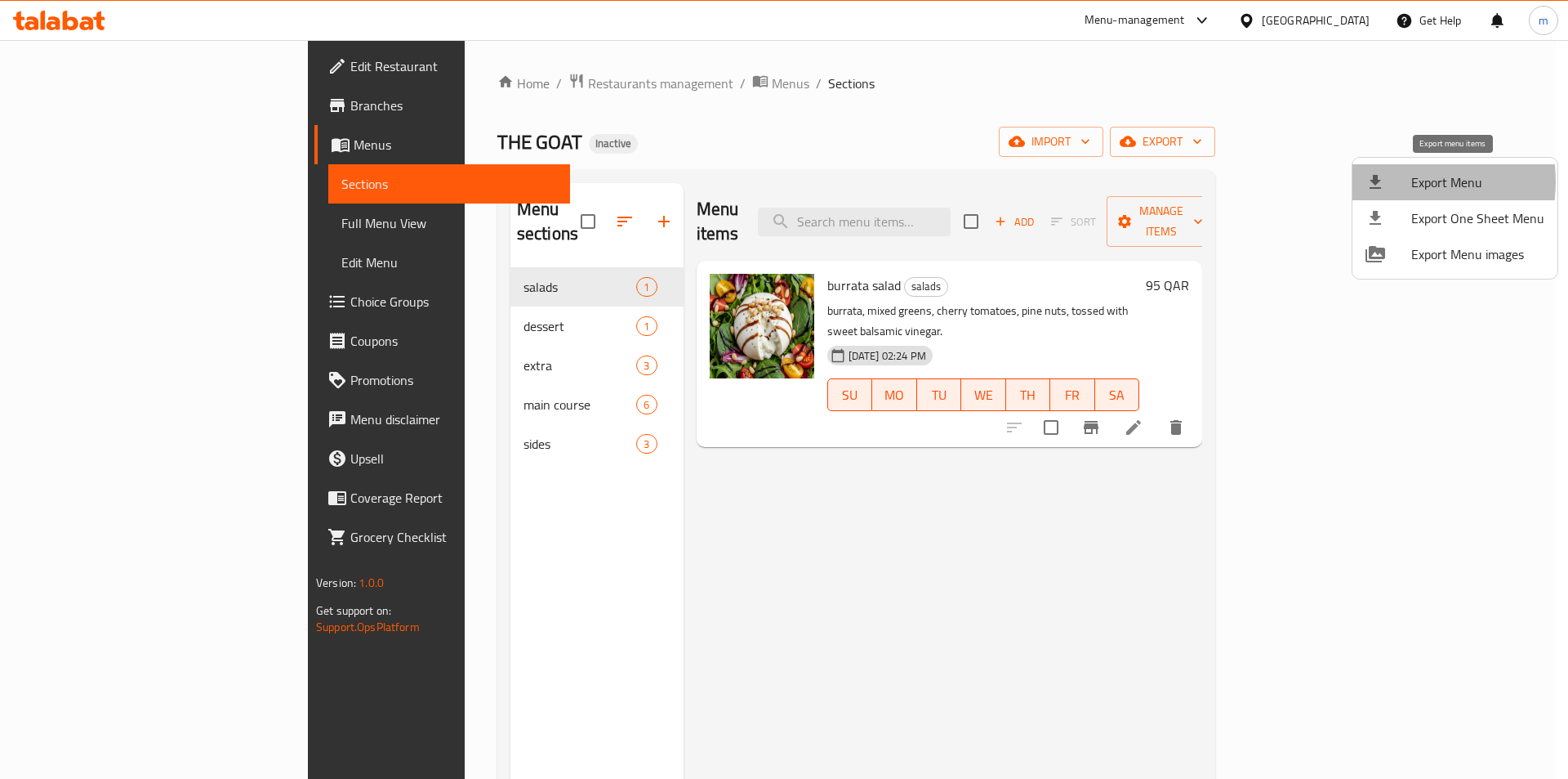
click at [1397, 182] on div at bounding box center [1388, 182] width 45 height 20
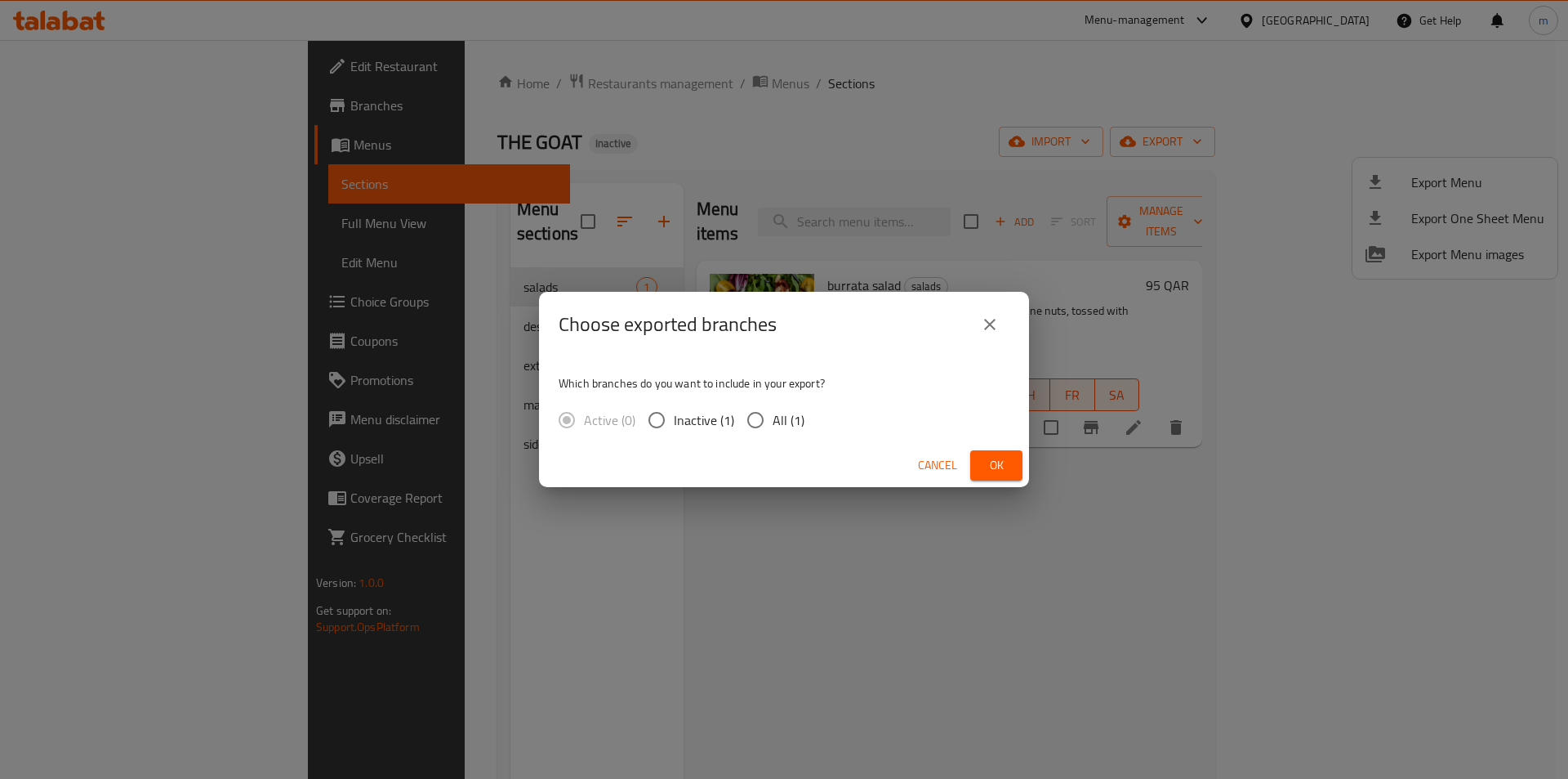
click at [771, 419] on input "All (1)" at bounding box center [755, 420] width 35 height 35
radio input "true"
click at [977, 462] on button "Ok" at bounding box center [996, 465] width 52 height 31
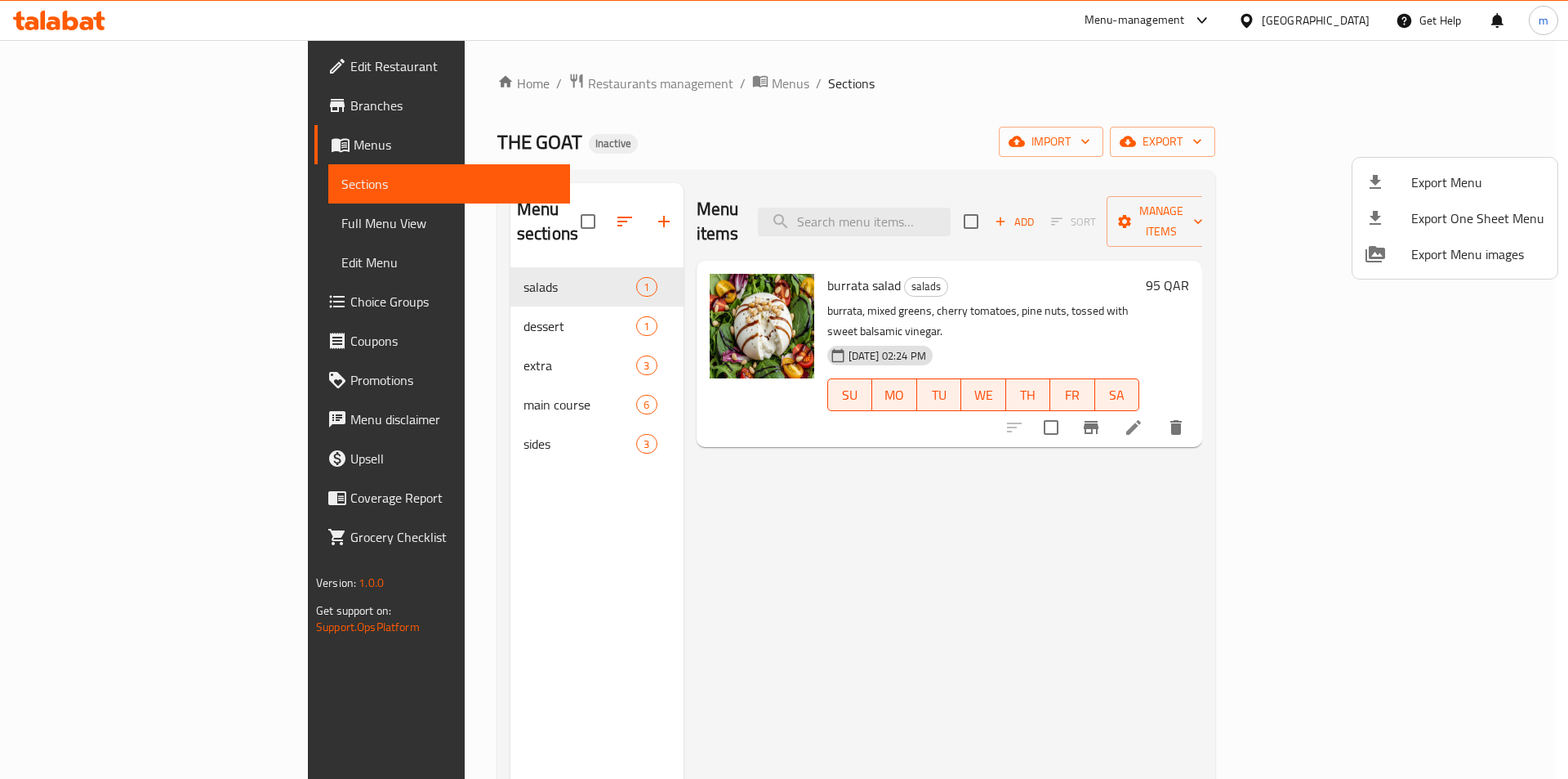
click at [80, 226] on div at bounding box center [784, 390] width 1568 height 779
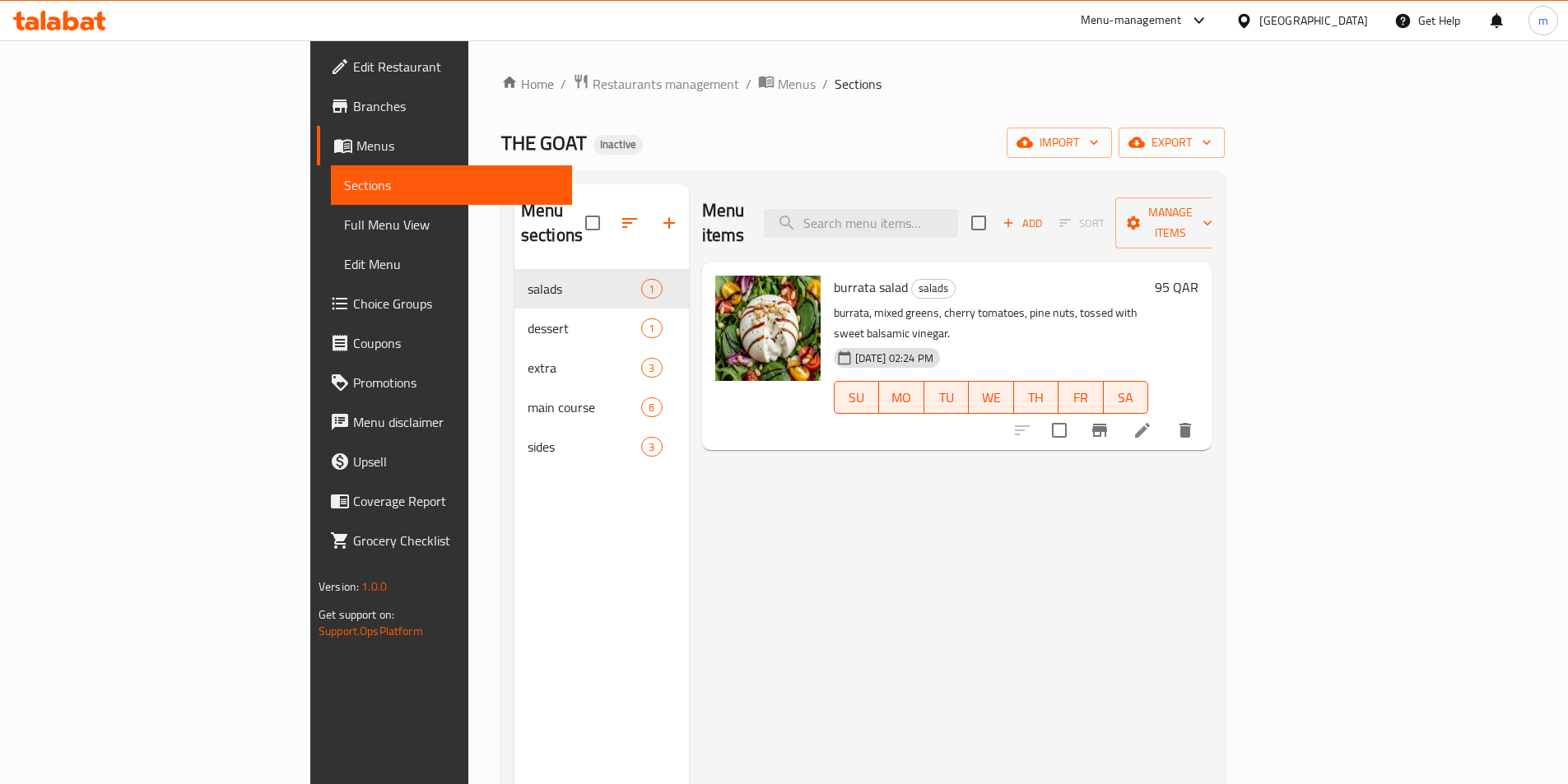
click at [344, 228] on span "Full Menu View" at bounding box center [452, 225] width 215 height 20
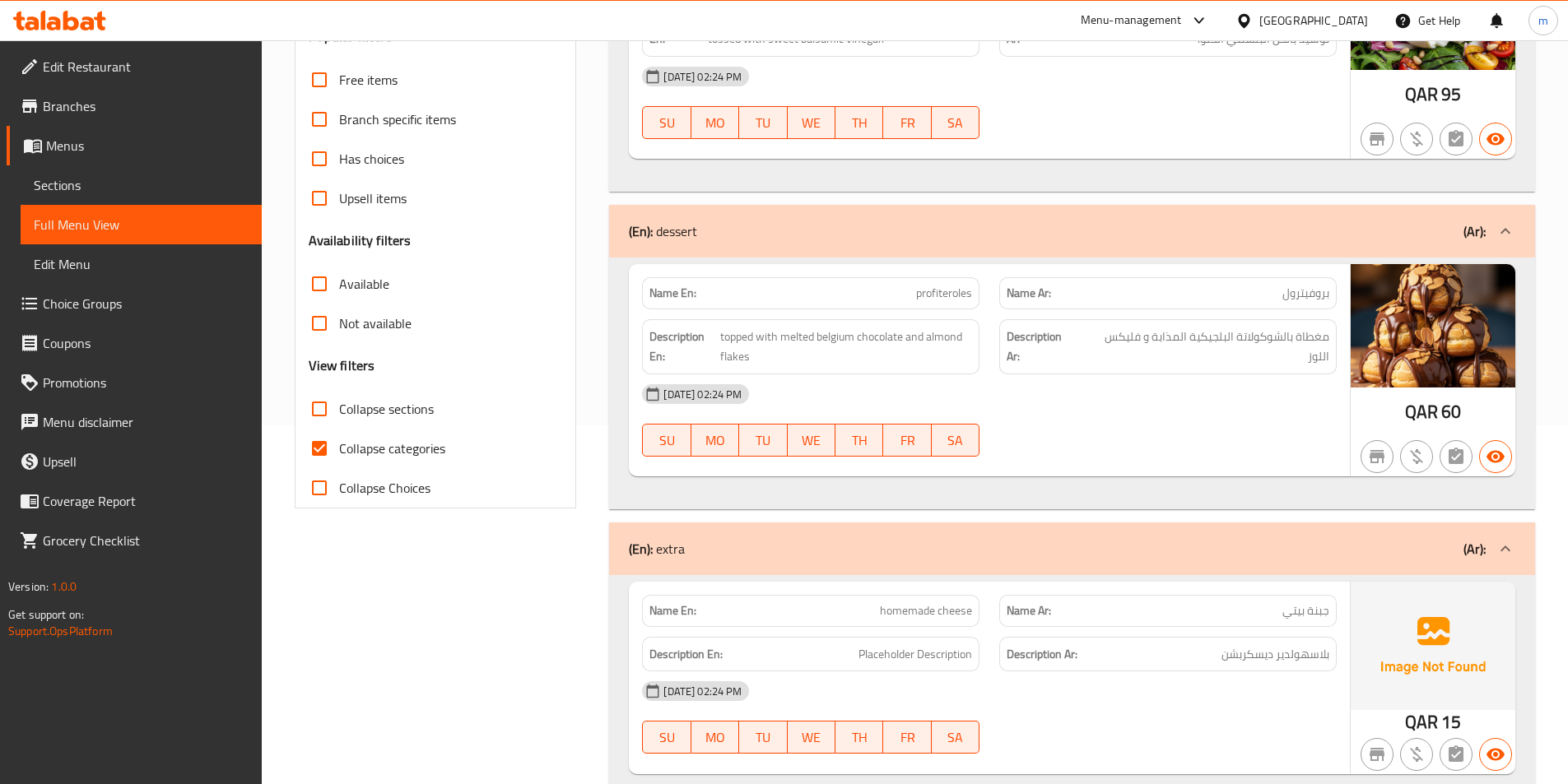
scroll to position [329, 0]
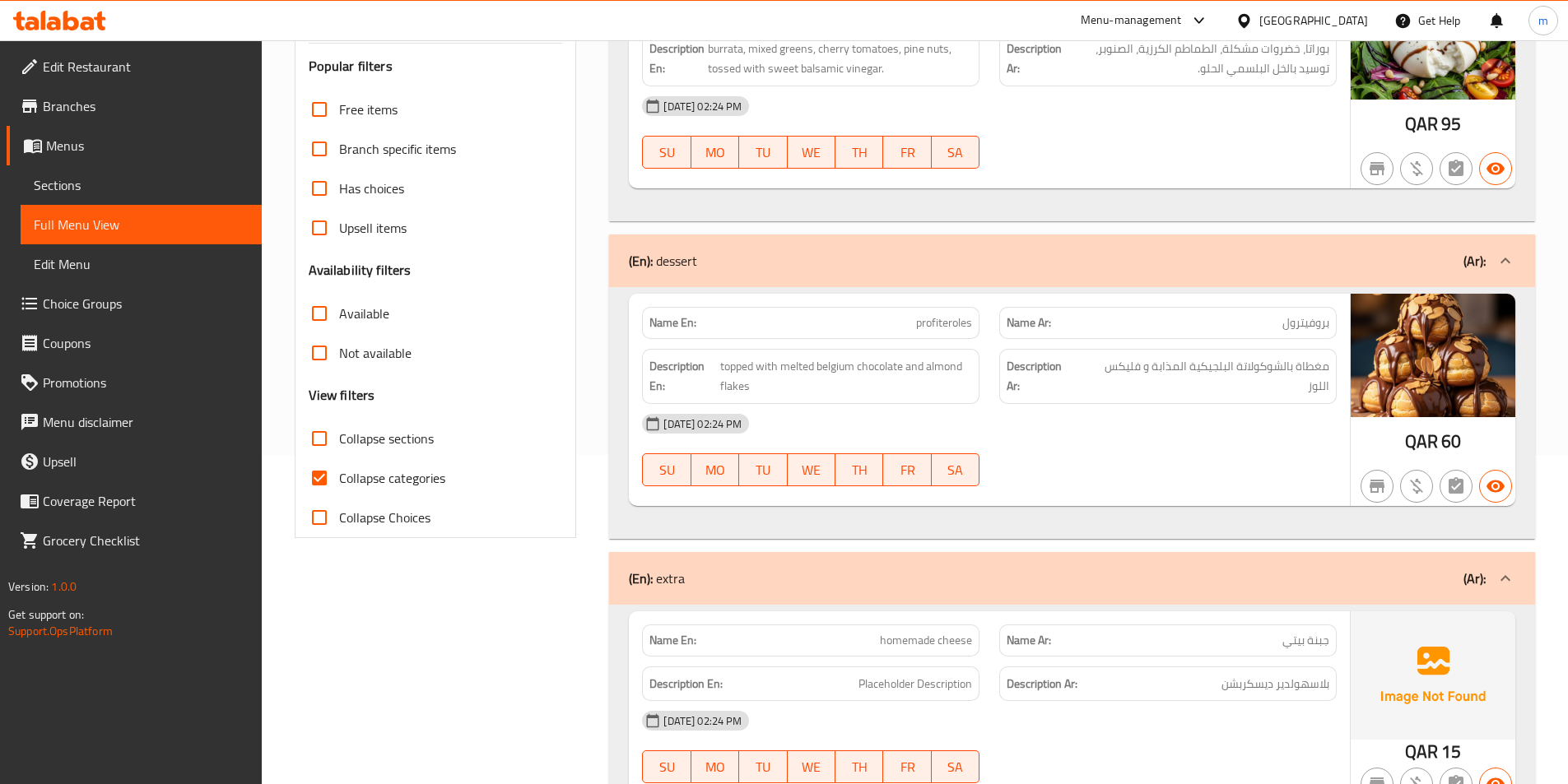
click at [314, 477] on input "Collapse categories" at bounding box center [320, 478] width 40 height 40
checkbox input "false"
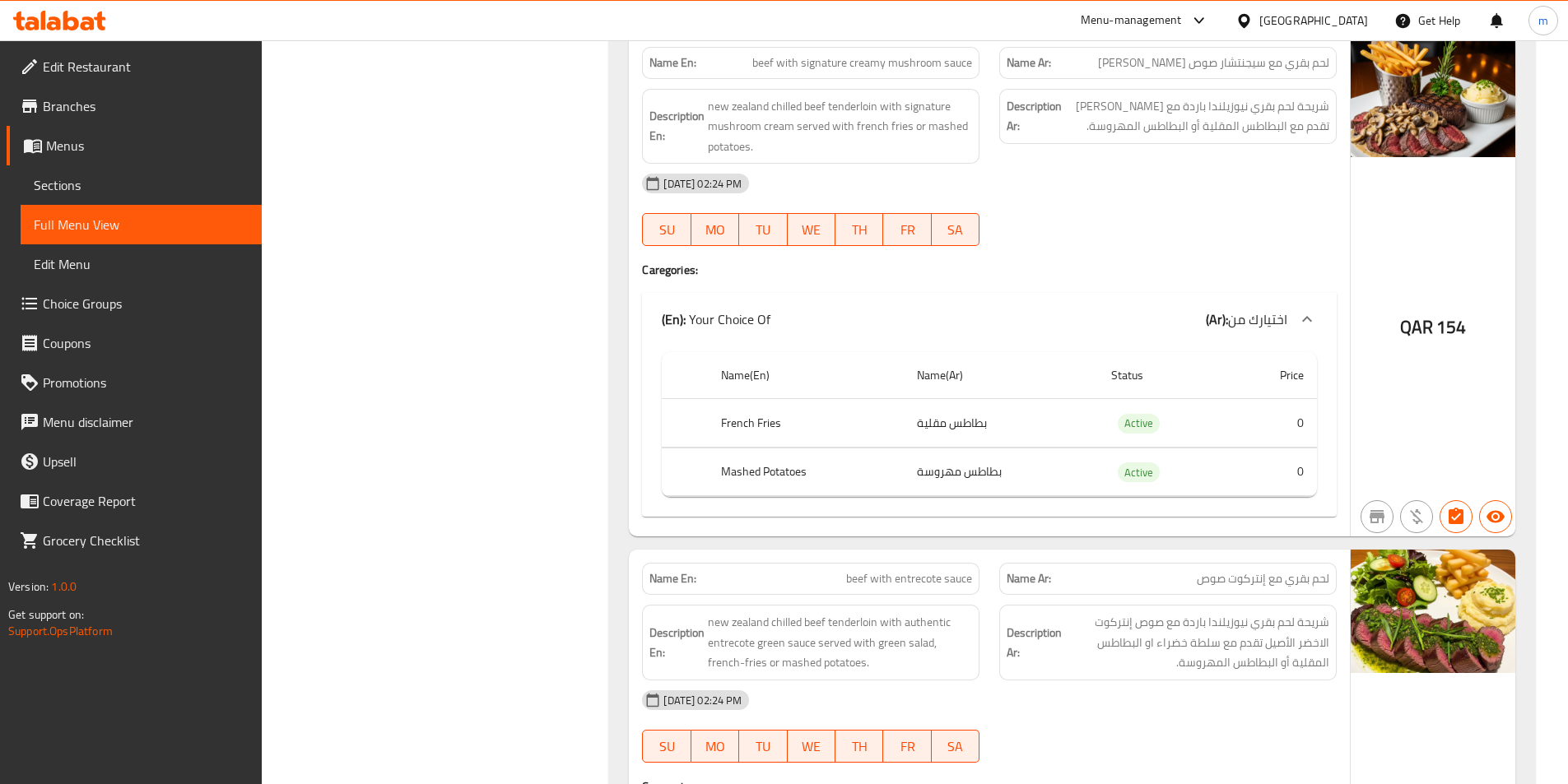
scroll to position [2714, 0]
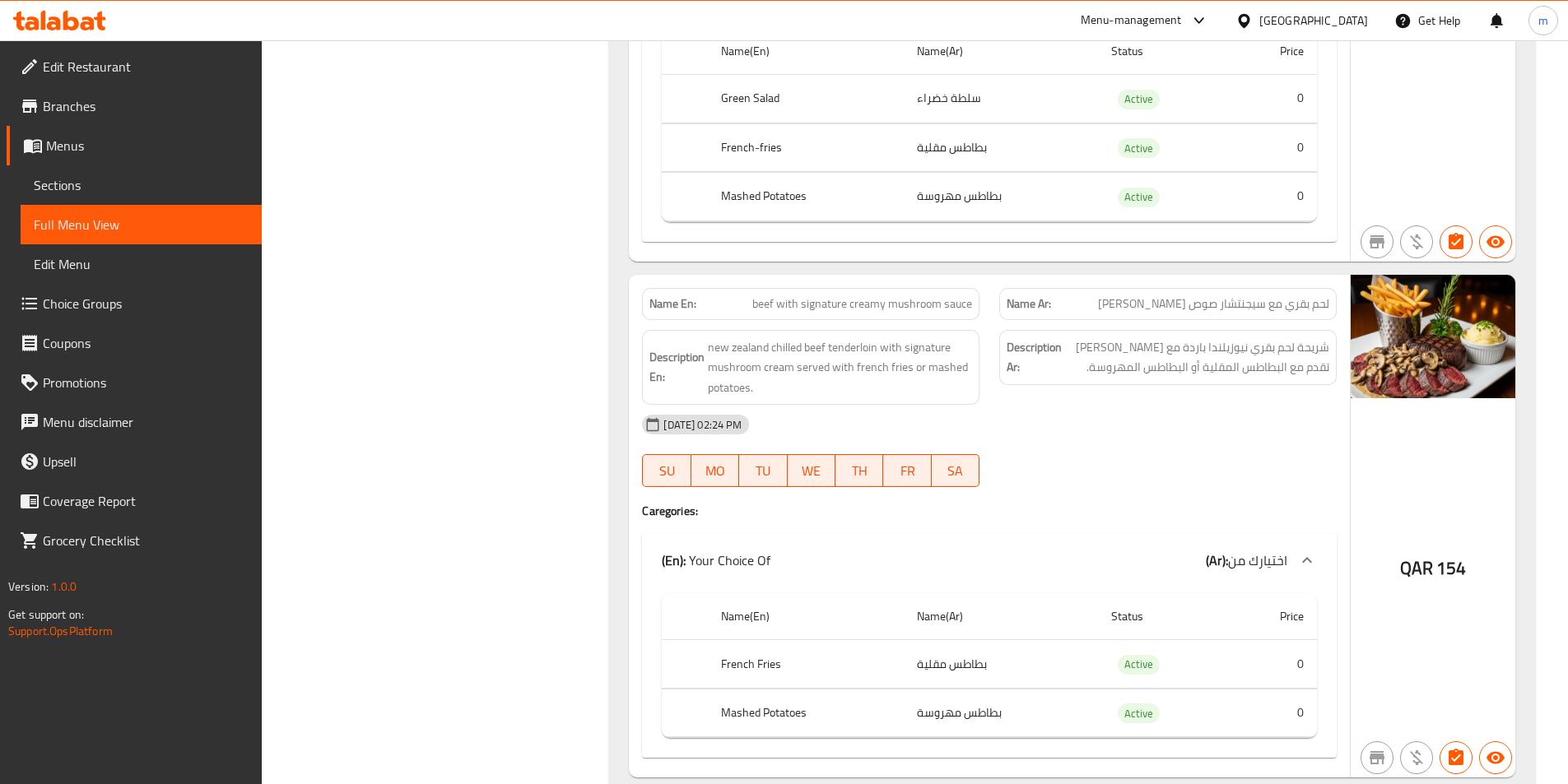
scroll to position [2287, 0]
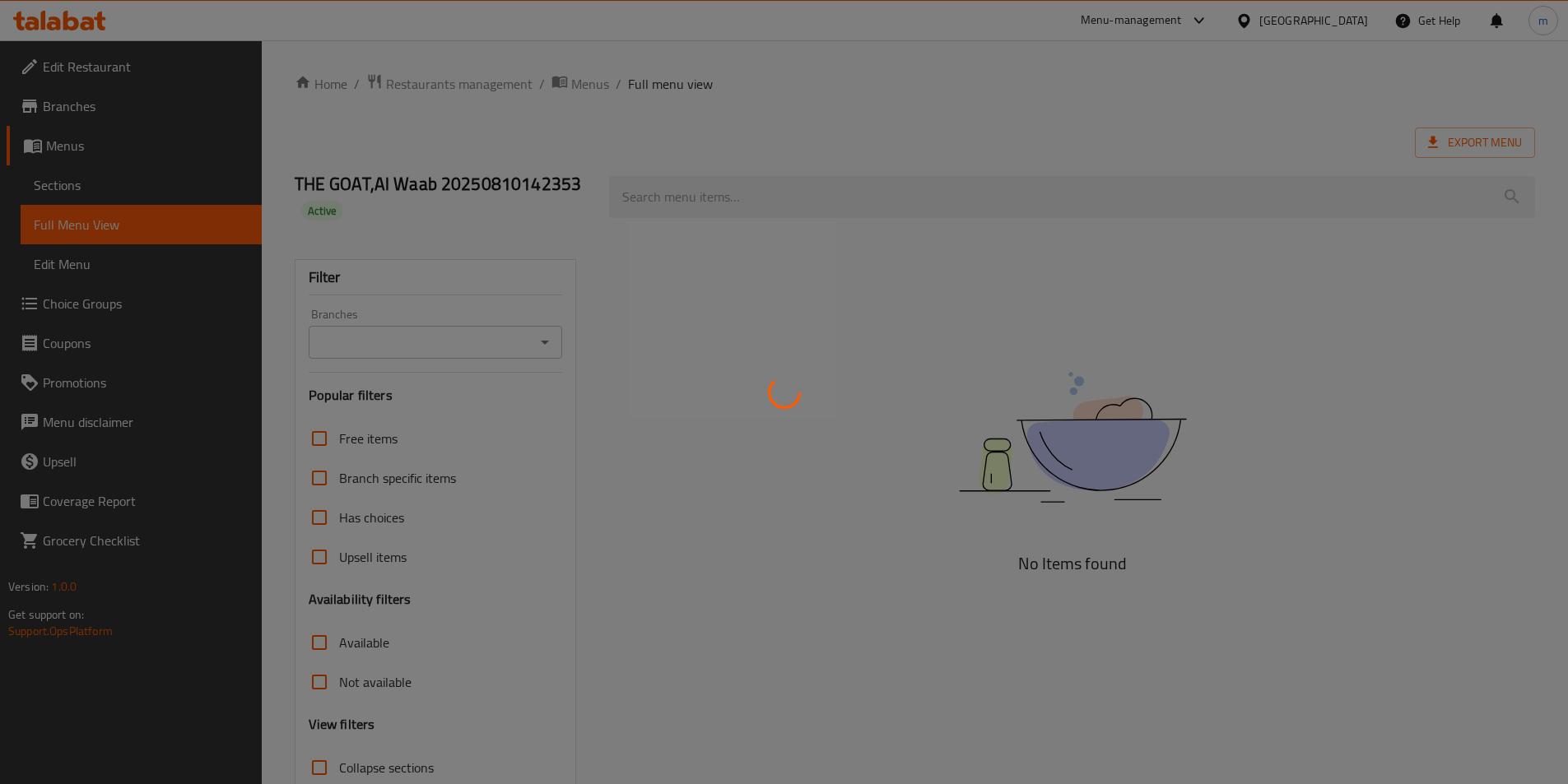
click at [109, 225] on div at bounding box center [784, 392] width 1568 height 784
click at [110, 226] on div at bounding box center [784, 392] width 1568 height 784
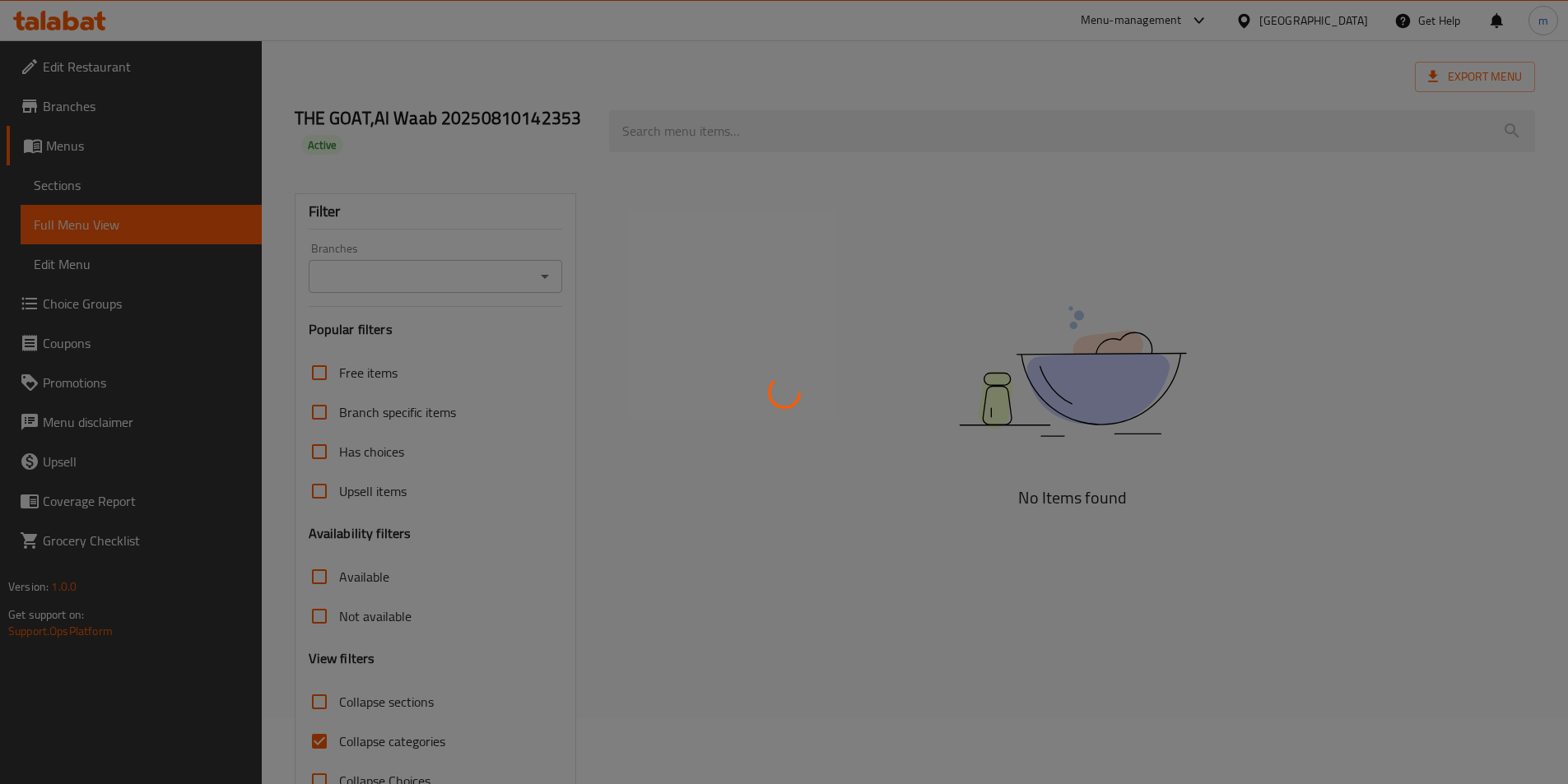
scroll to position [116, 0]
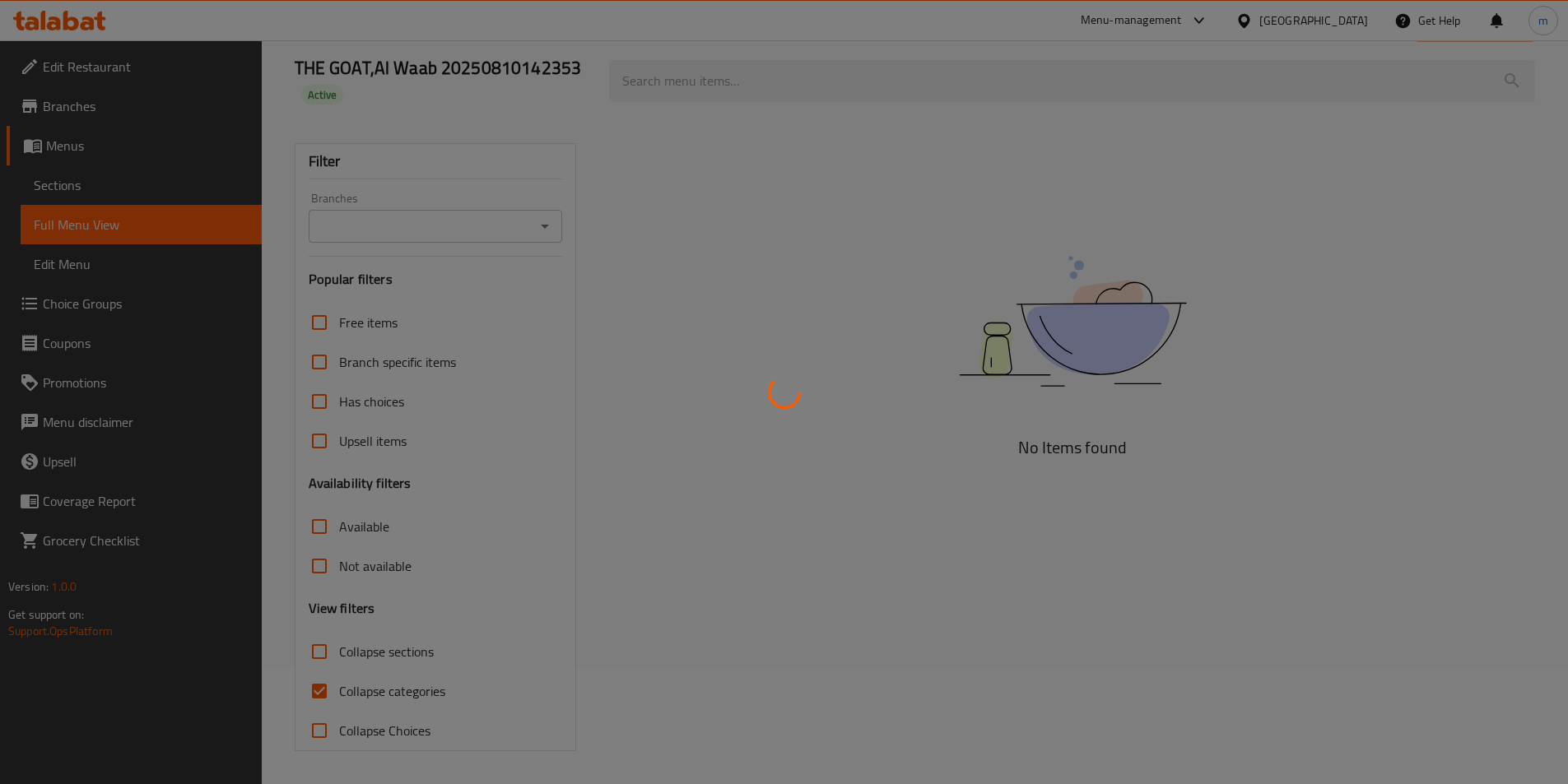
click at [307, 695] on div at bounding box center [784, 392] width 1568 height 784
click at [322, 681] on div at bounding box center [784, 392] width 1568 height 784
click at [322, 680] on div at bounding box center [784, 392] width 1568 height 784
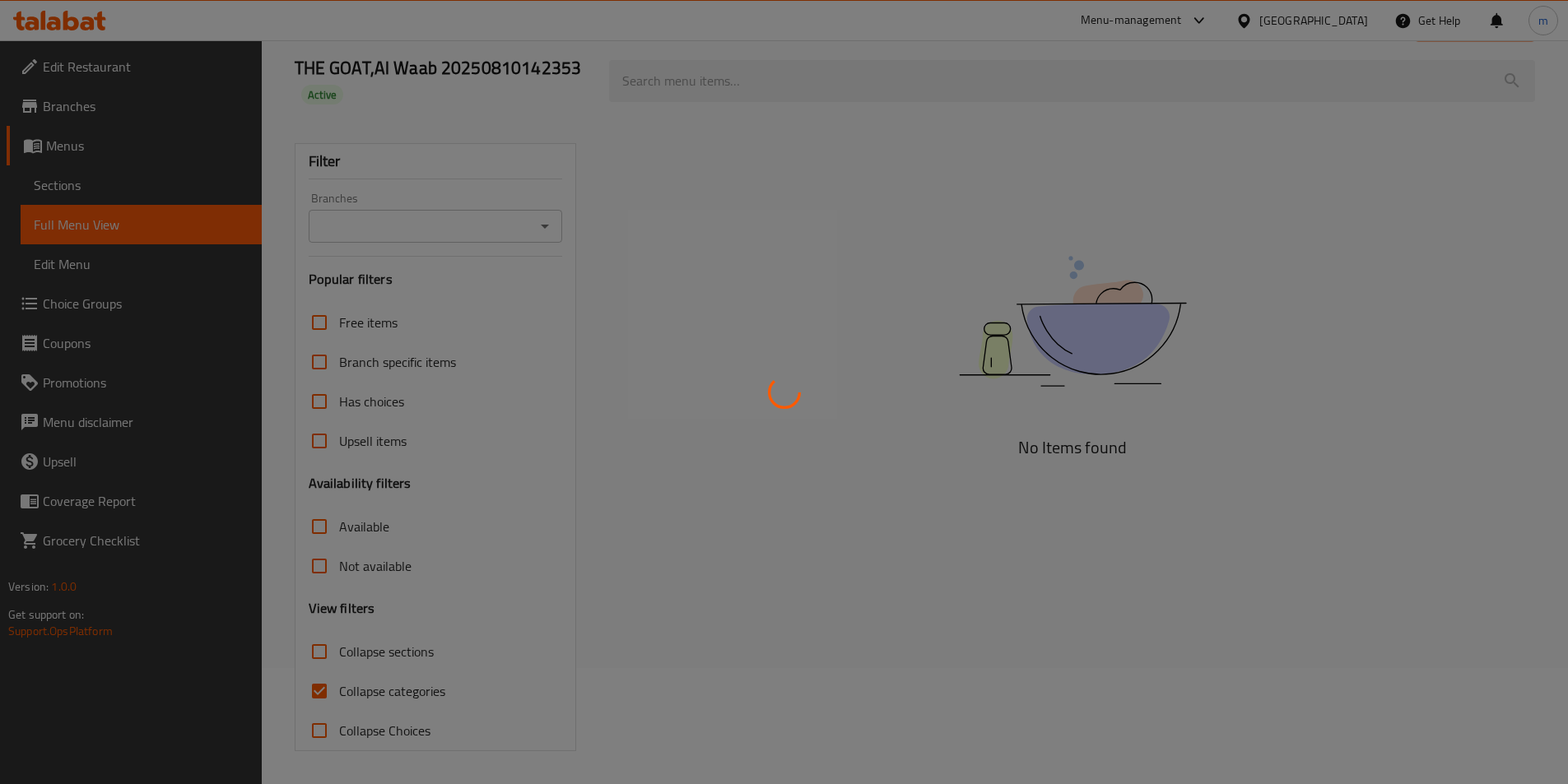
click at [322, 680] on div at bounding box center [784, 392] width 1568 height 784
click at [321, 686] on div at bounding box center [784, 392] width 1568 height 784
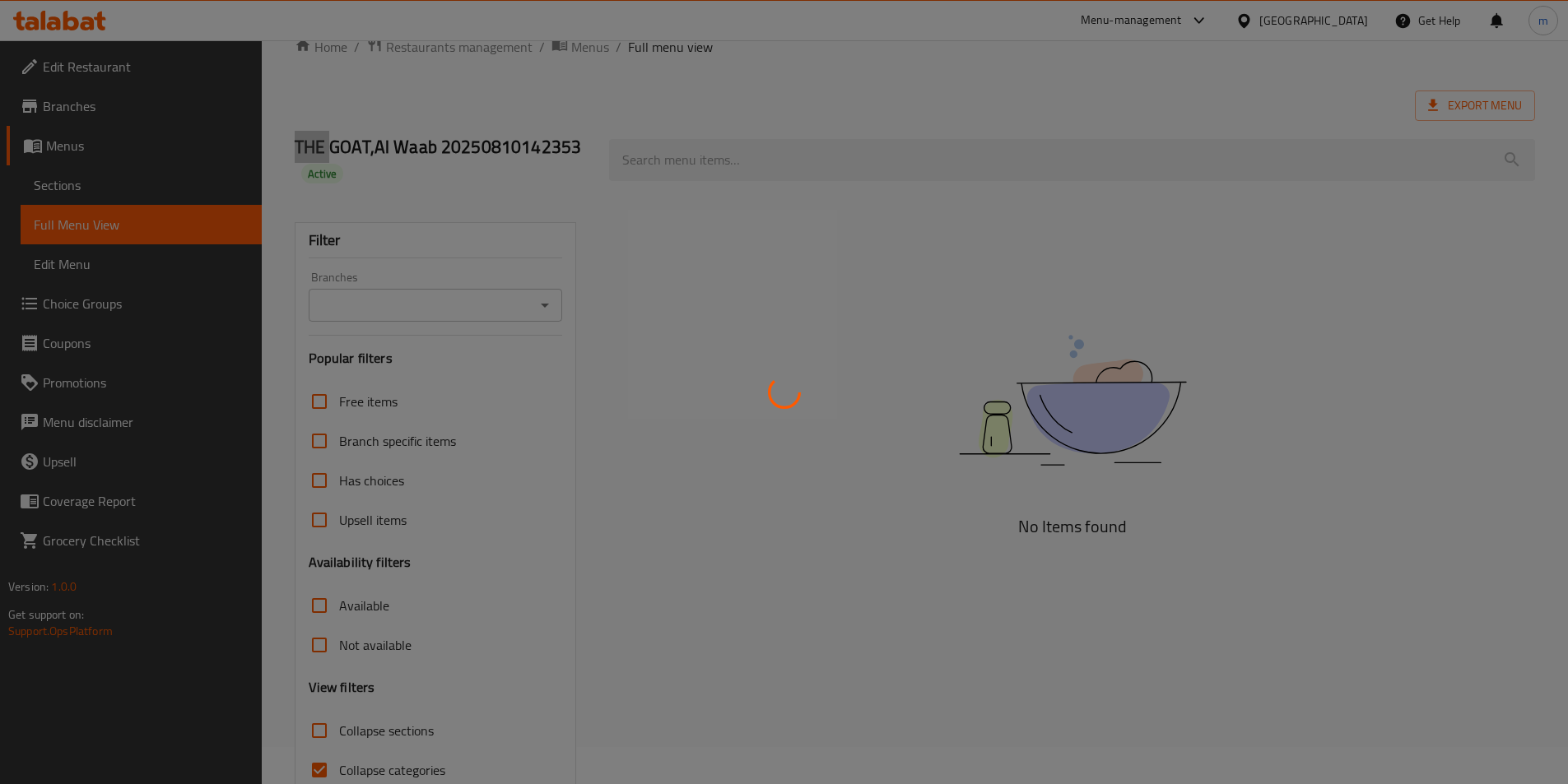
scroll to position [0, 0]
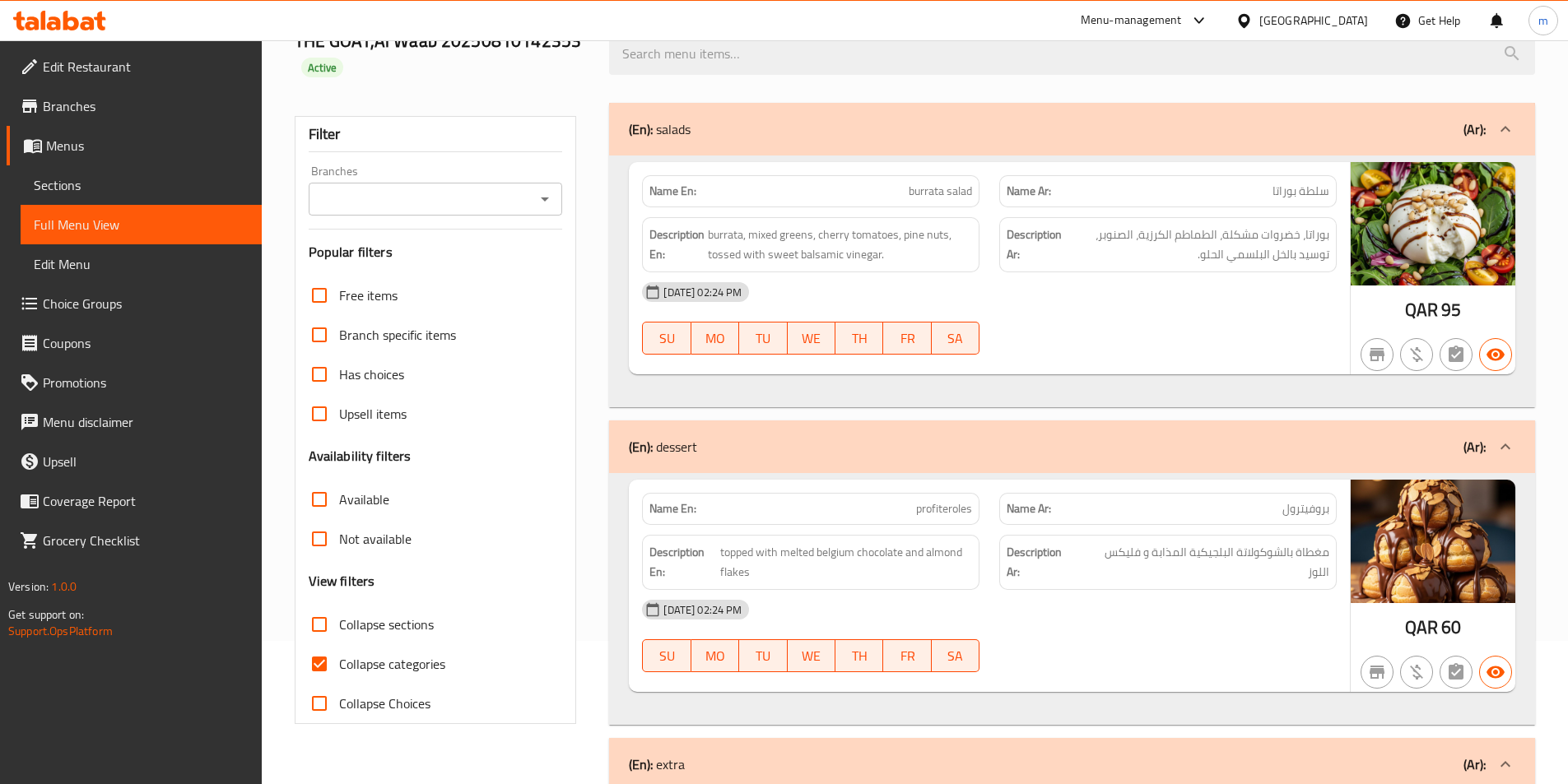
scroll to position [411, 0]
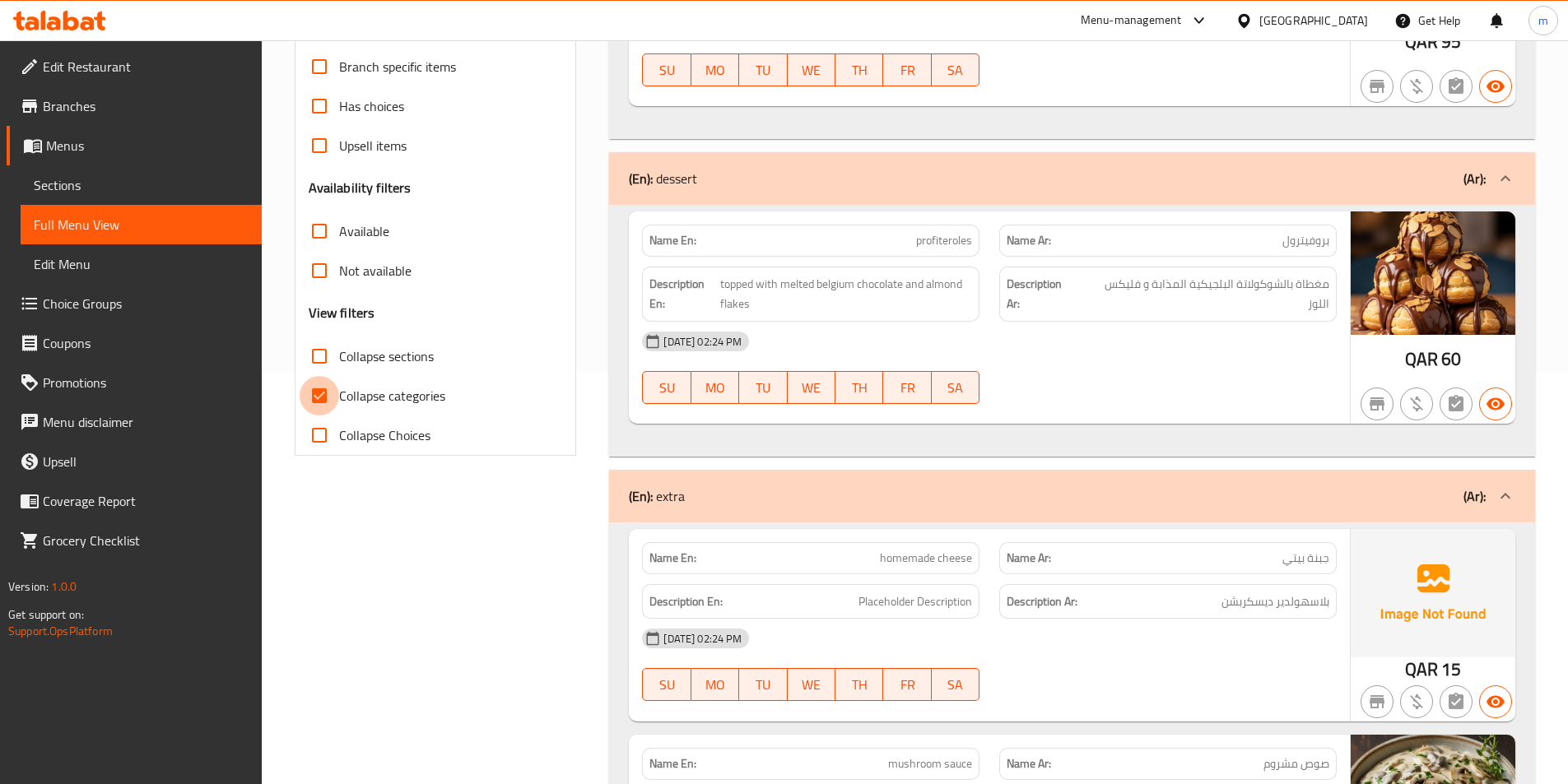
click at [322, 389] on input "Collapse categories" at bounding box center [320, 396] width 40 height 40
checkbox input "false"
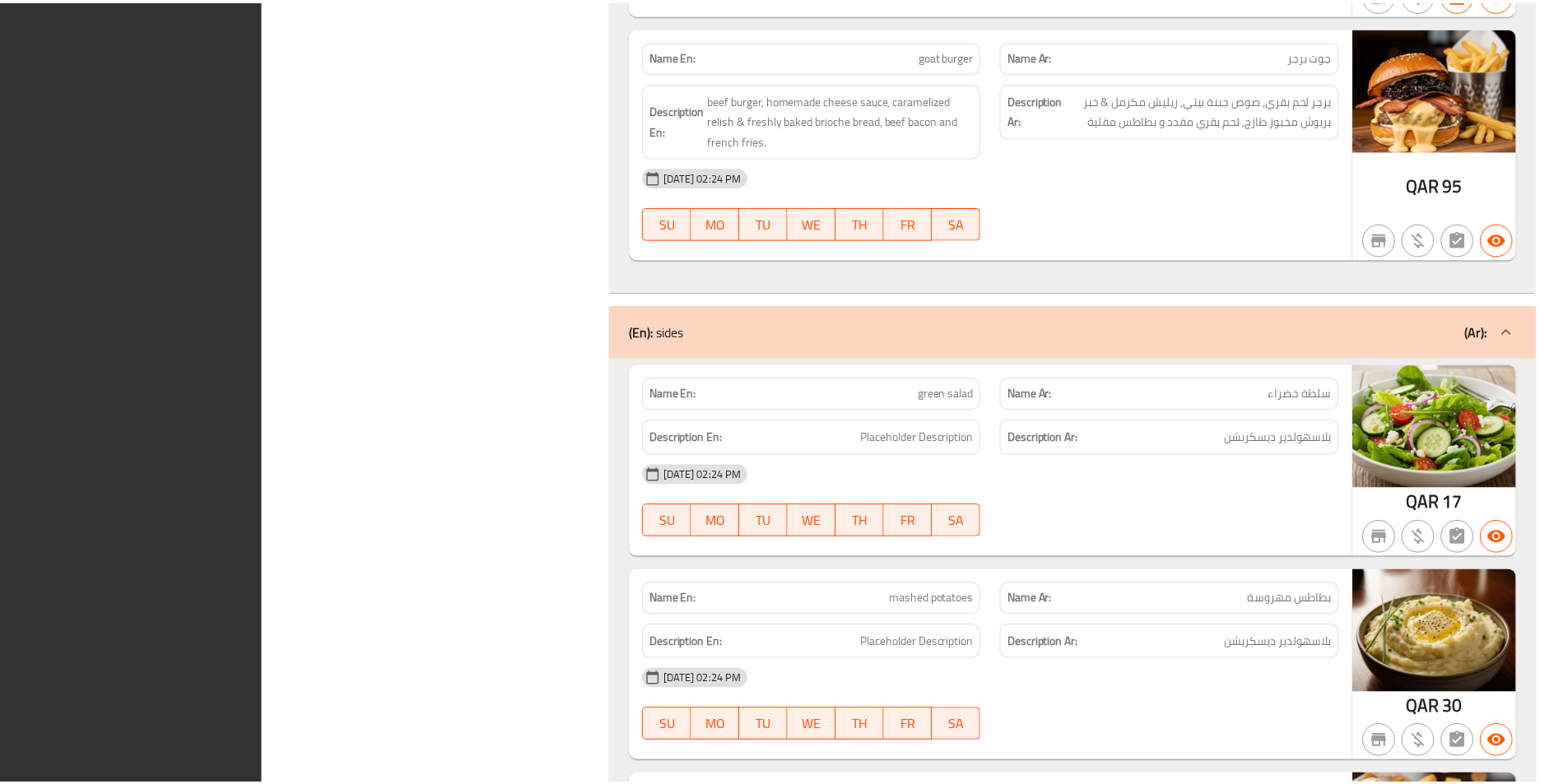
scroll to position [4579, 0]
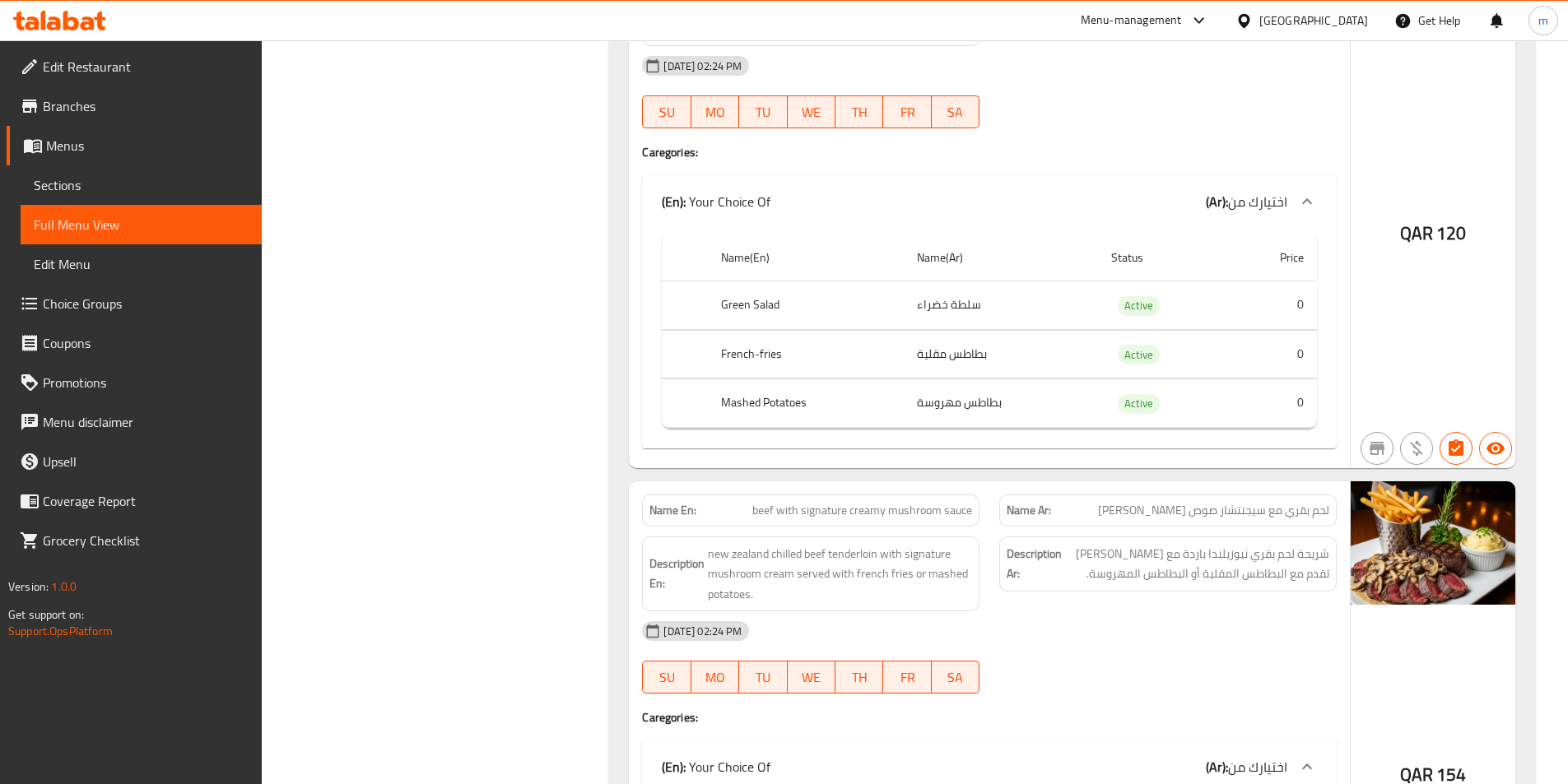
scroll to position [2194, 0]
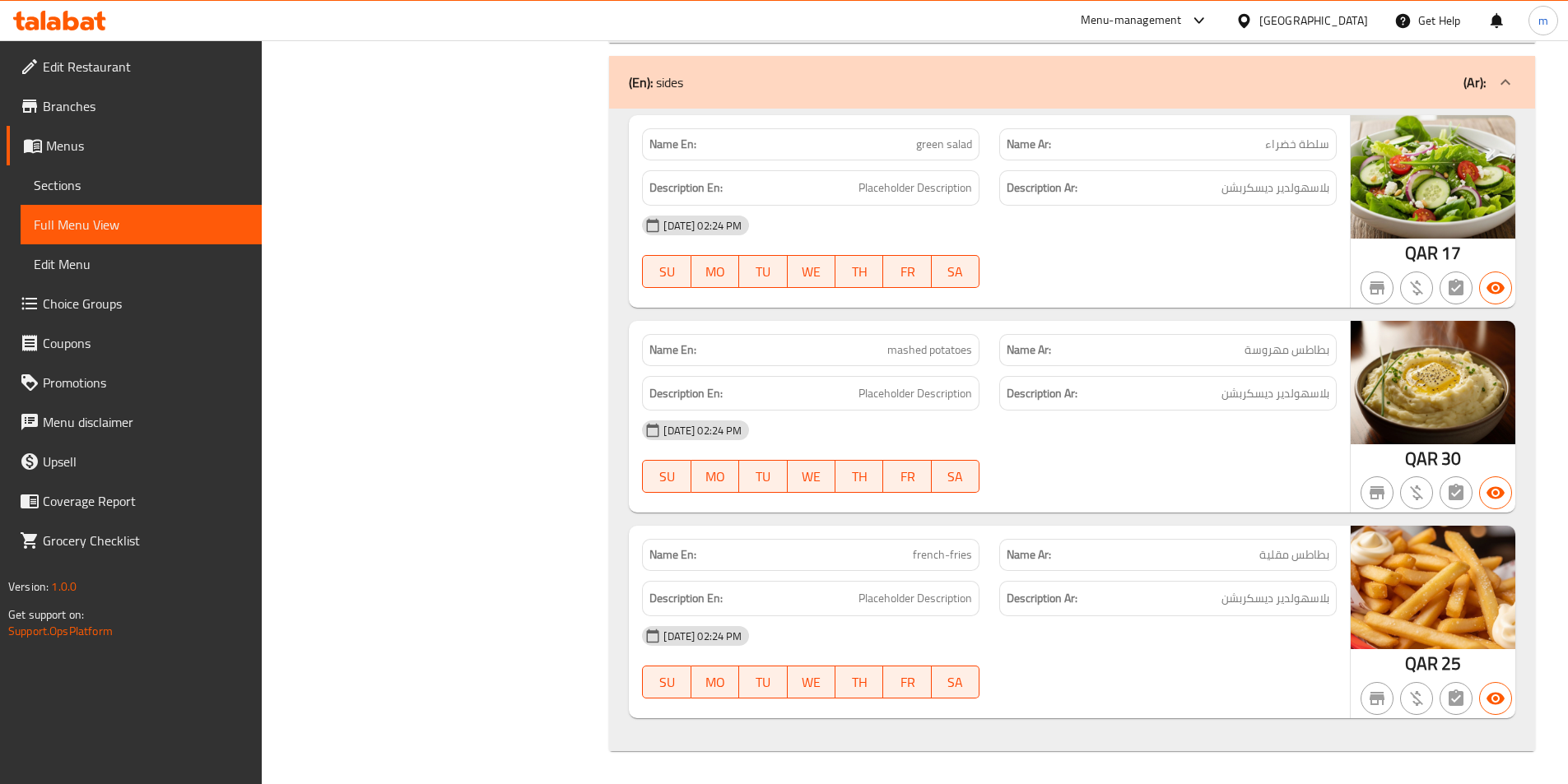
scroll to position [1349, 0]
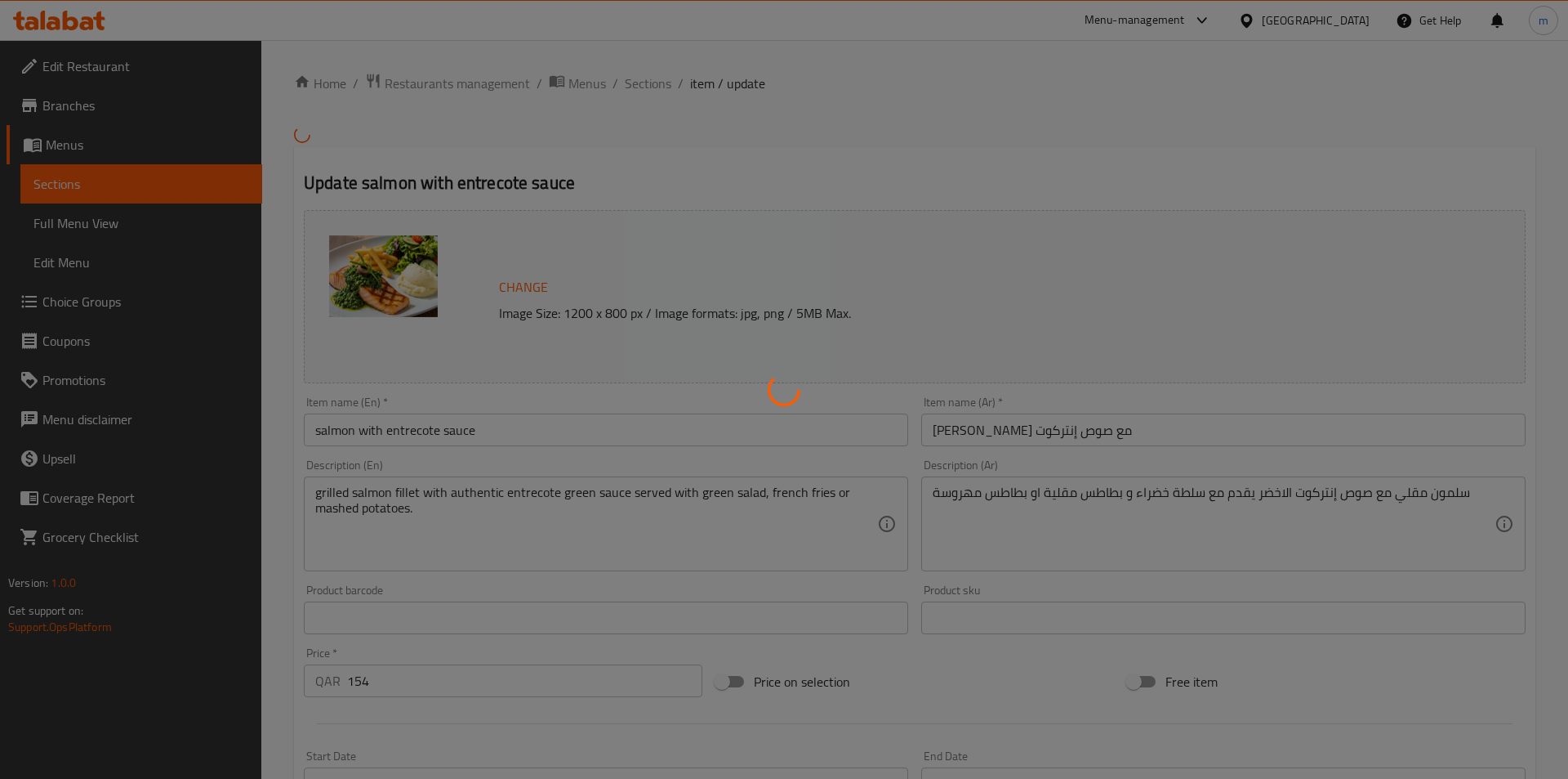
type input "اختيارك من"
type input "1"
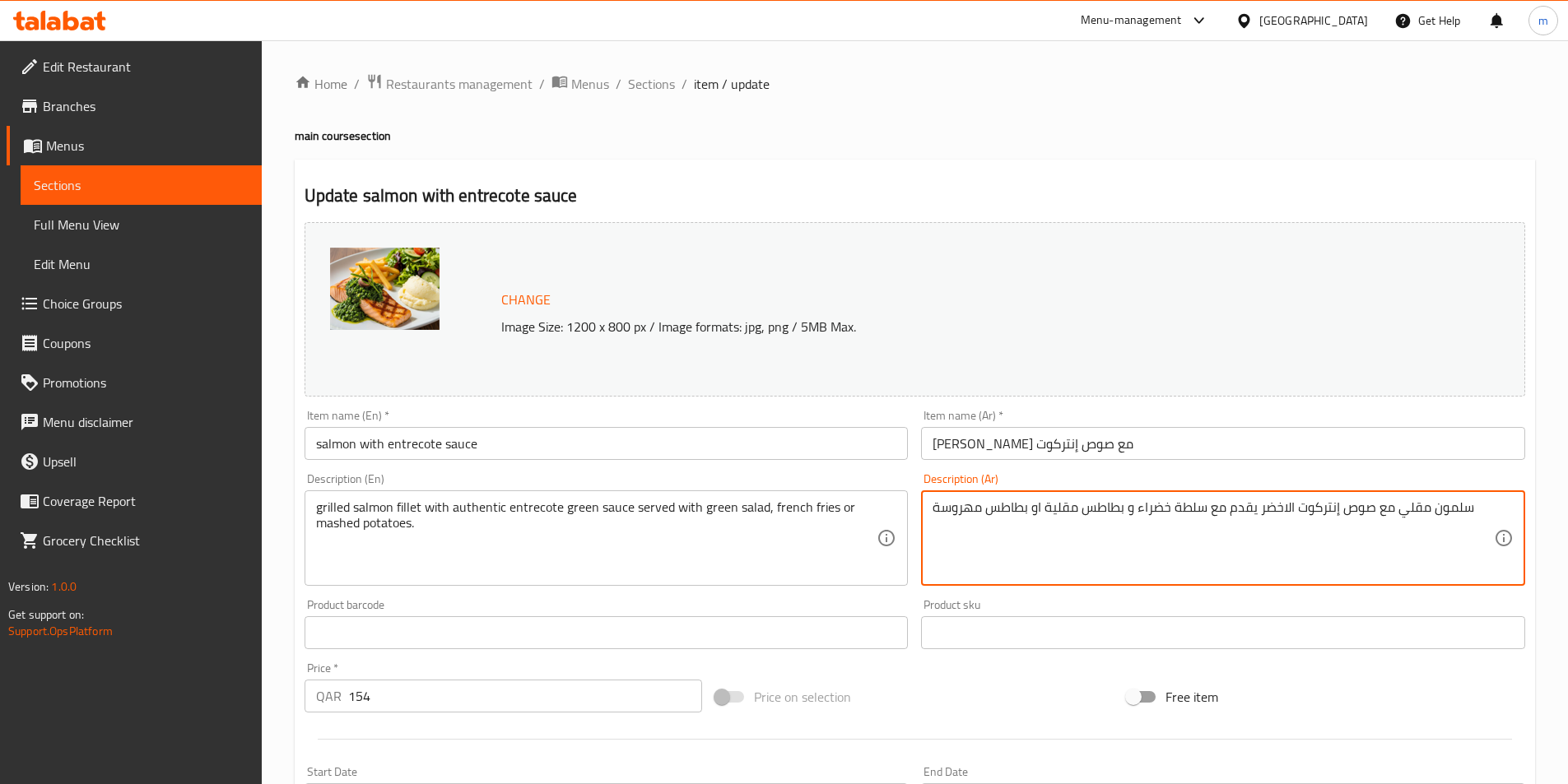
click at [1422, 505] on textarea "سلمون مقلي مع صوص إنتركوت الاخضر يقدم مع سلطة خضراء و بطاطس مقلية او بطاطس مهرو…" at bounding box center [1214, 538] width 561 height 79
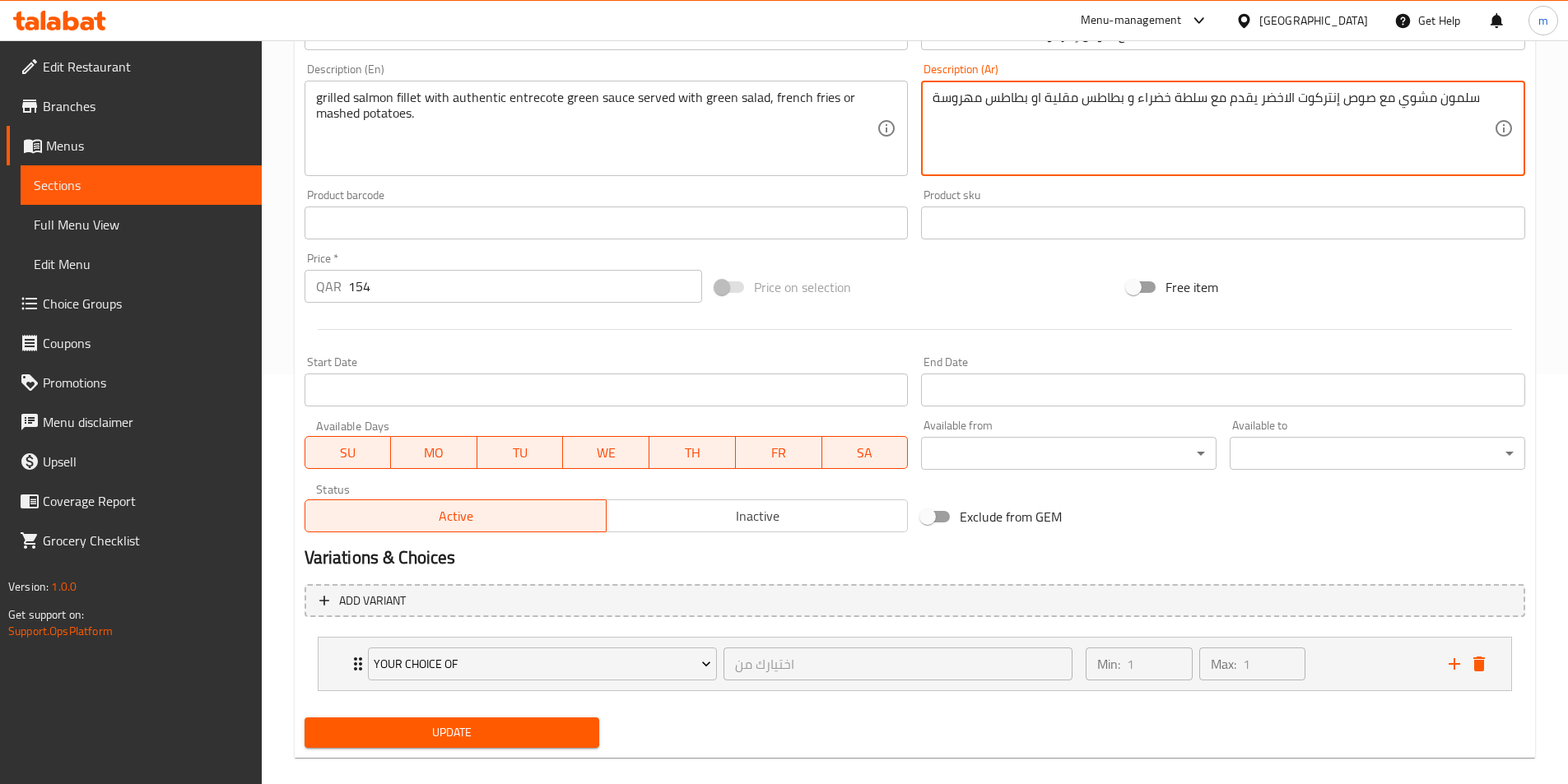
scroll to position [430, 0]
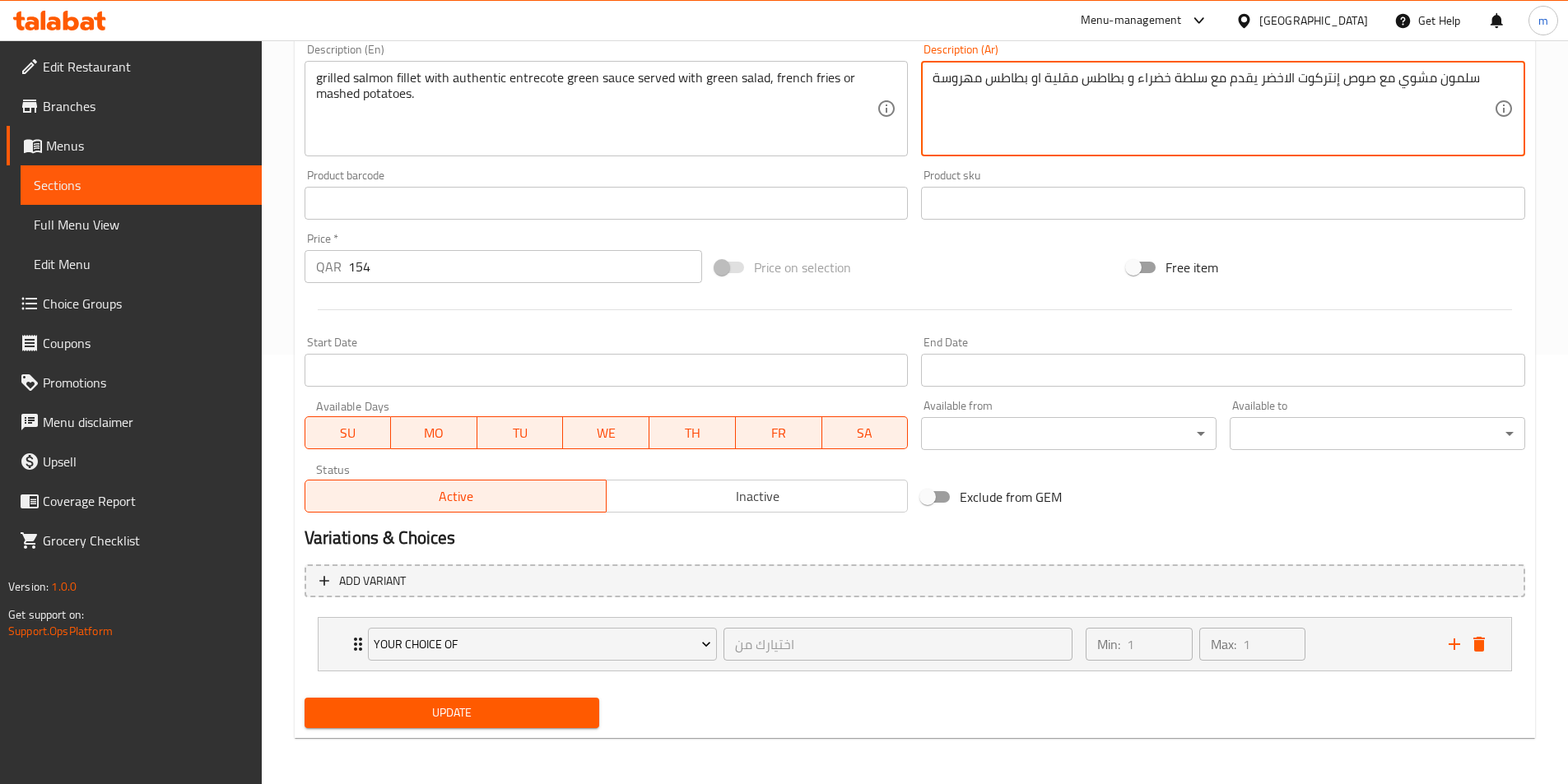
type textarea "سلمون مشوي مع صوص إنتركوت الاخضر يقدم مع سلطة خضراء و بطاطس مقلية او بطاطس مهرو…"
click at [491, 709] on span "Update" at bounding box center [452, 712] width 269 height 21
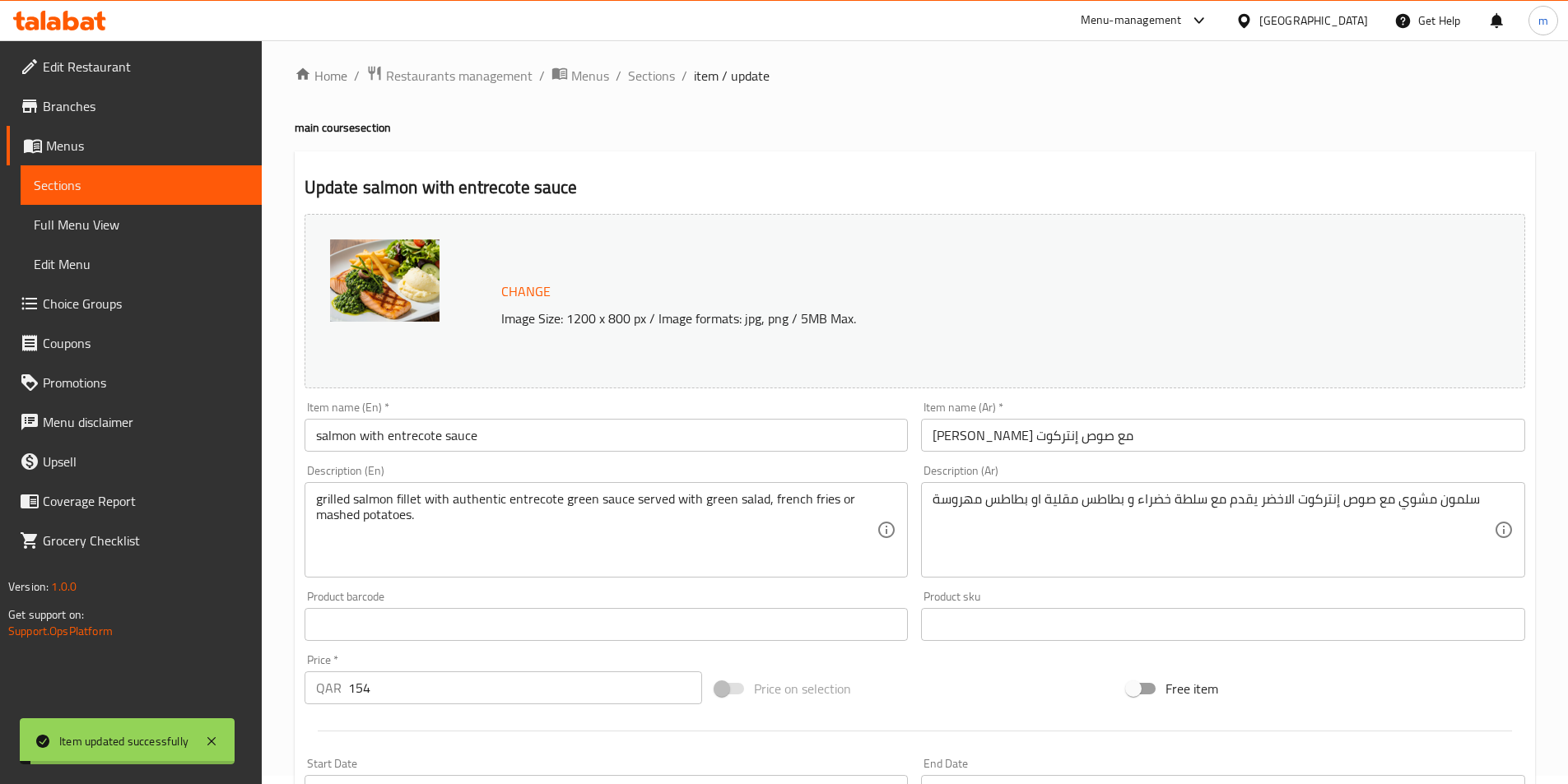
scroll to position [0, 0]
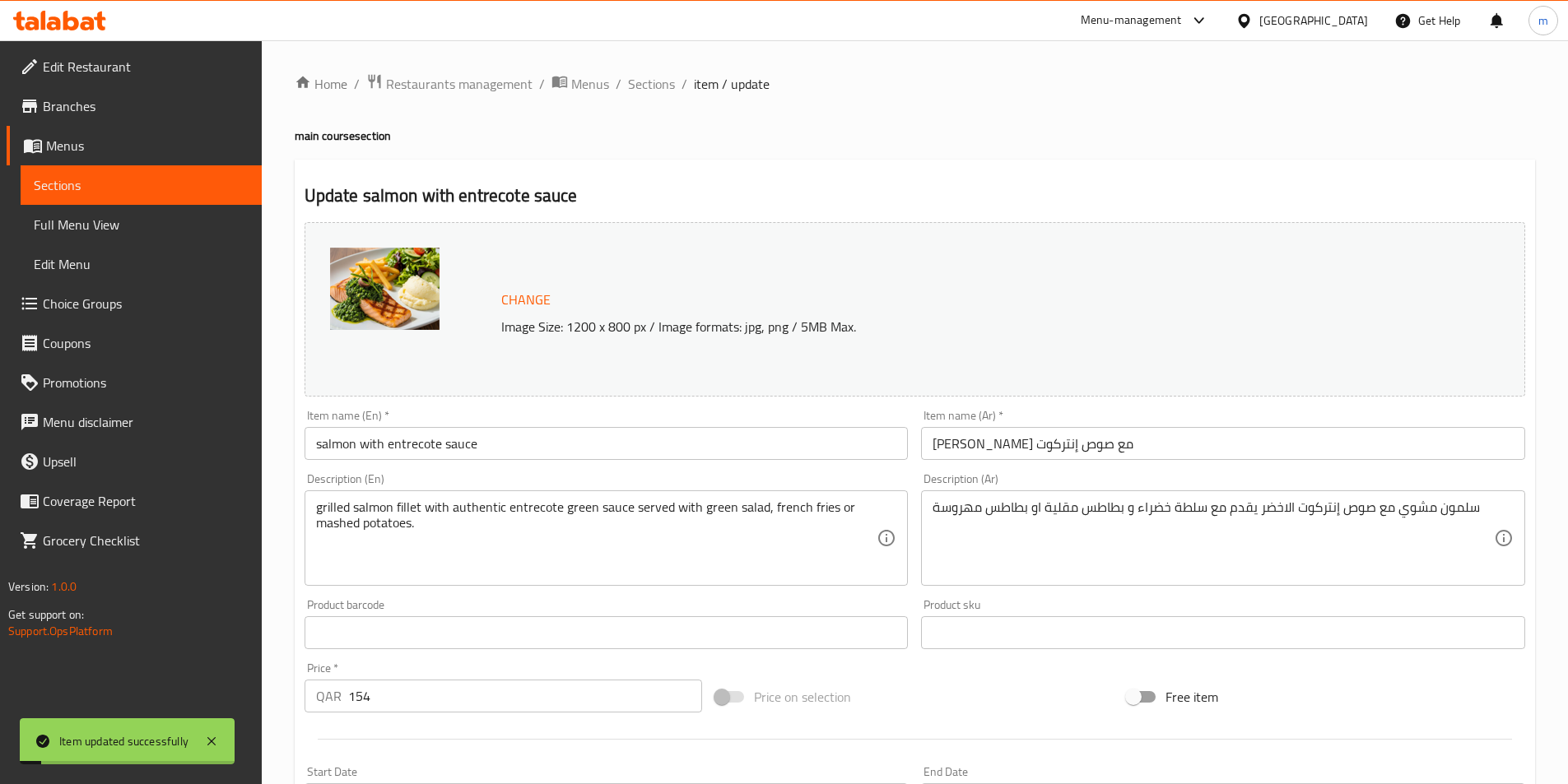
click at [130, 195] on link "Sections" at bounding box center [141, 185] width 241 height 40
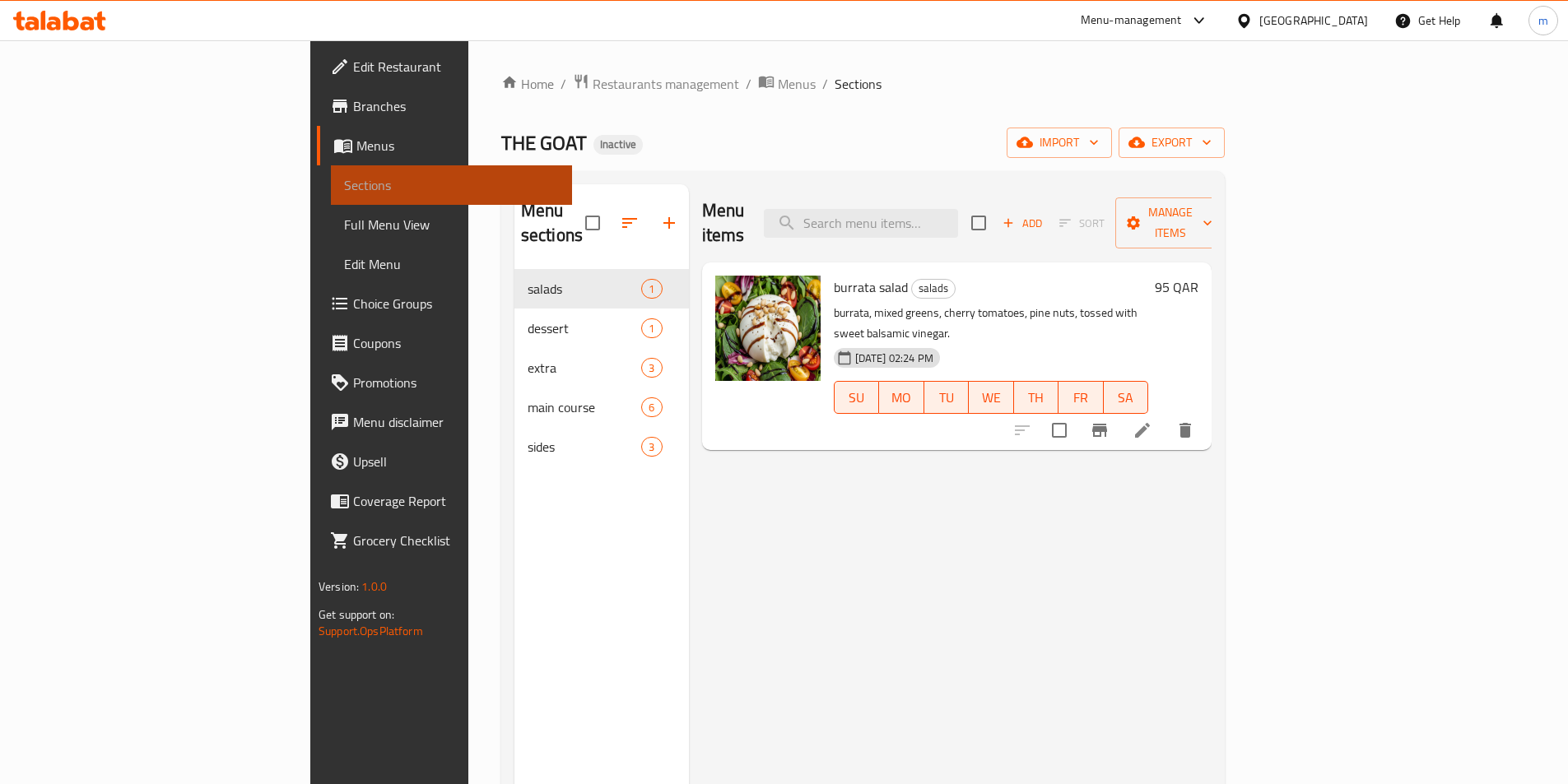
click at [344, 177] on span "Sections" at bounding box center [452, 185] width 215 height 20
click at [344, 185] on span "Sections" at bounding box center [452, 185] width 215 height 20
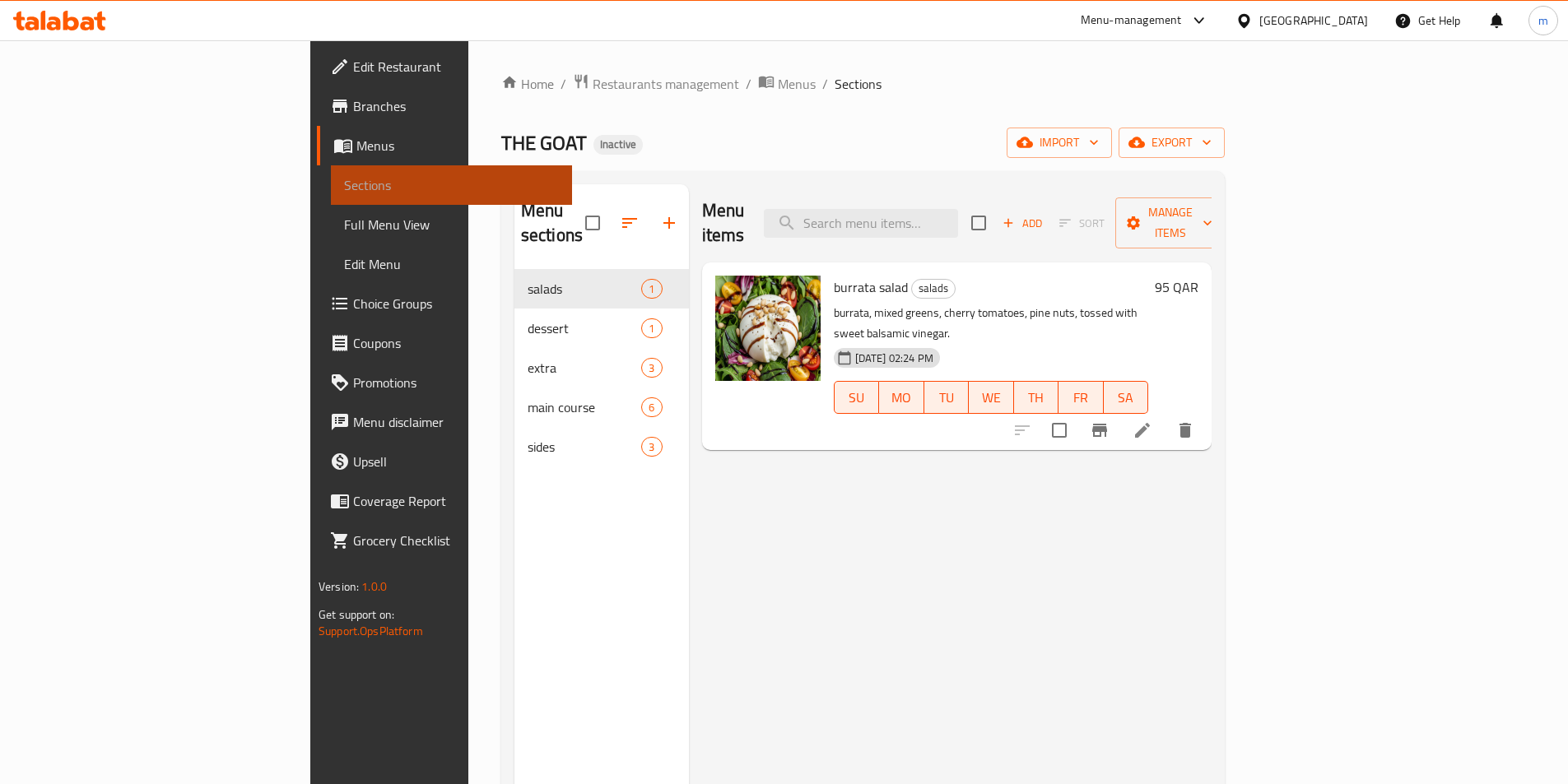
click at [344, 185] on span "Sections" at bounding box center [452, 185] width 215 height 20
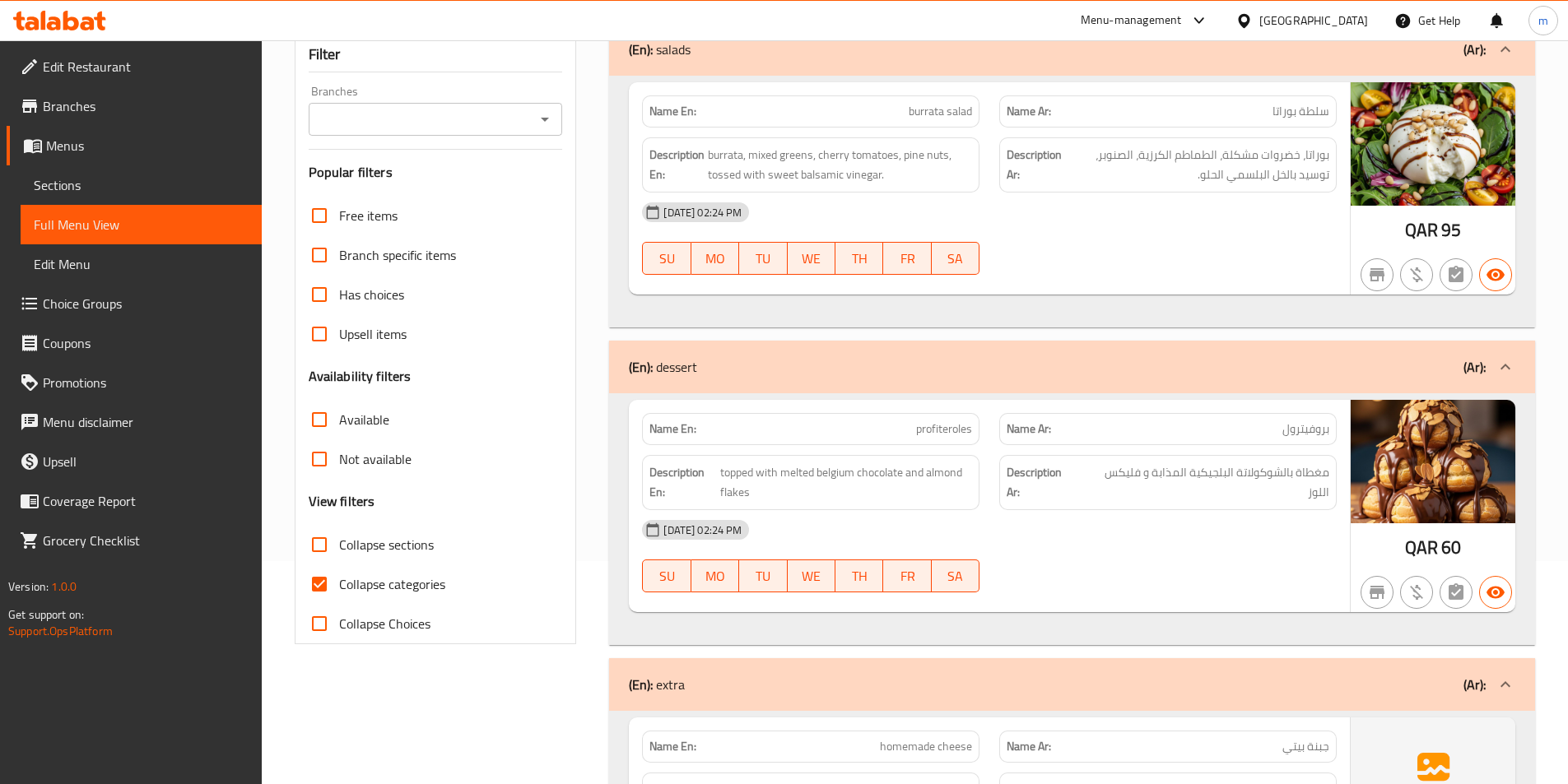
scroll to position [363, 0]
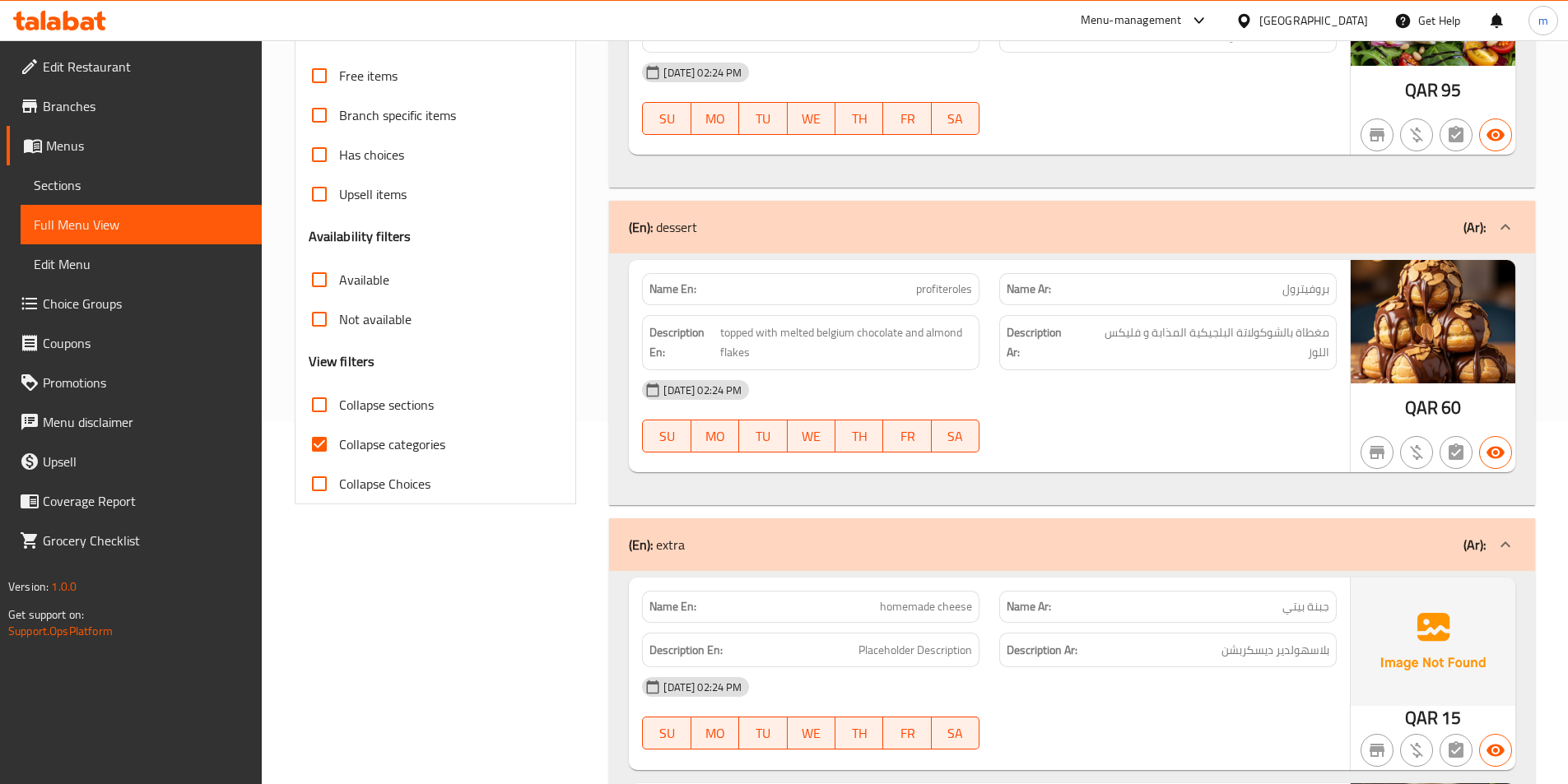
click at [314, 435] on input "Collapse categories" at bounding box center [320, 445] width 40 height 40
checkbox input "false"
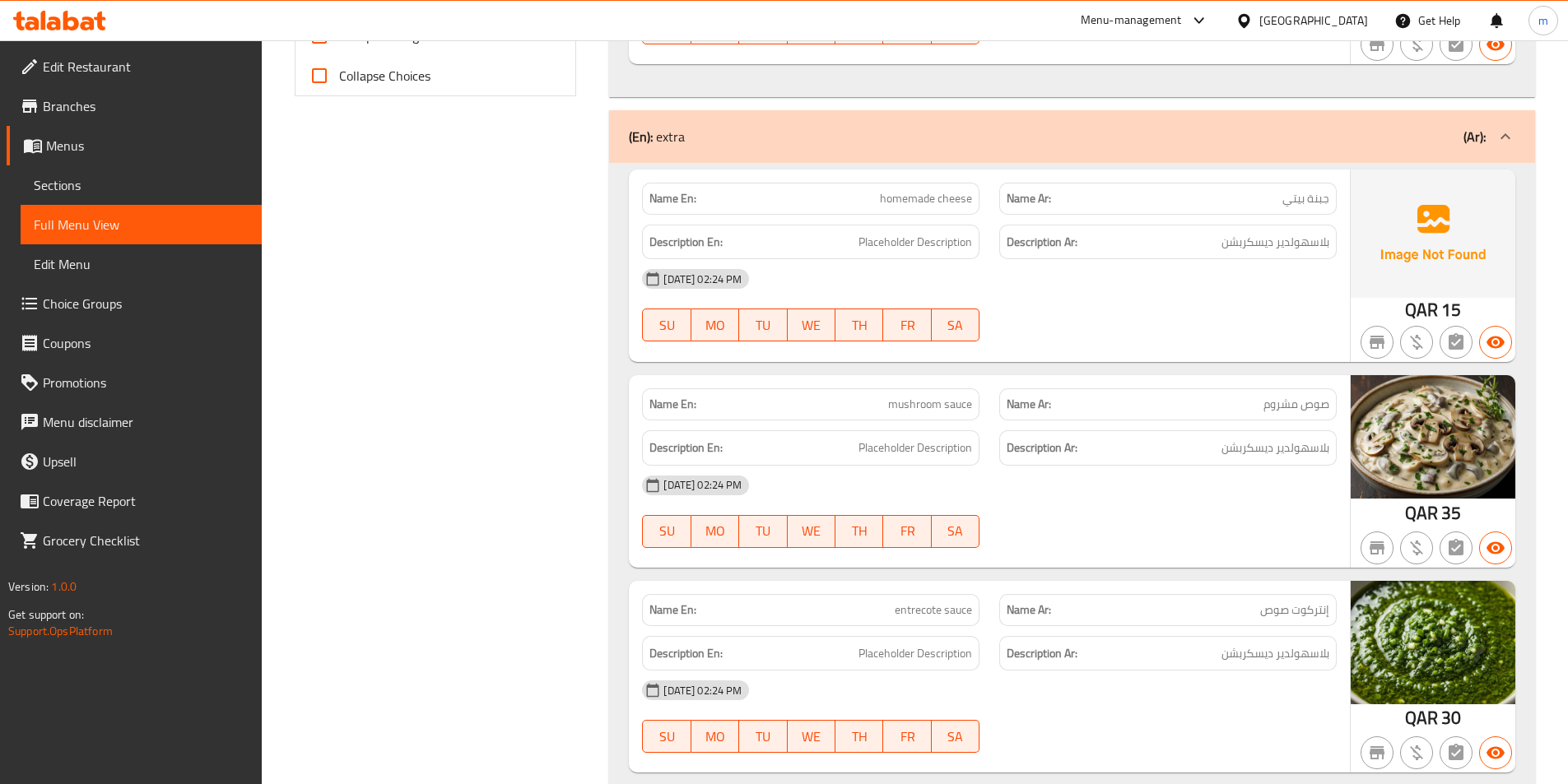
scroll to position [857, 0]
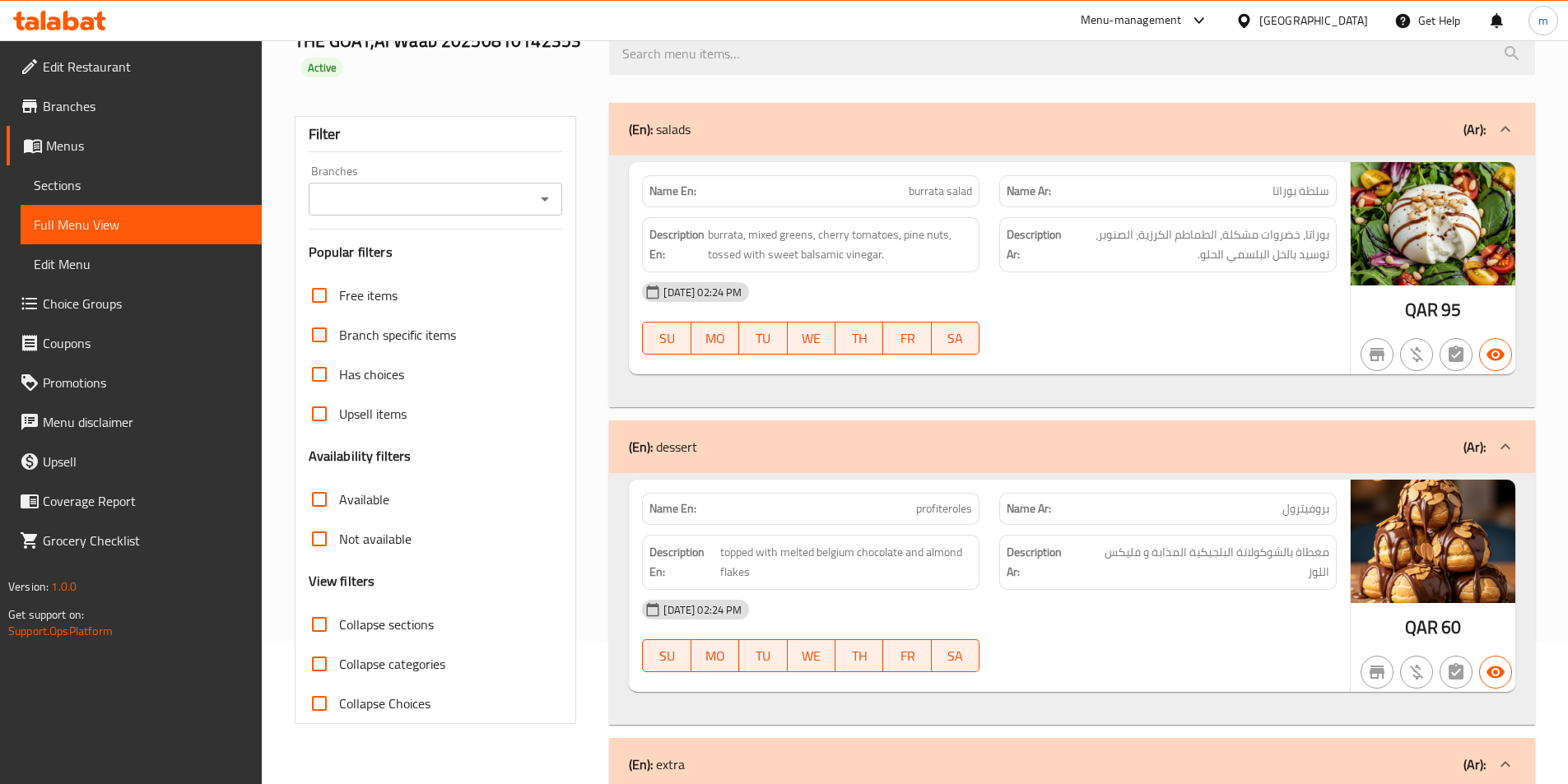
scroll to position [0, 0]
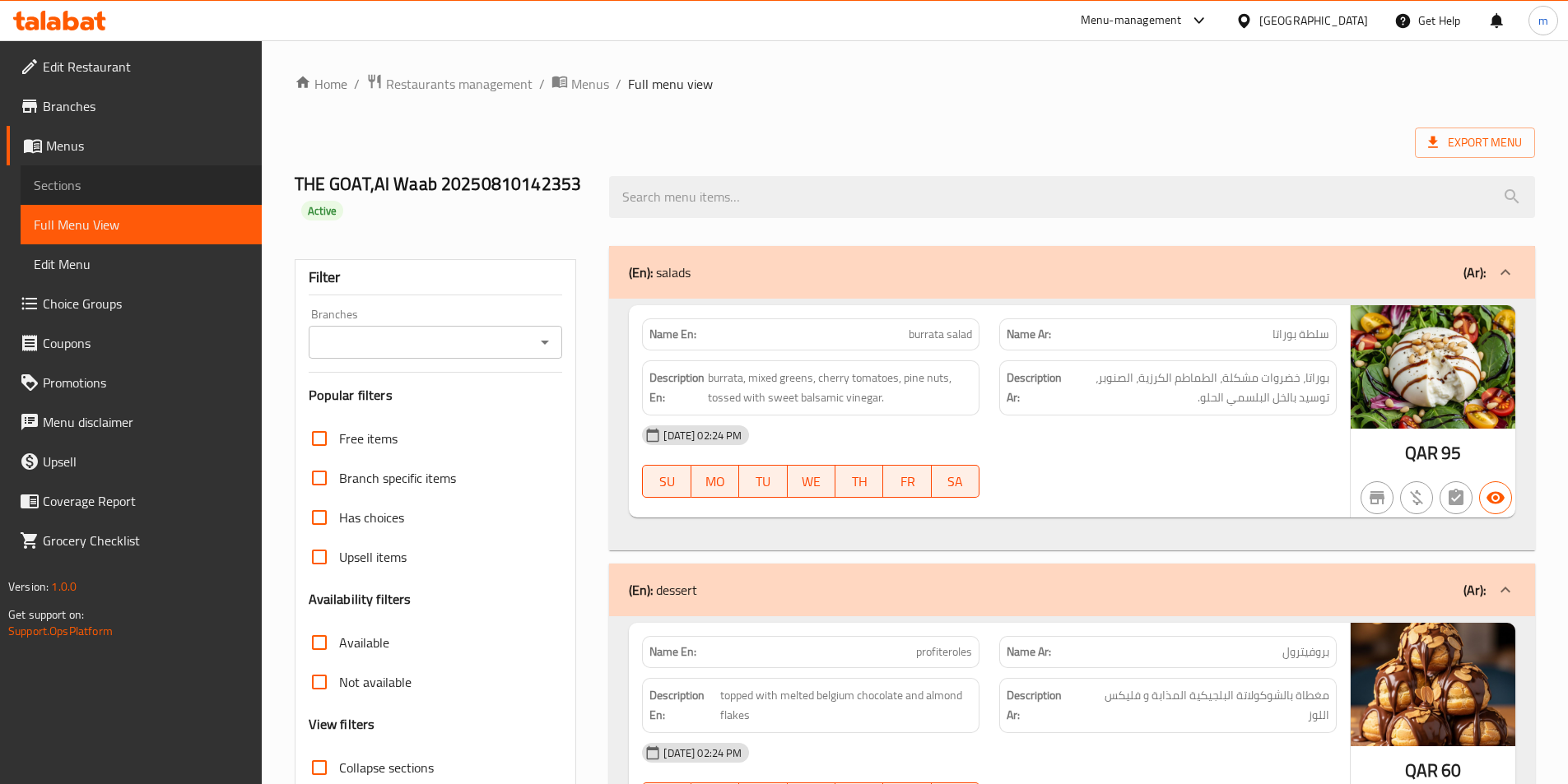
click at [91, 184] on span "Sections" at bounding box center [141, 185] width 215 height 20
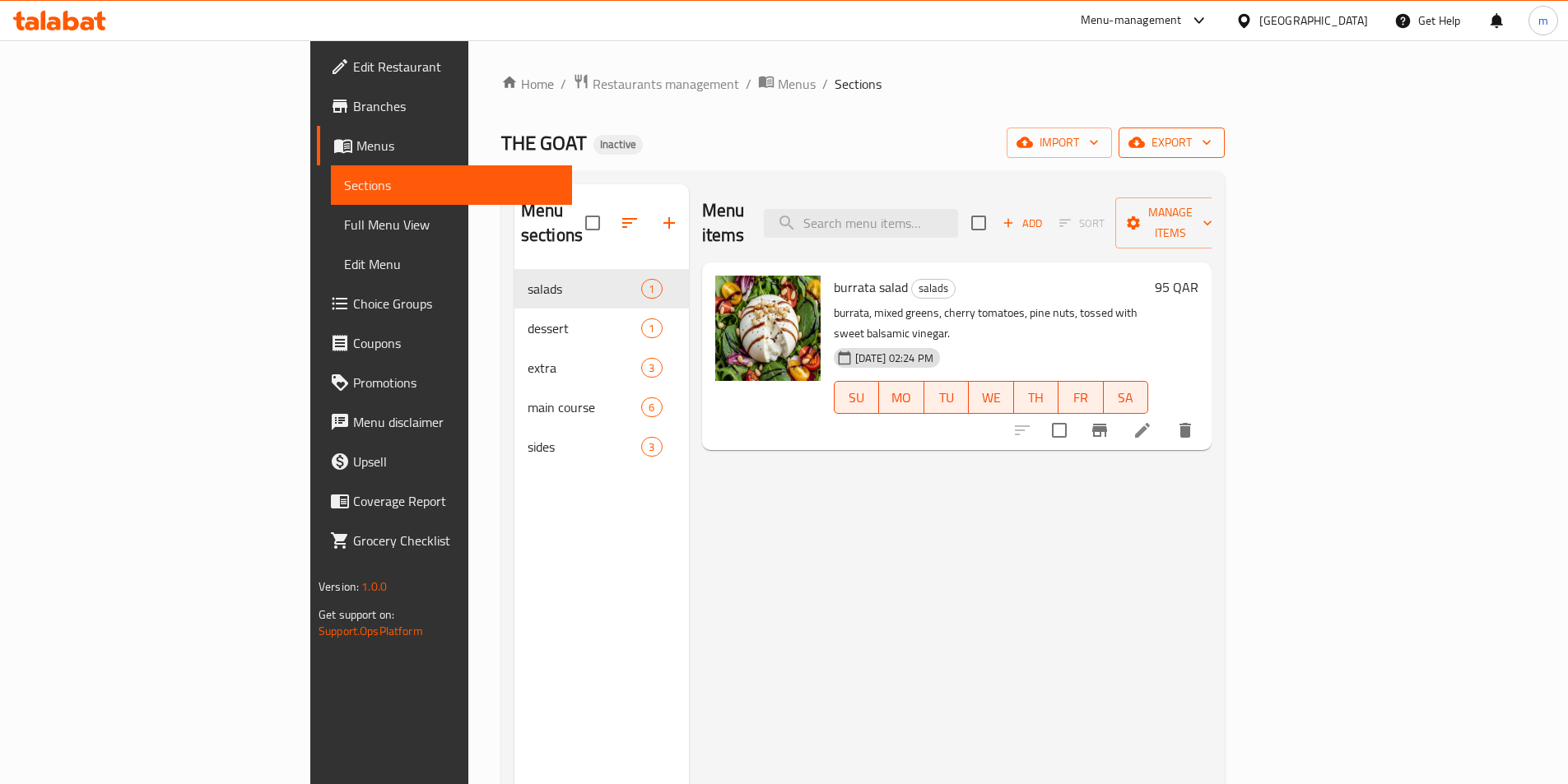
click at [1212, 144] on span "export" at bounding box center [1172, 142] width 80 height 21
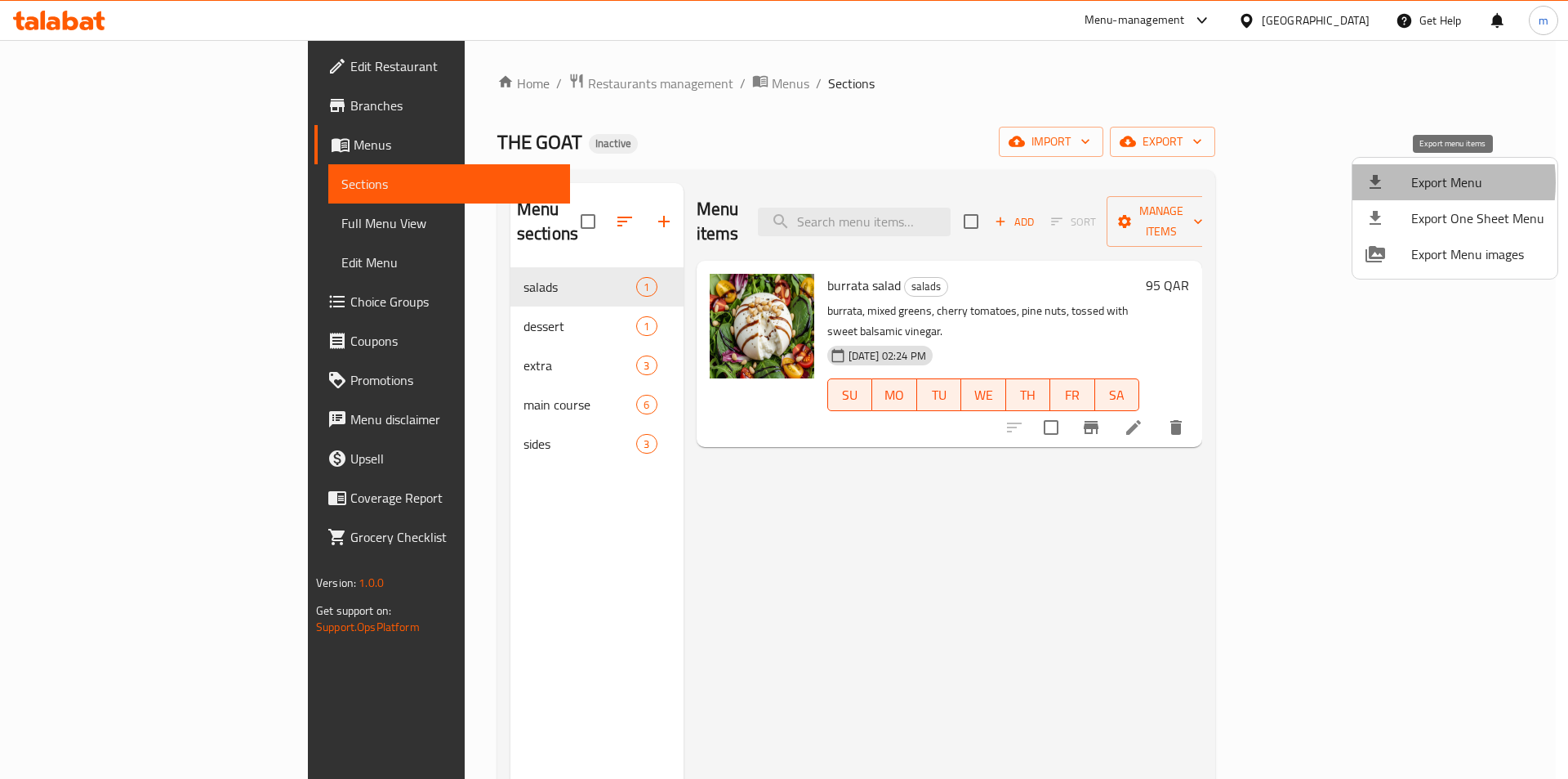
click at [1395, 182] on div at bounding box center [1388, 182] width 45 height 20
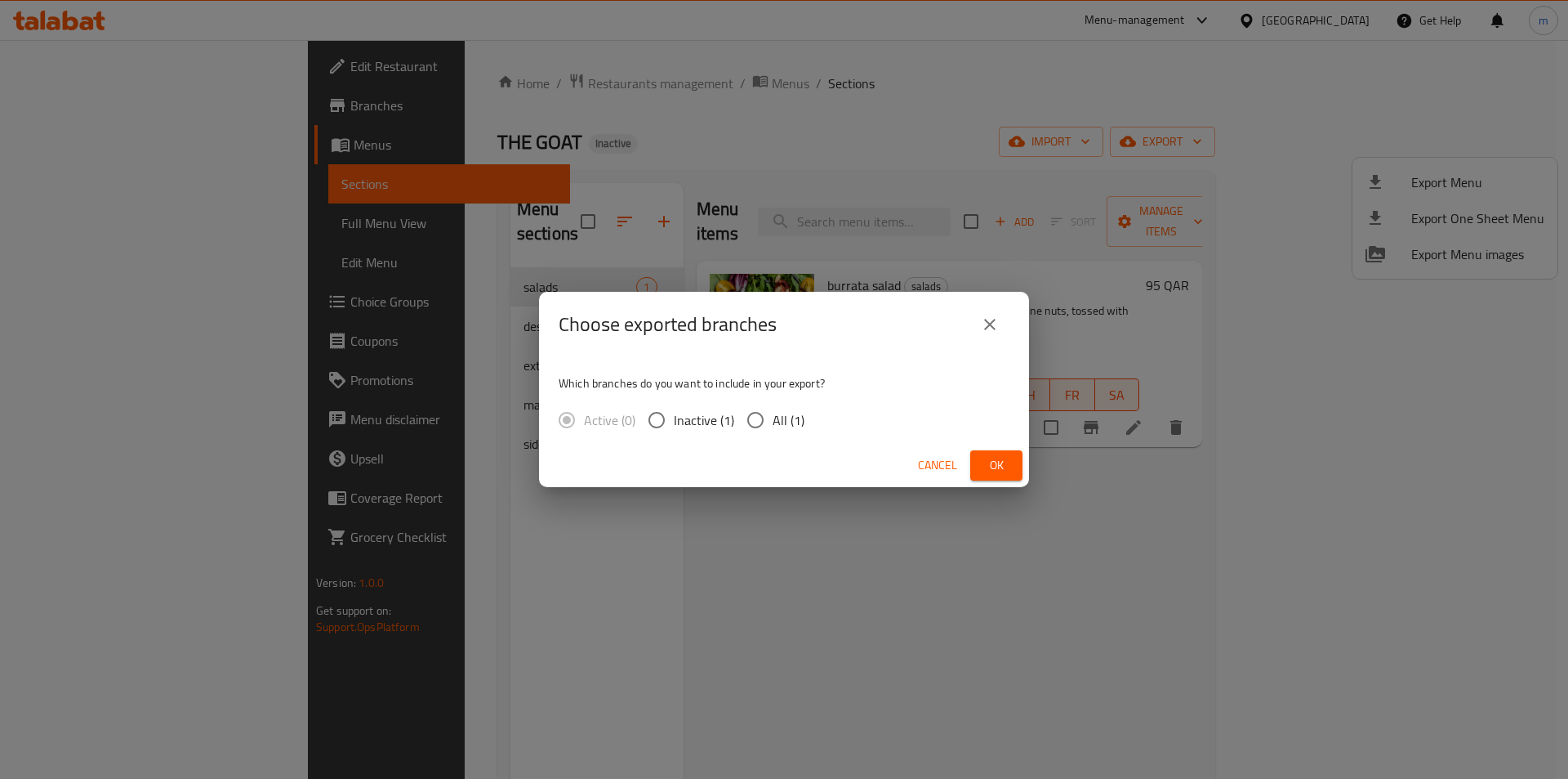
click at [780, 415] on span "All (1)" at bounding box center [788, 420] width 32 height 20
click at [773, 415] on input "All (1)" at bounding box center [755, 420] width 35 height 35
radio input "true"
click at [1009, 462] on button "Ok" at bounding box center [996, 465] width 52 height 31
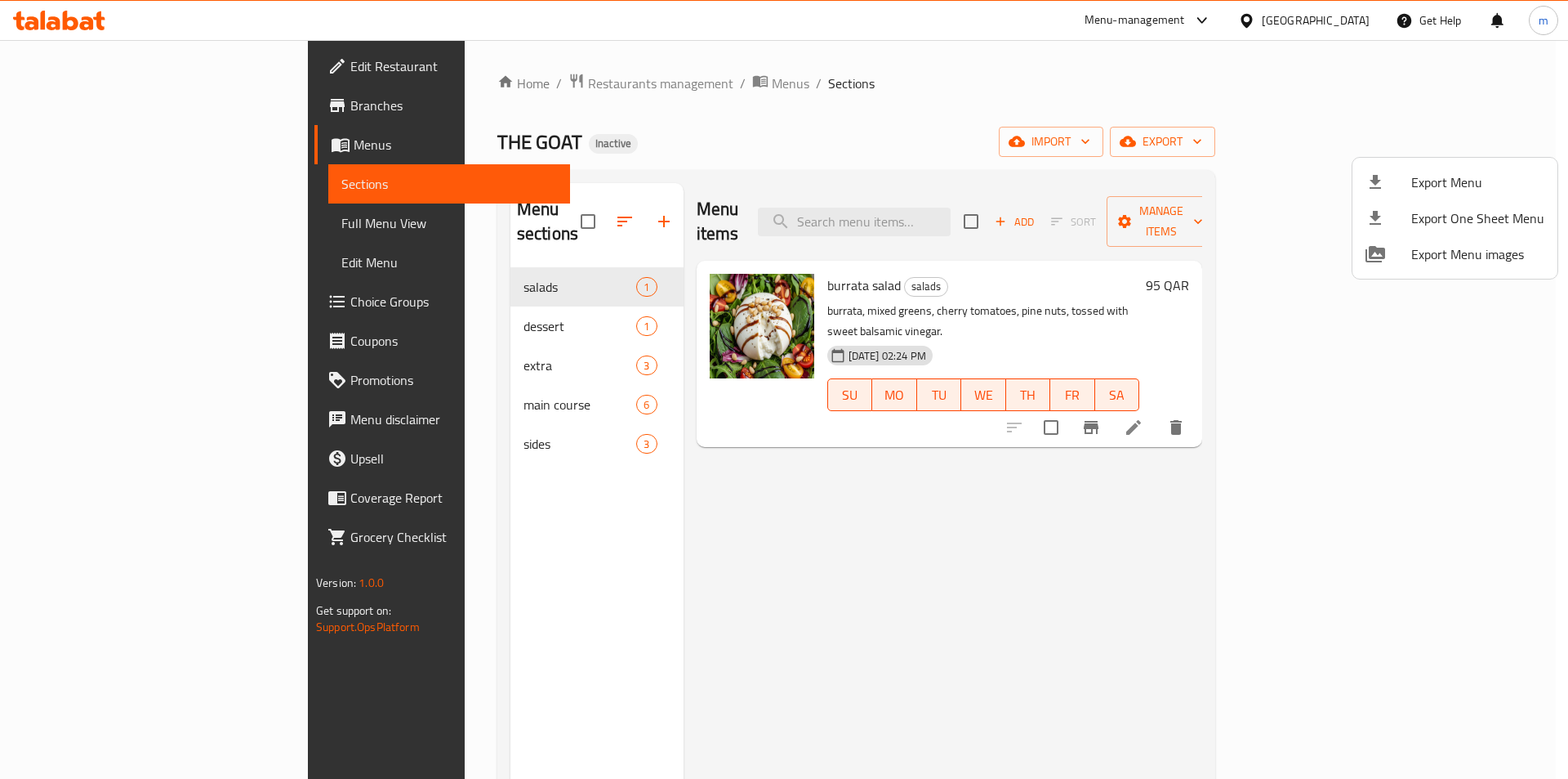
click at [46, 221] on div at bounding box center [784, 390] width 1568 height 779
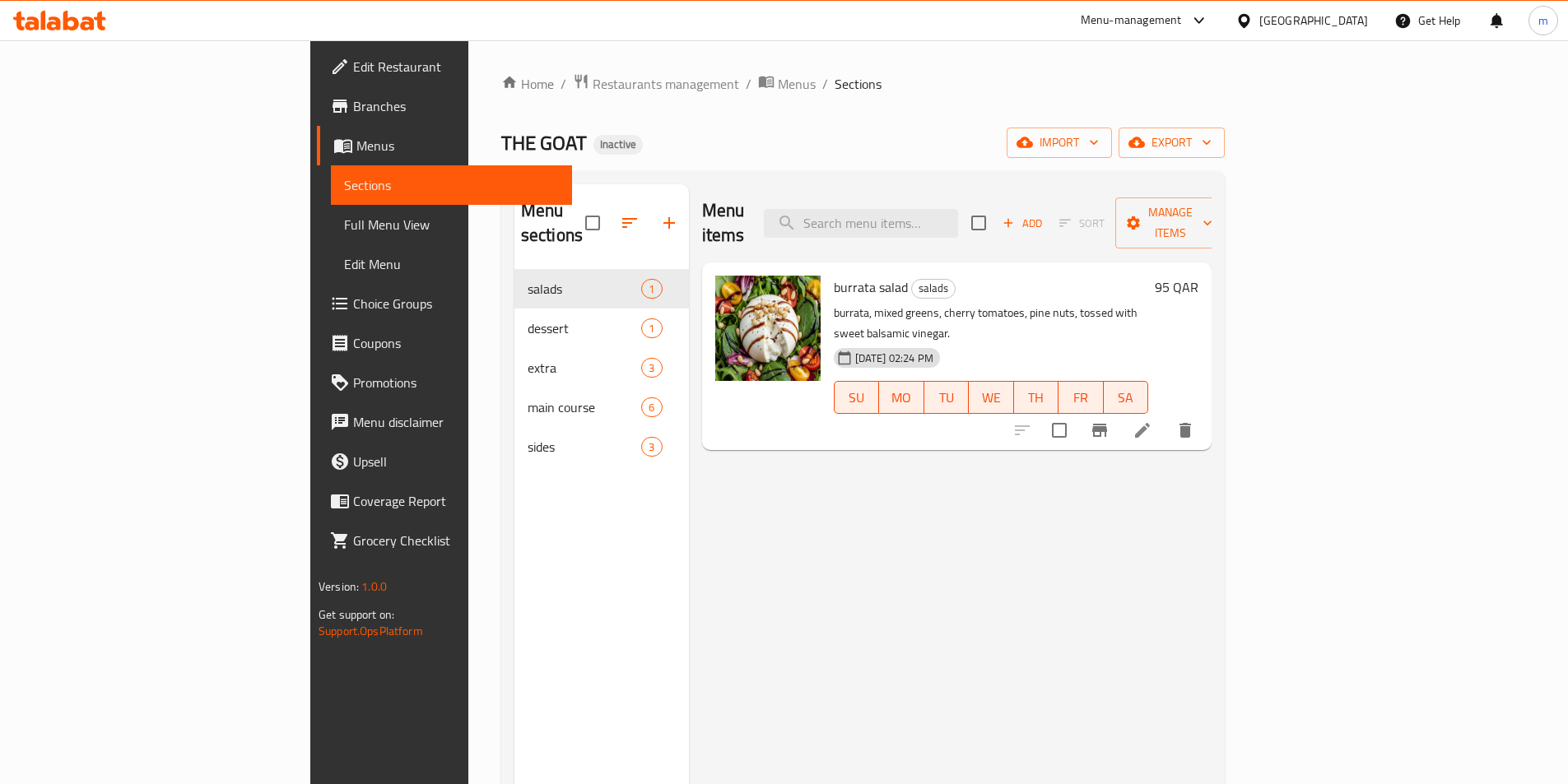
click at [344, 226] on span "Full Menu View" at bounding box center [452, 225] width 215 height 20
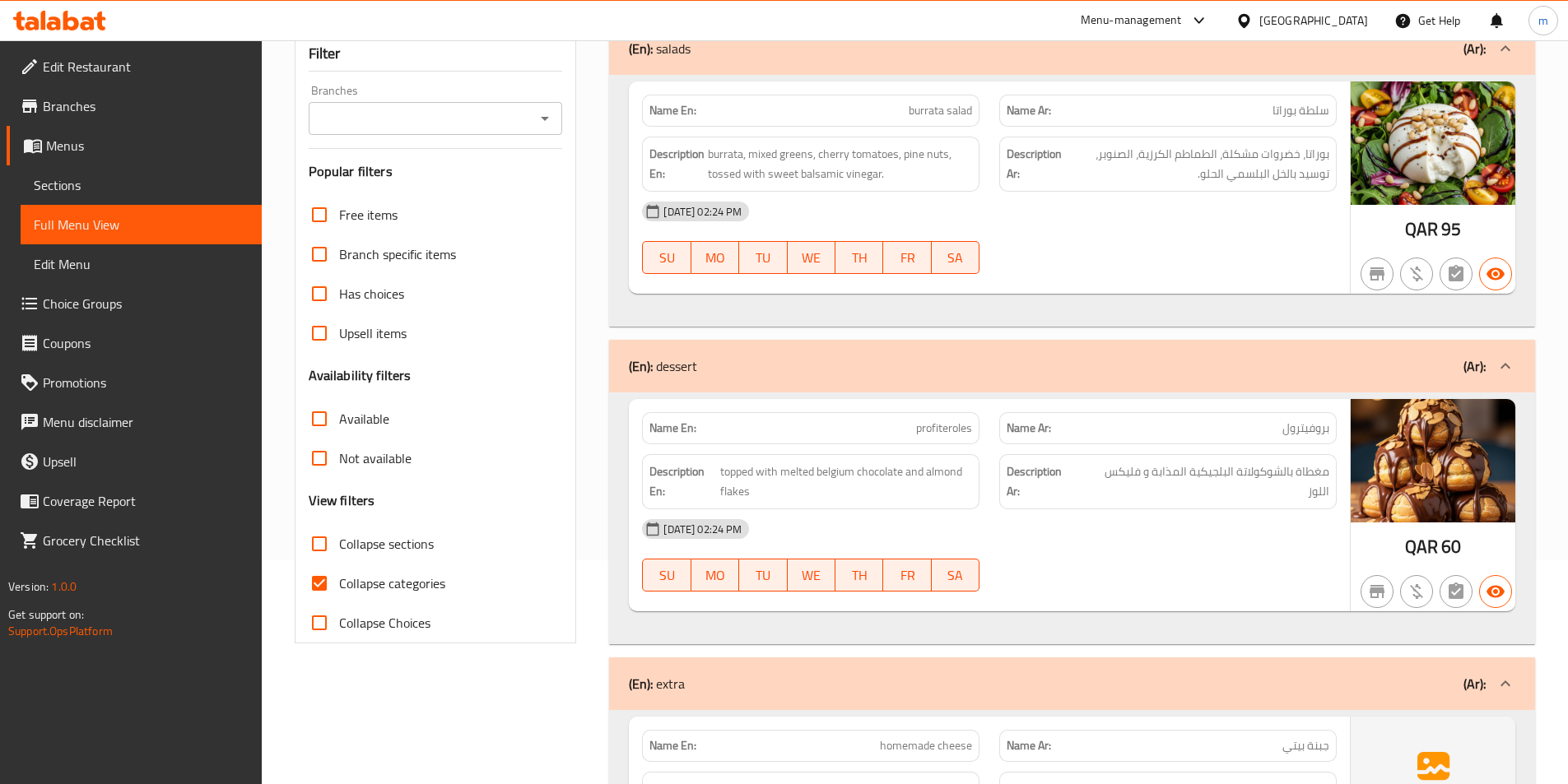
scroll to position [329, 0]
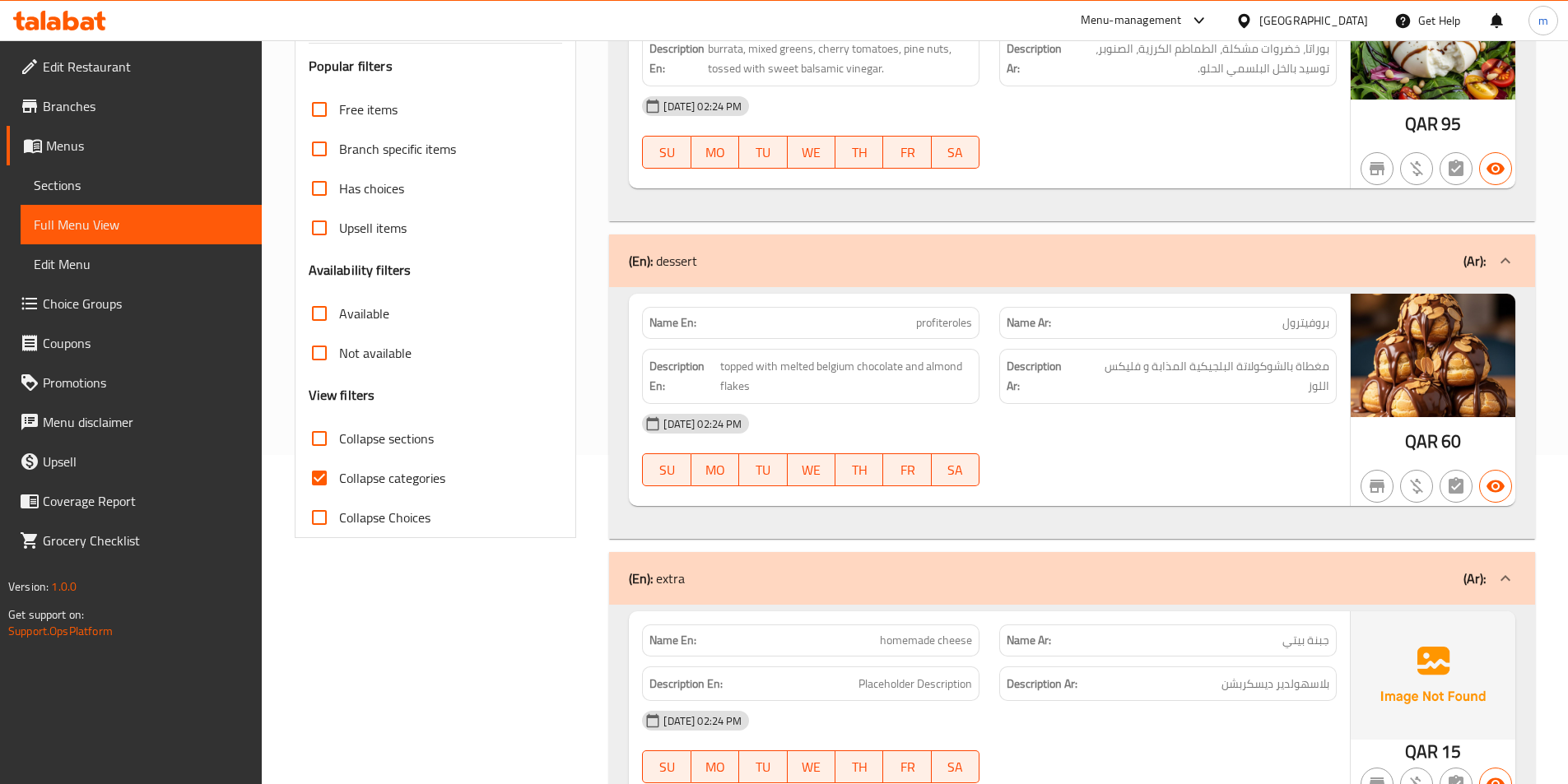
click at [342, 473] on span "Collapse categories" at bounding box center [392, 478] width 107 height 20
click at [339, 473] on input "Collapse categories" at bounding box center [320, 478] width 40 height 40
checkbox input "false"
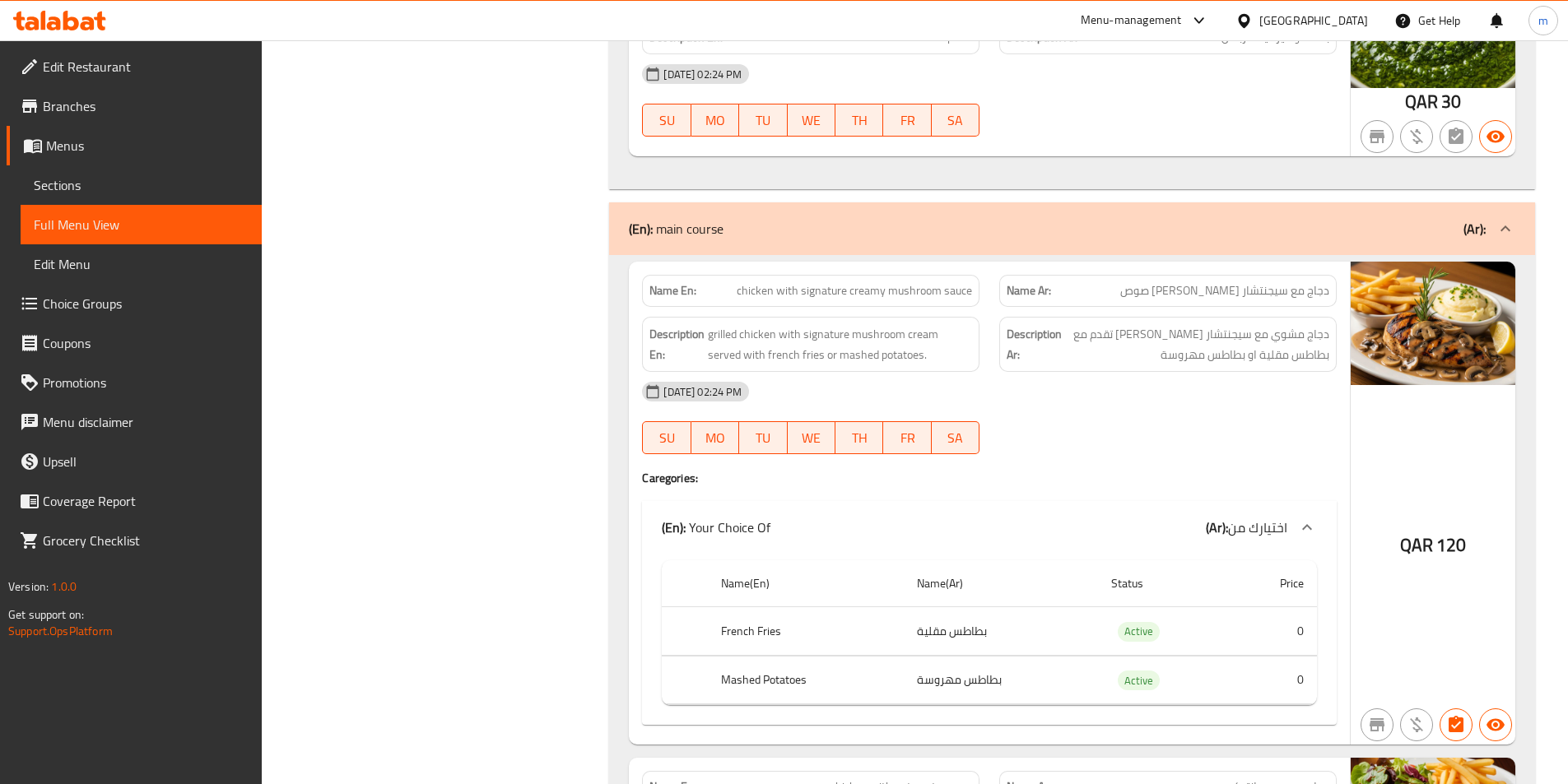
scroll to position [1371, 0]
